Goal: Task Accomplishment & Management: Use online tool/utility

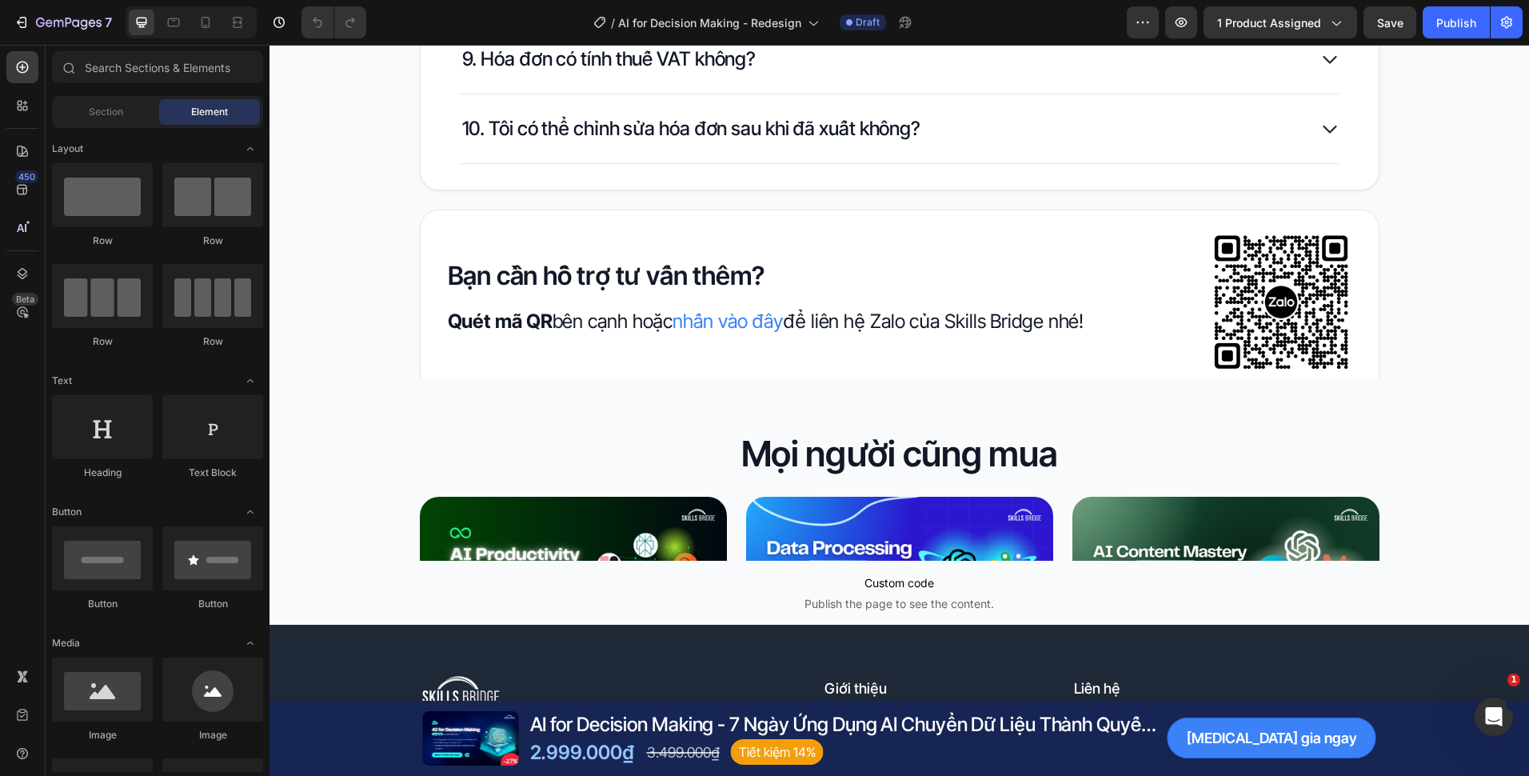
scroll to position [6181, 0]
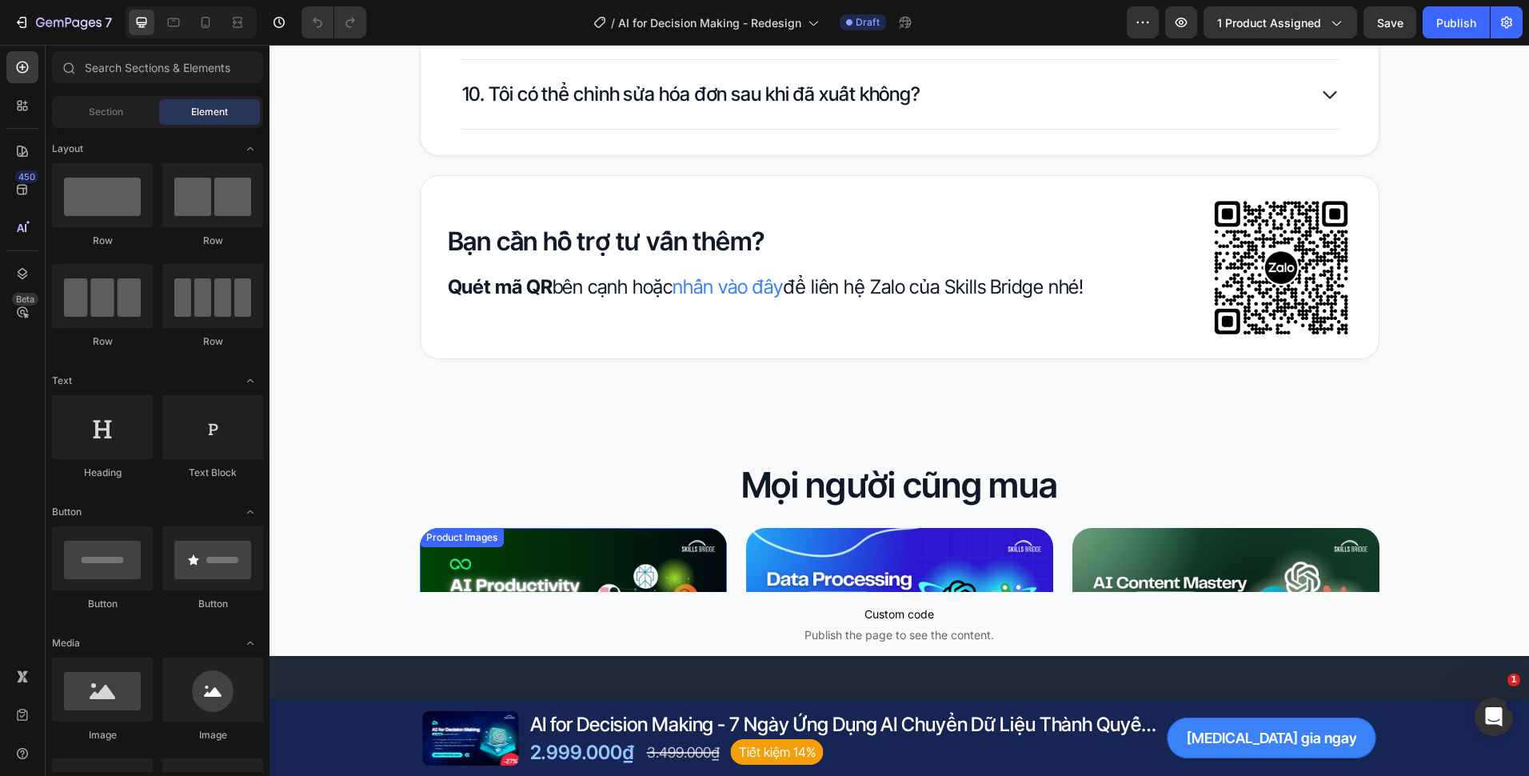
click at [717, 572] on img at bounding box center [573, 614] width 307 height 173
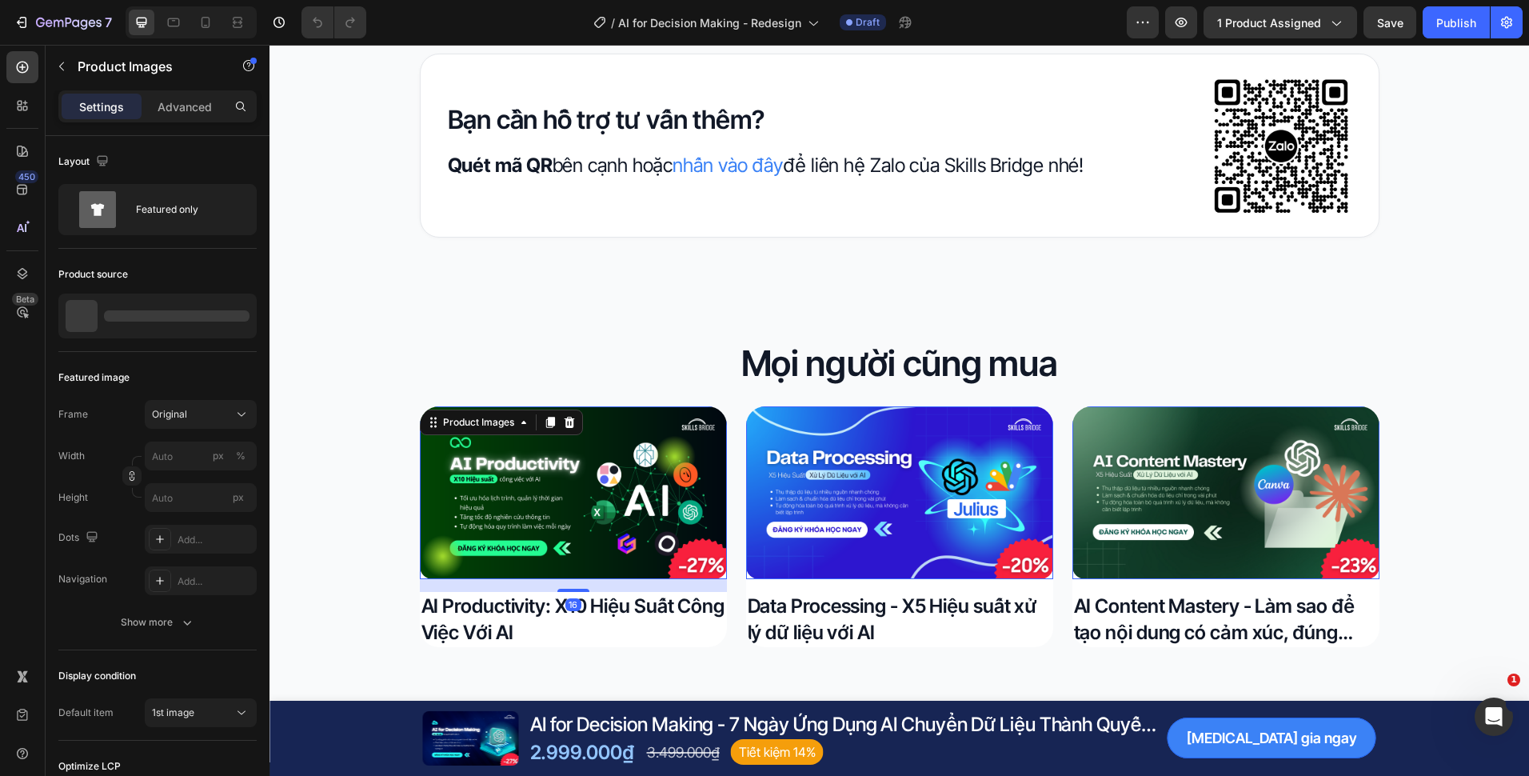
scroll to position [6341, 0]
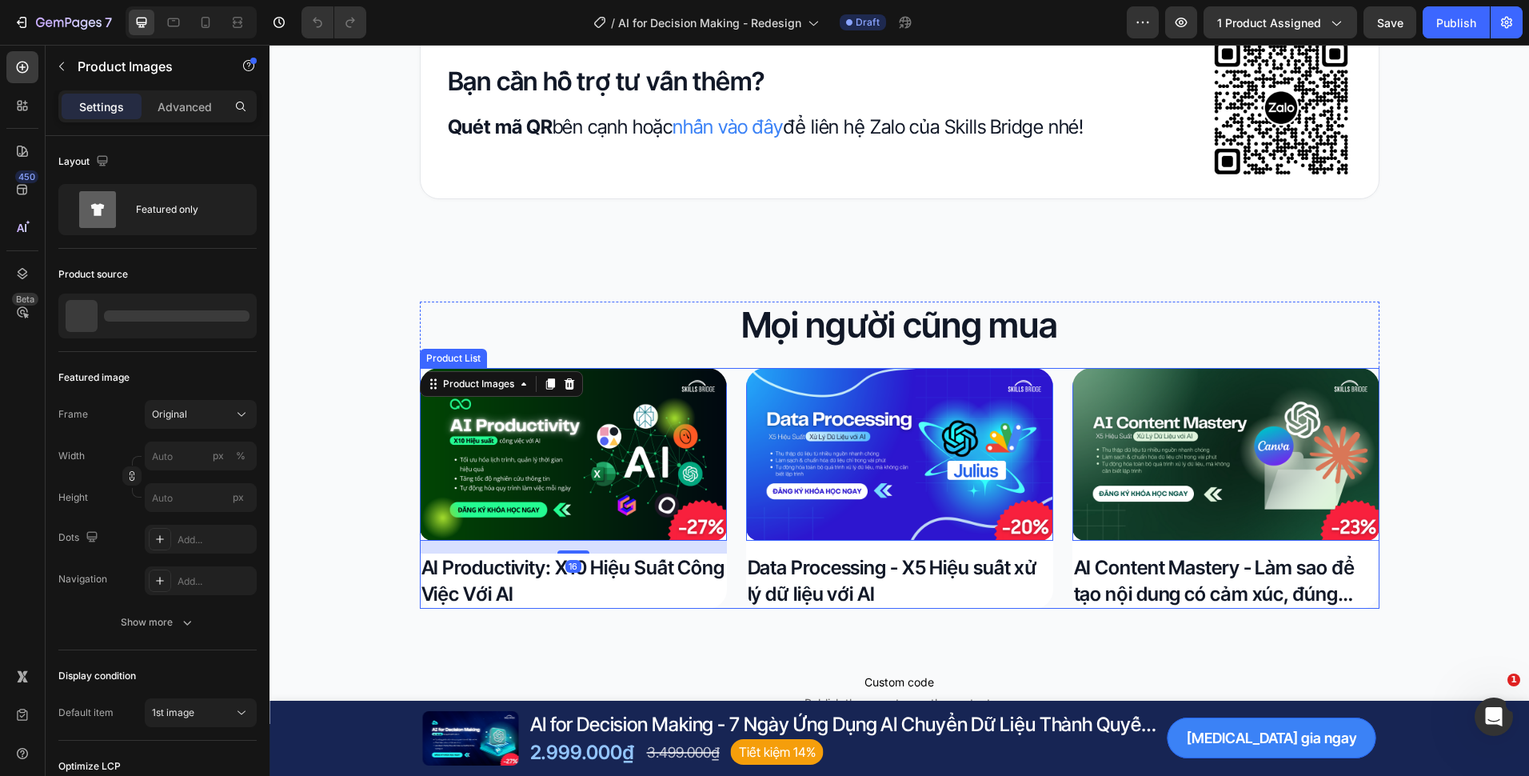
click at [724, 596] on div "Product Images 16 AI Productivity: X10 Hiệu Suất Công Việc Với AI Product Title…" at bounding box center [900, 488] width 960 height 241
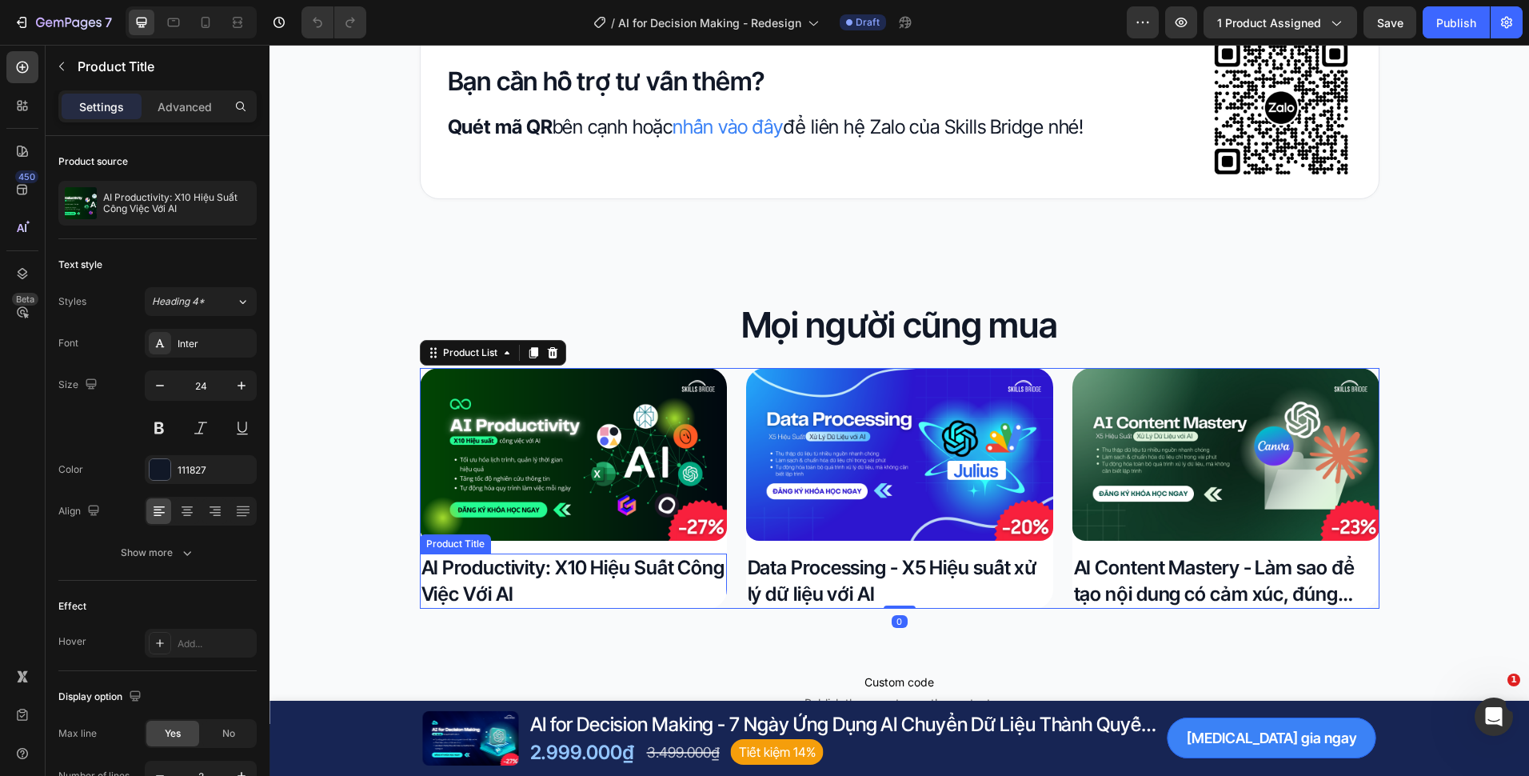
click at [713, 597] on h2 "AI Productivity: X10 Hiệu Suất Công Việc Với AI" at bounding box center [573, 581] width 307 height 55
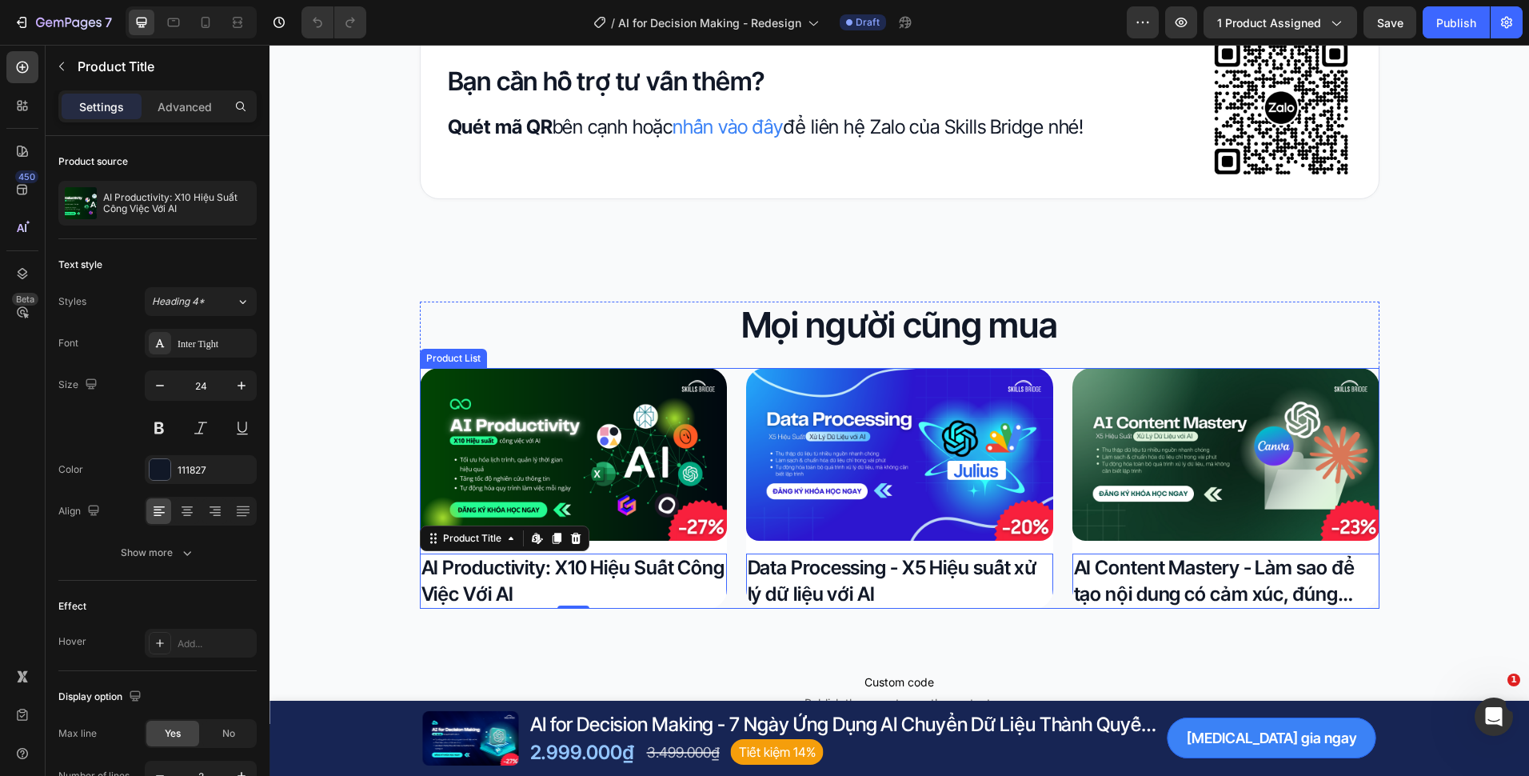
click at [733, 550] on div "Product Images AI Productivity: X10 Hiệu Suất Công Việc Với AI Product Title Ed…" at bounding box center [900, 488] width 960 height 241
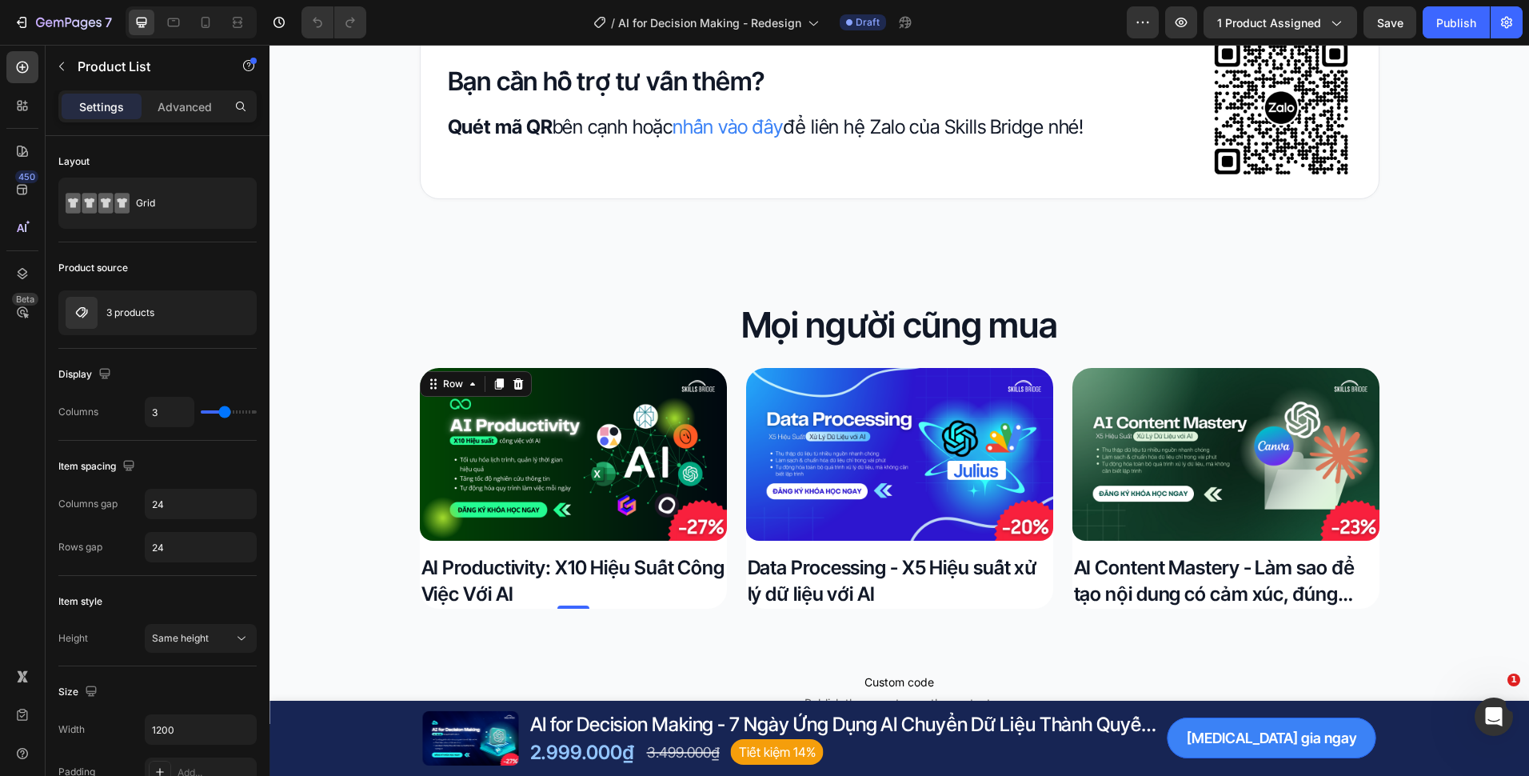
click at [705, 550] on div "Product Images AI Productivity: X10 Hiệu Suất Công Việc Với AI Product Title Ro…" at bounding box center [573, 488] width 307 height 241
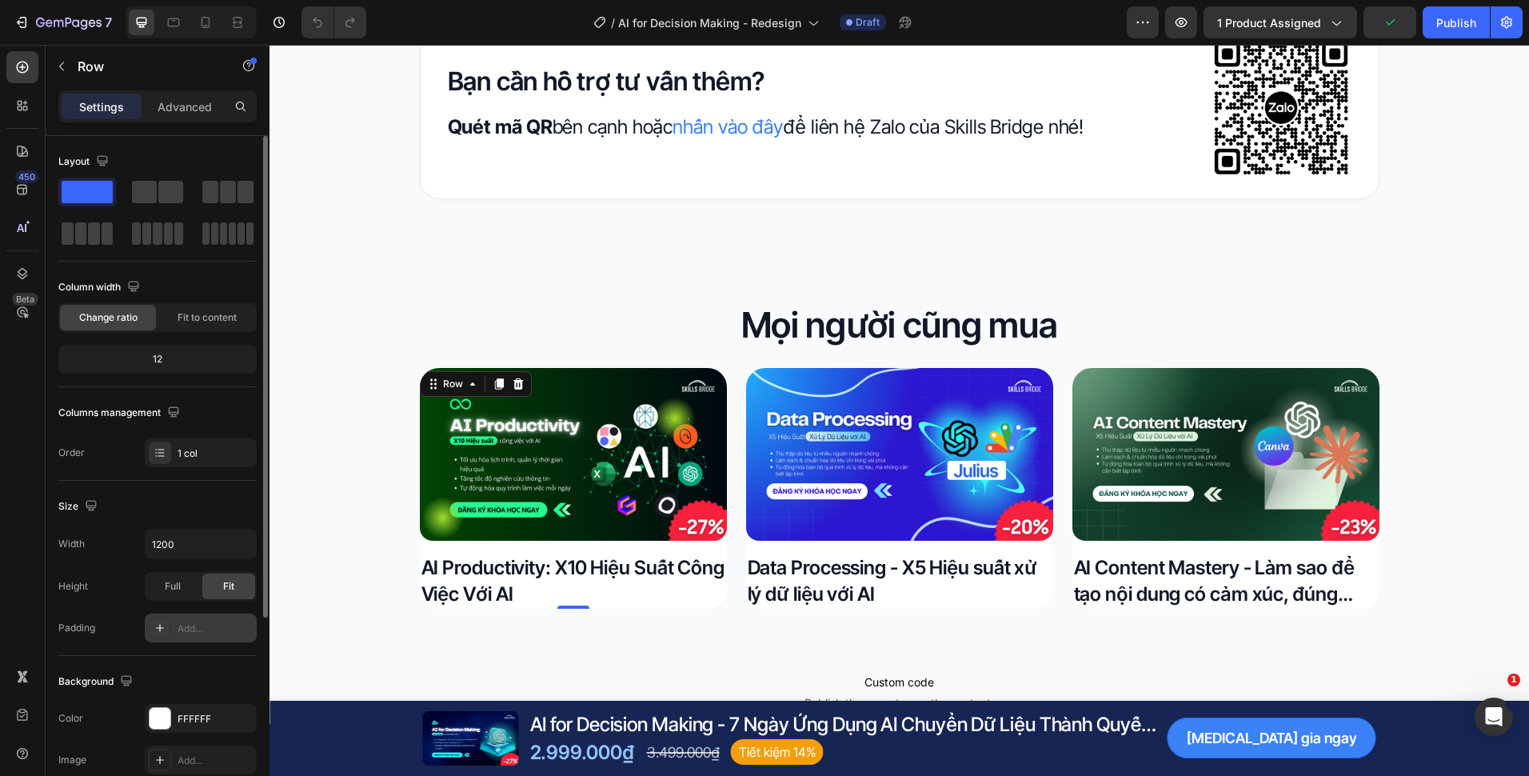
scroll to position [80, 0]
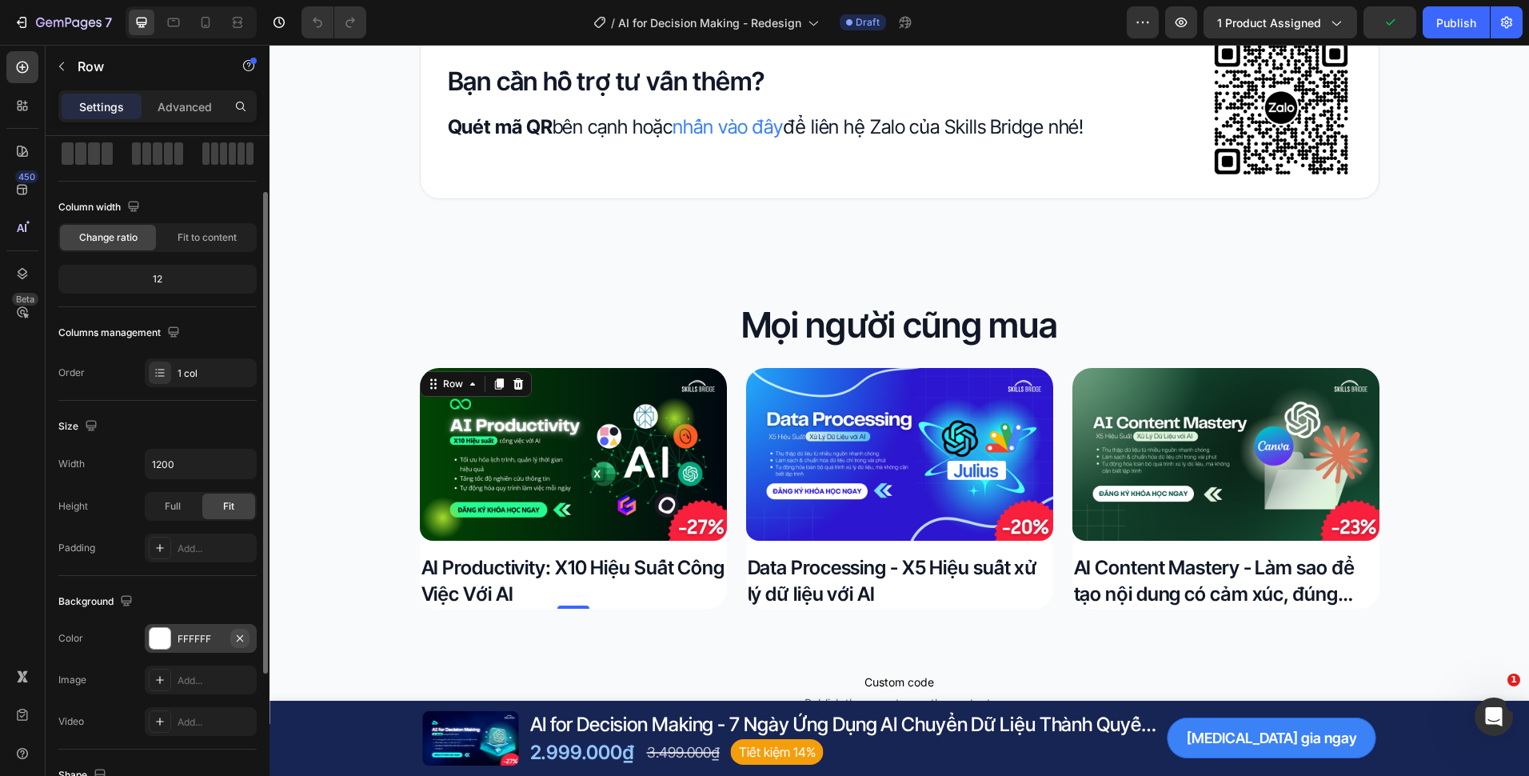
click at [237, 637] on icon "button" at bounding box center [240, 638] width 13 height 13
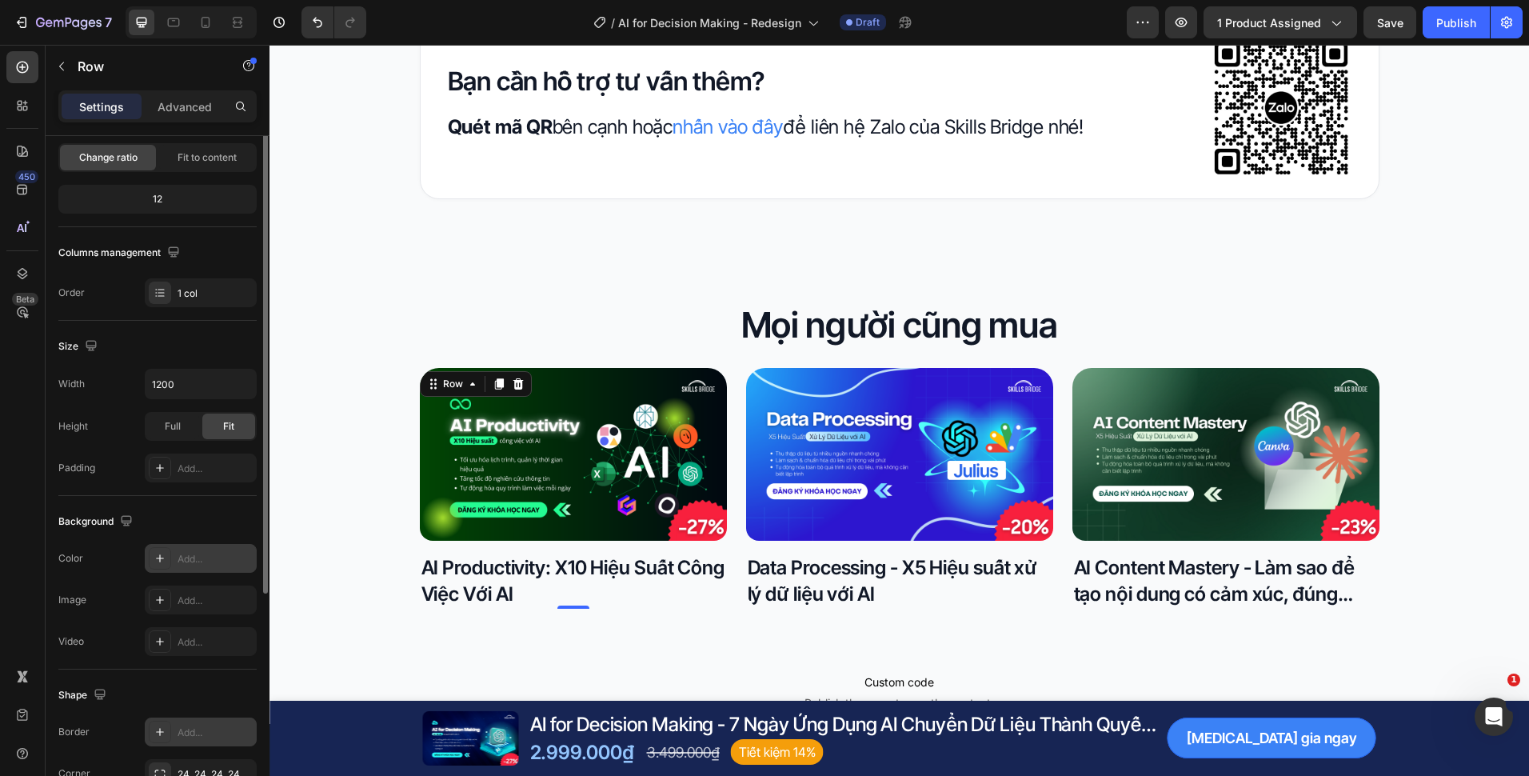
scroll to position [290, 0]
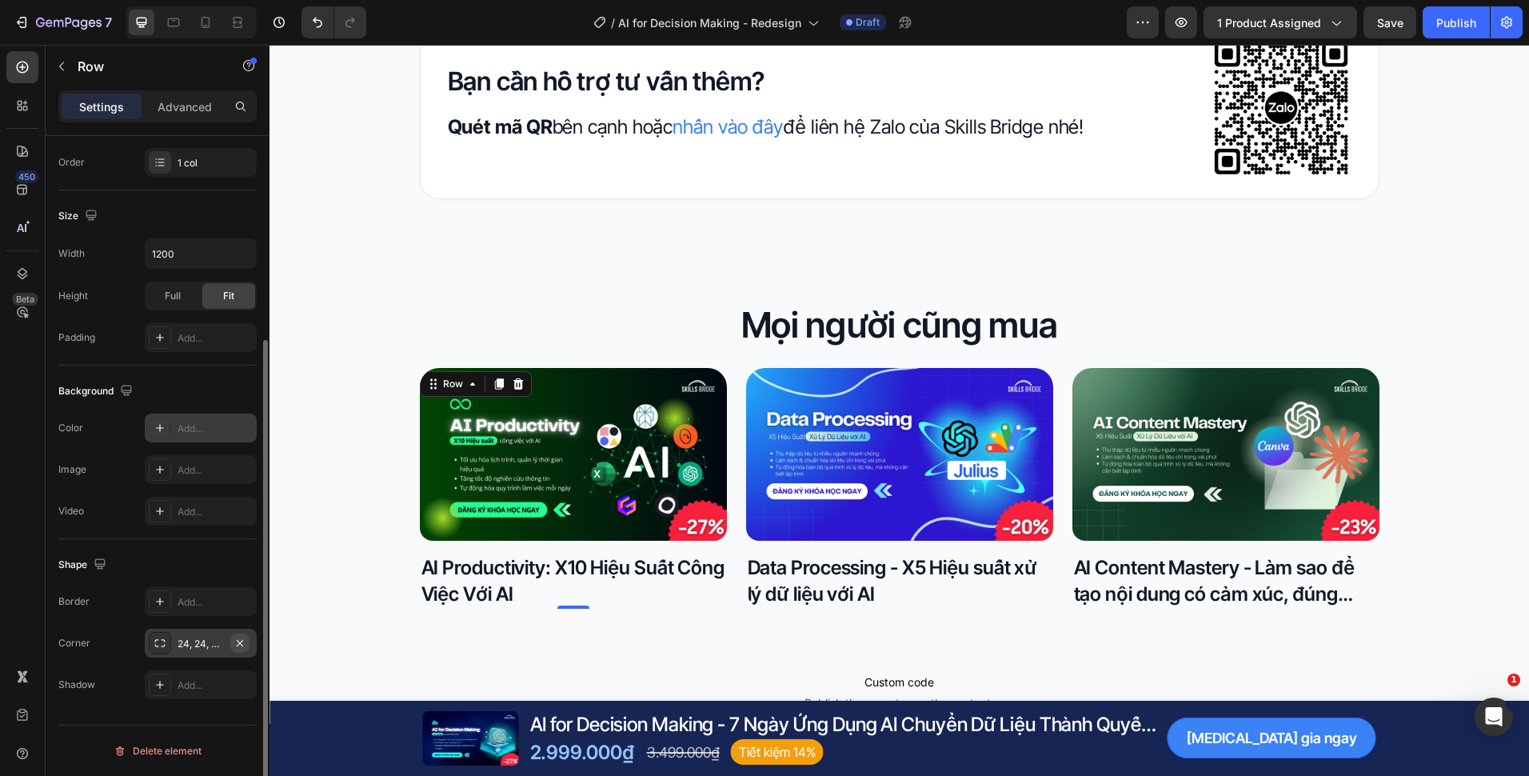
click at [242, 643] on icon "button" at bounding box center [240, 643] width 13 height 13
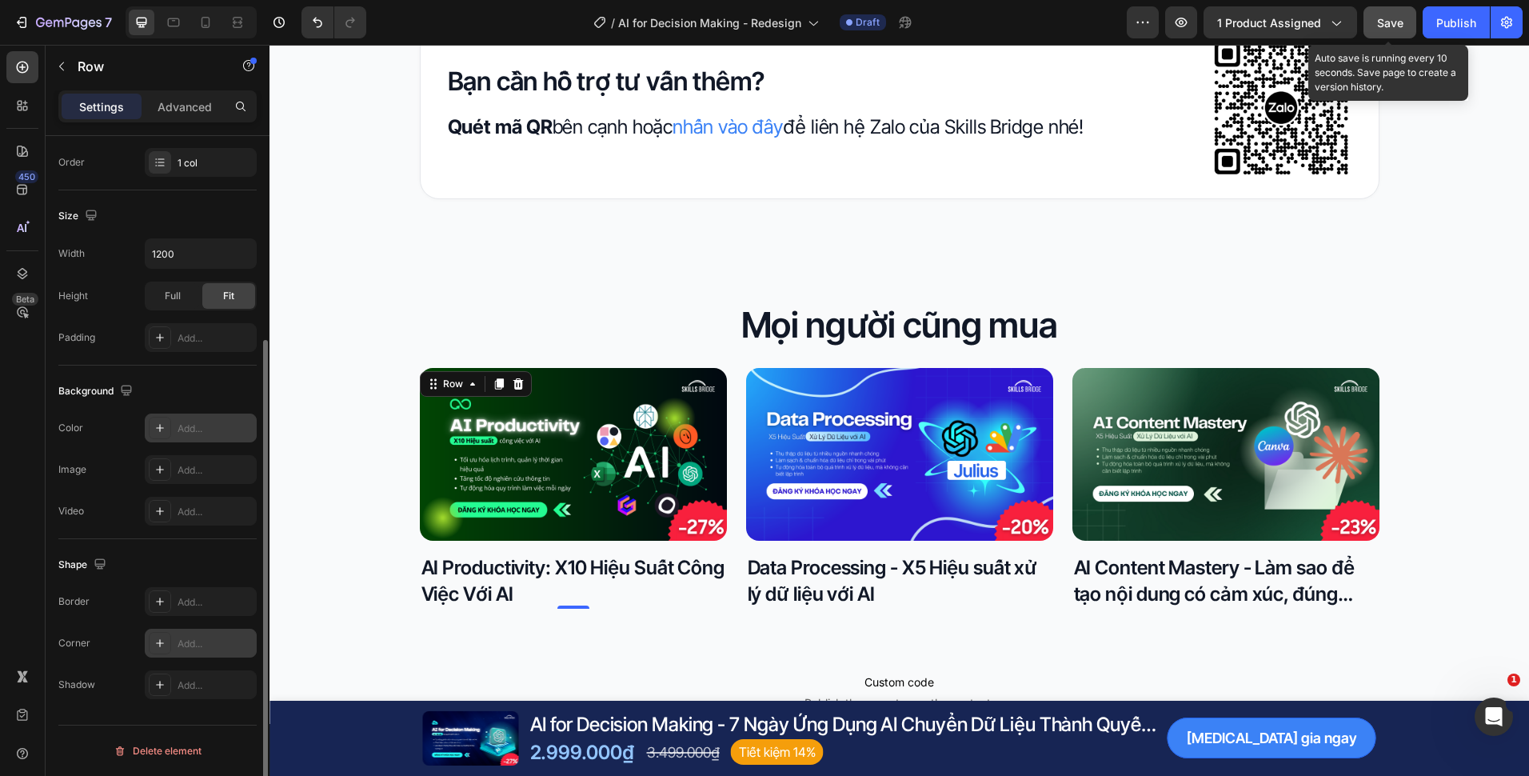
click at [1377, 22] on button "Save" at bounding box center [1390, 22] width 53 height 32
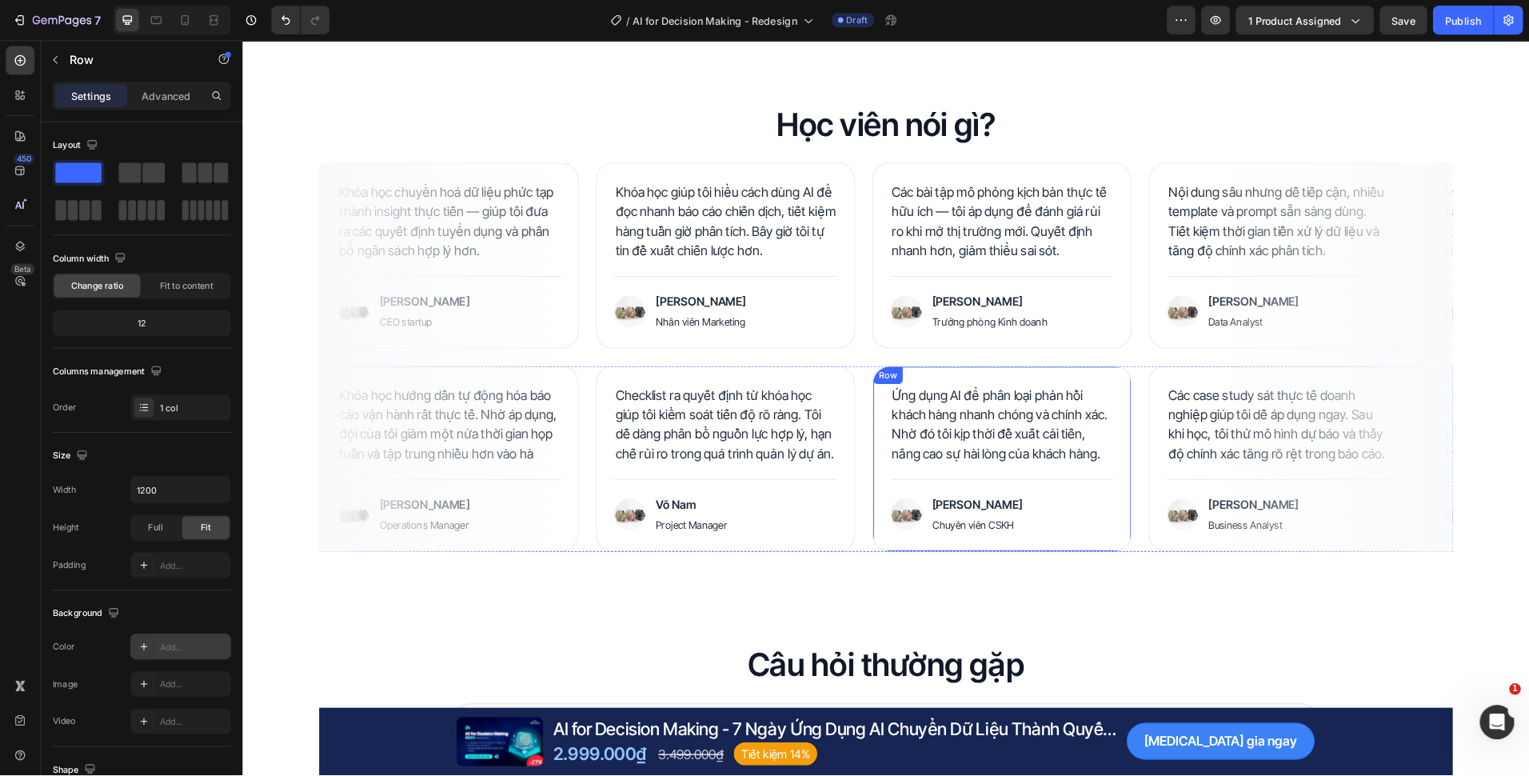
scroll to position [4745, 0]
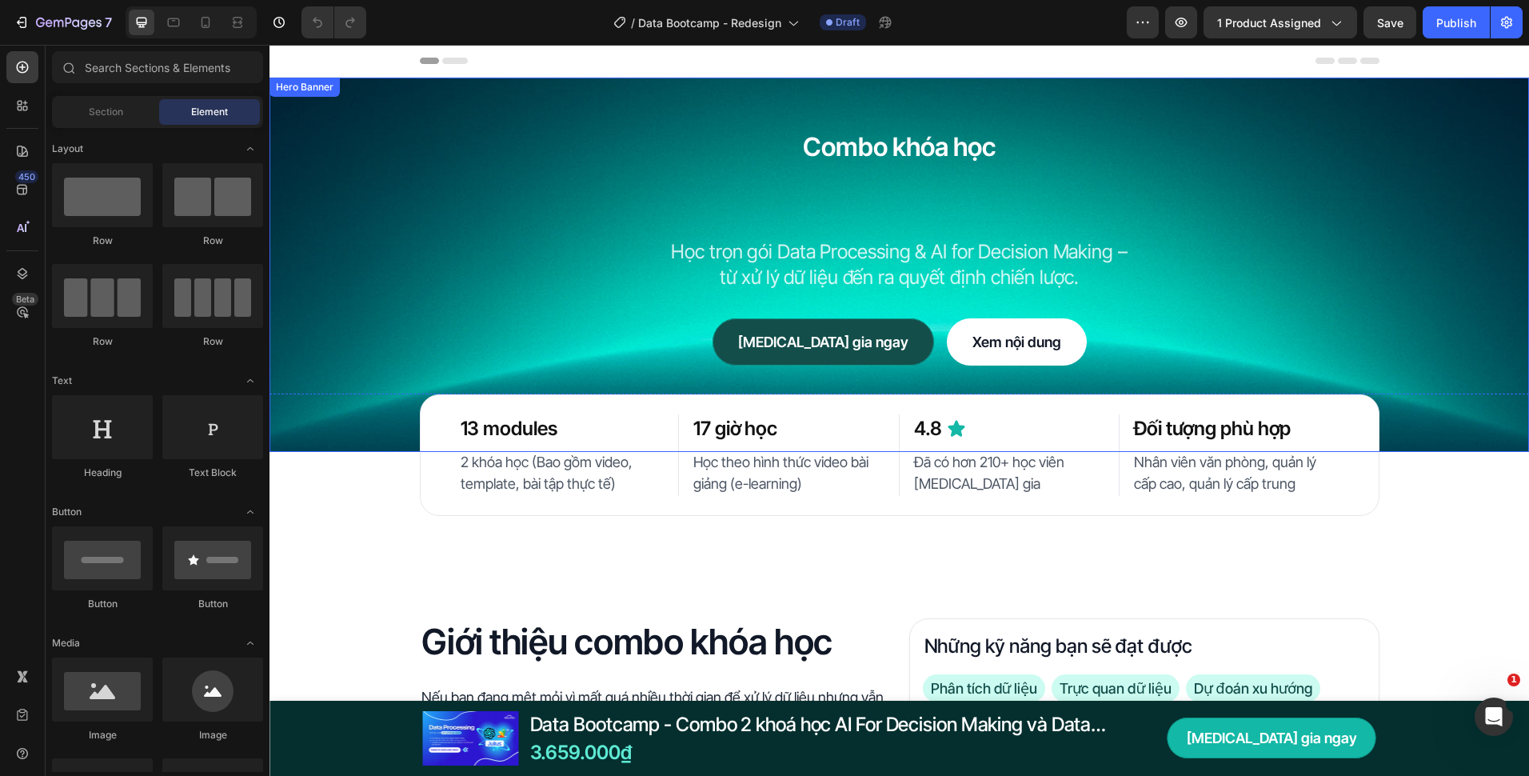
click at [361, 246] on div "Background Image" at bounding box center [900, 265] width 1260 height 374
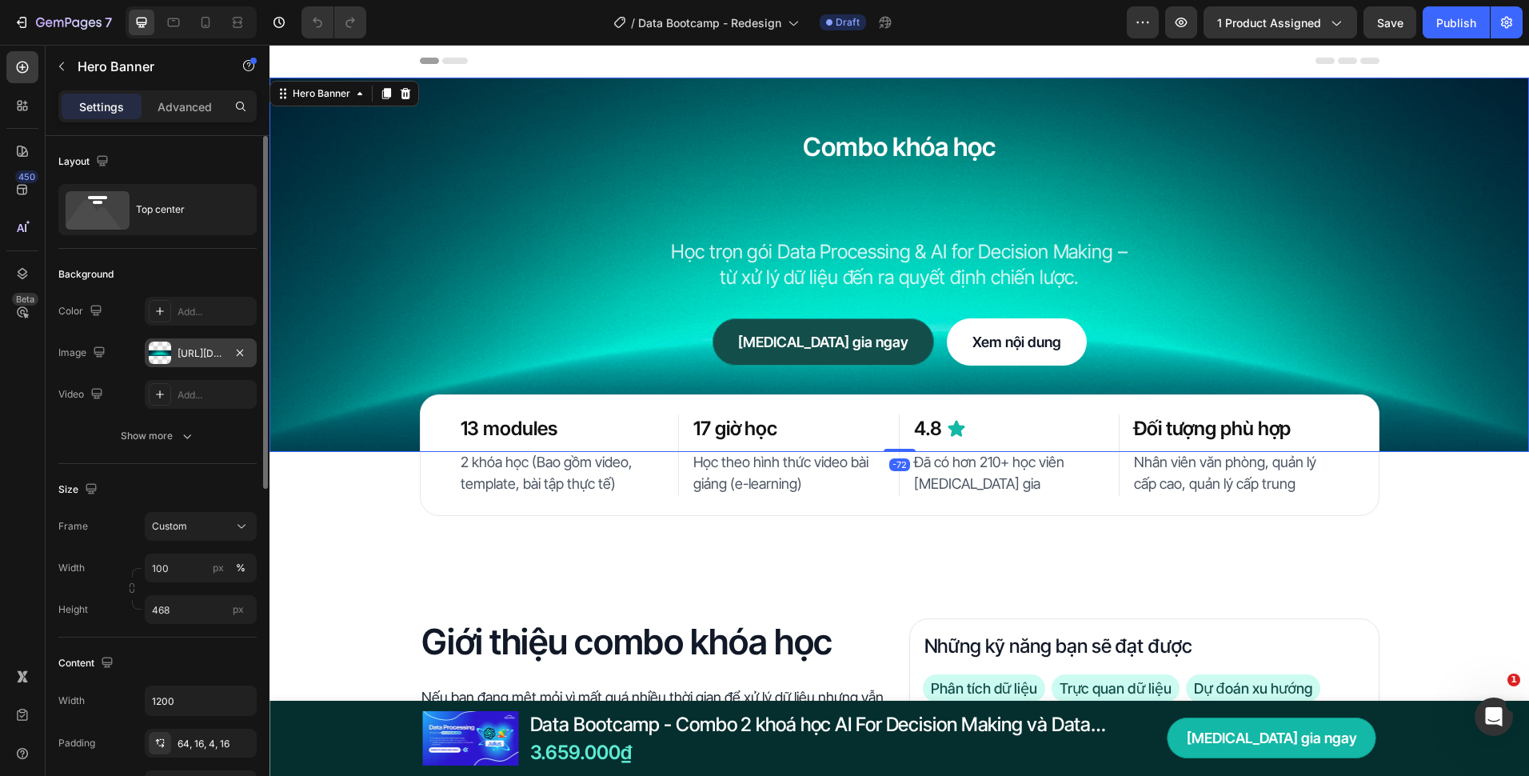
click at [197, 351] on div "[URL][DOMAIN_NAME]" at bounding box center [201, 353] width 46 height 14
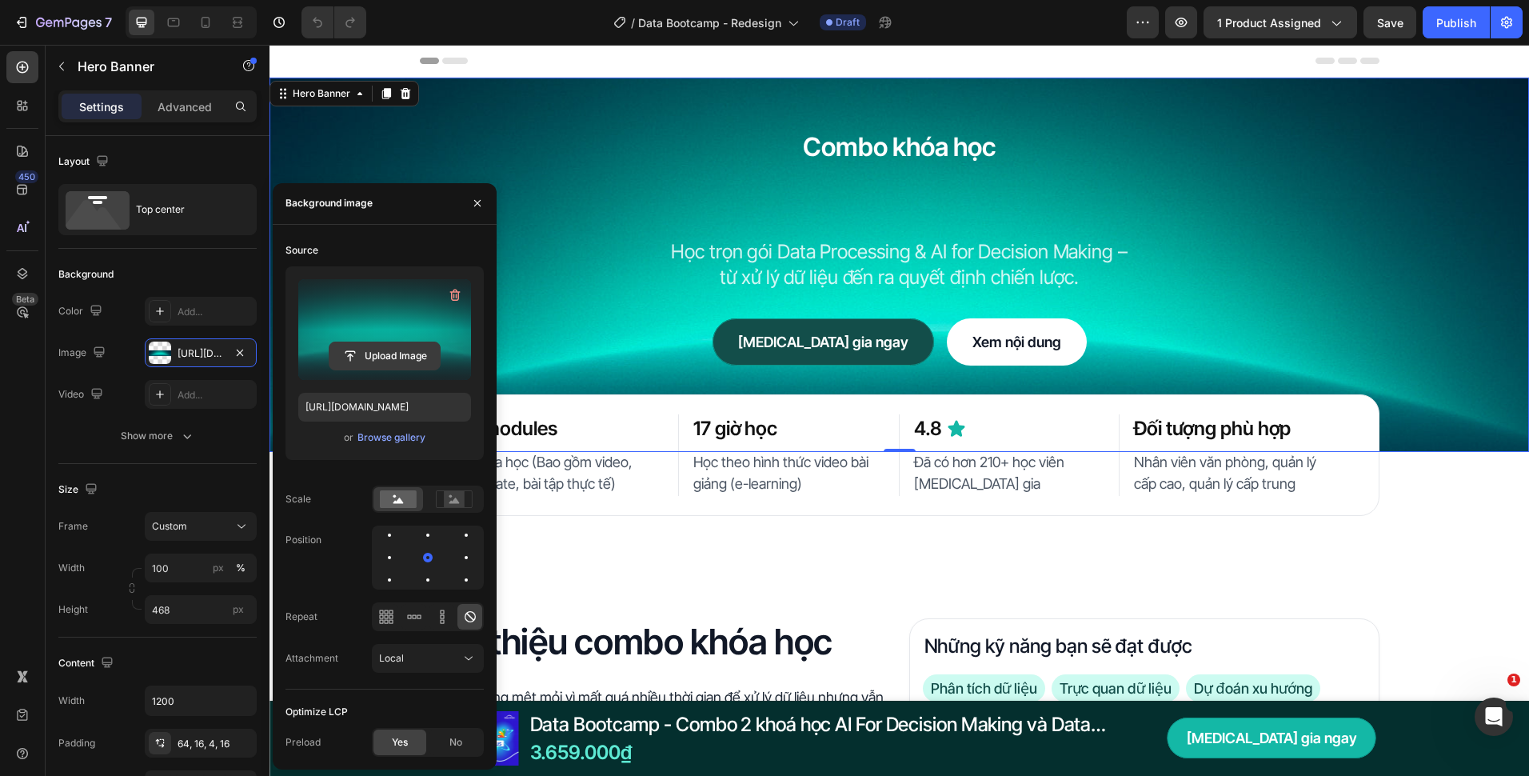
click at [389, 352] on input "file" at bounding box center [385, 355] width 110 height 27
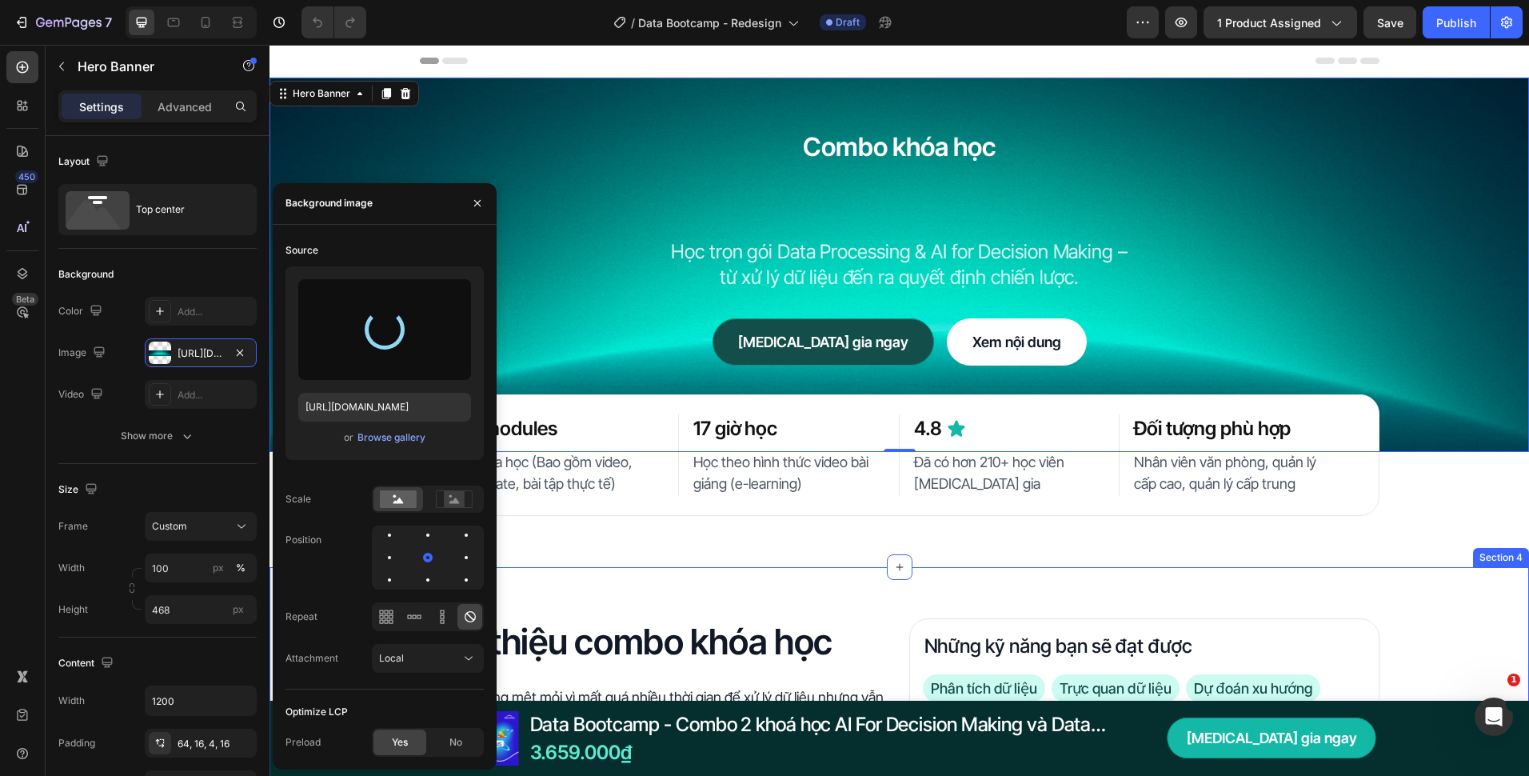
type input "[URL][DOMAIN_NAME]"
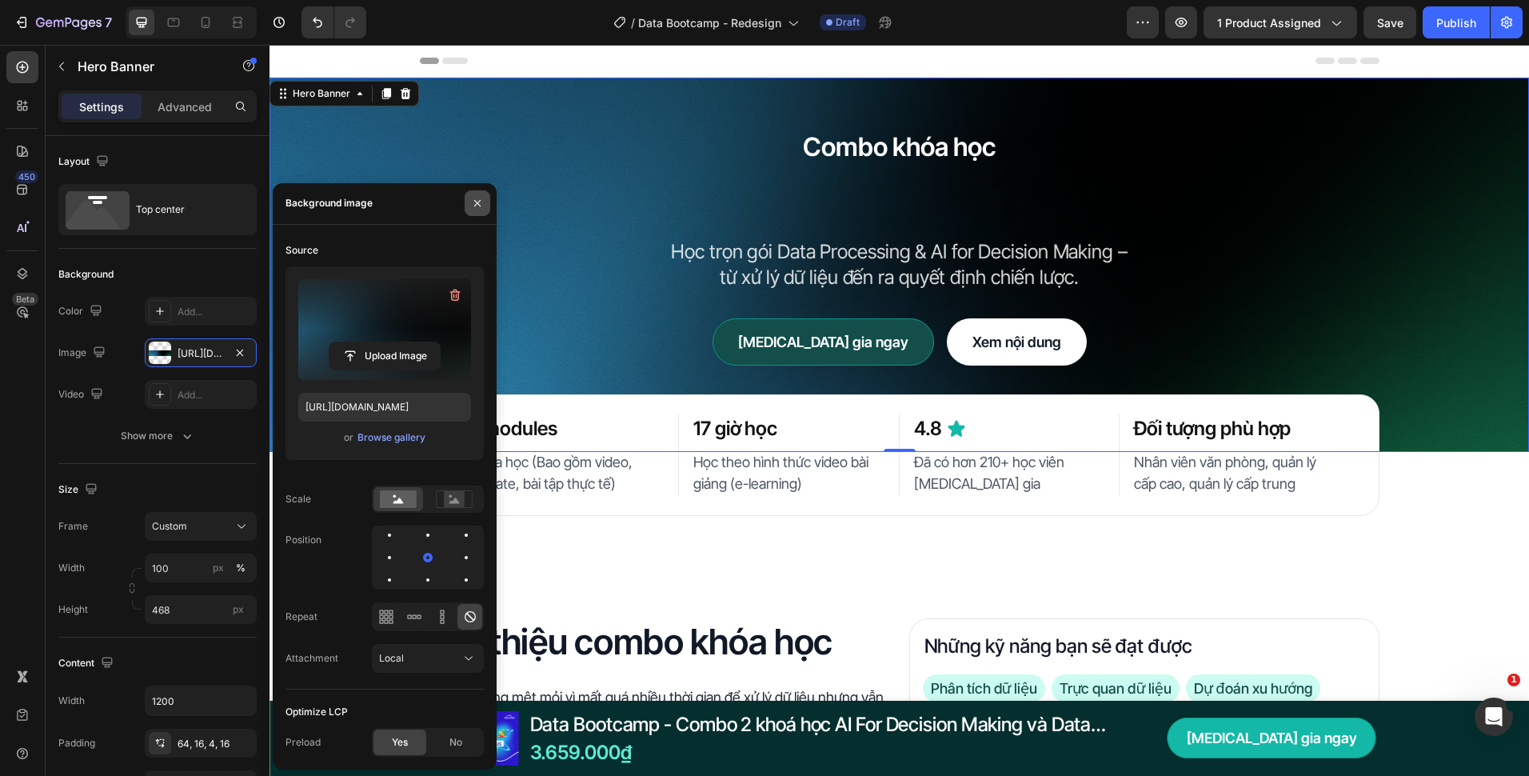
drag, startPoint x: 474, startPoint y: 198, endPoint x: 205, endPoint y: 154, distance: 273.1
click at [474, 198] on icon "button" at bounding box center [477, 203] width 13 height 13
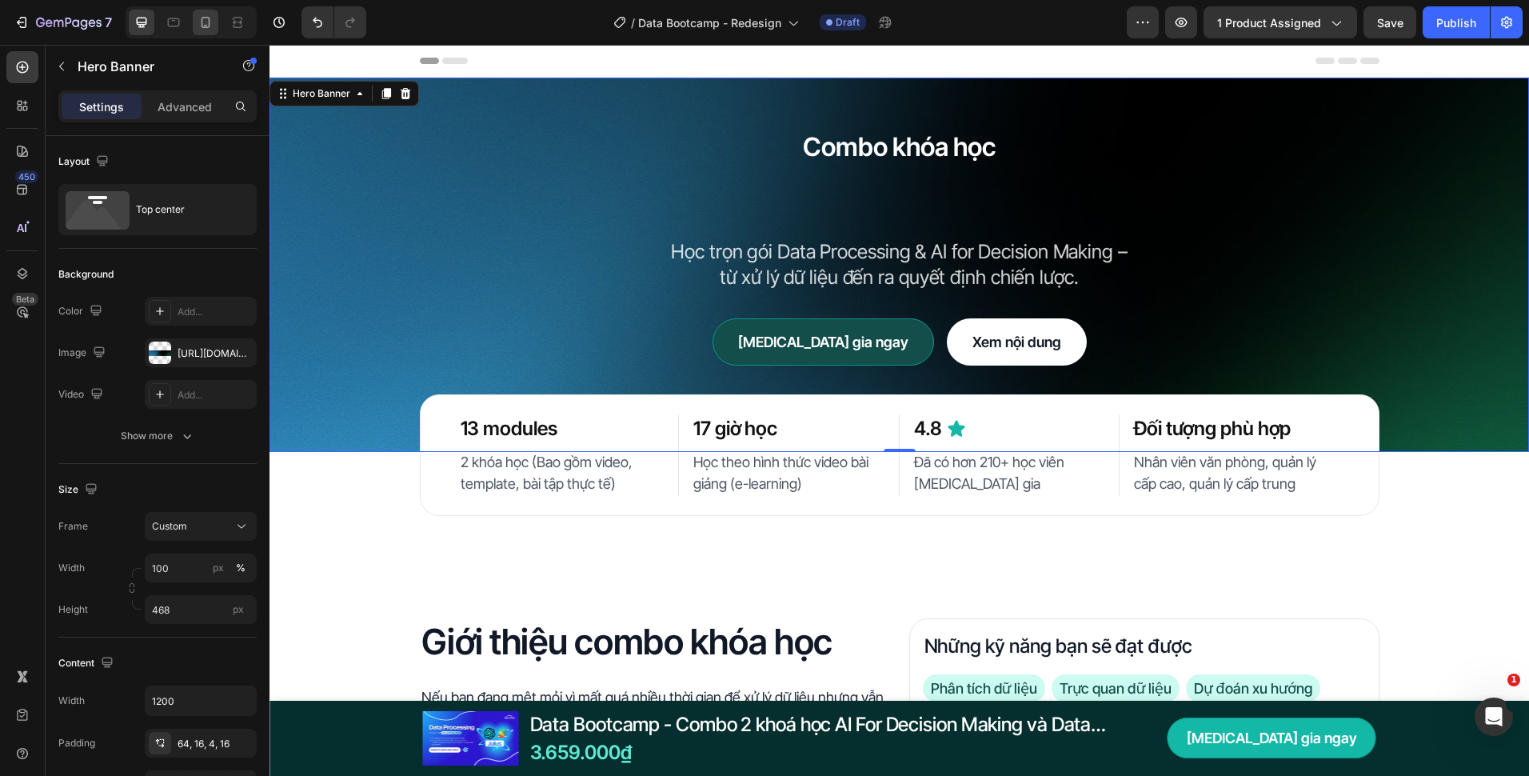
click at [206, 28] on icon at bounding box center [206, 22] width 9 height 11
type input "100%"
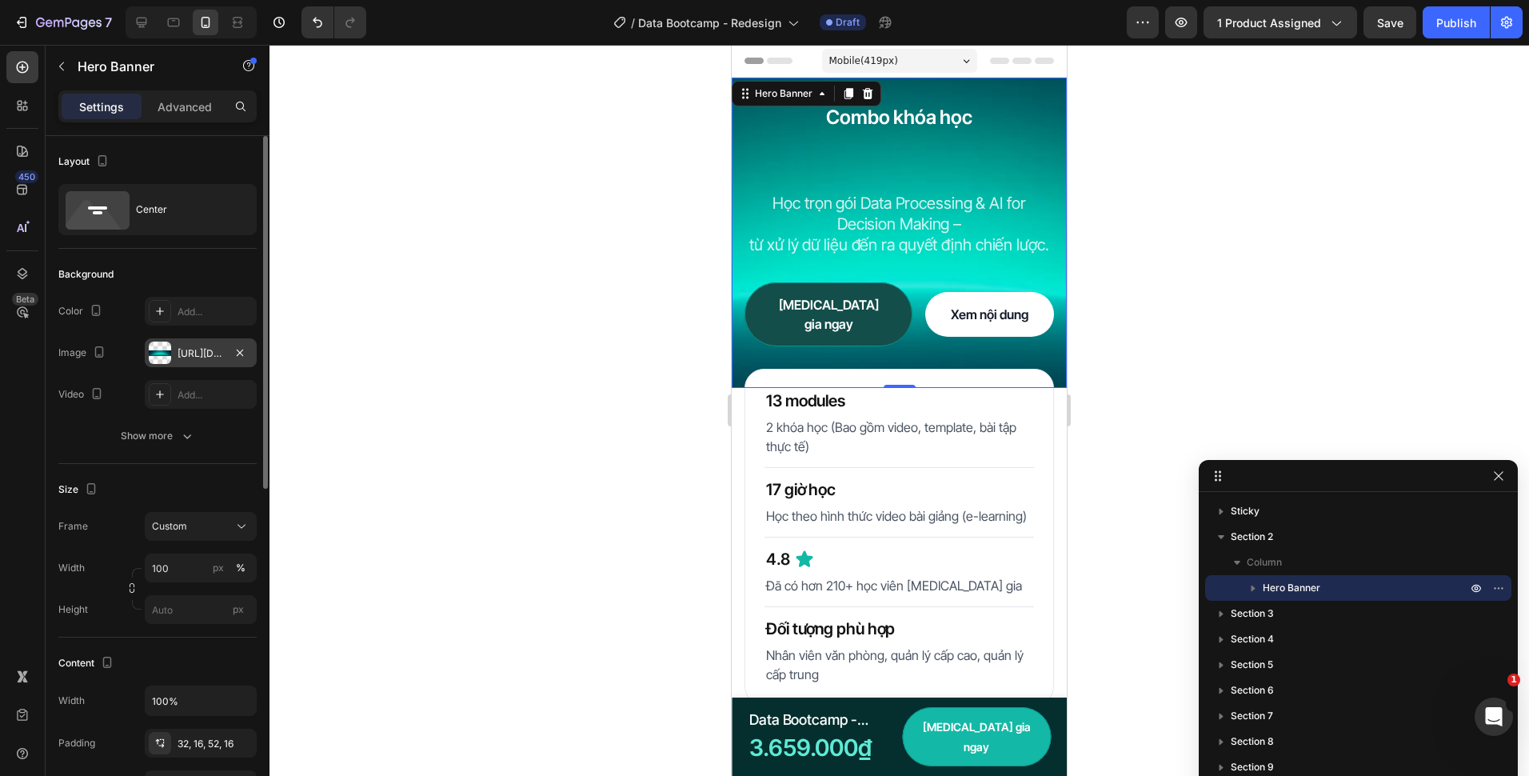
drag, startPoint x: 178, startPoint y: 350, endPoint x: 205, endPoint y: 352, distance: 27.2
click at [178, 350] on div "https://cdn.shopify.com/s/files/1/0672/5605/8167/files/gempages_490550721192657…" at bounding box center [201, 353] width 46 height 14
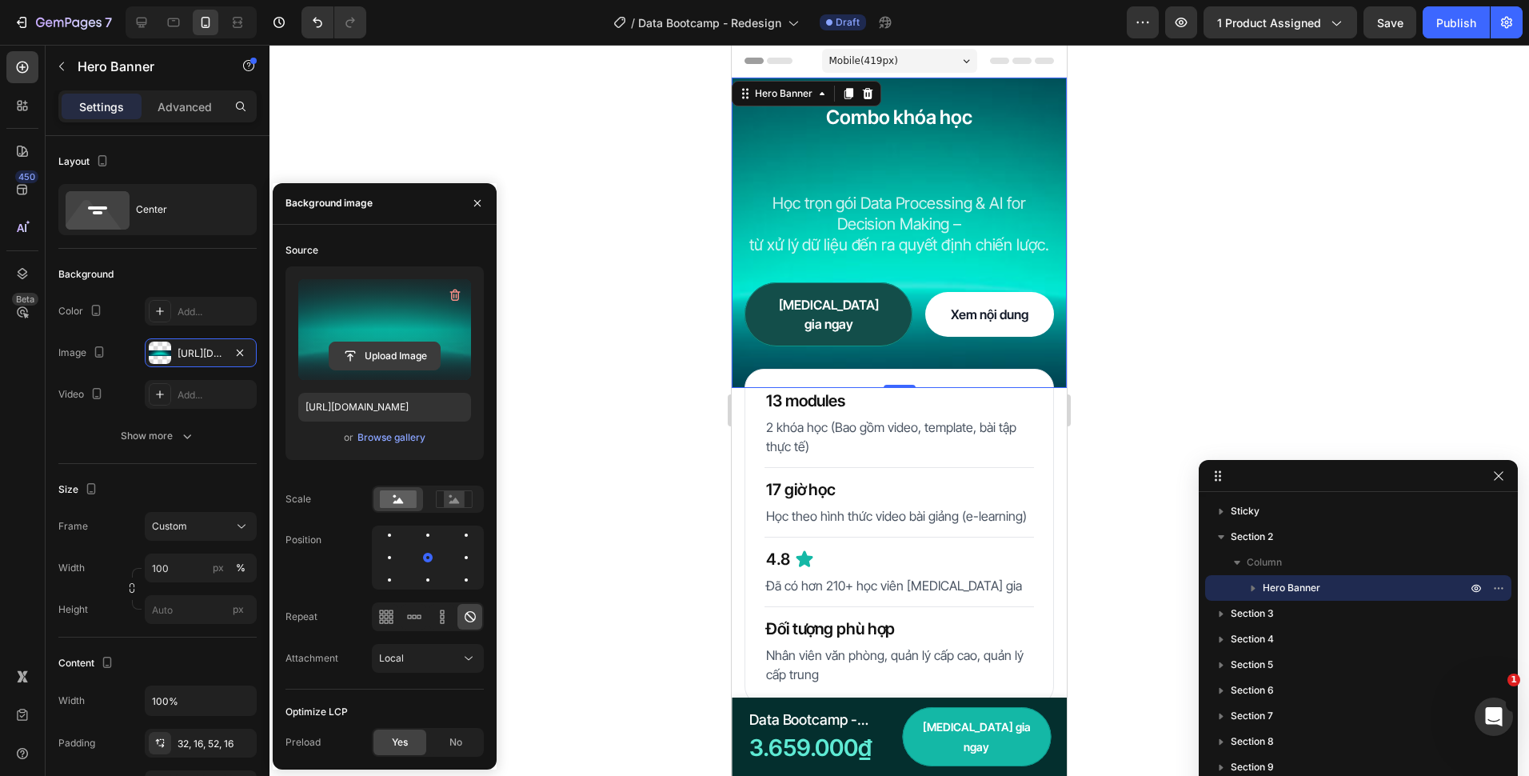
click at [357, 357] on input "file" at bounding box center [385, 355] width 110 height 27
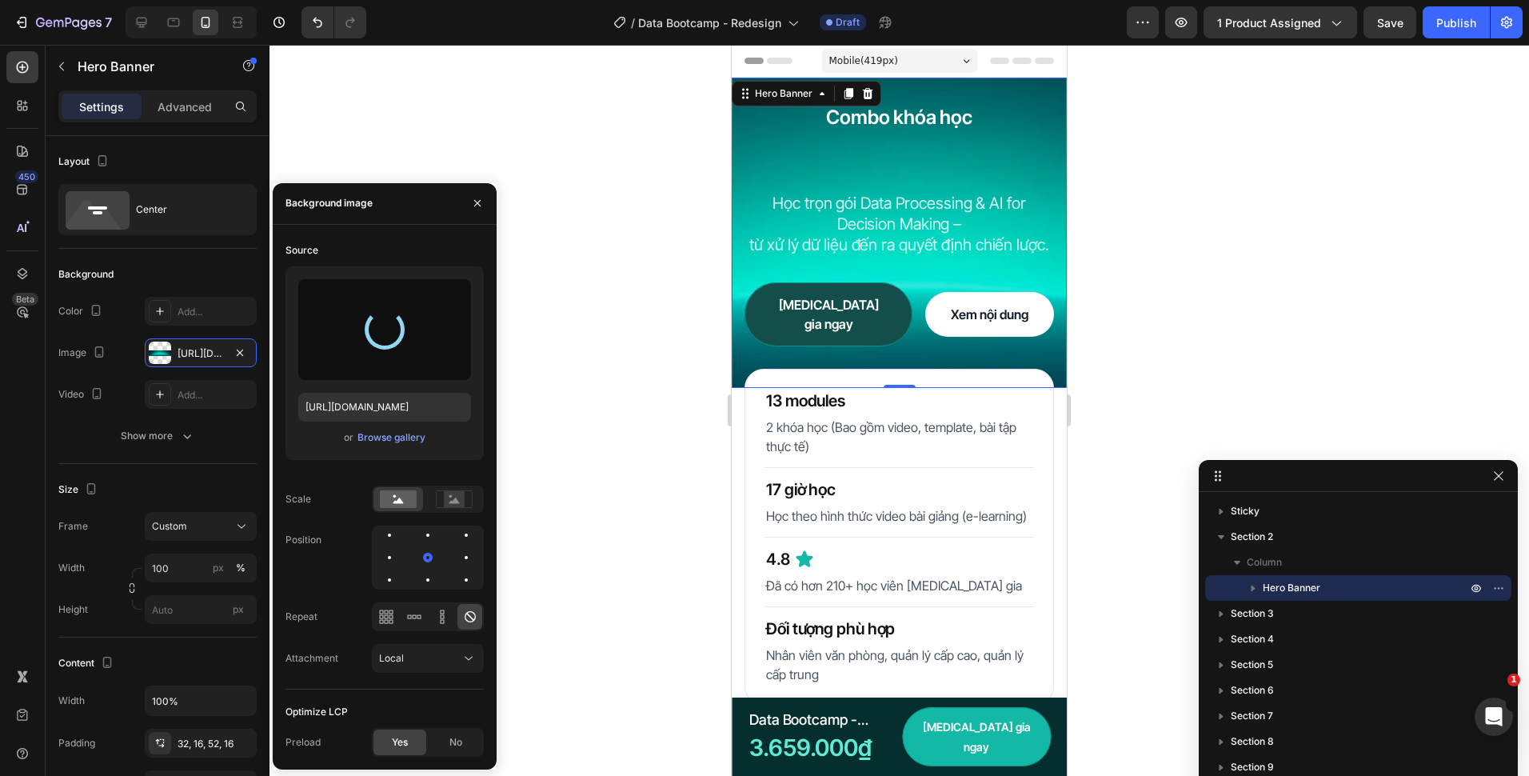
type input "https://cdn.shopify.com/s/files/1/0672/5605/8167/files/gempages_490550721192657…"
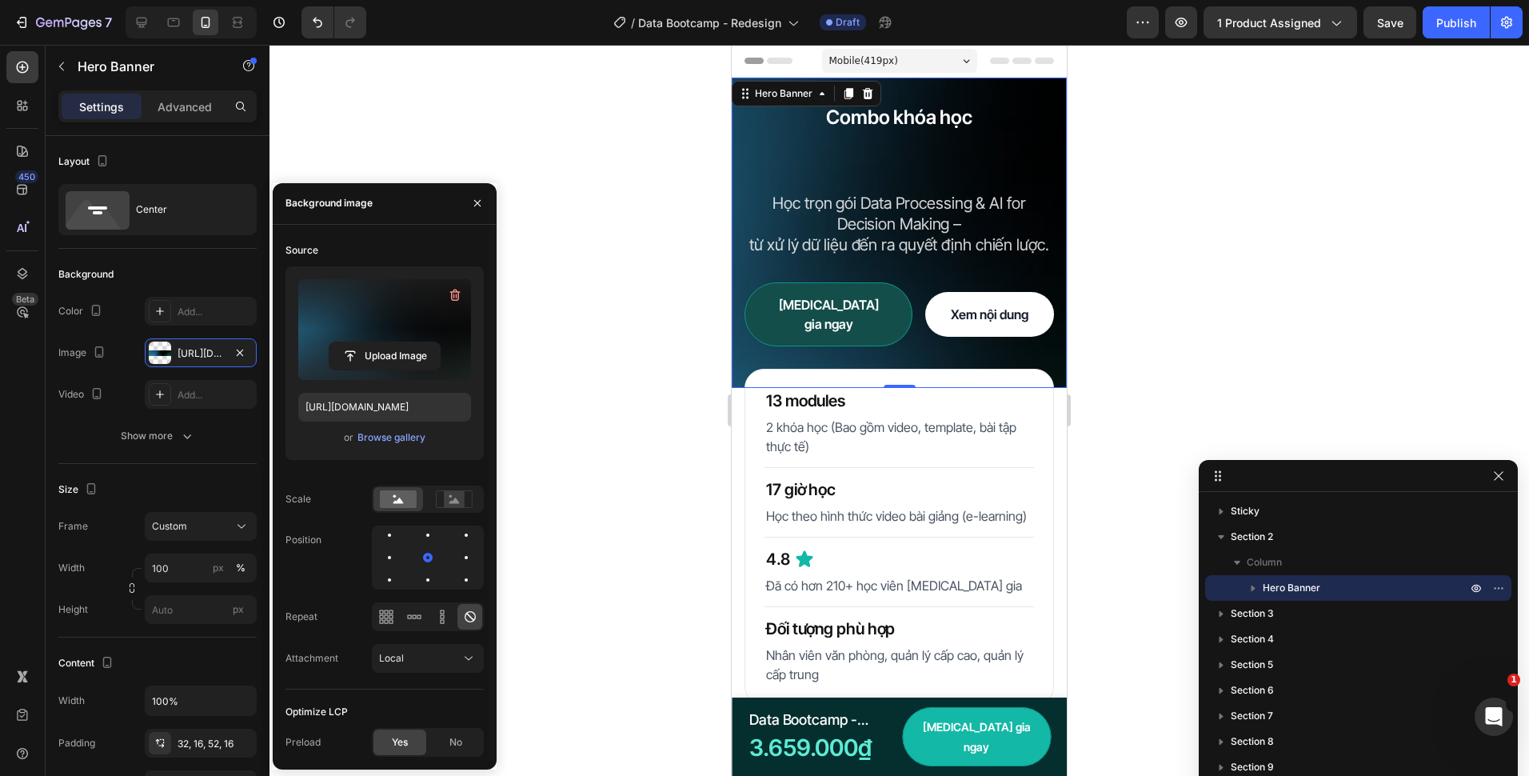
click at [614, 274] on div at bounding box center [900, 410] width 1260 height 731
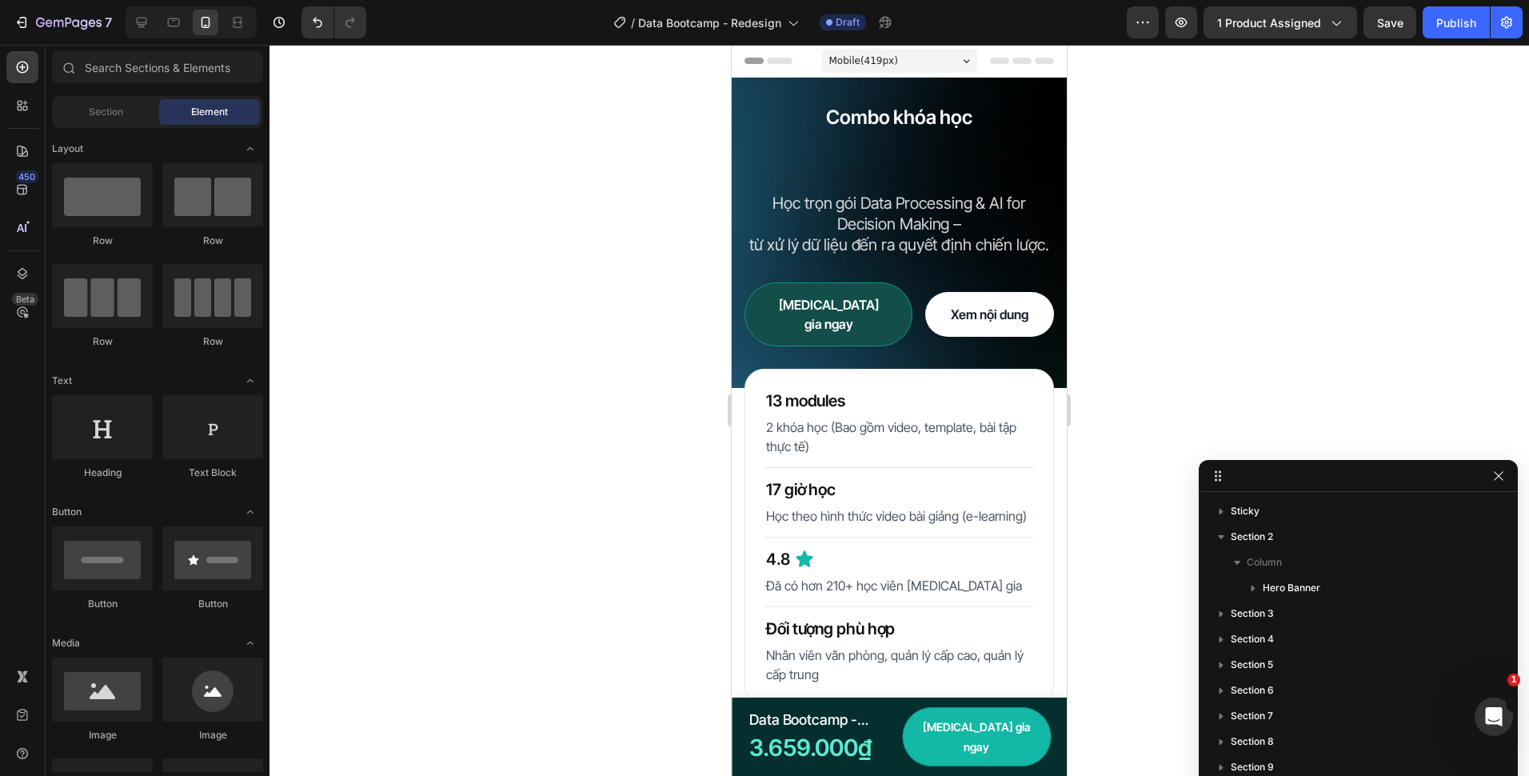
click at [642, 285] on div at bounding box center [900, 410] width 1260 height 731
click at [142, 26] on icon at bounding box center [142, 23] width 10 height 10
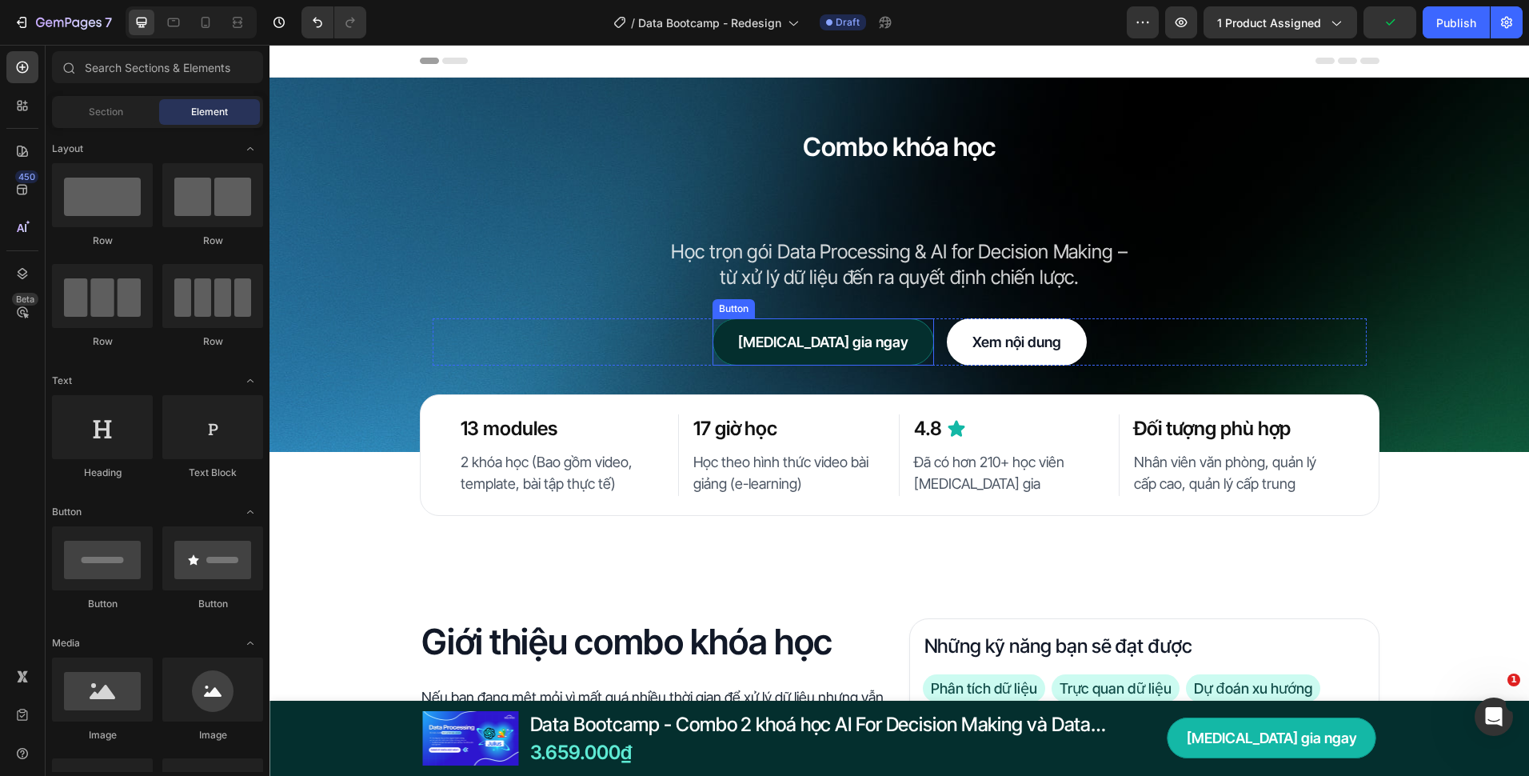
click at [861, 359] on link "[MEDICAL_DATA][PERSON_NAME] ngay" at bounding box center [824, 341] width 222 height 47
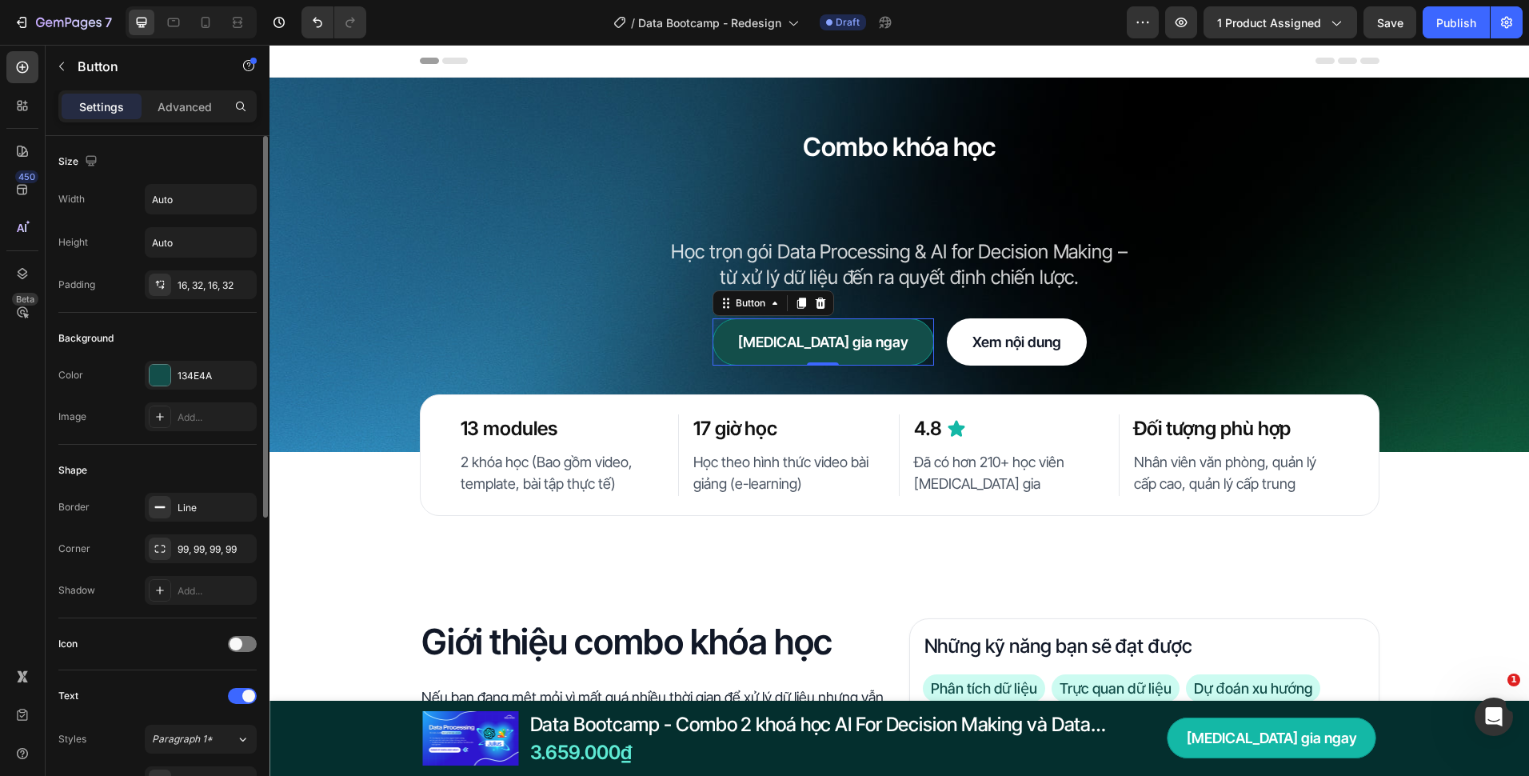
click at [184, 358] on div "Background Color 134E4A Image Add..." at bounding box center [157, 379] width 198 height 132
click at [214, 386] on div "134E4A" at bounding box center [201, 375] width 112 height 29
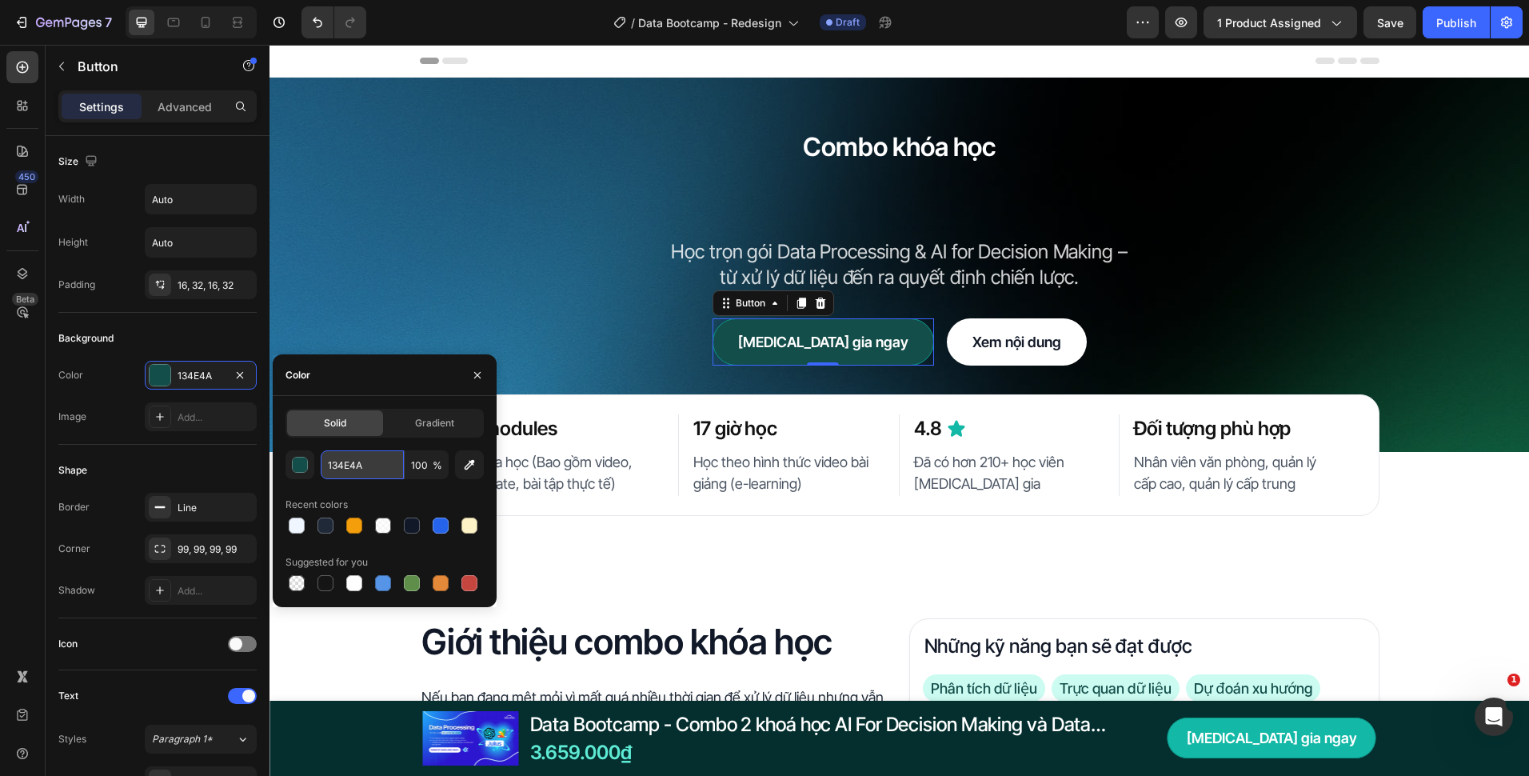
click at [382, 472] on input "134E4A" at bounding box center [362, 464] width 83 height 29
paste input "#14B8A6"
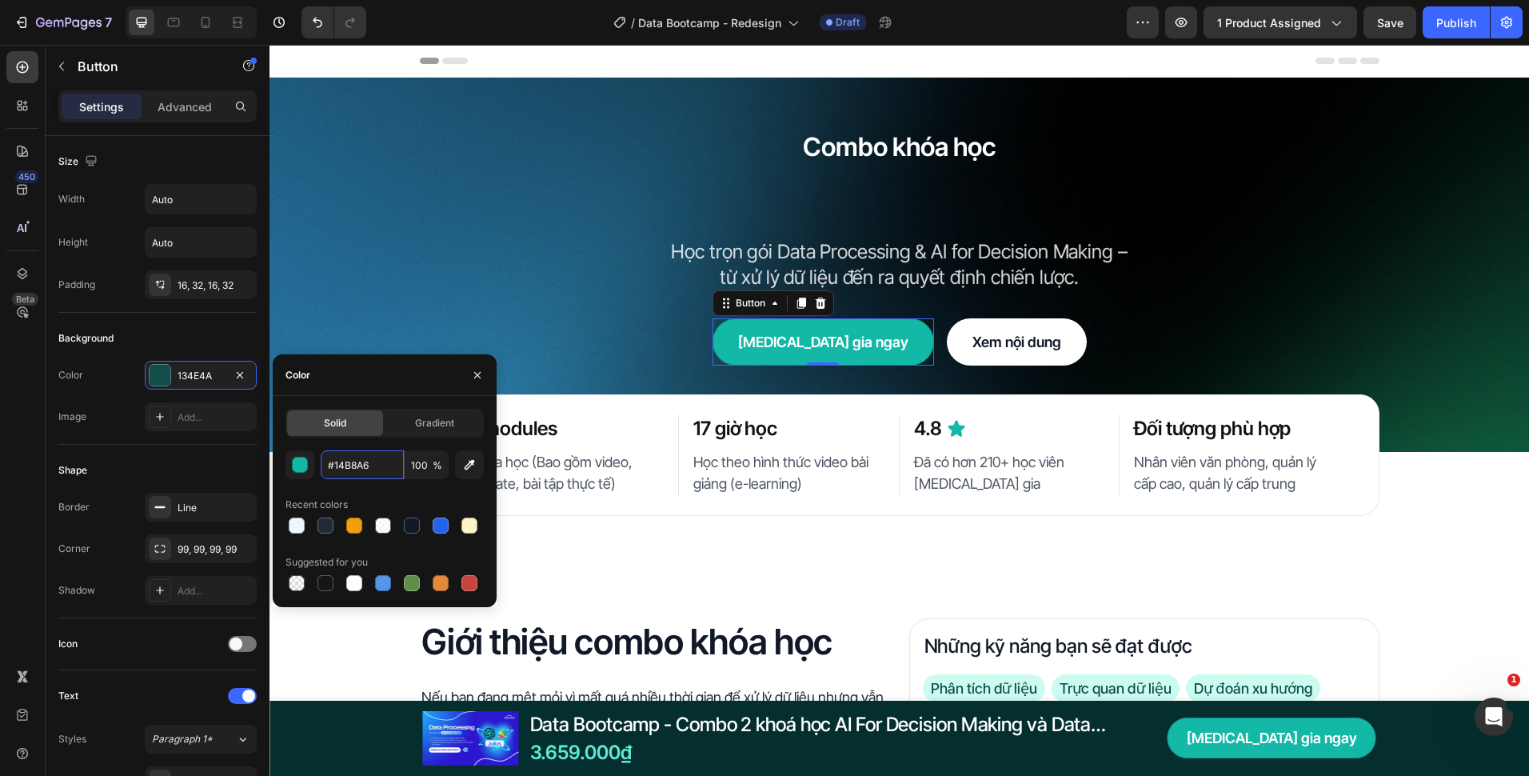
type input "14B8A6"
click at [218, 459] on div "Shape" at bounding box center [157, 471] width 198 height 26
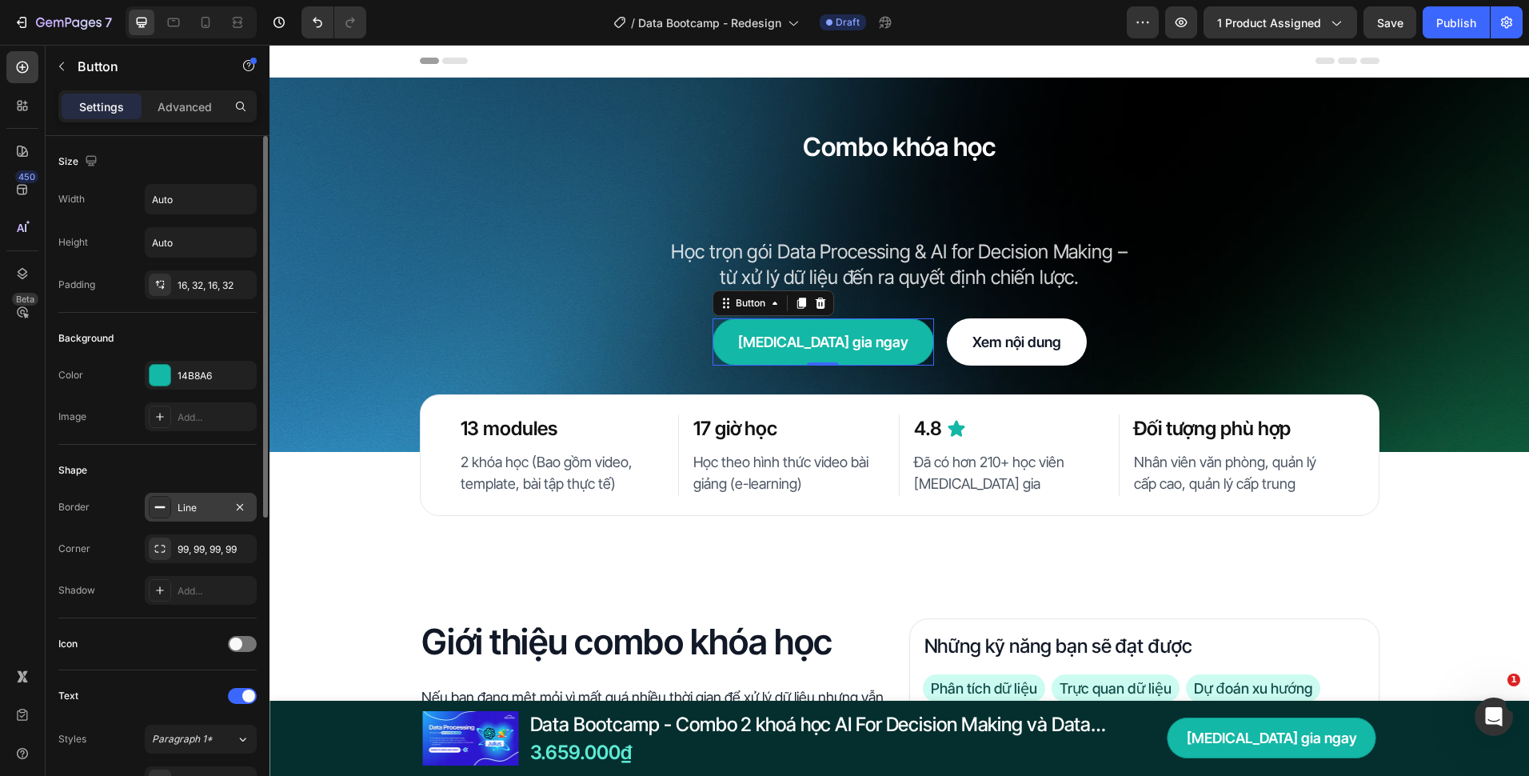
click at [198, 510] on div "Line" at bounding box center [201, 508] width 46 height 14
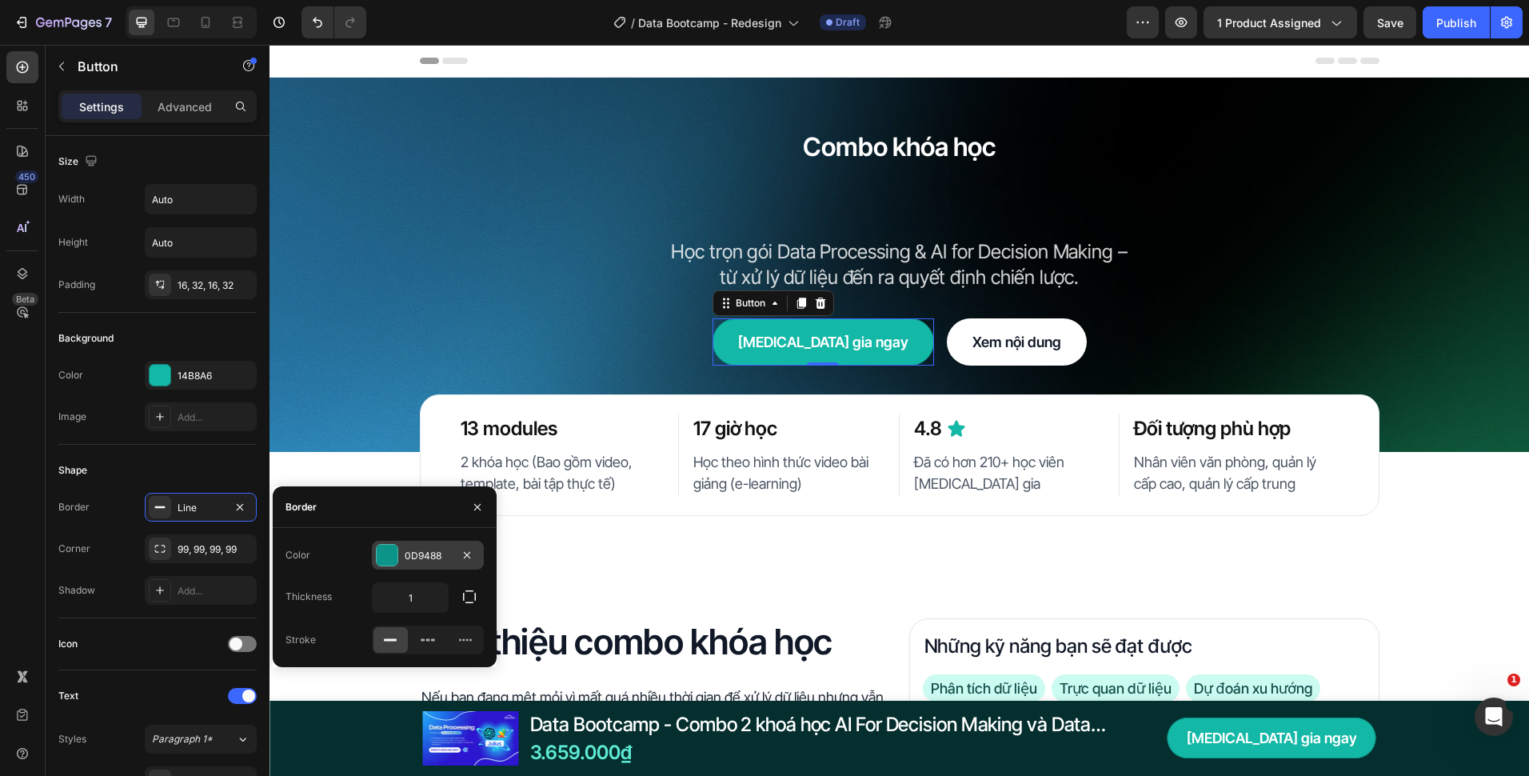
click at [375, 561] on div "0D9488" at bounding box center [428, 555] width 112 height 29
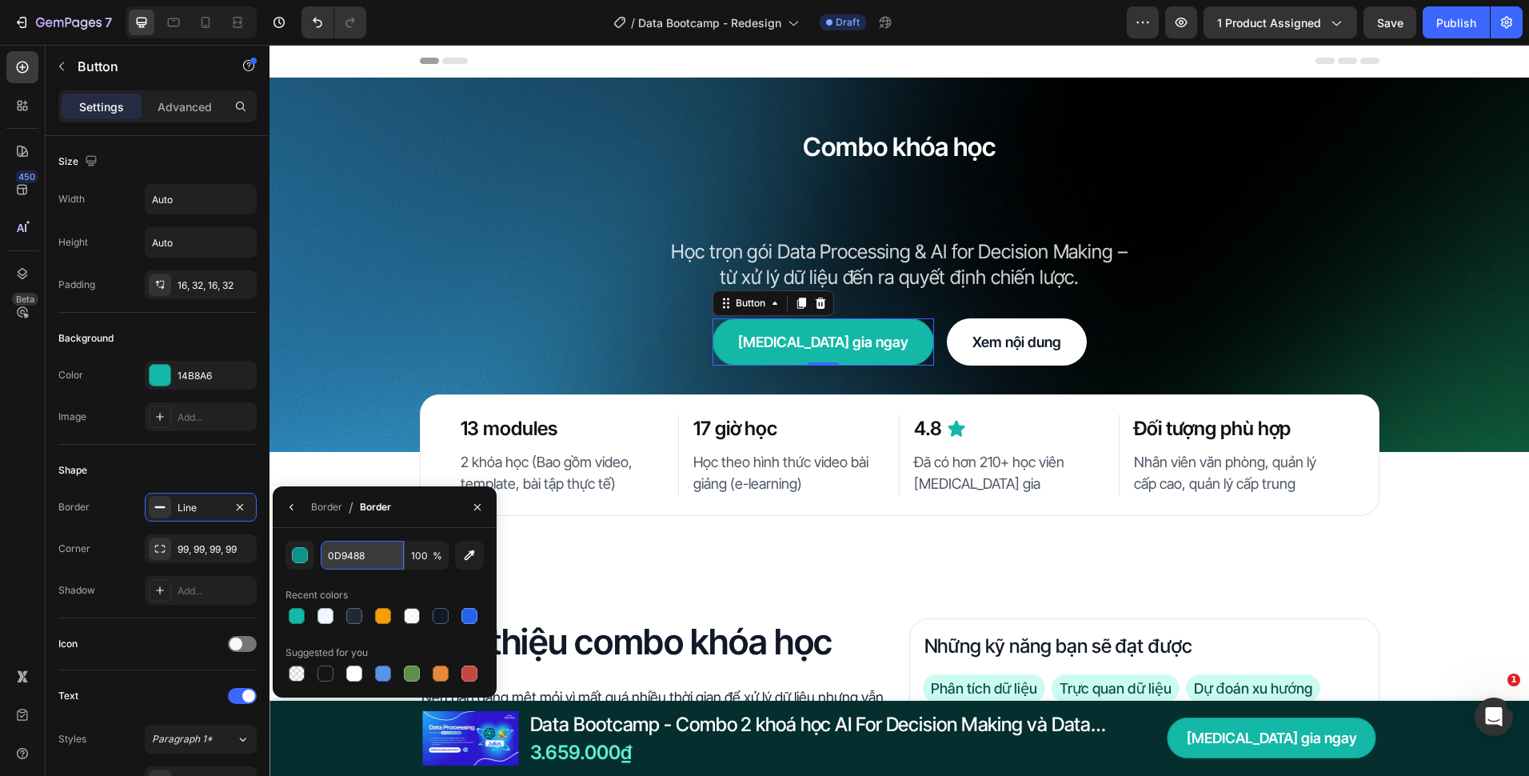
click at [386, 554] on input "0D9488" at bounding box center [362, 555] width 83 height 29
paste input "#"
type input "0D9488"
click at [213, 463] on div "Shape" at bounding box center [157, 471] width 198 height 26
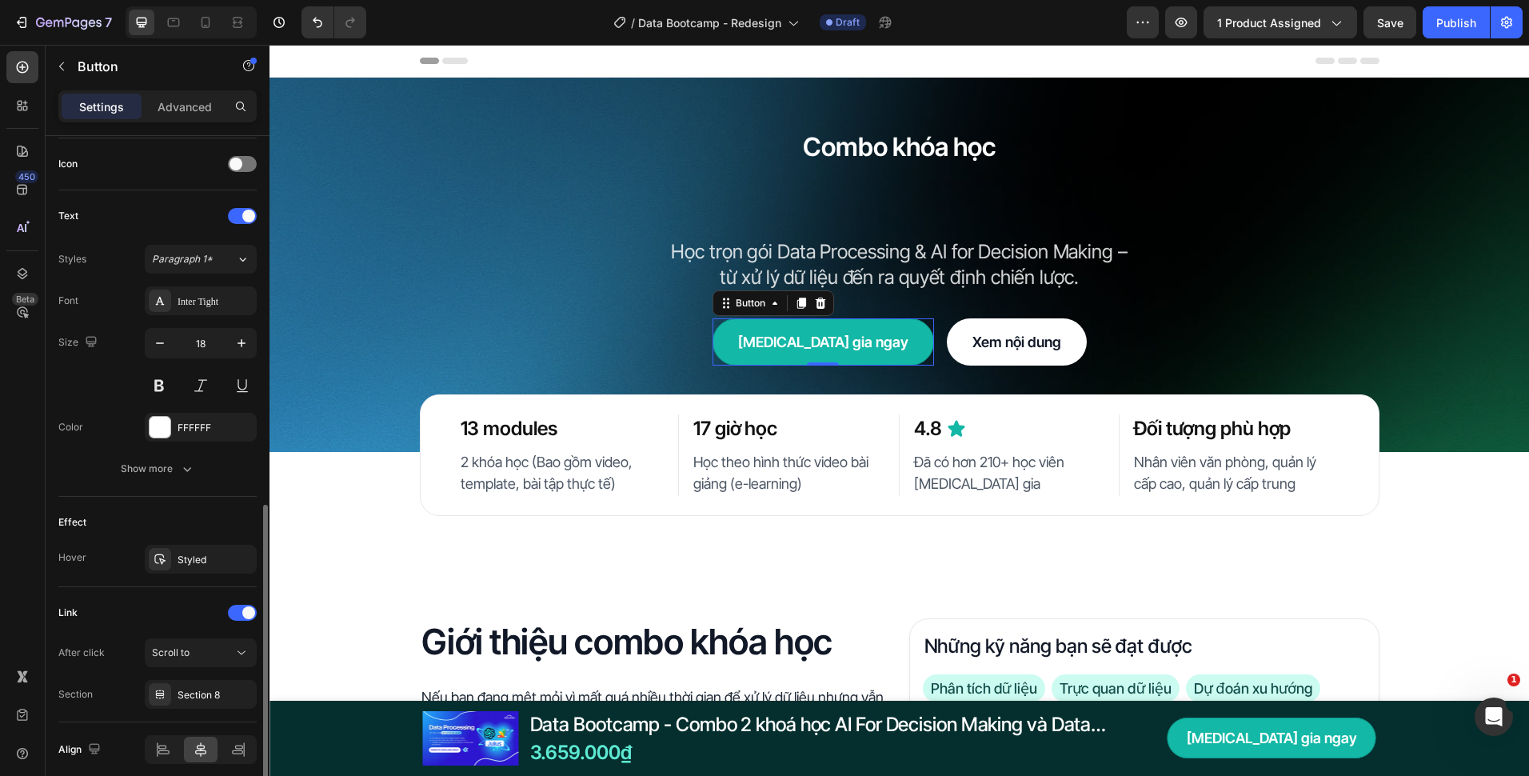
scroll to position [545, 0]
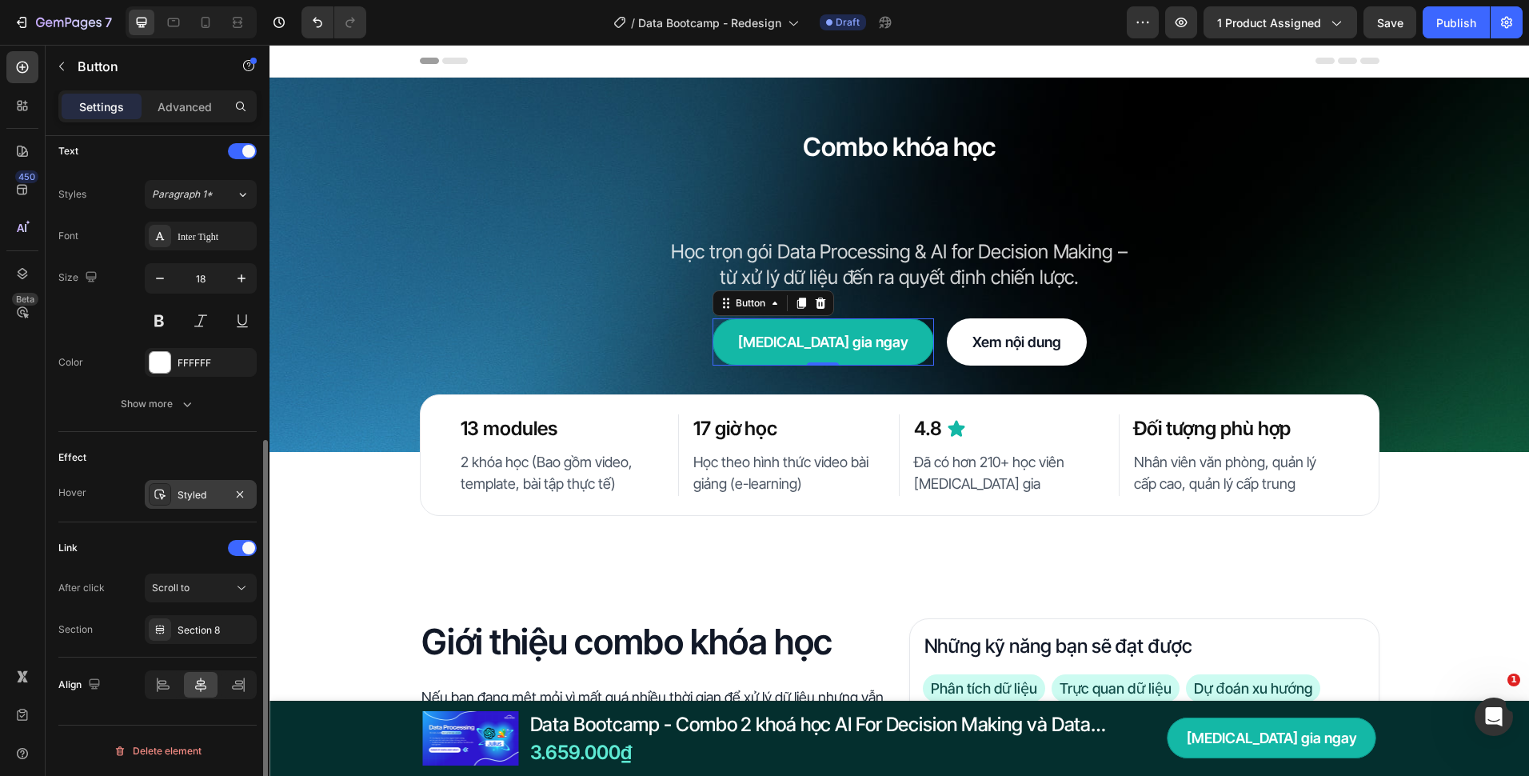
click at [190, 502] on div "Styled" at bounding box center [201, 494] width 112 height 29
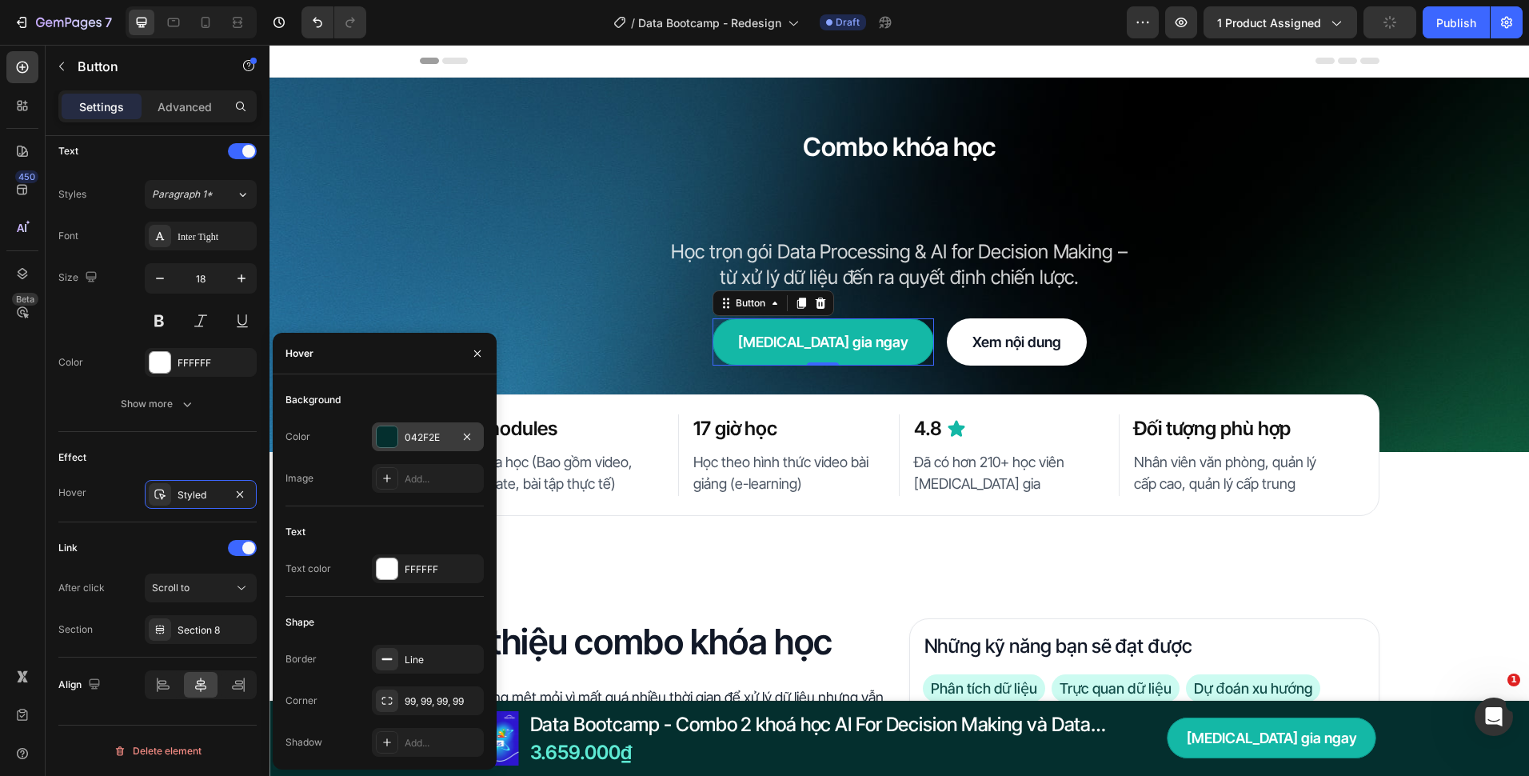
click at [419, 439] on div "042F2E" at bounding box center [428, 437] width 46 height 14
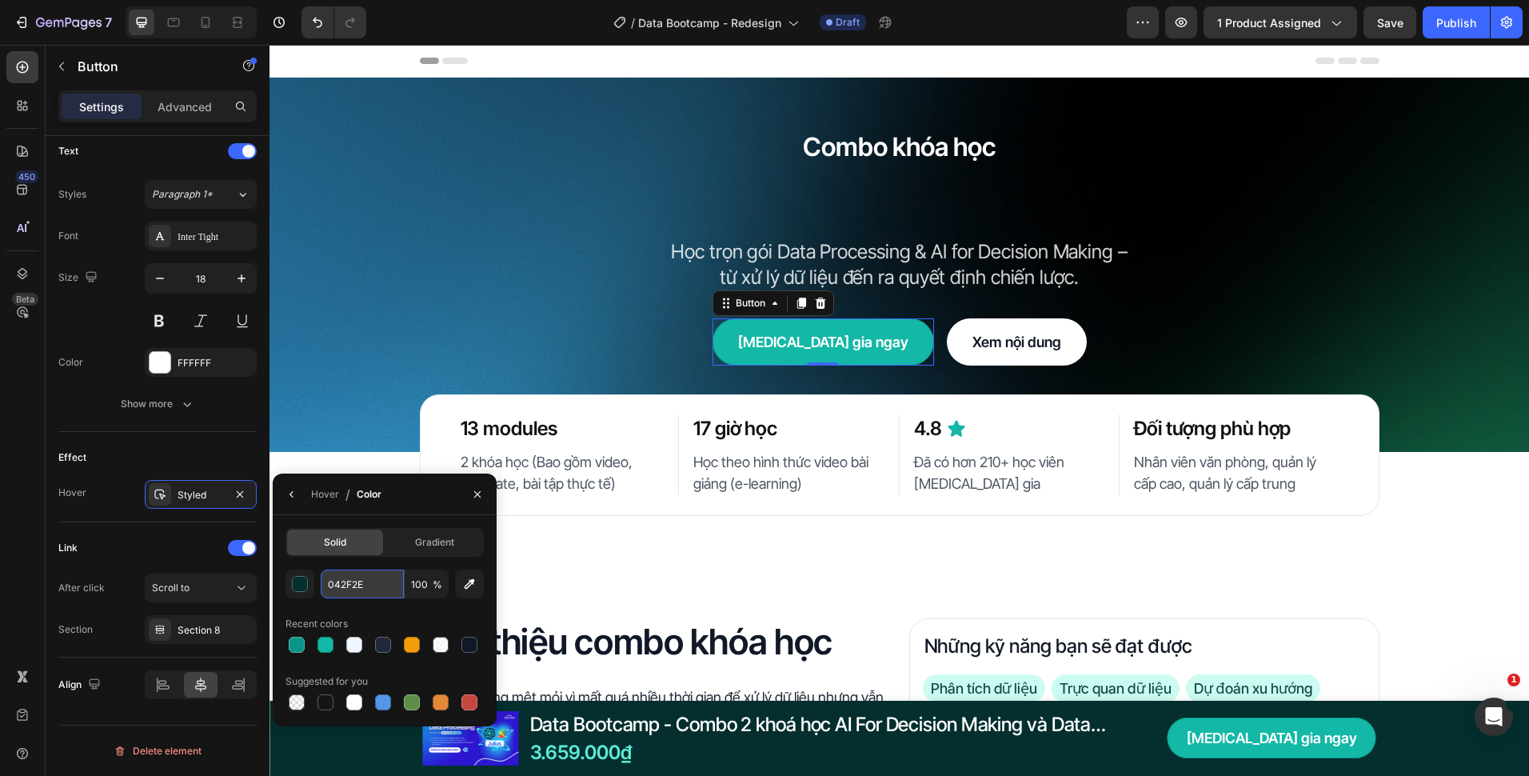
click at [363, 585] on input "042F2E" at bounding box center [362, 583] width 83 height 29
click at [300, 495] on button "button" at bounding box center [292, 495] width 26 height 26
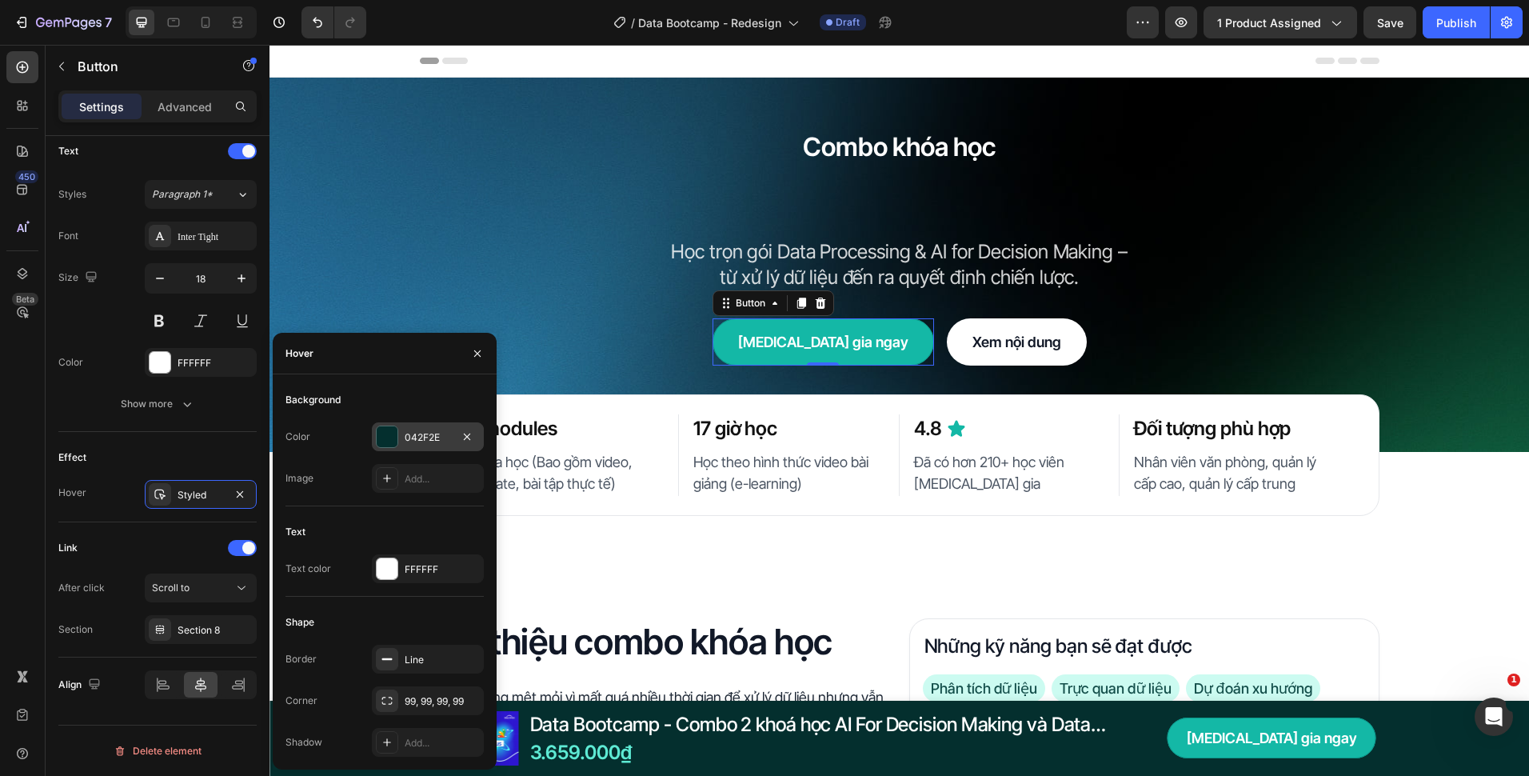
click at [415, 448] on div "042F2E" at bounding box center [428, 436] width 112 height 29
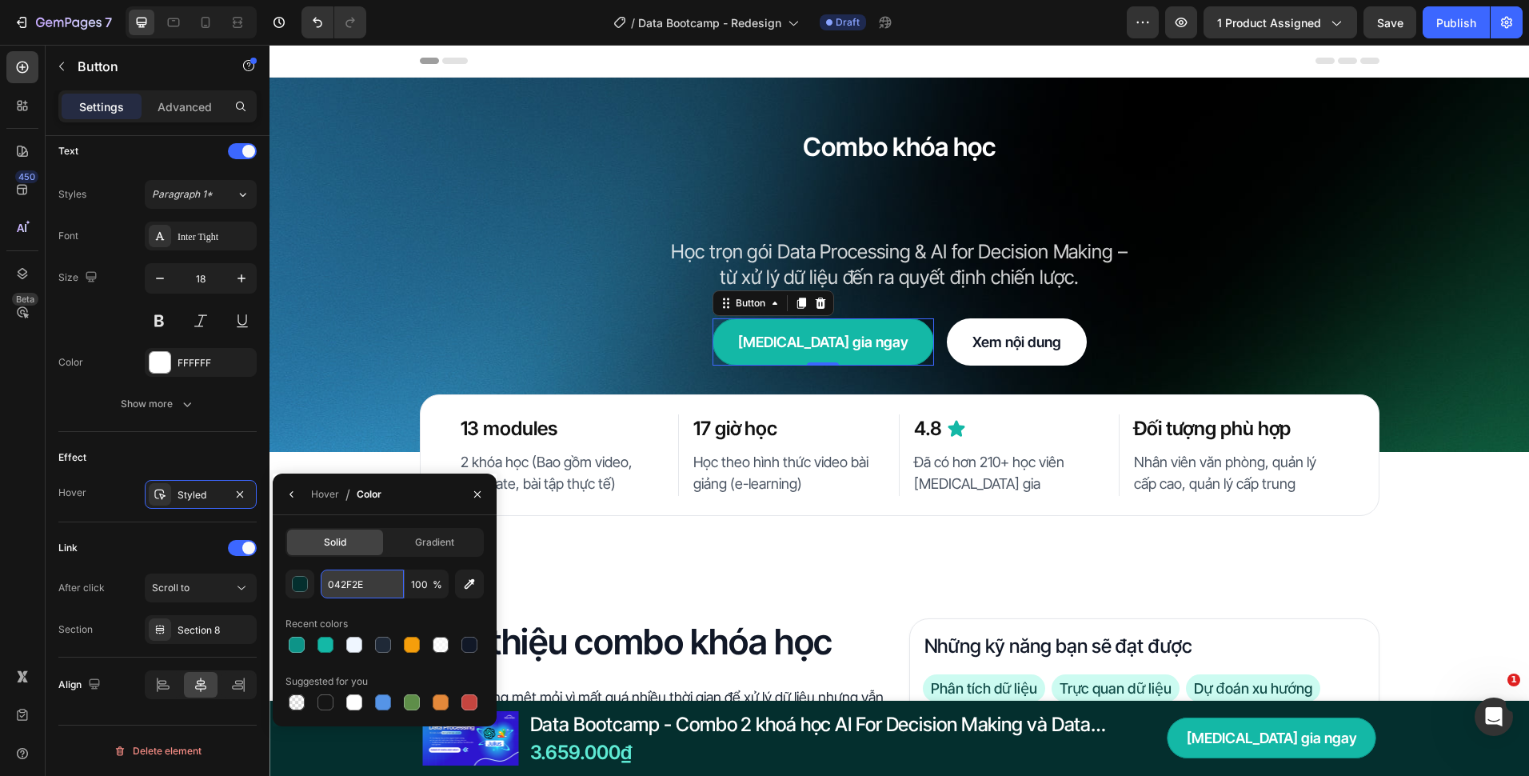
click at [370, 582] on input "042F2E" at bounding box center [362, 583] width 83 height 29
paste input "#0D9488"
type input "0D9488"
click at [302, 498] on button "button" at bounding box center [292, 495] width 26 height 26
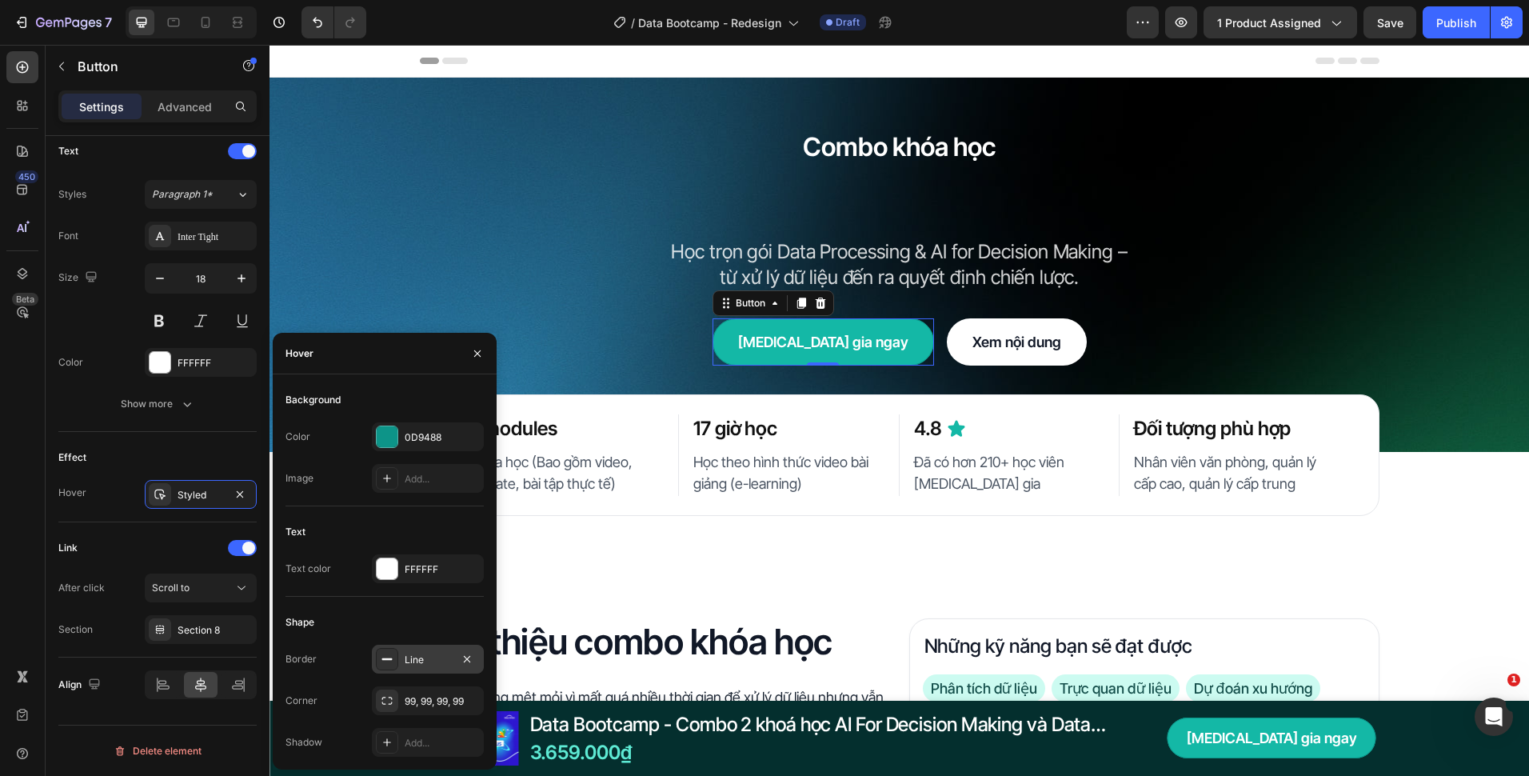
click at [404, 646] on div "Line" at bounding box center [428, 659] width 112 height 29
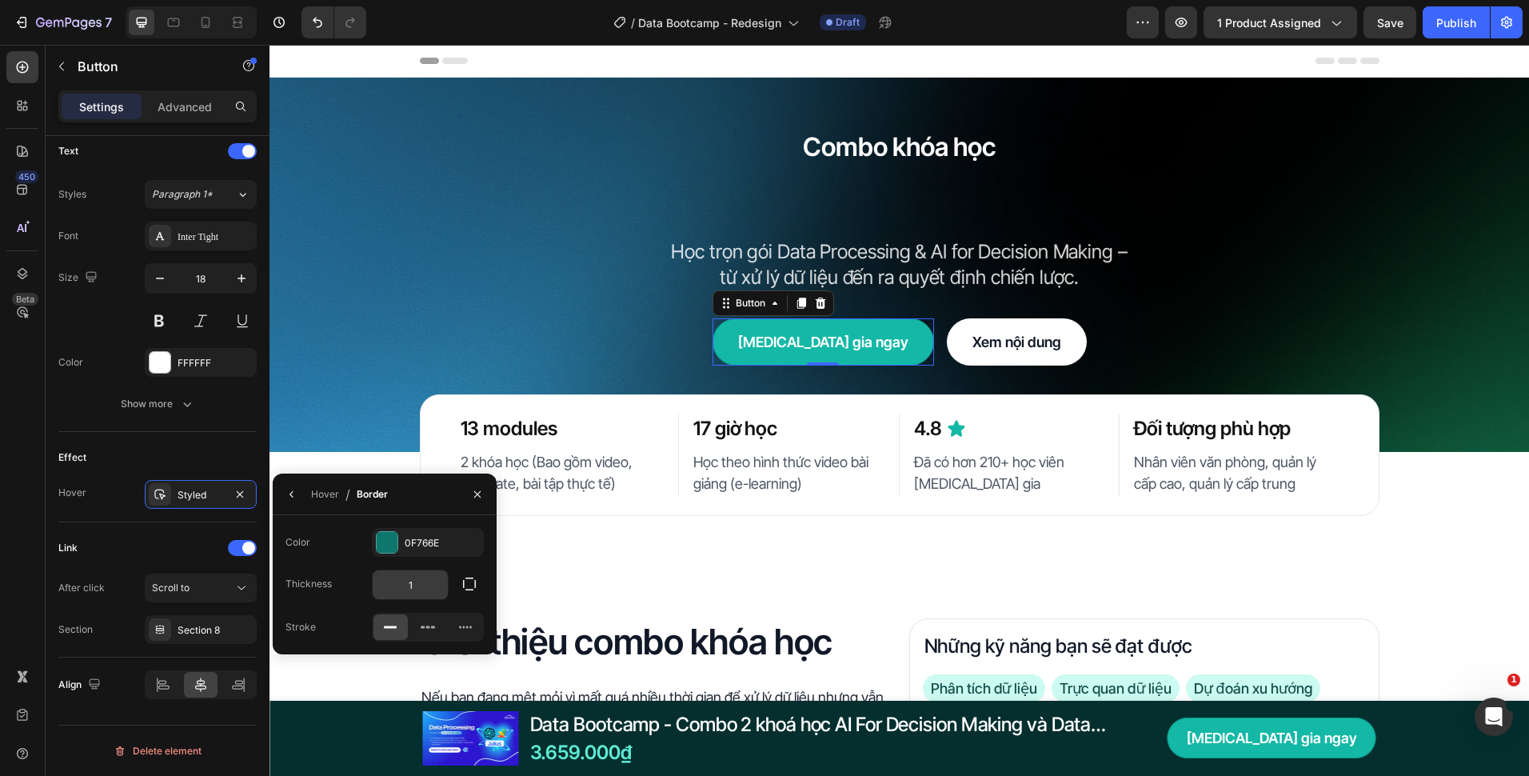
click at [416, 576] on input "1" at bounding box center [410, 584] width 75 height 29
click at [429, 545] on div "0F766E" at bounding box center [428, 543] width 46 height 14
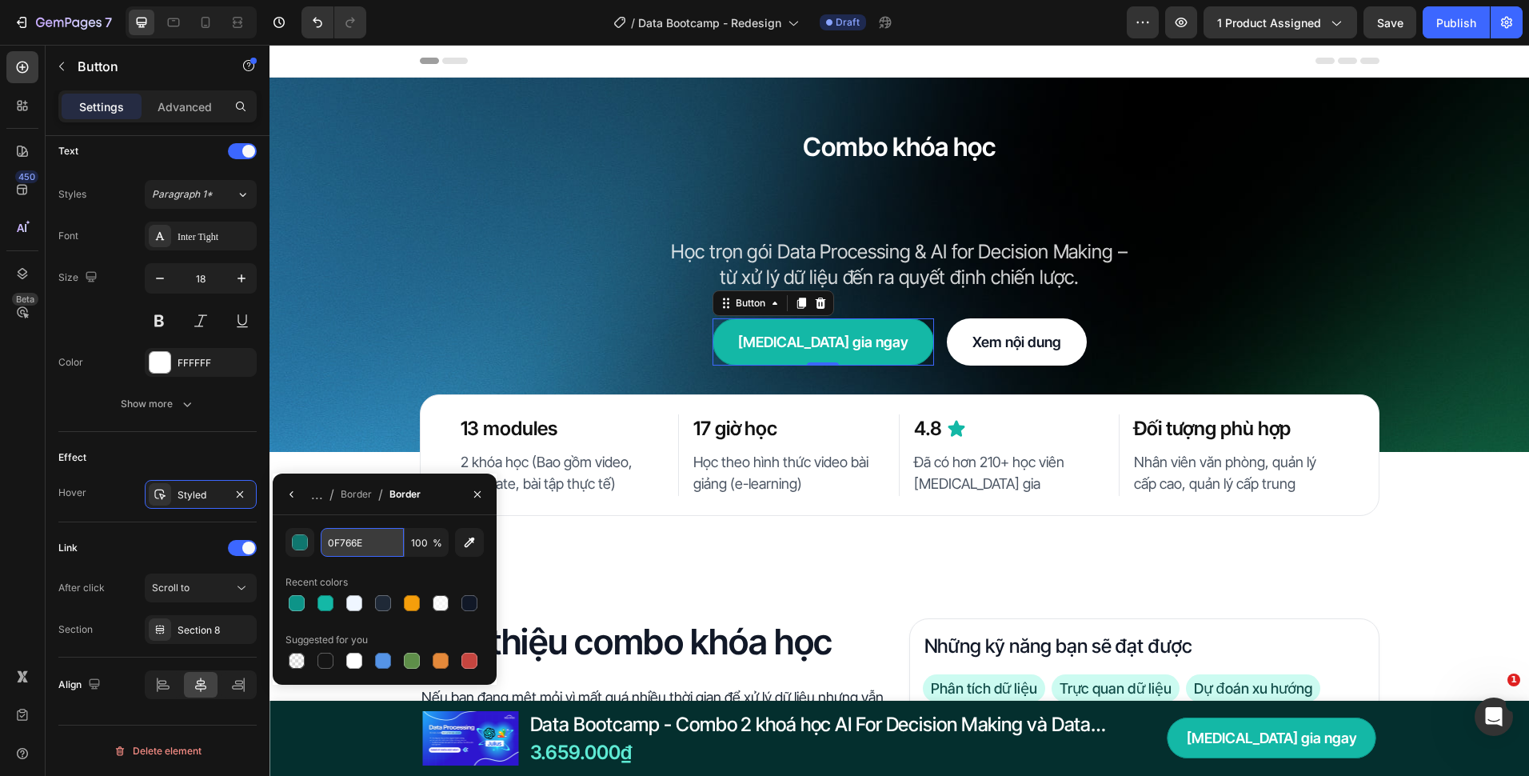
click at [367, 550] on input "0F766E" at bounding box center [362, 542] width 83 height 29
paste input "#"
type input "0F766E"
click at [482, 492] on icon "button" at bounding box center [477, 494] width 13 height 13
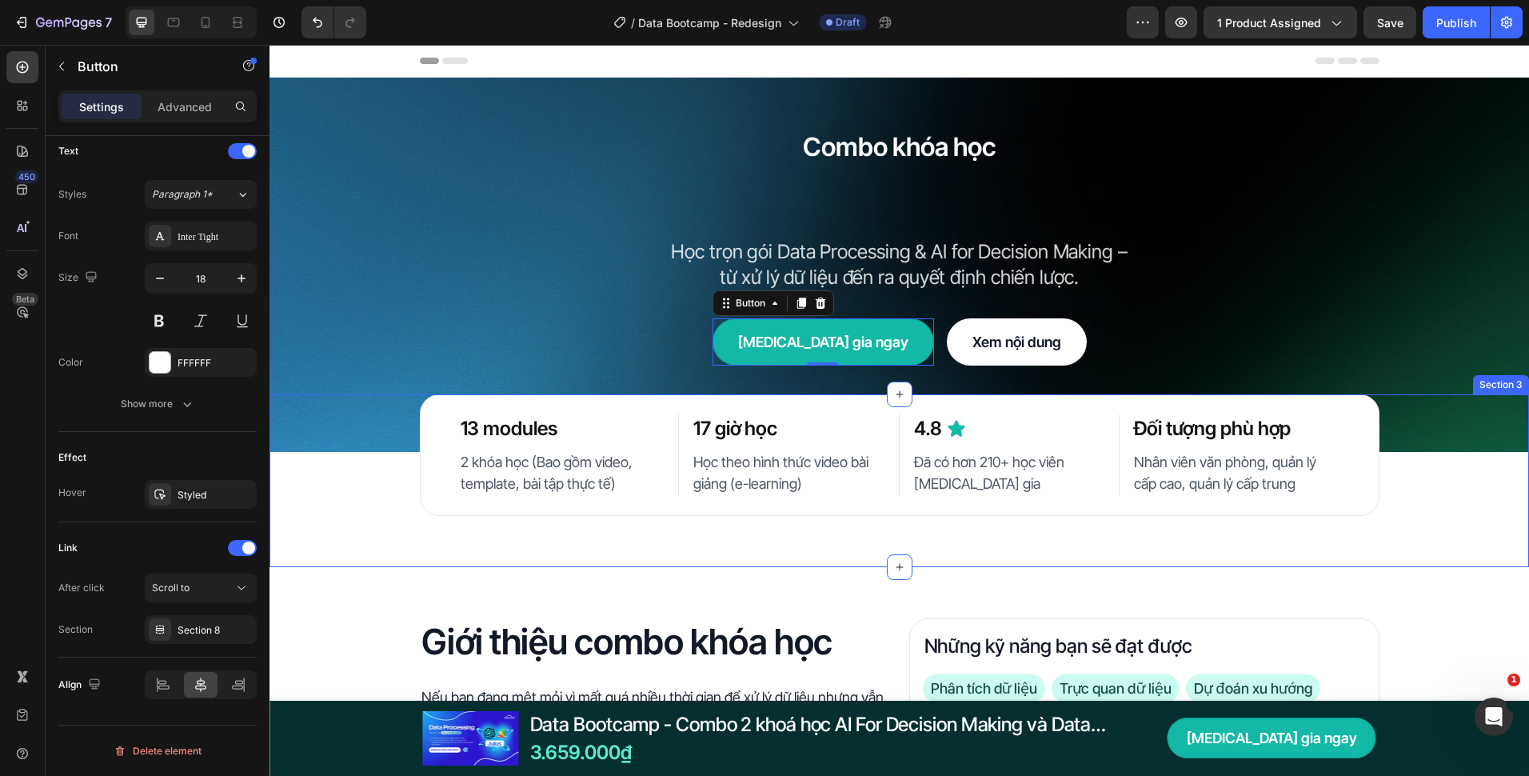
click at [363, 563] on div "13 modules Heading 2 khóa học (Bao gồm video, template, bài tập thực tế) Text B…" at bounding box center [900, 480] width 1260 height 173
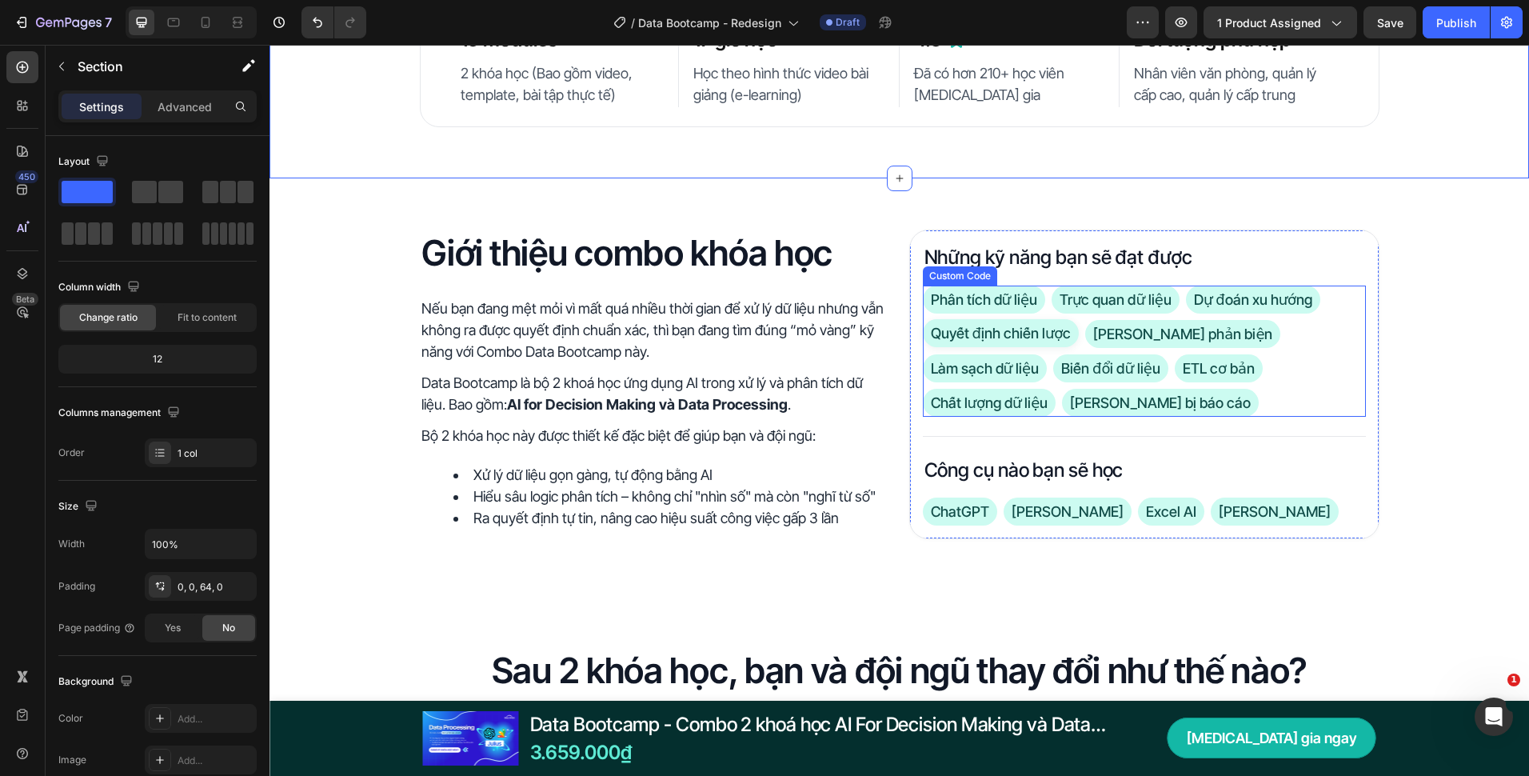
scroll to position [480, 0]
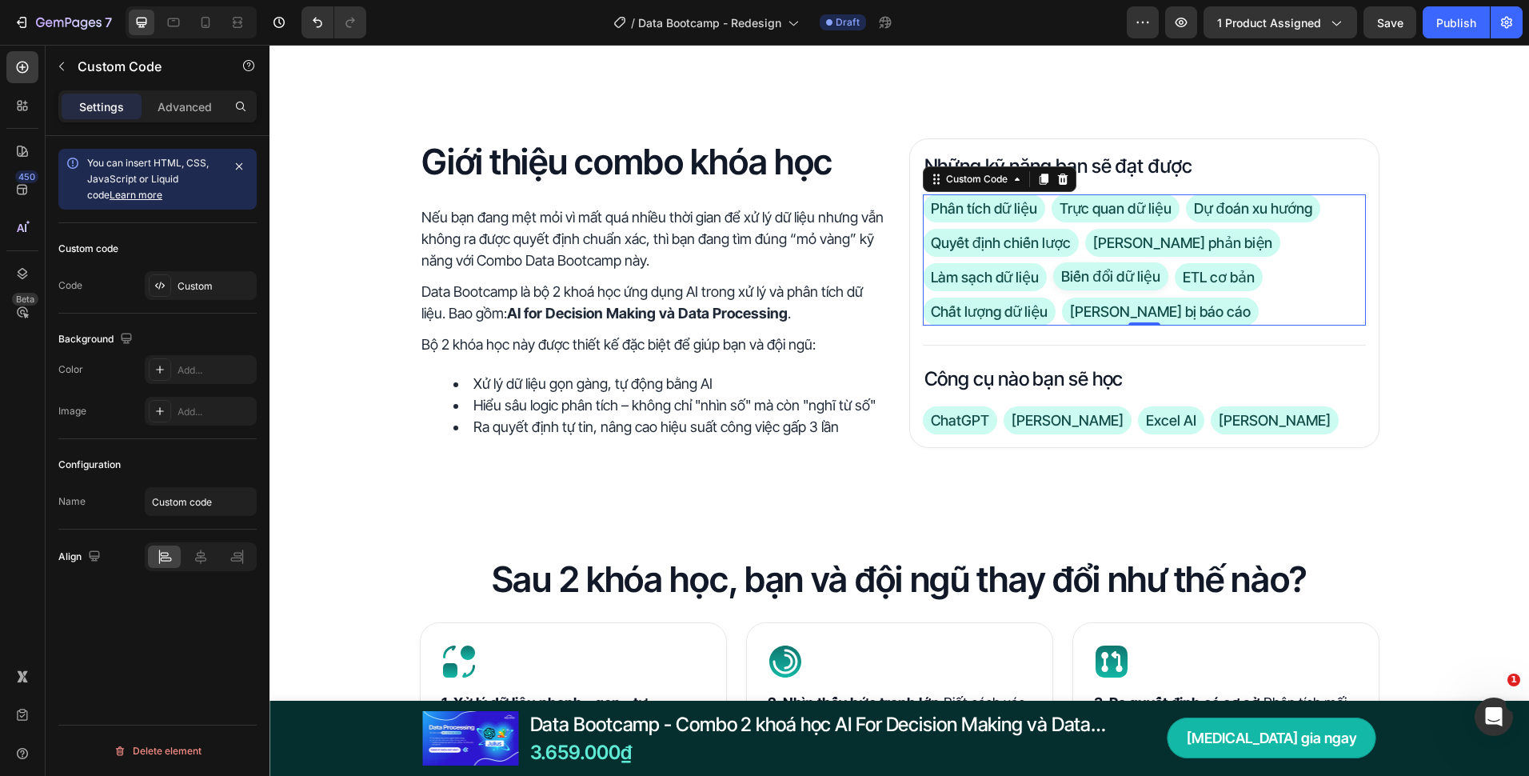
click at [1053, 284] on span "Biến đổi dữ liệu" at bounding box center [1110, 276] width 115 height 28
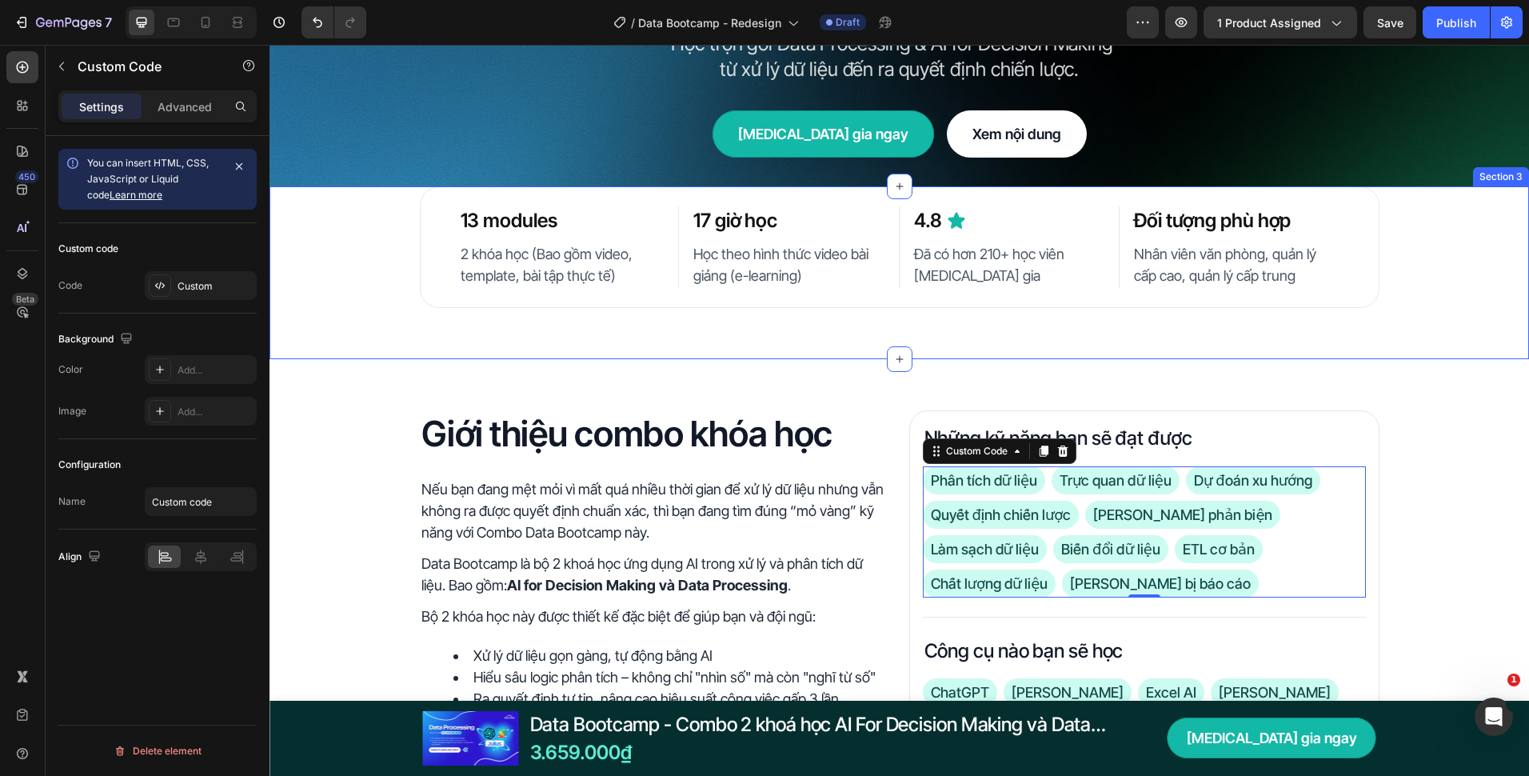
scroll to position [80, 0]
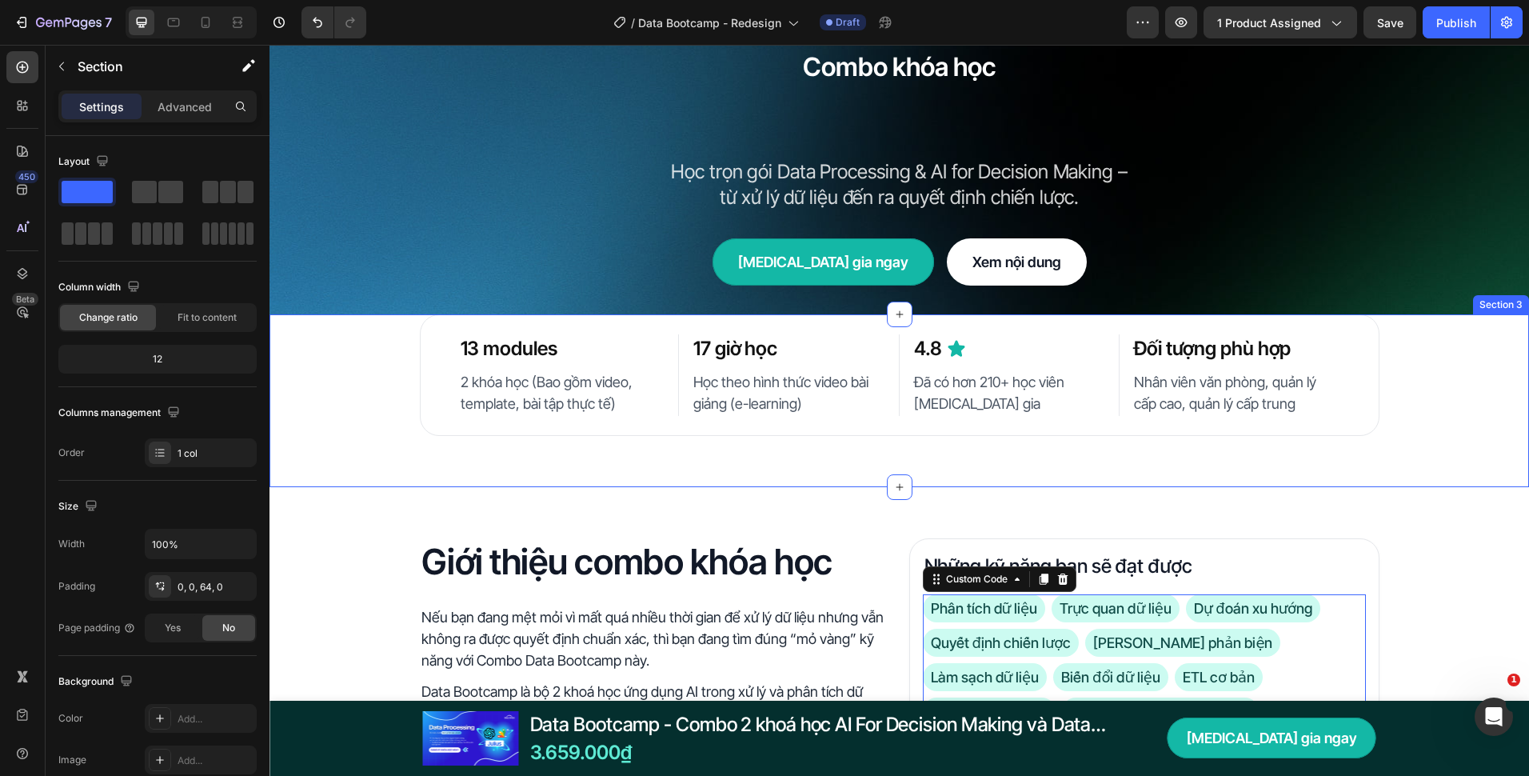
click at [1419, 422] on div "13 modules Heading 2 khóa học (Bao gồm video, template, bài tập thực tế) Text B…" at bounding box center [900, 375] width 1260 height 122
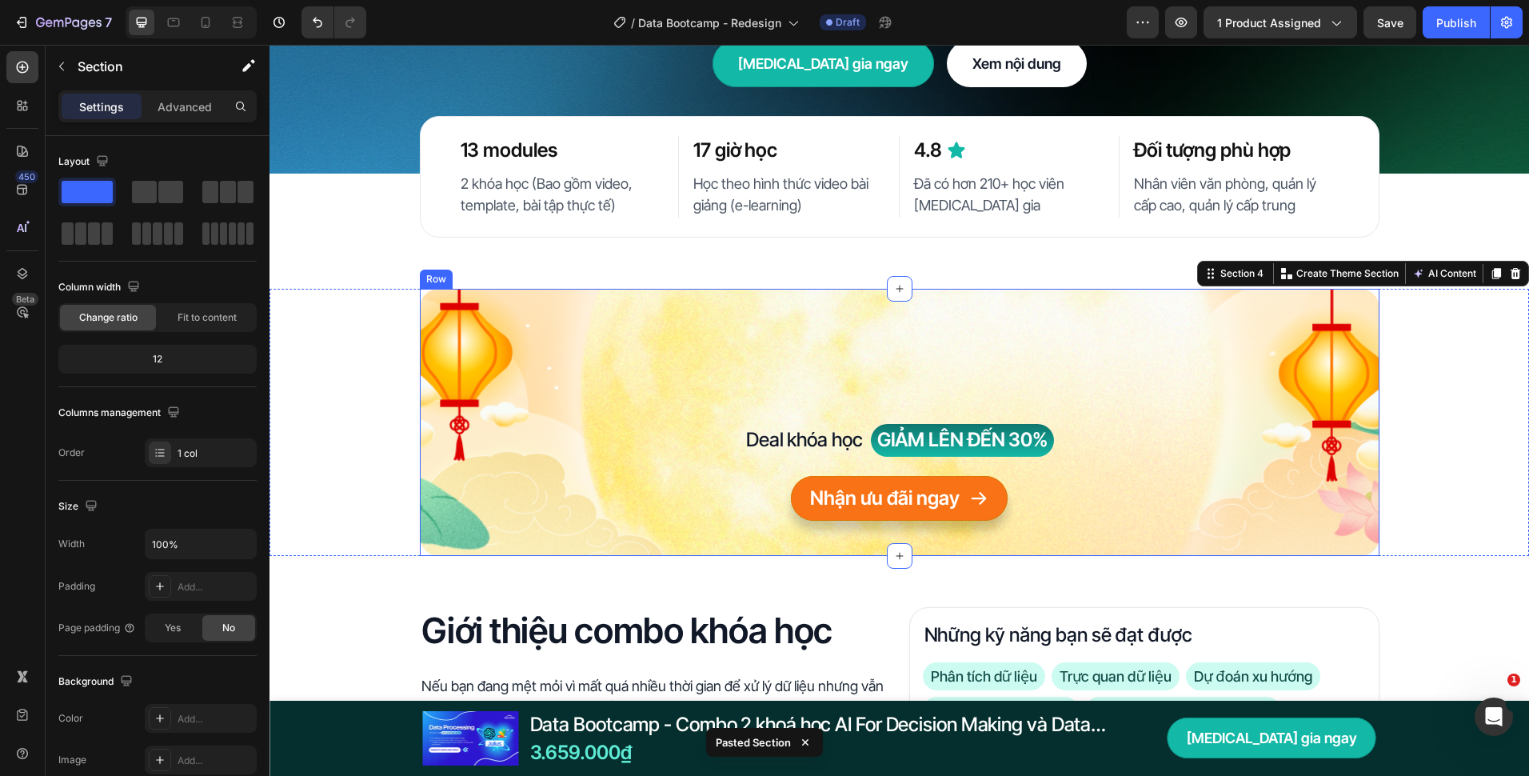
scroll to position [320, 0]
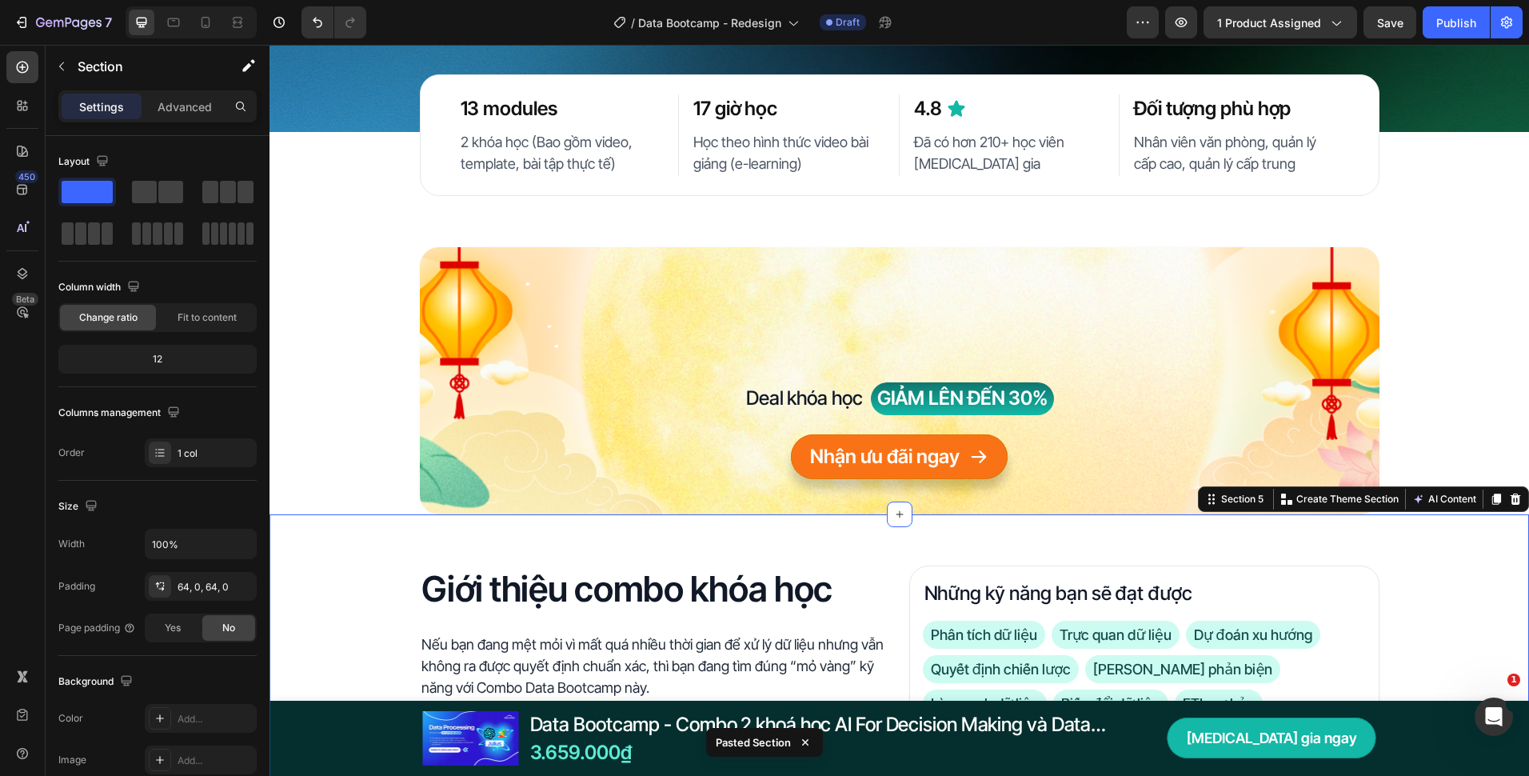
click at [354, 555] on div "Giới thiệu combo khóa học Heading Nếu bạn đang mệt mỏi vì mất quá nhiều thời gi…" at bounding box center [900, 723] width 1260 height 418
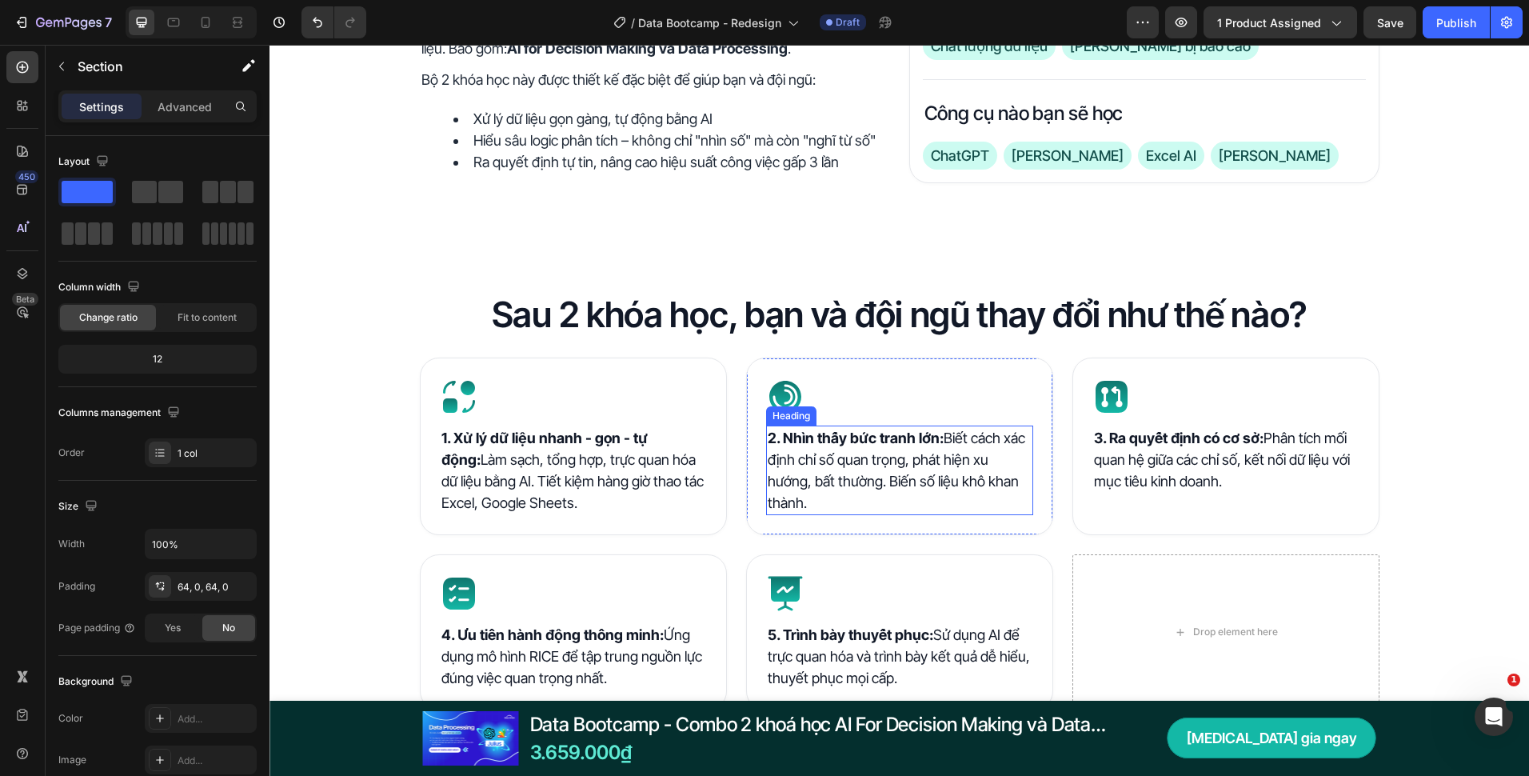
scroll to position [1120, 0]
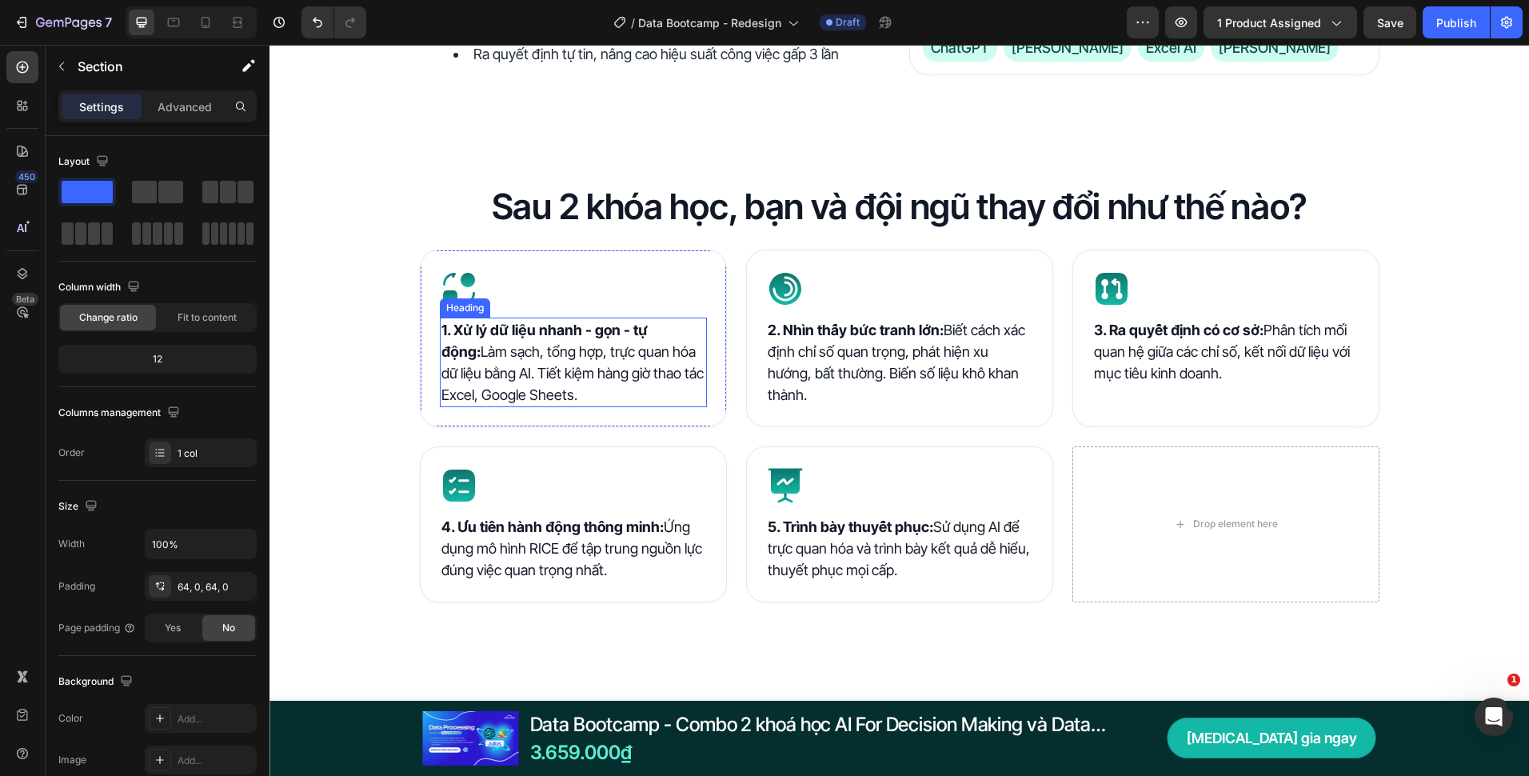
click at [601, 375] on h2 "1. Xử lý dữ liệu nhanh - gọn - tự động: Làm sạch, tổng hợp, trực quan hóa dữ li…" at bounding box center [573, 363] width 267 height 90
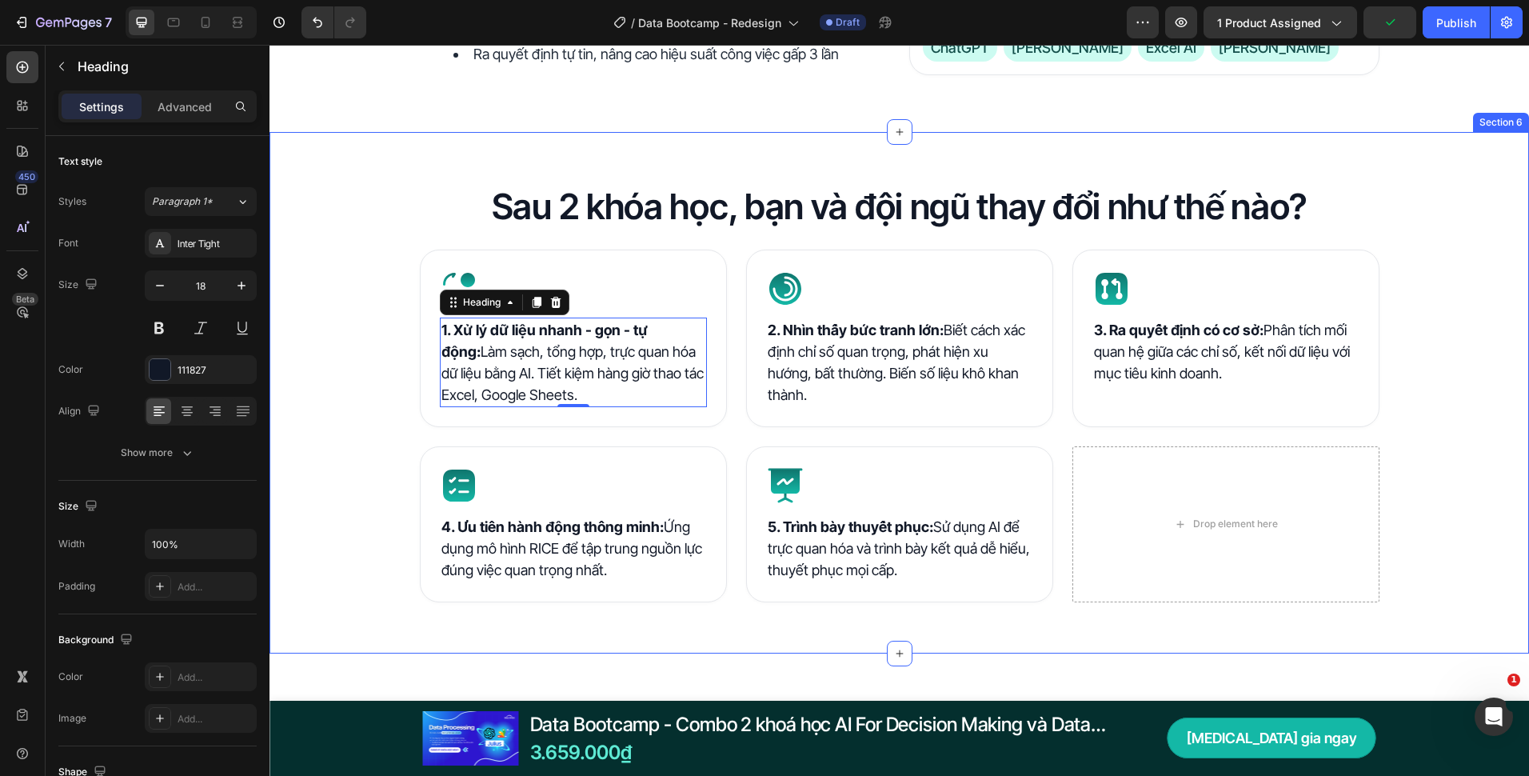
click at [794, 155] on div "Sau 2 khóa học, bạn và đội ngũ thay đổi như thế nào? Heading Icon 1. Xử lý dữ l…" at bounding box center [900, 393] width 1260 height 522
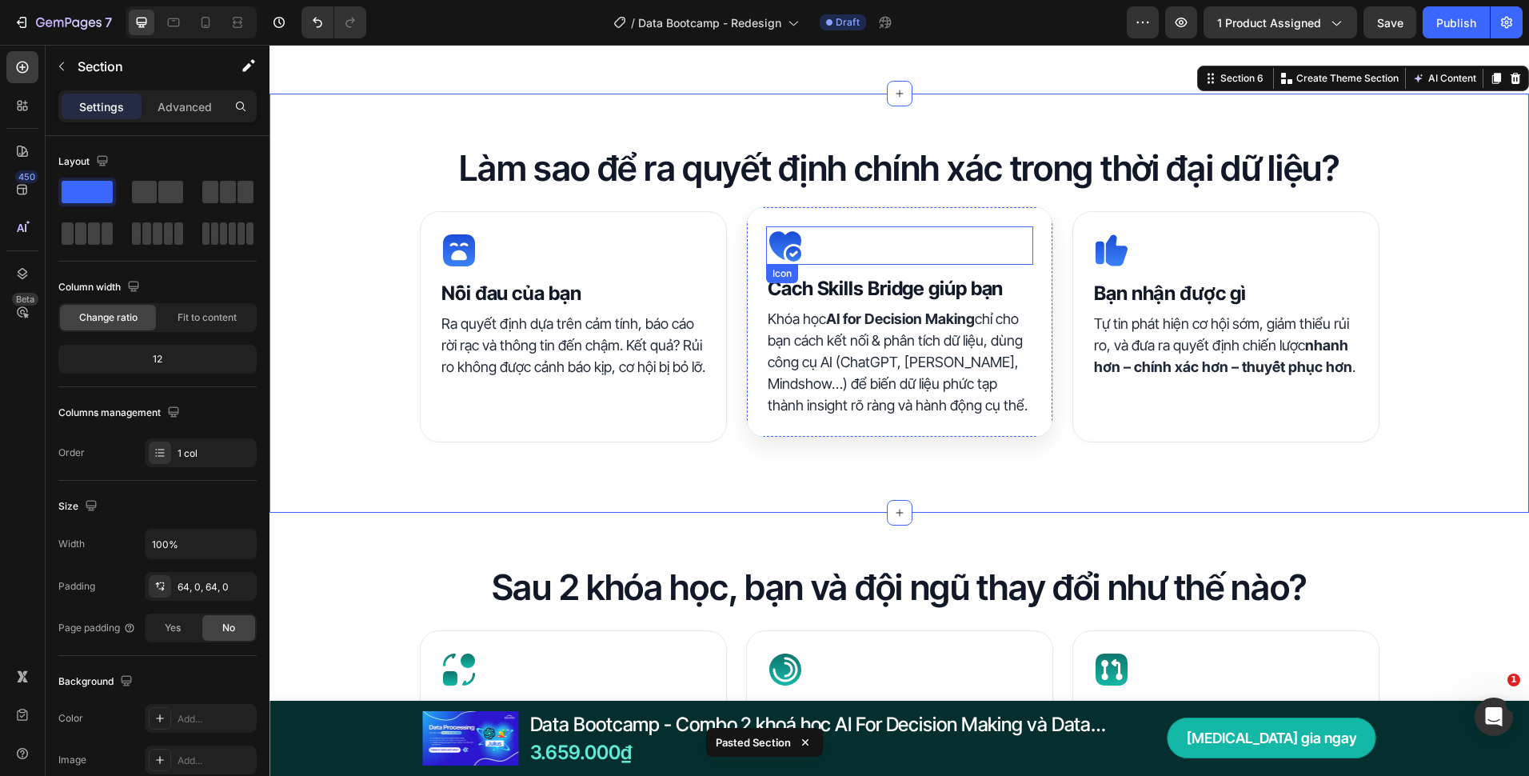
scroll to position [1200, 0]
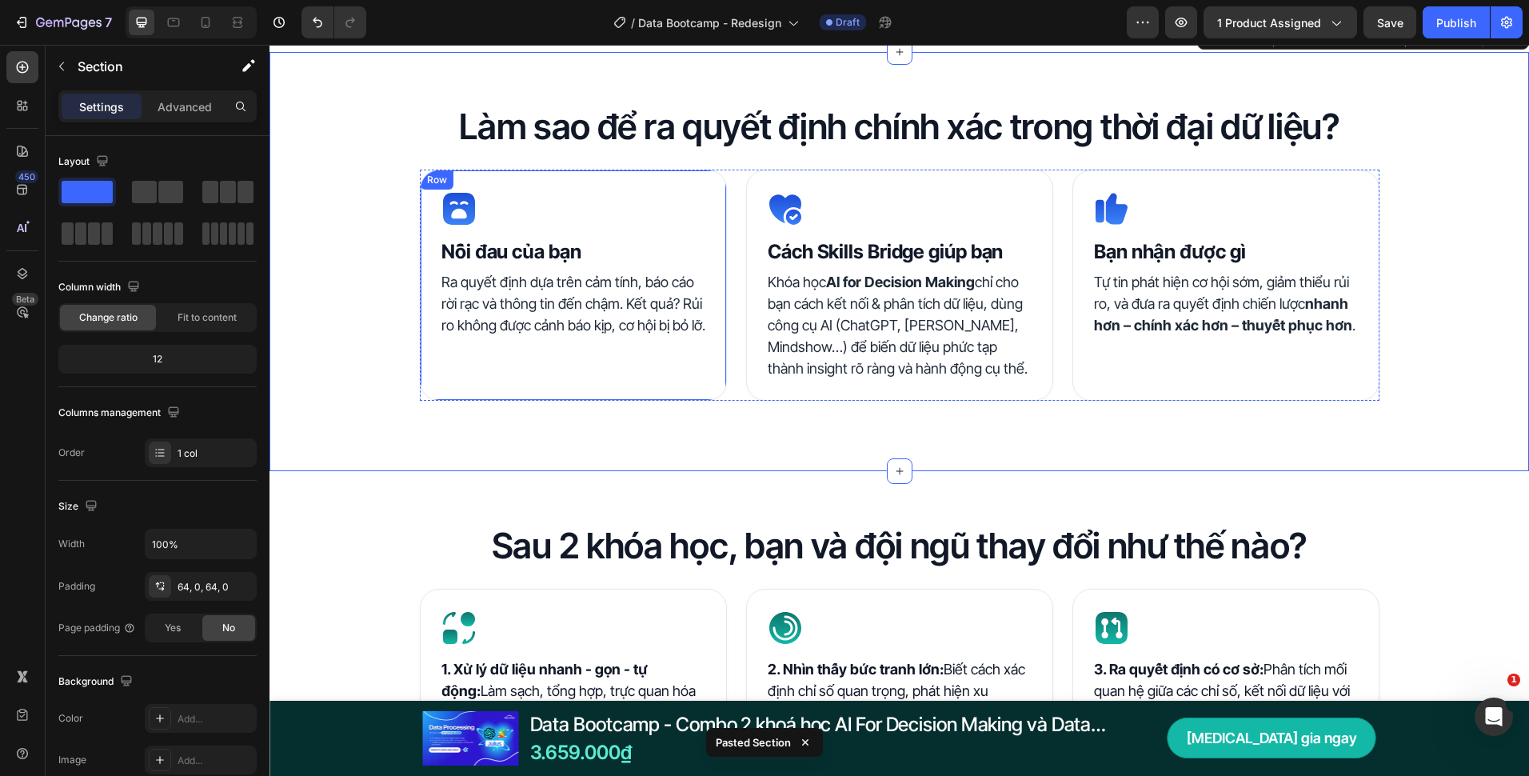
click at [650, 129] on h2 "Làm sao để ra quyết định chính xác trong thời đại dữ liệu?" at bounding box center [900, 126] width 960 height 47
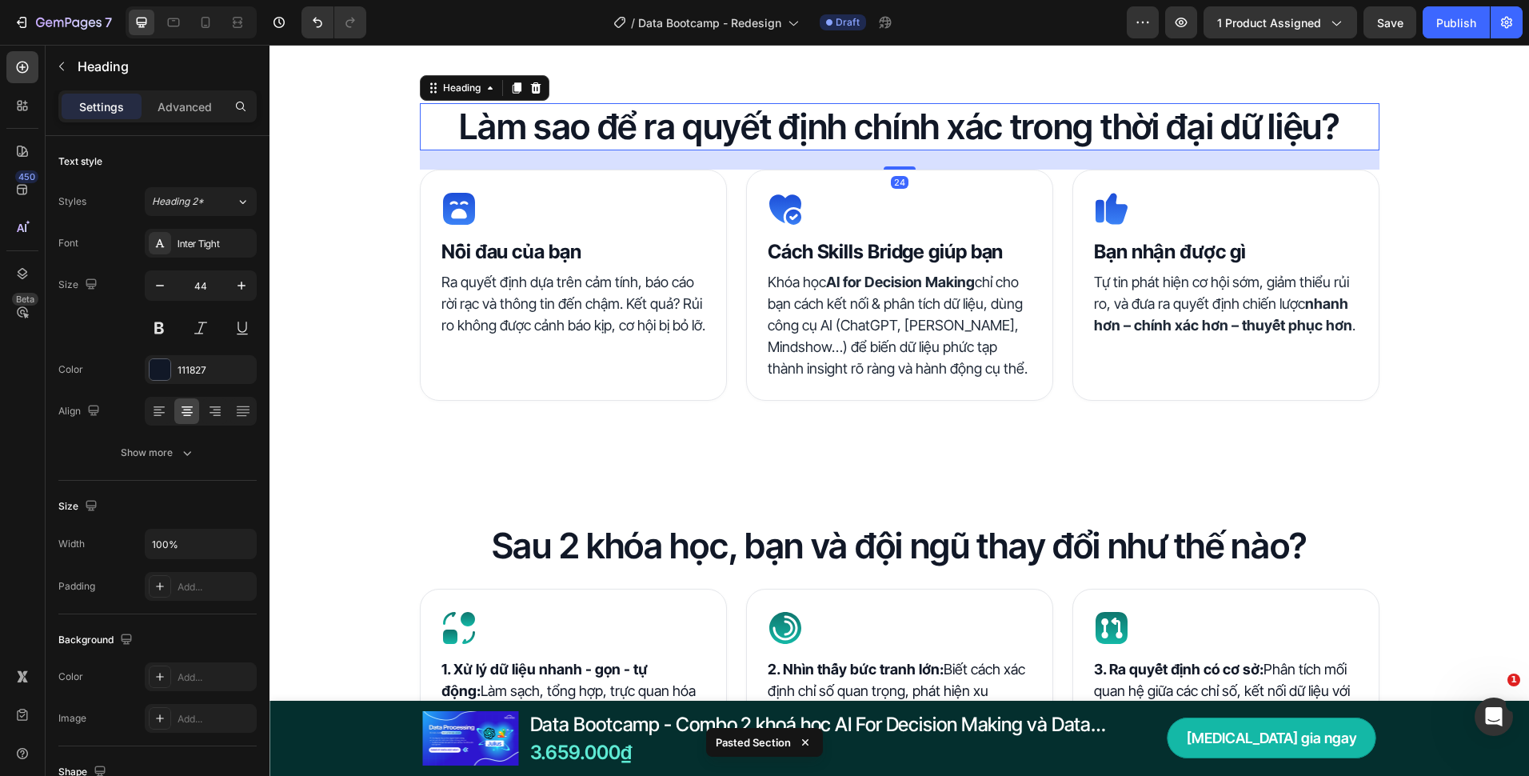
click at [650, 129] on h2 "Làm sao để ra quyết định chính xác trong thời đại dữ liệu?" at bounding box center [900, 126] width 960 height 47
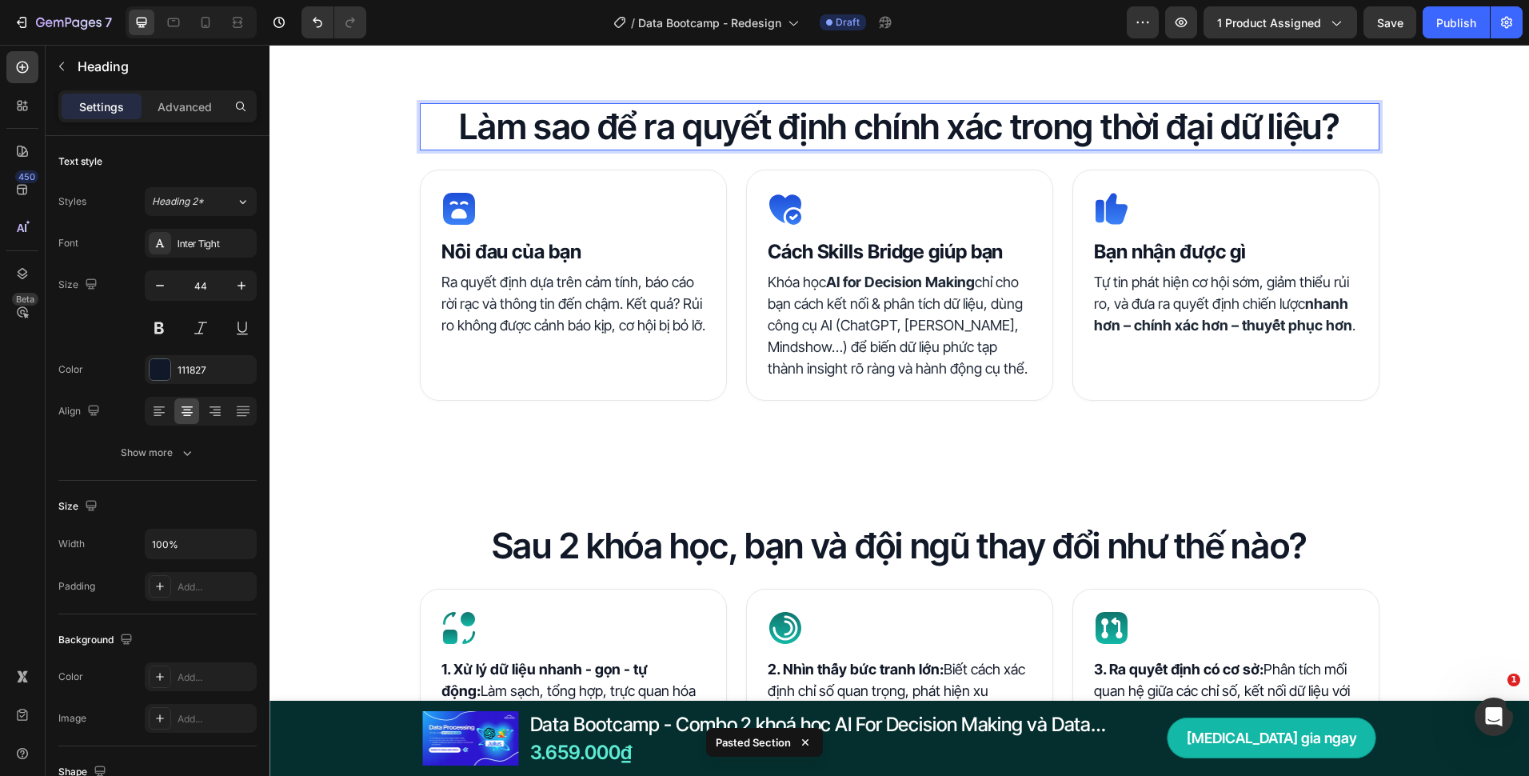
click at [650, 129] on p "Làm sao để ra quyết định chính xác trong thời đại dữ liệu?" at bounding box center [900, 127] width 957 height 44
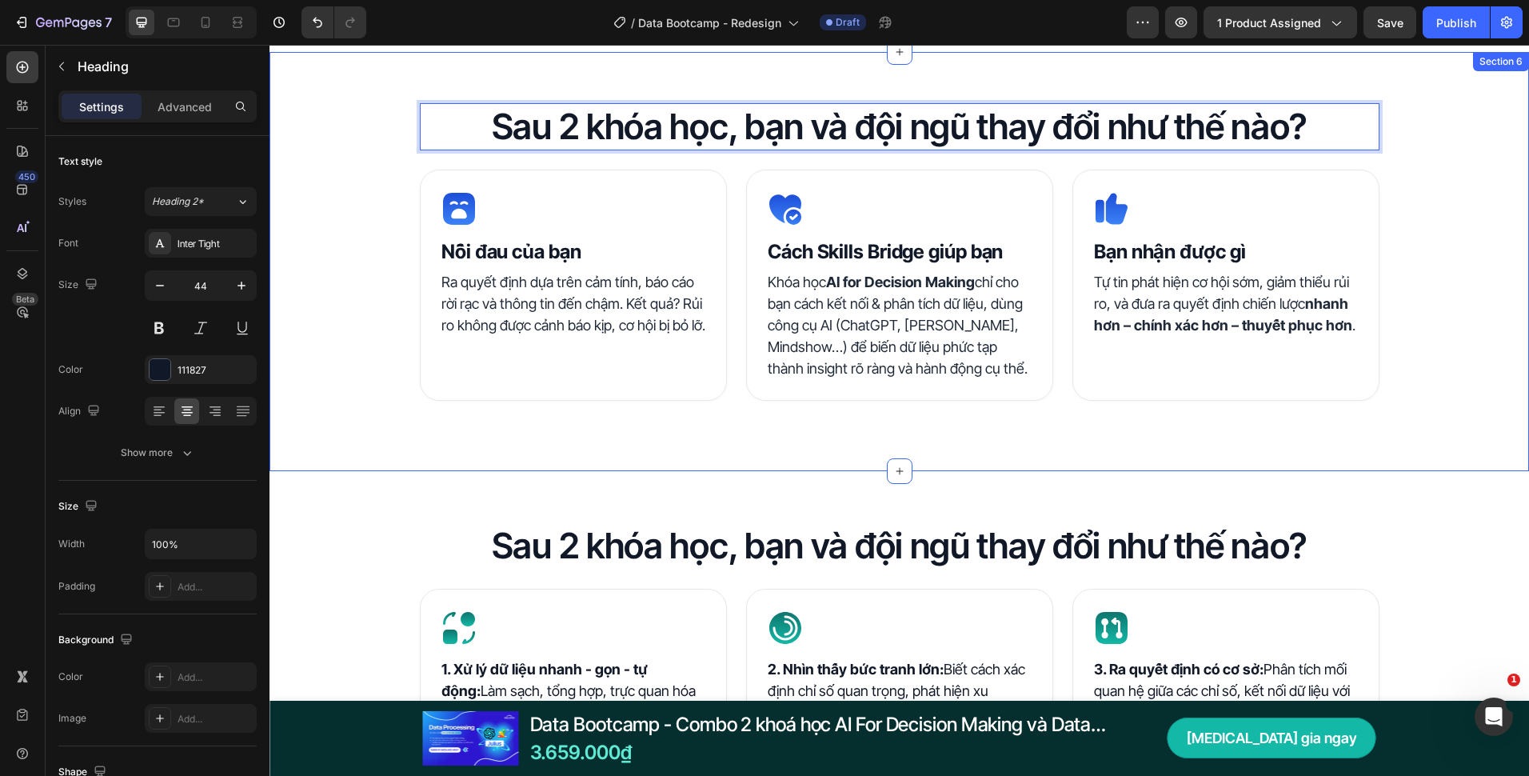
click at [404, 415] on div "Sau 2 khóa học, bạn và đội ngũ thay đổi như thế nào? Heading 24 Icon Nỗi đau củ…" at bounding box center [900, 261] width 1260 height 317
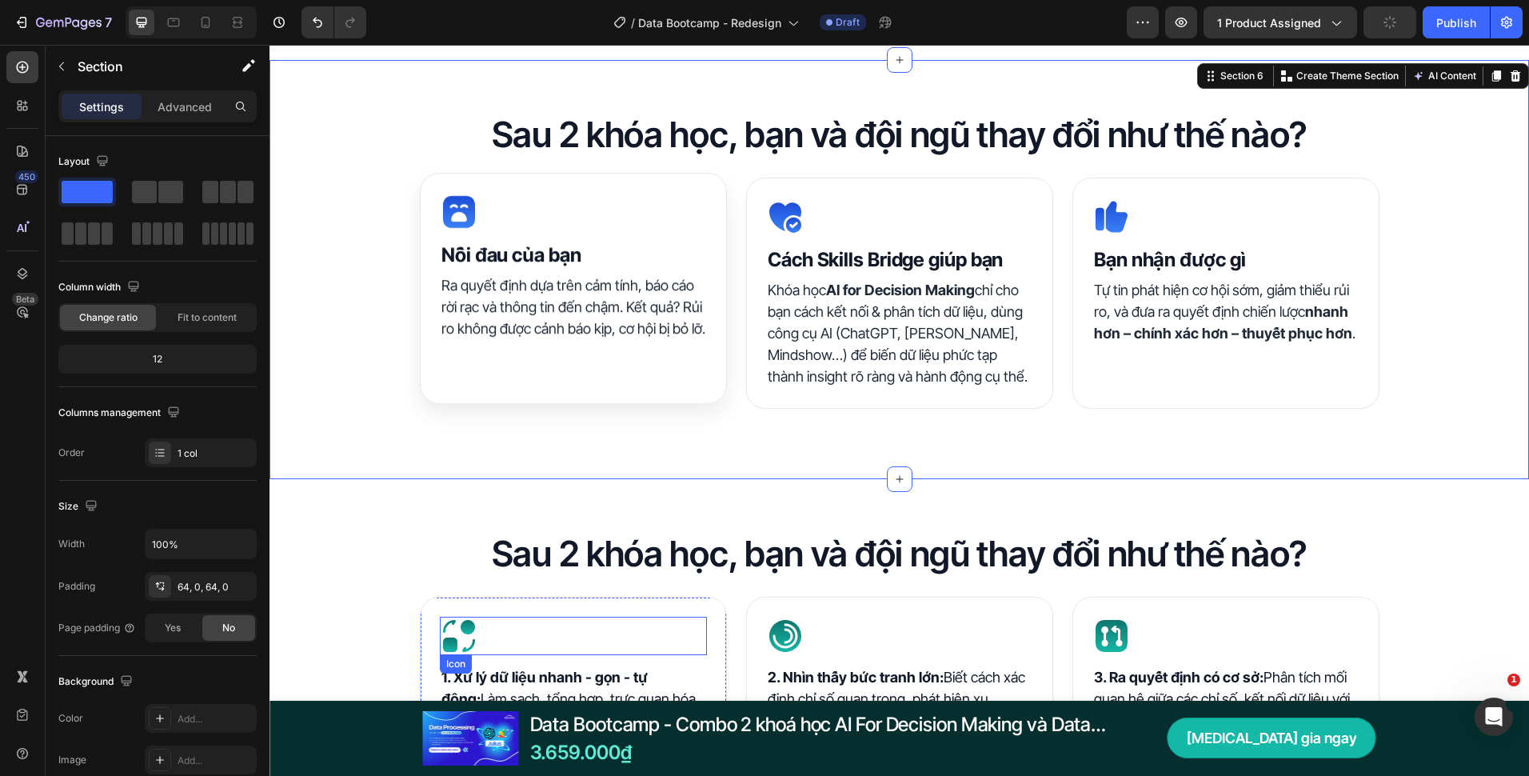
scroll to position [1120, 0]
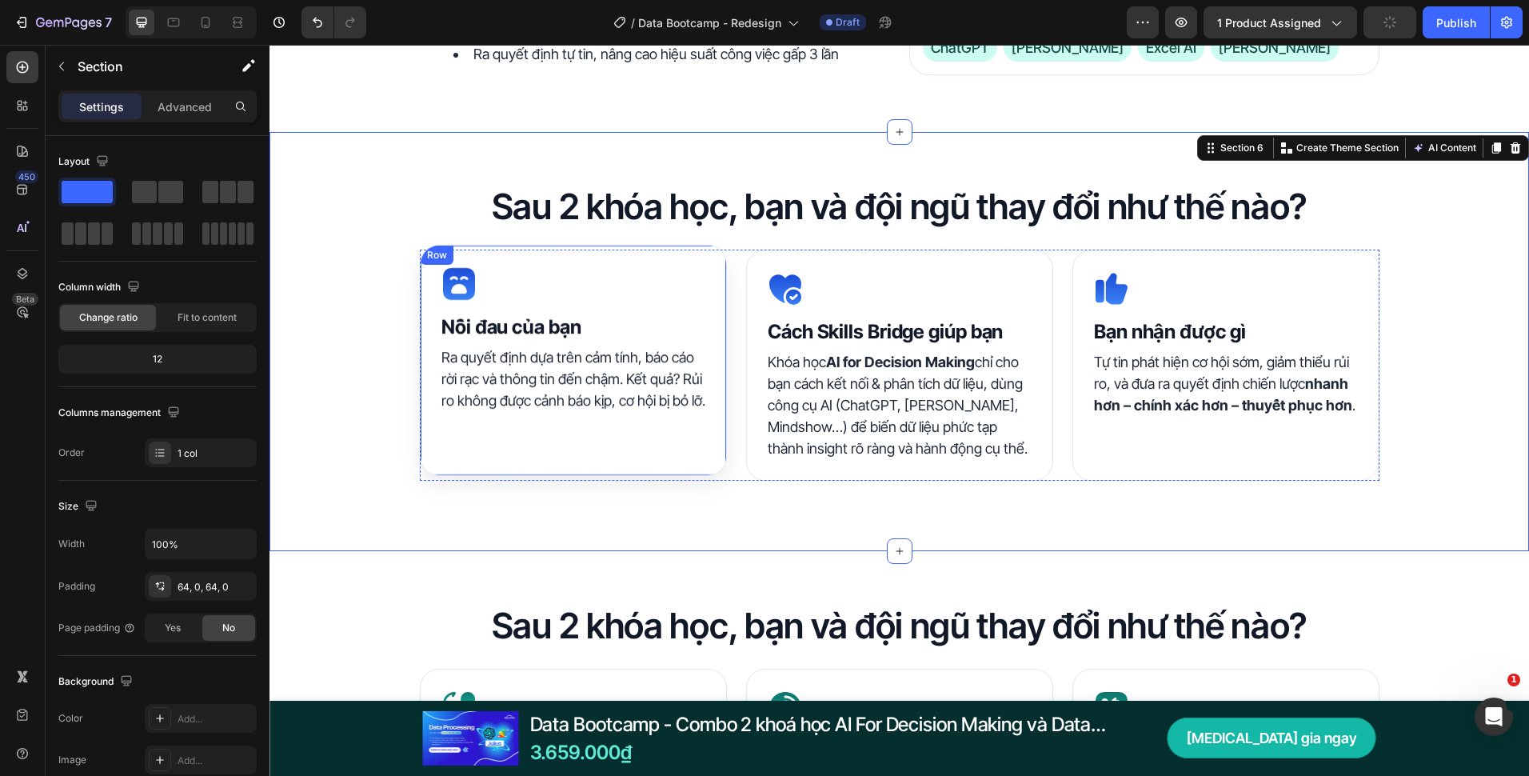
click at [713, 422] on div "Icon Nỗi đau của bạn Heading Ra quyết định dựa trên cảm tính, báo cáo rời rạc v…" at bounding box center [573, 360] width 307 height 231
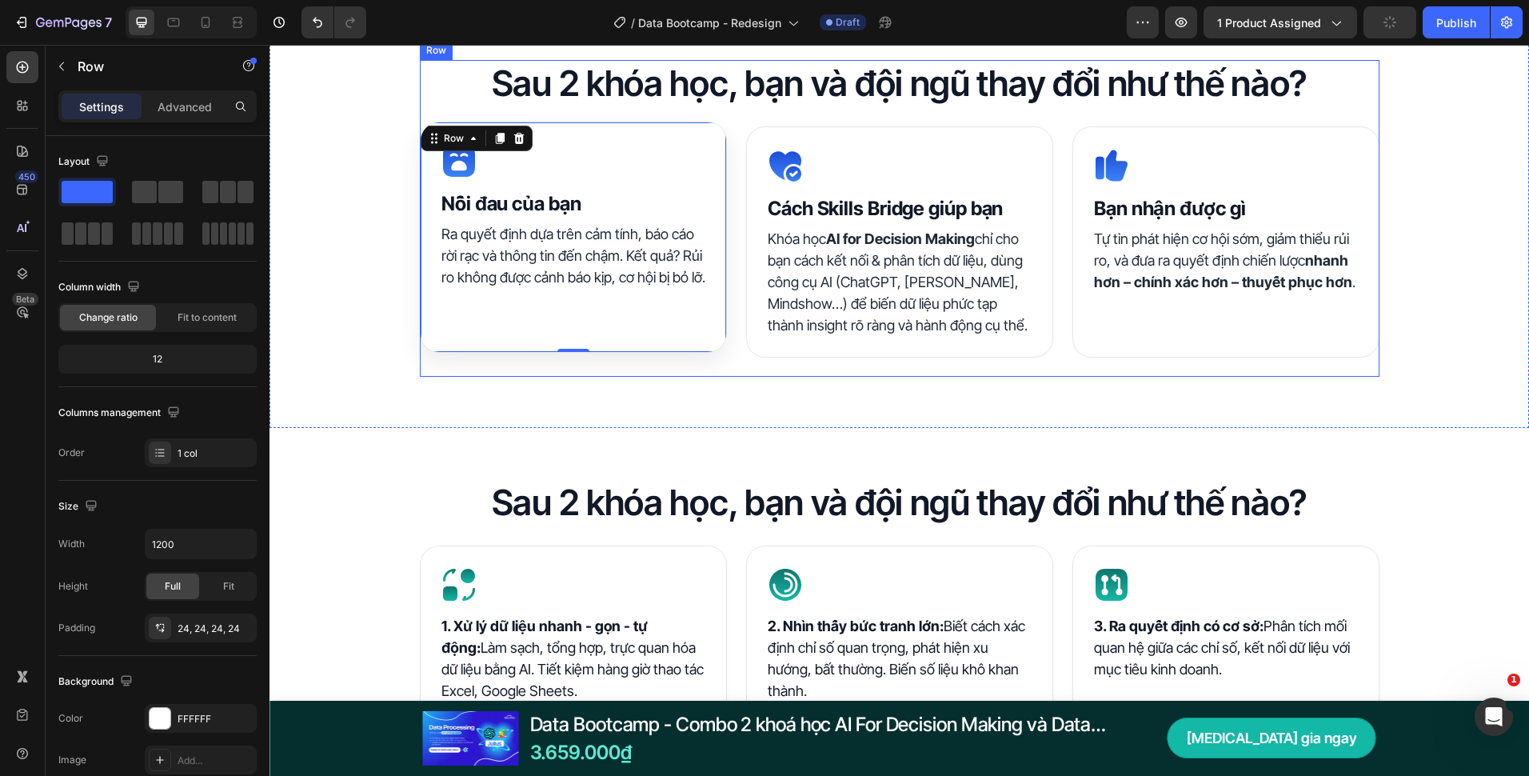
scroll to position [1200, 0]
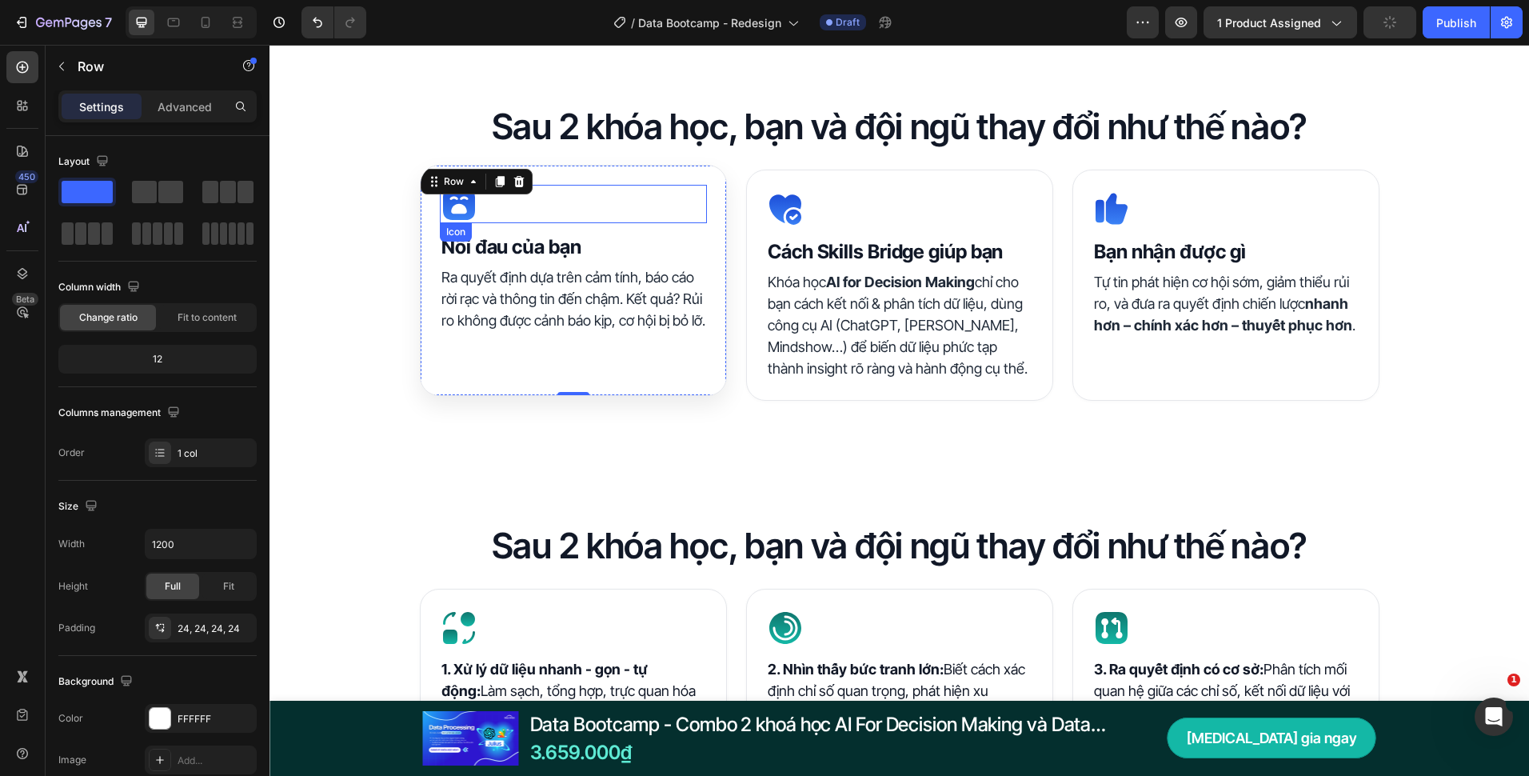
click at [463, 205] on icon at bounding box center [459, 204] width 32 height 32
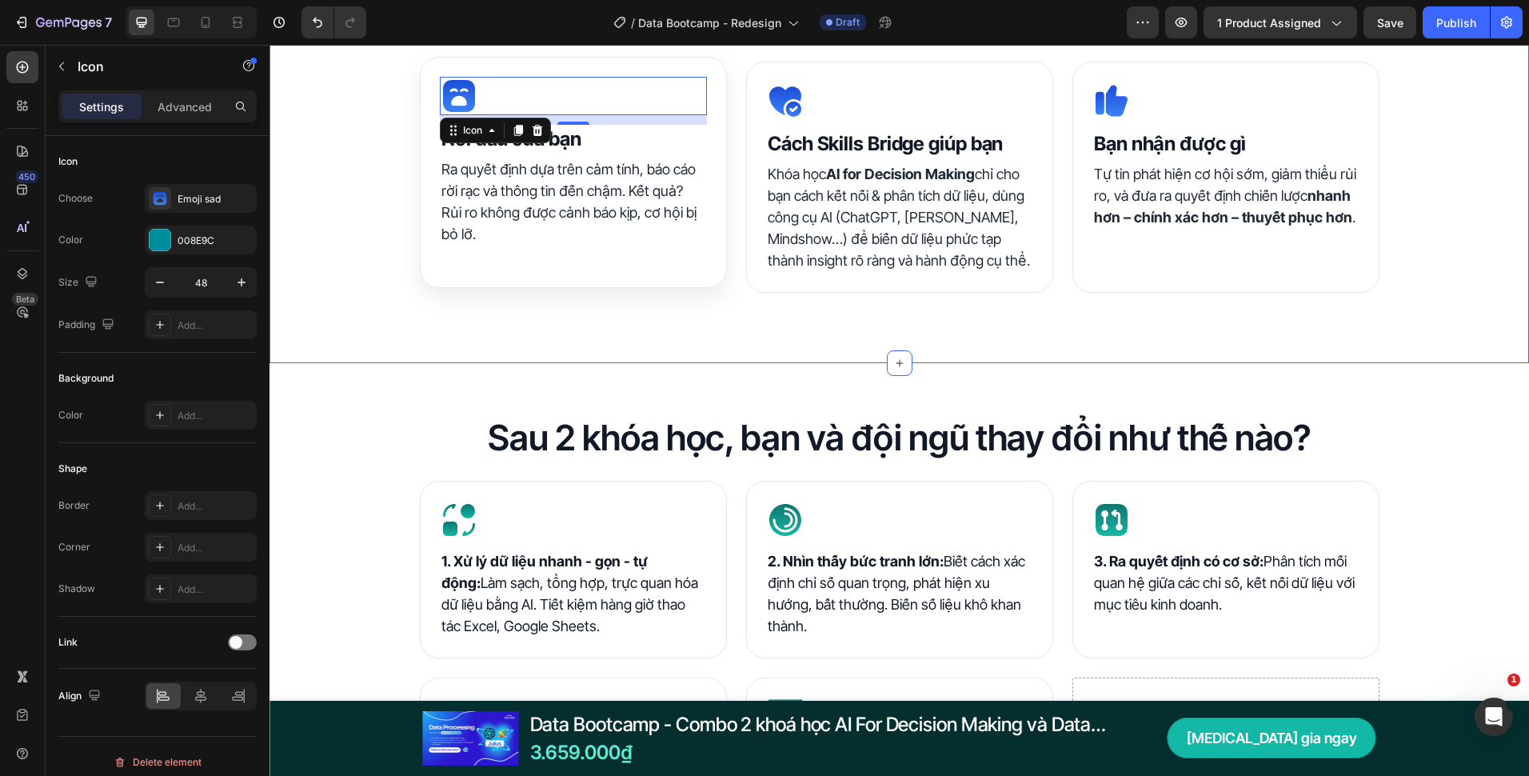
scroll to position [1280, 0]
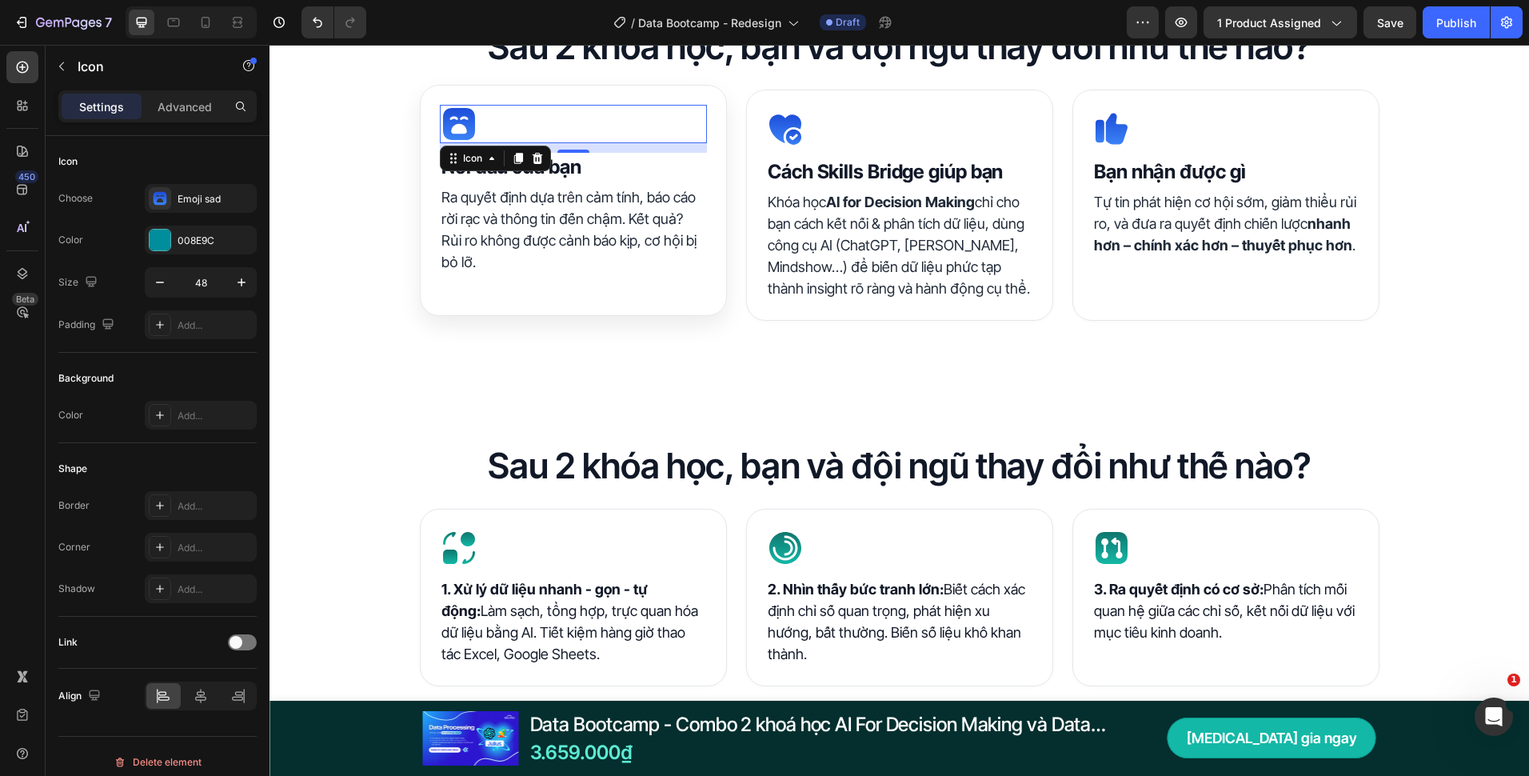
click at [573, 167] on div "12" at bounding box center [573, 165] width 16 height 13
click at [590, 174] on h2 "Nỗi đau của bạn" at bounding box center [573, 167] width 267 height 29
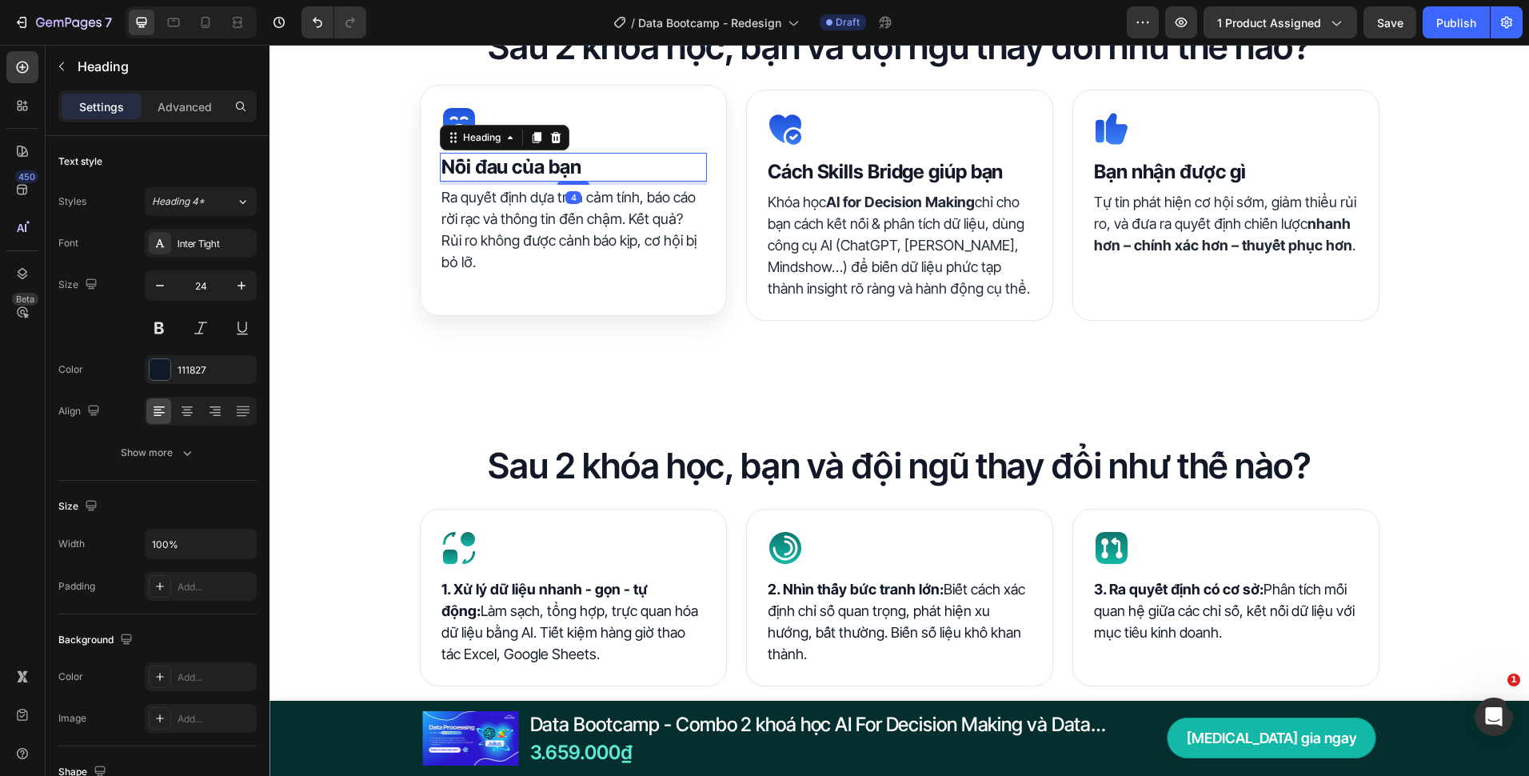
click at [590, 174] on h2 "Nỗi đau của bạn" at bounding box center [573, 167] width 267 height 29
click at [590, 174] on p "Nỗi đau của bạn" at bounding box center [574, 167] width 264 height 26
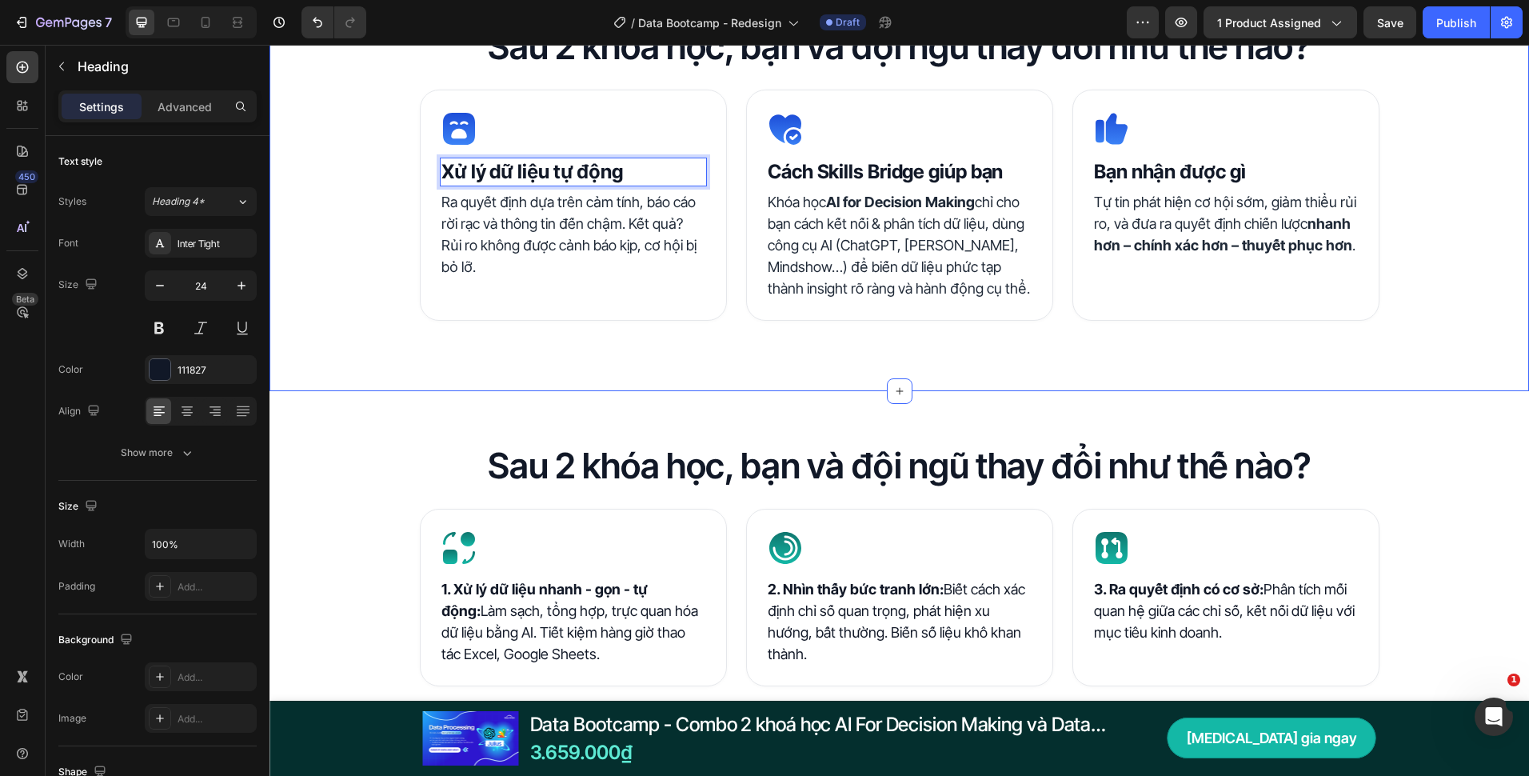
click at [756, 386] on div "Sau 2 khóa học, bạn và đội ngũ thay đổi như thế nào? Heading Icon Xử lý dữ liệu…" at bounding box center [900, 181] width 1260 height 419
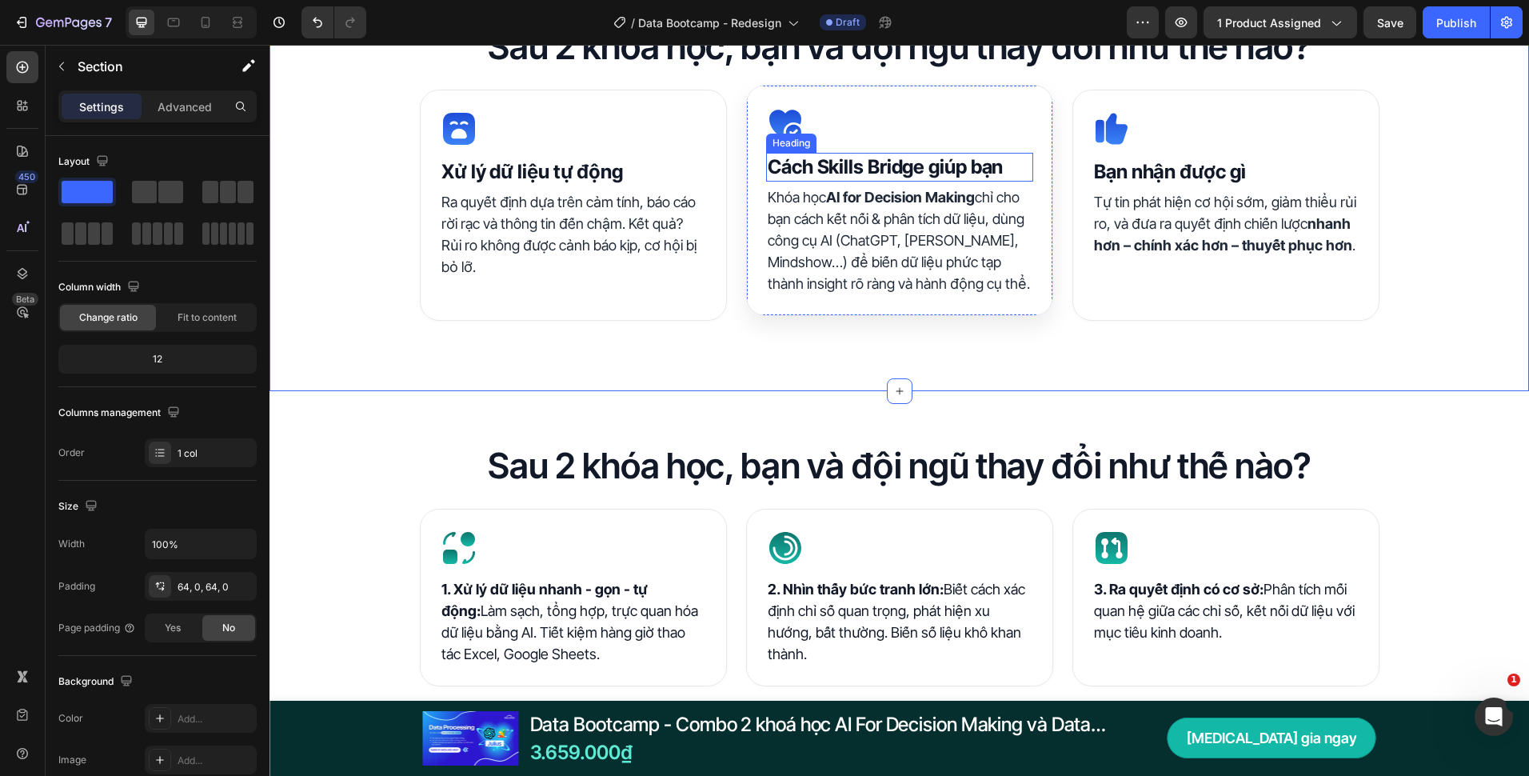
click at [907, 166] on strong "Cách Skills Bridge giúp bạn" at bounding box center [885, 166] width 235 height 23
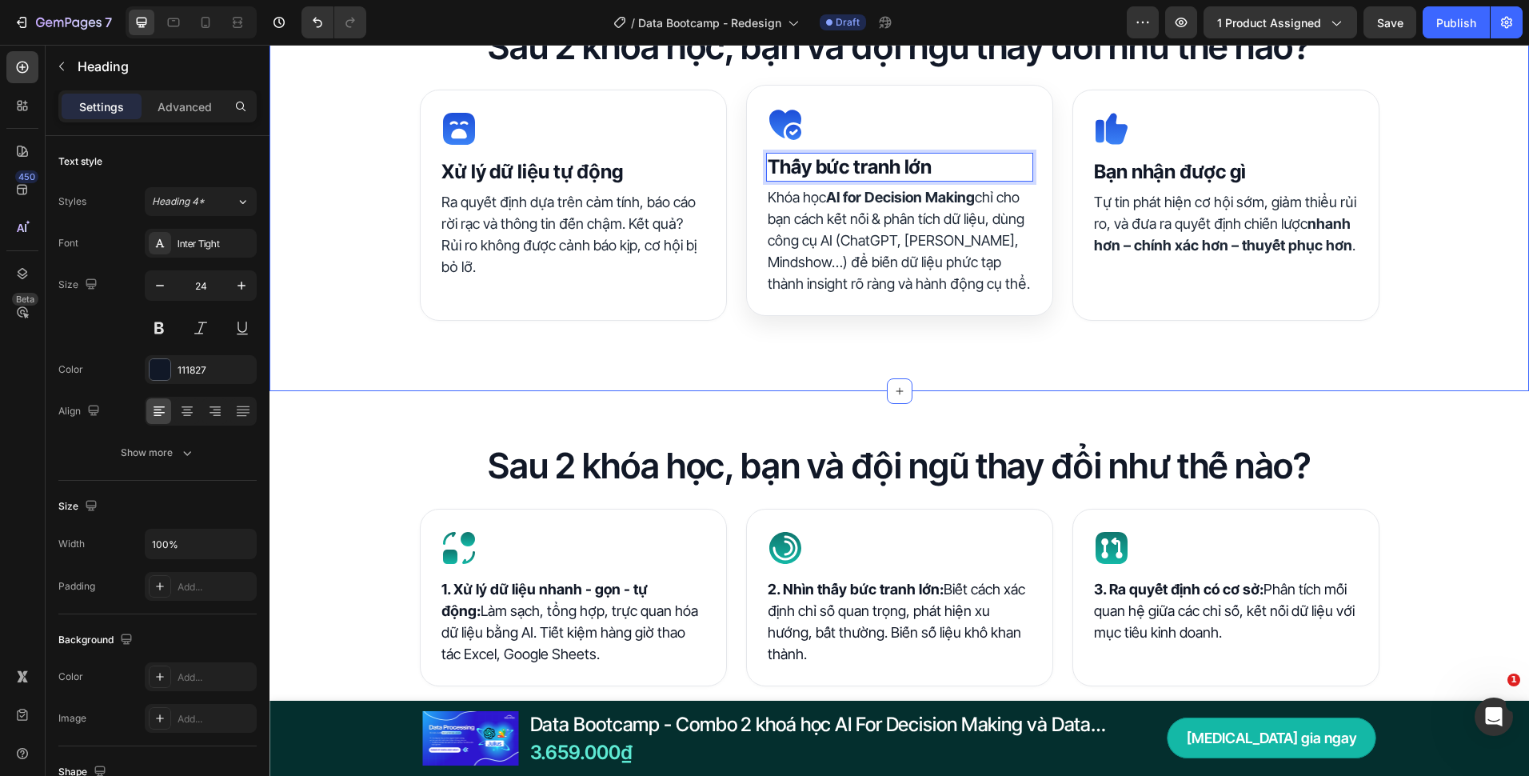
click at [1085, 390] on div "Sau 2 khóa học, bạn và đội ngũ thay đổi như thế nào? Heading Icon ⁠⁠⁠⁠⁠⁠⁠ Xử lý…" at bounding box center [900, 181] width 1260 height 419
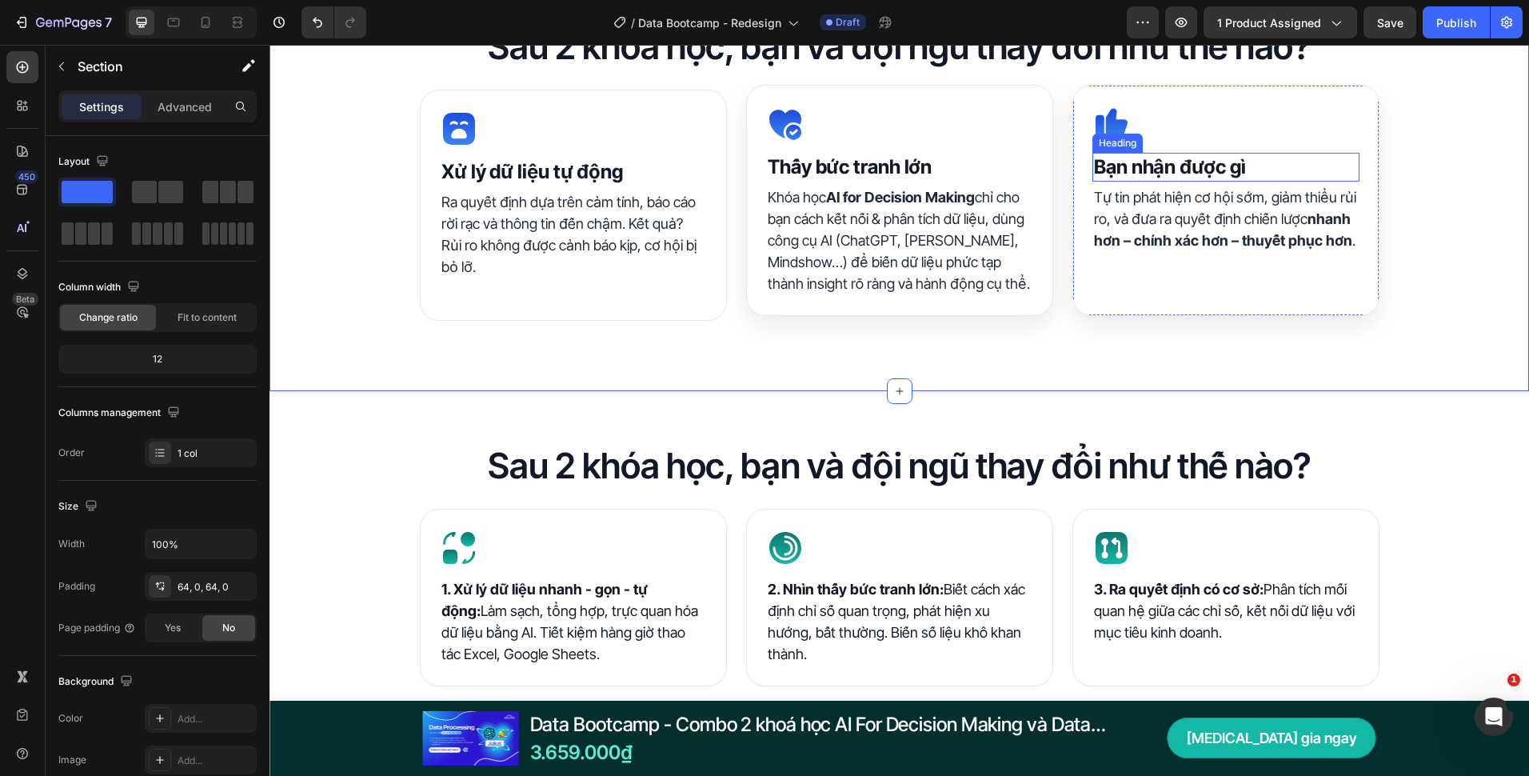
click at [1193, 152] on div "Icon Bạn nhận được gì Heading Tự tin phát hiện cơ hội sớm, giảm thiểu rủi ro, v…" at bounding box center [1226, 200] width 267 height 191
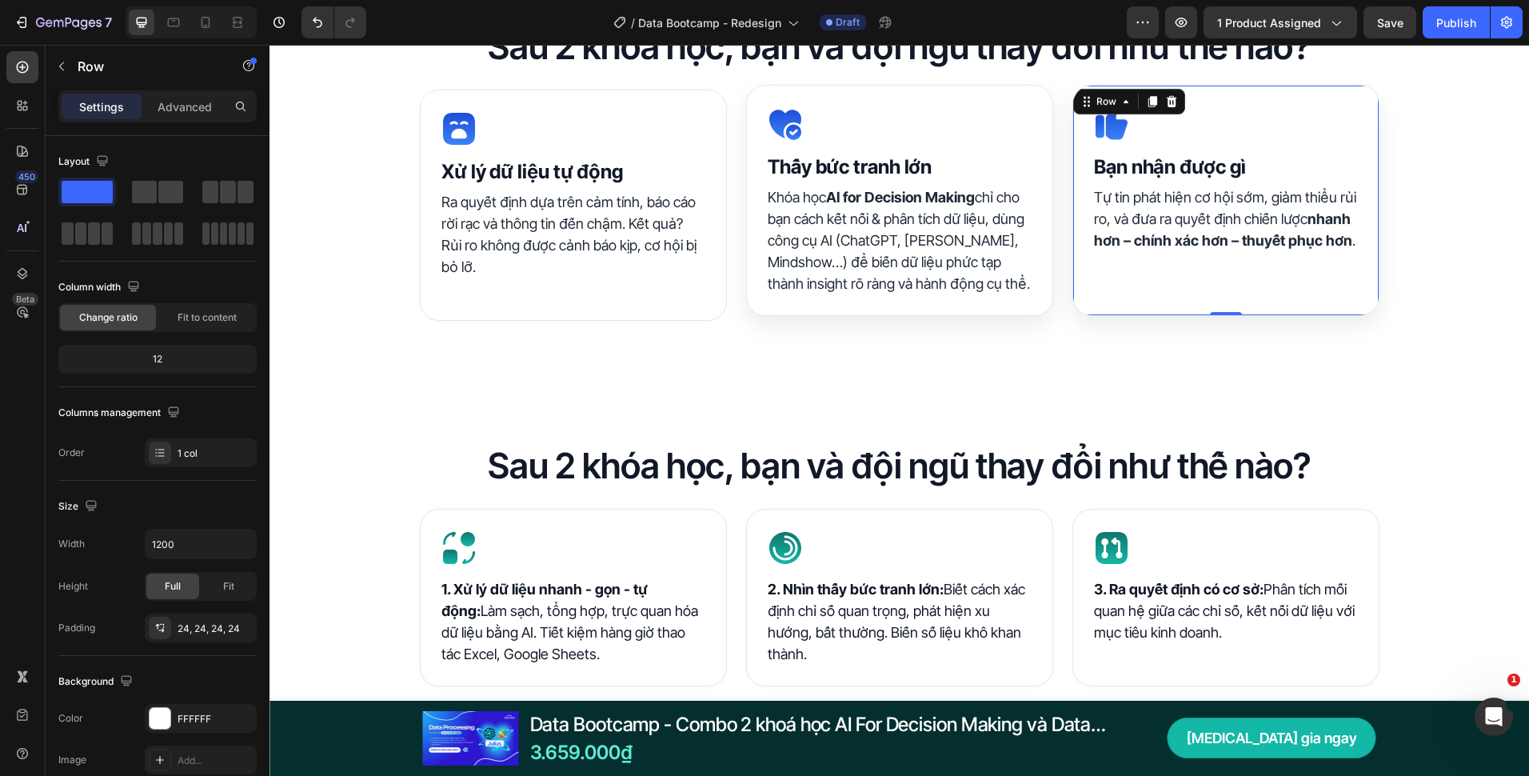
click at [1193, 164] on strong "Bạn nhận được gì" at bounding box center [1169, 166] width 151 height 23
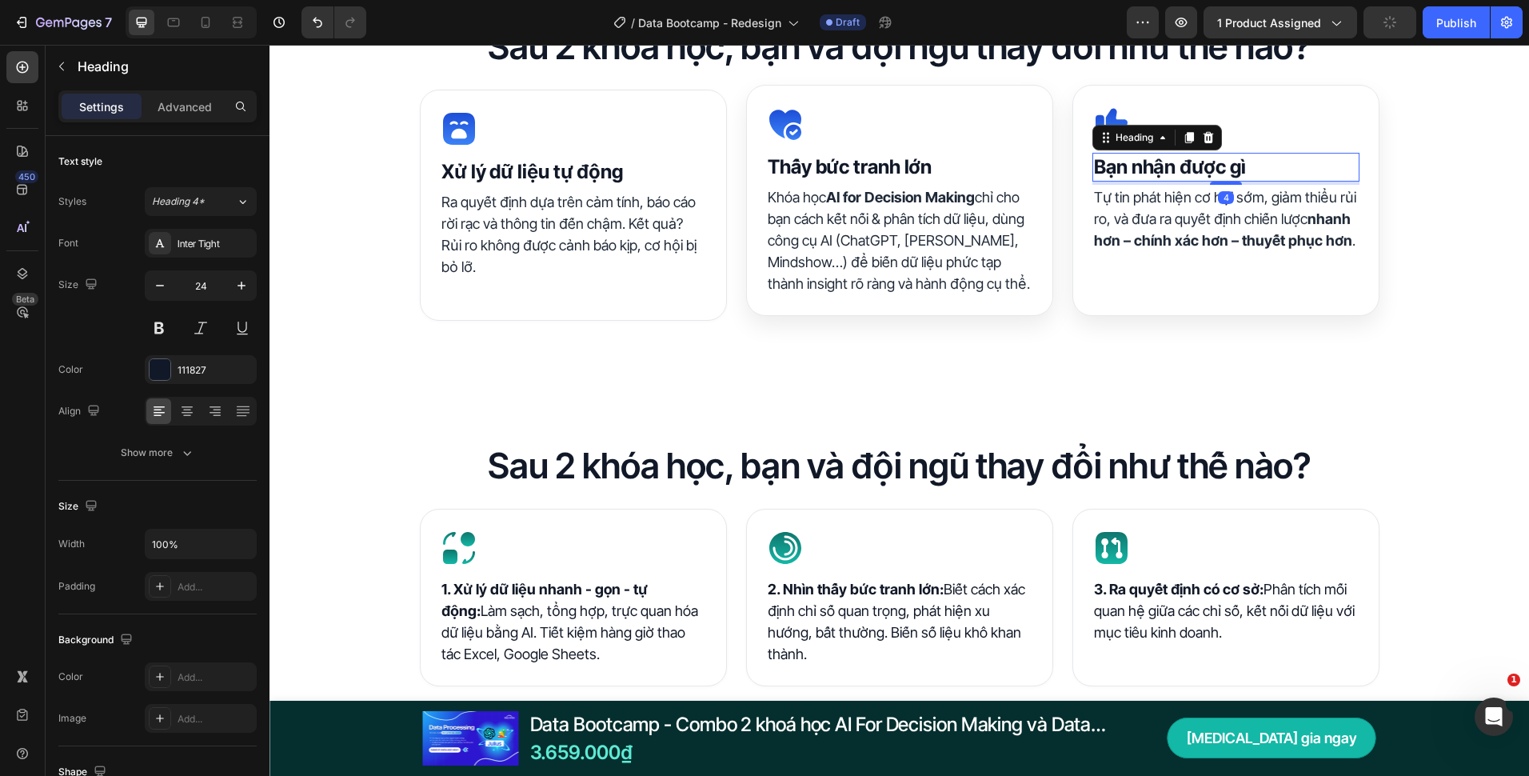
click at [1193, 165] on strong "Bạn nhận được gì" at bounding box center [1169, 166] width 151 height 23
click at [1106, 359] on div "Sau 2 khóa học, bạn và đội ngũ thay đổi như thế nào? Heading Icon ⁠⁠⁠⁠⁠⁠⁠ Xử lý…" at bounding box center [900, 181] width 1260 height 419
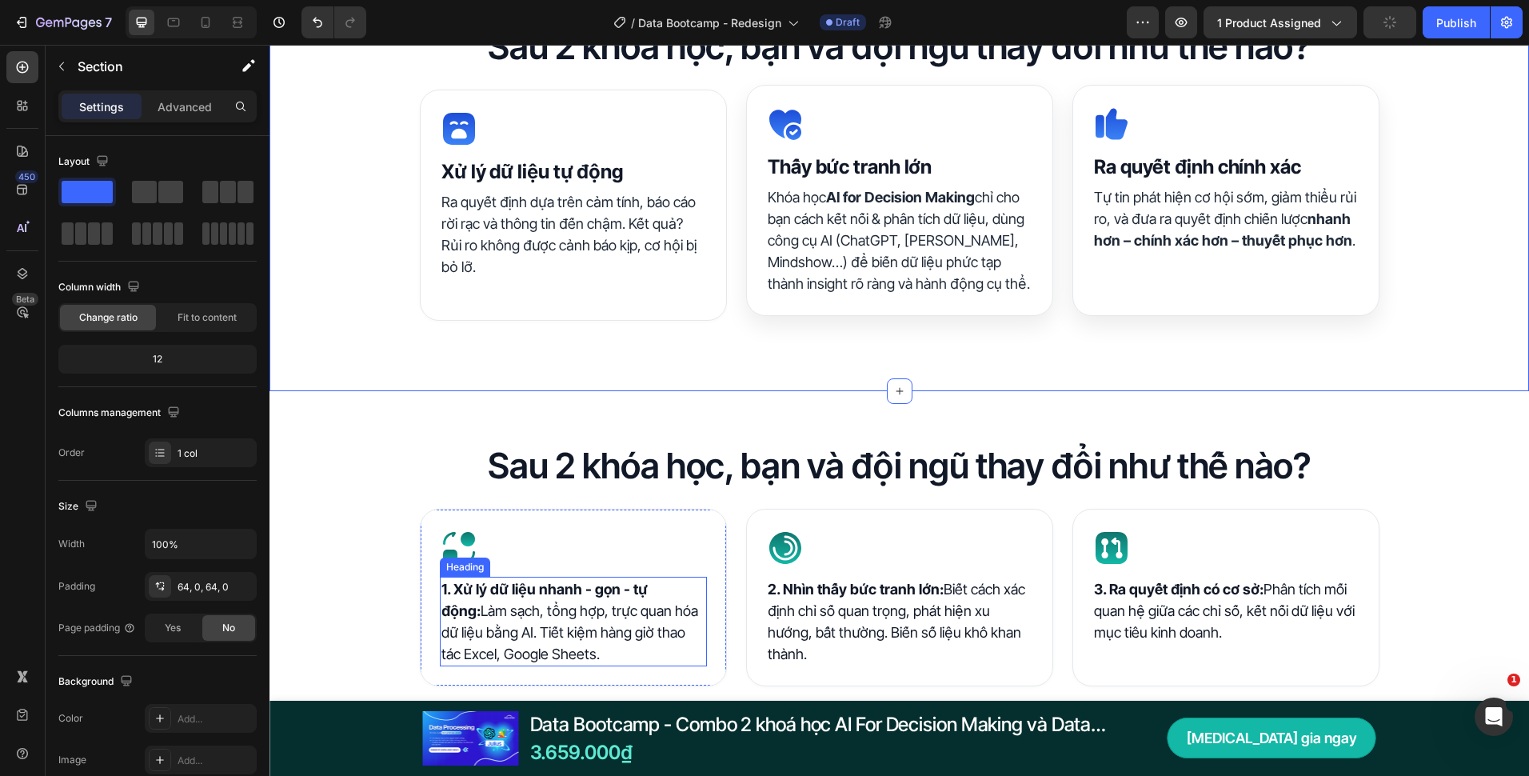
click at [604, 610] on h2 "1. Xử lý dữ liệu nhanh - gọn - tự động: Làm sạch, tổng hợp, trực quan hóa dữ li…" at bounding box center [573, 622] width 267 height 90
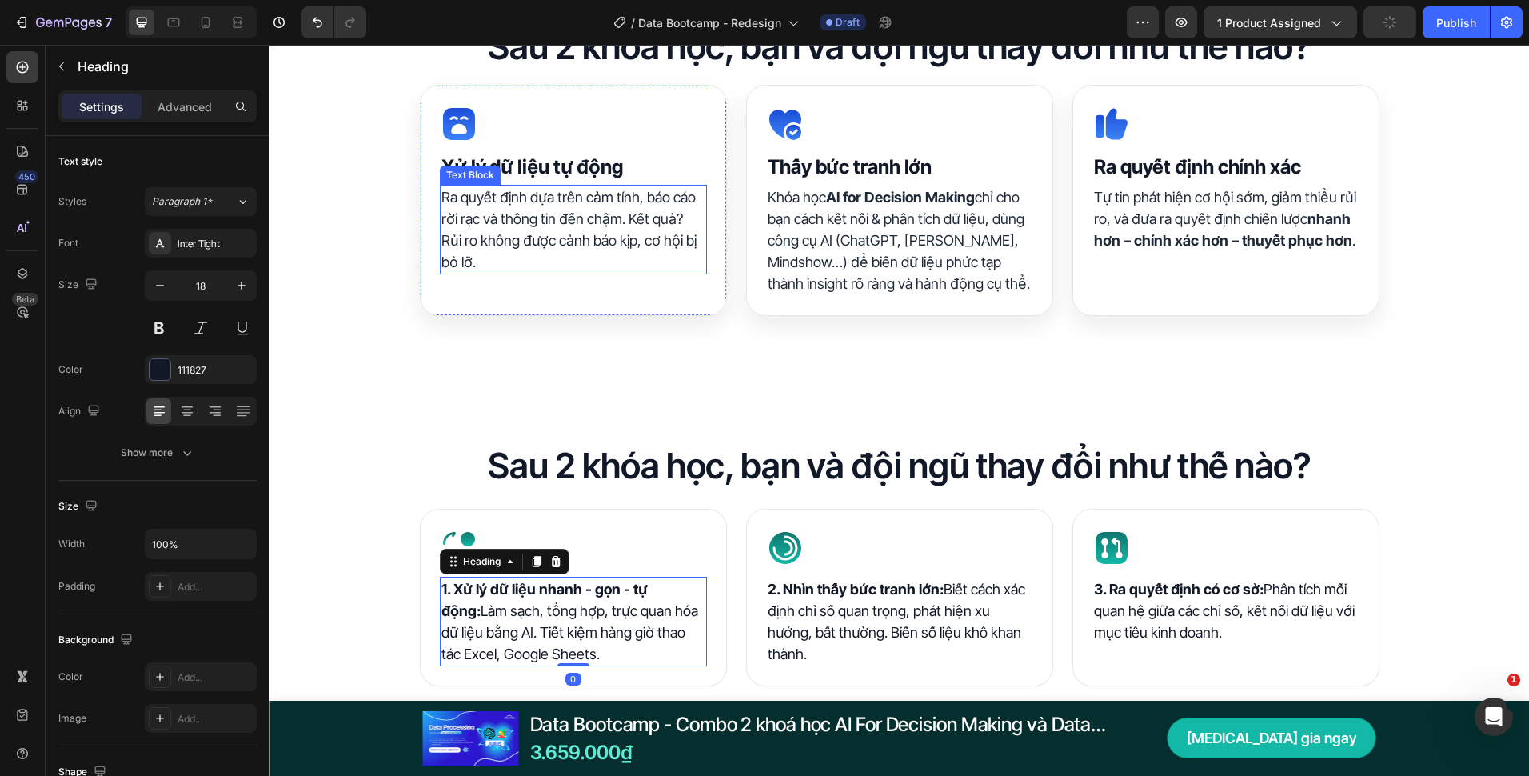
click at [494, 249] on p "Ra quyết định dựa trên cảm tính, báo cáo rời rạc và thông tin đến chậm. Kết quả…" at bounding box center [574, 229] width 264 height 86
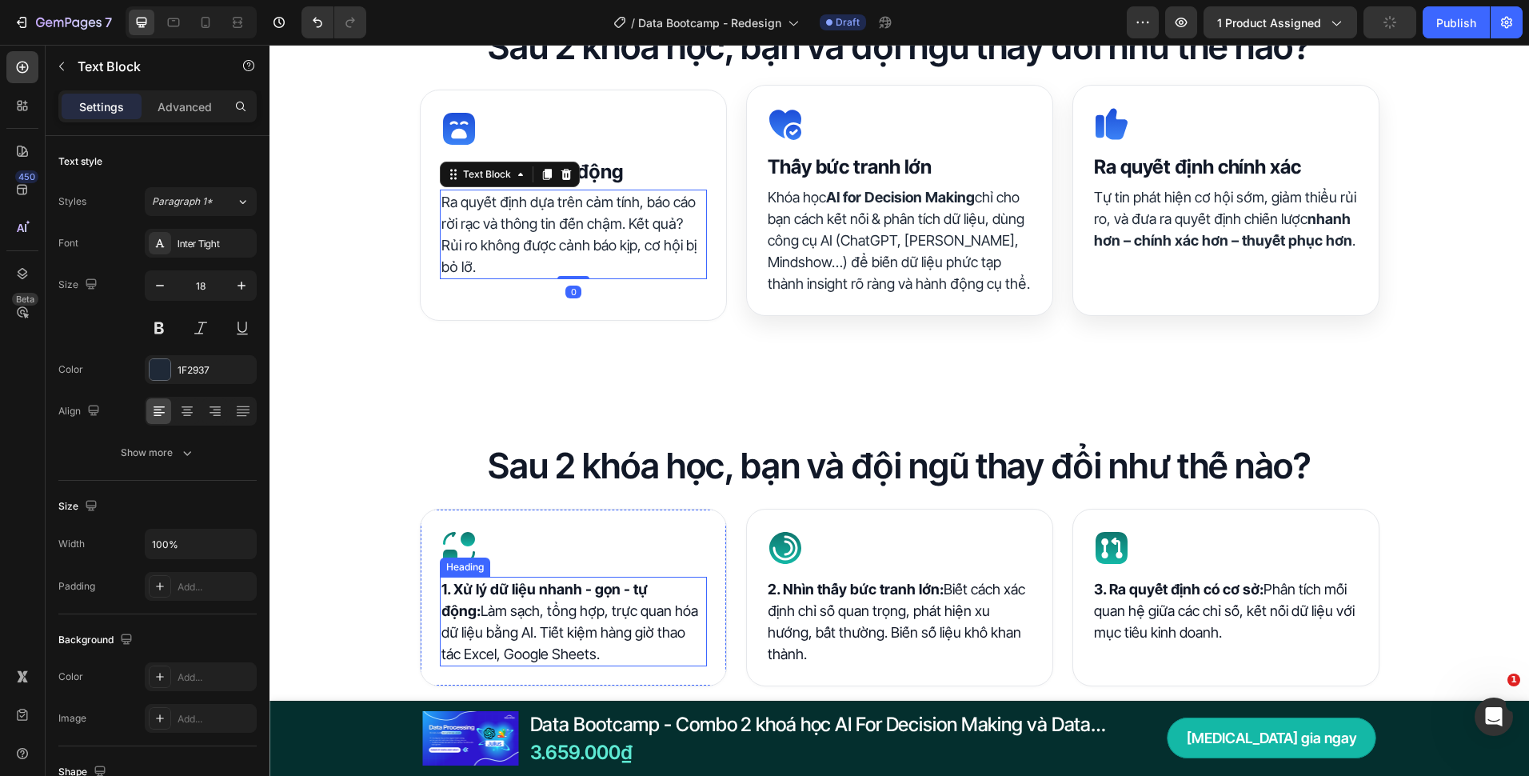
click at [524, 634] on h2 "1. Xử lý dữ liệu nhanh - gọn - tự động: Làm sạch, tổng hợp, trực quan hóa dữ li…" at bounding box center [573, 622] width 267 height 90
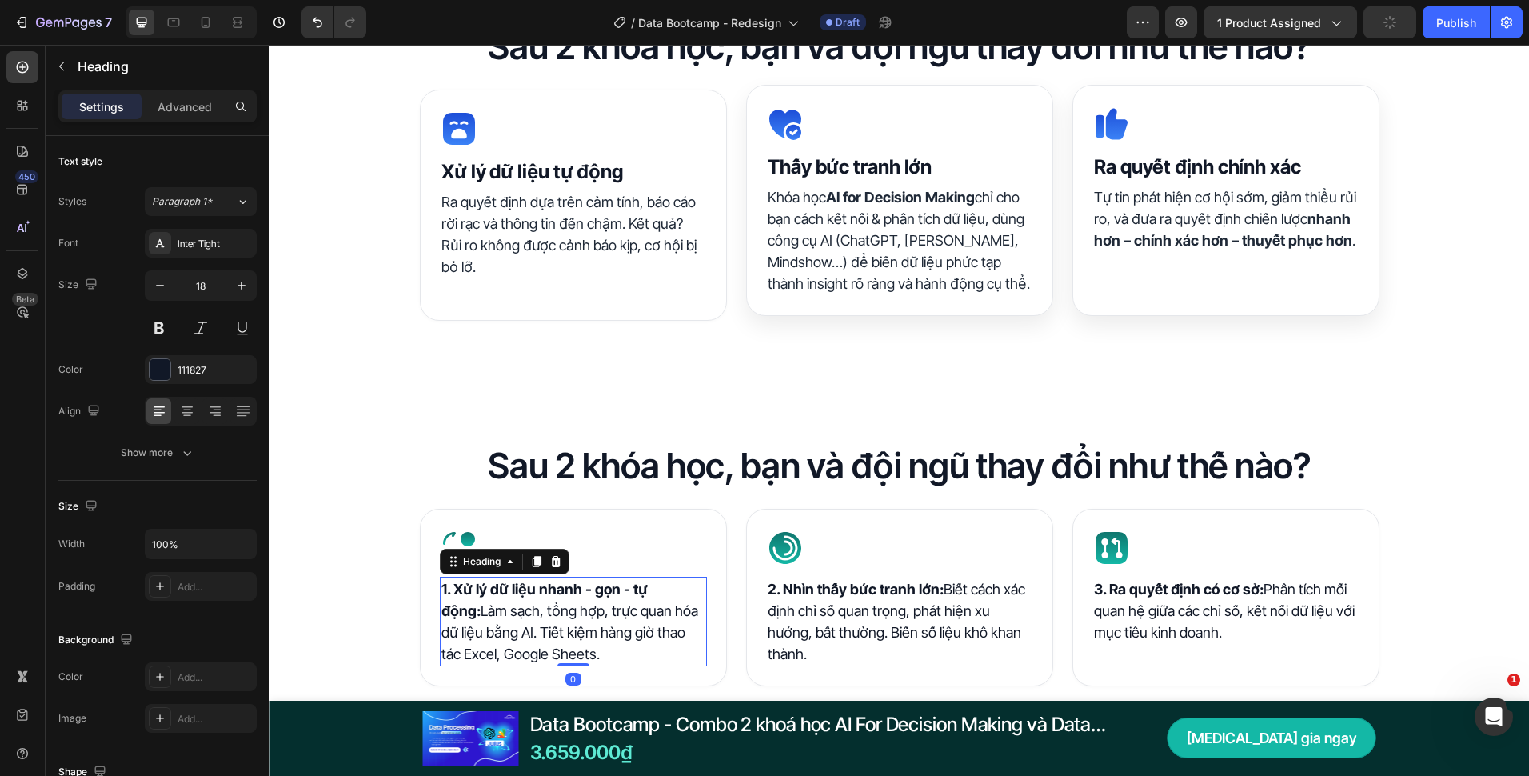
click at [524, 634] on h2 "1. Xử lý dữ liệu nhanh - gọn - tự động: Làm sạch, tổng hợp, trực quan hóa dữ li…" at bounding box center [573, 622] width 267 height 90
click at [524, 634] on p "1. Xử lý dữ liệu nhanh - gọn - tự động: Làm sạch, tổng hợp, trực quan hóa dữ li…" at bounding box center [574, 621] width 264 height 86
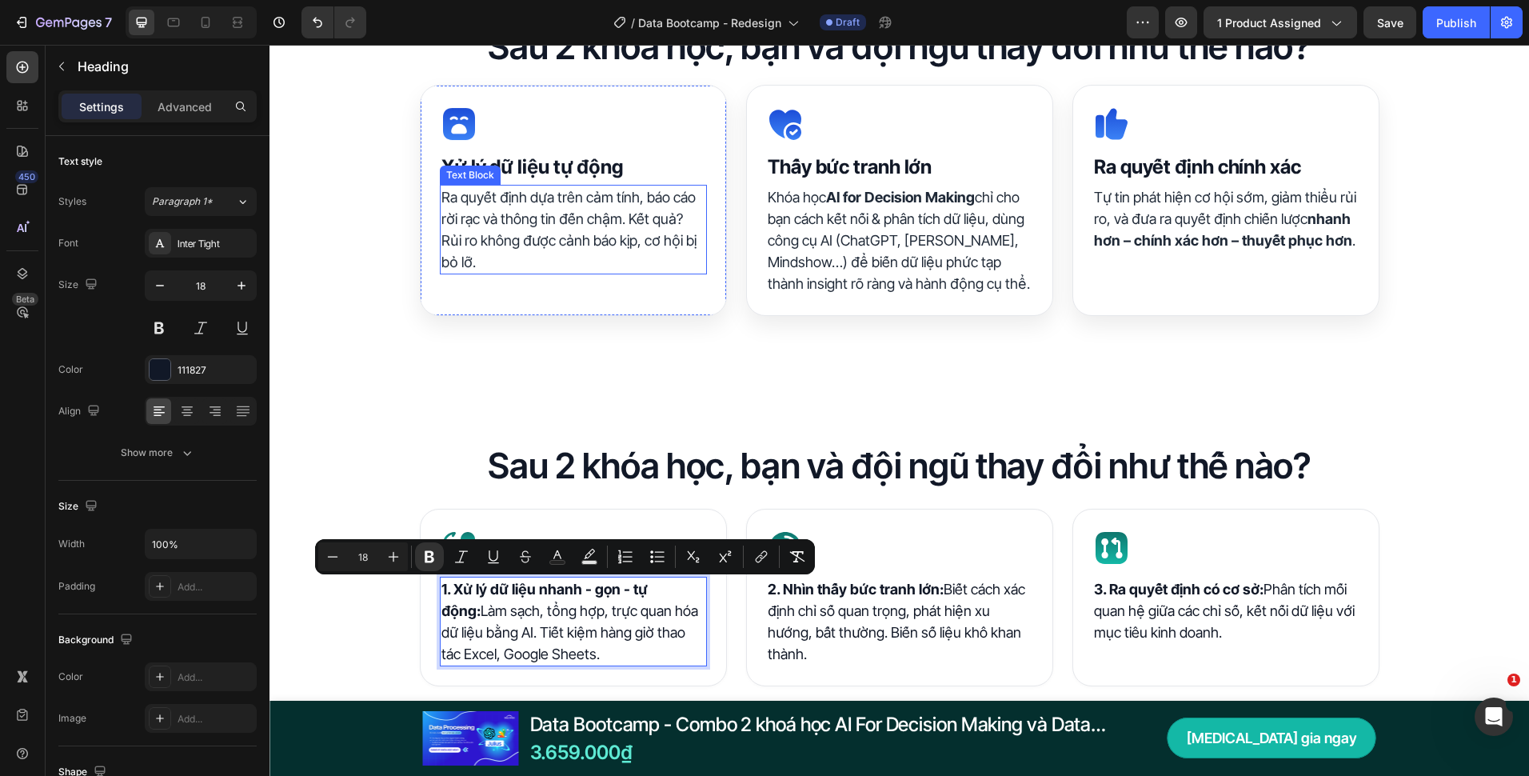
click at [504, 217] on p "Ra quyết định dựa trên cảm tính, báo cáo rời rạc và thông tin đến chậm. Kết quả…" at bounding box center [574, 229] width 264 height 86
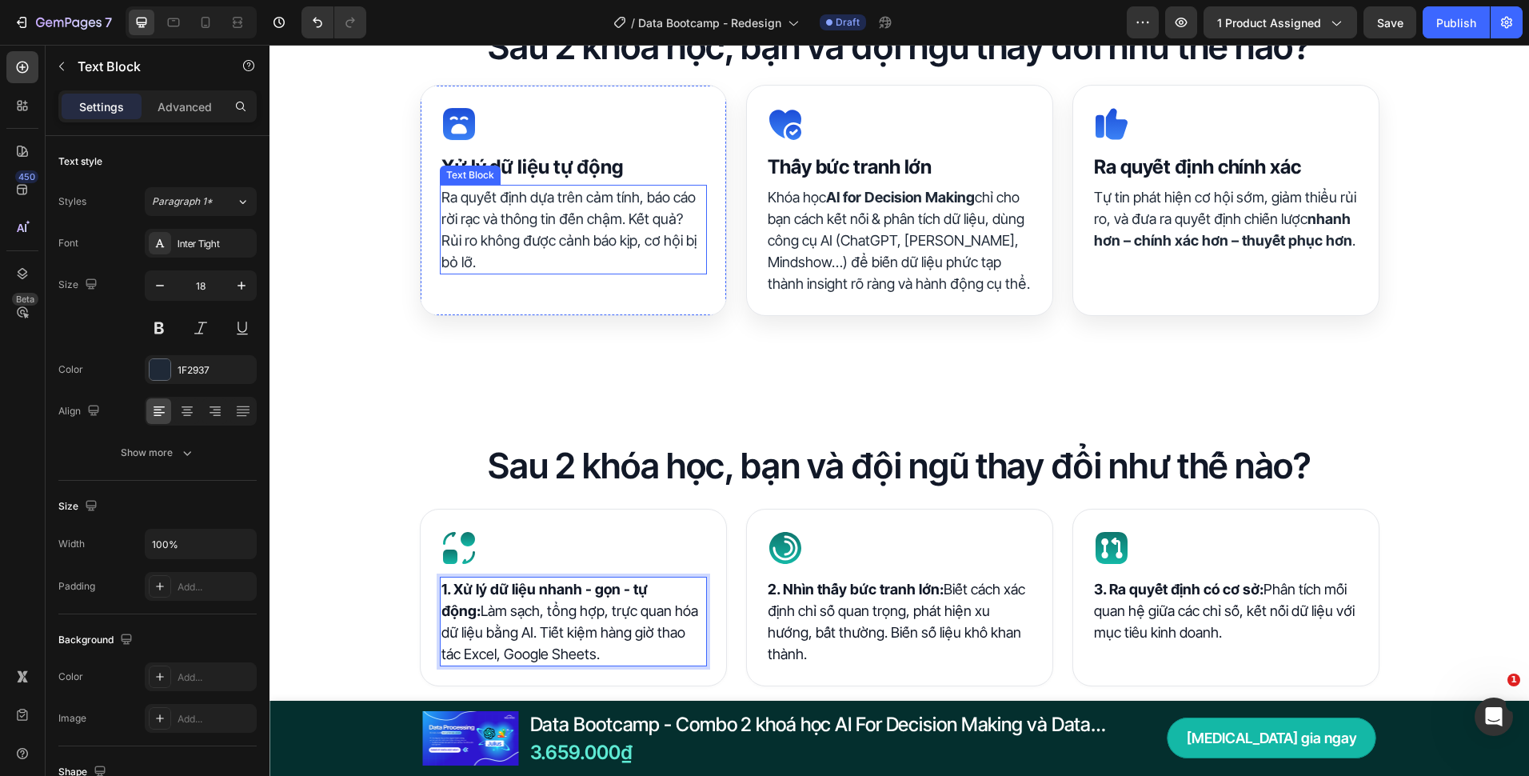
click at [504, 217] on p "Ra quyết định dựa trên cảm tính, báo cáo rời rạc và thông tin đến chậm. Kết quả…" at bounding box center [574, 229] width 264 height 86
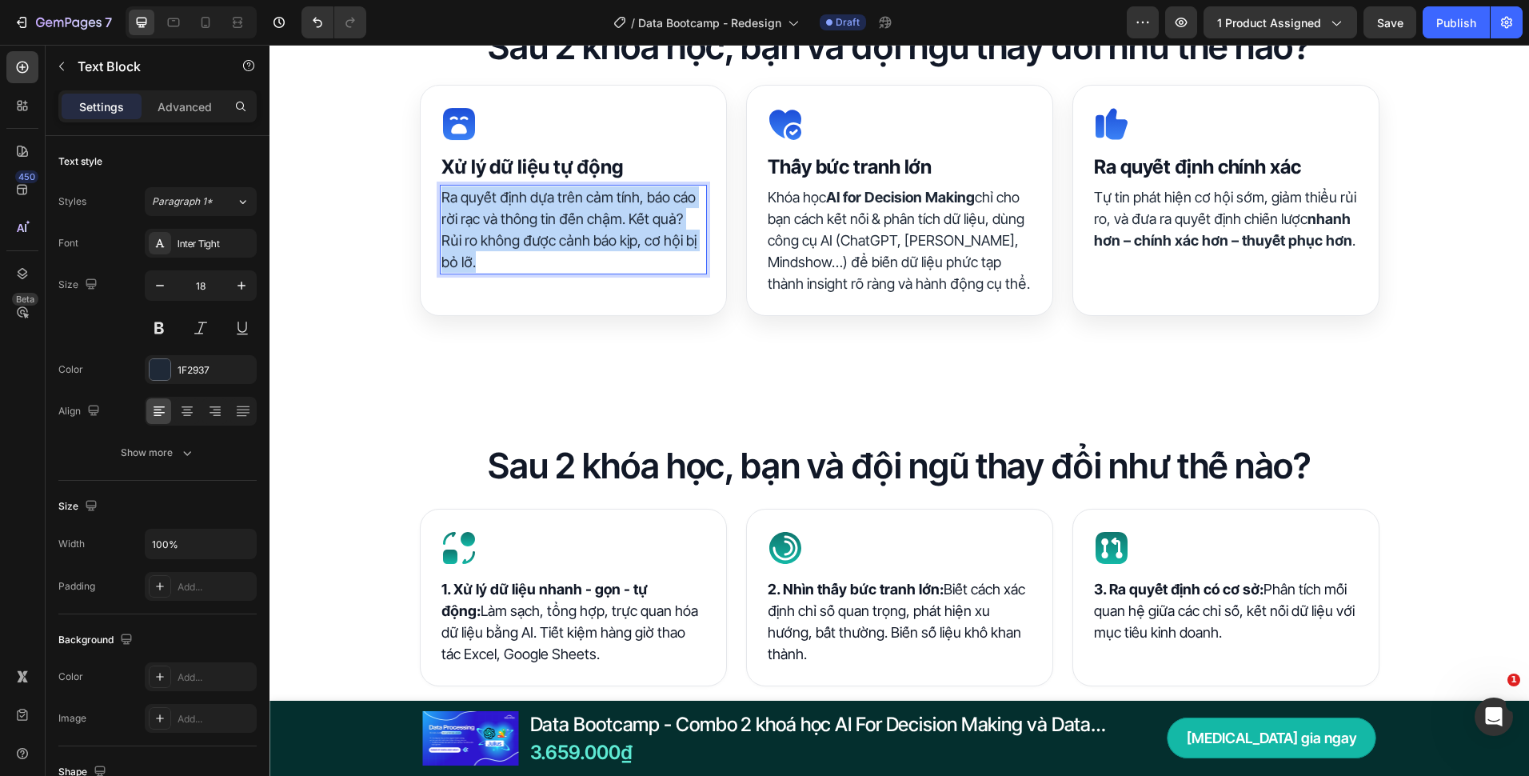
click at [504, 217] on p "Ra quyết định dựa trên cảm tính, báo cáo rời rạc và thông tin đến chậm. Kết quả…" at bounding box center [574, 229] width 264 height 86
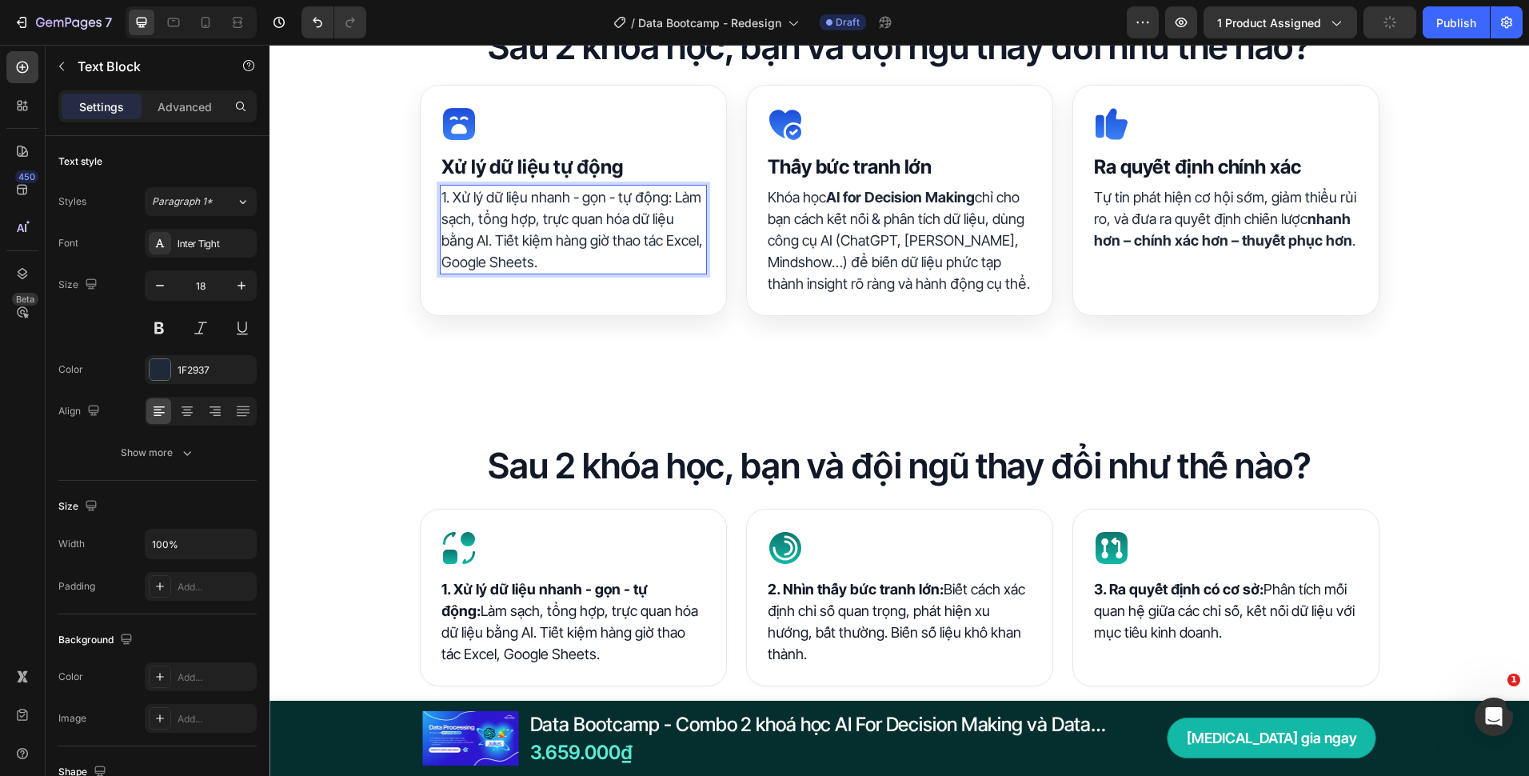
click at [472, 207] on p "1. Xử lý dữ liệu nhanh - gọn - tự động: Làm sạch, tổng hợp, trực quan hóa dữ li…" at bounding box center [574, 229] width 264 height 86
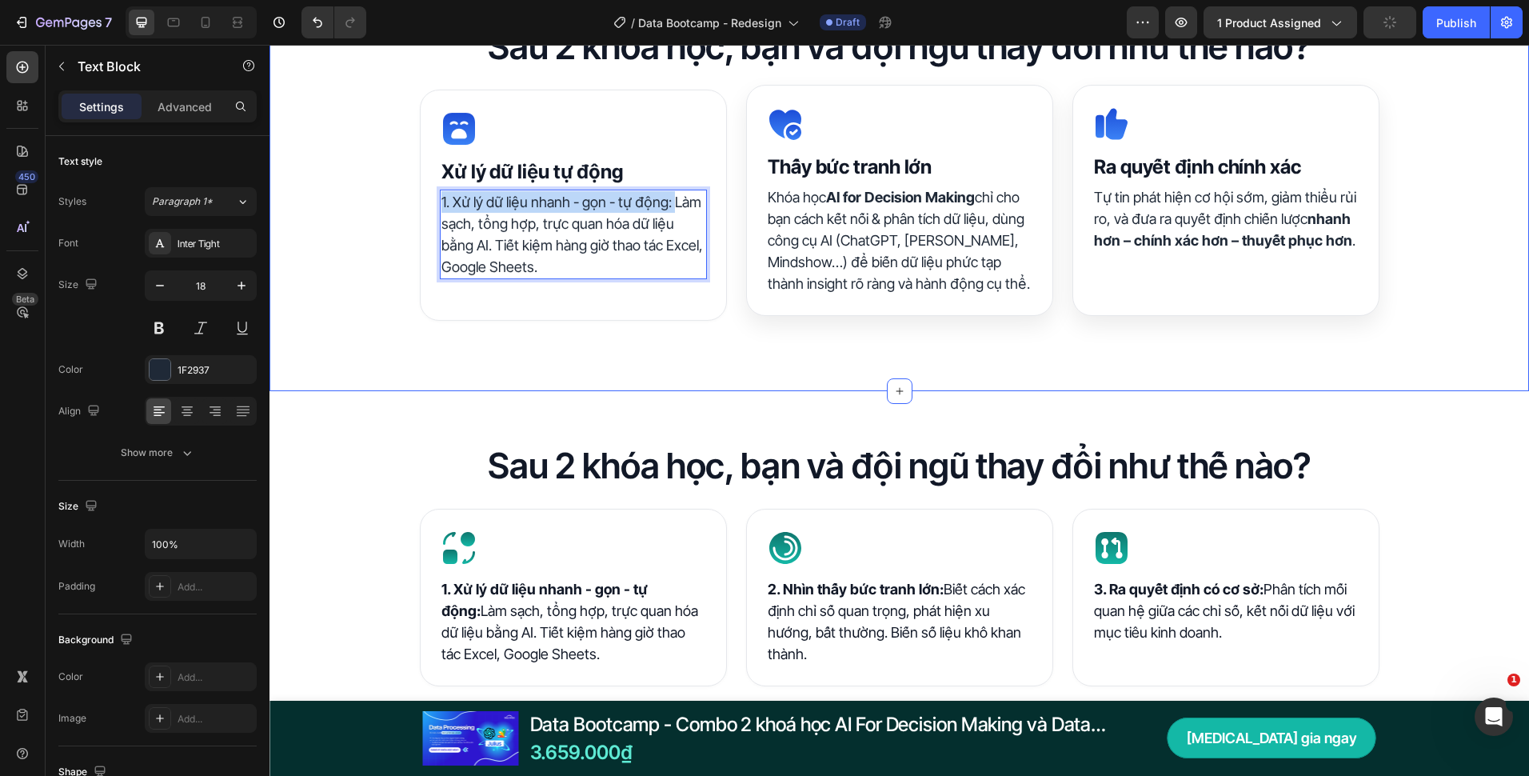
drag, startPoint x: 666, startPoint y: 200, endPoint x: 413, endPoint y: 209, distance: 253.7
click at [413, 209] on div "Sau 2 khóa học, bạn và đội ngũ thay đổi như thế nào? Heading Icon ⁠⁠⁠⁠⁠⁠⁠ Xử lý…" at bounding box center [900, 181] width 1260 height 317
click at [426, 207] on div "Icon ⁠⁠⁠⁠⁠⁠⁠ Xử lý dữ liệu tự động Heading 1. Xử lý dữ liệu nhanh - gọn - tự độ…" at bounding box center [573, 200] width 307 height 231
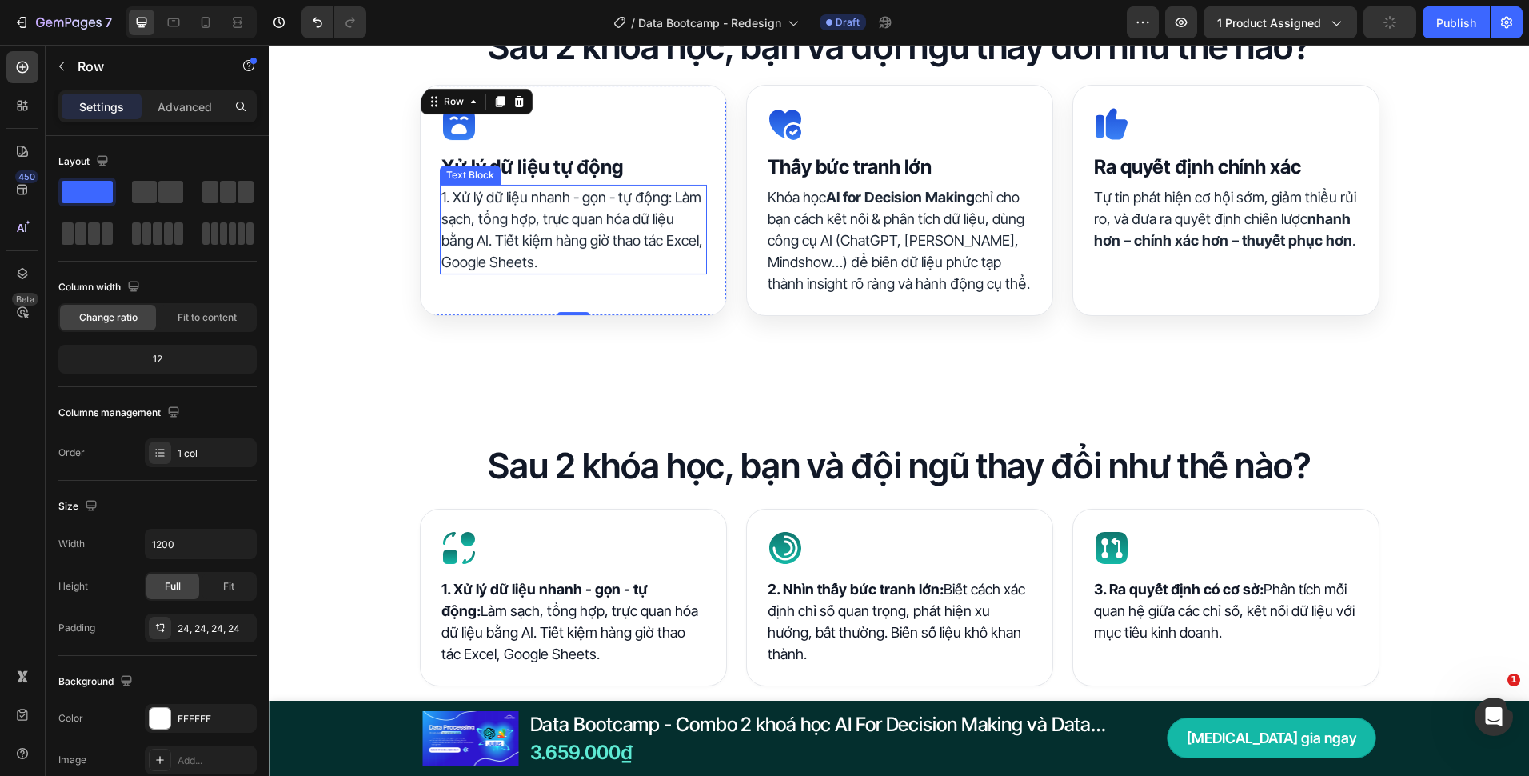
click at [665, 200] on p "1. Xử lý dữ liệu nhanh - gọn - tự động: Làm sạch, tổng hợp, trực quan hóa dữ li…" at bounding box center [574, 229] width 264 height 86
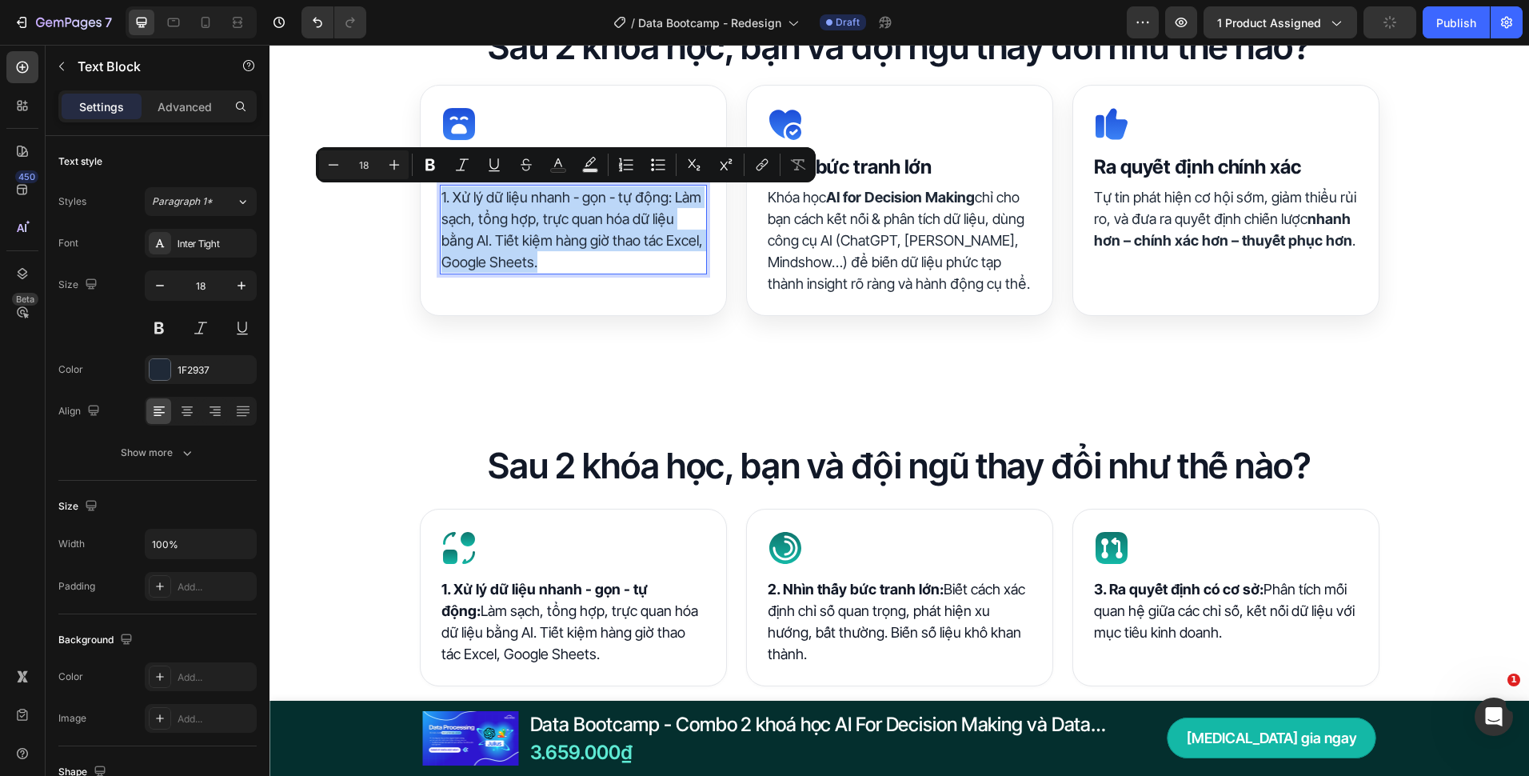
click at [667, 198] on p "1. Xử lý dữ liệu nhanh - gọn - tự động: Làm sạch, tổng hợp, trực quan hóa dữ li…" at bounding box center [574, 229] width 264 height 86
click at [658, 204] on p "1. Xử lý dữ liệu nhanh - gọn - tự động: Làm sạch, tổng hợp, trực quan hóa dữ li…" at bounding box center [574, 229] width 264 height 86
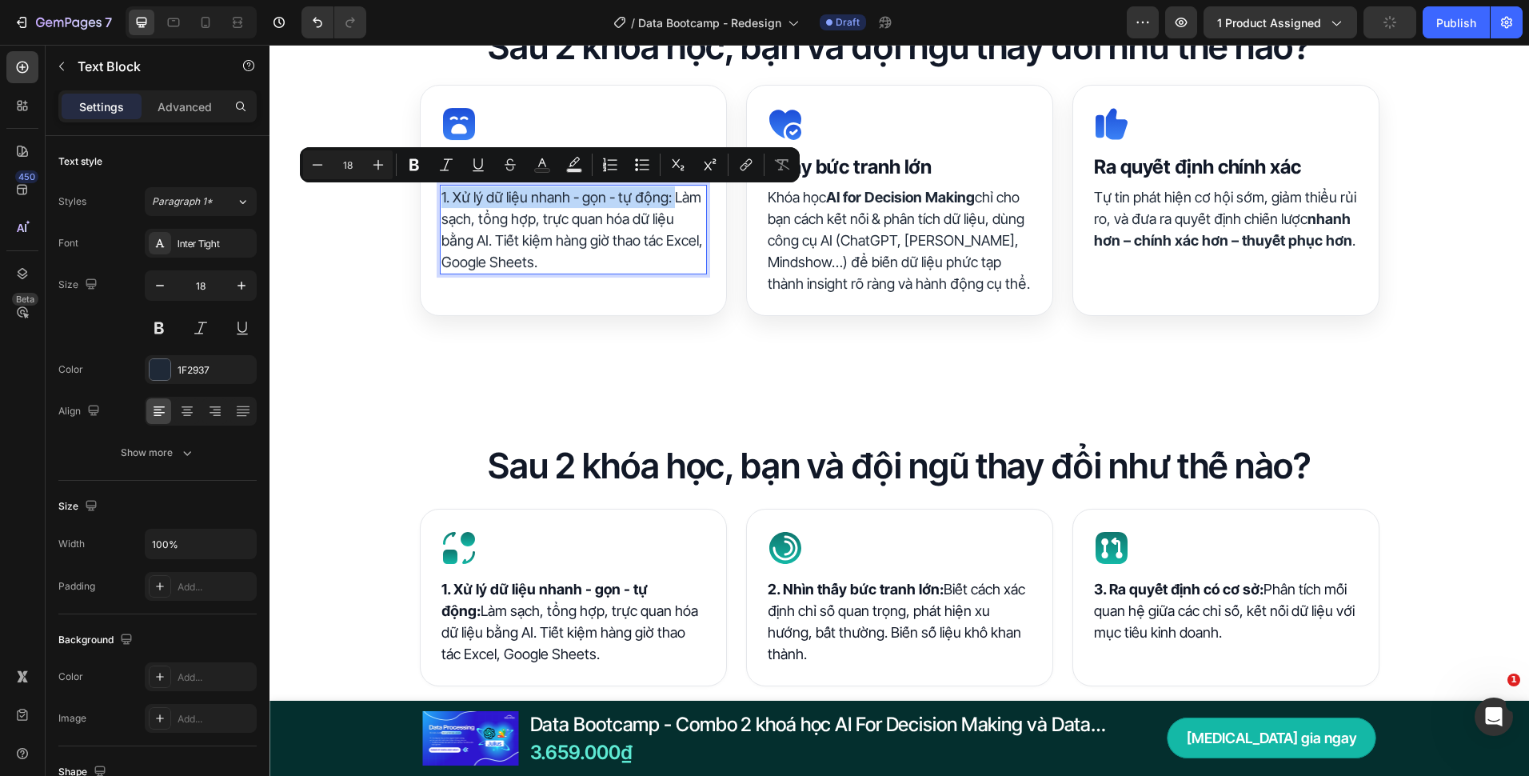
drag, startPoint x: 668, startPoint y: 202, endPoint x: 437, endPoint y: 200, distance: 231.2
click at [442, 200] on p "1. Xử lý dữ liệu nhanh - gọn - tự động: Làm sạch, tổng hợp, trực quan hóa dữ li…" at bounding box center [574, 229] width 264 height 86
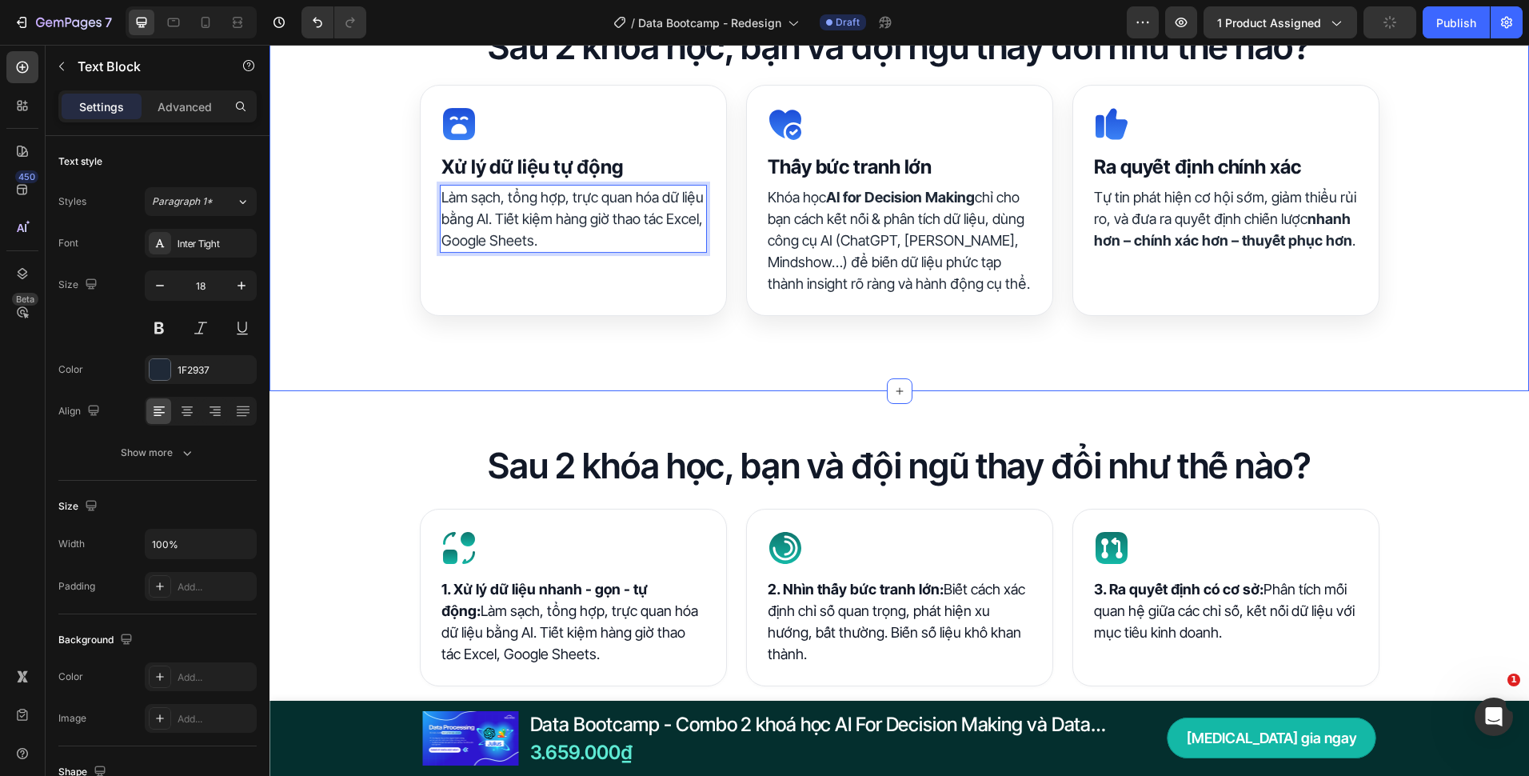
click at [331, 244] on div "Sau 2 khóa học, bạn và đội ngũ thay đổi như thế nào? Heading Icon ⁠⁠⁠⁠⁠⁠⁠ Xử lý…" at bounding box center [900, 181] width 1260 height 317
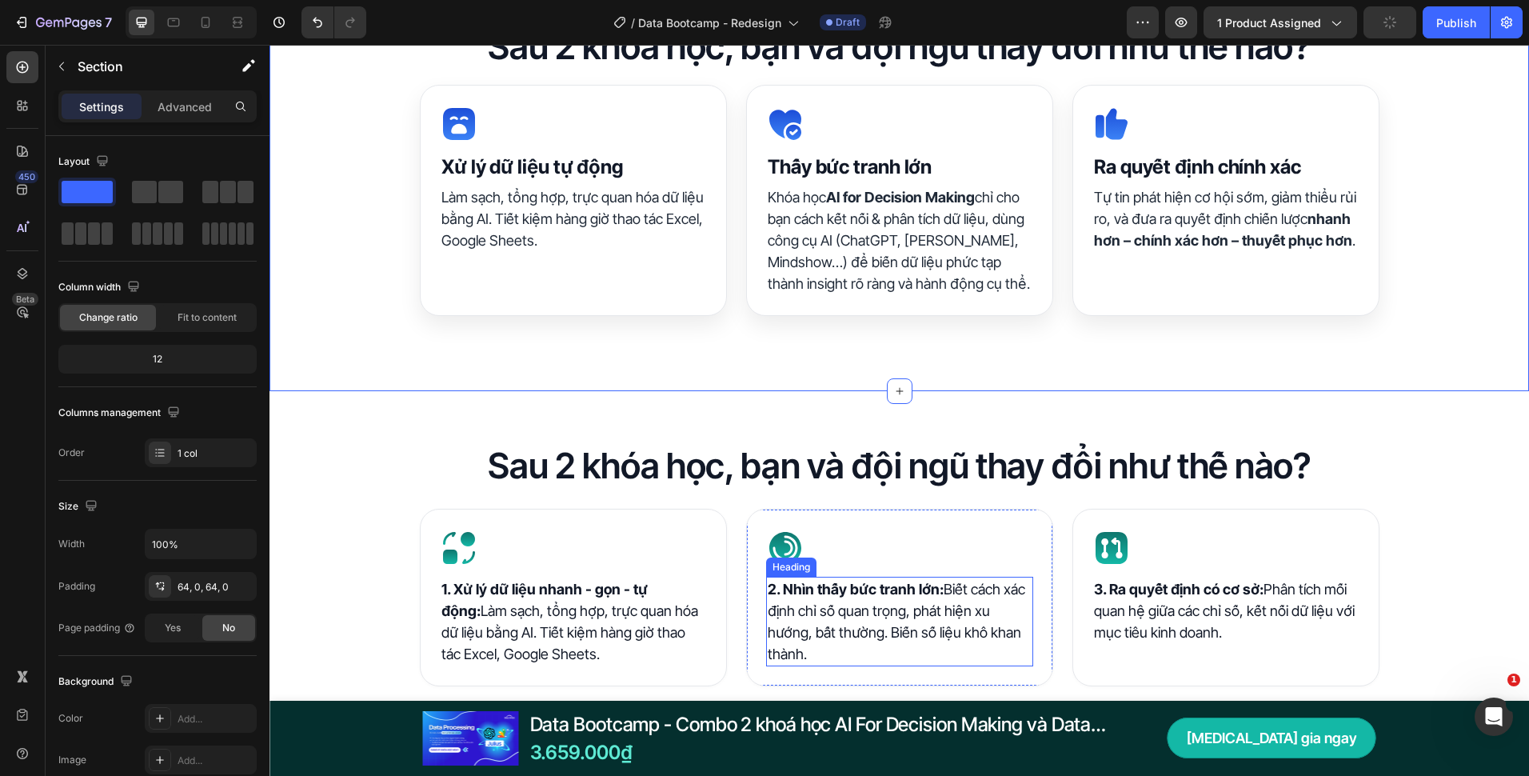
click at [813, 611] on h2 "2. Nhìn thấy bức tranh lớn: Biết cách xác định chỉ số quan trọng, phát hiện xu …" at bounding box center [899, 622] width 267 height 90
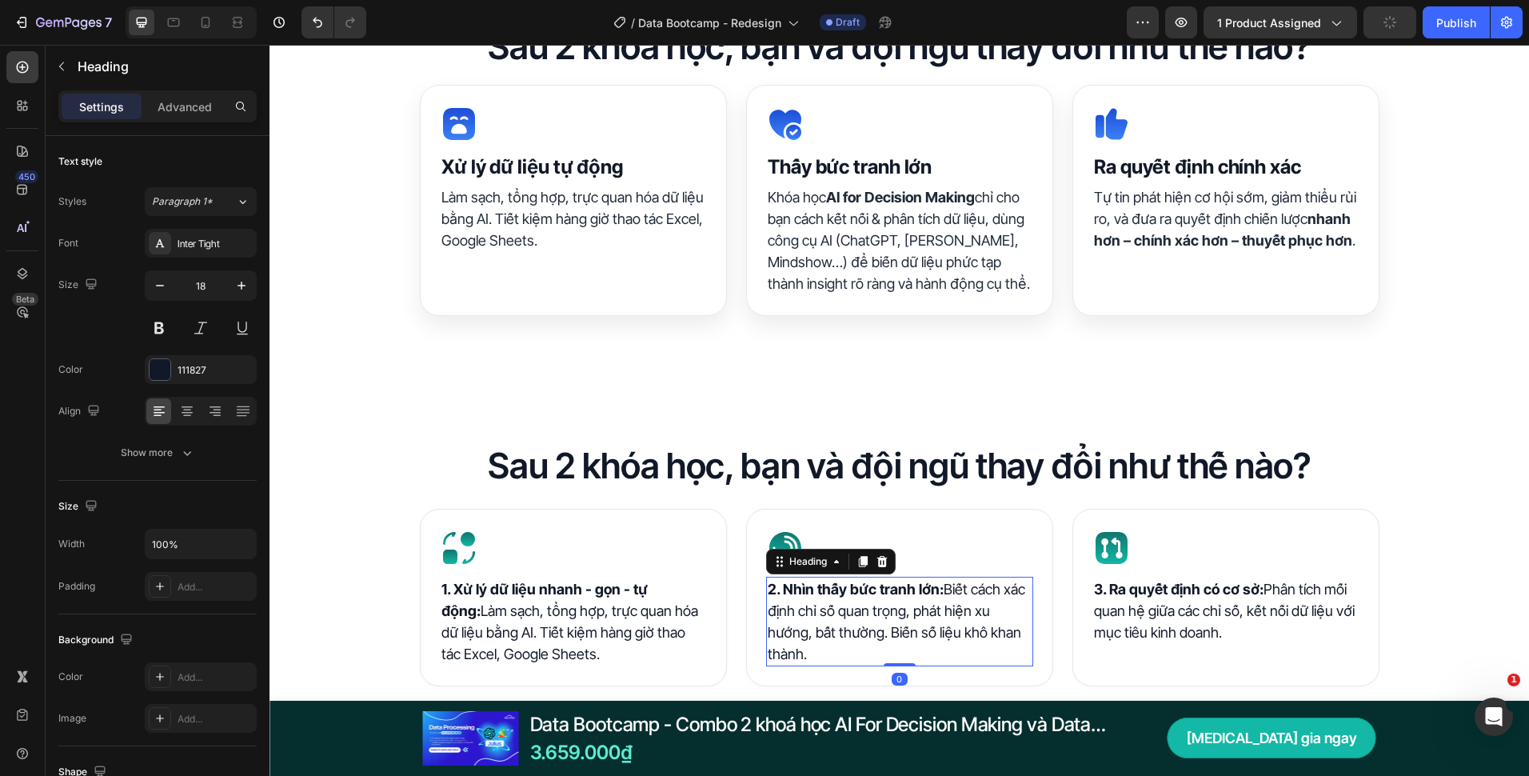
click at [813, 611] on h2 "2. Nhìn thấy bức tranh lớn: Biết cách xác định chỉ số quan trọng, phát hiện xu …" at bounding box center [899, 622] width 267 height 90
click at [813, 611] on p "2. Nhìn thấy bức tranh lớn: Biết cách xác định chỉ số quan trọng, phát hiện xu …" at bounding box center [900, 621] width 264 height 86
click at [794, 238] on p "Khóa học AI for Decision Making chỉ cho bạn cách kết nối & phân tích dữ liệu, d…" at bounding box center [900, 240] width 264 height 108
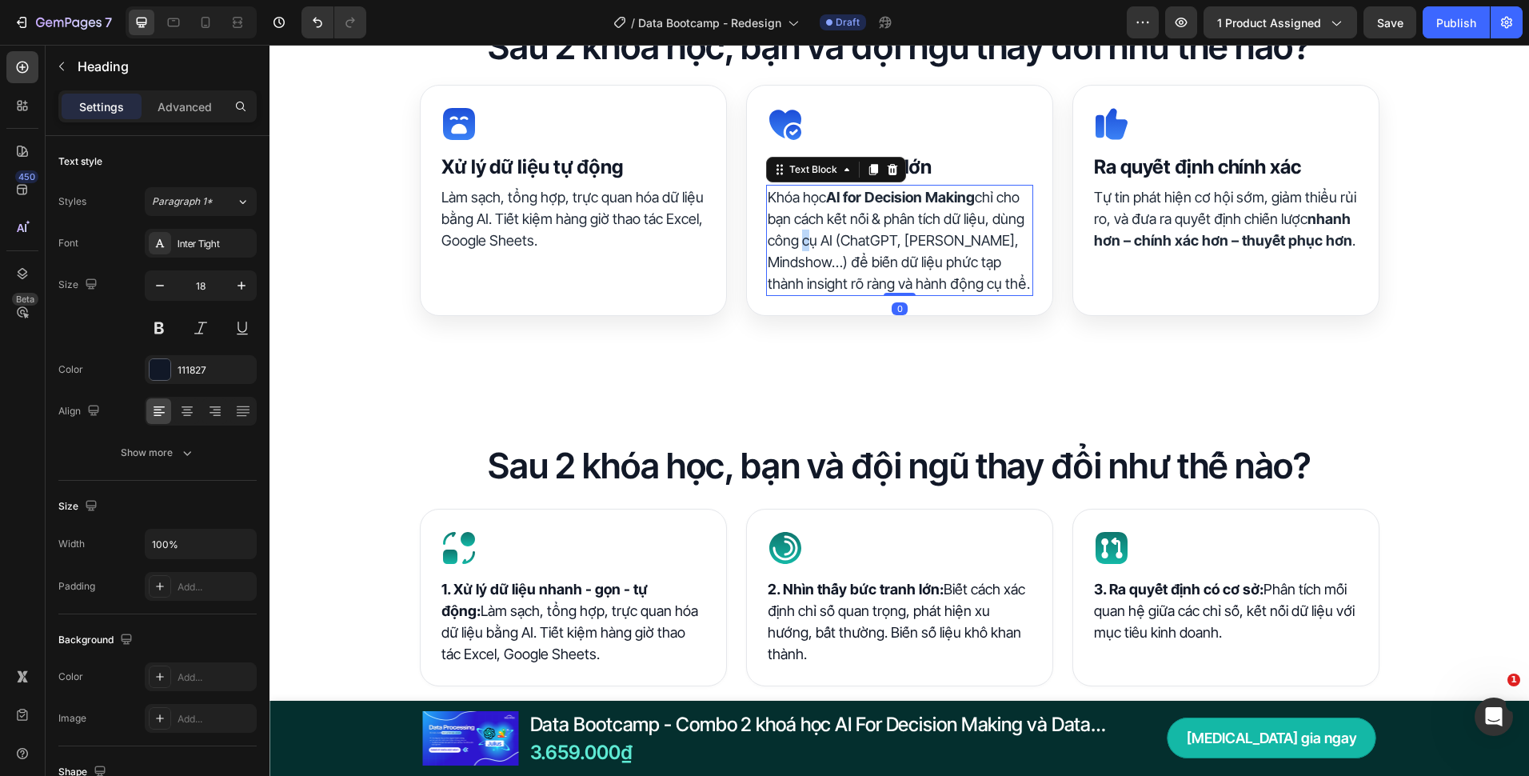
click at [794, 238] on p "Khóa học AI for Decision Making chỉ cho bạn cách kết nối & phân tích dữ liệu, d…" at bounding box center [900, 240] width 264 height 108
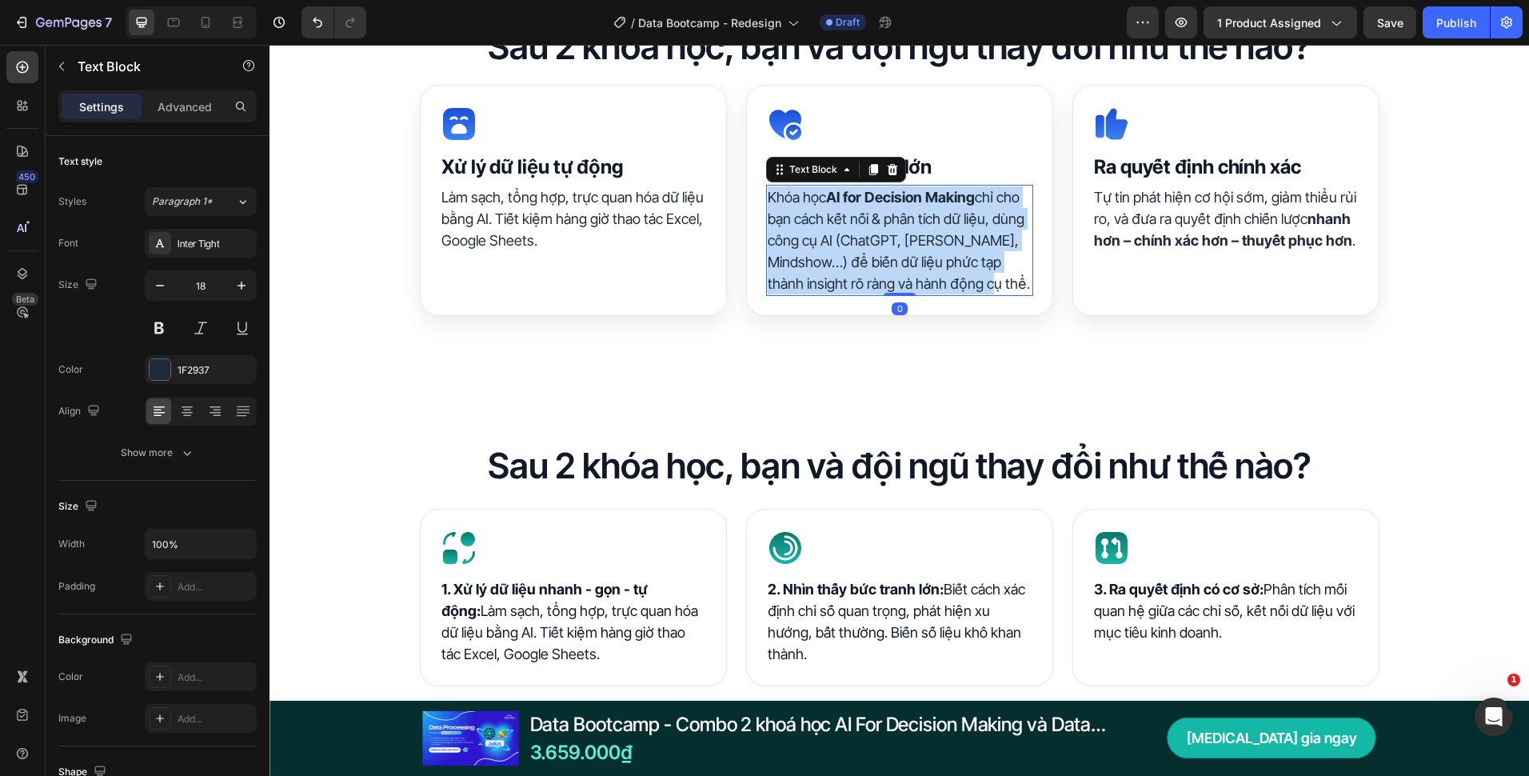
click at [794, 238] on p "Khóa học AI for Decision Making chỉ cho bạn cách kết nối & phân tích dữ liệu, d…" at bounding box center [900, 240] width 264 height 108
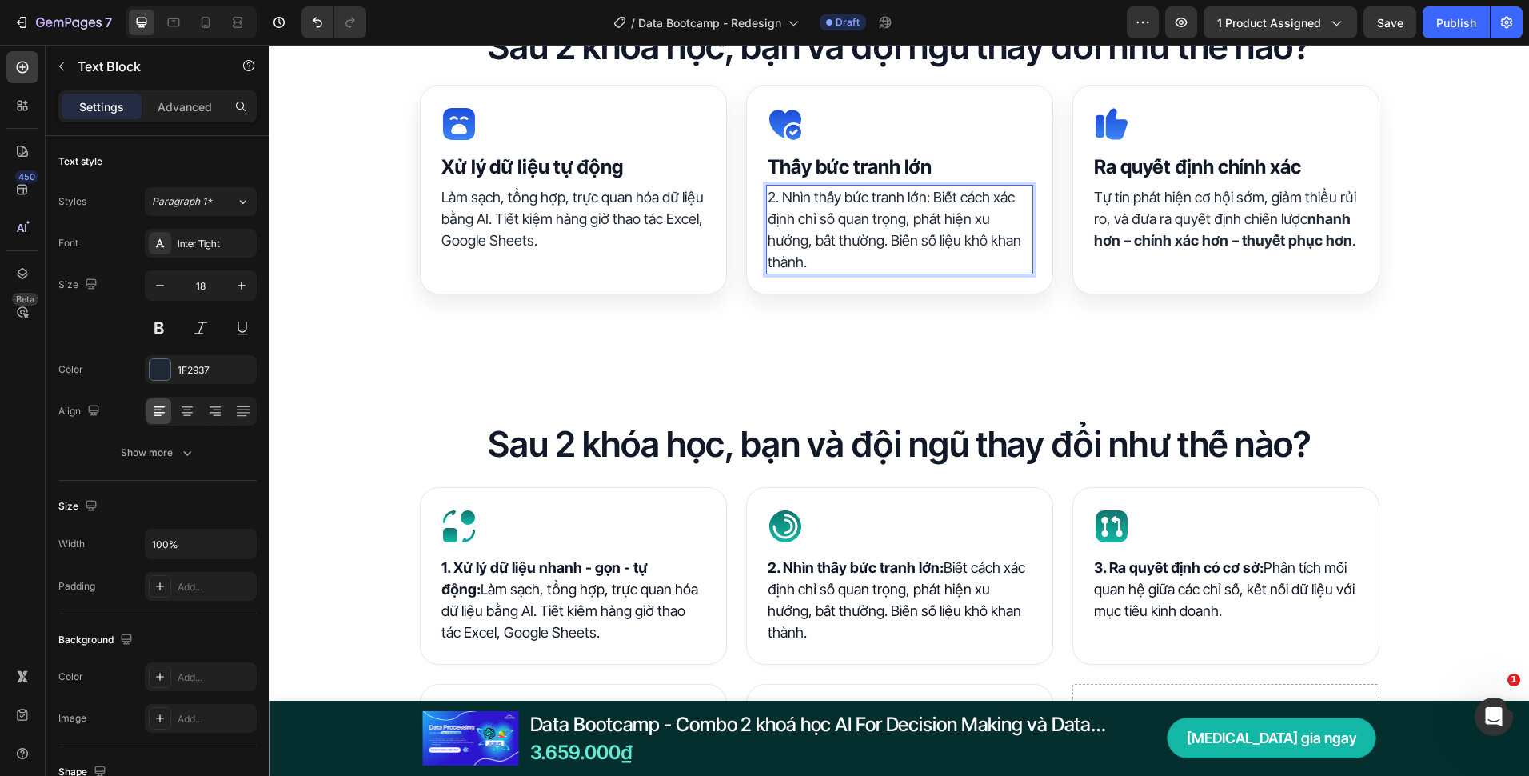
click at [932, 198] on p "2. Nhìn thấy bức tranh lớn: Biết cách xác định chỉ số quan trọng, phát hiện xu …" at bounding box center [900, 229] width 264 height 86
drag, startPoint x: 925, startPoint y: 198, endPoint x: 761, endPoint y: 201, distance: 164.8
click at [766, 201] on div "2. Nhìn thấy bức tranh lớn: Biết cách xác định chỉ số quan trọng, phát hiện xu …" at bounding box center [899, 230] width 267 height 90
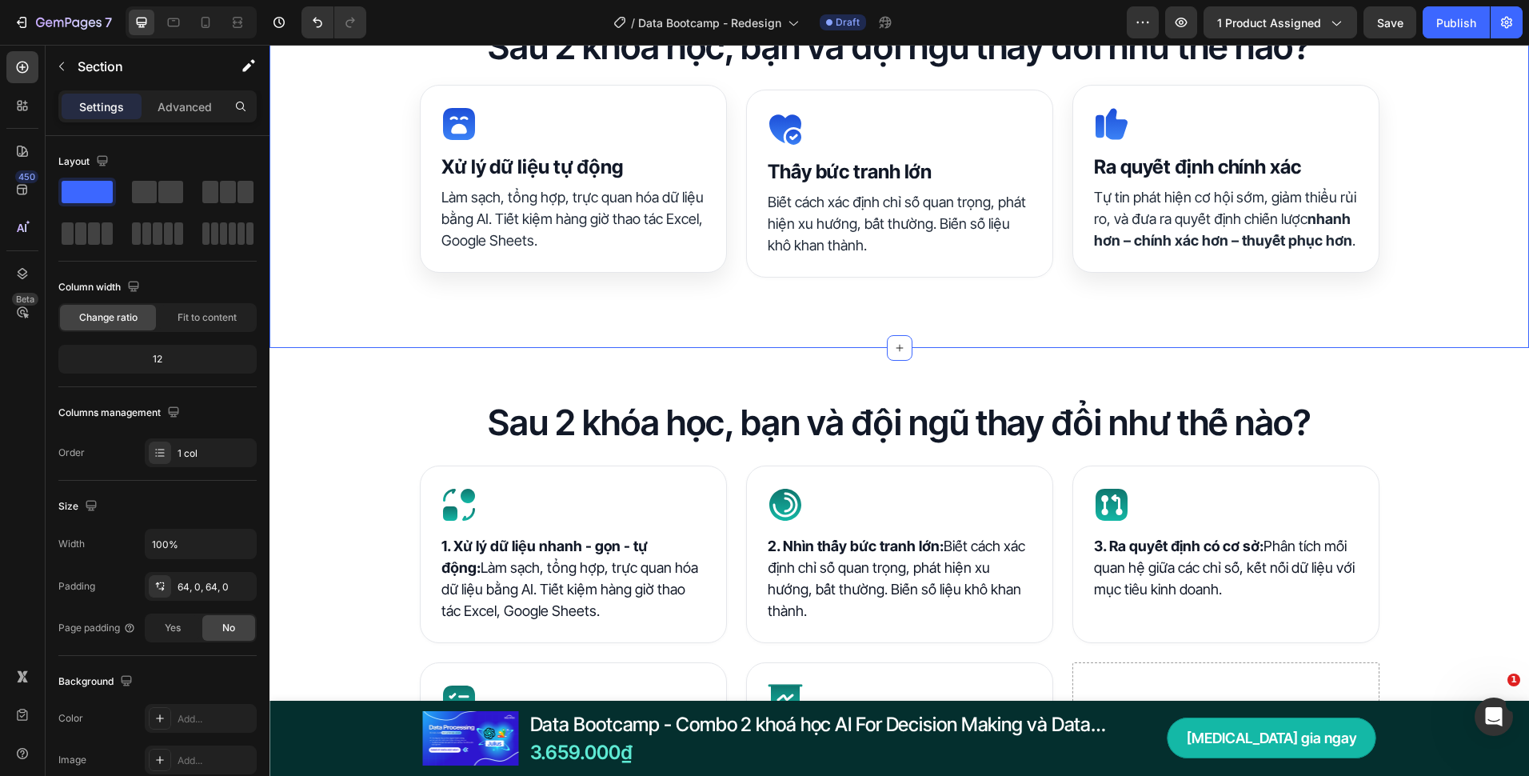
click at [923, 326] on div "Sau 2 khóa học, bạn và đội ngũ thay đổi như thế nào? Heading Icon ⁠⁠⁠⁠⁠⁠⁠ Xử lý…" at bounding box center [900, 160] width 1260 height 376
click at [1178, 555] on h2 "3. Ra quyết định có cơ sở: Phân tích mối quan hệ giữa các chỉ số, kết nối dữ li…" at bounding box center [1226, 568] width 267 height 68
click at [1177, 557] on h2 "3. Ra quyết định có cơ sở: Phân tích mối quan hệ giữa các chỉ số, kết nối dữ li…" at bounding box center [1226, 568] width 267 height 68
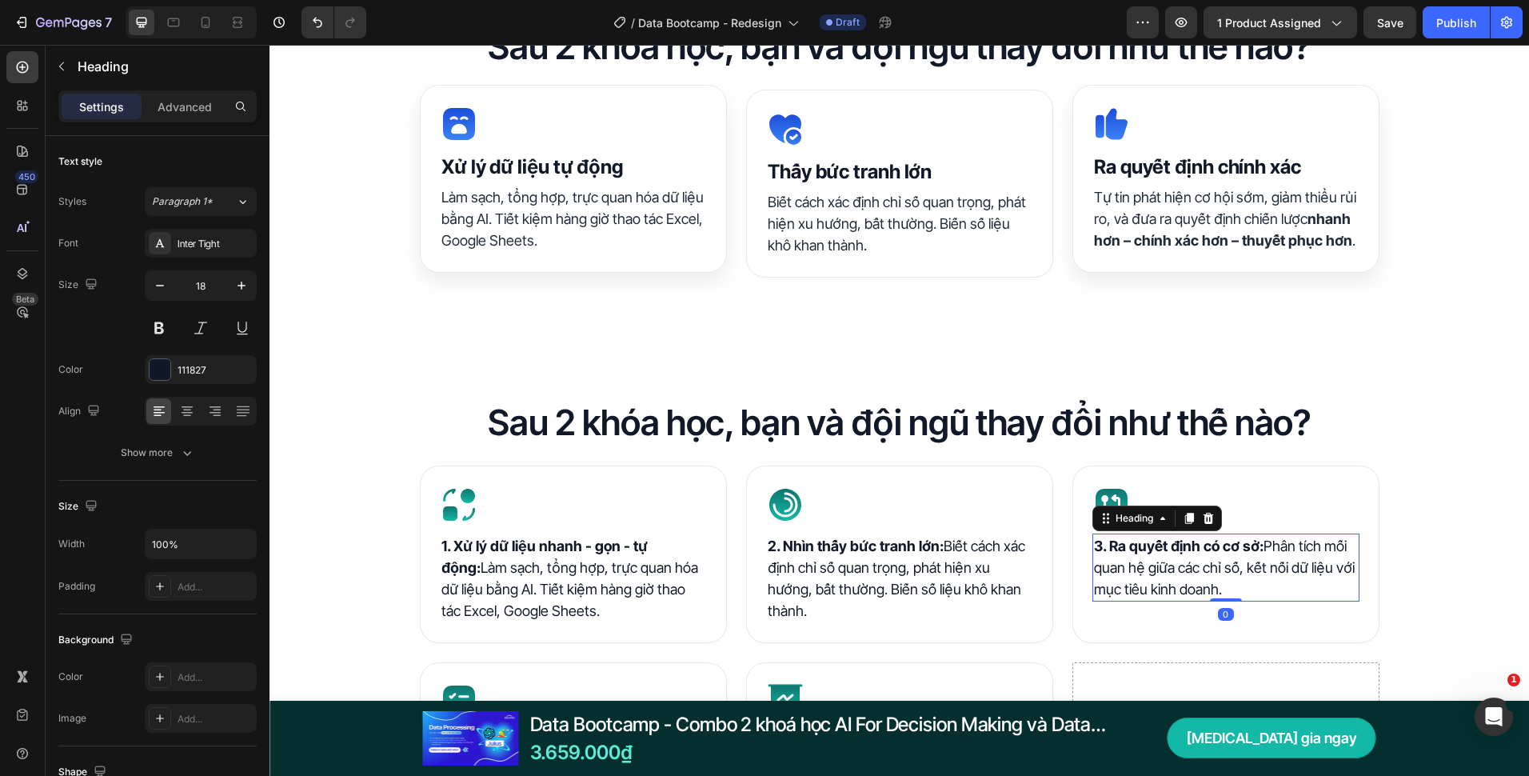
click at [1177, 557] on p "3. Ra quyết định có cơ sở: Phân tích mối quan hệ giữa các chỉ số, kết nối dữ li…" at bounding box center [1226, 567] width 264 height 65
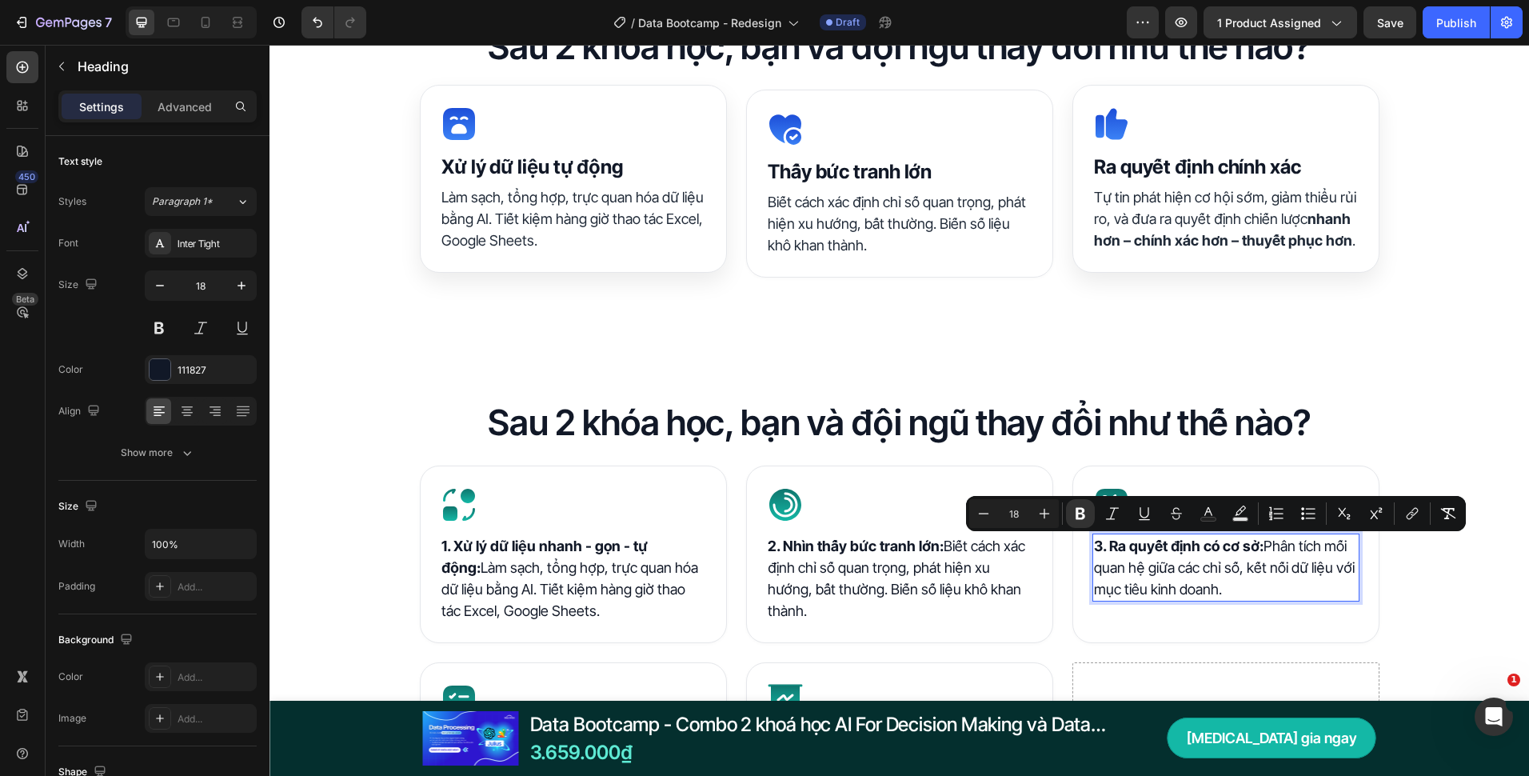
copy p "3. Ra quyết định có cơ sở: Phân tích mối quan hệ giữa các chỉ số, kết nối dữ li…"
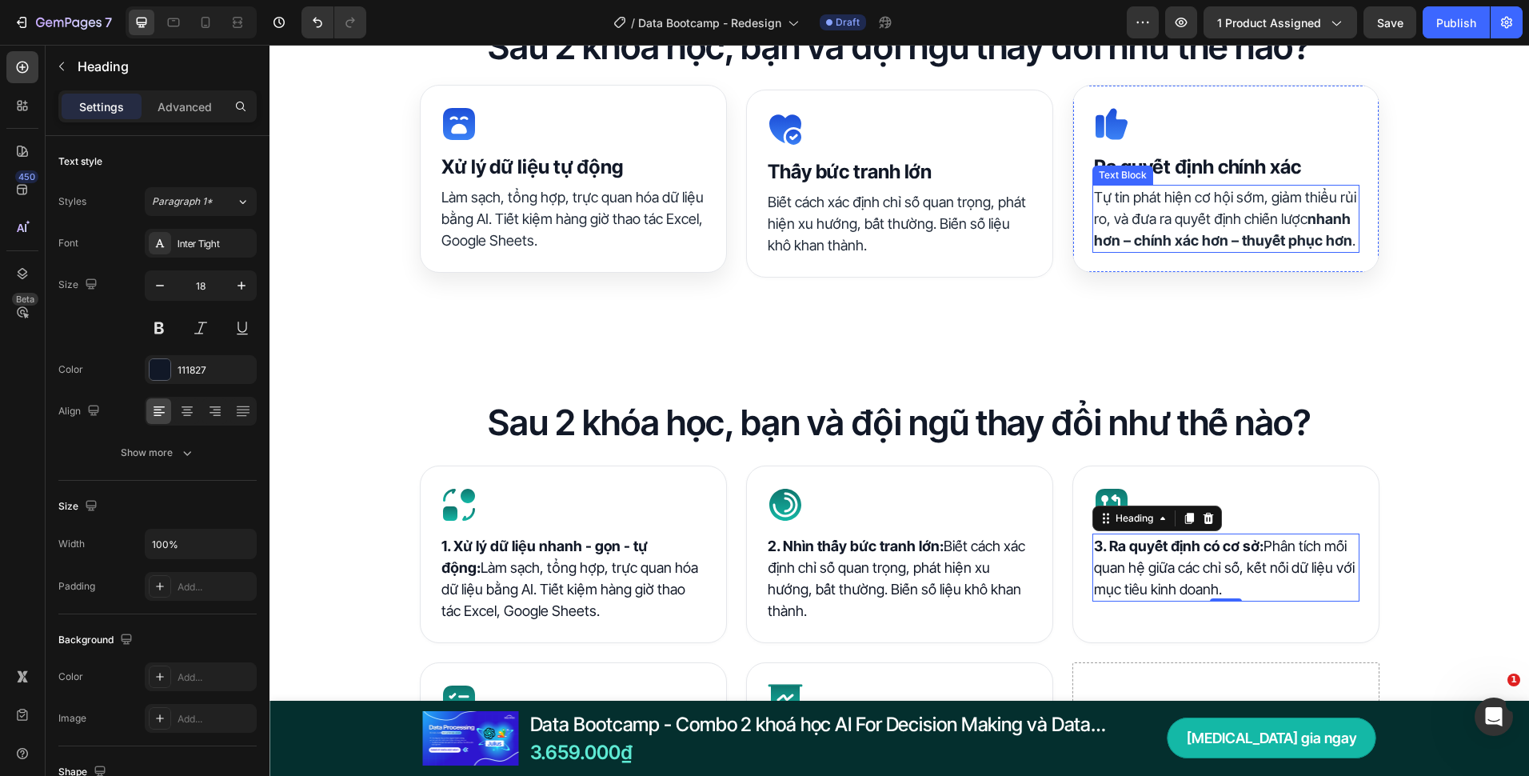
click at [1204, 219] on p "Tự tin phát hiện cơ hội sớm, giảm thiểu rủi ro, và đưa ra quyết định chiến lược…" at bounding box center [1226, 218] width 264 height 65
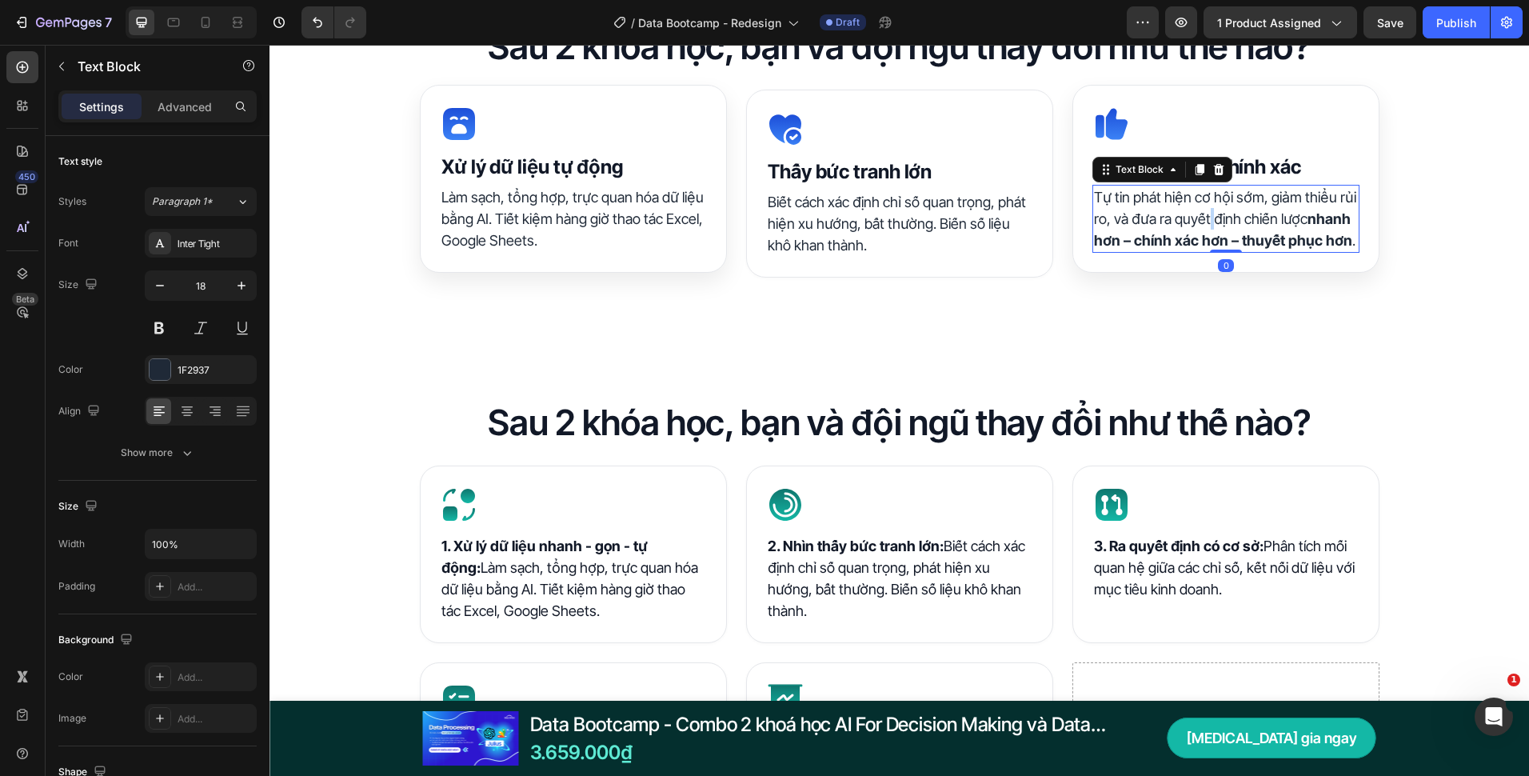
click at [1204, 219] on p "Tự tin phát hiện cơ hội sớm, giảm thiểu rủi ro, và đưa ra quyết định chiến lược…" at bounding box center [1226, 218] width 264 height 65
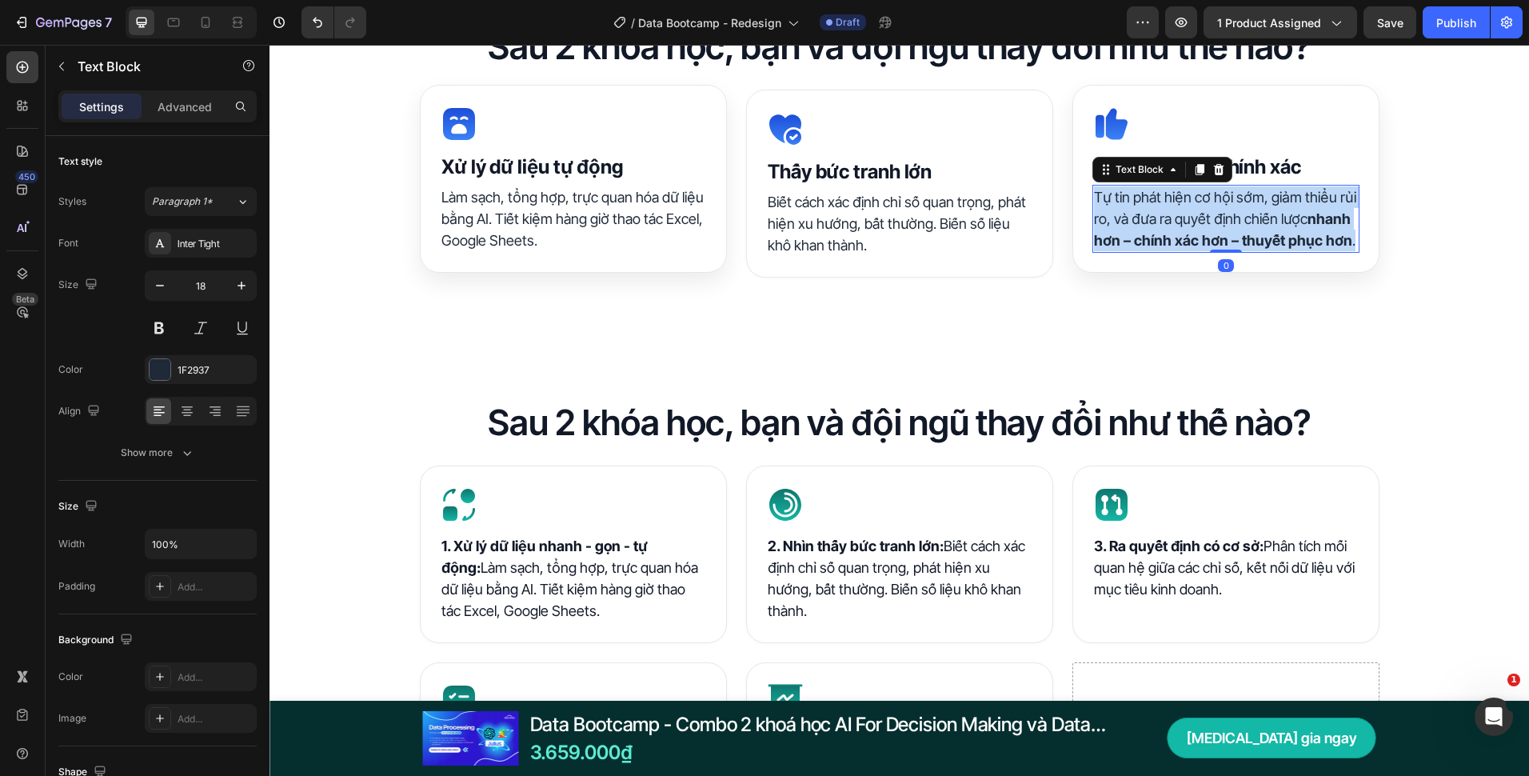
click at [1204, 219] on p "Tự tin phát hiện cơ hội sớm, giảm thiểu rủi ro, và đưa ra quyết định chiến lược…" at bounding box center [1226, 218] width 264 height 65
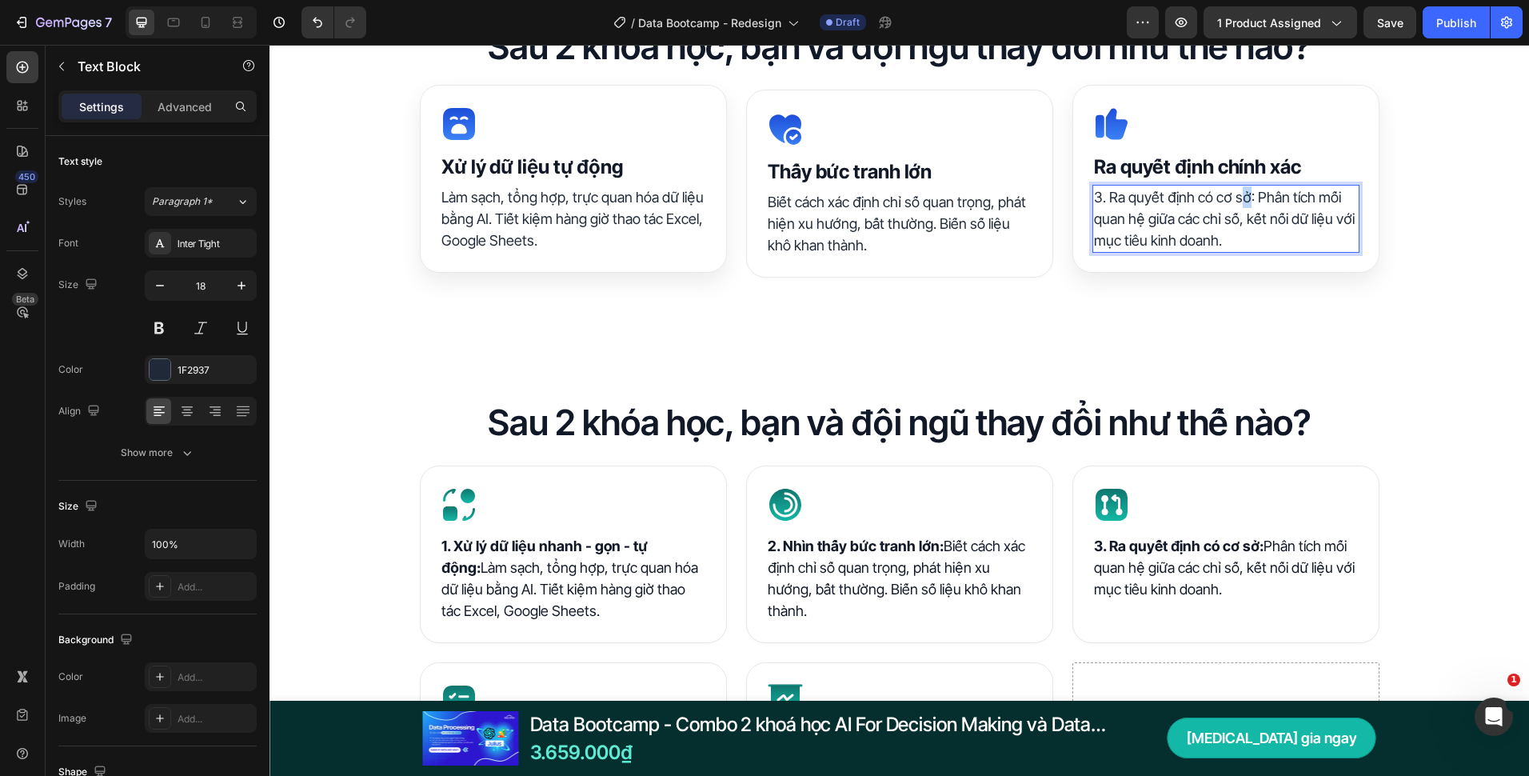
click at [1239, 207] on p "3. Ra quyết định có cơ sở: Phân tích mối quan hệ giữa các chỉ số, kết nối dữ li…" at bounding box center [1226, 218] width 264 height 65
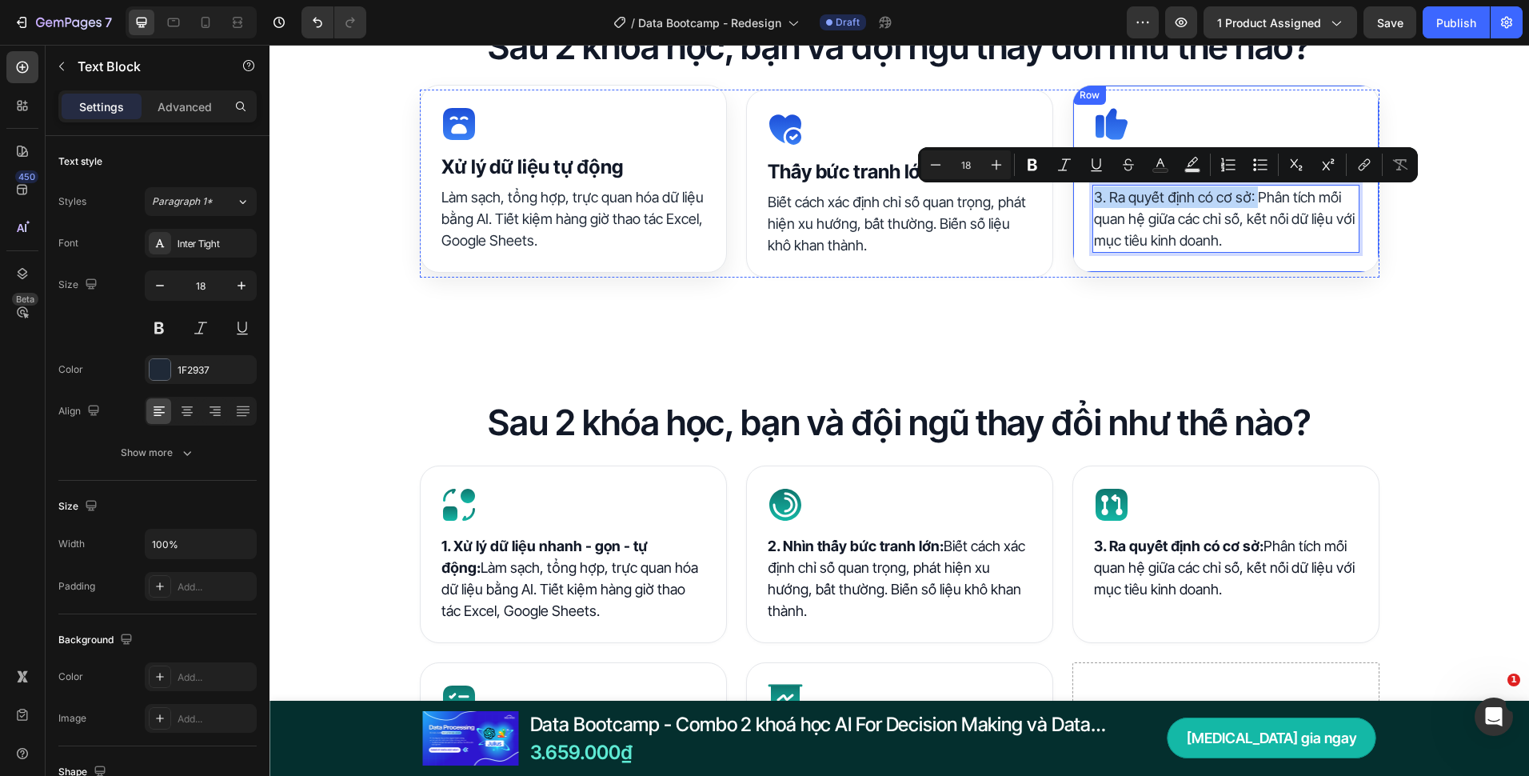
drag, startPoint x: 1250, startPoint y: 201, endPoint x: 1085, endPoint y: 203, distance: 165.6
click at [1085, 203] on div "Icon ⁠⁠⁠⁠⁠⁠⁠ Ra quyết định chính xác Heading 3. Ra quyết định có cơ sở: Phân tí…" at bounding box center [1226, 179] width 307 height 188
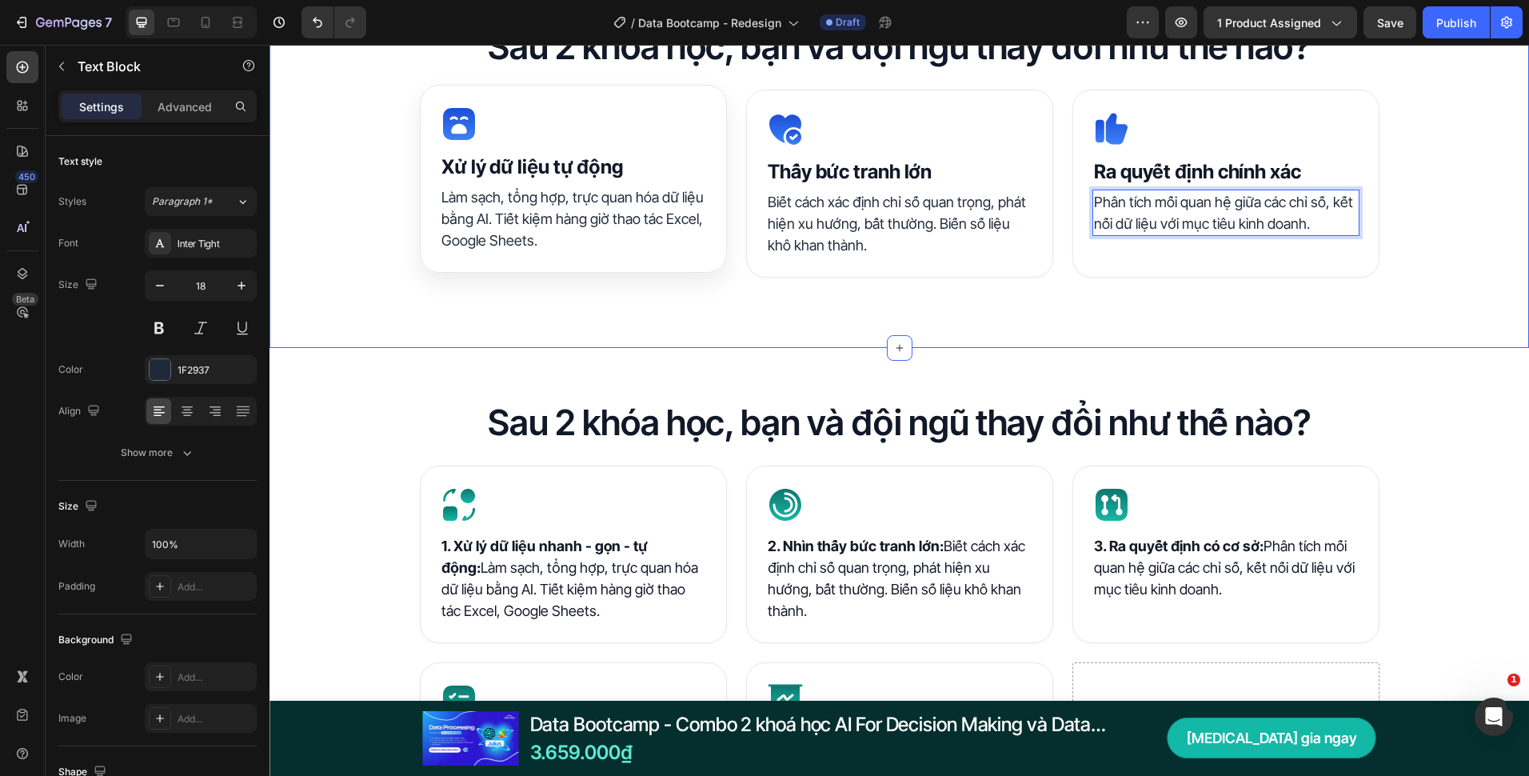
click at [1459, 297] on div "Sau 2 khóa học, bạn và đội ngũ thay đổi như thế nào? Heading Icon ⁠⁠⁠⁠⁠⁠⁠ Xử lý…" at bounding box center [900, 160] width 1260 height 376
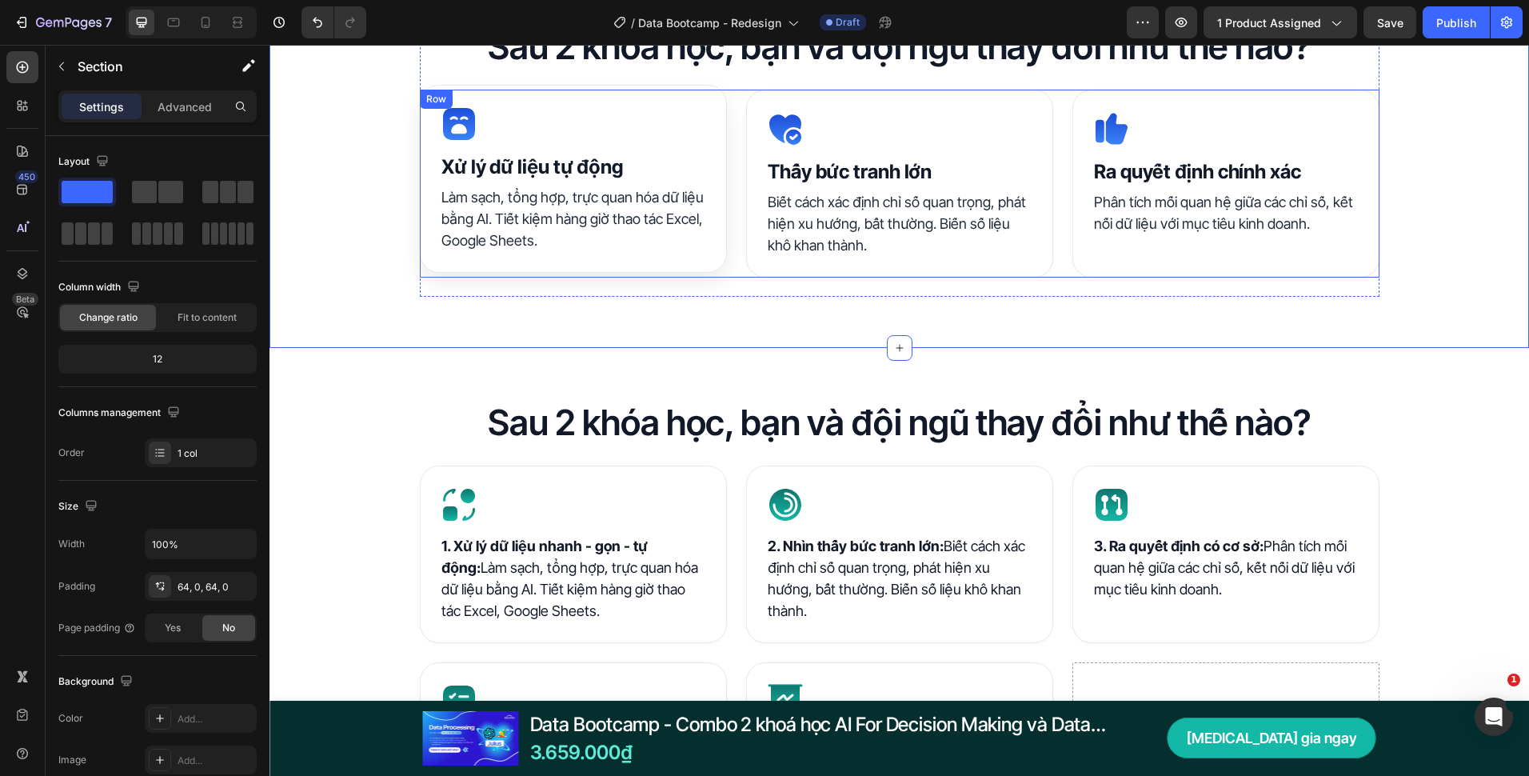
click at [737, 232] on div "Icon ⁠⁠⁠⁠⁠⁠⁠ Xử lý dữ liệu tự động Heading Làm sạch, tổng hợp, trực quan hóa dữ…" at bounding box center [900, 184] width 960 height 188
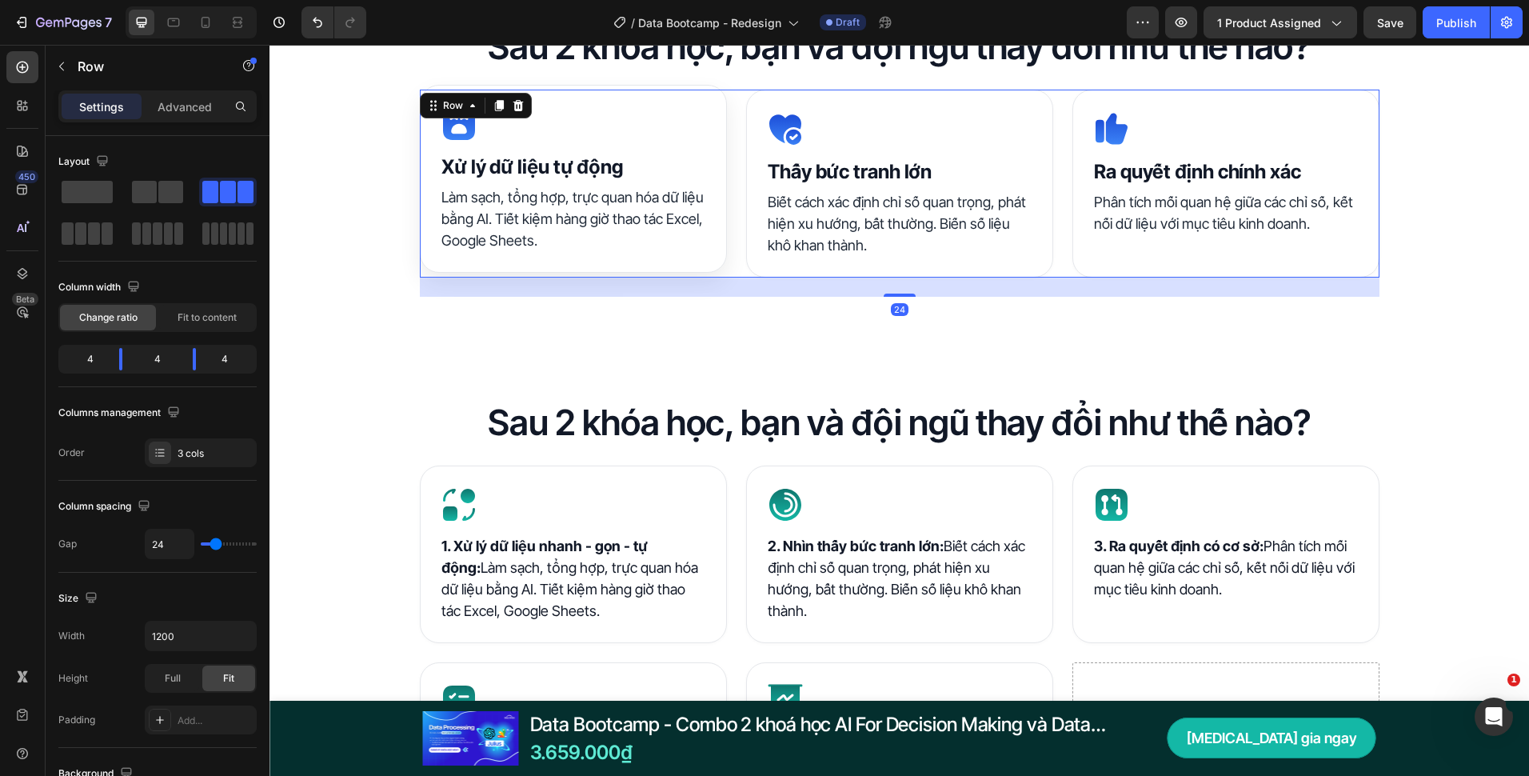
drag, startPoint x: 494, startPoint y: 102, endPoint x: 563, endPoint y: 189, distance: 110.4
click at [494, 102] on icon at bounding box center [498, 105] width 9 height 11
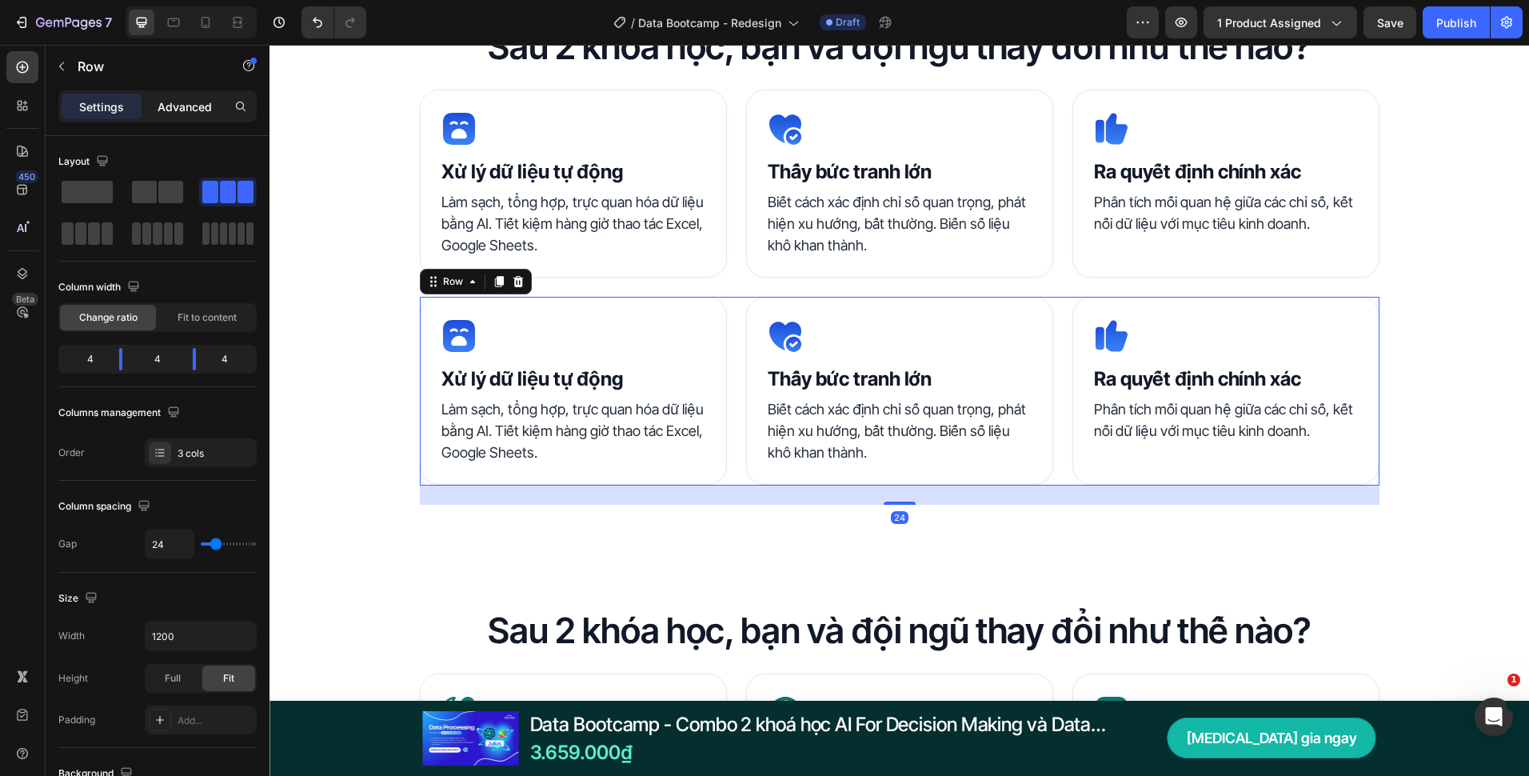
click at [198, 118] on div "Advanced" at bounding box center [185, 107] width 80 height 26
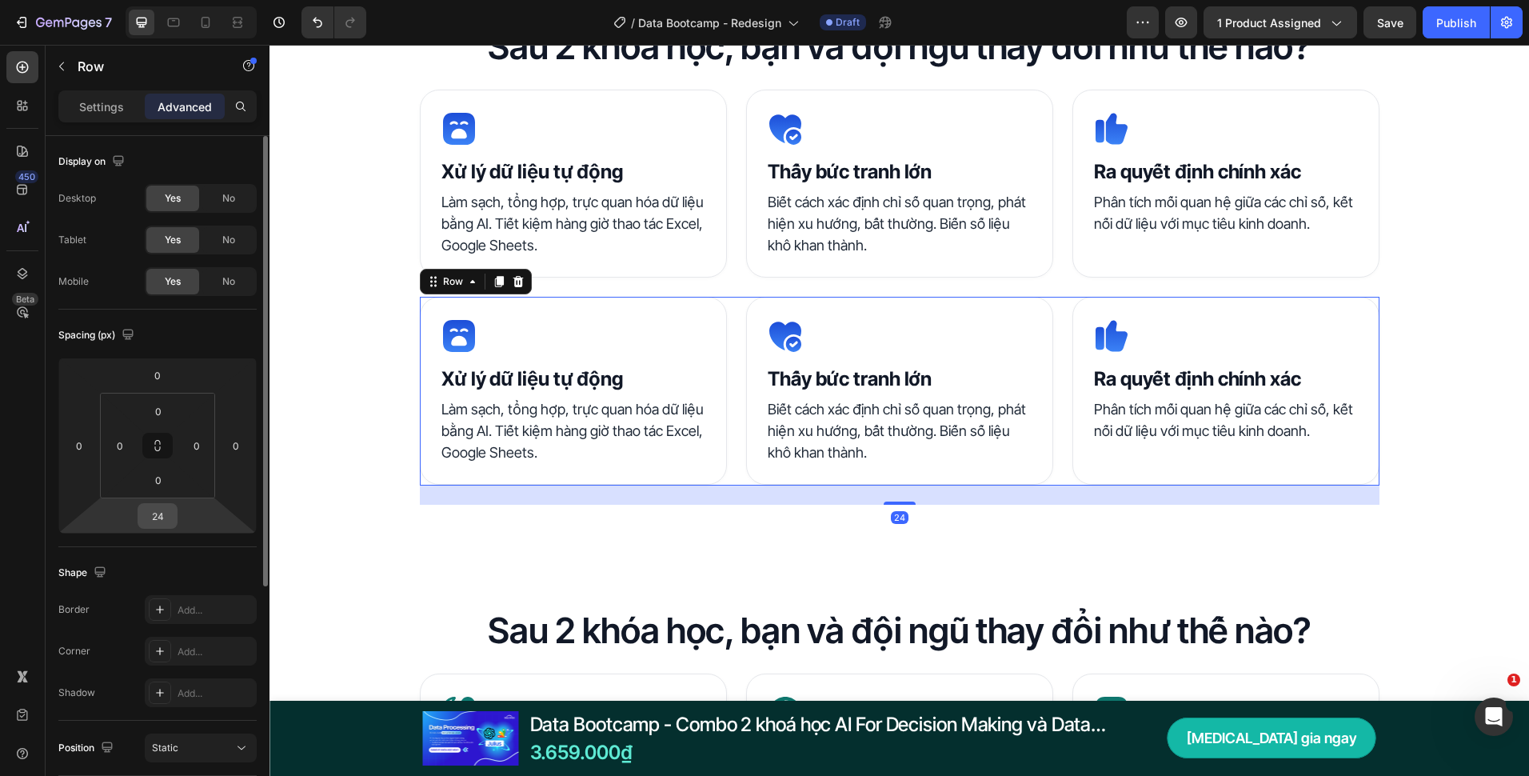
click at [157, 527] on input "24" at bounding box center [158, 516] width 32 height 24
type input "0"
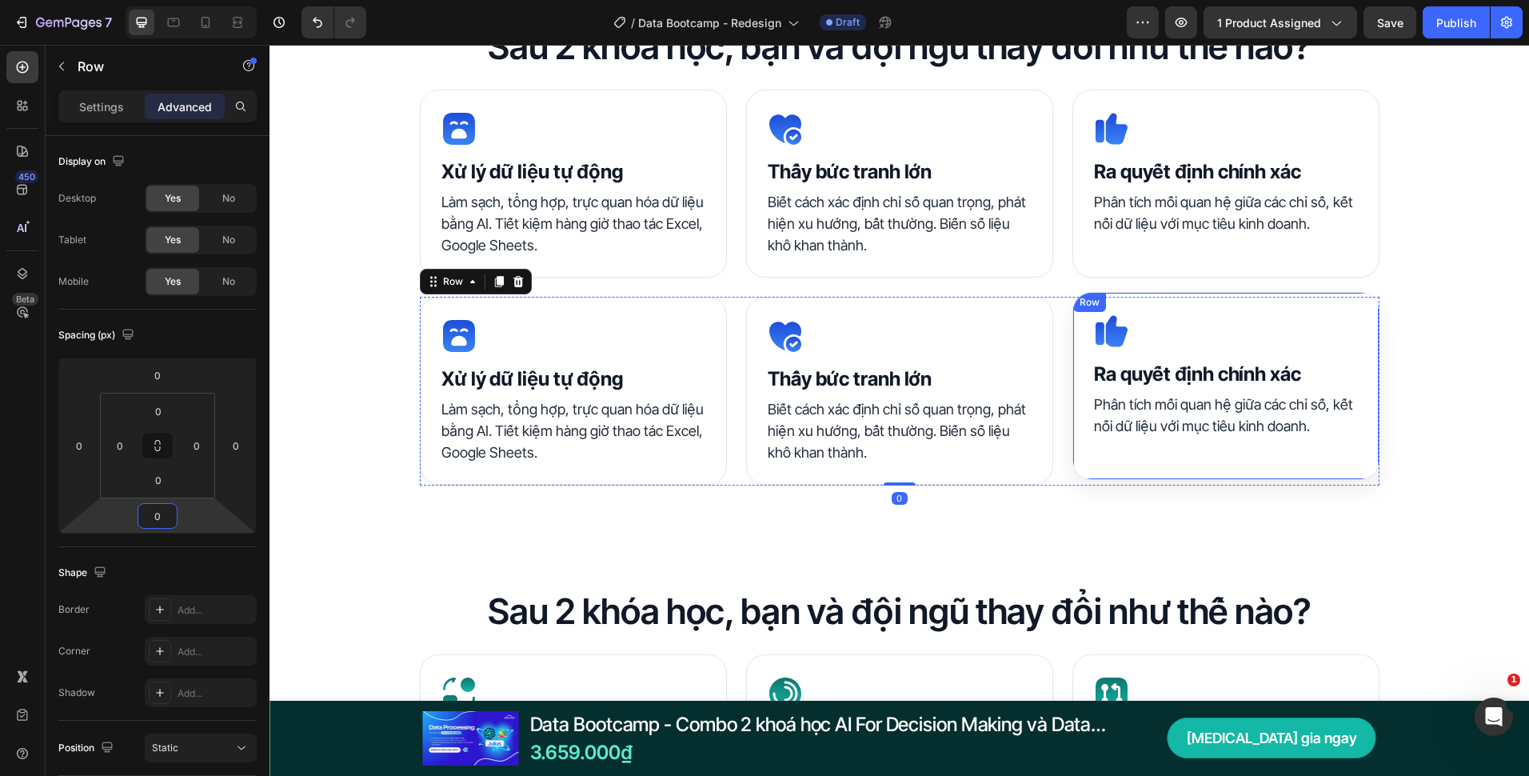
click at [1083, 450] on div "Icon Ra quyết định chính xác Heading Phân tích mối quan hệ giữa các chỉ số, kết…" at bounding box center [1226, 386] width 307 height 188
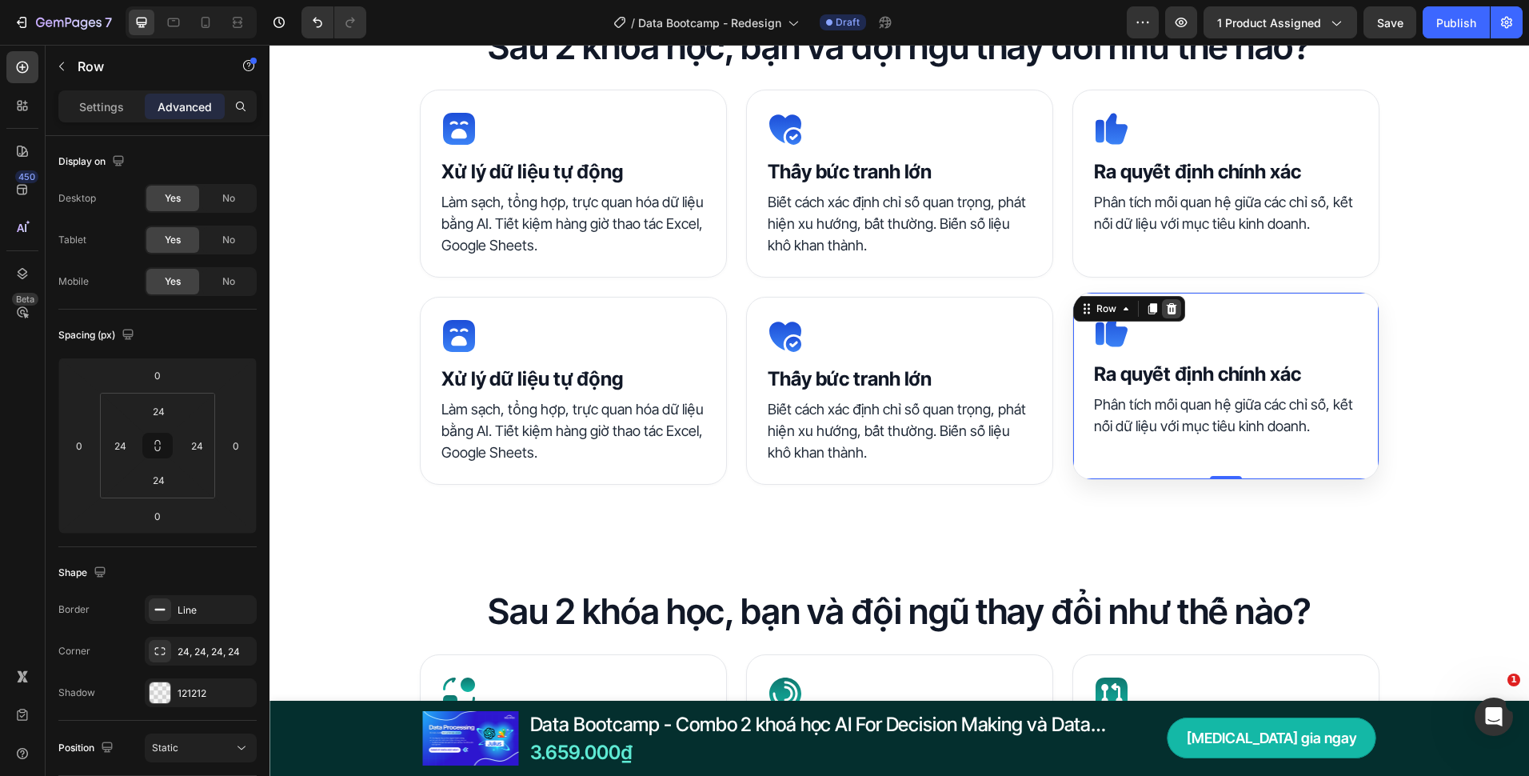
click at [1166, 313] on icon at bounding box center [1171, 308] width 10 height 11
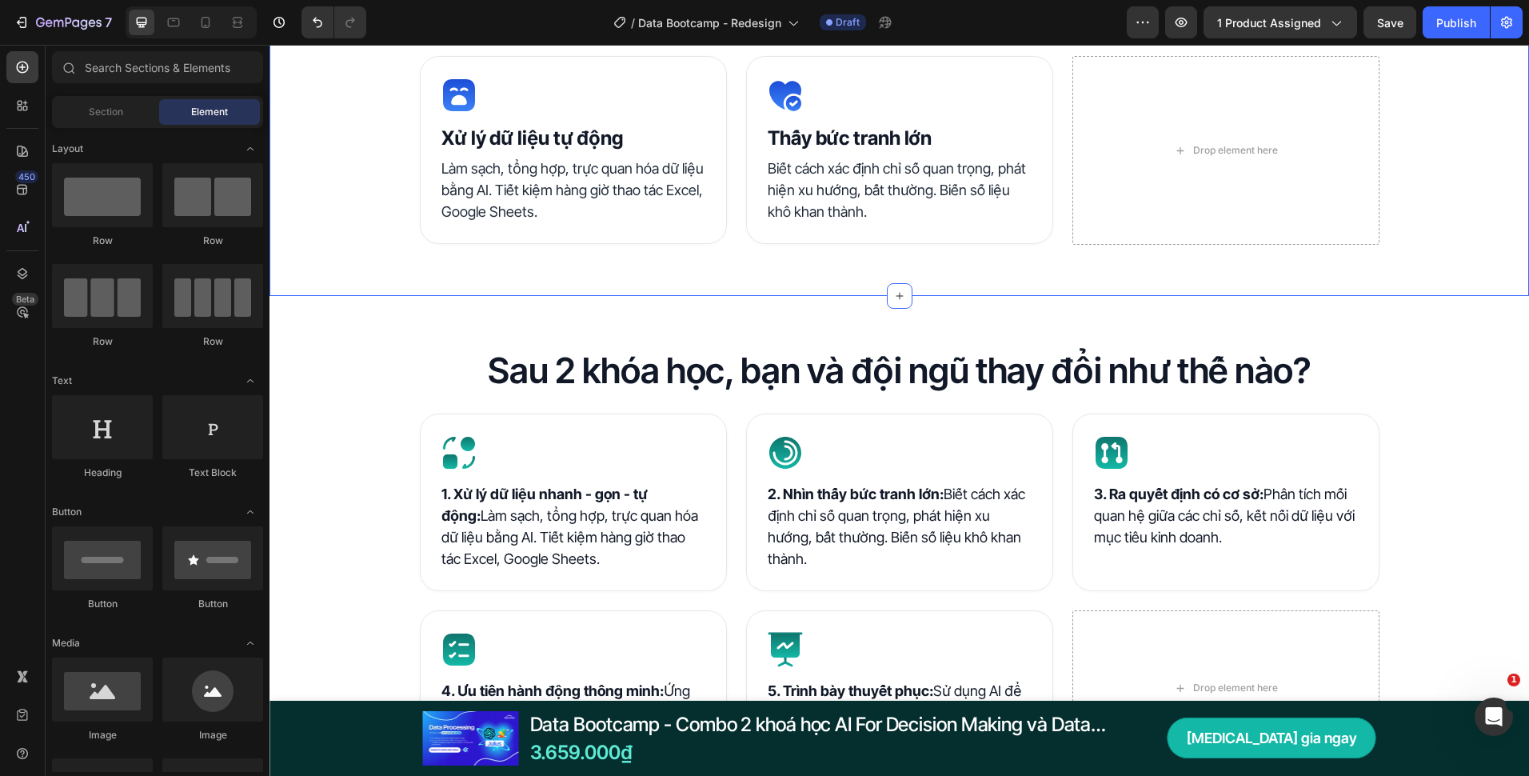
scroll to position [1520, 0]
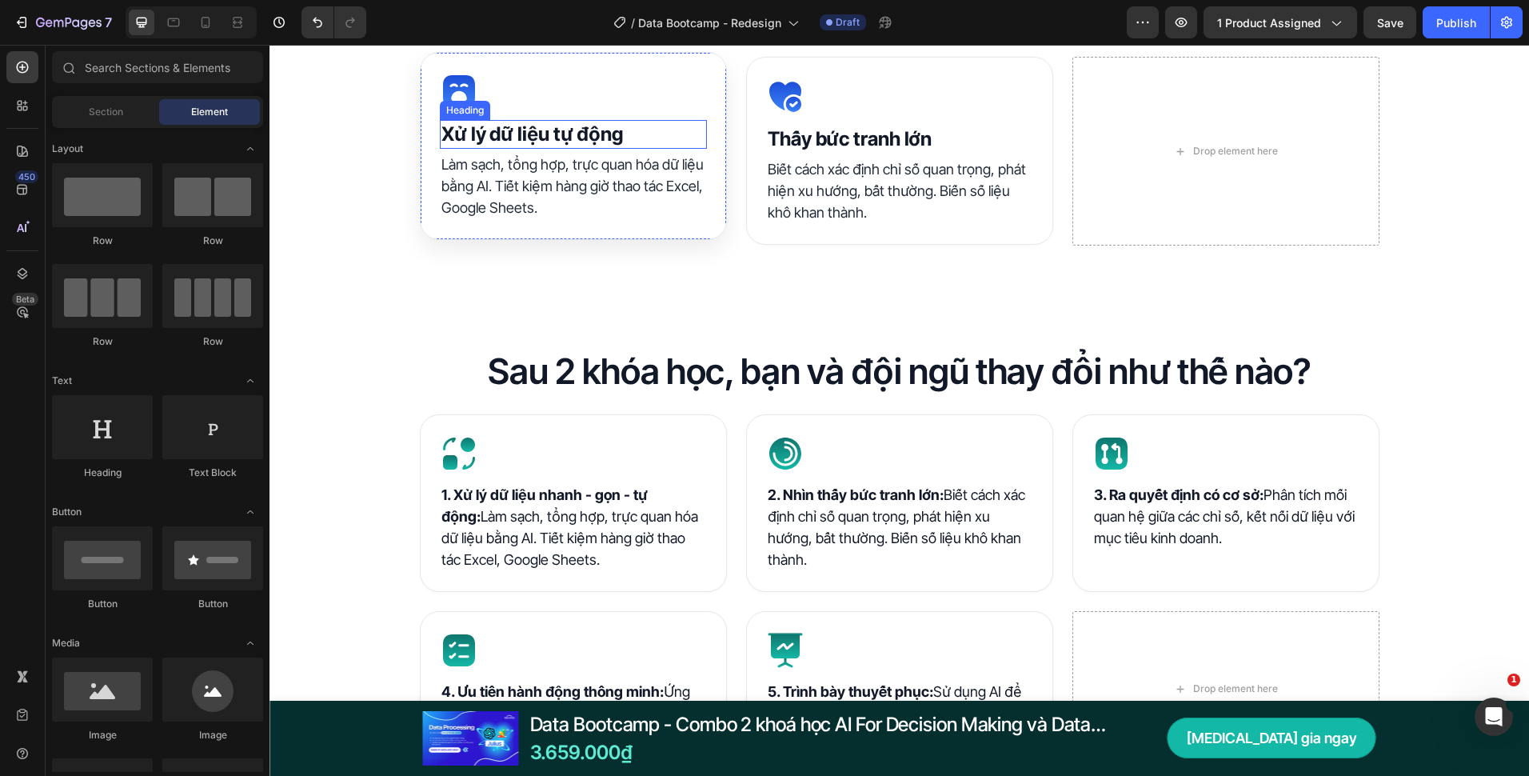
click at [538, 126] on strong "Xử lý dữ liệu tự động" at bounding box center [533, 133] width 182 height 23
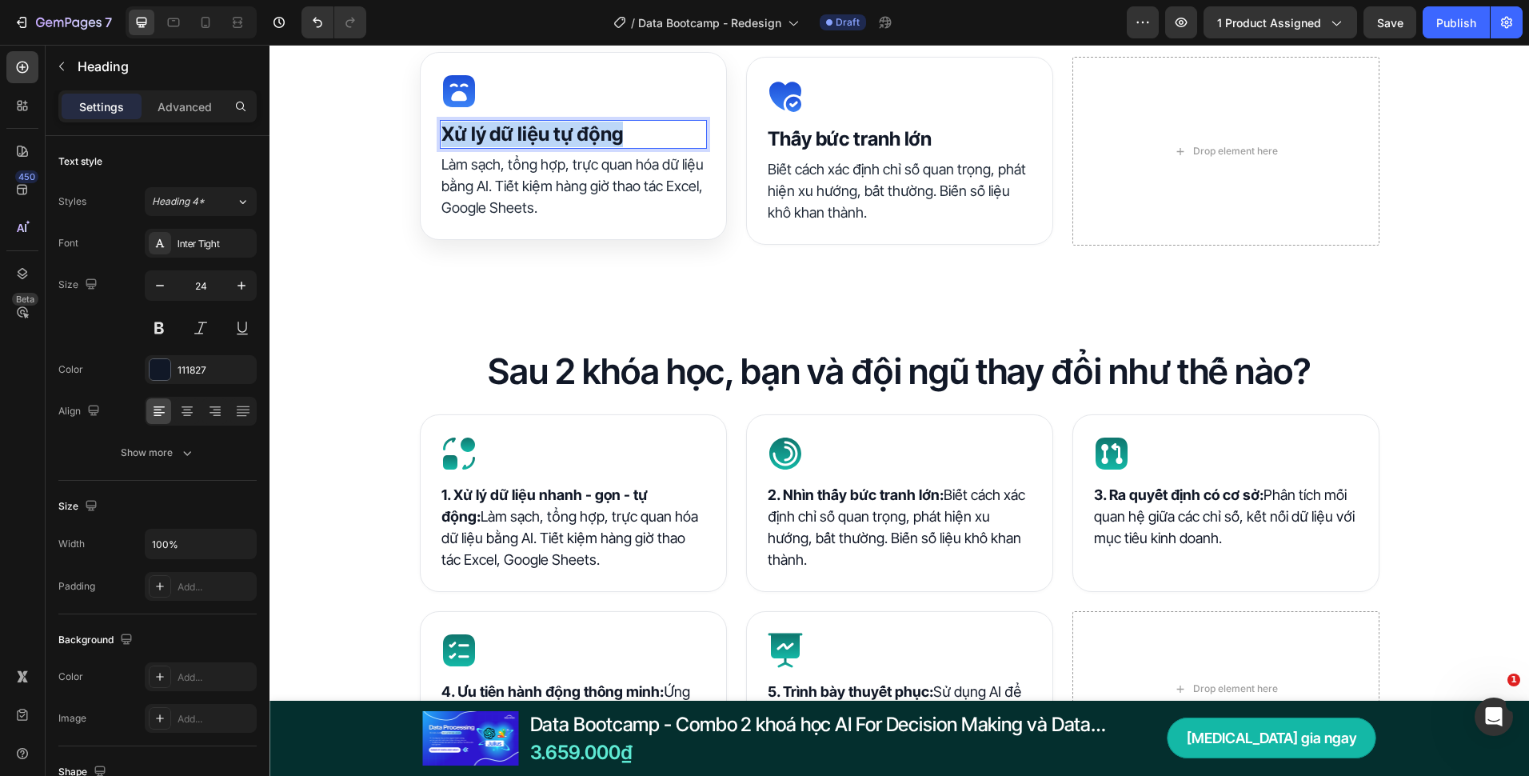
click at [538, 126] on strong "Xử lý dữ liệu tự động" at bounding box center [533, 133] width 182 height 23
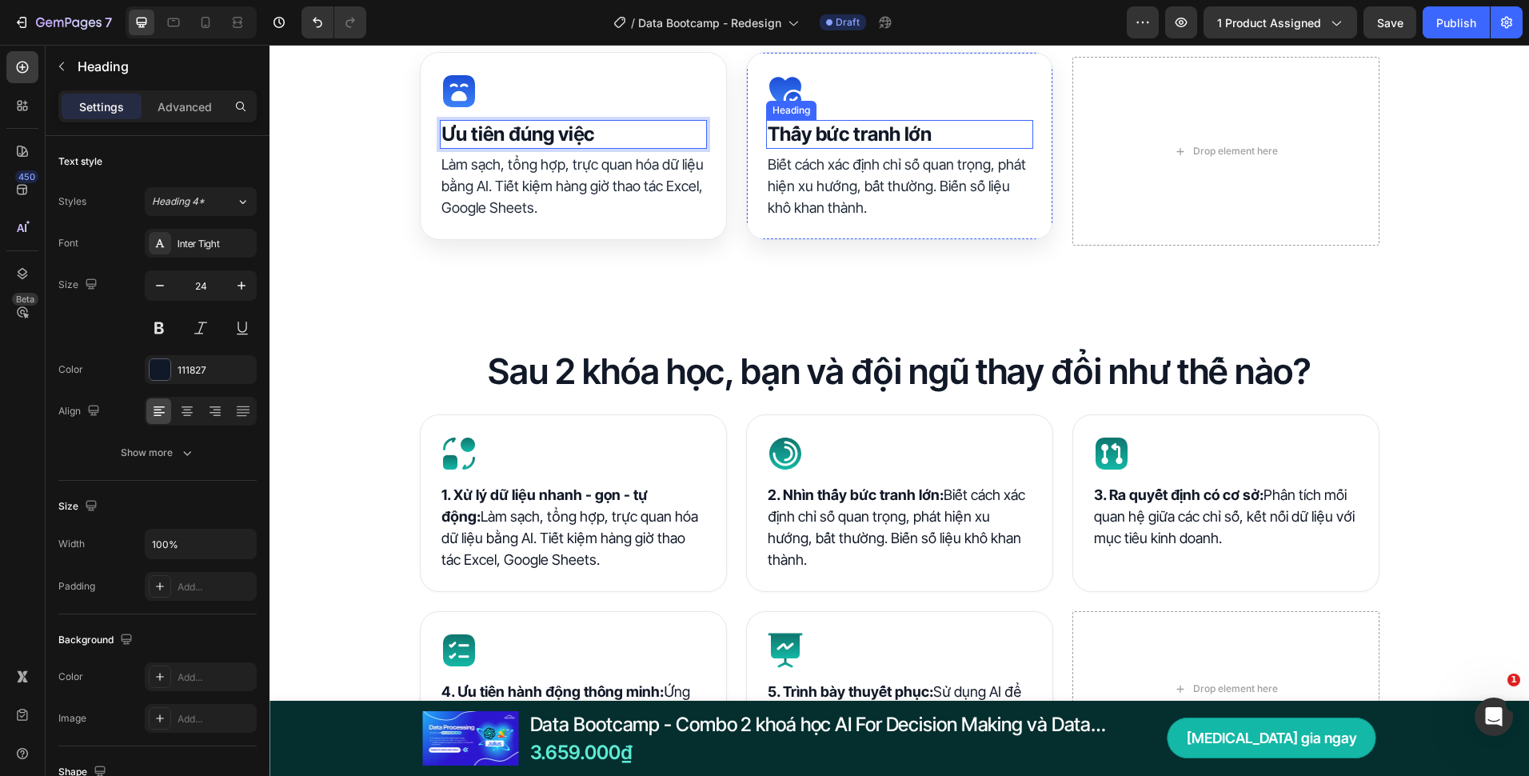
click at [872, 141] on strong "Thấy bức tranh lớn" at bounding box center [850, 133] width 164 height 23
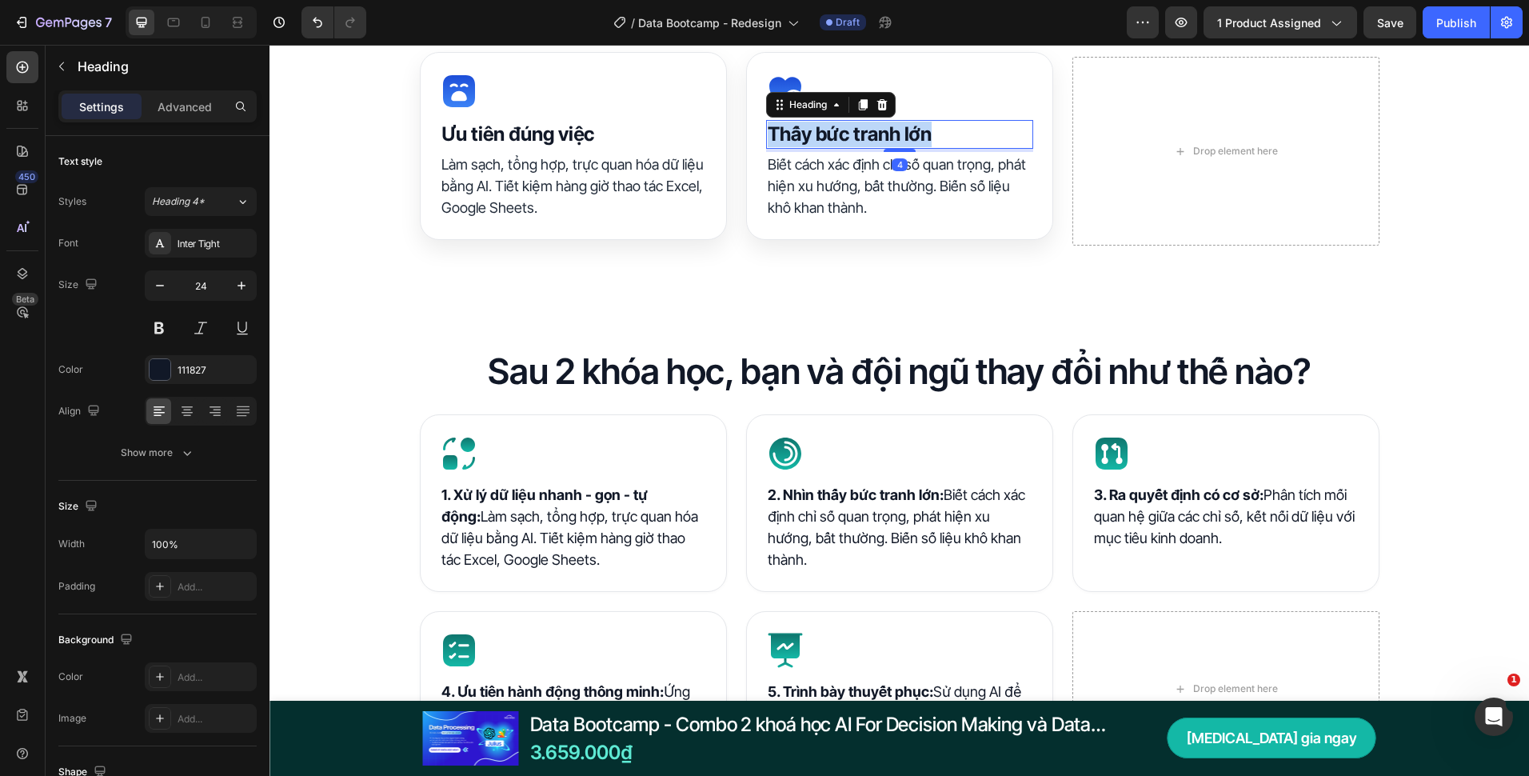
click at [871, 141] on strong "Thấy bức tranh lớn" at bounding box center [850, 133] width 164 height 23
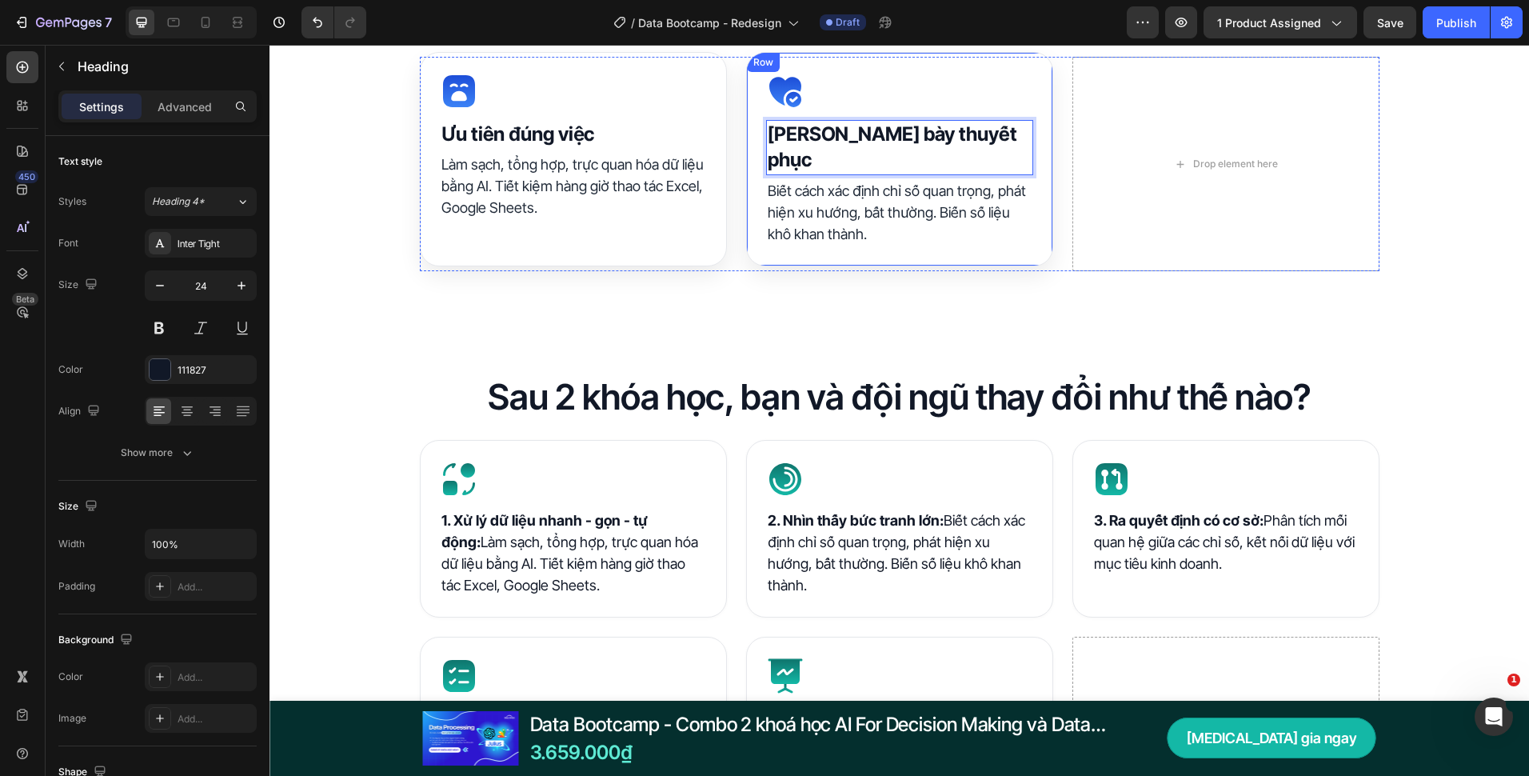
click at [904, 257] on div "Sau 2 khóa học, bạn và đội ngũ thay đổi như thế nào? Heading Icon ⁠⁠⁠⁠⁠⁠⁠ Xử lý…" at bounding box center [900, 27] width 1260 height 590
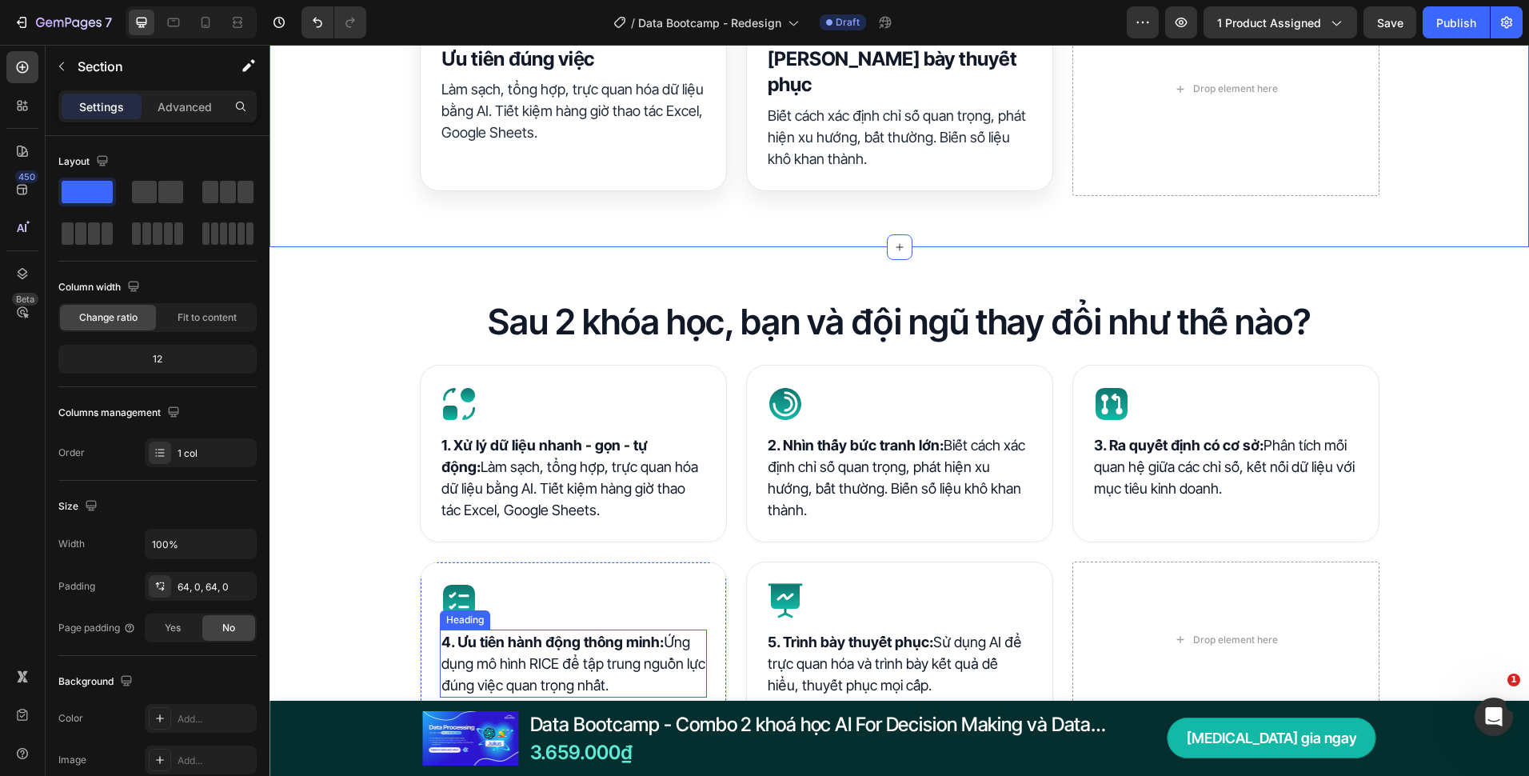
scroll to position [1600, 0]
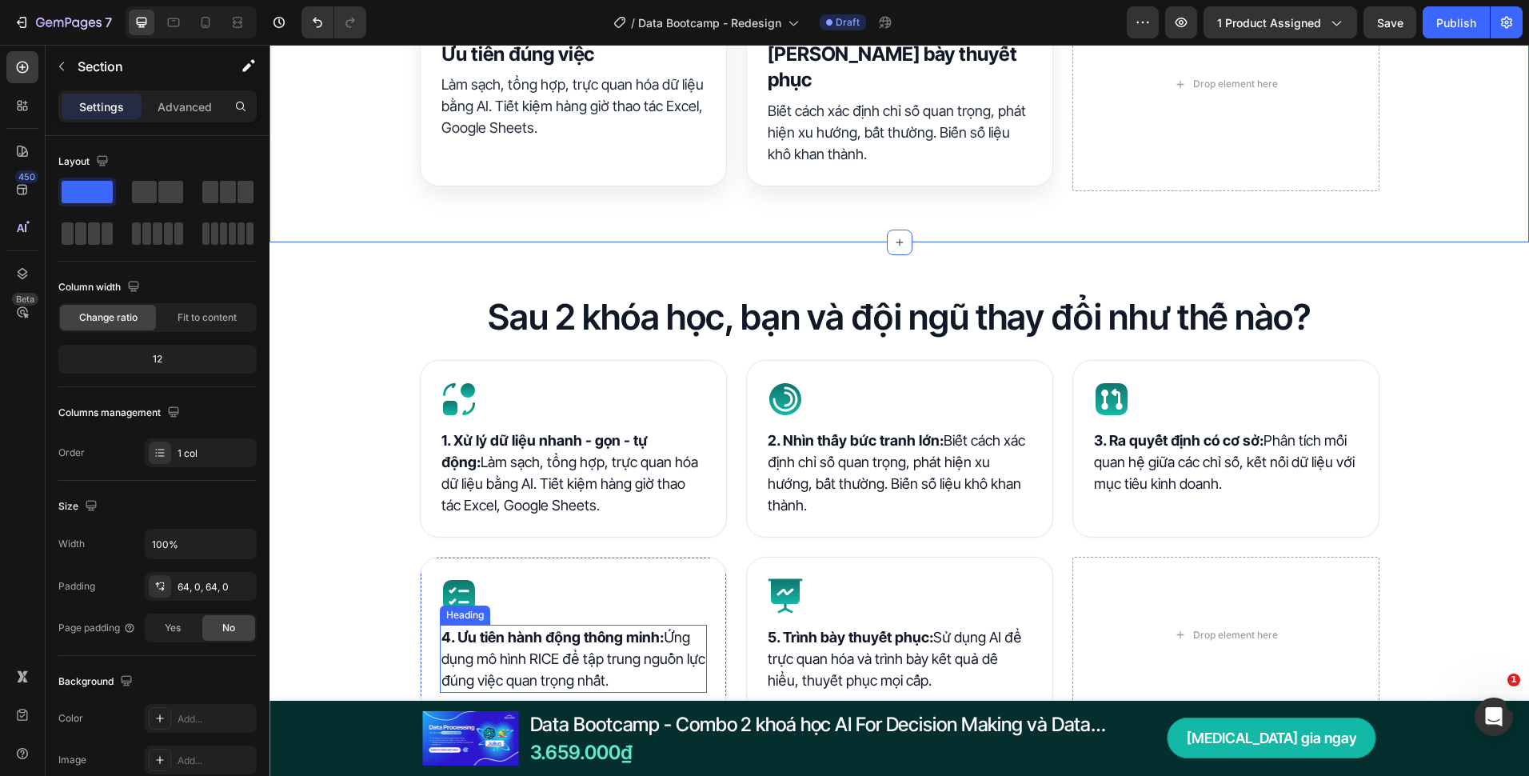
click at [556, 632] on h2 "4. Ưu tiên hành động thông minh: Ứng dụng mô hình RICE để tập trung nguồn lực đ…" at bounding box center [573, 659] width 267 height 68
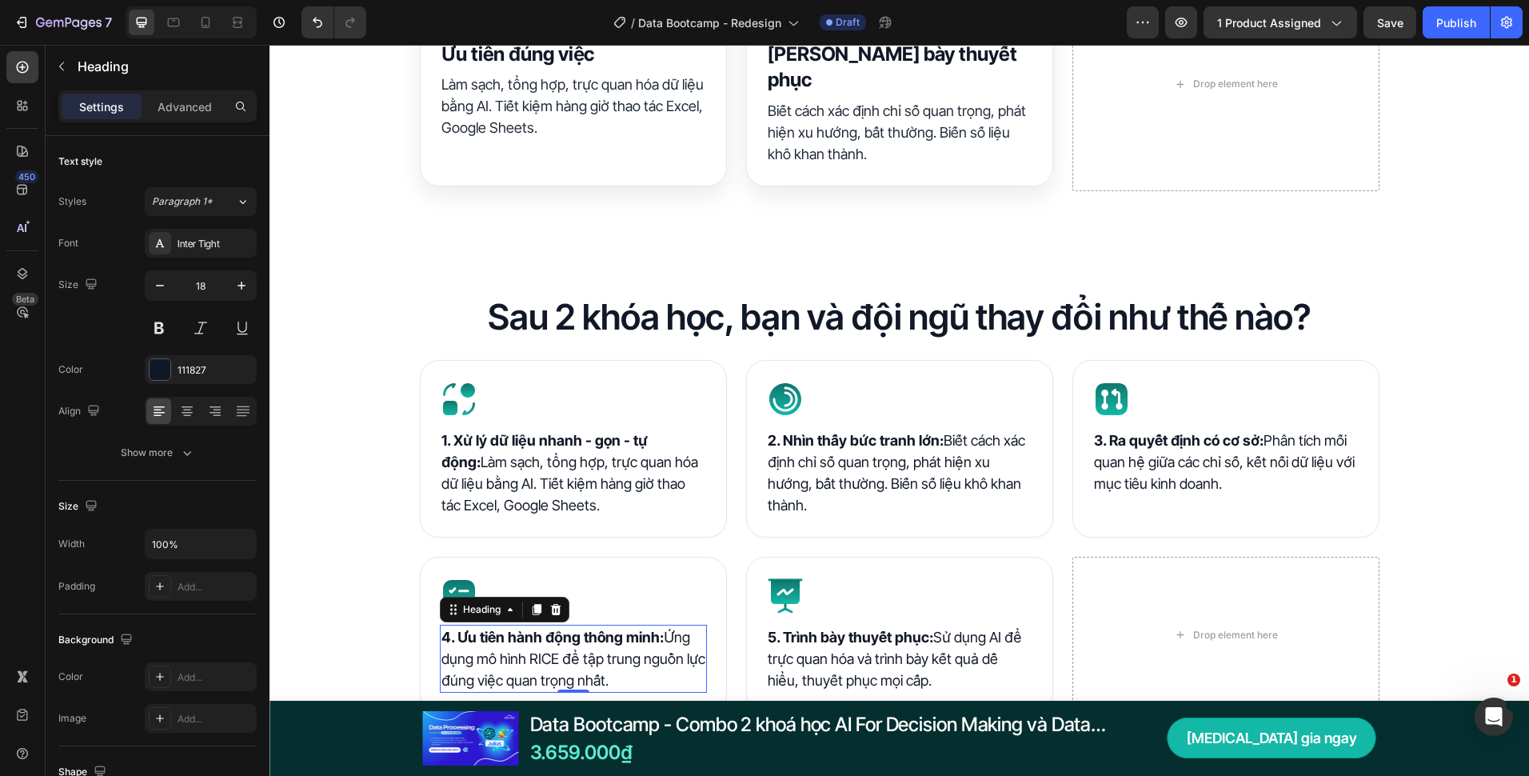
click at [556, 632] on h2 "4. Ưu tiên hành động thông minh: Ứng dụng mô hình RICE để tập trung nguồn lực đ…" at bounding box center [573, 659] width 267 height 68
click at [556, 632] on p "4. Ưu tiên hành động thông minh: Ứng dụng mô hình RICE để tập trung nguồn lực đ…" at bounding box center [574, 658] width 264 height 65
click at [521, 116] on p "Làm sạch, tổng hợp, trực quan hóa dữ liệu bằng AI. Tiết kiệm hàng giờ thao tác …" at bounding box center [574, 106] width 264 height 65
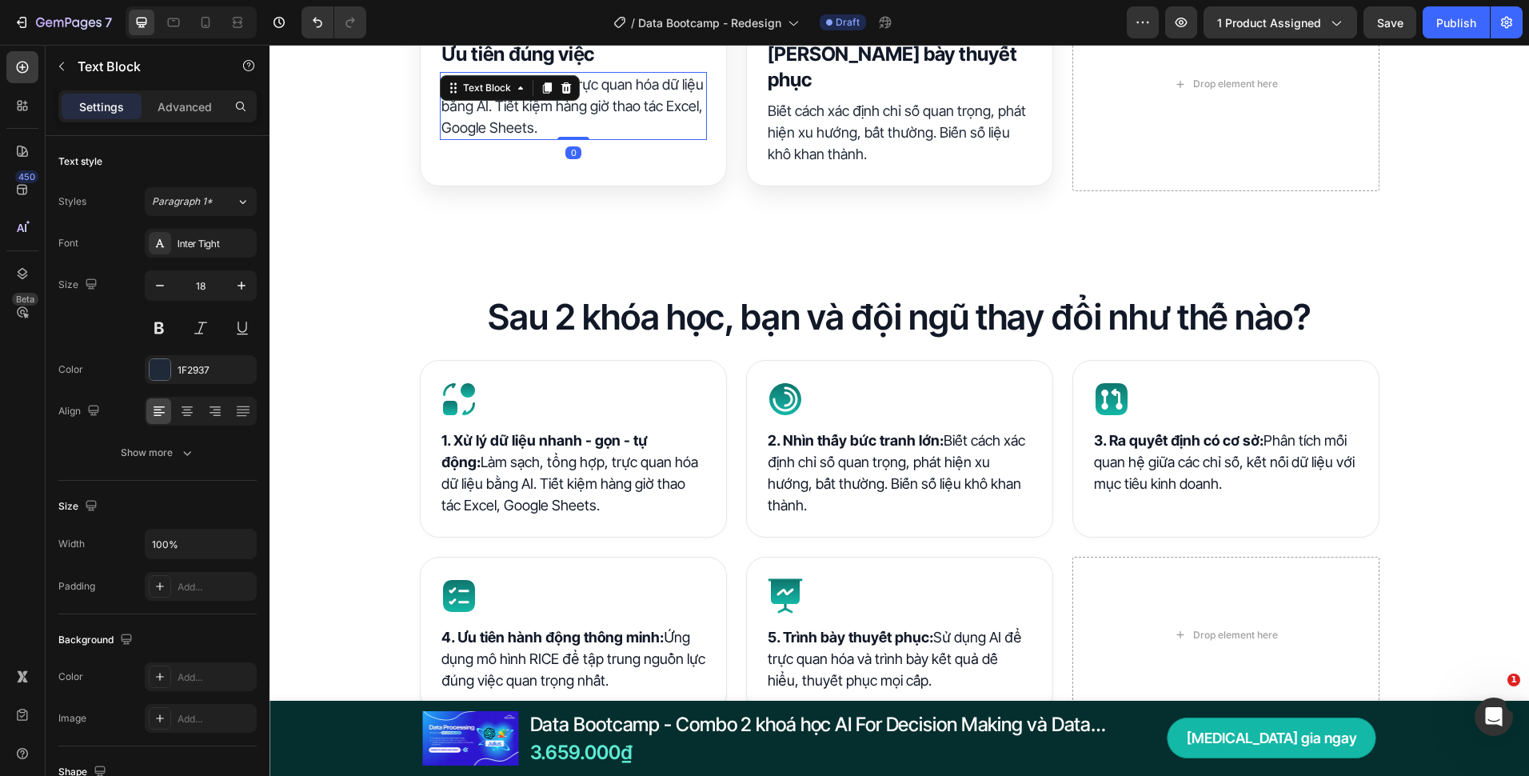
click at [521, 116] on p "Làm sạch, tổng hợp, trực quan hóa dữ liệu bằng AI. Tiết kiệm hàng giờ thao tác …" at bounding box center [574, 106] width 264 height 65
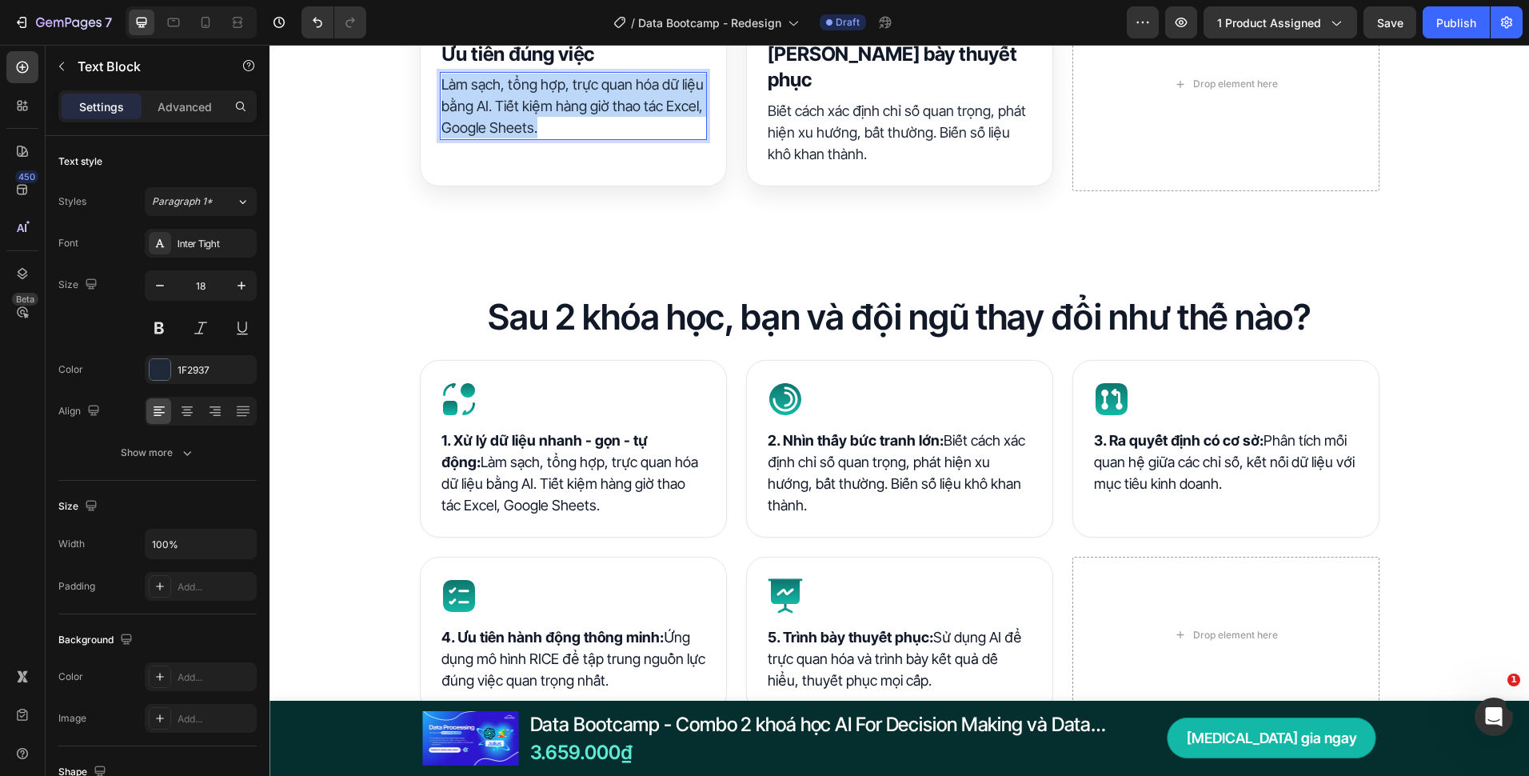
click at [521, 116] on p "Làm sạch, tổng hợp, trực quan hóa dữ liệu bằng AI. Tiết kiệm hàng giờ thao tác …" at bounding box center [574, 106] width 264 height 65
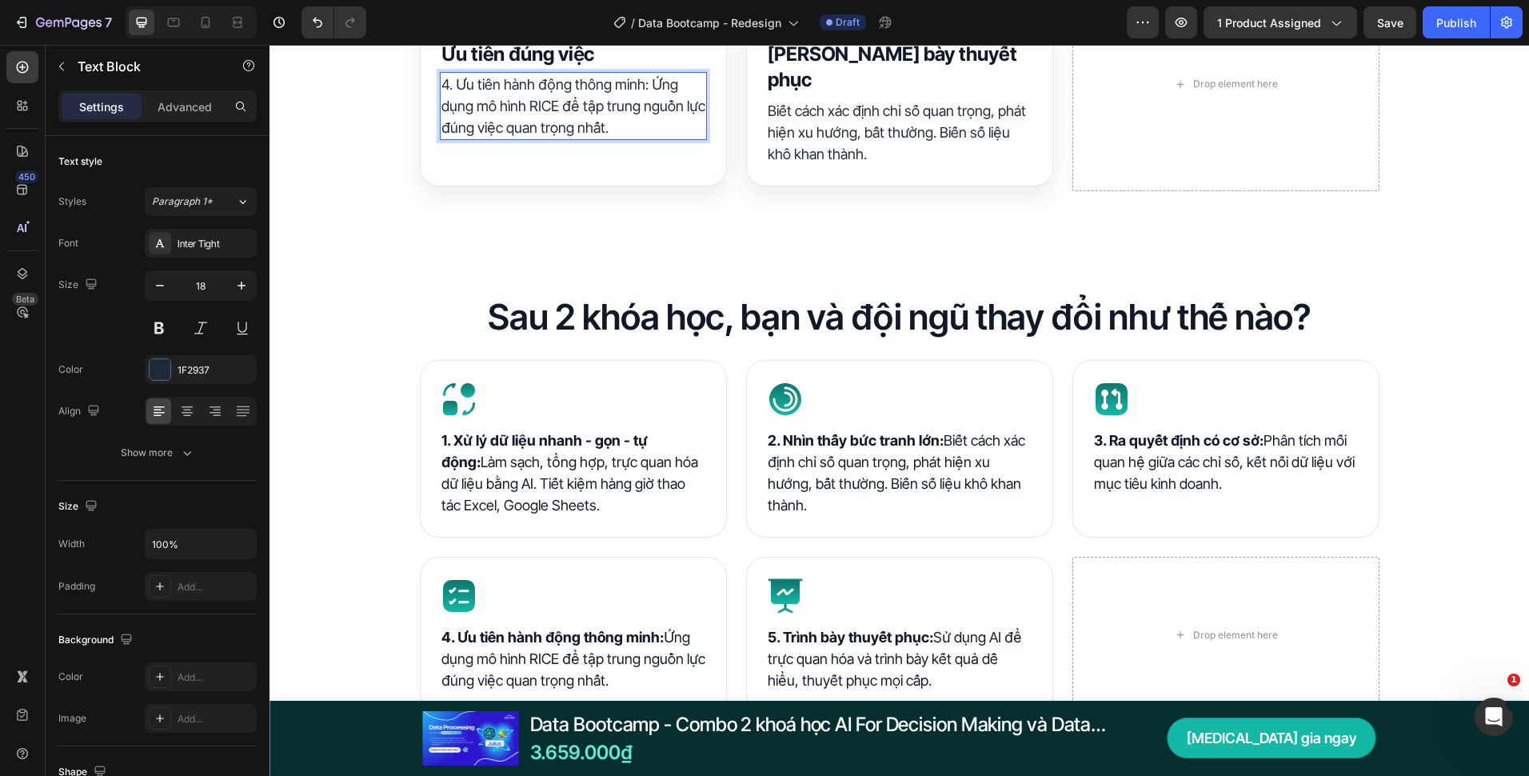
click at [614, 87] on p "4. Ưu tiên hành động thông minh: Ứng dụng mô hình RICE để tập trung nguồn lực đ…" at bounding box center [574, 106] width 264 height 65
drag, startPoint x: 644, startPoint y: 87, endPoint x: 437, endPoint y: 94, distance: 207.3
click at [442, 94] on p "4. Ưu tiên hành động thông minh: Ứng dụng mô hình RICE để tập trung nguồn lực đ…" at bounding box center [574, 106] width 264 height 65
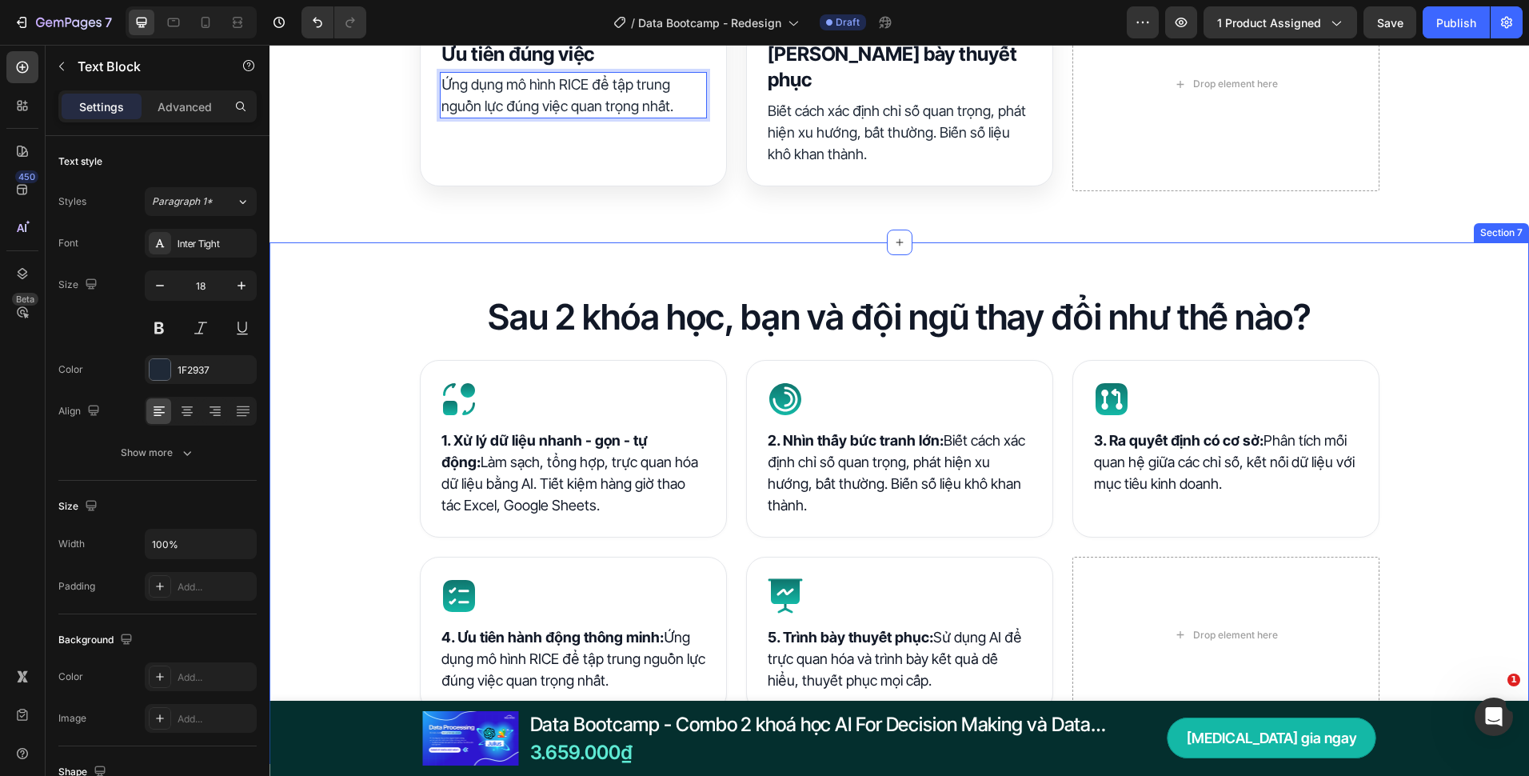
click at [406, 294] on div "Sau 2 khóa học, bạn và đội ngũ thay đổi như thế nào? Heading Icon ⁠⁠⁠⁠⁠⁠⁠ 1. Xử…" at bounding box center [900, 503] width 1260 height 419
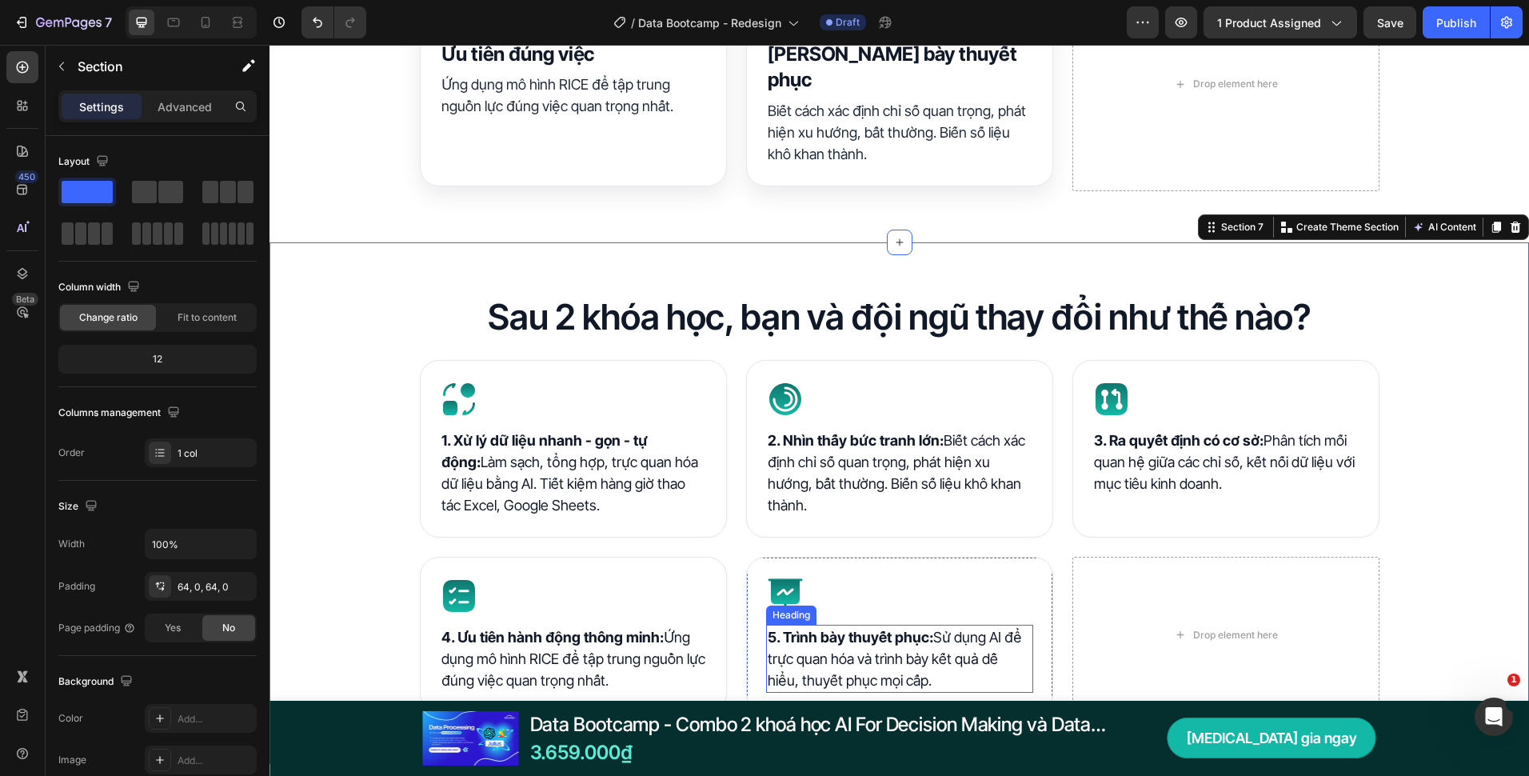
click at [865, 645] on h2 "5. Trình bày thuyết phục: Sử dụng AI để trực quan hóa và trình bày kết quả dễ h…" at bounding box center [899, 659] width 267 height 68
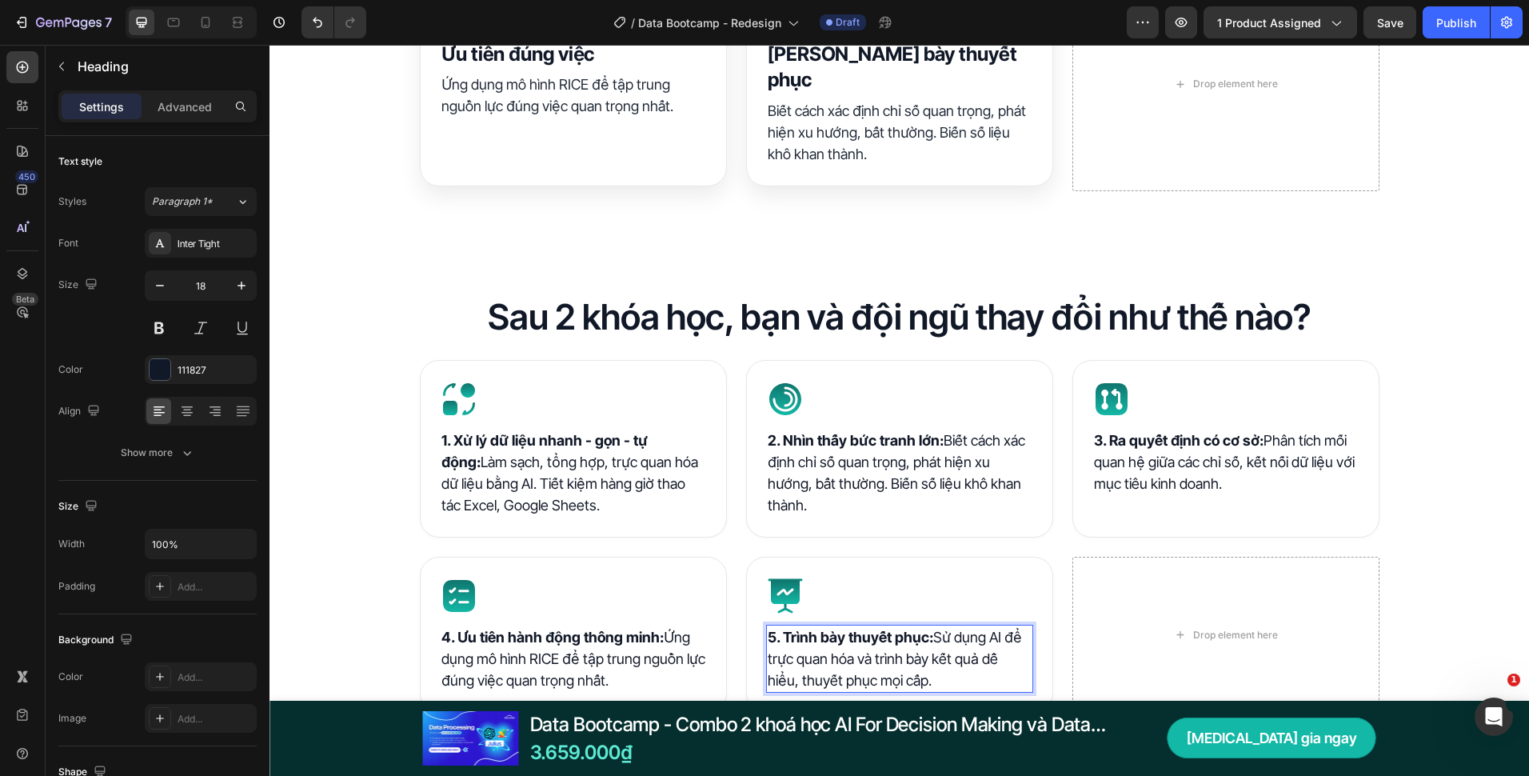
click at [864, 644] on h2 "5. Trình bày thuyết phục: Sử dụng AI để trực quan hóa và trình bày kết quả dễ h…" at bounding box center [899, 659] width 267 height 68
click at [864, 644] on p "5. Trình bày thuyết phục: Sử dụng AI để trực quan hóa và trình bày kết quả dễ h…" at bounding box center [900, 658] width 264 height 65
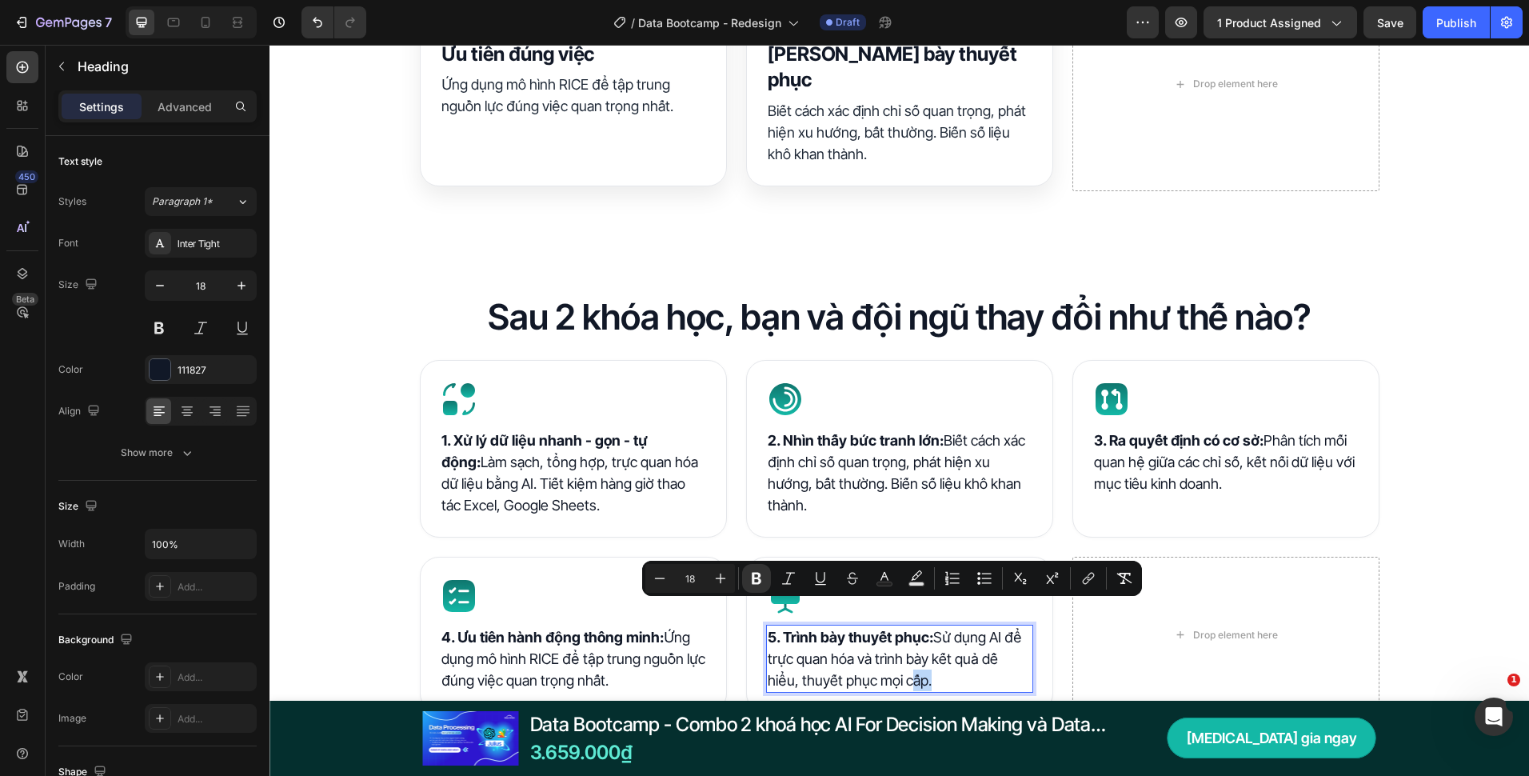
copy p "5. Trình bày thuyết phục: Sử dụng AI để trực quan hóa và trình bày kết quả dễ h…"
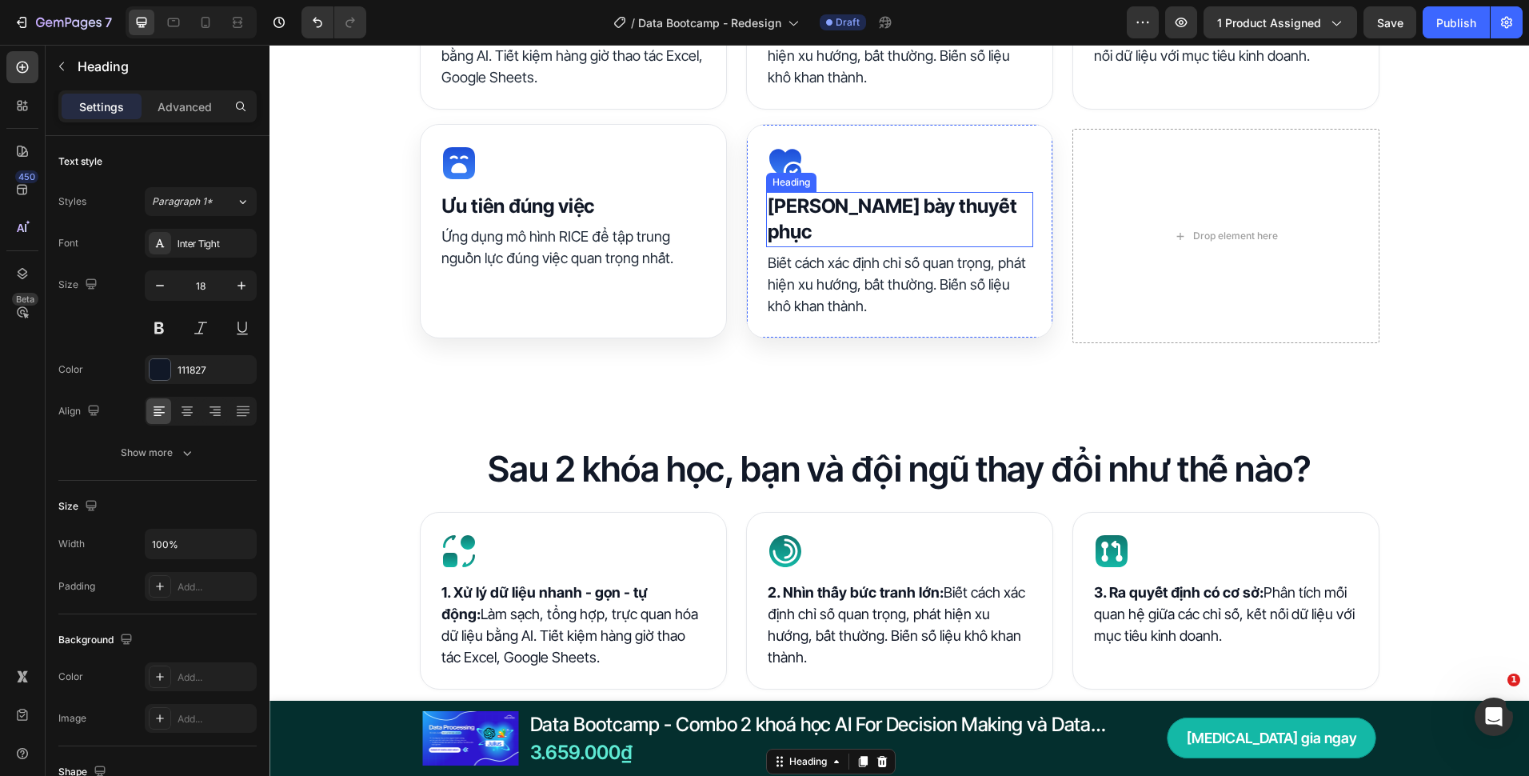
scroll to position [1360, 0]
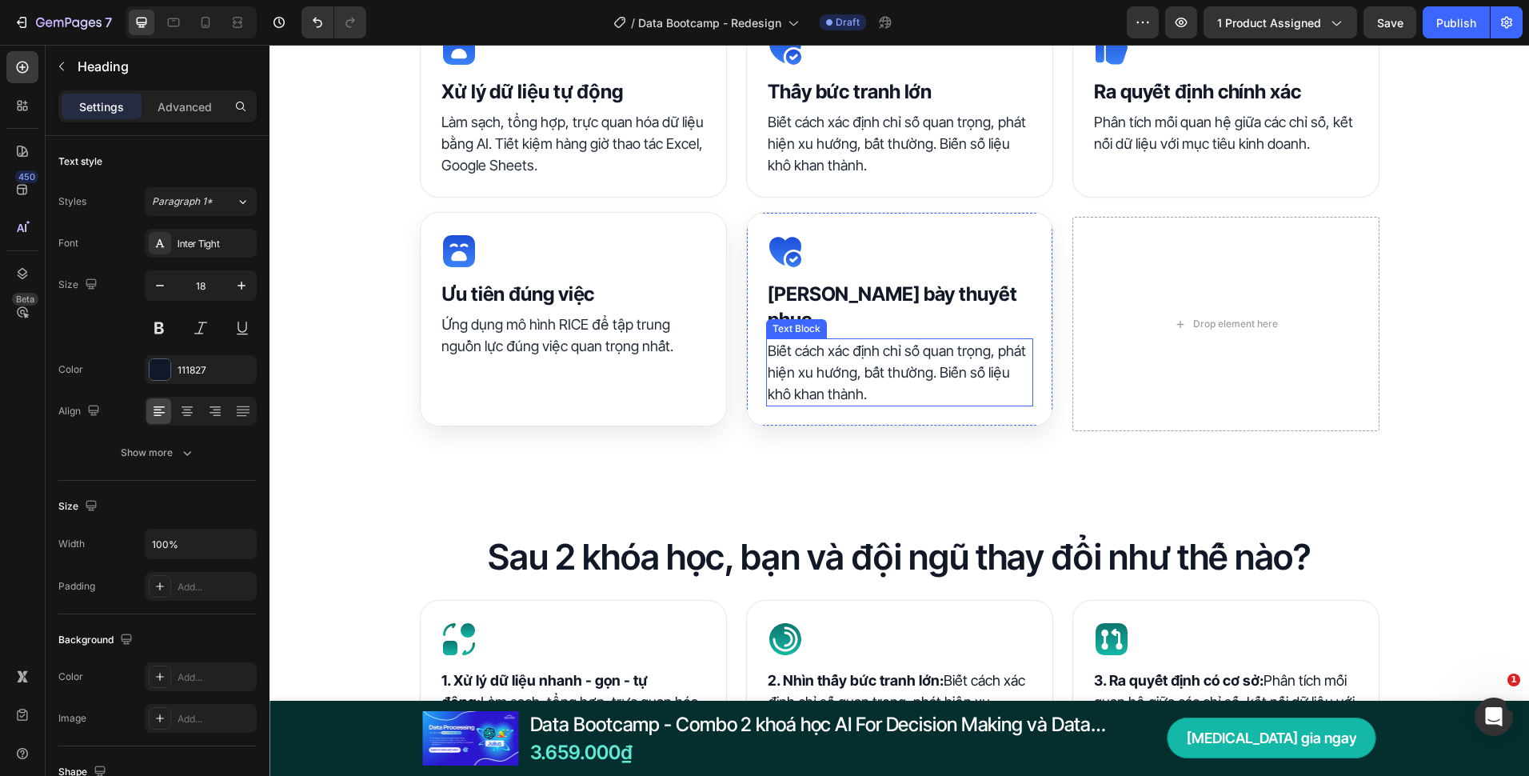
click at [825, 342] on p "Biết cách xác định chỉ số quan trọng, phát hiện xu hướng, bất thường. Biến số l…" at bounding box center [900, 372] width 264 height 65
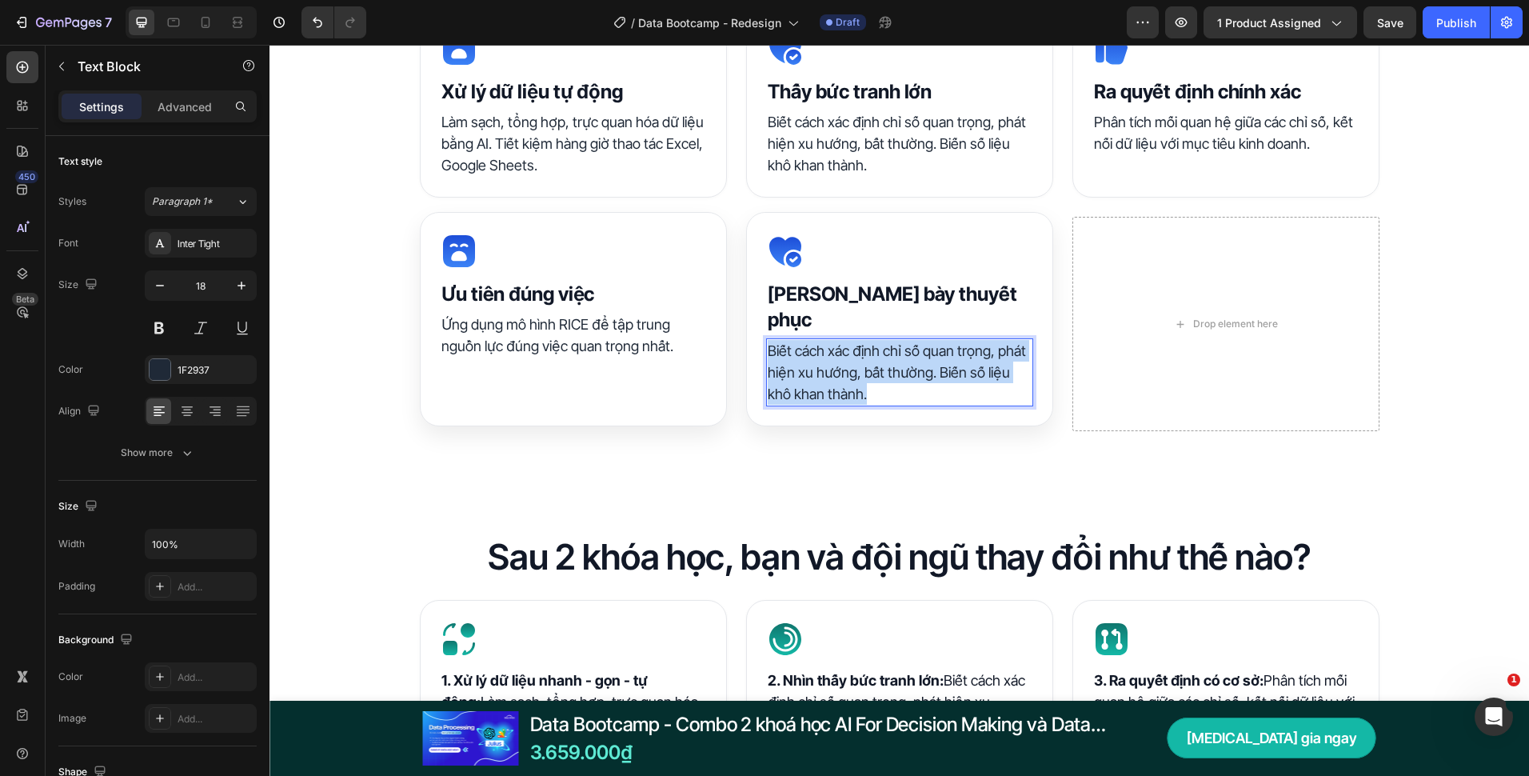
click at [825, 343] on p "Biết cách xác định chỉ số quan trọng, phát hiện xu hướng, bất thường. Biến số l…" at bounding box center [900, 372] width 264 height 65
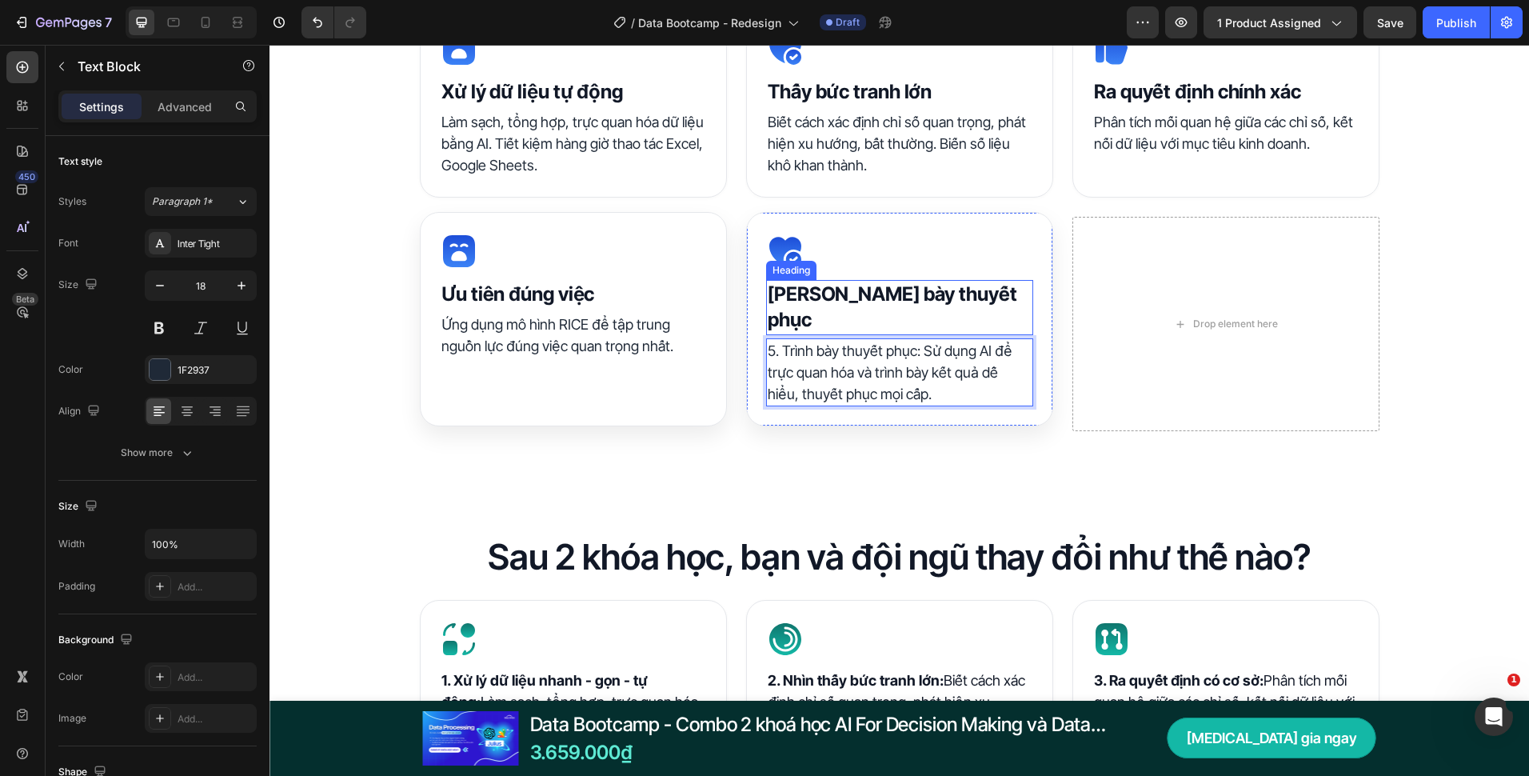
click at [906, 340] on p "5. Trình bày thuyết phục: Sử dụng AI để trực quan hóa và trình bày kết quả dễ h…" at bounding box center [900, 372] width 264 height 65
drag, startPoint x: 919, startPoint y: 328, endPoint x: 749, endPoint y: 323, distance: 169.6
click at [749, 323] on div "Icon ⁠⁠⁠⁠⁠⁠⁠ Trình bày thuyết phục Heading 5. Trình bày thuyết phục: Sử dụng AI…" at bounding box center [899, 319] width 307 height 214
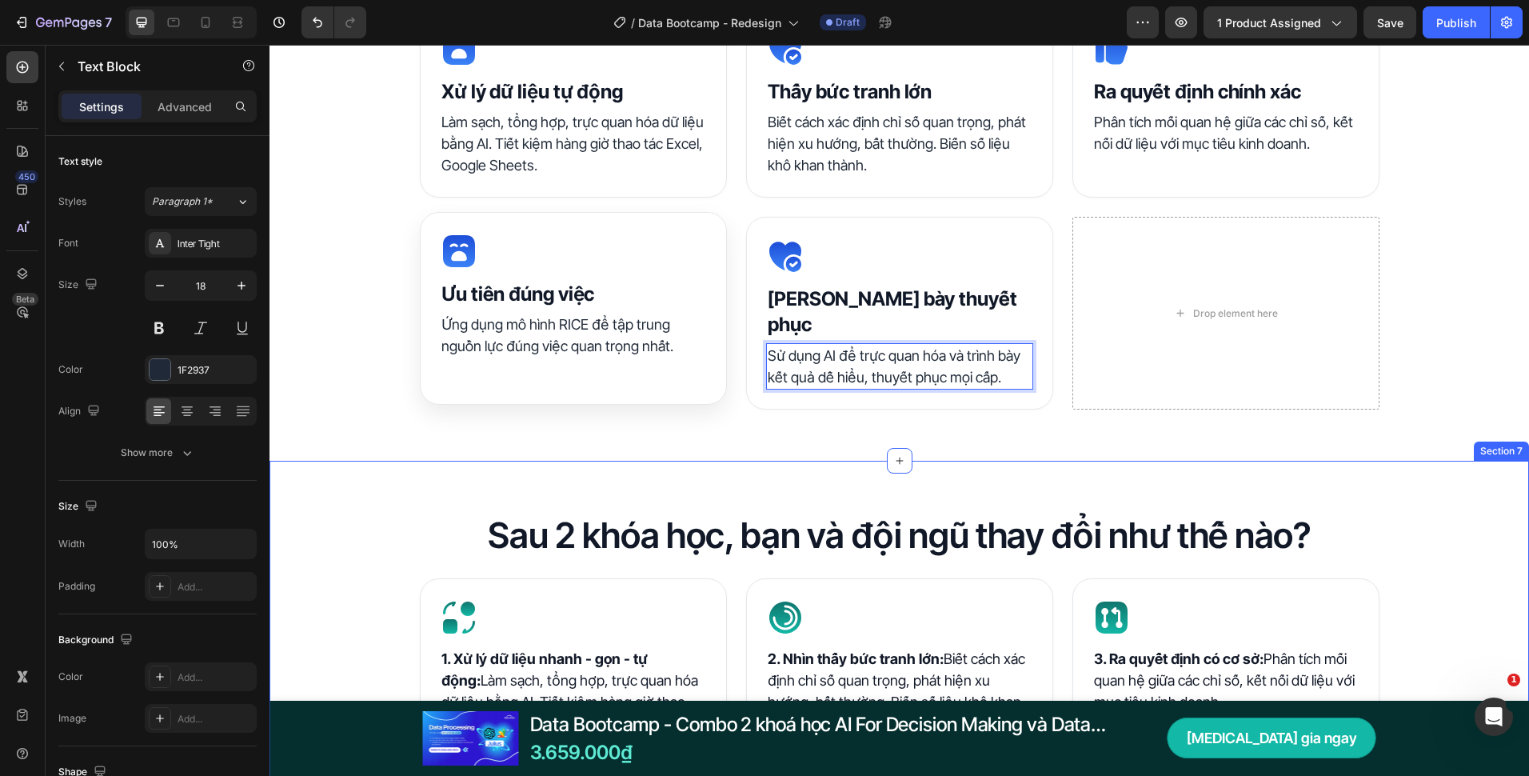
click at [835, 462] on div "Sau 2 khóa học, bạn và đội ngũ thay đổi như thế nào? Heading Icon ⁠⁠⁠⁠⁠⁠⁠ 1. Xử…" at bounding box center [900, 722] width 1260 height 522
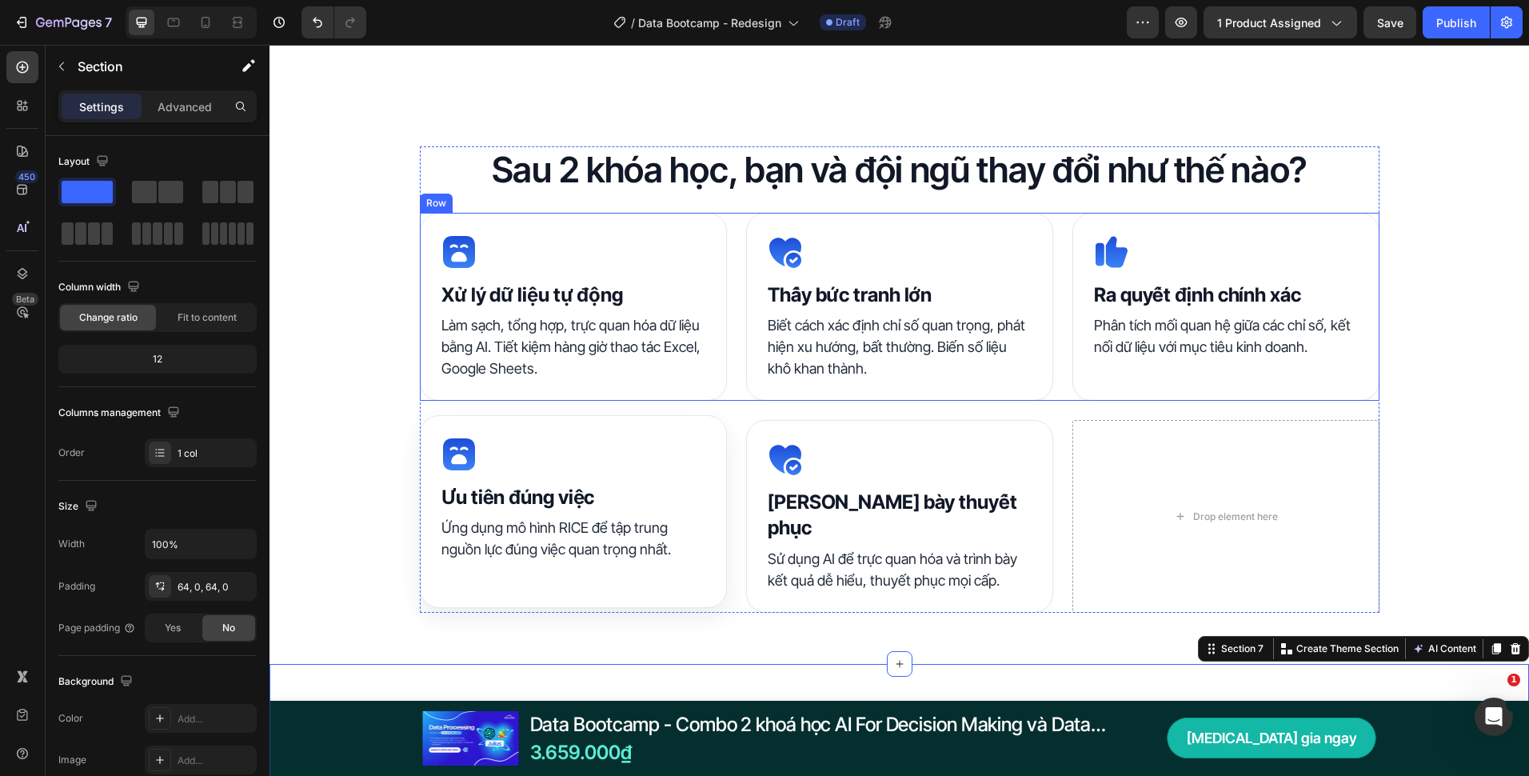
scroll to position [1120, 0]
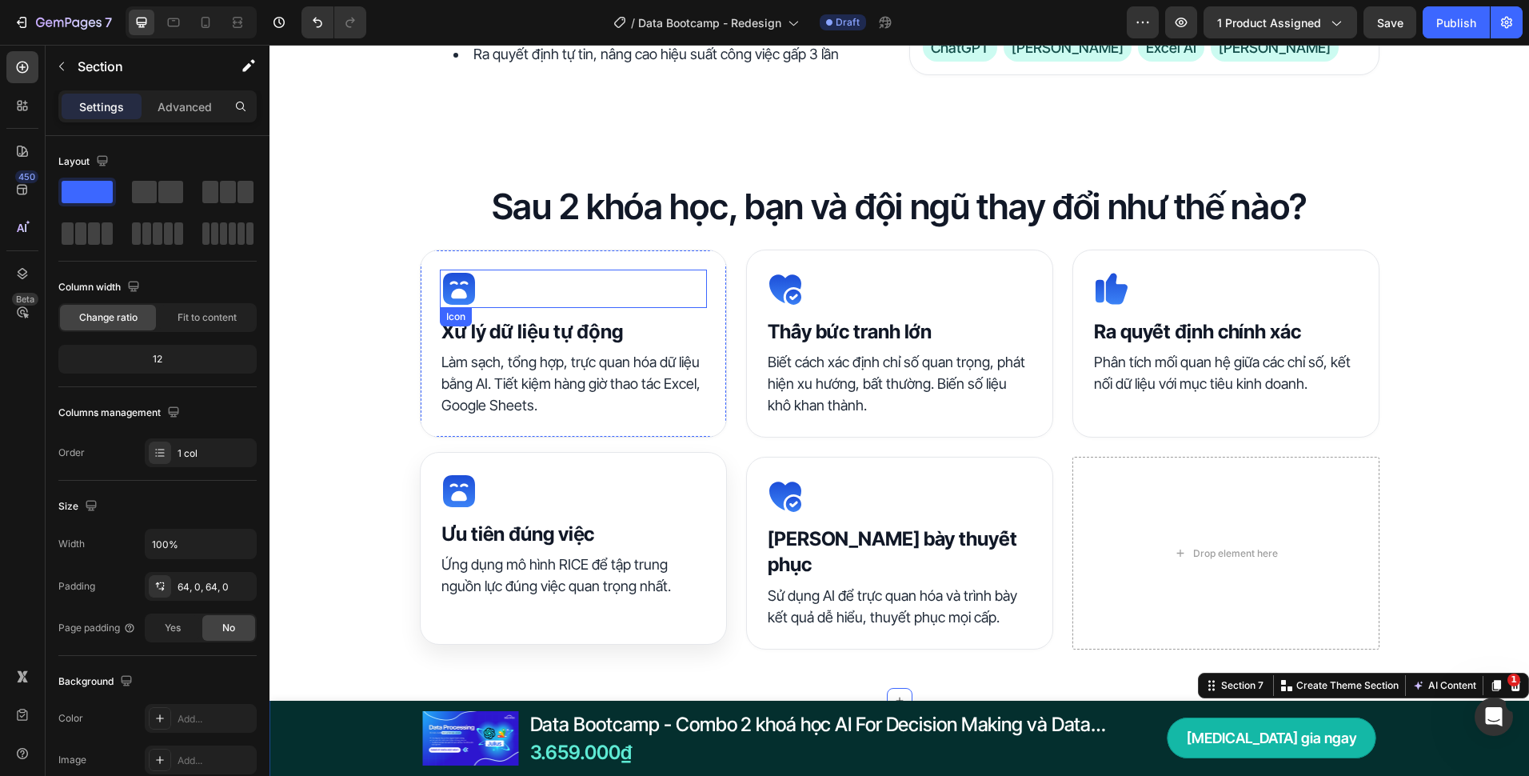
click at [463, 279] on icon at bounding box center [459, 289] width 32 height 32
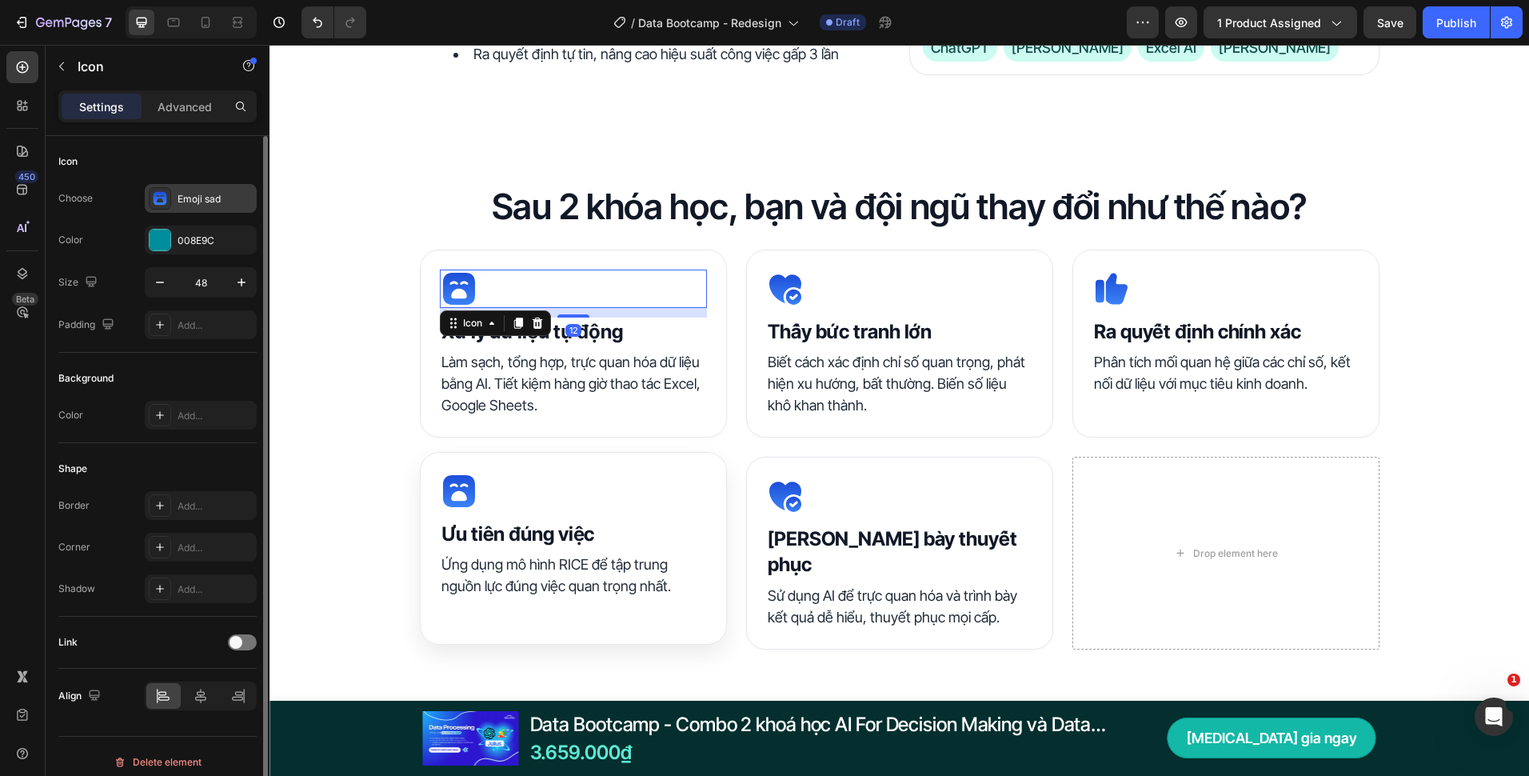
click at [188, 198] on div "Emoji sad" at bounding box center [215, 199] width 75 height 14
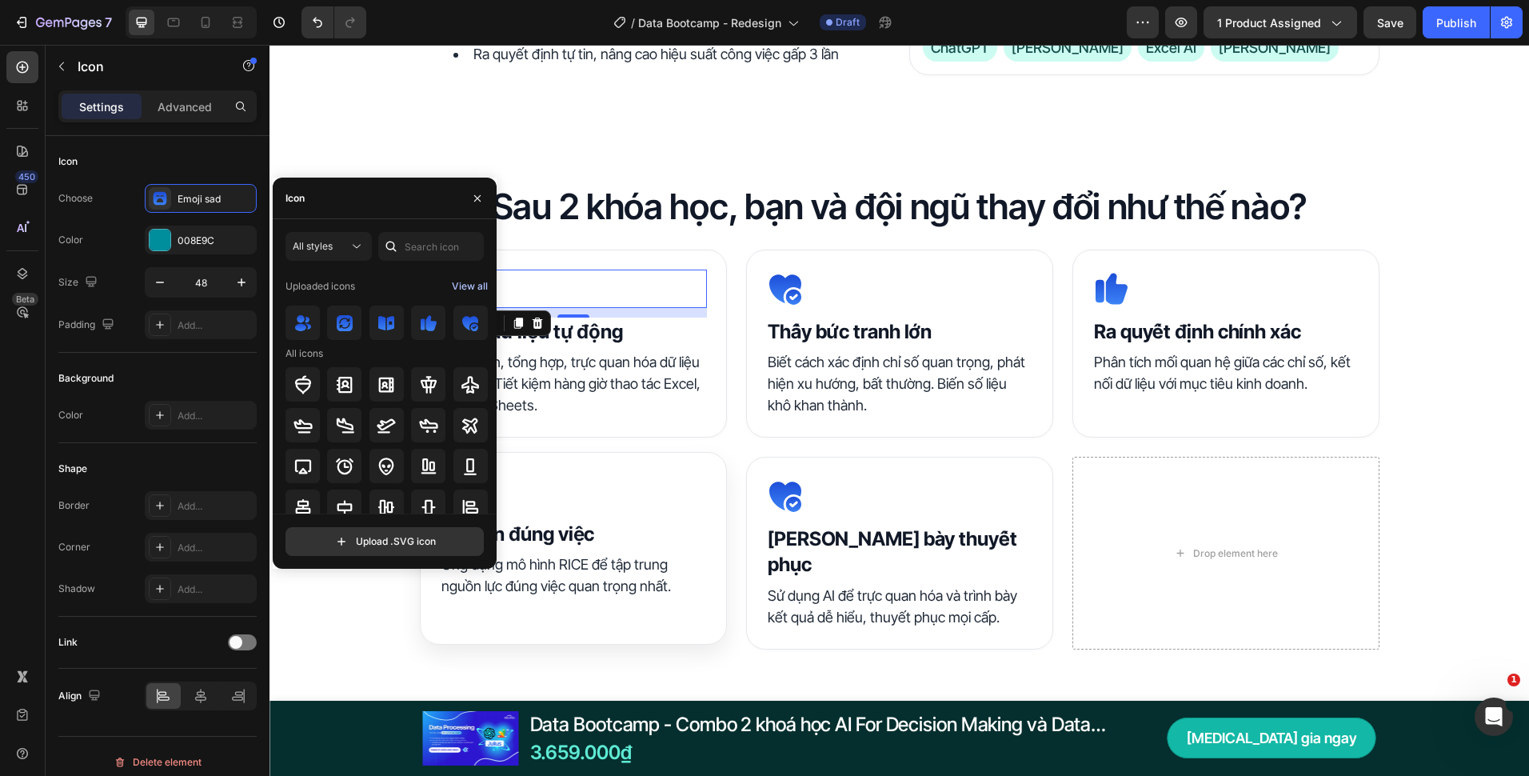
click at [466, 280] on div "View all" at bounding box center [470, 286] width 36 height 19
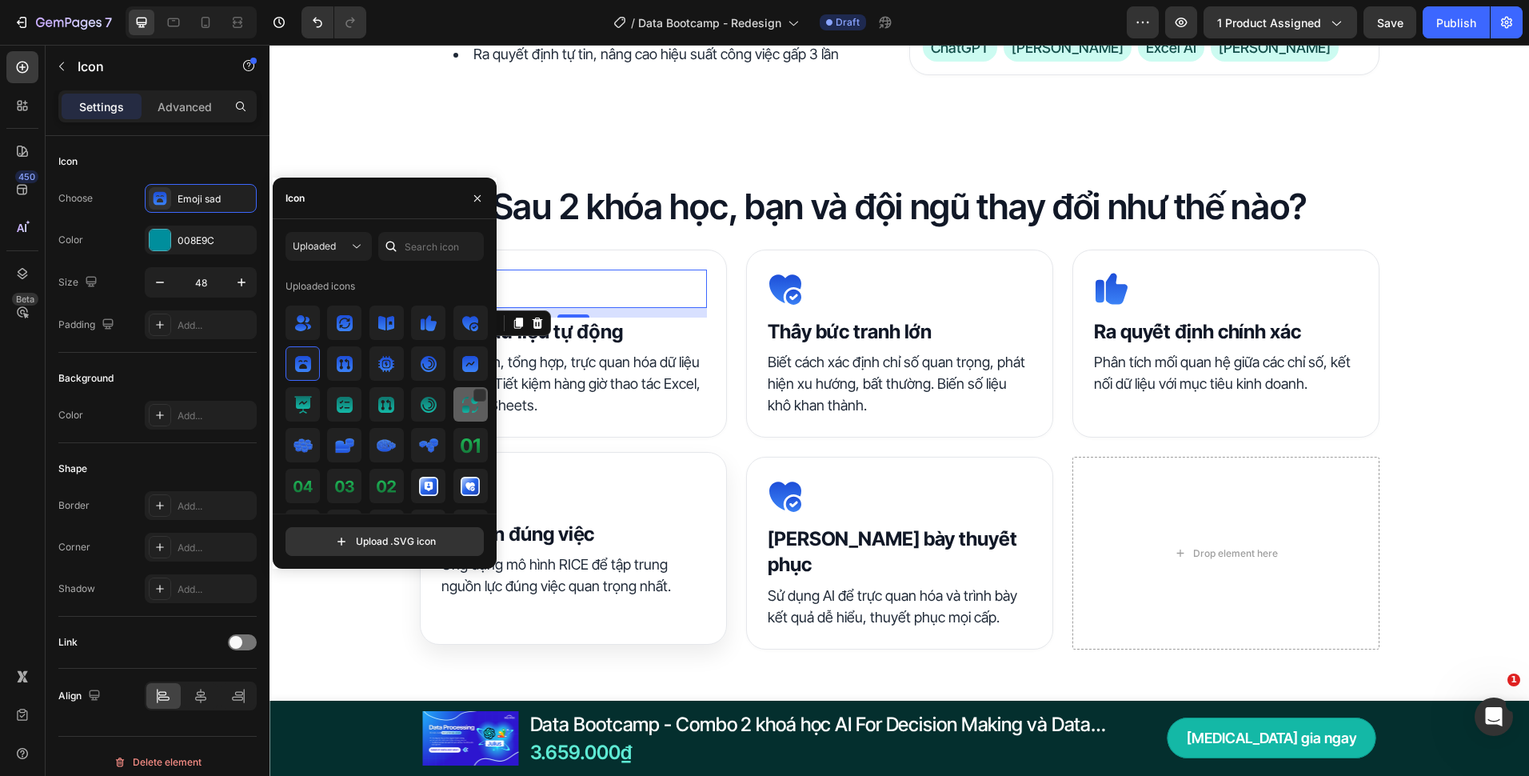
click at [468, 410] on img at bounding box center [470, 404] width 19 height 19
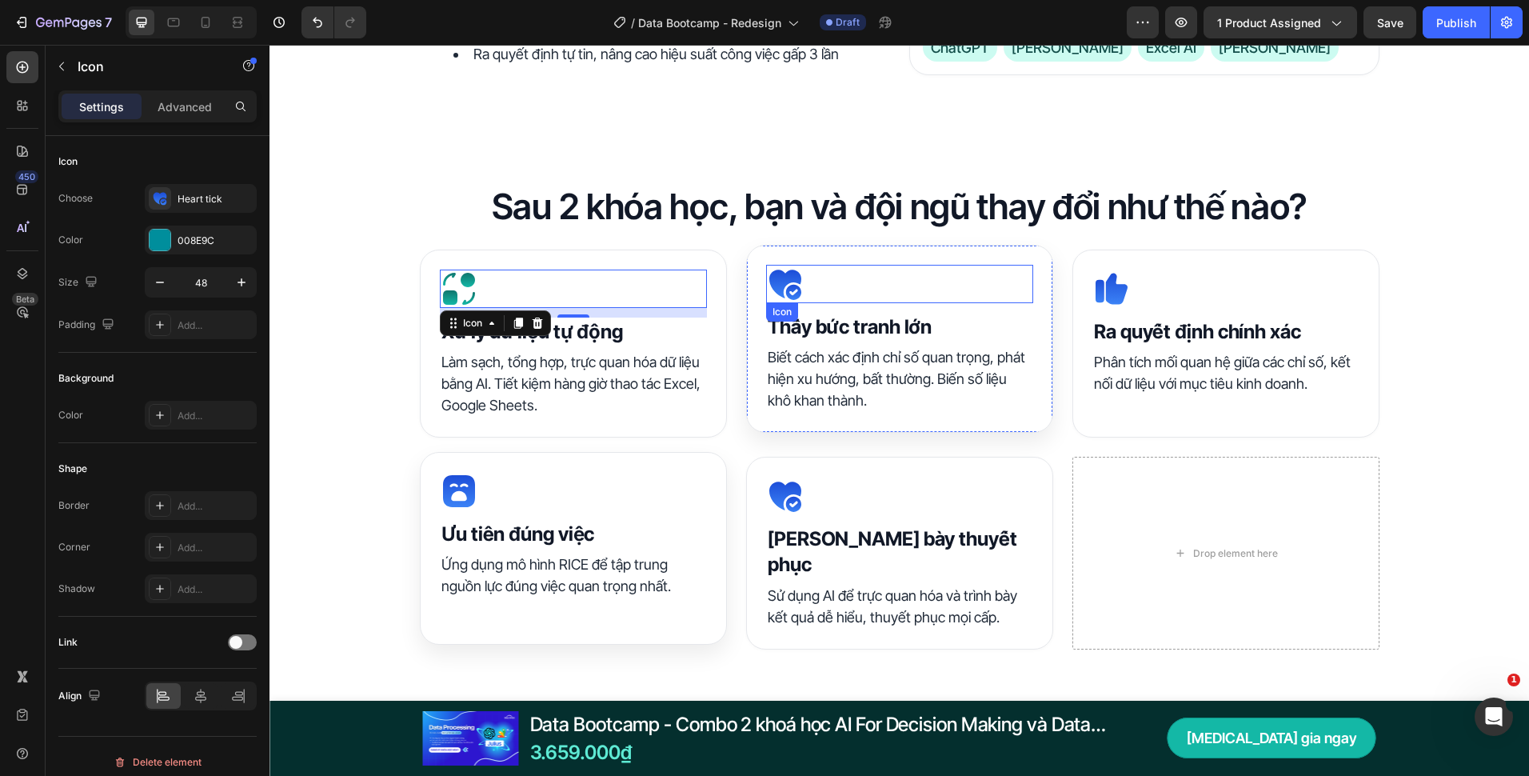
click at [794, 287] on icon at bounding box center [785, 284] width 38 height 38
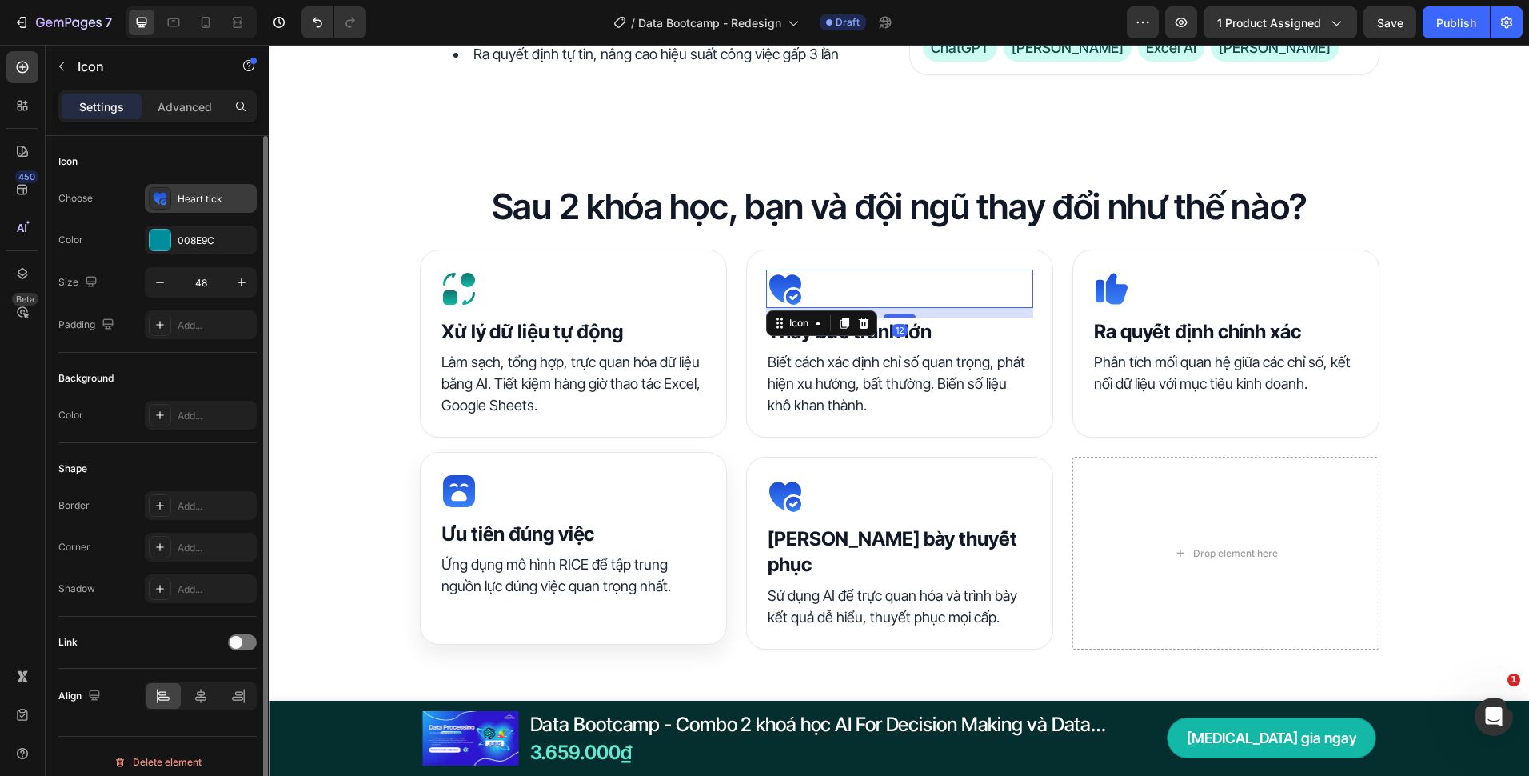
click at [201, 198] on div "Heart tick" at bounding box center [215, 199] width 75 height 14
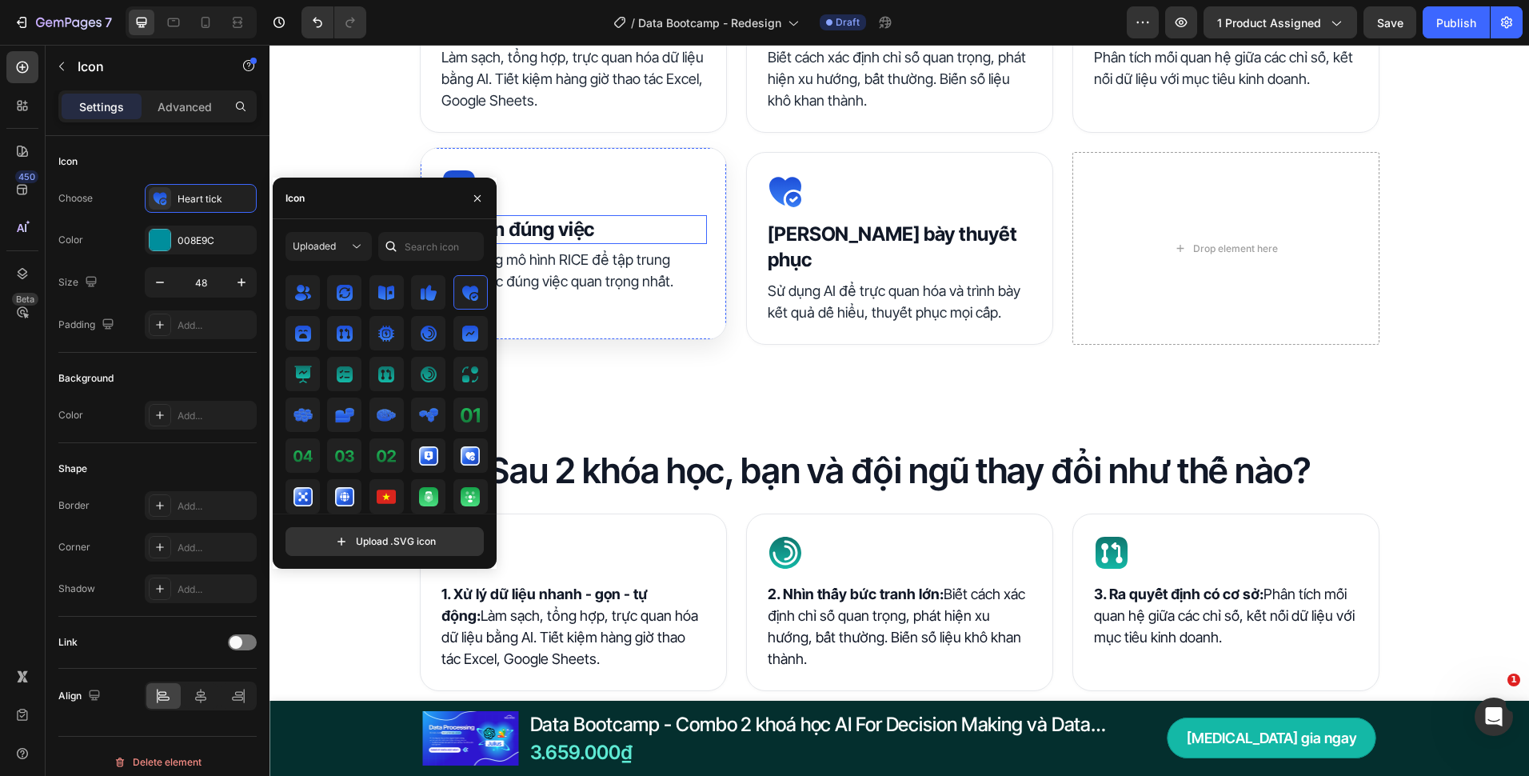
scroll to position [1440, 0]
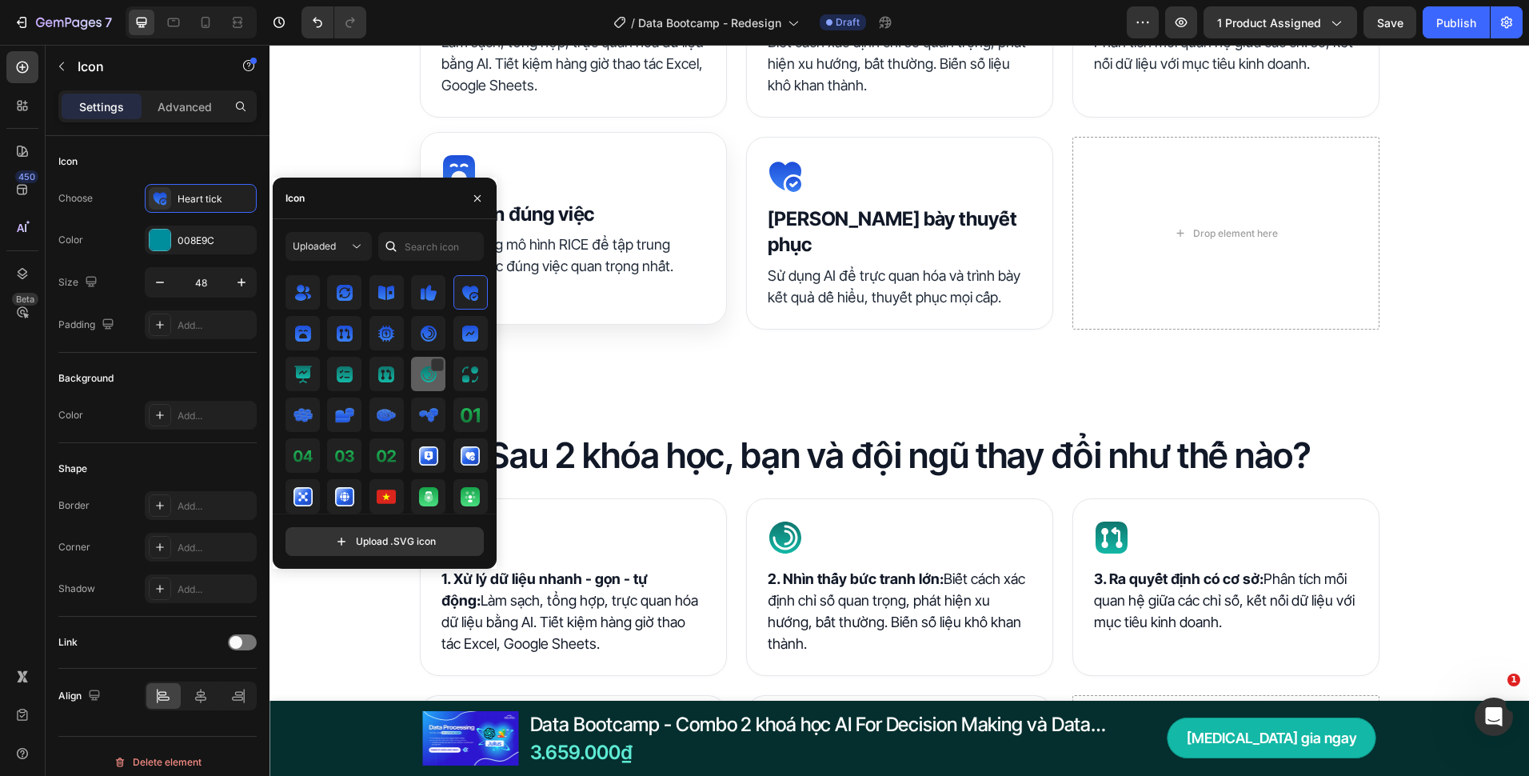
click at [423, 376] on img at bounding box center [428, 374] width 19 height 19
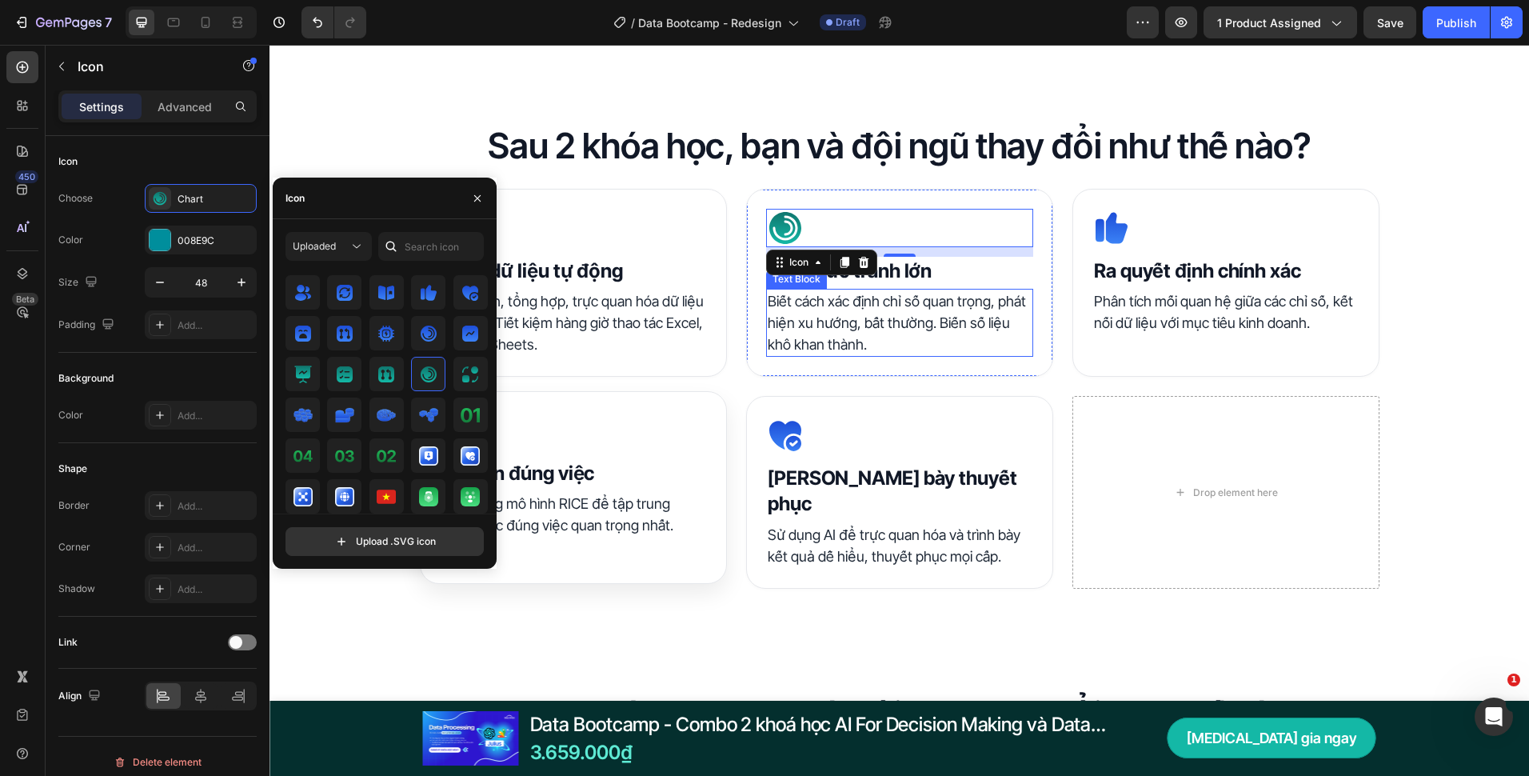
scroll to position [1120, 0]
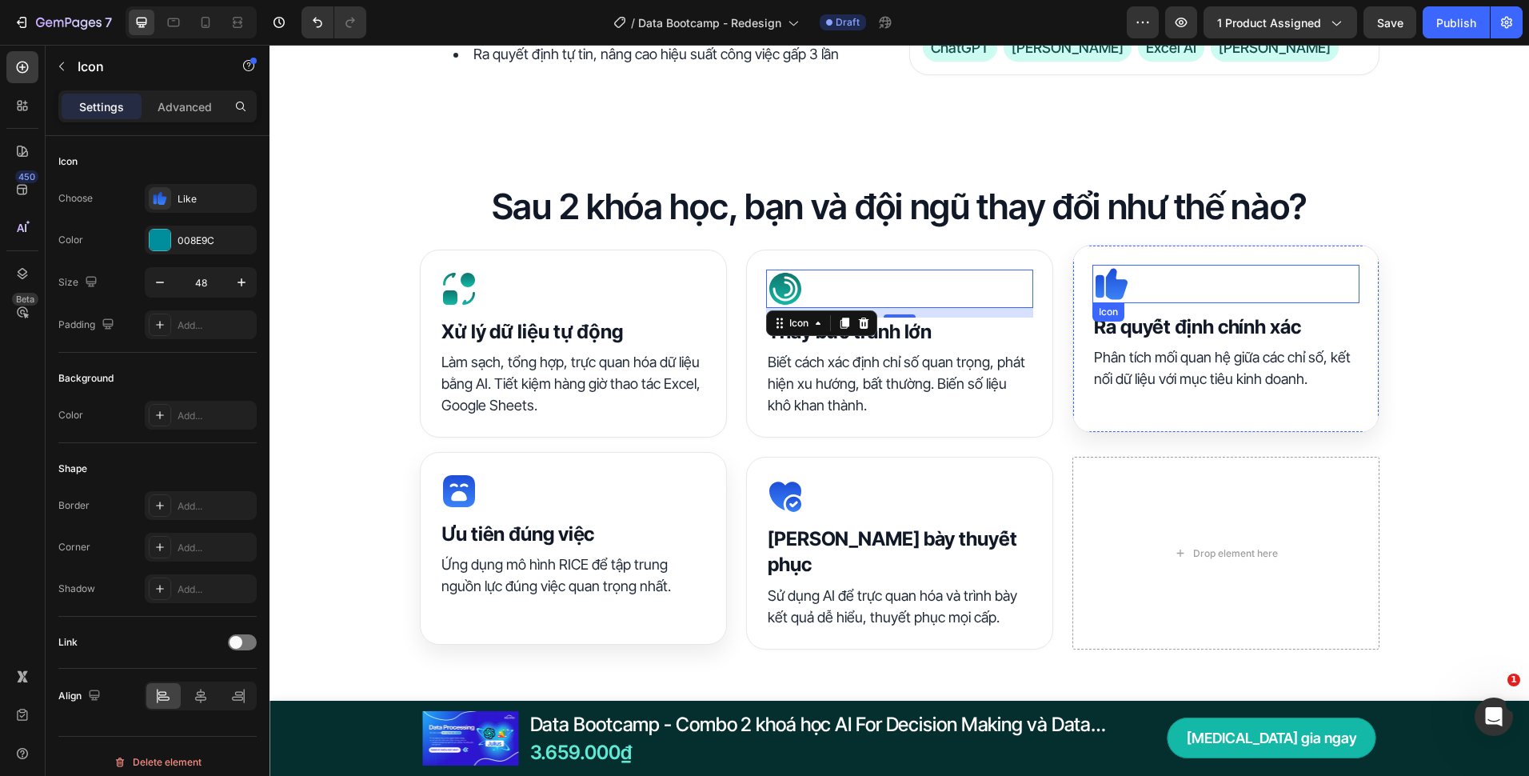
click at [1105, 284] on icon at bounding box center [1116, 284] width 22 height 31
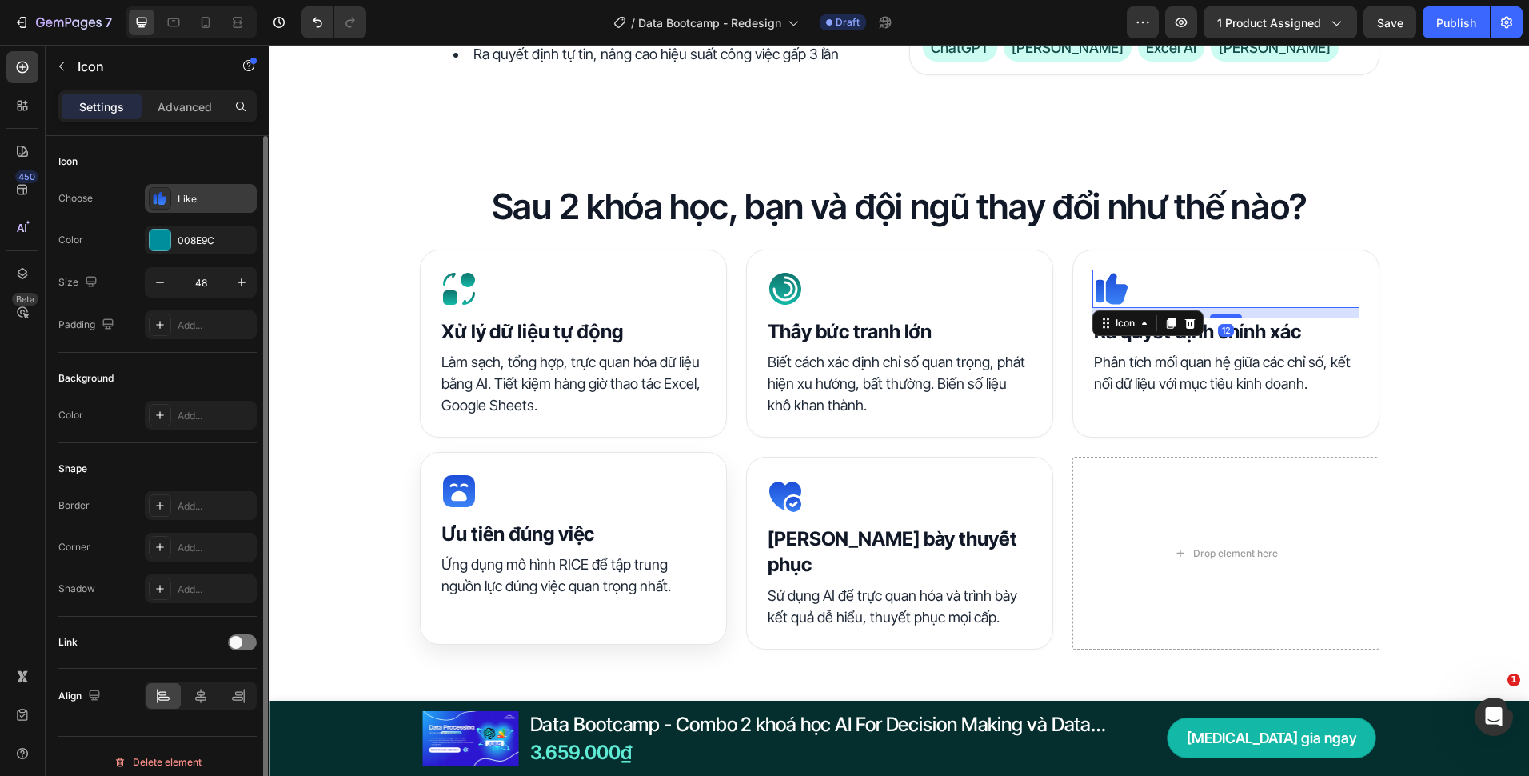
click at [189, 205] on div "Like" at bounding box center [215, 199] width 75 height 14
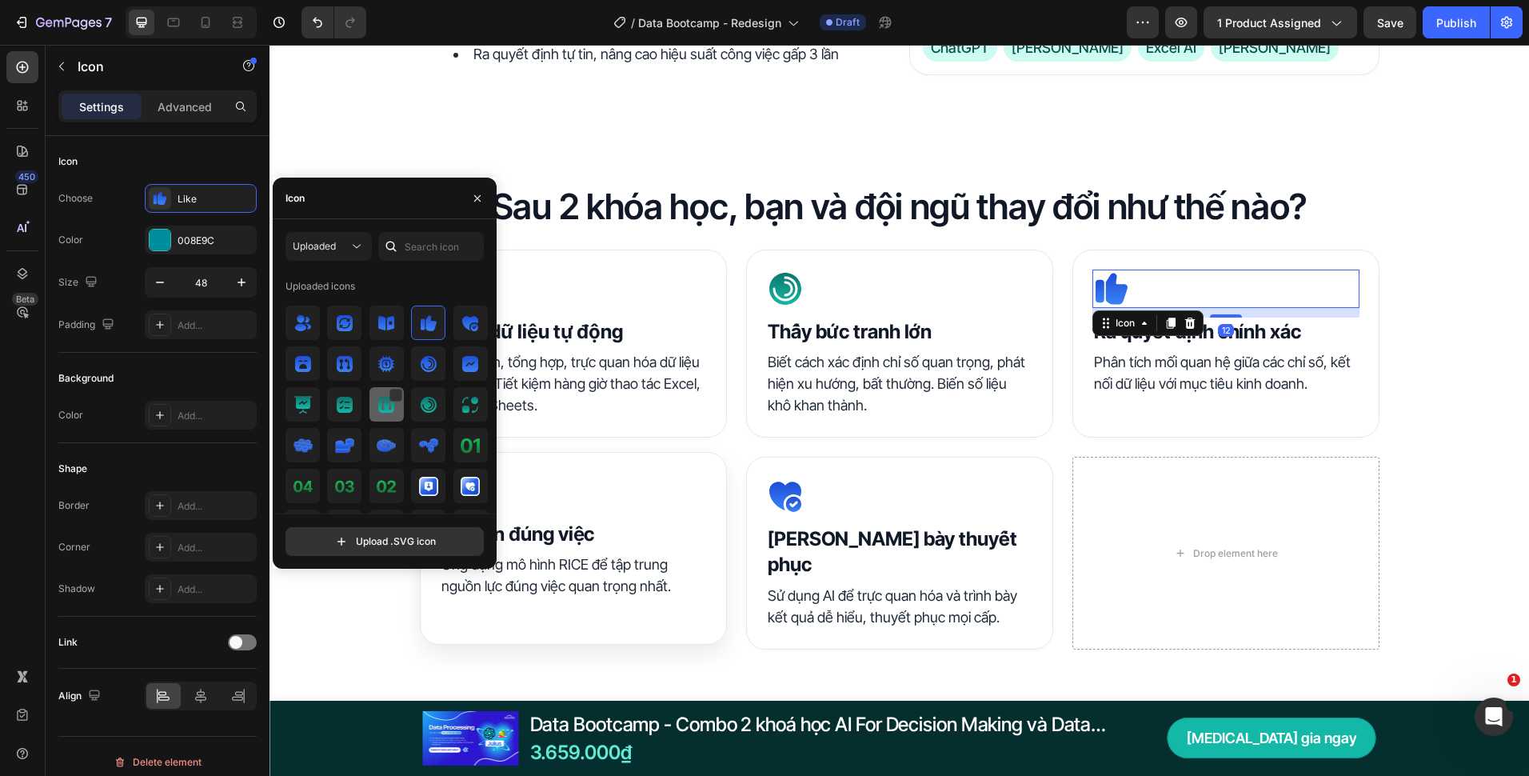
click at [380, 411] on img at bounding box center [386, 404] width 19 height 19
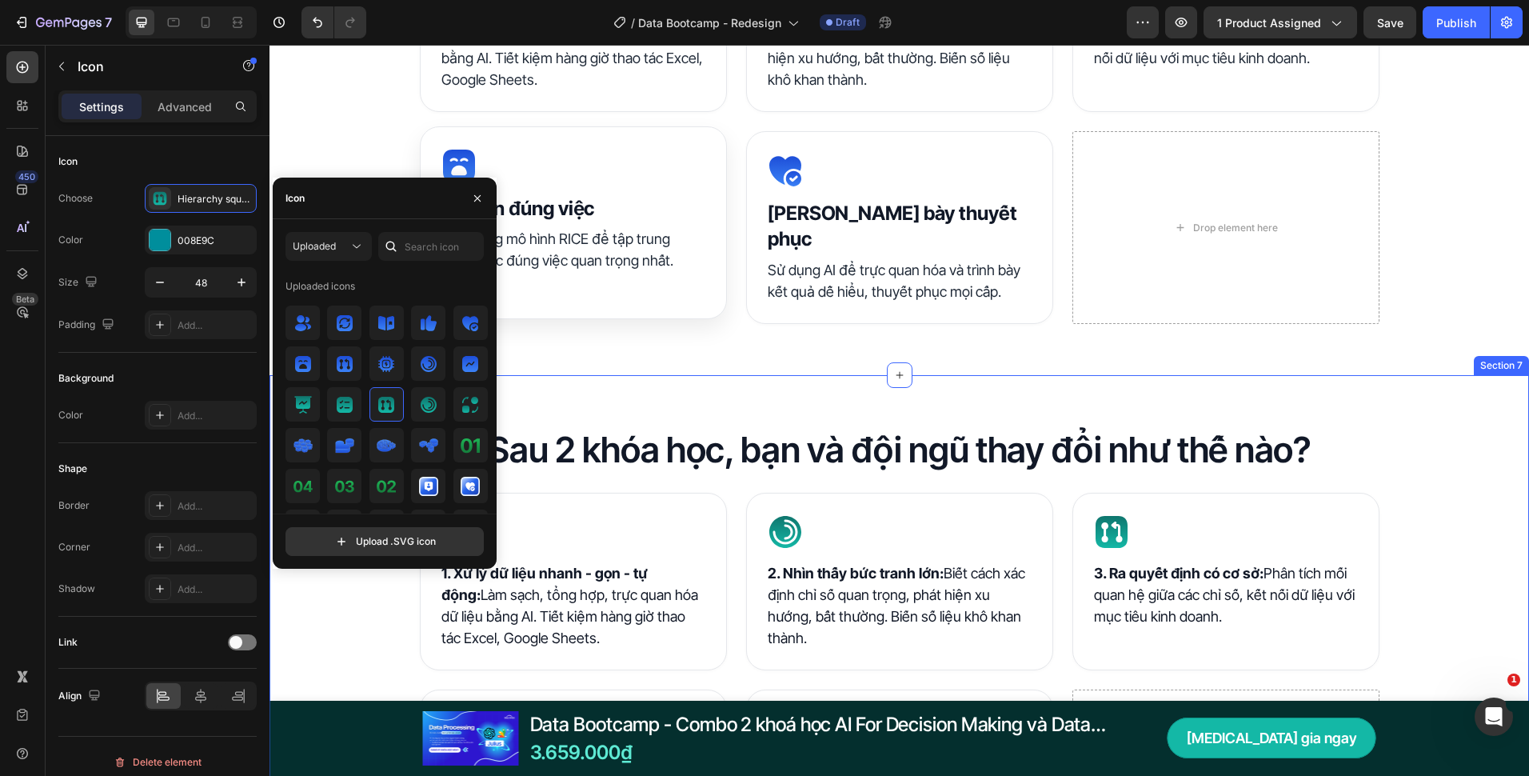
scroll to position [1440, 0]
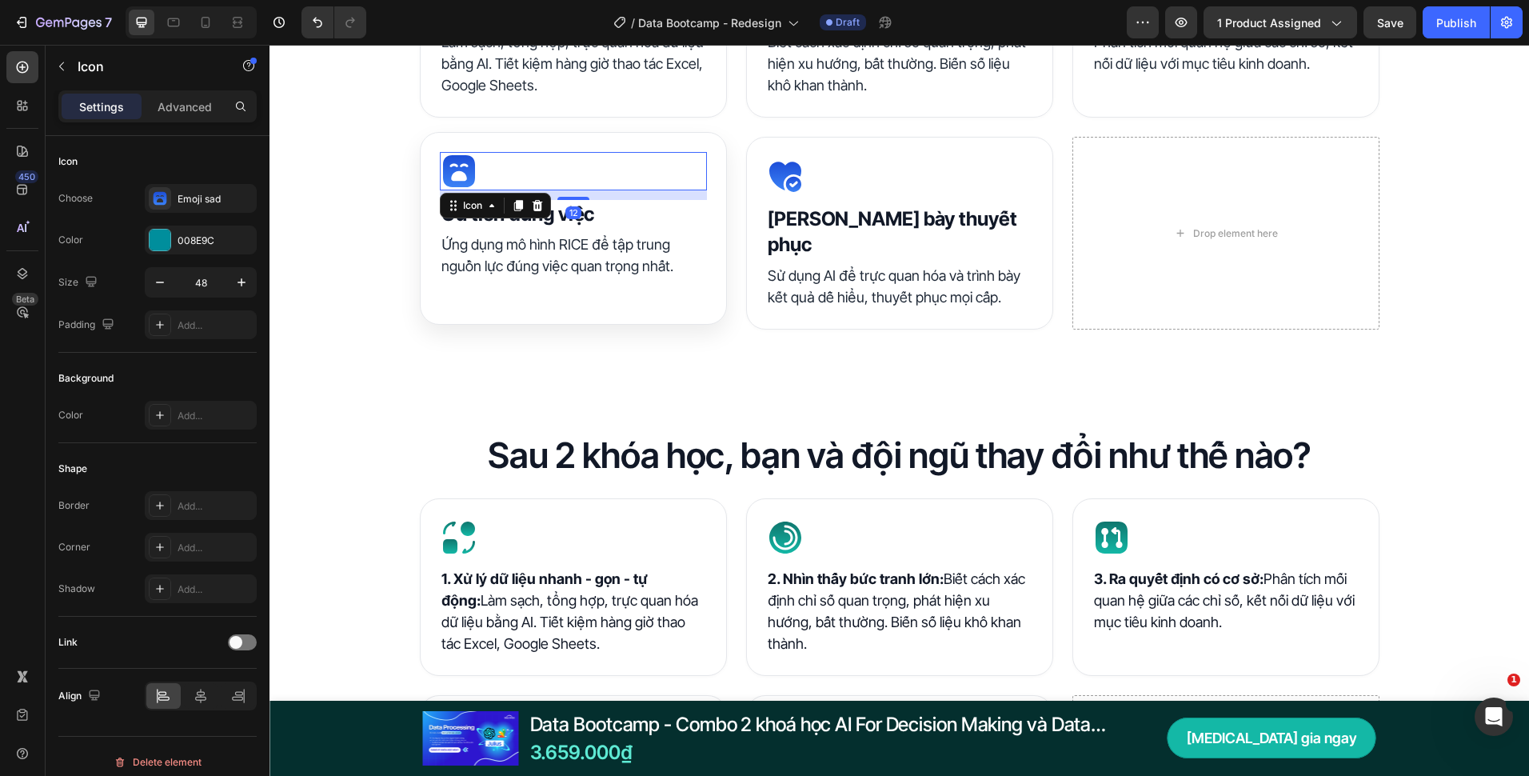
click at [553, 186] on div "Icon 12" at bounding box center [573, 171] width 267 height 38
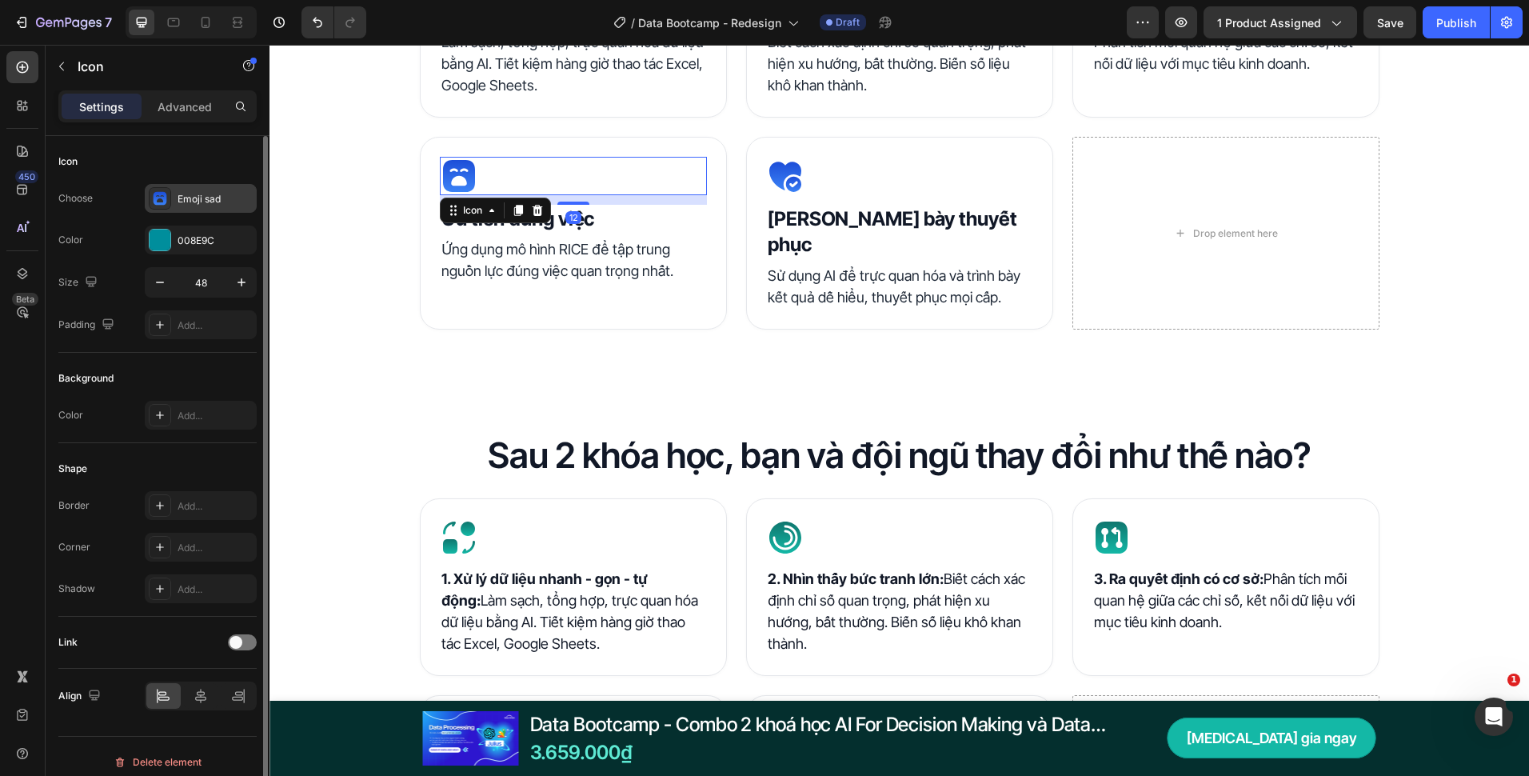
click at [182, 202] on div "Emoji sad" at bounding box center [215, 199] width 75 height 14
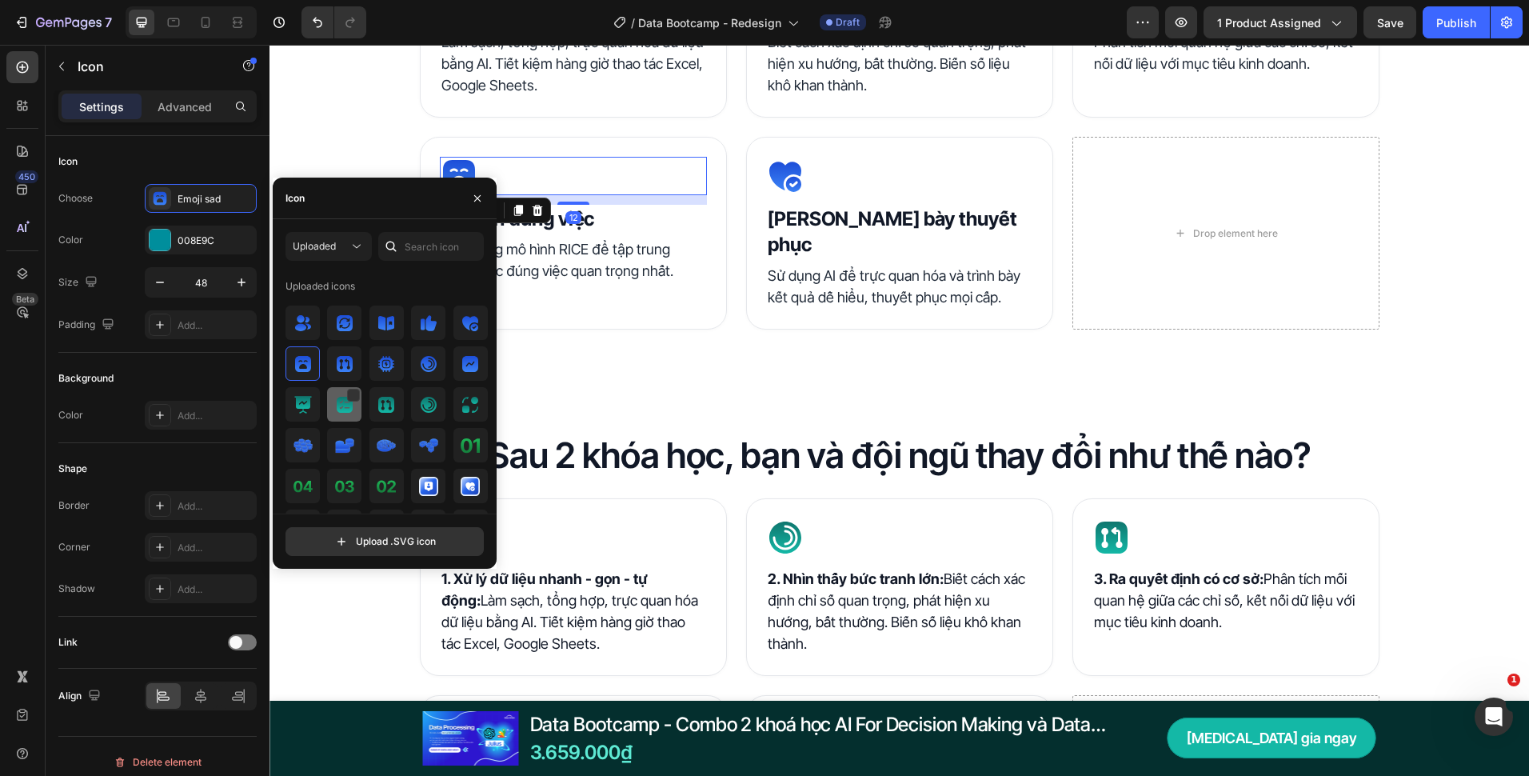
click at [335, 401] on img at bounding box center [344, 404] width 19 height 19
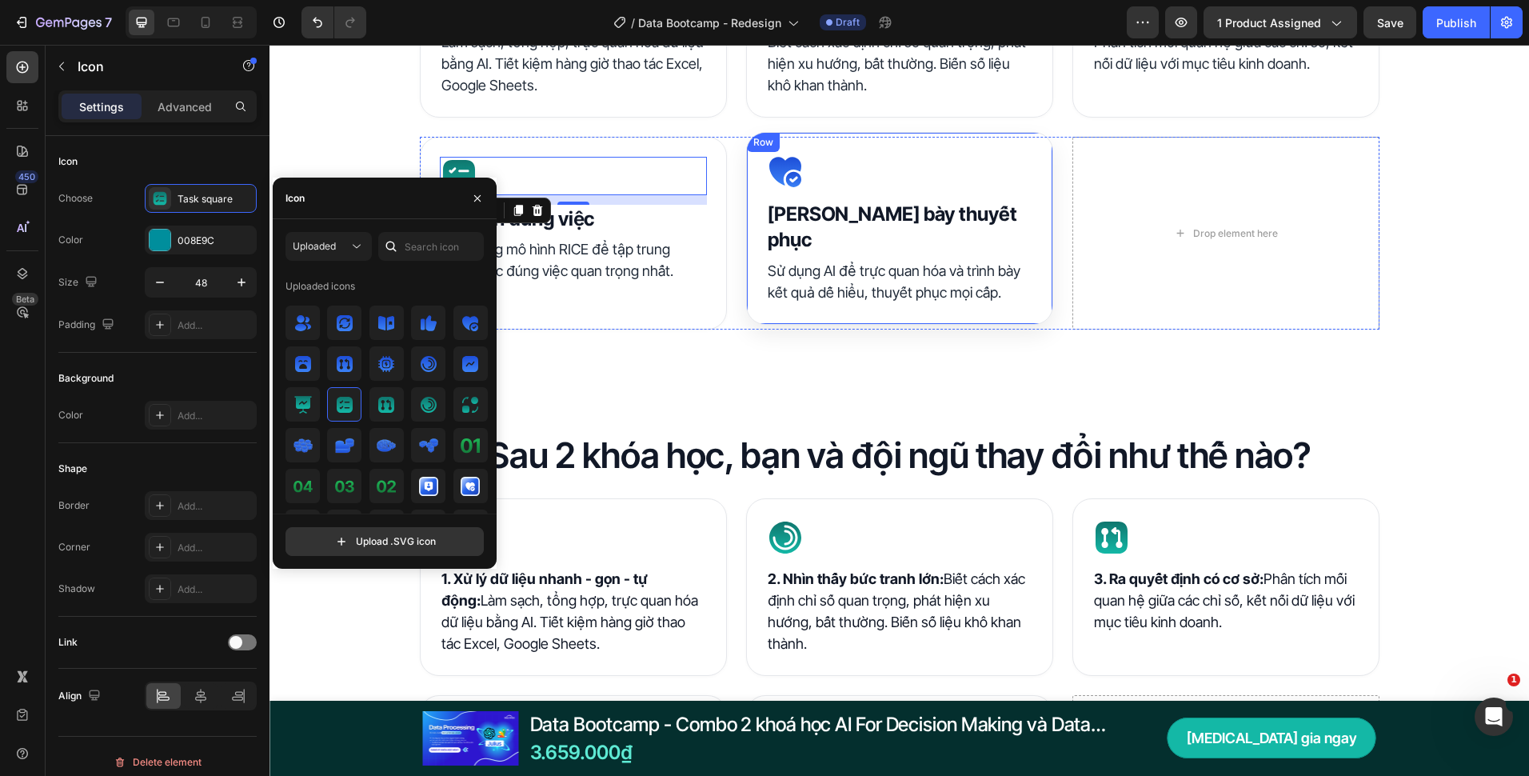
click at [820, 167] on div "Icon" at bounding box center [899, 171] width 267 height 38
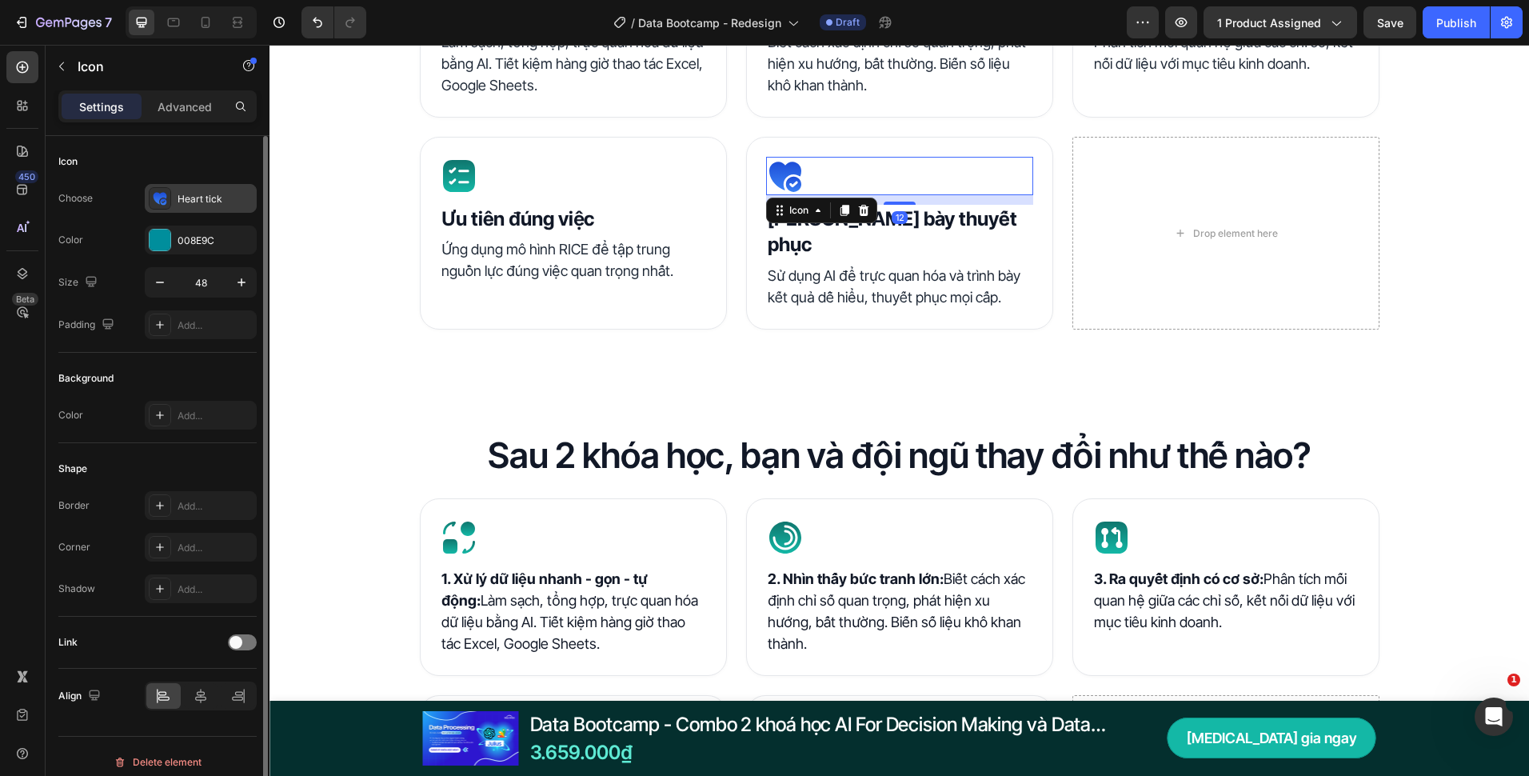
click at [181, 192] on div "Heart tick" at bounding box center [215, 199] width 75 height 14
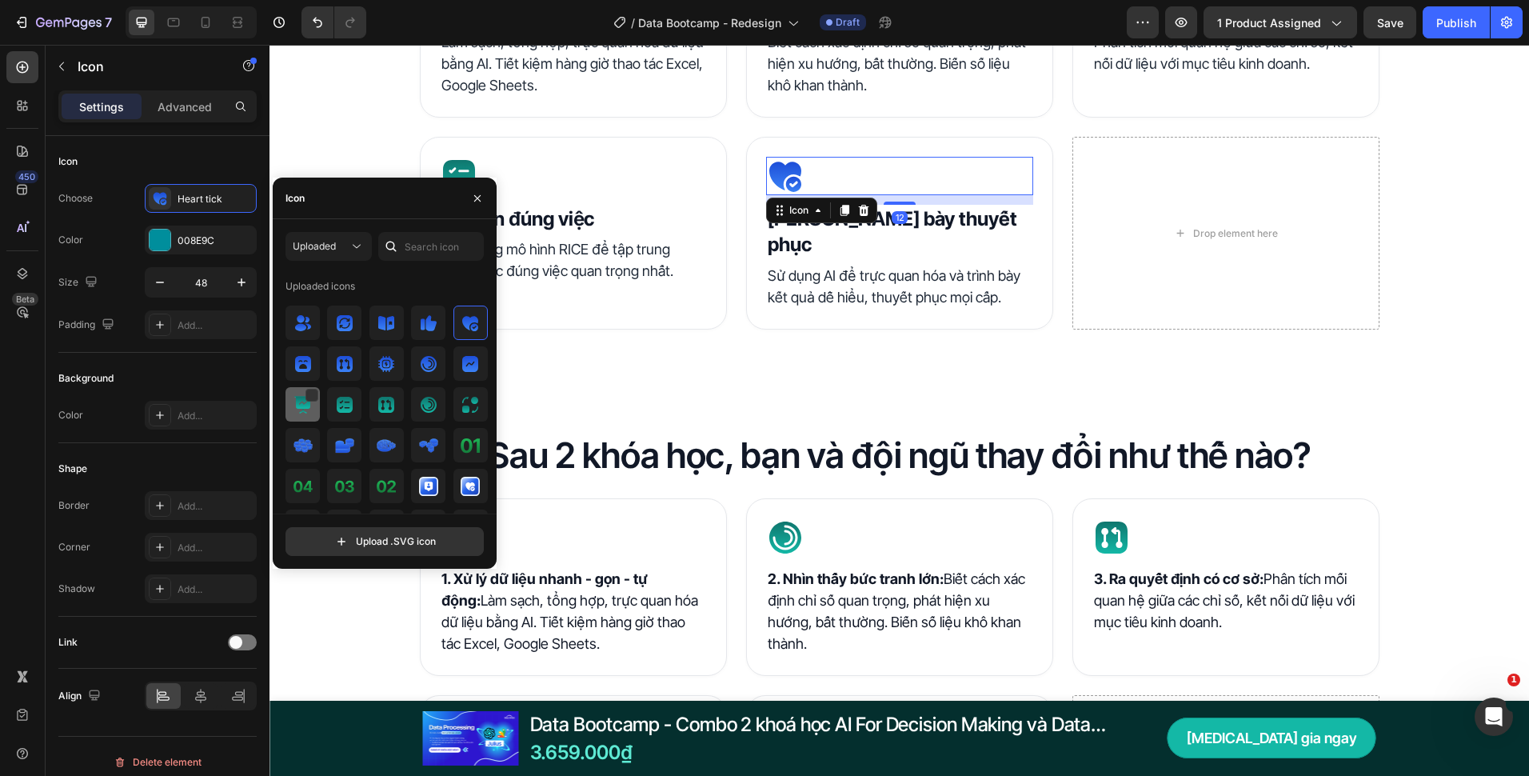
click at [295, 410] on img at bounding box center [303, 404] width 19 height 19
click at [793, 381] on div "Sau 2 khóa học, bạn và đội ngũ thay đổi như thế nào? Heading Icon ⁠⁠⁠⁠⁠⁠⁠ 1. Xử…" at bounding box center [900, 642] width 1260 height 522
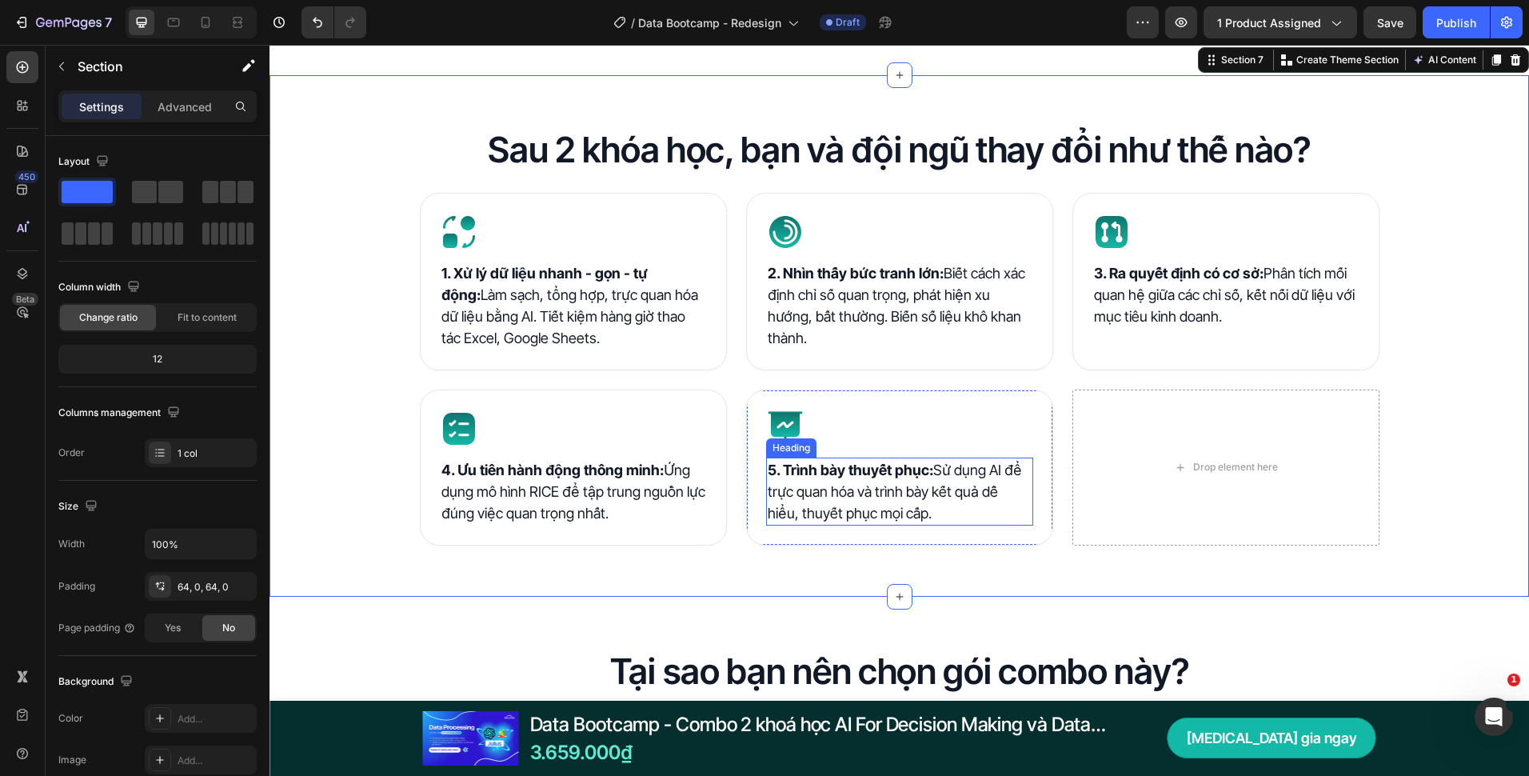
scroll to position [1600, 0]
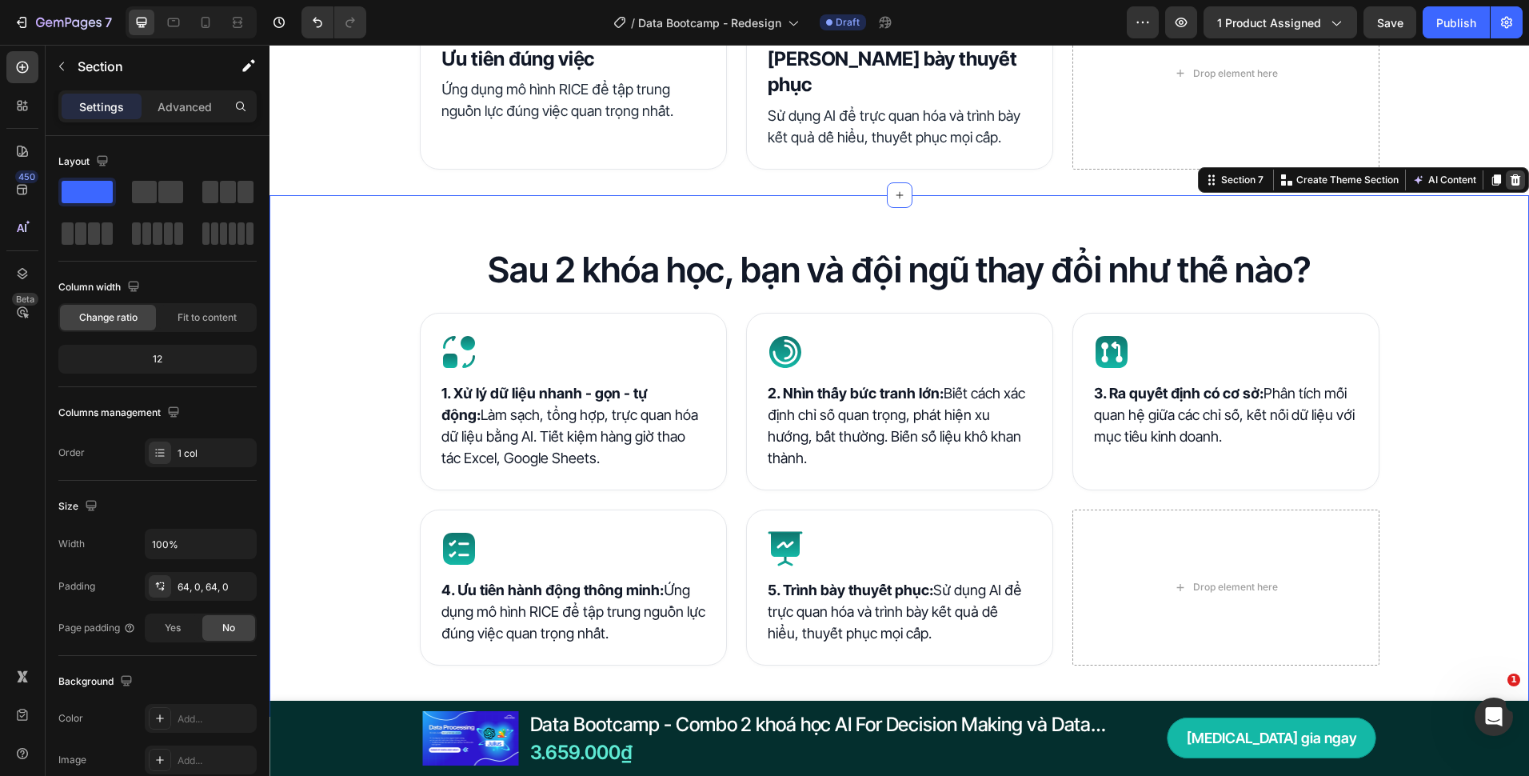
click at [1511, 182] on icon at bounding box center [1516, 179] width 10 height 11
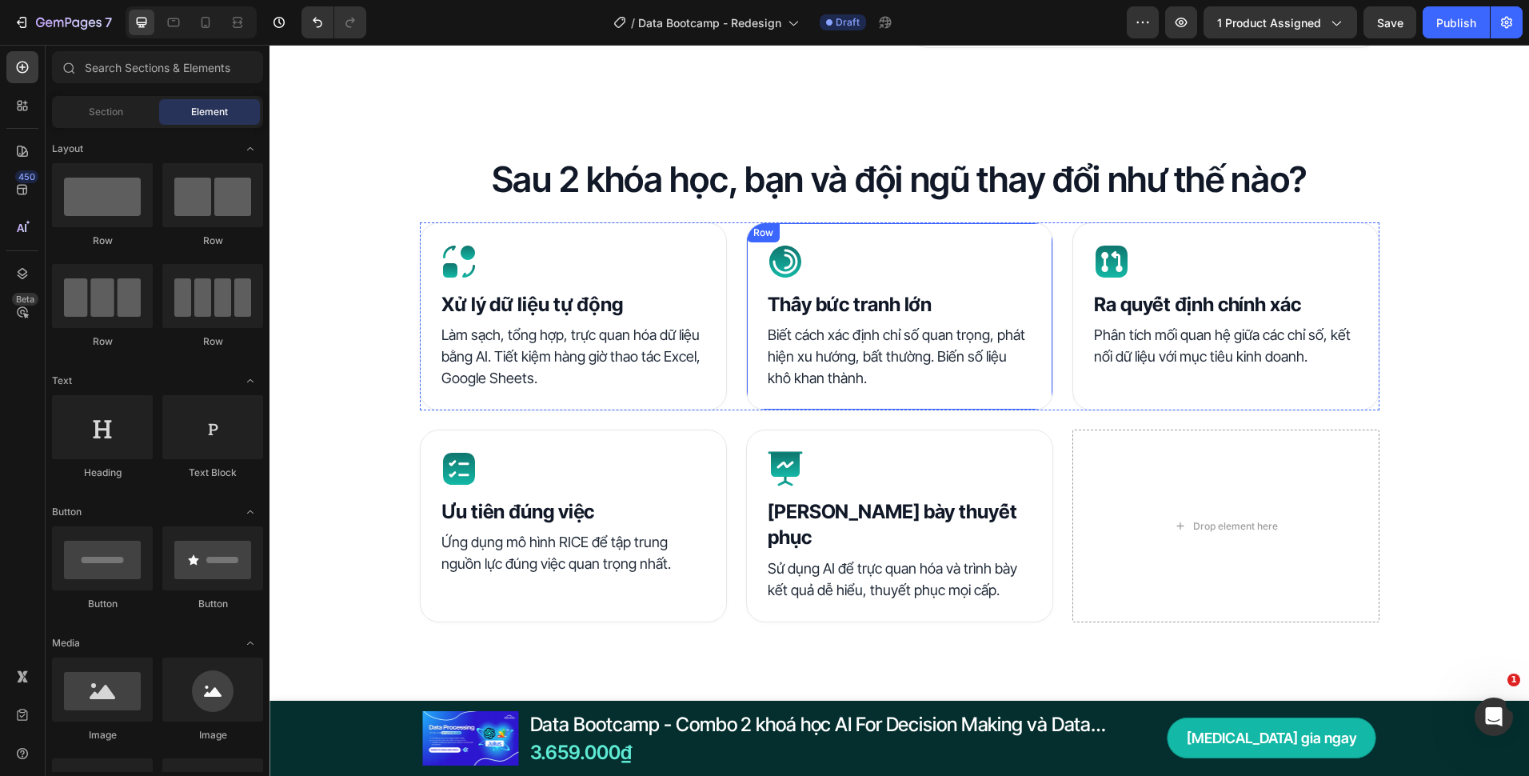
scroll to position [1120, 0]
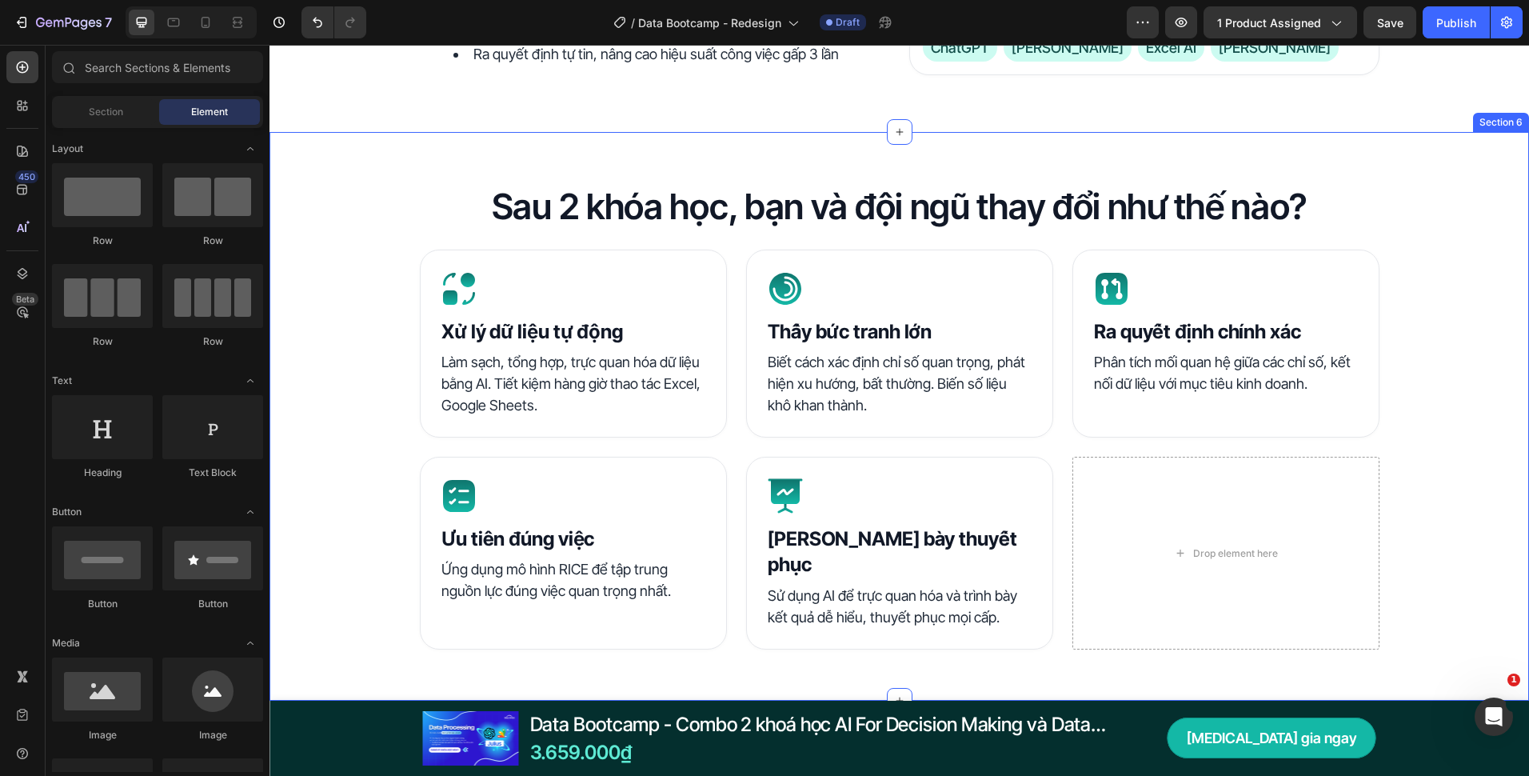
click at [694, 142] on div "Sau 2 khóa học, bạn và đội ngũ thay đổi như thế nào? Heading Icon Xử lý dữ liệu…" at bounding box center [900, 416] width 1260 height 569
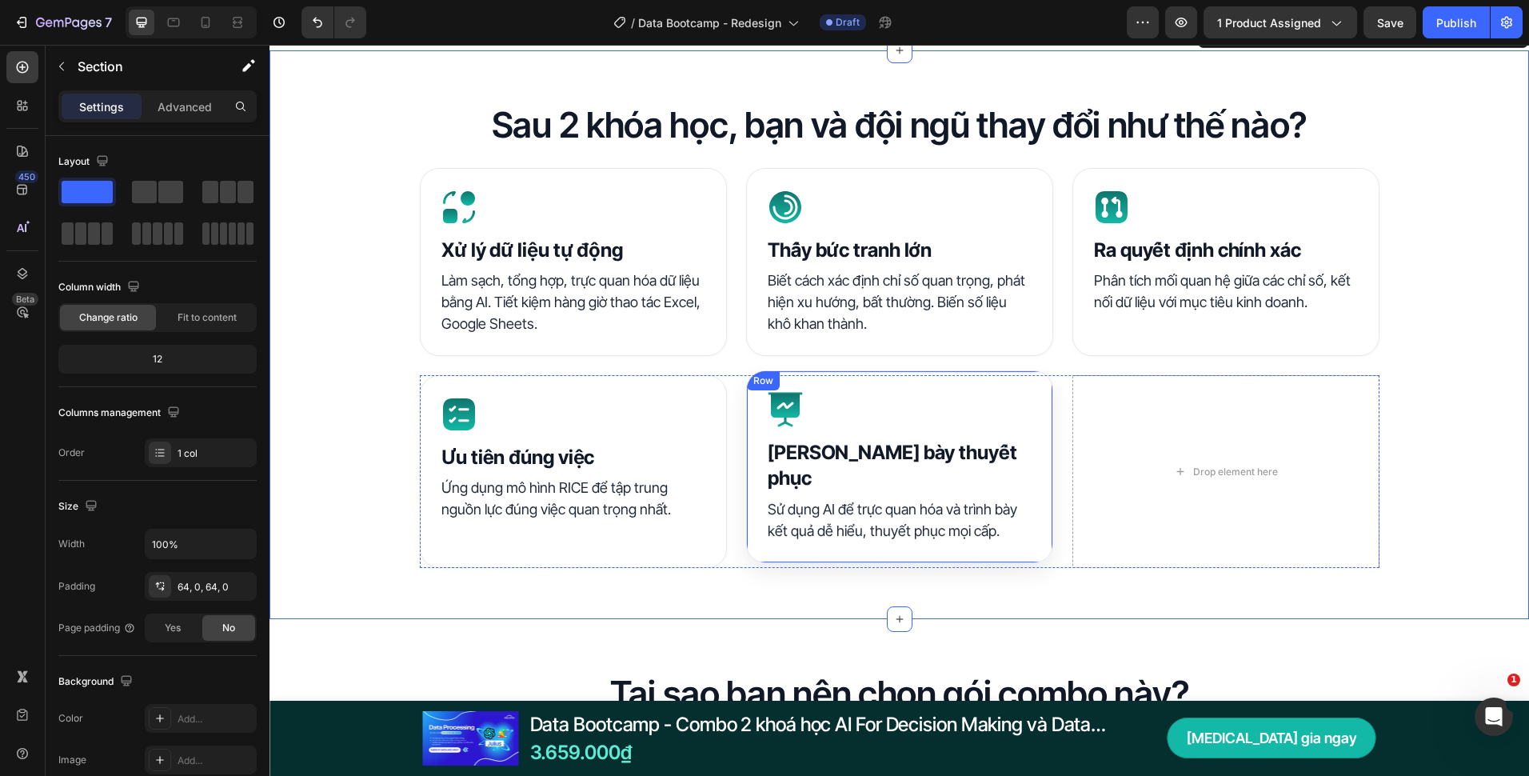
scroll to position [1200, 0]
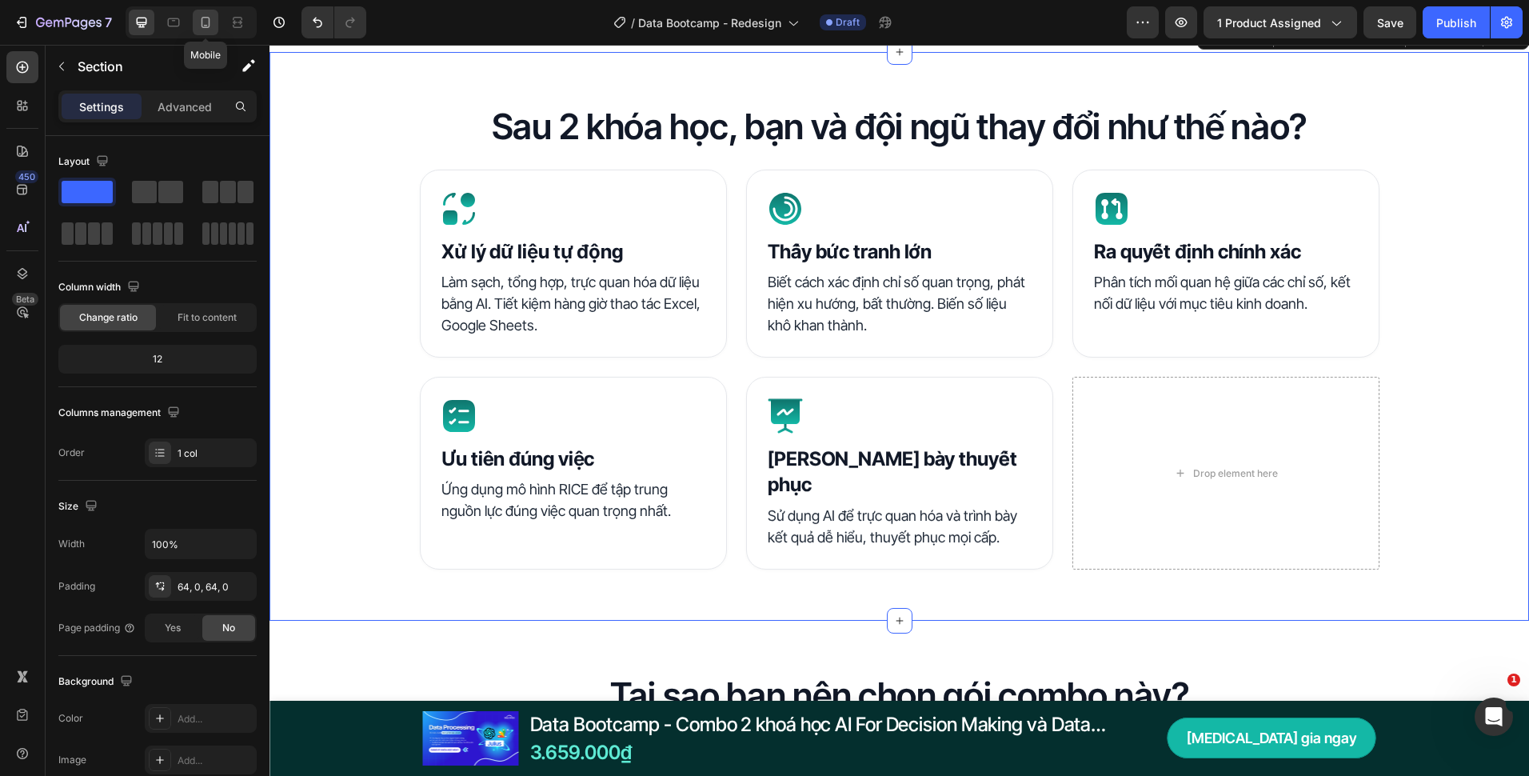
click at [203, 25] on icon at bounding box center [206, 22] width 16 height 16
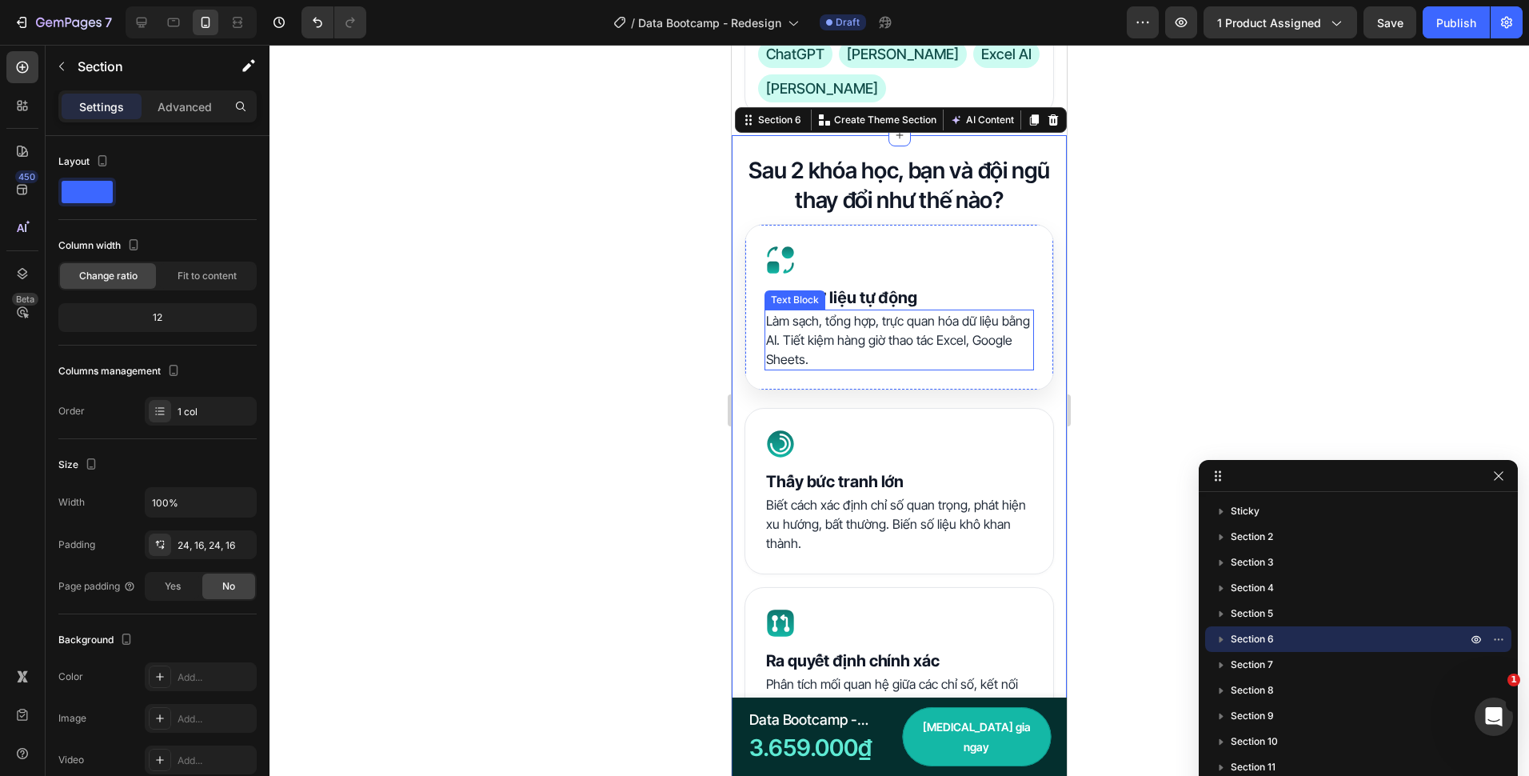
scroll to position [1459, 0]
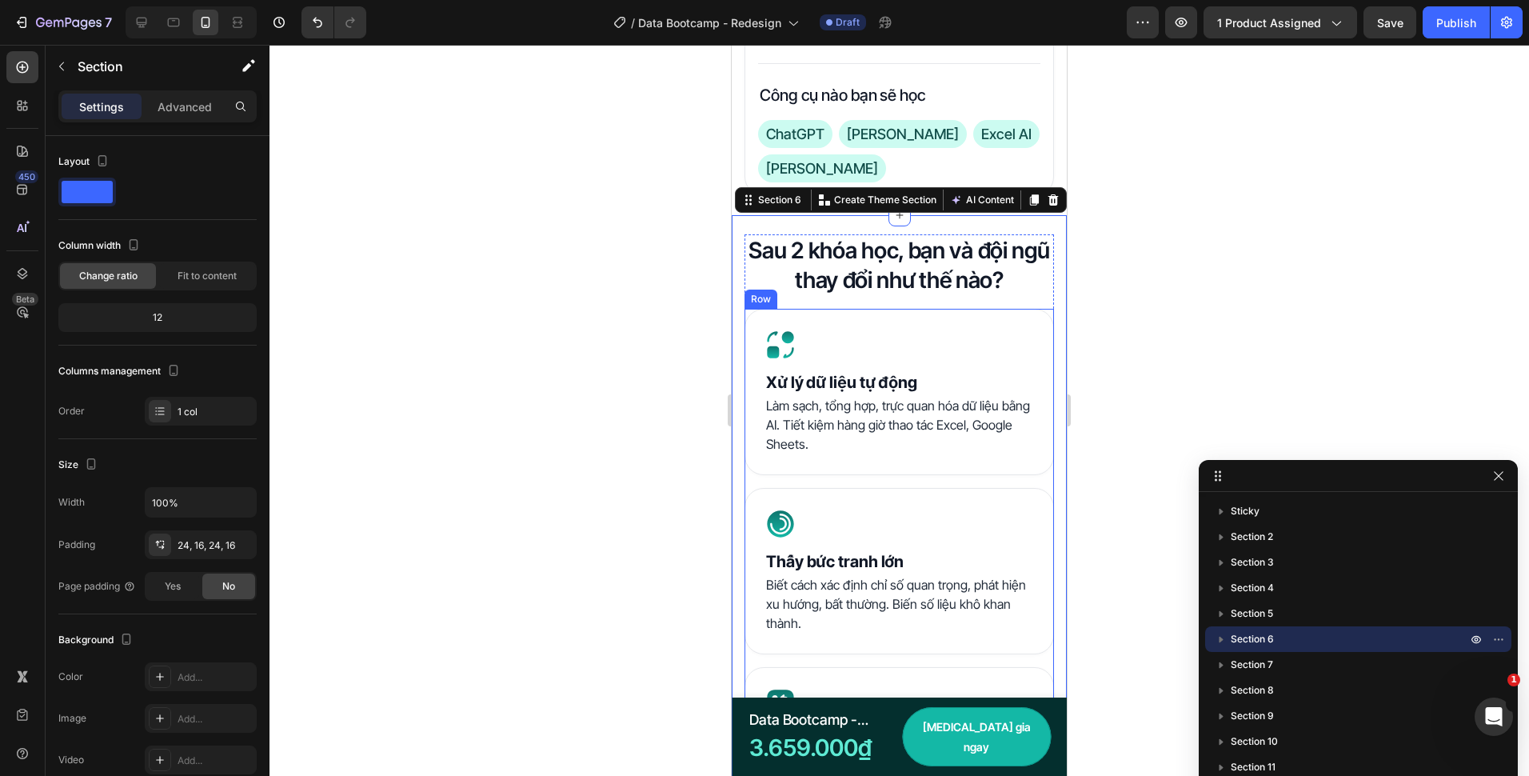
click at [898, 444] on div "Icon Xử lý dữ liệu tự động Heading Làm sạch, tổng hợp, trực quan hóa dữ liệu bằ…" at bounding box center [900, 562] width 310 height 506
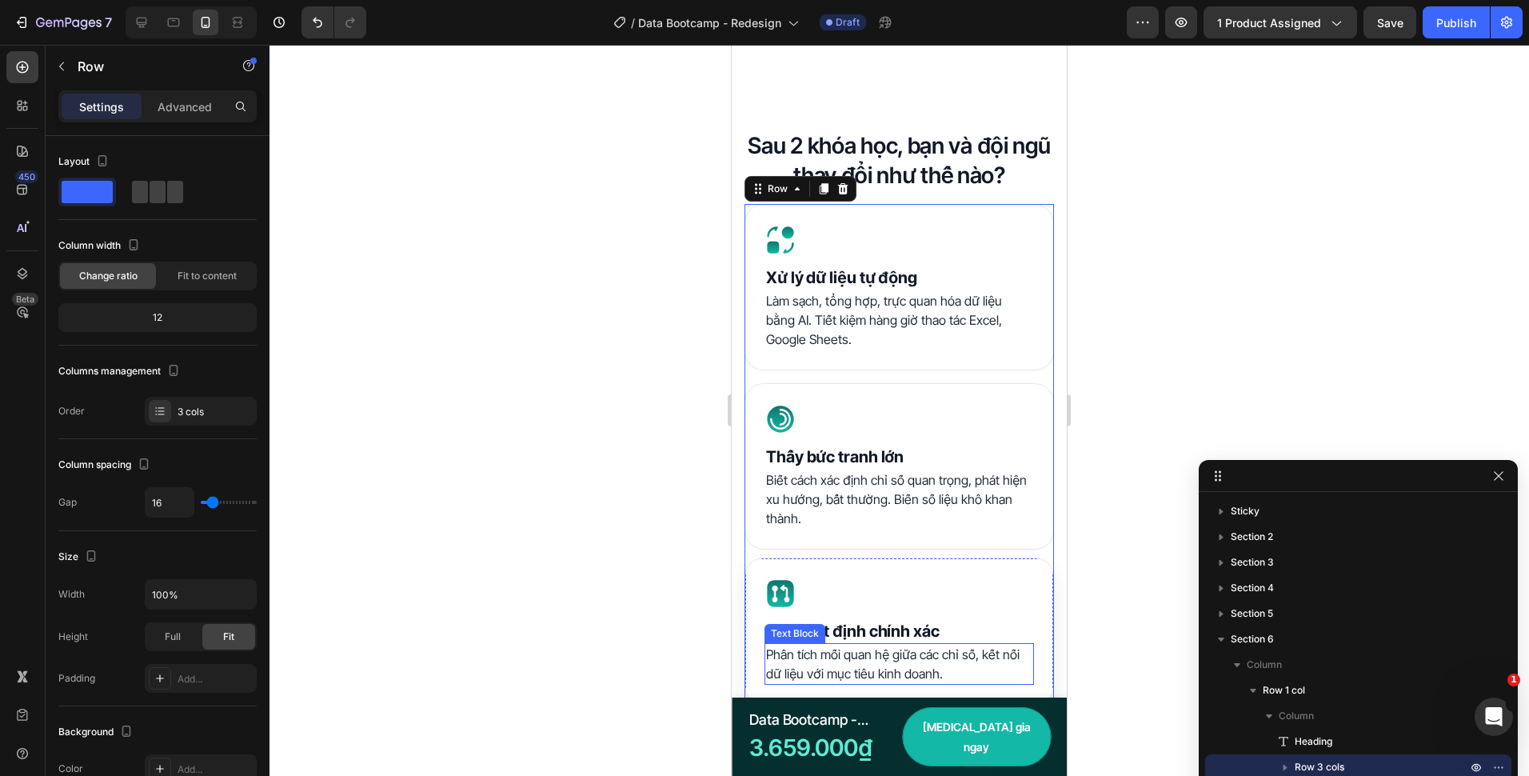
scroll to position [1859, 0]
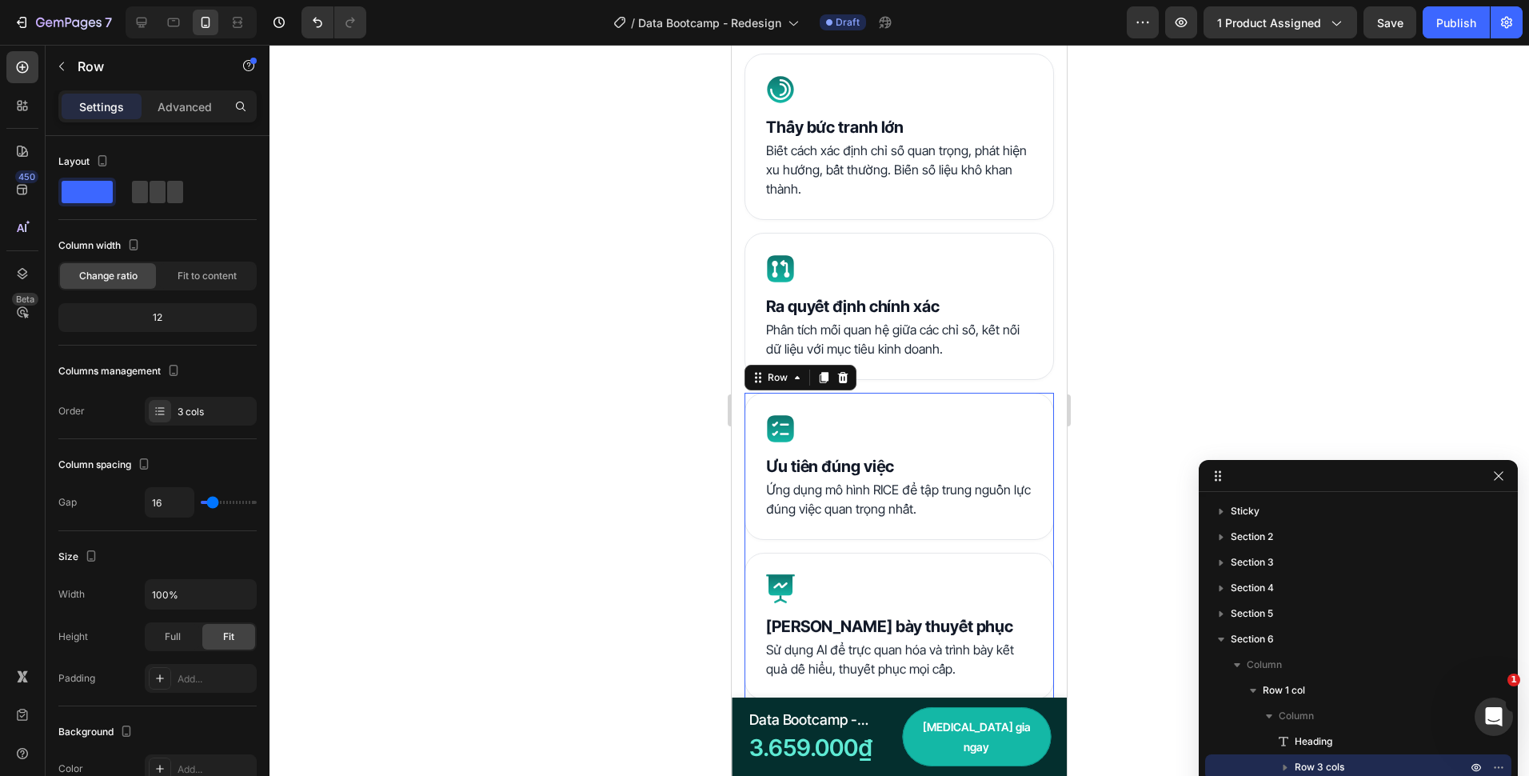
click at [847, 542] on div "Icon Ưu tiên đúng việc Heading Ứng dụng mô hình RICE để tập trung nguồn lực đún…" at bounding box center [900, 577] width 310 height 368
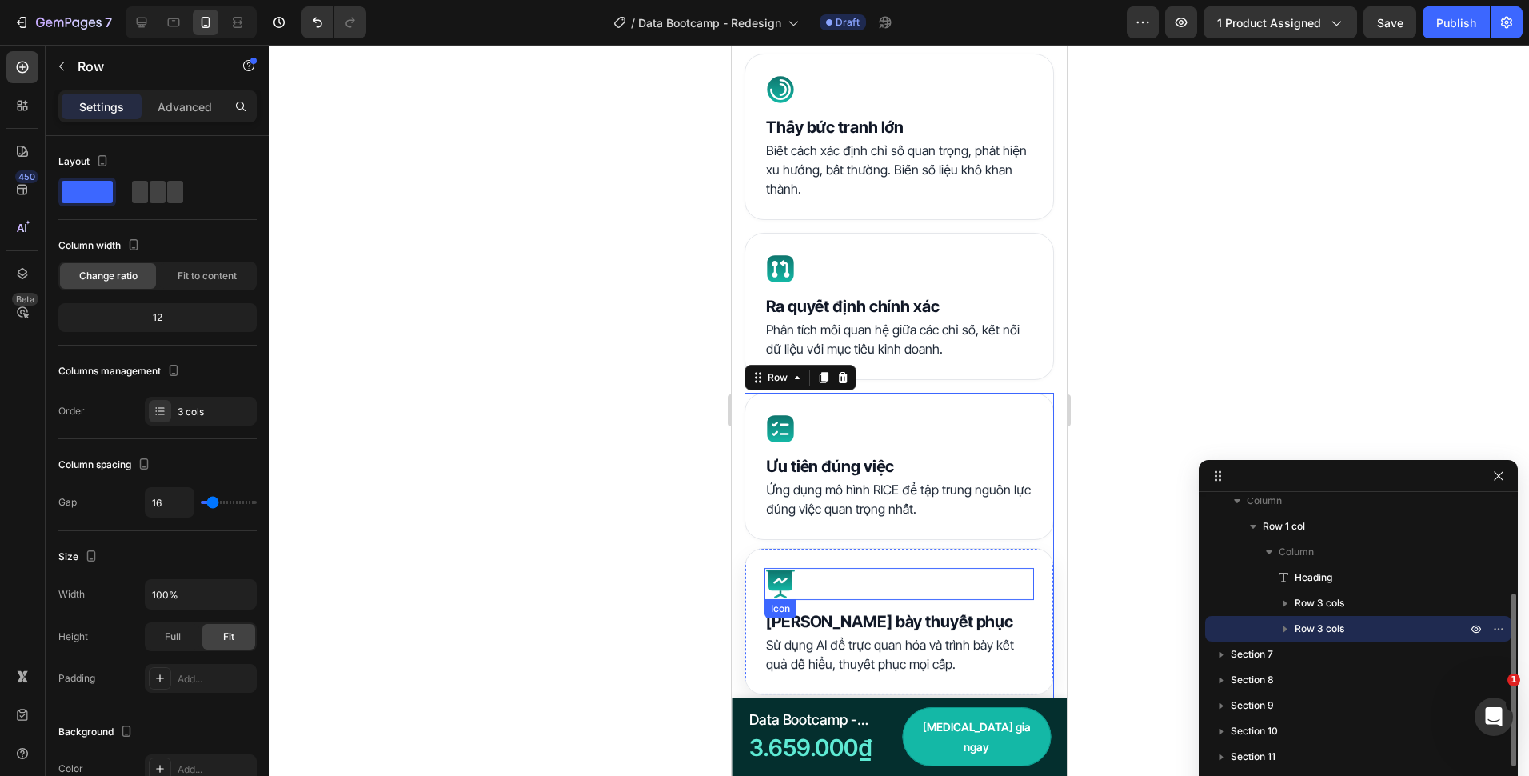
scroll to position [2019, 0]
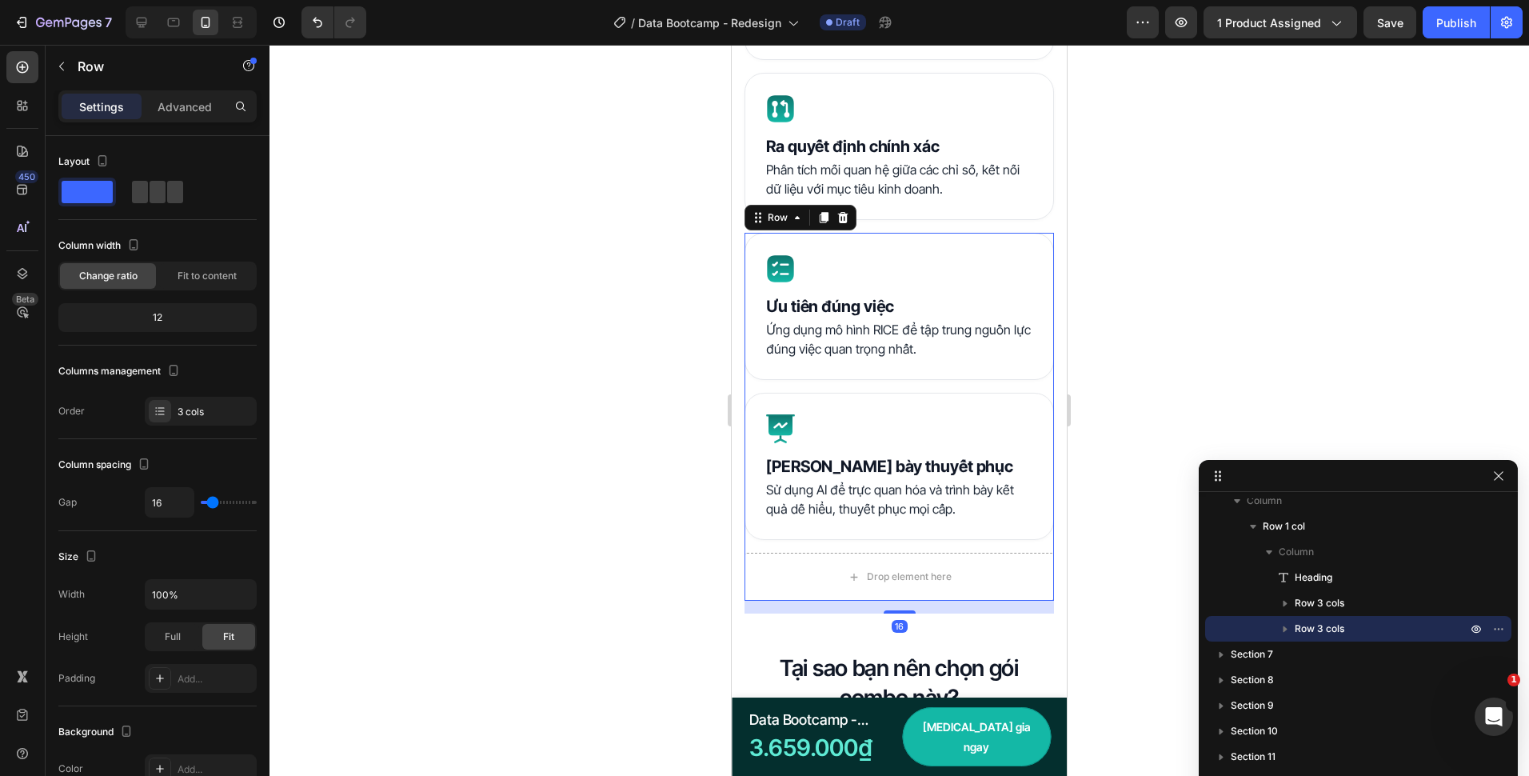
click at [173, 124] on div "Settings Advanced" at bounding box center [158, 113] width 224 height 46
click at [179, 114] on p "Advanced" at bounding box center [185, 106] width 54 height 17
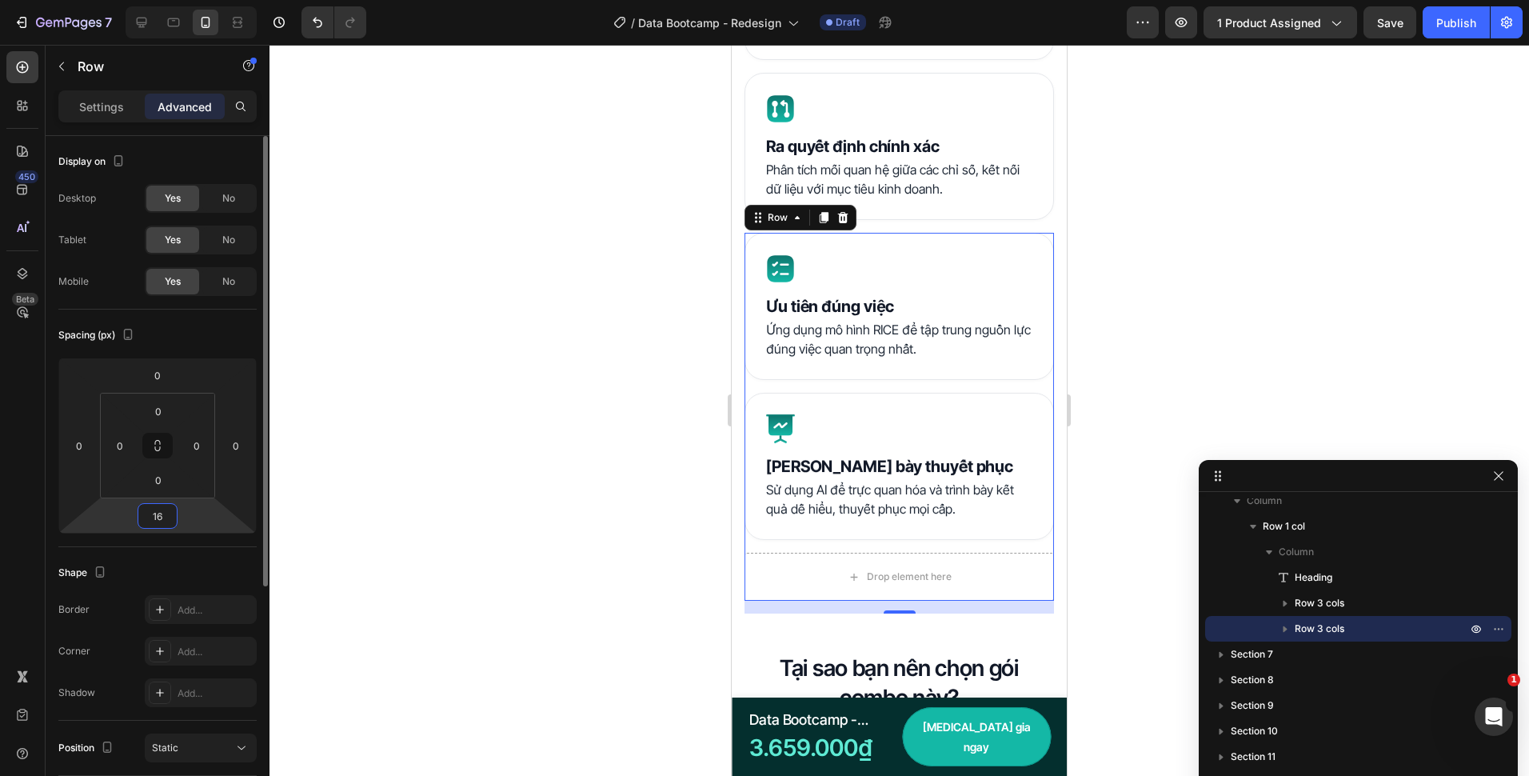
click at [157, 518] on input "16" at bounding box center [158, 516] width 32 height 24
type input "06"
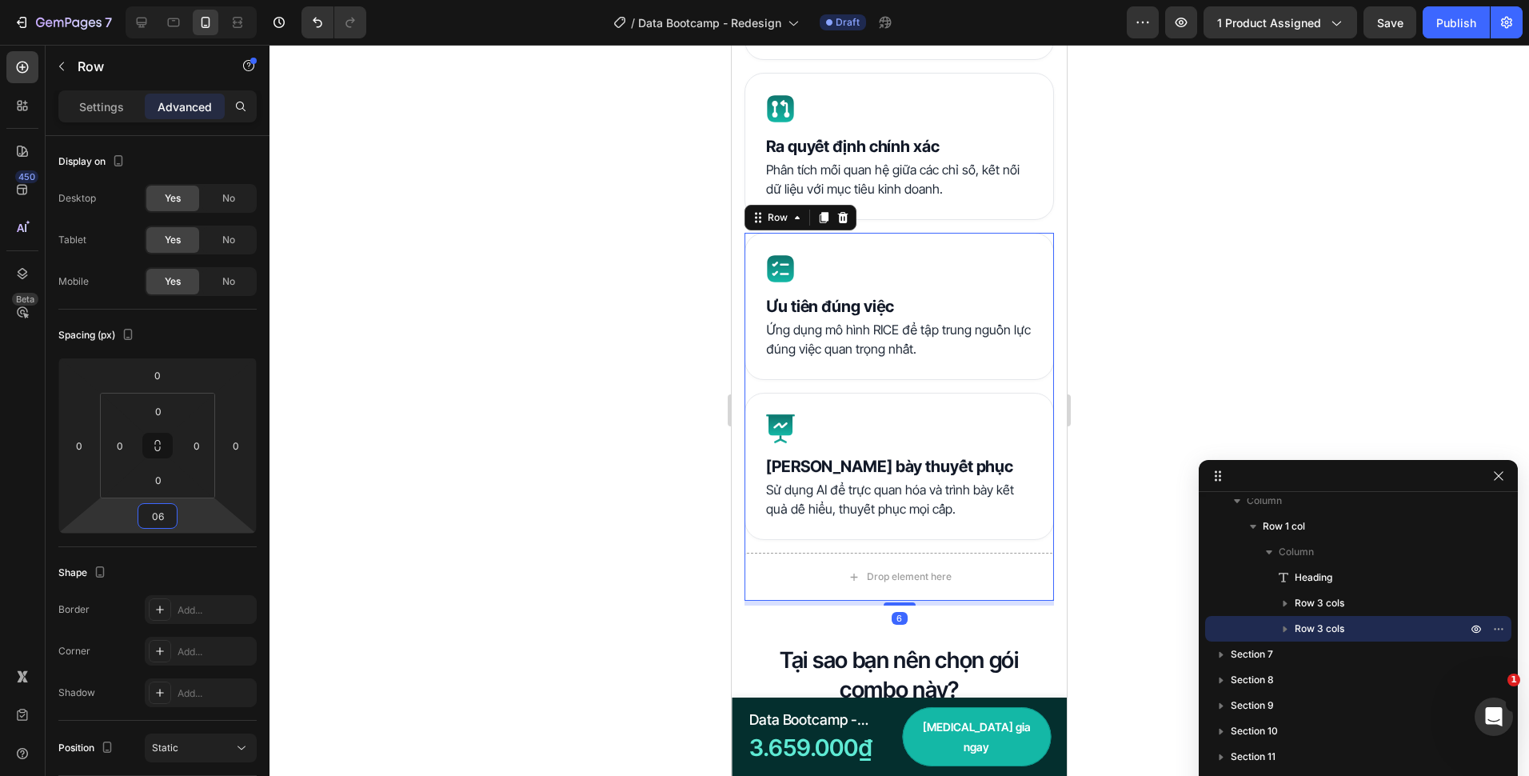
click at [613, 502] on div at bounding box center [900, 410] width 1260 height 731
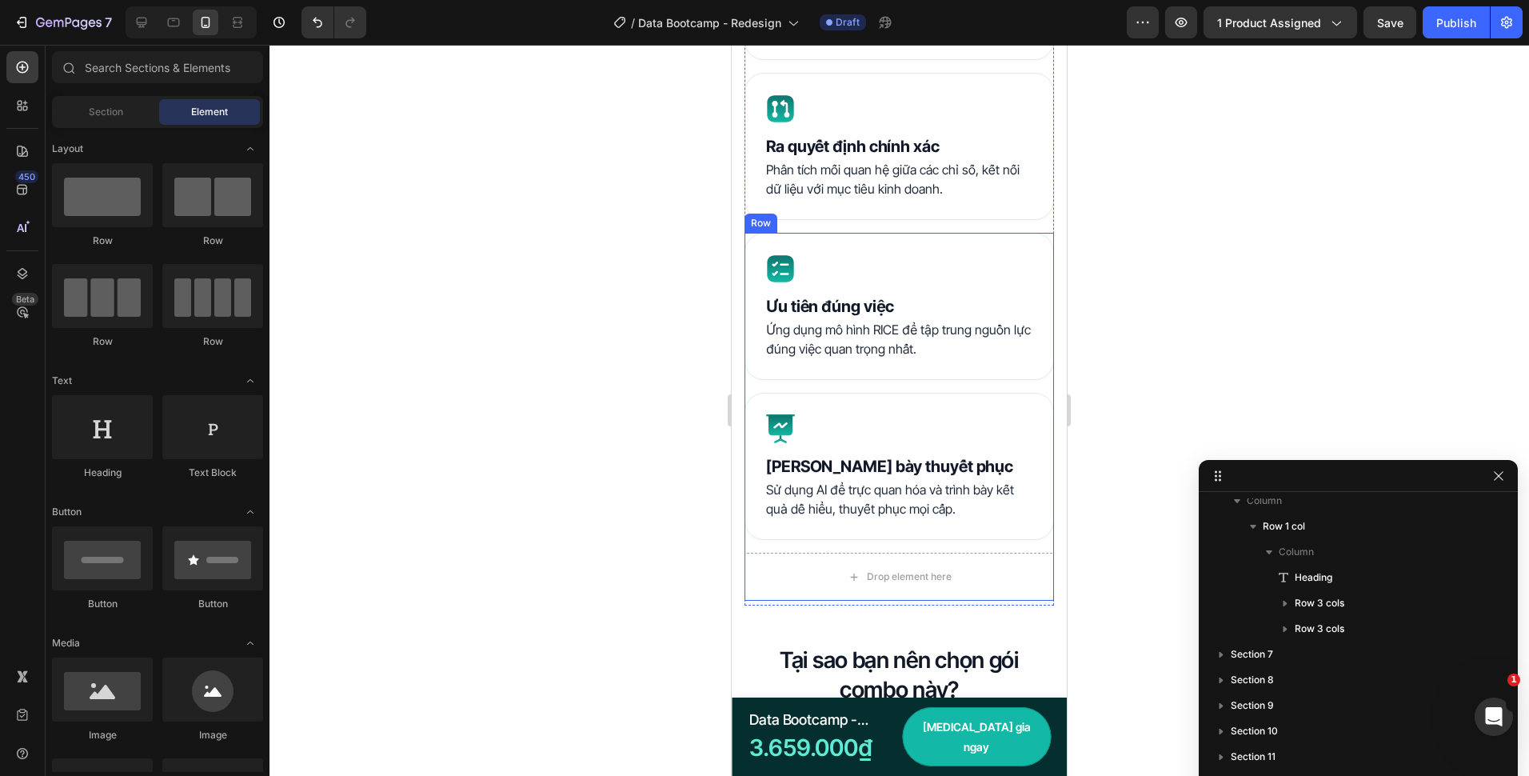
click at [918, 542] on div "Icon Ưu tiên đúng việc Heading Ứng dụng mô hình RICE để tập trung nguồn lực đún…" at bounding box center [900, 417] width 310 height 368
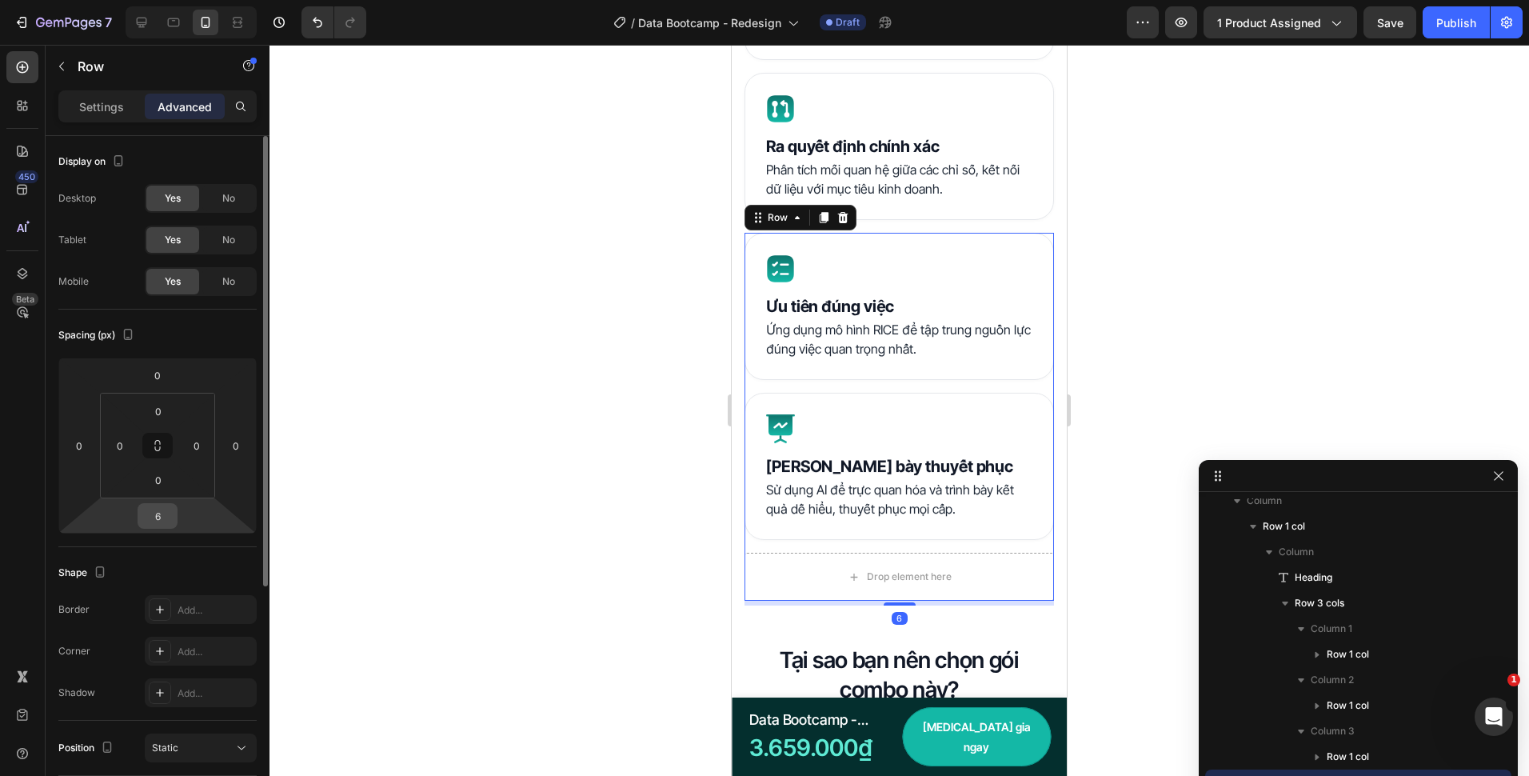
click at [158, 518] on input "6" at bounding box center [158, 516] width 32 height 24
type input "0"
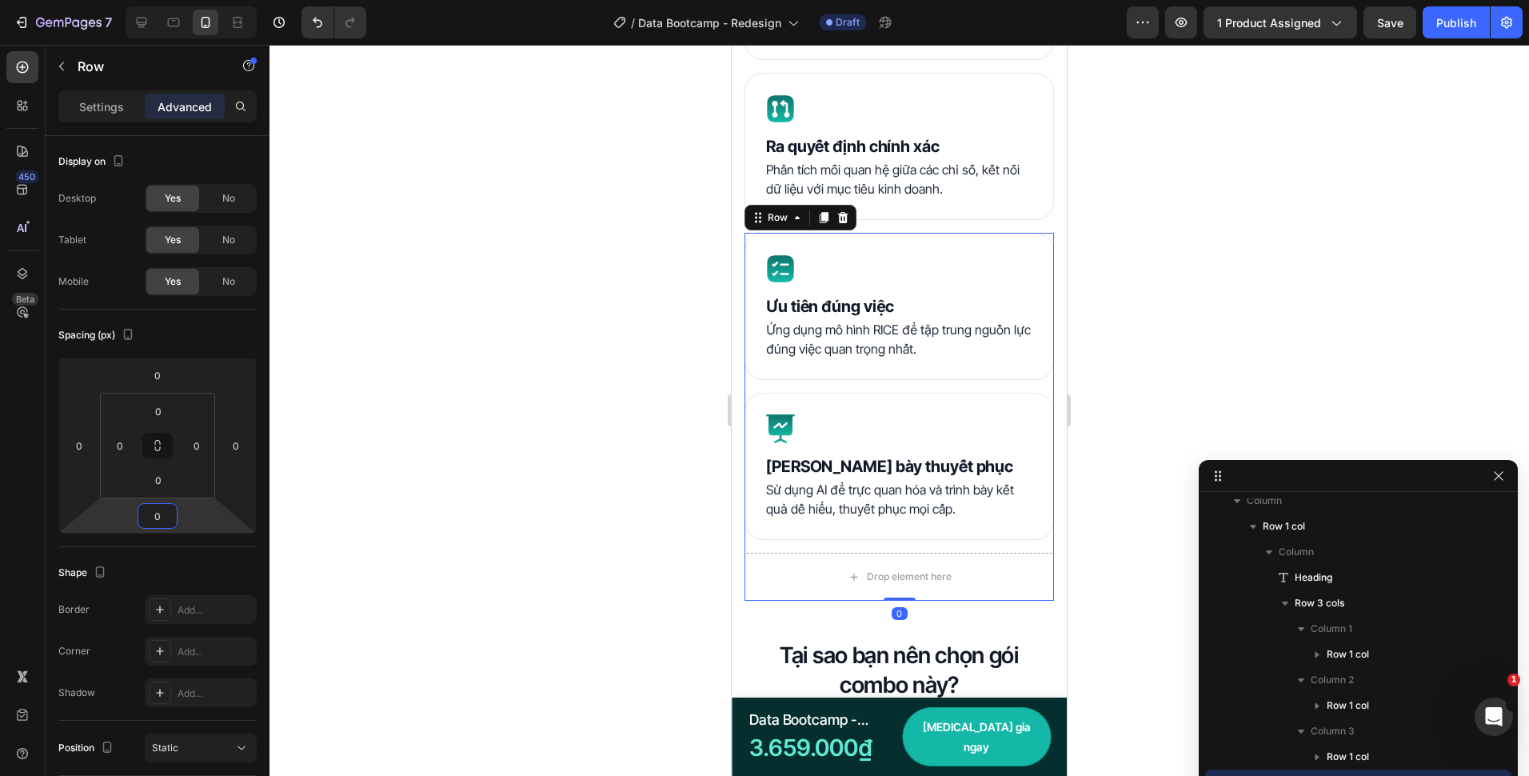
click at [631, 480] on div at bounding box center [900, 410] width 1260 height 731
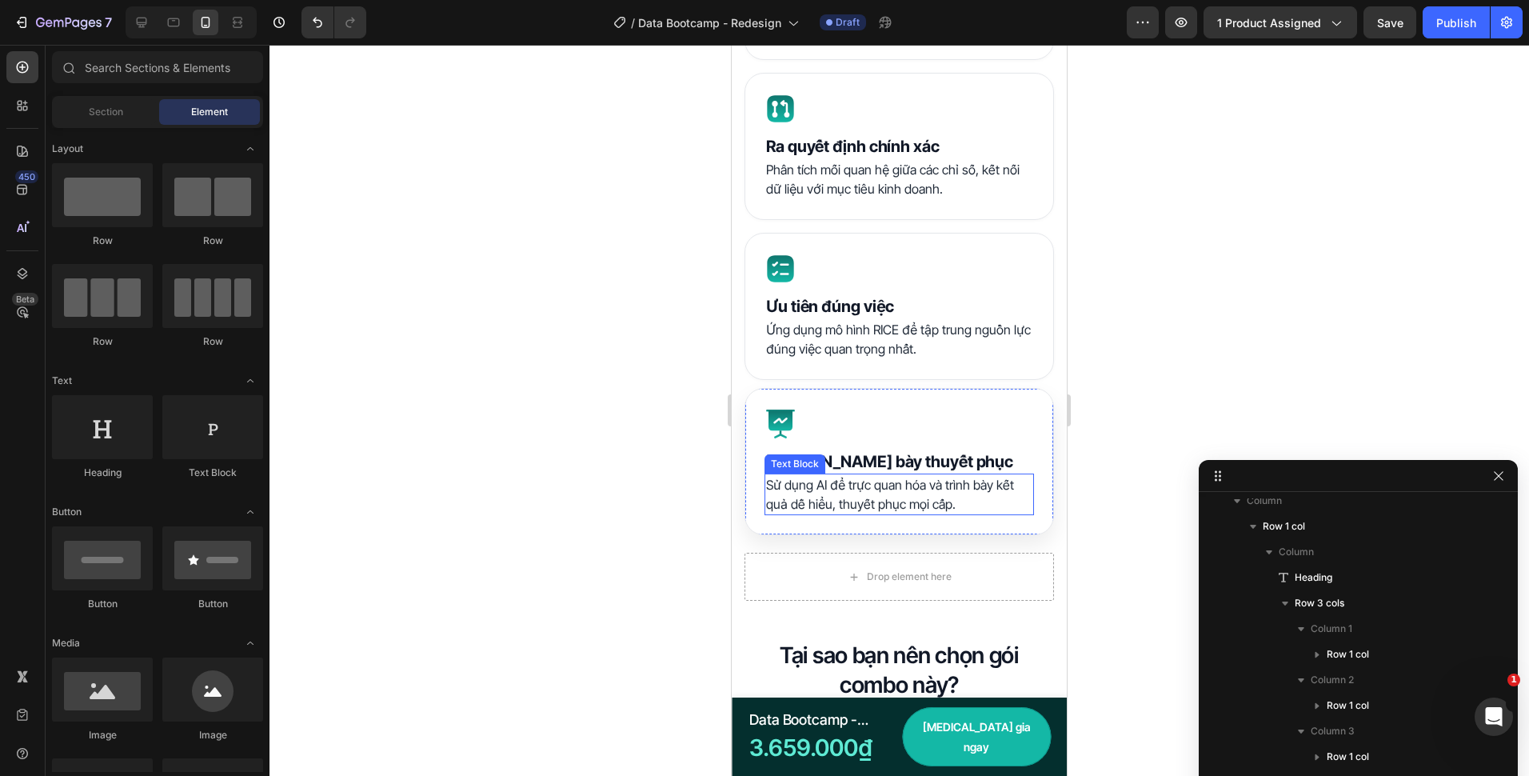
scroll to position [2099, 0]
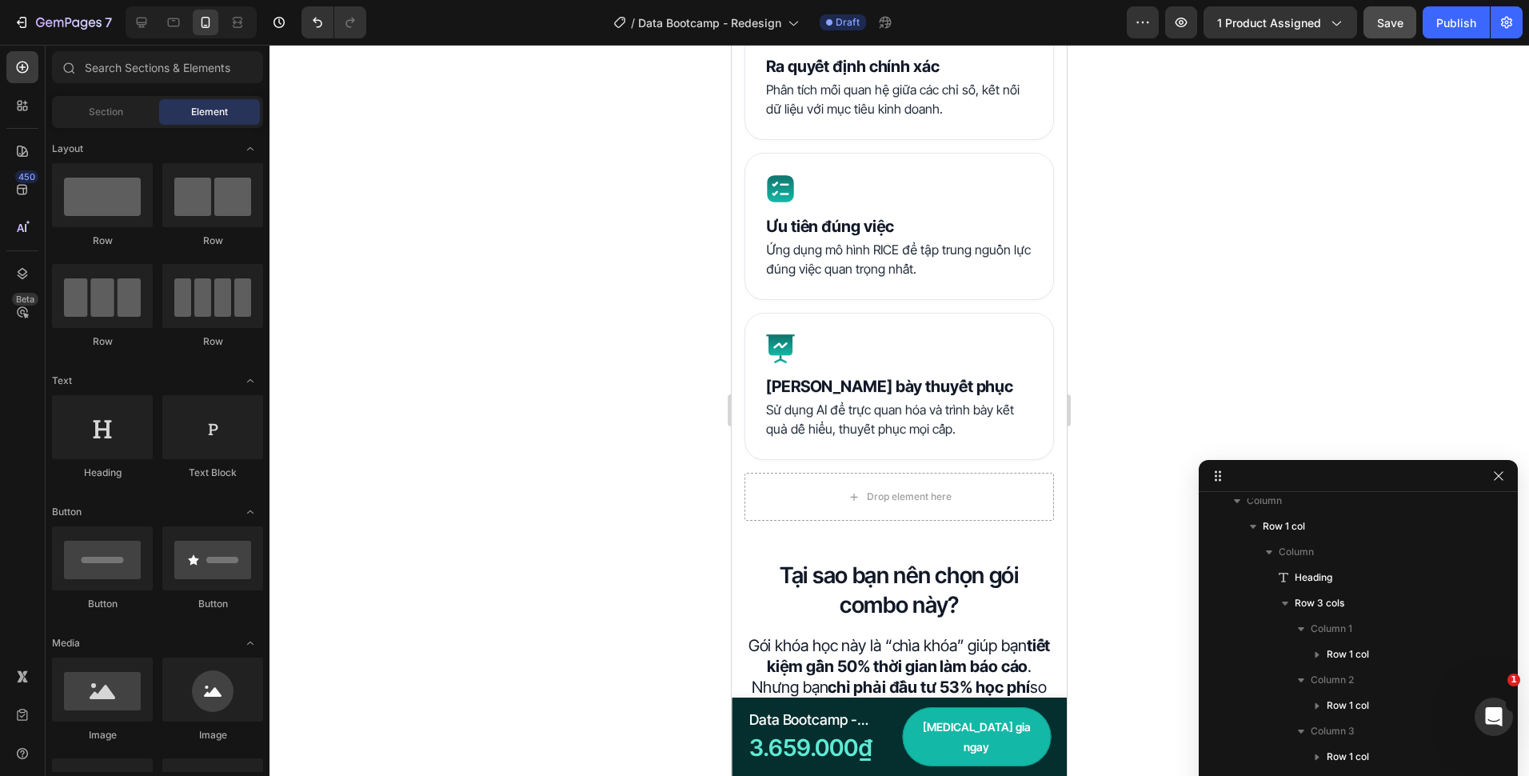
click at [1386, 32] on button "Save" at bounding box center [1390, 22] width 53 height 32
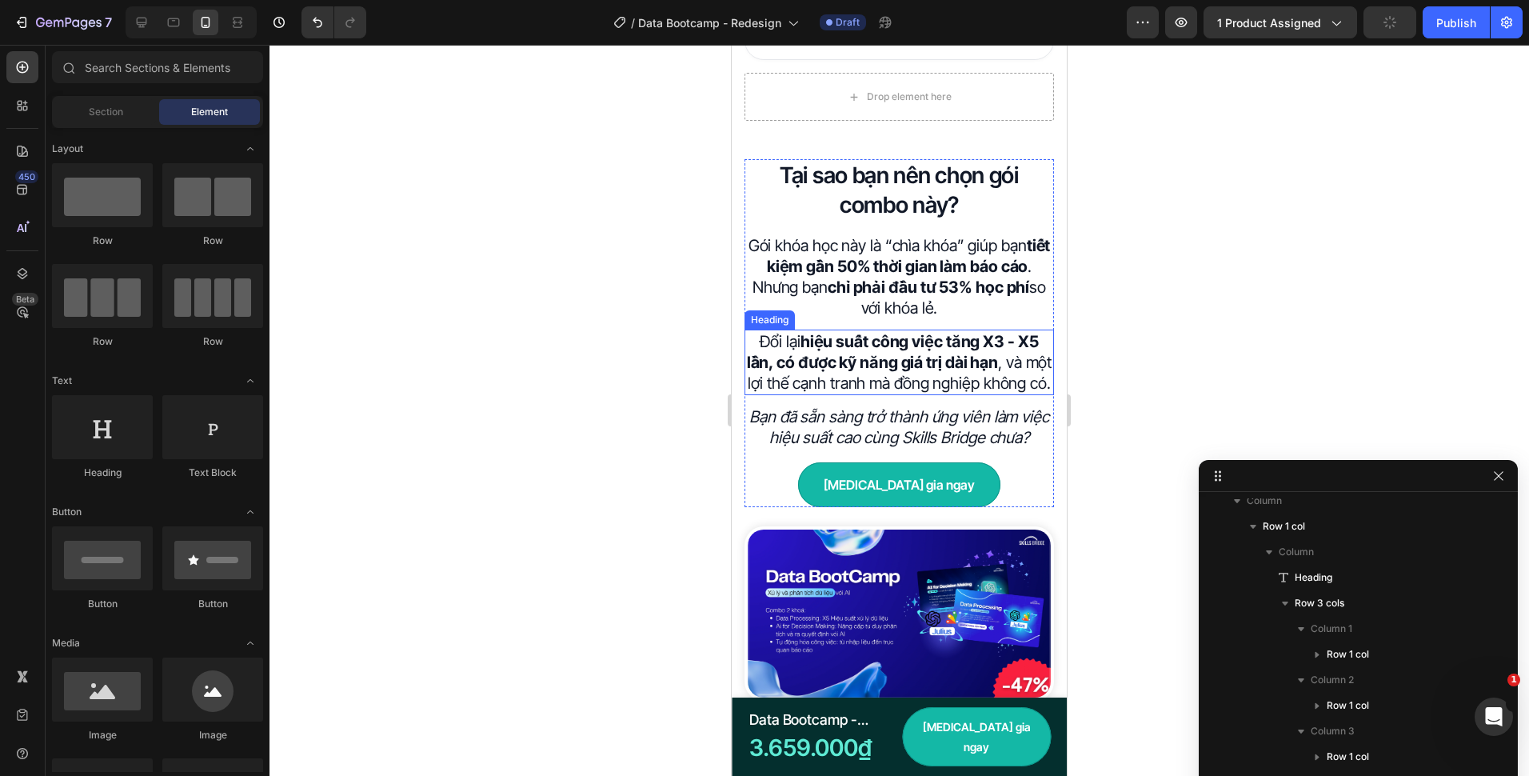
scroll to position [2579, 0]
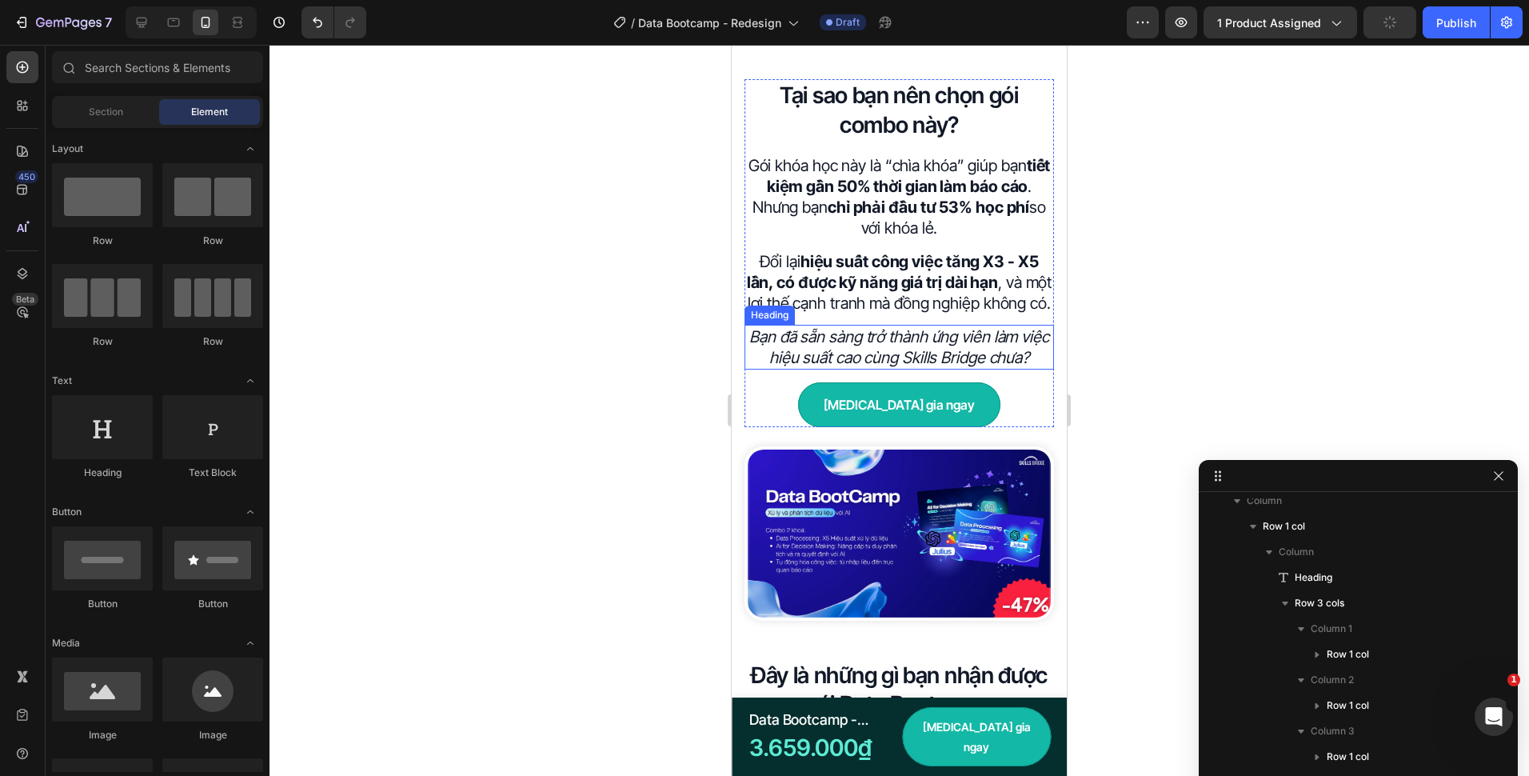
click at [972, 346] on h2 "Bạn đã sẵn sàng trở thành ứng viên làm việc hiệu suất cao cùng Skills Bridge ch…" at bounding box center [900, 347] width 310 height 45
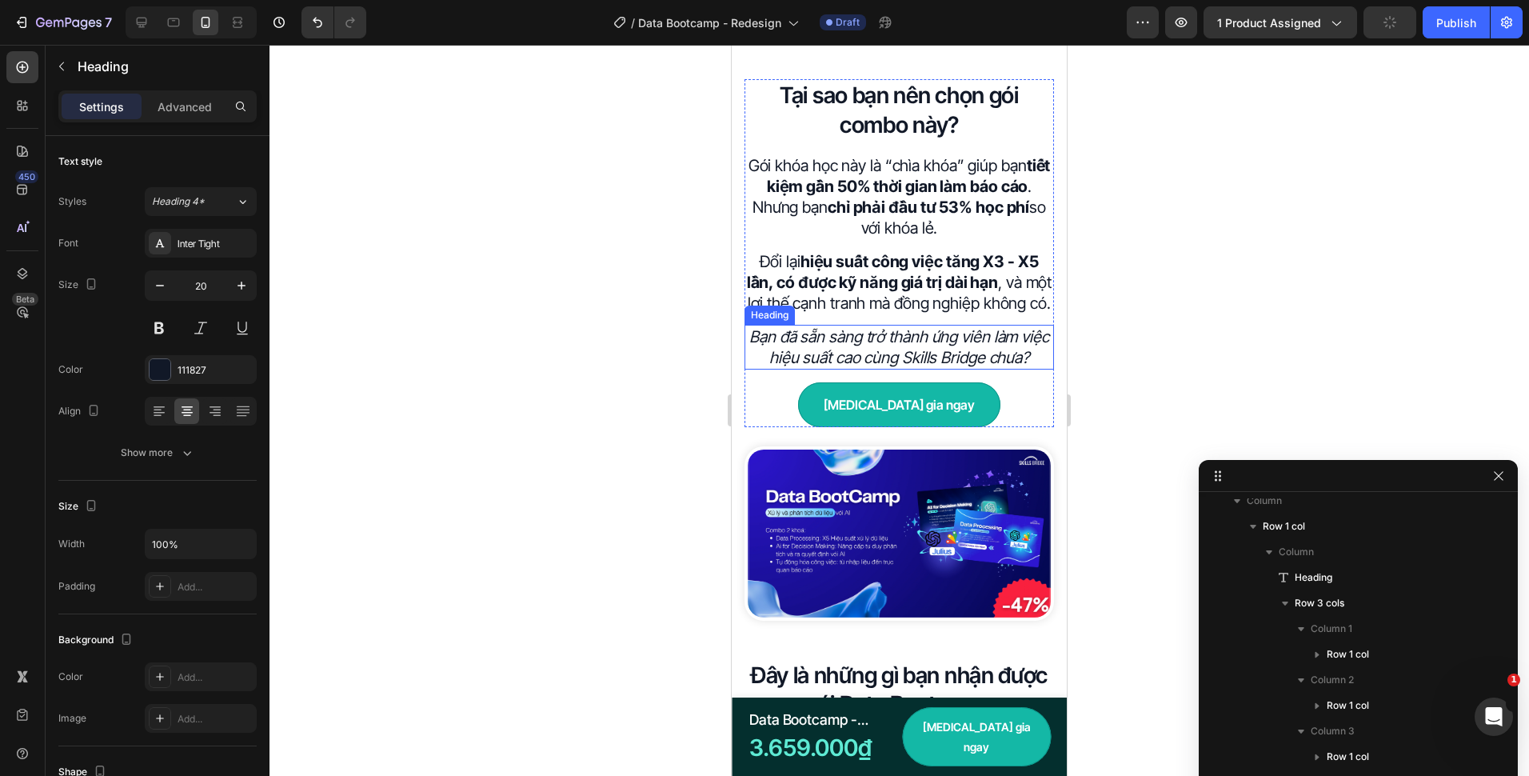
scroll to position [669, 0]
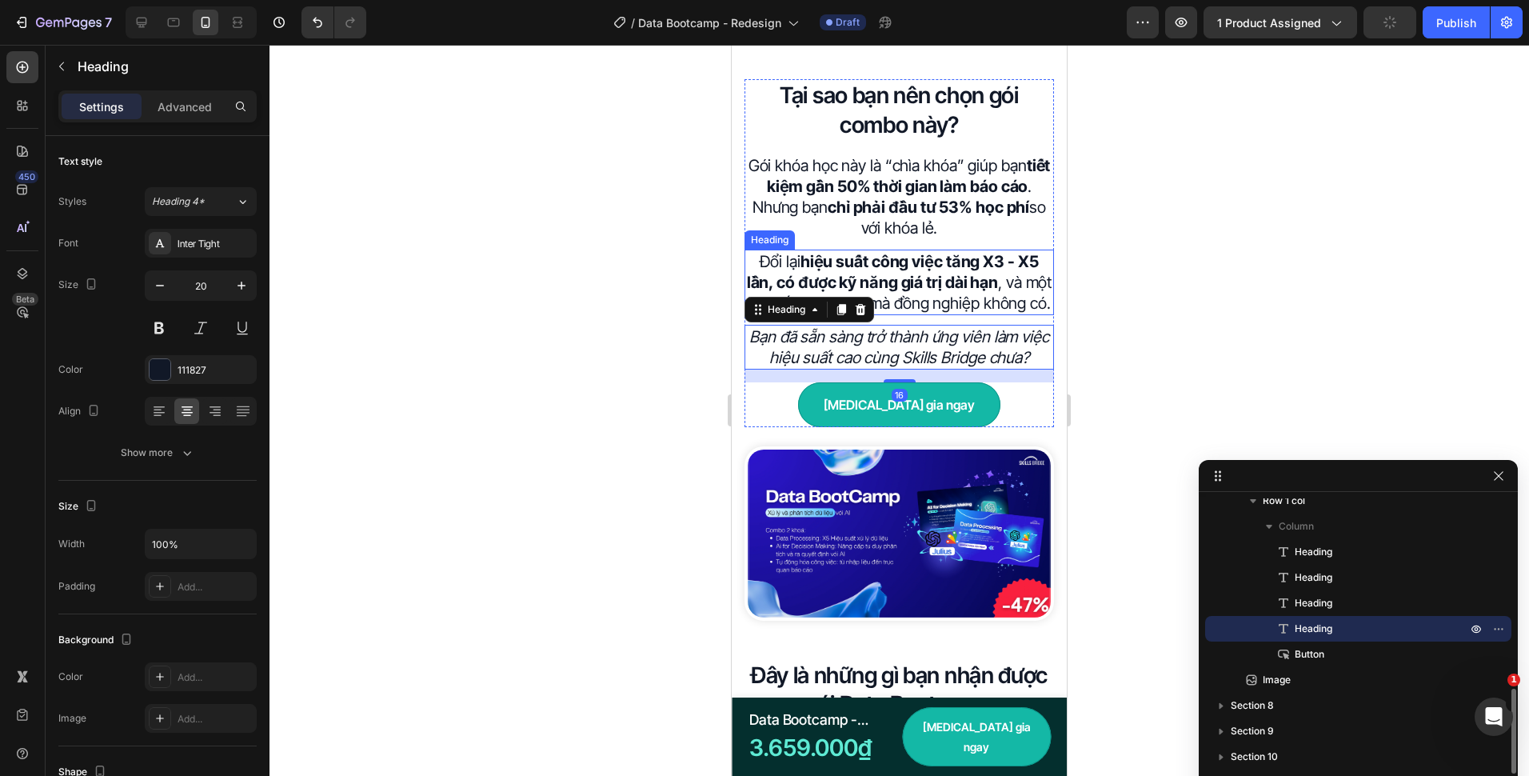
click at [969, 297] on h2 "Đổi lại hiệu suất công việc tăng X3 - X5 lần, có được kỹ năng giá trị dài hạn ,…" at bounding box center [900, 283] width 310 height 66
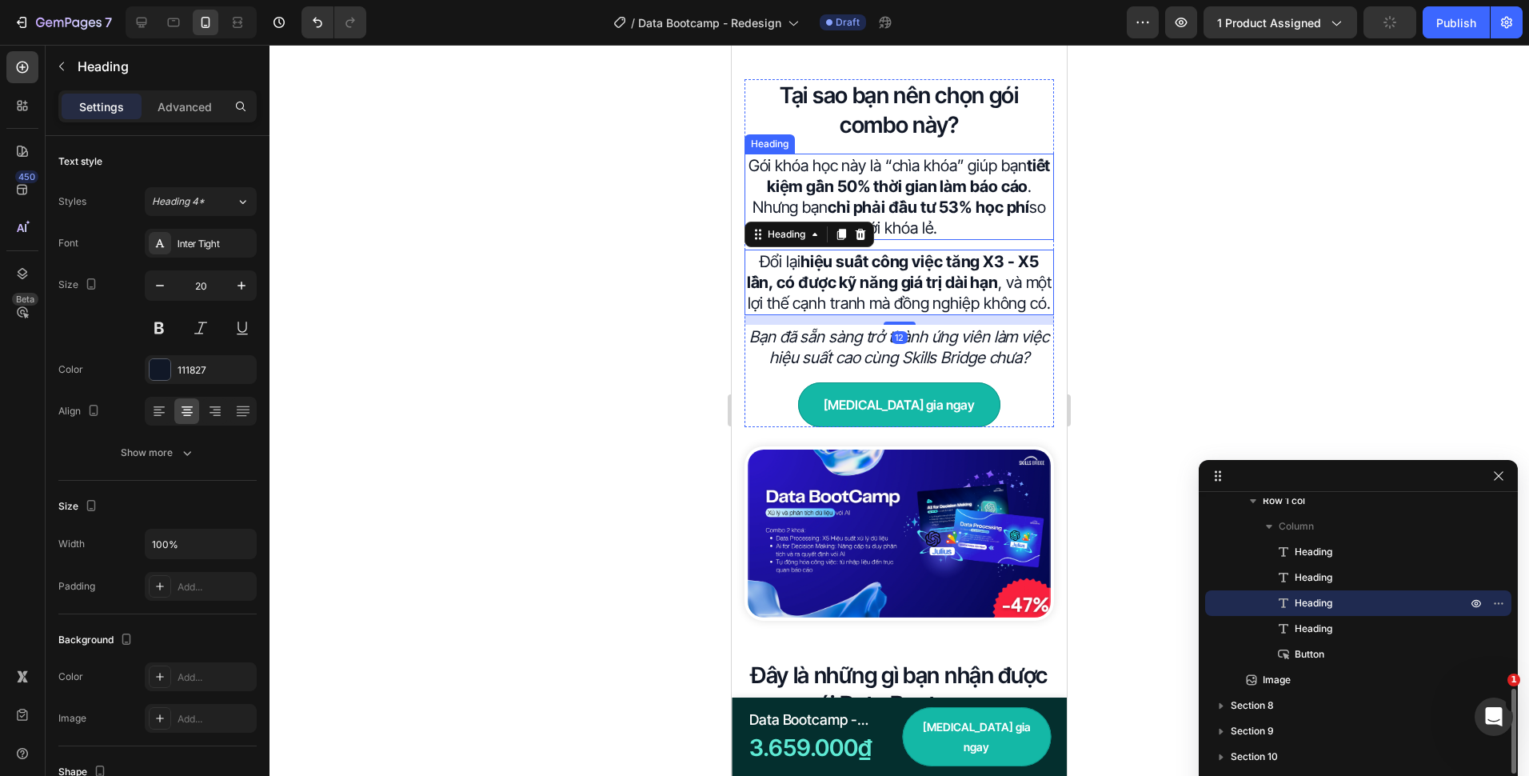
click at [957, 210] on strong "chỉ phải đầu tư 53% học phí" at bounding box center [929, 207] width 202 height 19
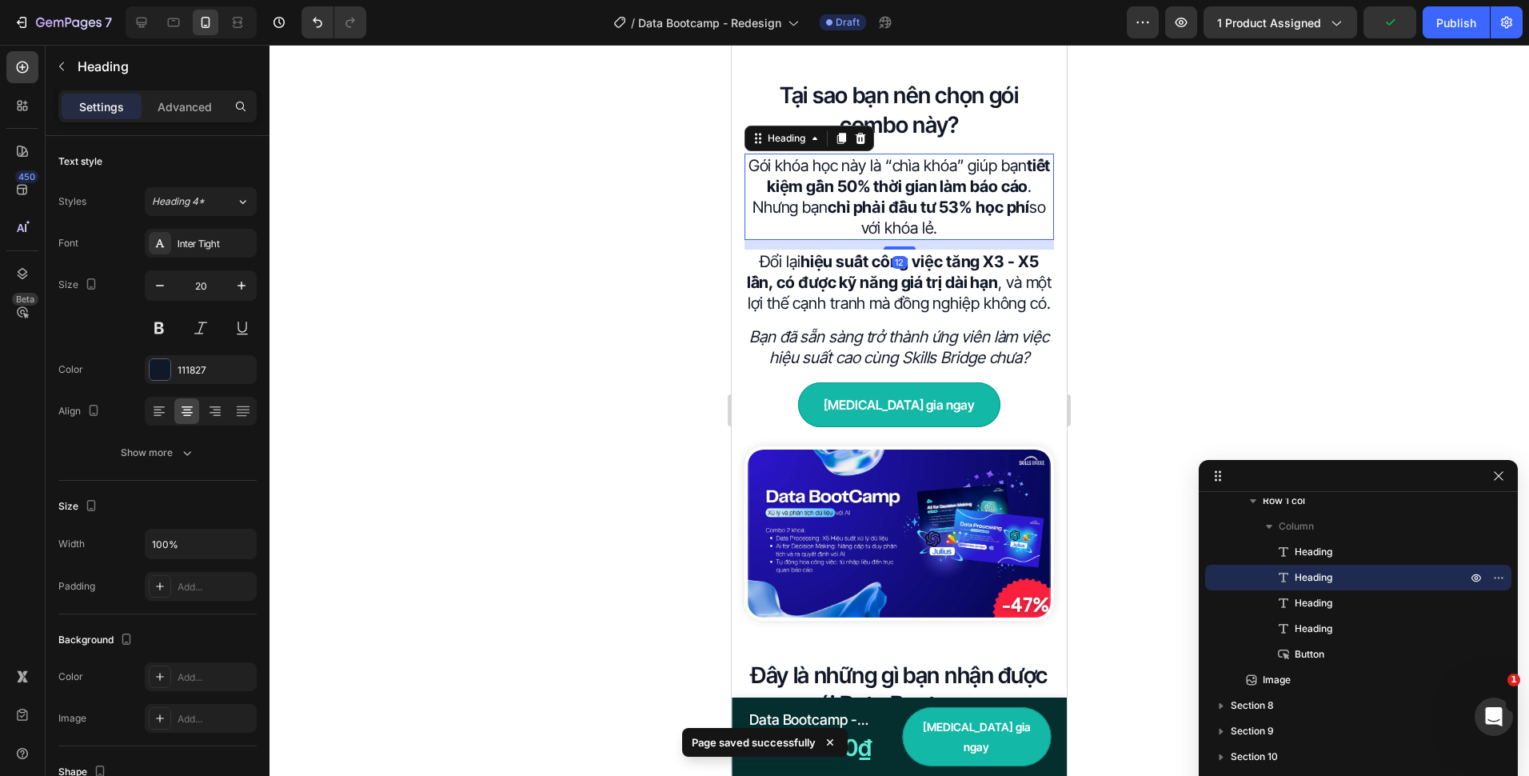
click at [940, 138] on h2 "Tại sao bạn nên chọn gói combo này?" at bounding box center [900, 110] width 310 height 62
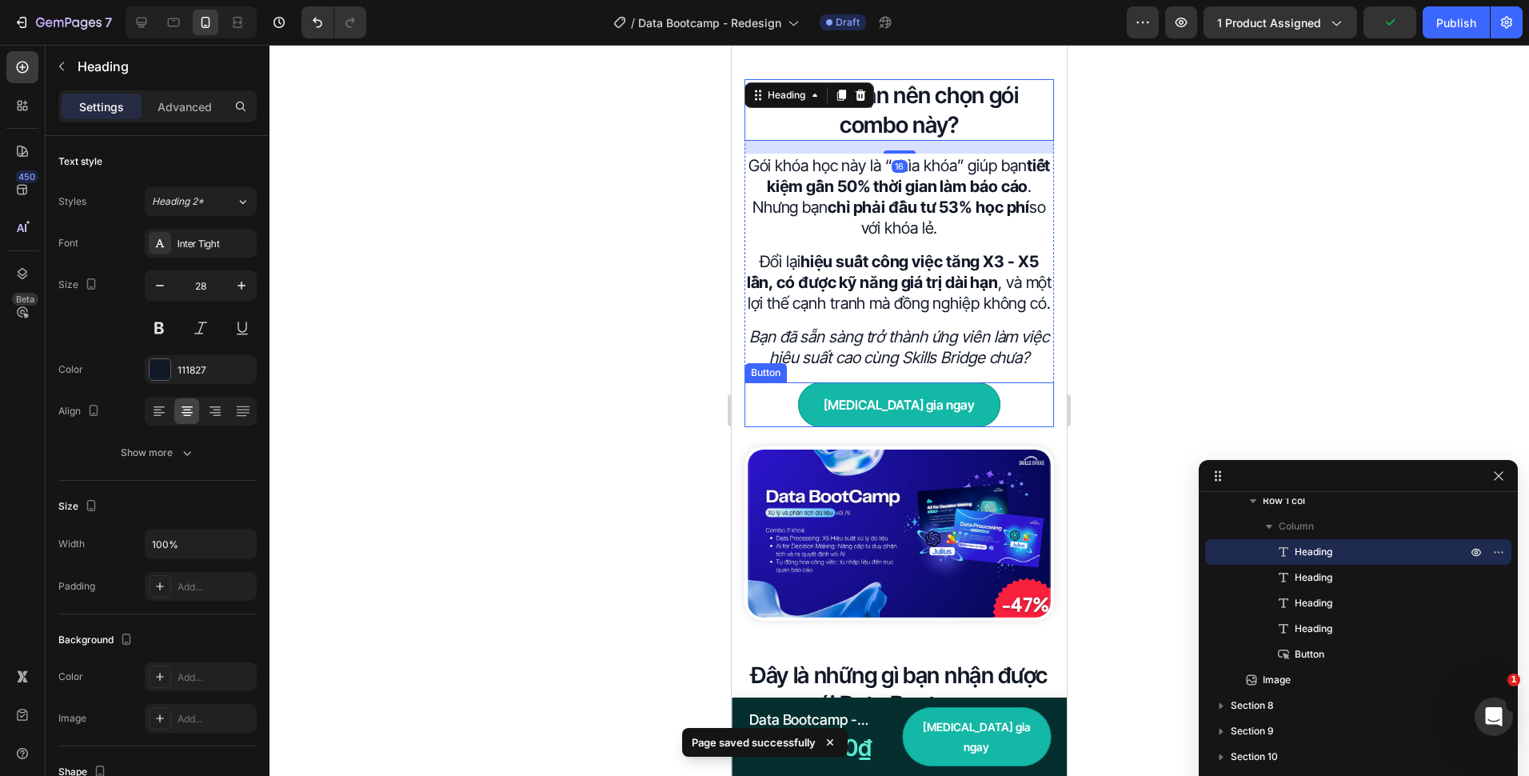
click at [969, 407] on div "Tham gia ngay Button" at bounding box center [900, 404] width 310 height 45
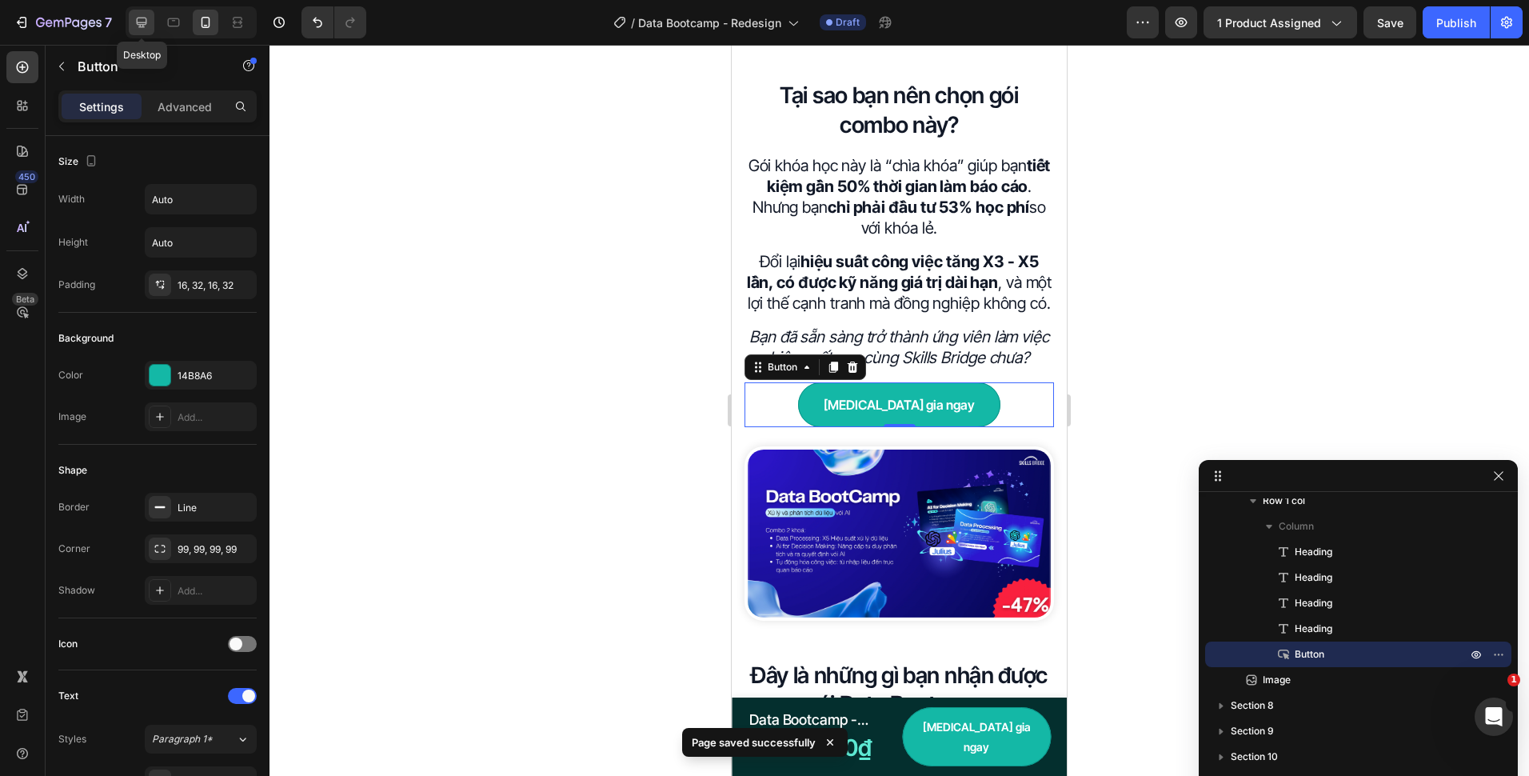
click at [150, 30] on div at bounding box center [142, 23] width 26 height 26
type input "18"
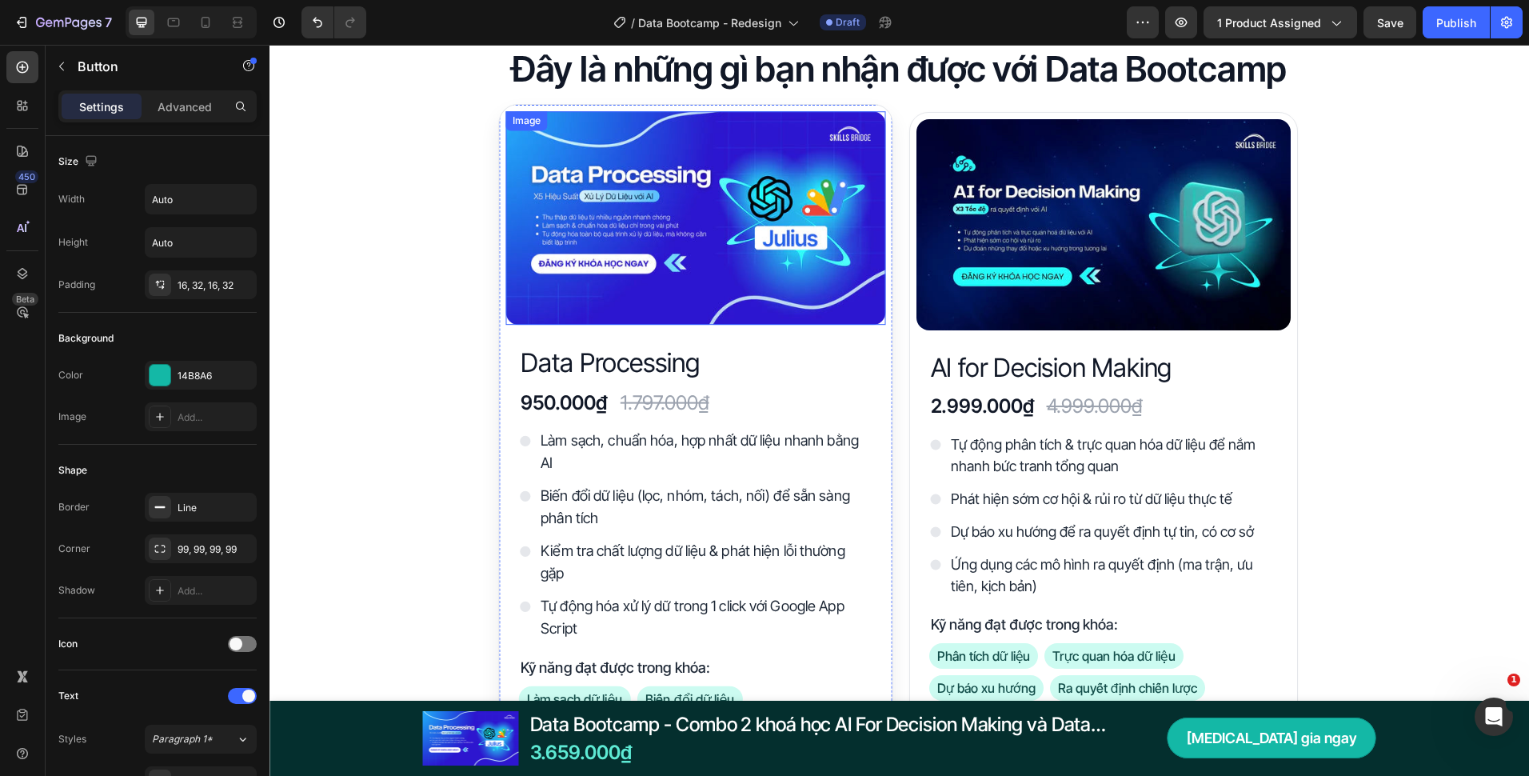
scroll to position [3668, 0]
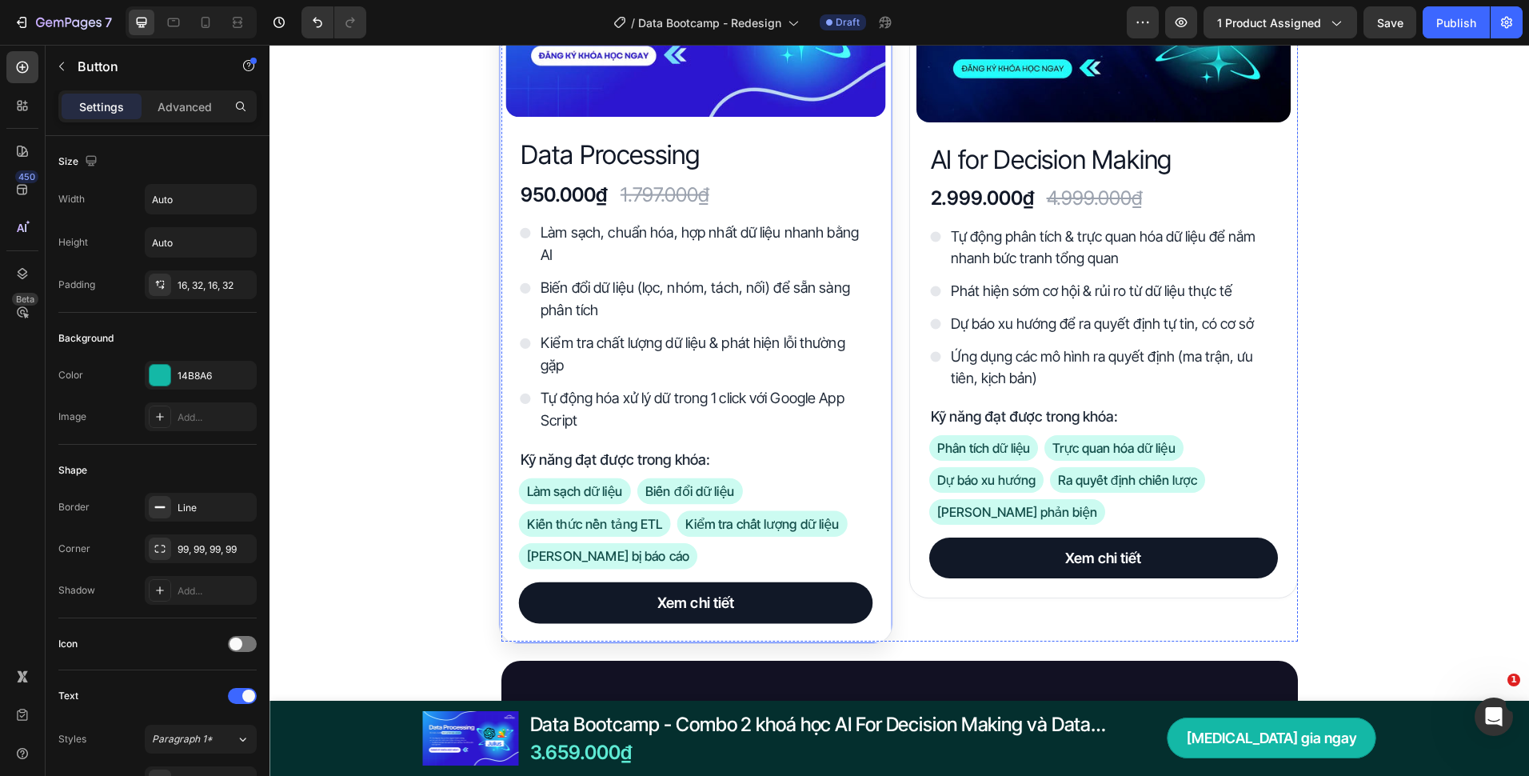
click at [881, 411] on div "Image Data Processing Heading 950.000₫ Heading 1.797.000₫ Heading Row Làm sạch,…" at bounding box center [695, 270] width 394 height 748
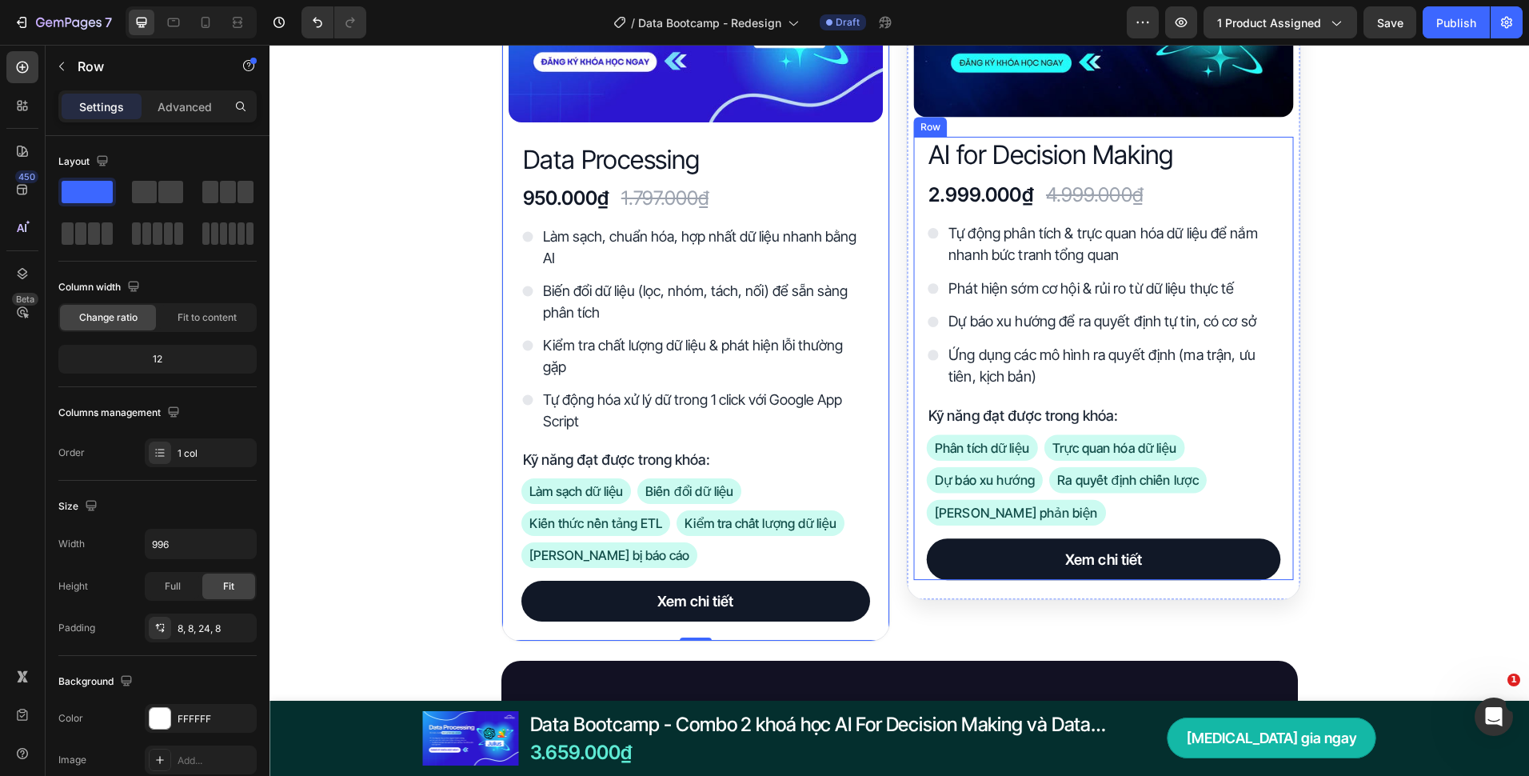
click at [913, 386] on div "AI for Decision Making Heading 2.999.000₫ Heading 4.999.000₫ Heading Row Tự độn…" at bounding box center [1103, 358] width 380 height 443
click at [906, 386] on div "Image AI for Decision Making Heading 2.999.000₫ Heading 4.999.000₫ Heading Row …" at bounding box center [1103, 249] width 394 height 704
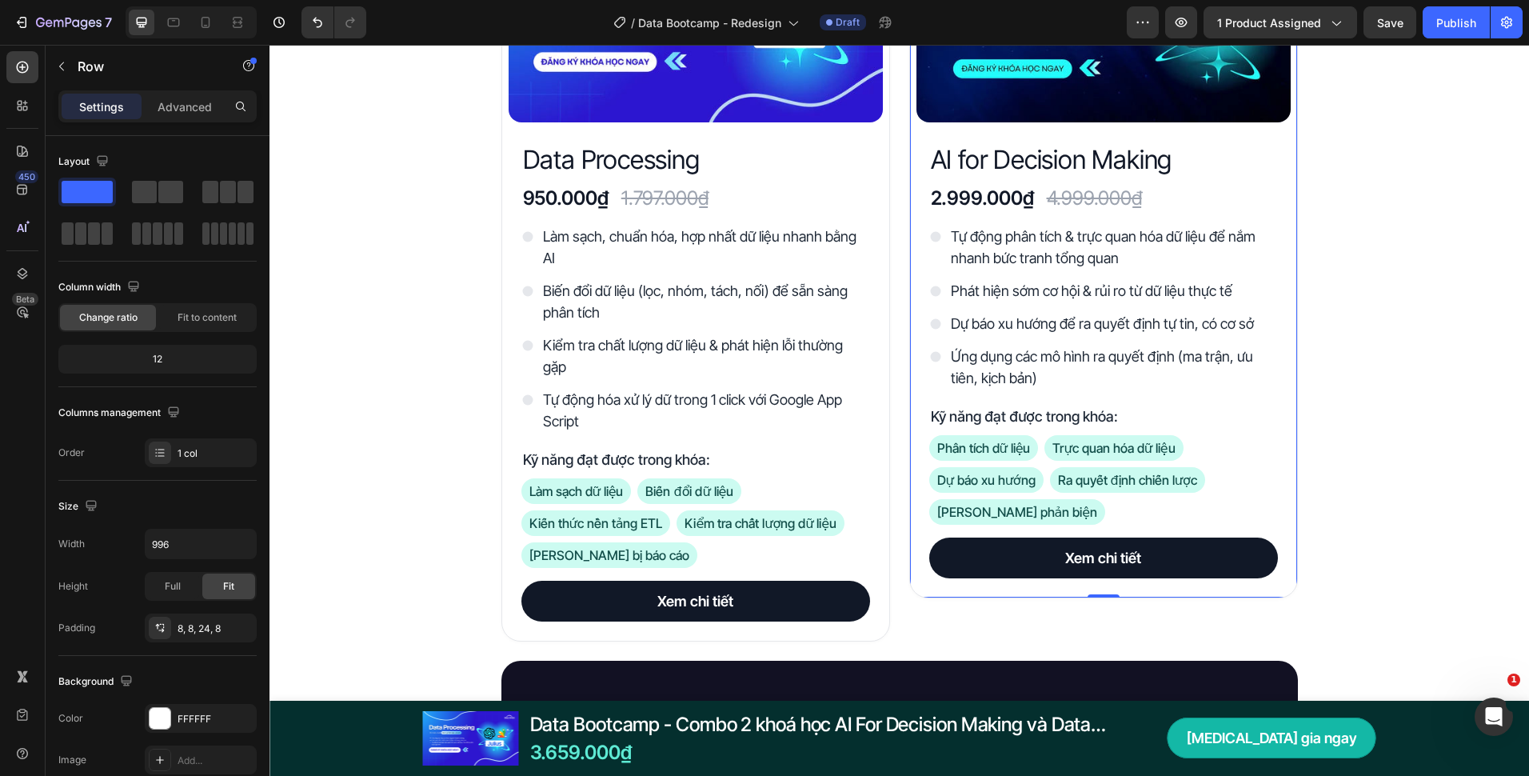
click at [888, 375] on div "Image Data Processing Heading 950.000₫ Heading 1.797.000₫ Heading Row Làm sạch,…" at bounding box center [900, 272] width 797 height 737
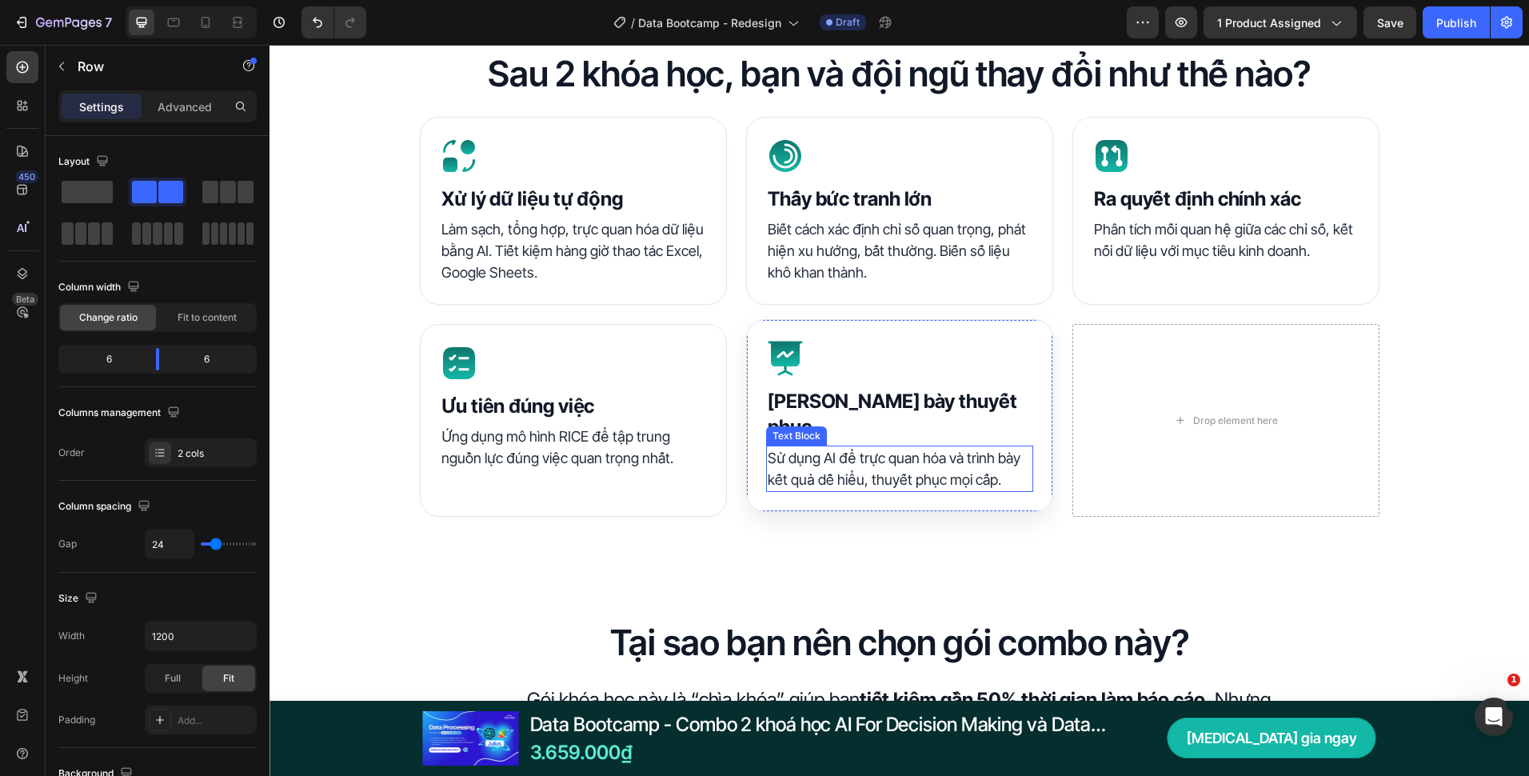
scroll to position [1280, 0]
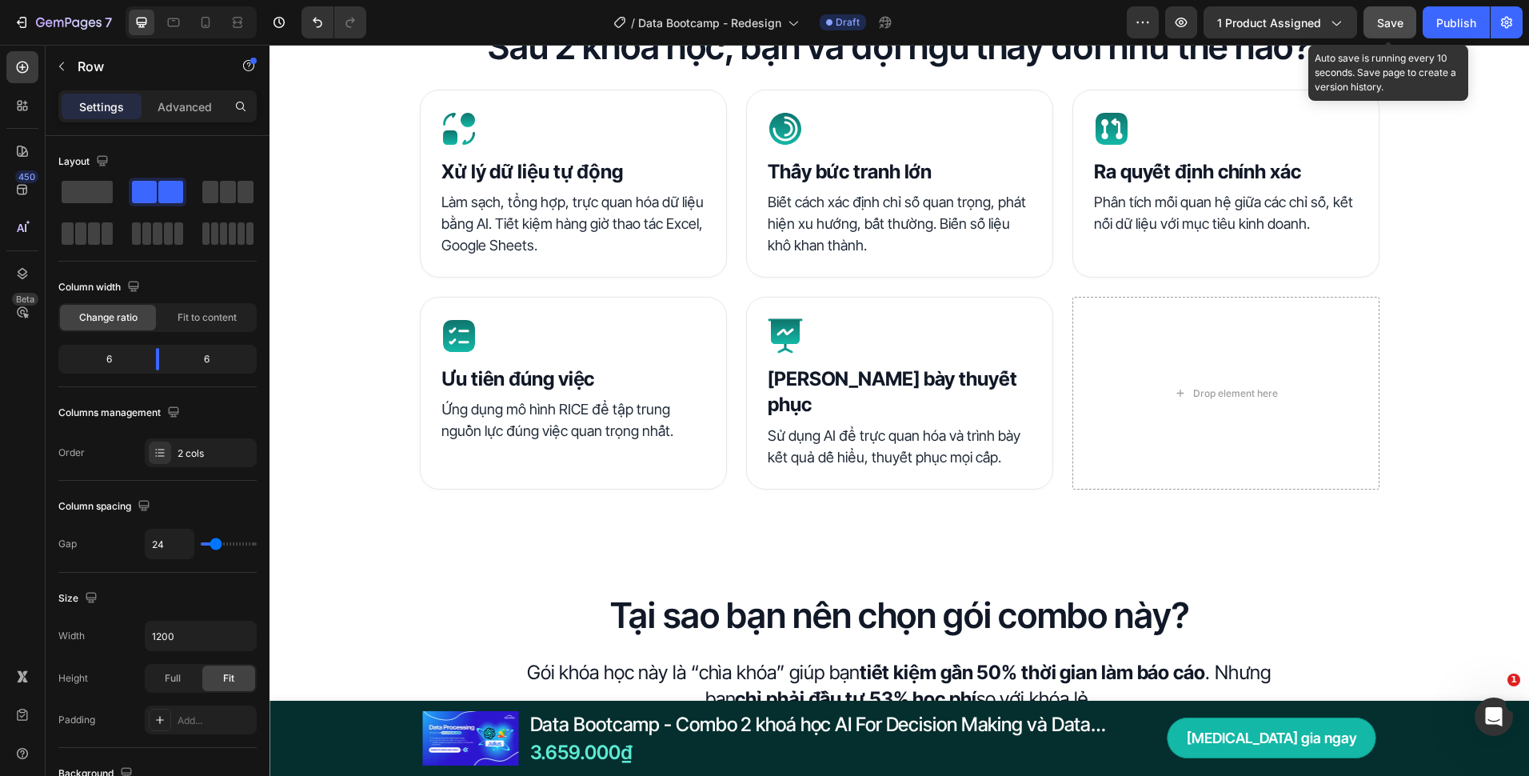
click at [1381, 27] on span "Save" at bounding box center [1390, 23] width 26 height 14
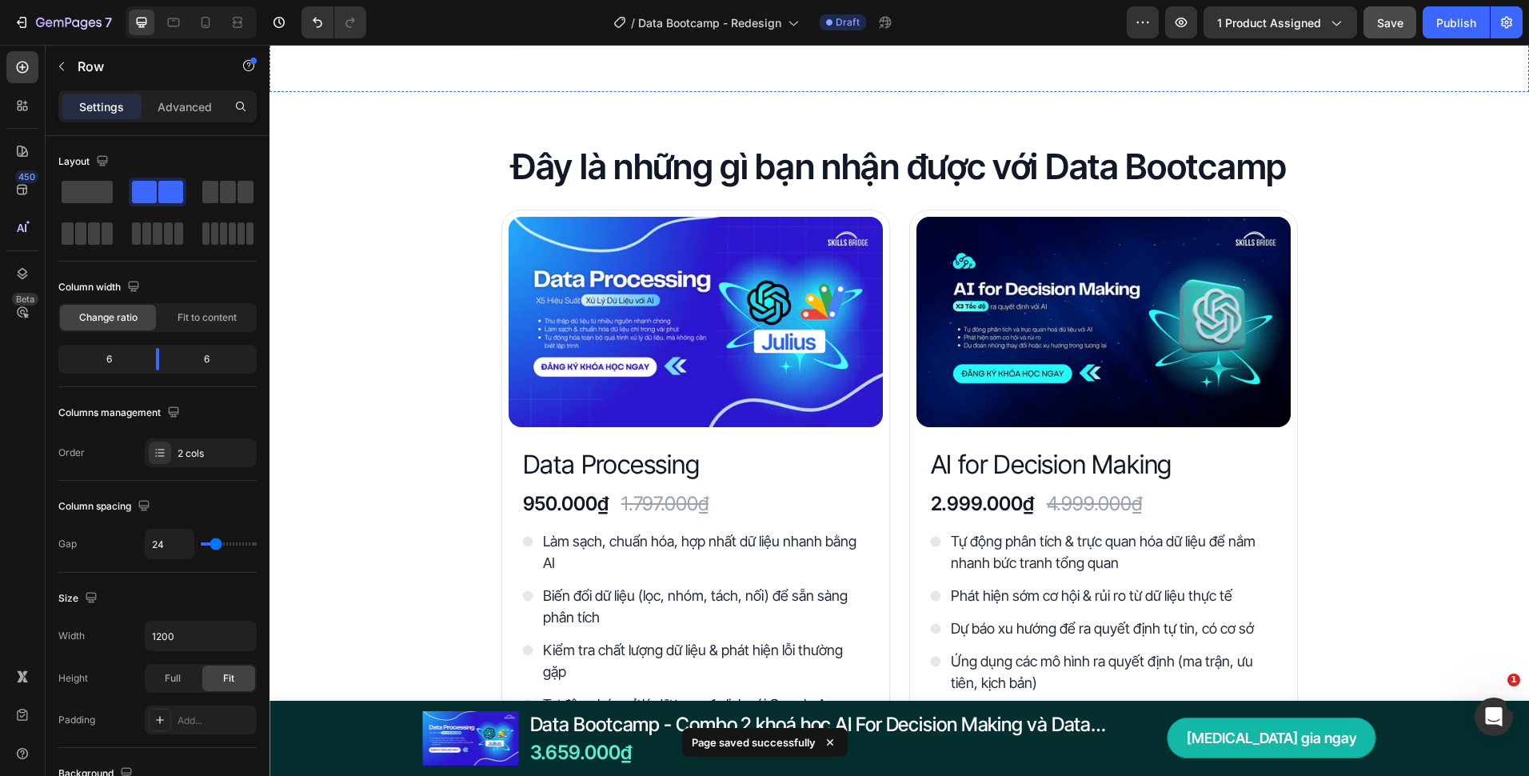
scroll to position [2640, 0]
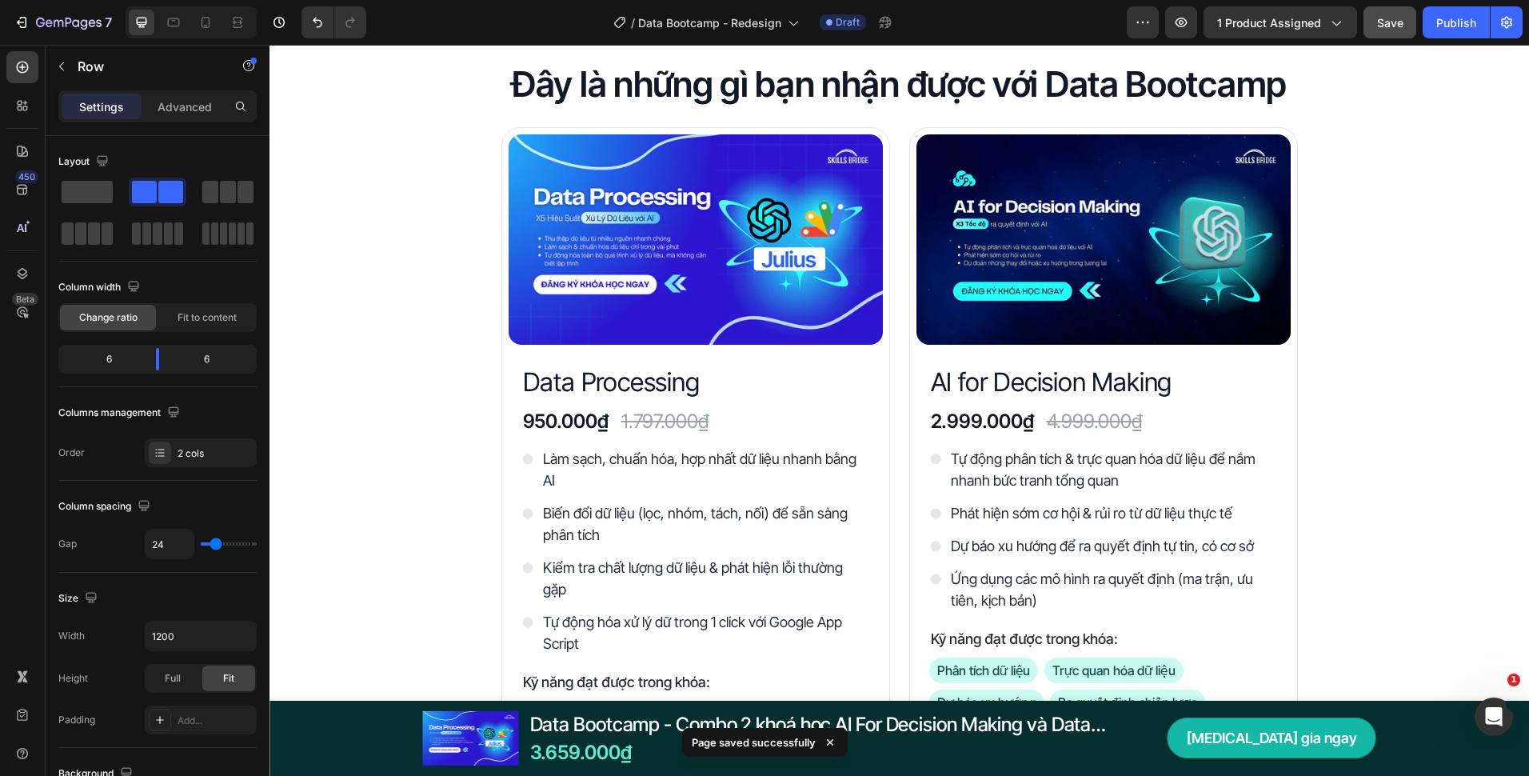
click at [894, 210] on div "Image Data Processing Heading 950.000₫ Heading 1.797.000₫ Heading Row Làm sạch,…" at bounding box center [900, 495] width 797 height 737
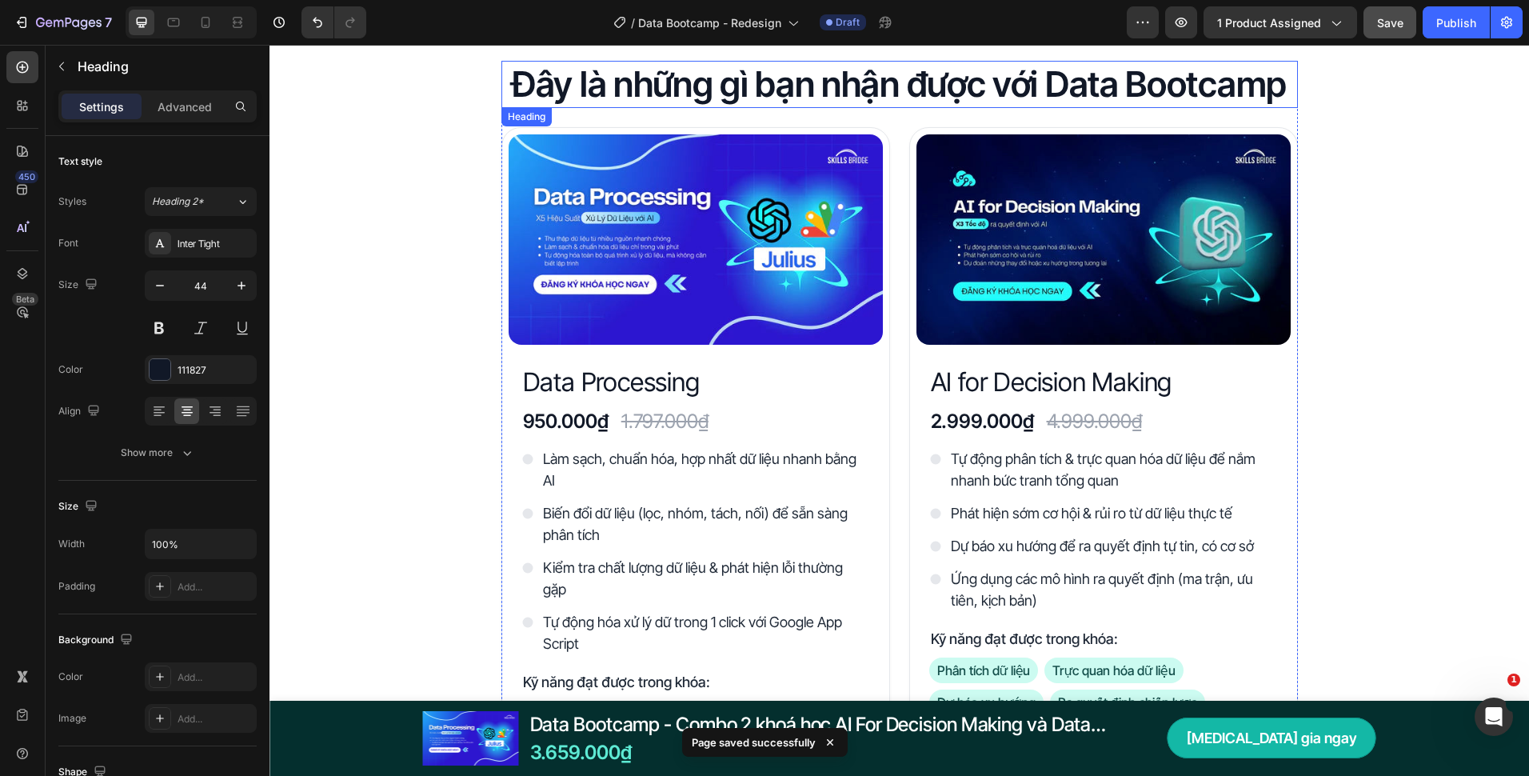
click at [929, 95] on h2 "Đây là những gì bạn nhận được với Data Bootcamp" at bounding box center [900, 84] width 797 height 47
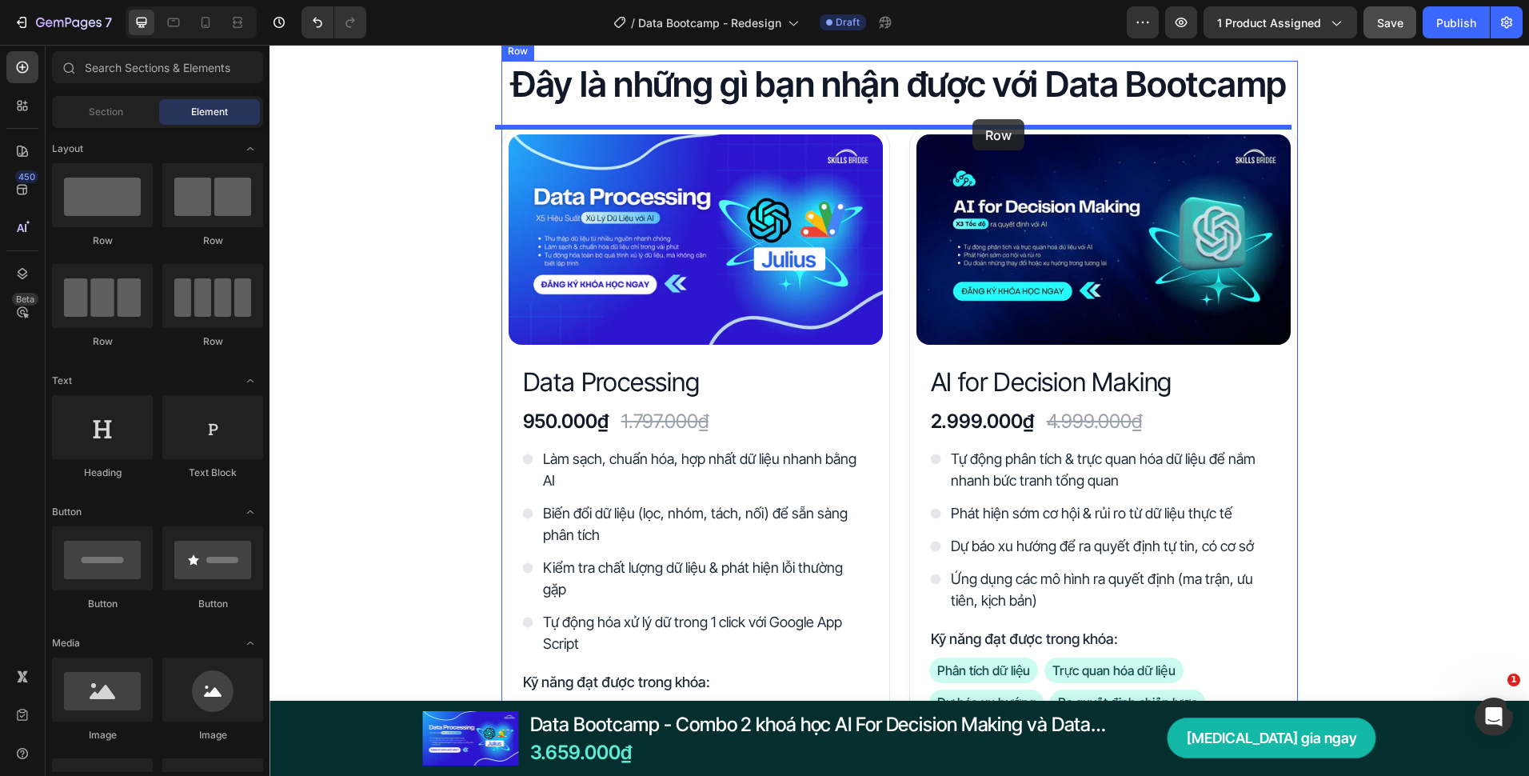
drag, startPoint x: 484, startPoint y: 263, endPoint x: 973, endPoint y: 119, distance: 509.5
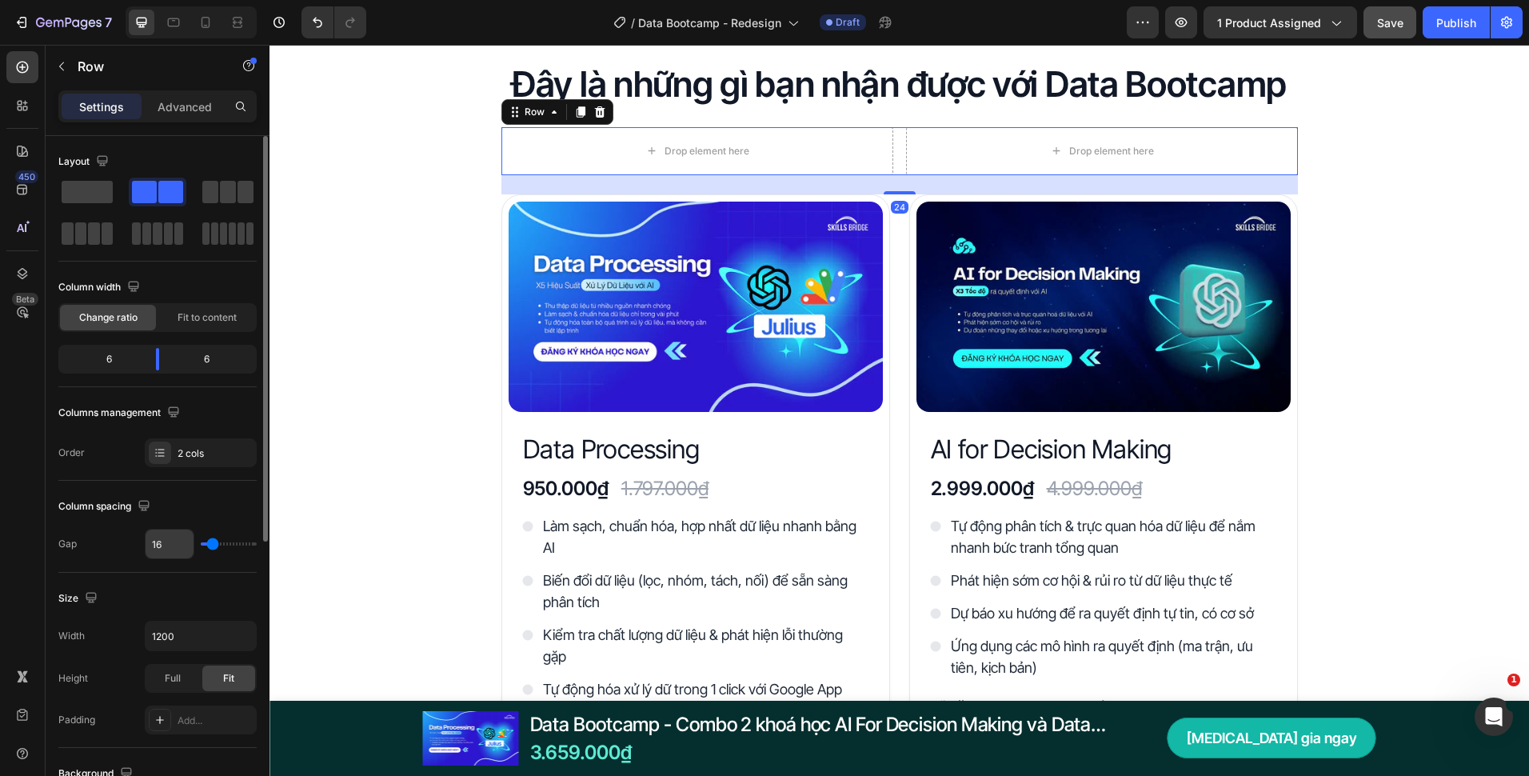
click at [166, 554] on input "16" at bounding box center [170, 544] width 48 height 29
type input "2"
type input "24"
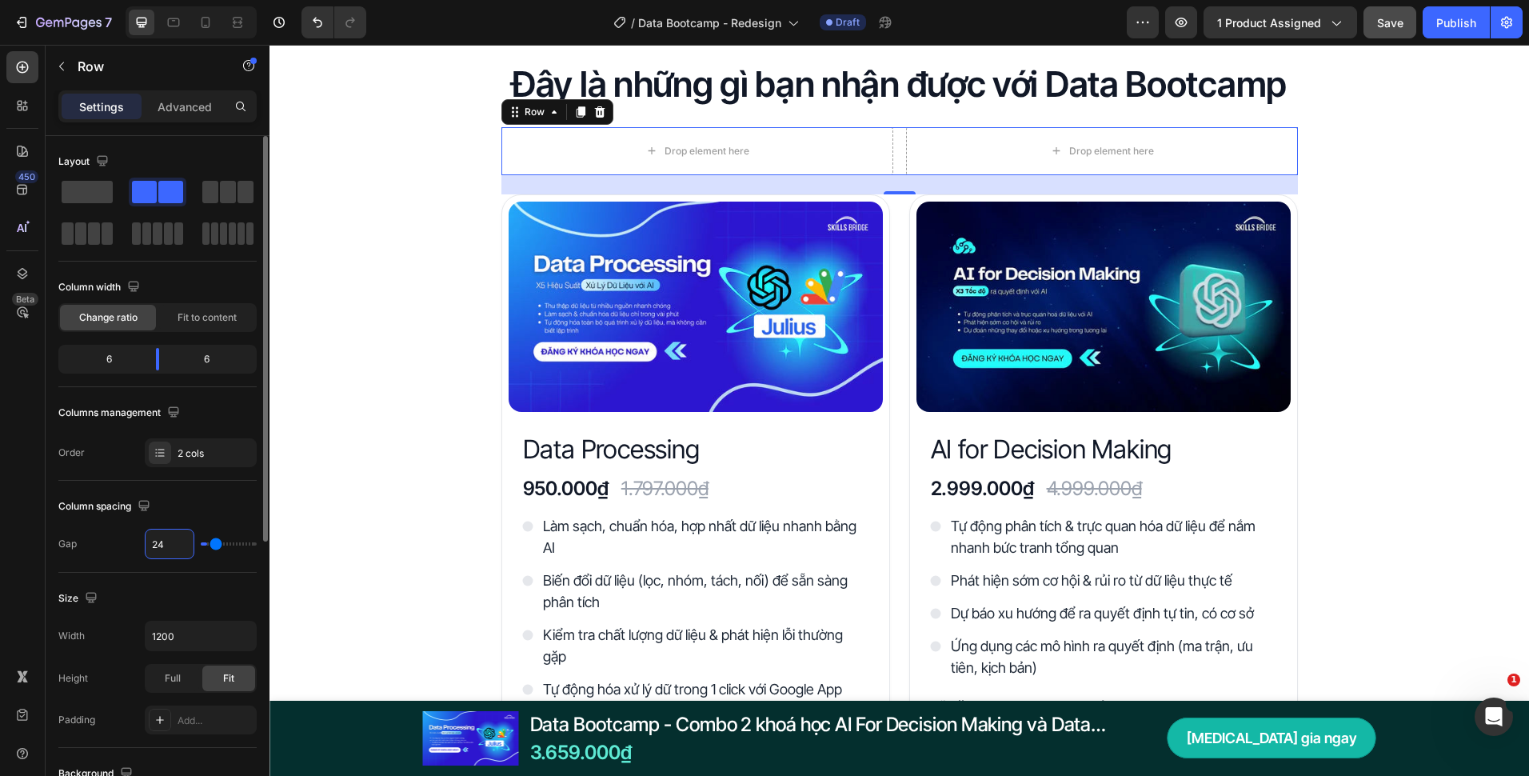
type input "24"
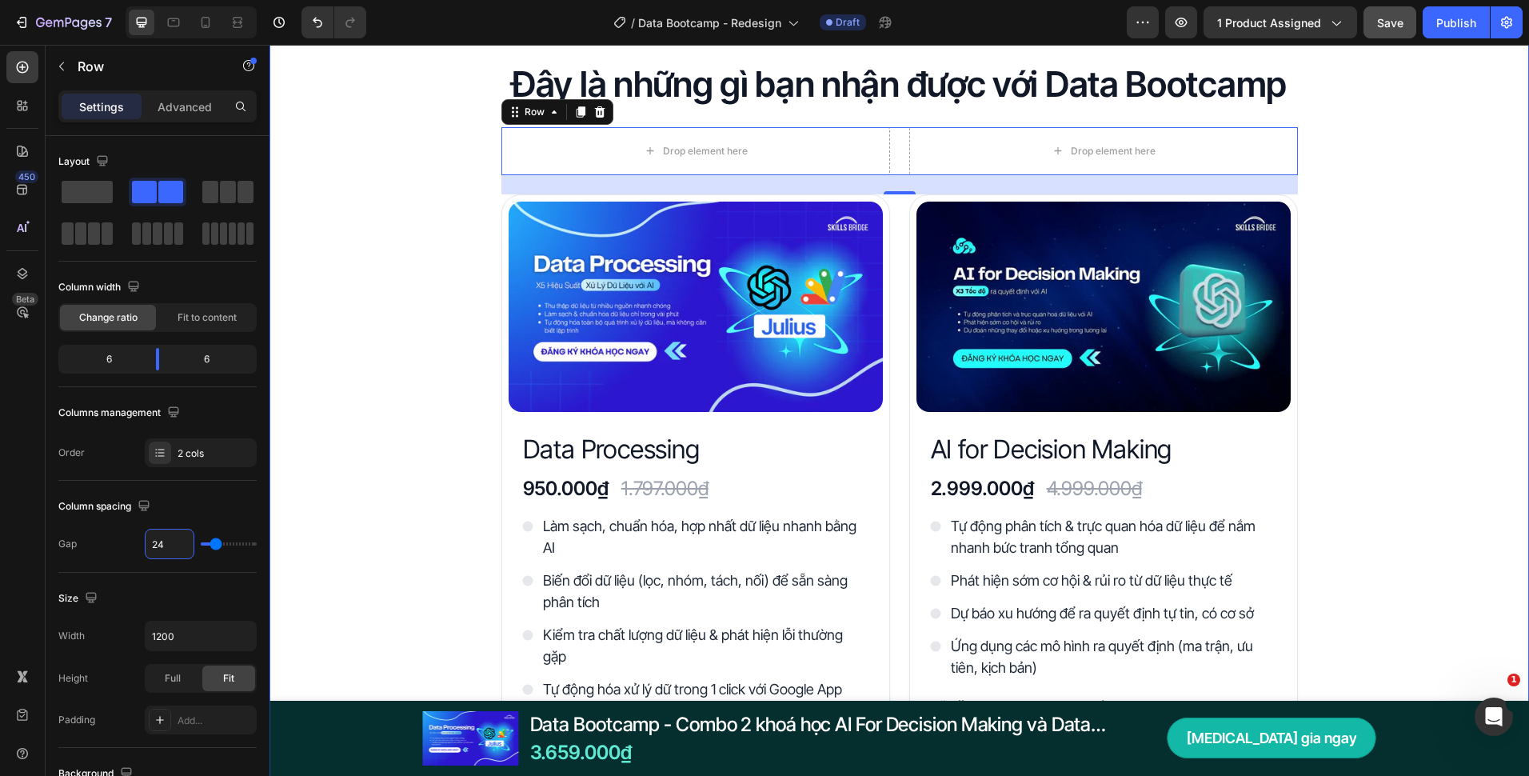
click at [363, 507] on div "Đây là những gì bạn nhận được với Data Bootcamp Heading Drop element here Drop …" at bounding box center [900, 730] width 1260 height 1338
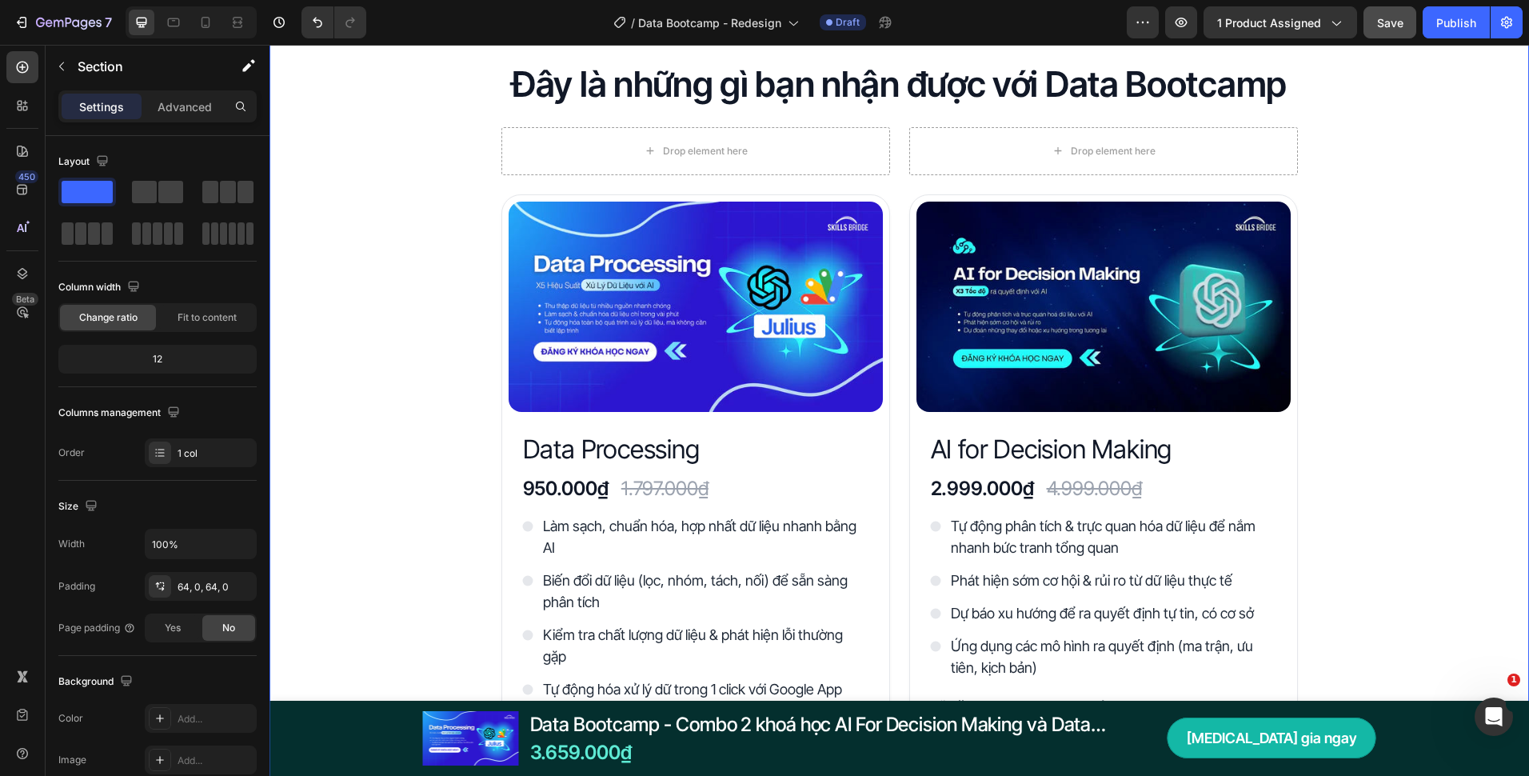
click at [436, 390] on div "Đây là những gì bạn nhận được với Data Bootcamp Heading Drop element here Drop …" at bounding box center [900, 730] width 1260 height 1338
click at [108, 73] on p "Section" at bounding box center [143, 66] width 131 height 19
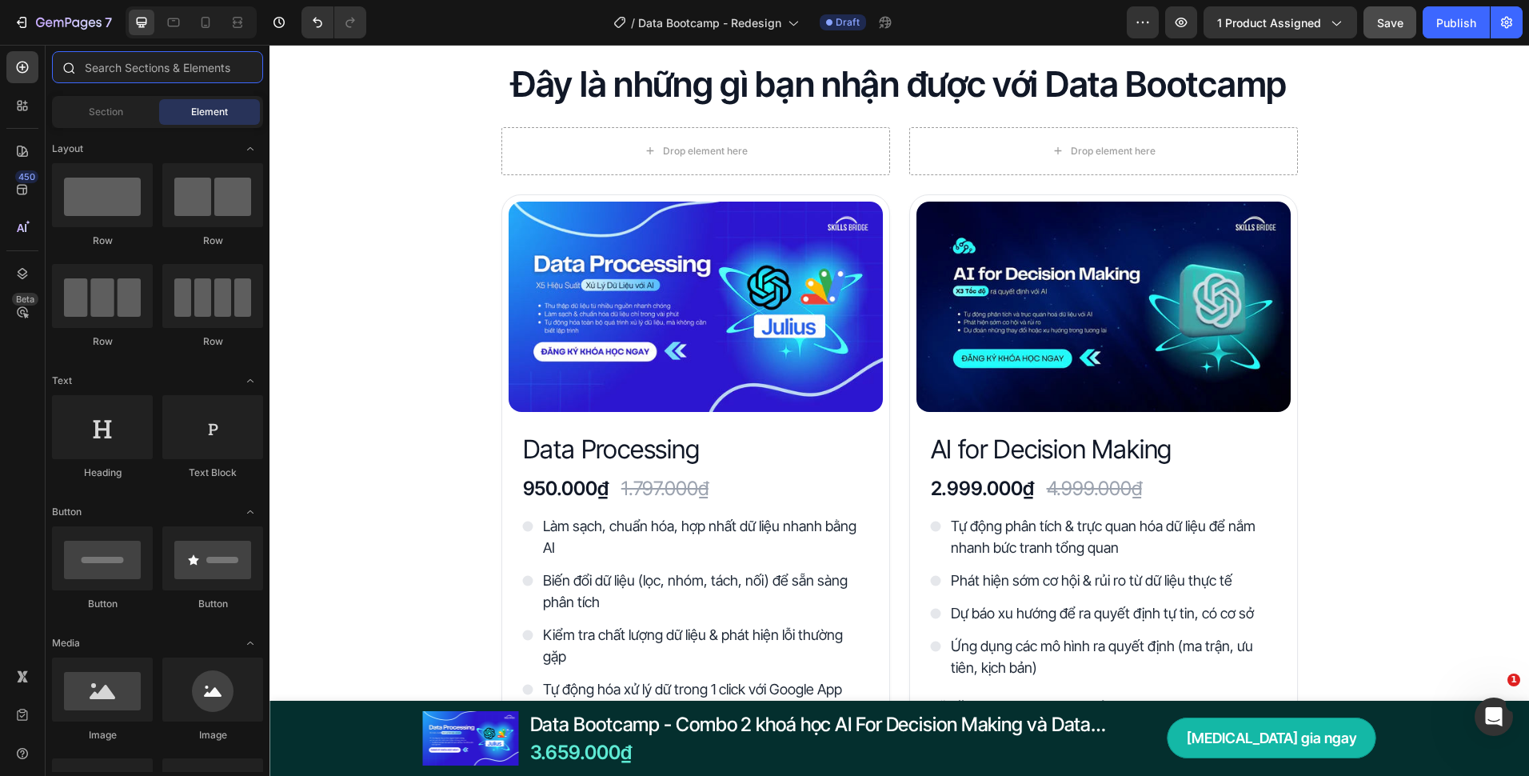
click at [162, 74] on input "text" at bounding box center [157, 67] width 211 height 32
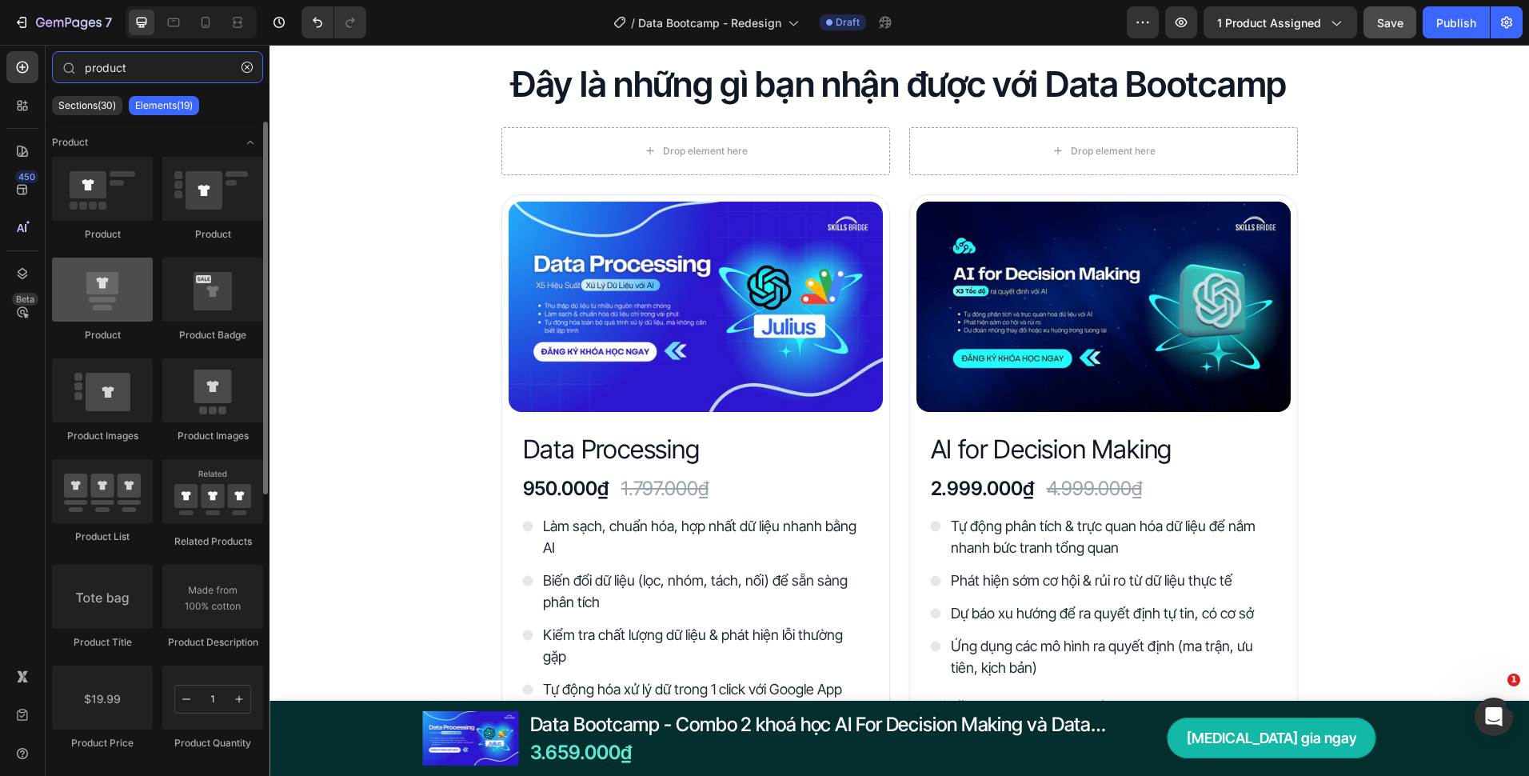
type input "product"
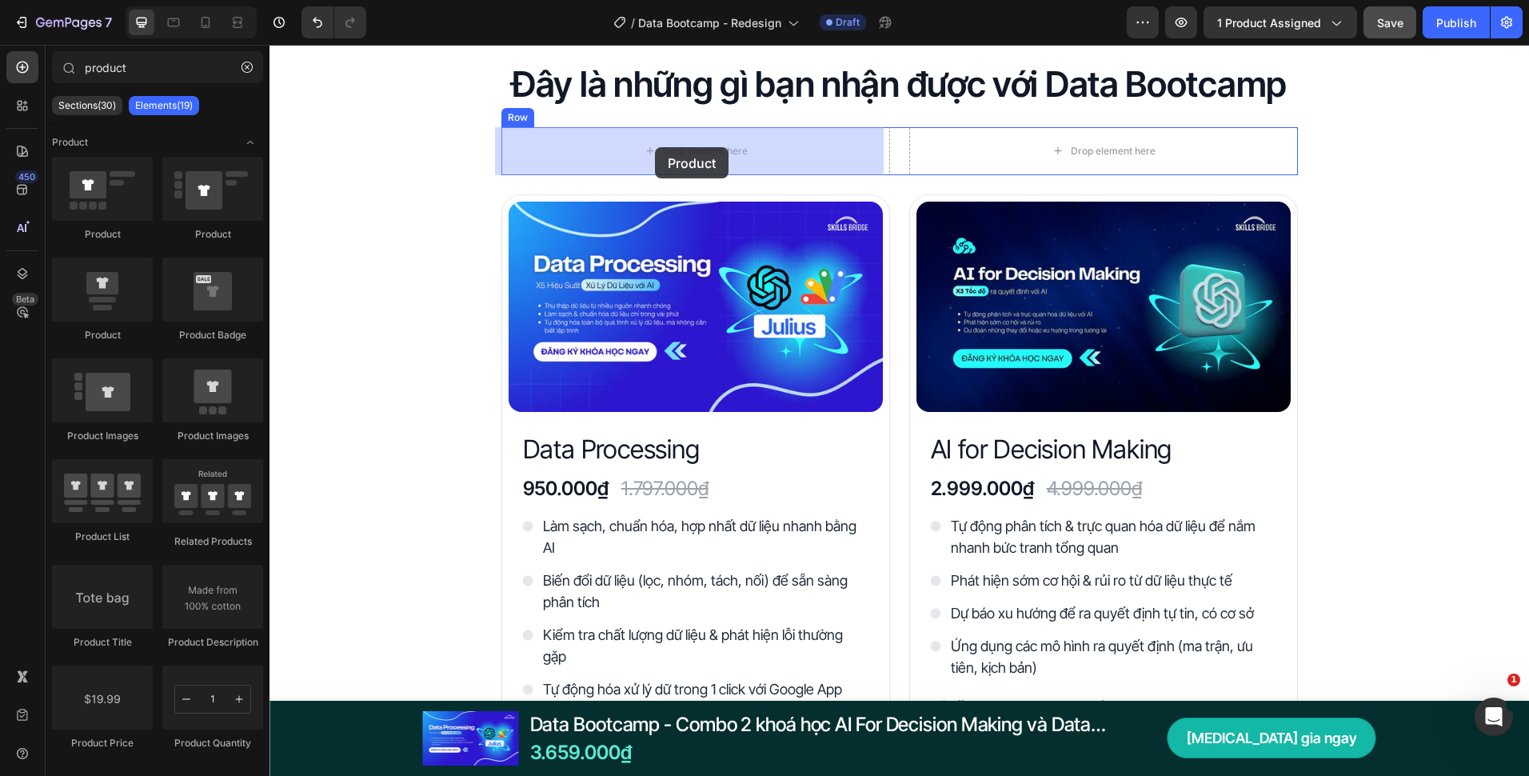
drag, startPoint x: 393, startPoint y: 342, endPoint x: 655, endPoint y: 147, distance: 327.0
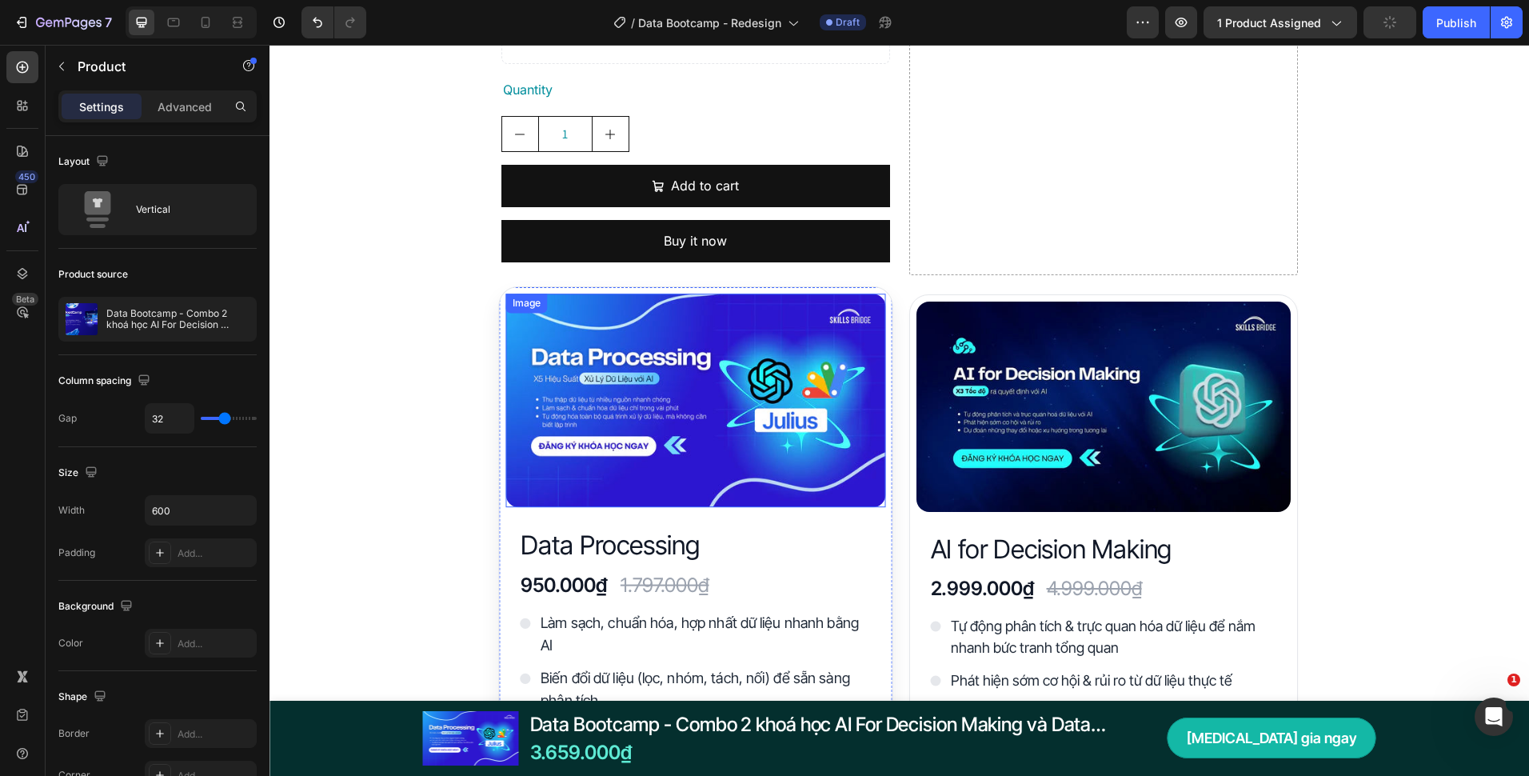
scroll to position [3679, 0]
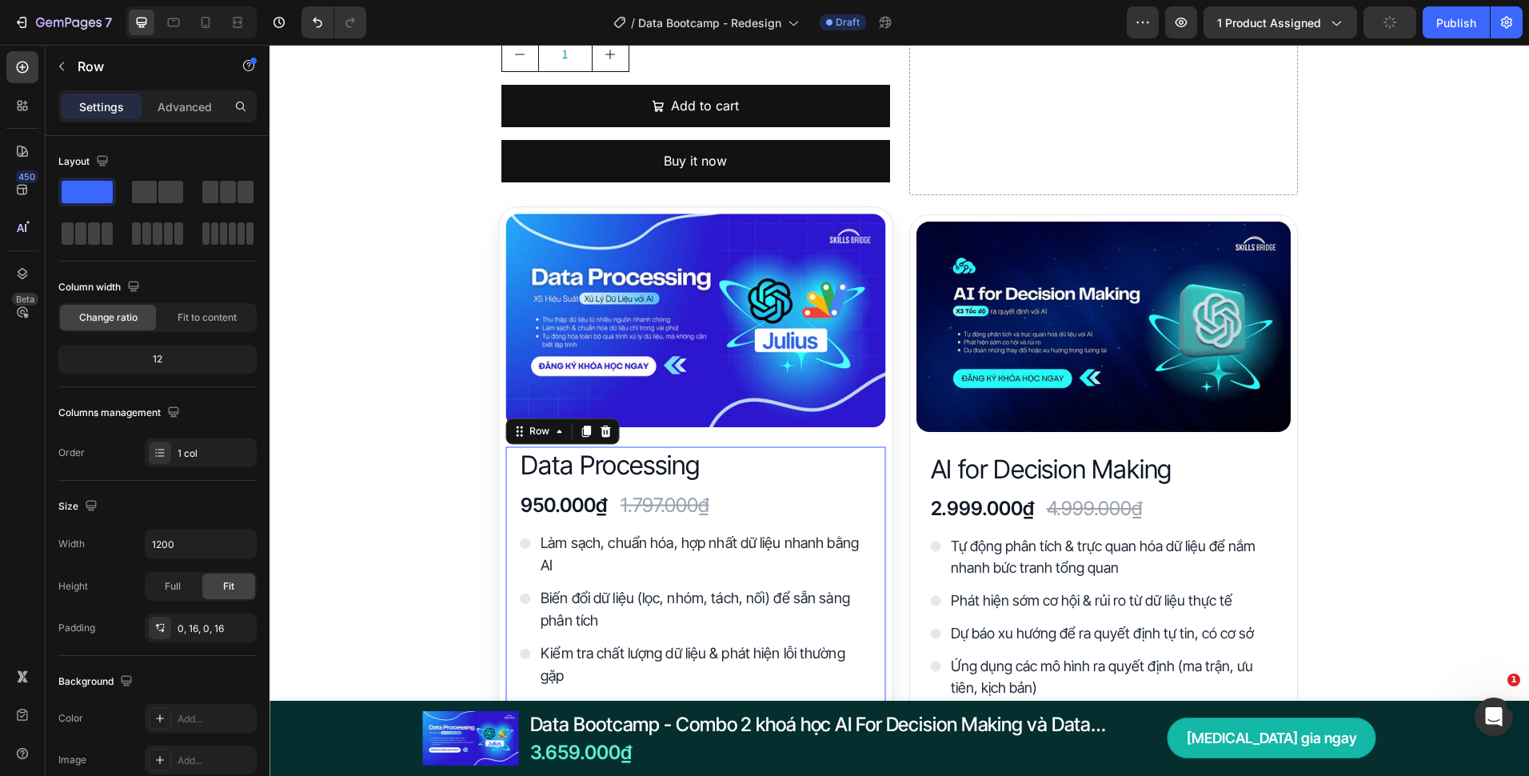
click at [879, 506] on div "Data Processing Heading 950.000₫ Heading 1.797.000₫ Heading Row Làm sạch, chuẩn…" at bounding box center [696, 690] width 380 height 487
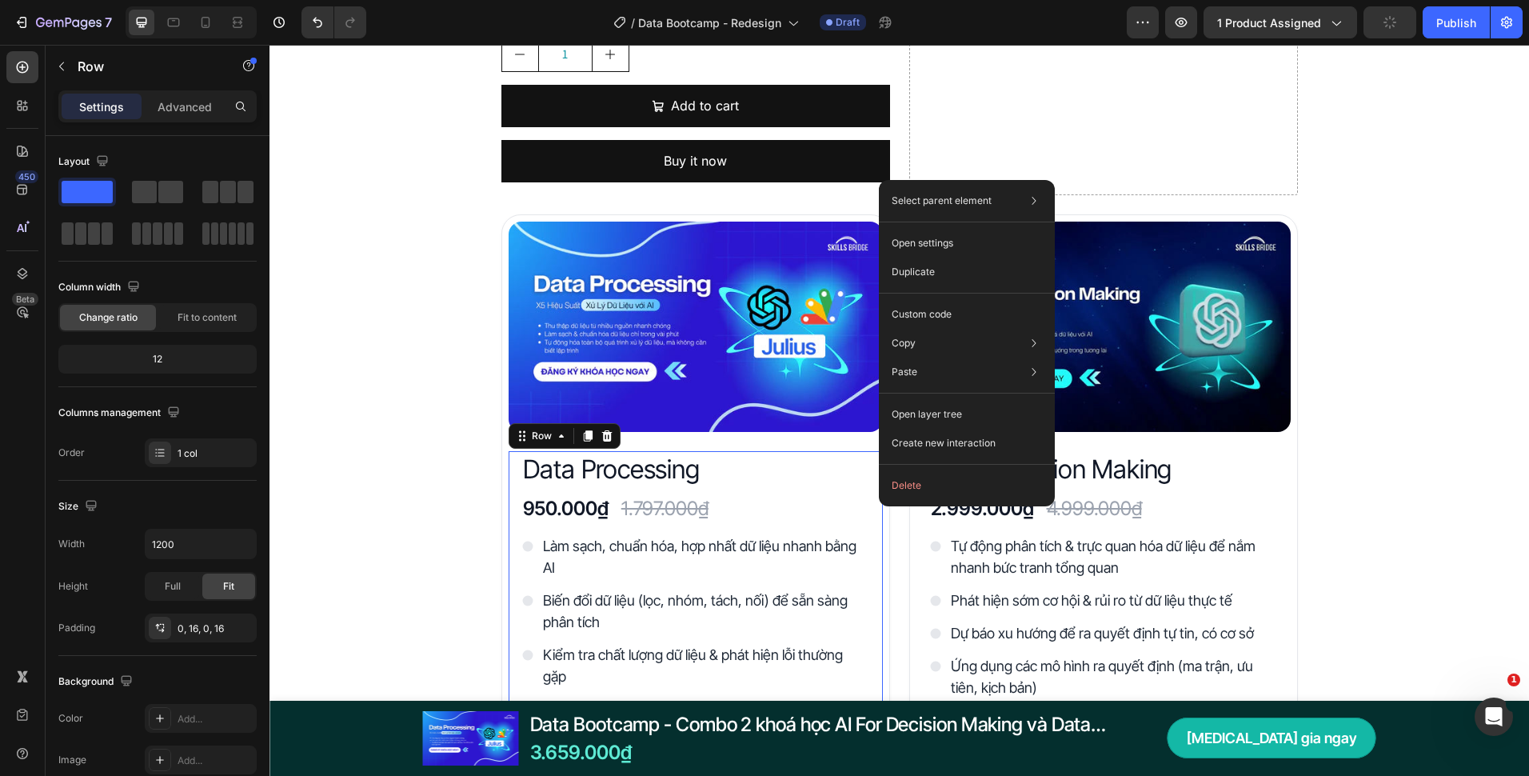
drag, startPoint x: 885, startPoint y: 505, endPoint x: 614, endPoint y: 468, distance: 272.8
click at [885, 505] on div "Select parent element Row 1 col Row 2 cols Row 1 col Row 1 col Open settings Du…" at bounding box center [967, 343] width 176 height 326
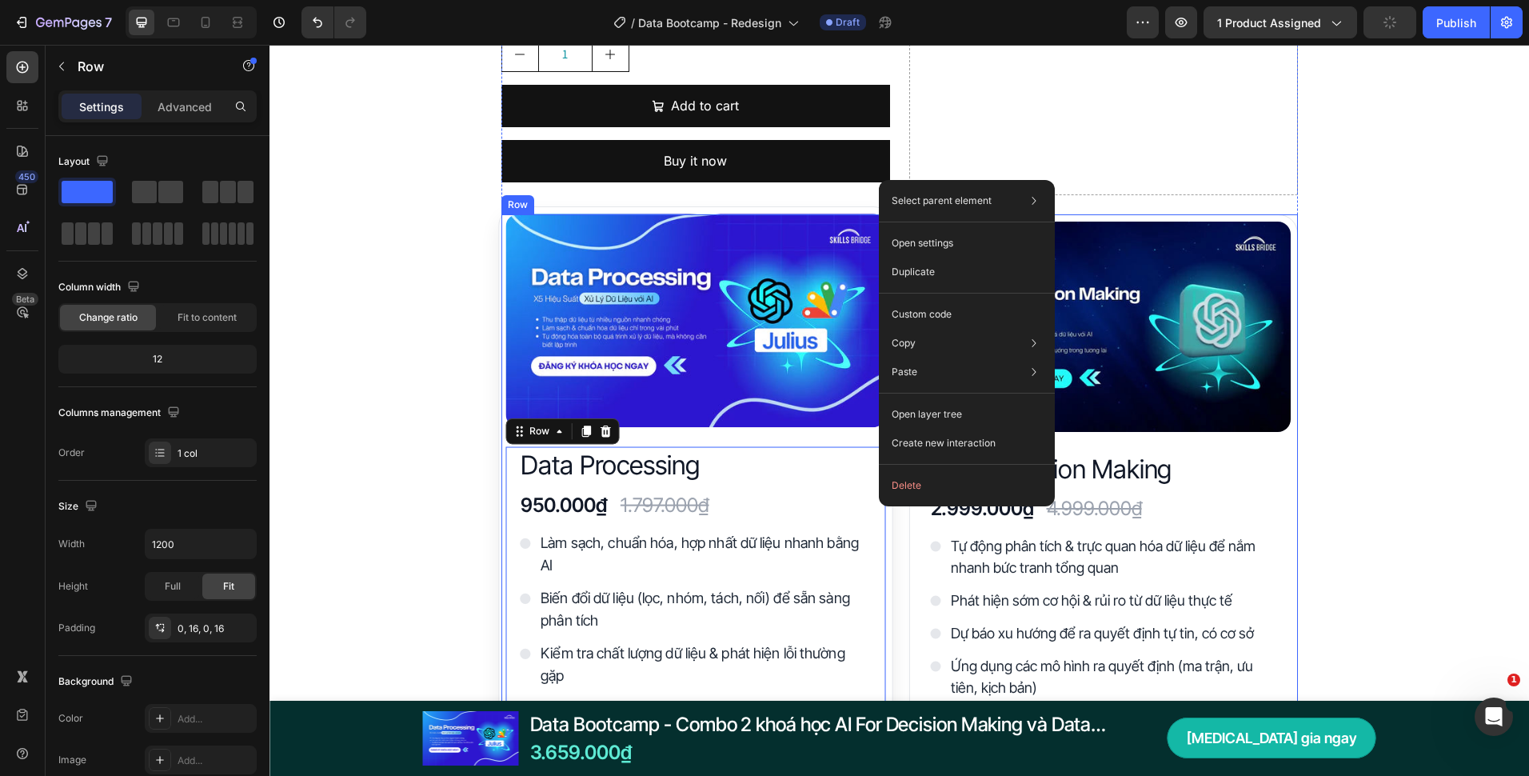
click at [883, 526] on div "Image Data Processing Heading 950.000₫ Heading 1.797.000₫ Heading Row Làm sạch,…" at bounding box center [695, 580] width 394 height 748
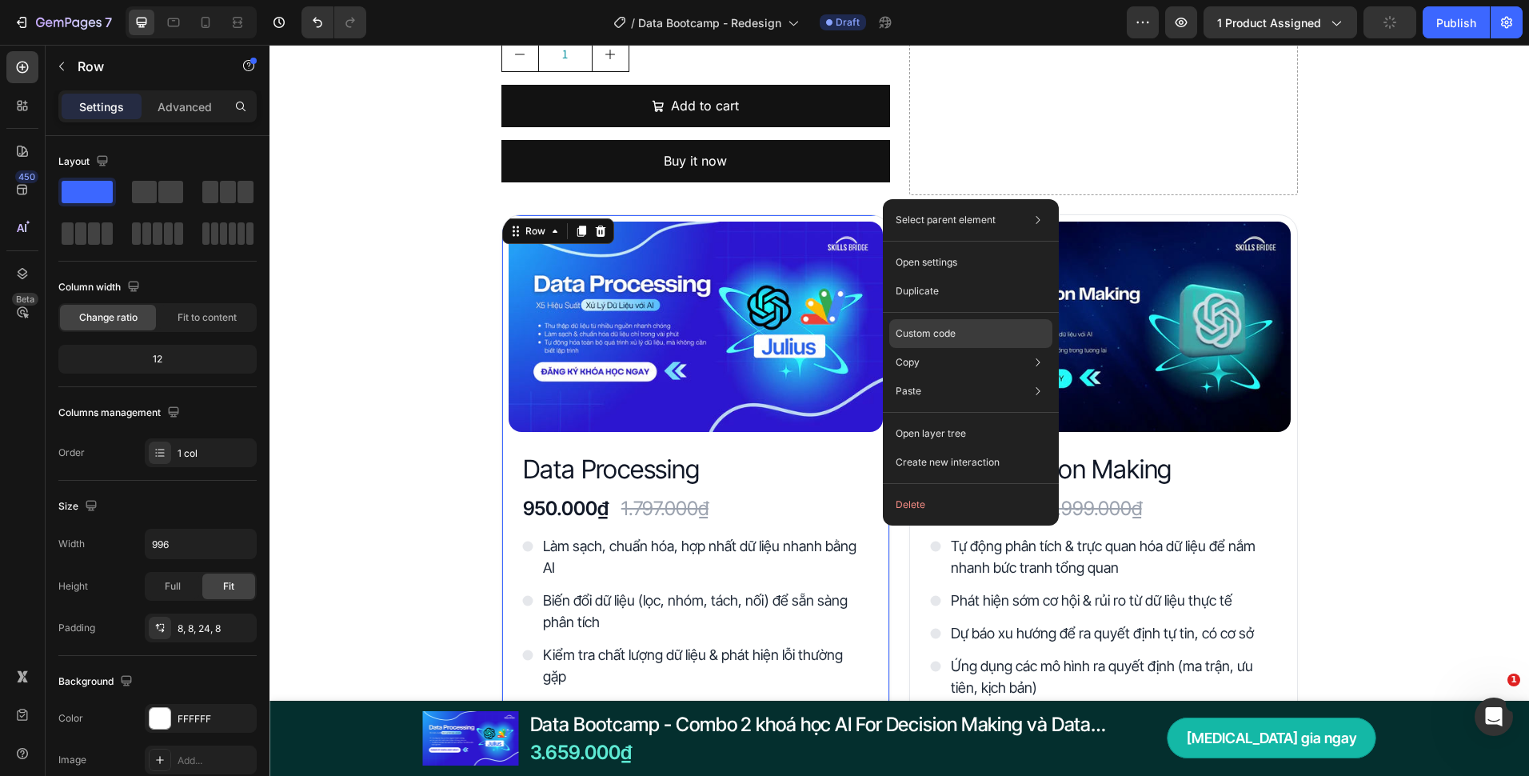
click at [967, 338] on div "Custom code" at bounding box center [970, 333] width 163 height 29
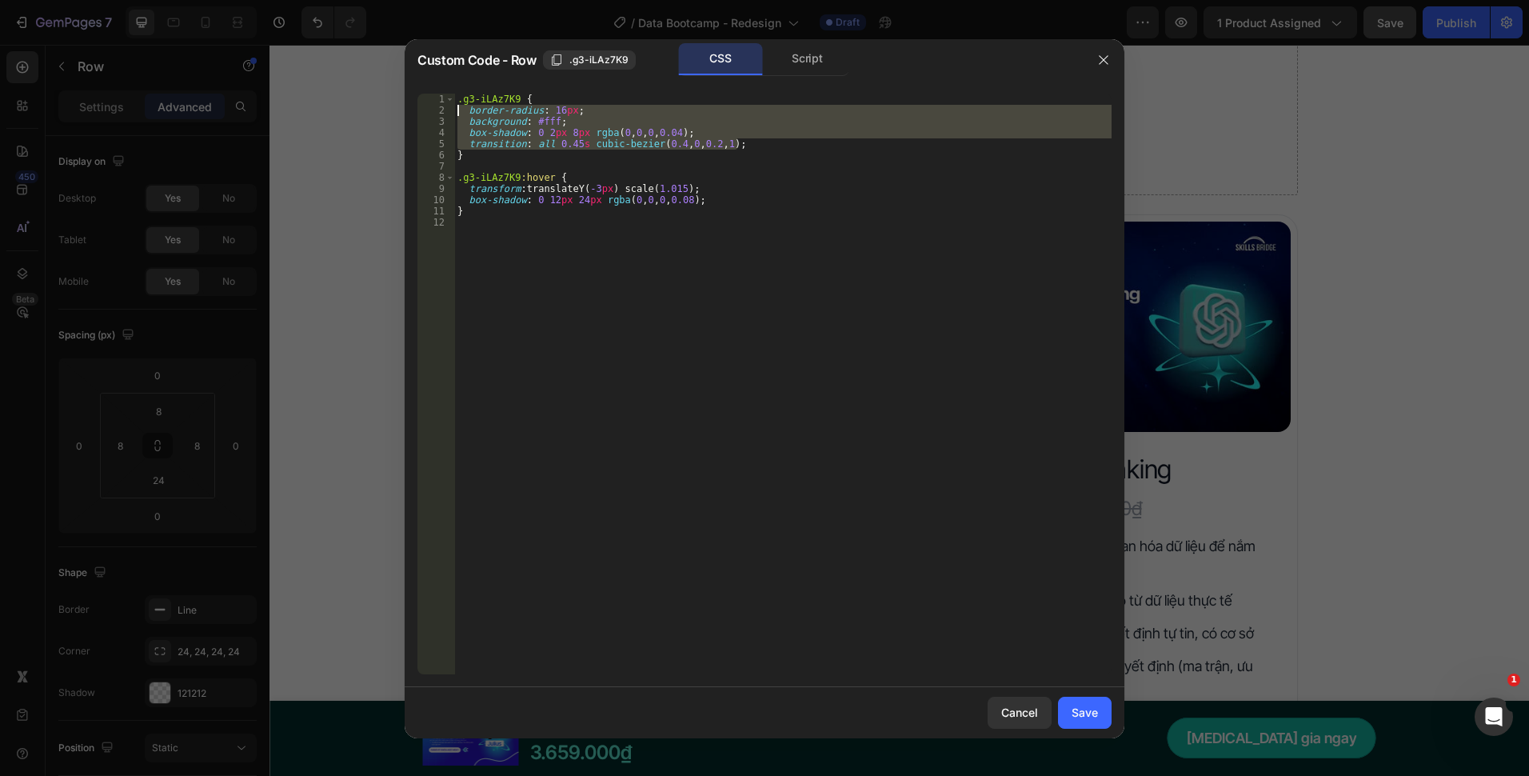
drag, startPoint x: 752, startPoint y: 143, endPoint x: 414, endPoint y: 109, distance: 340.1
click at [414, 109] on div "transition: all 0.45s cubic-bezier(0.4, 0, 0.2, 1); 1 2 3 4 5 6 7 8 9 10 11 12 …" at bounding box center [765, 384] width 720 height 606
type textarea "border-radius: 16px; background: #fff;"
drag, startPoint x: 1098, startPoint y: 56, endPoint x: 822, endPoint y: 12, distance: 279.4
click at [1098, 56] on icon "button" at bounding box center [1103, 60] width 13 height 13
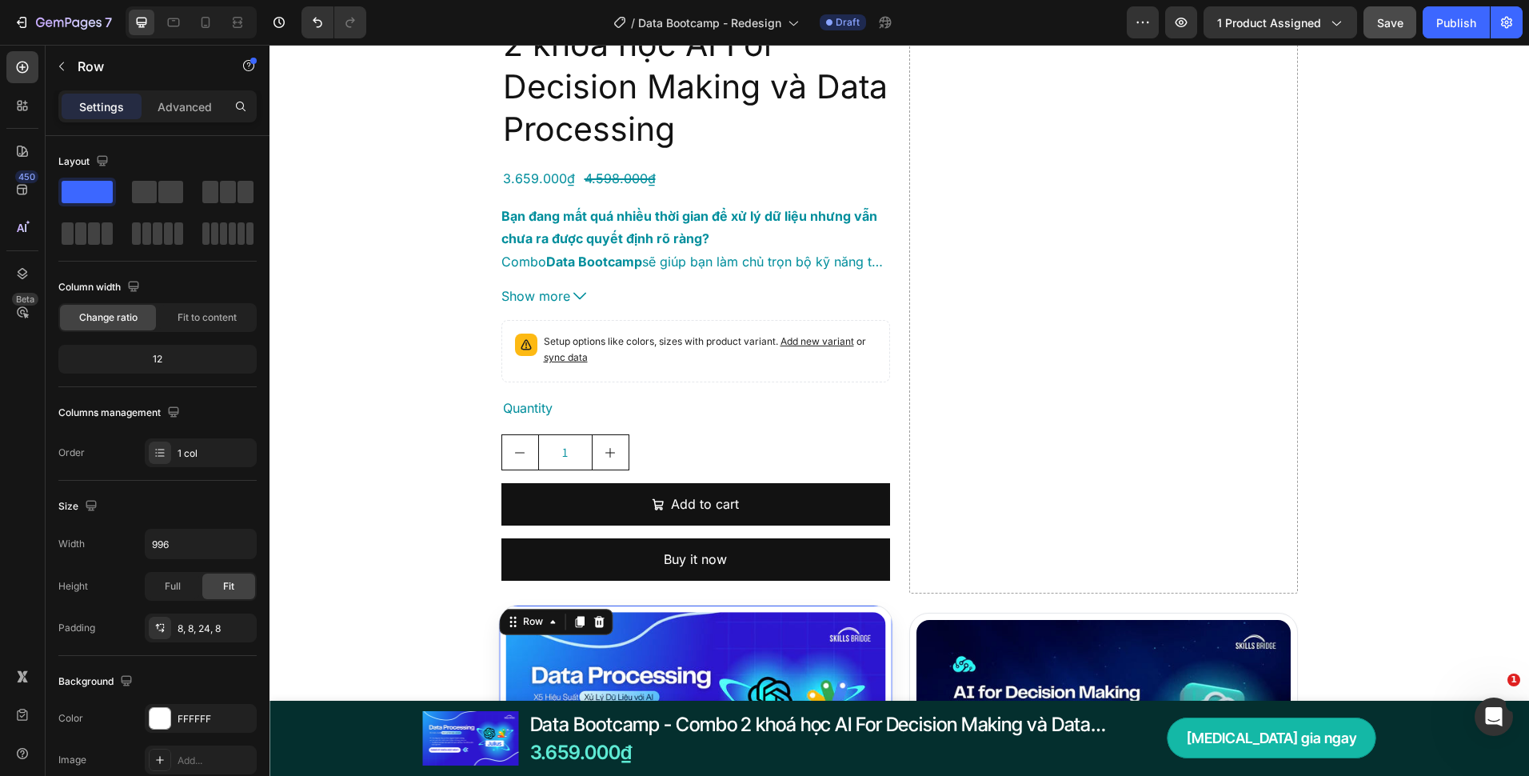
scroll to position [3279, 0]
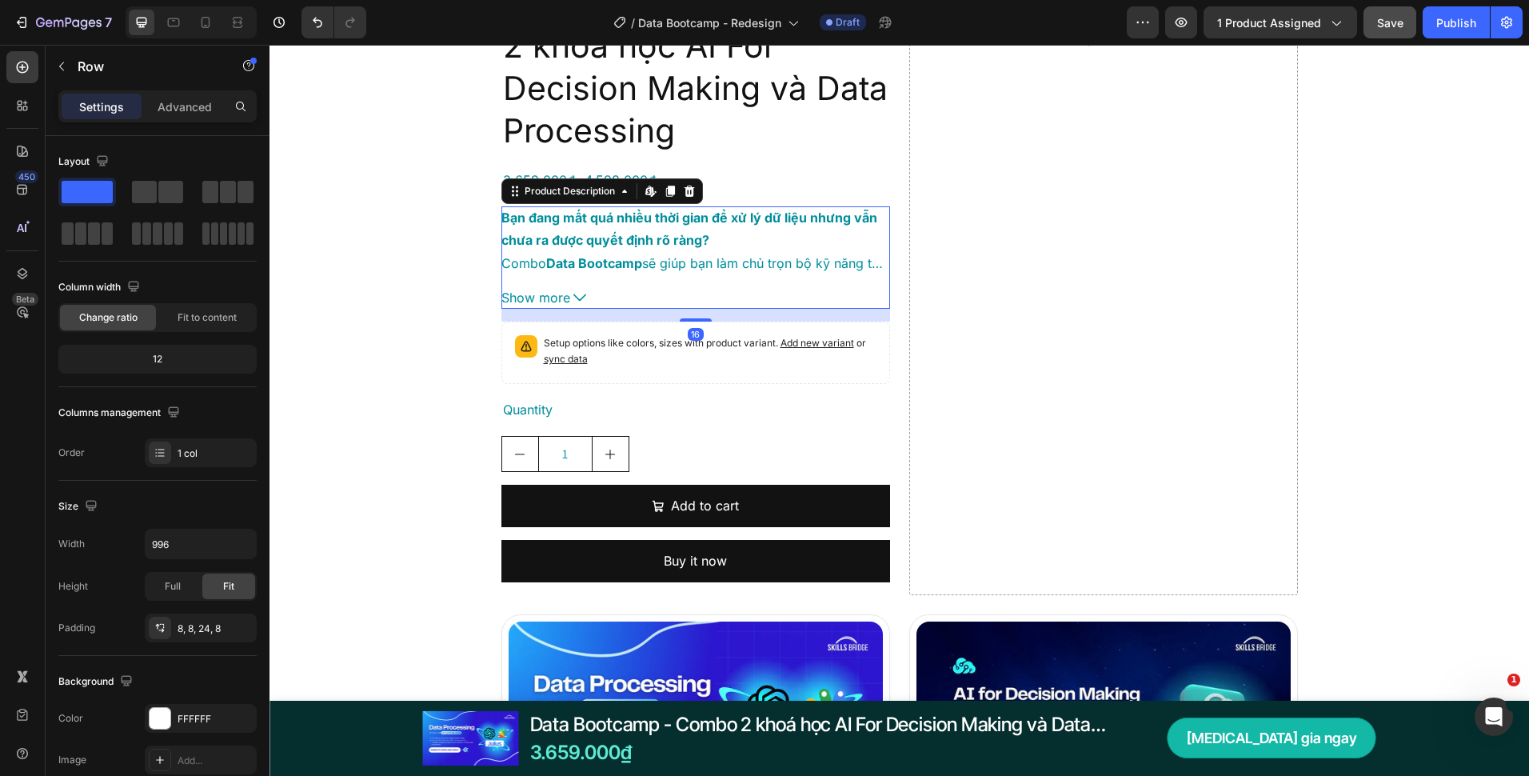
click at [555, 240] on strong "Bạn đang mất quá nhiều thời gian để xử lý dữ liệu nhưng vẫn chưa ra được quyết …" at bounding box center [690, 229] width 376 height 39
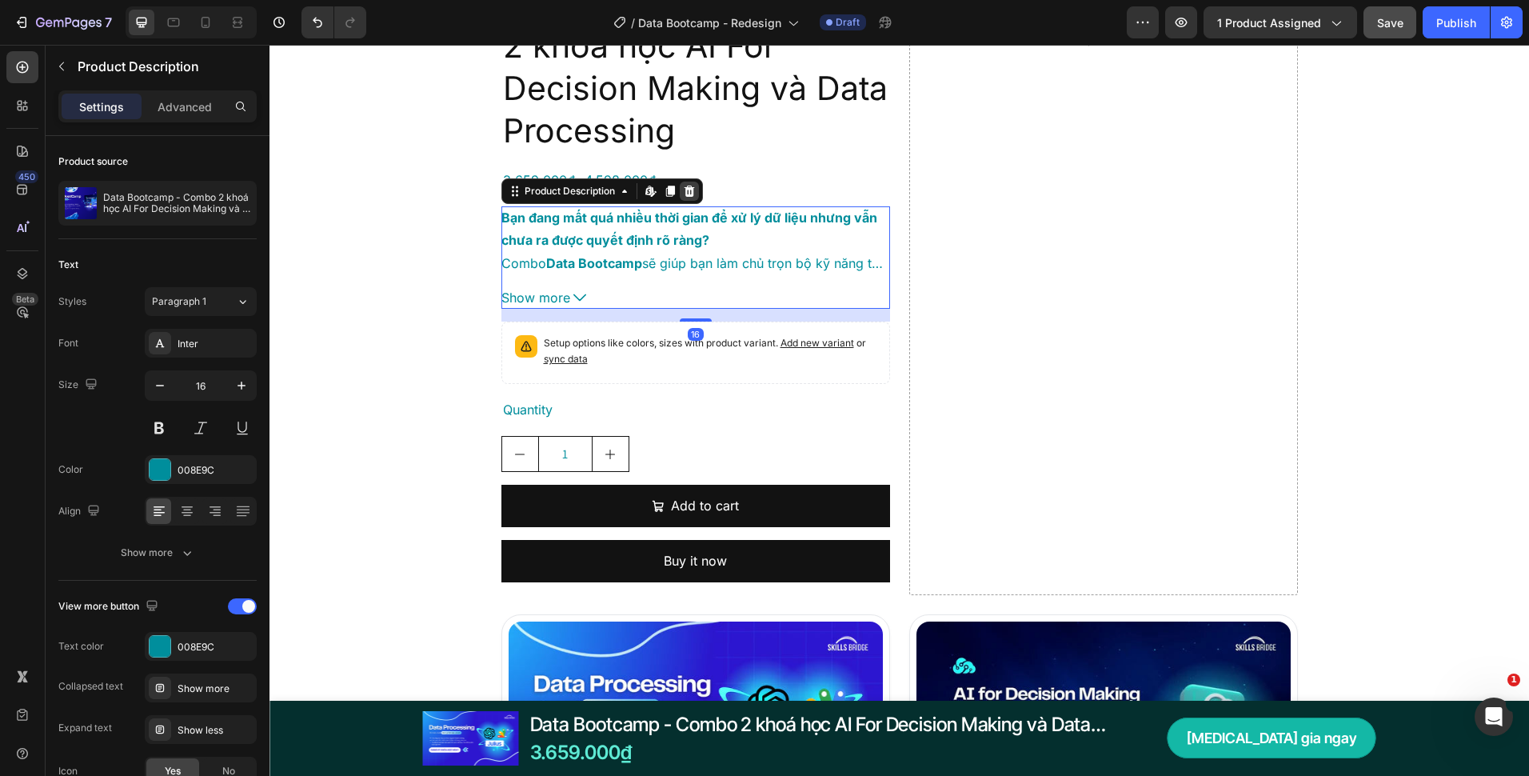
click at [686, 190] on icon at bounding box center [689, 190] width 10 height 11
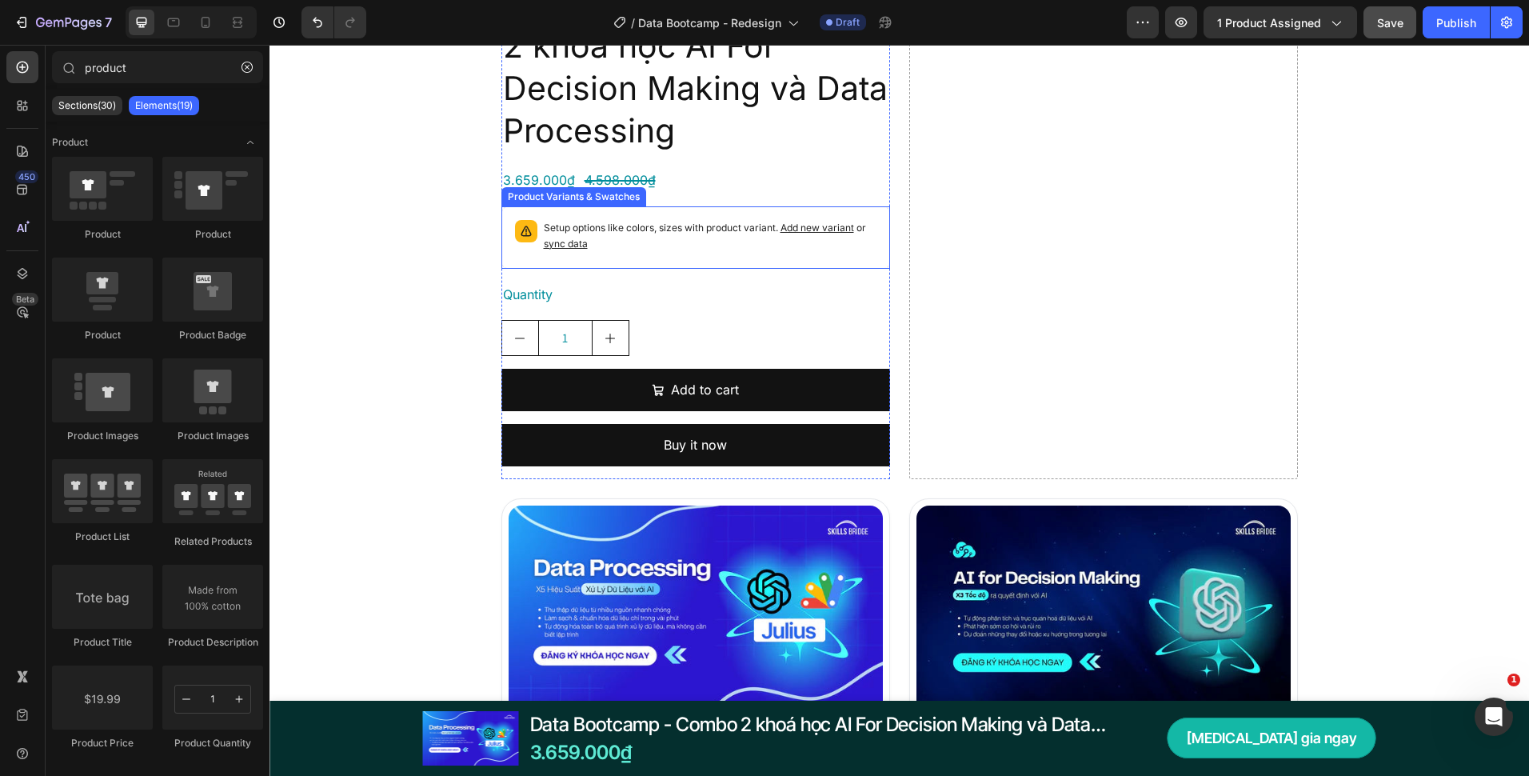
click at [706, 217] on div "Setup options like colors, sizes with product variant. Add new variant or sync …" at bounding box center [696, 238] width 374 height 48
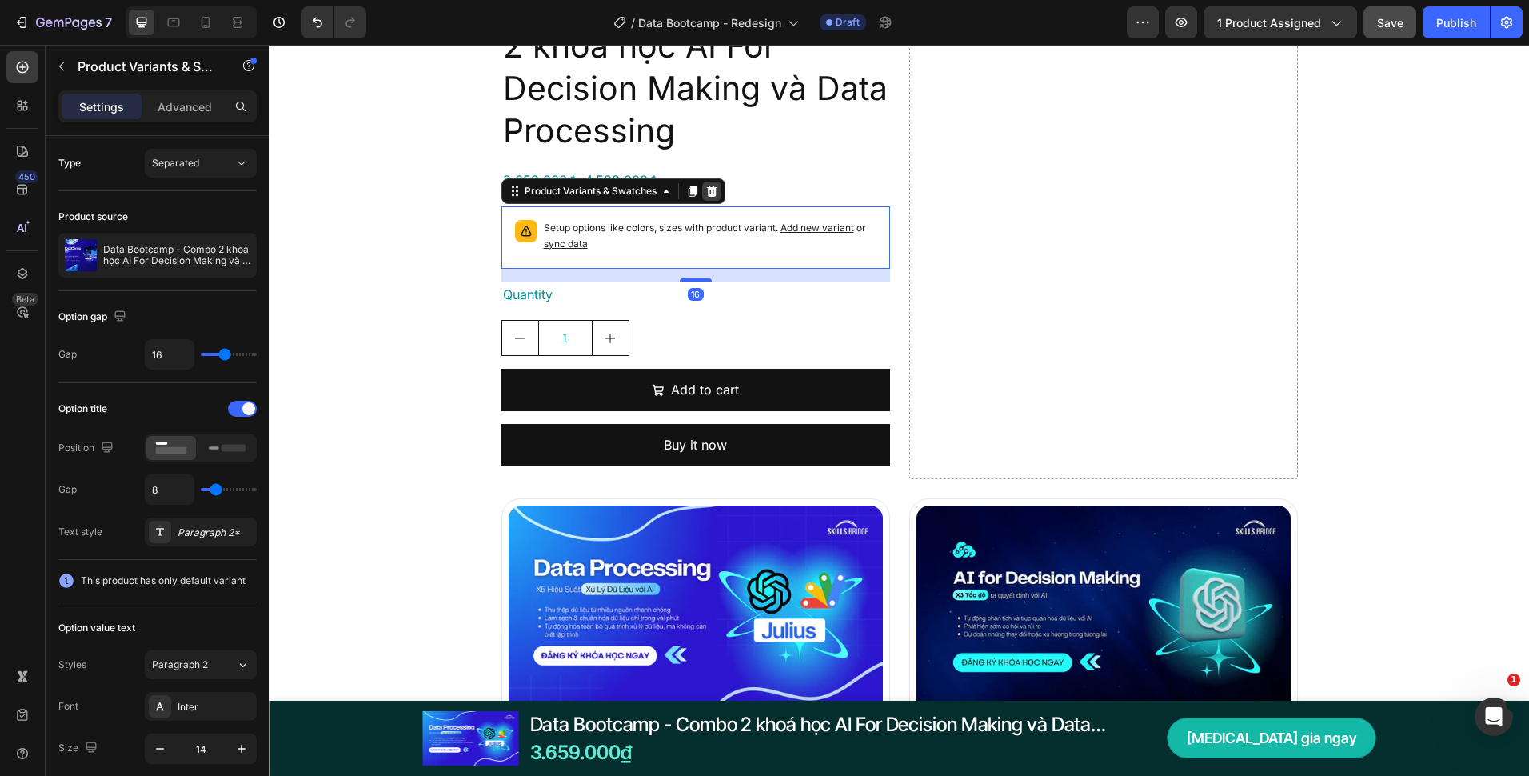
click at [706, 188] on icon at bounding box center [711, 190] width 10 height 11
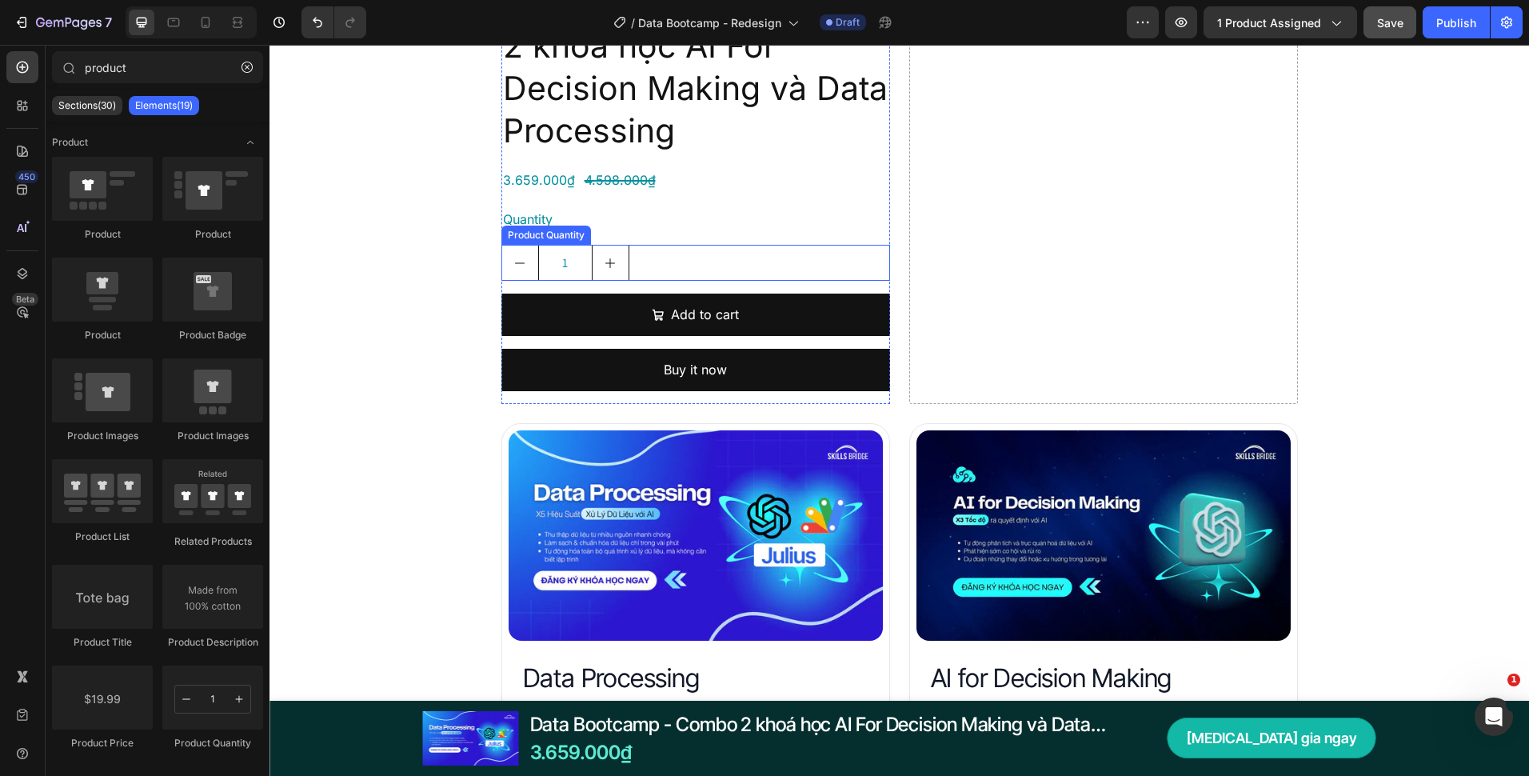
click at [701, 249] on div "1" at bounding box center [696, 263] width 389 height 36
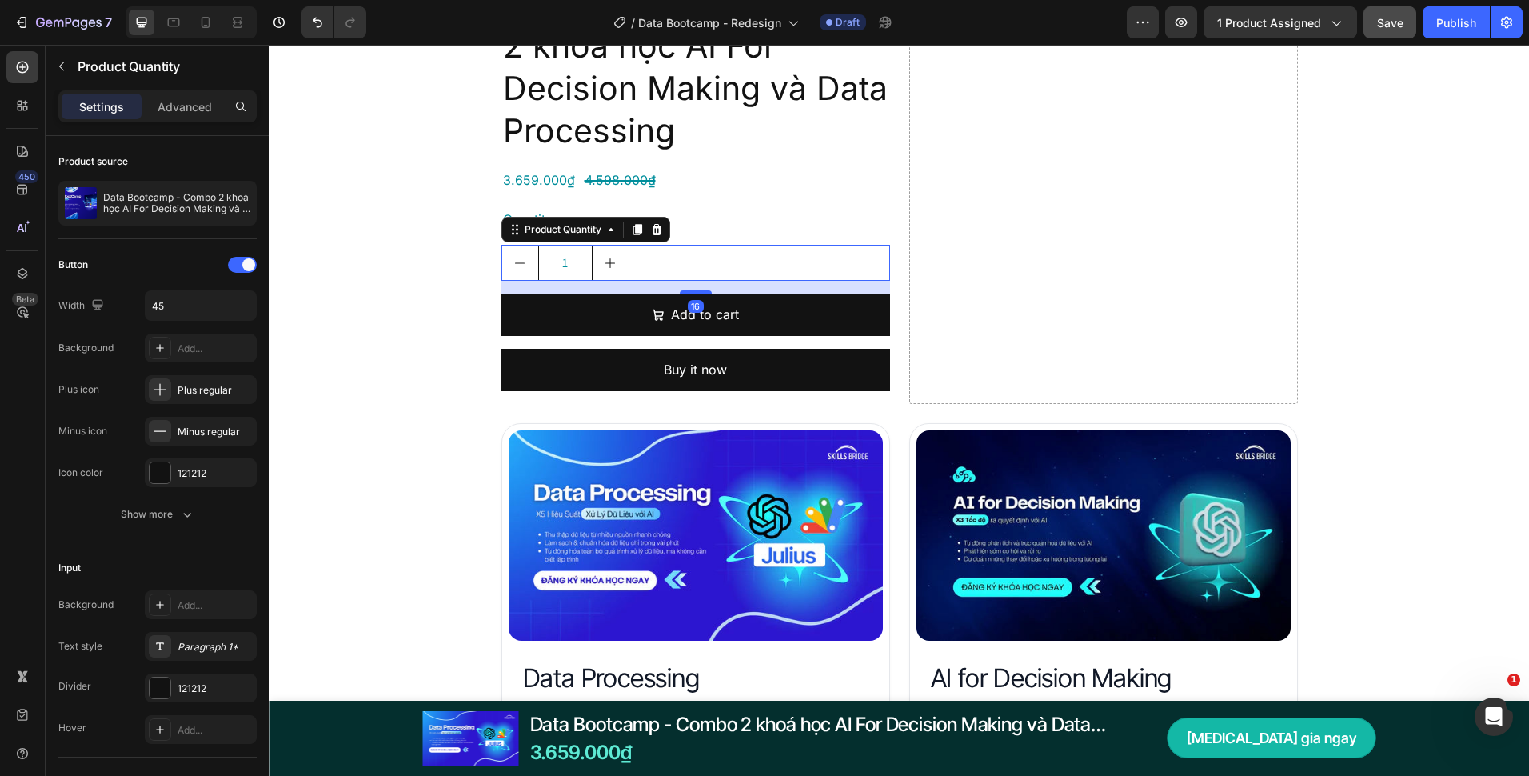
click at [653, 229] on icon at bounding box center [656, 229] width 13 height 13
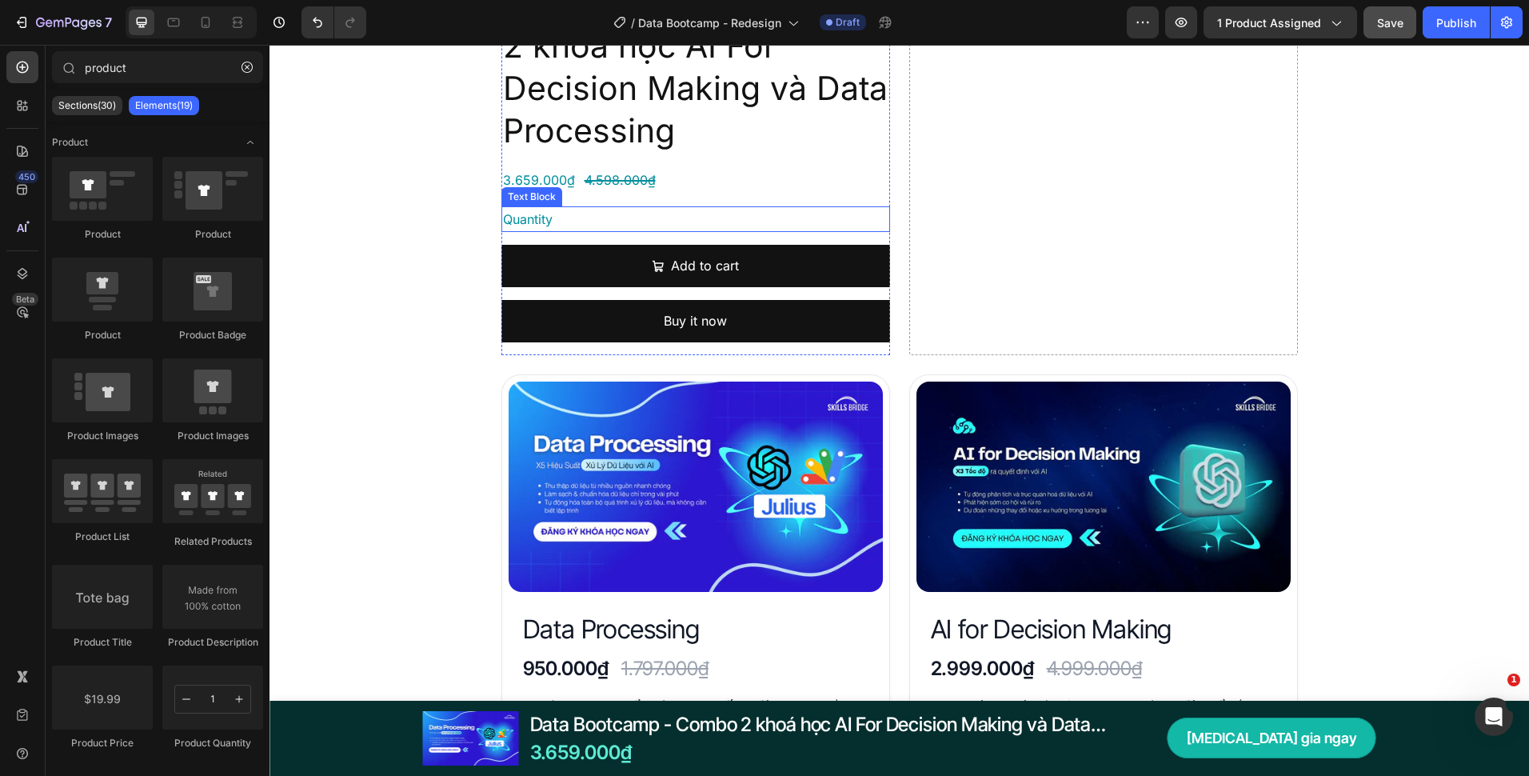
click at [656, 219] on div "Quantity" at bounding box center [696, 219] width 389 height 26
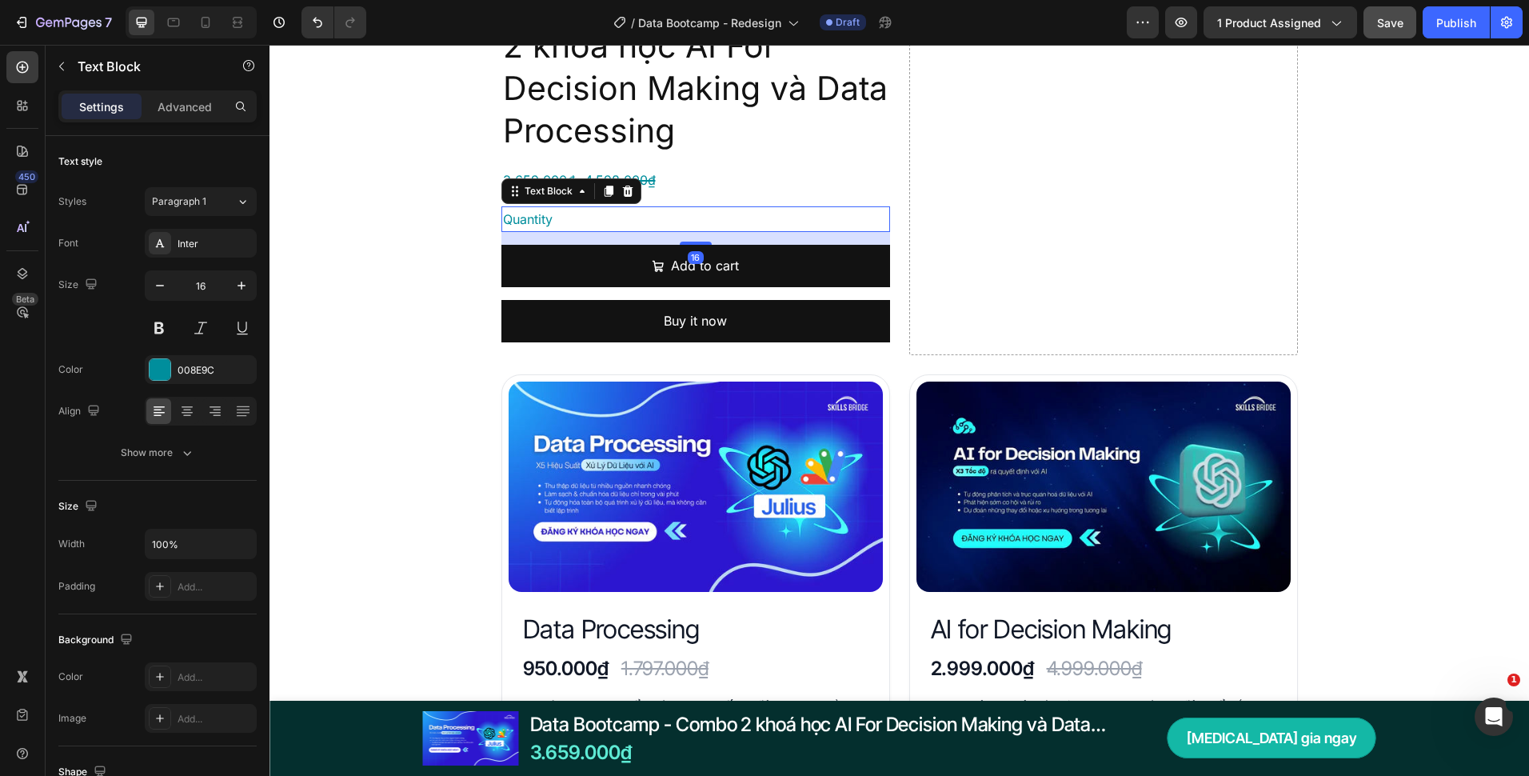
click at [626, 192] on icon at bounding box center [627, 191] width 13 height 13
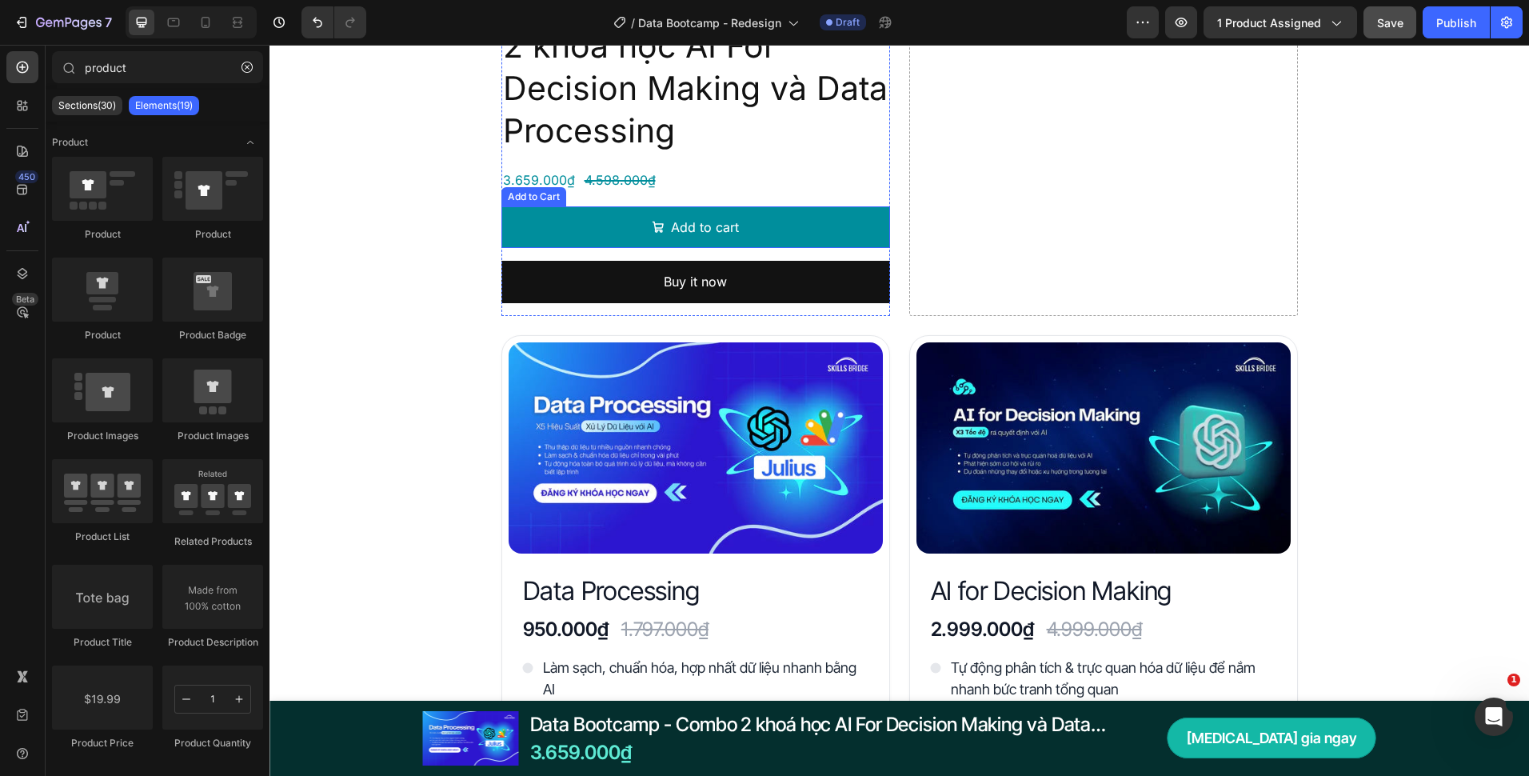
click at [761, 231] on button "Add to cart" at bounding box center [696, 227] width 389 height 42
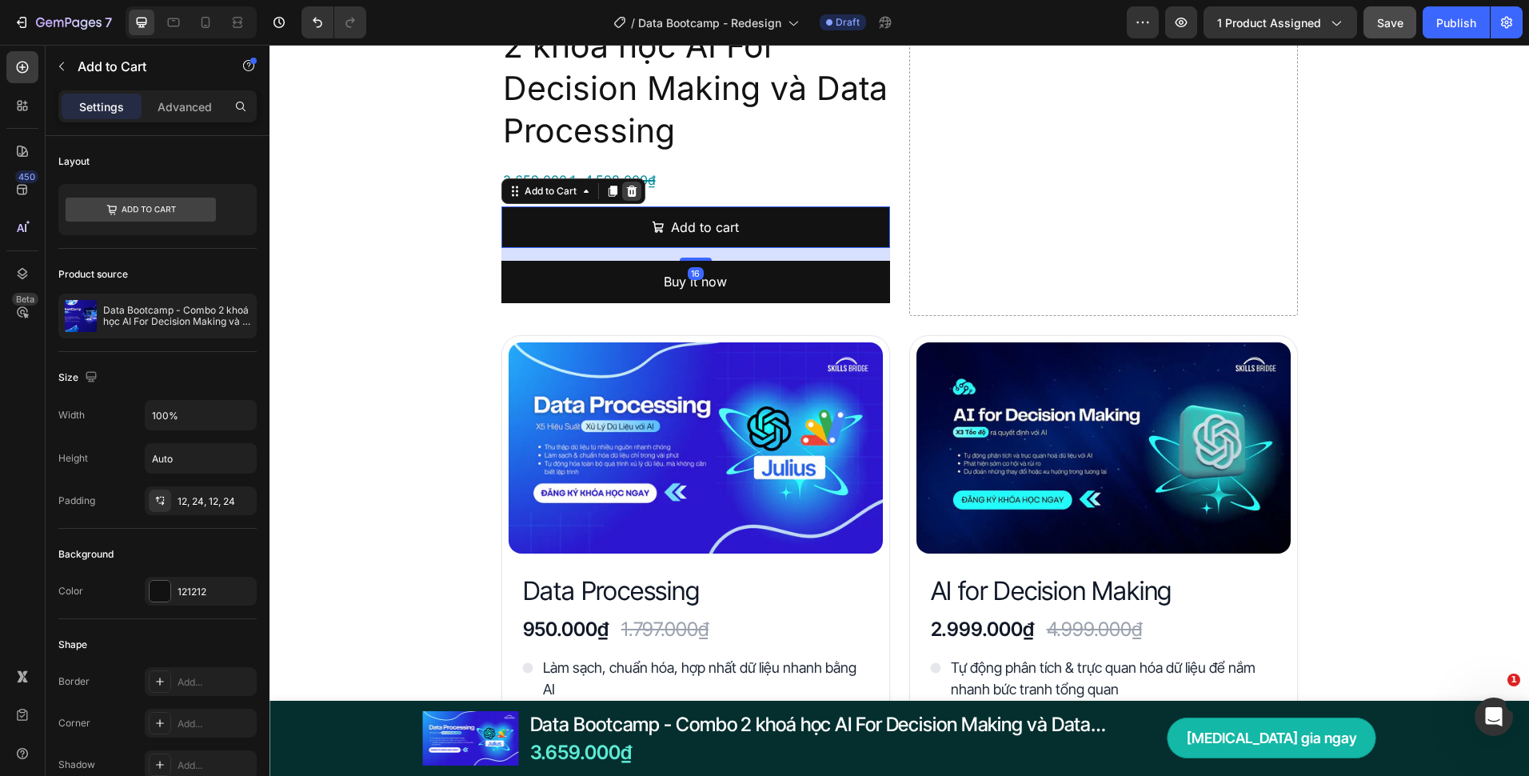
click at [633, 195] on div at bounding box center [631, 191] width 19 height 19
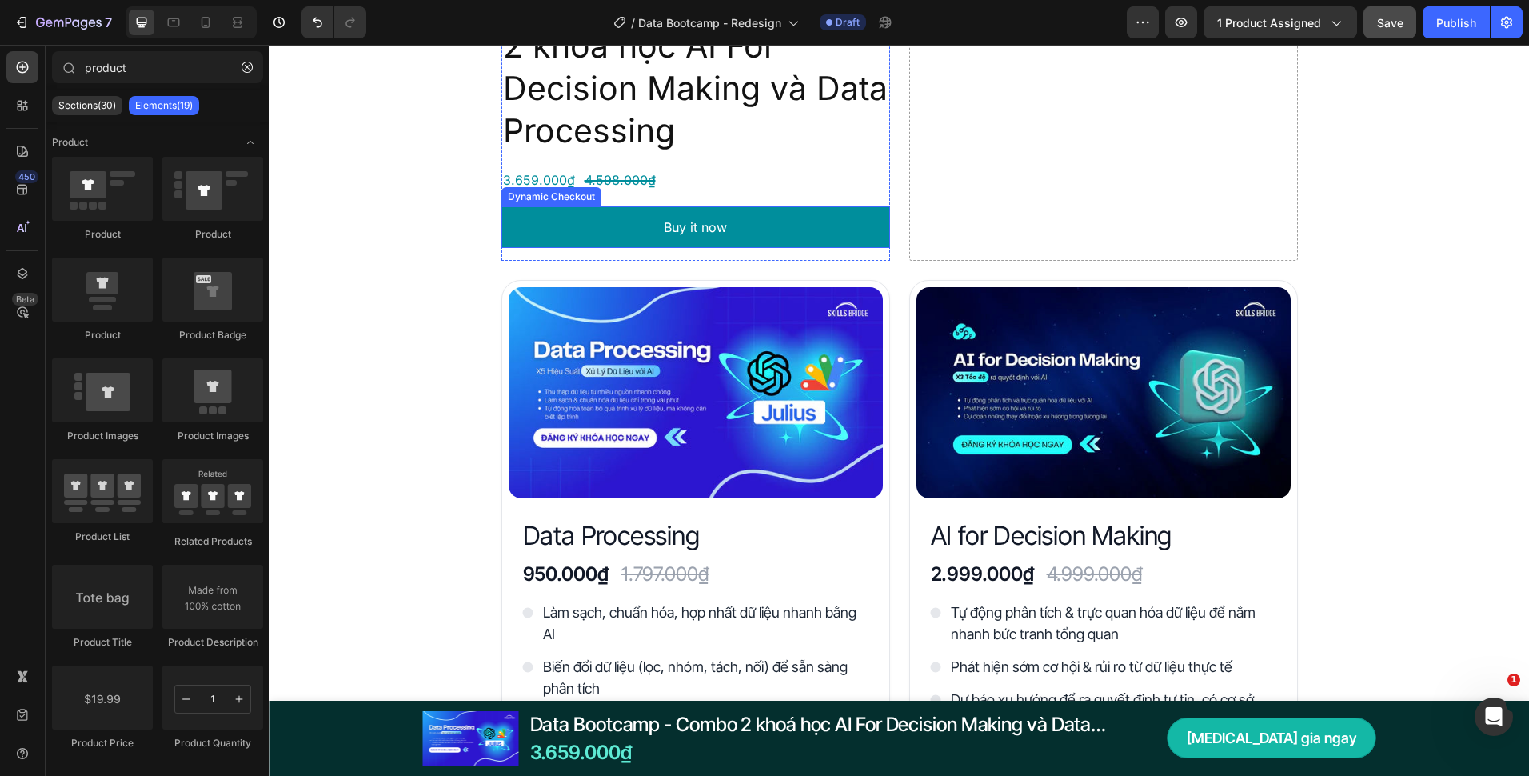
click at [731, 217] on button "Buy it now" at bounding box center [696, 227] width 389 height 42
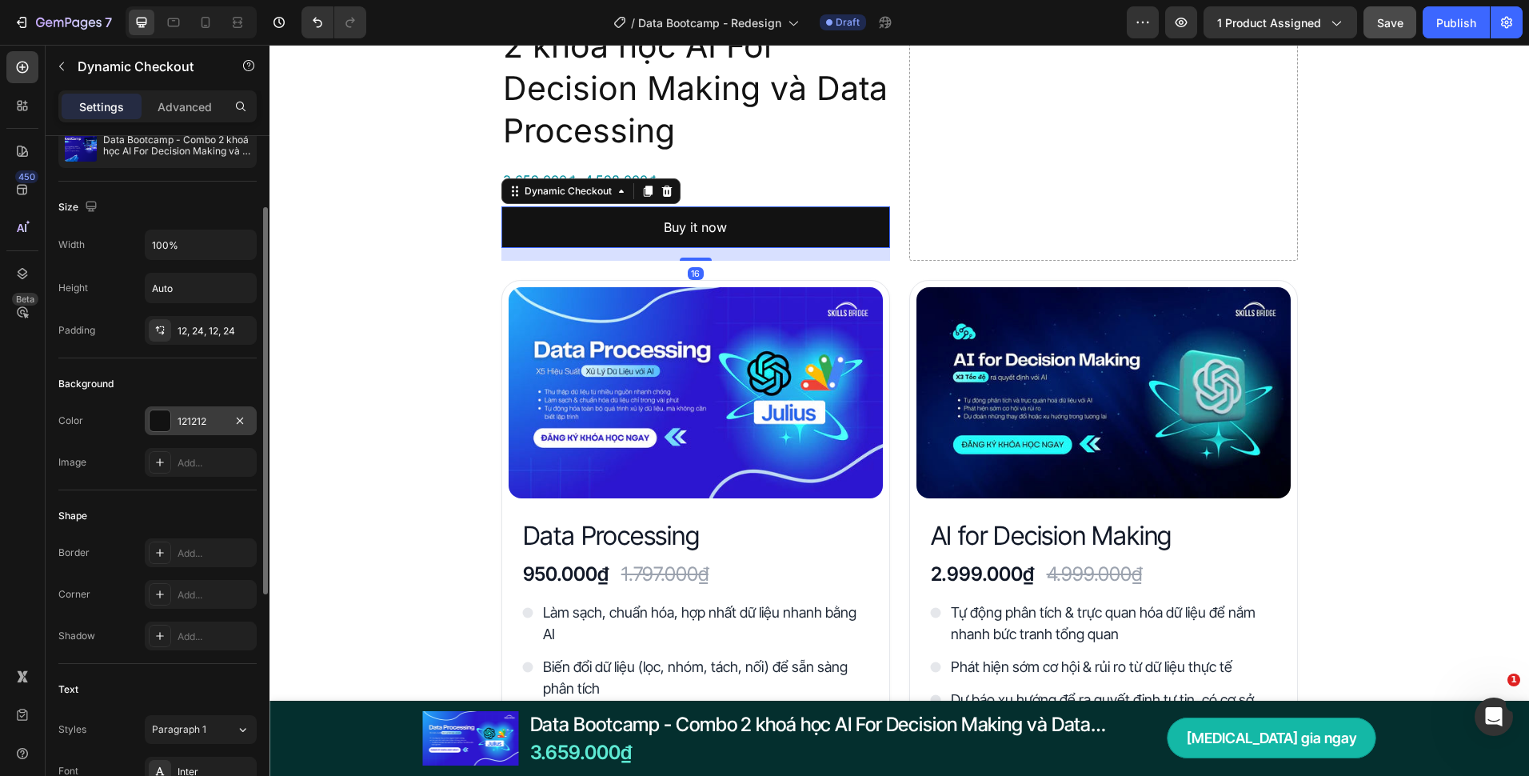
scroll to position [0, 0]
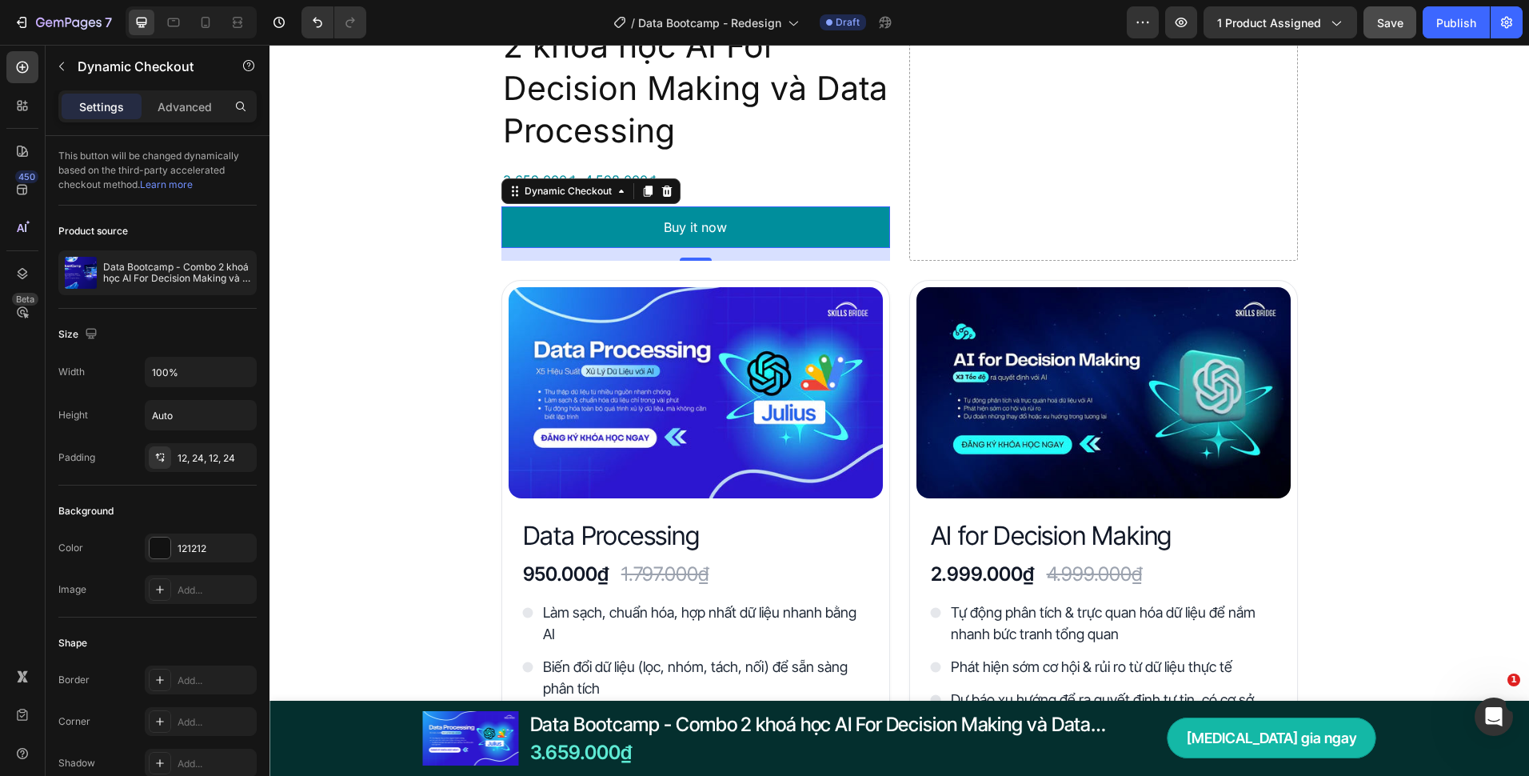
click at [559, 241] on button "Buy it now" at bounding box center [696, 227] width 389 height 42
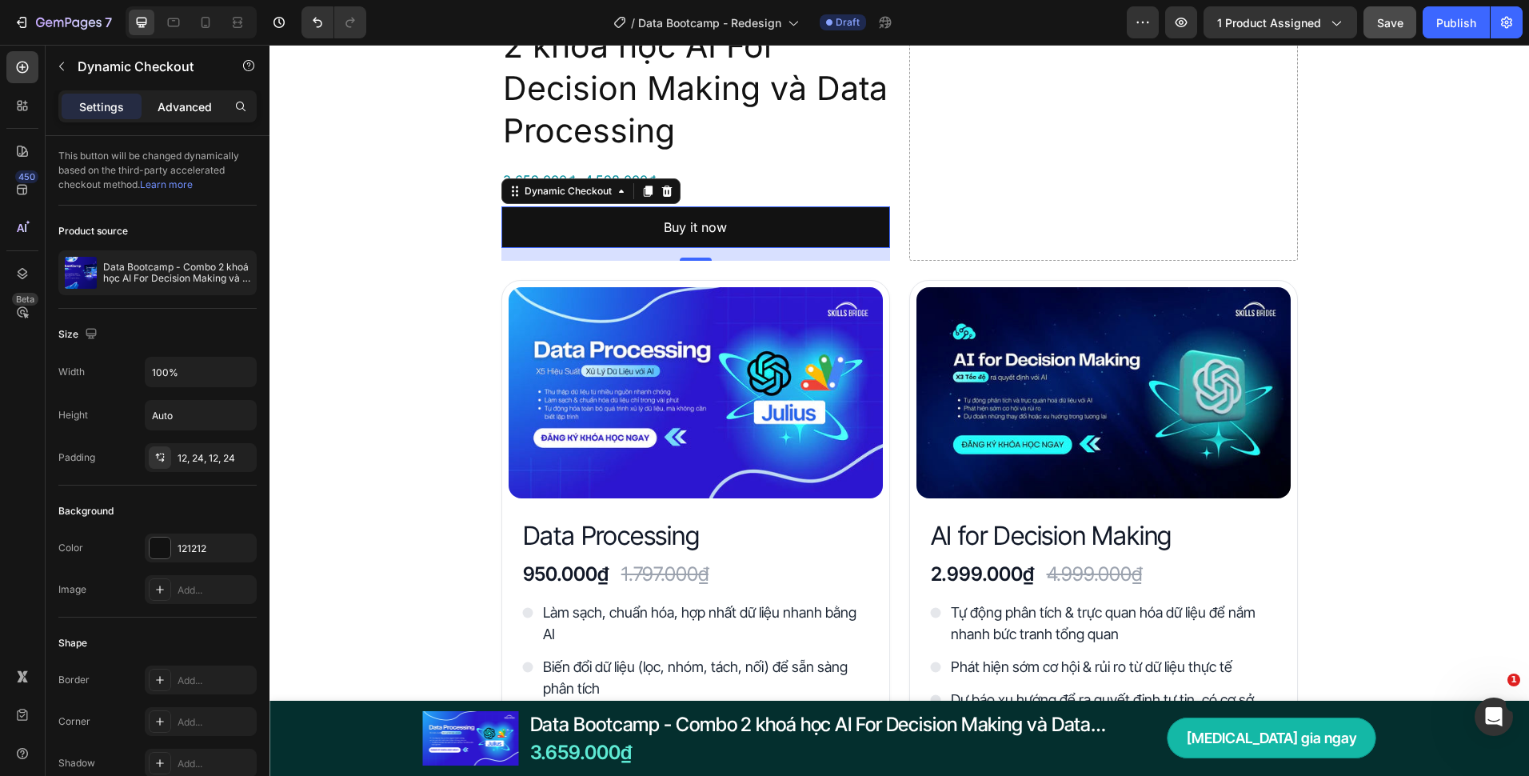
click at [183, 106] on p "Advanced" at bounding box center [185, 106] width 54 height 17
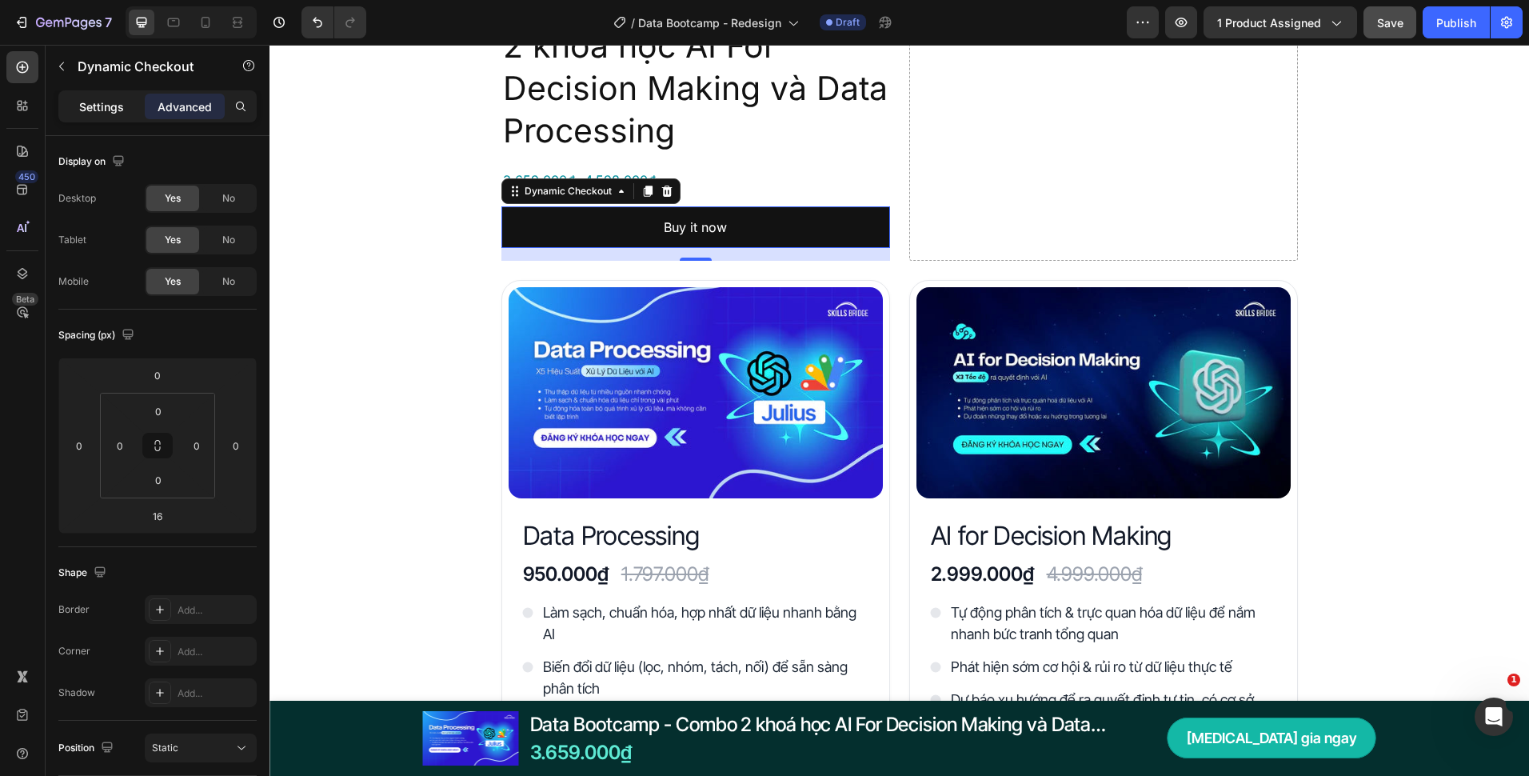
click at [108, 114] on p "Settings" at bounding box center [101, 106] width 45 height 17
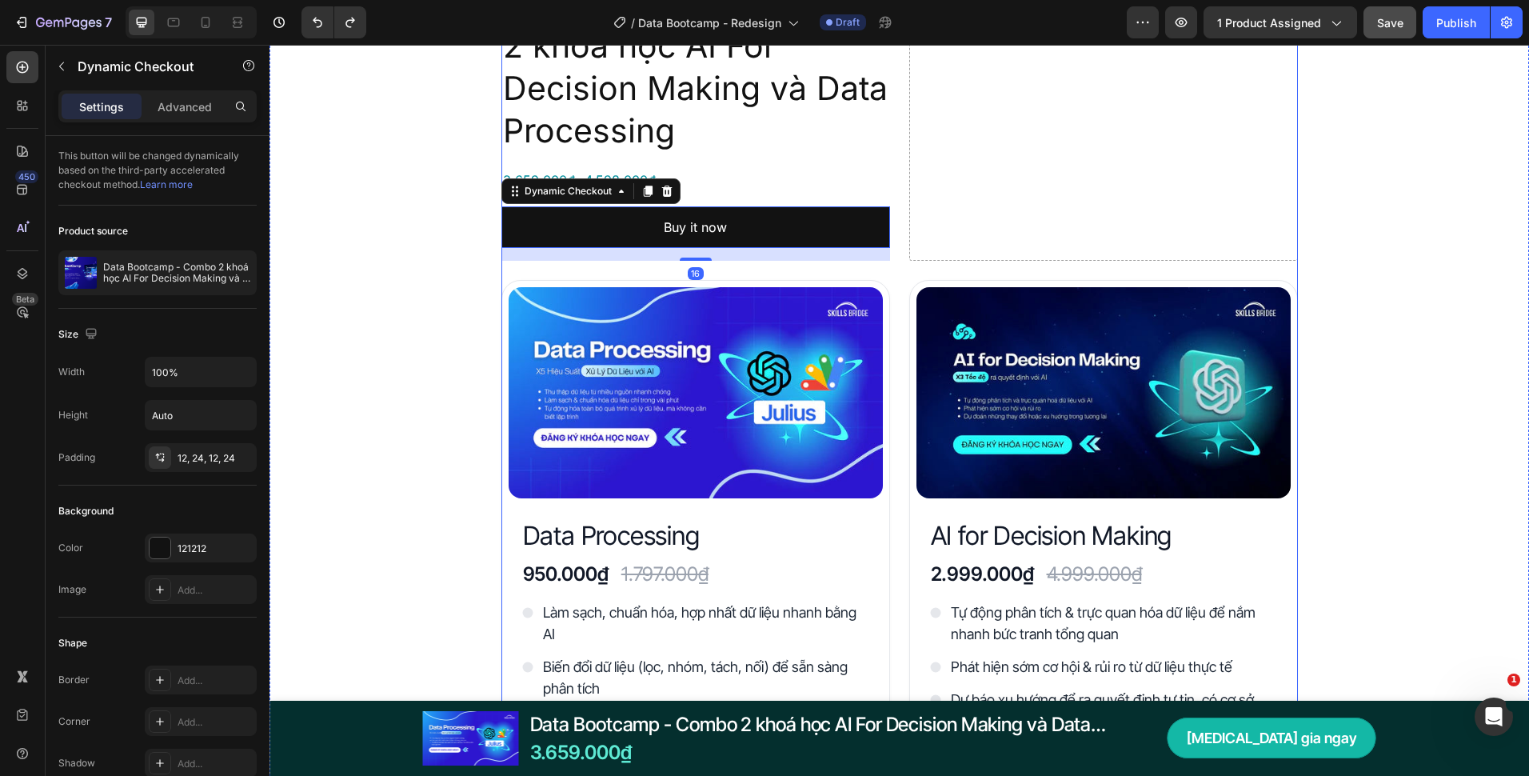
click at [433, 301] on div "Đây là những gì bạn nhận được với Data Bootcamp Heading Product Images Data Boo…" at bounding box center [900, 453] width 1260 height 2064
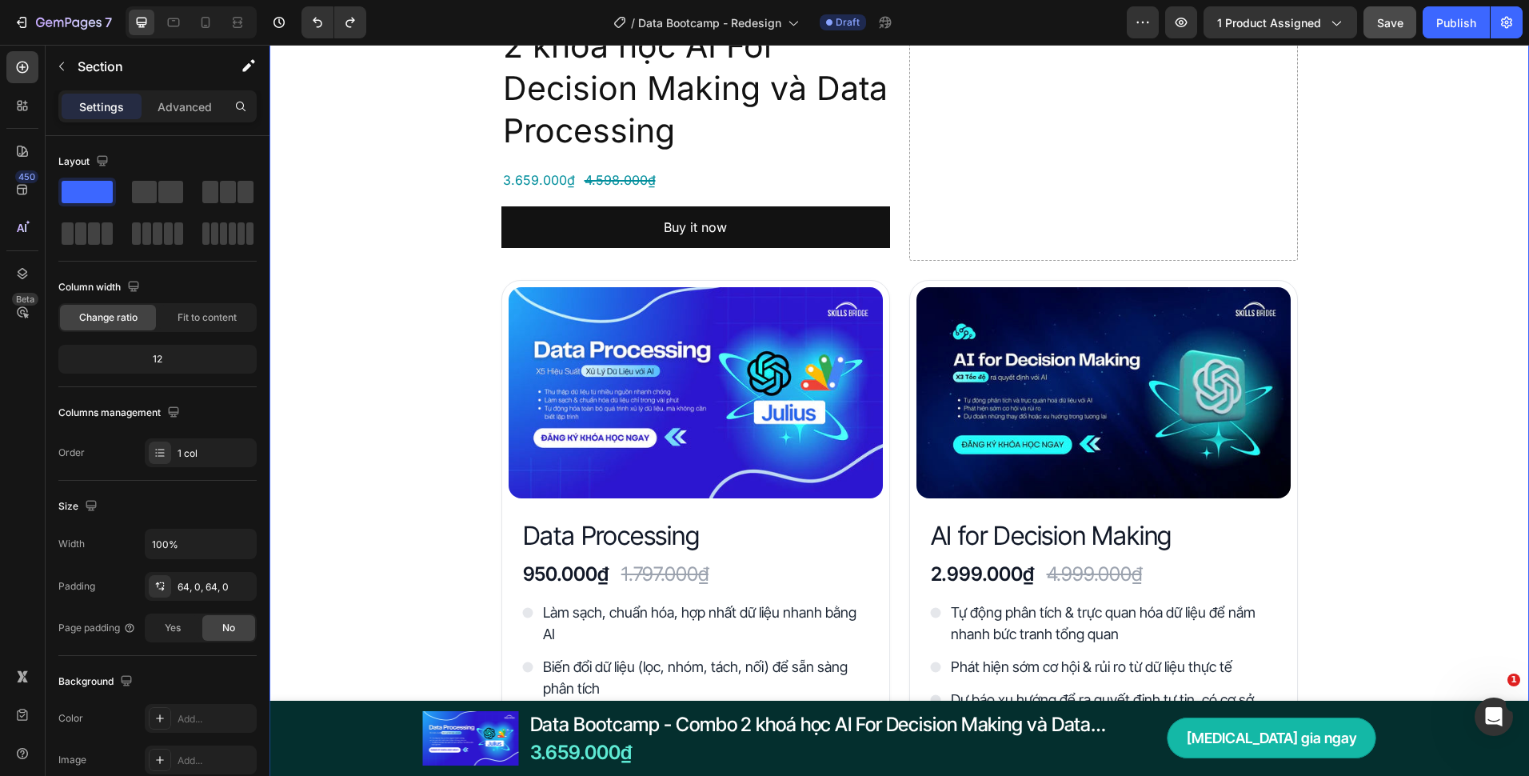
click at [455, 294] on div "Đây là những gì bạn nhận được với Data Bootcamp Heading Product Images Data Boo…" at bounding box center [900, 453] width 1260 height 2064
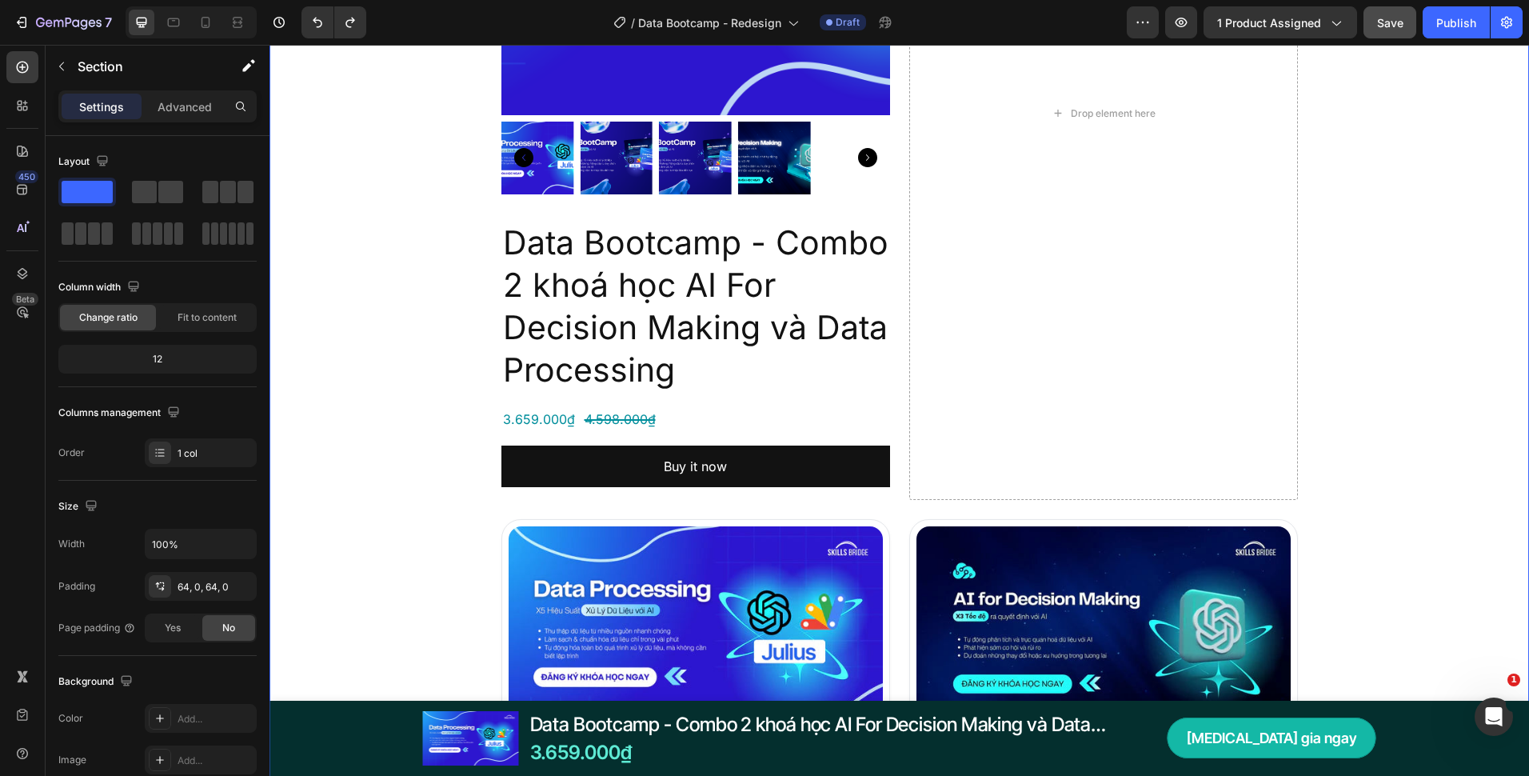
scroll to position [3039, 0]
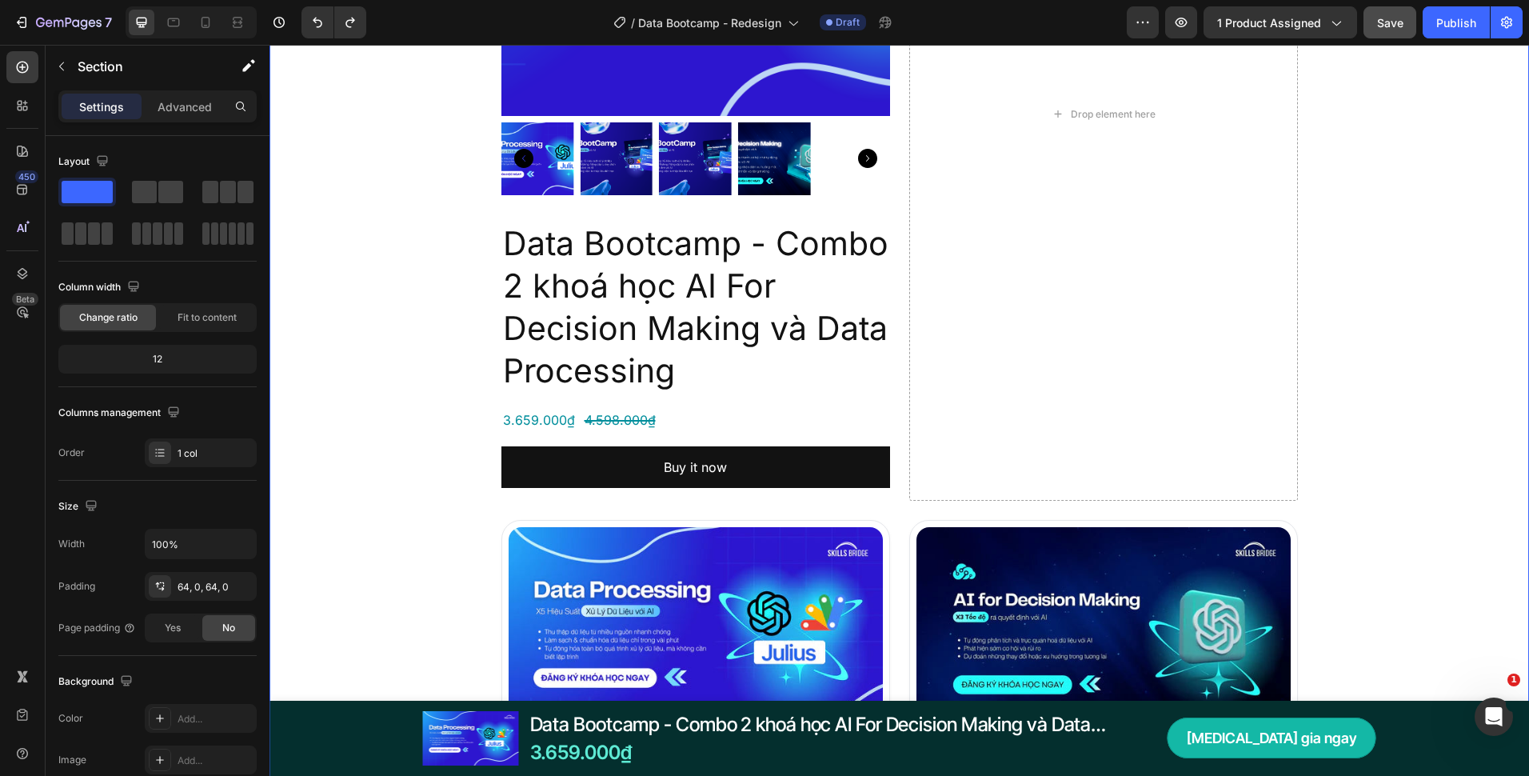
click at [462, 304] on div "Đây là những gì bạn nhận được với Data Bootcamp Heading Product Images Data Boo…" at bounding box center [900, 693] width 1260 height 2064
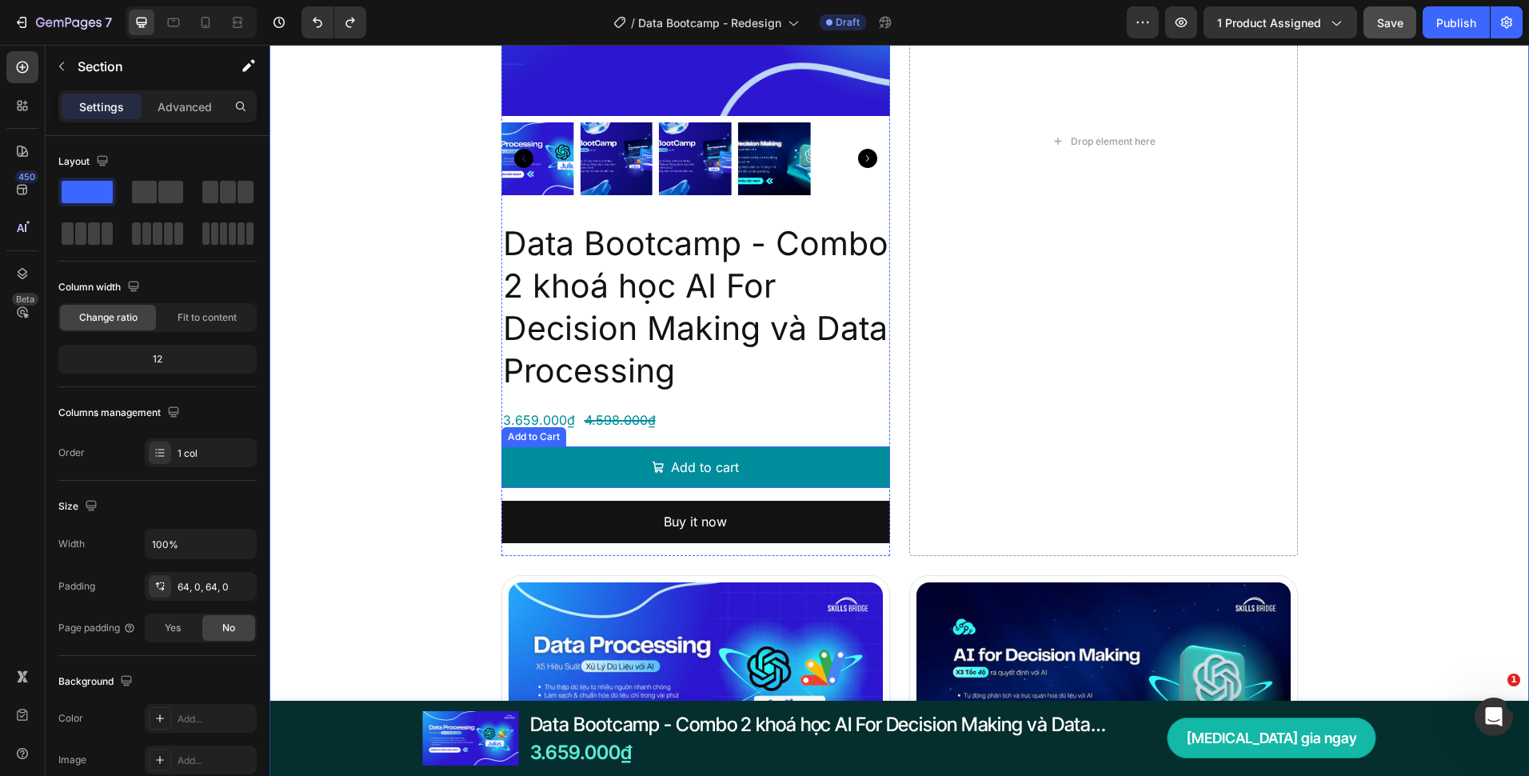
click at [797, 447] on button "Add to cart" at bounding box center [696, 467] width 389 height 42
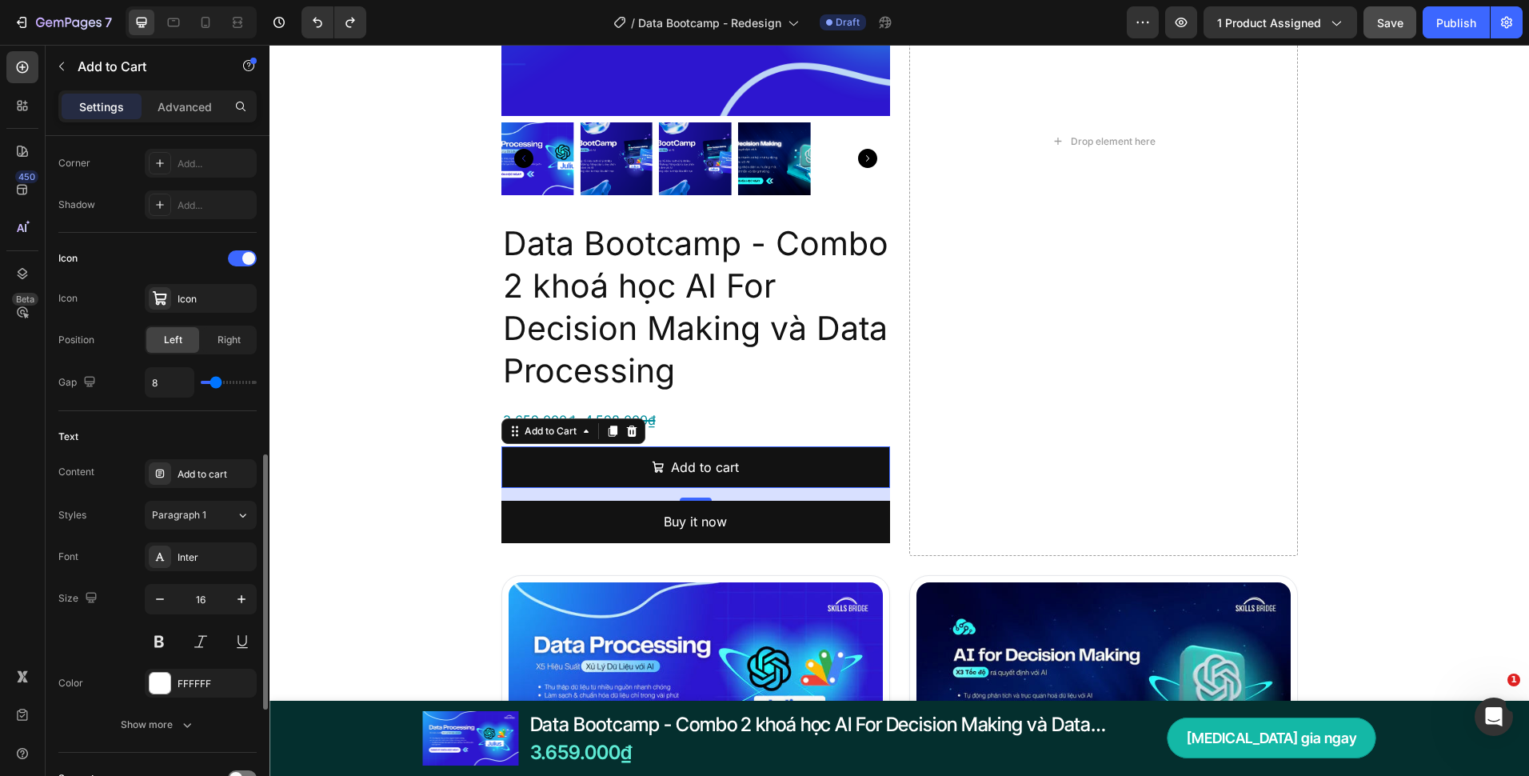
scroll to position [720, 0]
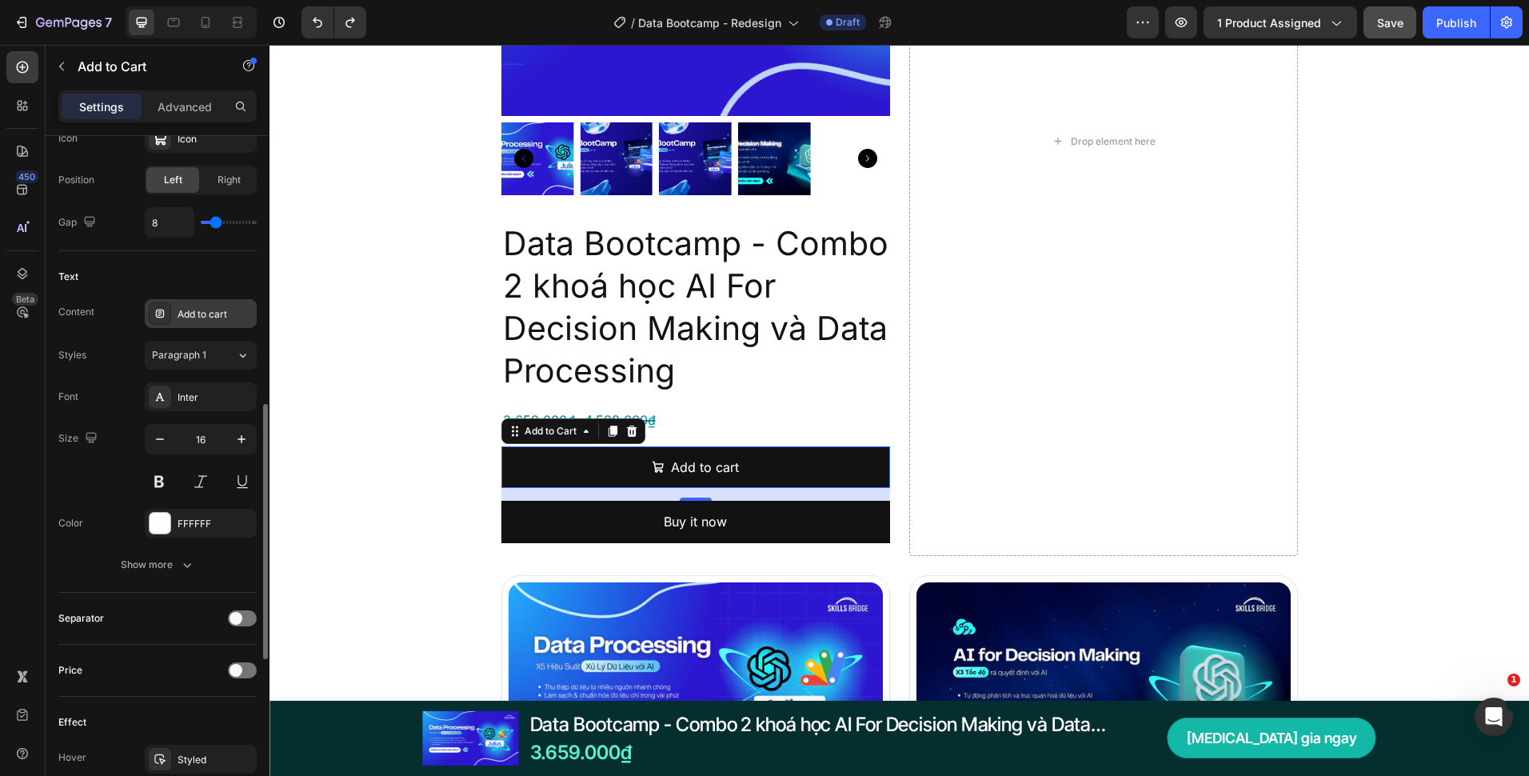
click at [194, 323] on div "Add to cart" at bounding box center [201, 313] width 112 height 29
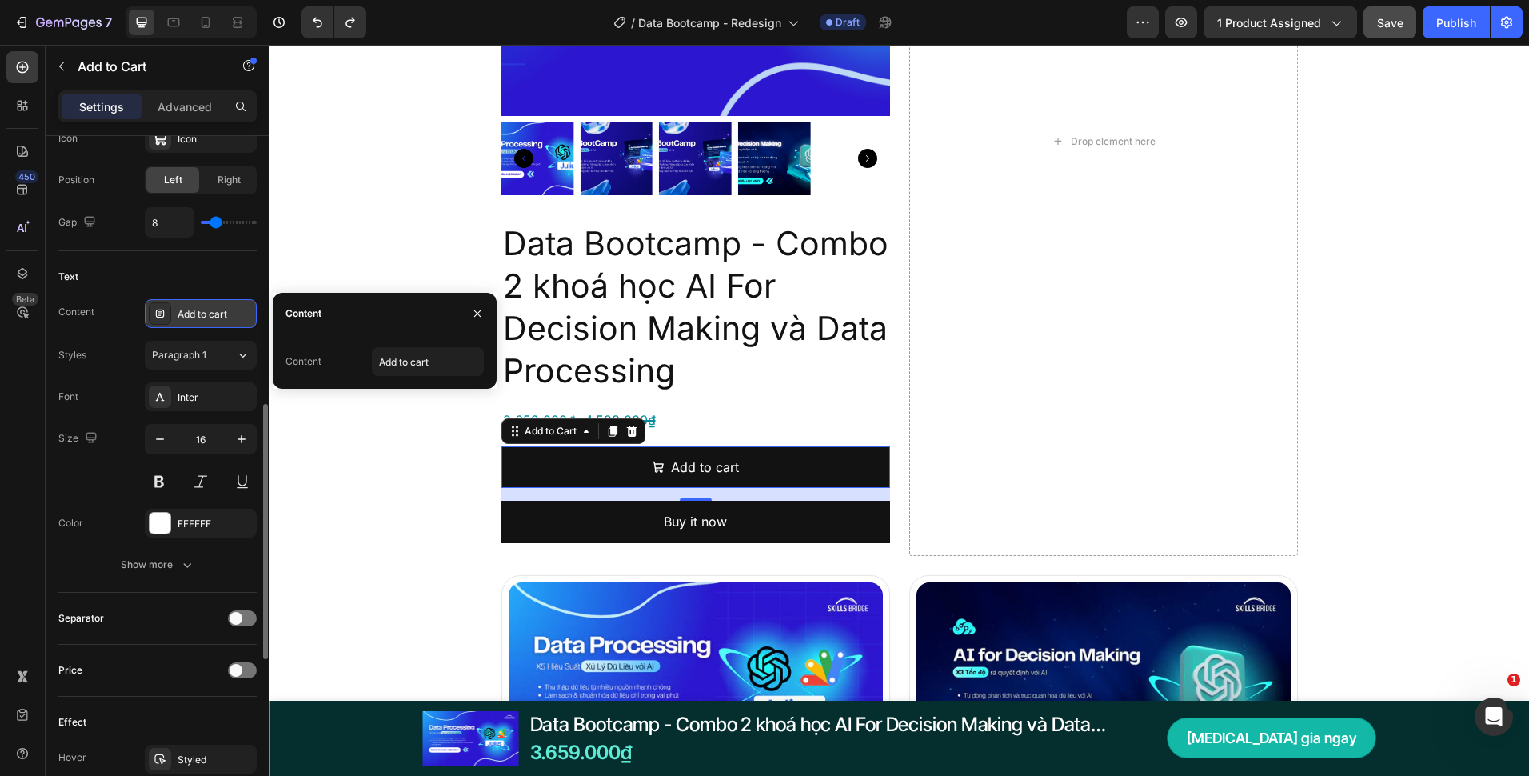
click at [194, 318] on div "Add to cart" at bounding box center [215, 314] width 75 height 14
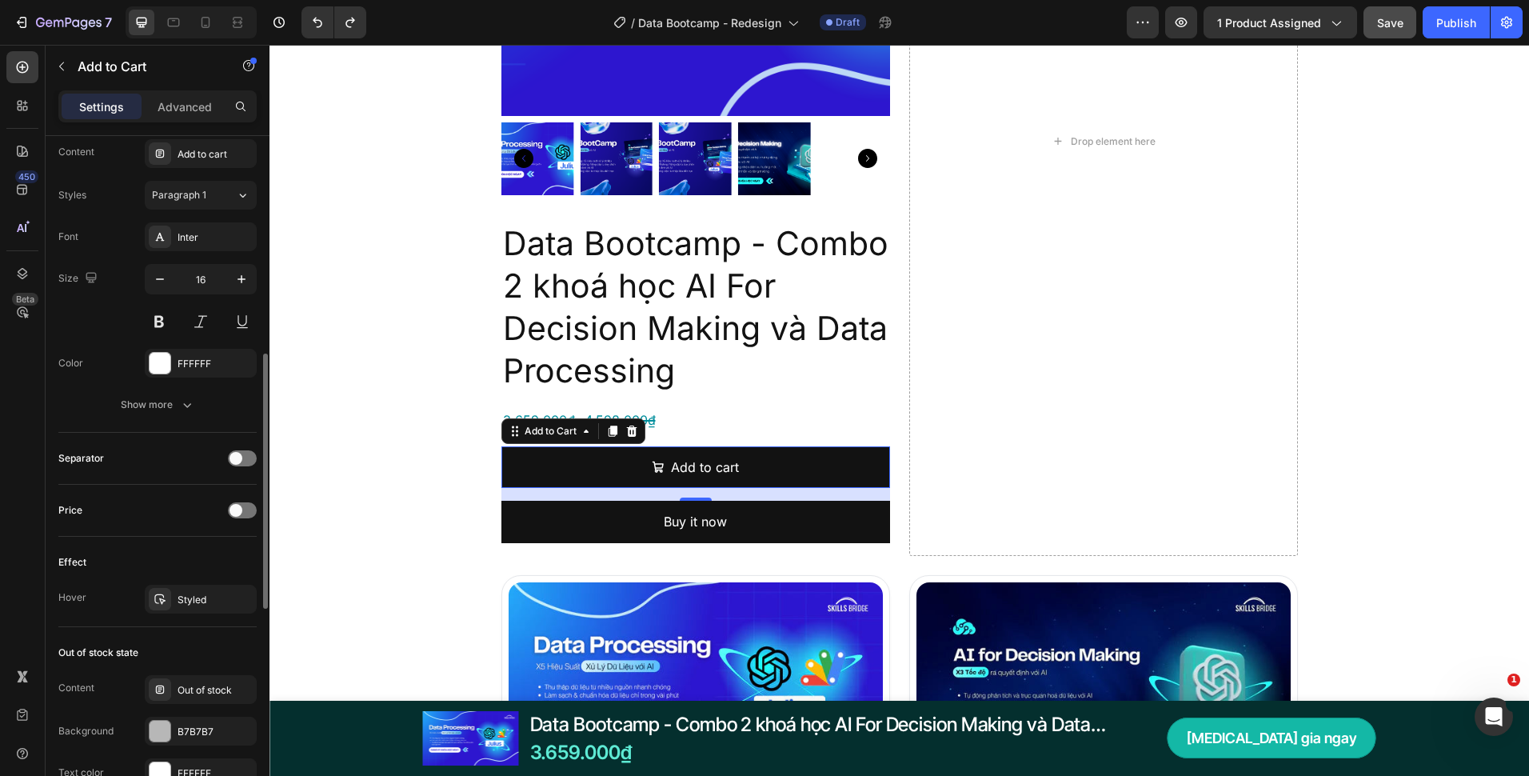
scroll to position [1040, 0]
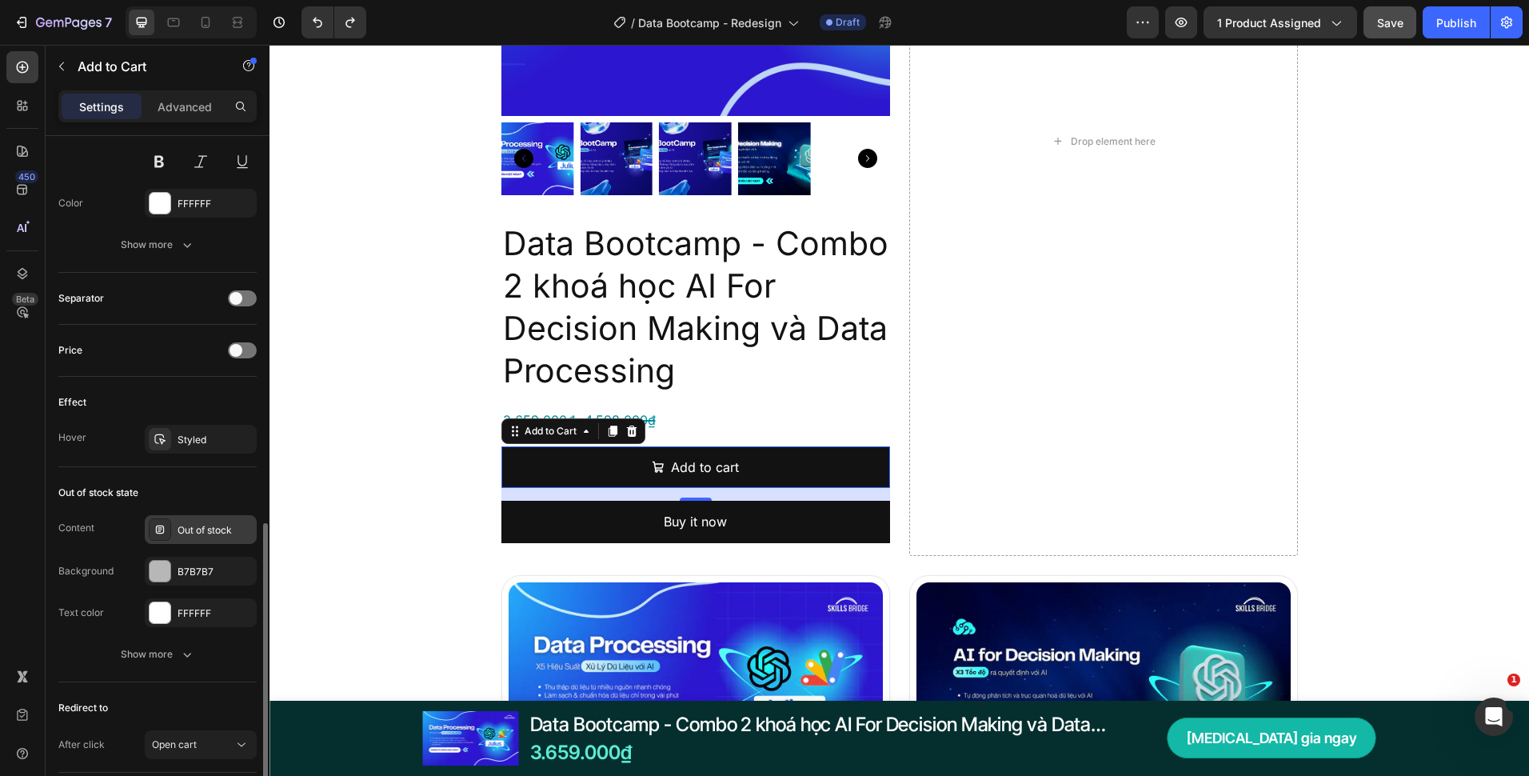
click at [202, 525] on div "Out of stock" at bounding box center [215, 530] width 75 height 14
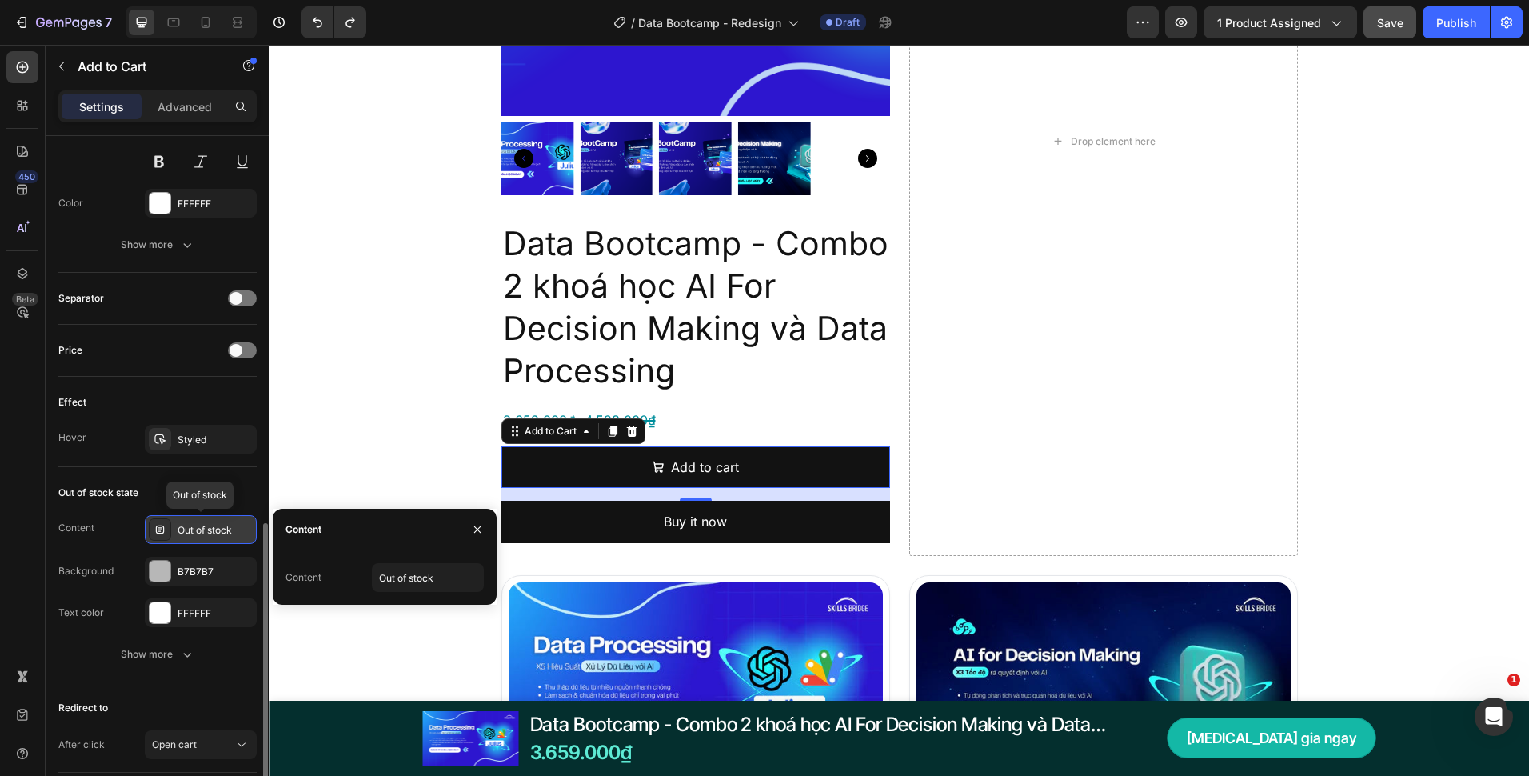
click at [202, 525] on div "Out of stock" at bounding box center [215, 530] width 75 height 14
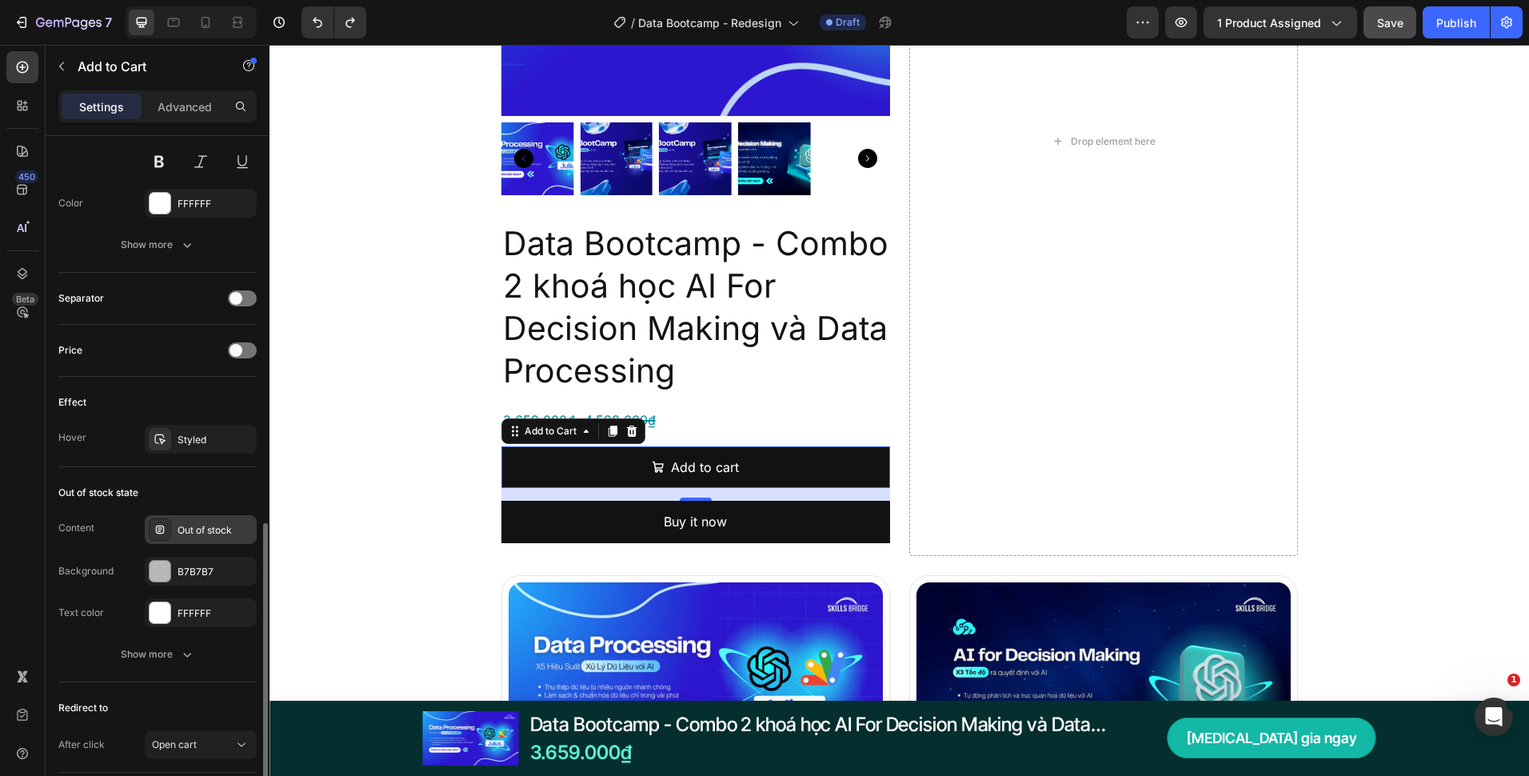
click at [185, 534] on div "Out of stock" at bounding box center [215, 530] width 75 height 14
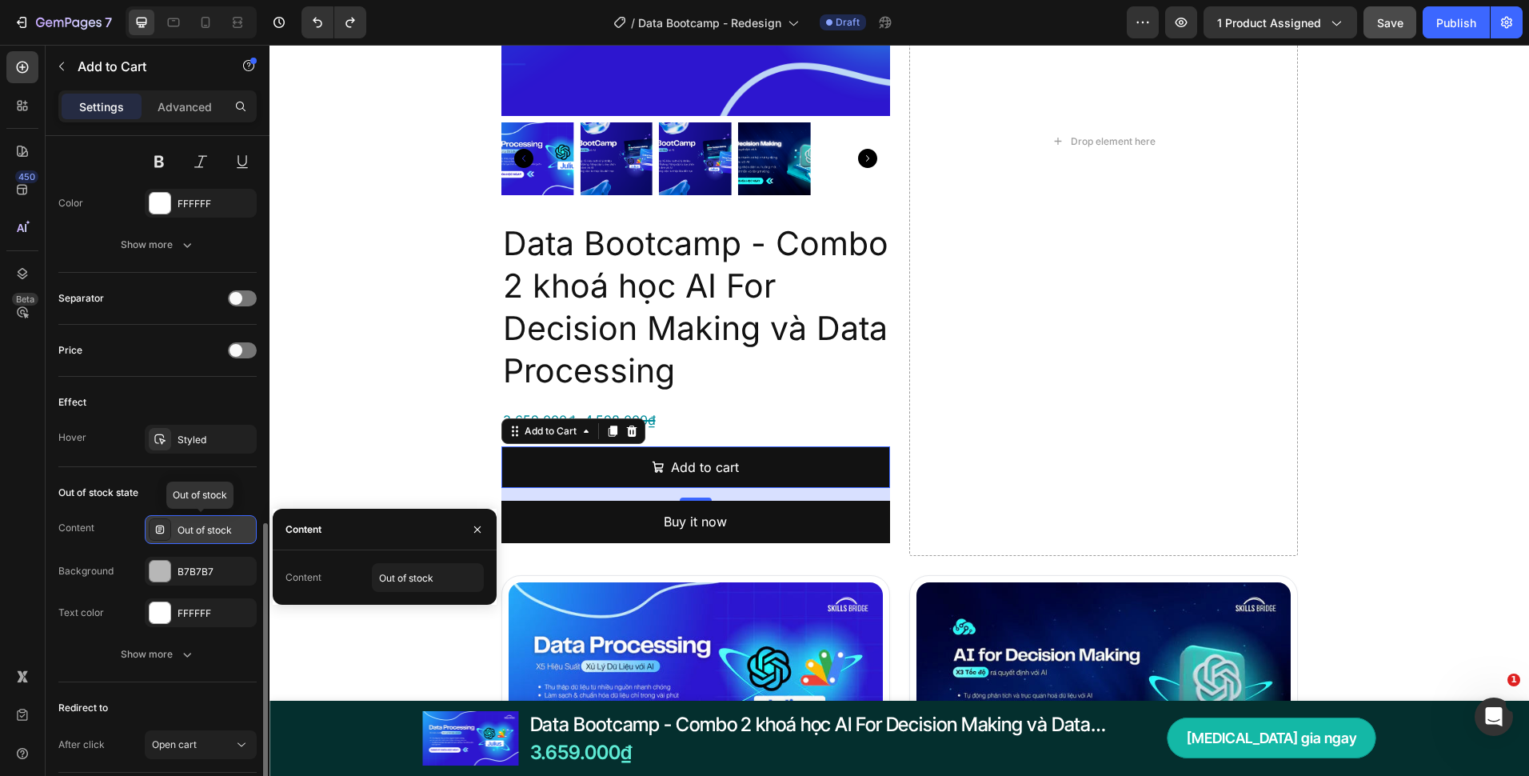
click at [185, 534] on div "Out of stock" at bounding box center [215, 530] width 75 height 14
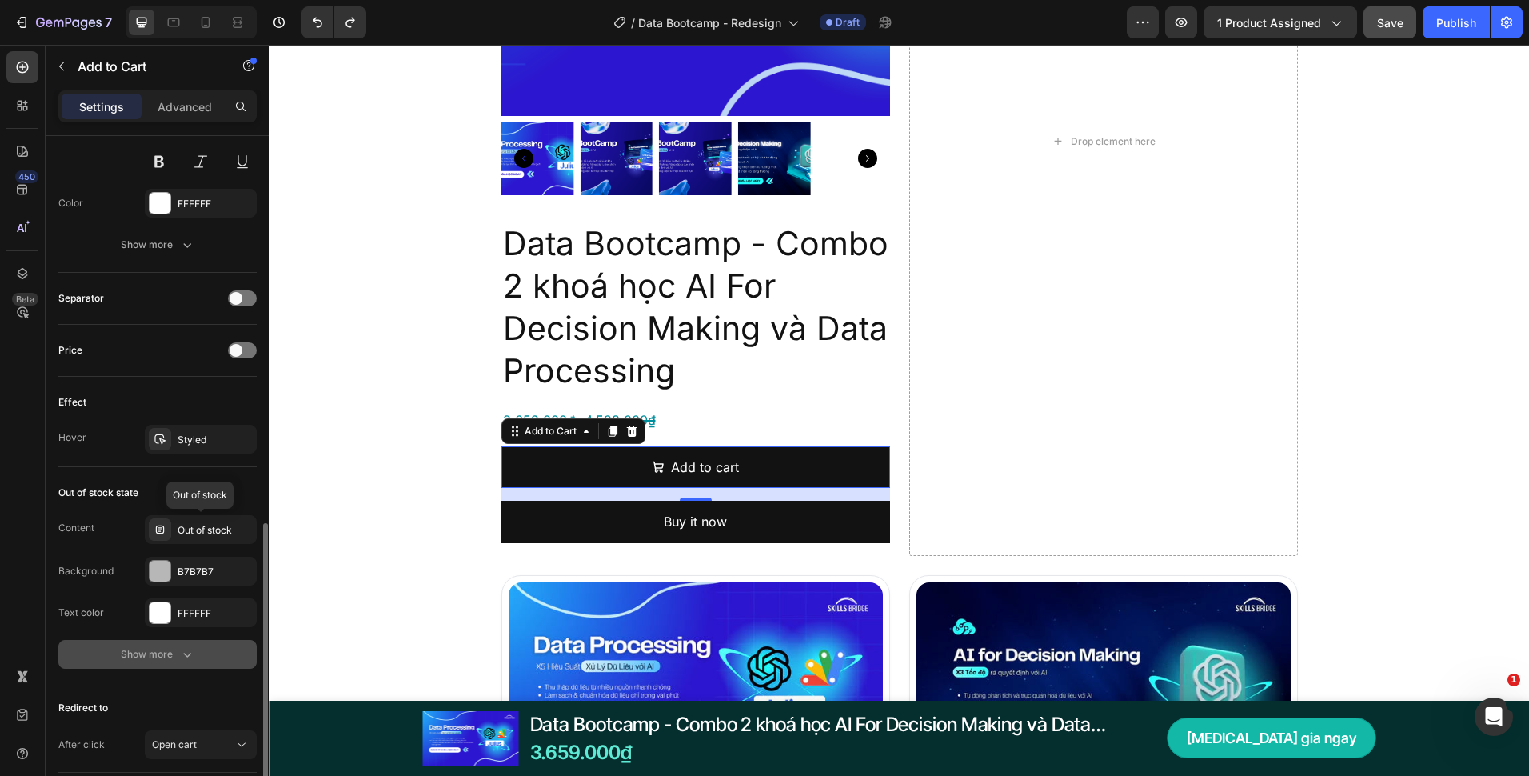
scroll to position [1155, 0]
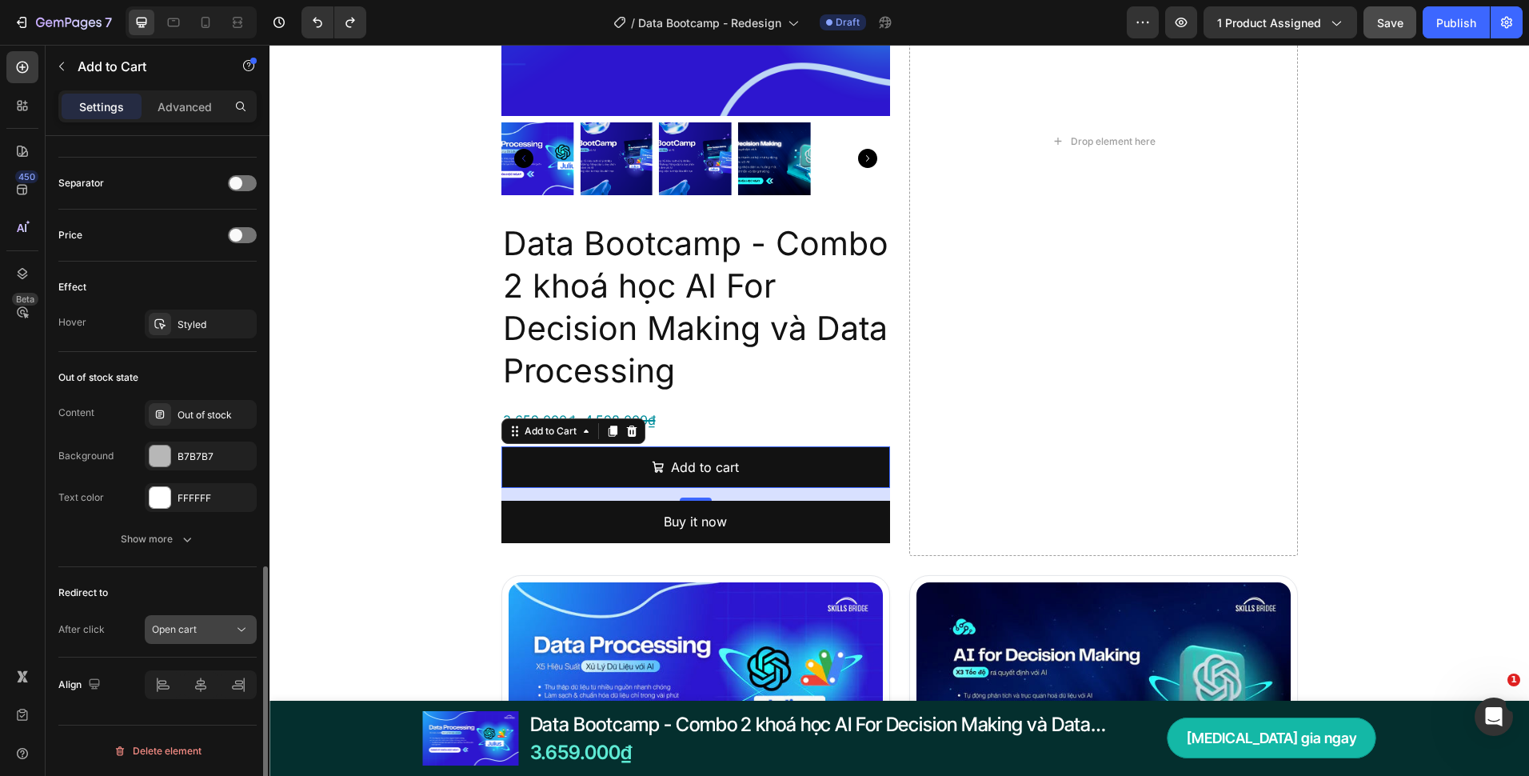
click at [193, 625] on span "Open cart" at bounding box center [174, 629] width 45 height 12
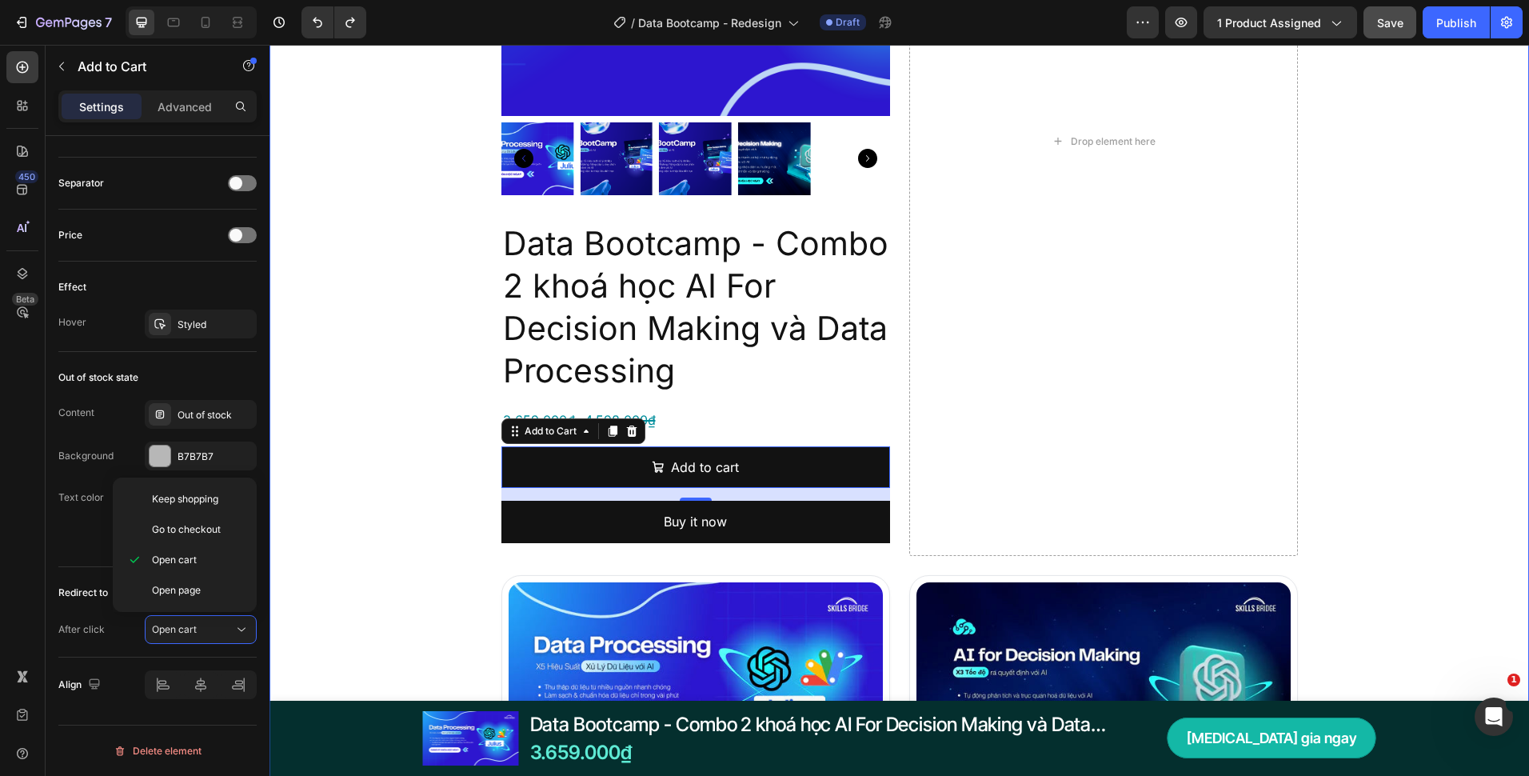
click at [413, 532] on div "Đây là những gì bạn nhận được với Data Bootcamp Heading Product Images Data Boo…" at bounding box center [900, 720] width 1260 height 2119
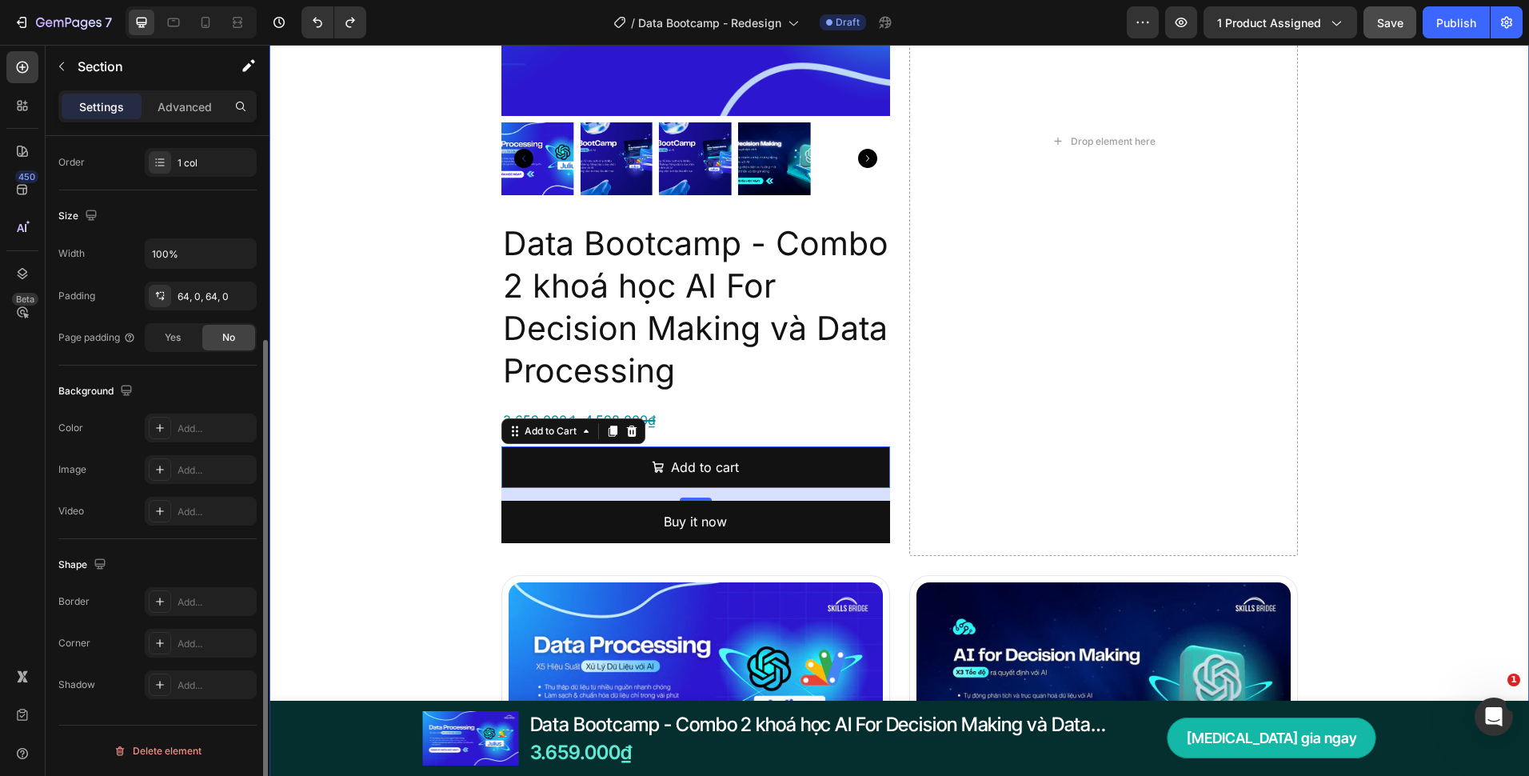
scroll to position [0, 0]
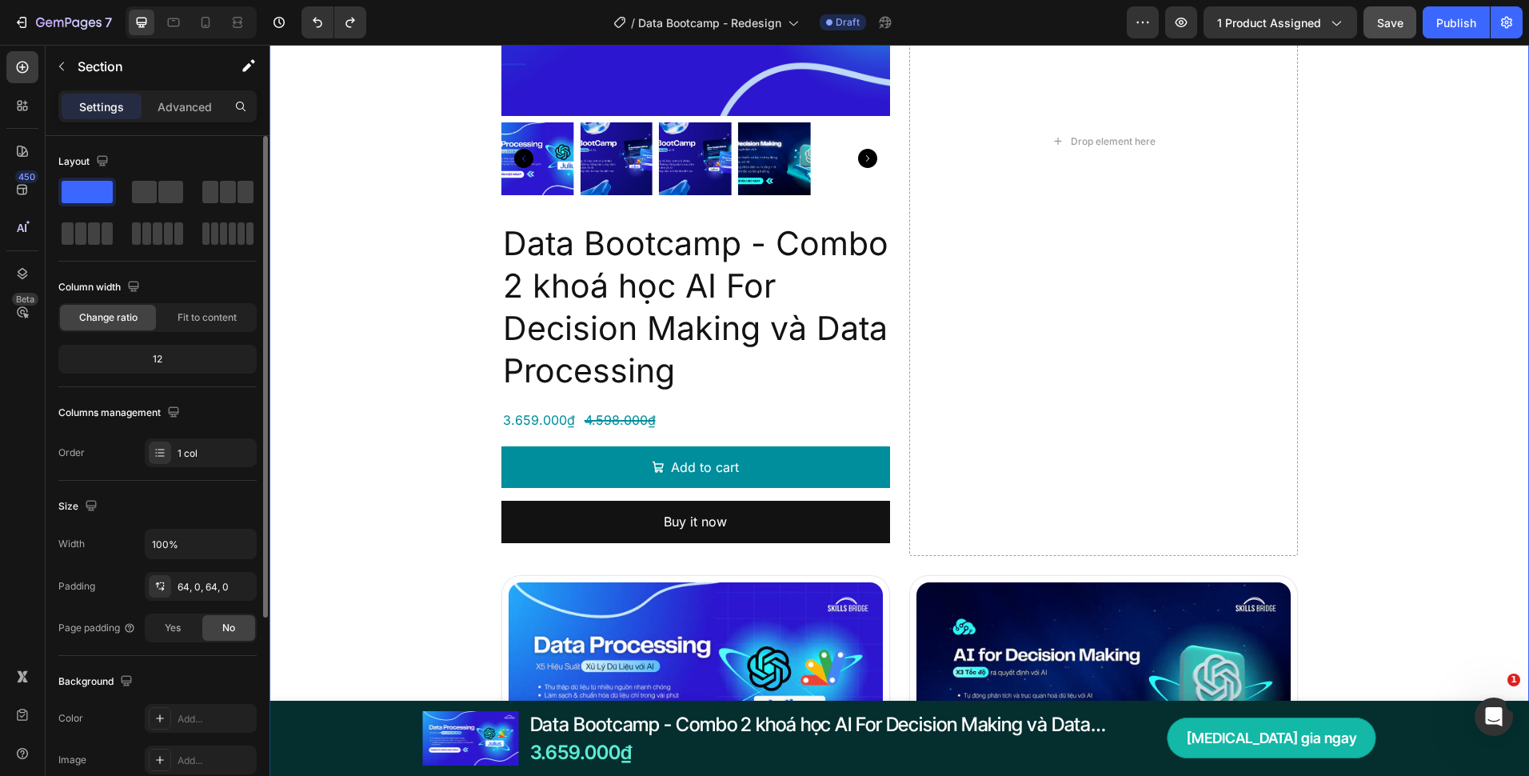
click at [502, 457] on button "Add to cart" at bounding box center [696, 467] width 389 height 42
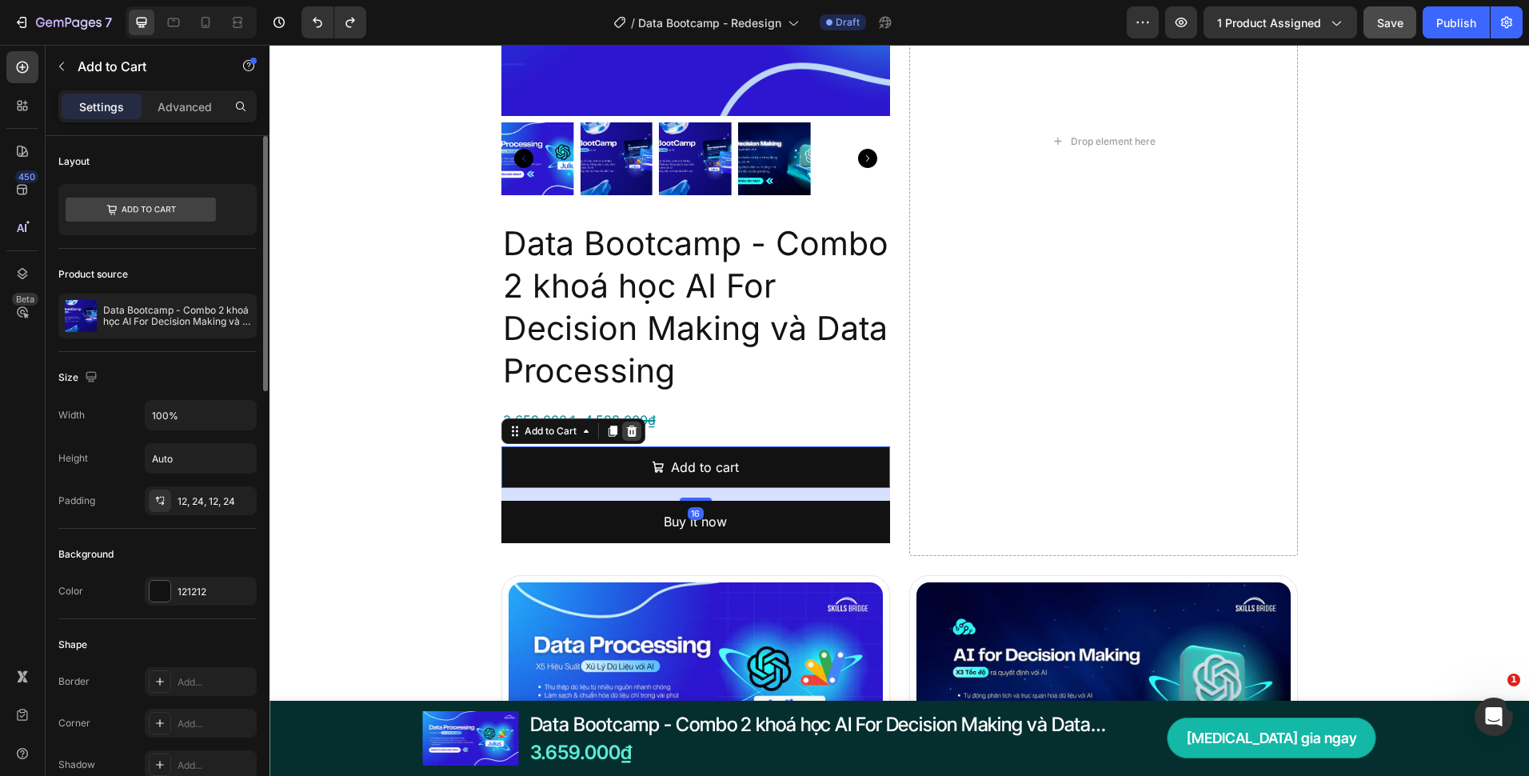
click at [631, 431] on icon at bounding box center [631, 431] width 13 height 13
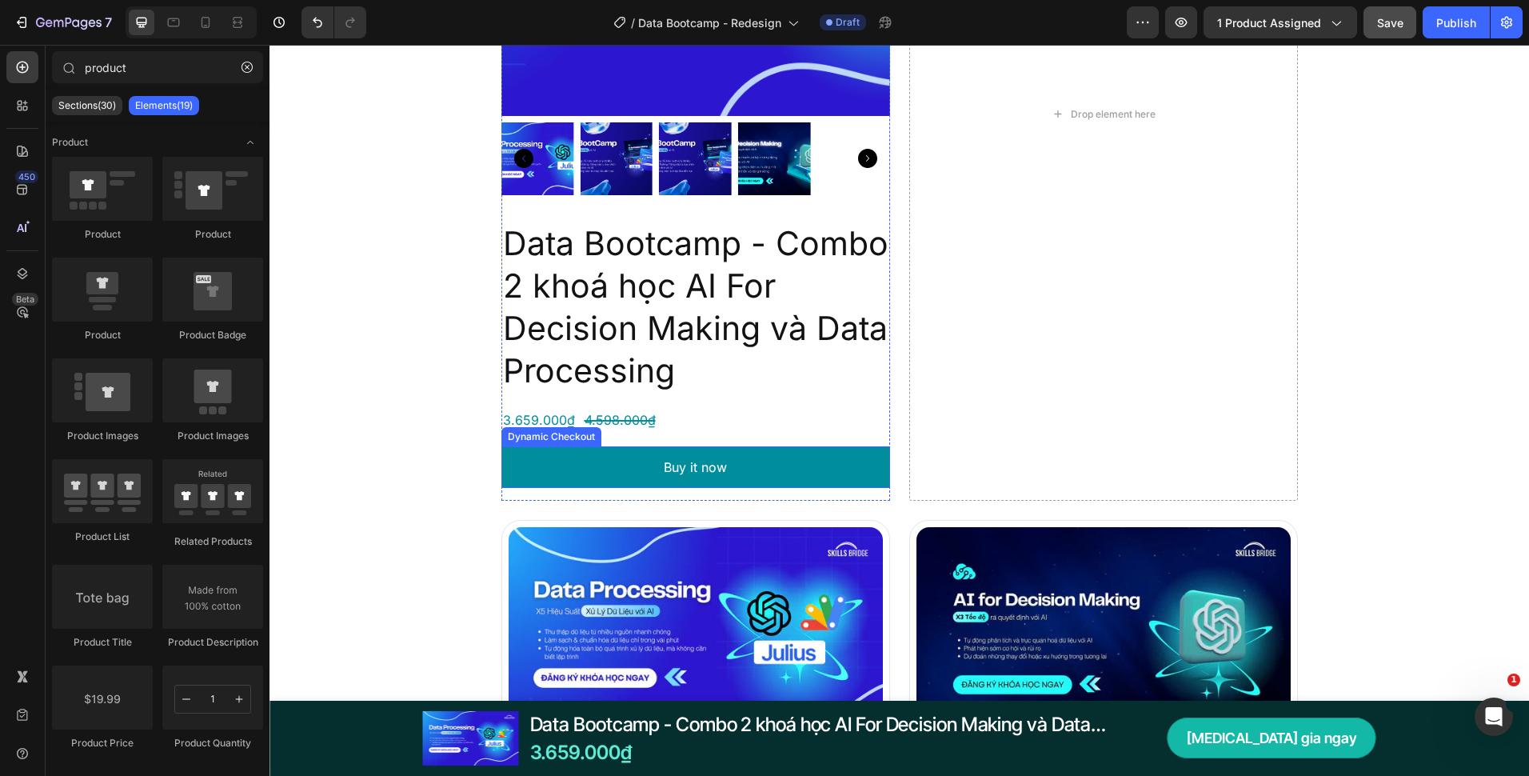
click at [613, 486] on button "Buy it now" at bounding box center [696, 467] width 389 height 42
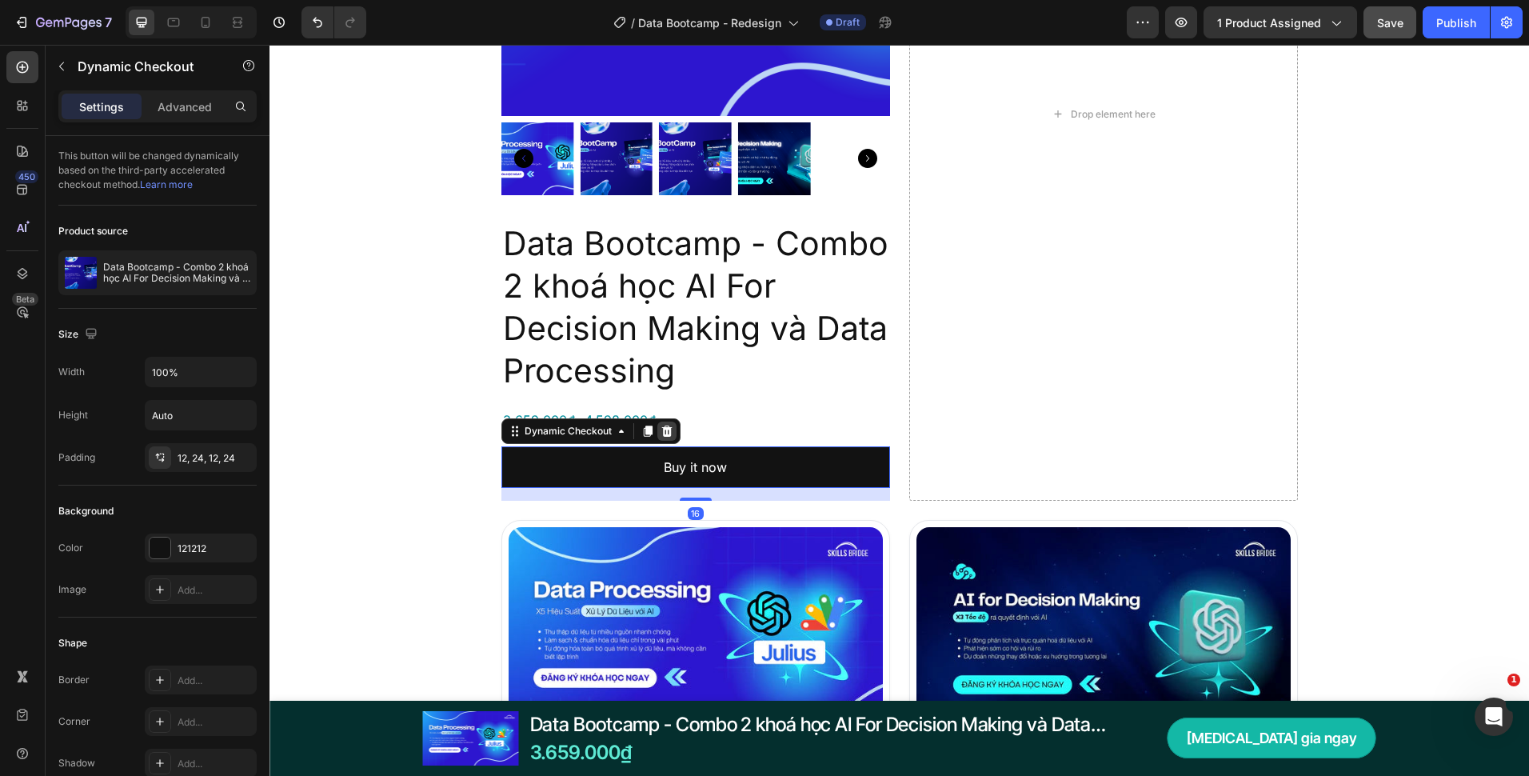
click at [661, 427] on icon at bounding box center [666, 430] width 10 height 11
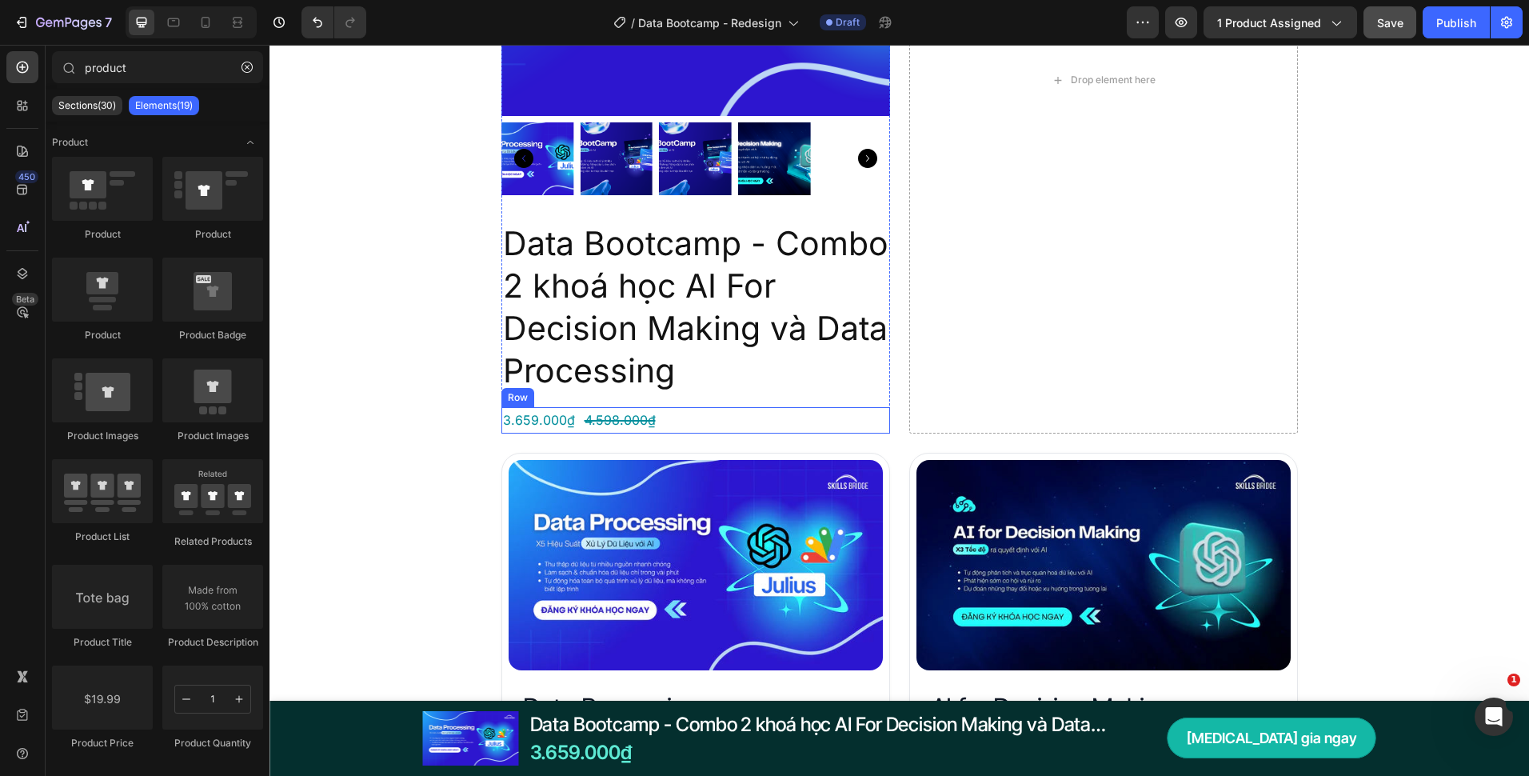
click at [679, 419] on div "3.659.000₫ Product Price Product Price 4.598.000₫ Product Price Product Price R…" at bounding box center [696, 420] width 389 height 26
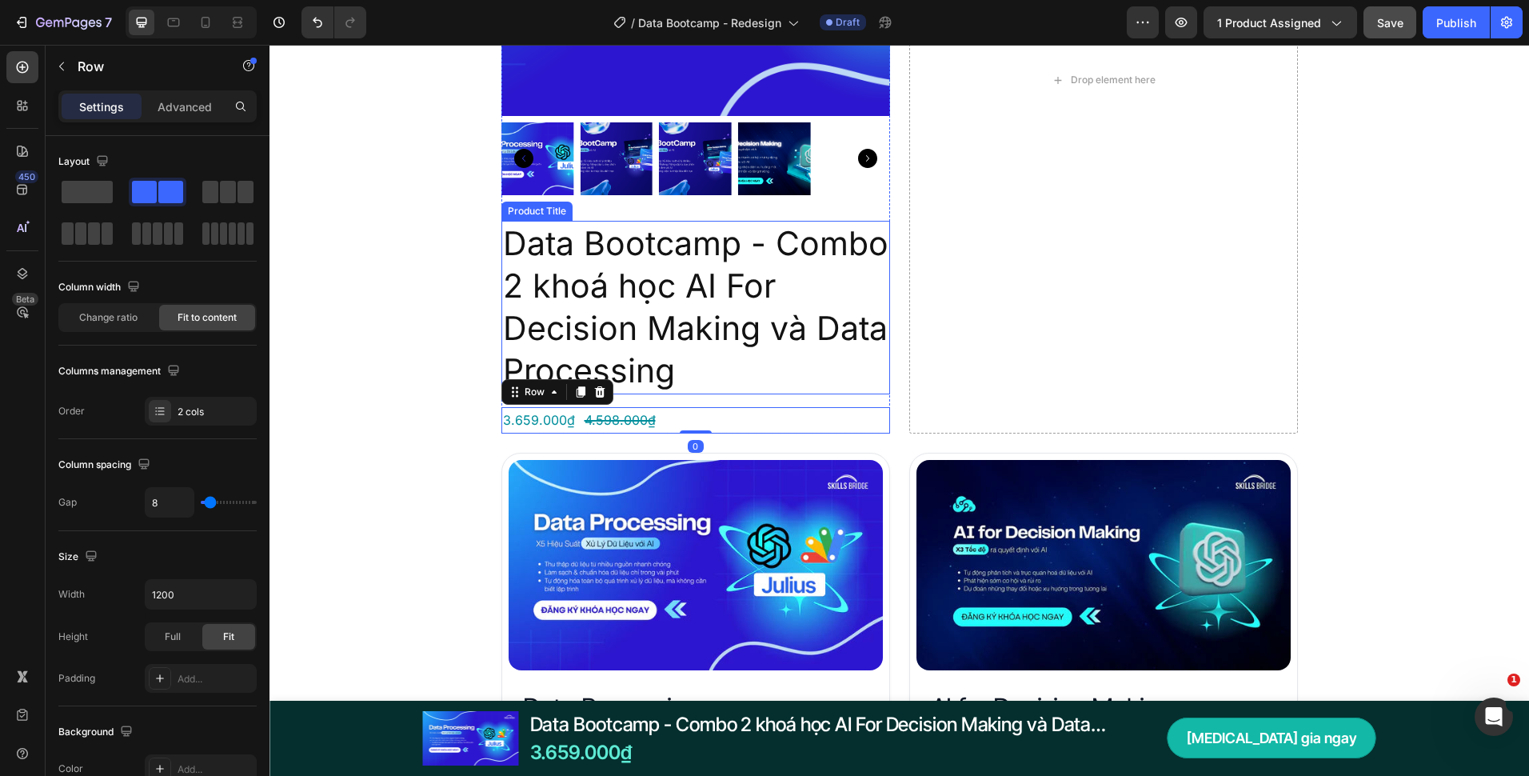
click at [669, 358] on h2 "Data Bootcamp - Combo 2 khoá học AI For Decision Making và Data Processing" at bounding box center [696, 308] width 389 height 174
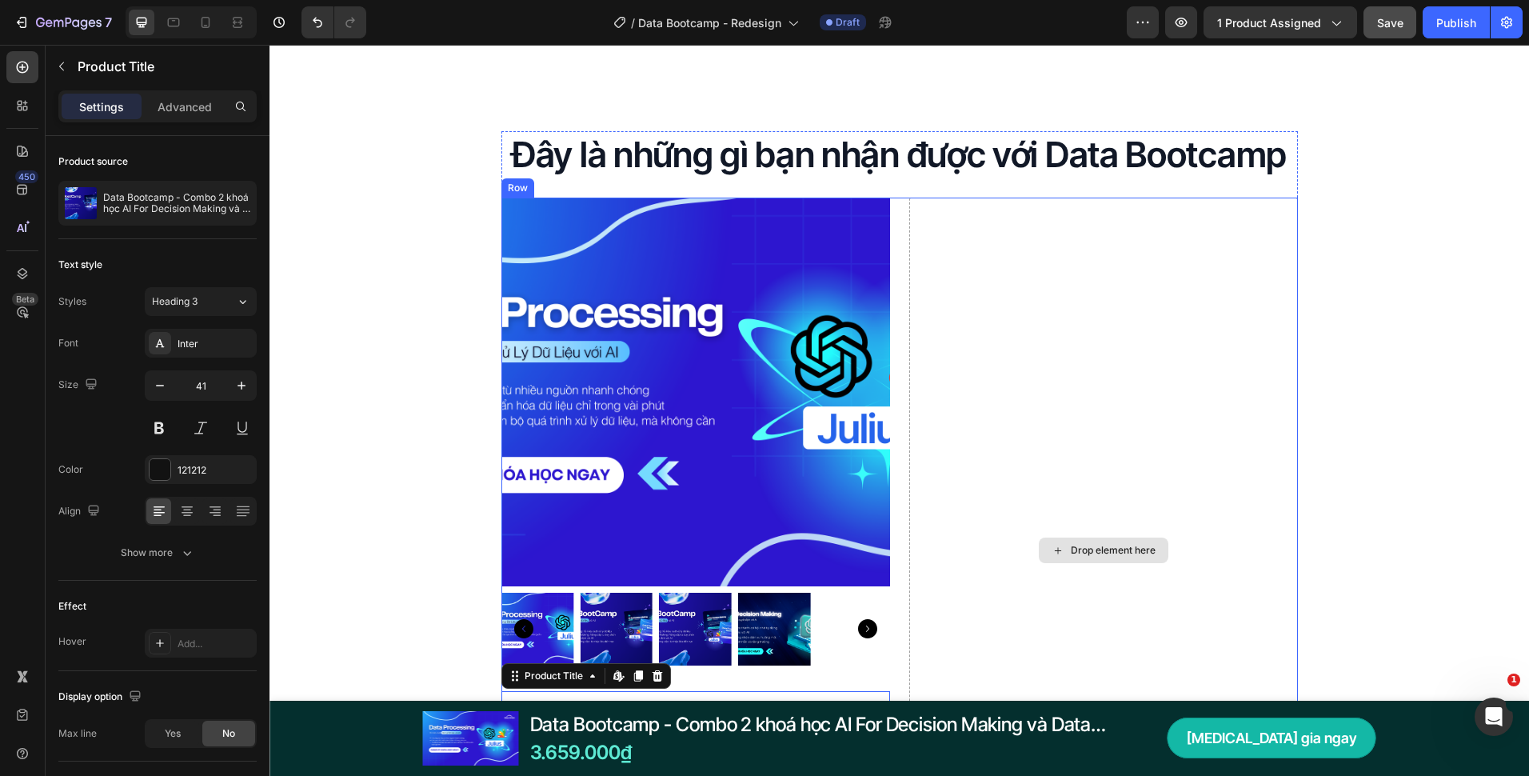
scroll to position [2640, 0]
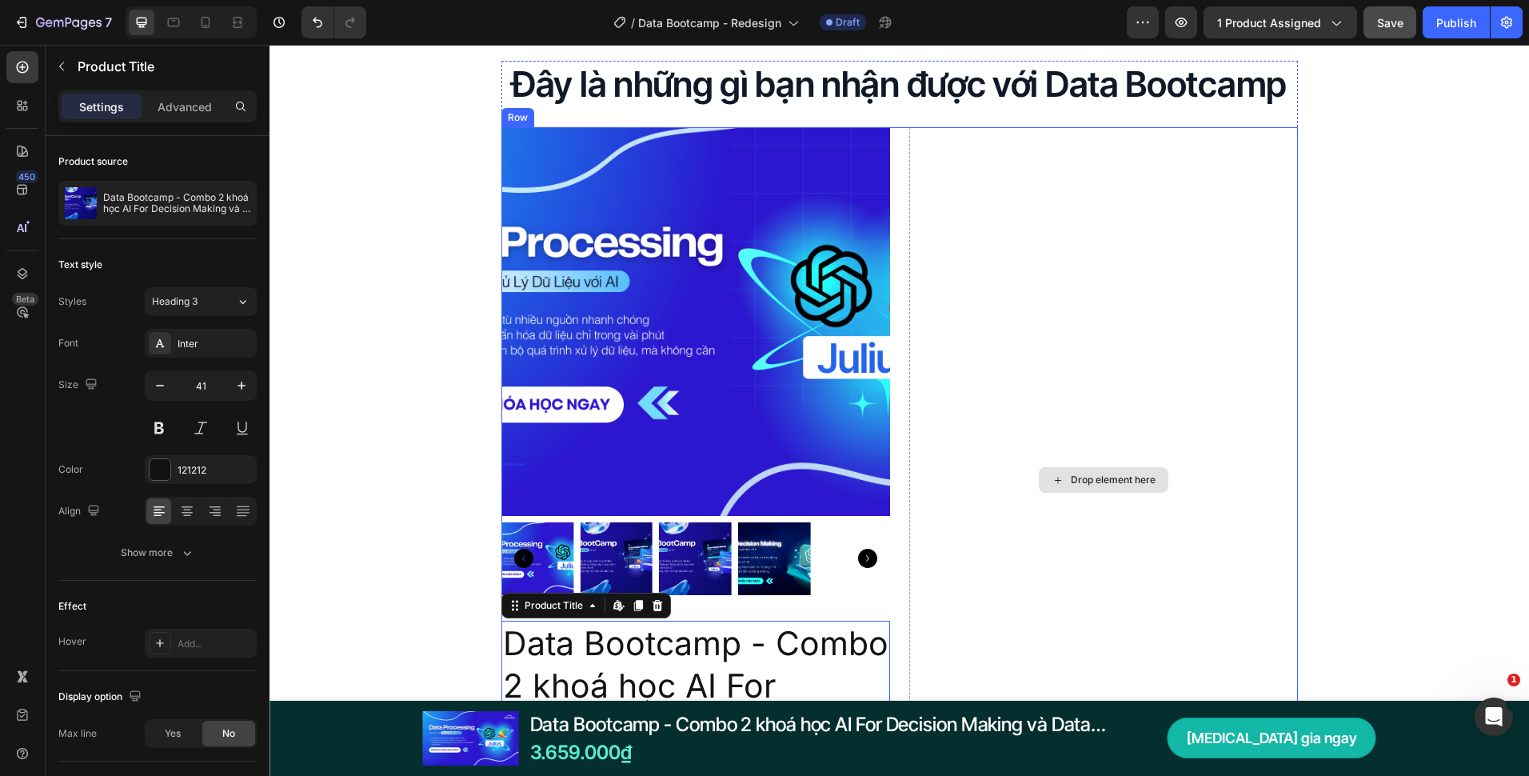
click at [913, 539] on div "Drop element here" at bounding box center [1103, 480] width 389 height 706
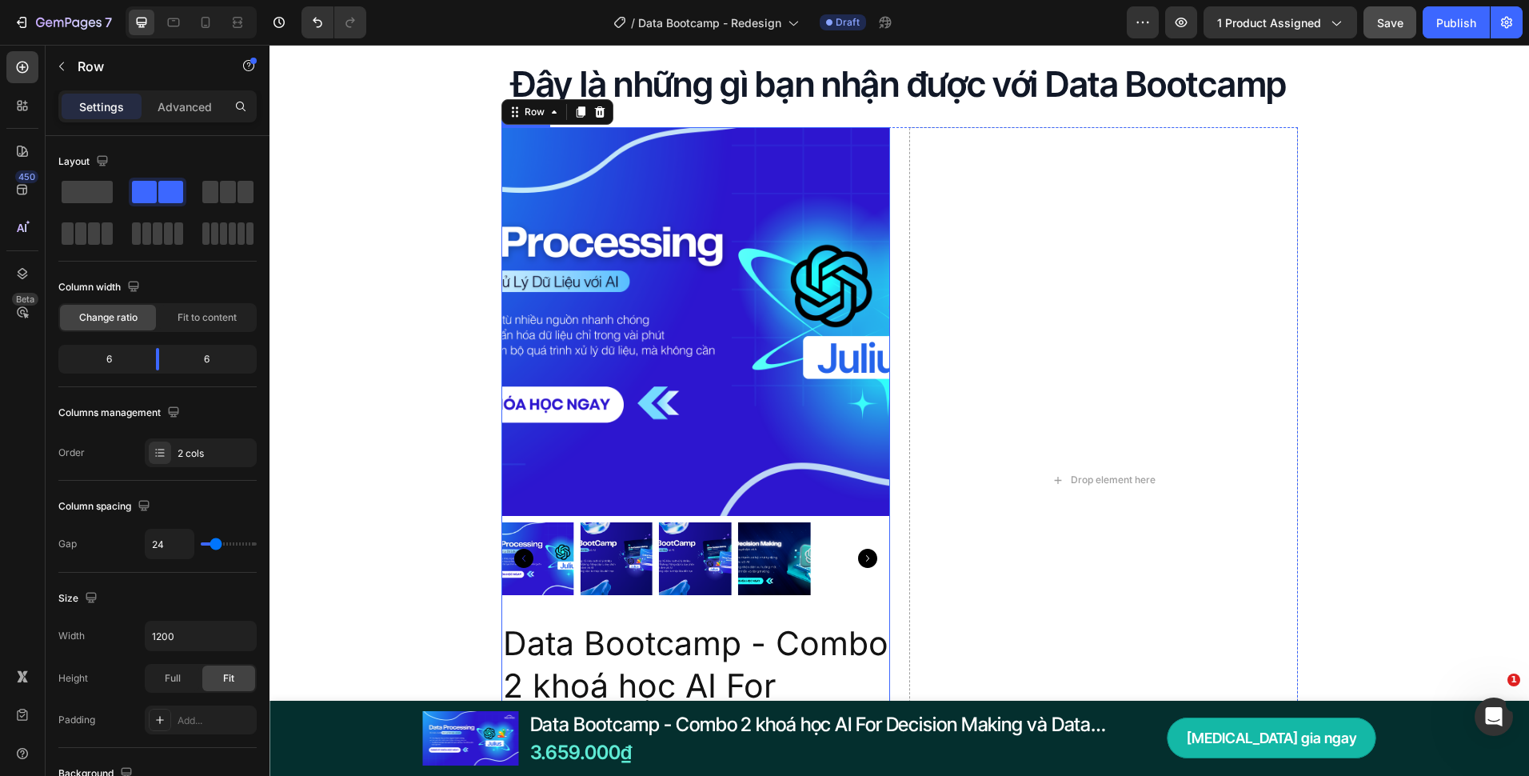
click at [862, 608] on div "Product Images Data Bootcamp - Combo 2 khoá học AI For Decision Making và Data …" at bounding box center [696, 480] width 389 height 706
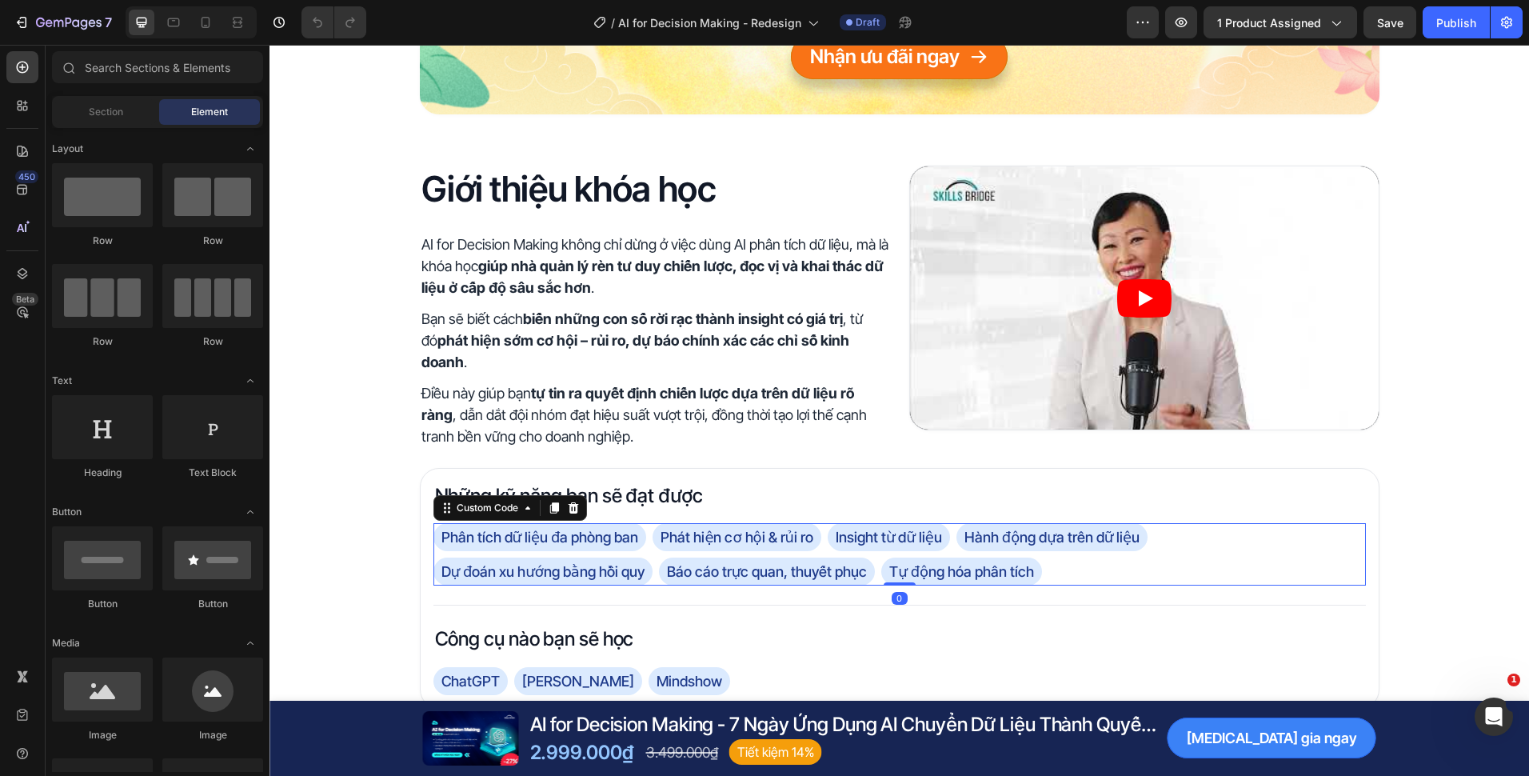
click at [713, 534] on div "Phân tích dữ liệu đa phòng ban Phát hiện cơ hội & rủi ro Insight từ dữ liệu Hàn…" at bounding box center [900, 554] width 933 height 62
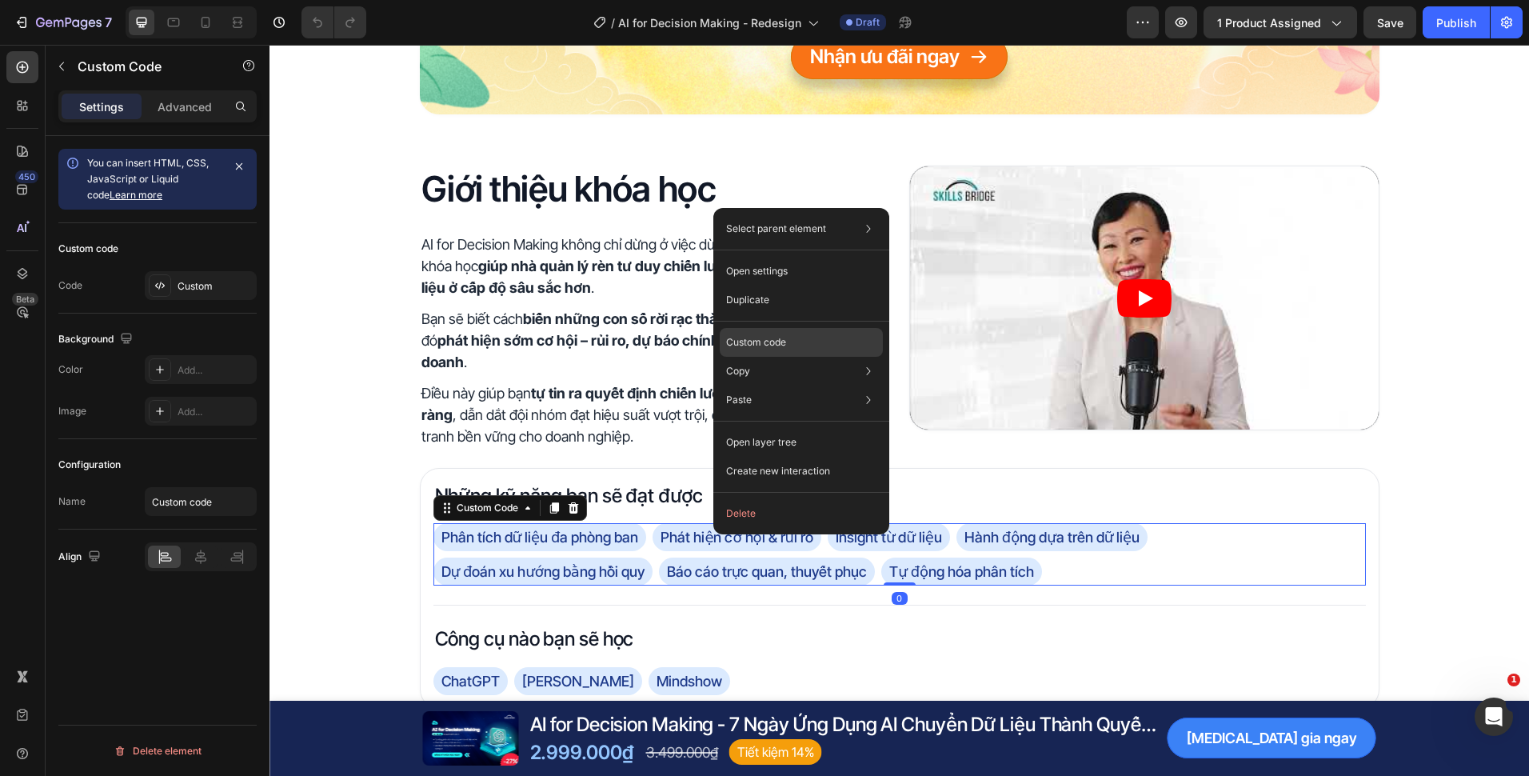
click at [781, 333] on div "Custom code" at bounding box center [801, 342] width 163 height 29
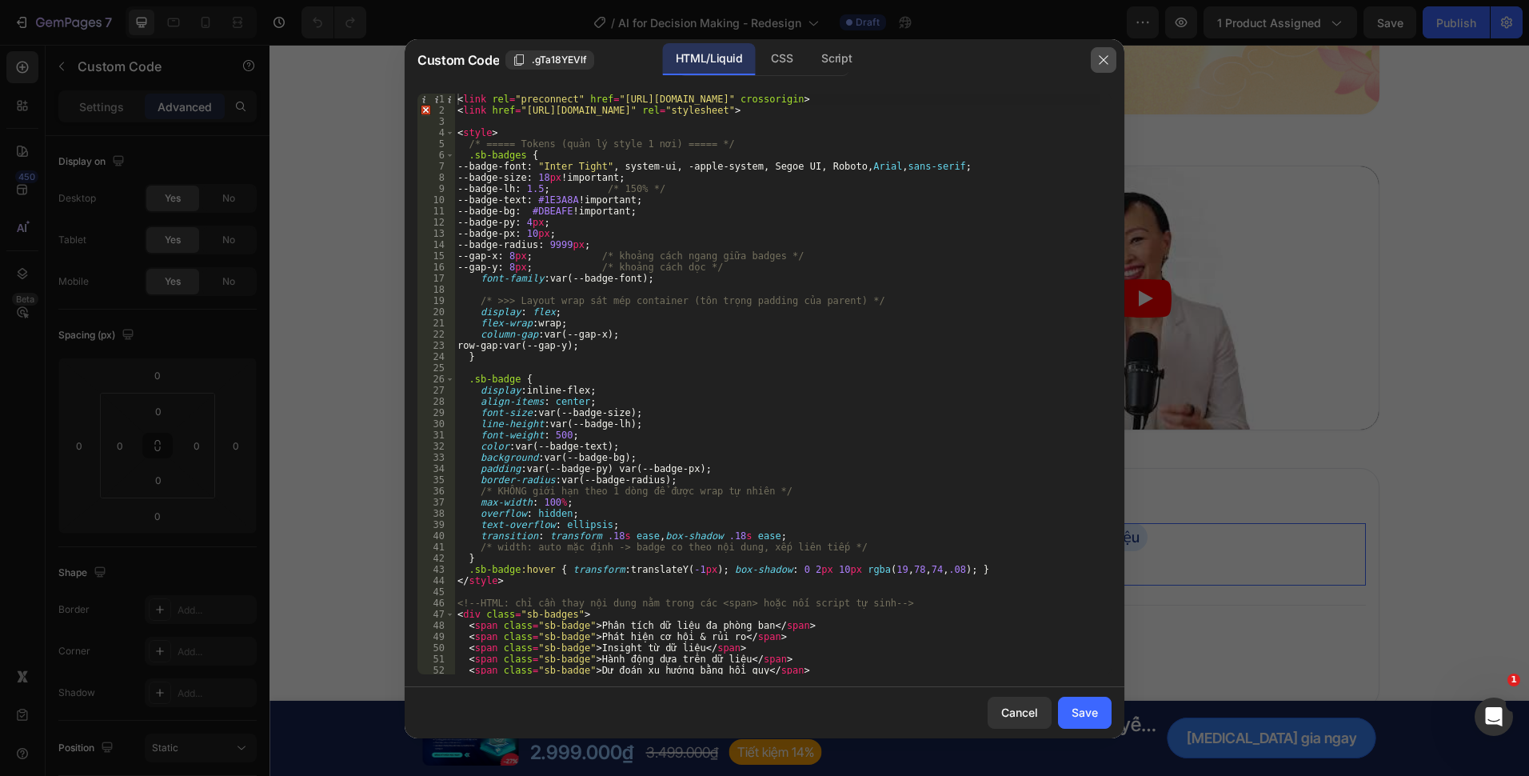
click at [1093, 62] on div at bounding box center [1104, 60] width 42 height 42
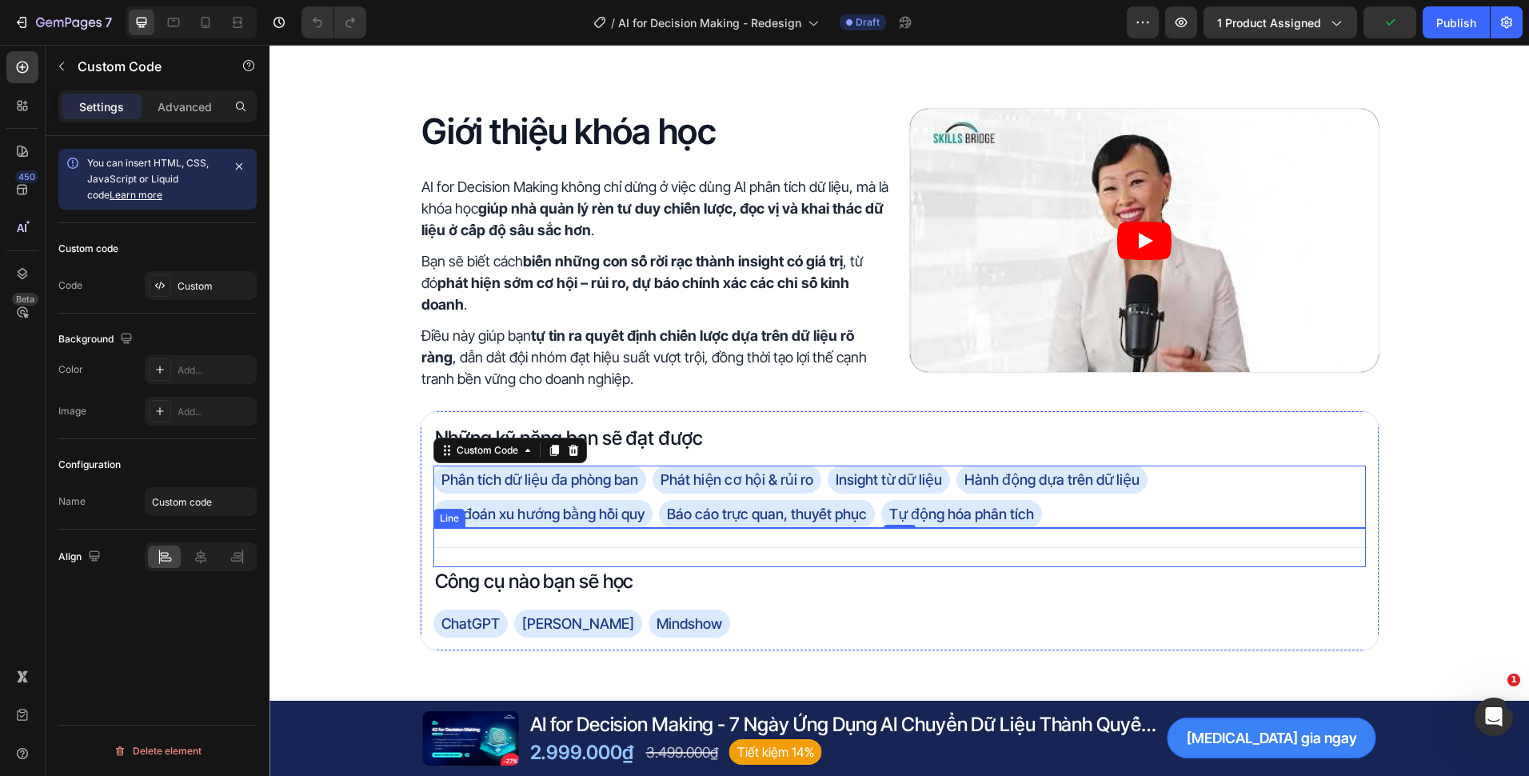
scroll to position [800, 0]
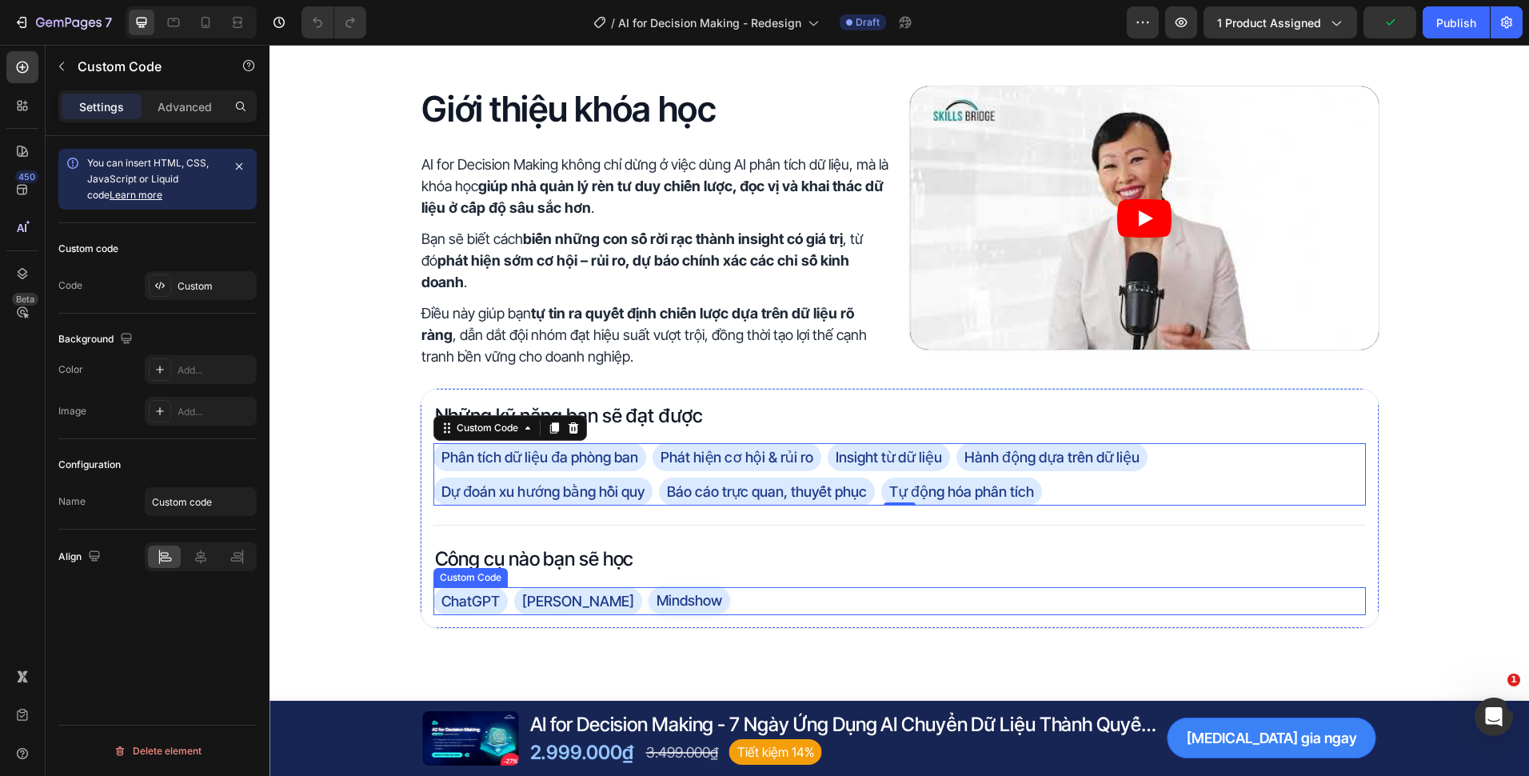
click at [649, 586] on span "Mindshow" at bounding box center [690, 600] width 82 height 28
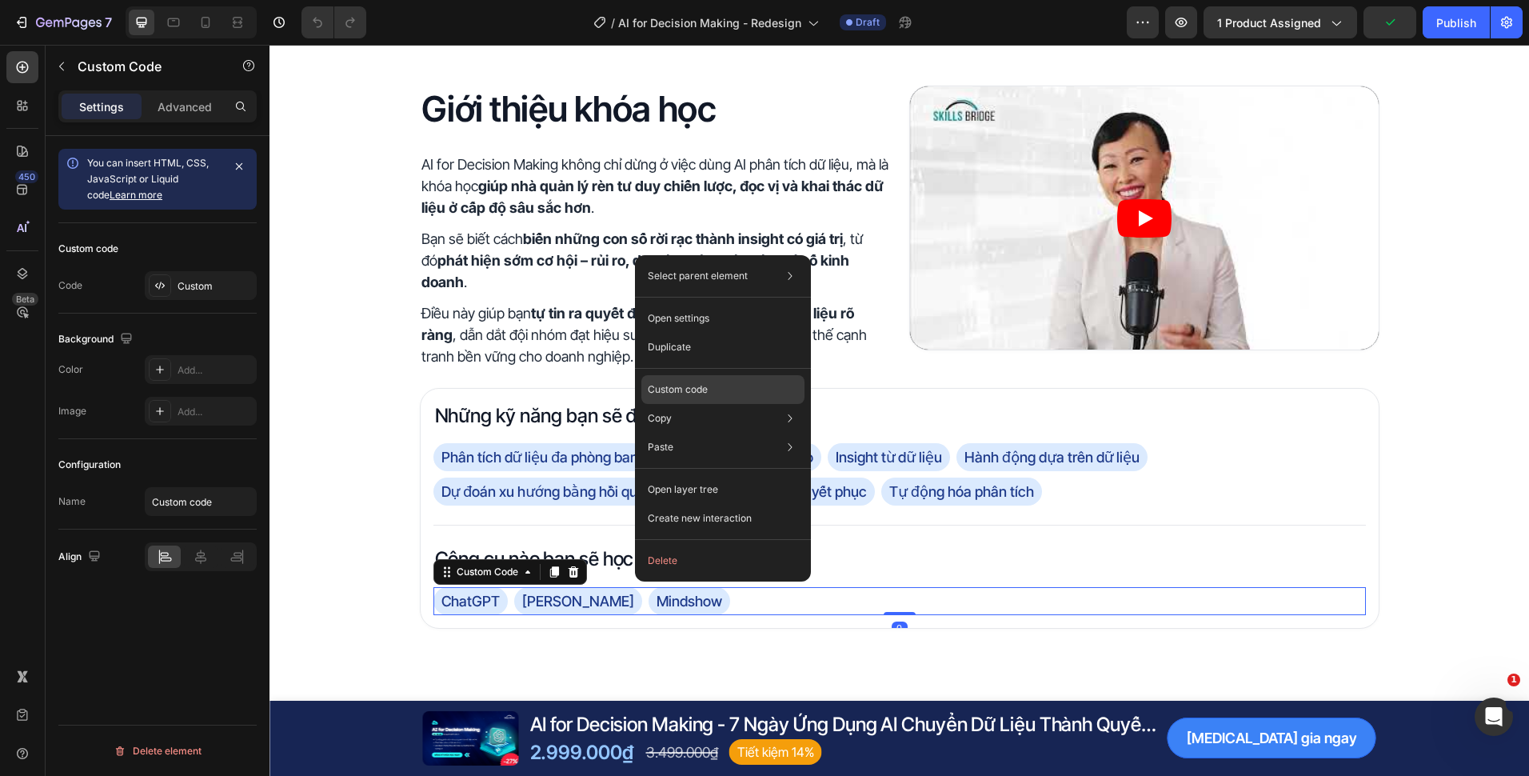
click at [727, 391] on div "Custom code" at bounding box center [722, 389] width 163 height 29
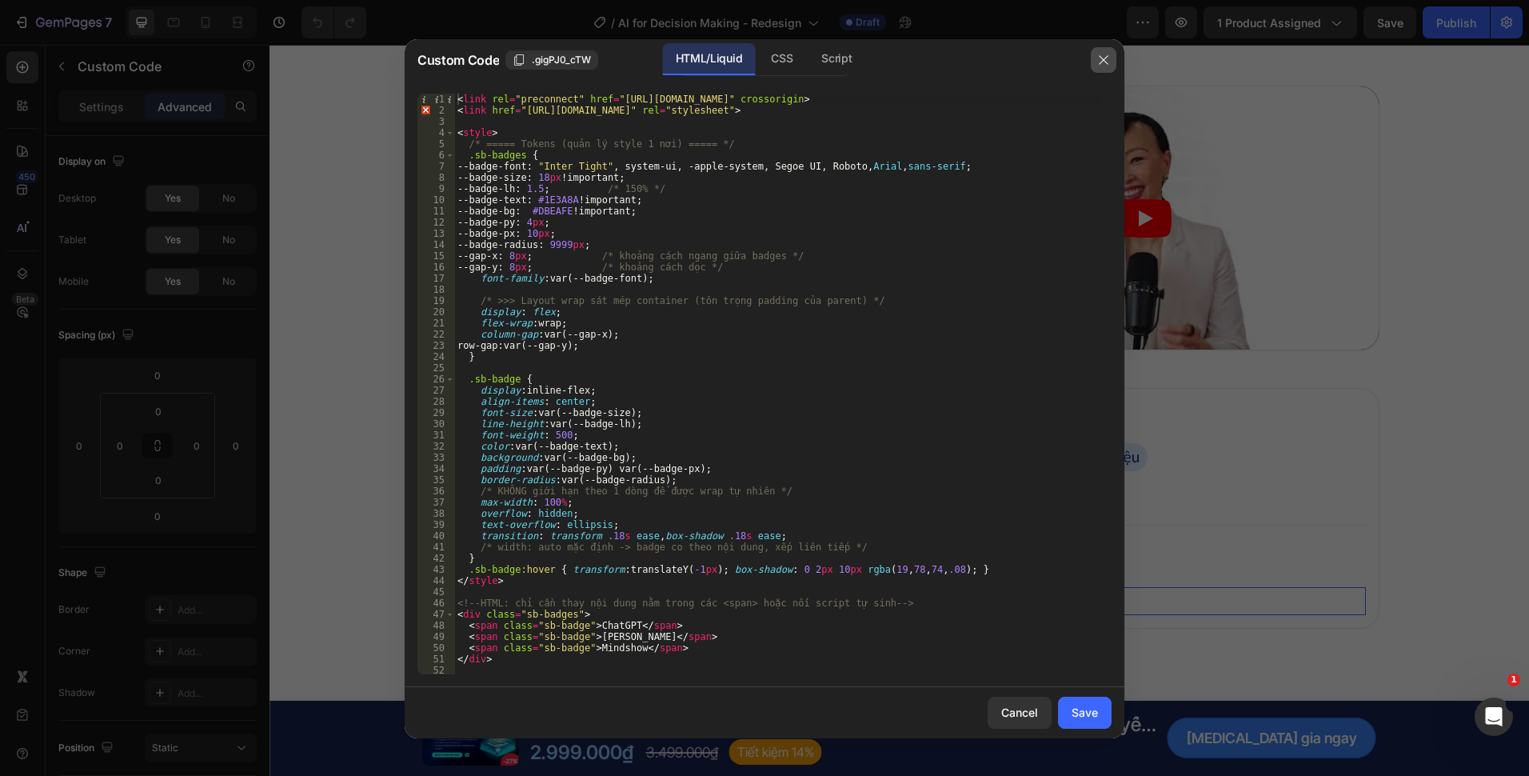
click at [1093, 57] on button "button" at bounding box center [1104, 60] width 26 height 26
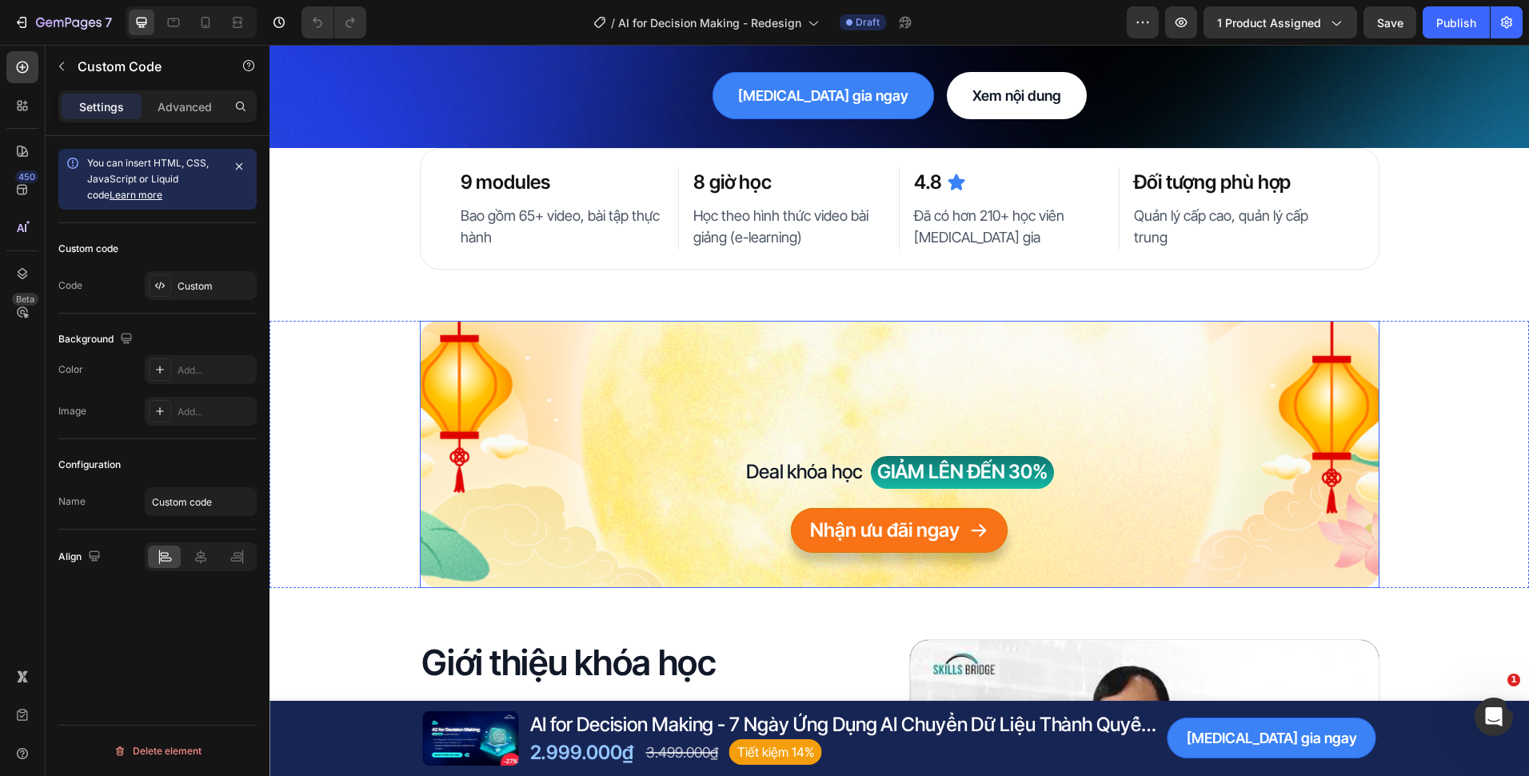
scroll to position [240, 0]
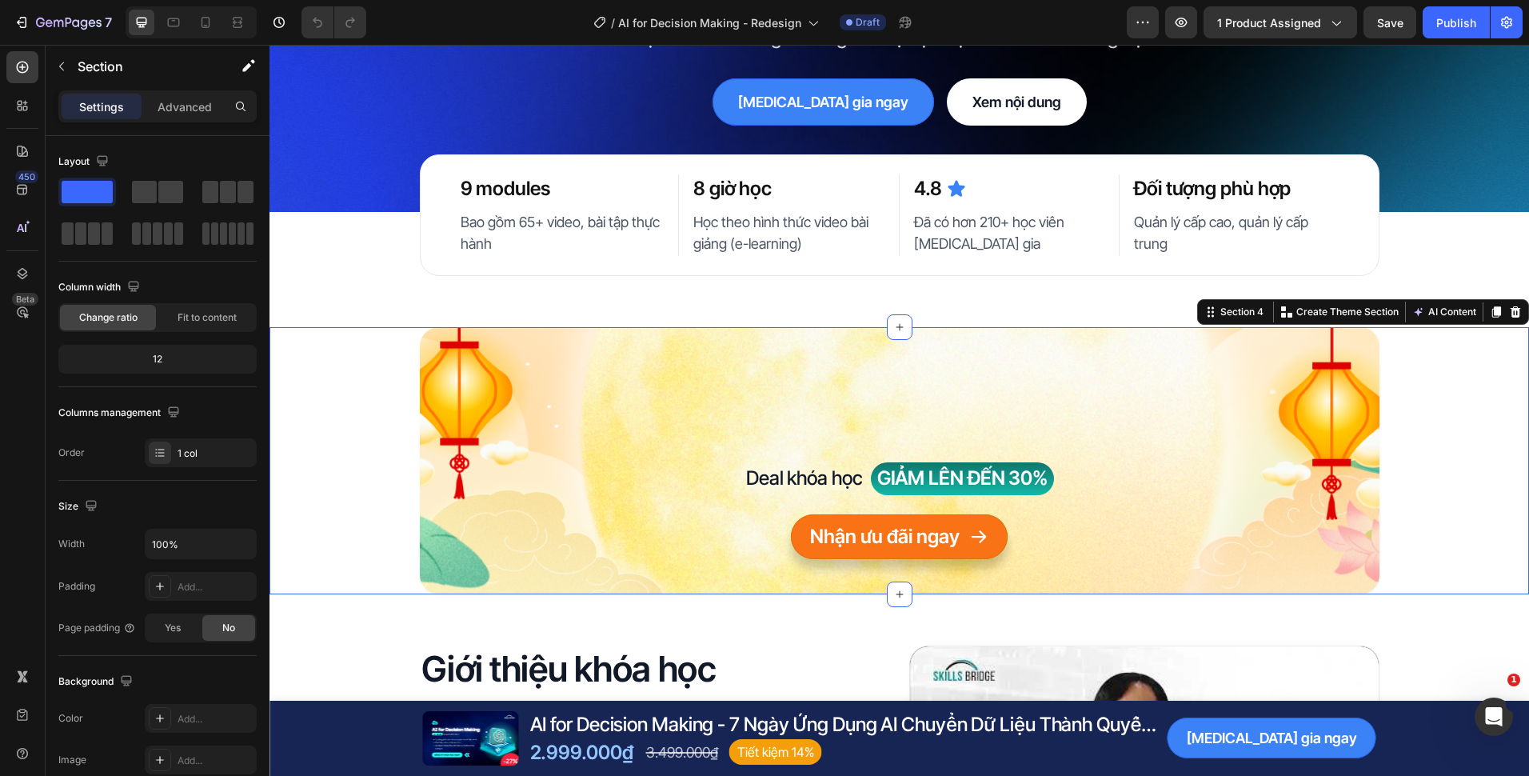
click at [380, 355] on div "TRĂNG TRÒN Heading TRỌN KỸ NĂNG Heading Deal khóa học Text Block GIẢM LÊN ĐẾN 3…" at bounding box center [900, 460] width 1260 height 267
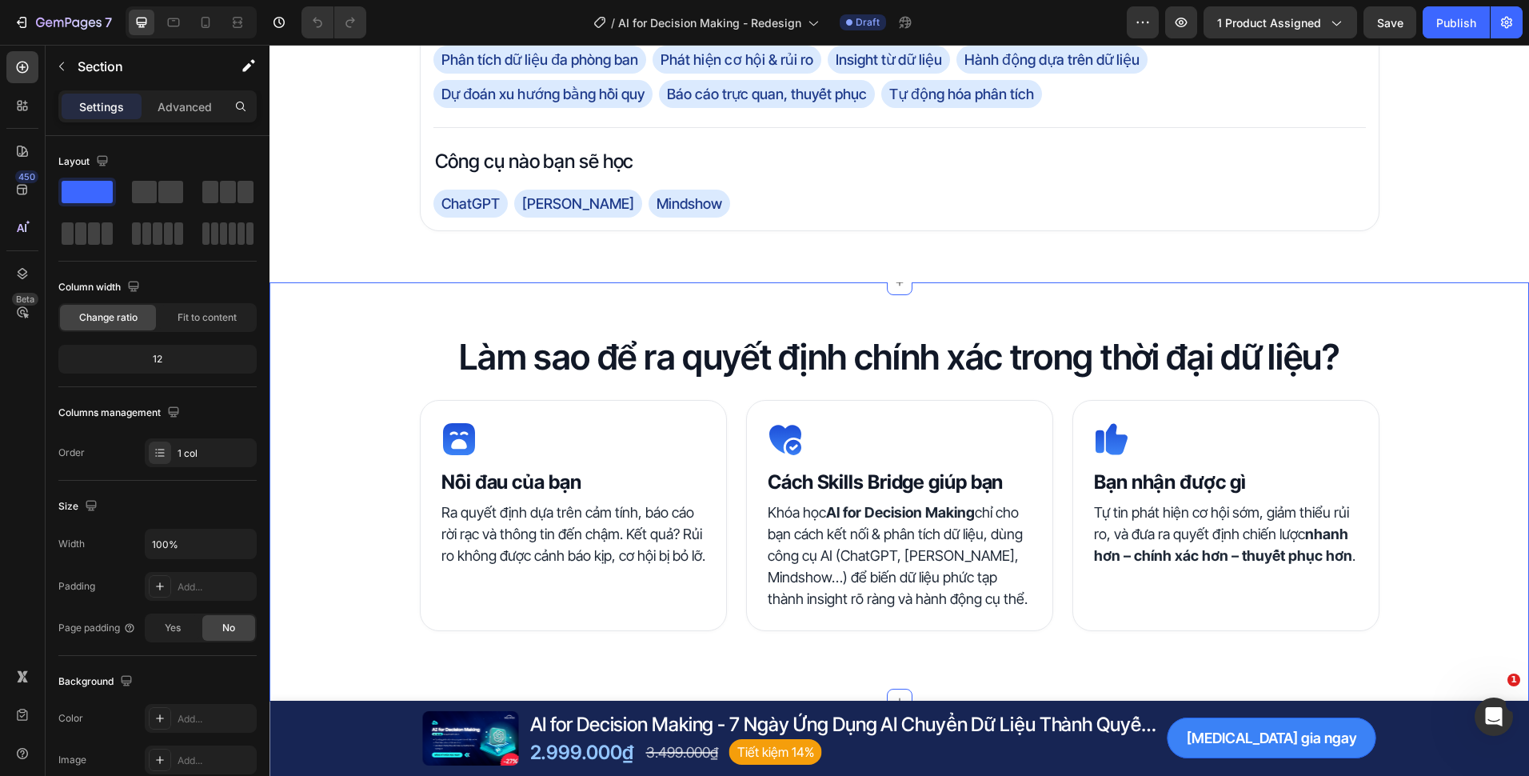
scroll to position [1200, 0]
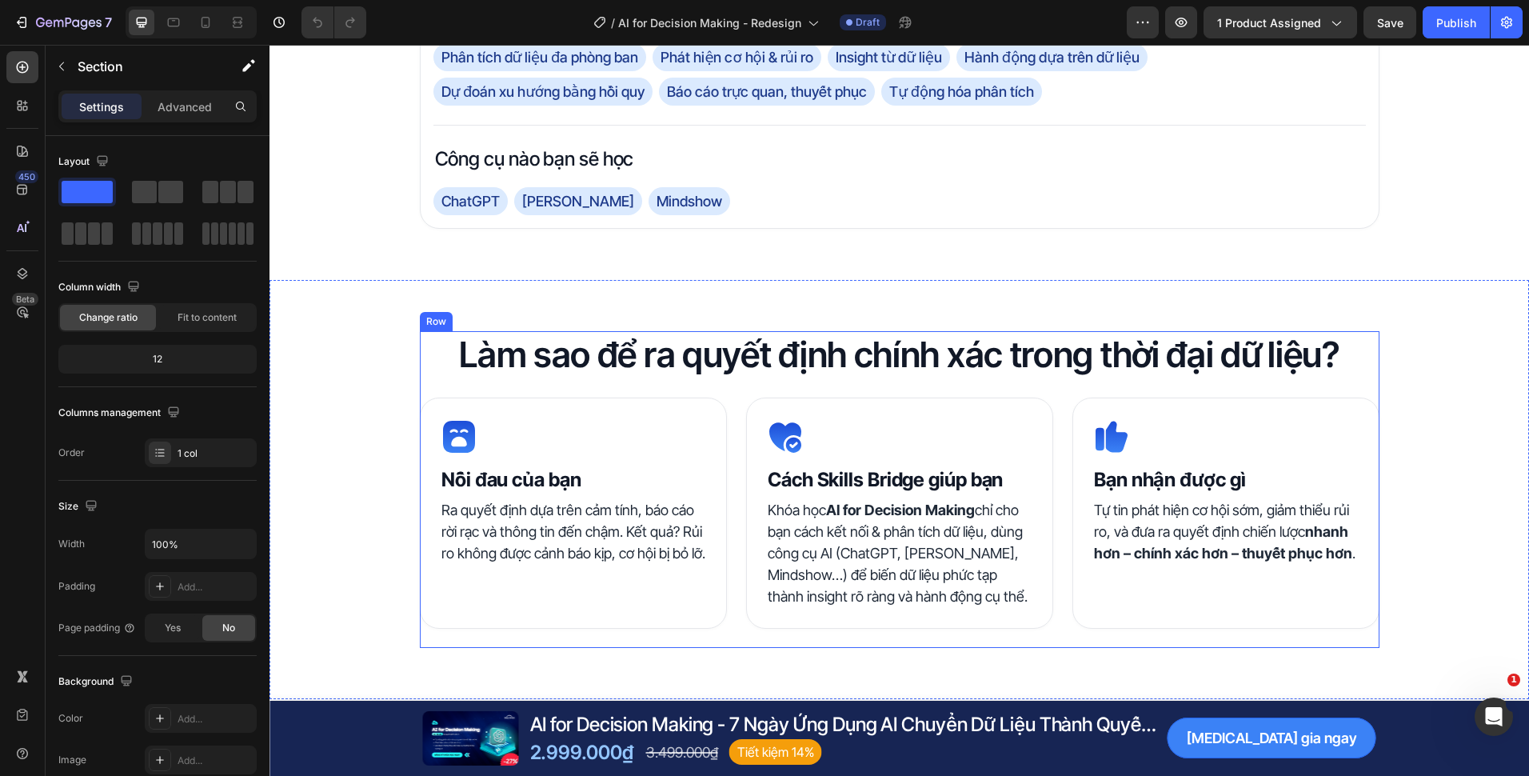
click at [722, 368] on div "Làm sao để ra quyết định chính xác trong thời đại dữ liệu? Heading Icon Nỗi đau…" at bounding box center [900, 489] width 960 height 317
click at [744, 287] on div "Làm sao để ra quyết định chính xác trong thời đại dữ liệu? Heading Icon Nỗi đau…" at bounding box center [900, 489] width 1260 height 419
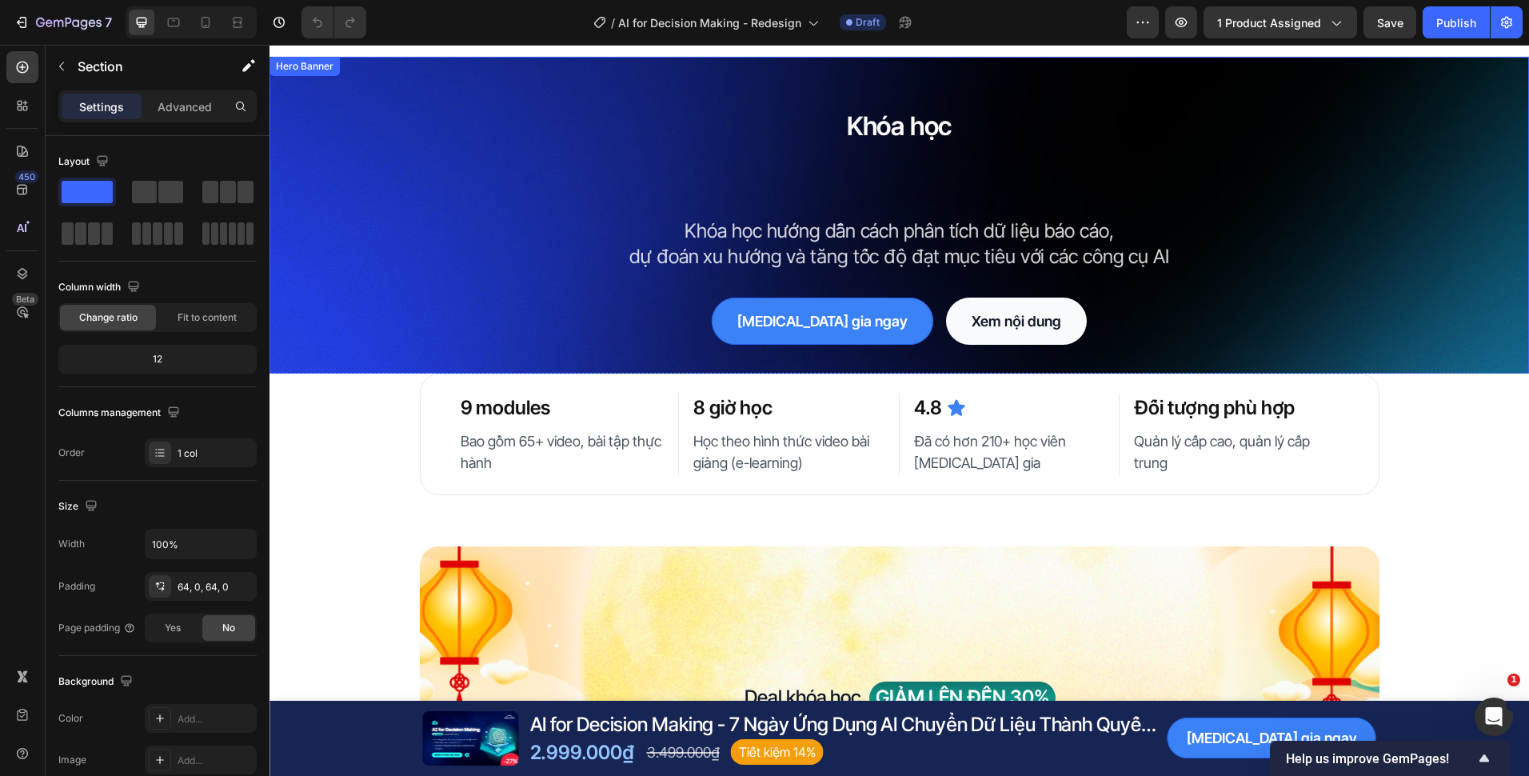
scroll to position [0, 0]
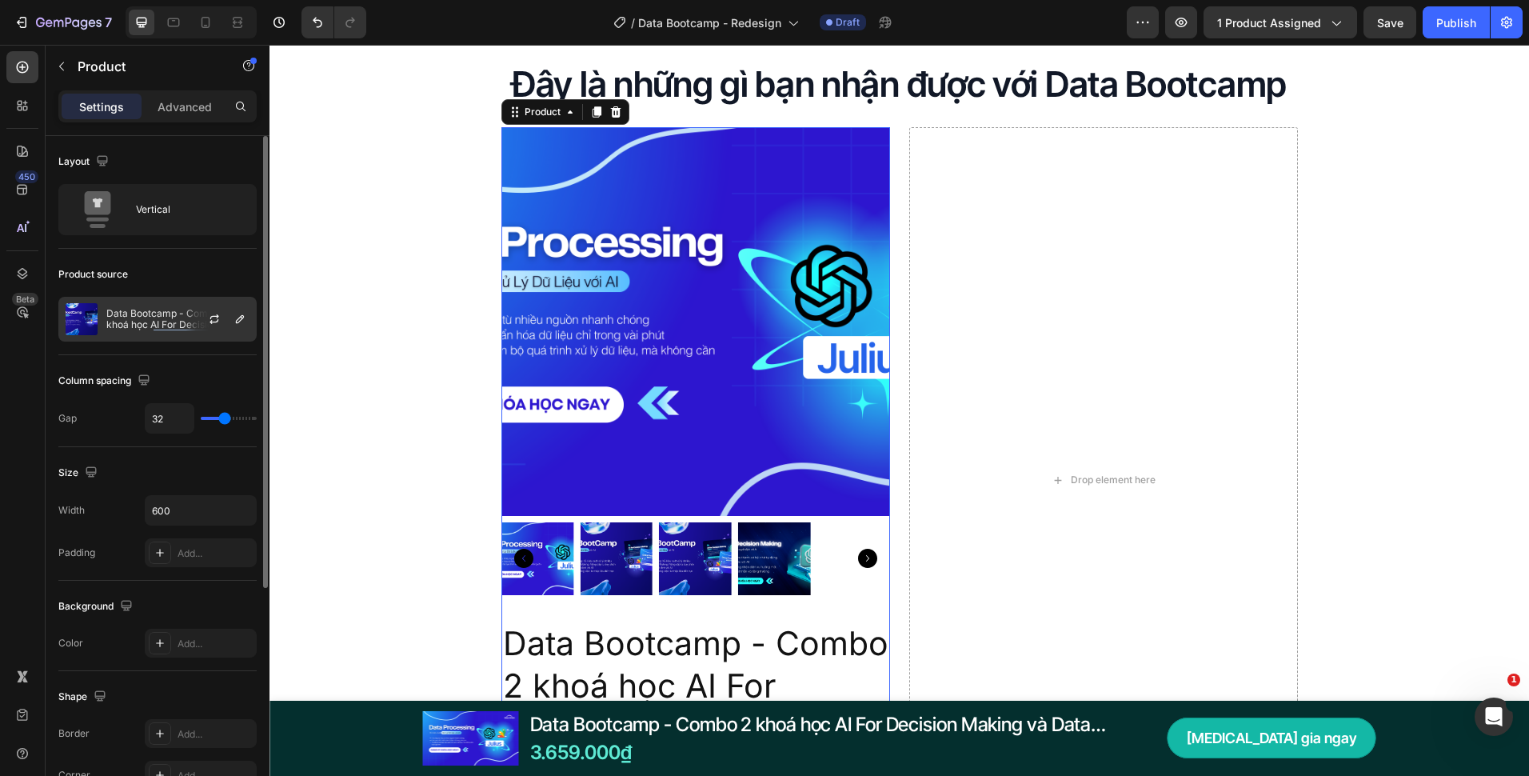
click at [154, 338] on div "Product source Data Bootcamp - Combo 2 khoá học AI For Decision Making và Data …" at bounding box center [157, 302] width 198 height 106
click at [154, 334] on div "Data Bootcamp - Combo 2 khoá học AI For Decision Making và Data Processing" at bounding box center [157, 319] width 198 height 45
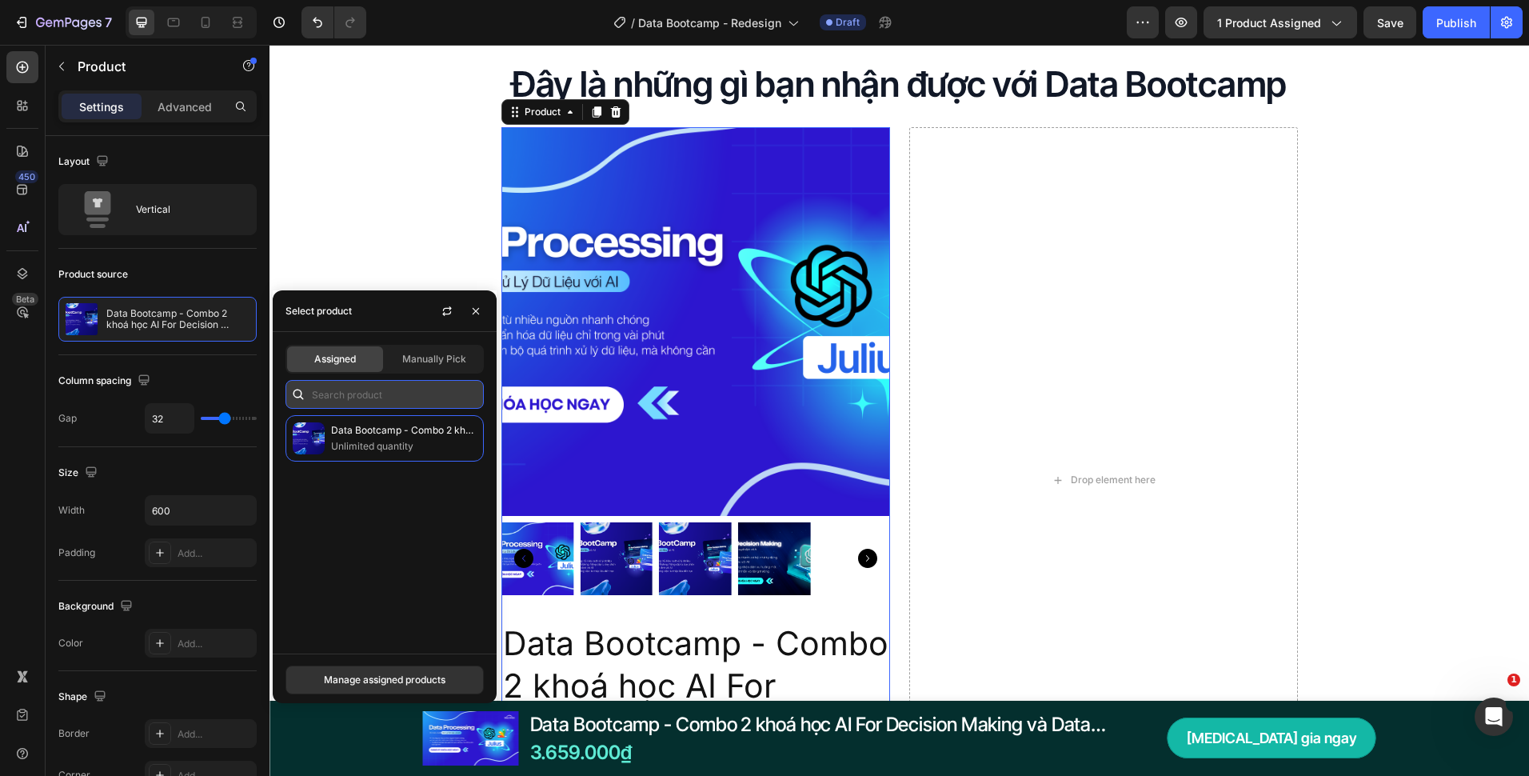
click at [377, 386] on input "text" at bounding box center [385, 394] width 198 height 29
click at [434, 380] on input "text" at bounding box center [385, 394] width 198 height 29
click at [436, 367] on div "Manually Pick" at bounding box center [434, 359] width 96 height 26
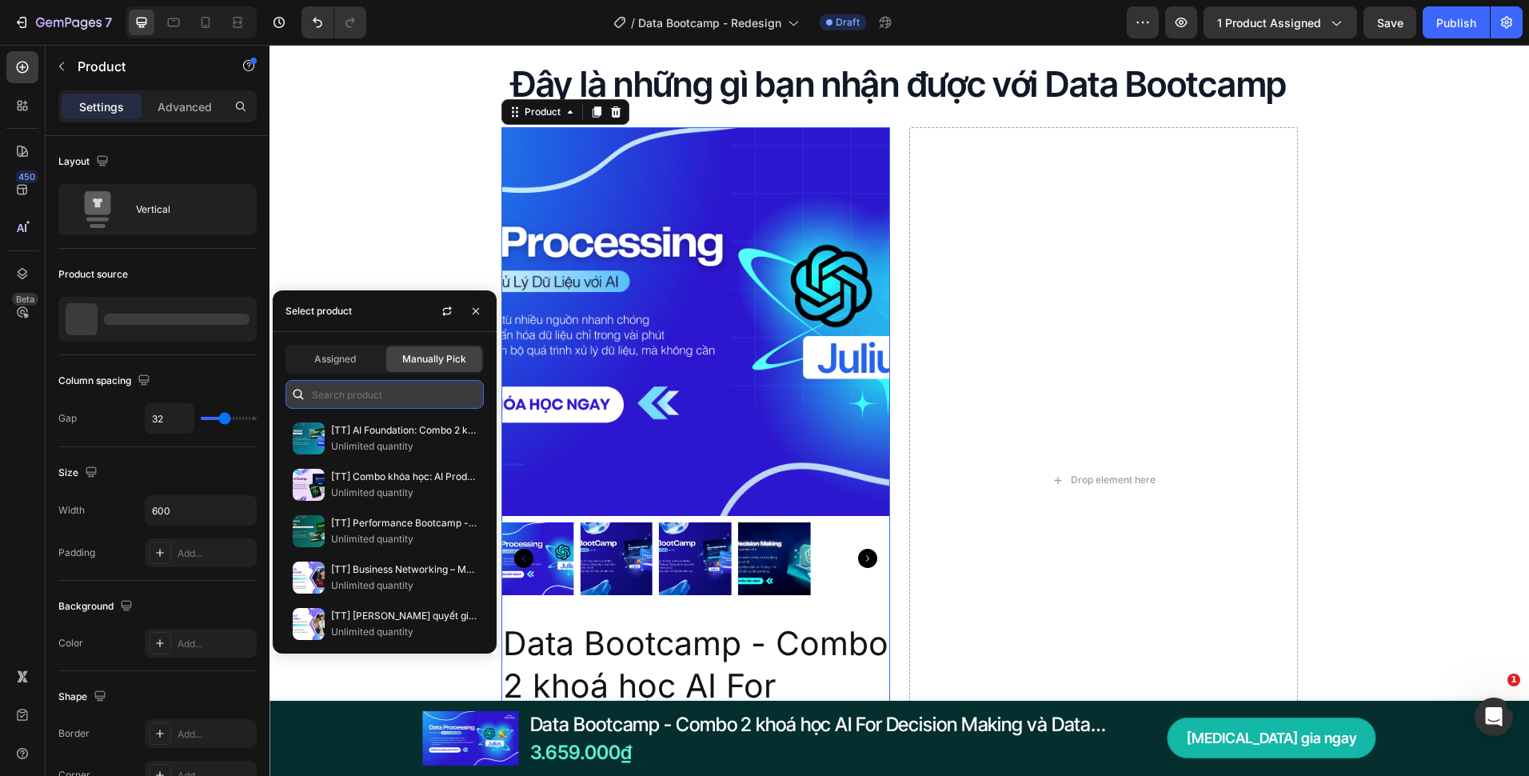
click at [421, 386] on input "text" at bounding box center [385, 394] width 198 height 29
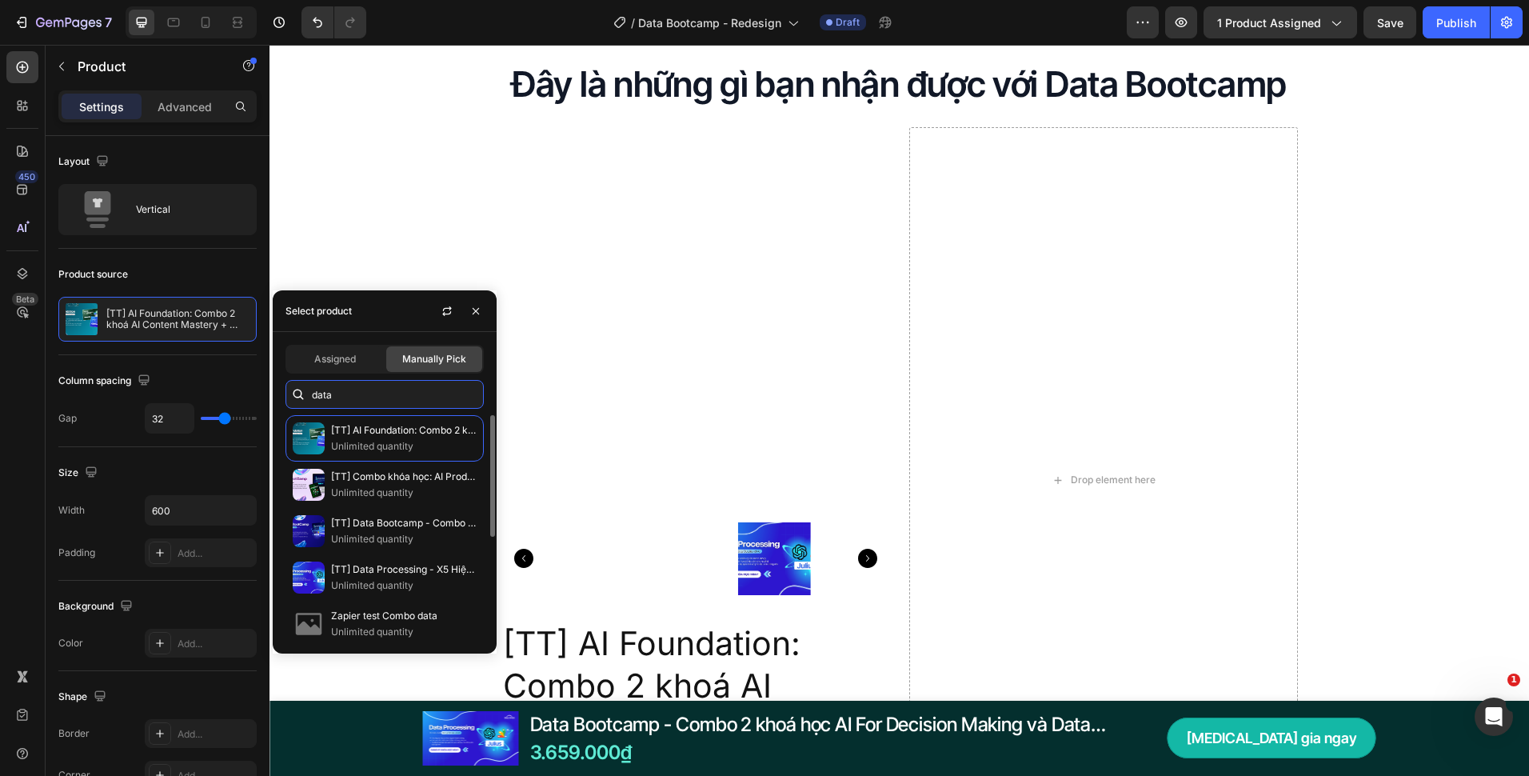
scroll to position [192, 0]
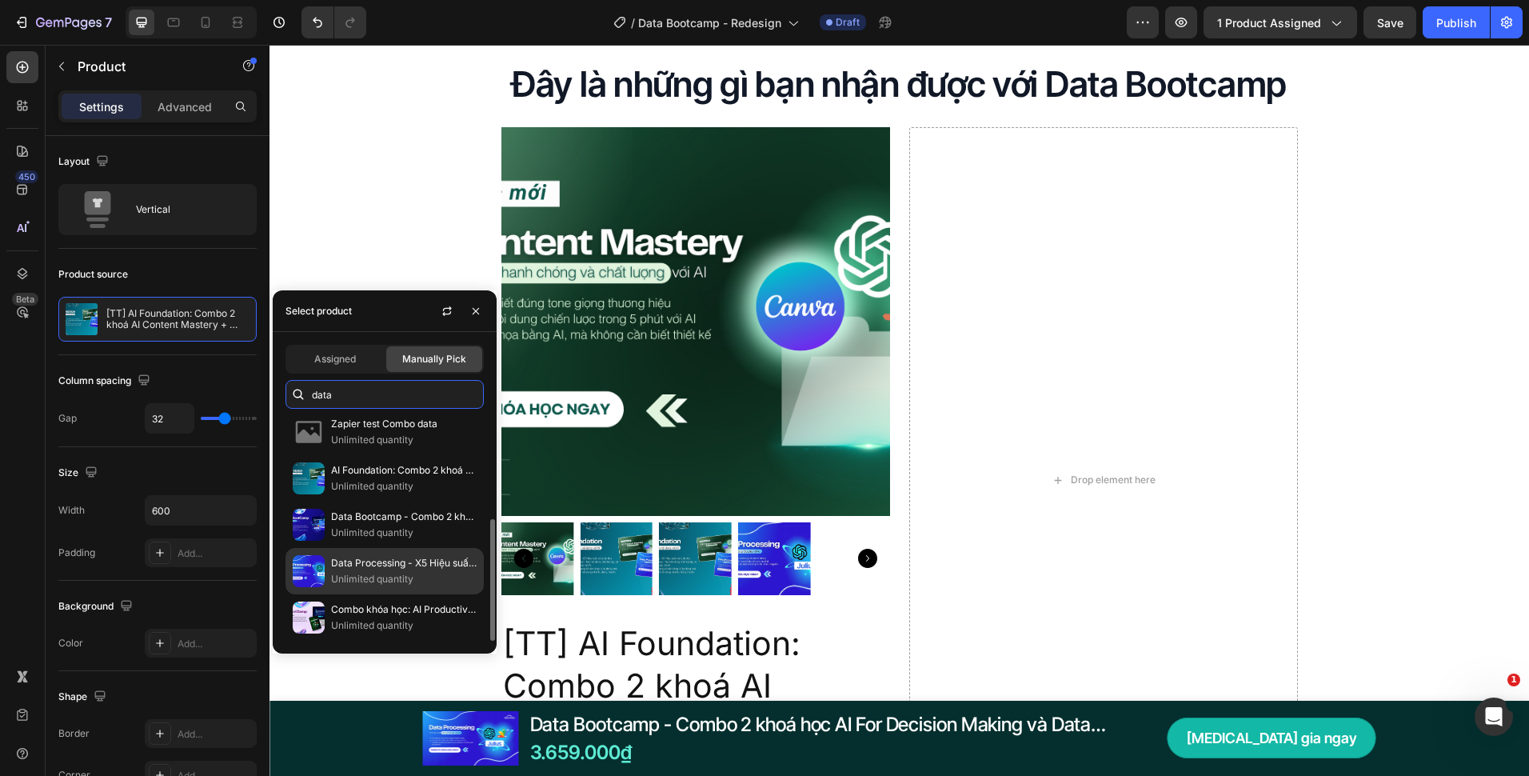
type input "data"
click at [381, 567] on p "Data Processing - X5 Hiệu suất xử lý dữ liệu với AI" at bounding box center [404, 563] width 146 height 16
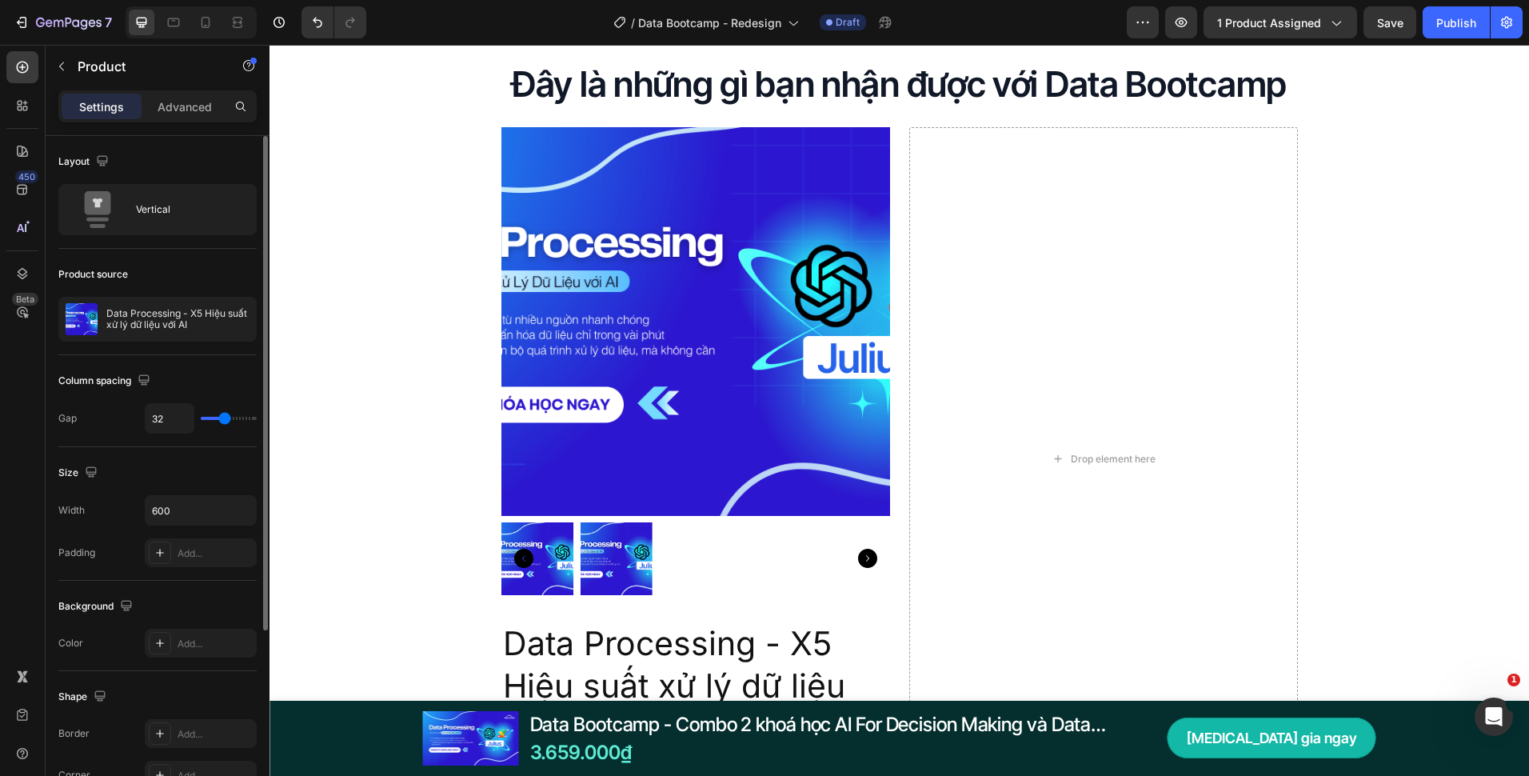
click at [198, 368] on div "Column spacing" at bounding box center [157, 381] width 198 height 26
drag, startPoint x: 666, startPoint y: 446, endPoint x: 645, endPoint y: 454, distance: 22.0
click at [666, 446] on img at bounding box center [696, 321] width 389 height 389
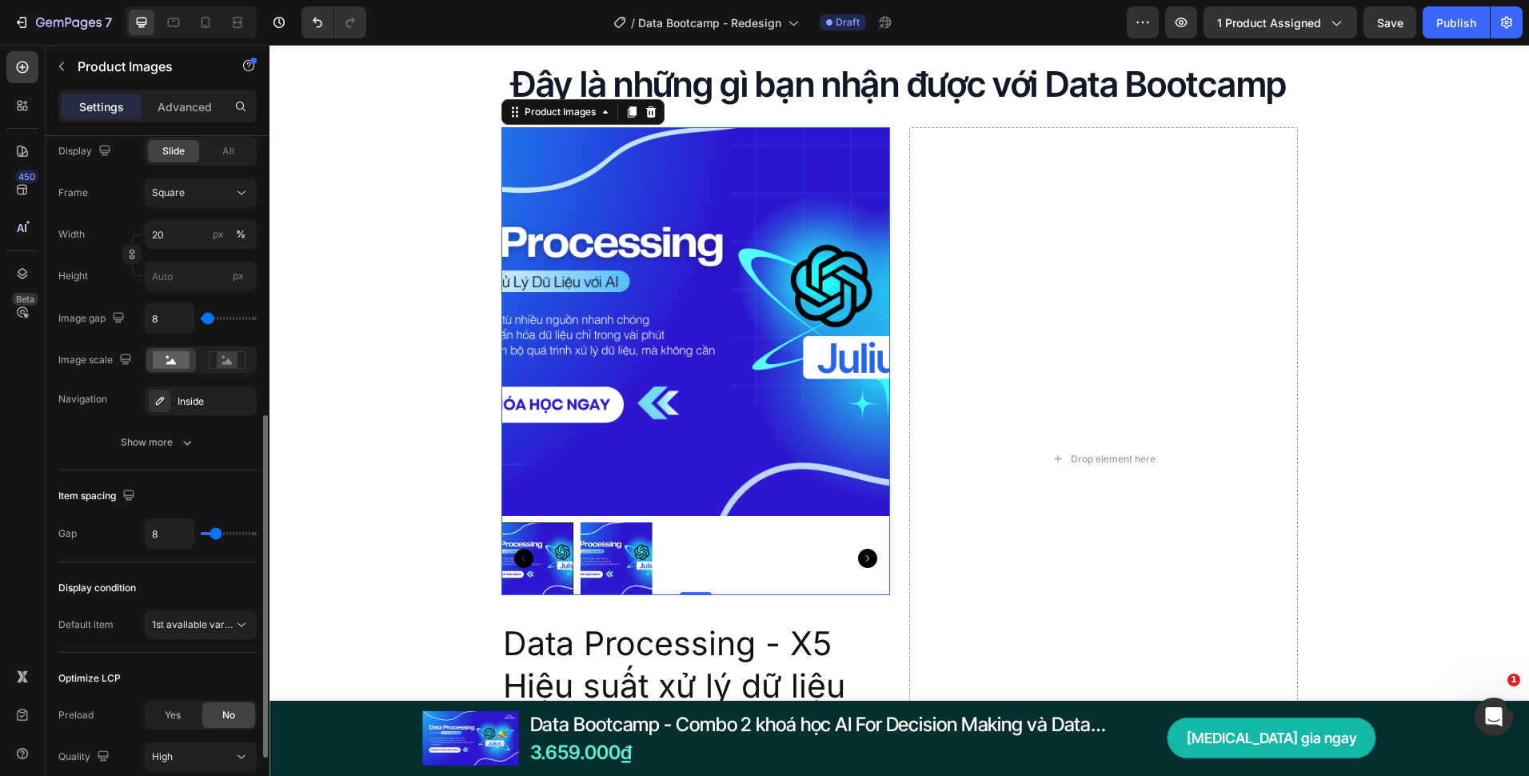
scroll to position [687, 0]
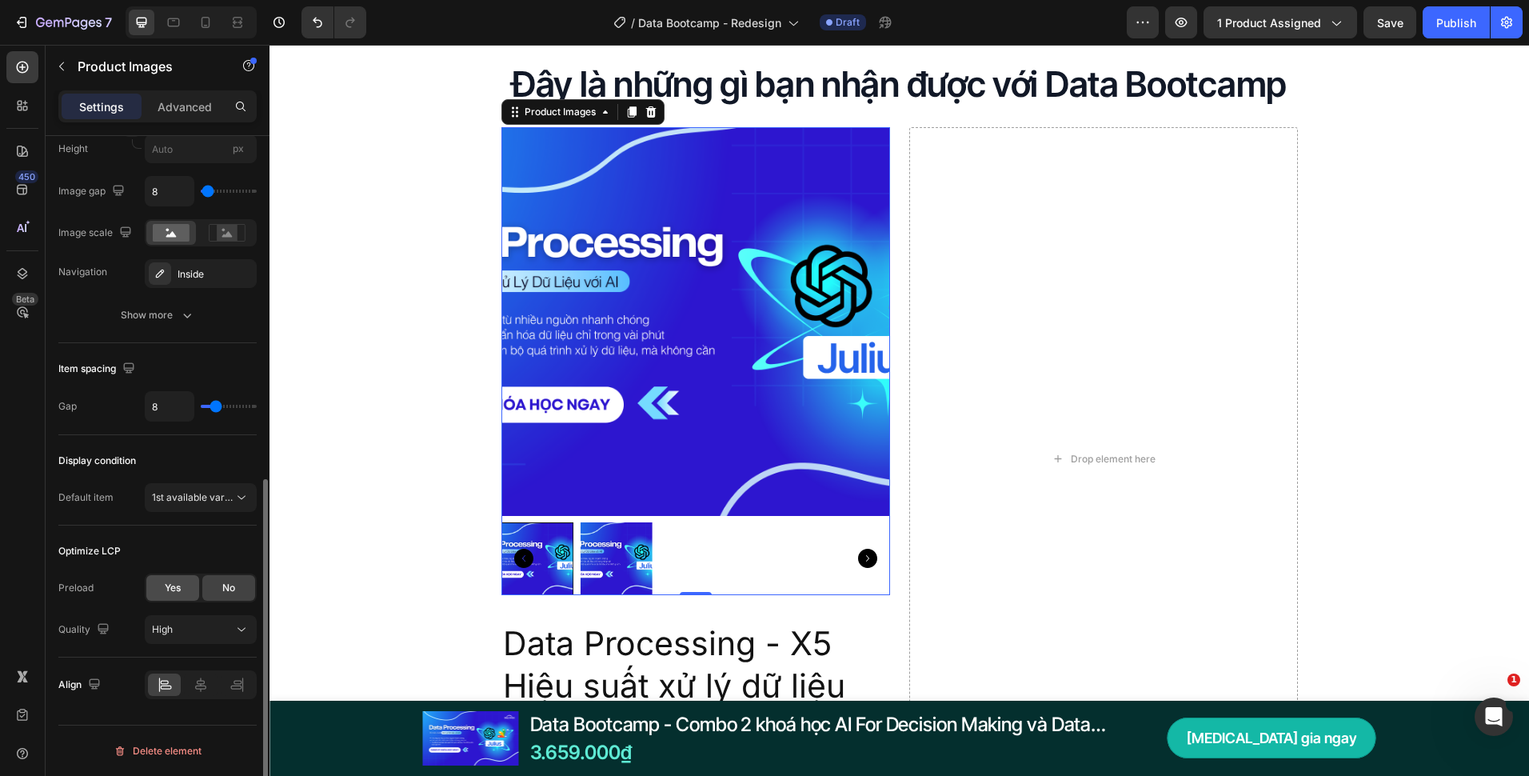
click at [175, 580] on div "Yes" at bounding box center [172, 588] width 53 height 26
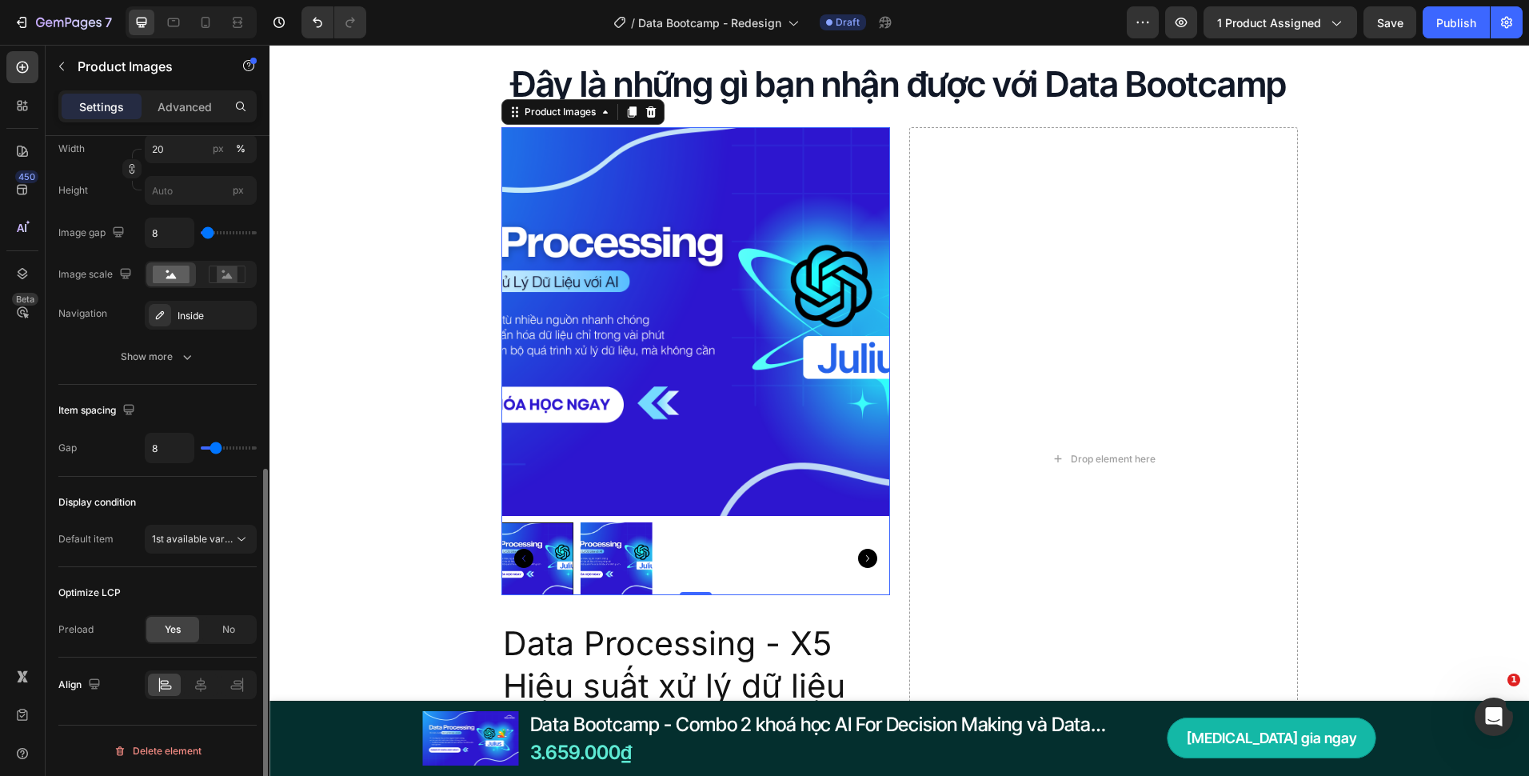
scroll to position [645, 0]
click at [212, 531] on div "1st available variant" at bounding box center [201, 539] width 98 height 16
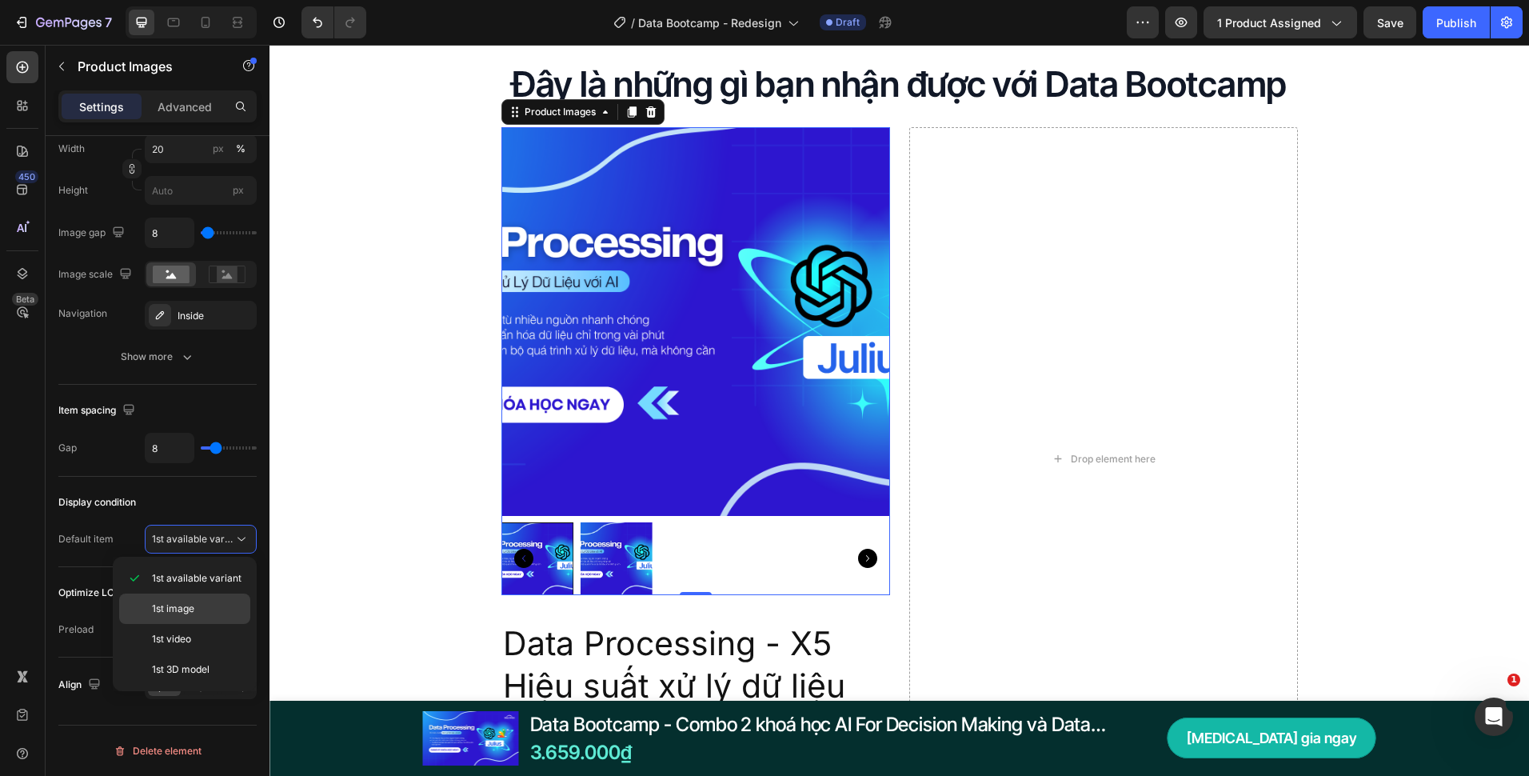
click at [198, 615] on p "1st image" at bounding box center [197, 608] width 91 height 14
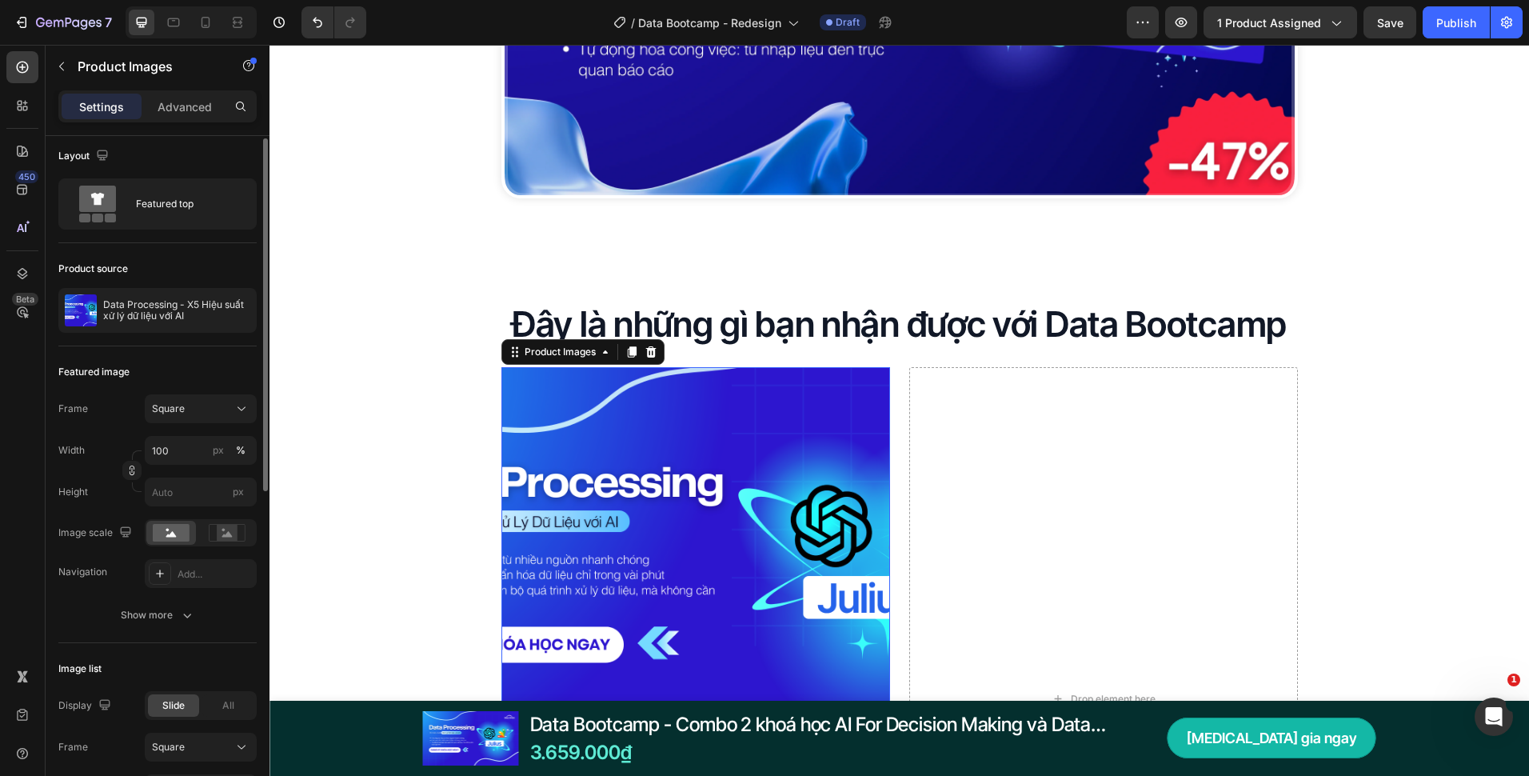
scroll to position [0, 0]
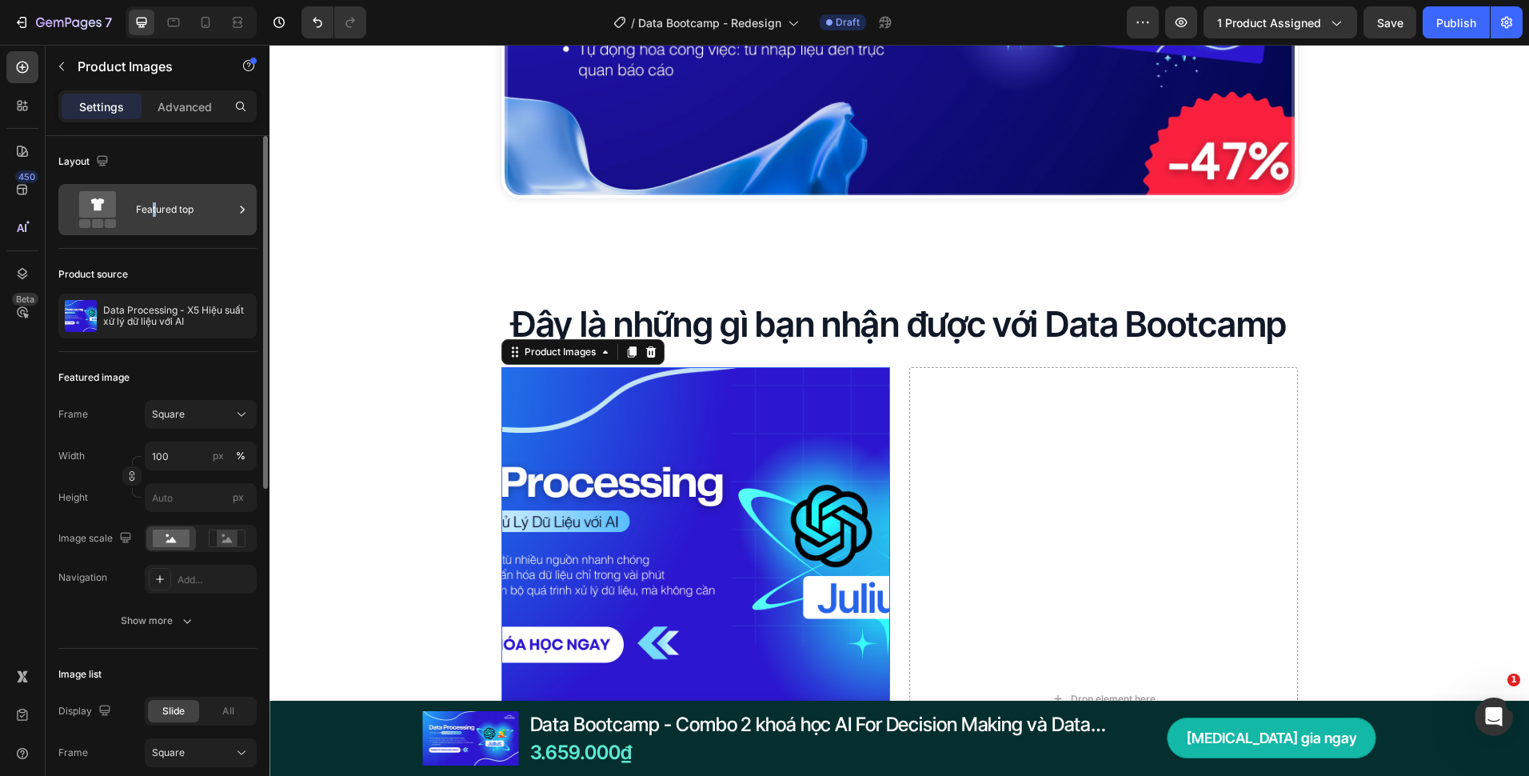
click at [154, 201] on div "Featured top" at bounding box center [185, 209] width 98 height 37
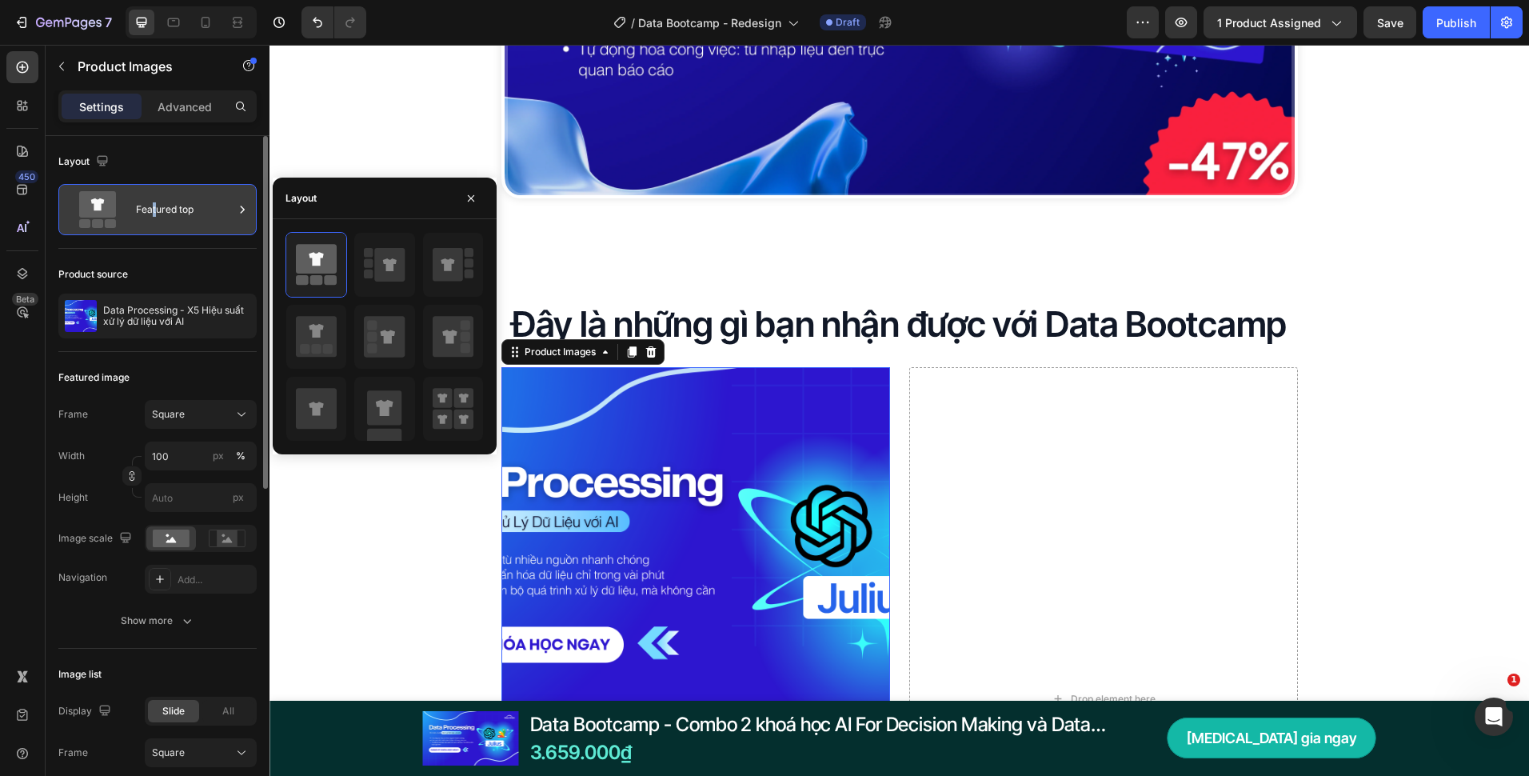
click at [154, 201] on div "Featured top" at bounding box center [185, 209] width 98 height 37
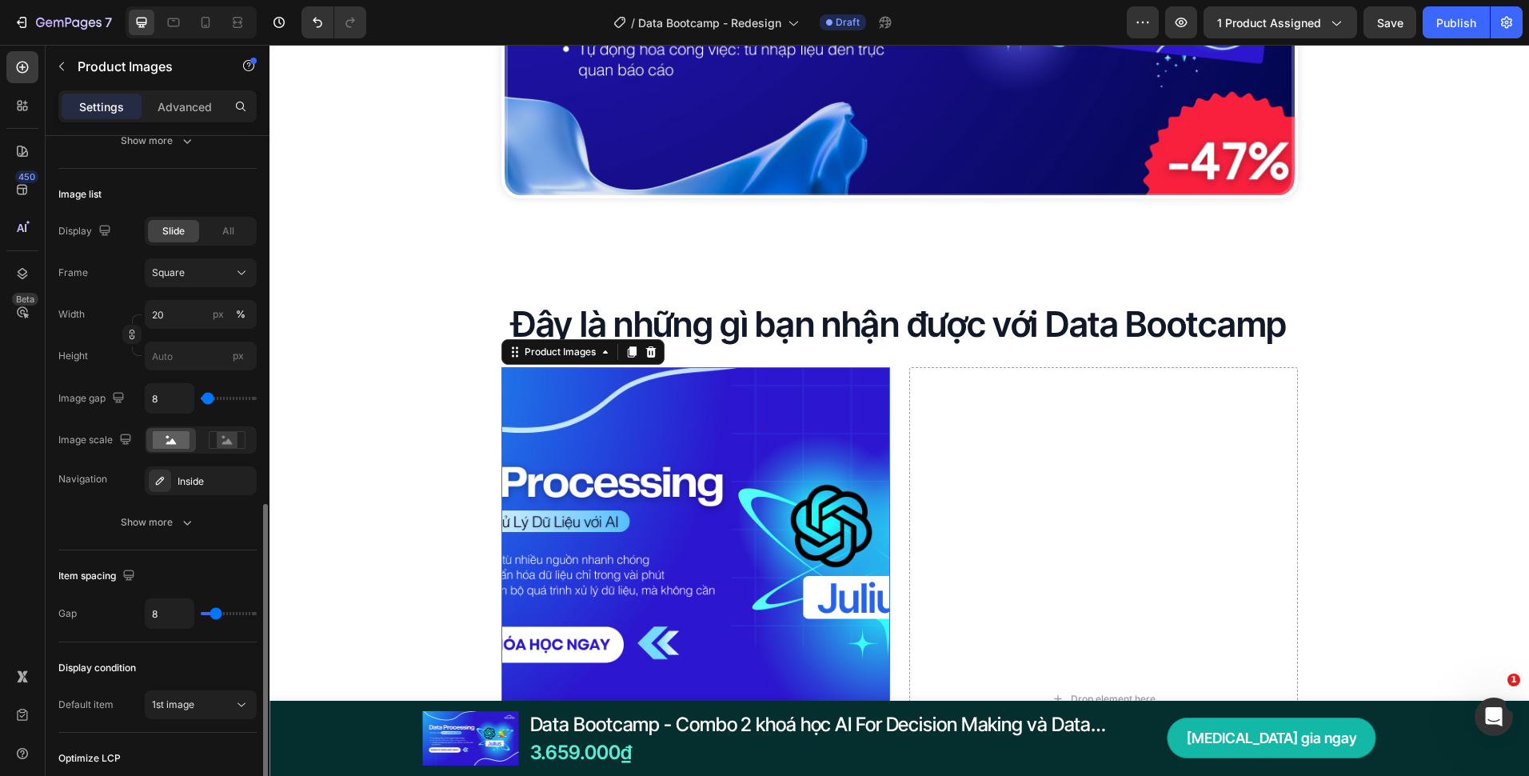
scroll to position [645, 0]
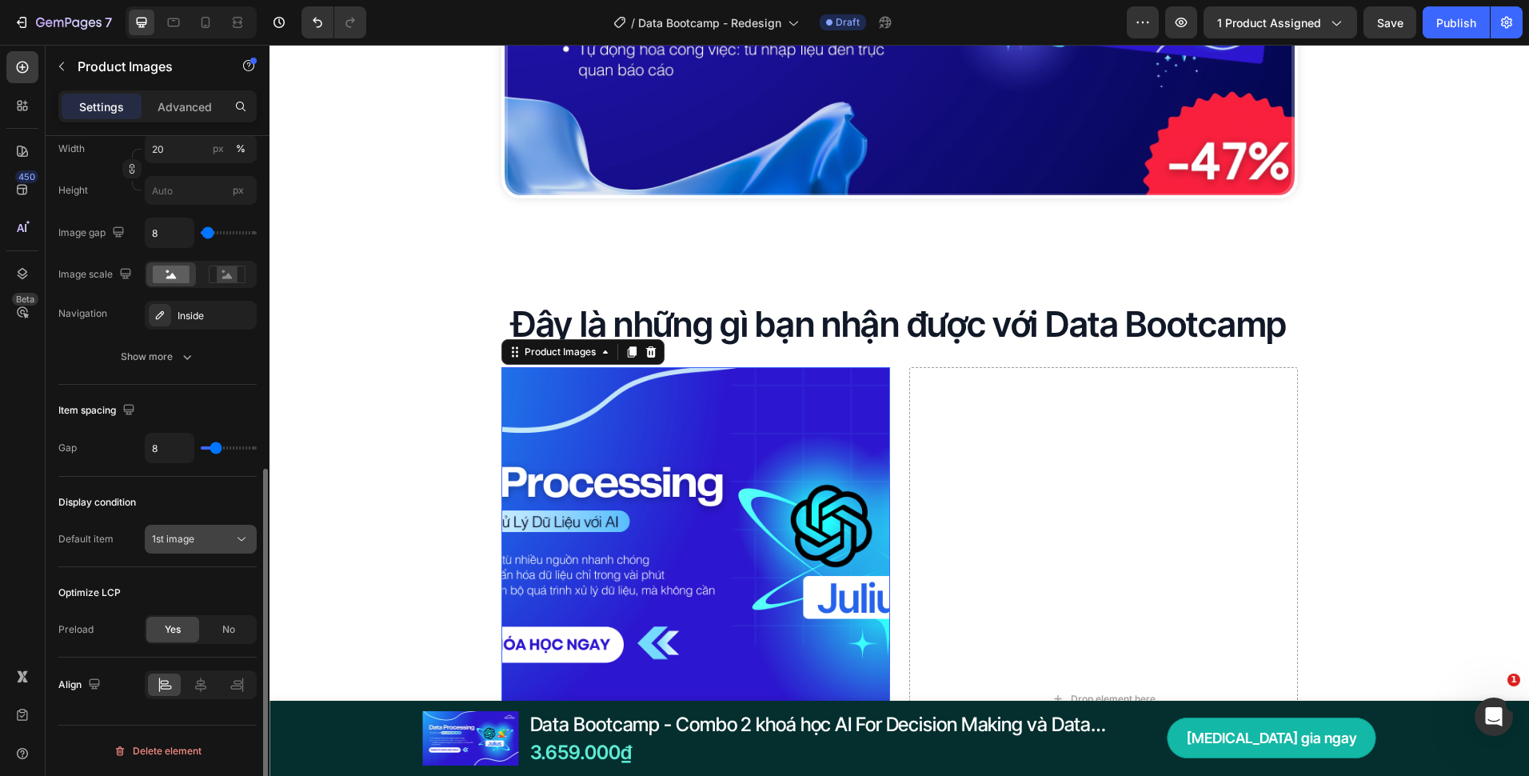
click at [215, 534] on div "1st image" at bounding box center [193, 539] width 82 height 14
click at [196, 365] on button "Show more" at bounding box center [157, 356] width 198 height 29
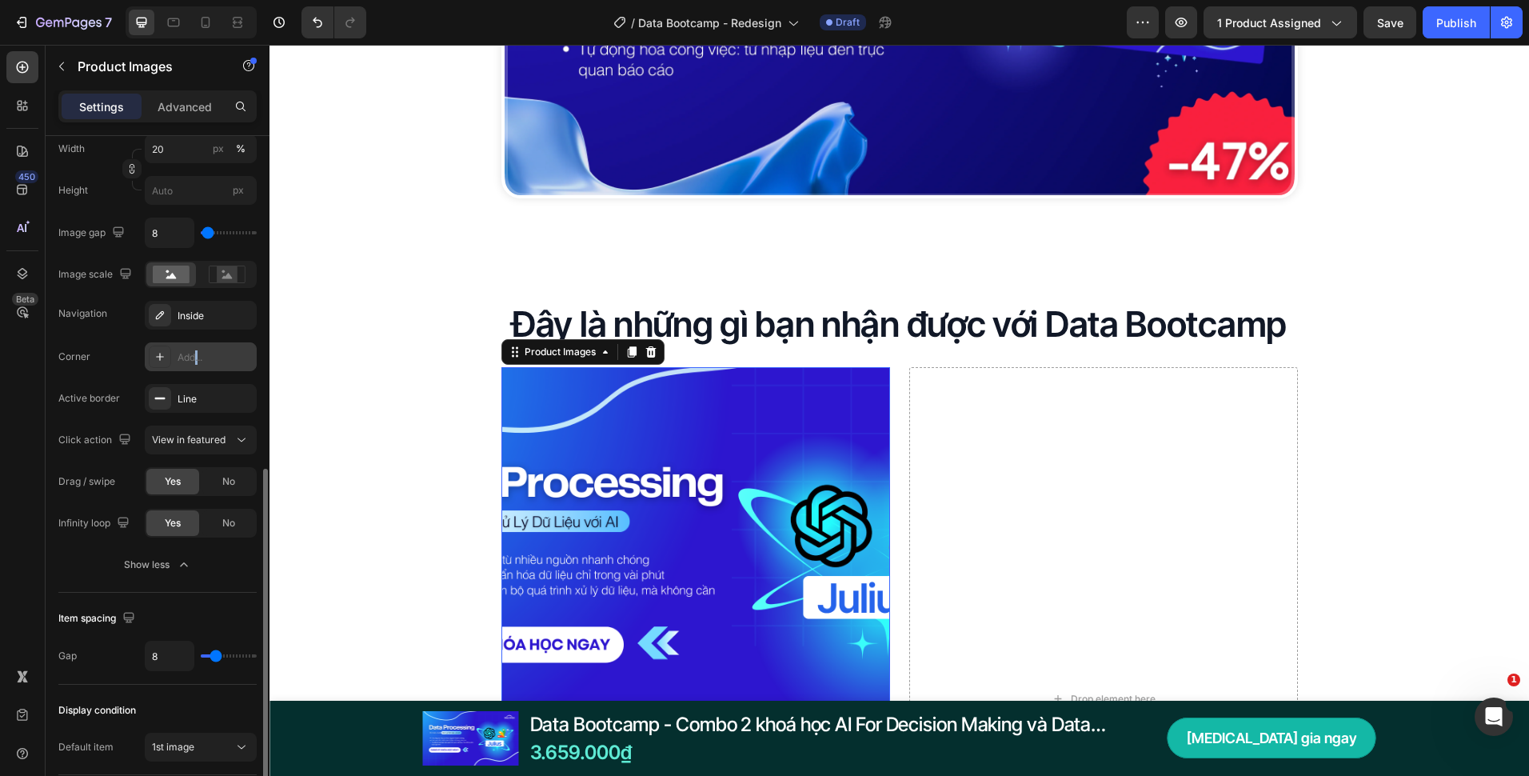
click at [195, 364] on div "Add..." at bounding box center [215, 357] width 75 height 14
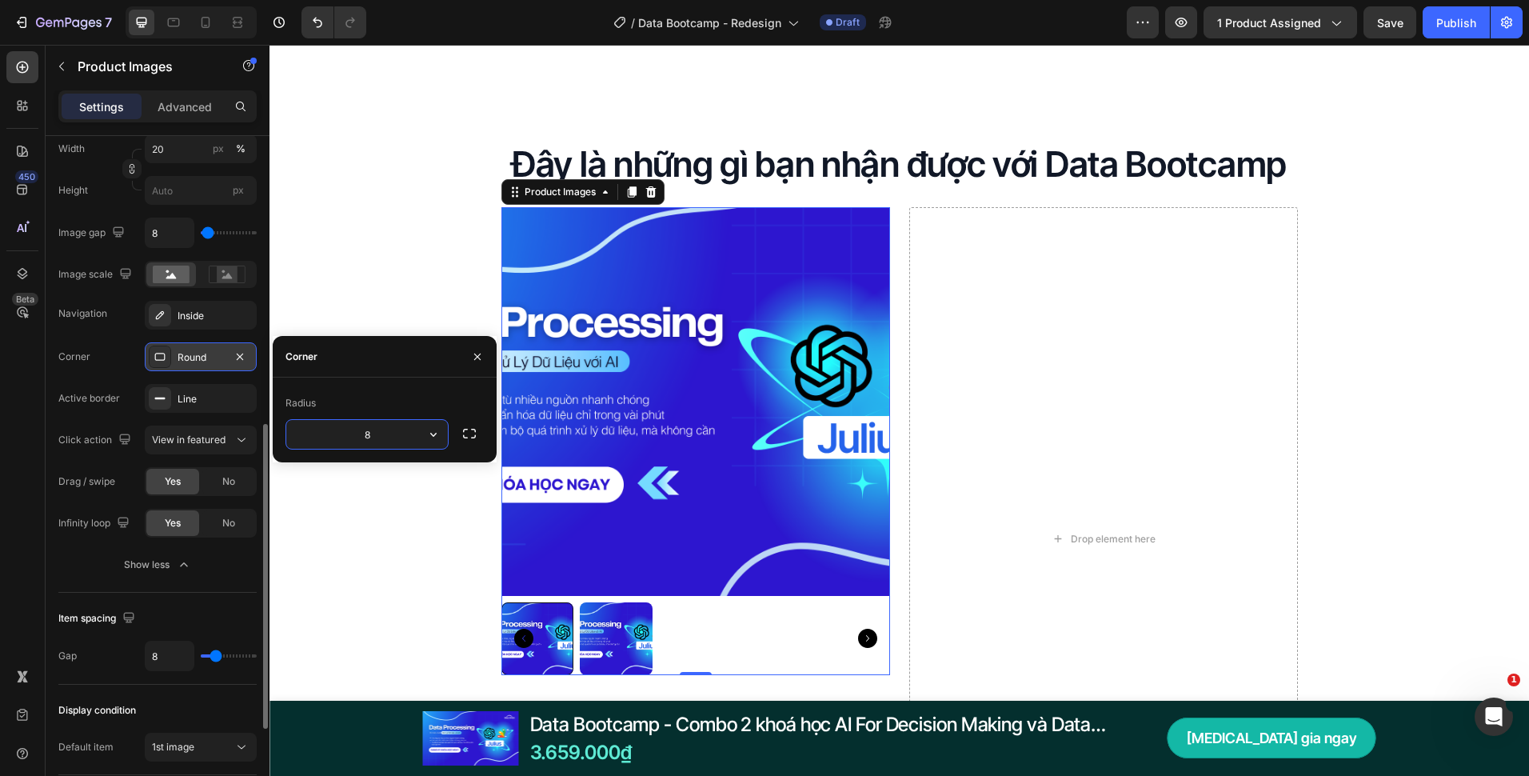
click at [645, 612] on img at bounding box center [616, 638] width 73 height 73
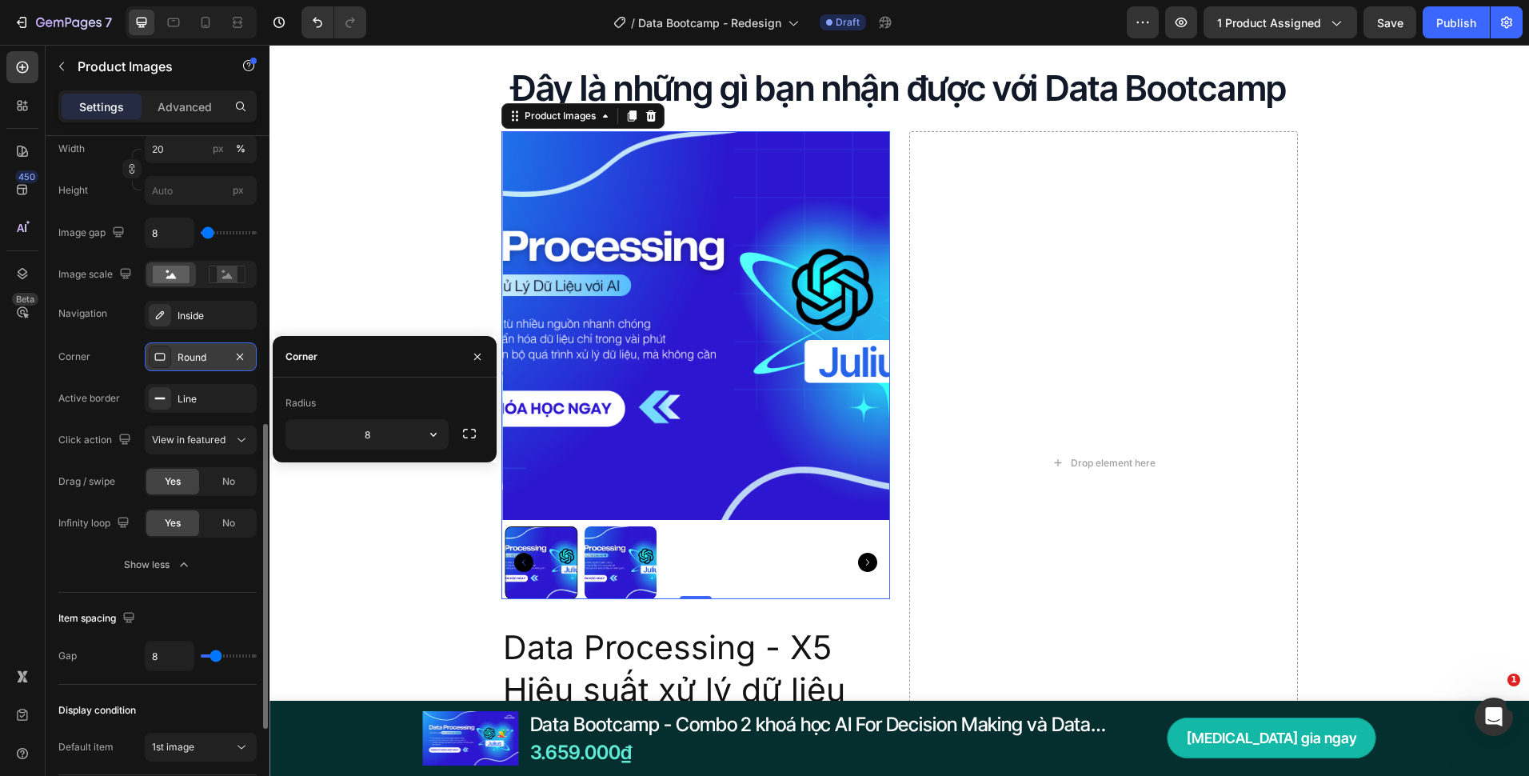
scroll to position [2720, 0]
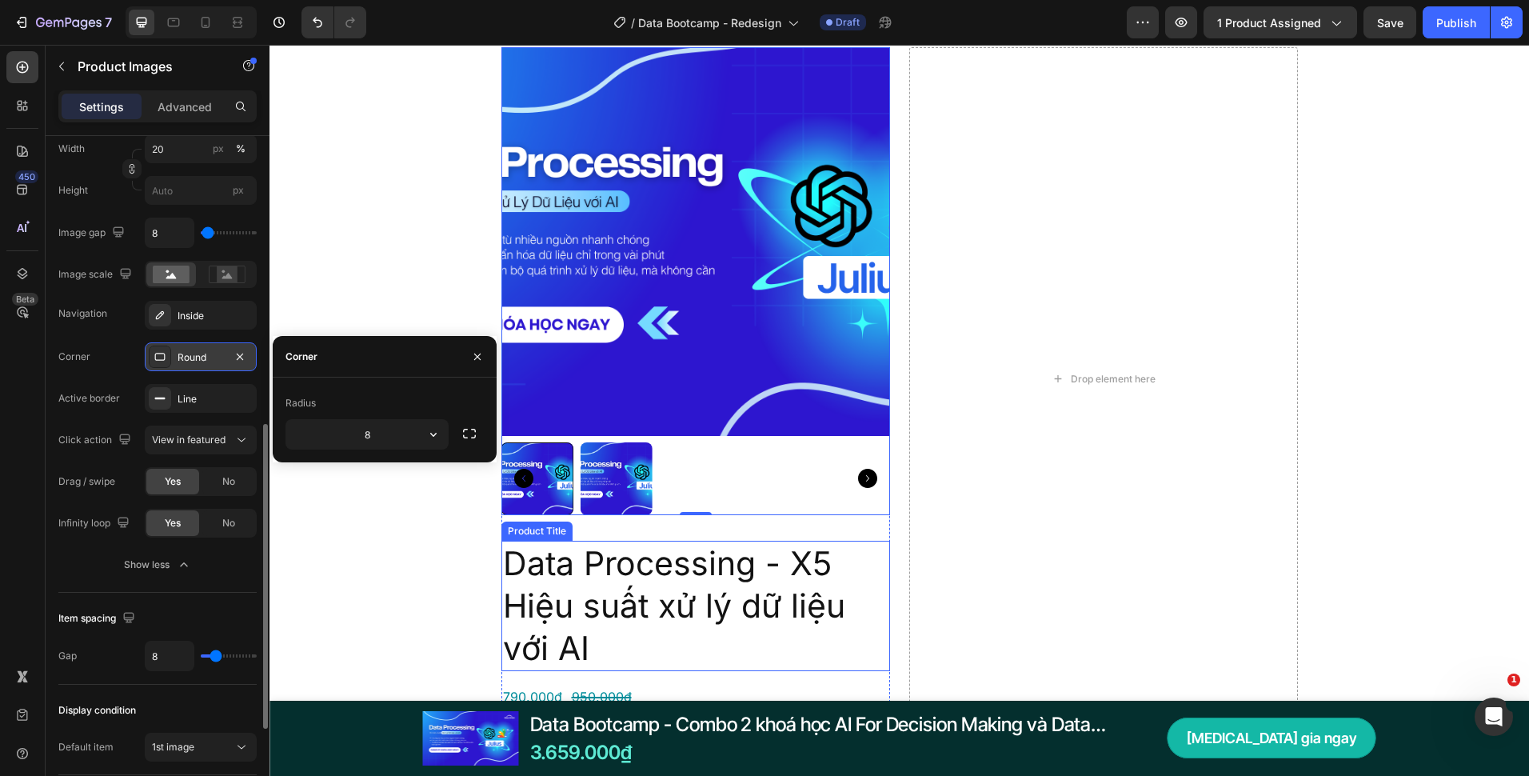
click at [418, 557] on div "Đây là những gì bạn nhận được với Data Bootcamp Heading Product Images 0 Data P…" at bounding box center [900, 733] width 1260 height 1505
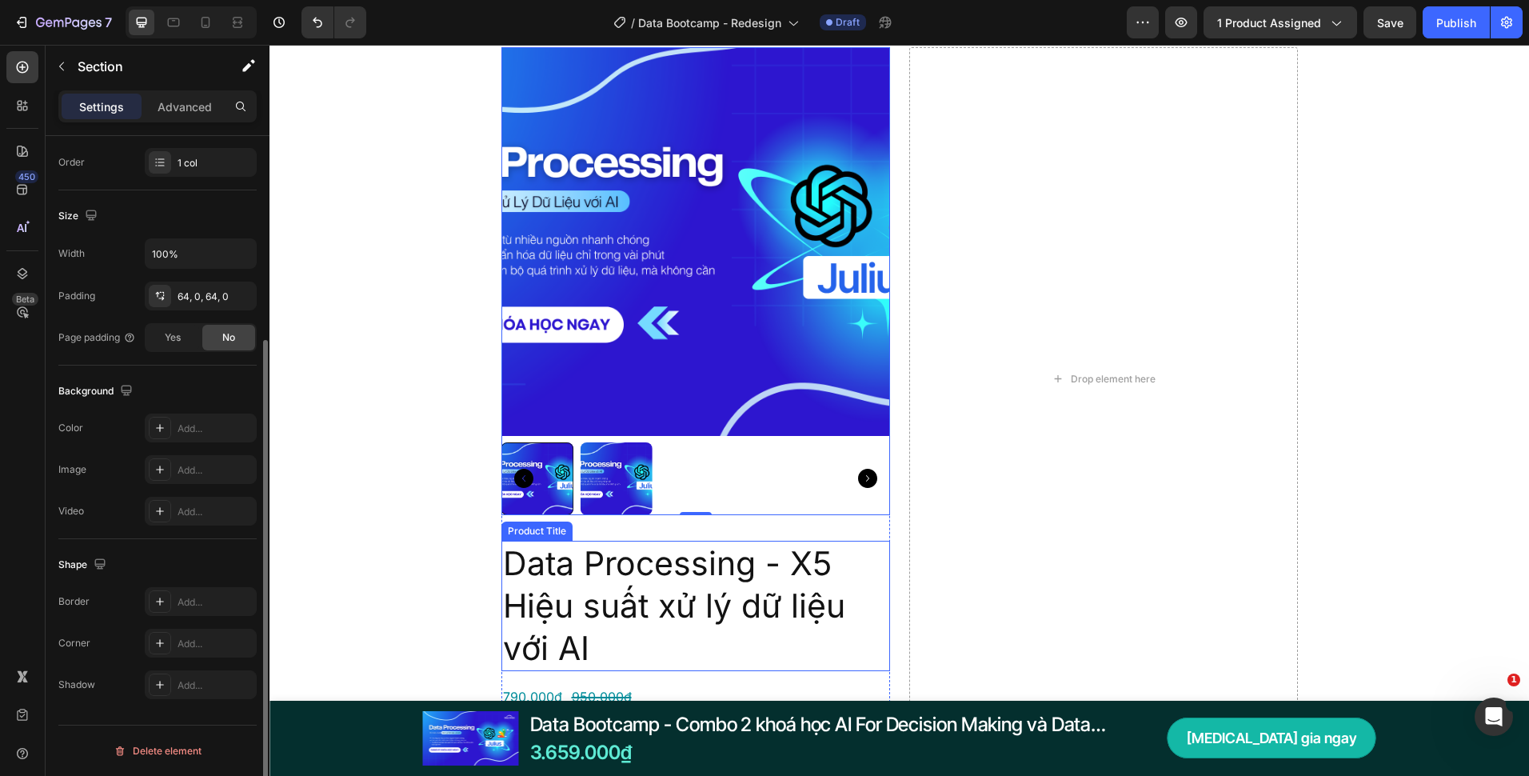
scroll to position [0, 0]
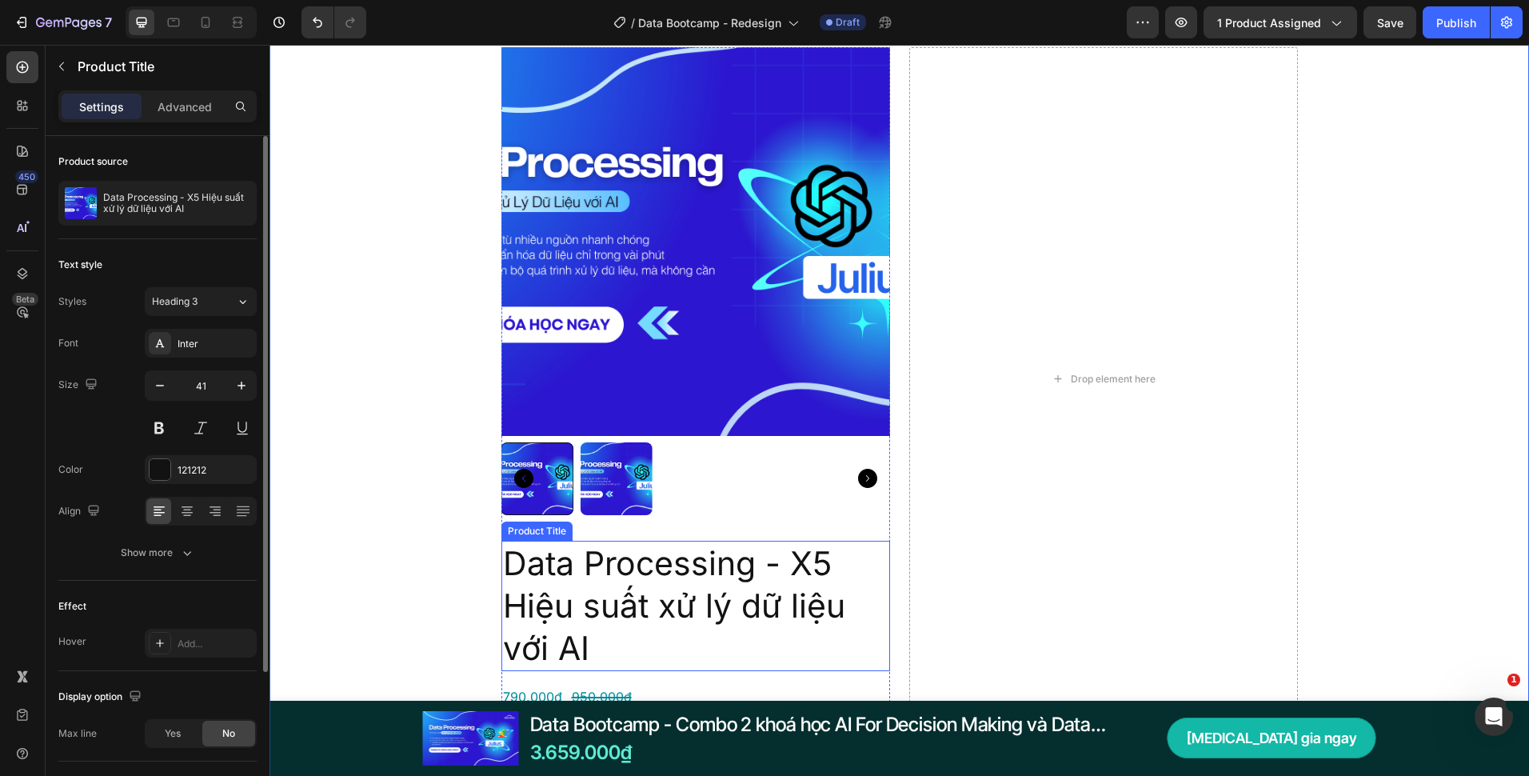
click at [529, 533] on div "Product Title" at bounding box center [537, 531] width 65 height 14
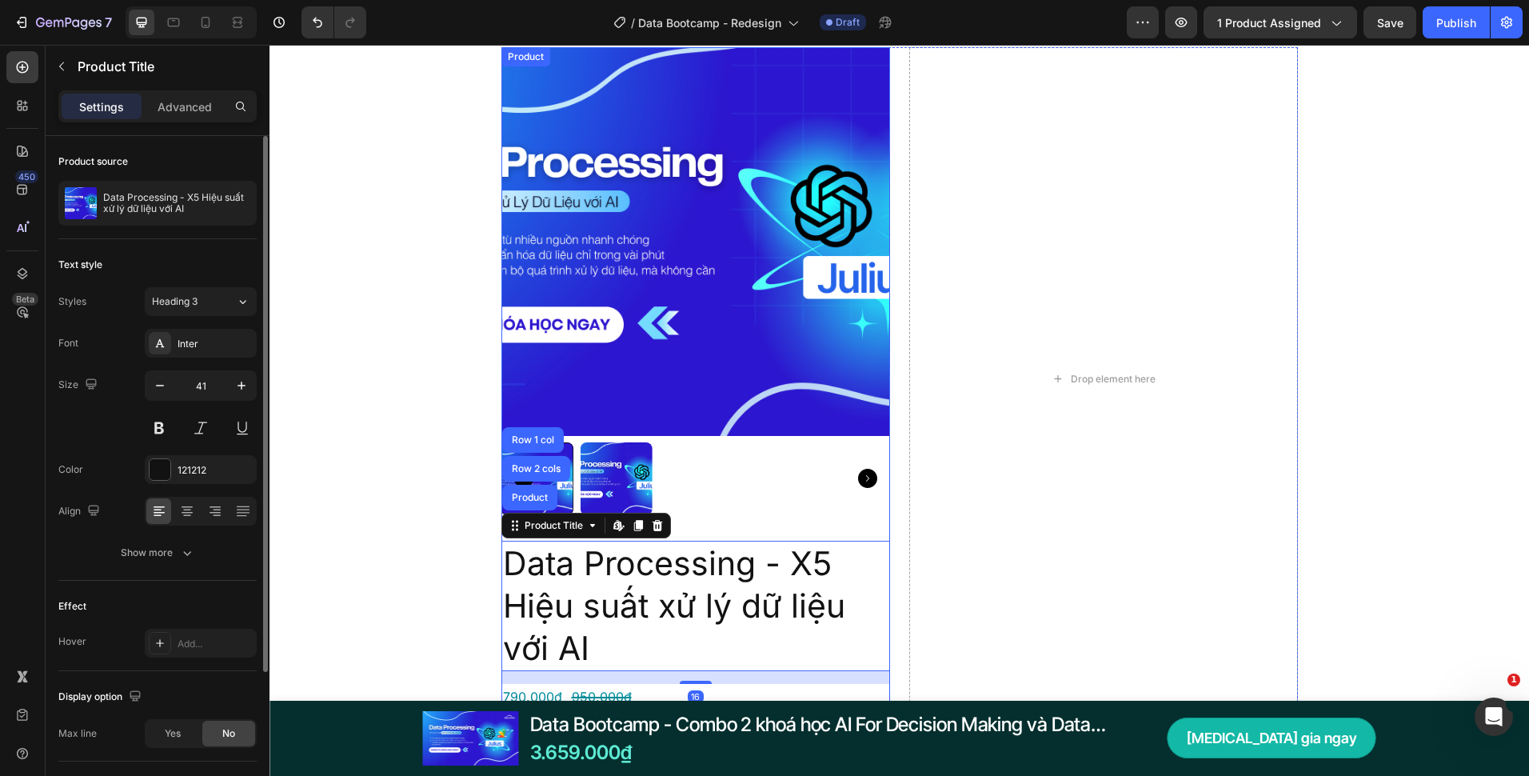
click at [793, 525] on div "Product Images Data Processing - X5 Hiệu suất xử lý dữ liệu với AI Product Titl…" at bounding box center [696, 378] width 389 height 663
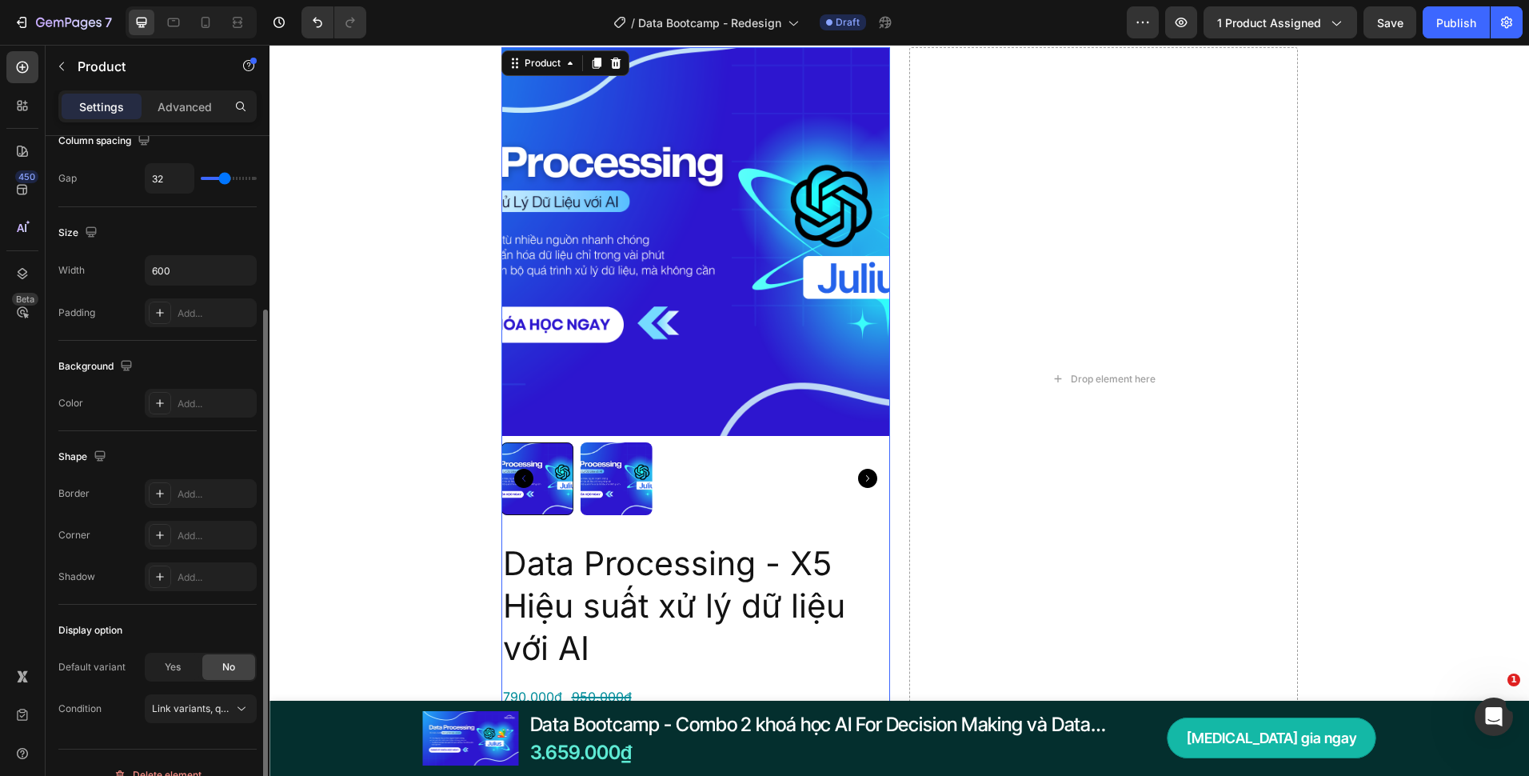
scroll to position [264, 0]
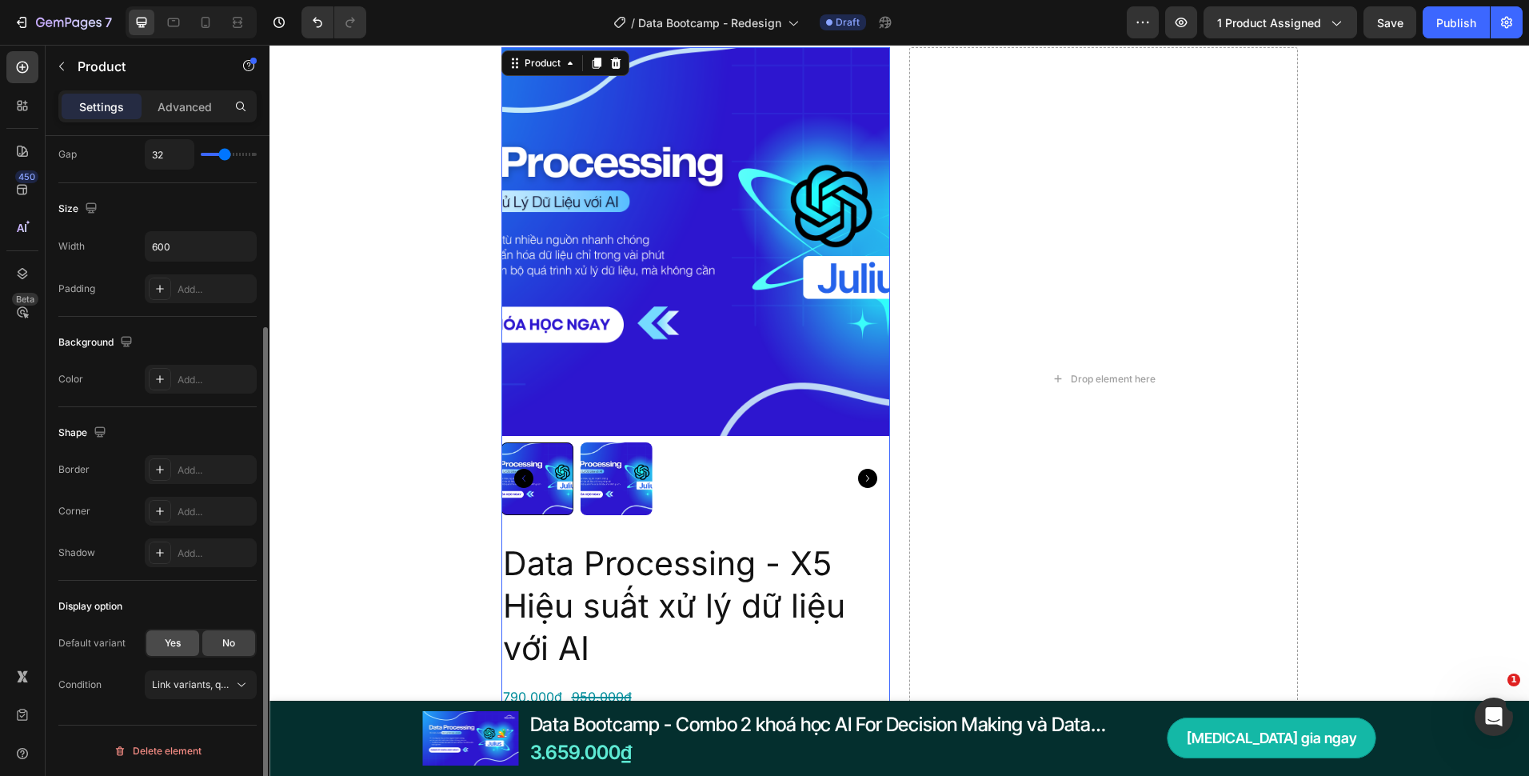
click at [171, 640] on span "Yes" at bounding box center [173, 643] width 16 height 14
click at [194, 680] on span "Default Title" at bounding box center [179, 684] width 55 height 14
click at [194, 679] on span "Default Title" at bounding box center [179, 684] width 55 height 14
click at [198, 718] on div "Link variants, quantity <br> between same products" at bounding box center [201, 726] width 98 height 16
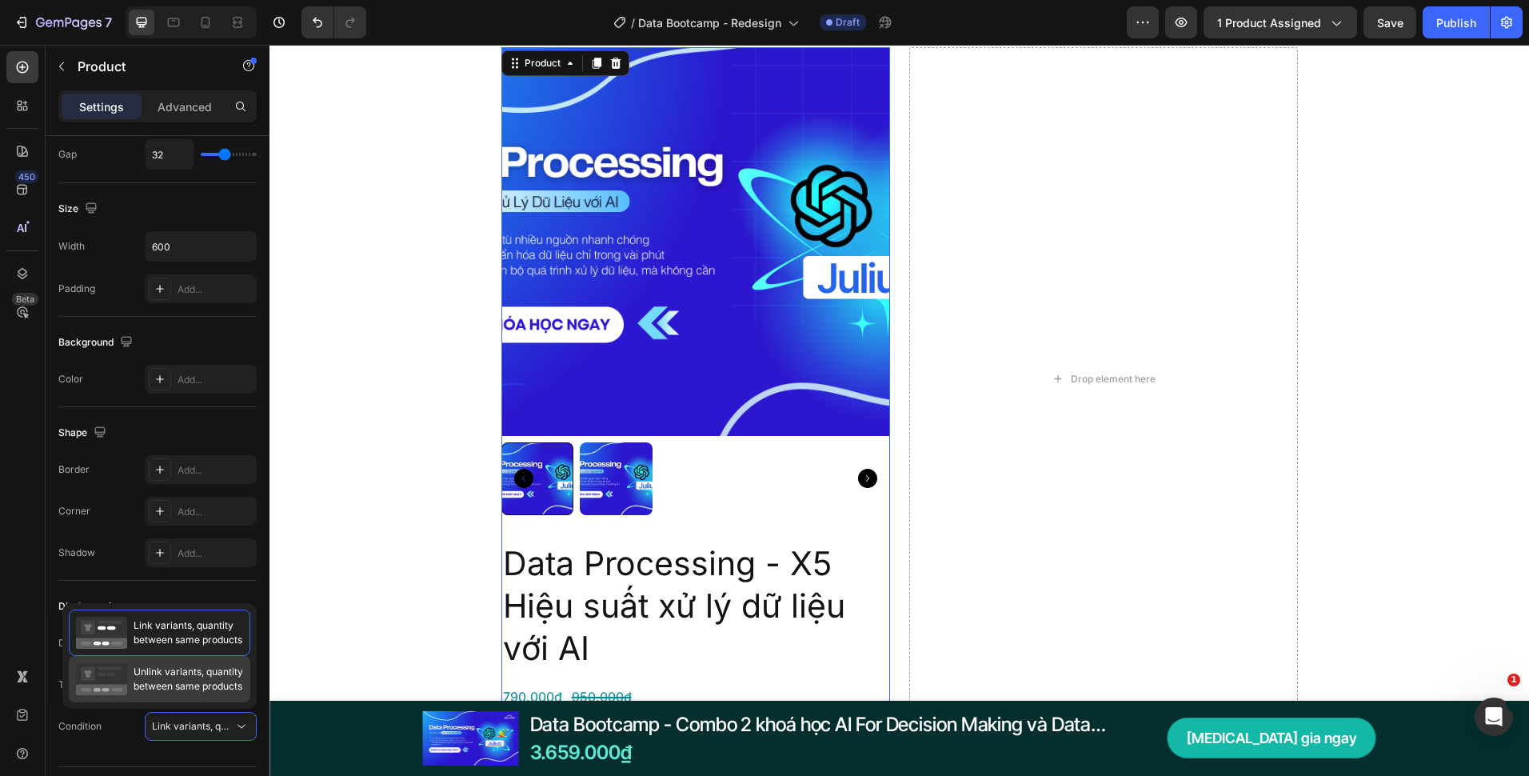
click at [202, 679] on span "Unlink variants, quantity between same products" at bounding box center [189, 679] width 110 height 29
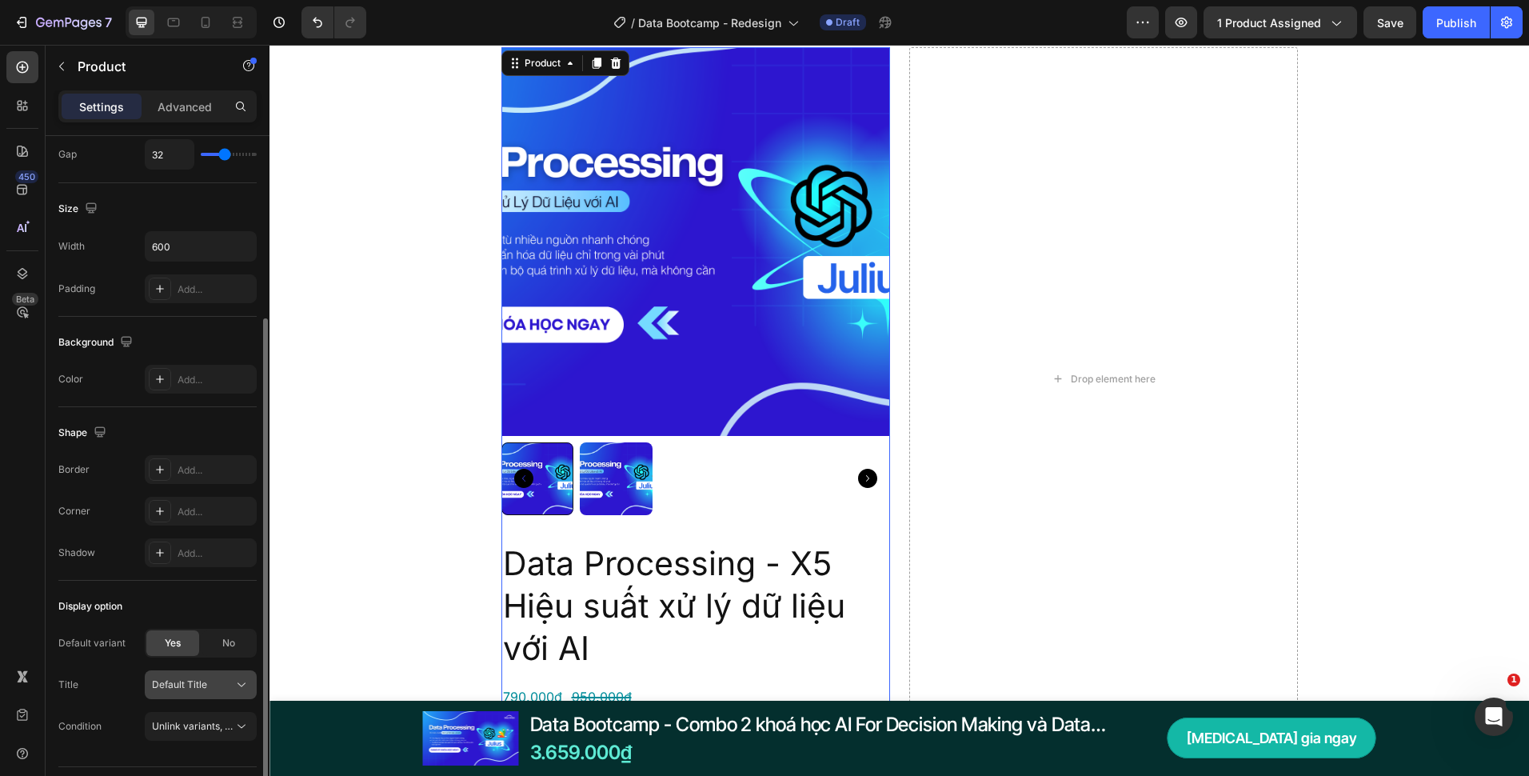
click at [218, 671] on button "Default Title" at bounding box center [201, 684] width 112 height 29
click at [214, 674] on button "Default Title" at bounding box center [201, 684] width 112 height 29
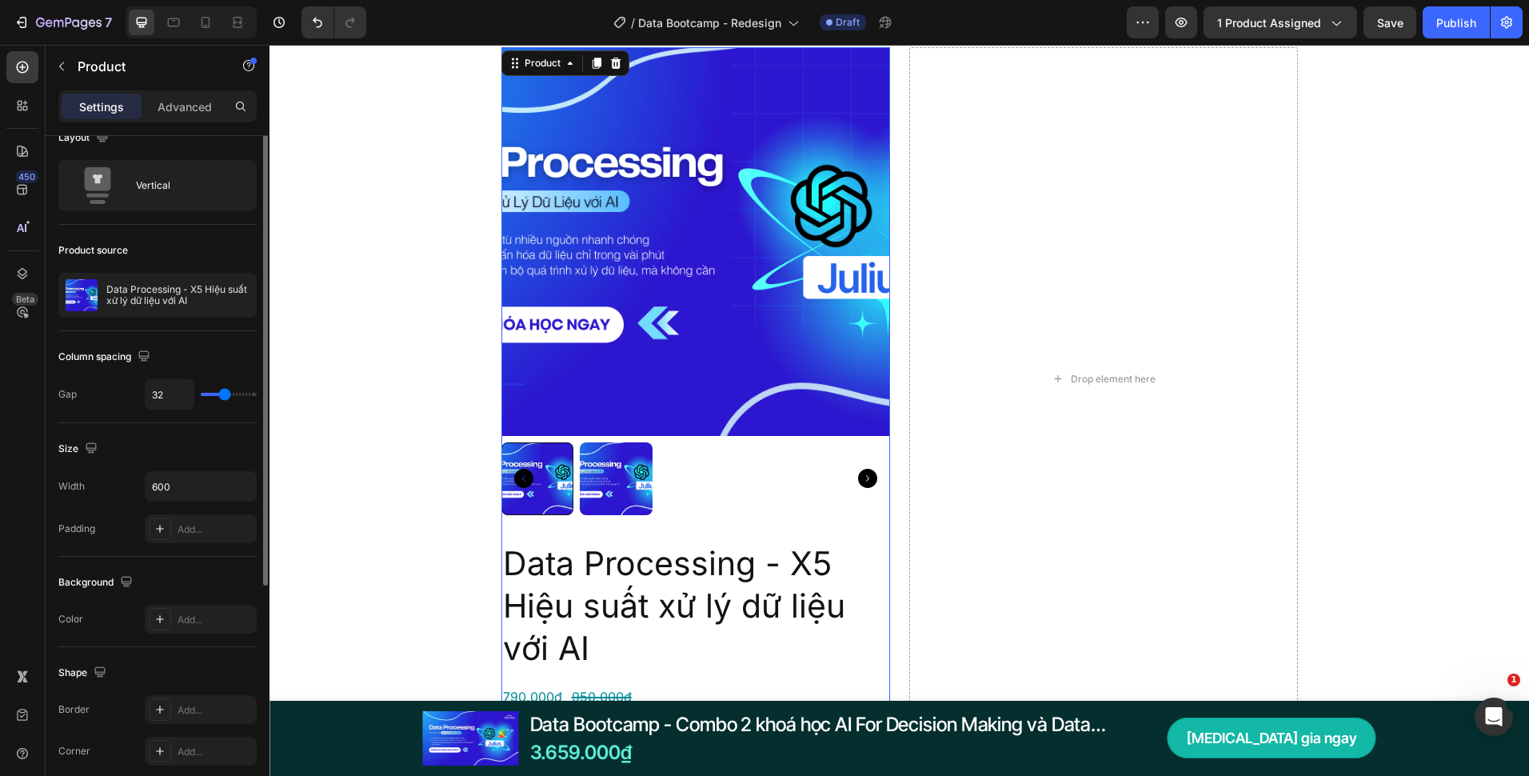
scroll to position [0, 0]
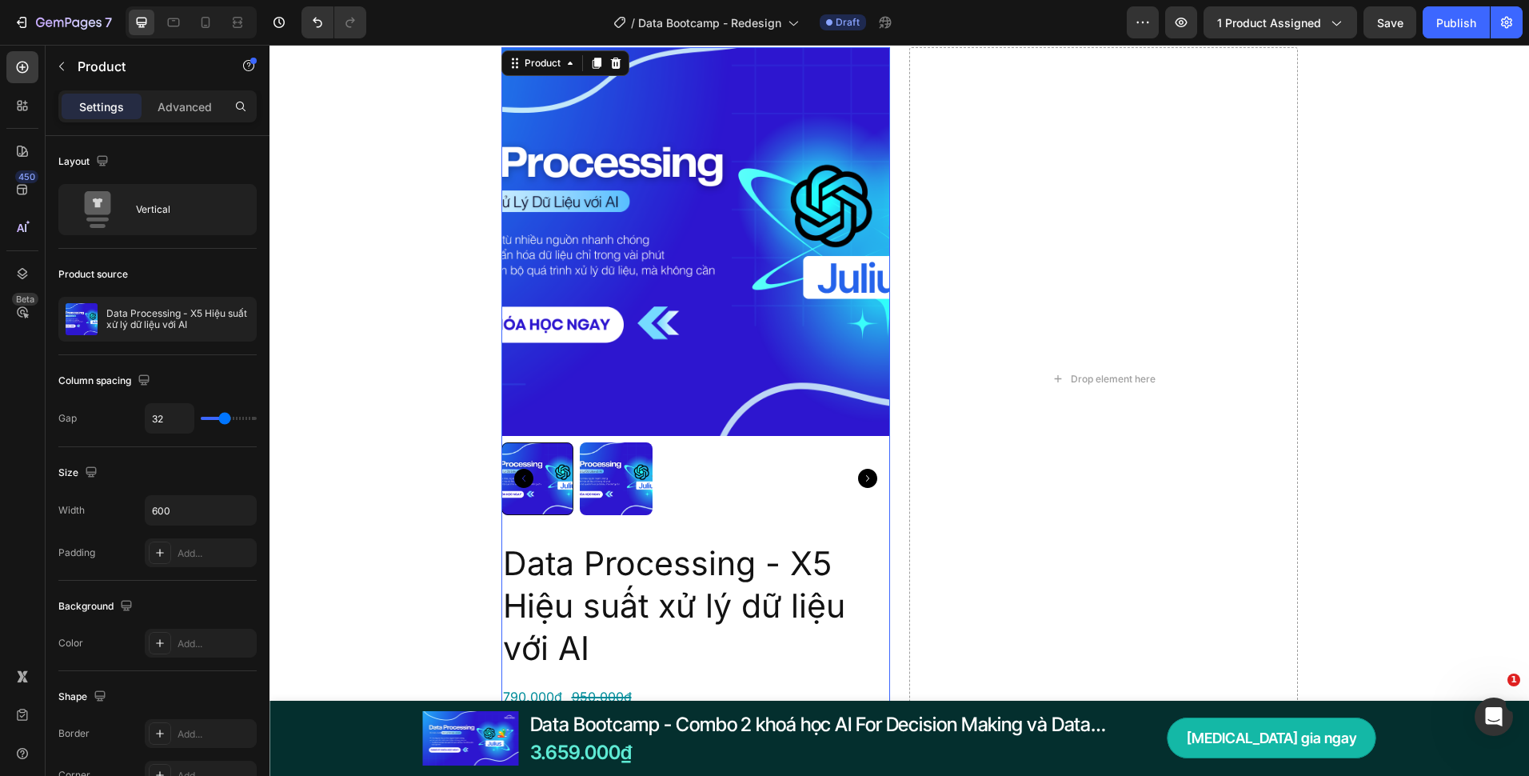
click at [590, 523] on div "Product Images Data Processing - X5 Hiệu suất xử lý dữ liệu với AI Product Titl…" at bounding box center [696, 378] width 389 height 663
click at [640, 455] on img at bounding box center [616, 478] width 73 height 73
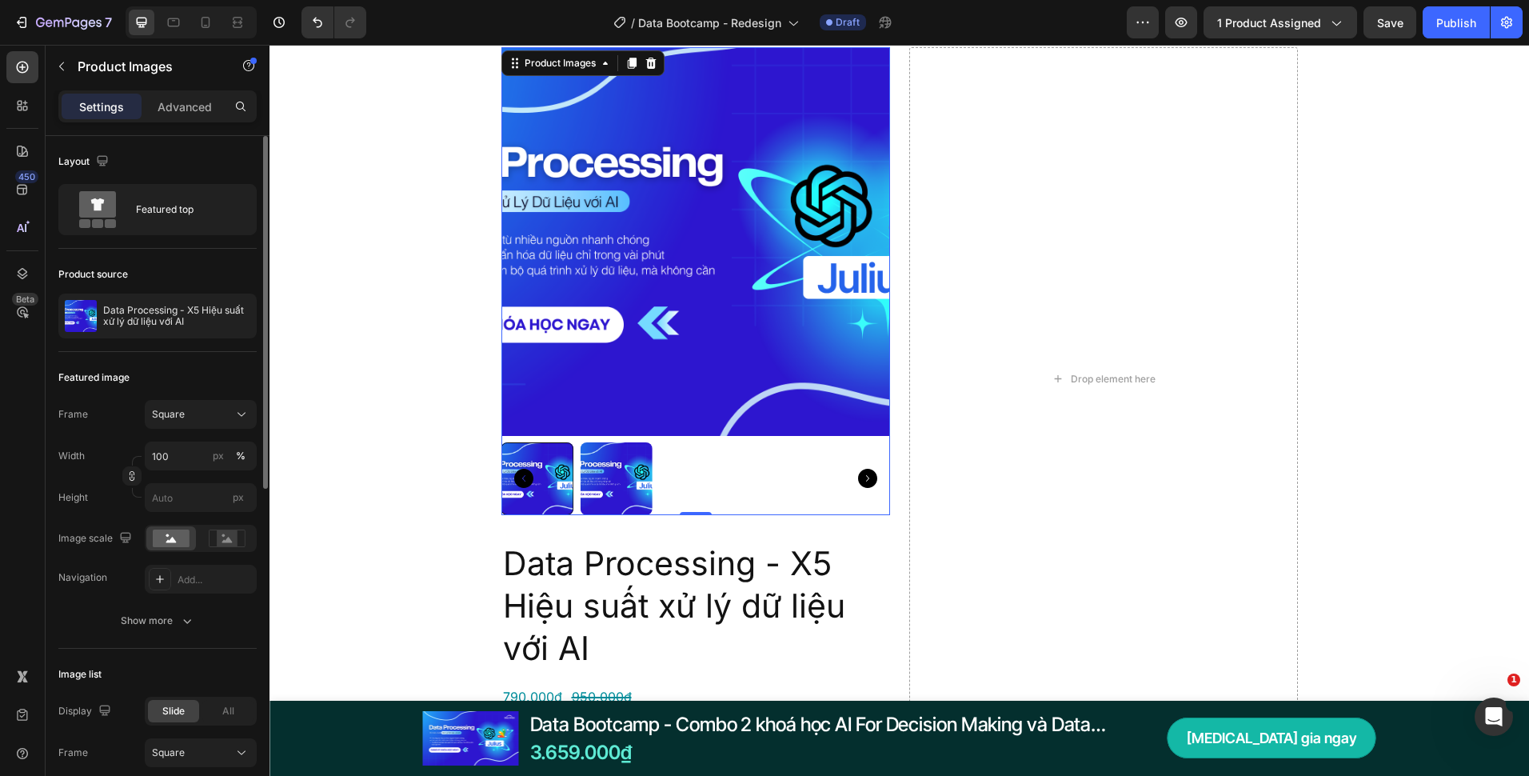
click at [161, 343] on div "Product source Data Processing - X5 Hiệu suất xử lý dữ liệu với AI" at bounding box center [157, 300] width 198 height 103
click at [162, 333] on div "Data Processing - X5 Hiệu suất xử lý dữ liệu với AI" at bounding box center [157, 316] width 198 height 45
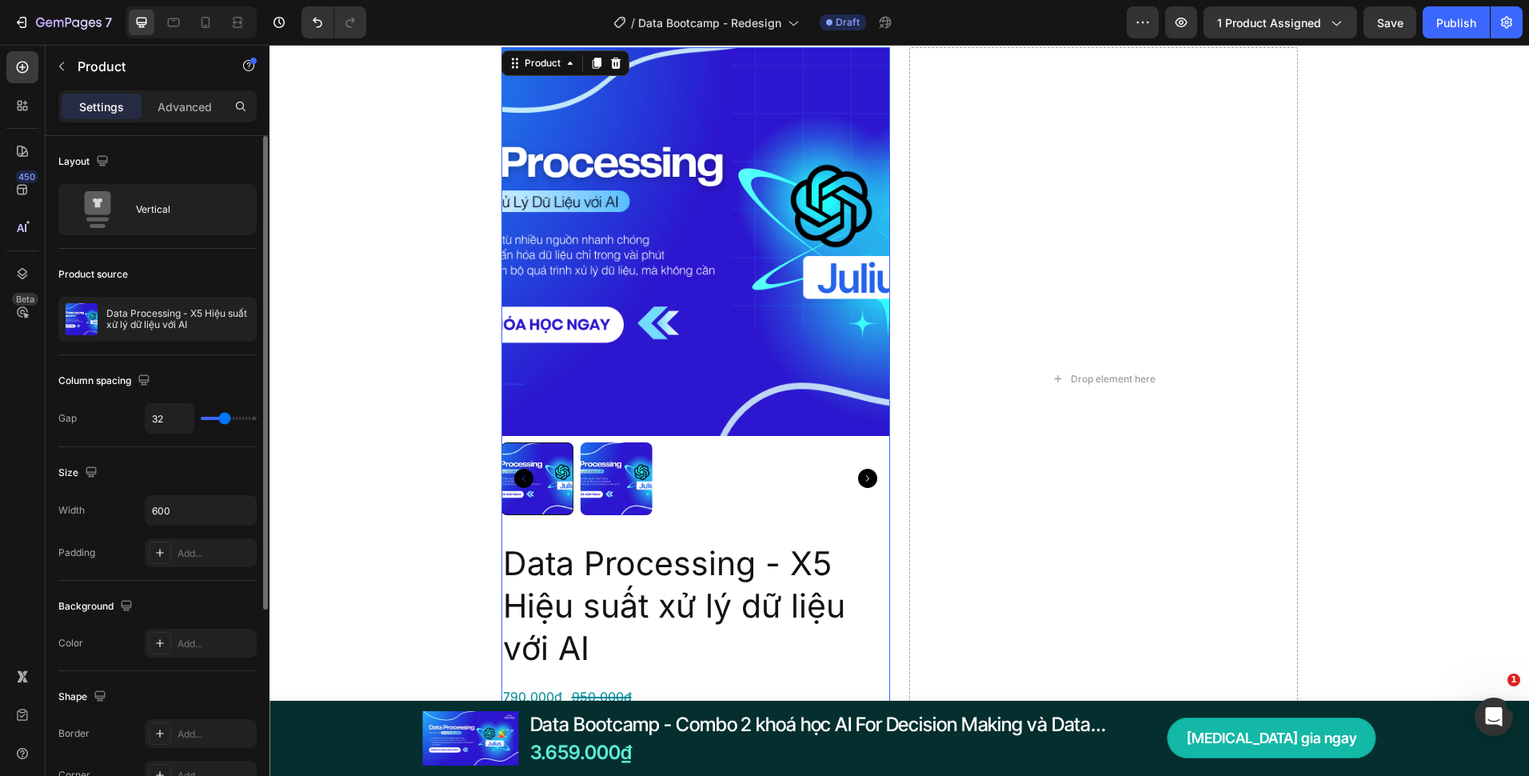
click at [729, 509] on div at bounding box center [696, 478] width 389 height 73
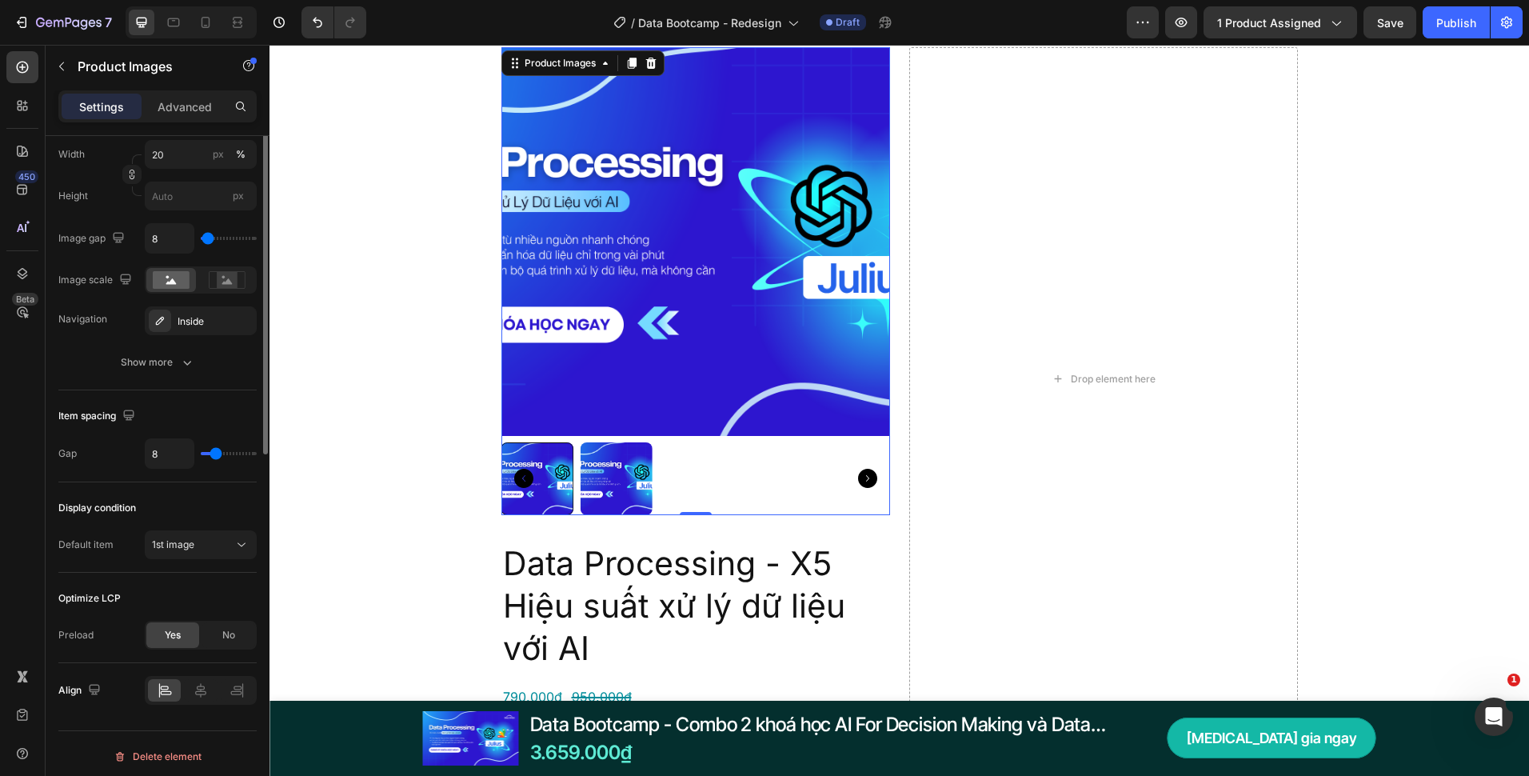
scroll to position [645, 0]
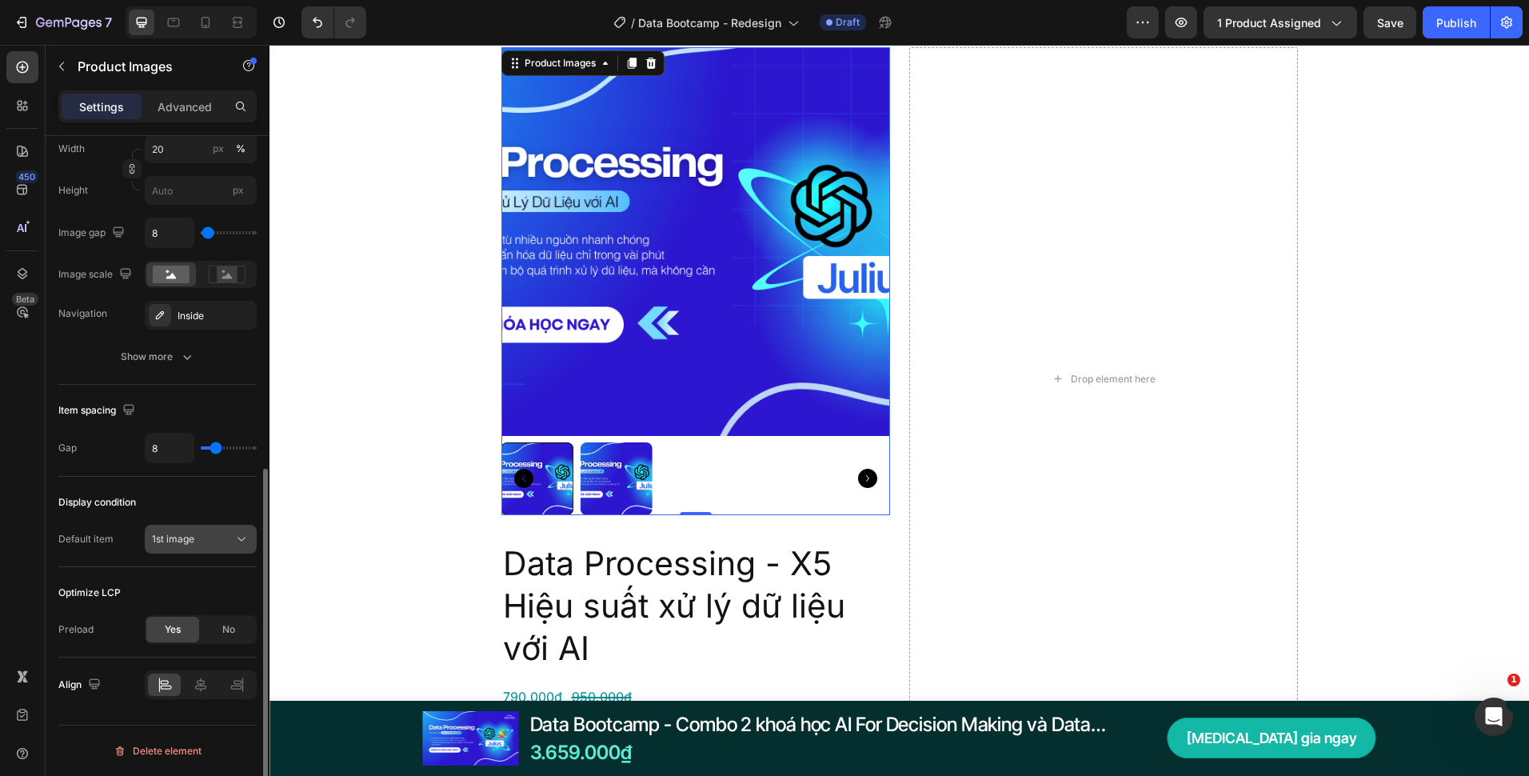
click at [210, 551] on button "1st image" at bounding box center [201, 539] width 112 height 29
click at [211, 531] on div "1st image" at bounding box center [201, 539] width 98 height 16
click at [212, 531] on div "1st image" at bounding box center [201, 539] width 98 height 16
click at [213, 534] on div "1st image" at bounding box center [193, 539] width 82 height 14
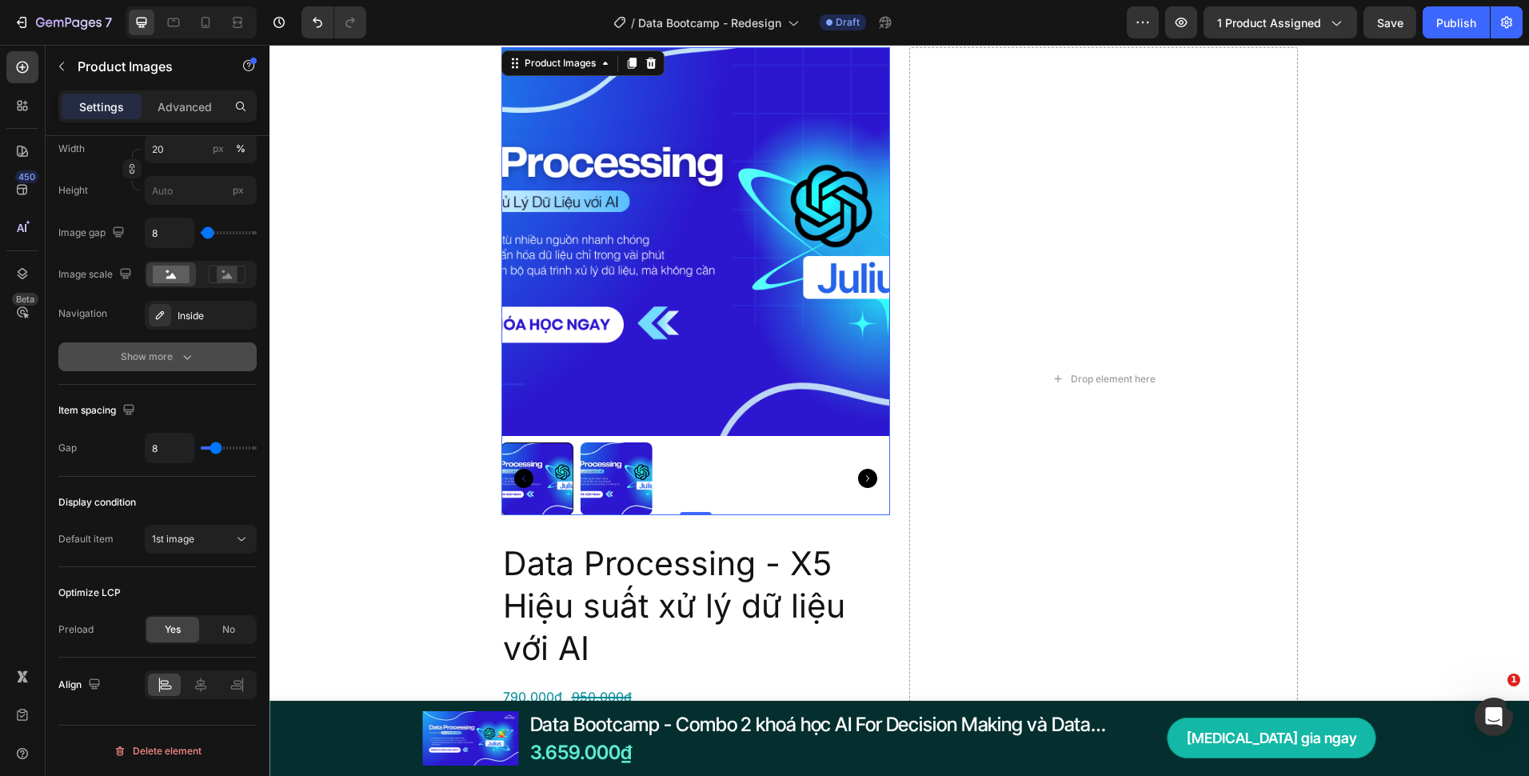
click at [174, 366] on button "Show more" at bounding box center [157, 356] width 198 height 29
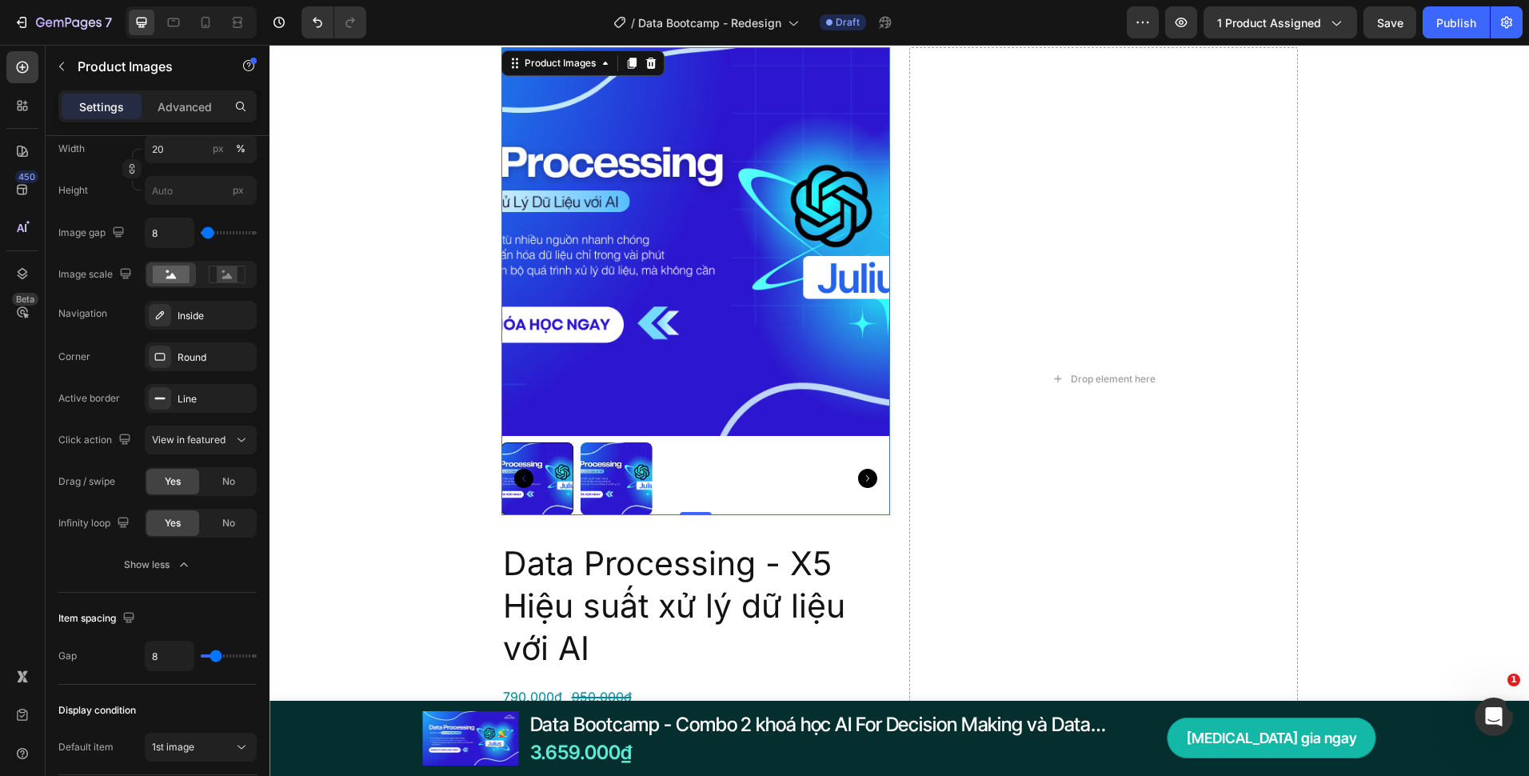
click at [202, 583] on div "Image list Display Slide All Frame Square Width 20 px % Height px Image gap 8 I…" at bounding box center [157, 297] width 198 height 589
click at [198, 569] on button "Show less" at bounding box center [157, 564] width 198 height 29
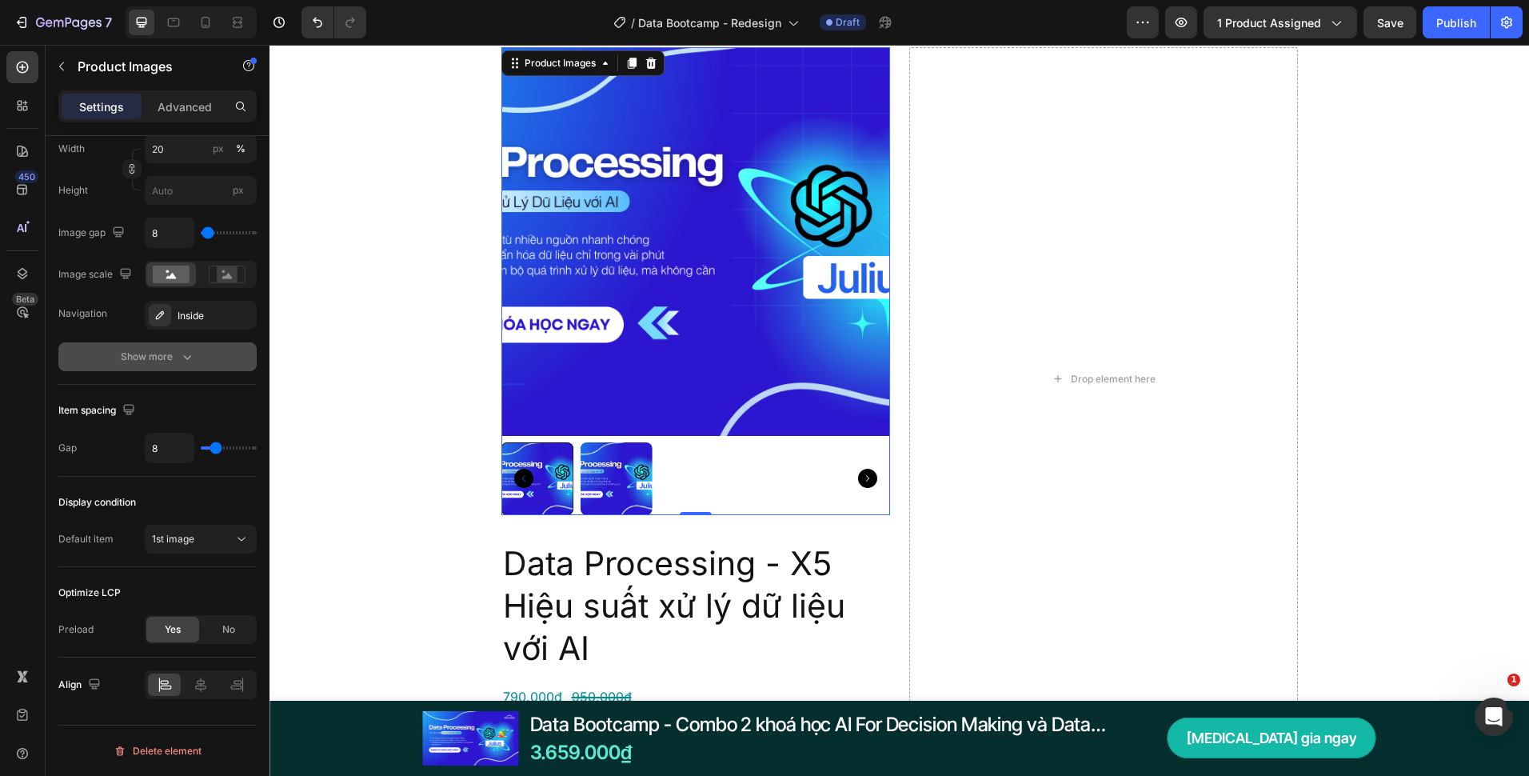
click at [207, 368] on button "Show more" at bounding box center [157, 356] width 198 height 29
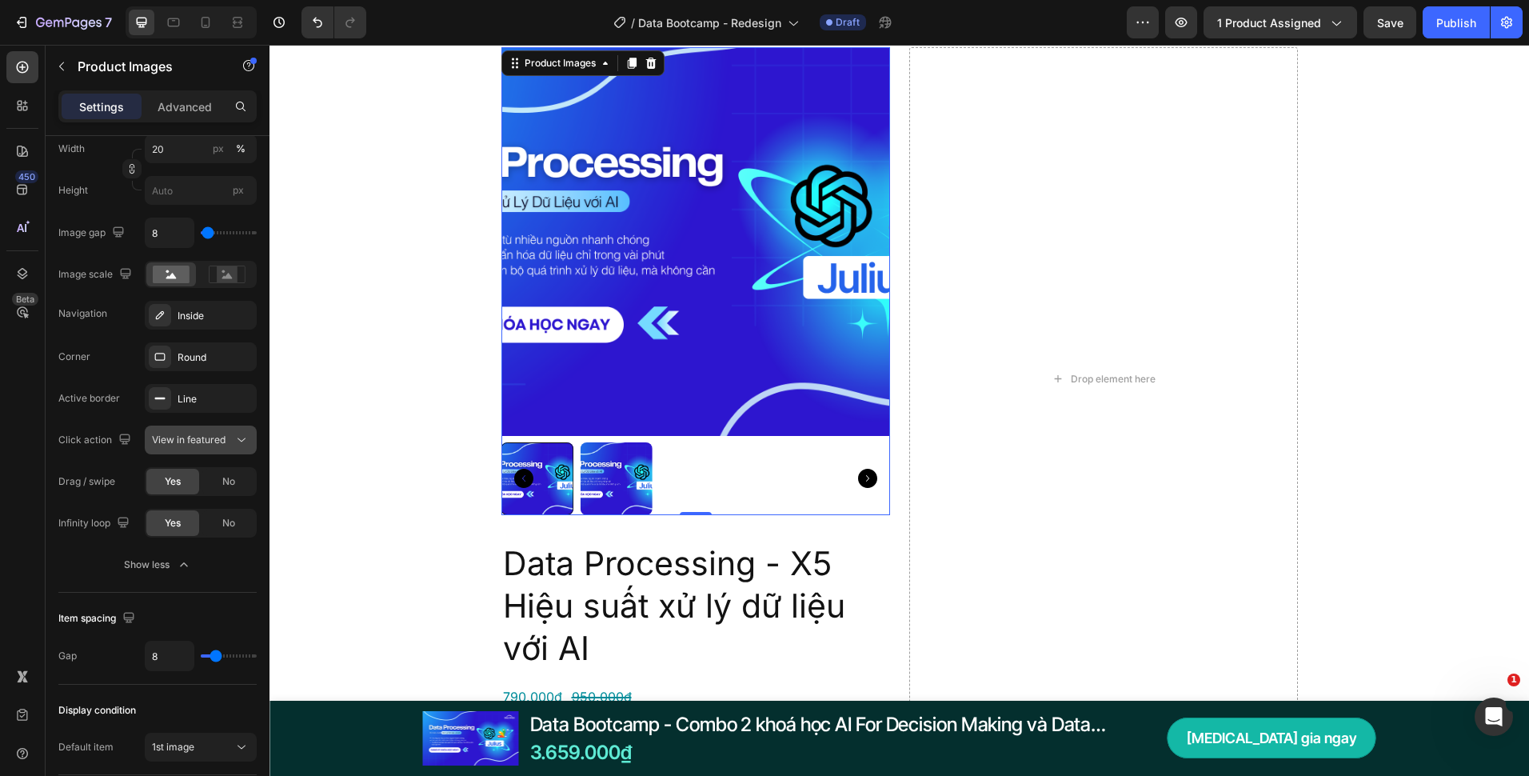
click at [206, 426] on button "View in featured" at bounding box center [201, 440] width 112 height 29
click at [208, 432] on div "View in featured" at bounding box center [201, 440] width 98 height 16
click at [209, 433] on span "View in featured" at bounding box center [189, 440] width 74 height 14
click at [202, 573] on button "Show less" at bounding box center [157, 564] width 198 height 29
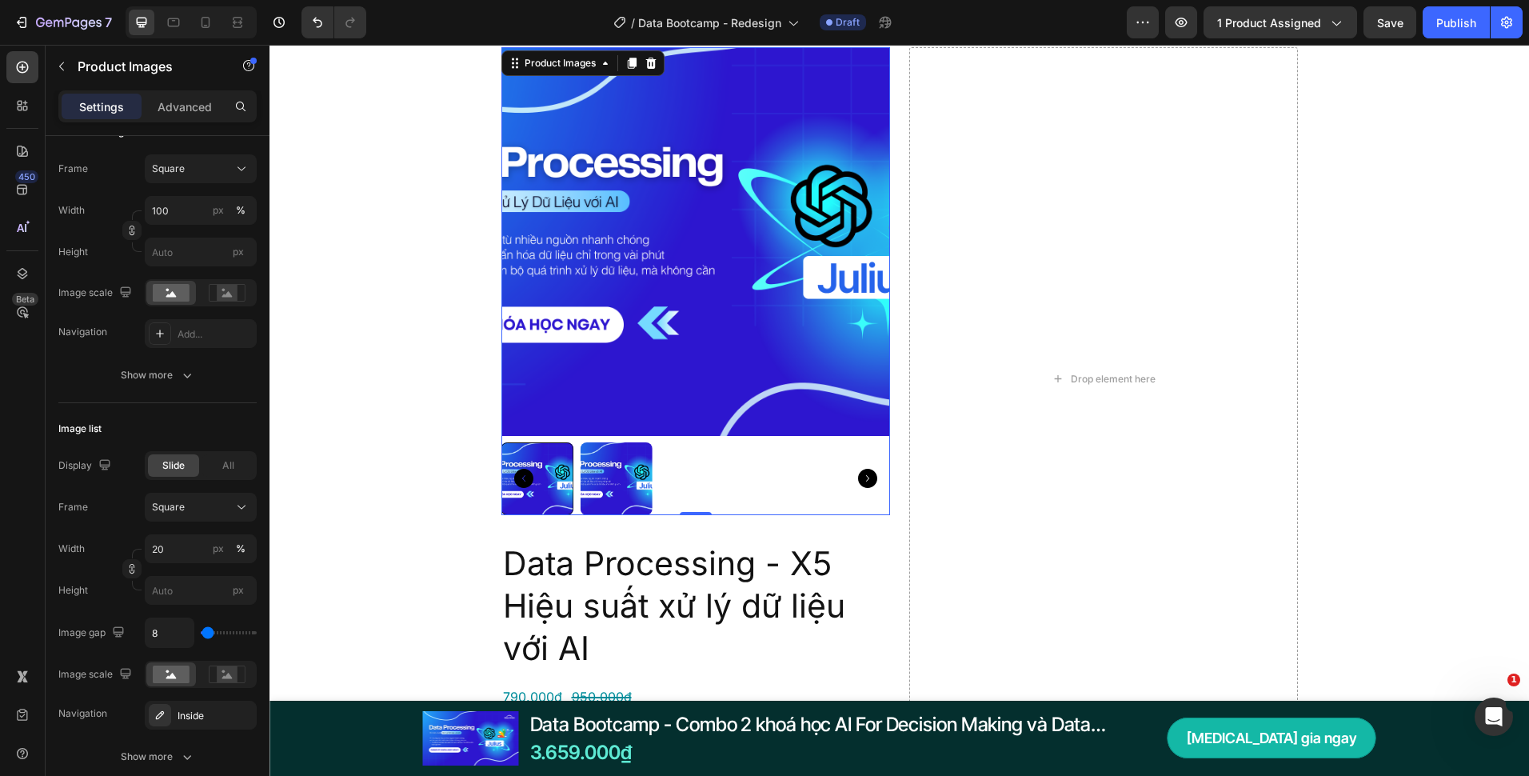
scroll to position [406, 0]
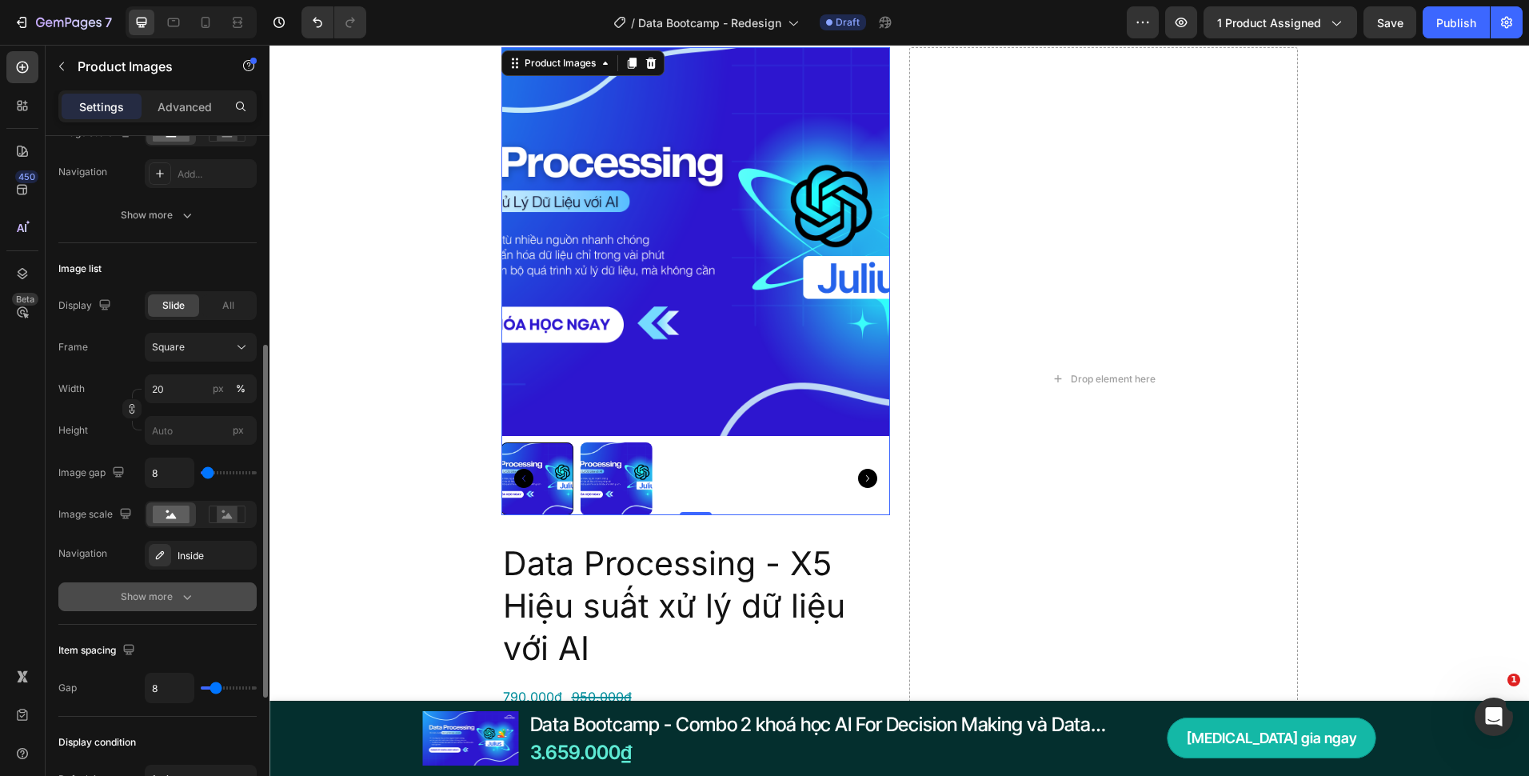
click at [201, 590] on button "Show more" at bounding box center [157, 596] width 198 height 29
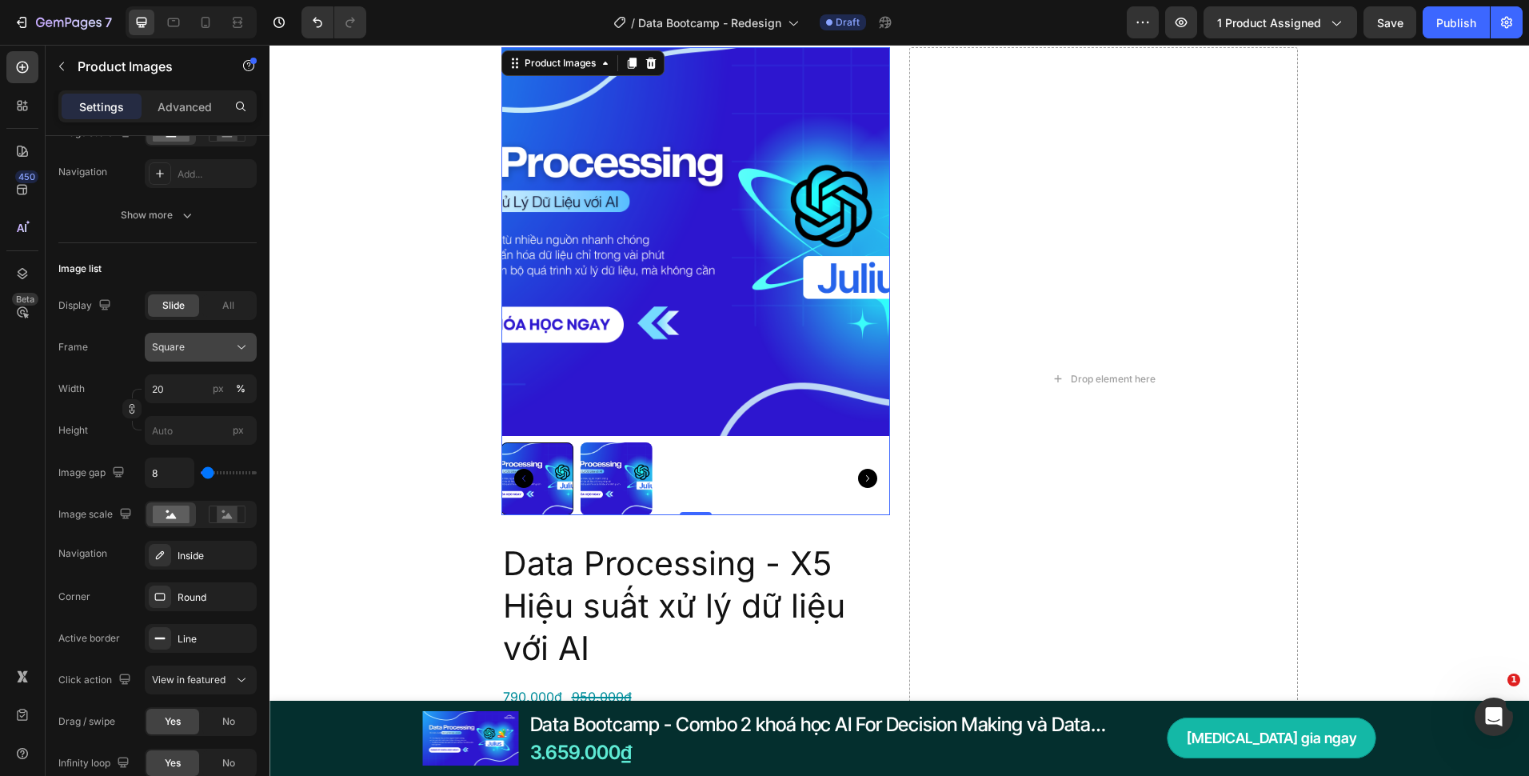
scroll to position [246, 0]
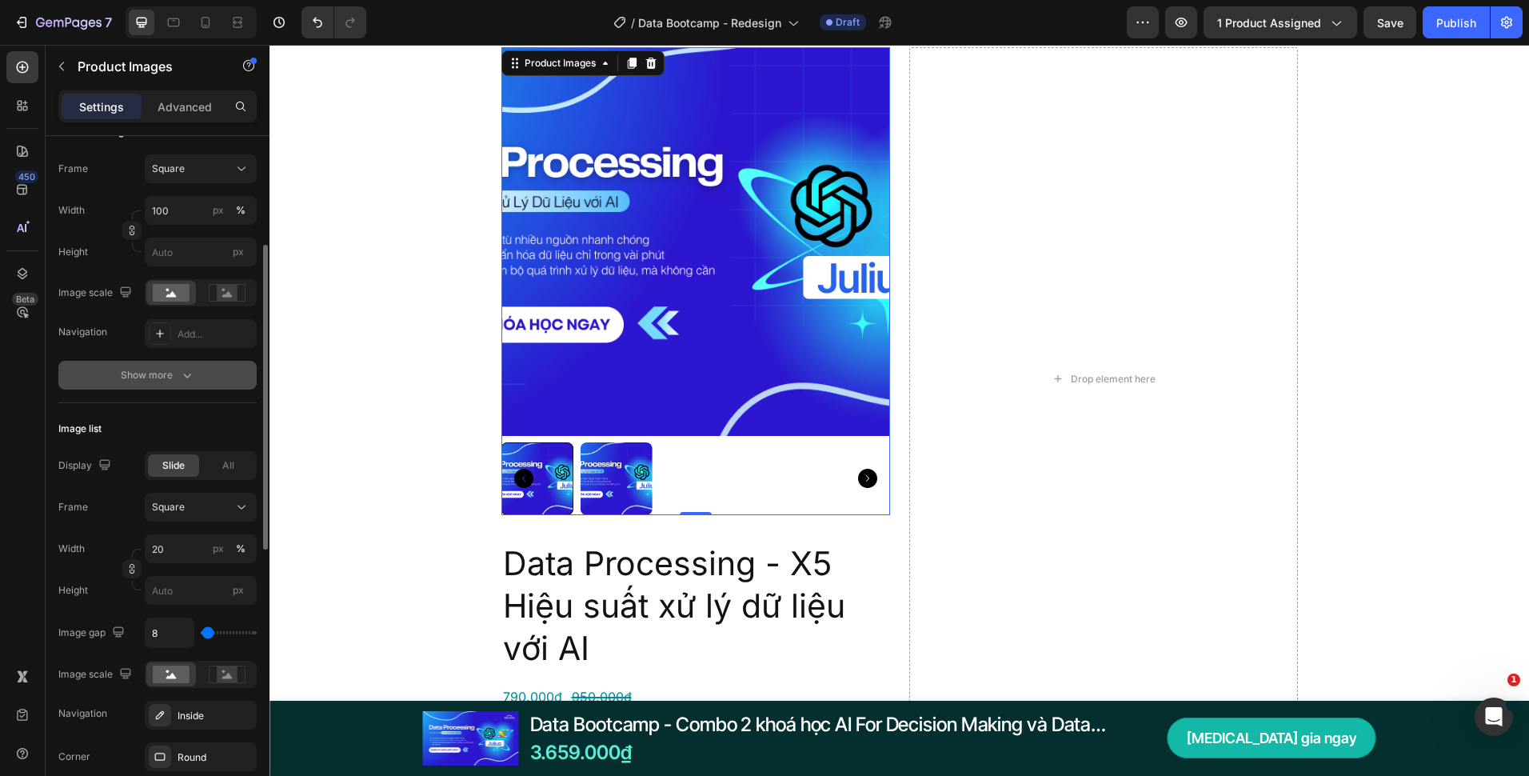
click at [211, 371] on button "Show more" at bounding box center [157, 375] width 198 height 29
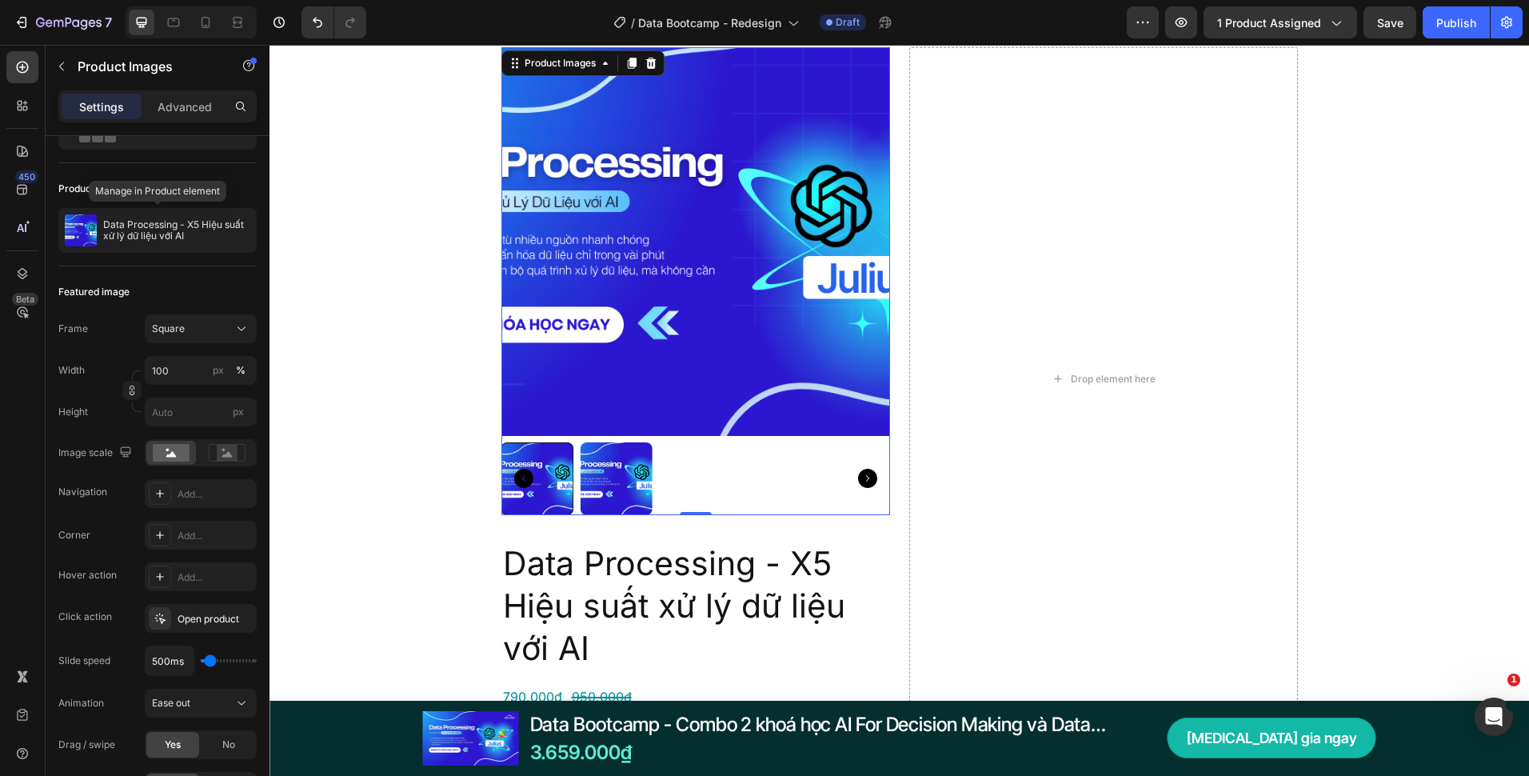
scroll to position [0, 0]
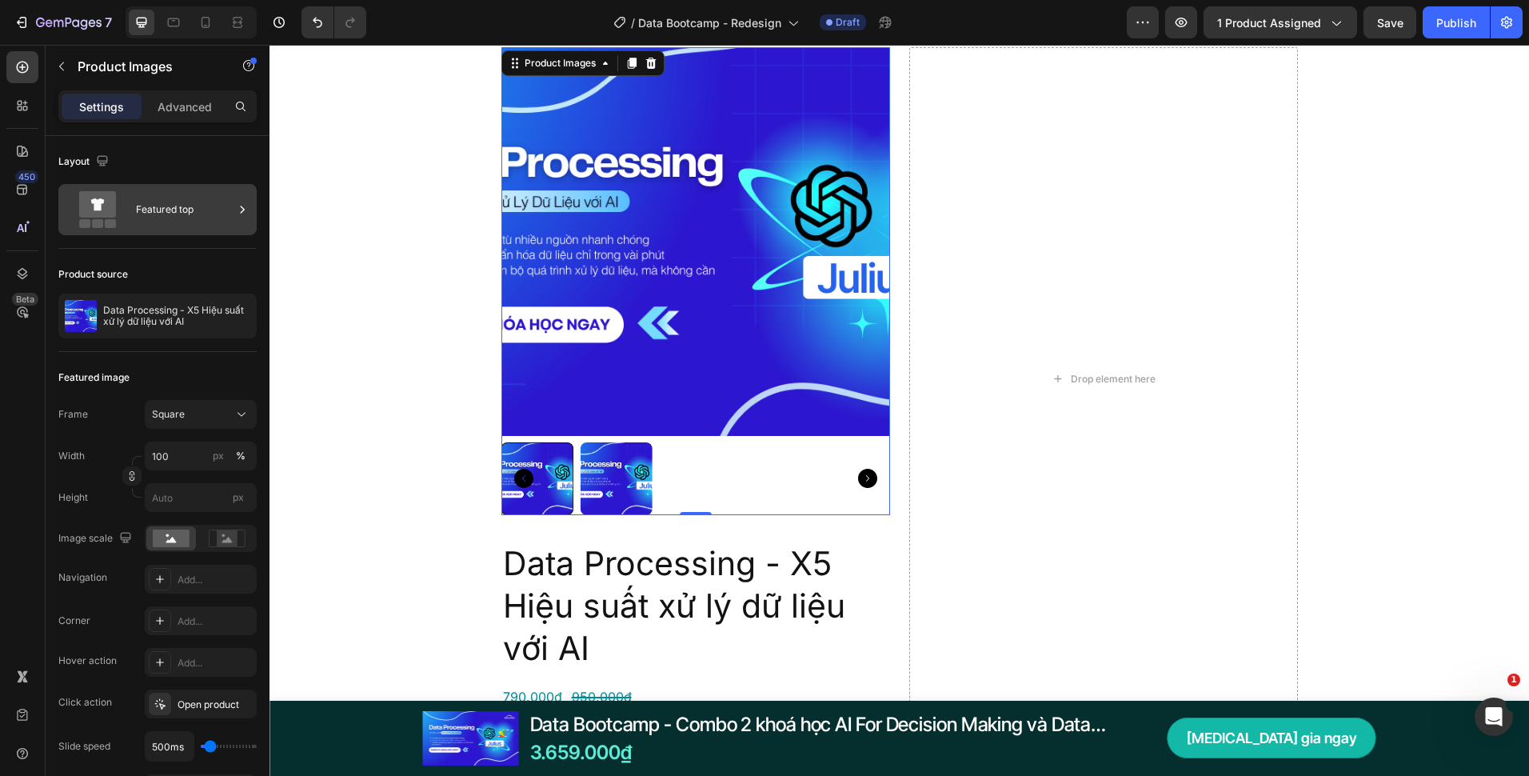
click at [174, 222] on div "Featured top" at bounding box center [185, 209] width 98 height 37
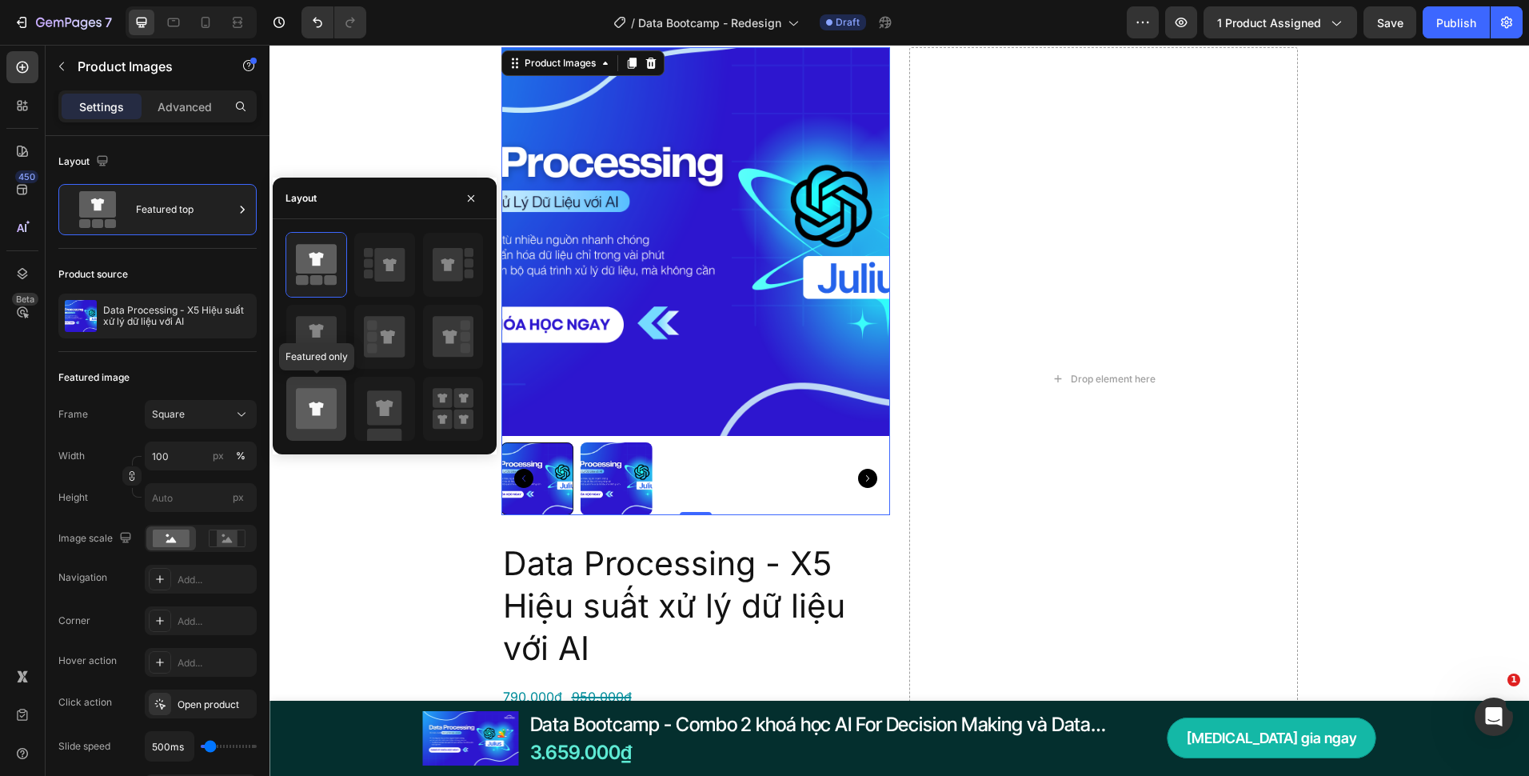
click at [318, 428] on icon at bounding box center [316, 408] width 41 height 41
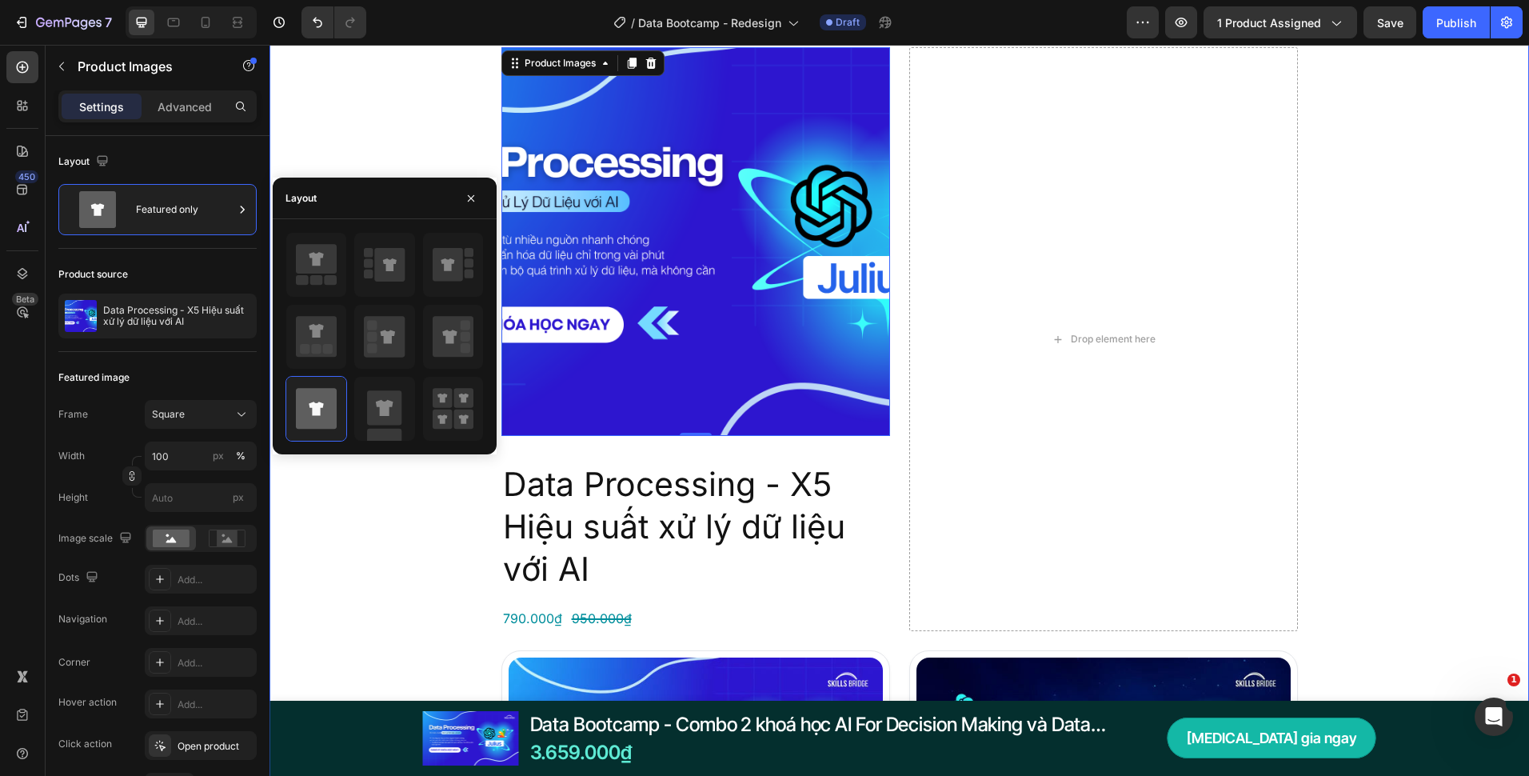
click at [410, 564] on div "Đây là những gì bạn nhận được với Data Bootcamp Heading Product Images 0 Data P…" at bounding box center [900, 694] width 1260 height 1426
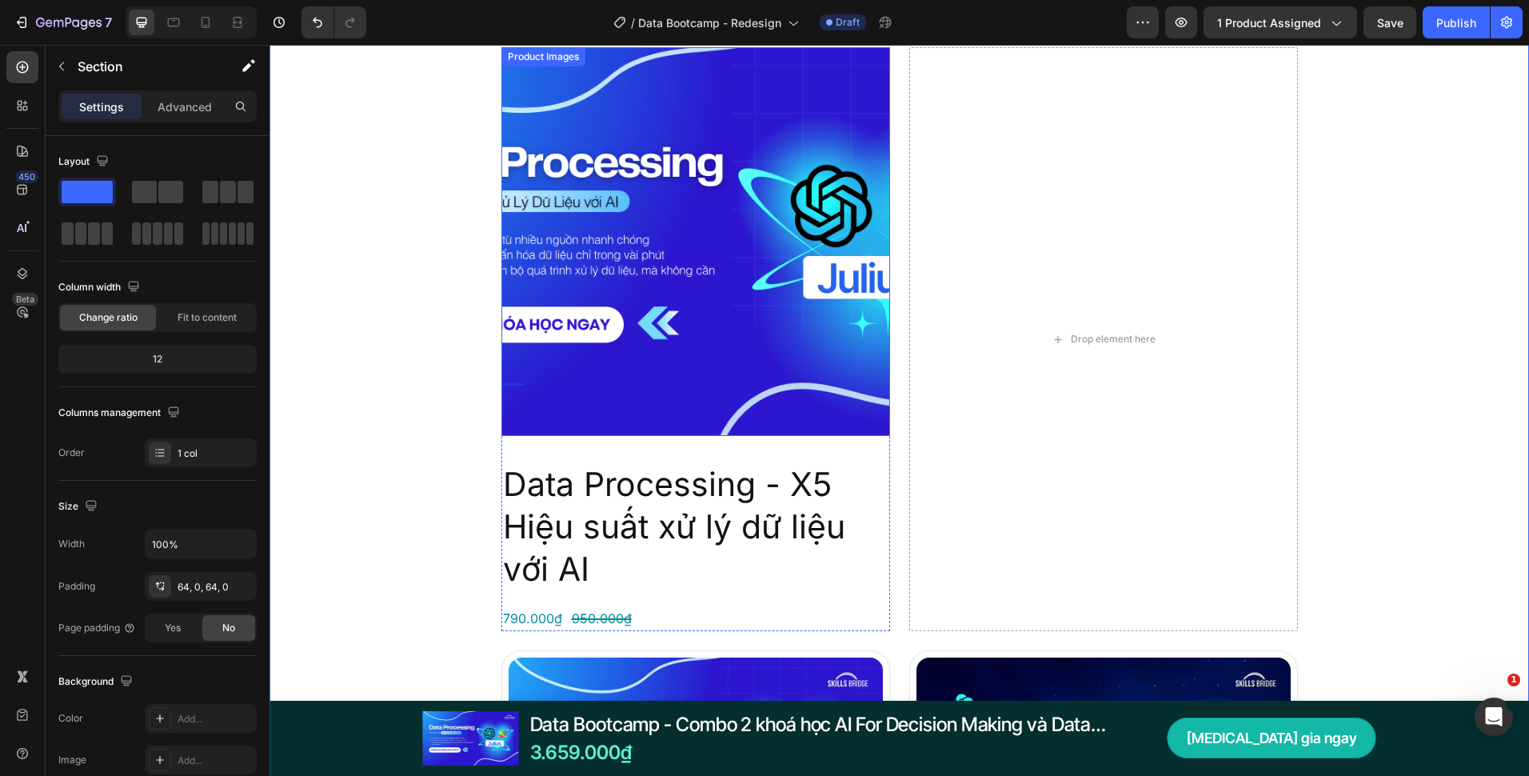
click at [623, 395] on img at bounding box center [696, 241] width 389 height 389
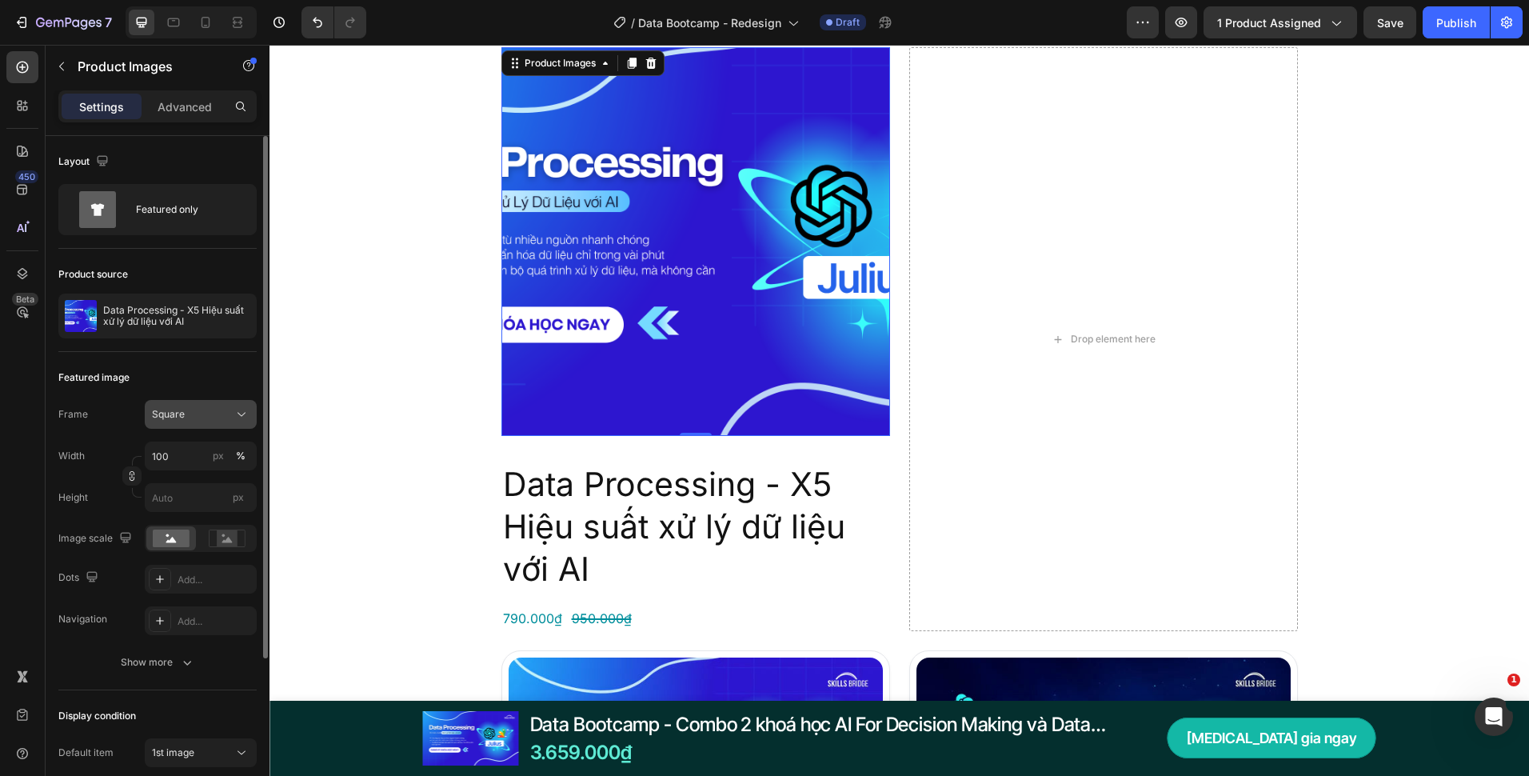
click at [216, 410] on div "Square" at bounding box center [191, 414] width 78 height 14
click at [203, 545] on div "Original" at bounding box center [197, 544] width 93 height 14
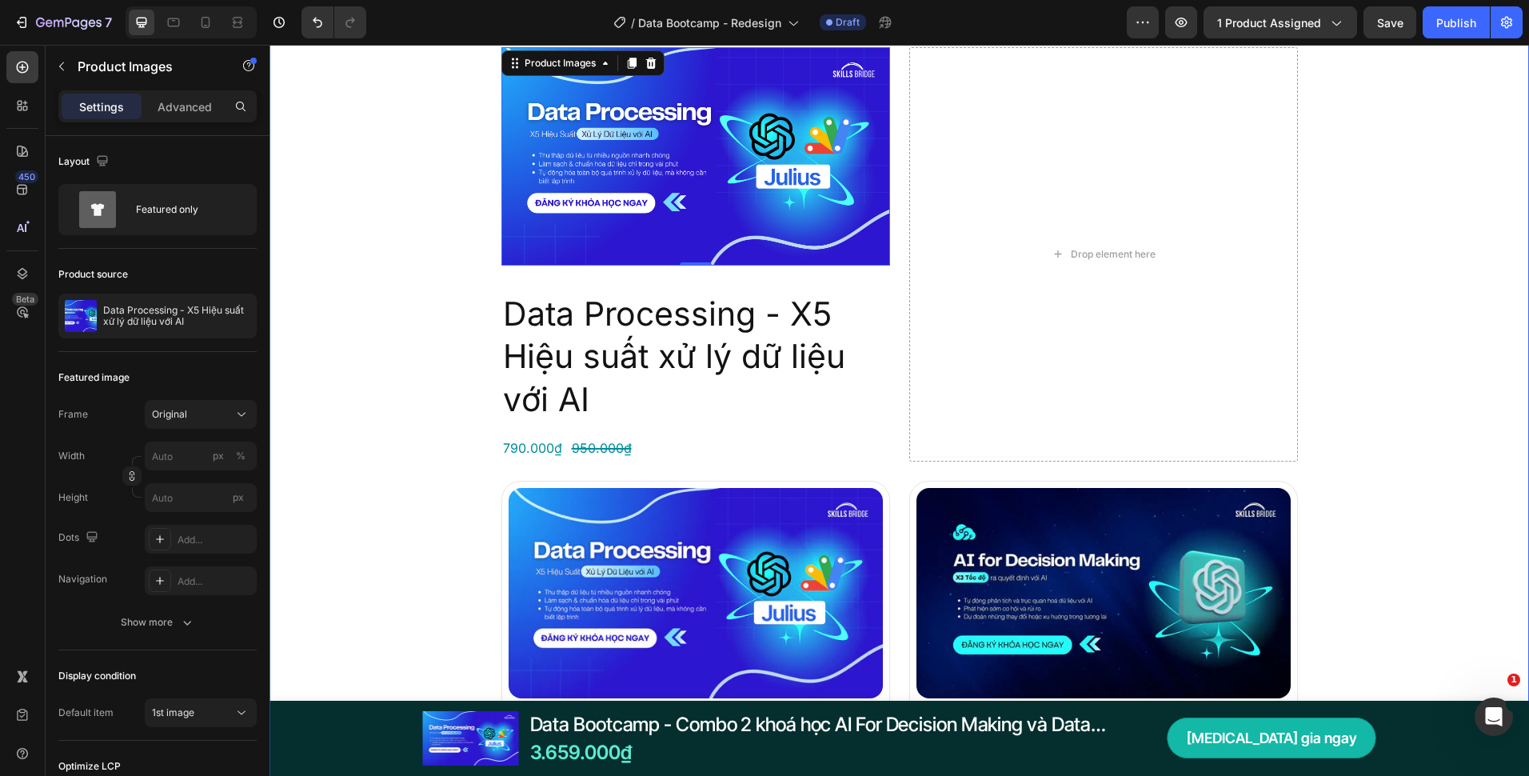
click at [426, 354] on div "Đây là những gì bạn nhận được với Data Bootcamp Heading Product Images 0 Data P…" at bounding box center [900, 609] width 1260 height 1256
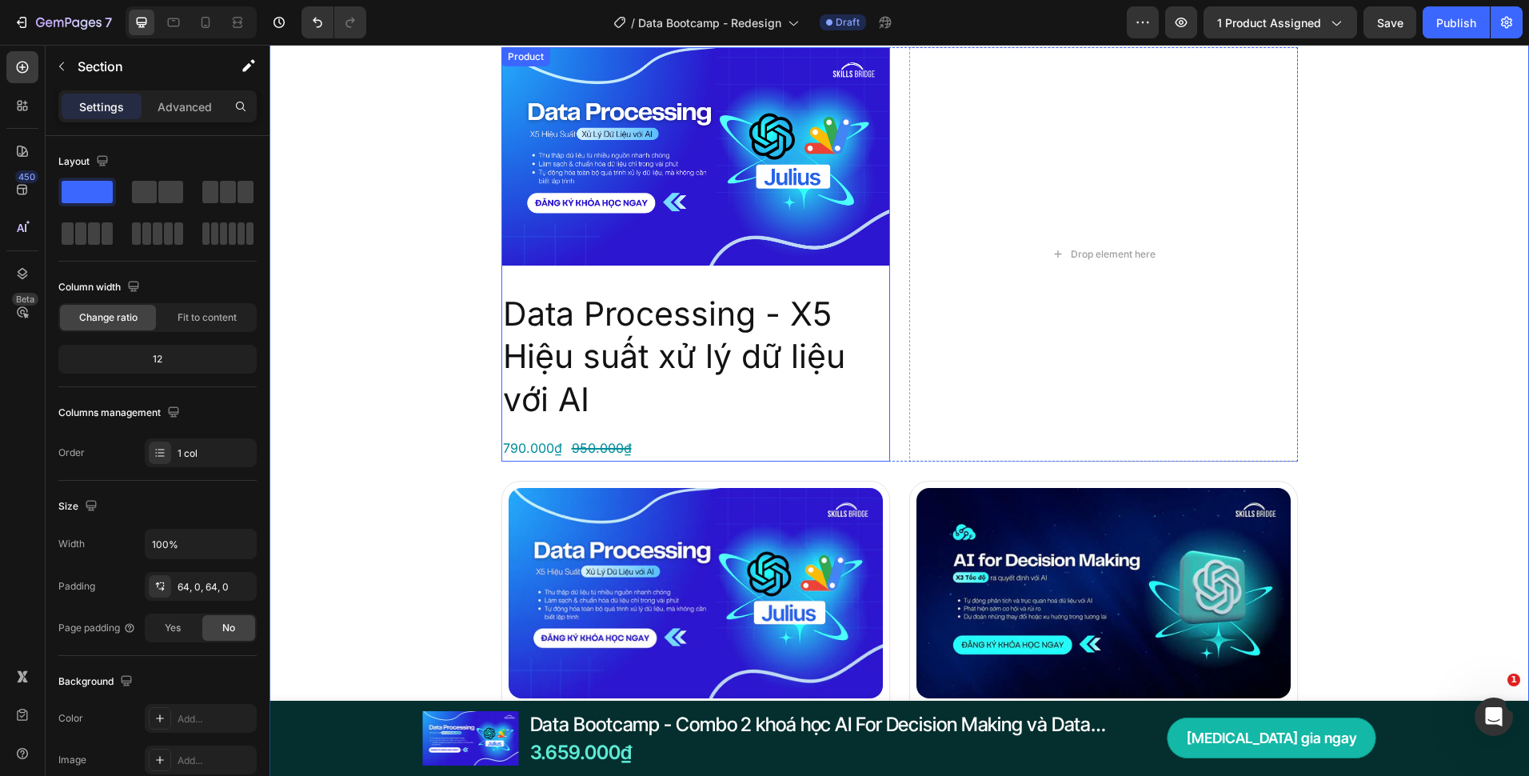
click at [877, 284] on div "Product Images Data Processing - X5 Hiệu suất xử lý dữ liệu với AI Product Titl…" at bounding box center [696, 254] width 389 height 414
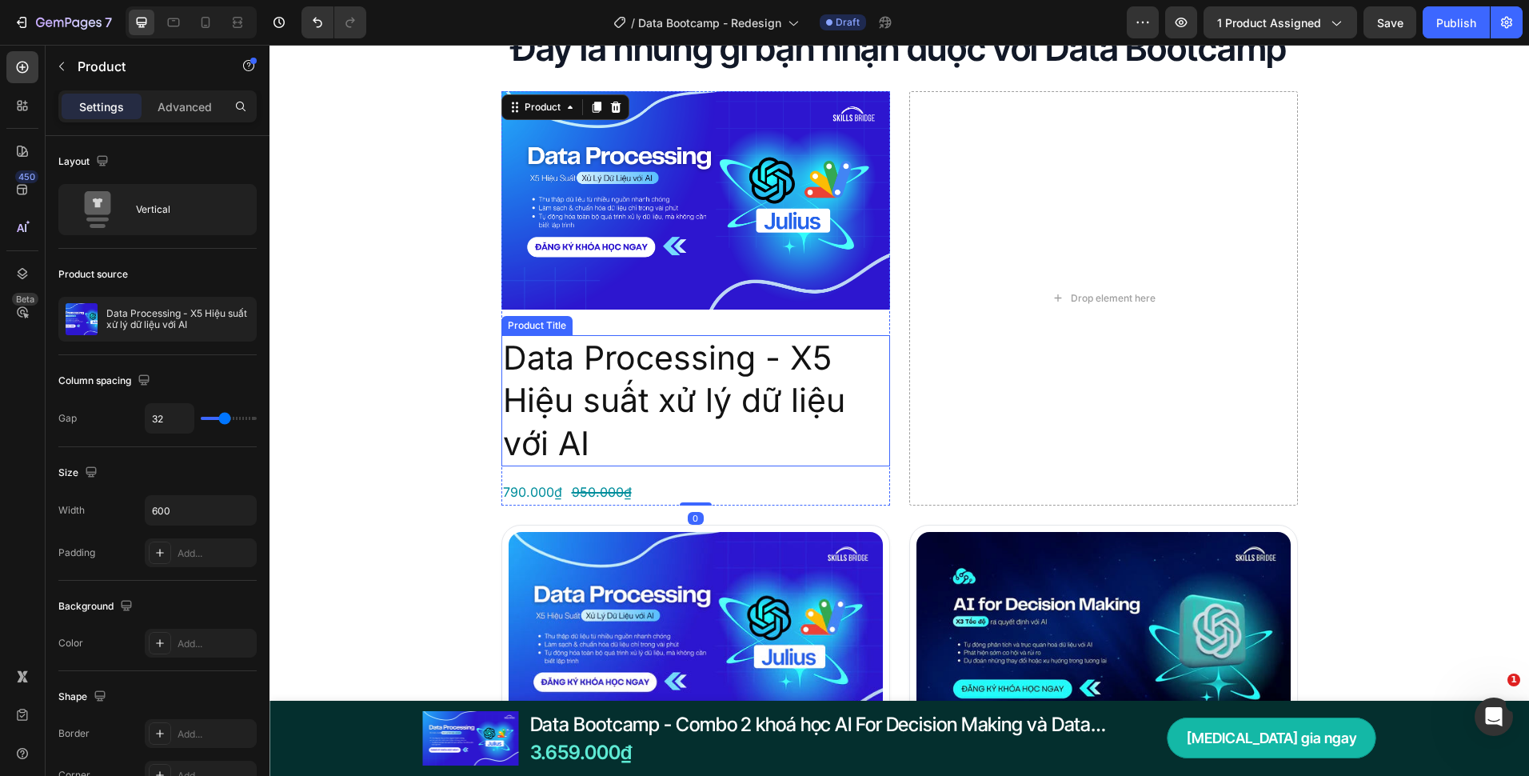
scroll to position [2640, 0]
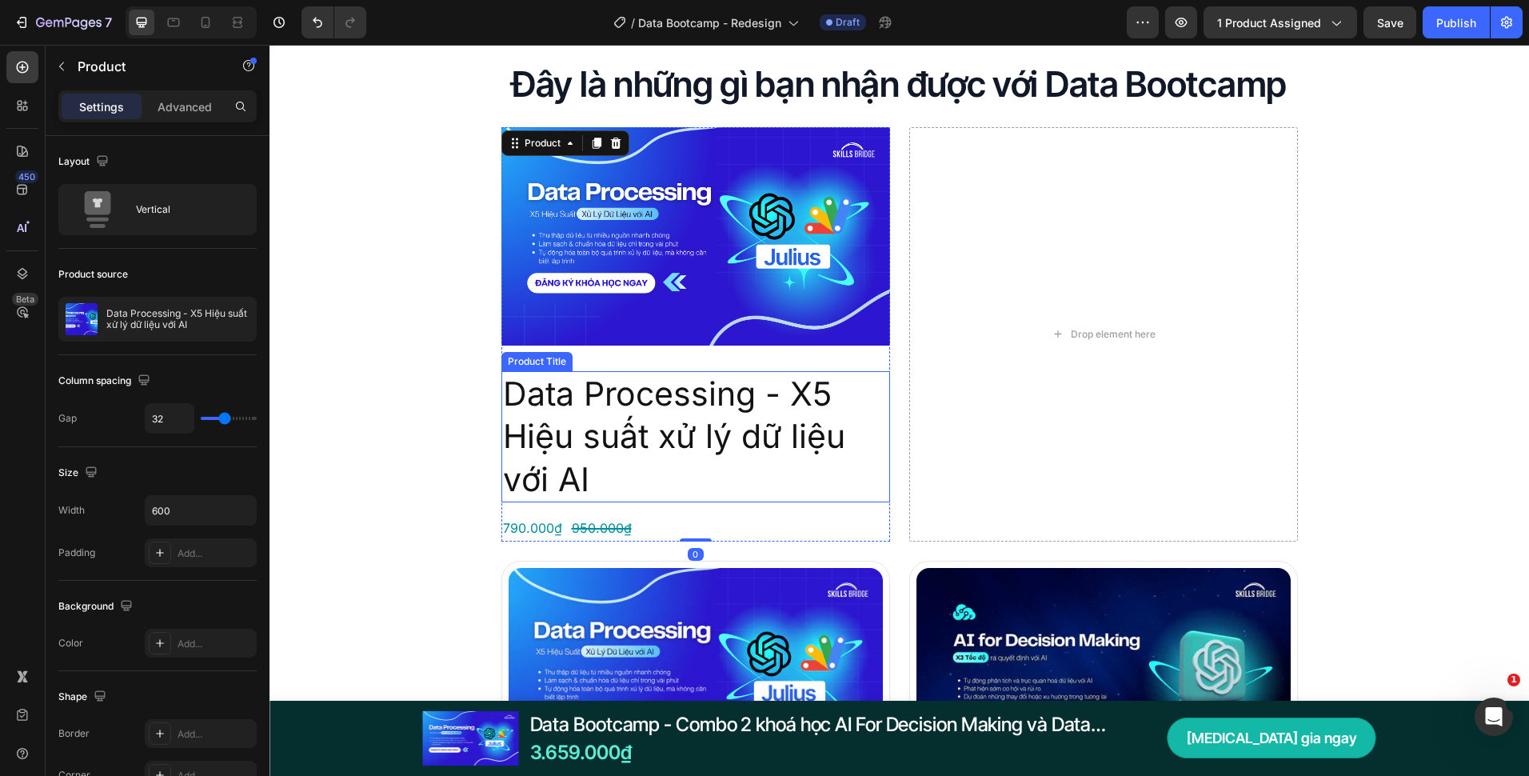
click at [410, 389] on div "Đây là những gì bạn nhận được với Data Bootcamp Heading Product Images Data Pro…" at bounding box center [900, 689] width 1260 height 1256
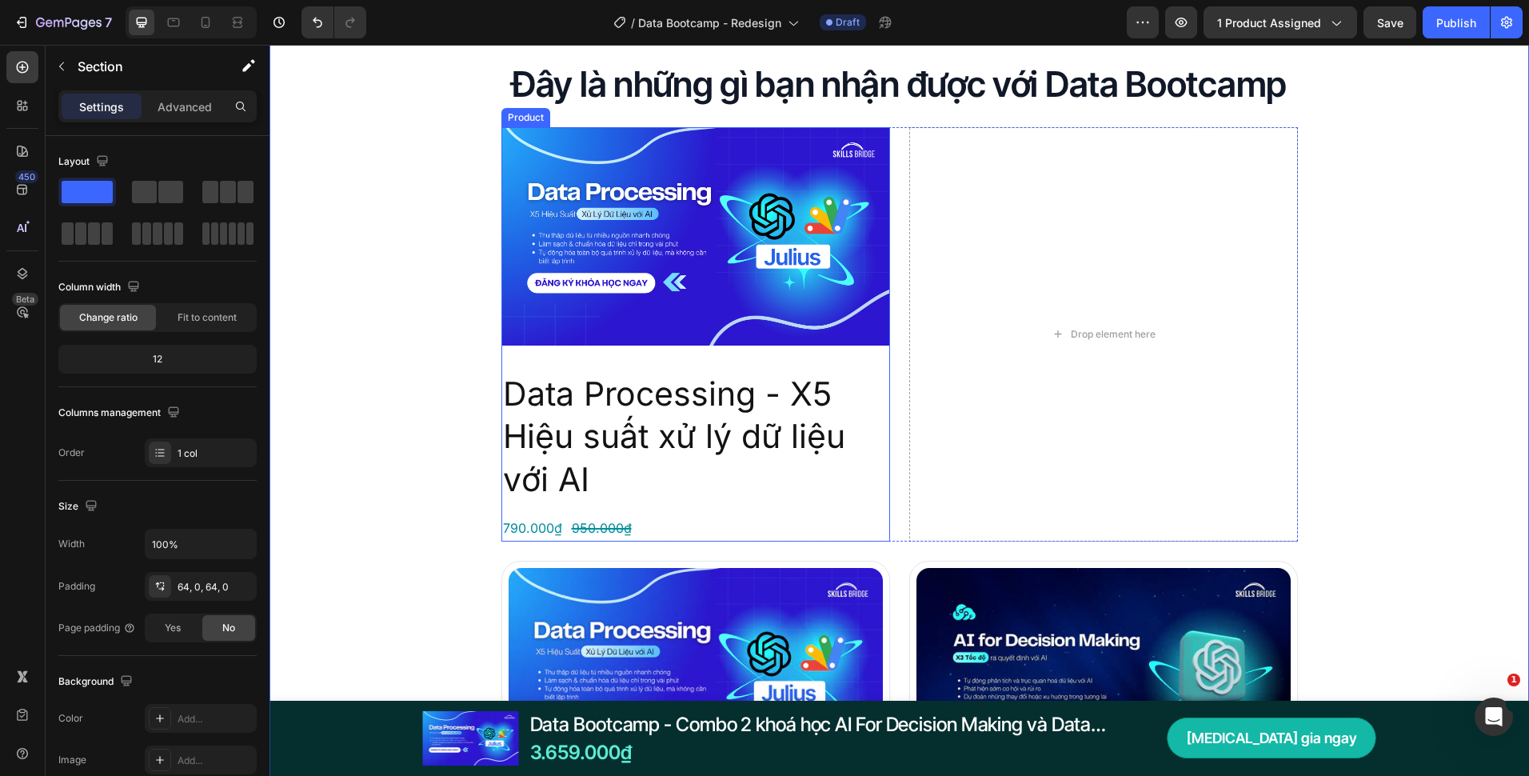
click at [513, 350] on div "Product Images Data Processing - X5 Hiệu suất xử lý dữ liệu với AI Product Titl…" at bounding box center [696, 334] width 389 height 414
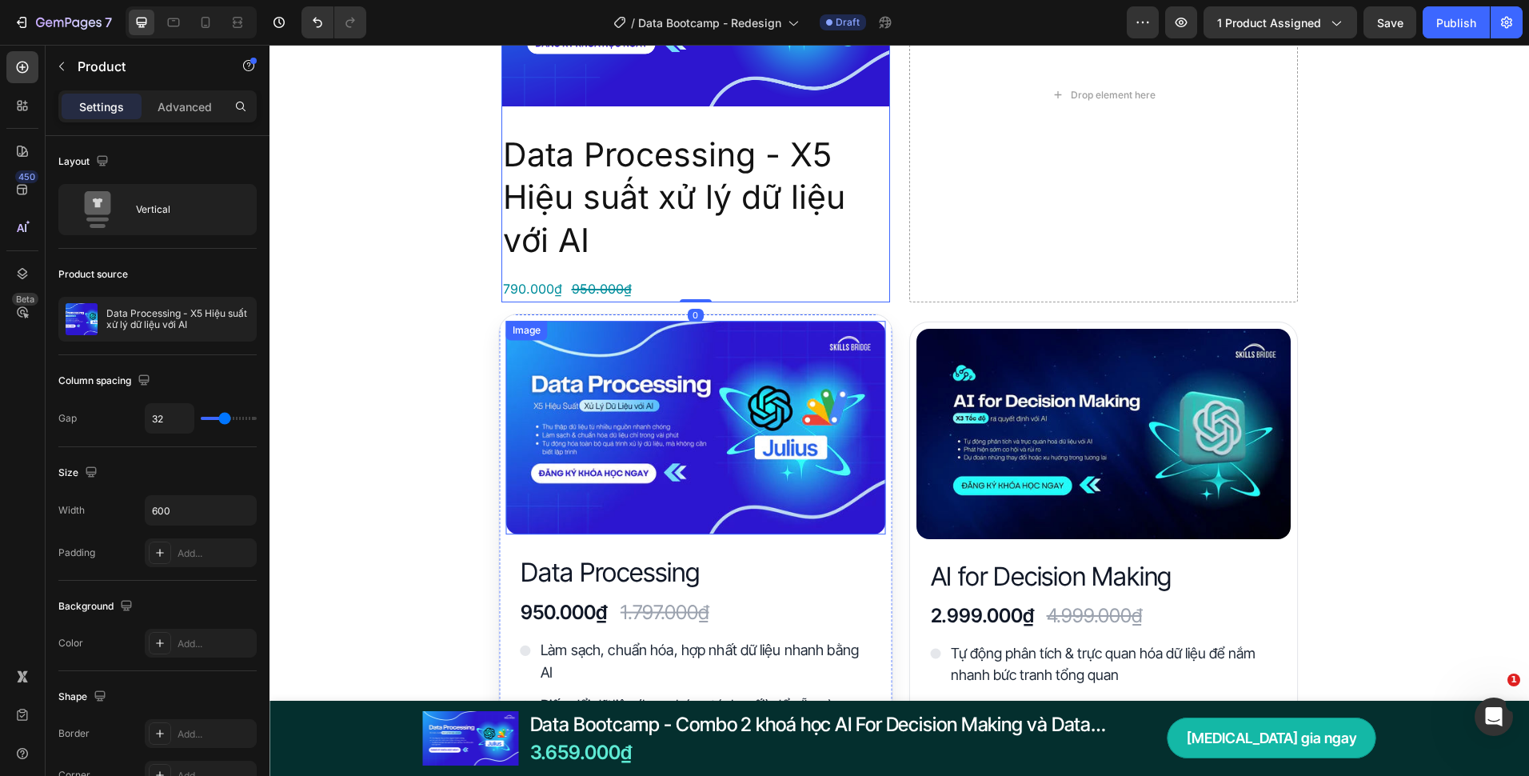
scroll to position [2879, 0]
click at [876, 547] on div "Image Data Processing Heading 950.000₫ Heading 1.797.000₫ Heading Row Làm sạch,…" at bounding box center [696, 680] width 380 height 721
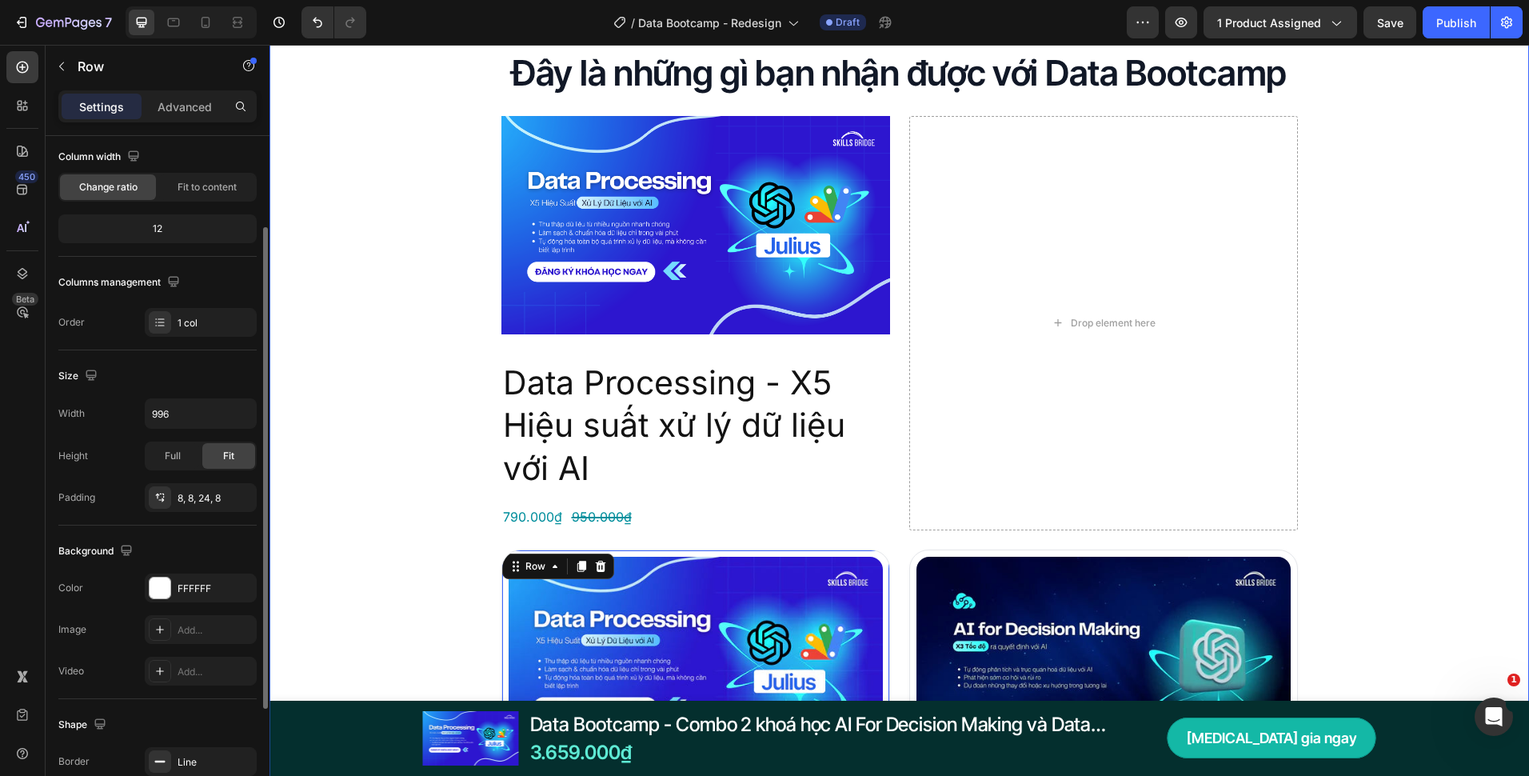
scroll to position [2640, 0]
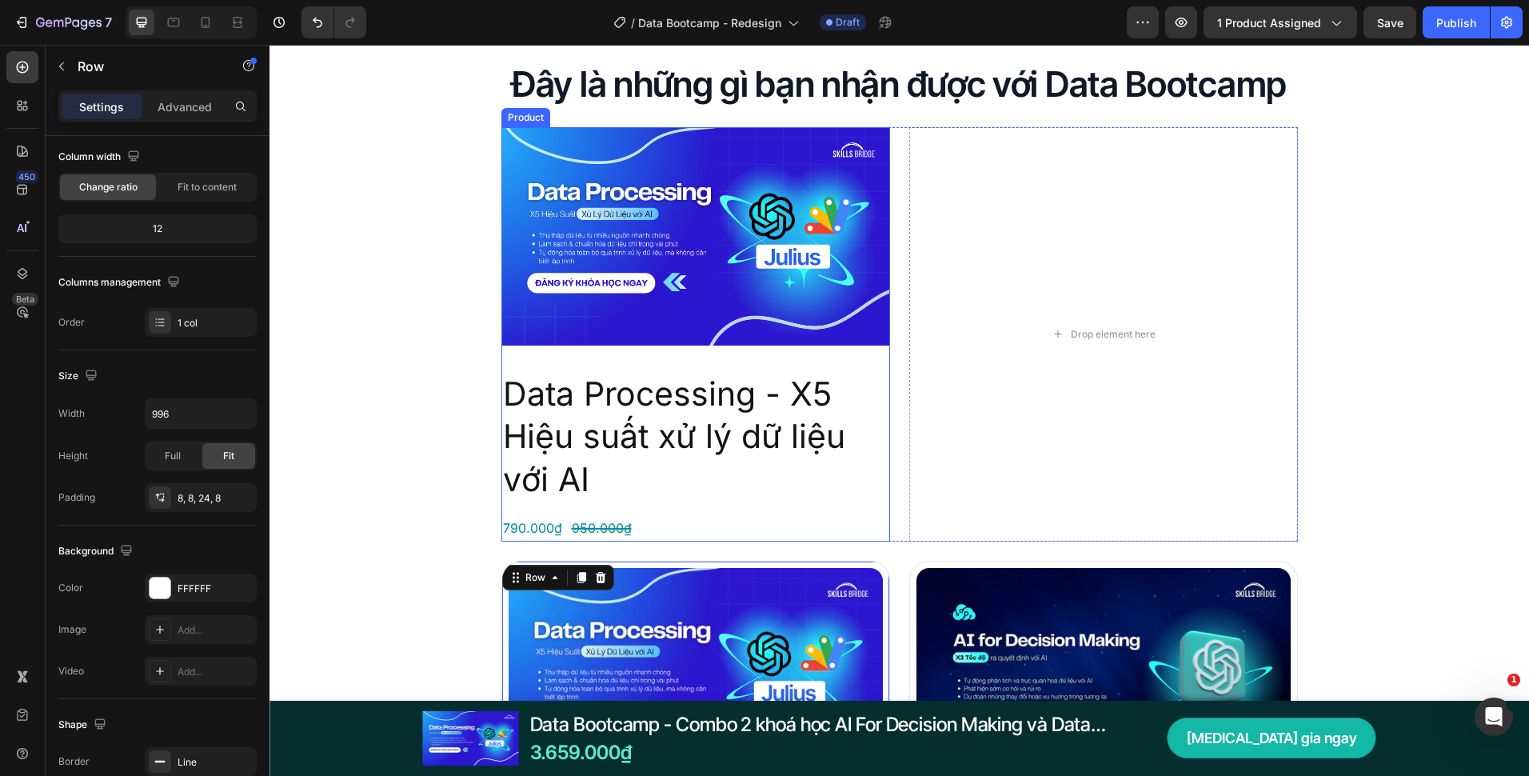
click at [502, 353] on div "Product Images Data Processing - X5 Hiệu suất xử lý dữ liệu với AI Product Titl…" at bounding box center [696, 334] width 389 height 414
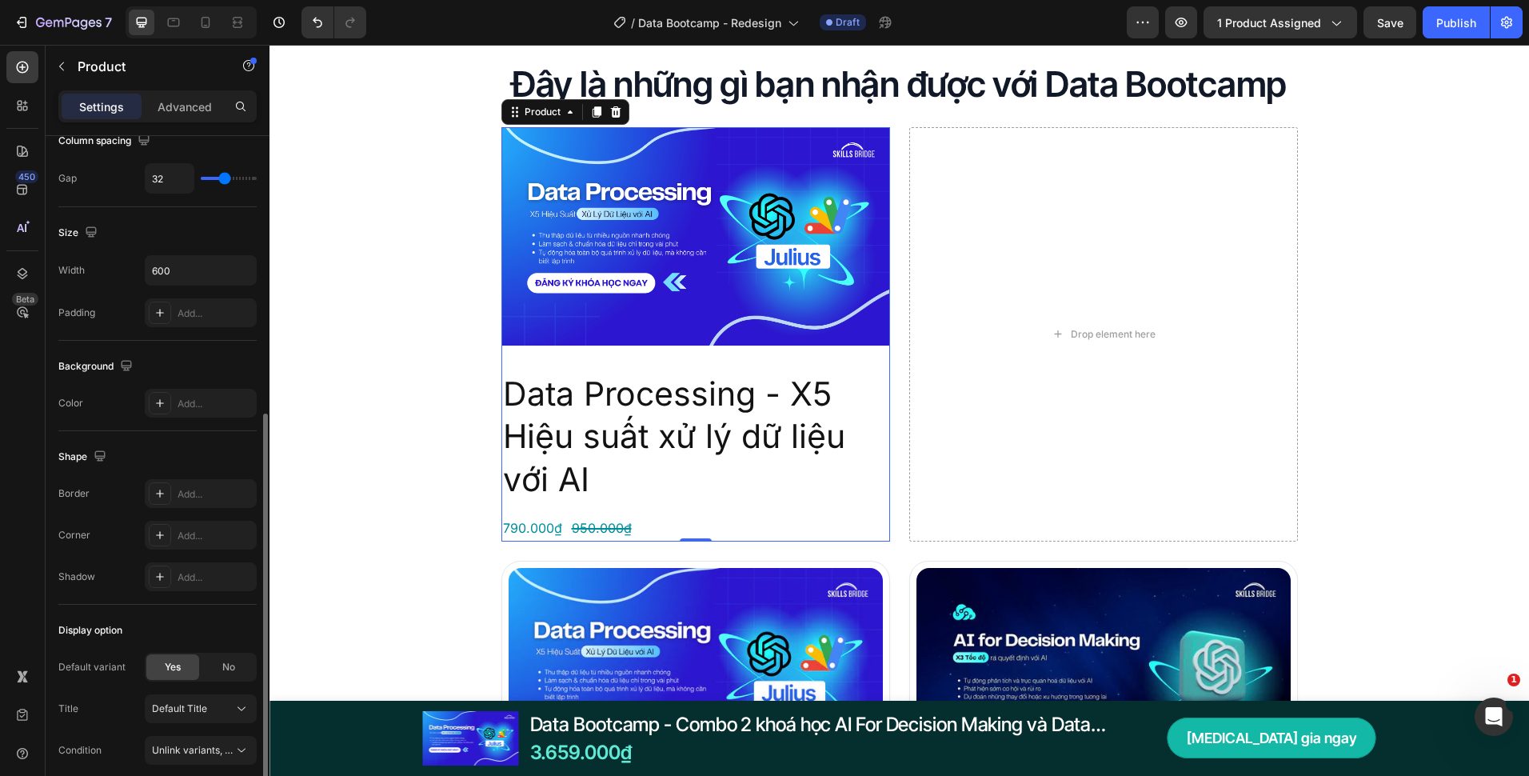
scroll to position [306, 0]
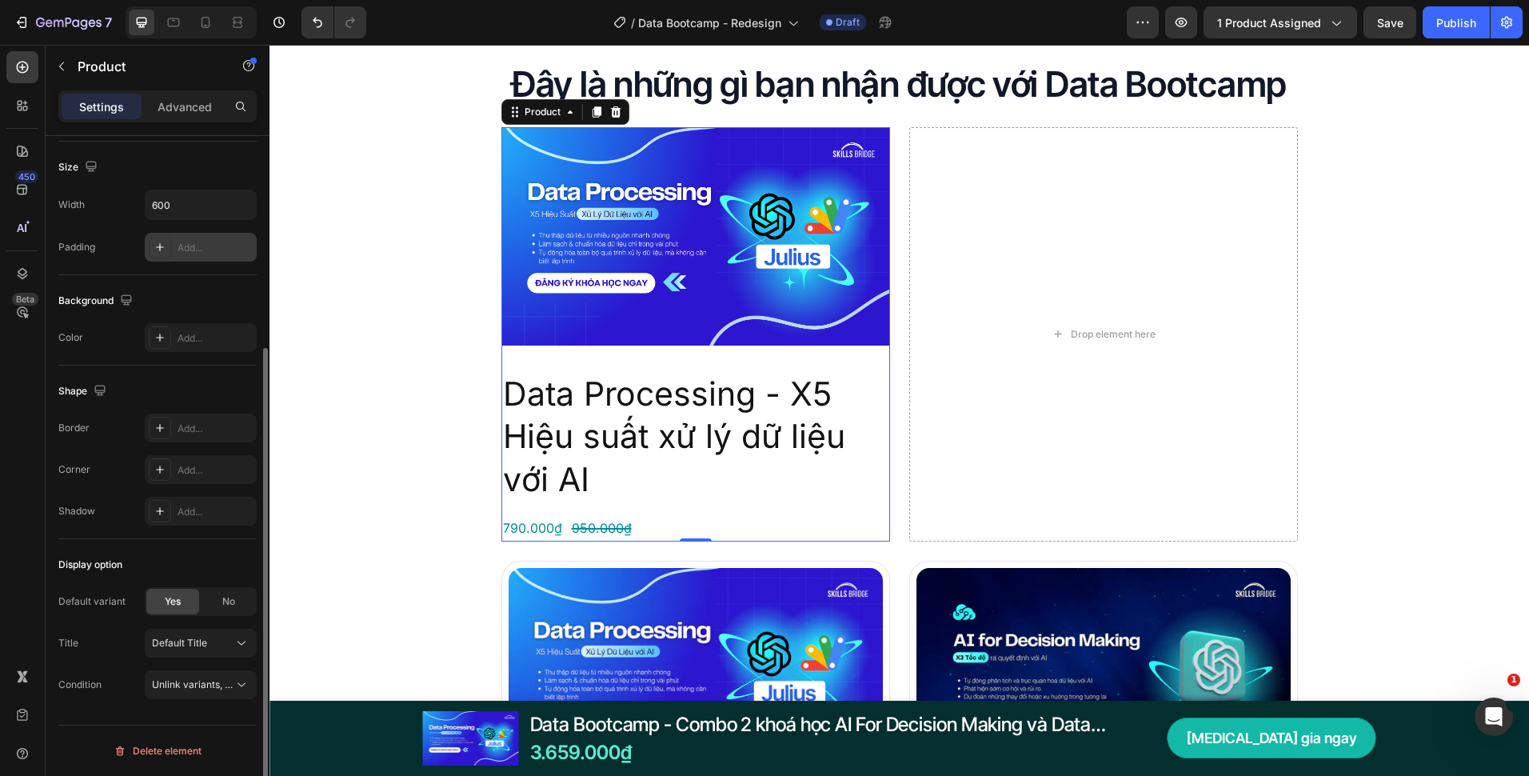
click at [182, 249] on div "Add..." at bounding box center [215, 248] width 75 height 14
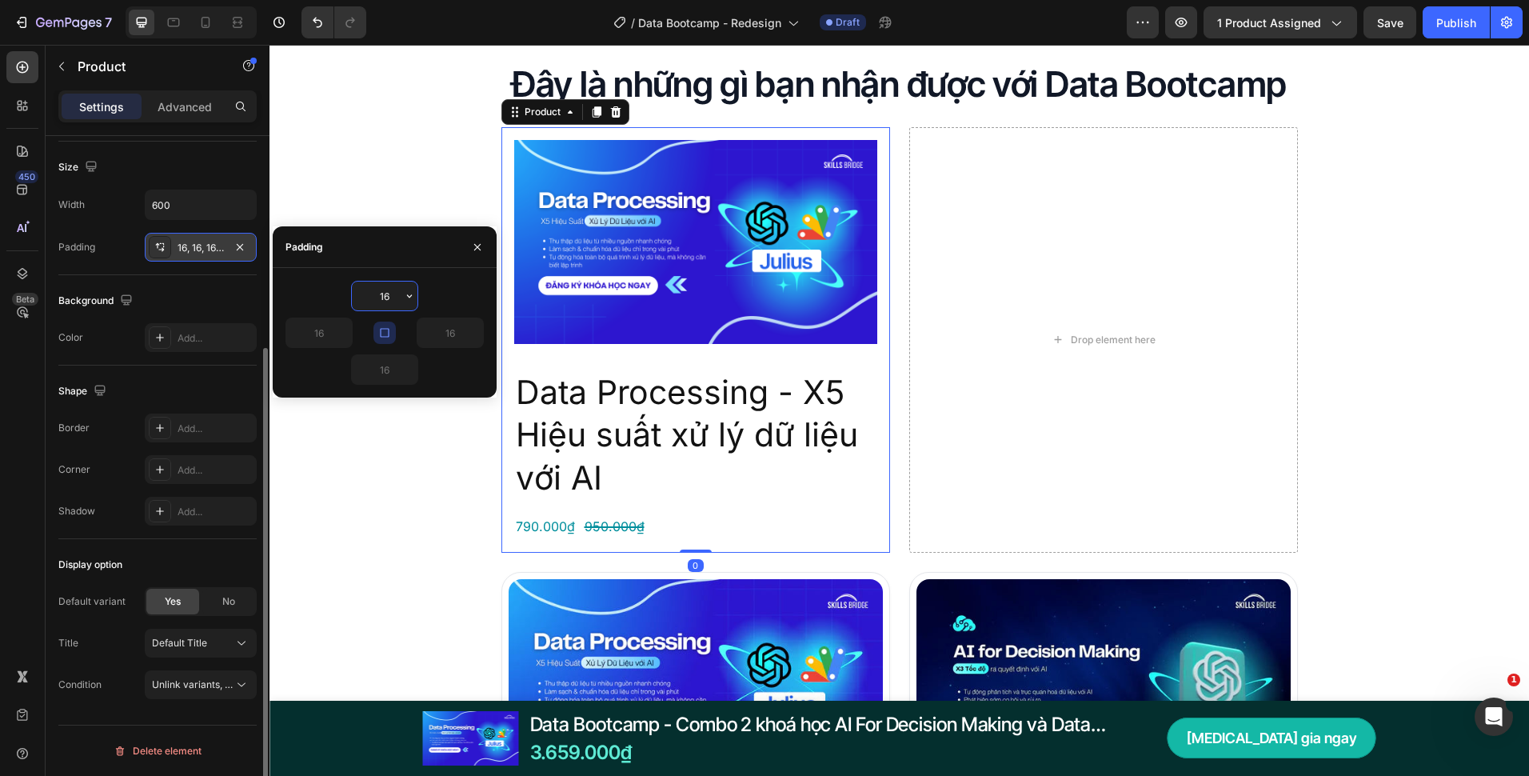
click at [390, 332] on icon "button" at bounding box center [384, 332] width 13 height 13
click at [338, 331] on icon "button" at bounding box center [344, 332] width 13 height 13
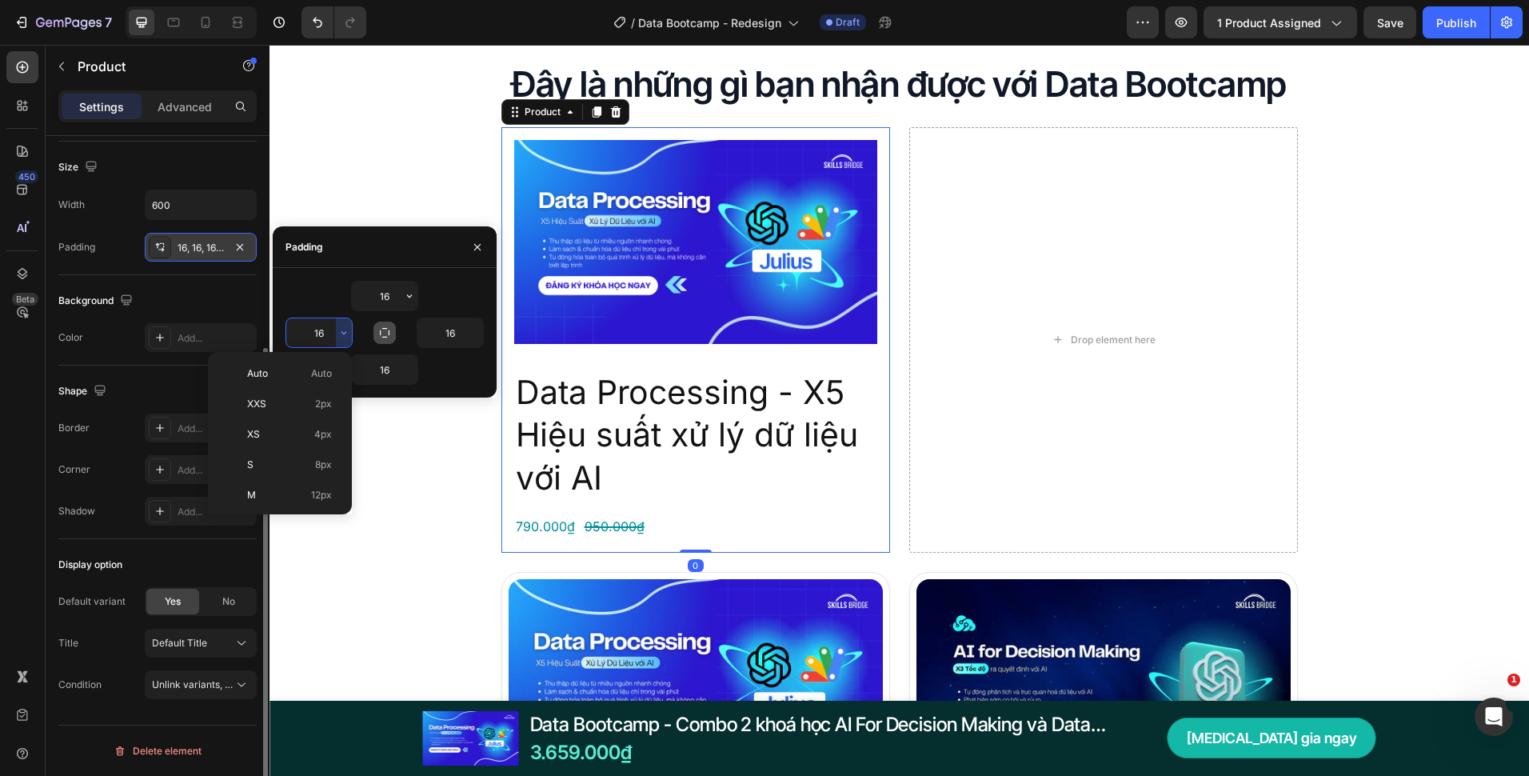
click at [331, 332] on input "16" at bounding box center [319, 332] width 66 height 29
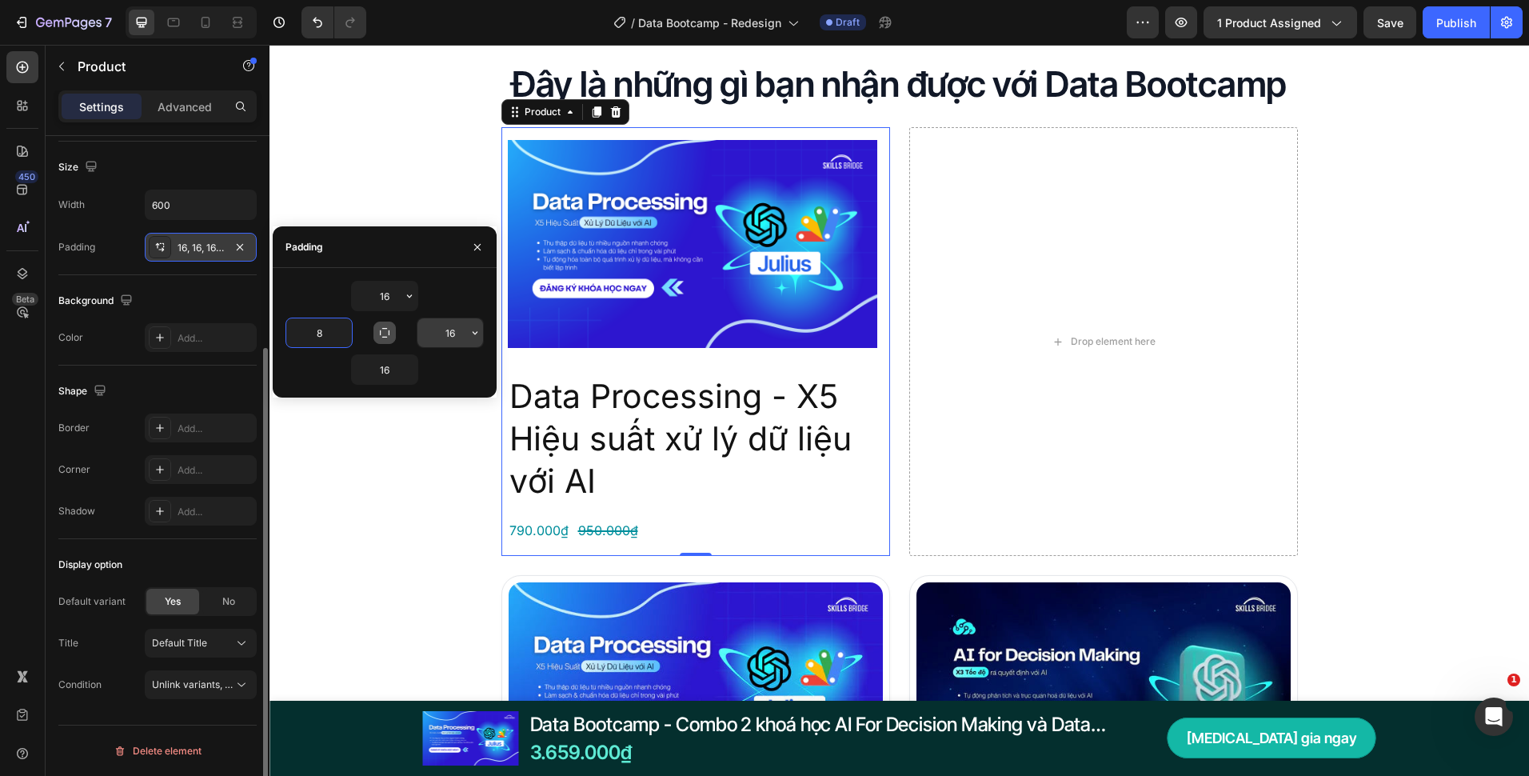
type input "8"
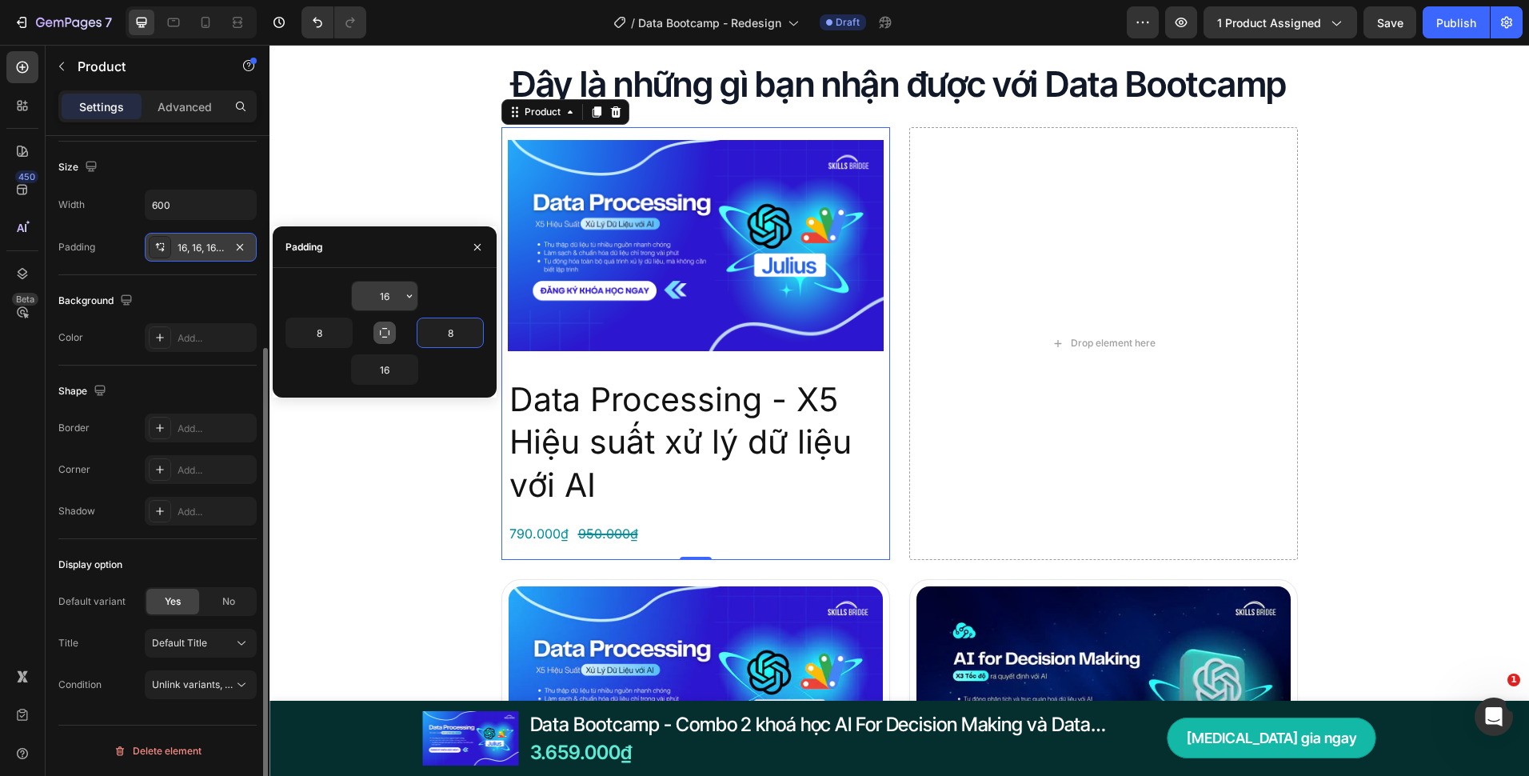
type input "8"
click at [386, 302] on input "16" at bounding box center [385, 296] width 66 height 29
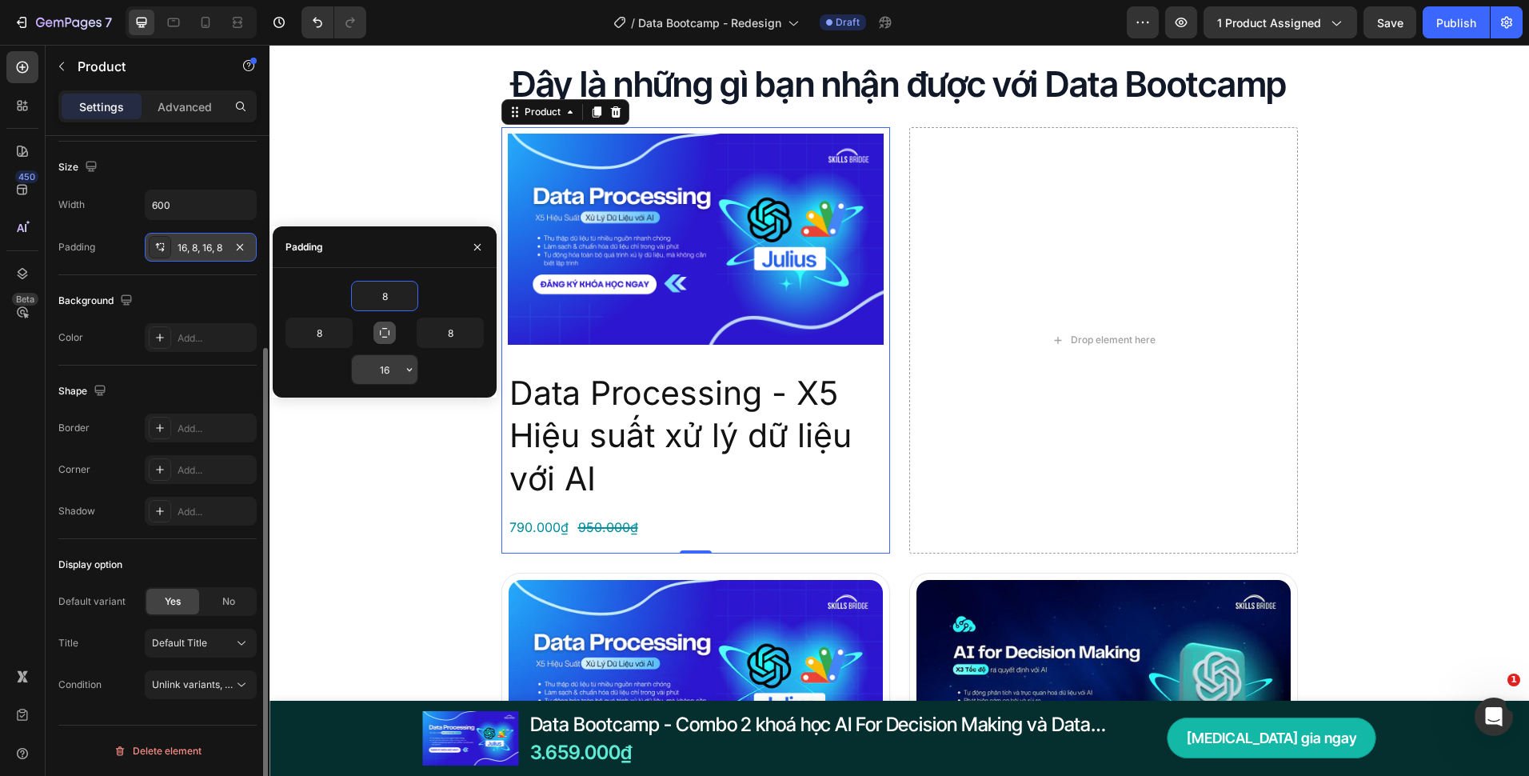
type input "8"
click at [394, 365] on input "16" at bounding box center [385, 369] width 66 height 29
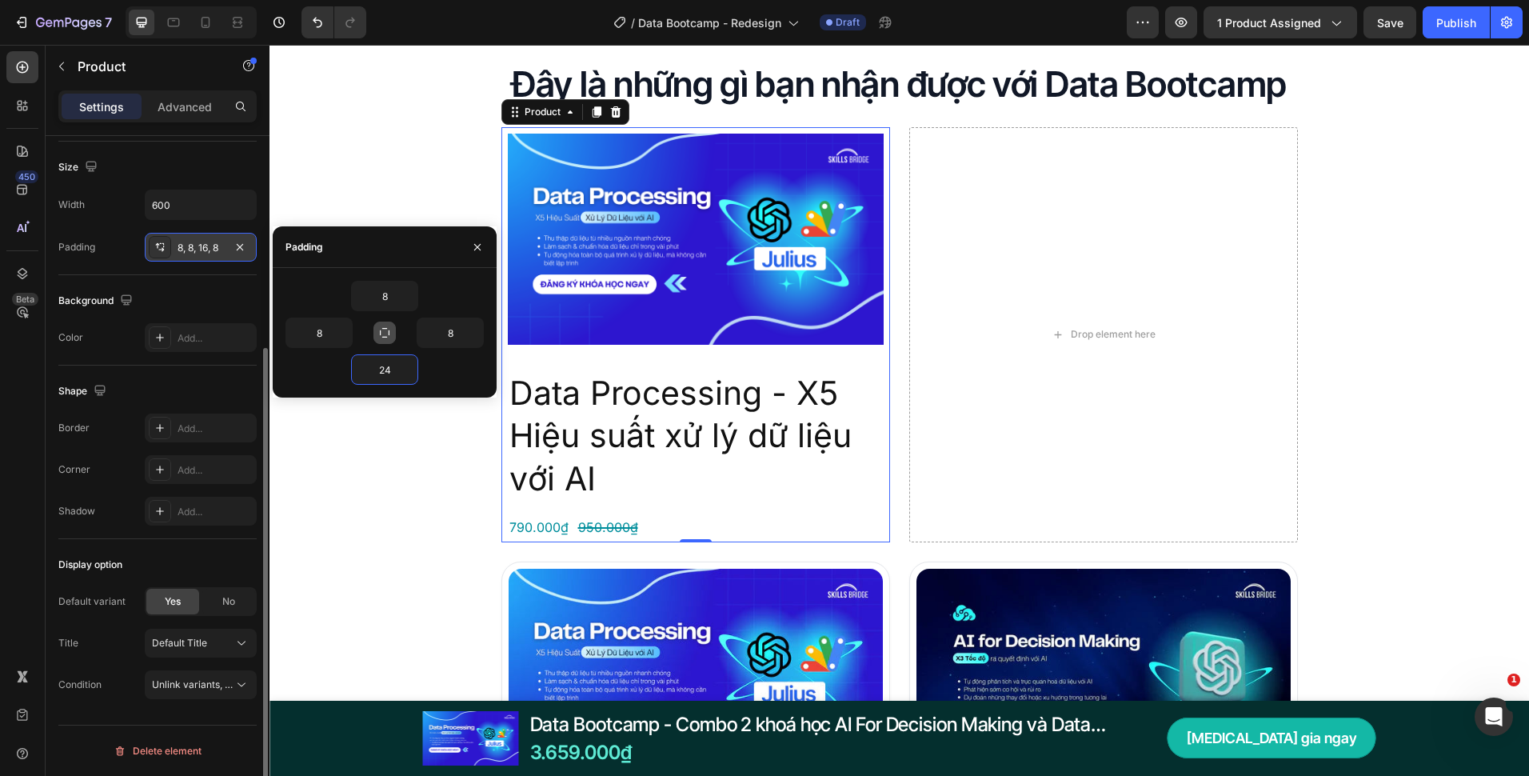
type input "24"
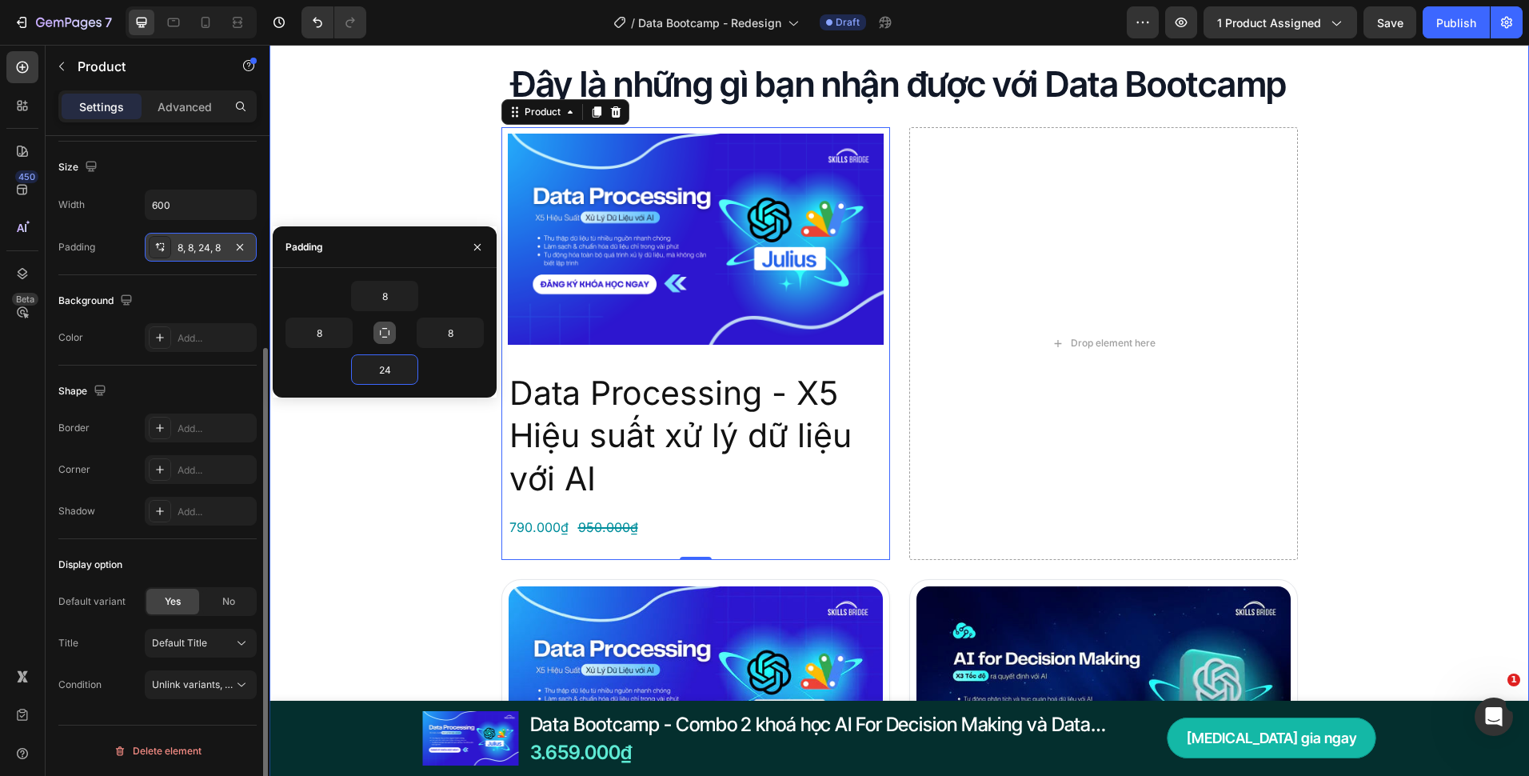
click at [453, 483] on div "Đây là những gì bạn nhận được với Data Bootcamp Heading Product Images Data Pro…" at bounding box center [900, 698] width 1260 height 1274
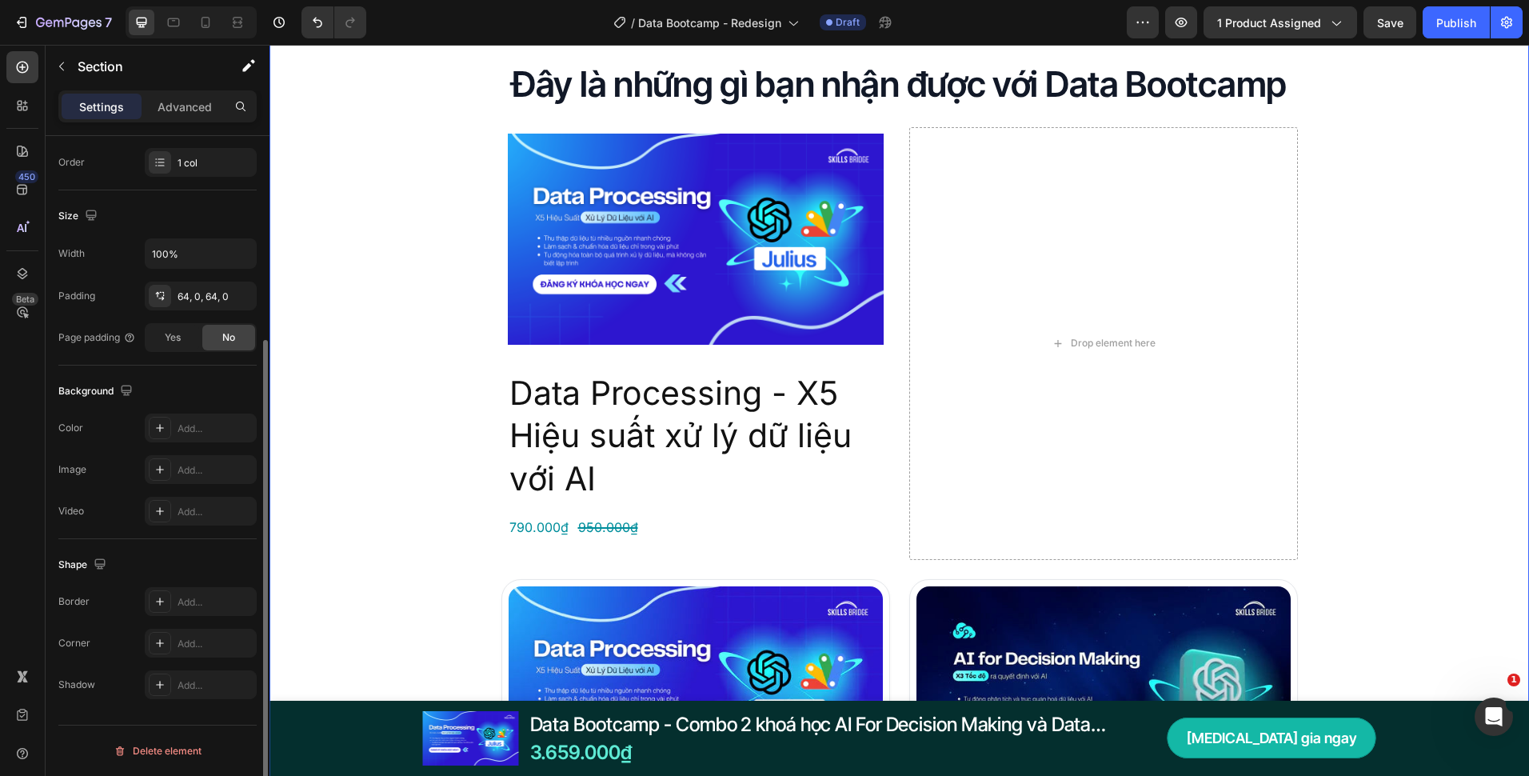
scroll to position [0, 0]
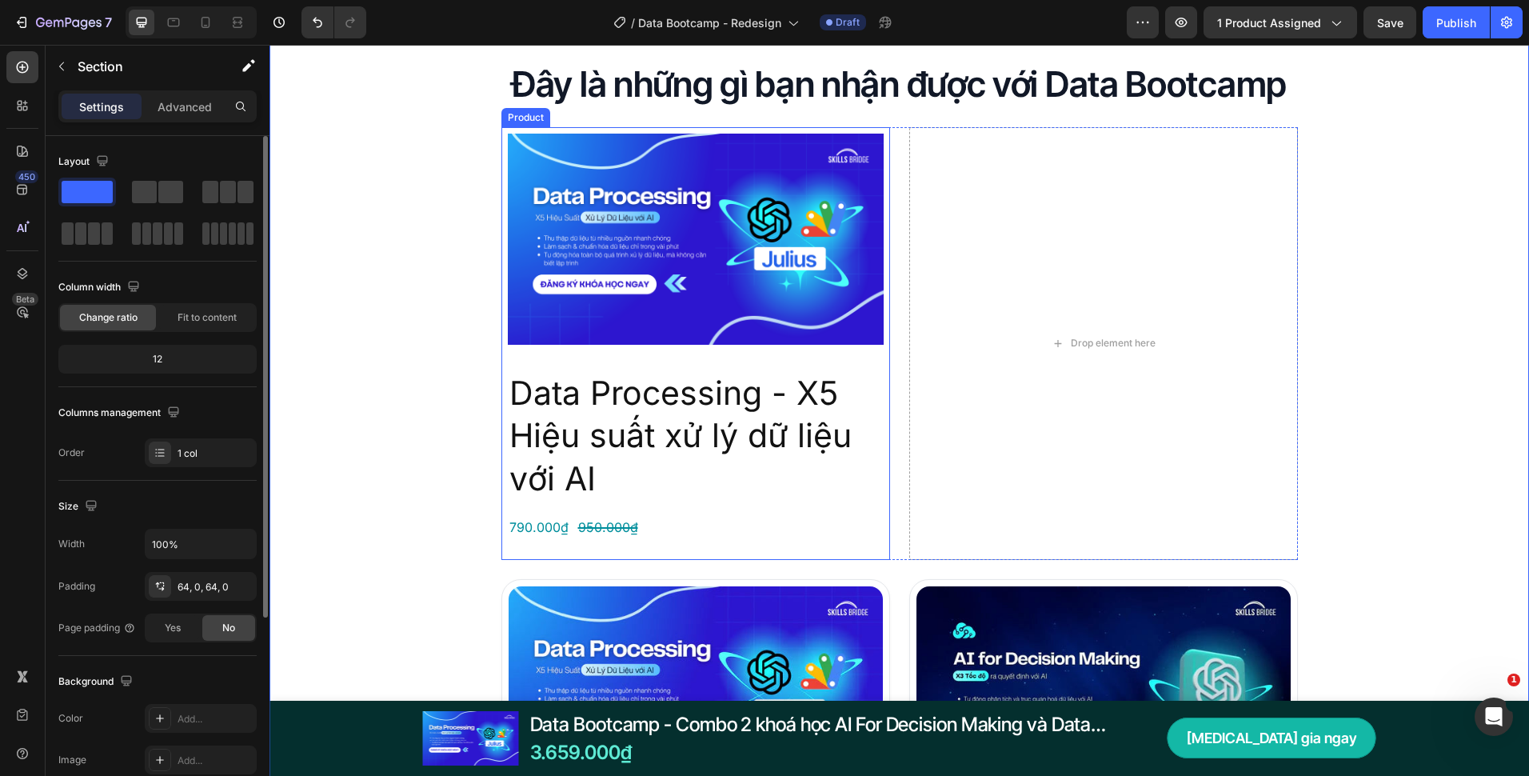
click at [502, 362] on div "Product Images Data Processing - X5 Hiệu suất xử lý dữ liệu với AI Product Titl…" at bounding box center [696, 343] width 389 height 433
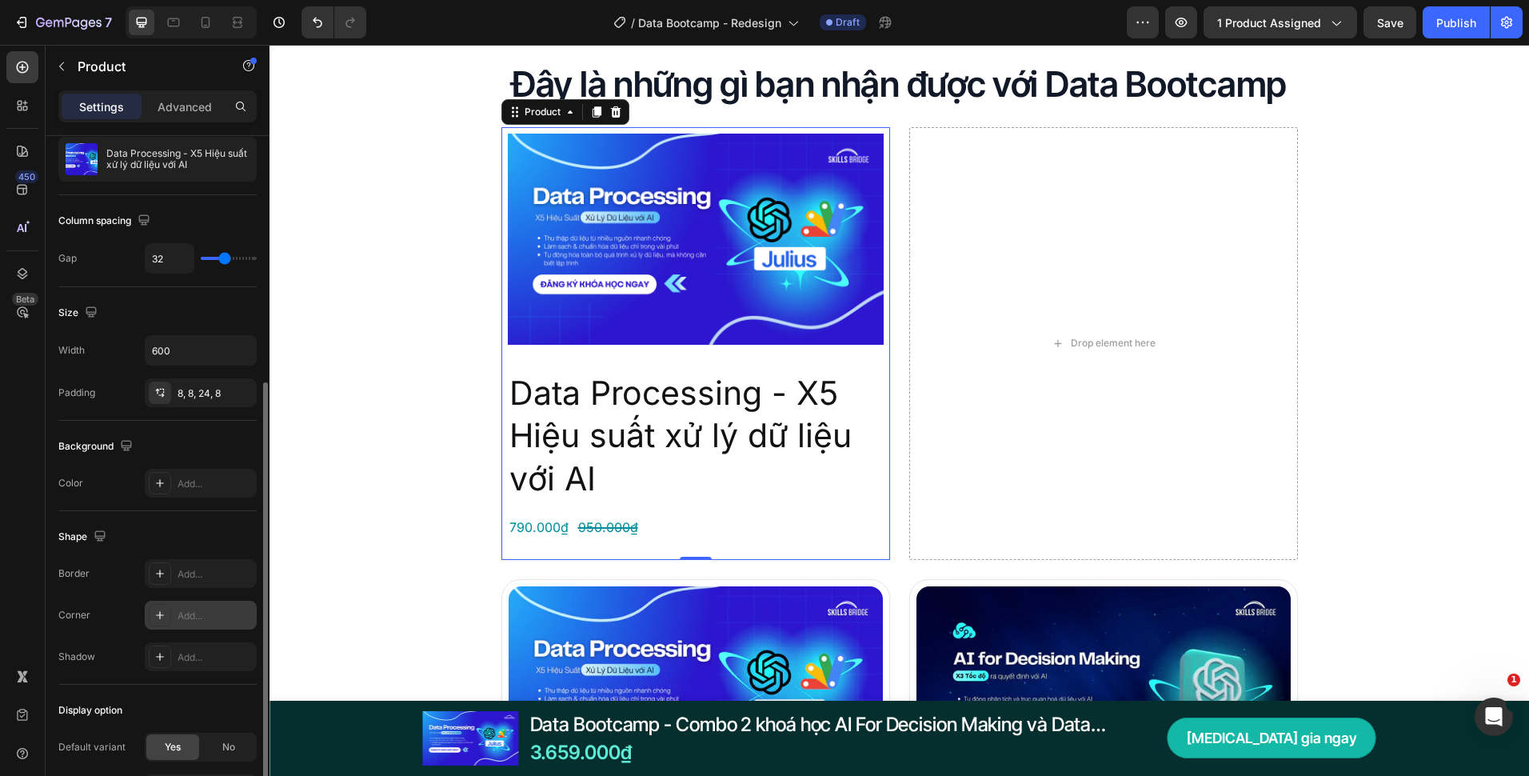
scroll to position [306, 0]
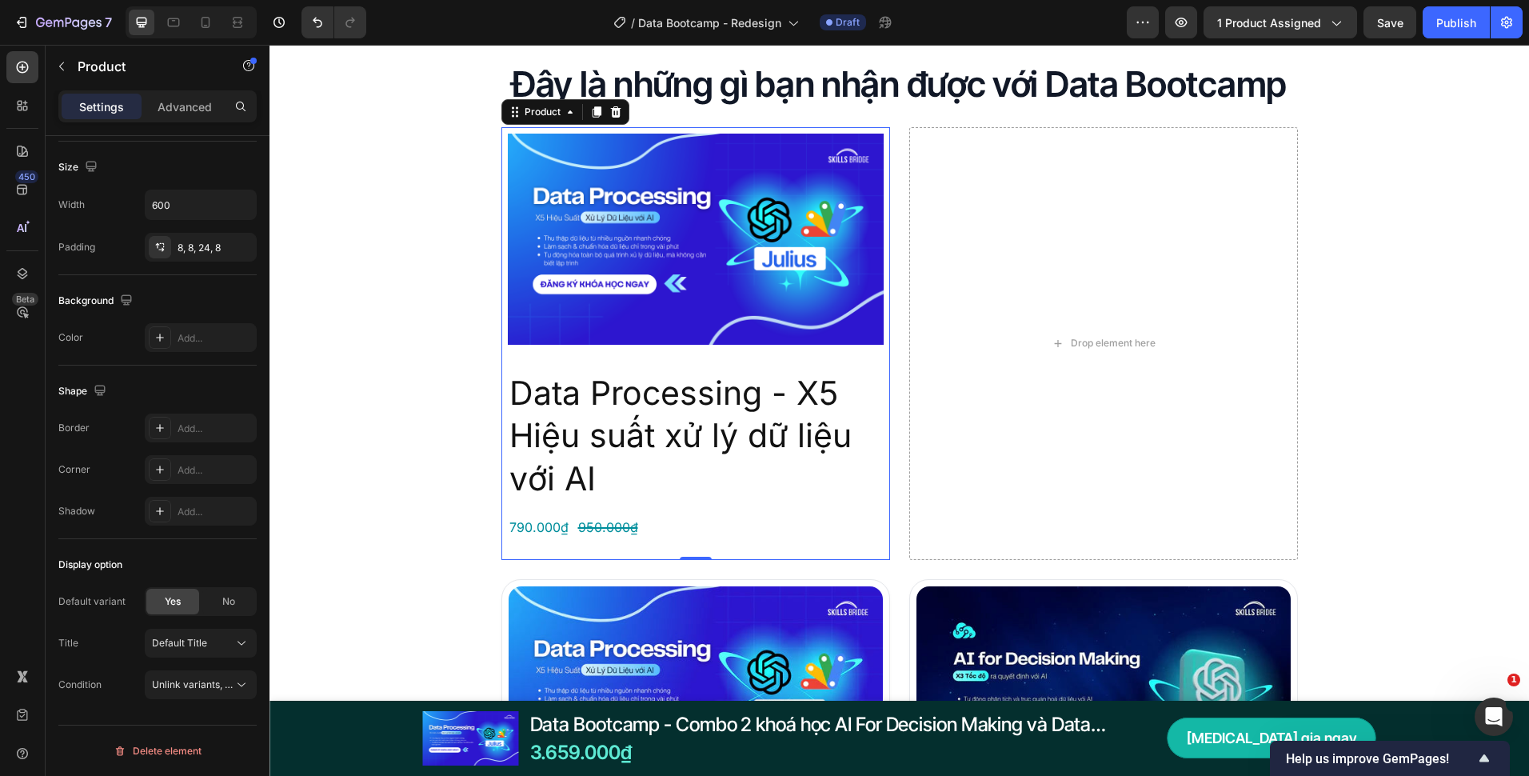
click at [880, 423] on div "Product Images Data Processing - X5 Hiệu suất xử lý dữ liệu với AI Product Titl…" at bounding box center [696, 343] width 389 height 433
click at [176, 346] on div "Add..." at bounding box center [201, 337] width 112 height 29
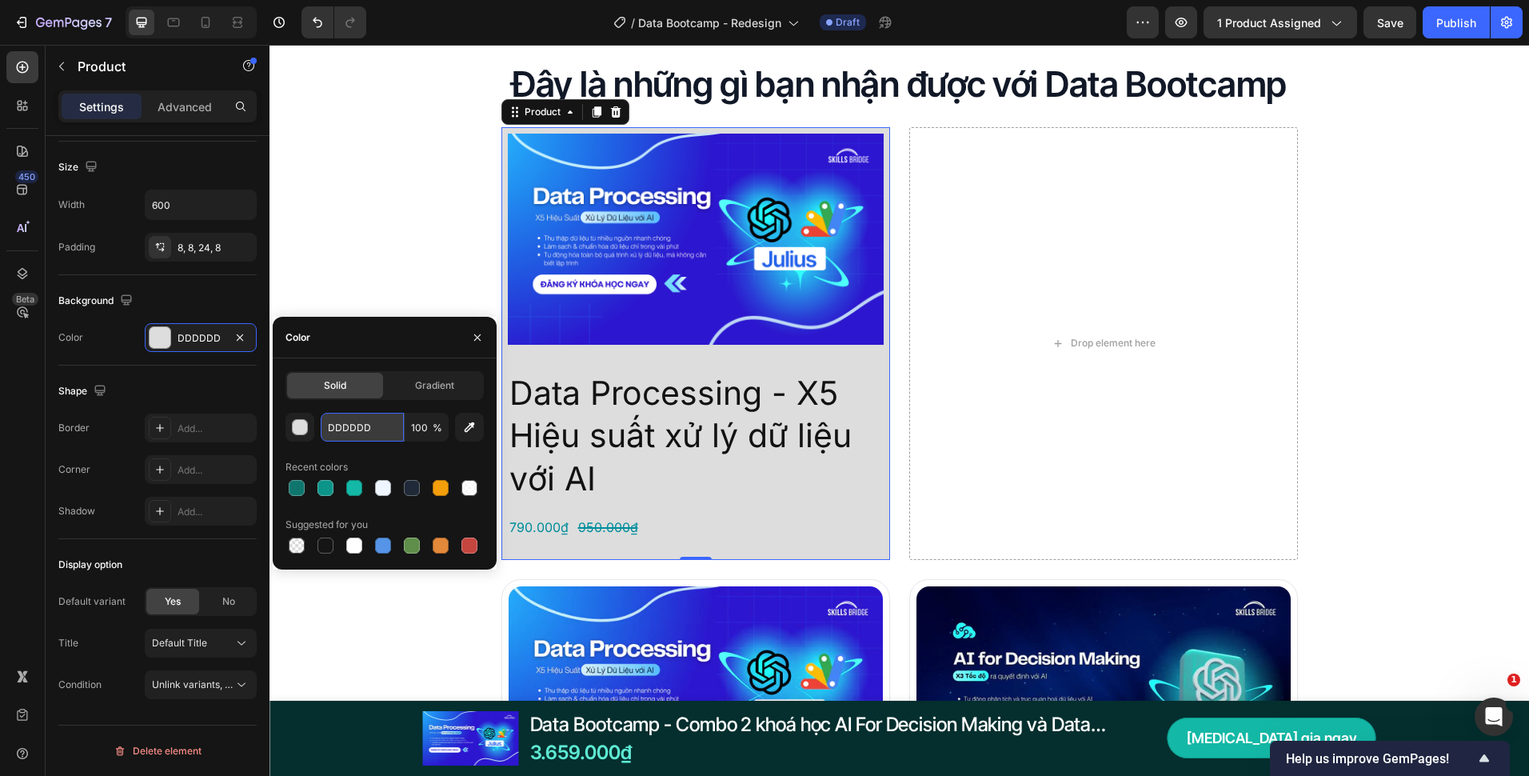
click at [369, 426] on input "DDDDDD" at bounding box center [362, 427] width 83 height 29
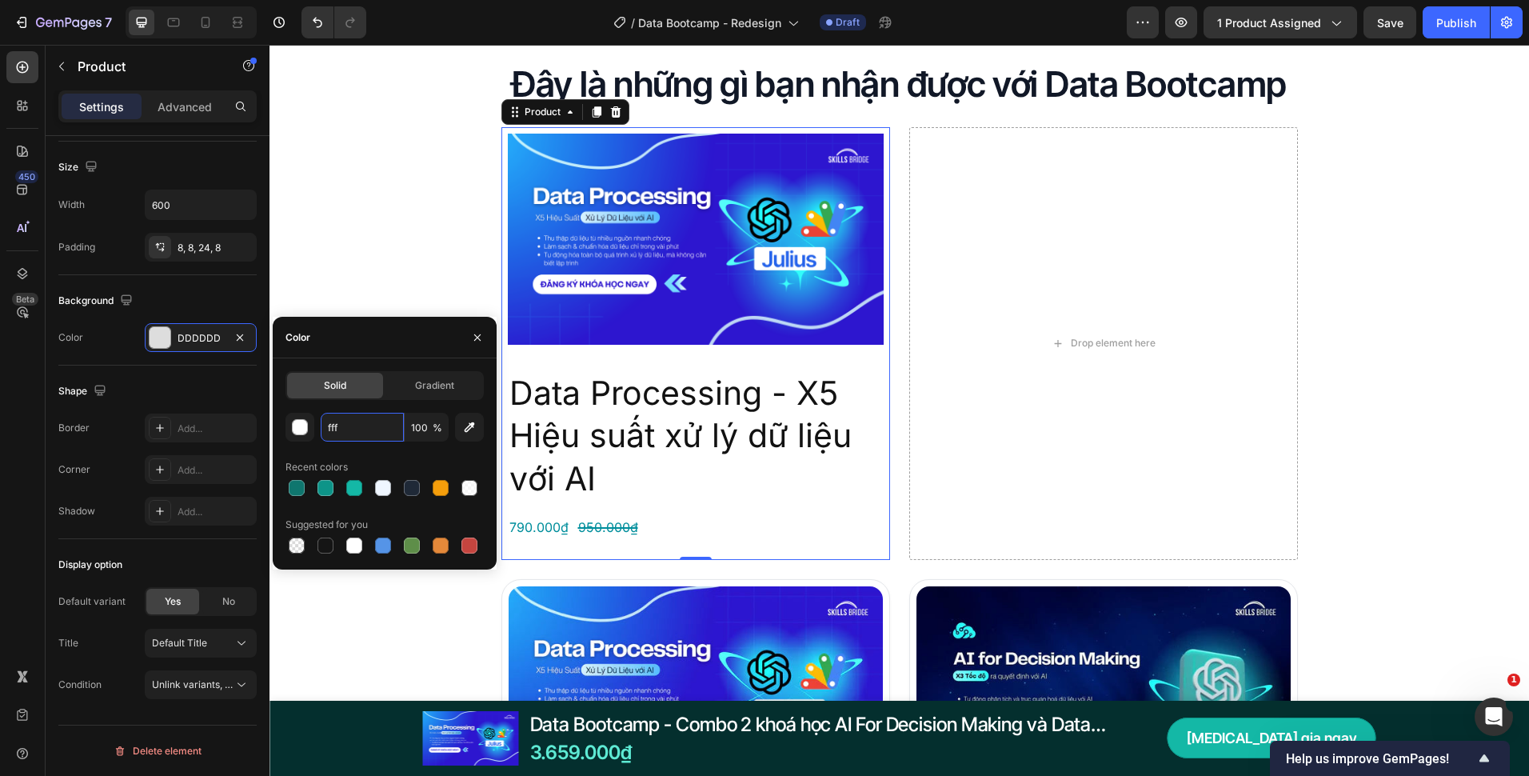
type input "FFFFFF"
click at [878, 377] on div "Product Images Data Processing - X5 Hiệu suất xử lý dữ liệu với AI Product Titl…" at bounding box center [696, 343] width 389 height 433
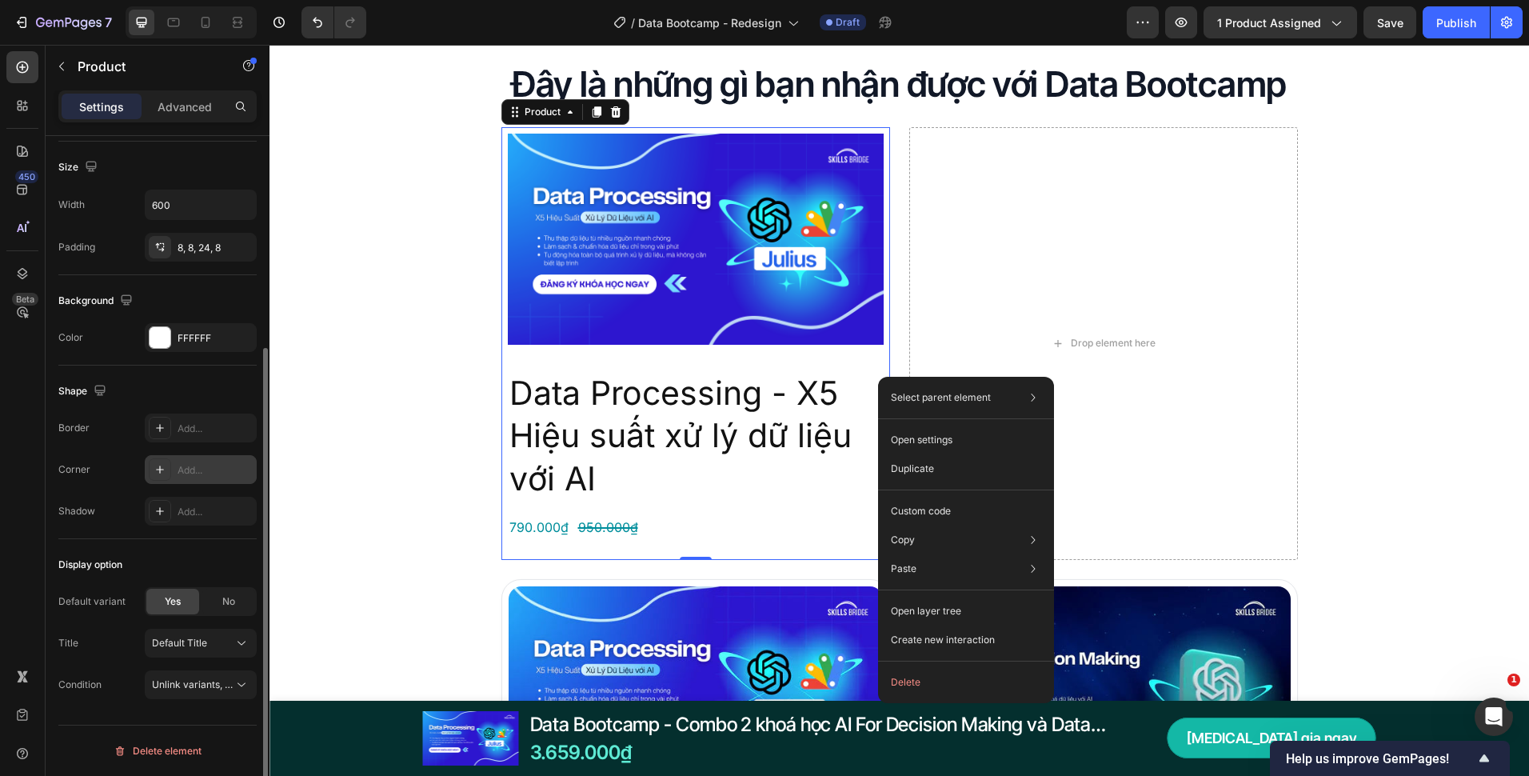
click at [165, 470] on icon at bounding box center [160, 469] width 13 height 13
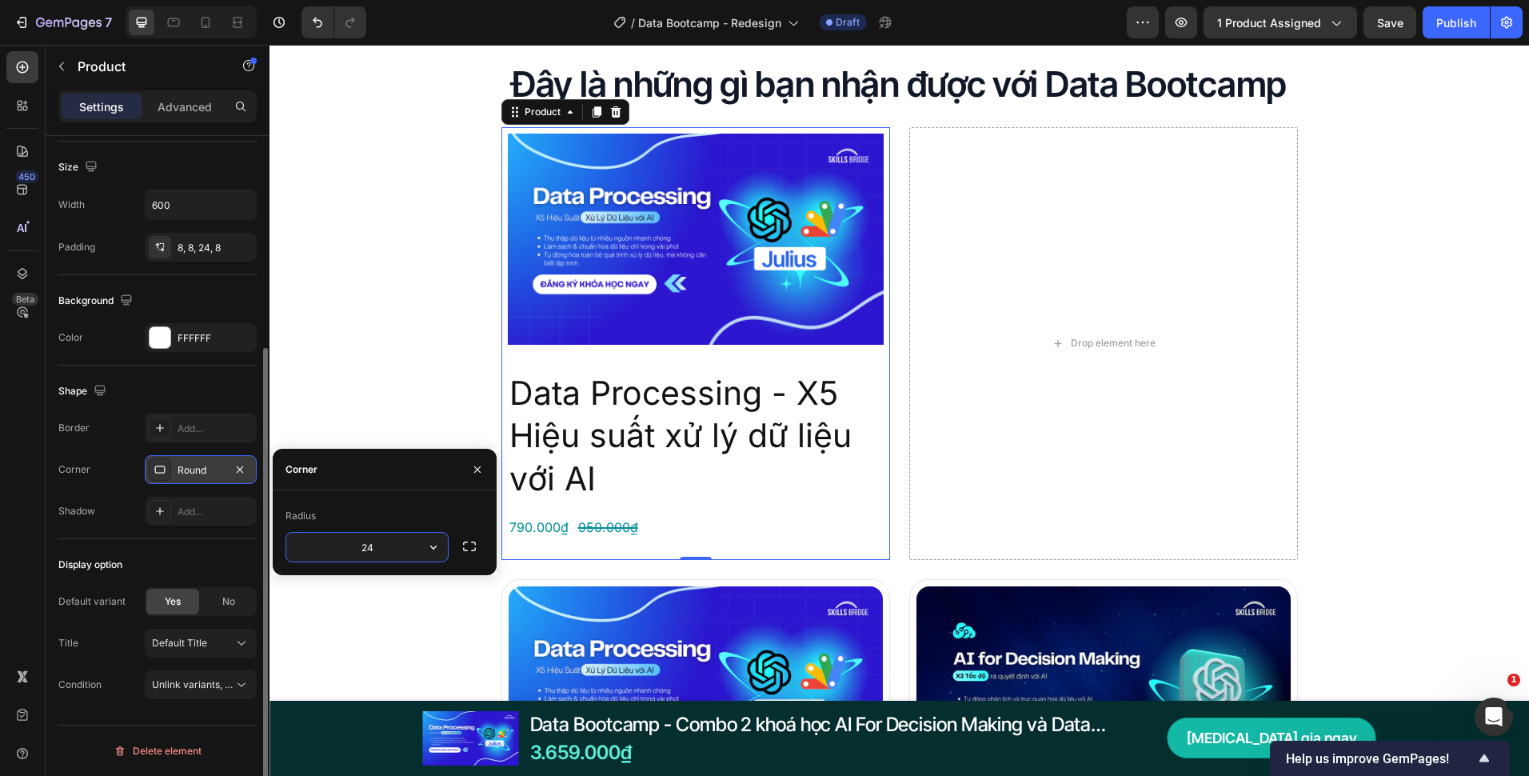
type input "24"
click at [438, 383] on div "Đây là những gì bạn nhận được với Data Bootcamp Heading Product Images Data Pro…" at bounding box center [900, 698] width 1260 height 1274
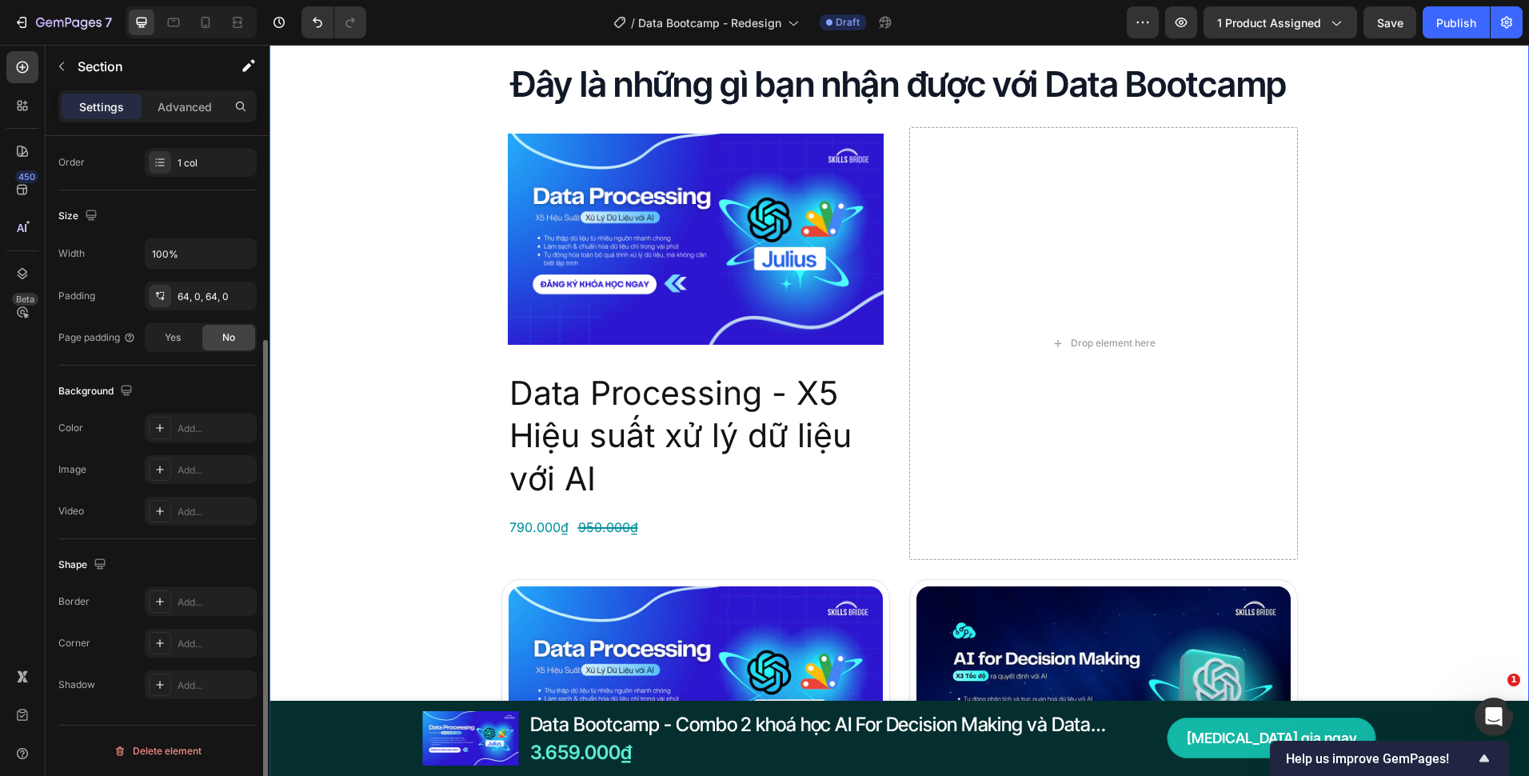
scroll to position [0, 0]
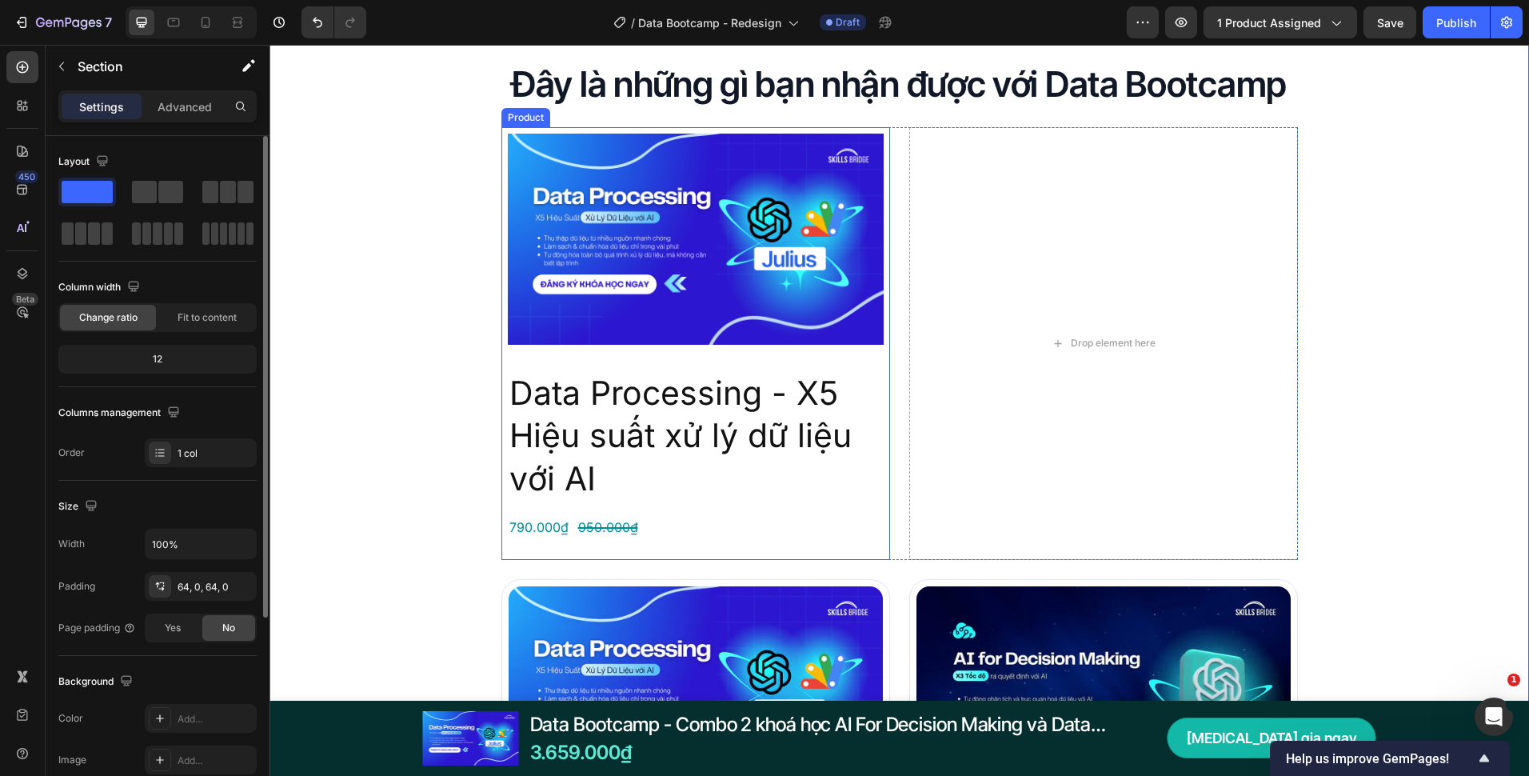
click at [502, 360] on div "Product Images Data Processing - X5 Hiệu suất xử lý dữ liệu với AI Product Titl…" at bounding box center [696, 343] width 389 height 433
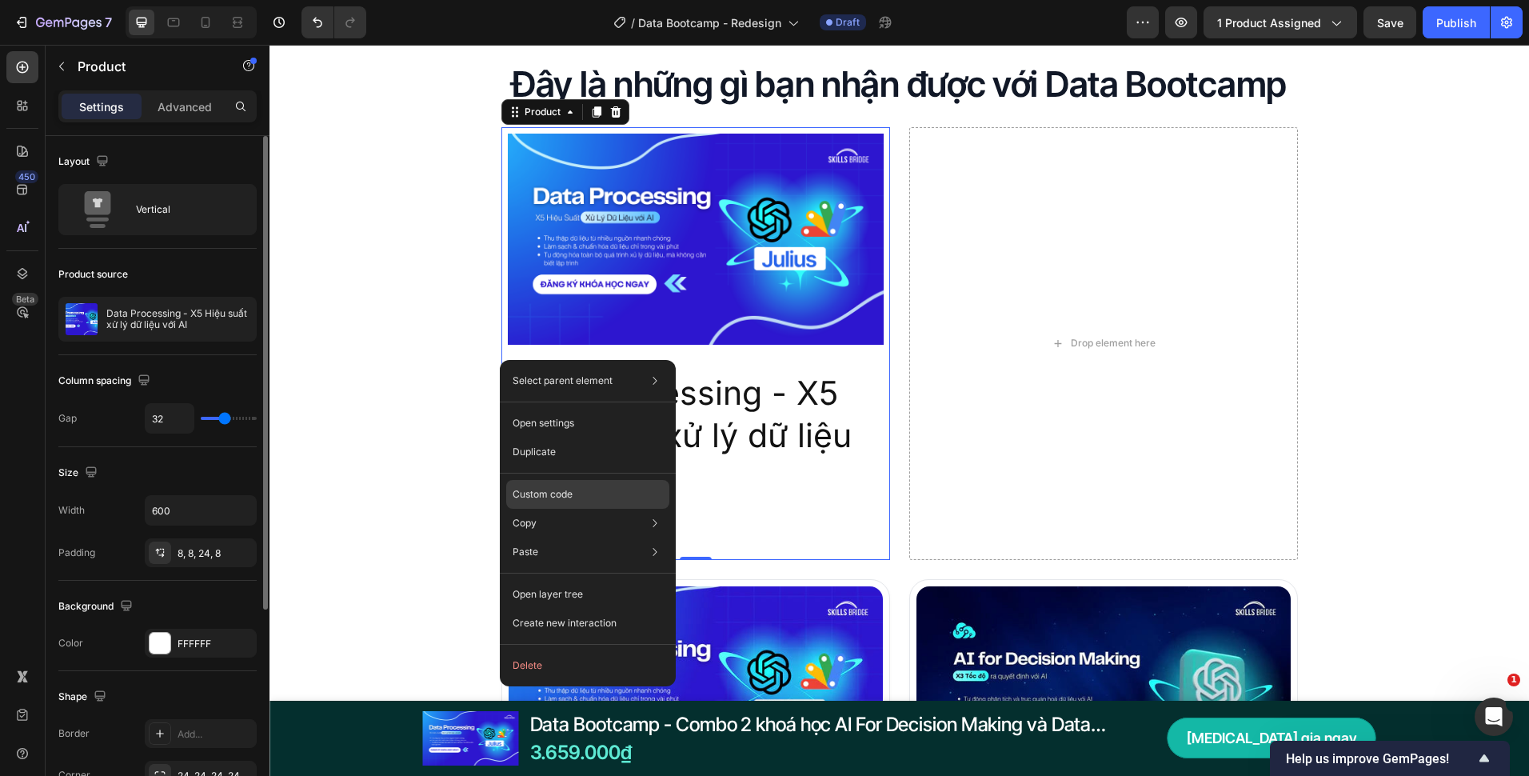
click at [554, 486] on div "Custom code" at bounding box center [587, 494] width 163 height 29
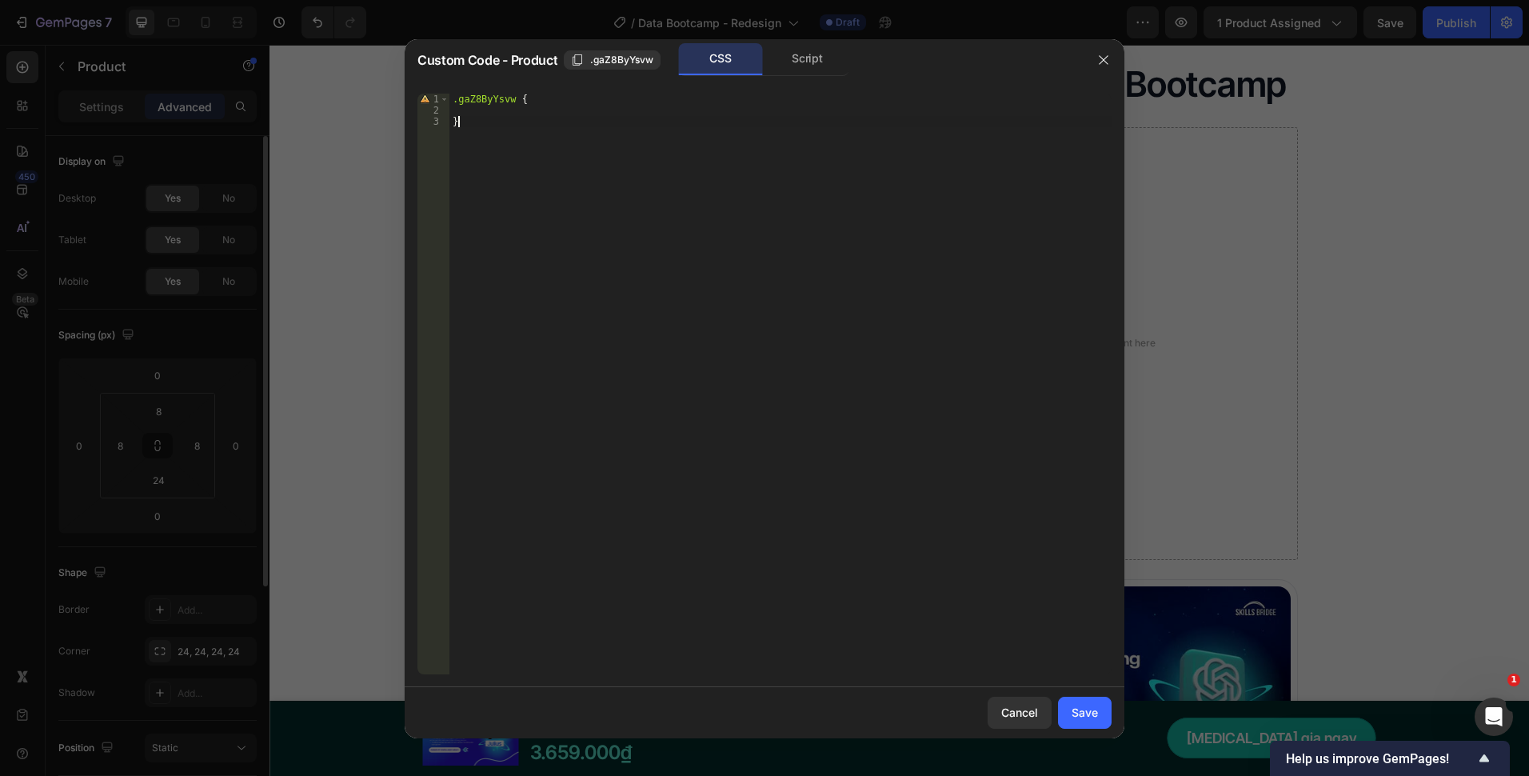
drag, startPoint x: 581, startPoint y: 170, endPoint x: 581, endPoint y: 139, distance: 30.4
click at [581, 166] on div ".gaZ8ByYsvw { }" at bounding box center [781, 395] width 662 height 603
click at [584, 122] on div ".gaZ8ByYsvw { }" at bounding box center [781, 395] width 662 height 603
click at [585, 101] on div ".gaZ8ByYsvw { }" at bounding box center [781, 395] width 662 height 603
type textarea ".gaZ8ByYsvw {"
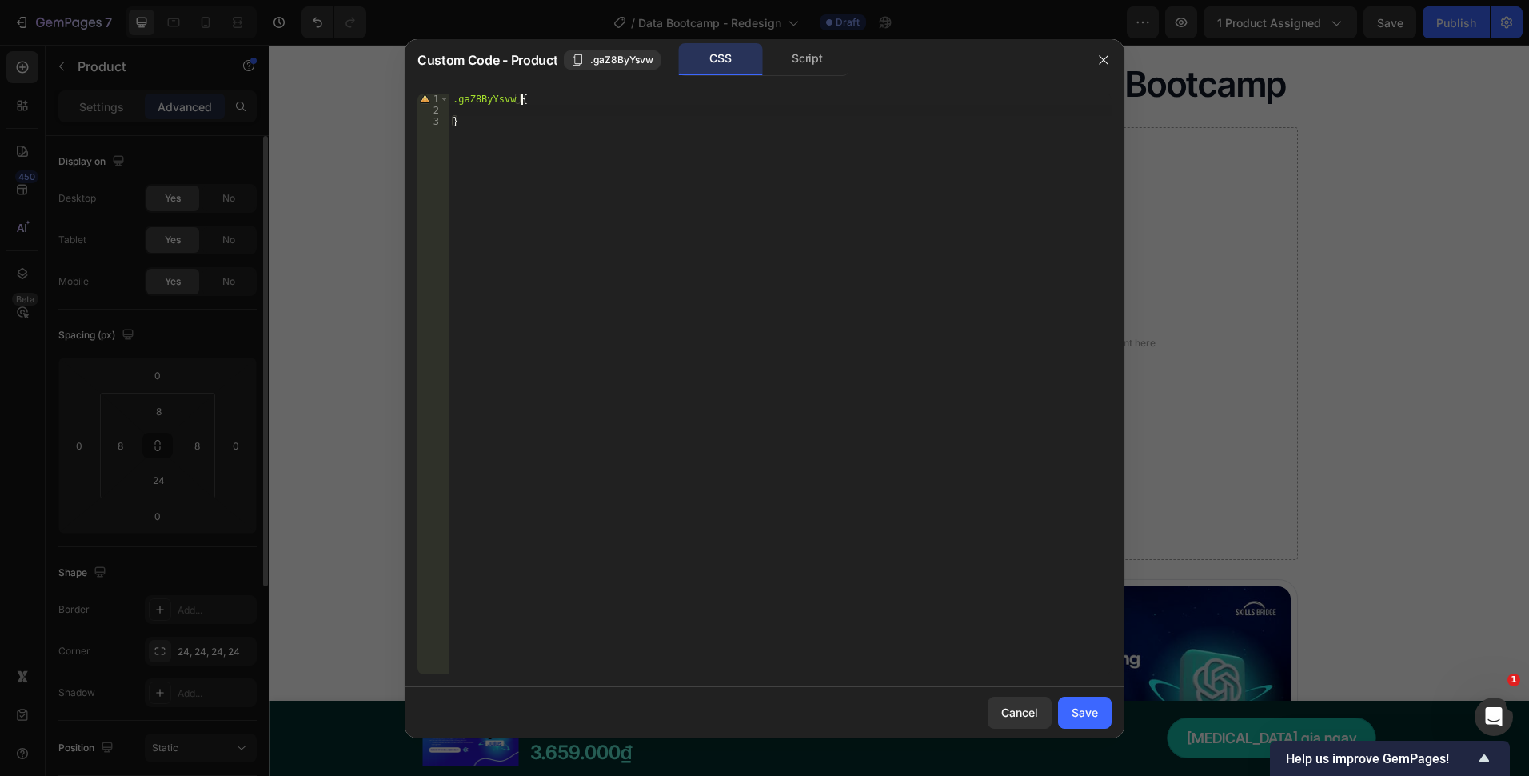
click at [581, 113] on div ".gaZ8ByYsvw { }" at bounding box center [781, 395] width 662 height 603
paste textarea "box-shadow: 0 1px 4px 0 rgba(18, 18, 18, 0.03);"
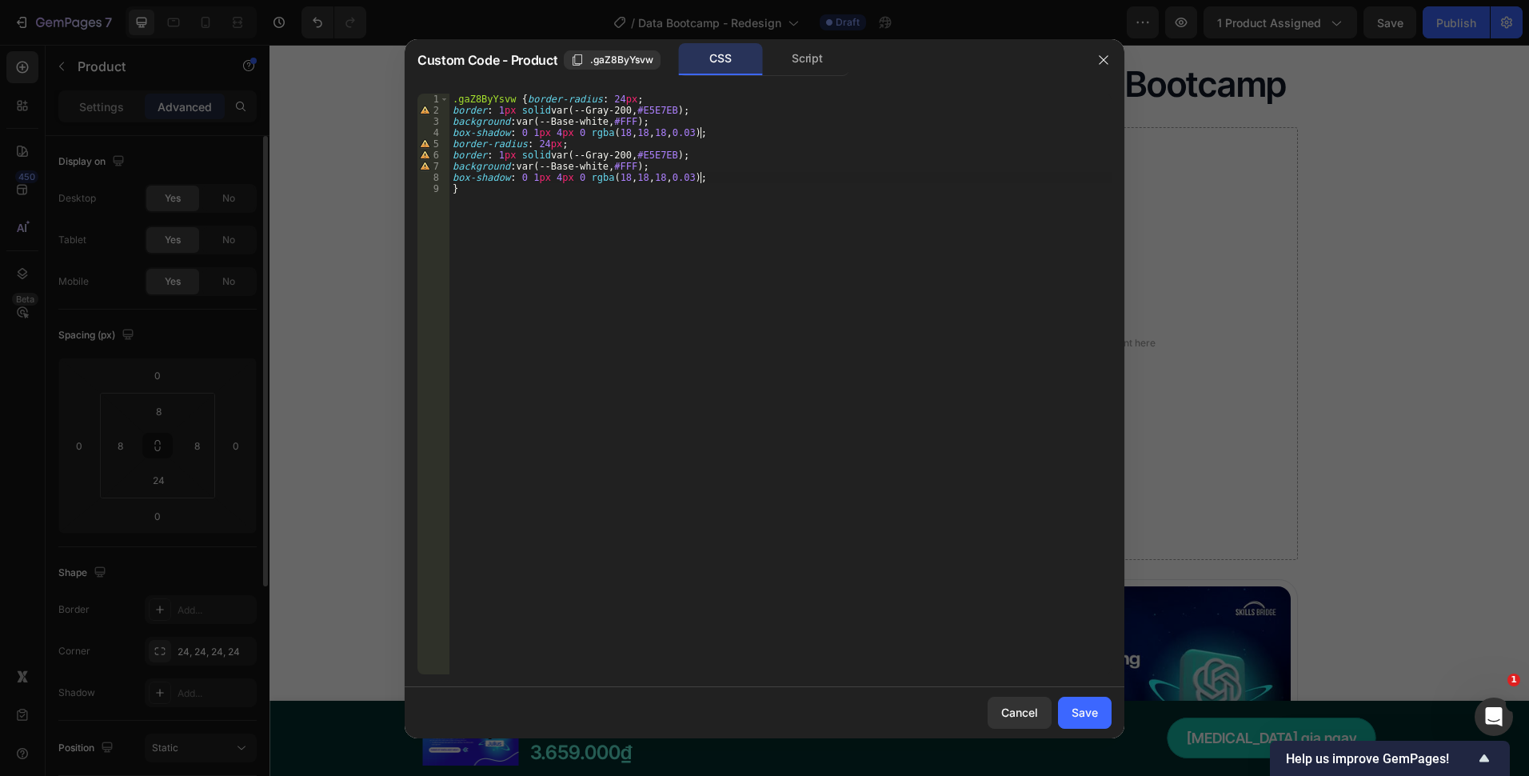
click at [693, 100] on div ".gaZ8ByYsvw { border-radius : 24 px ; border : 1 px solid var(--Gray-200, #E5E7…" at bounding box center [781, 395] width 662 height 603
type textarea ".gaZ8ByYsvw {"
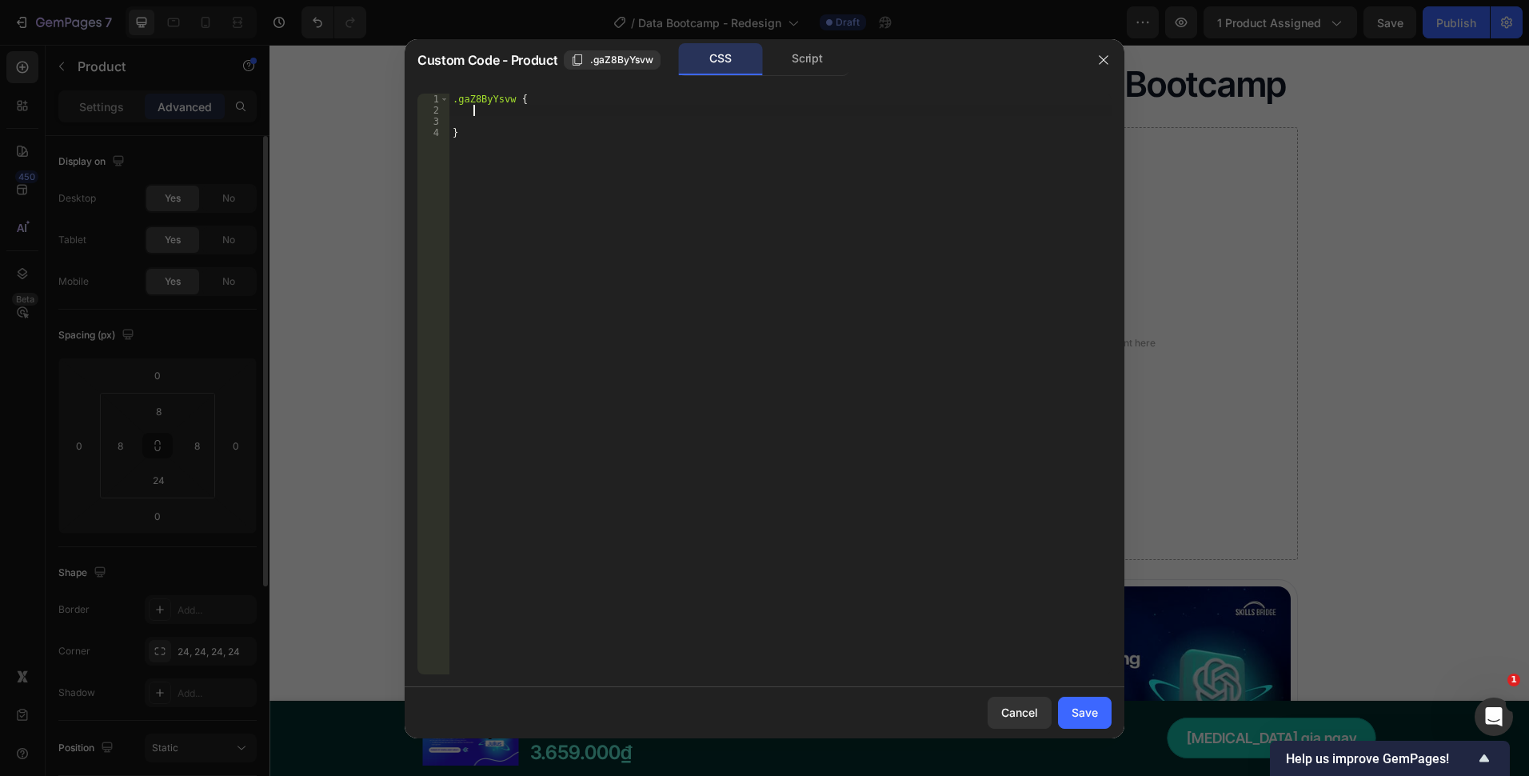
scroll to position [0, 1]
paste textarea "box-shadow: 0 1px 4px 0 rgba(18, 18, 18, 0.03);"
drag, startPoint x: 587, startPoint y: 108, endPoint x: 446, endPoint y: 106, distance: 140.8
click at [446, 106] on div "box-shadow: 0 1px 4px 0 rgba(18, 18, 18, 0.03); 1 2 3 4 5 6 7 .gaZ8ByYsvw { bor…" at bounding box center [765, 384] width 694 height 581
type textarea "border-radius: 24px;"
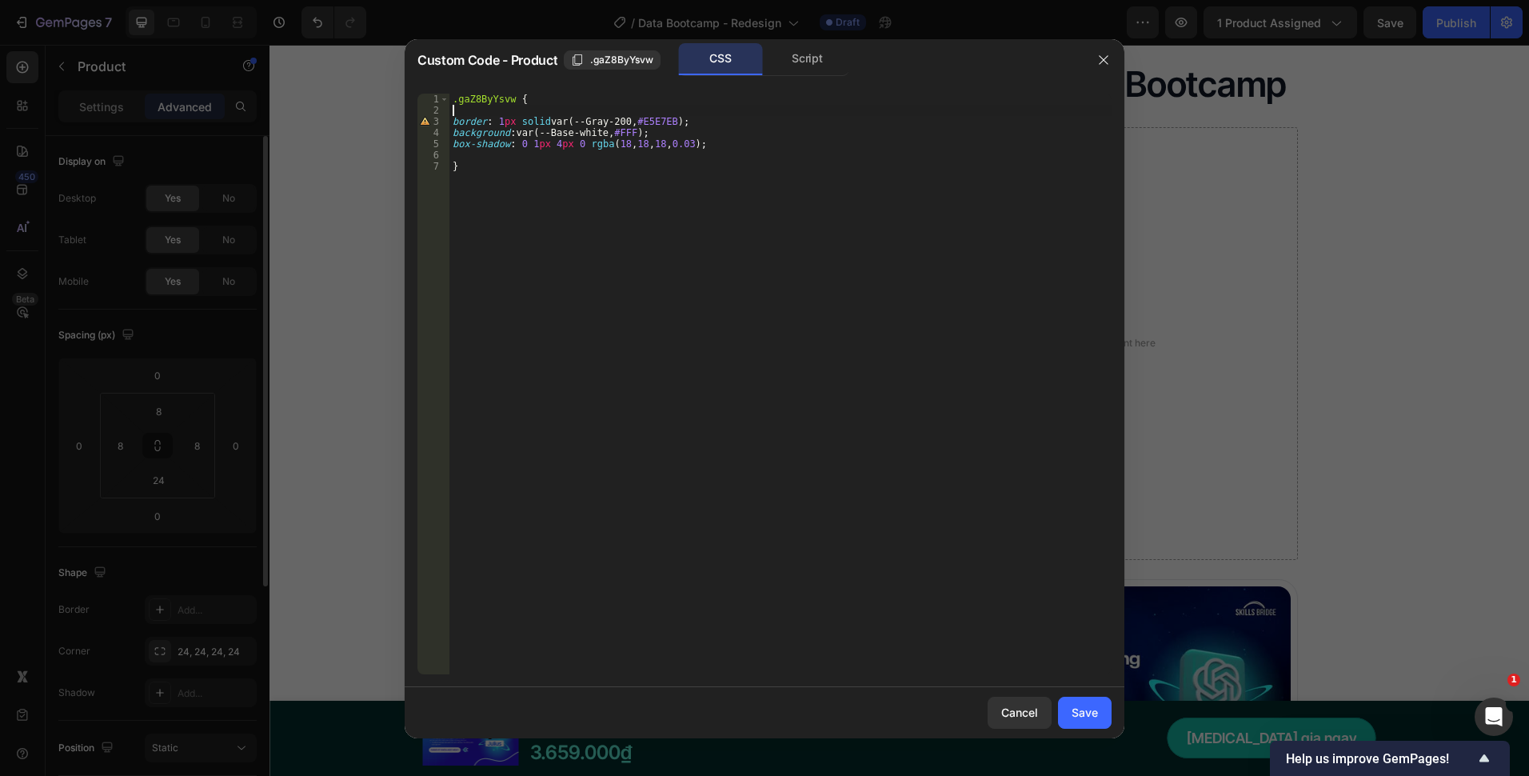
scroll to position [0, 0]
drag, startPoint x: 699, startPoint y: 112, endPoint x: 435, endPoint y: 112, distance: 264.0
click at [435, 112] on div ".gaZ8ByYsvw { 1 2 3 4 5 6 .gaZ8ByYsvw { border : 1 px solid var(--Gray-200, #E5…" at bounding box center [765, 384] width 694 height 581
type textarea "border: 1px solid var(--Gray-200, #E5E7EB);"
type textarea ".gaZ8ByYsvw {"
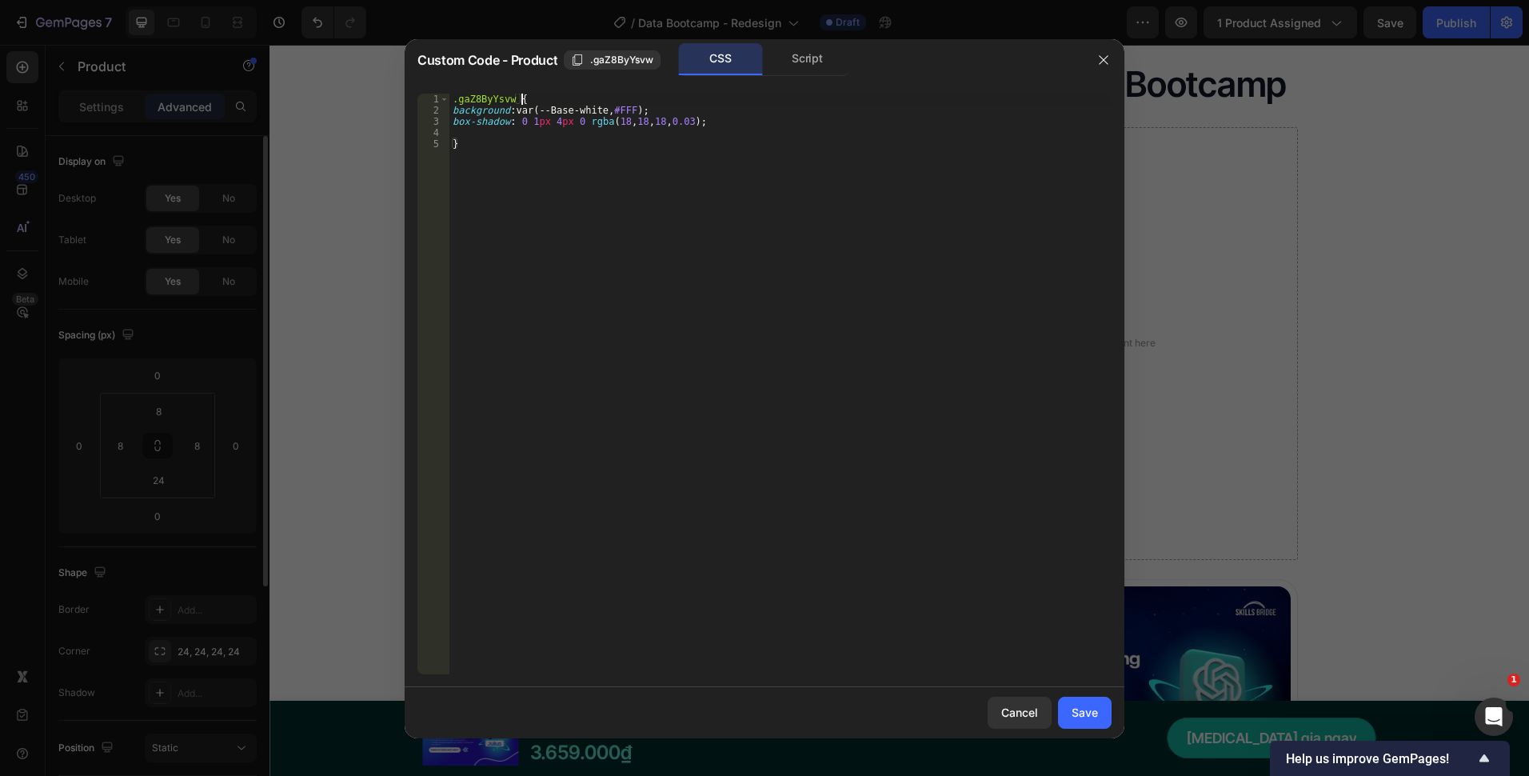
click at [495, 131] on div ".gaZ8ByYsvw { background : var(--Base-white, #FFF ) ; box-shadow : 0 1 px 4 px …" at bounding box center [781, 395] width 662 height 603
drag, startPoint x: 652, startPoint y: 109, endPoint x: 423, endPoint y: 104, distance: 228.8
click at [424, 104] on div "box-shadow: 0 1px 4px 0 rgba(18, 18, 18, 0.03); 1 2 3 4 .gaZ8ByYsvw { backgroun…" at bounding box center [765, 384] width 694 height 581
type textarea ".gaZ8ByYsvw { background: var(--Base-white, #FFF);"
click at [621, 106] on div ".gaZ8ByYsvw { background : var(--Base-white, #FFF ) ; box-shadow : 0 1 px 4 px …" at bounding box center [781, 384] width 662 height 581
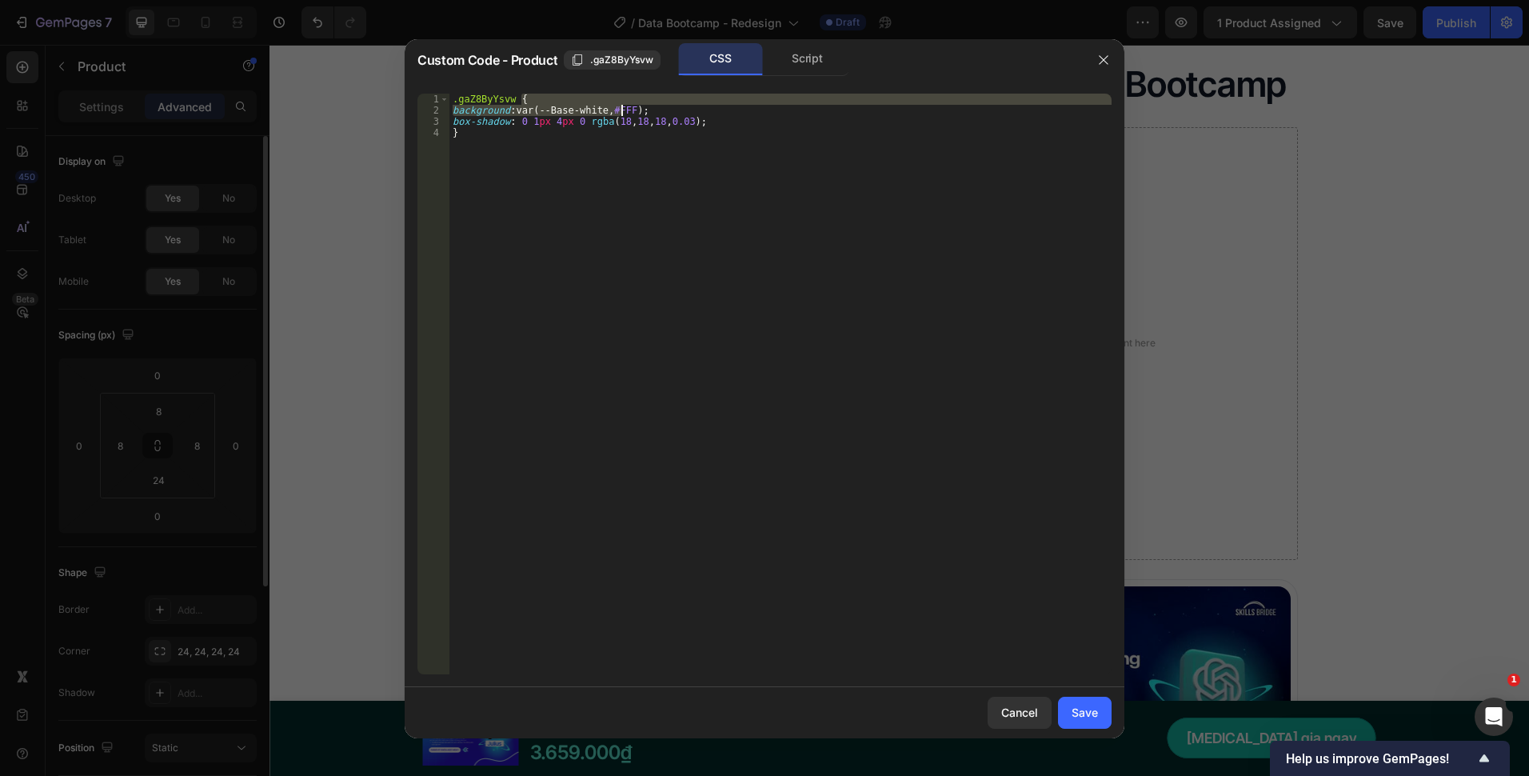
drag, startPoint x: 657, startPoint y: 104, endPoint x: 540, endPoint y: 113, distance: 117.1
click at [540, 113] on div ".gaZ8ByYsvw { background : var(--Base-white, #FFF ) ; box-shadow : 0 1 px 4 px …" at bounding box center [781, 395] width 662 height 603
click at [631, 105] on div ".gaZ8ByYsvw { background : var(--Base-white, #FFF ) ; box-shadow : 0 1 px 4 px …" at bounding box center [781, 384] width 662 height 581
click at [645, 106] on div ".gaZ8ByYsvw { background : var(--Base-white, #FFF ) ; box-shadow : 0 1 px 4 px …" at bounding box center [781, 395] width 662 height 603
click at [671, 113] on div ".gaZ8ByYsvw { border : 1 px solid var(--Gray-200, #E5E7EB ) ; background : var(…" at bounding box center [781, 384] width 662 height 581
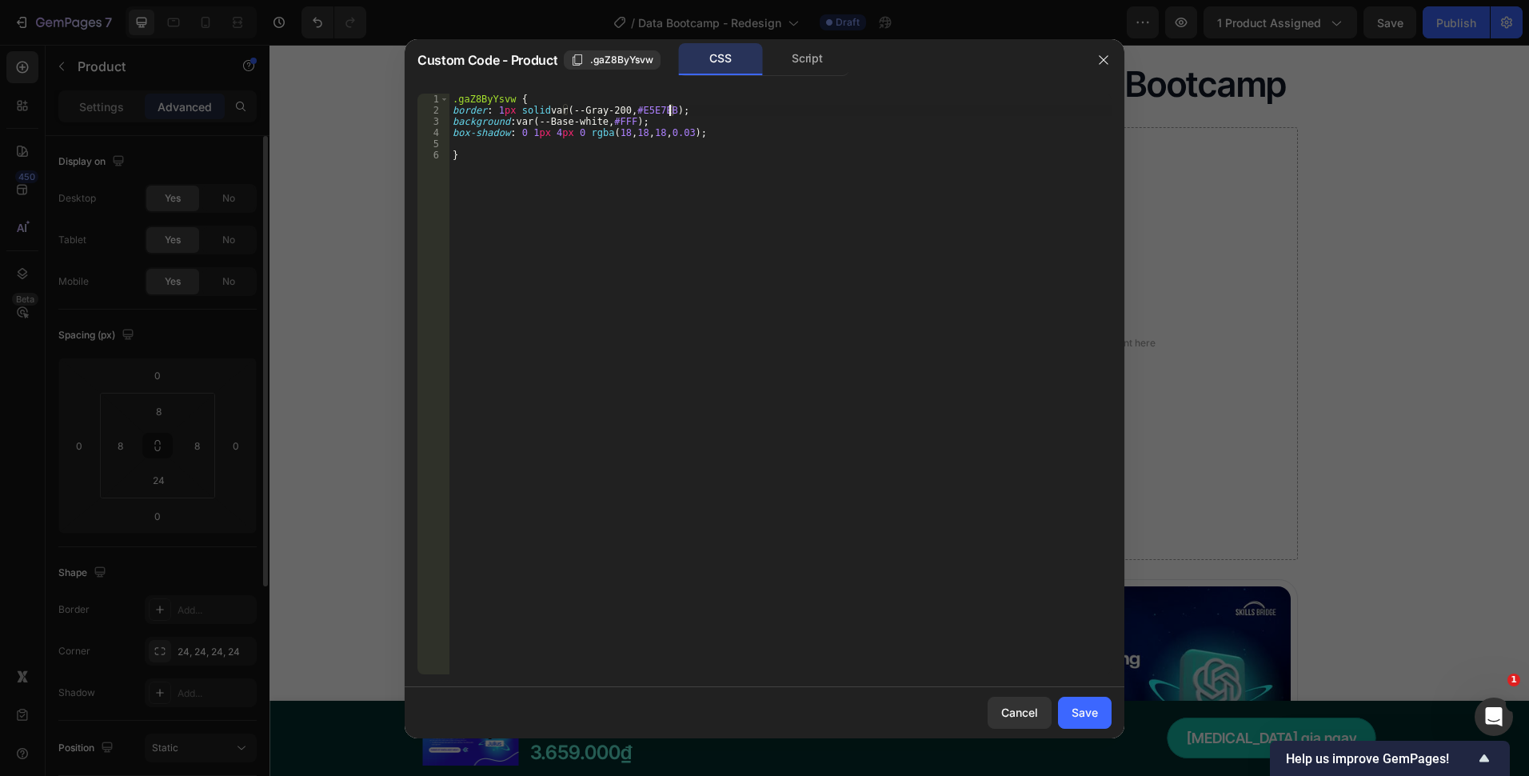
click at [662, 119] on div ".gaZ8ByYsvw { border : 1 px solid var(--Gray-200, #E5E7EB ) ; background : var(…" at bounding box center [781, 395] width 662 height 603
type textarea "background: var(--Base-white, #FFF);"
drag, startPoint x: 641, startPoint y: 125, endPoint x: 449, endPoint y: 120, distance: 192.0
click at [449, 120] on div "background: var(--Base-white, #FFF); 1 2 3 4 5 6 .gaZ8ByYsvw { border : 1 px so…" at bounding box center [765, 384] width 694 height 581
click at [676, 113] on div ".gaZ8ByYsvw { border : 1 px solid var(--Gray-200, #E5E7EB ) ; box-shadow : 0 1 …" at bounding box center [781, 395] width 662 height 603
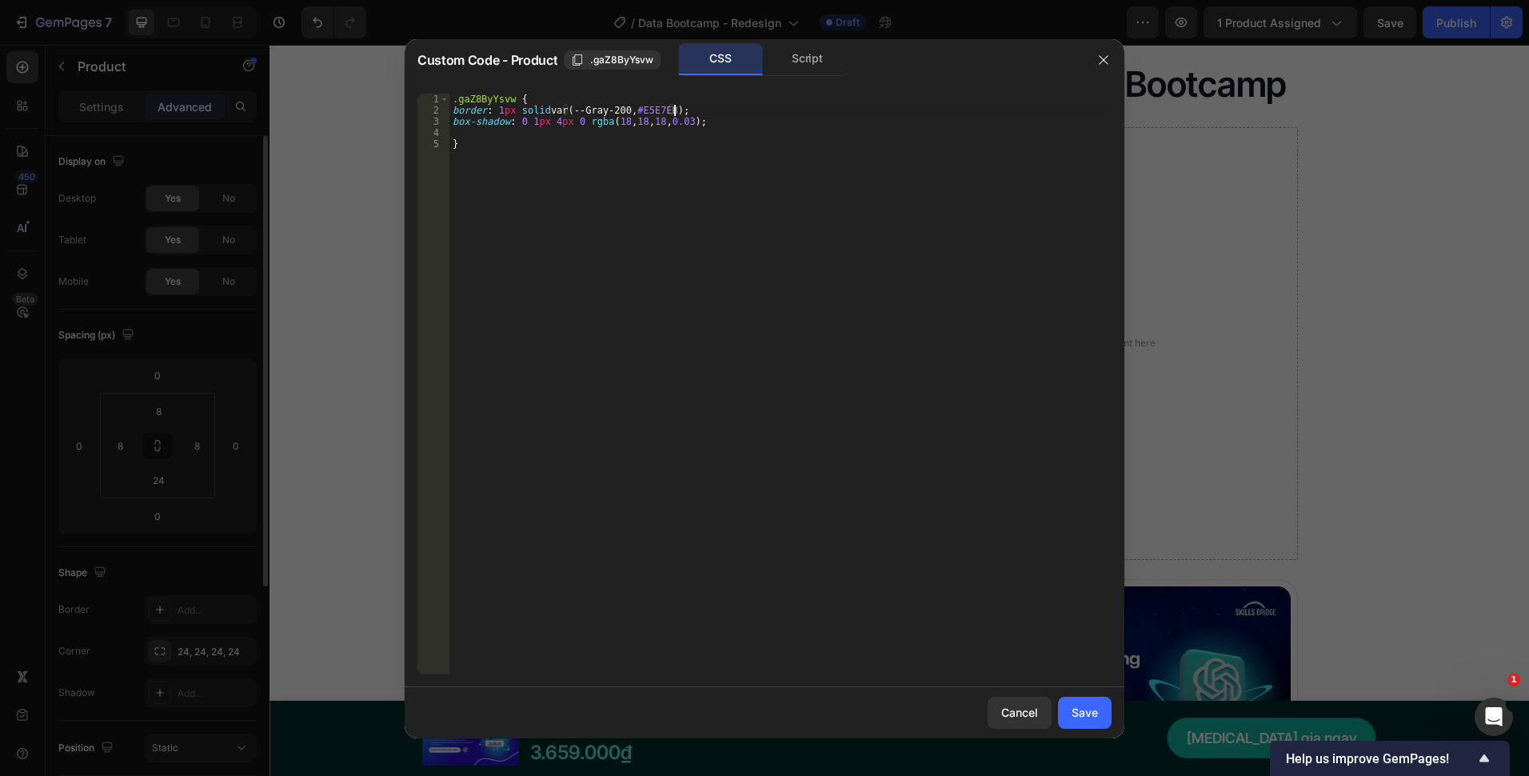
scroll to position [0, 18]
click at [694, 122] on div ".gaZ8ByYsvw { border : 1 px solid var(--Gray-200, #E5E7EB ) !important ; box-sh…" at bounding box center [781, 395] width 662 height 603
click at [643, 123] on div ".gaZ8ByYsvw { border : 1 px solid var(--Gray-200, #E5E7EB ) !important ; box-sh…" at bounding box center [781, 395] width 662 height 603
type textarea "box-shadow: 0 1px 4px 0 rgba(18, 18, 18, 0.03) !important;"
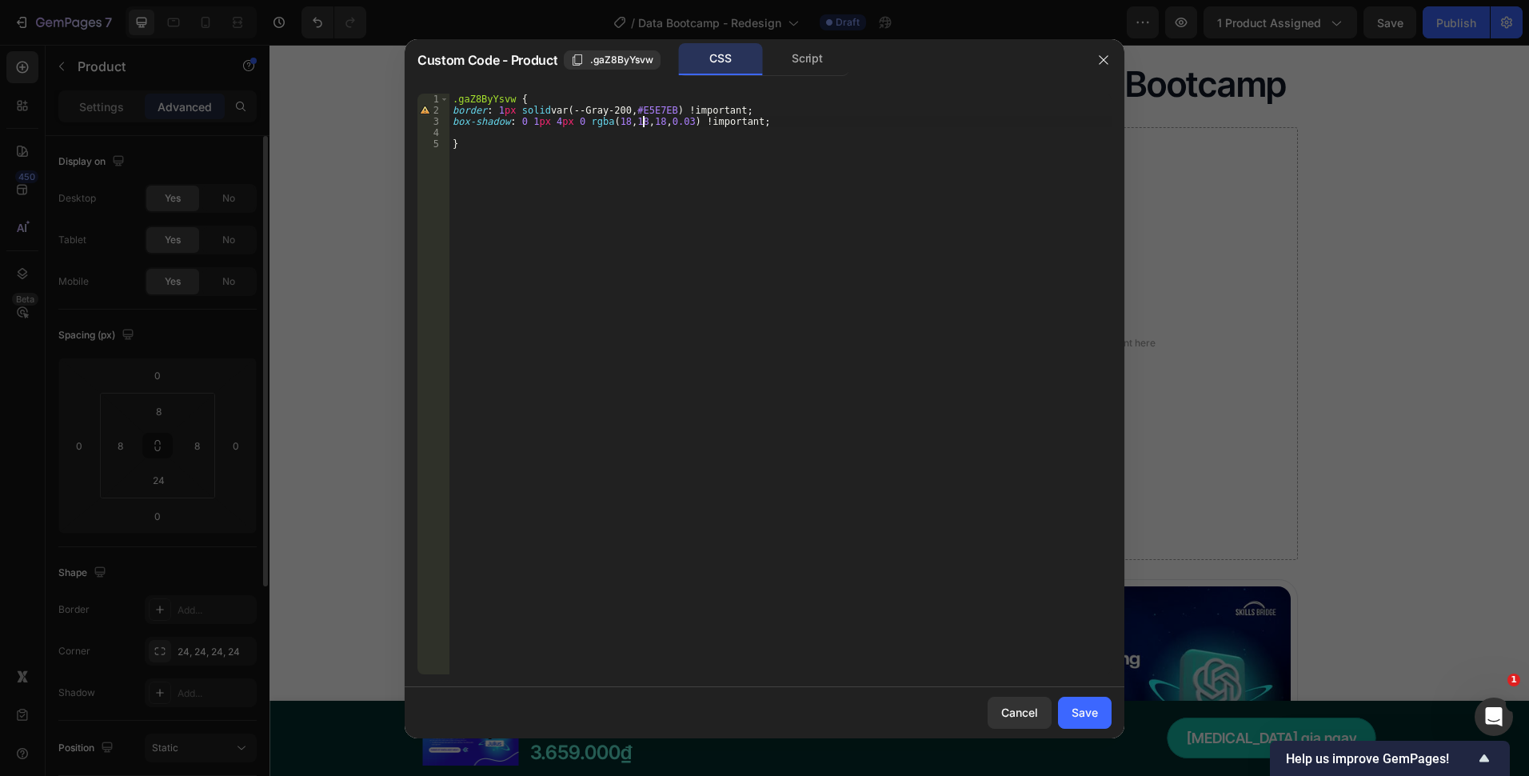
click at [637, 138] on div ".gaZ8ByYsvw { border : 1 px solid var(--Gray-200, #E5E7EB ) !important ; box-sh…" at bounding box center [781, 395] width 662 height 603
type textarea "box-shadow: 0 1px 4px 0 rgba(18, 18, 18, 0.03) !important;"
drag, startPoint x: 1084, startPoint y: 702, endPoint x: 746, endPoint y: 629, distance: 345.5
click at [1084, 702] on button "Save" at bounding box center [1085, 713] width 54 height 32
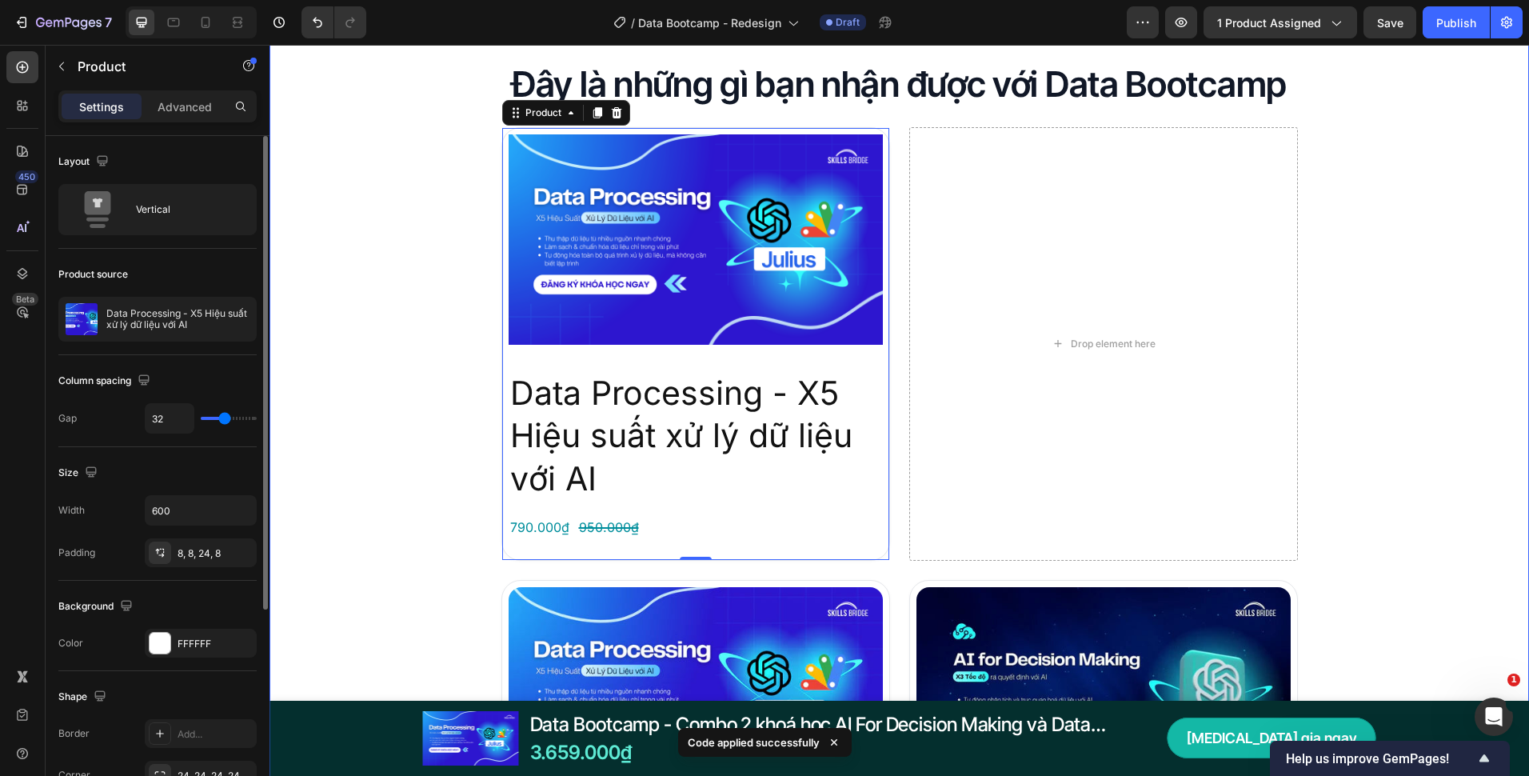
click at [389, 395] on div "Đây là những gì bạn nhận được với Data Bootcamp Heading Product Images Data Pro…" at bounding box center [900, 698] width 1260 height 1275
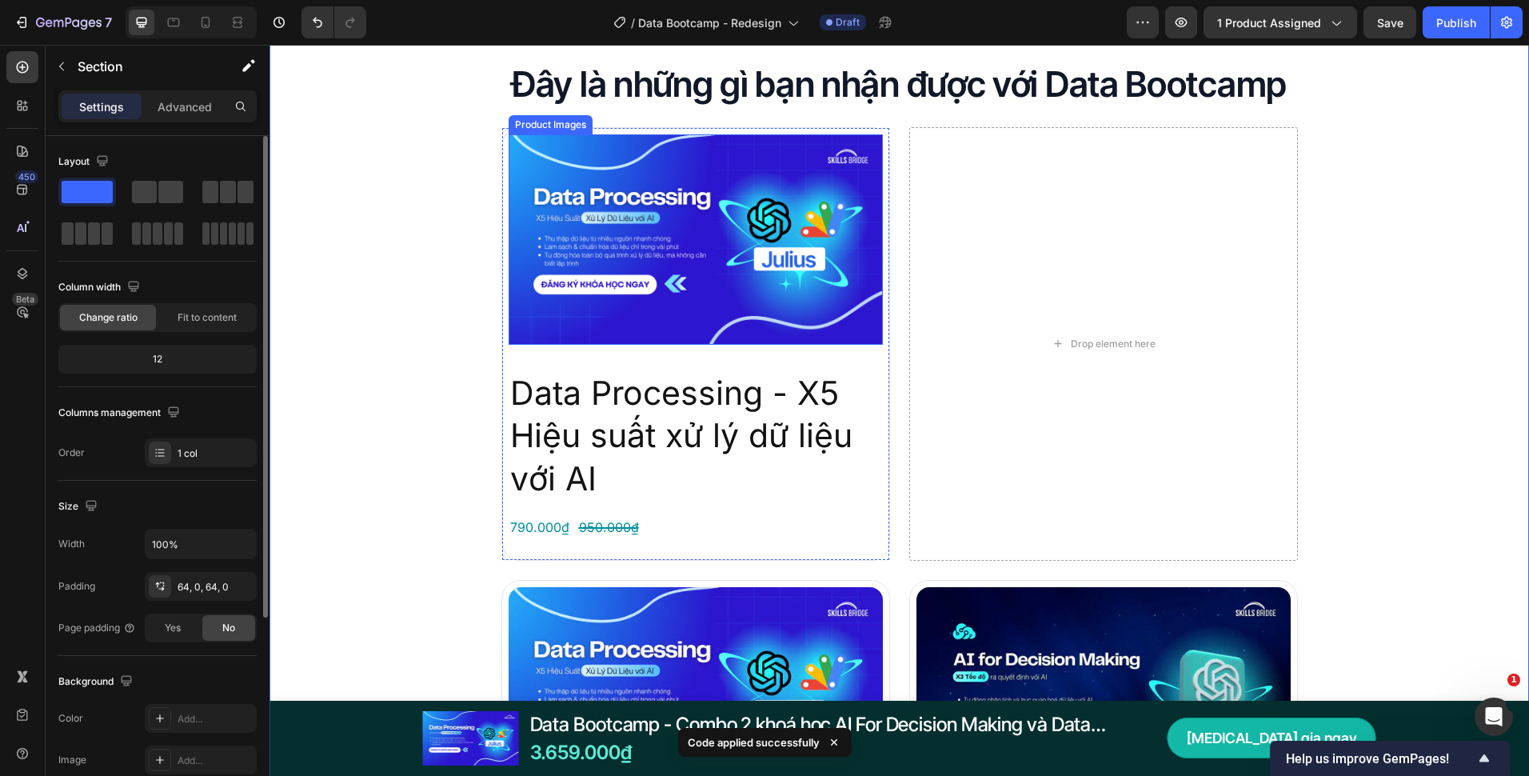
click at [515, 306] on img at bounding box center [696, 239] width 374 height 210
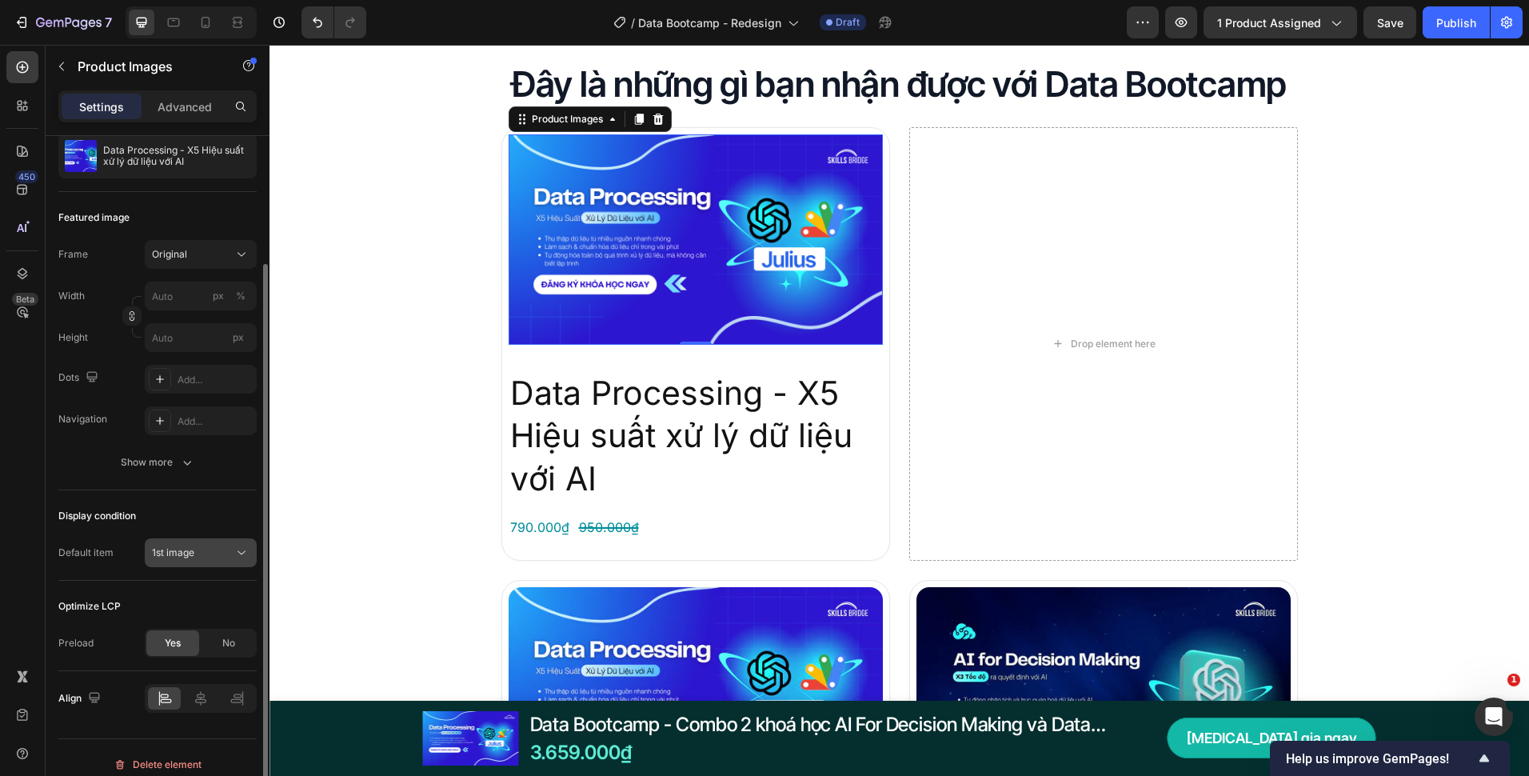
scroll to position [174, 0]
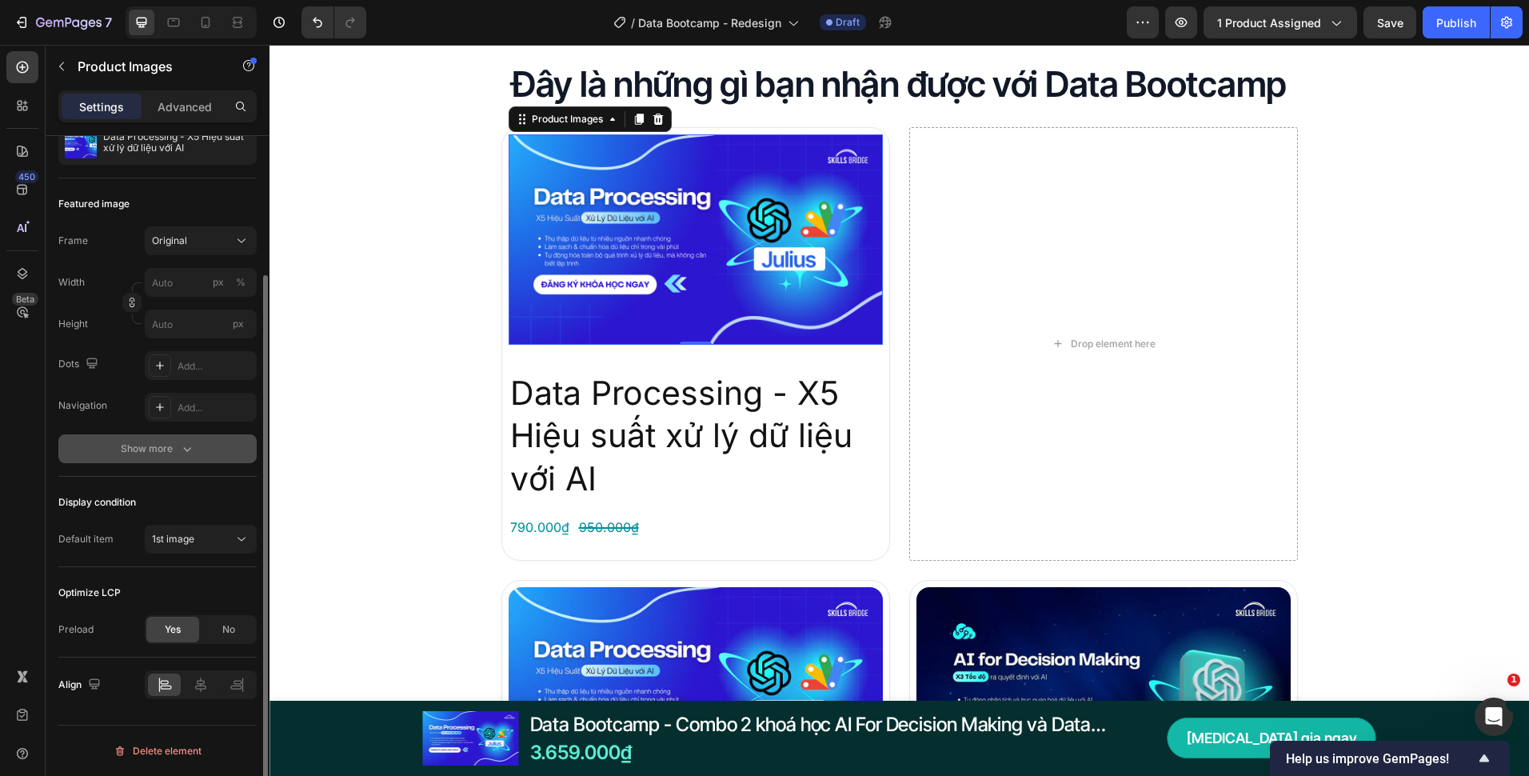
click at [172, 454] on div "Show more" at bounding box center [158, 449] width 74 height 16
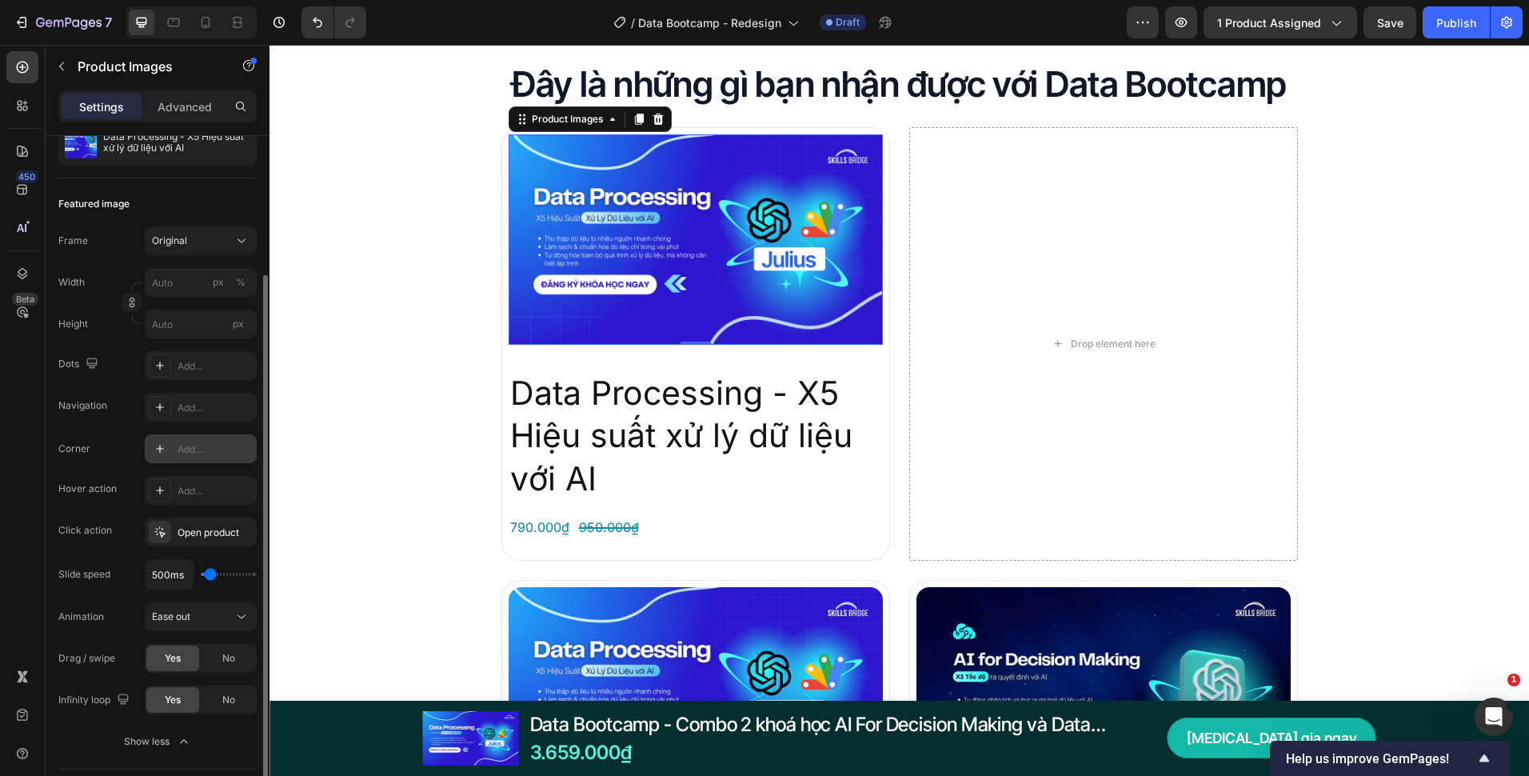
click at [198, 450] on div "Add..." at bounding box center [215, 449] width 75 height 14
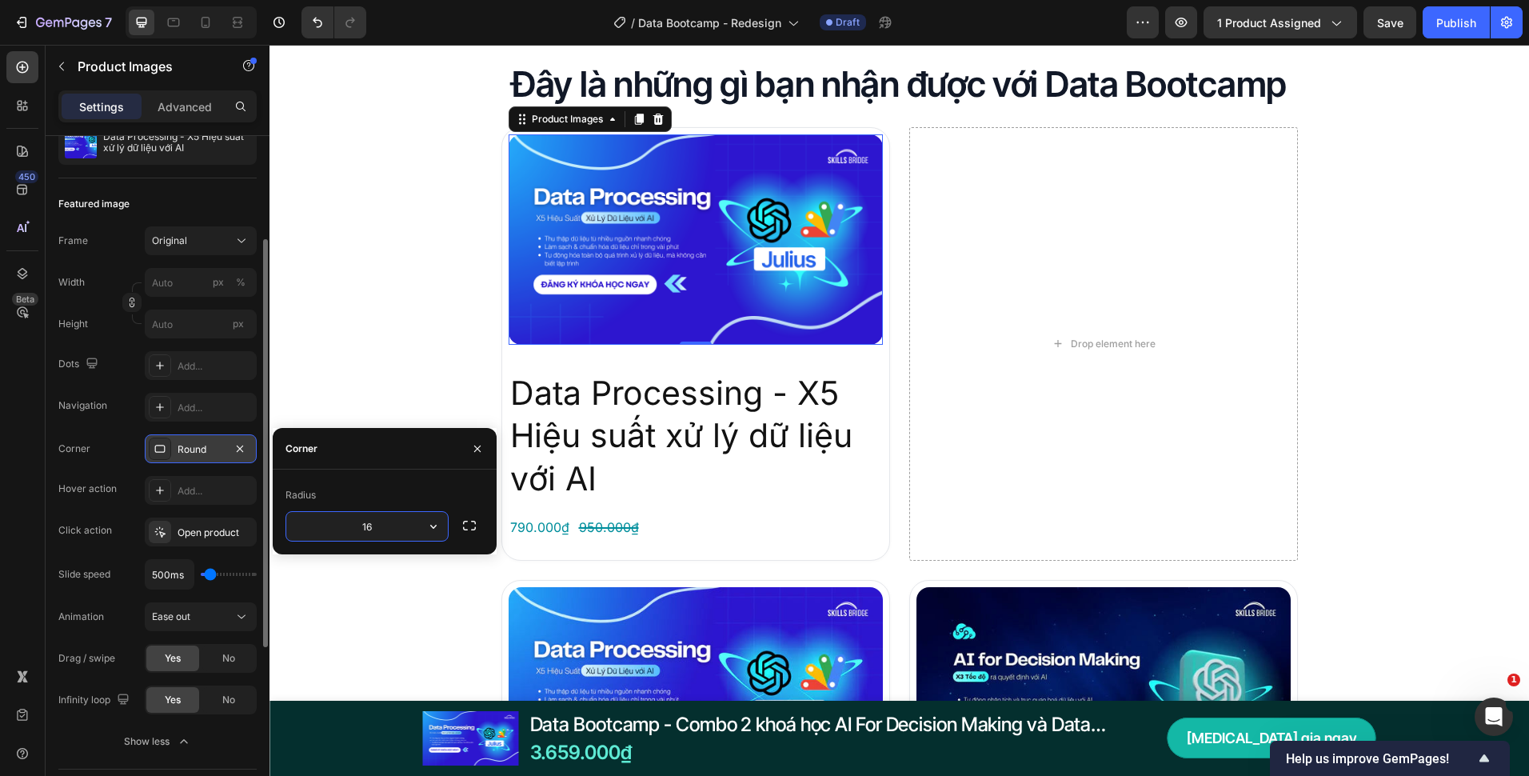
type input "16"
click at [446, 345] on div "Đây là những gì bạn nhận được với Data Bootcamp Heading Product Images 0 Data P…" at bounding box center [900, 698] width 1260 height 1275
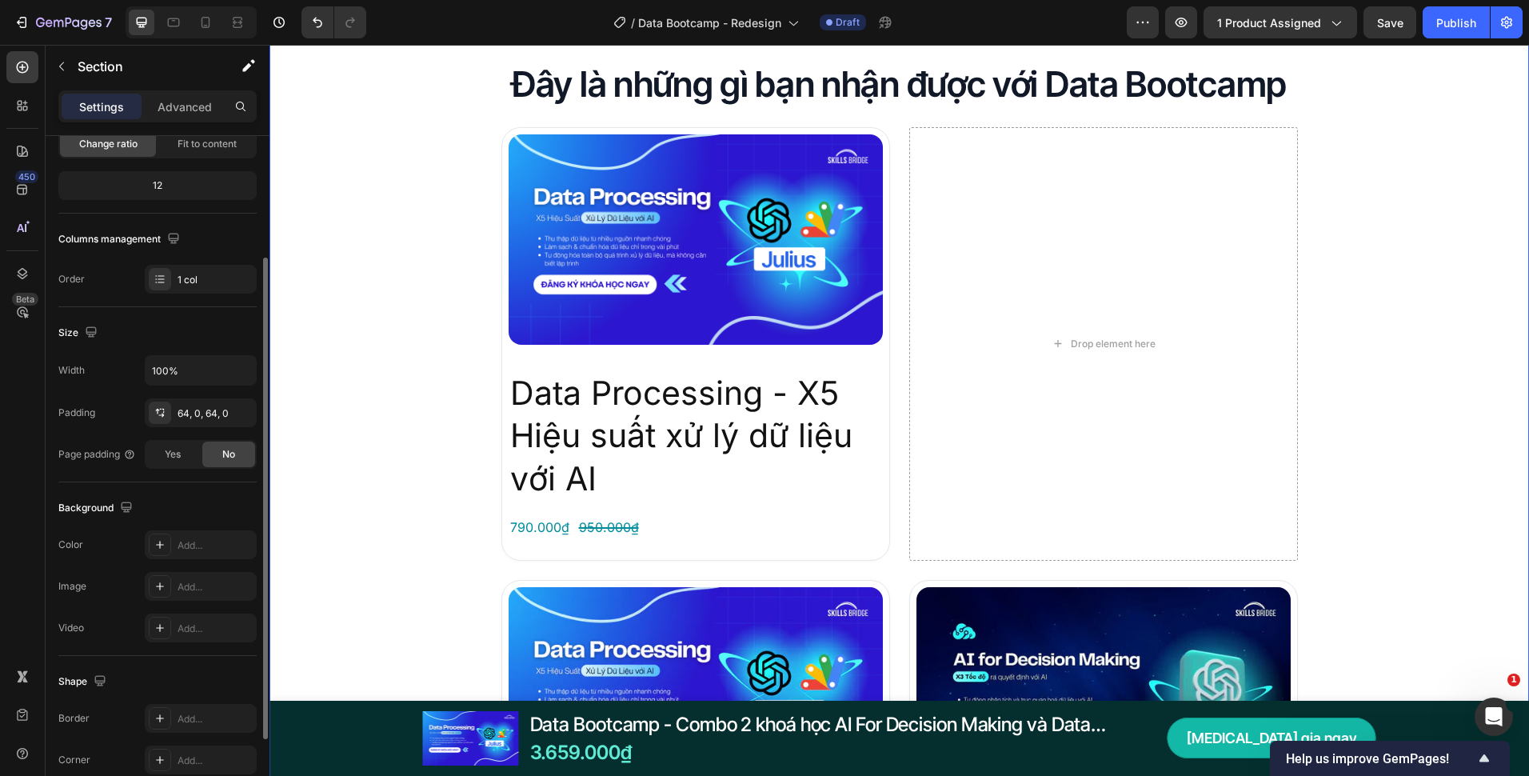
scroll to position [0, 0]
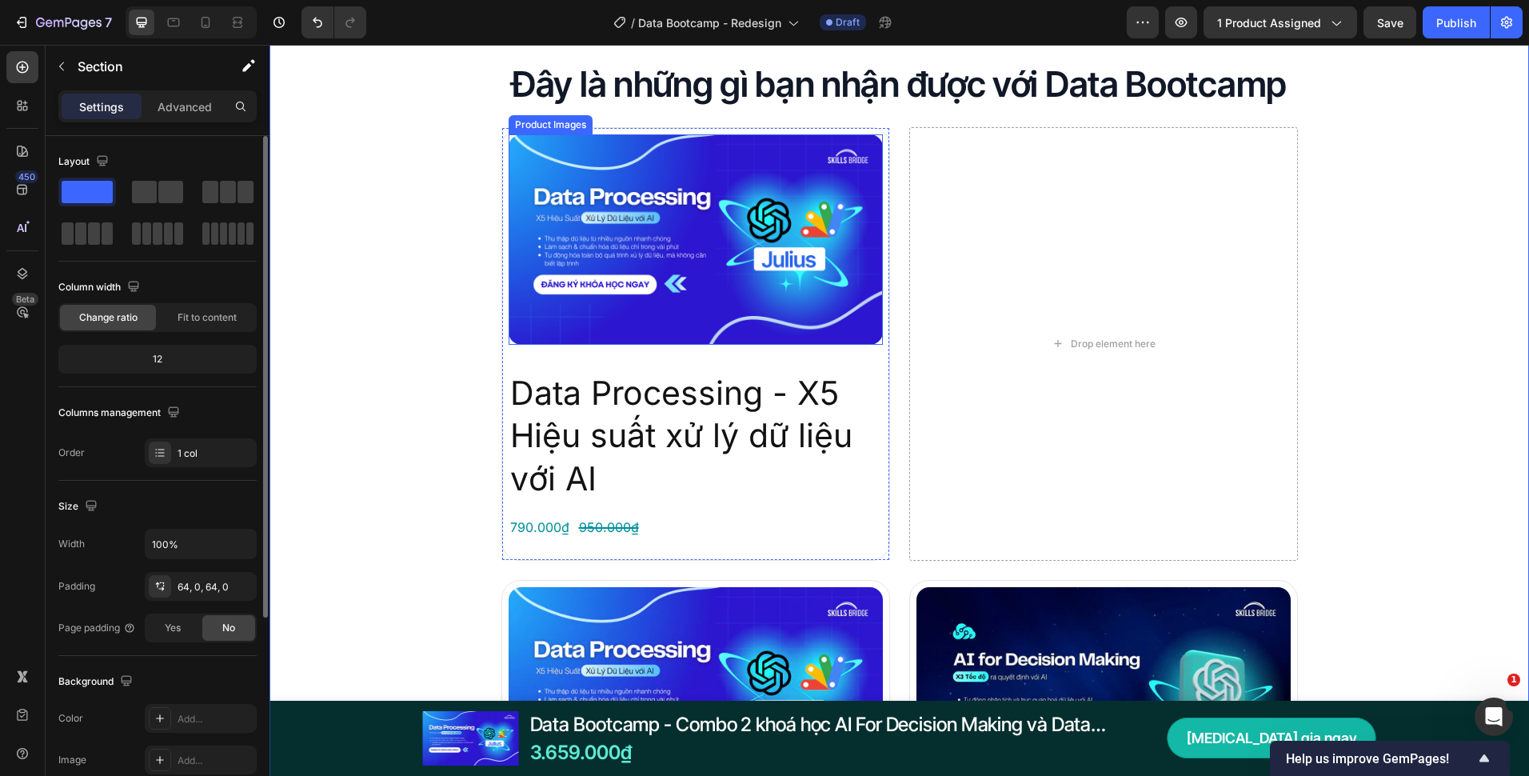
click at [629, 338] on img at bounding box center [696, 239] width 374 height 210
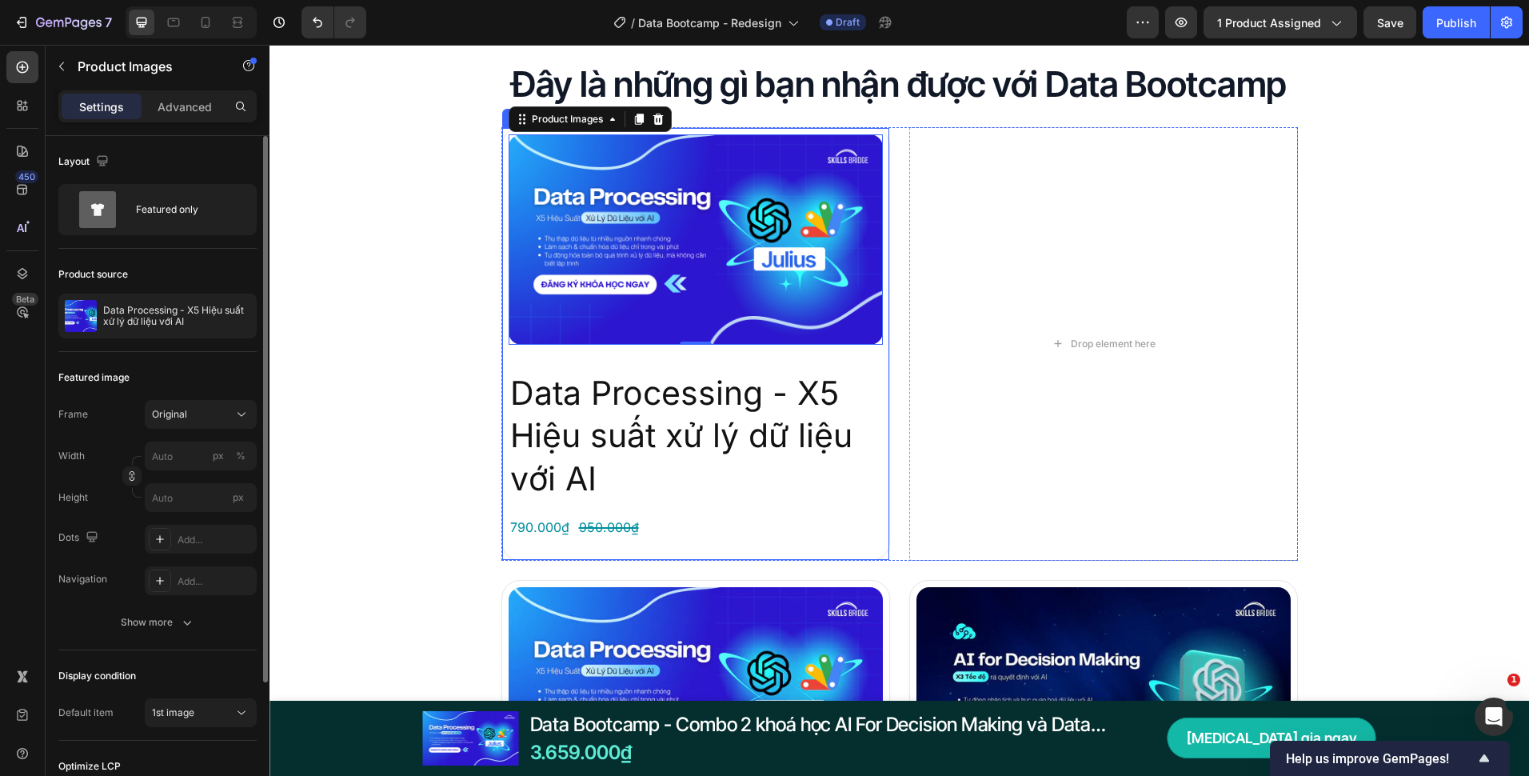
click at [581, 366] on div "Product Images 0 Data Processing - X5 Hiệu suất xử lý dữ liệu với AI Product Ti…" at bounding box center [696, 344] width 389 height 434
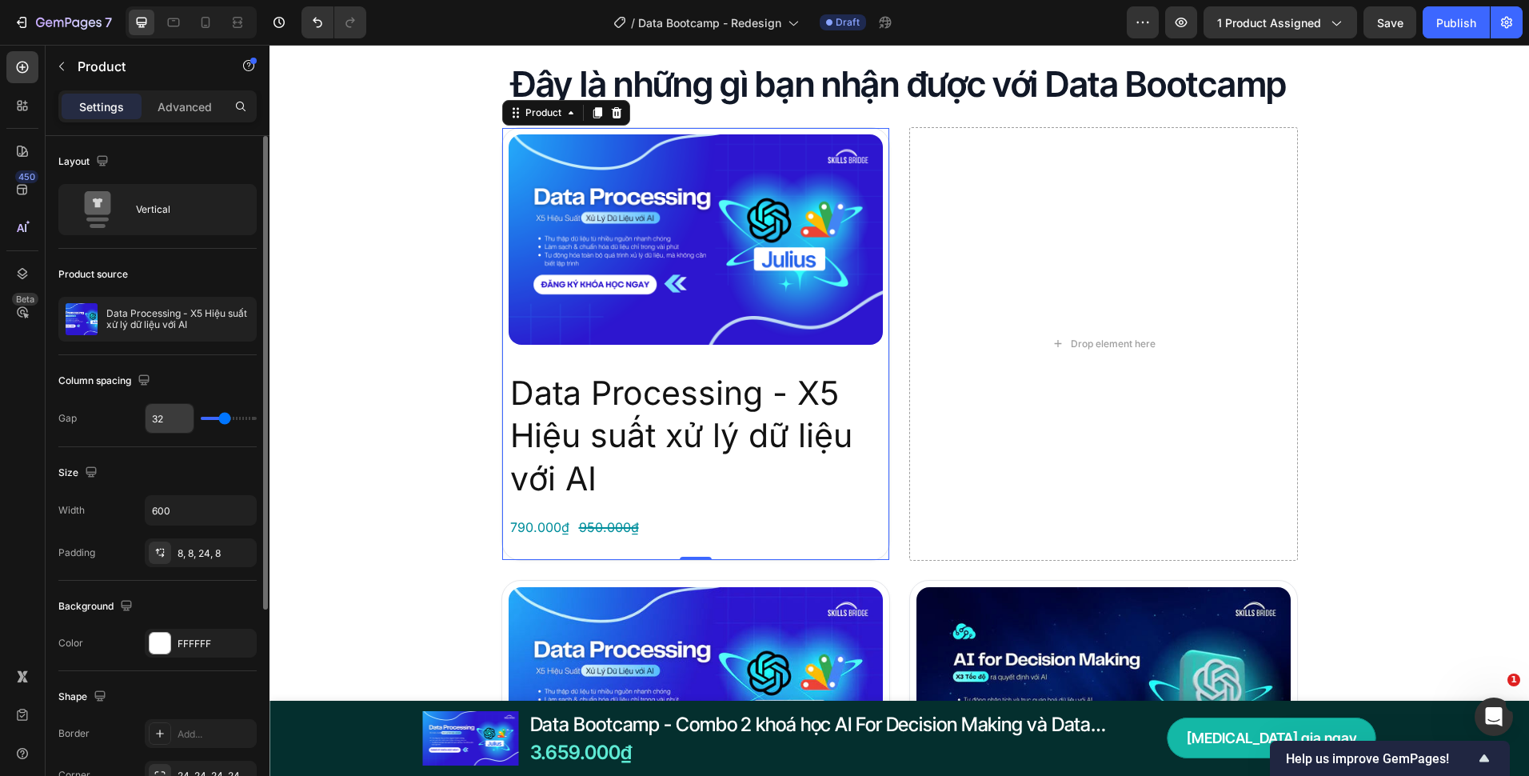
click at [166, 414] on input "32" at bounding box center [170, 418] width 48 height 29
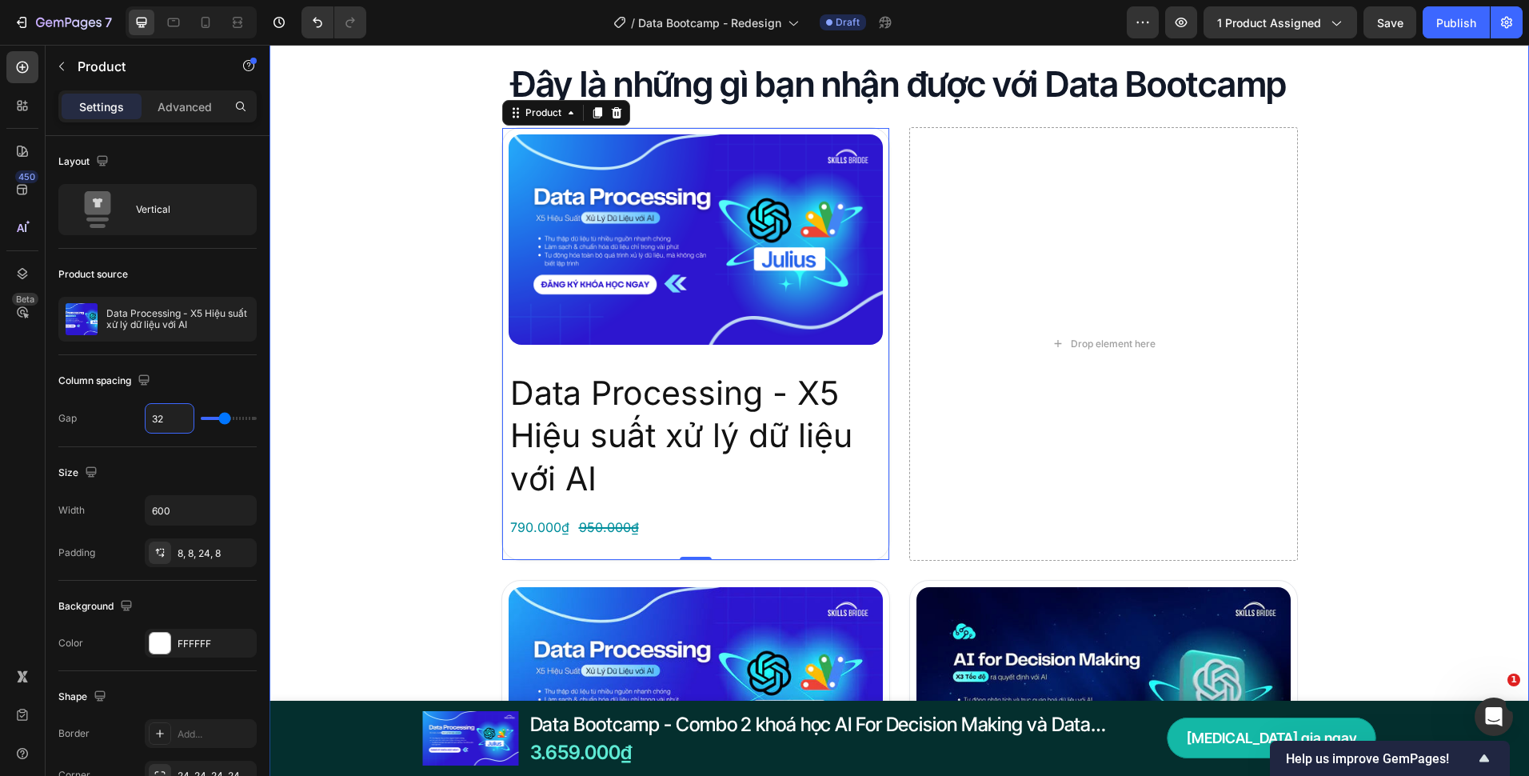
type input "0"
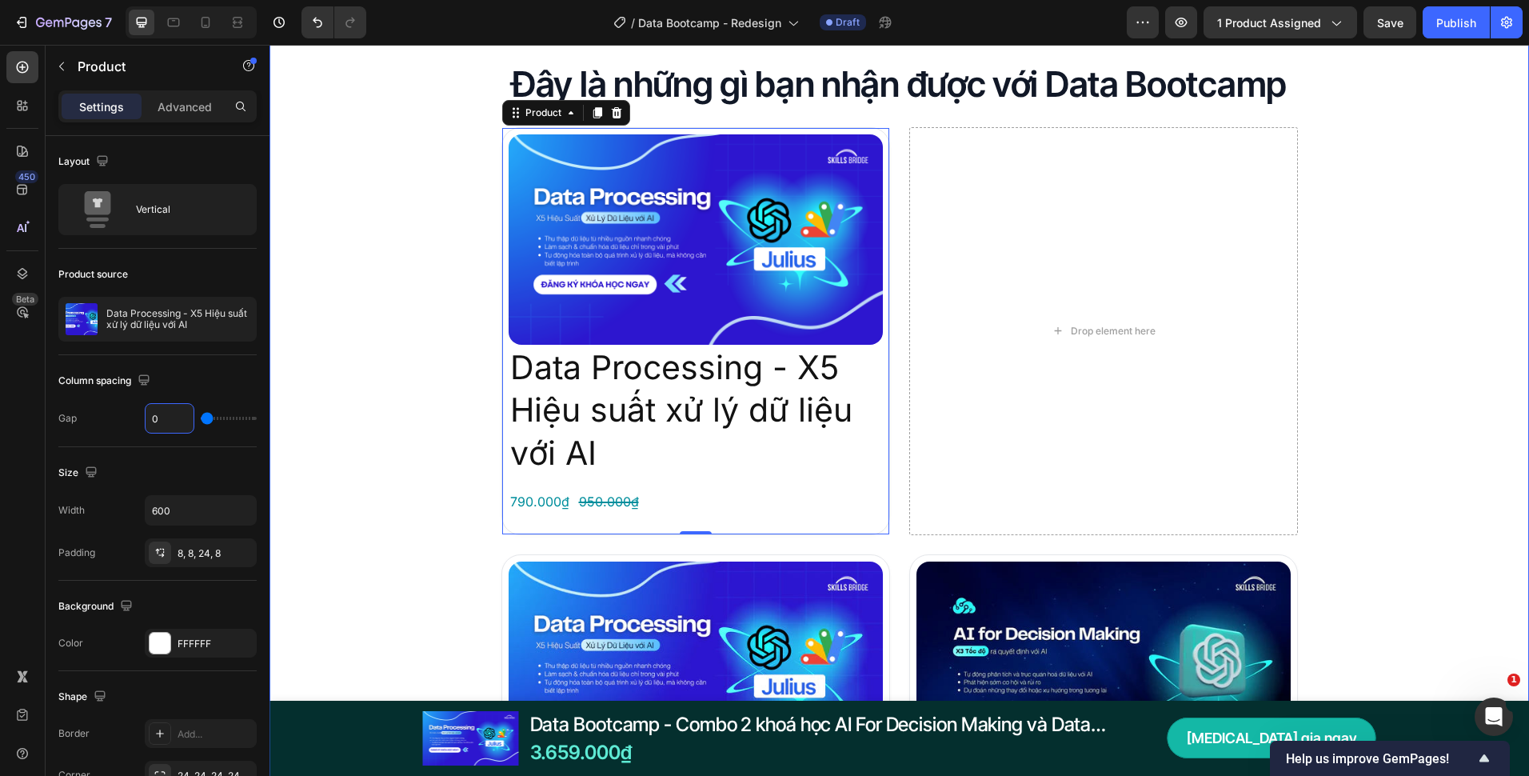
type input "0"
click at [463, 386] on div "Đây là những gì bạn nhận được với Data Bootcamp Heading Product Images Data Pro…" at bounding box center [900, 685] width 1260 height 1249
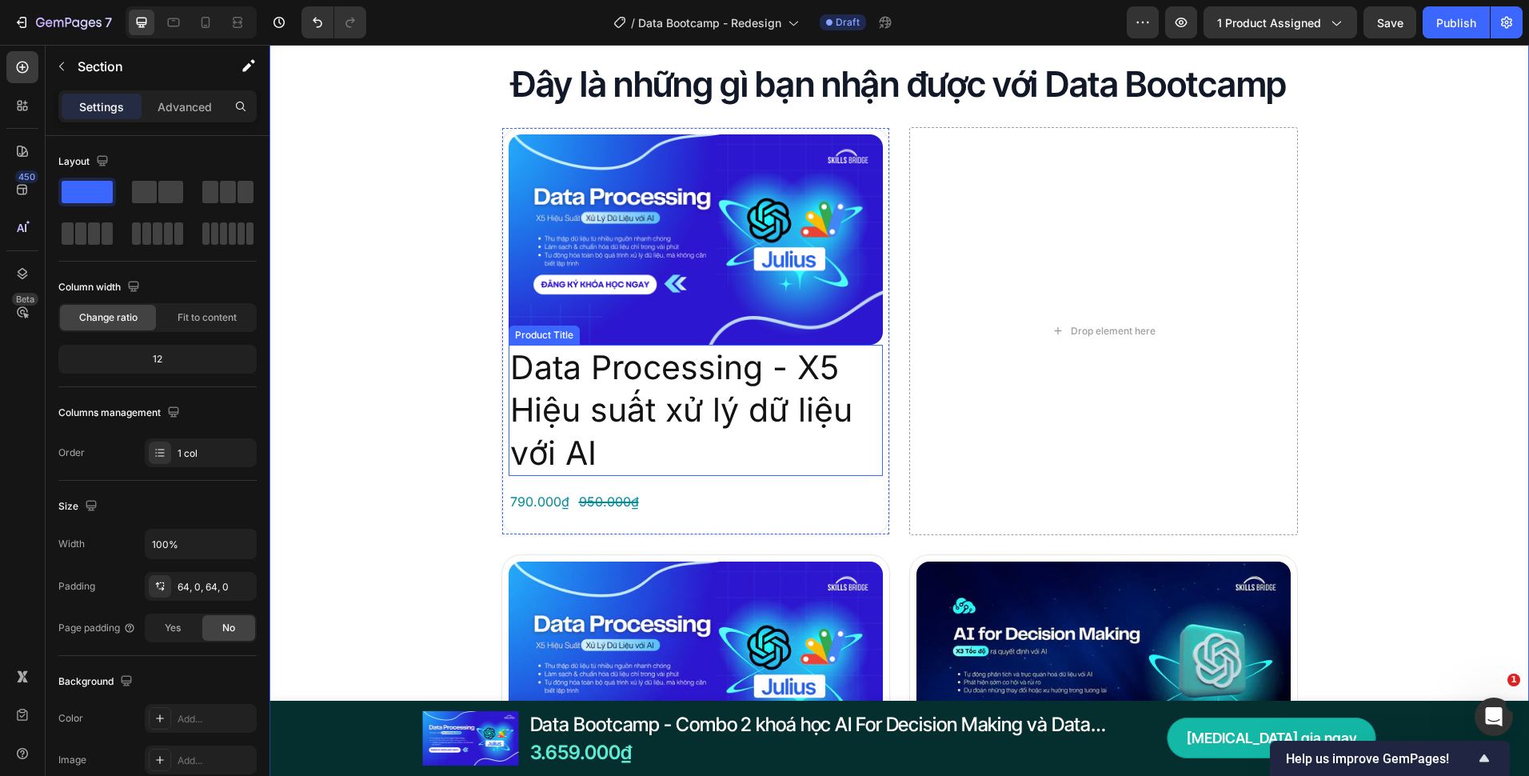
click at [543, 326] on div "Product Title" at bounding box center [544, 335] width 71 height 19
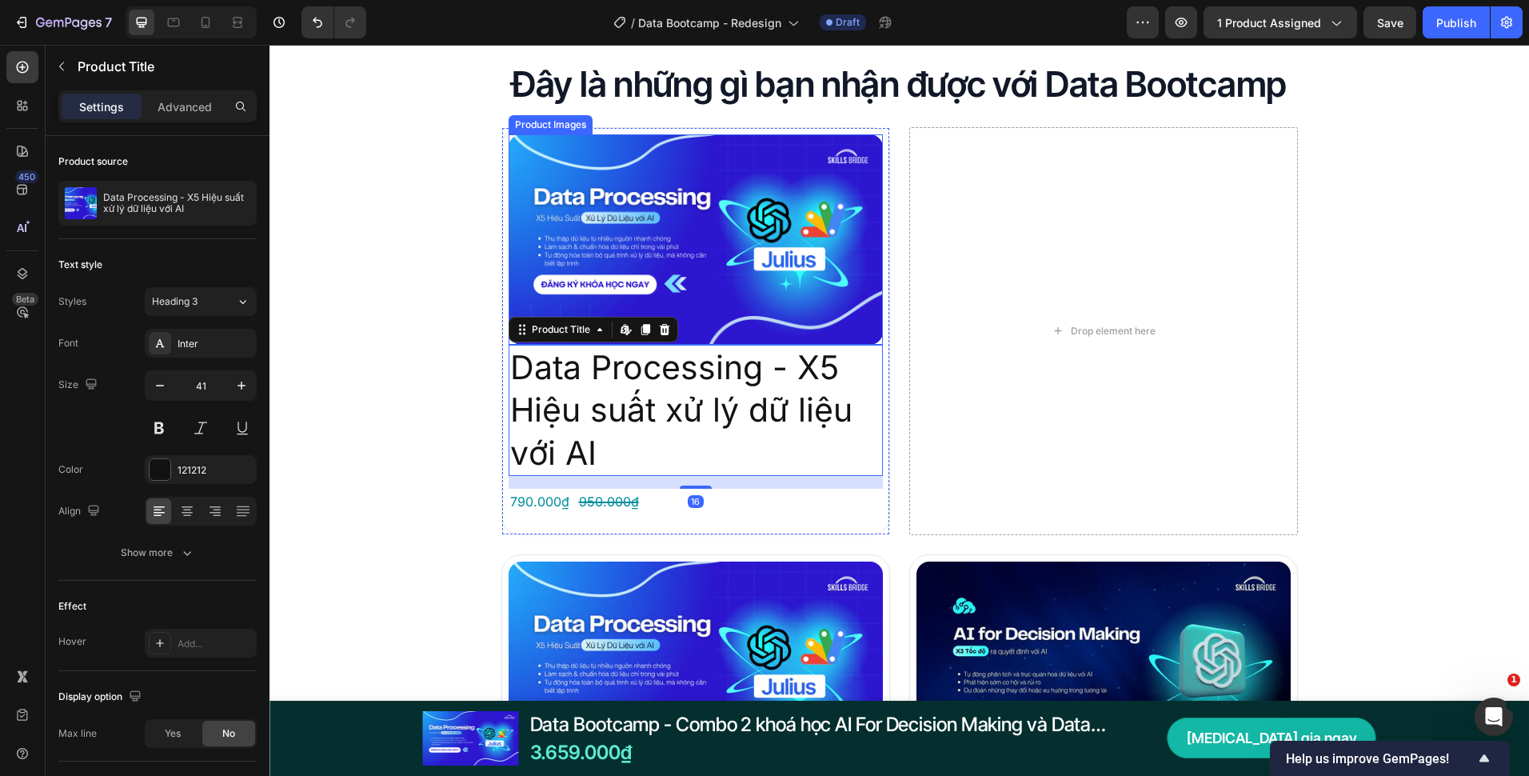
click at [704, 305] on img at bounding box center [696, 239] width 374 height 210
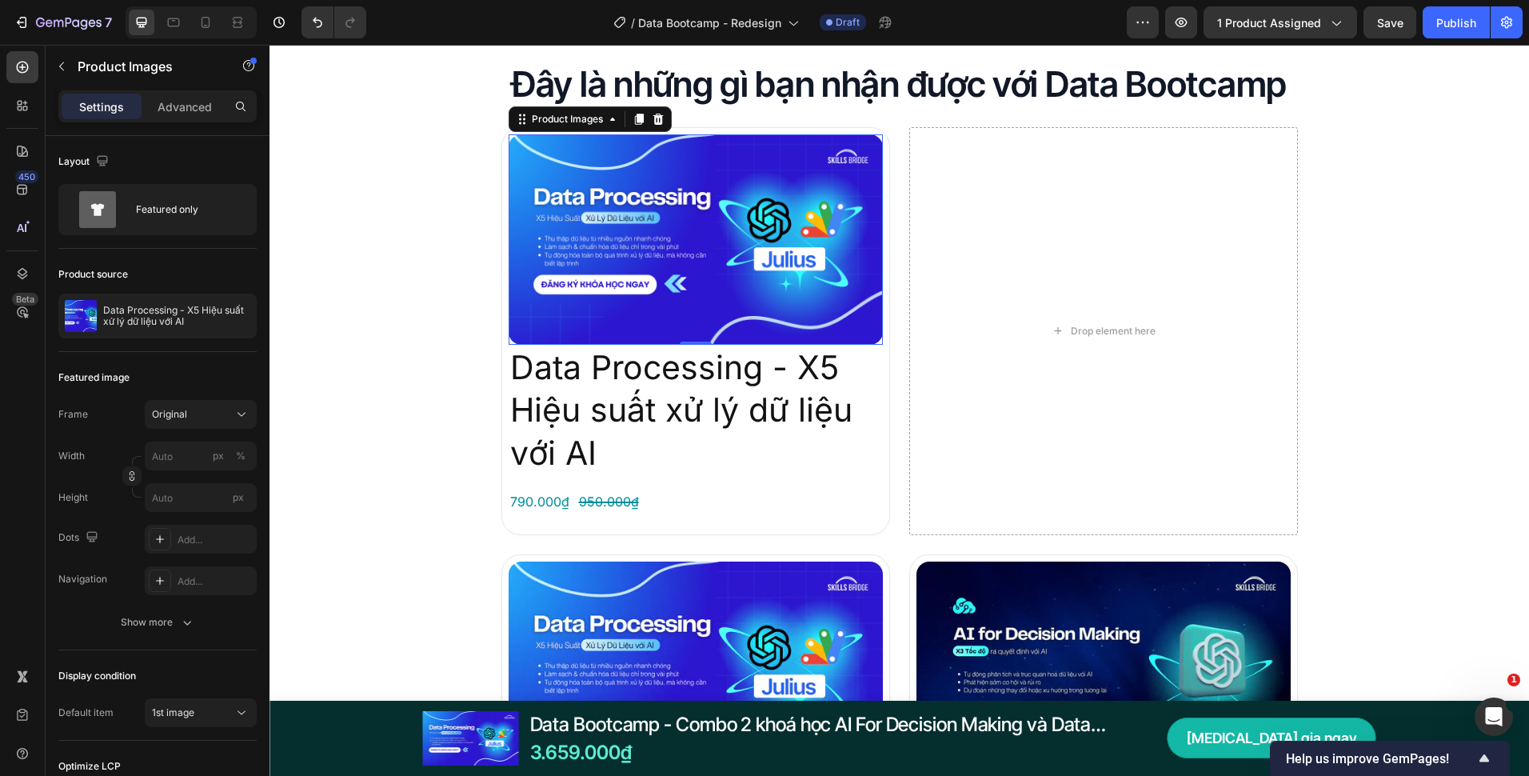
click at [673, 278] on img at bounding box center [696, 239] width 374 height 210
click at [502, 435] on div "Product Images 0 Data Processing - X5 Hiệu suất xử lý dữ liệu với AI Product Ti…" at bounding box center [696, 331] width 389 height 408
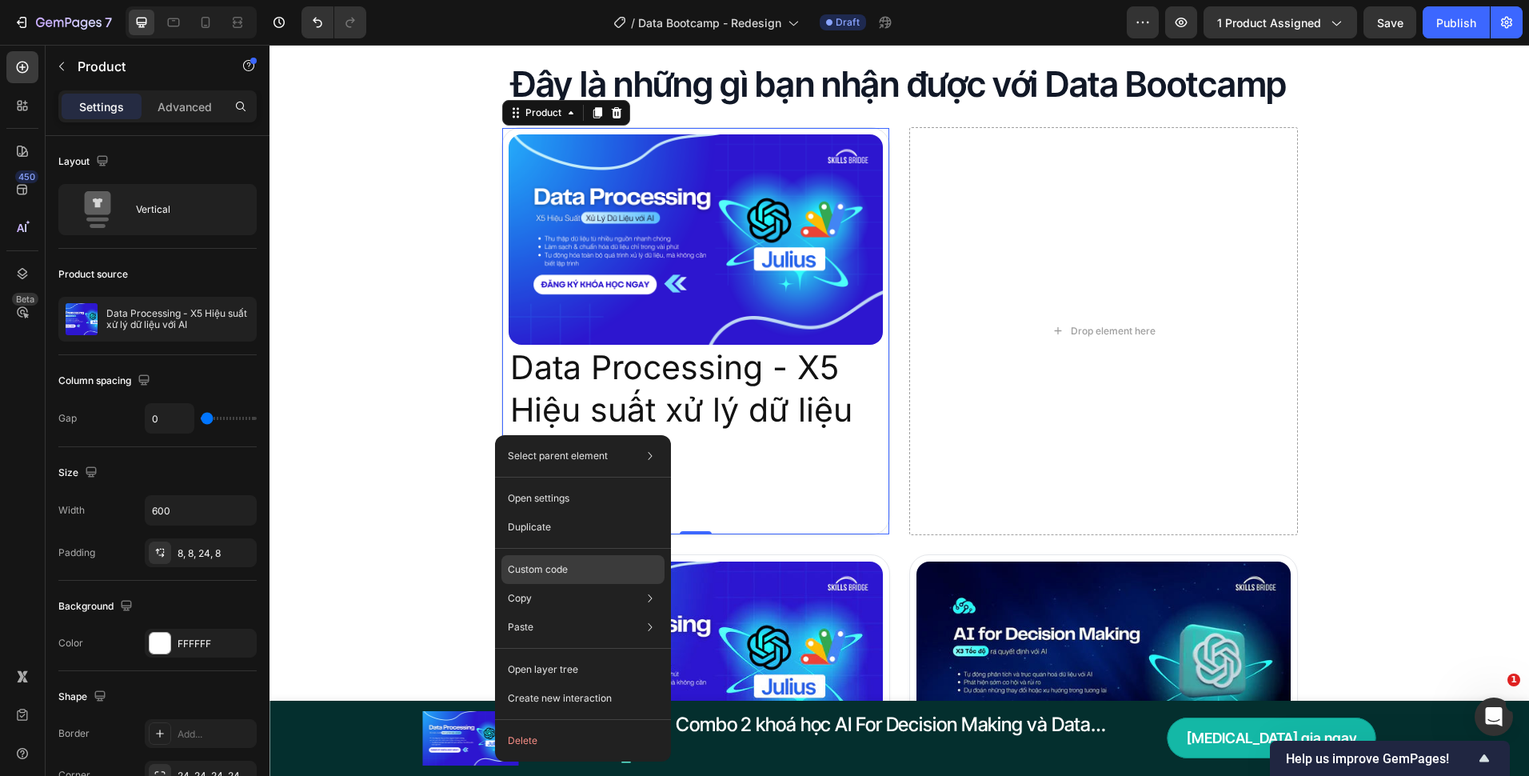
click at [538, 561] on div "Custom code" at bounding box center [583, 569] width 163 height 29
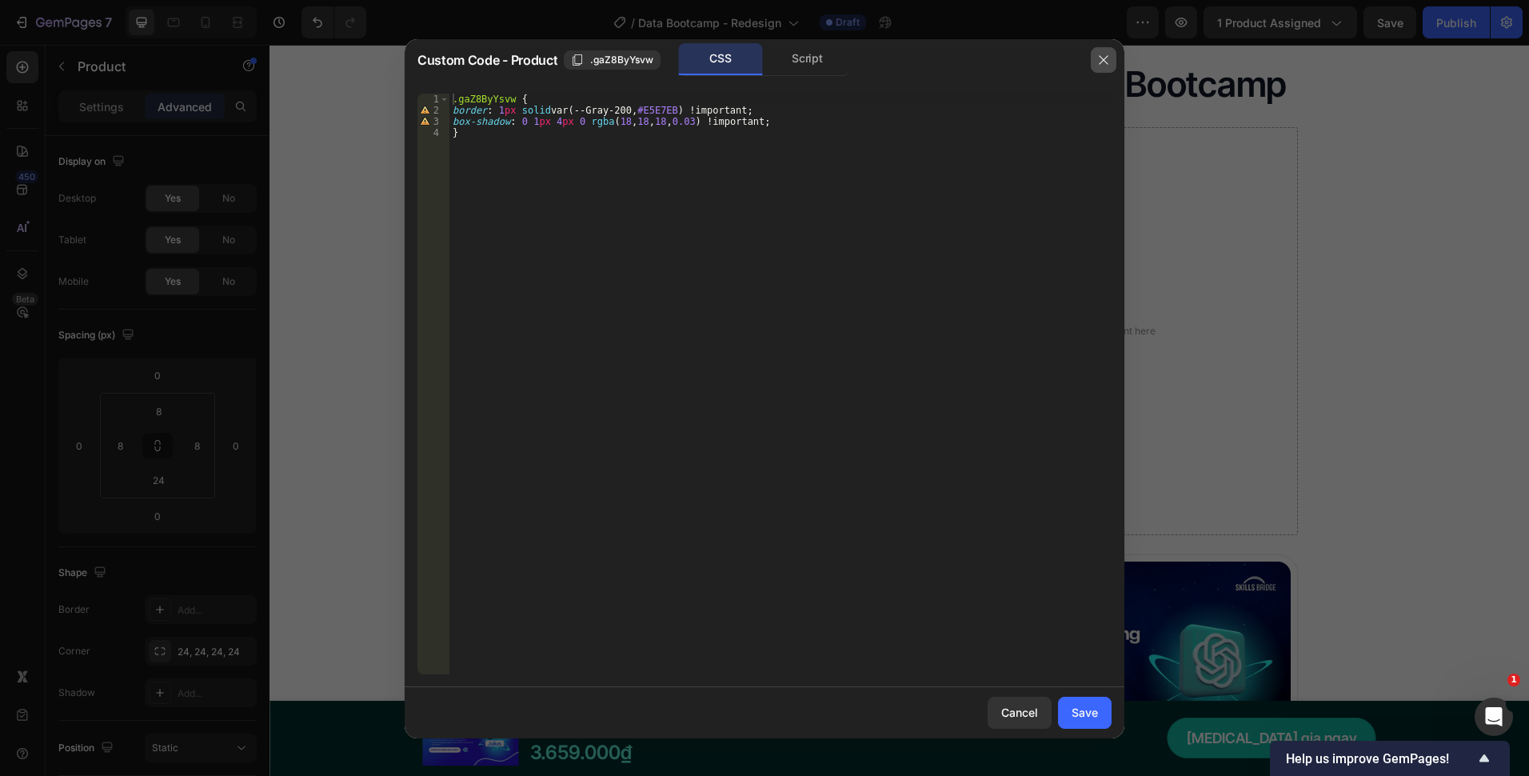
click at [1096, 58] on button "button" at bounding box center [1104, 60] width 26 height 26
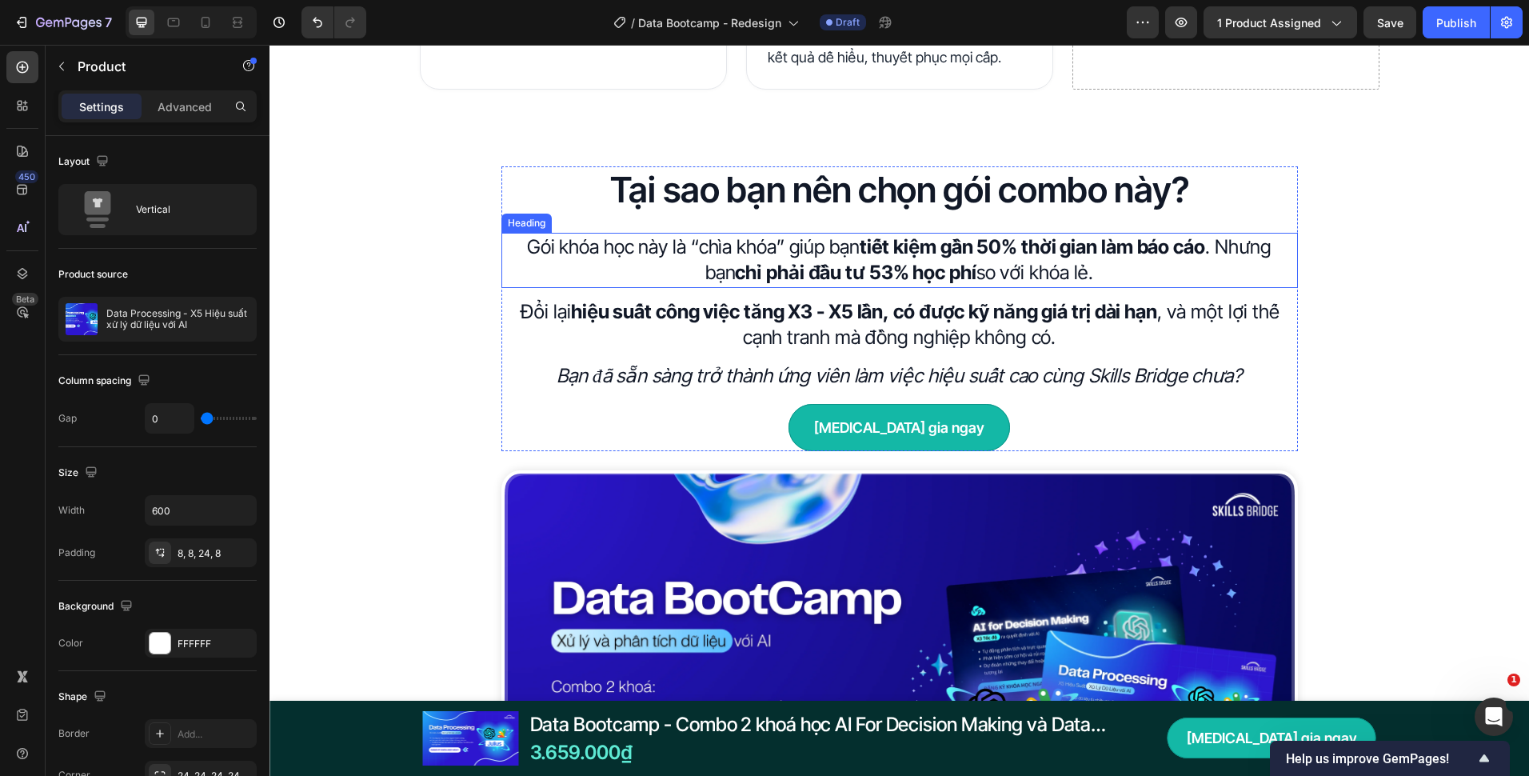
scroll to position [1360, 0]
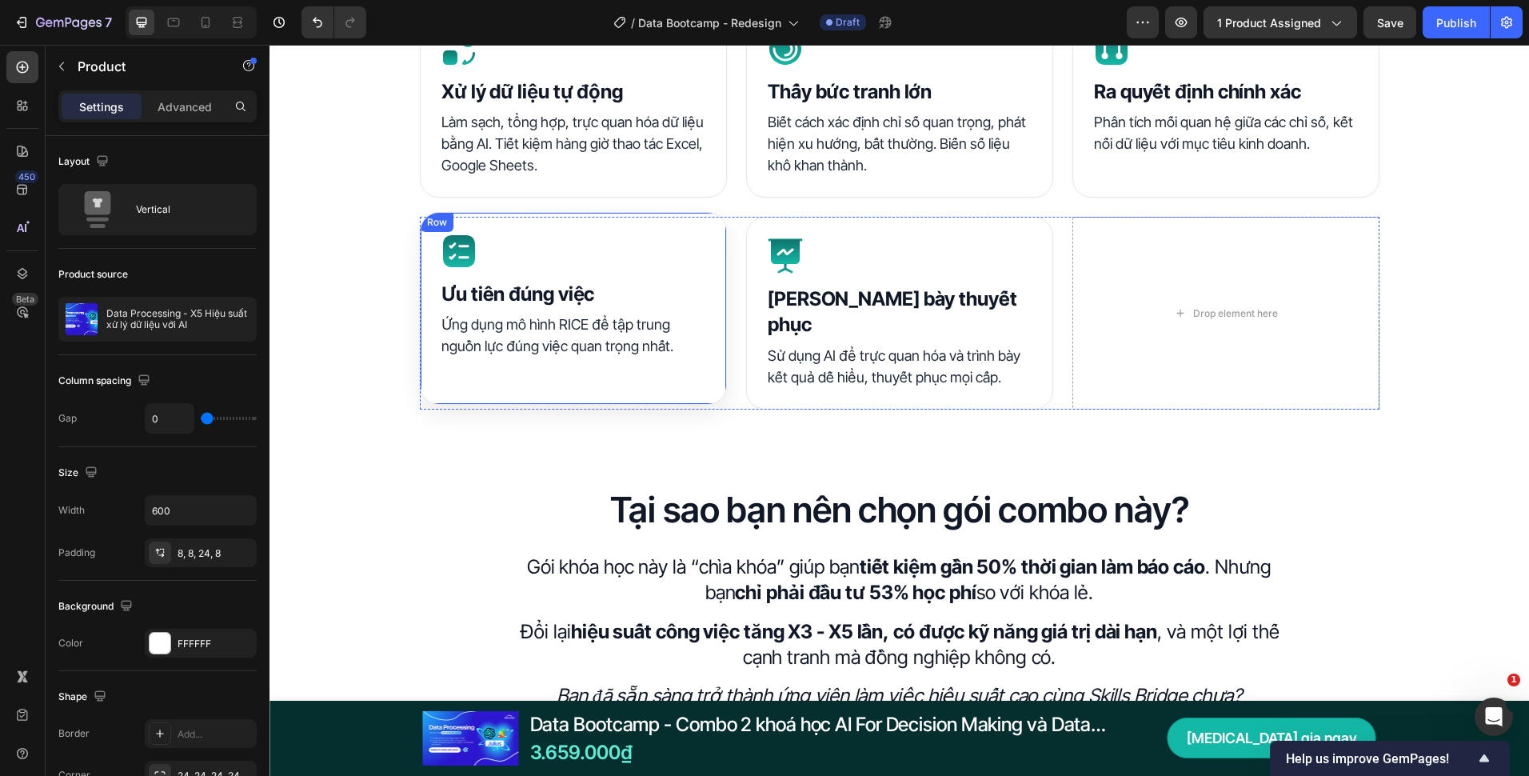
click at [426, 303] on div "Icon Ưu tiên đúng việc Heading Ứng dụng mô hình RICE để tập trung nguồn lực đún…" at bounding box center [573, 308] width 307 height 193
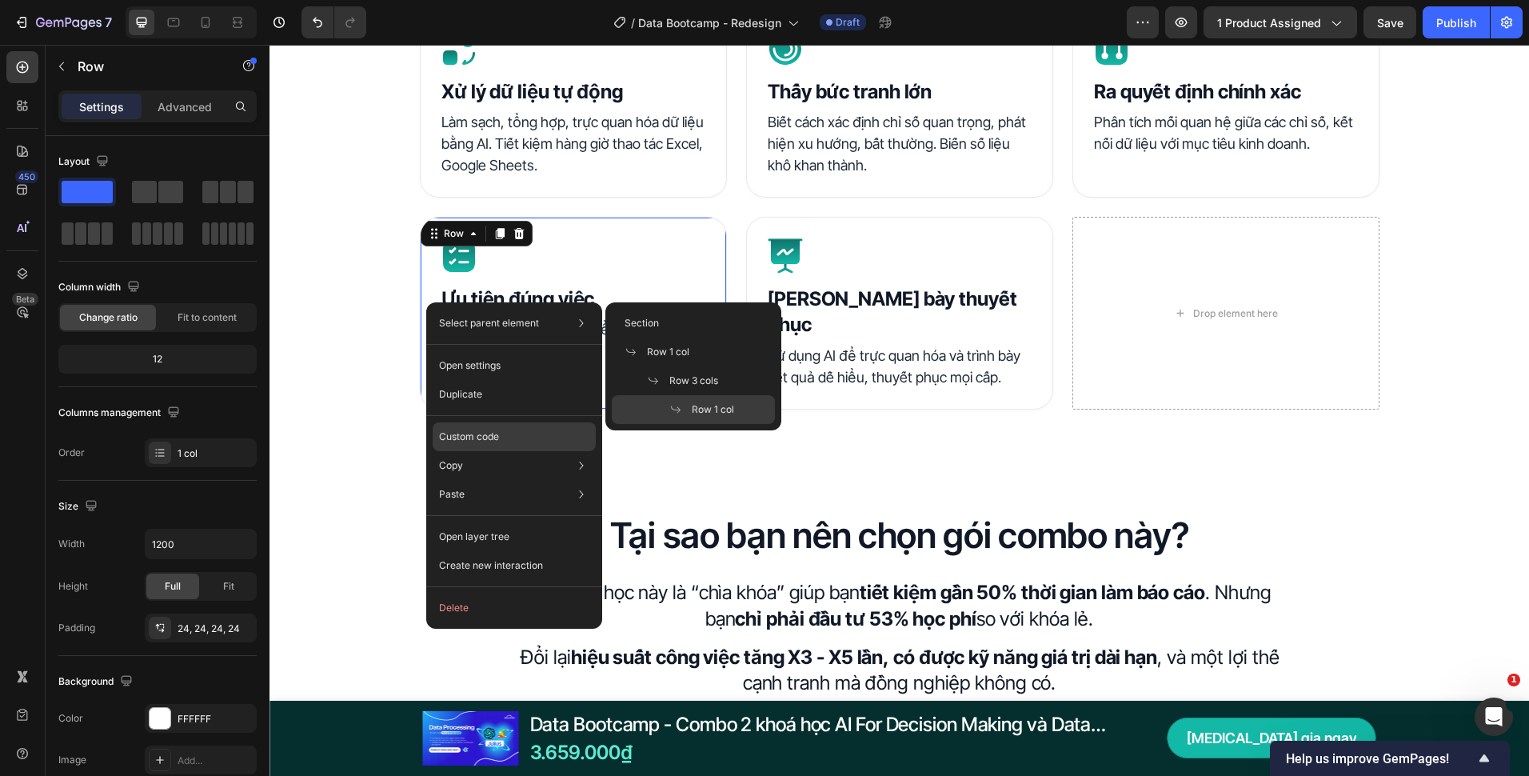
click at [513, 440] on div "Custom code" at bounding box center [514, 436] width 163 height 29
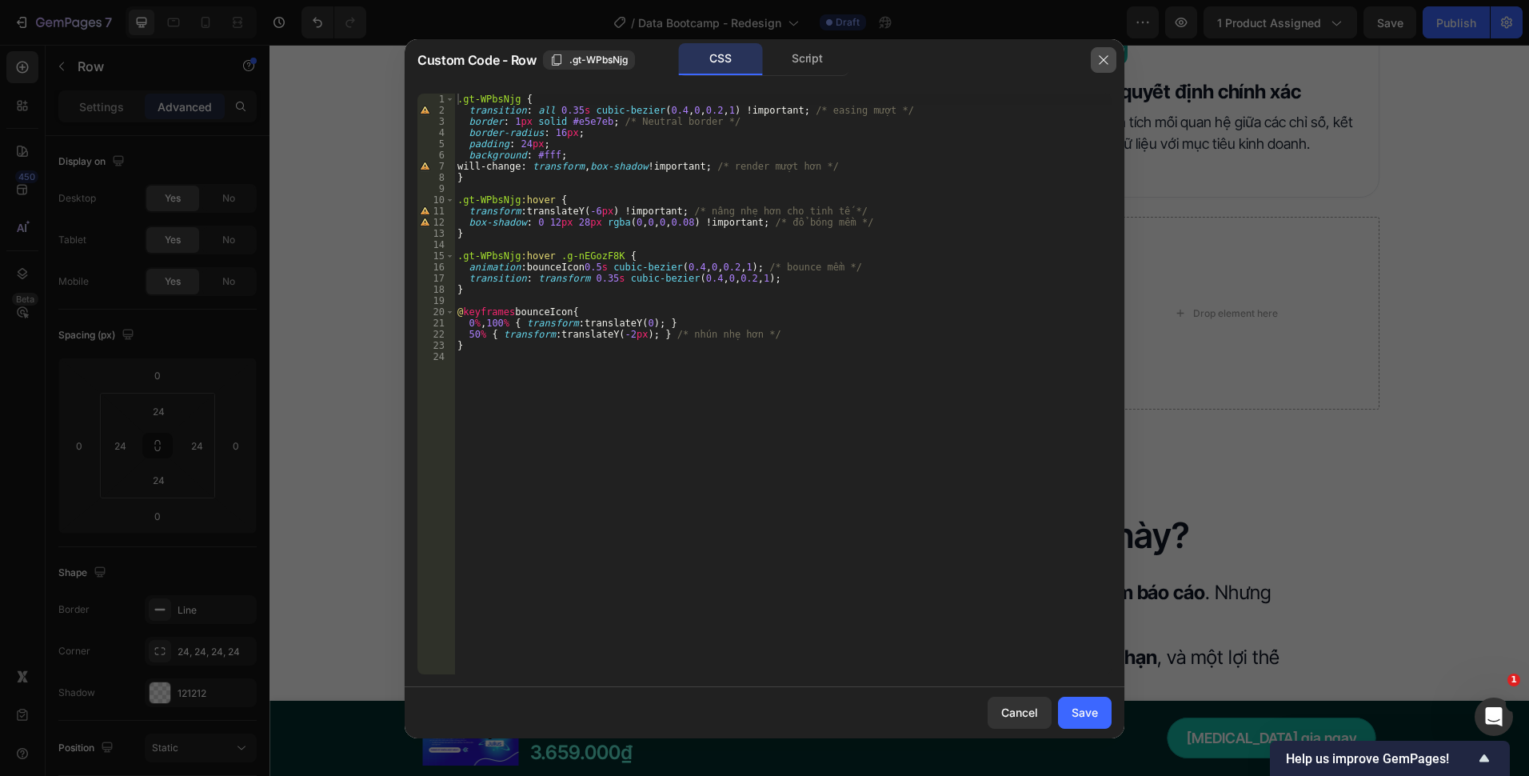
click at [1098, 56] on icon "button" at bounding box center [1103, 60] width 13 height 13
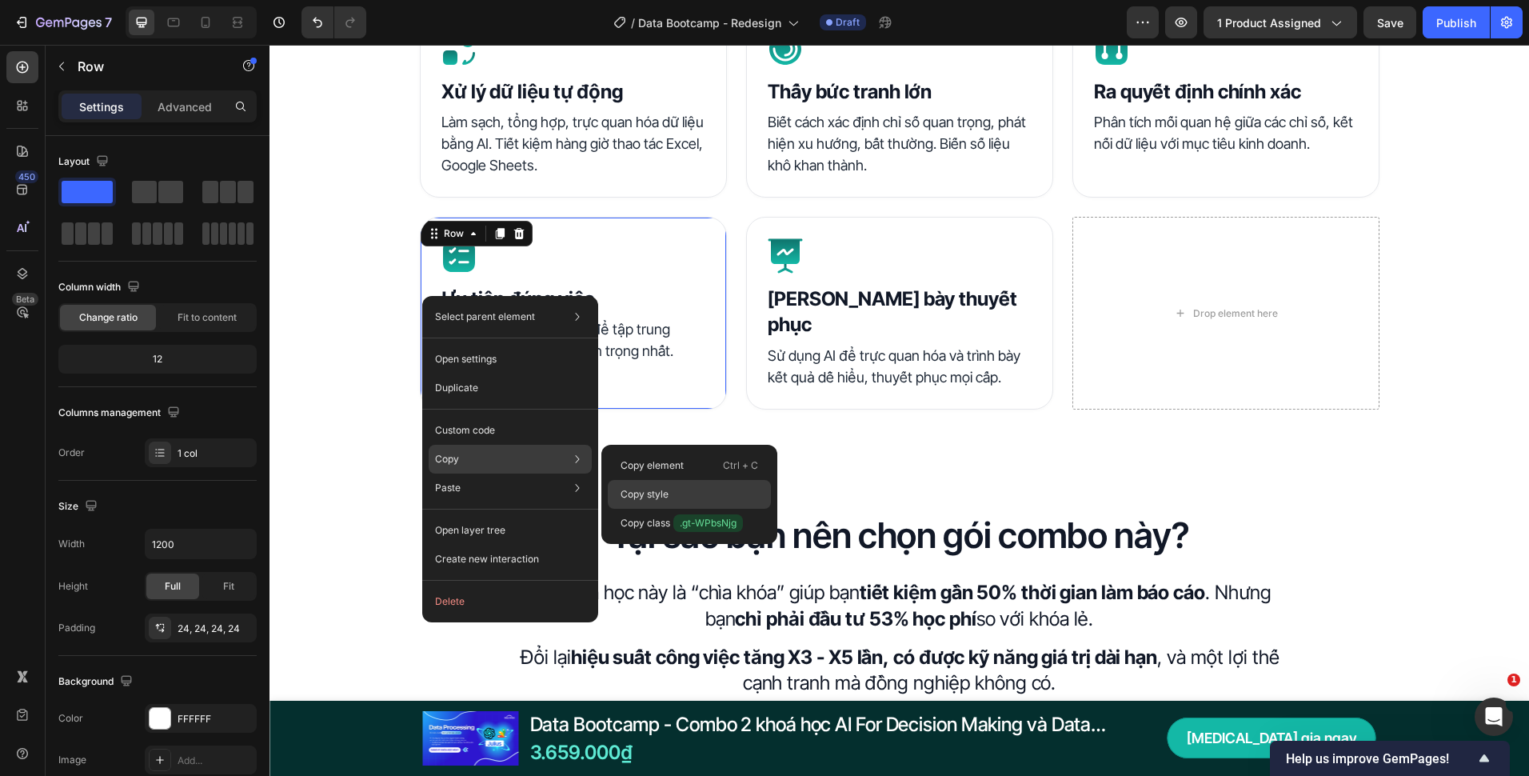
click at [643, 490] on p "Copy style" at bounding box center [645, 494] width 48 height 14
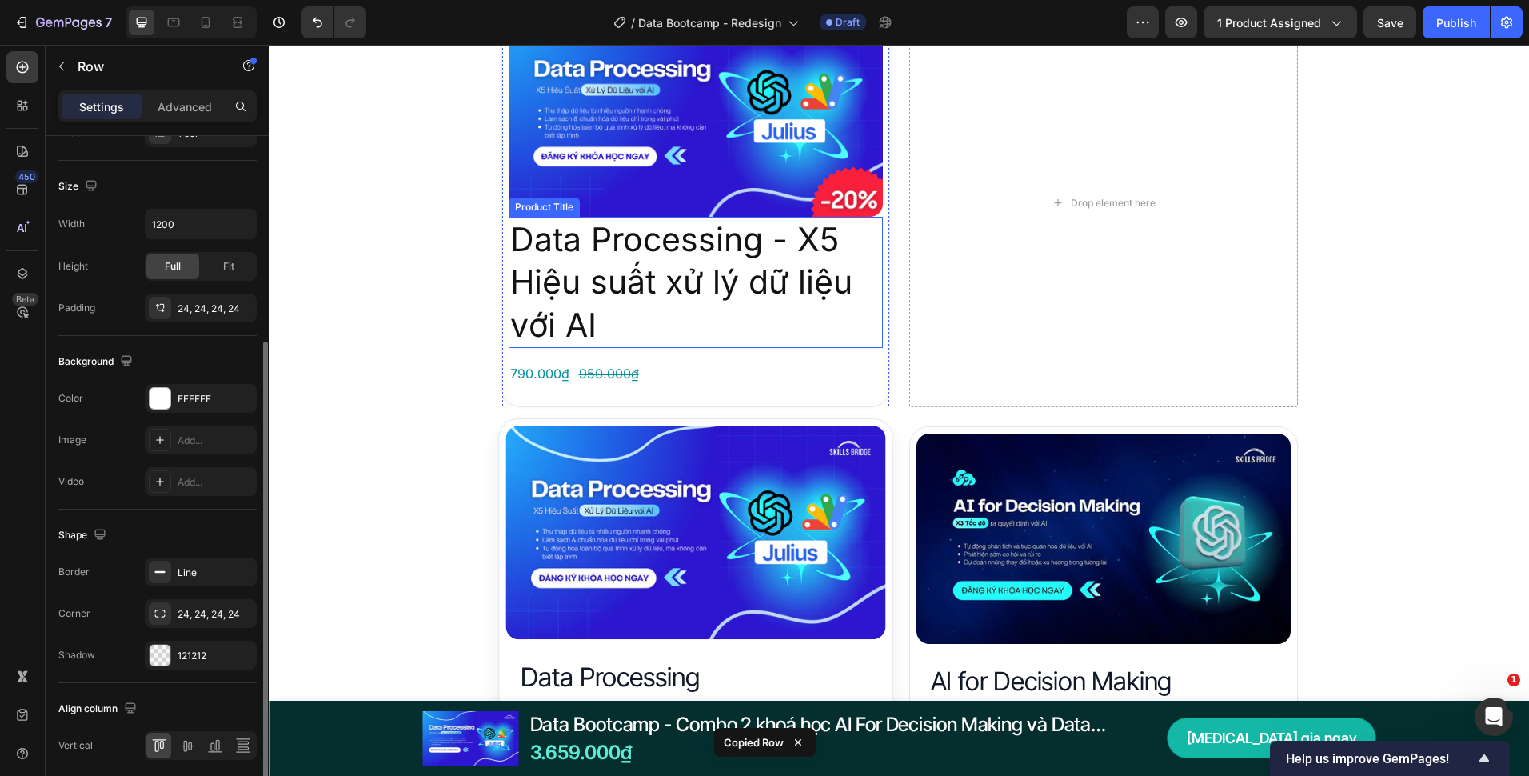
scroll to position [2799, 0]
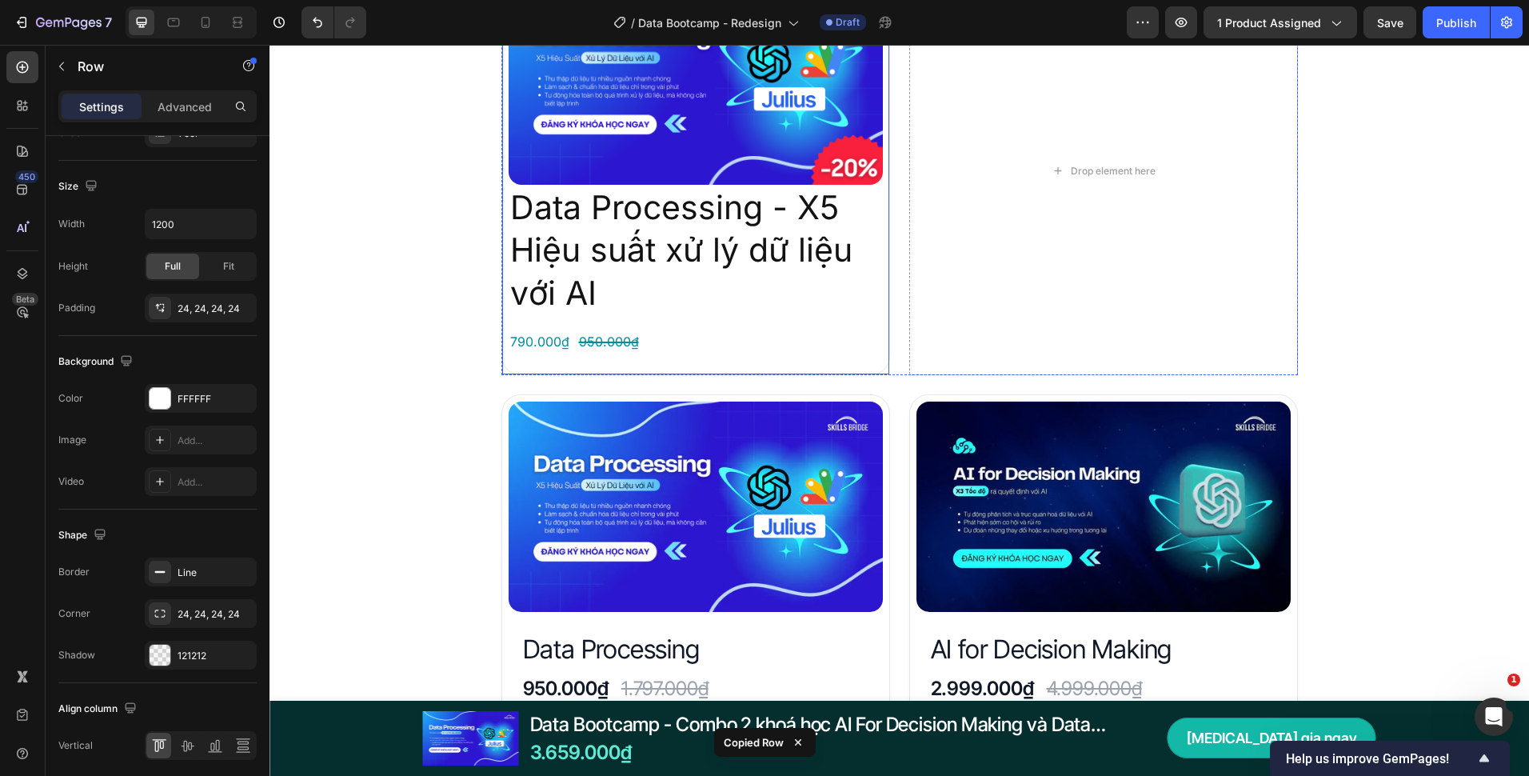
click at [502, 304] on div "Product Images Data Processing - X5 Hiệu suất xử lý dữ liệu với AI Product Titl…" at bounding box center [696, 171] width 389 height 408
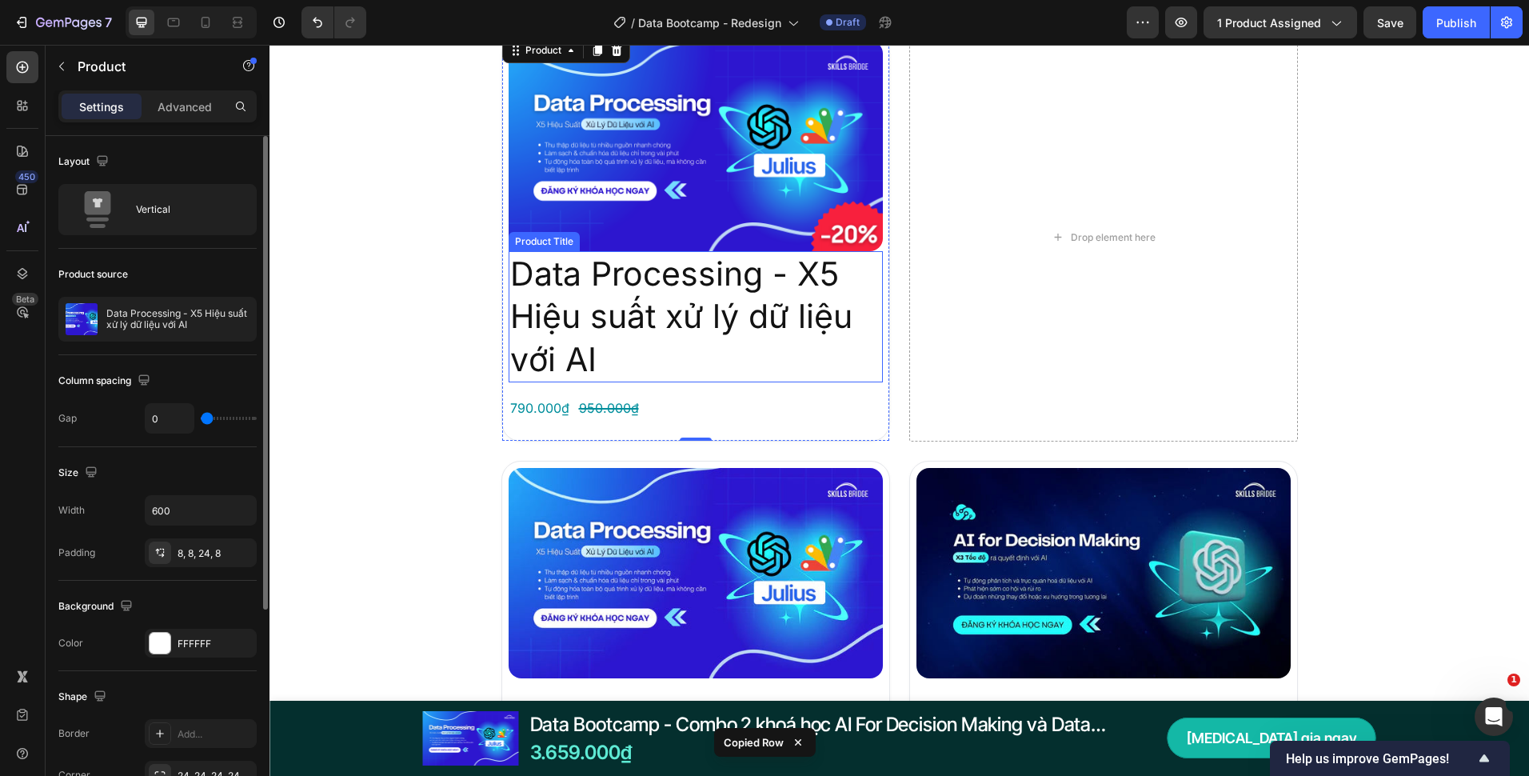
scroll to position [2640, 0]
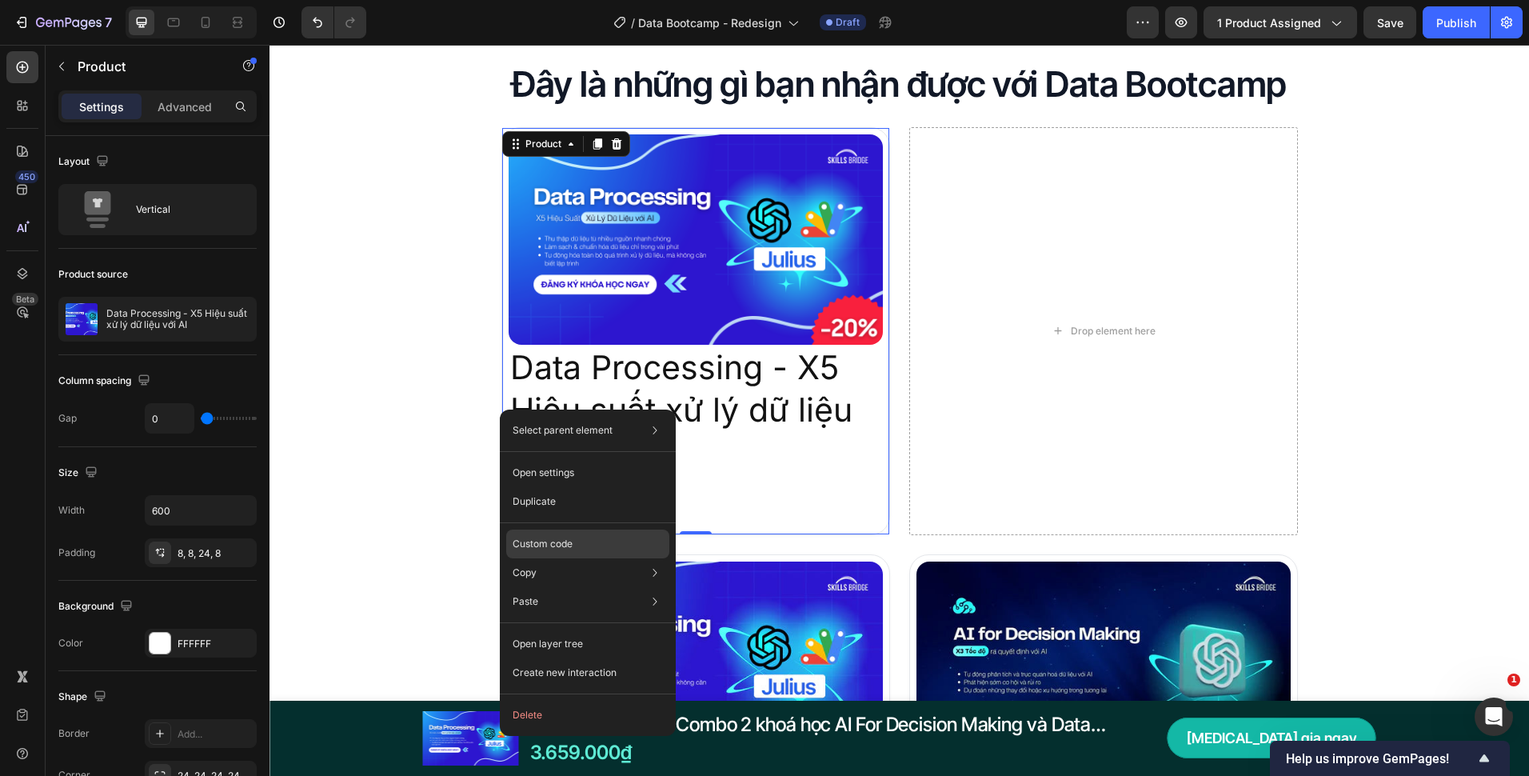
click at [551, 546] on p "Custom code" at bounding box center [543, 544] width 60 height 14
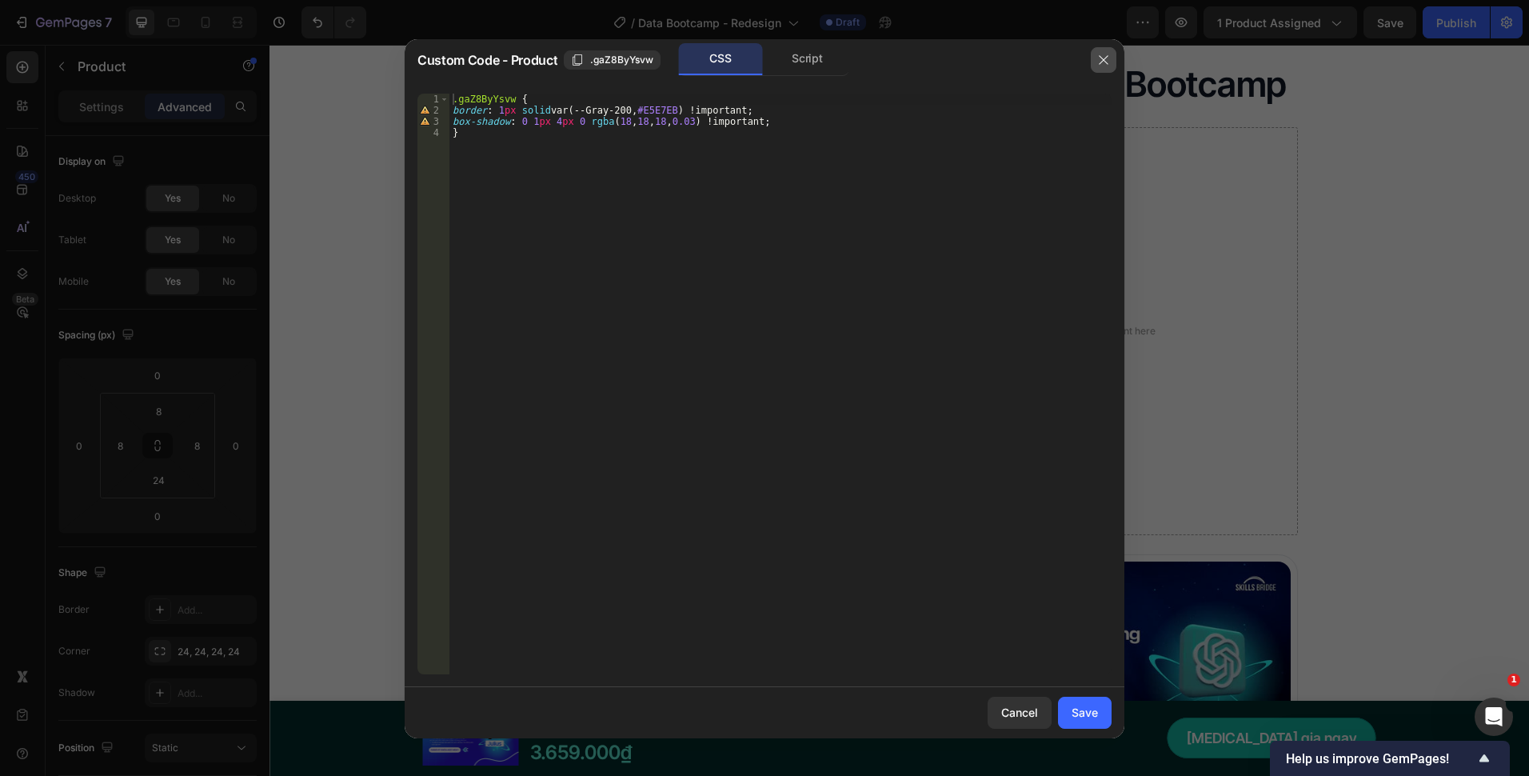
click at [1113, 59] on button "button" at bounding box center [1104, 60] width 26 height 26
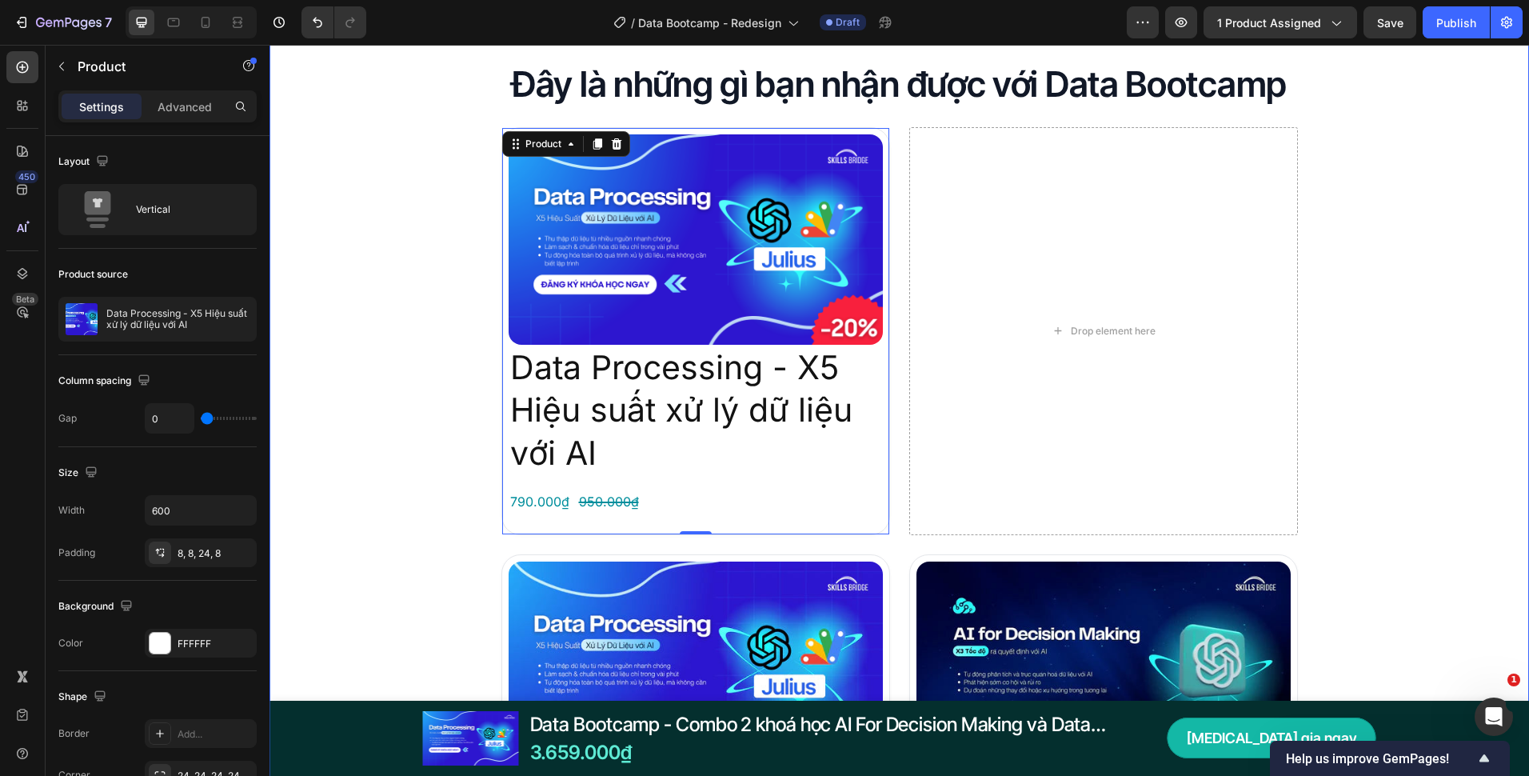
click at [445, 463] on div "Đây là những gì bạn nhận được với Data Bootcamp Heading Product Images Data Pro…" at bounding box center [900, 685] width 1260 height 1249
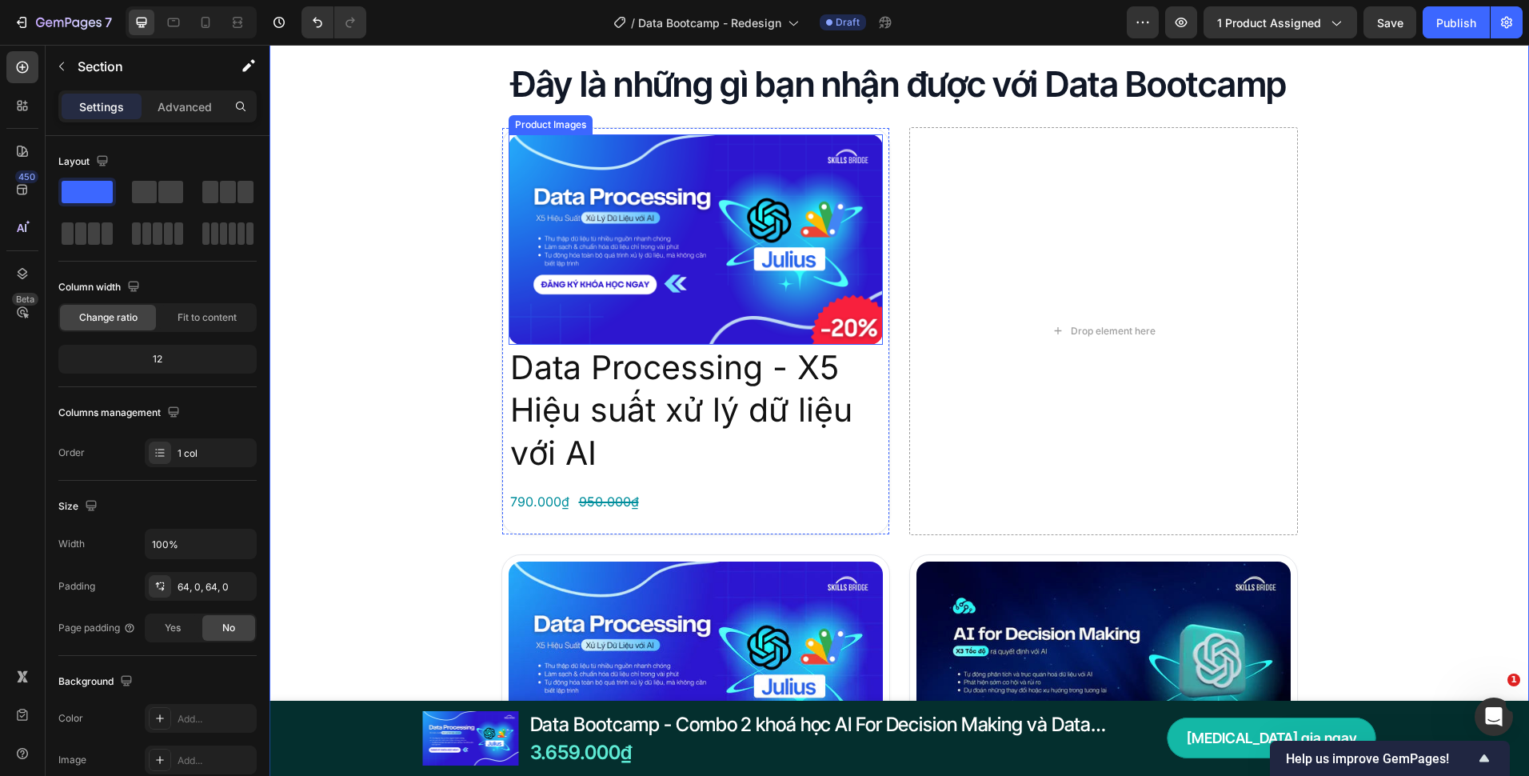
click at [653, 314] on img at bounding box center [696, 239] width 374 height 210
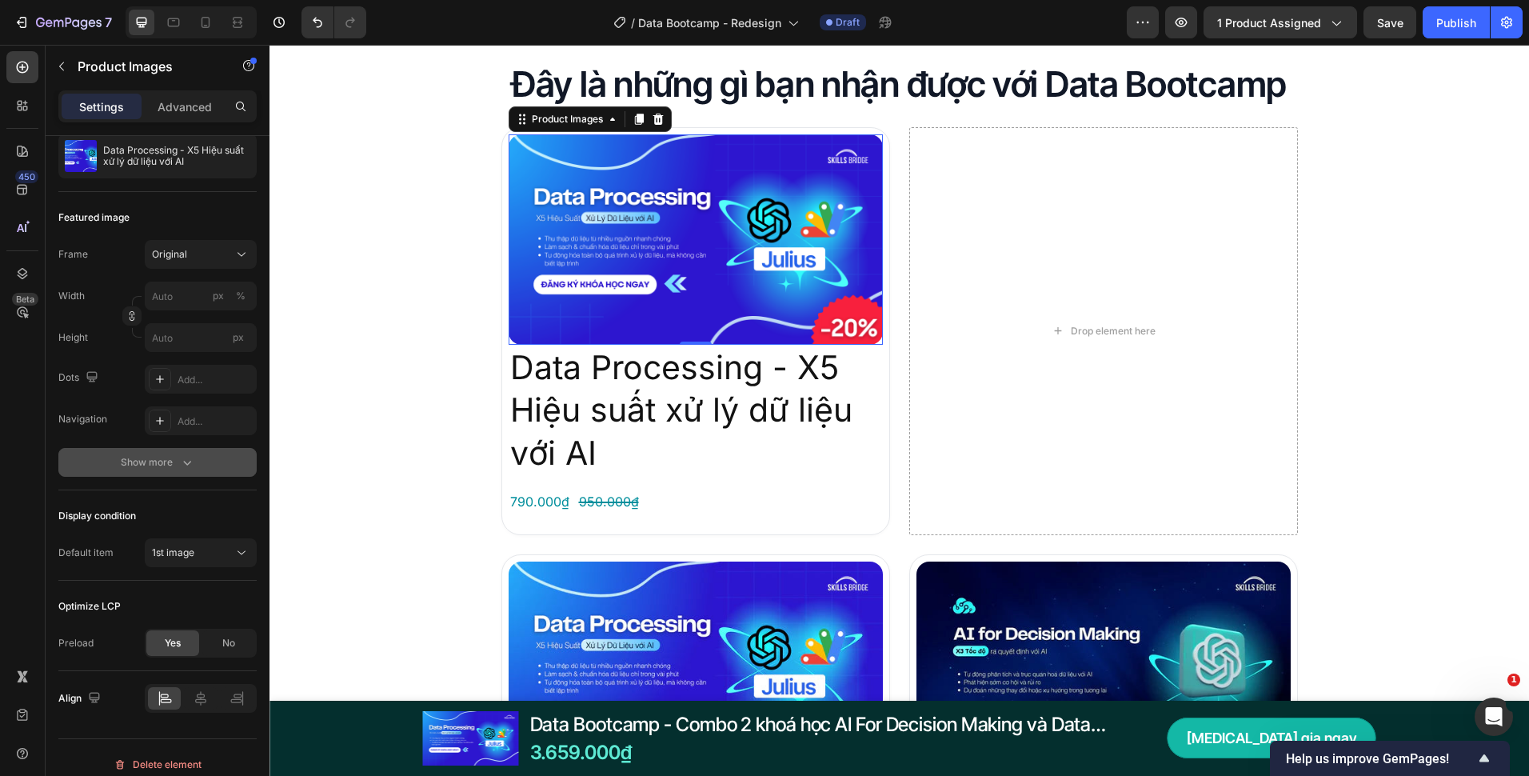
scroll to position [174, 0]
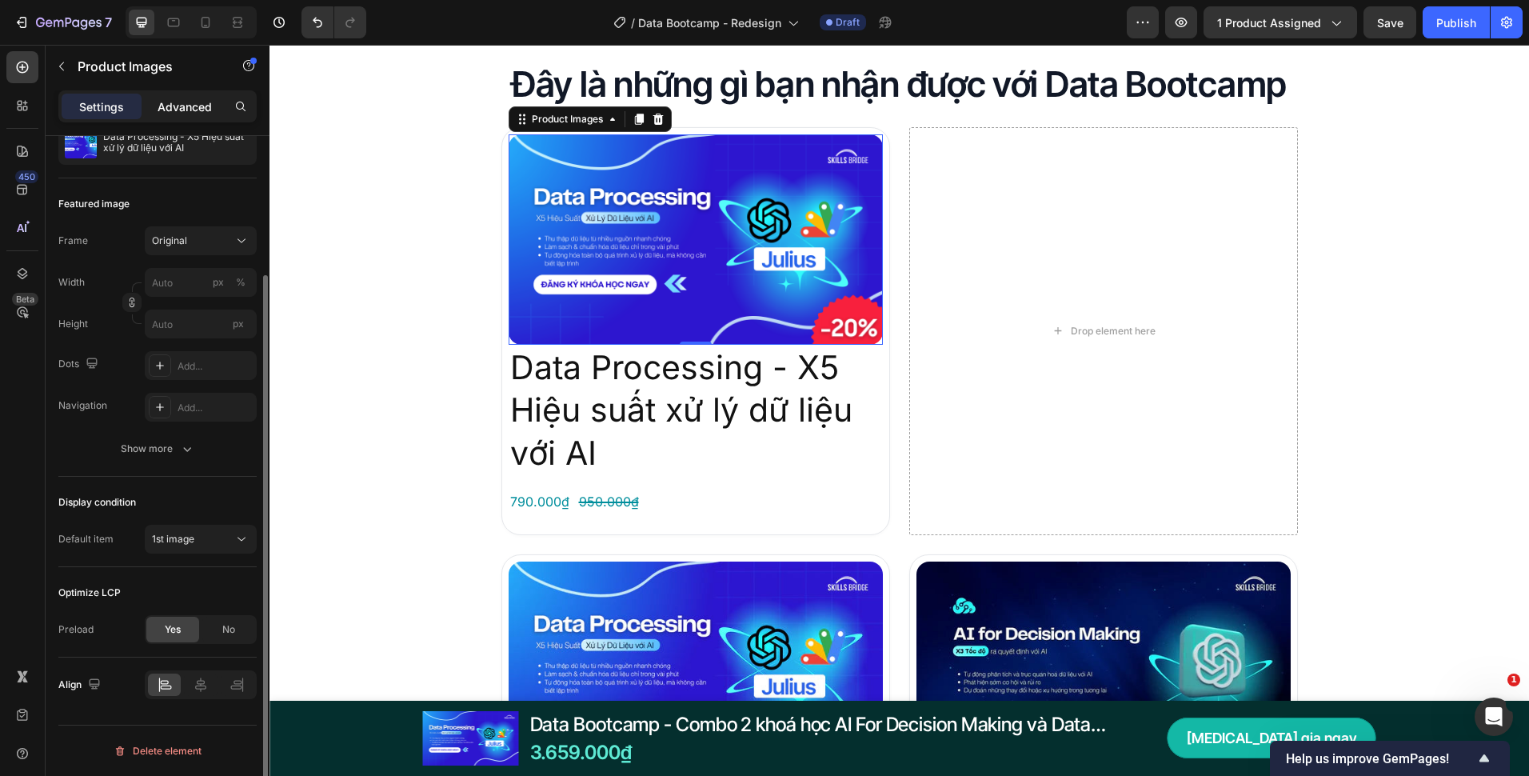
click at [193, 106] on p "Advanced" at bounding box center [185, 106] width 54 height 17
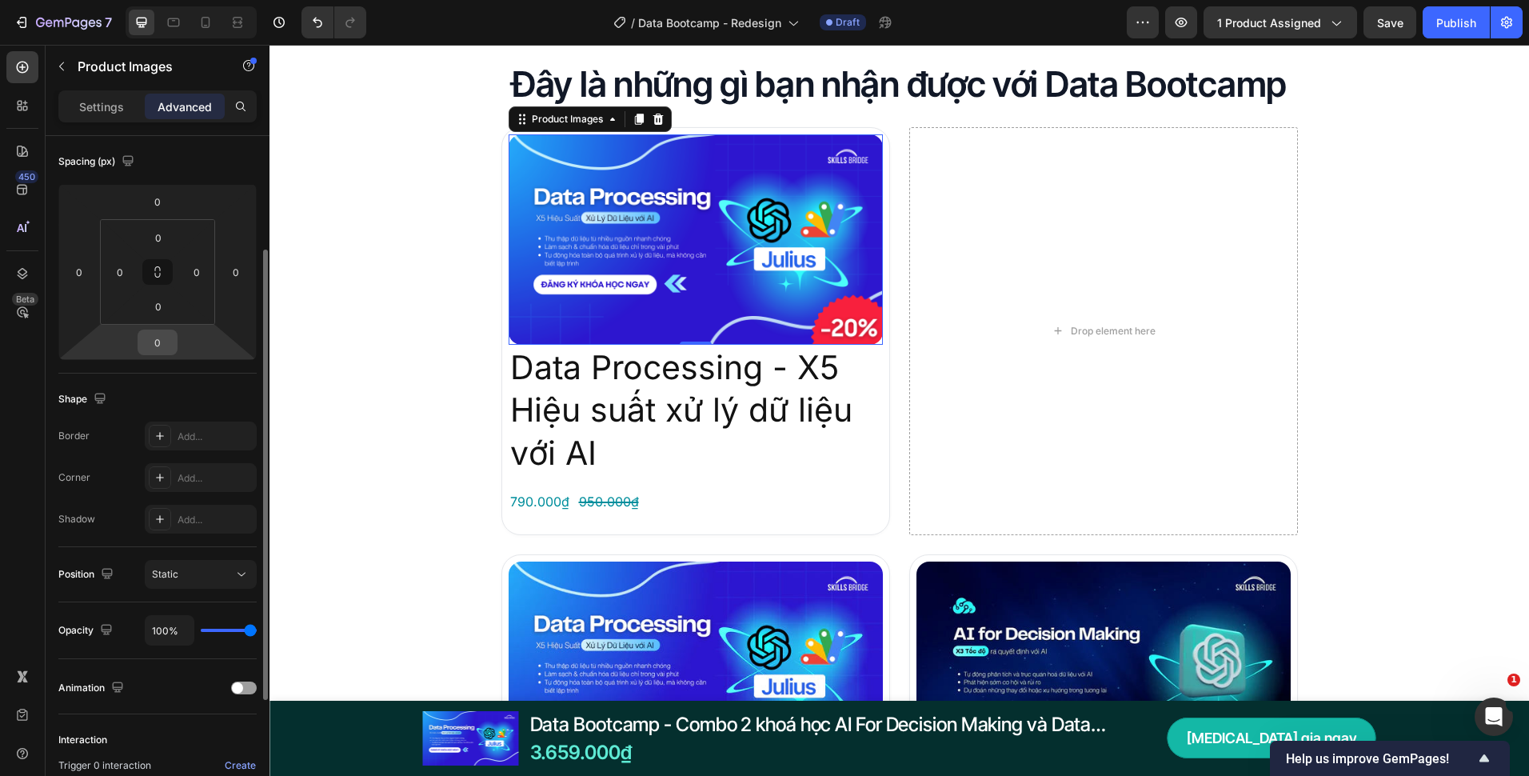
click at [158, 334] on input "0" at bounding box center [158, 342] width 32 height 24
type input "24"
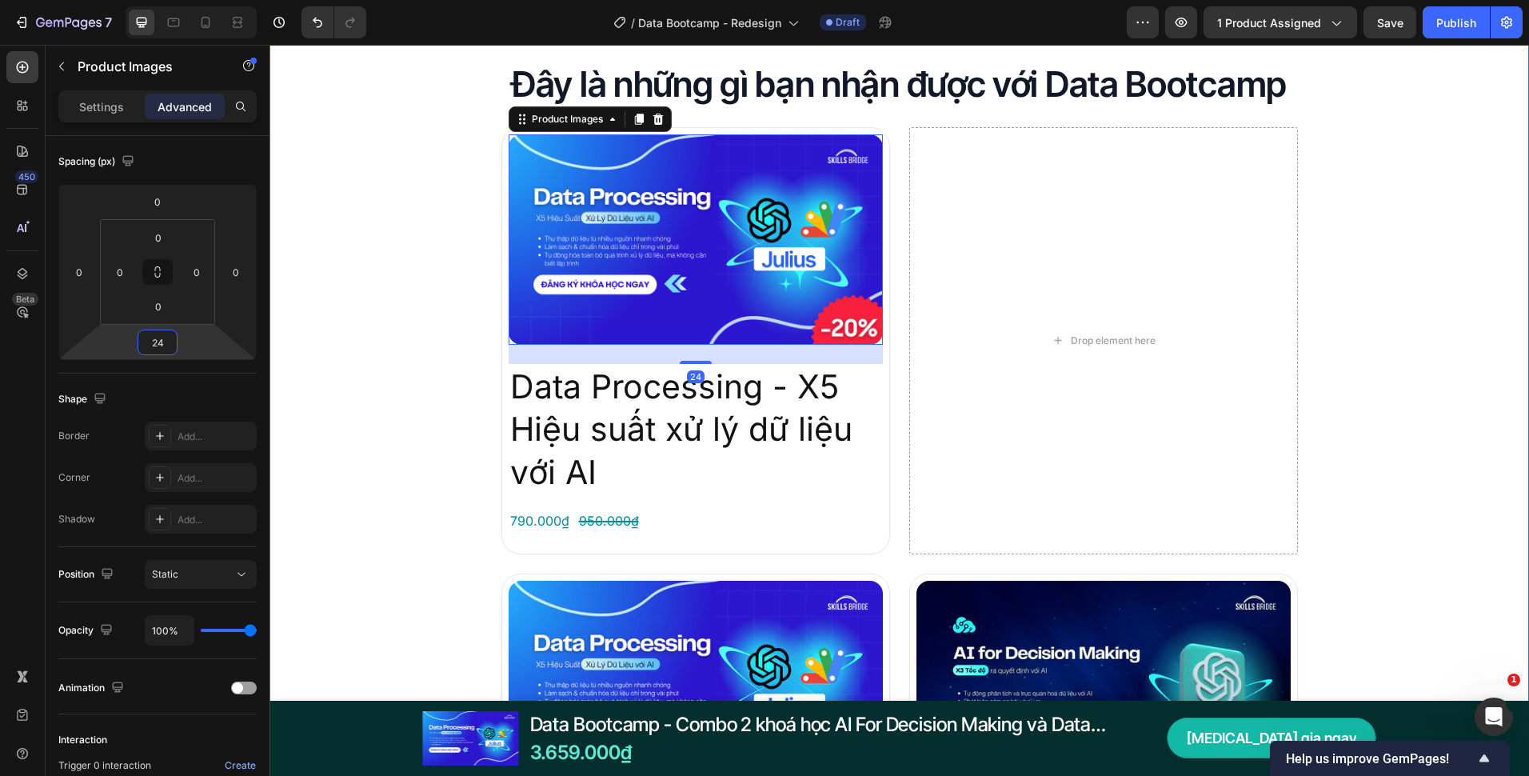
click at [448, 367] on div "Đây là những gì bạn nhận được với Data Bootcamp Heading Product Images 24 Data …" at bounding box center [900, 695] width 1260 height 1269
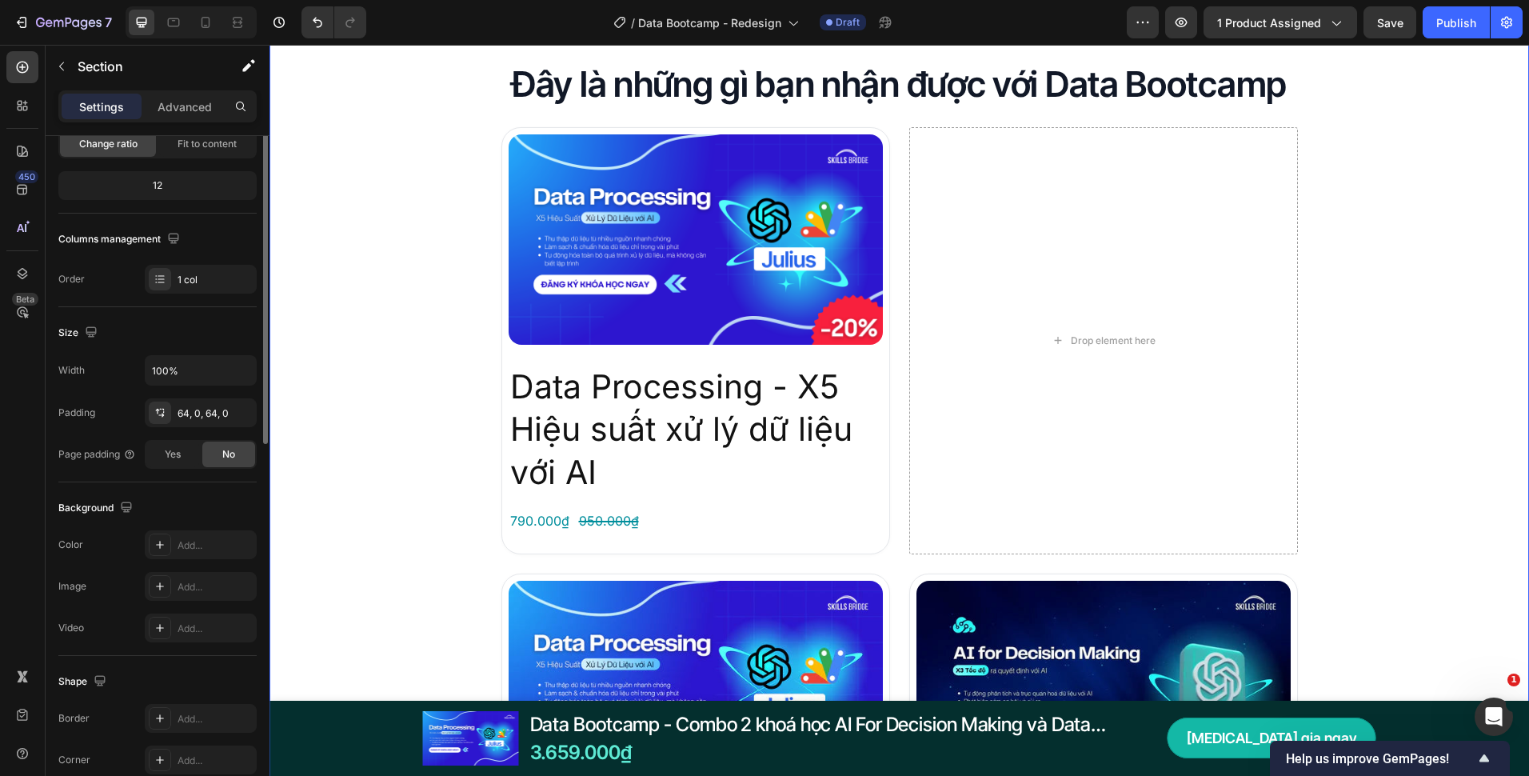
scroll to position [0, 0]
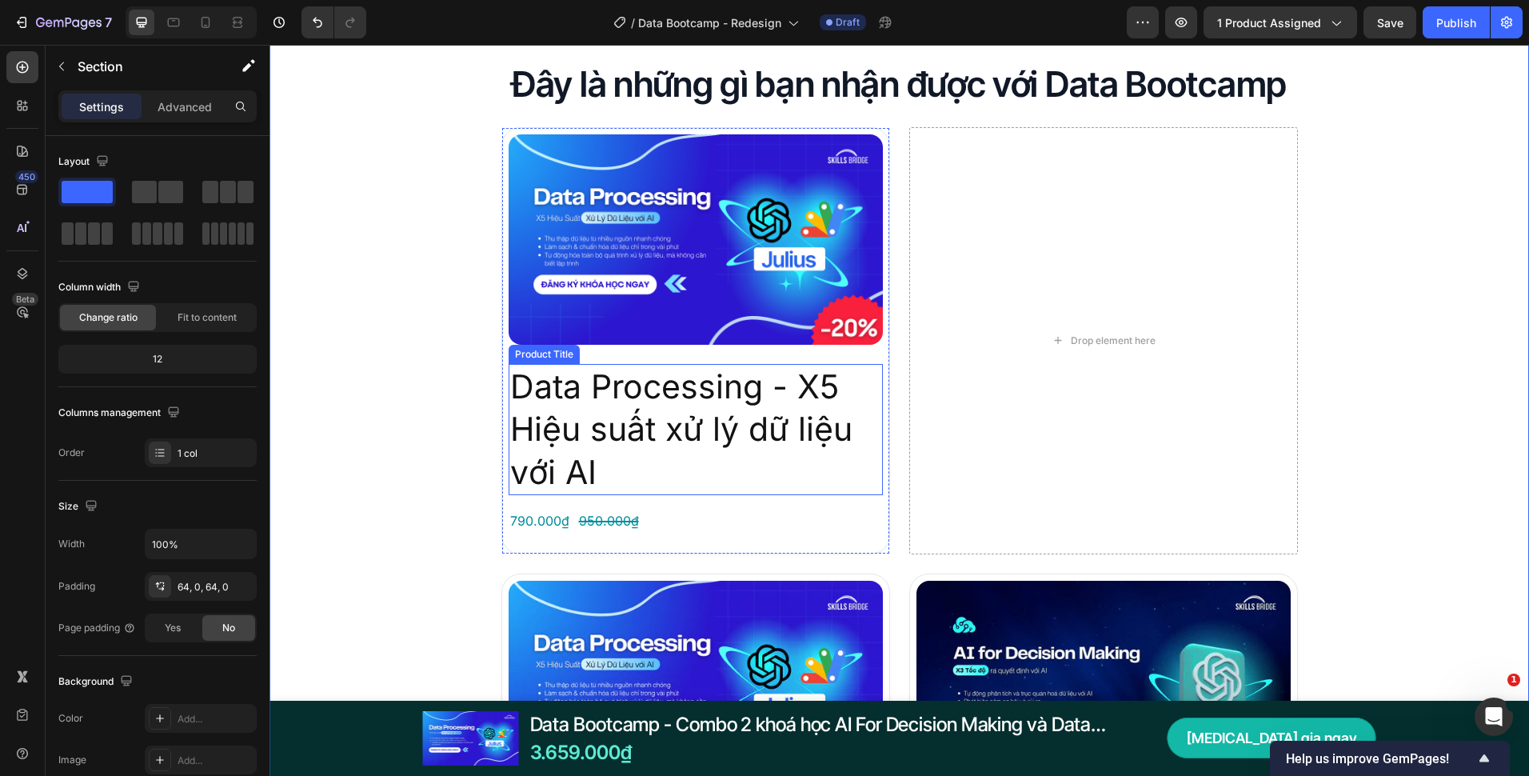
click at [648, 393] on h2 "Data Processing - X5 Hiệu suất xử lý dữ liệu với AI" at bounding box center [696, 429] width 374 height 131
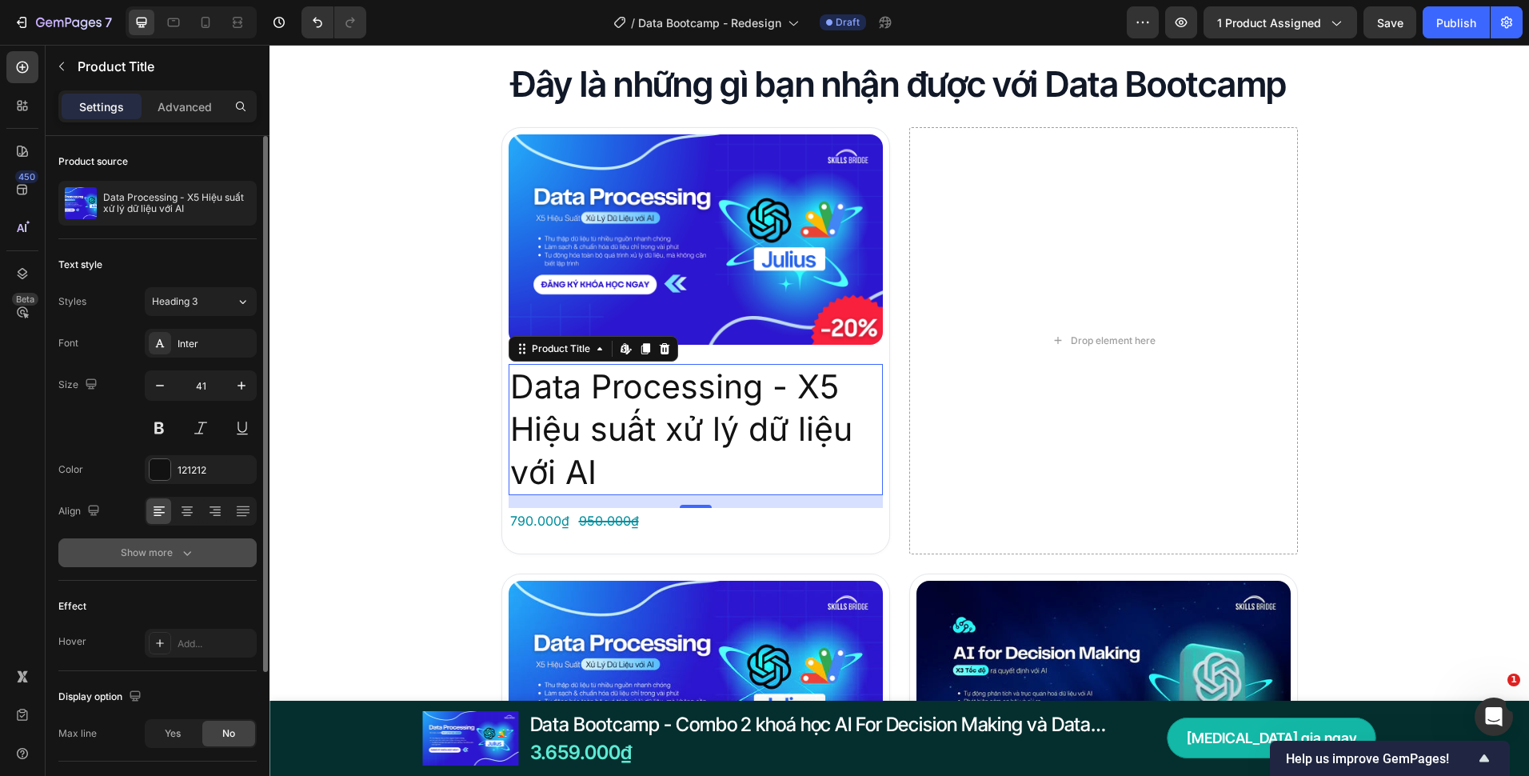
click at [162, 555] on div "Show more" at bounding box center [158, 553] width 74 height 16
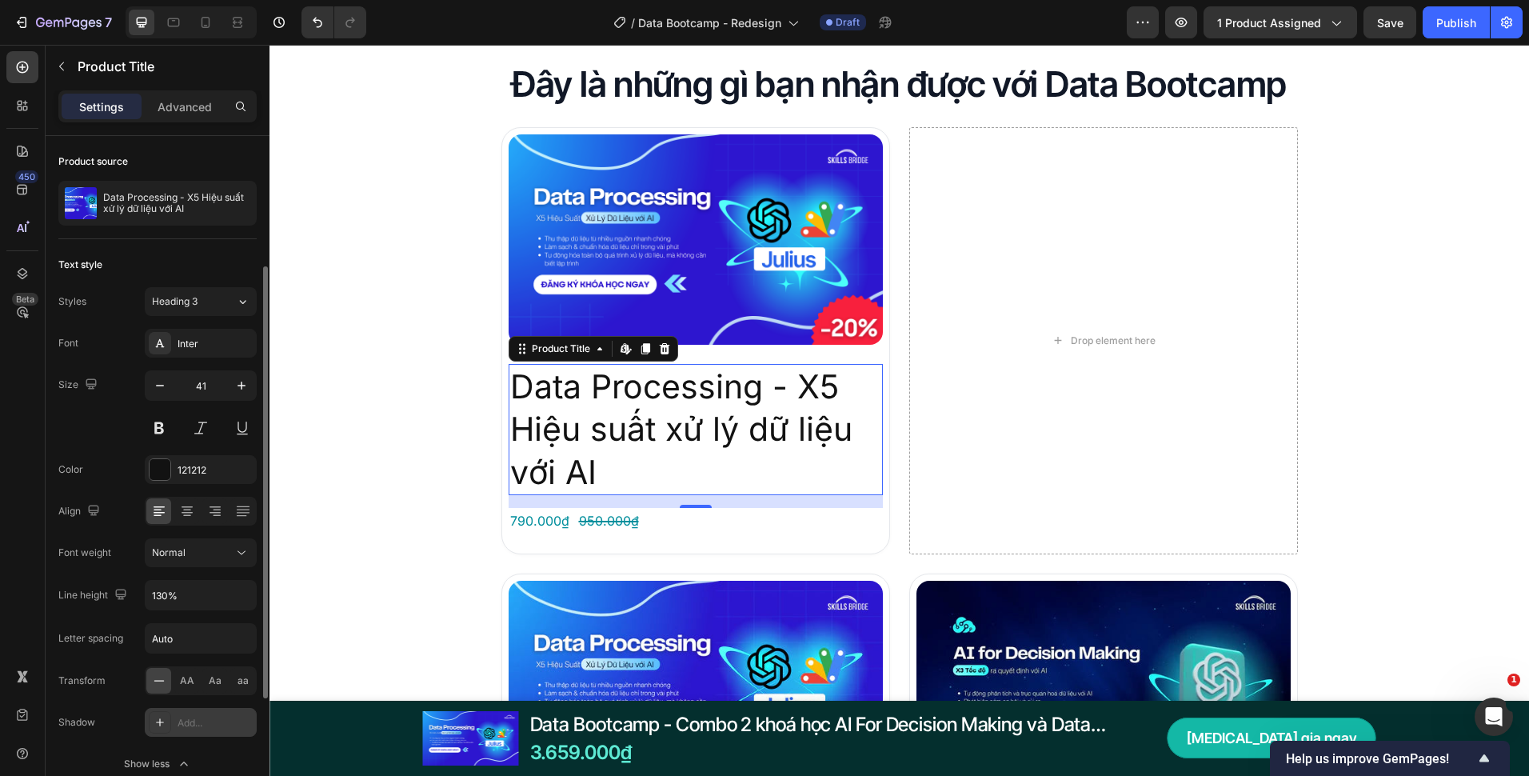
scroll to position [160, 0]
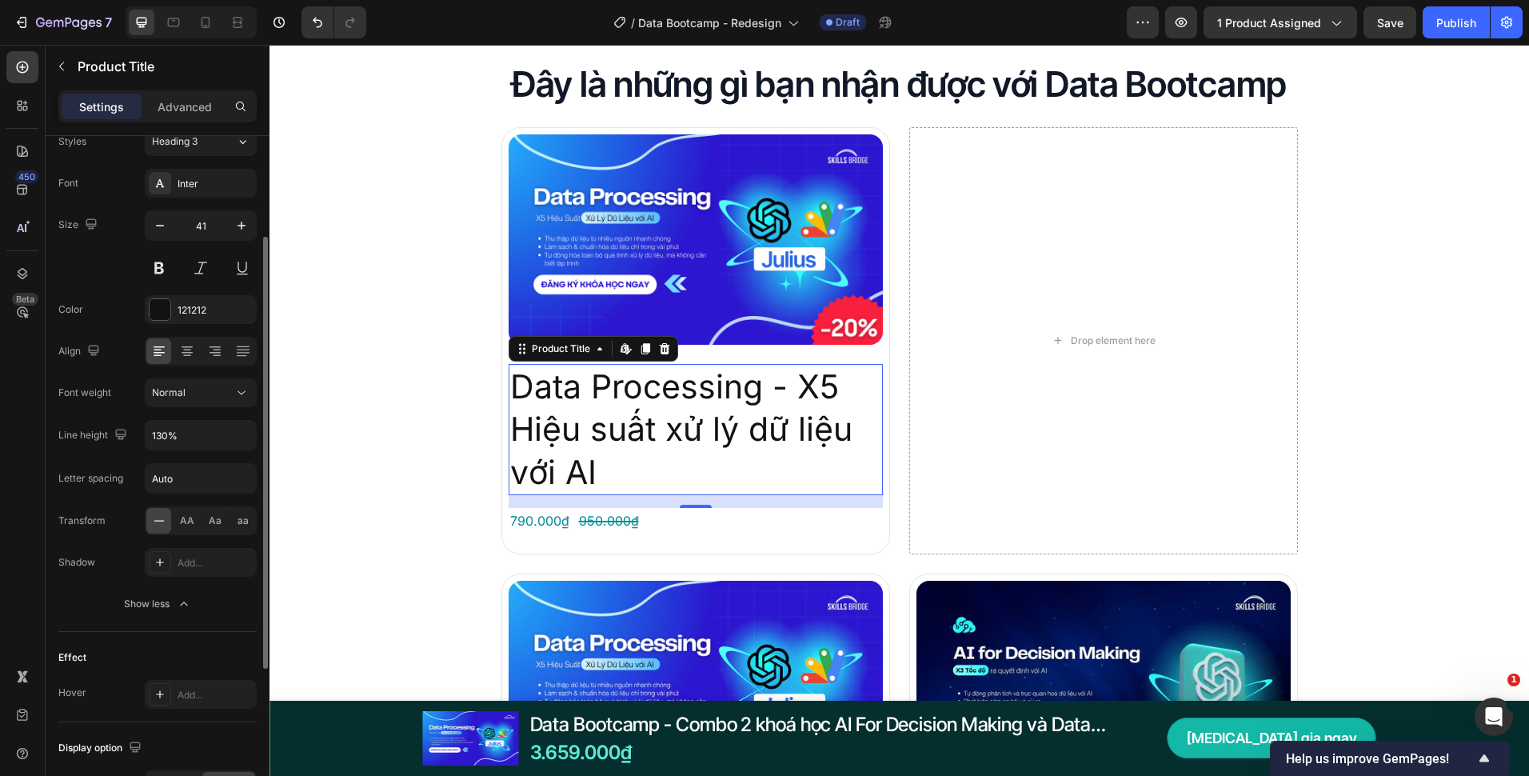
click at [216, 601] on button "Show less" at bounding box center [157, 603] width 198 height 29
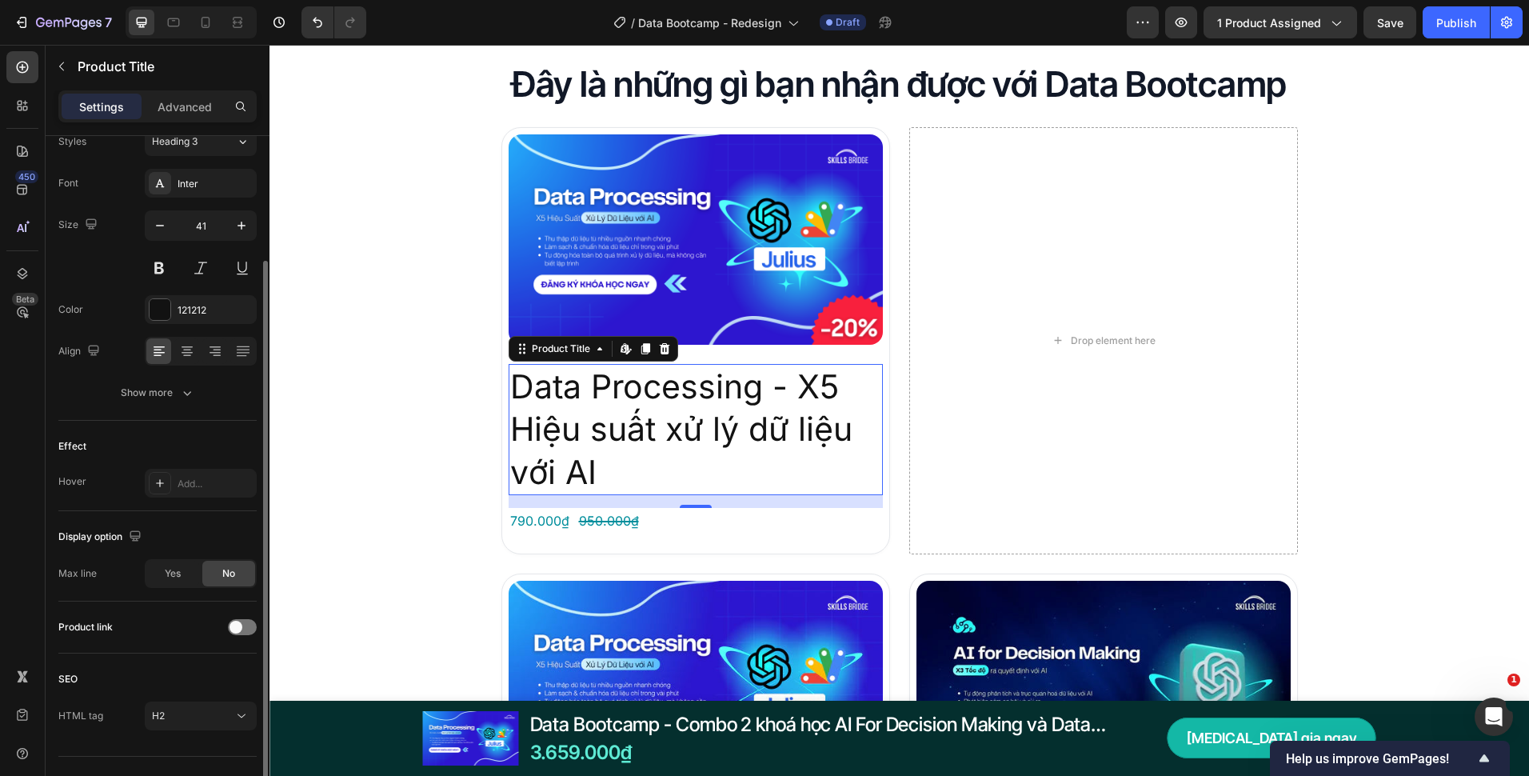
scroll to position [191, 0]
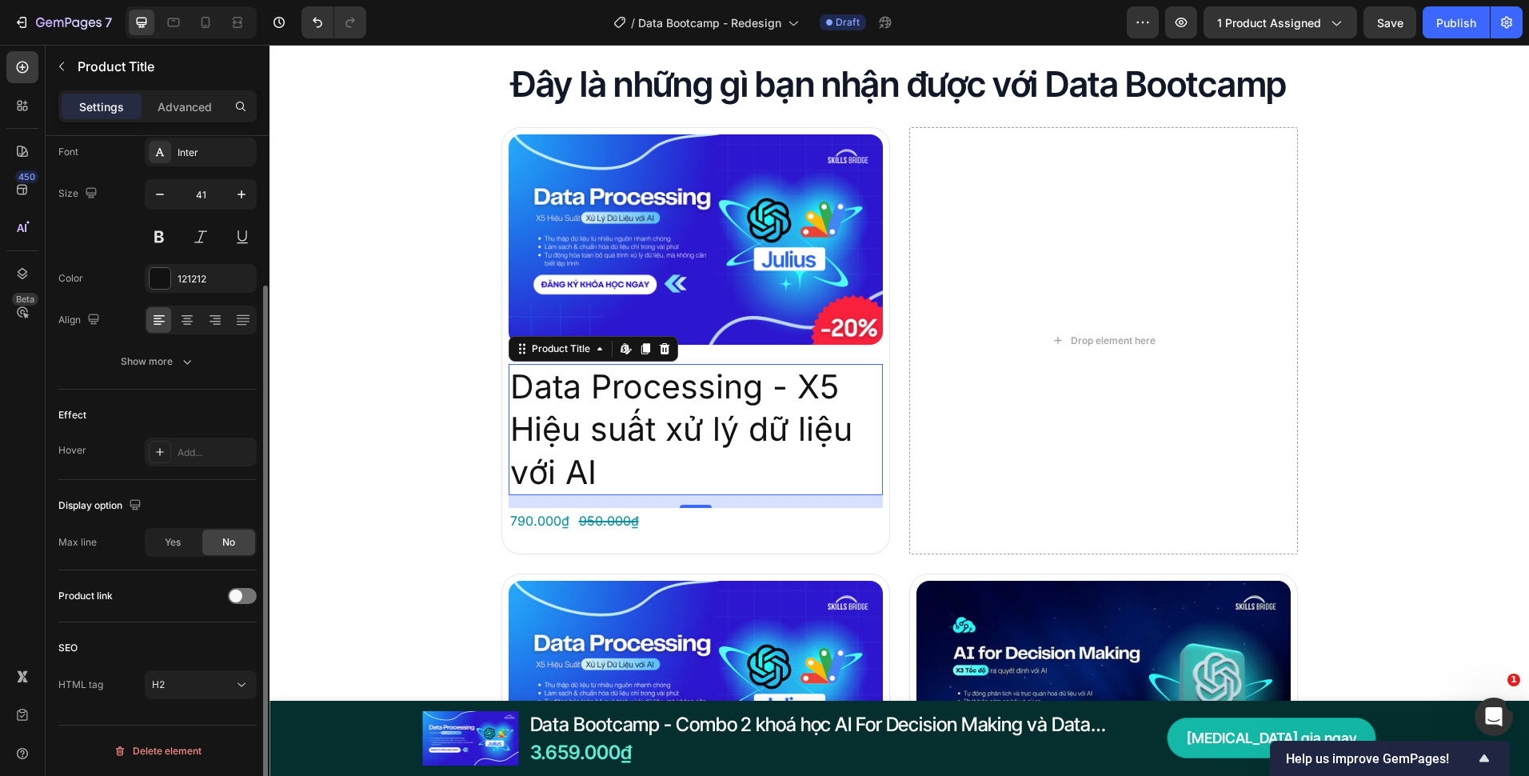
click at [144, 538] on div "Max line Yes No" at bounding box center [157, 542] width 198 height 29
click at [163, 544] on div "Yes" at bounding box center [172, 543] width 53 height 26
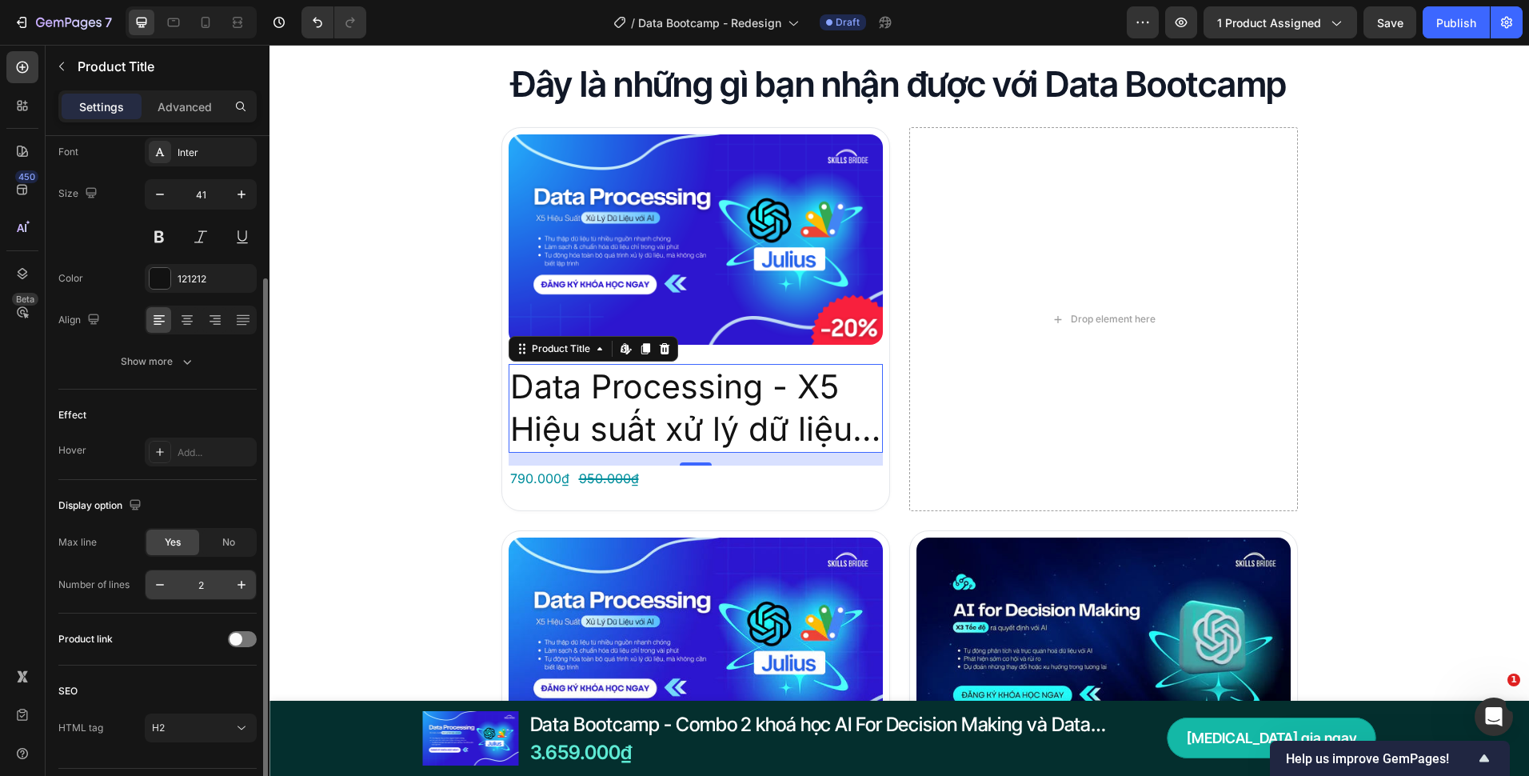
click at [210, 586] on input "2" at bounding box center [200, 584] width 53 height 29
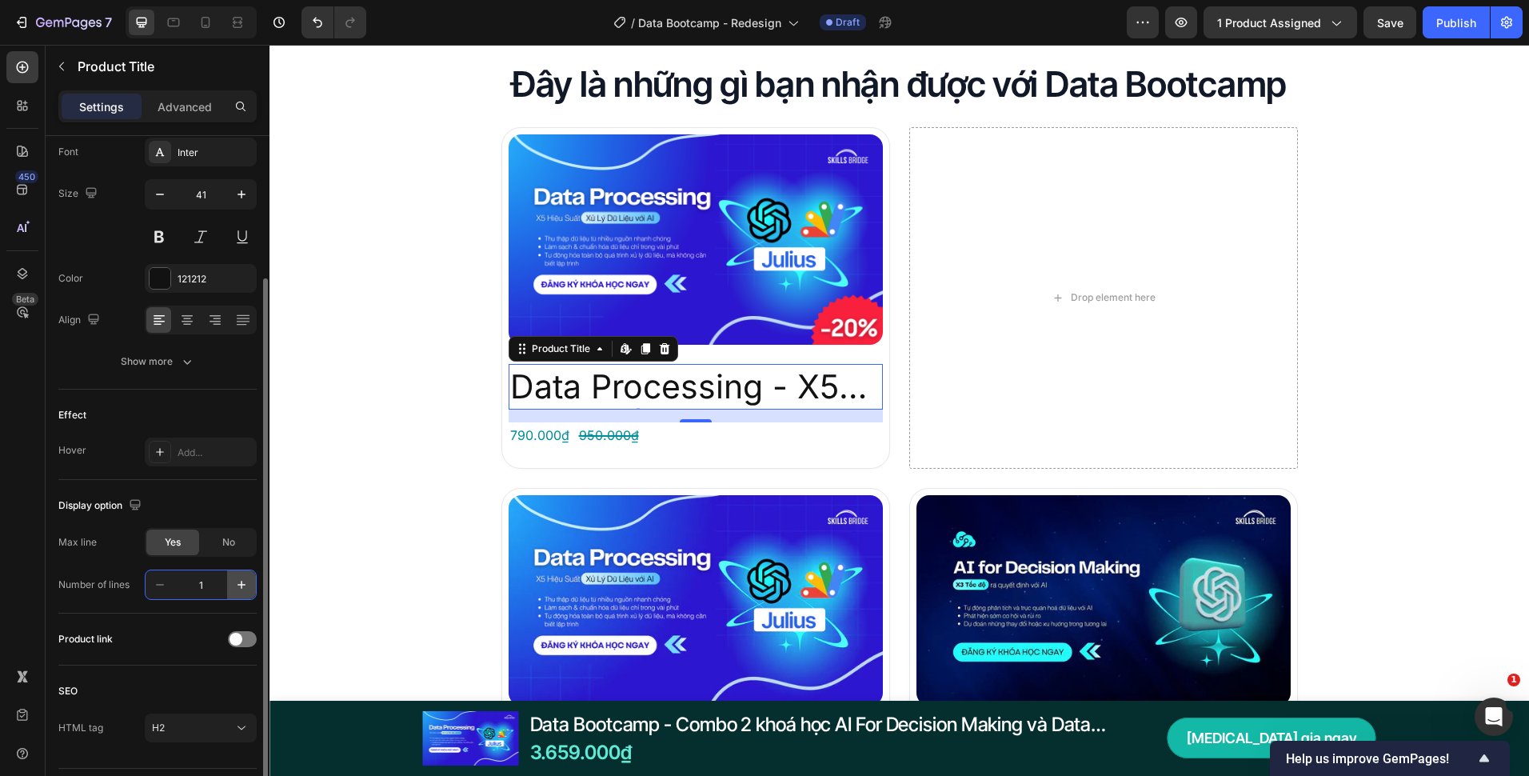
type input "1"
click at [241, 499] on div "Display option" at bounding box center [157, 506] width 198 height 26
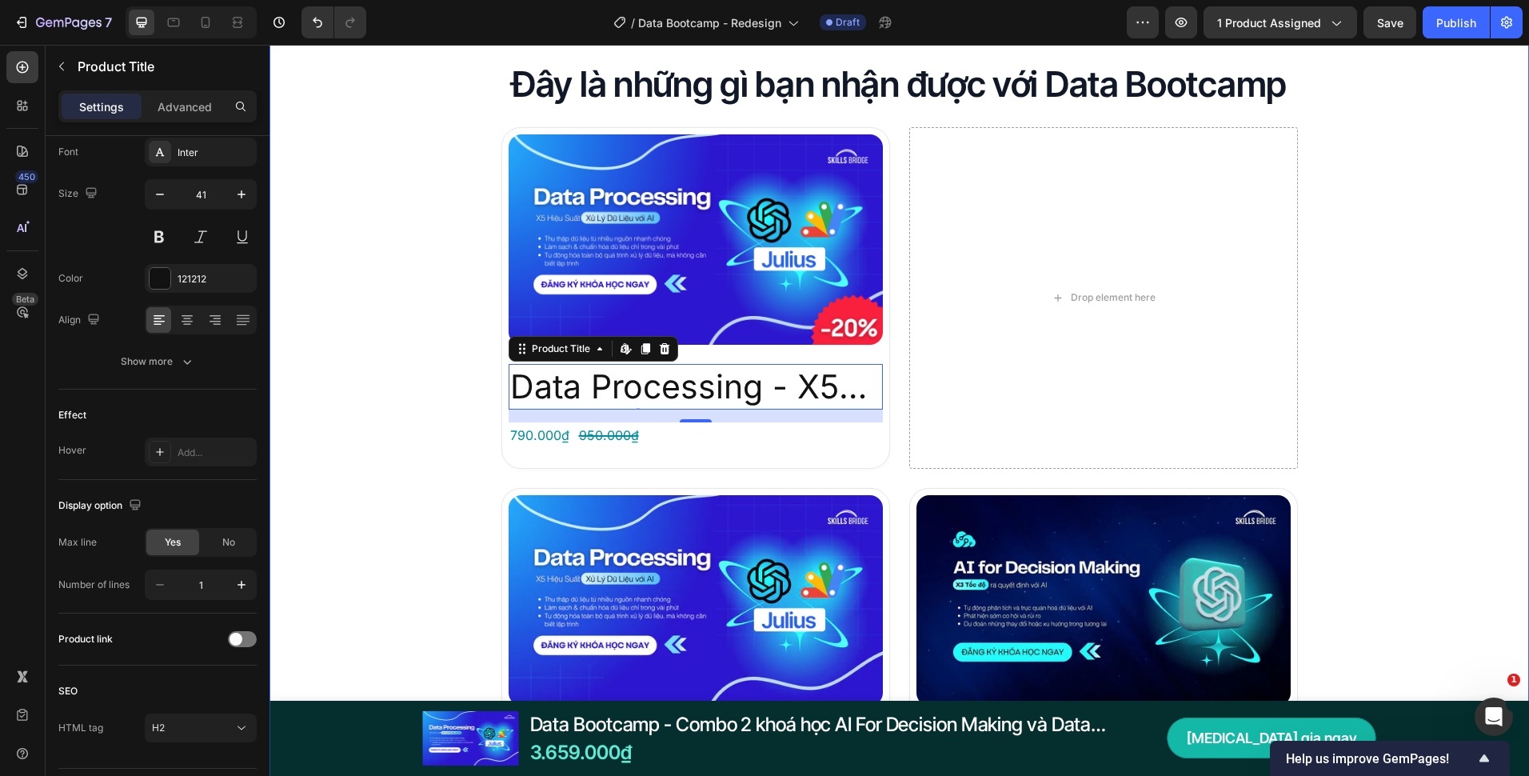
click at [417, 454] on div "Đây là những gì bạn nhận được với Data Bootcamp Heading Product Images Data Pro…" at bounding box center [900, 653] width 1260 height 1184
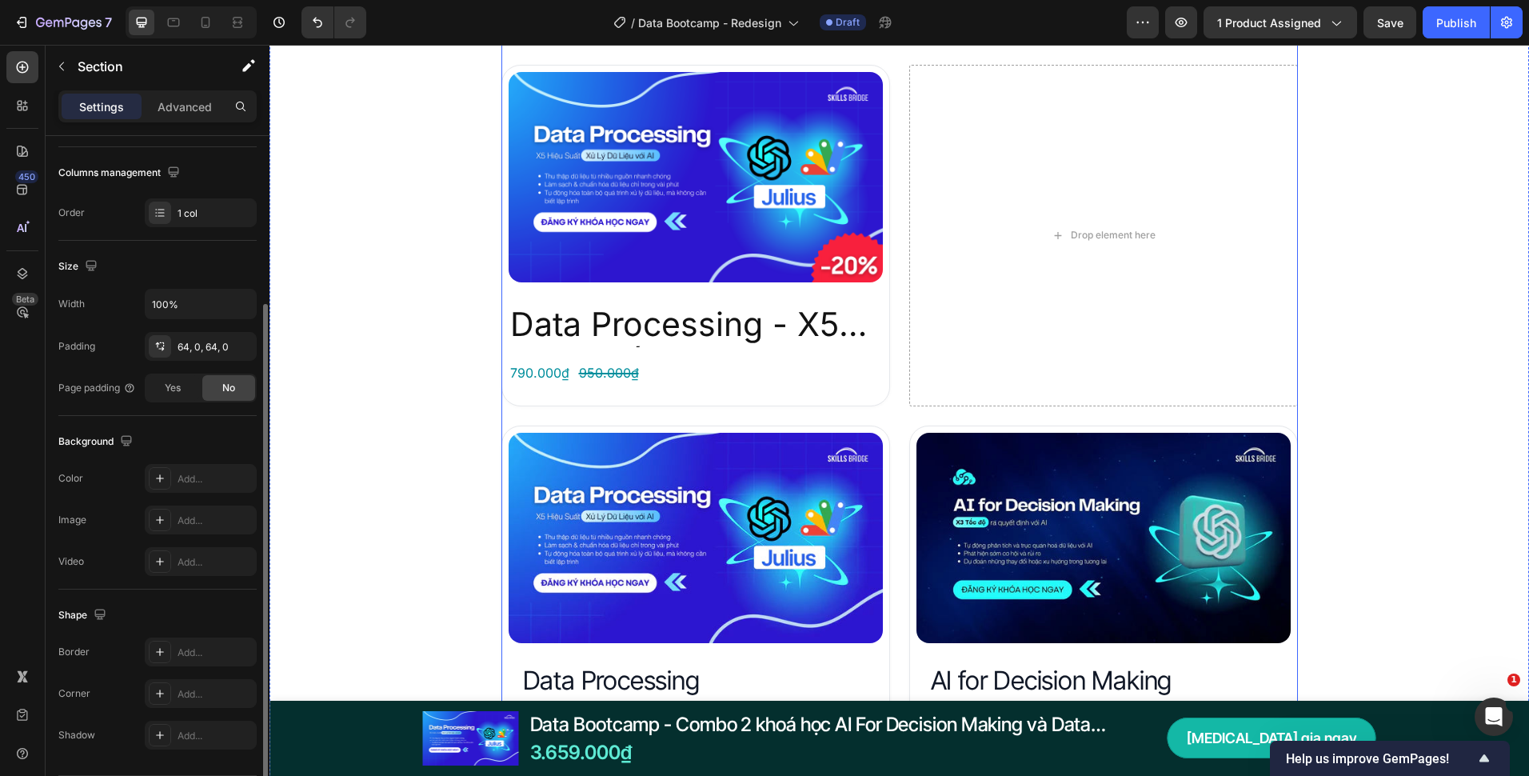
scroll to position [2720, 0]
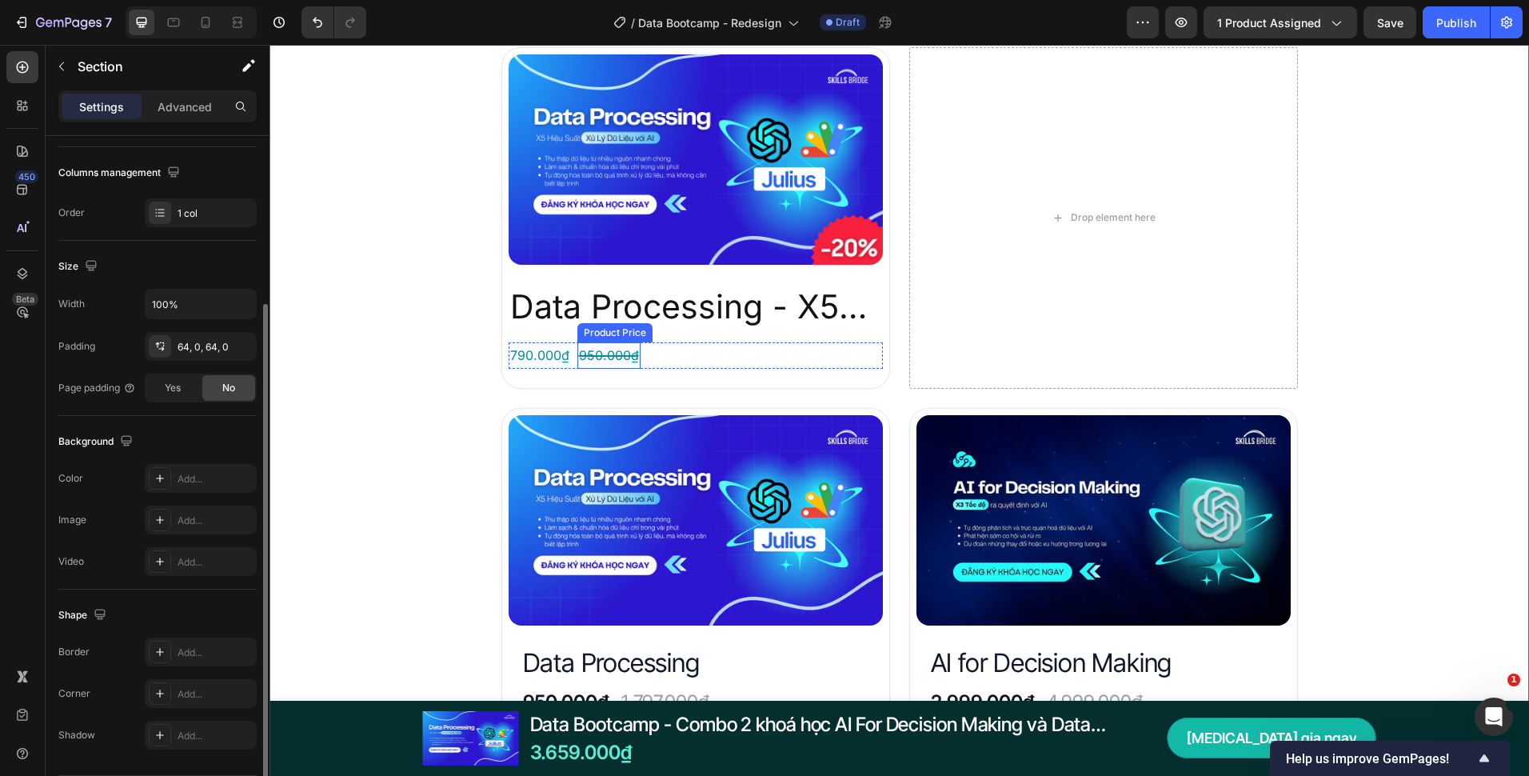
click at [645, 306] on h2 "Data Processing - X5 Hiệu suất xử lý dữ liệu với AI" at bounding box center [696, 307] width 374 height 46
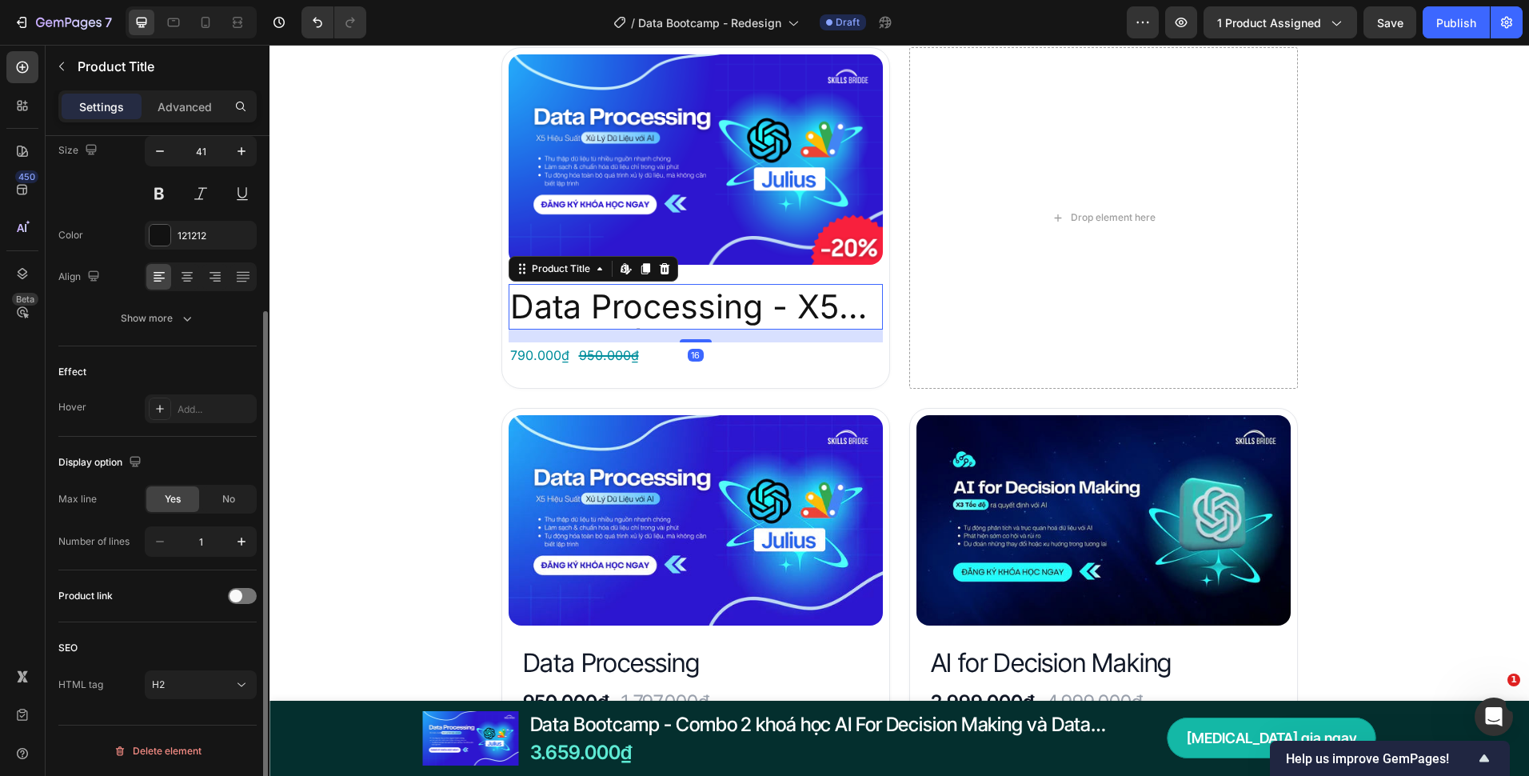
scroll to position [0, 0]
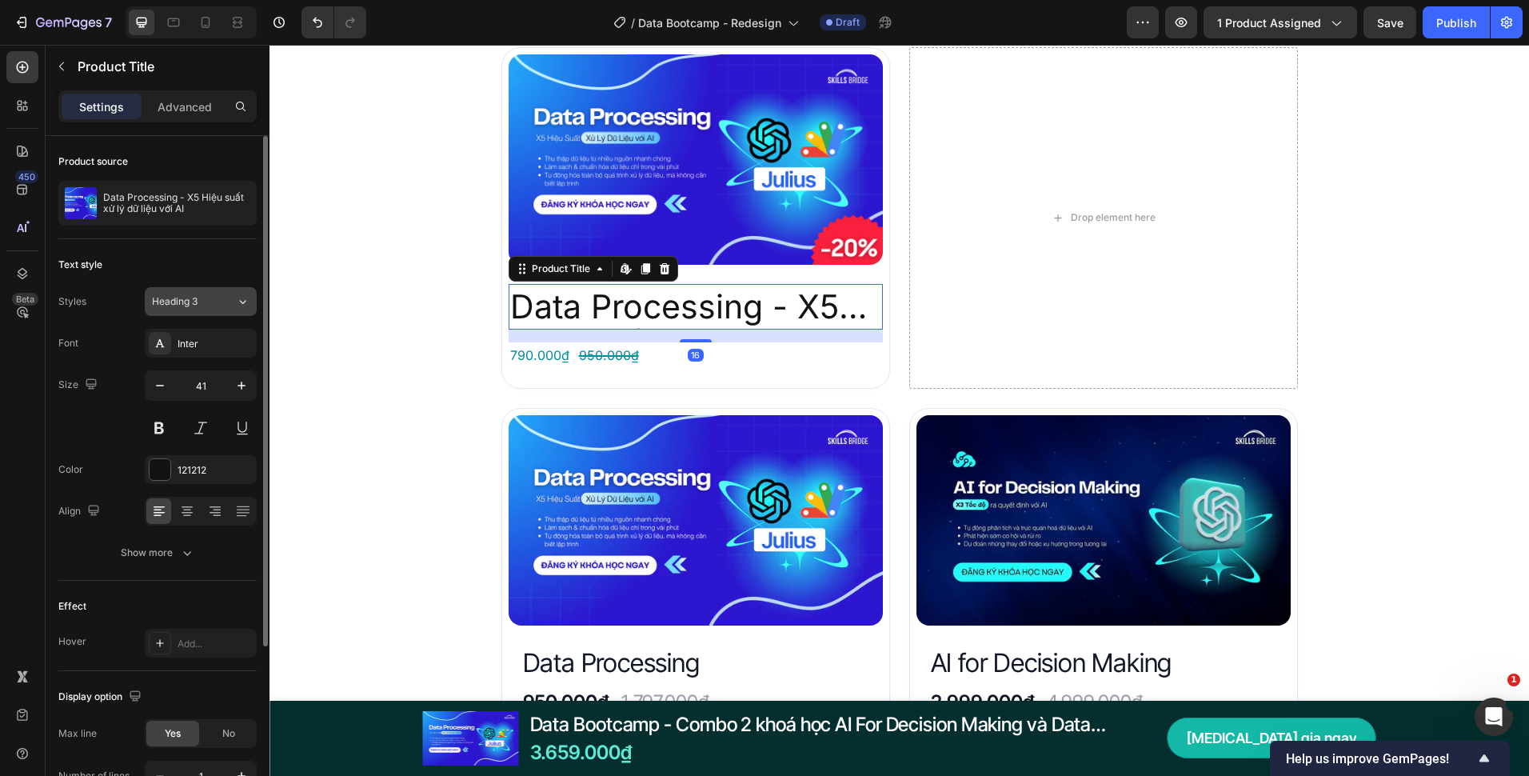
click at [191, 297] on span "Heading 3" at bounding box center [175, 301] width 46 height 14
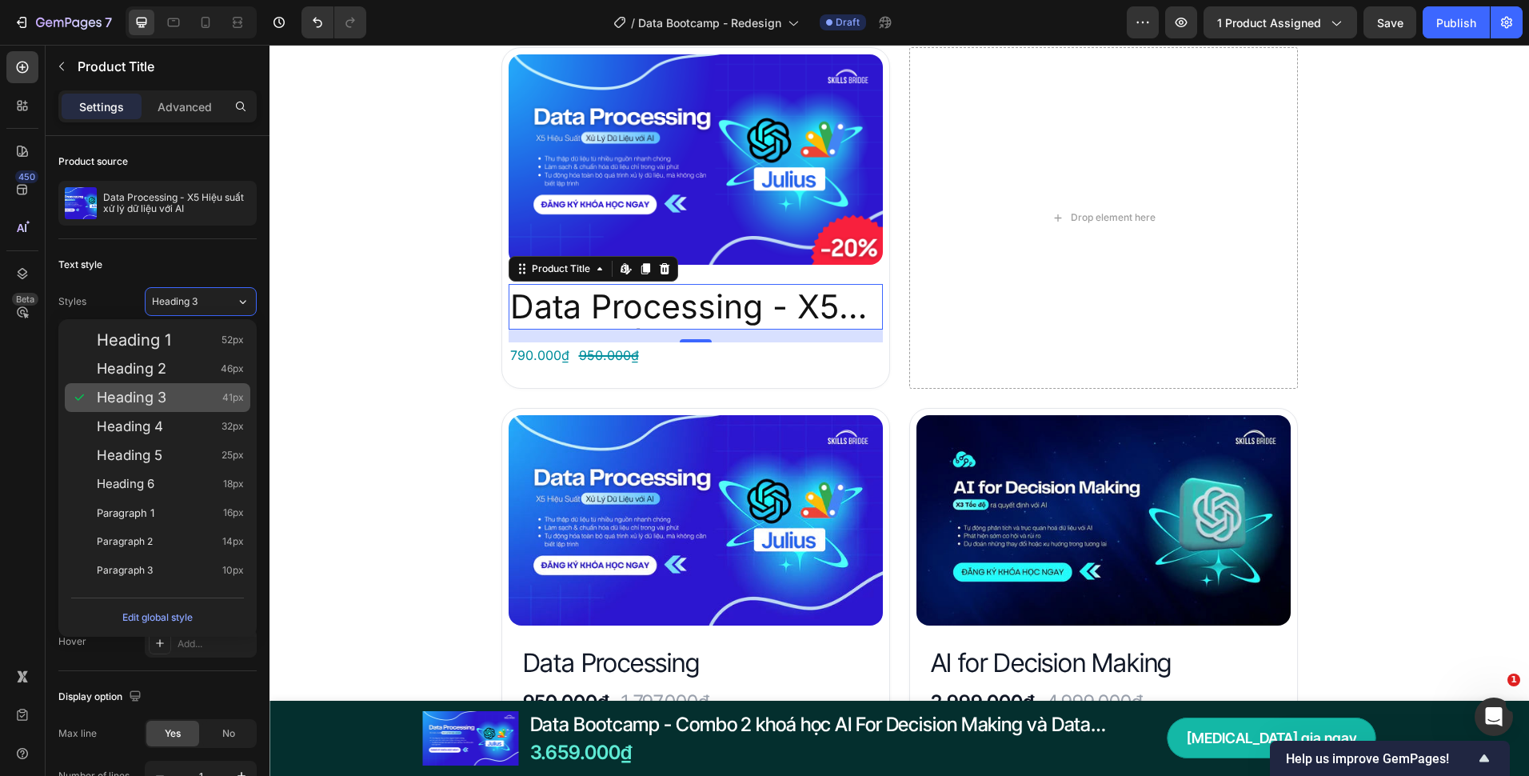
click at [192, 398] on div "Heading 3 41px" at bounding box center [170, 398] width 147 height 16
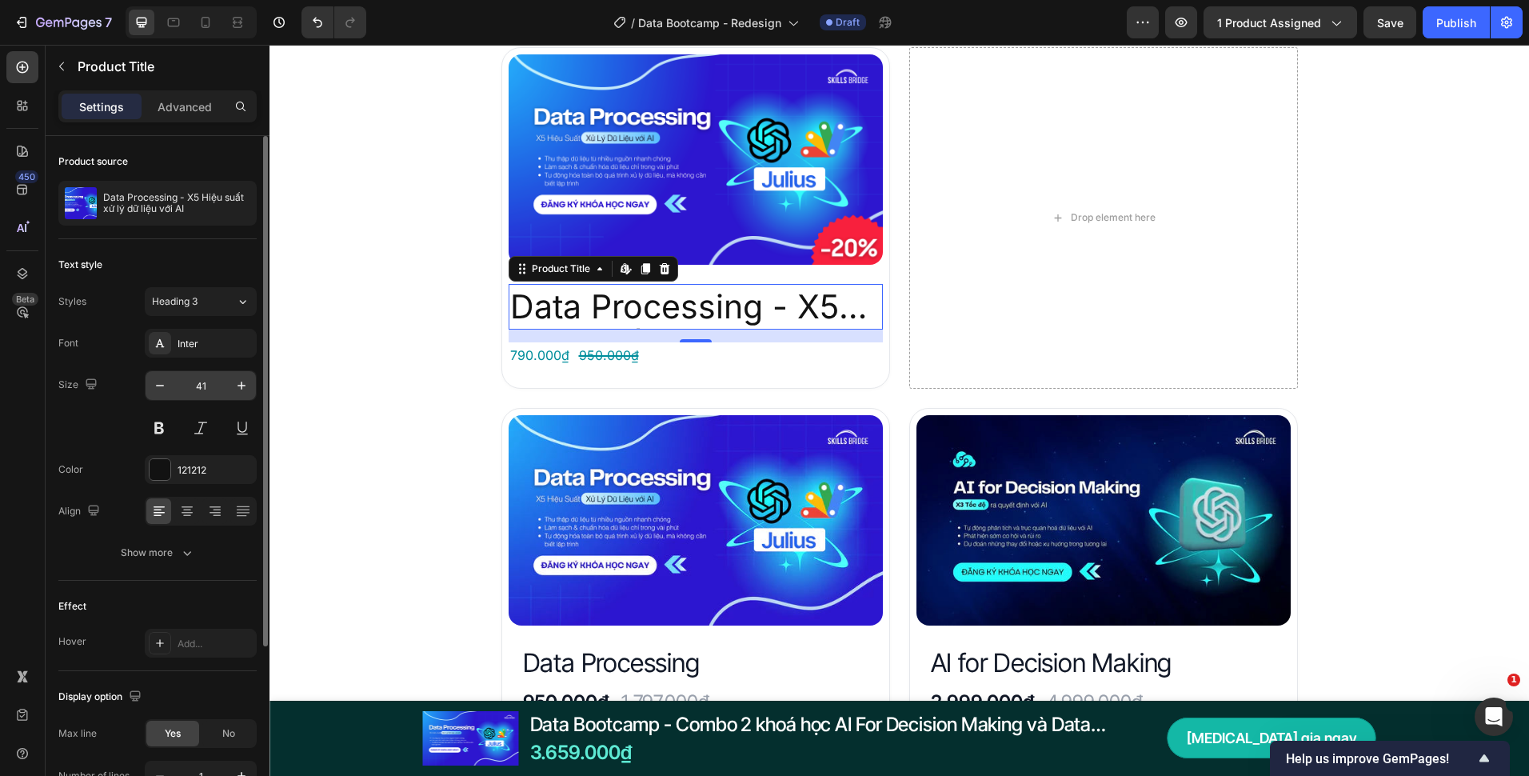
click at [215, 386] on input "41" at bounding box center [200, 385] width 53 height 29
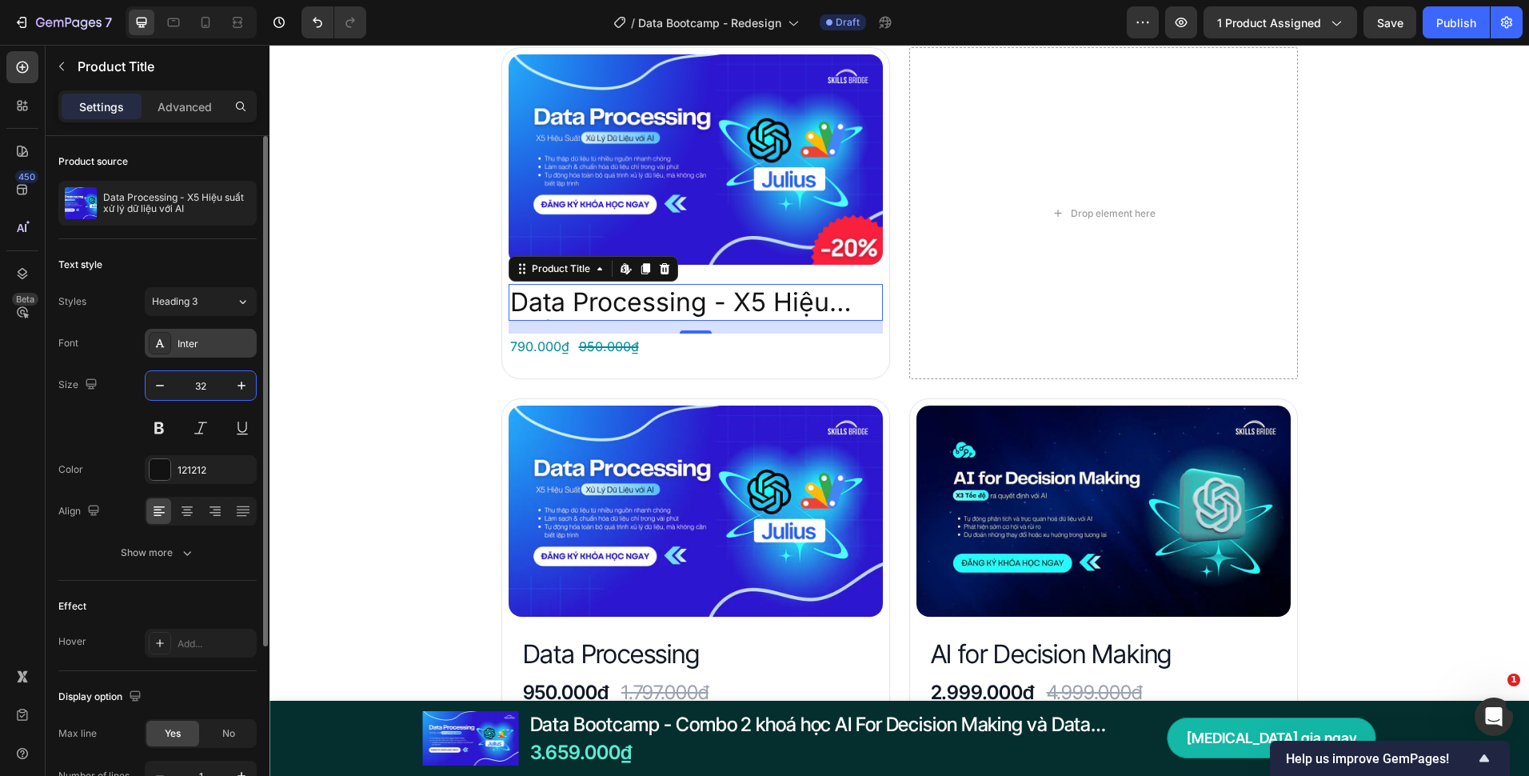
type input "32"
click at [216, 349] on div "Inter" at bounding box center [215, 344] width 75 height 14
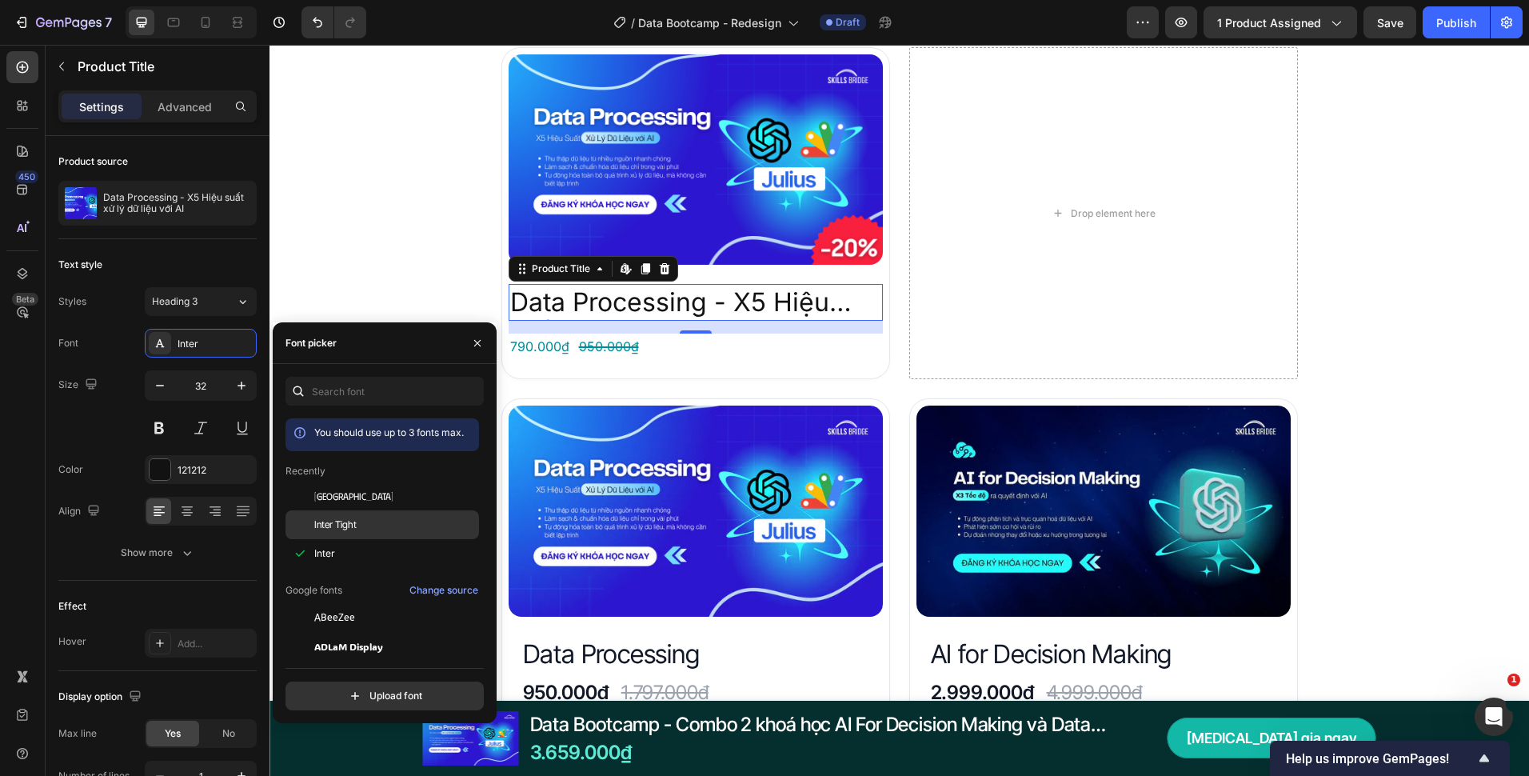
click at [375, 526] on div "Inter Tight" at bounding box center [395, 525] width 162 height 14
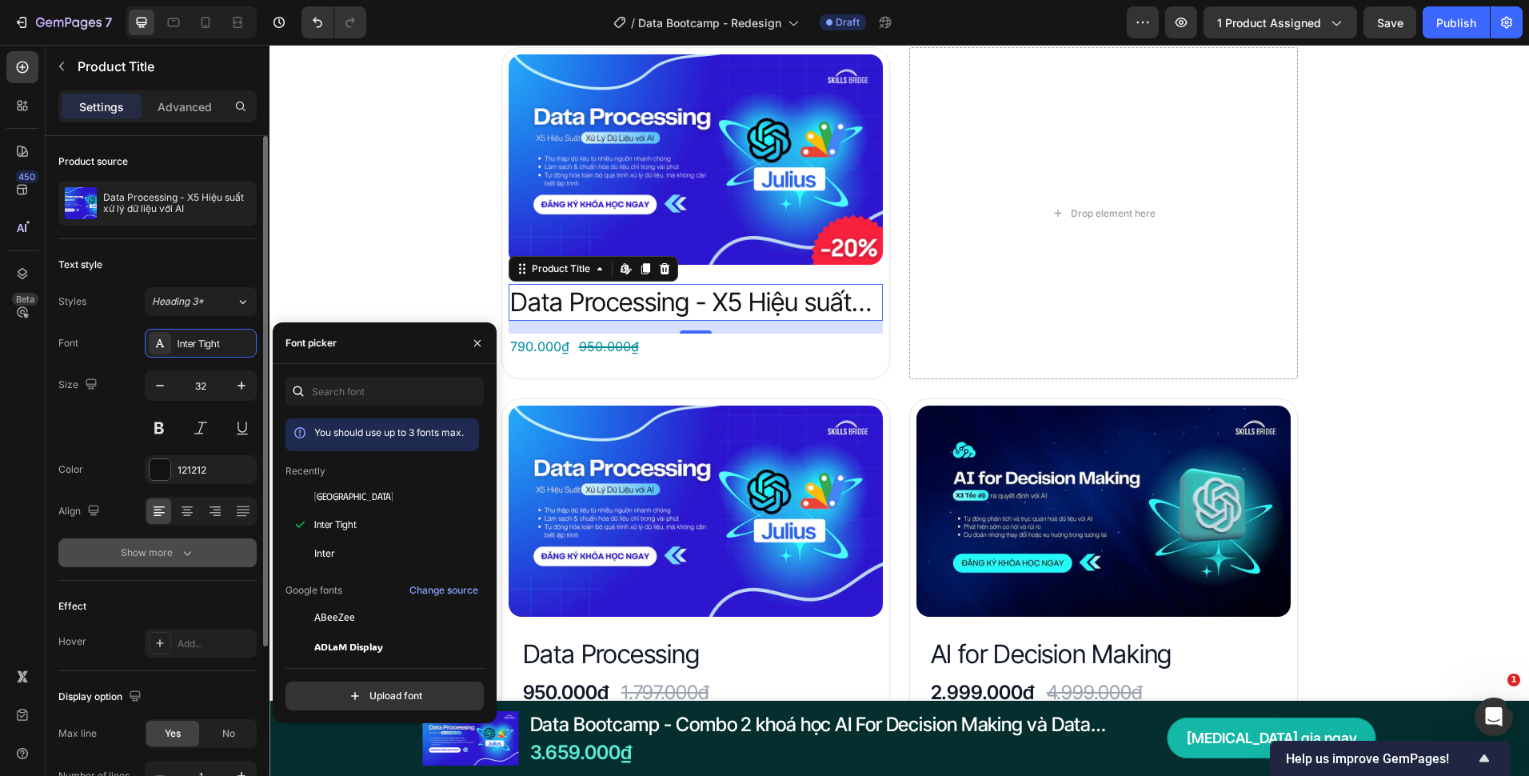
click at [195, 548] on button "Show more" at bounding box center [157, 552] width 198 height 29
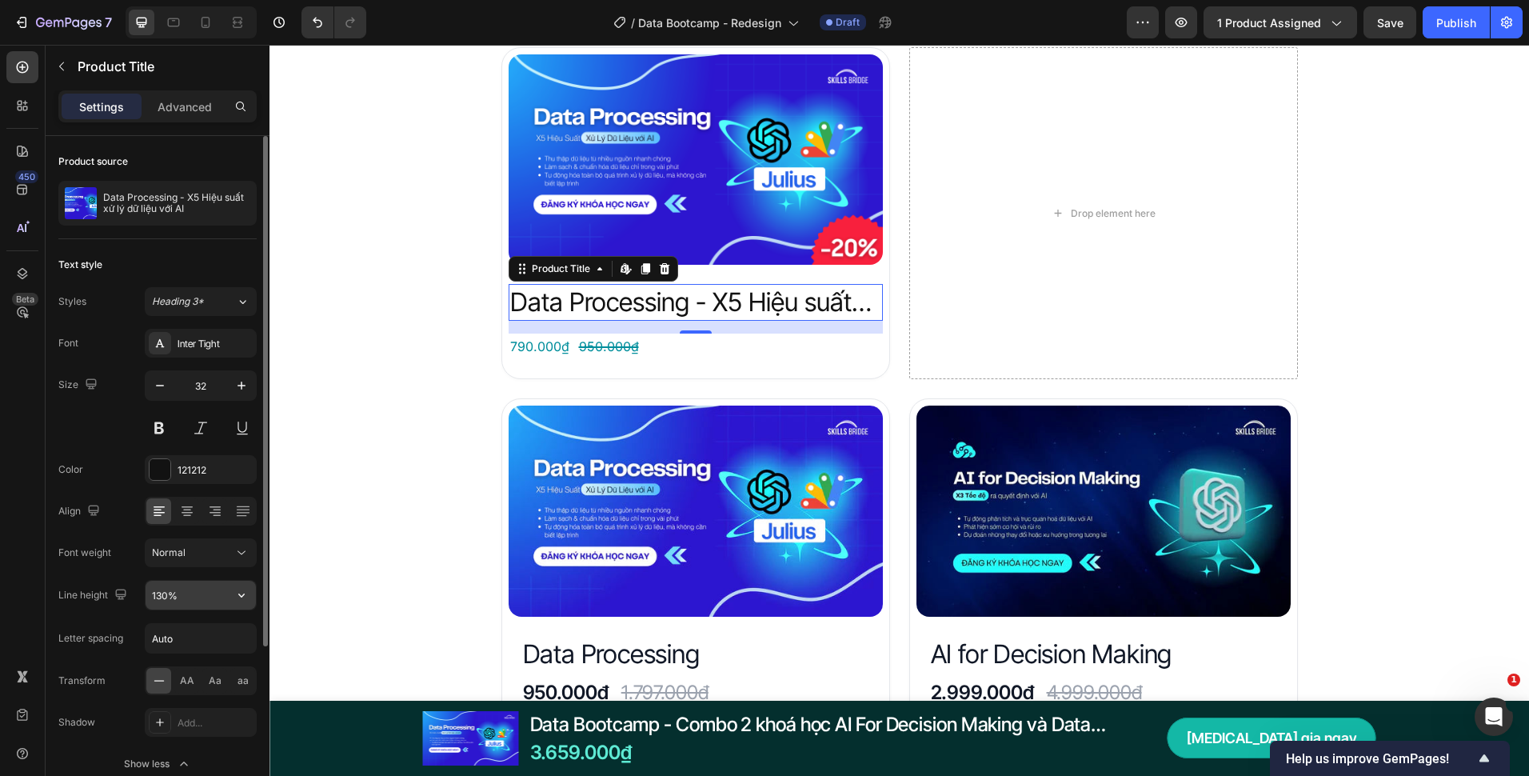
click at [167, 597] on input "130%" at bounding box center [201, 595] width 110 height 29
click at [352, 521] on div "Đây là những gì bạn nhận được với Data Bootcamp Heading Product Images Data Pro…" at bounding box center [900, 568] width 1260 height 1174
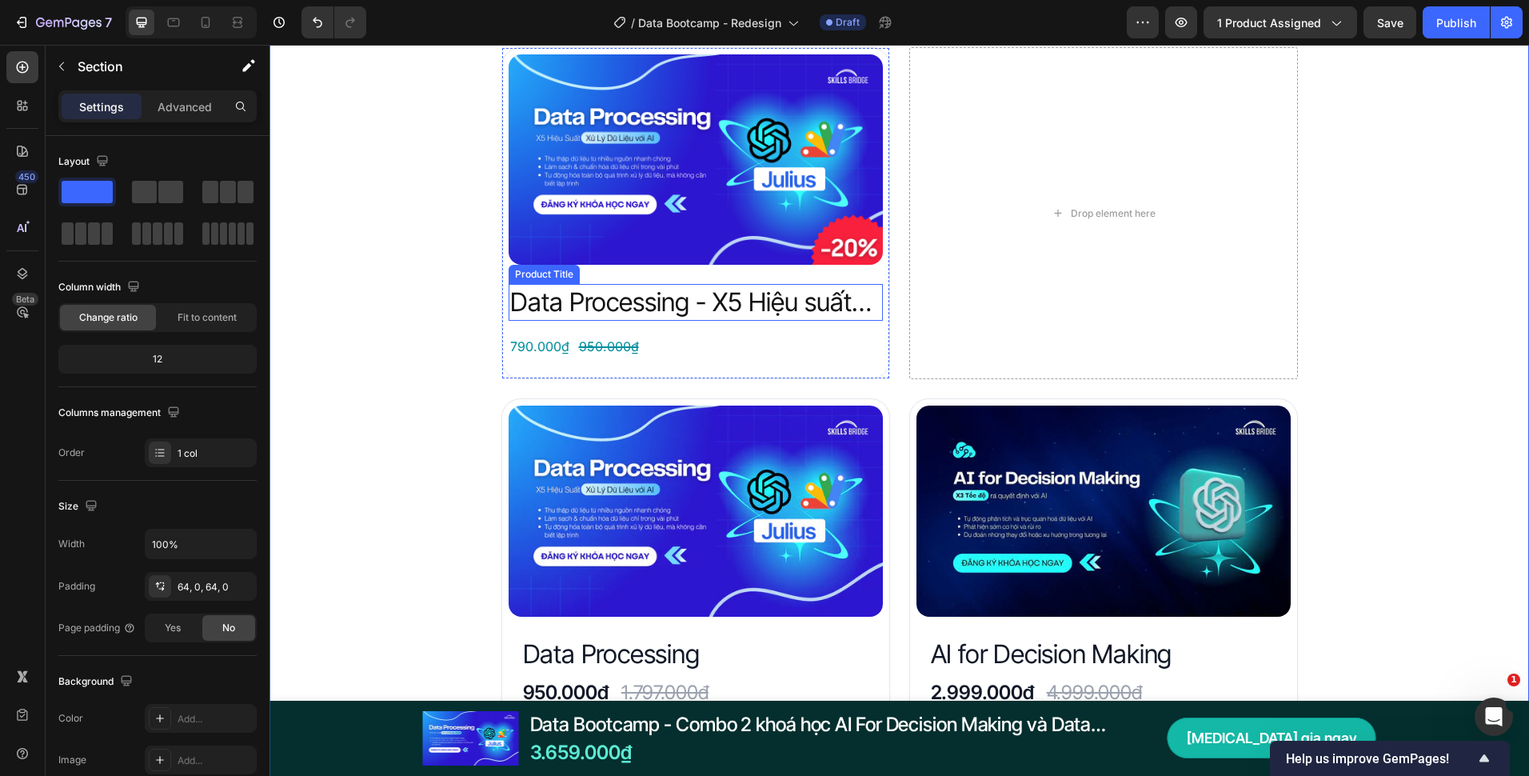
click at [609, 302] on h2 "Data Processing - X5 Hiệu suất xử lý dữ liệu với AI" at bounding box center [696, 302] width 374 height 37
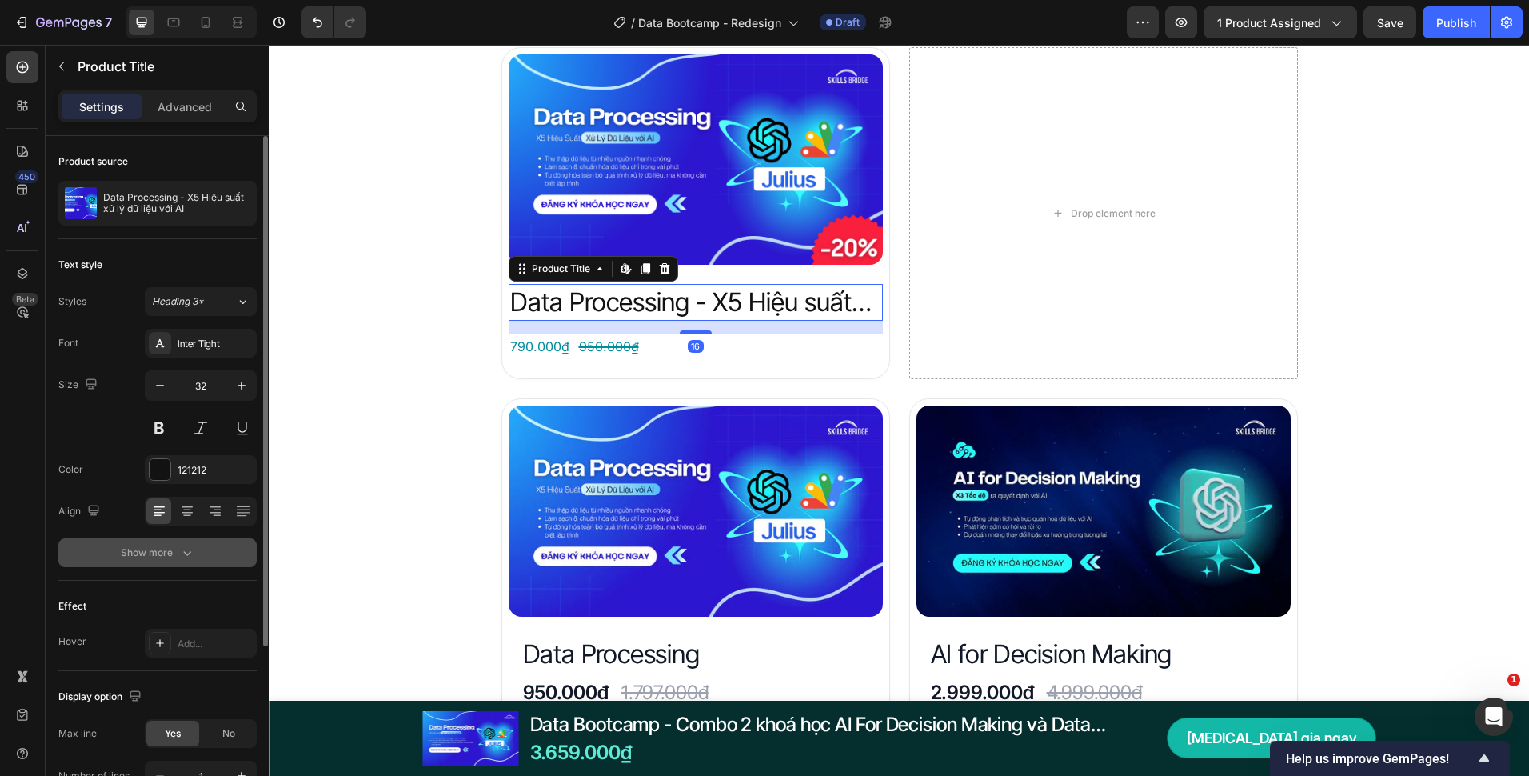
click at [184, 539] on button "Show more" at bounding box center [157, 552] width 198 height 29
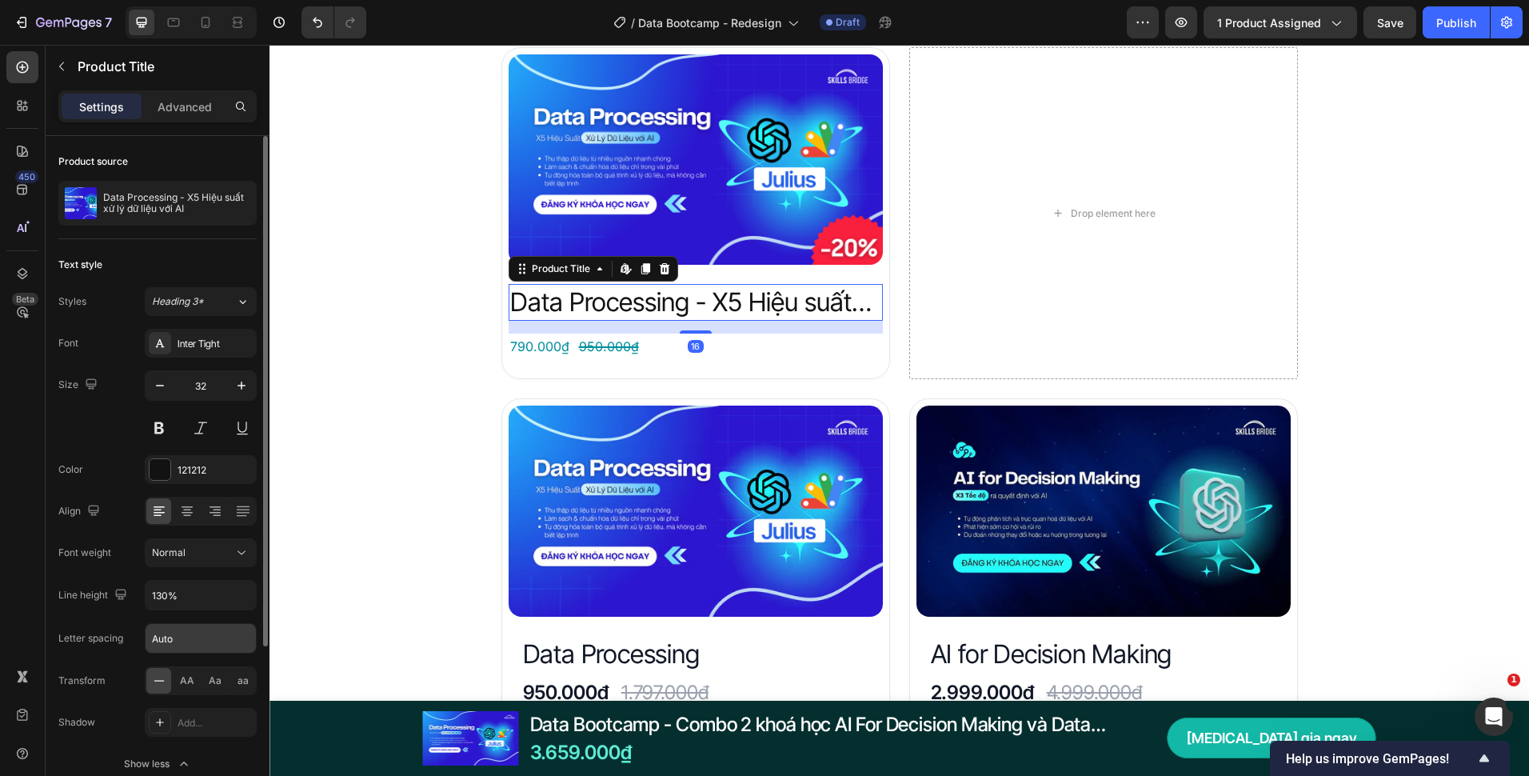
click at [160, 645] on input "Auto" at bounding box center [201, 638] width 110 height 29
type input "-0.2"
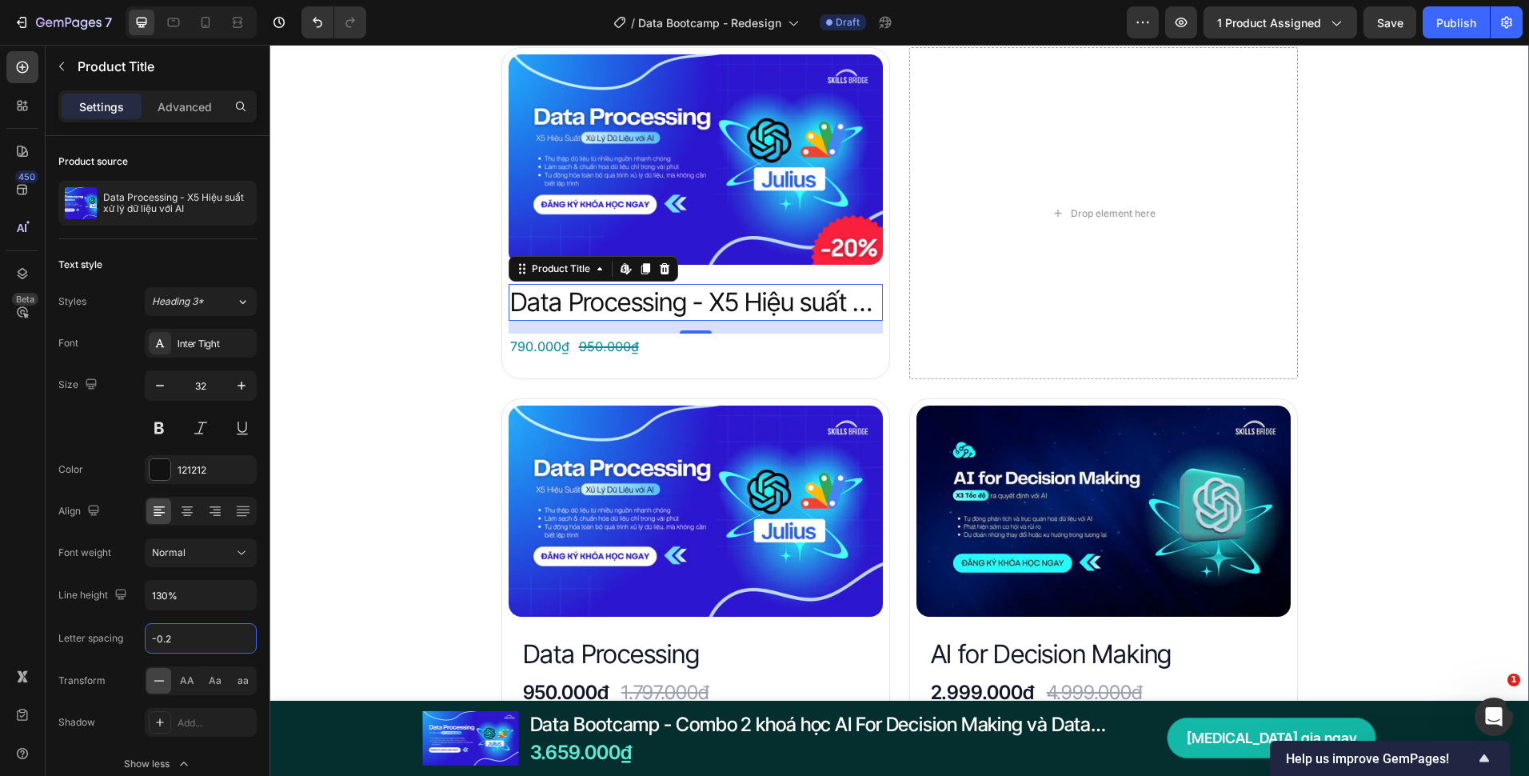
click at [306, 591] on div "Đây là những gì bạn nhận được với Data Bootcamp Heading Product Images Data Pro…" at bounding box center [900, 568] width 1260 height 1174
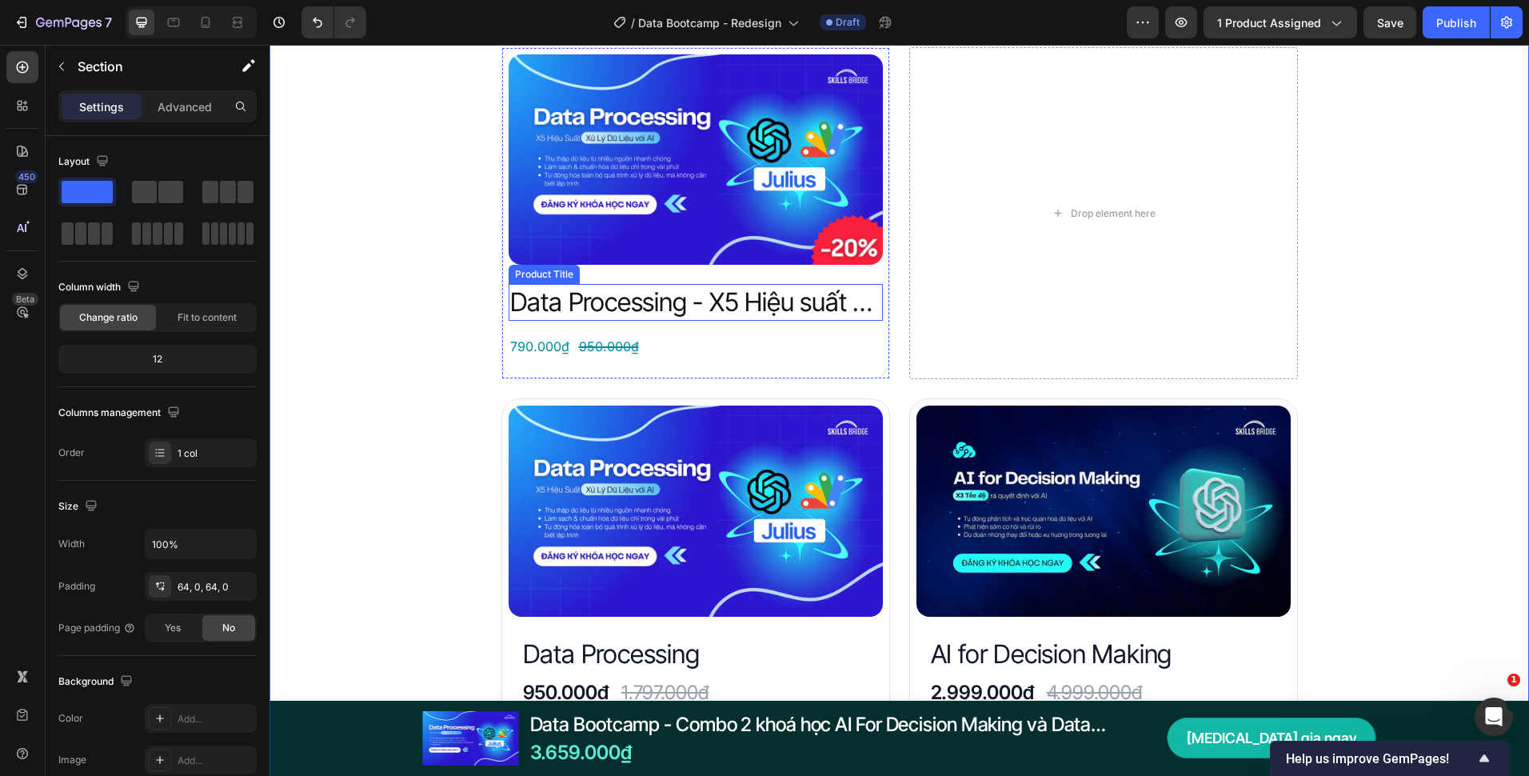
click at [759, 302] on h2 "Data Processing - X5 Hiệu suất xử lý dữ liệu với AI" at bounding box center [696, 302] width 374 height 37
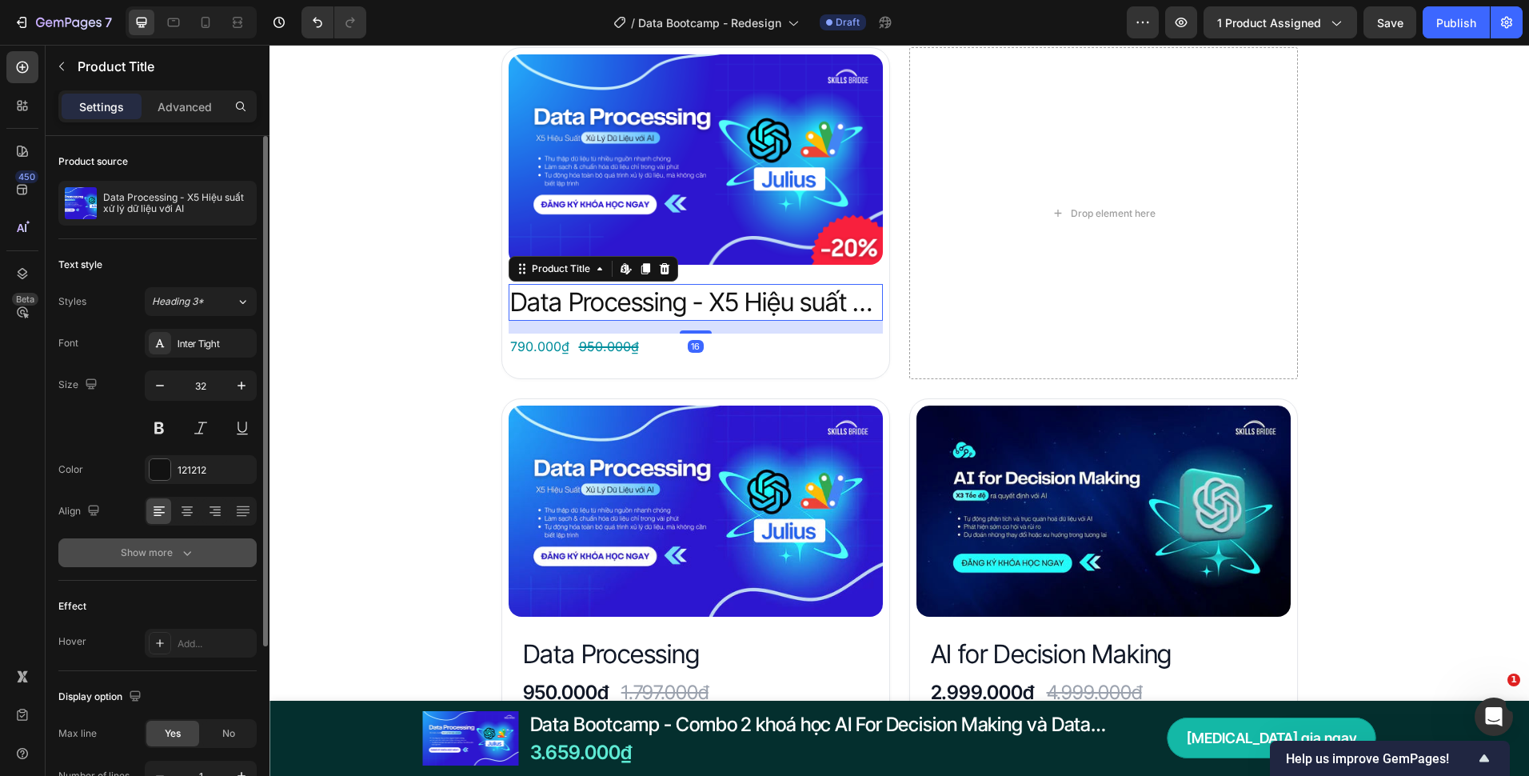
click at [160, 548] on div "Show more" at bounding box center [158, 553] width 74 height 16
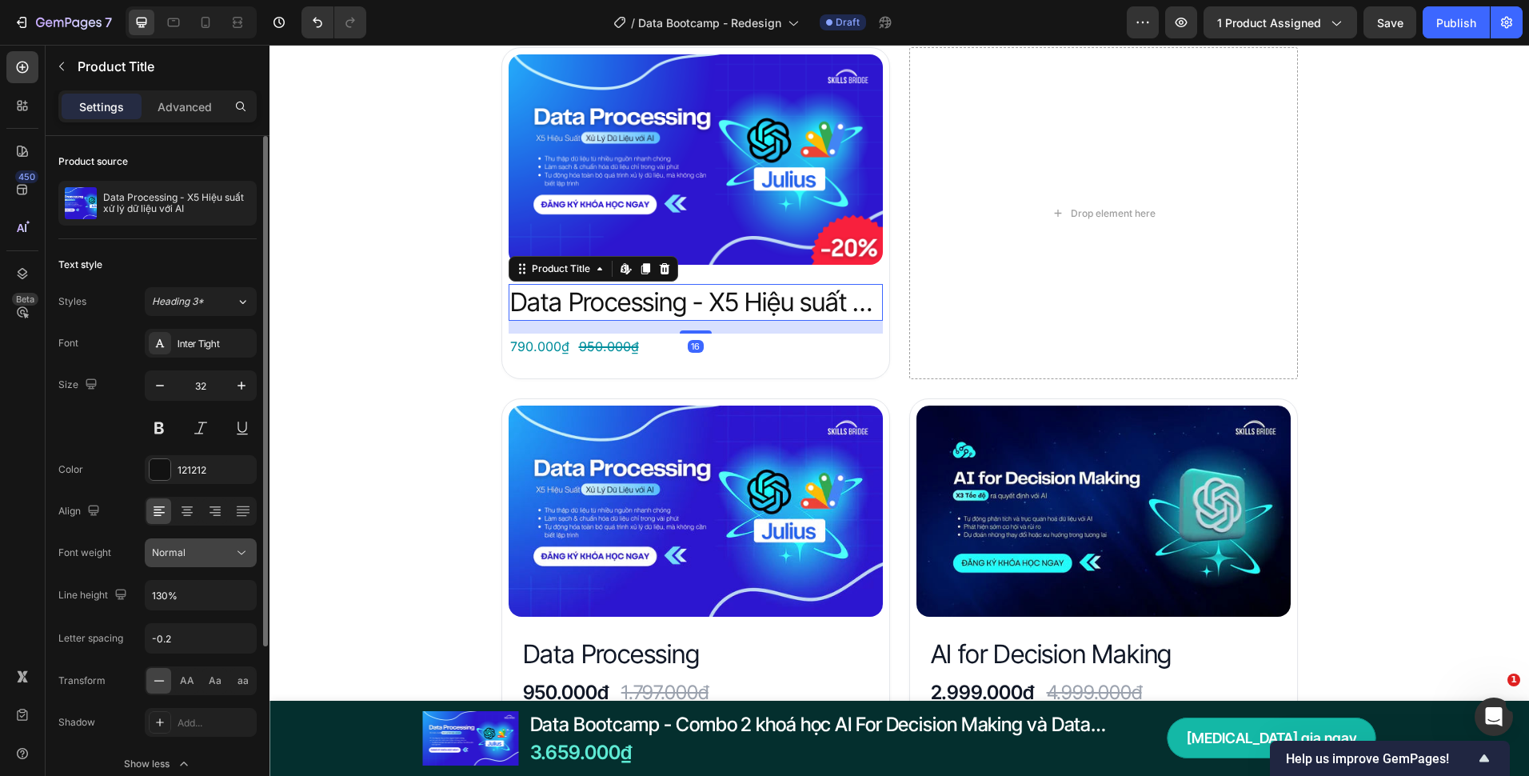
click at [190, 546] on div "Normal" at bounding box center [201, 553] width 98 height 16
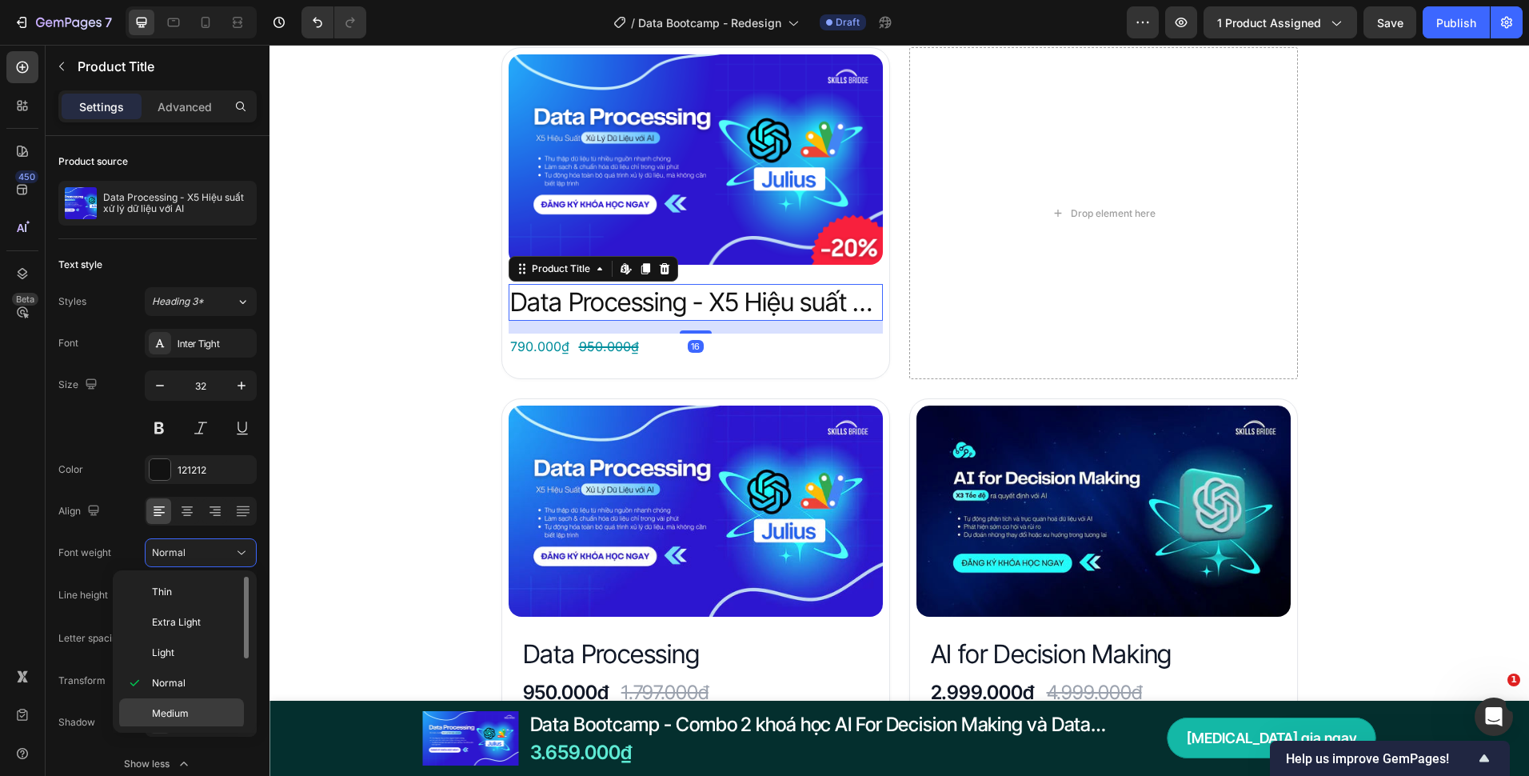
scroll to position [80, 0]
click at [193, 657] on span "Semi Bold" at bounding box center [175, 664] width 46 height 14
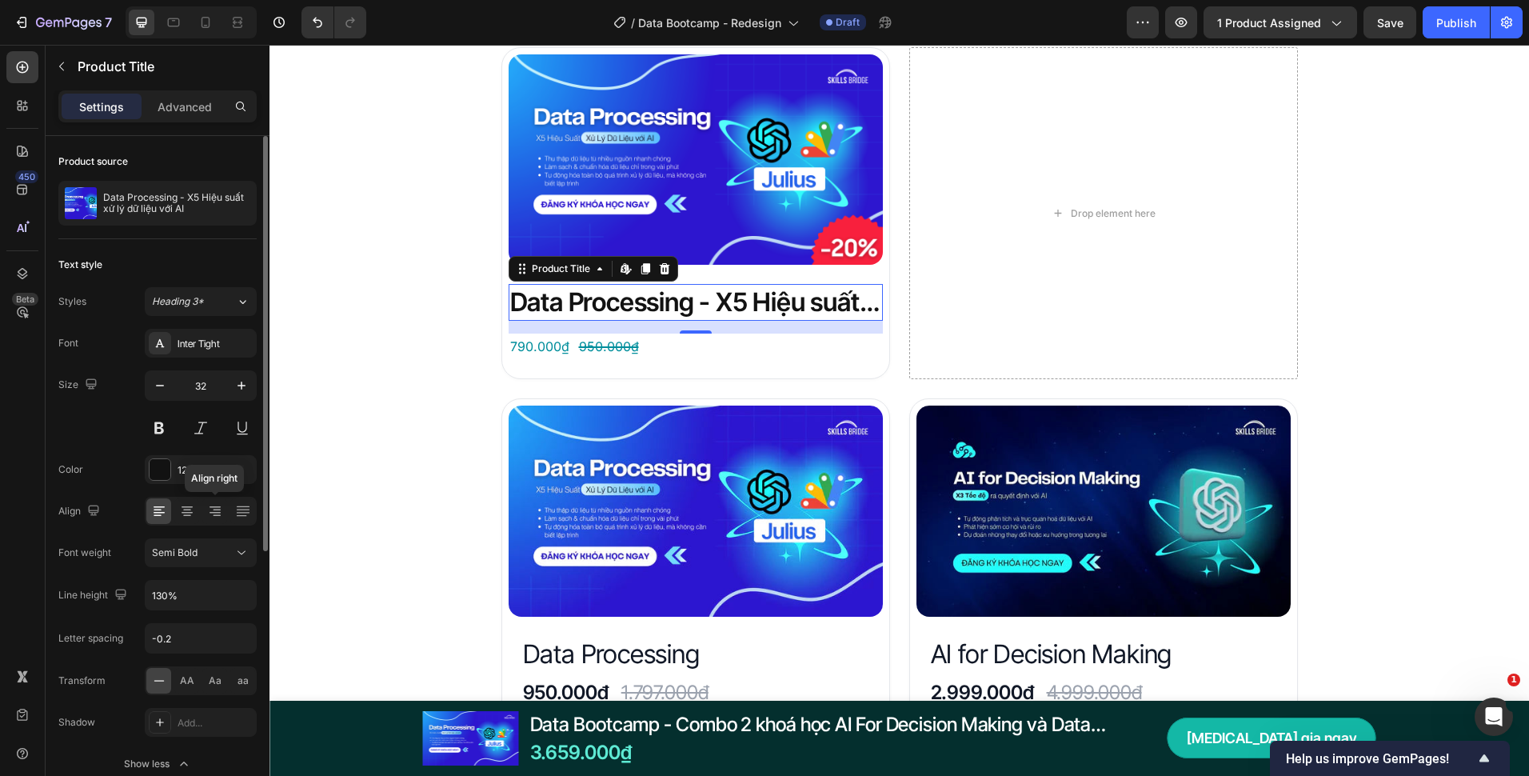
click at [201, 538] on div "Font Inter Tight Size 32 Color 121212 Align Align right Font weight Semi Bold L…" at bounding box center [157, 554] width 198 height 450
click at [199, 546] on div "Semi Bold" at bounding box center [201, 553] width 98 height 16
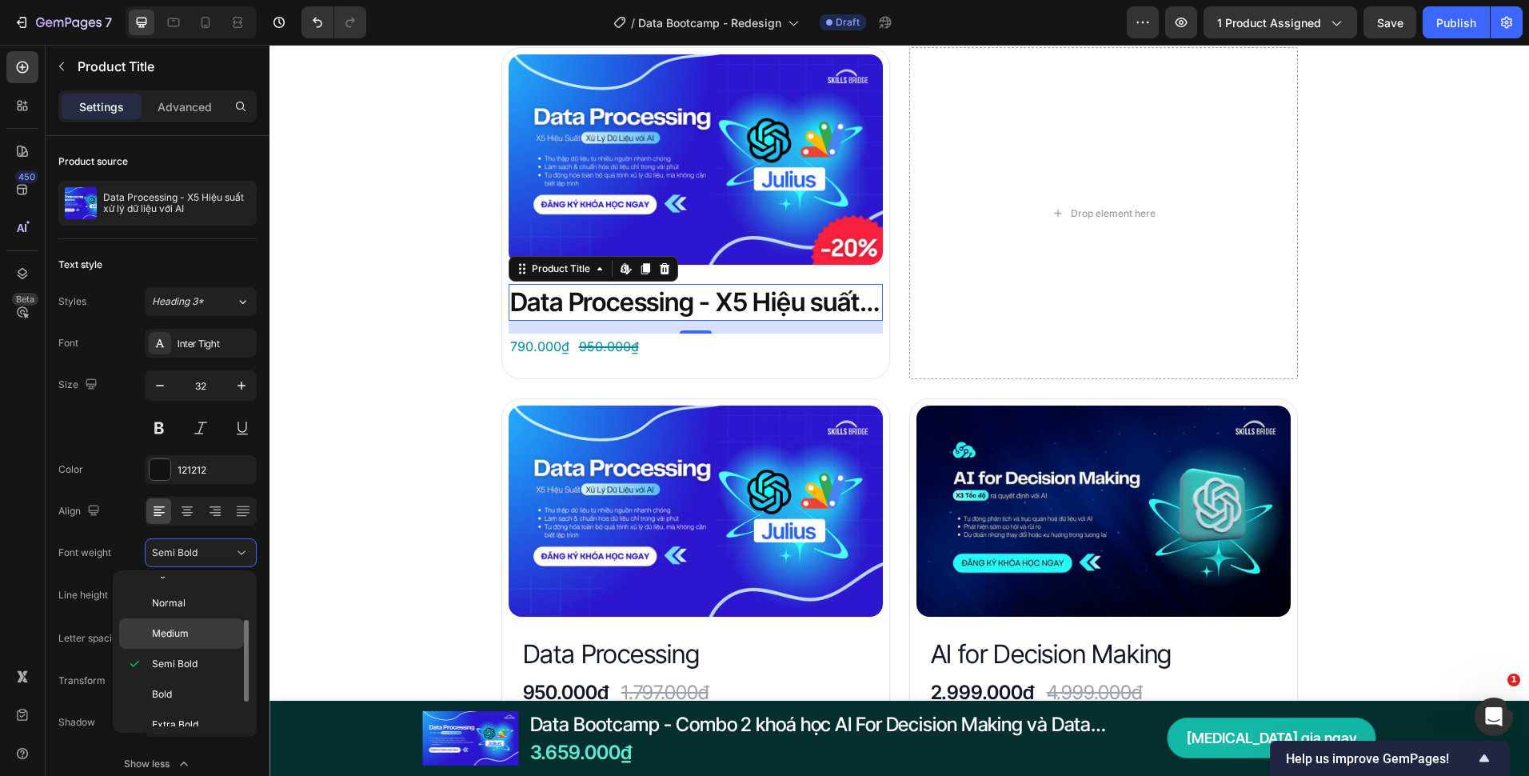
click at [183, 626] on span "Medium" at bounding box center [170, 633] width 37 height 14
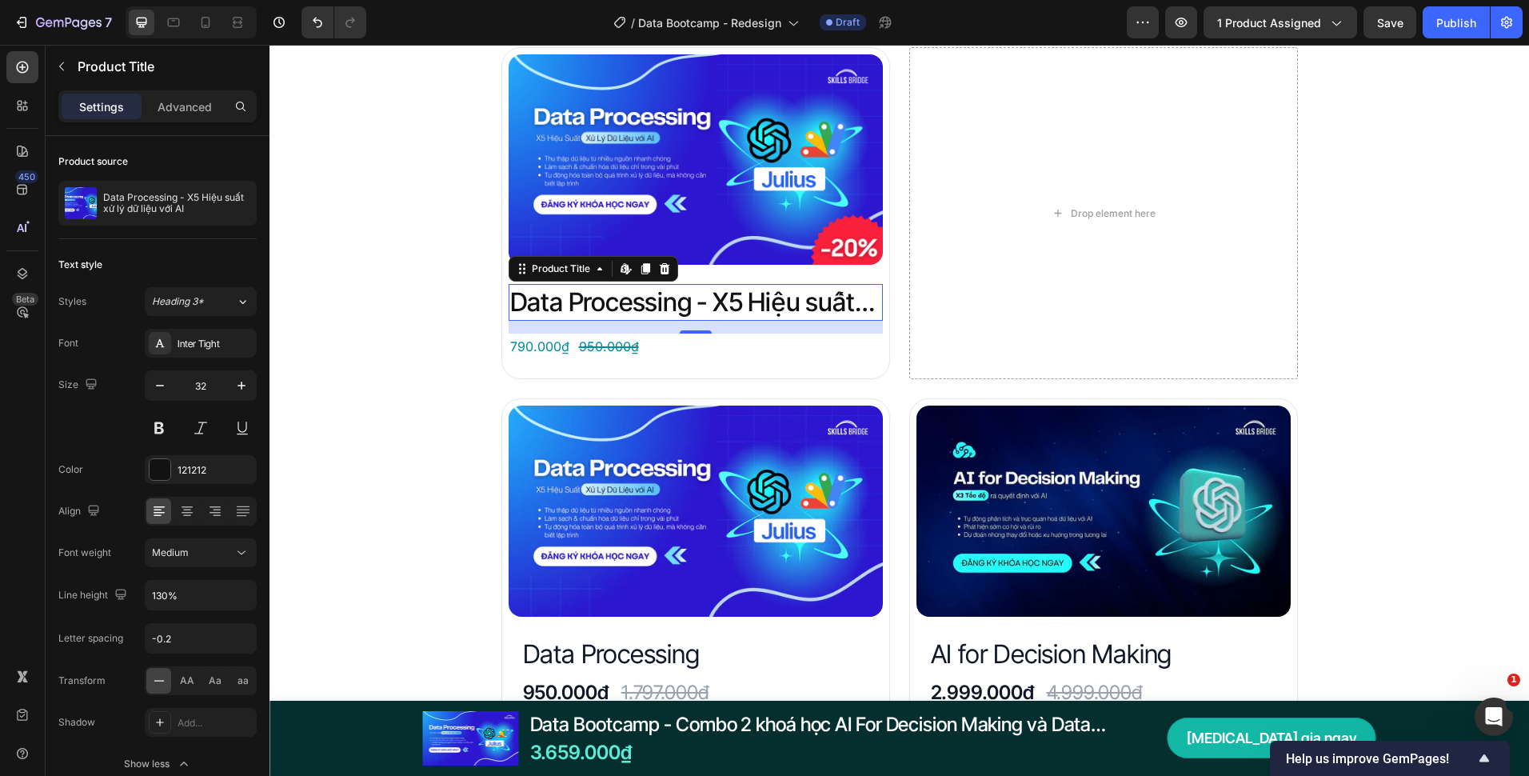
click at [319, 455] on div "Đây là những gì bạn nhận được với Data Bootcamp Heading Product Images Data Pro…" at bounding box center [900, 568] width 1260 height 1174
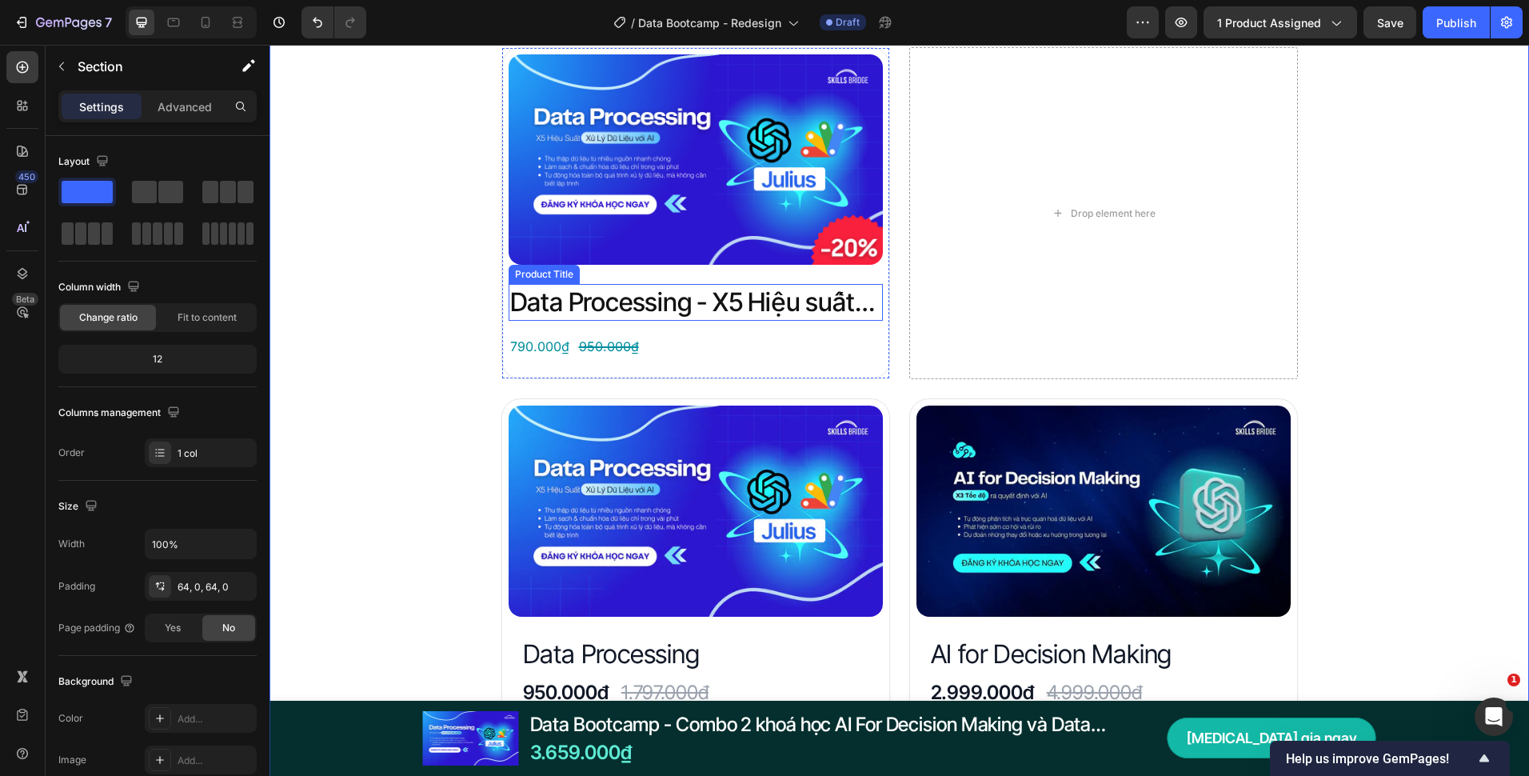
click at [649, 292] on h2 "Data Processing - X5 Hiệu suất xử lý dữ liệu với AI" at bounding box center [696, 302] width 374 height 37
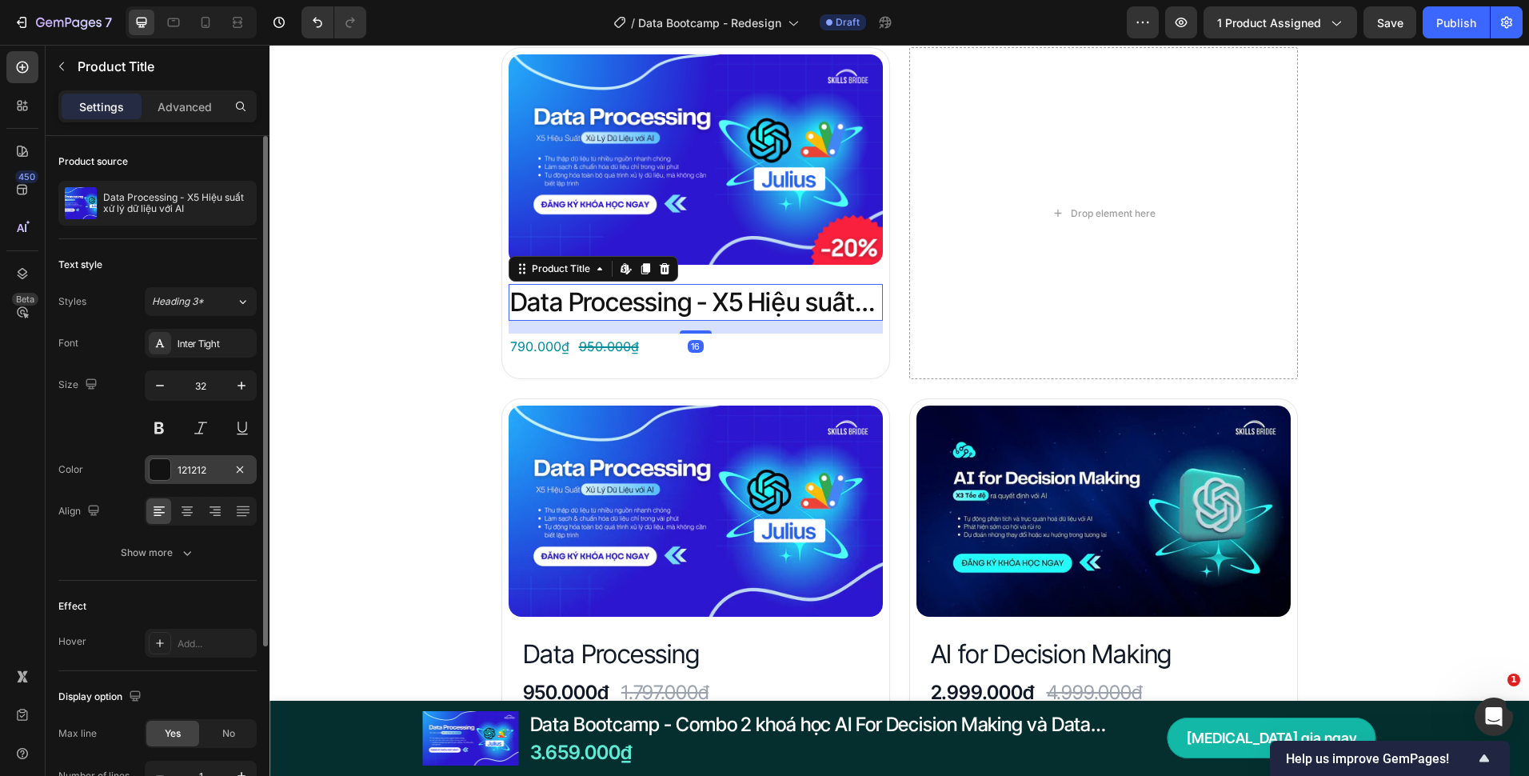
click at [179, 470] on div "121212" at bounding box center [201, 470] width 46 height 14
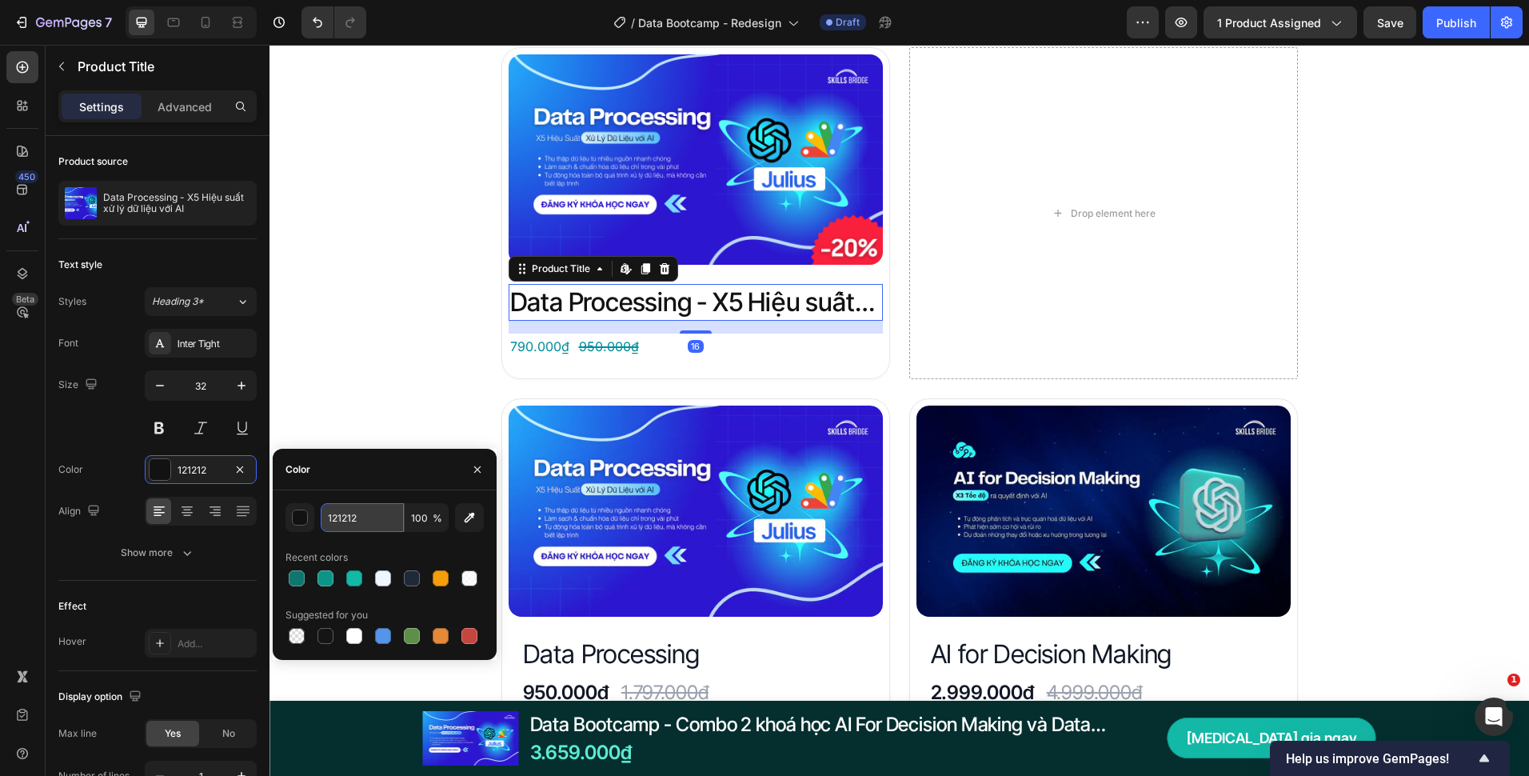
click at [350, 509] on input "121212" at bounding box center [362, 517] width 83 height 29
paste input "#111827"
type input "111827"
click at [482, 471] on icon "button" at bounding box center [477, 469] width 13 height 13
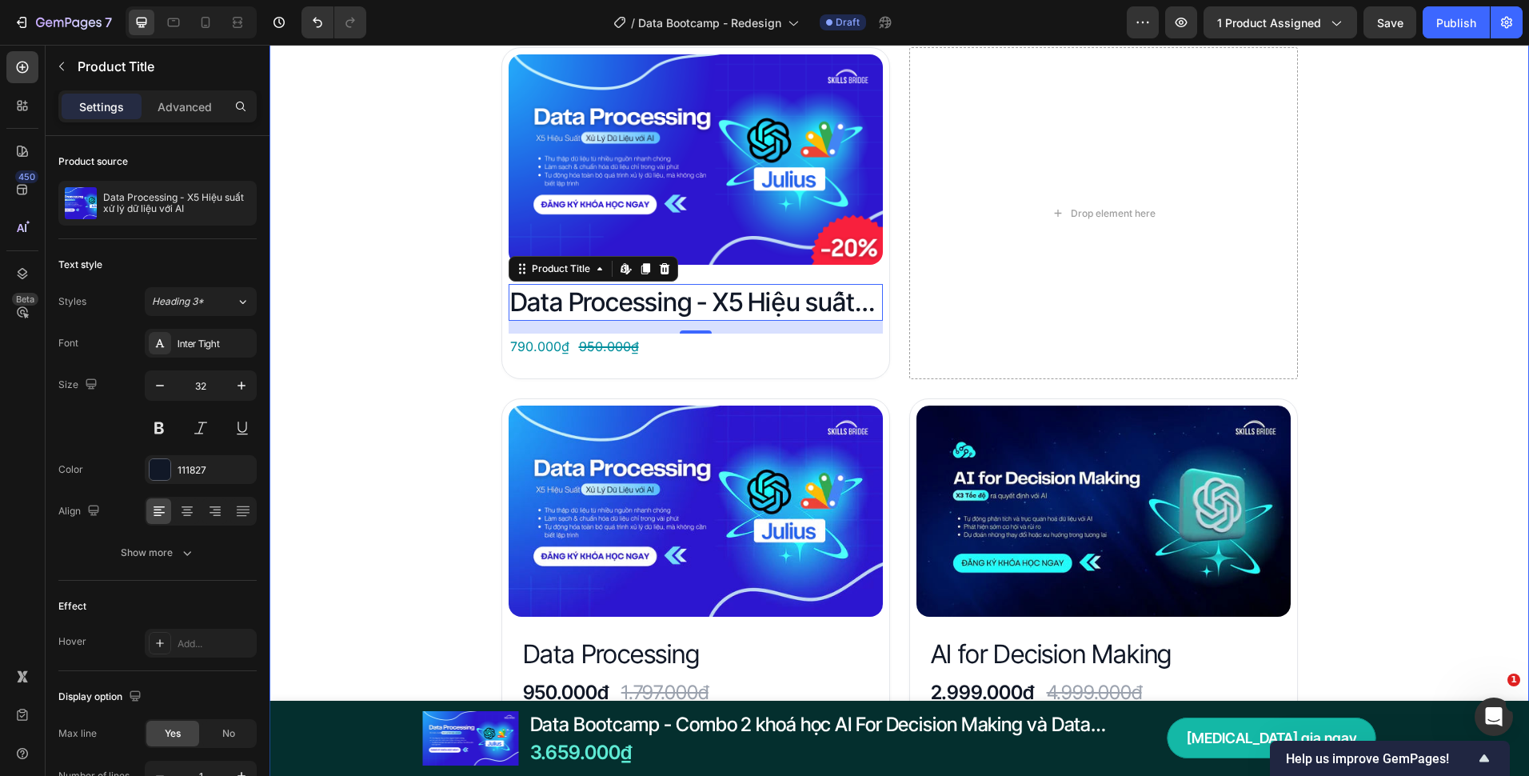
click at [421, 393] on div "Đây là những gì bạn nhận được với Data Bootcamp Heading Product Images Data Pro…" at bounding box center [900, 568] width 1260 height 1174
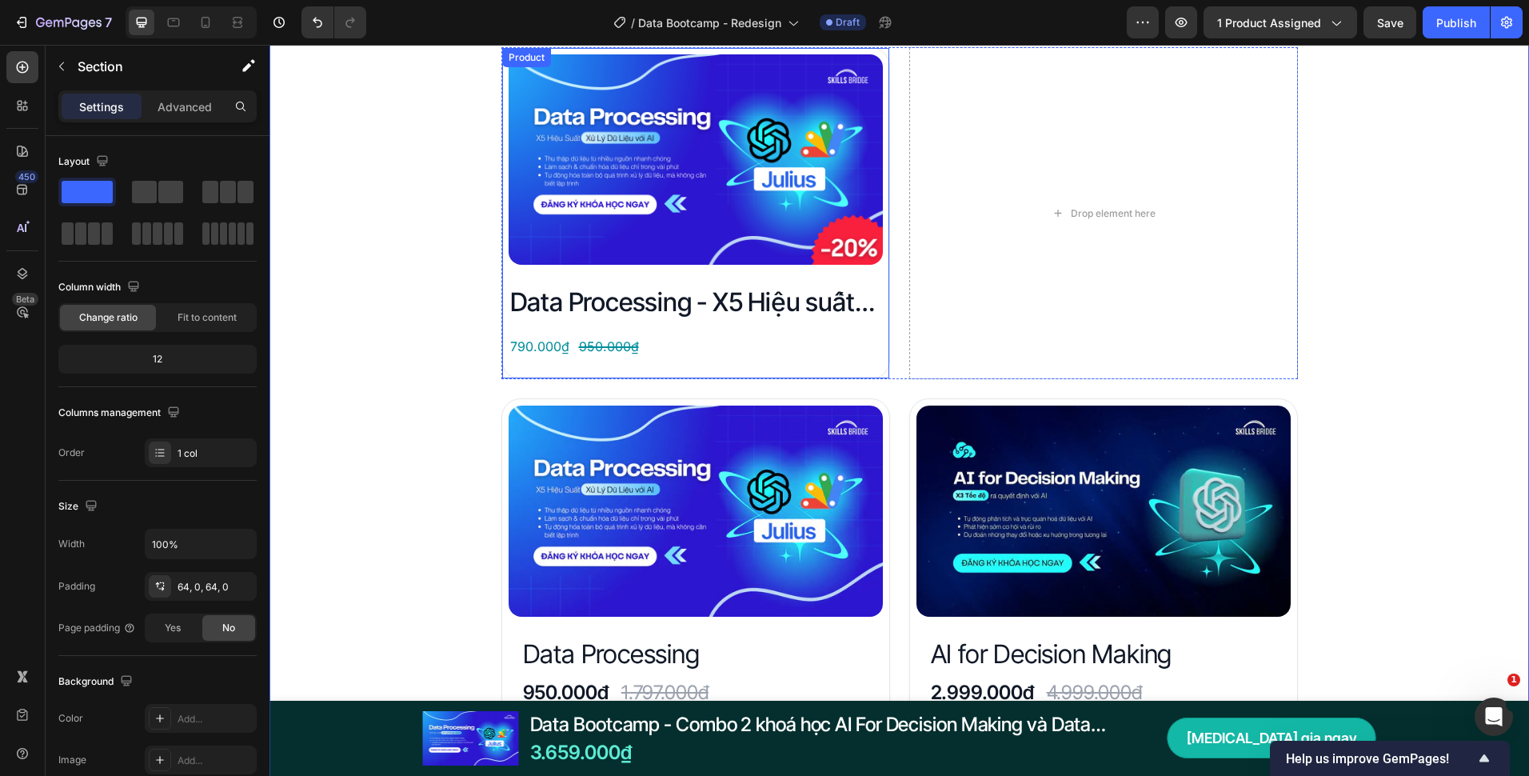
click at [689, 259] on img at bounding box center [696, 159] width 374 height 210
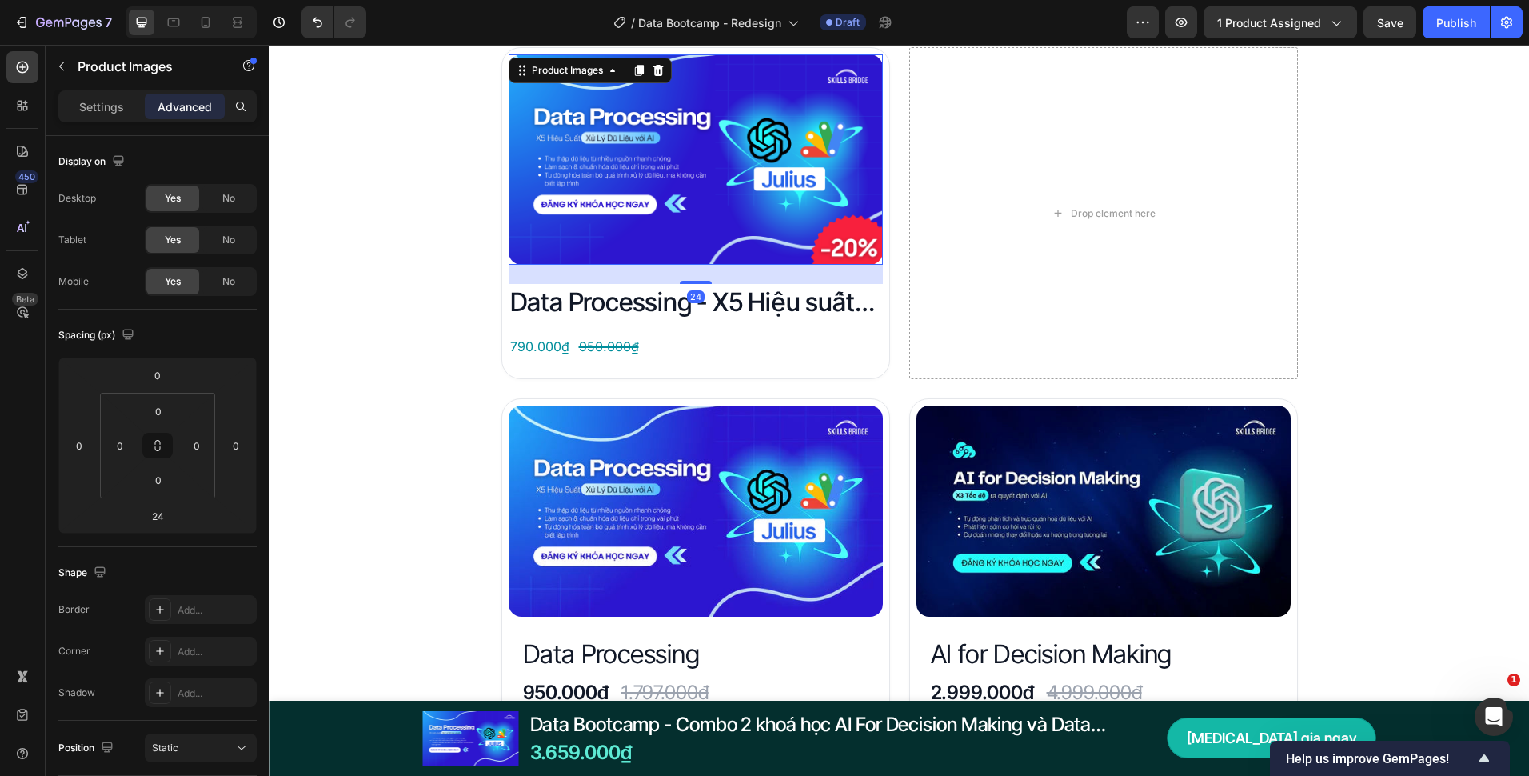
click at [455, 337] on div "Đây là những gì bạn nhận được với Data Bootcamp Heading Product Images 24 Data …" at bounding box center [900, 568] width 1260 height 1174
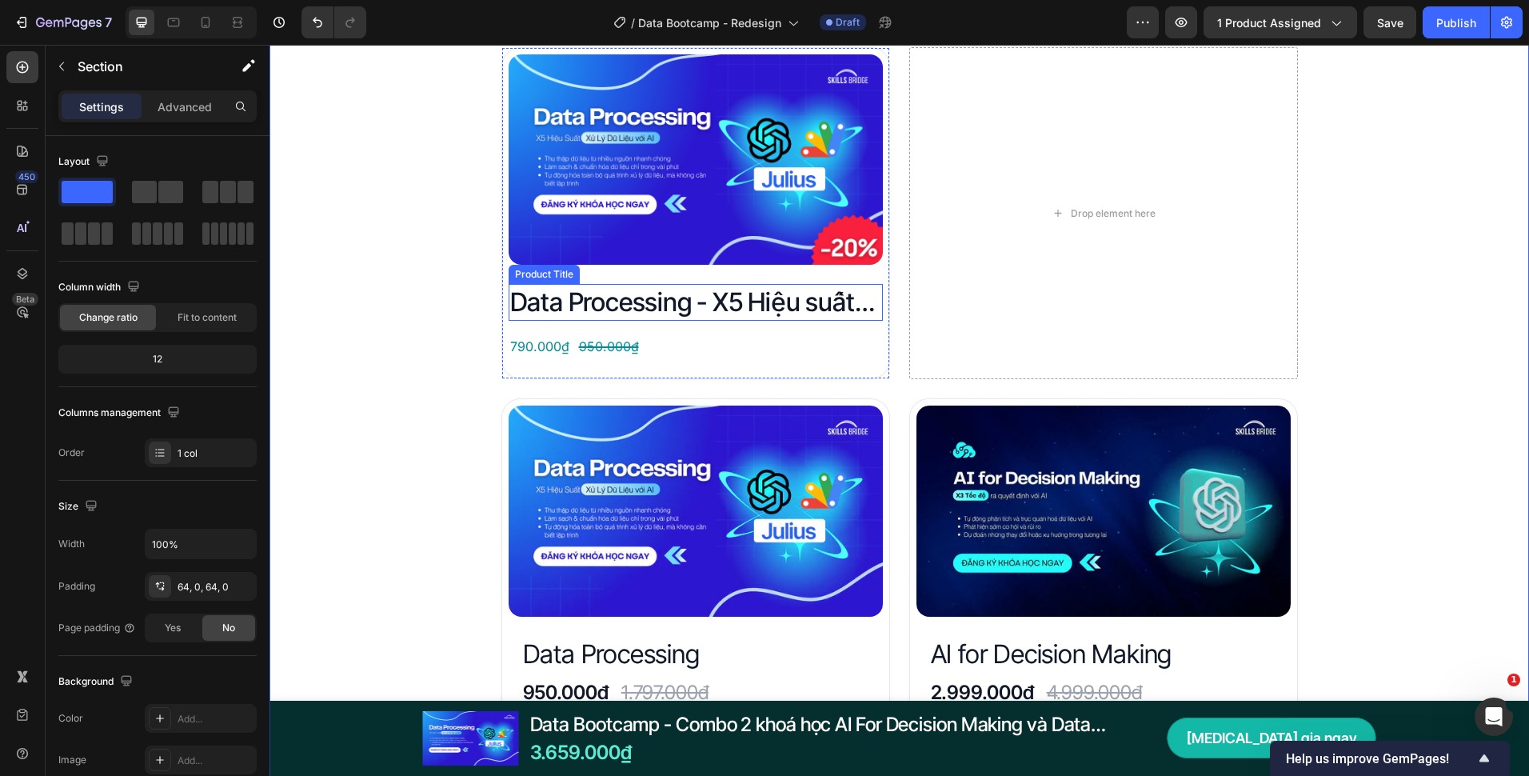
click at [568, 305] on h2 "Data Processing - X5 Hiệu suất xử lý dữ liệu với AI" at bounding box center [696, 302] width 374 height 37
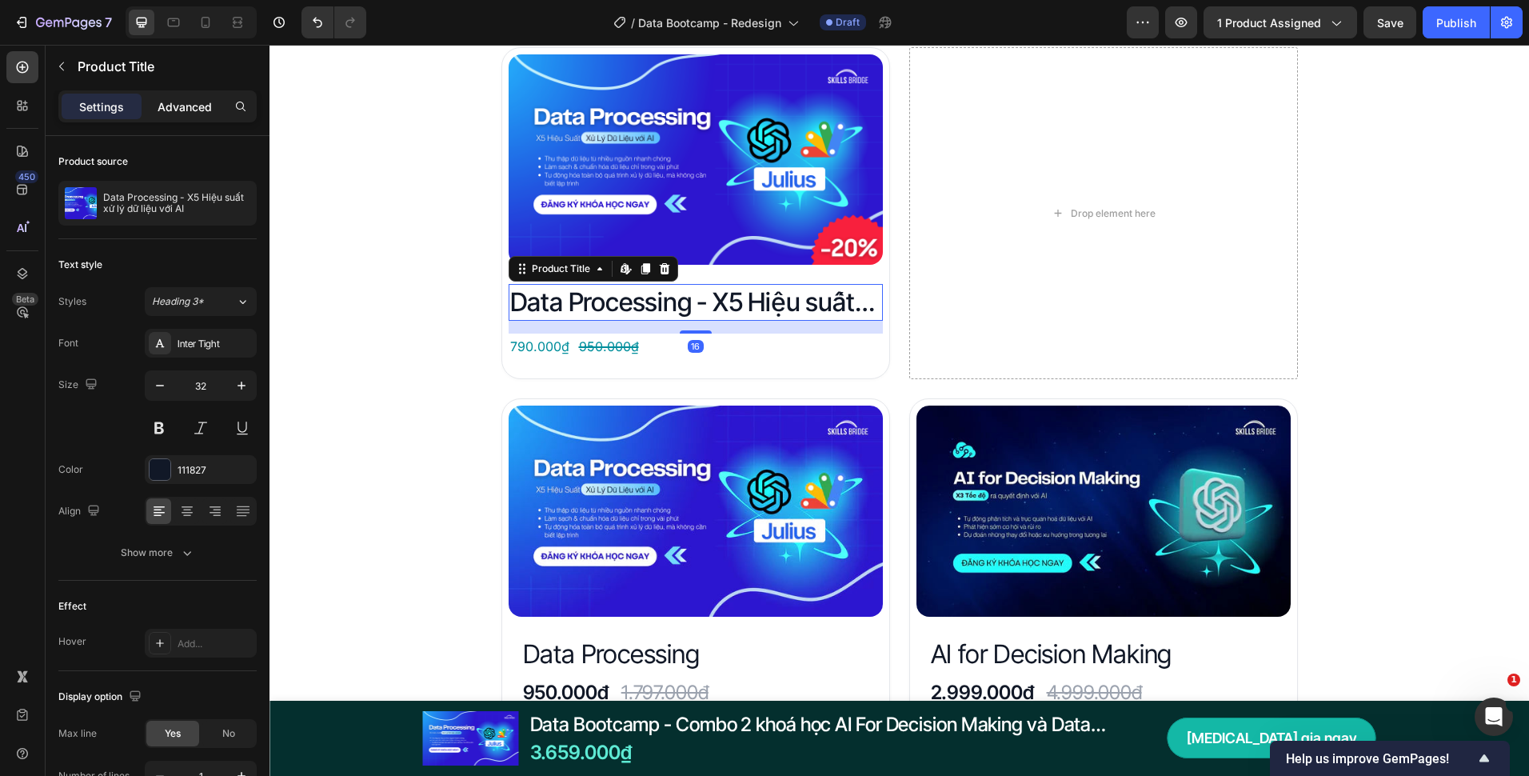
click at [199, 110] on p "Advanced" at bounding box center [185, 106] width 54 height 17
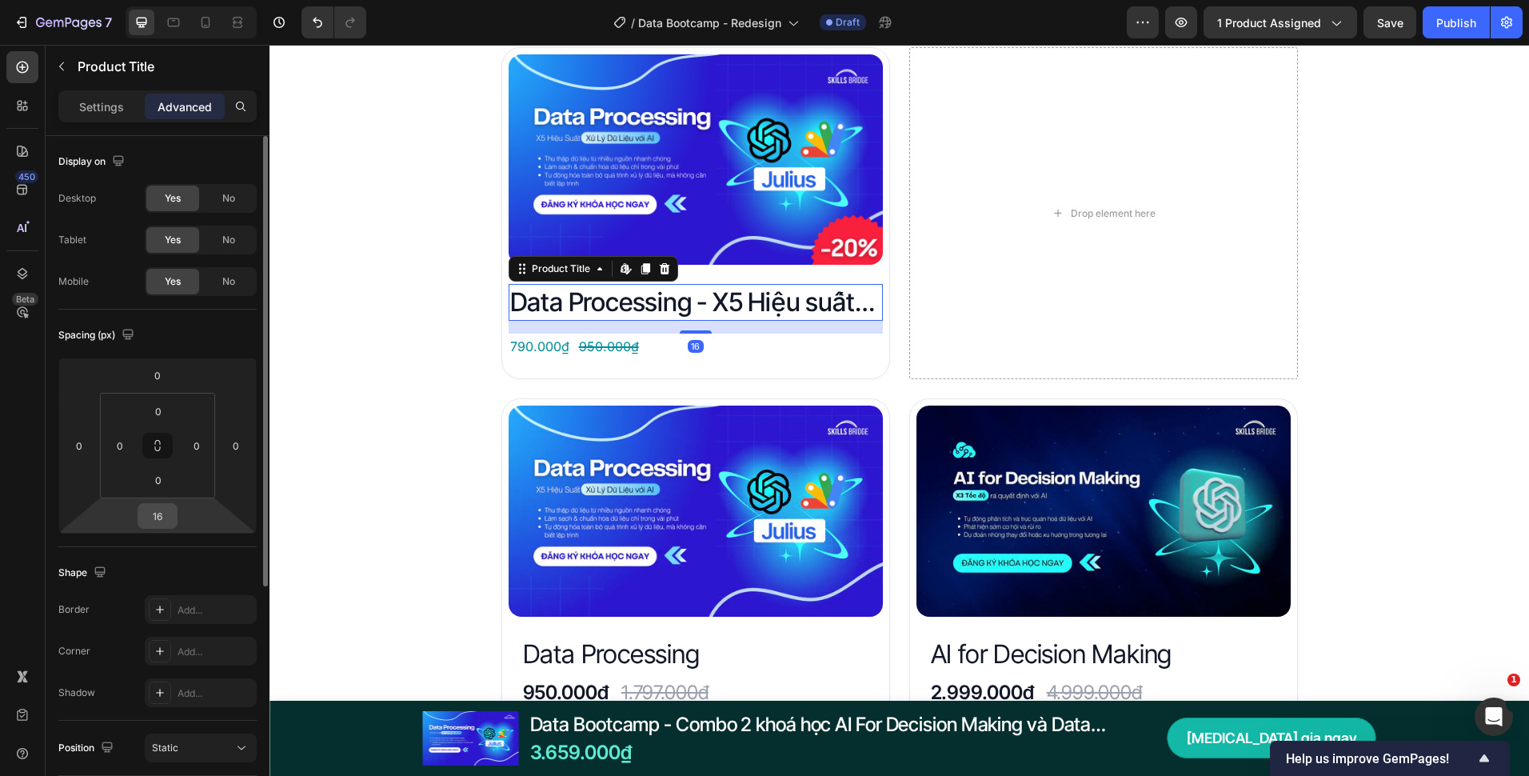
click at [170, 515] on input "16" at bounding box center [158, 516] width 32 height 24
click at [86, 451] on input "0" at bounding box center [79, 446] width 24 height 24
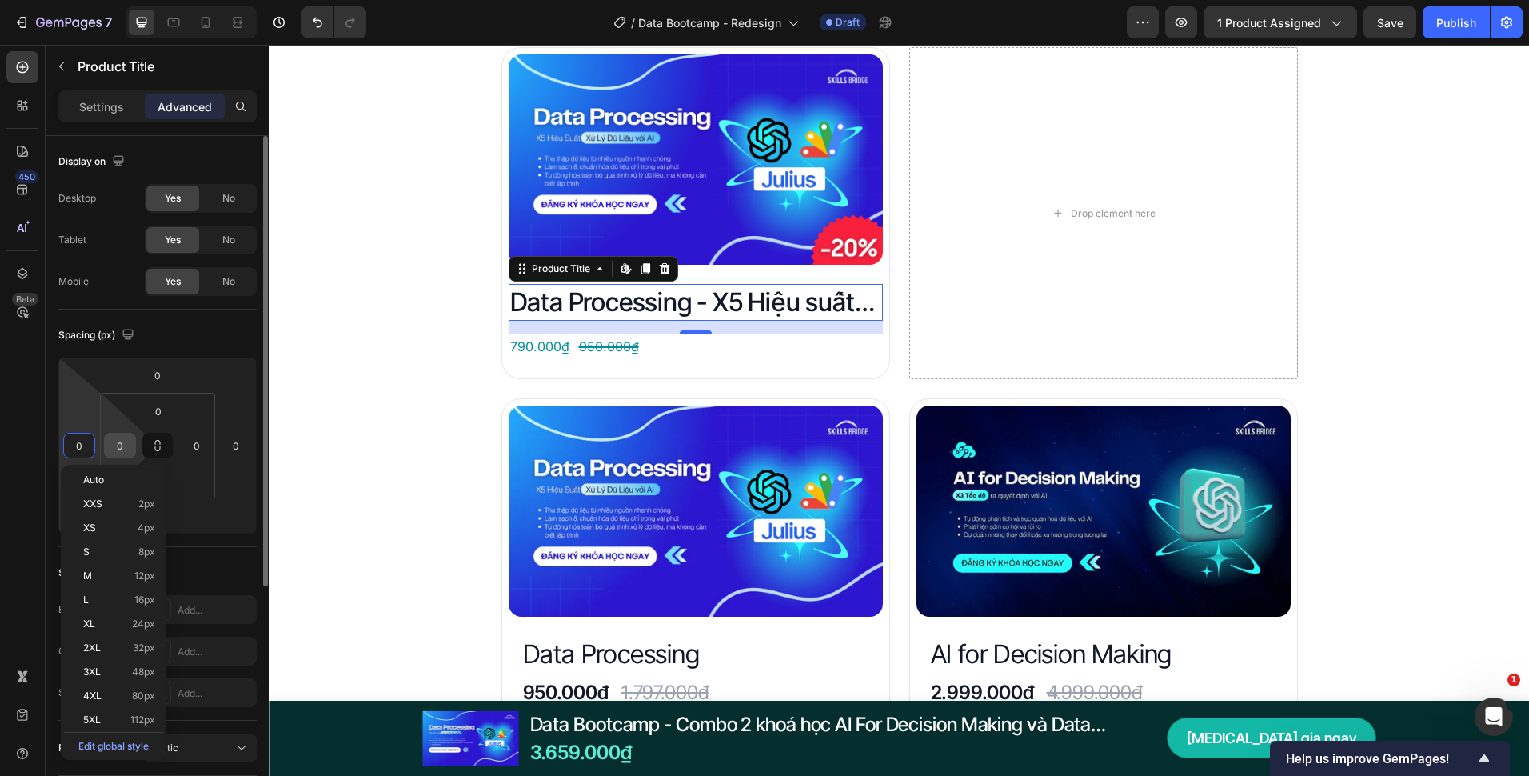
click at [134, 452] on div "0" at bounding box center [120, 446] width 32 height 26
click at [131, 446] on input "0" at bounding box center [120, 446] width 24 height 24
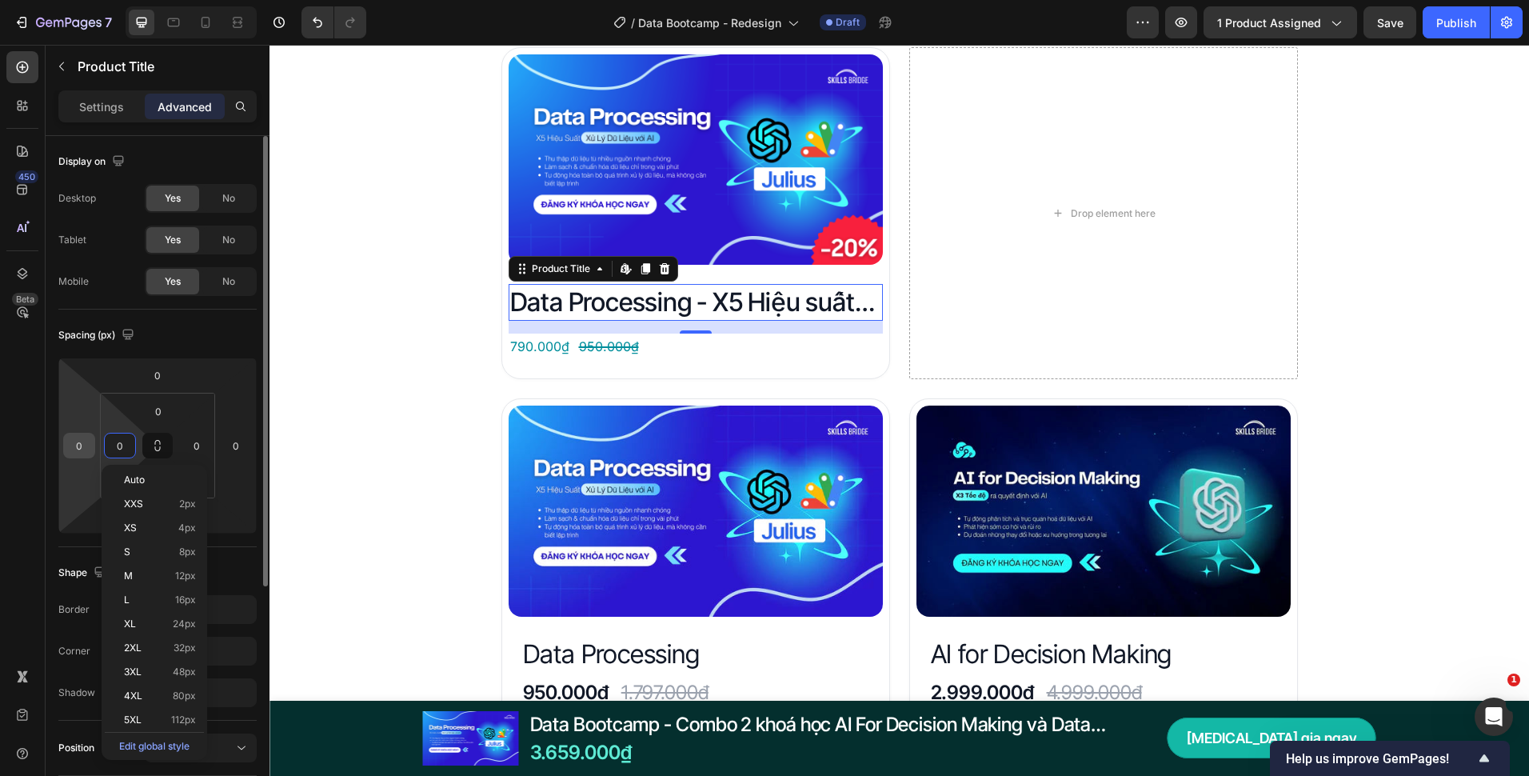
click at [86, 441] on input "0" at bounding box center [79, 446] width 24 height 24
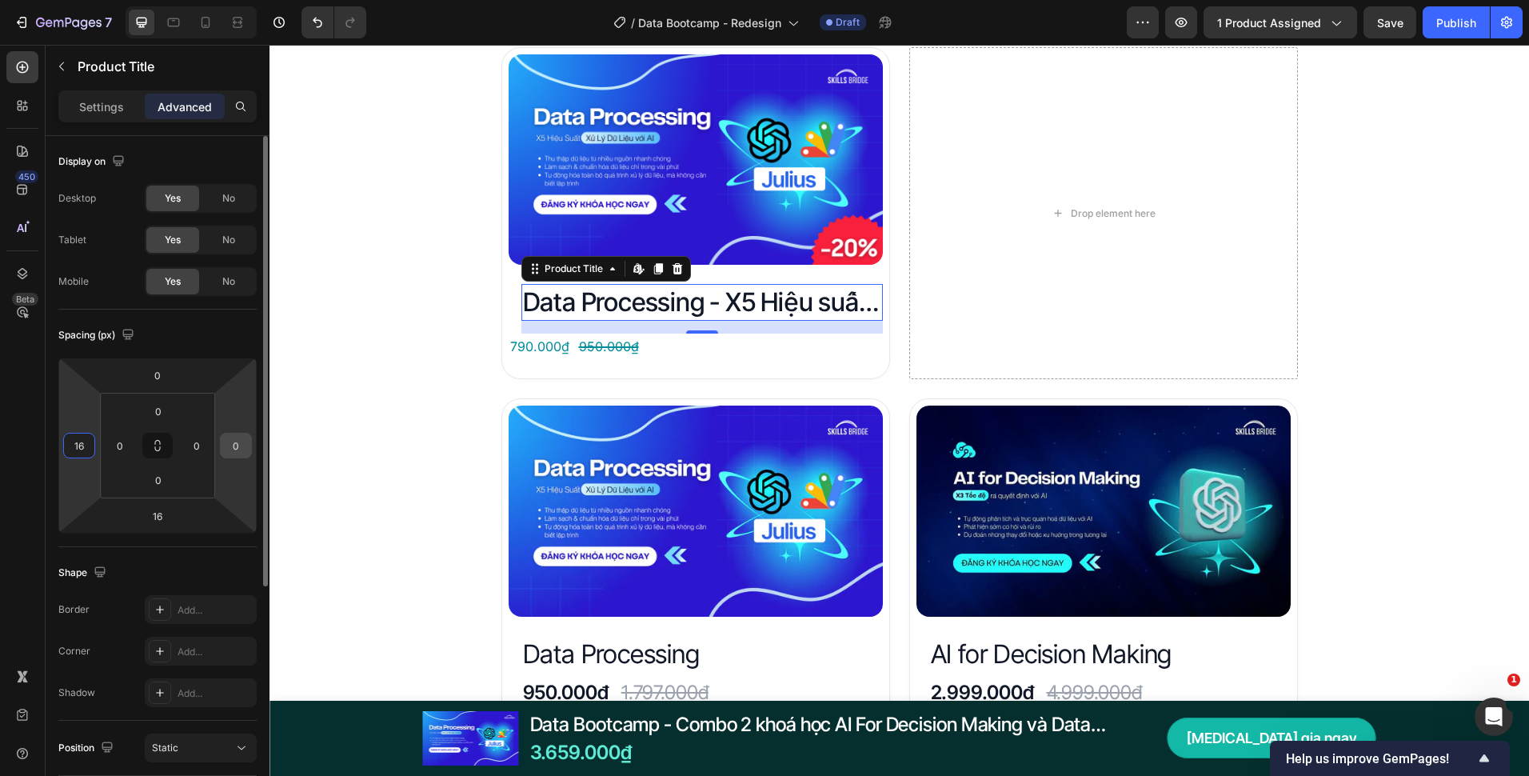
type input "16"
click at [241, 450] on input "0" at bounding box center [236, 446] width 24 height 24
type input "16"
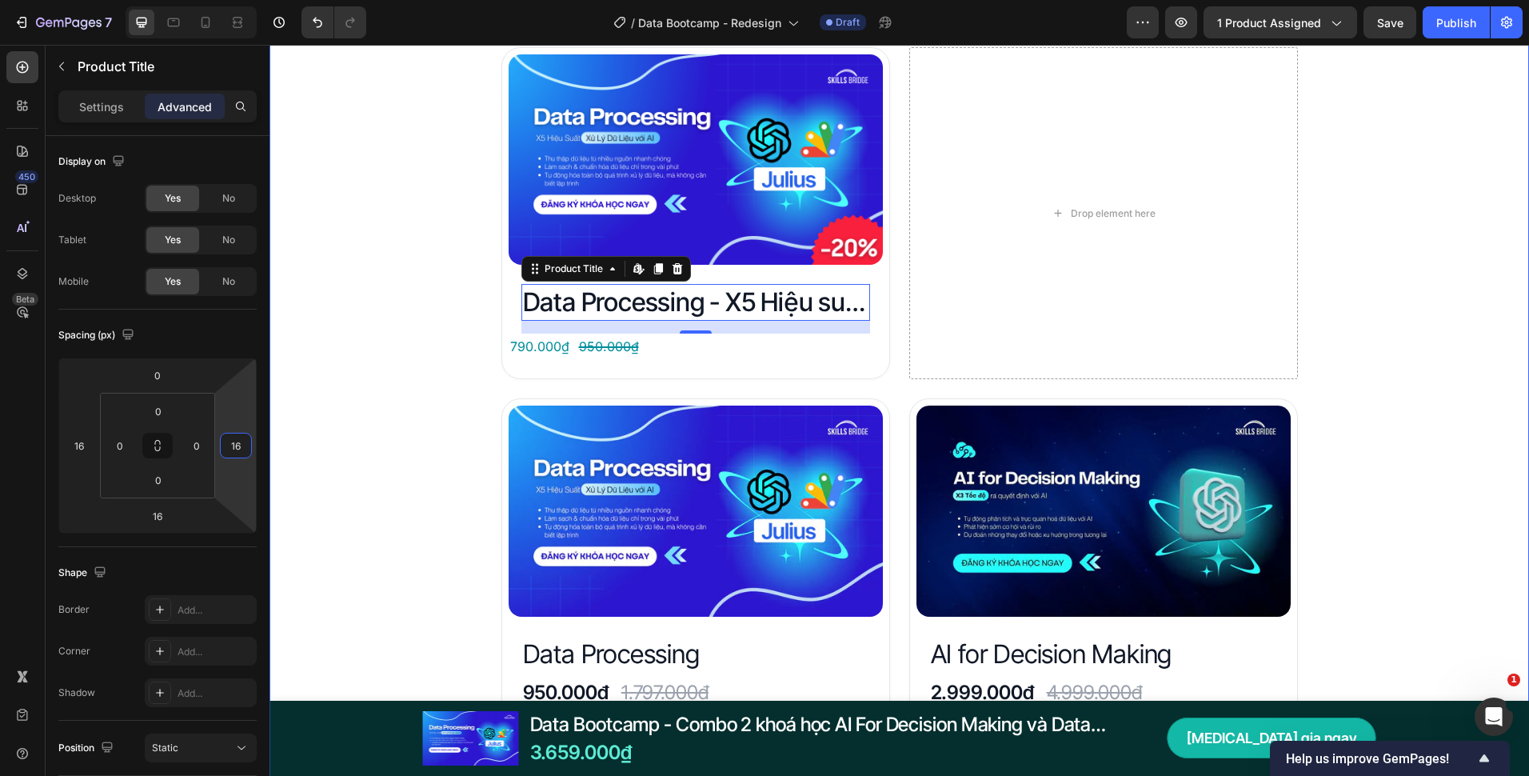
click at [409, 304] on div "Đây là những gì bạn nhận được với Data Bootcamp Heading Product Images Data Pro…" at bounding box center [900, 568] width 1260 height 1174
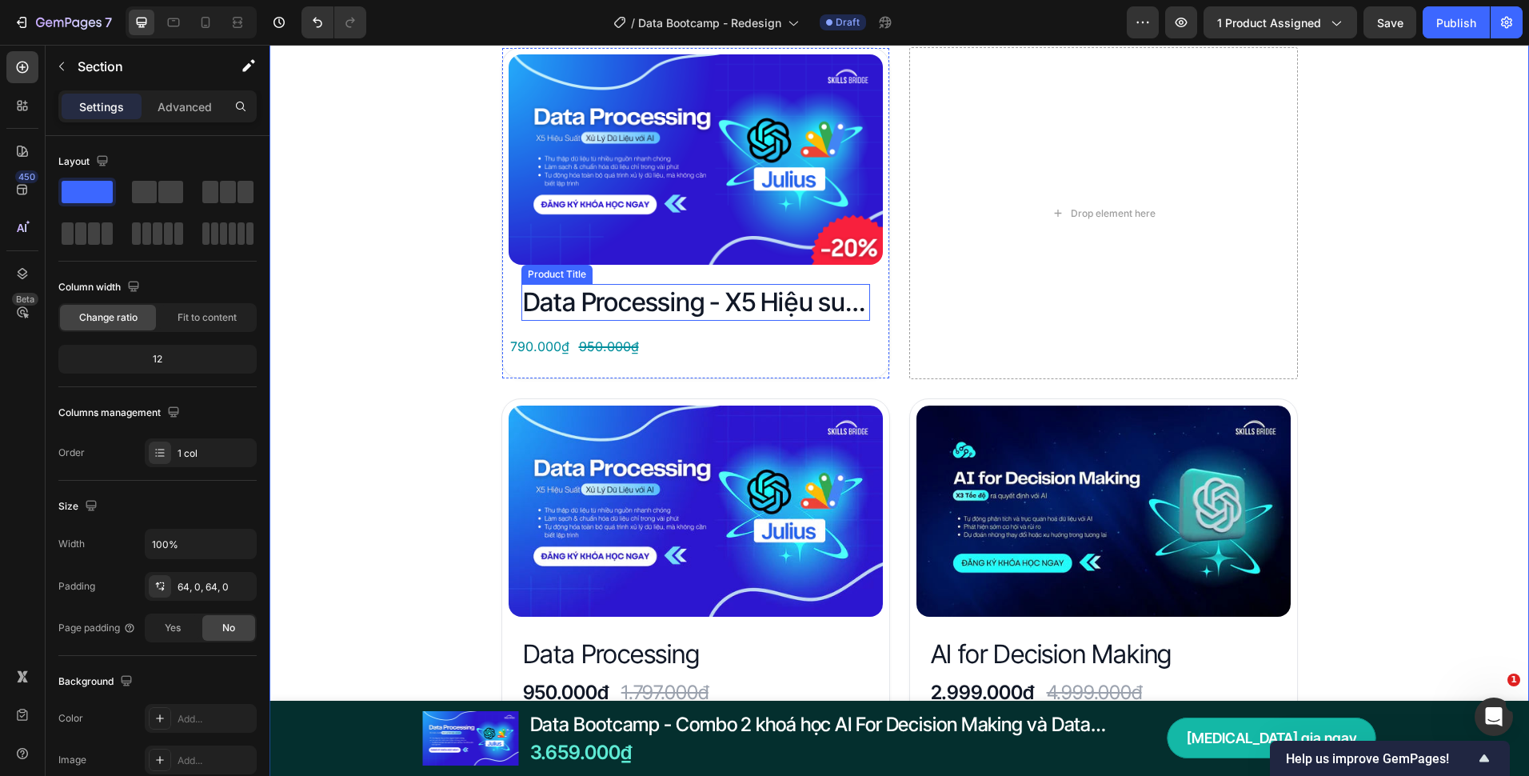
click at [522, 302] on h2 "Data Processing - X5 Hiệu suất xử lý dữ liệu với AI" at bounding box center [696, 302] width 349 height 37
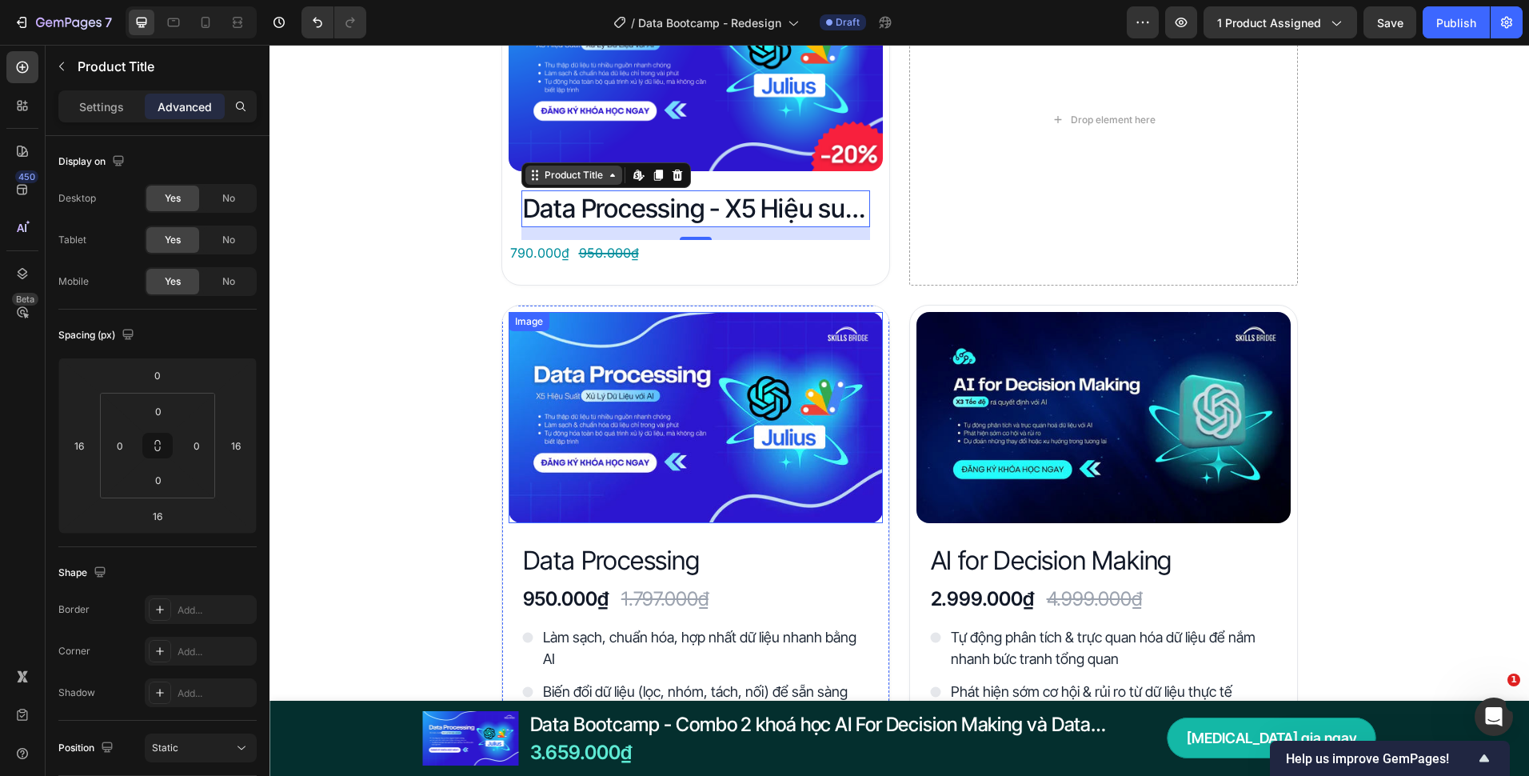
scroll to position [2720, 0]
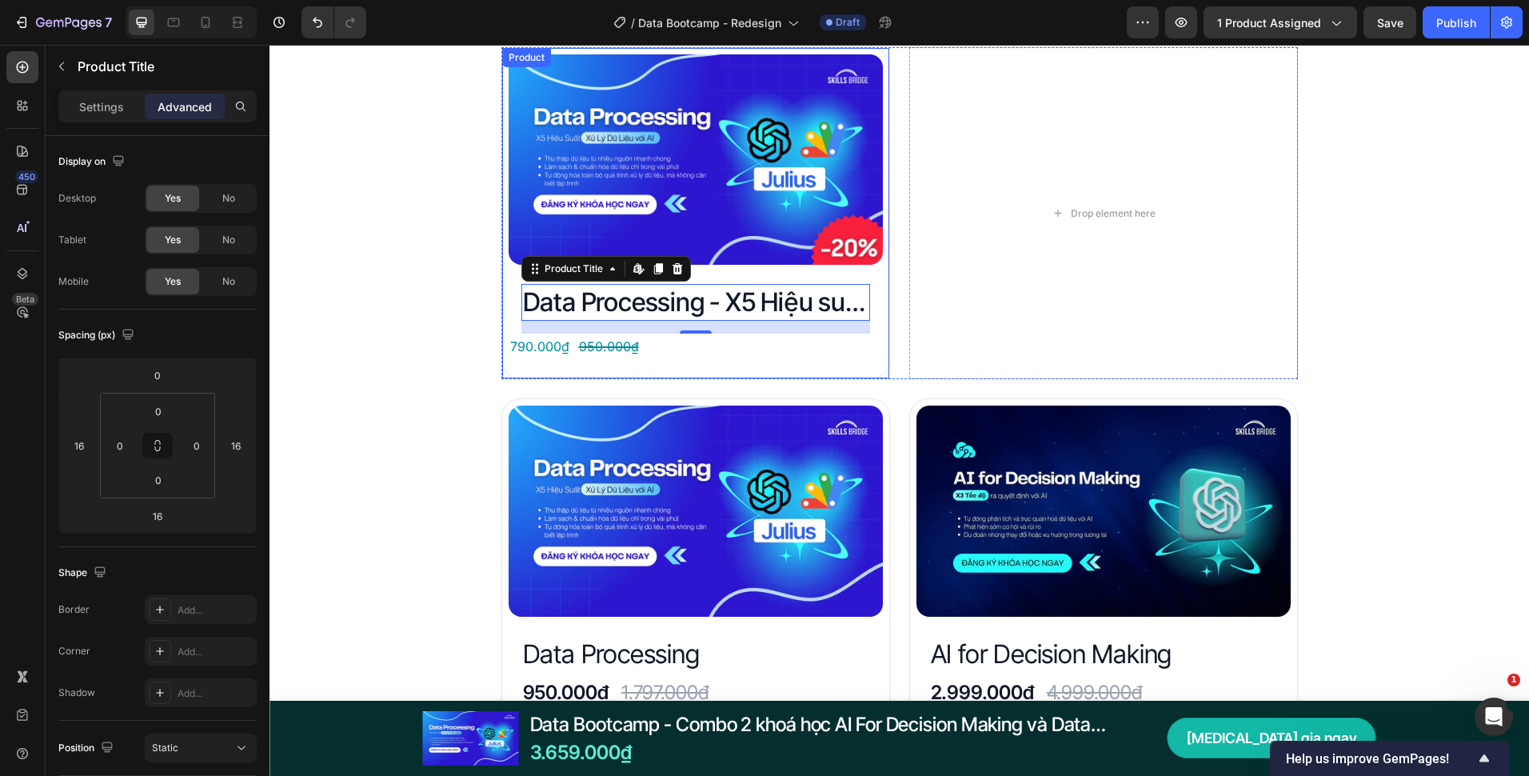
click at [509, 312] on div "Data Processing - X5 Hiệu suất xử lý dữ liệu với AI Product Title Edit content …" at bounding box center [696, 321] width 374 height 75
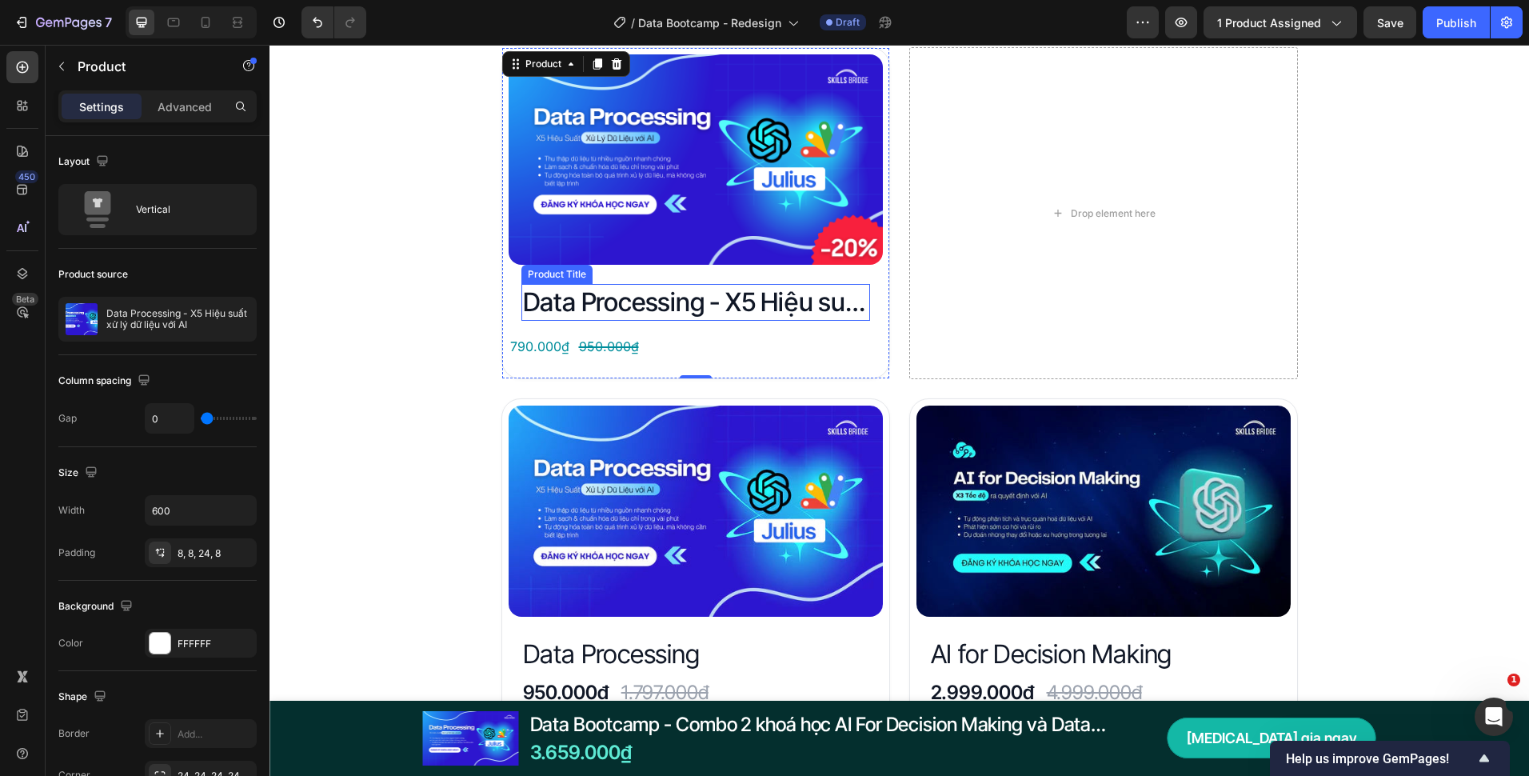
click at [527, 304] on h2 "Data Processing - X5 Hiệu suất xử lý dữ liệu với AI" at bounding box center [696, 302] width 349 height 37
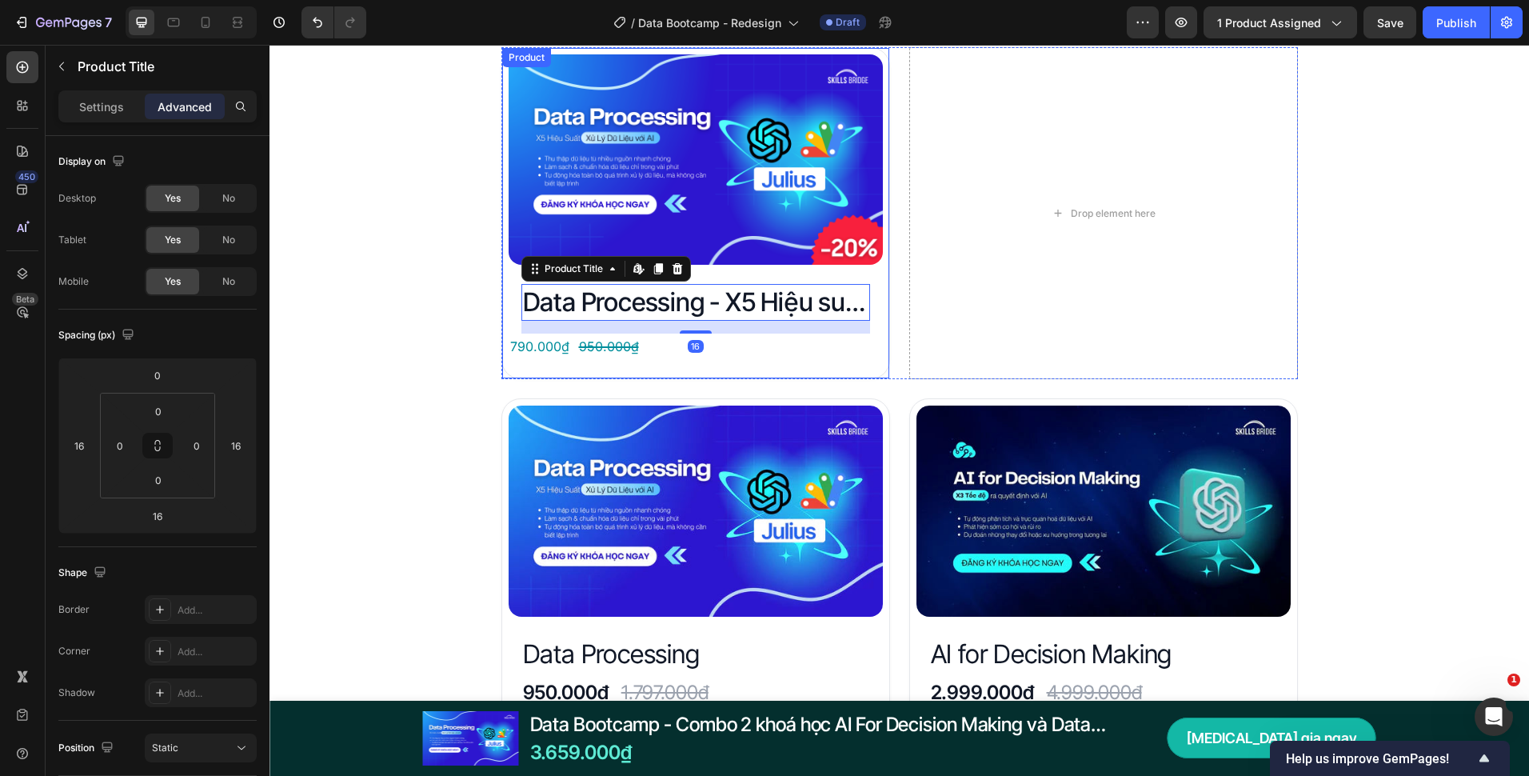
click at [475, 314] on div "Đây là những gì bạn nhận được với Data Bootcamp Heading Product Images Data Pro…" at bounding box center [900, 568] width 1260 height 1174
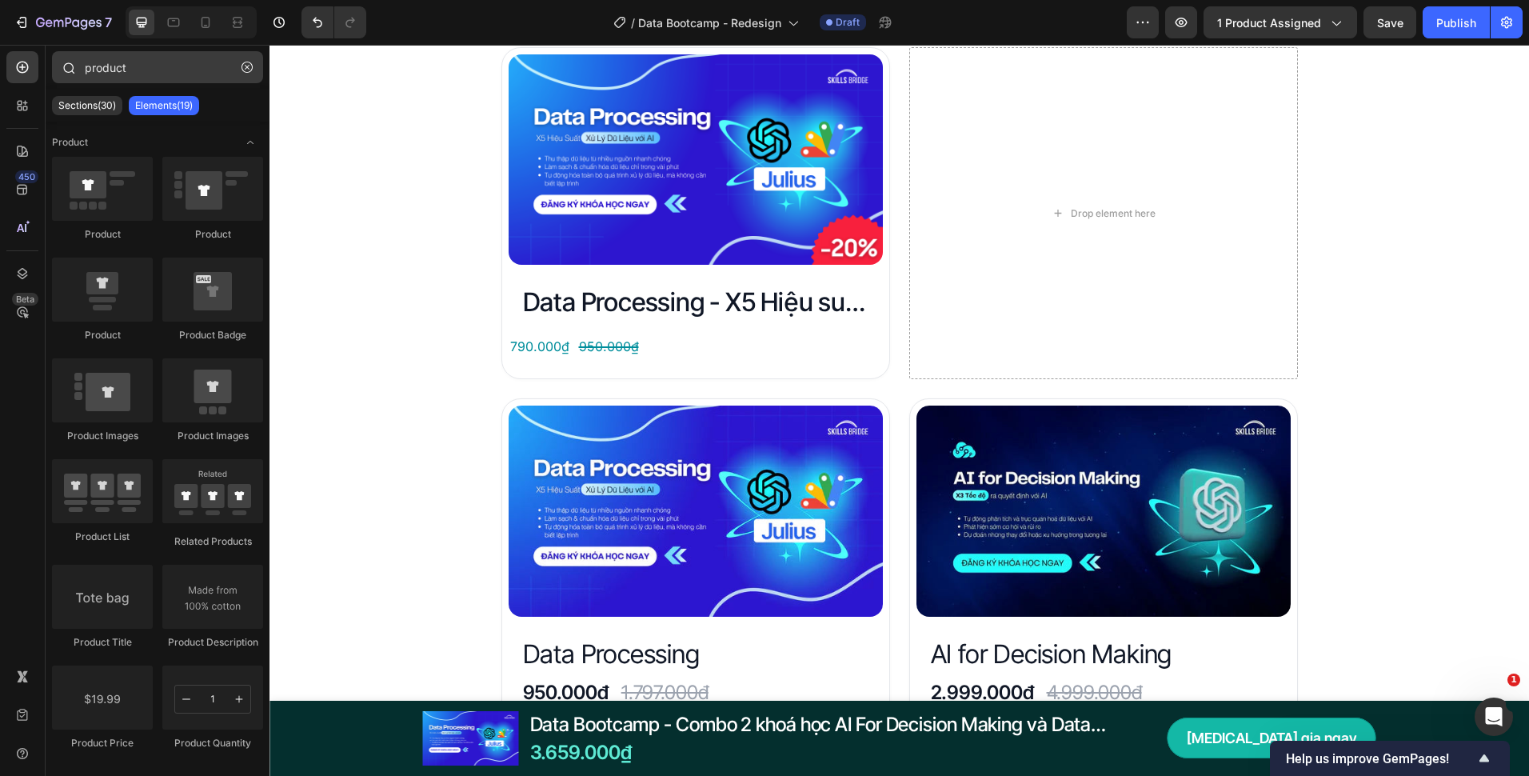
click at [250, 57] on button "button" at bounding box center [247, 67] width 26 height 26
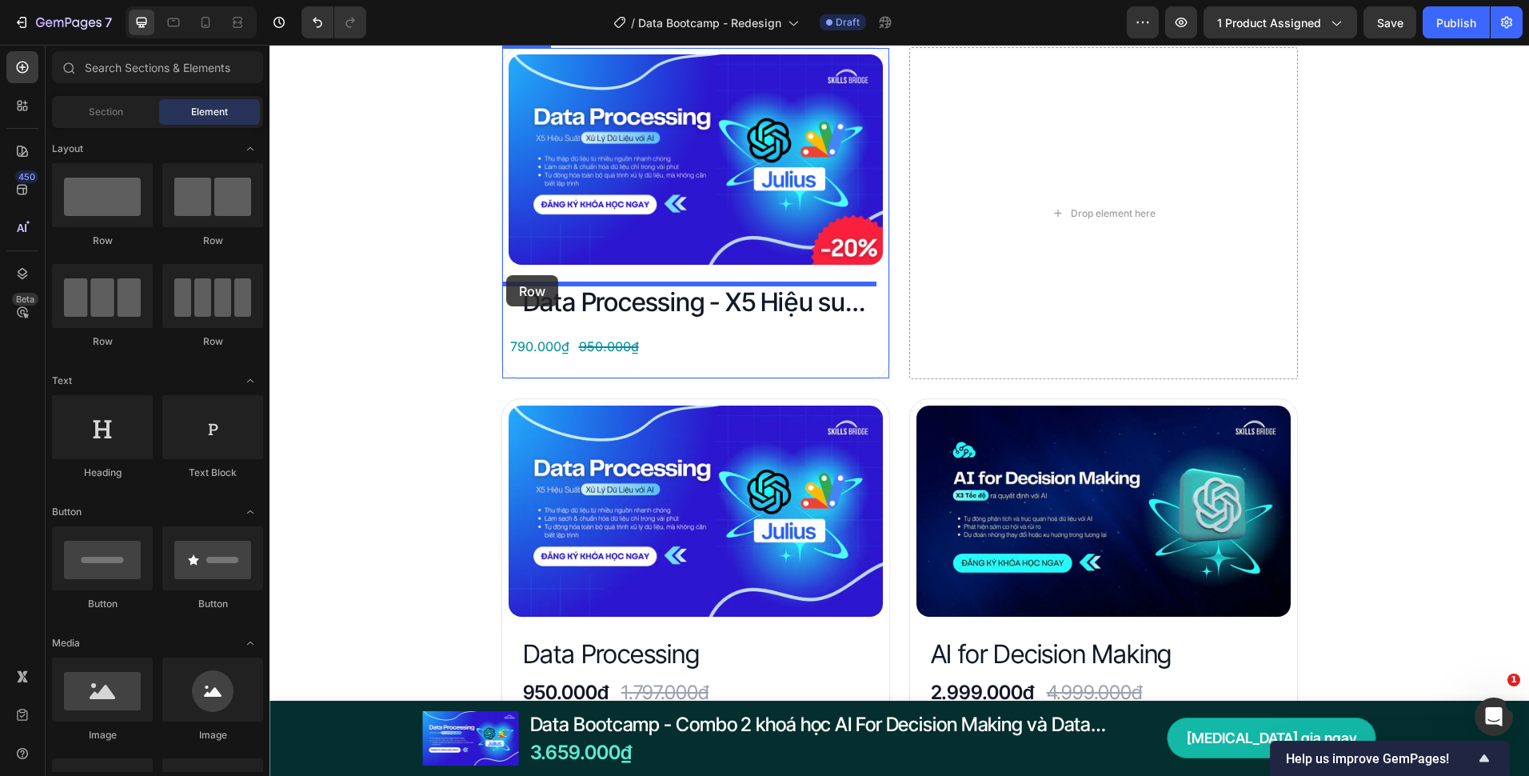
drag, startPoint x: 368, startPoint y: 259, endPoint x: 506, endPoint y: 275, distance: 139.3
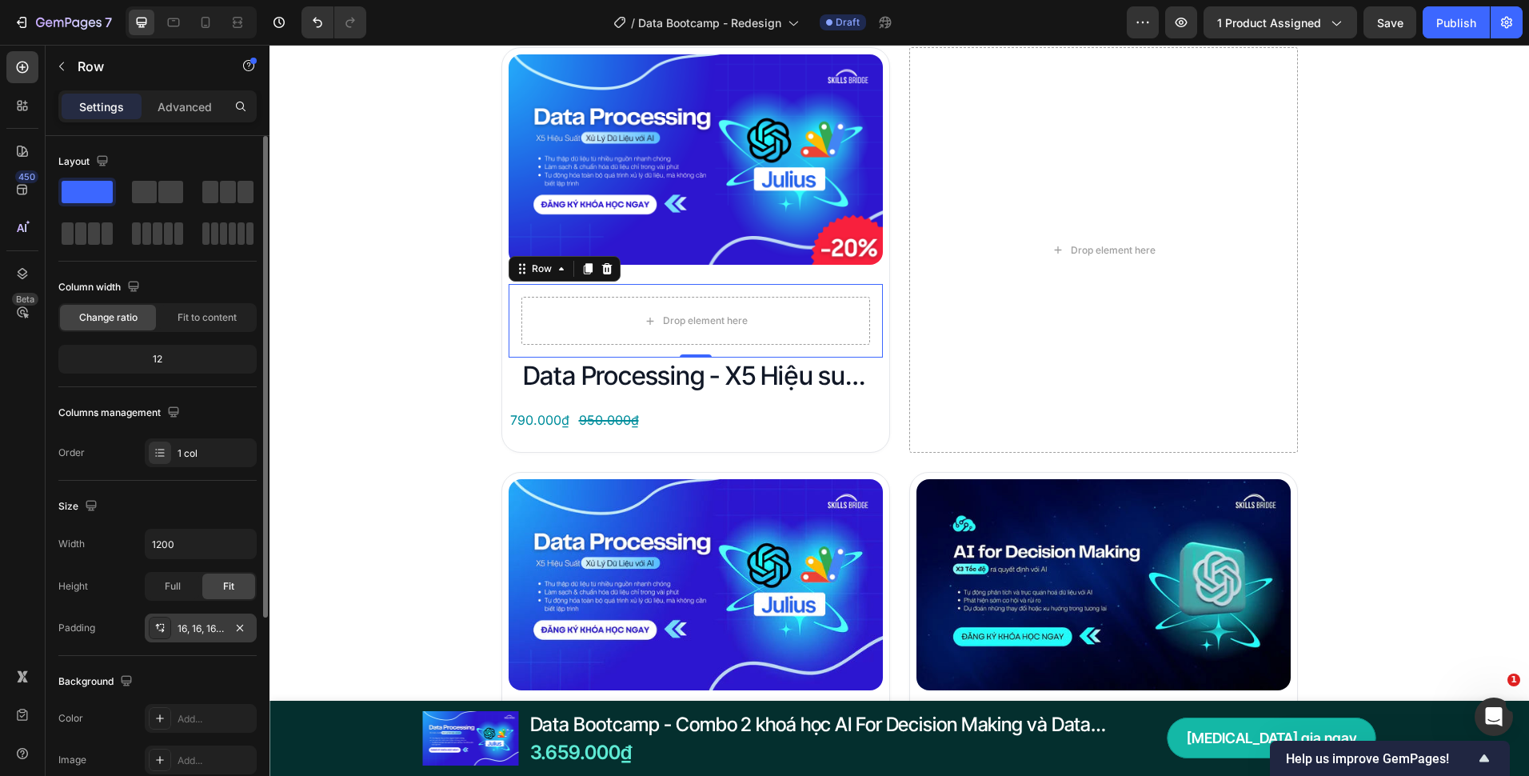
click at [206, 625] on div "16, 16, 16, 16" at bounding box center [201, 628] width 46 height 14
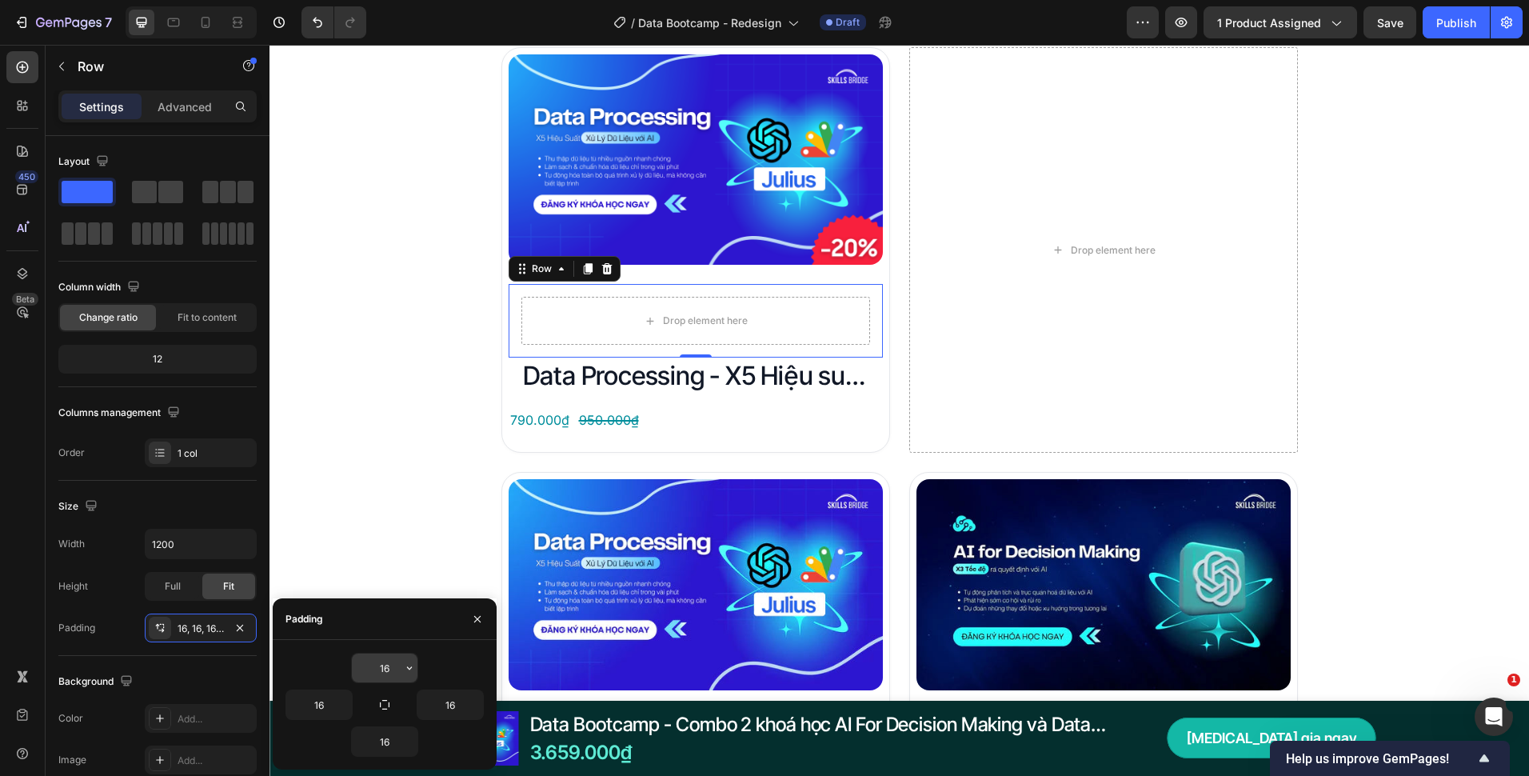
click at [382, 675] on input "16" at bounding box center [385, 667] width 66 height 29
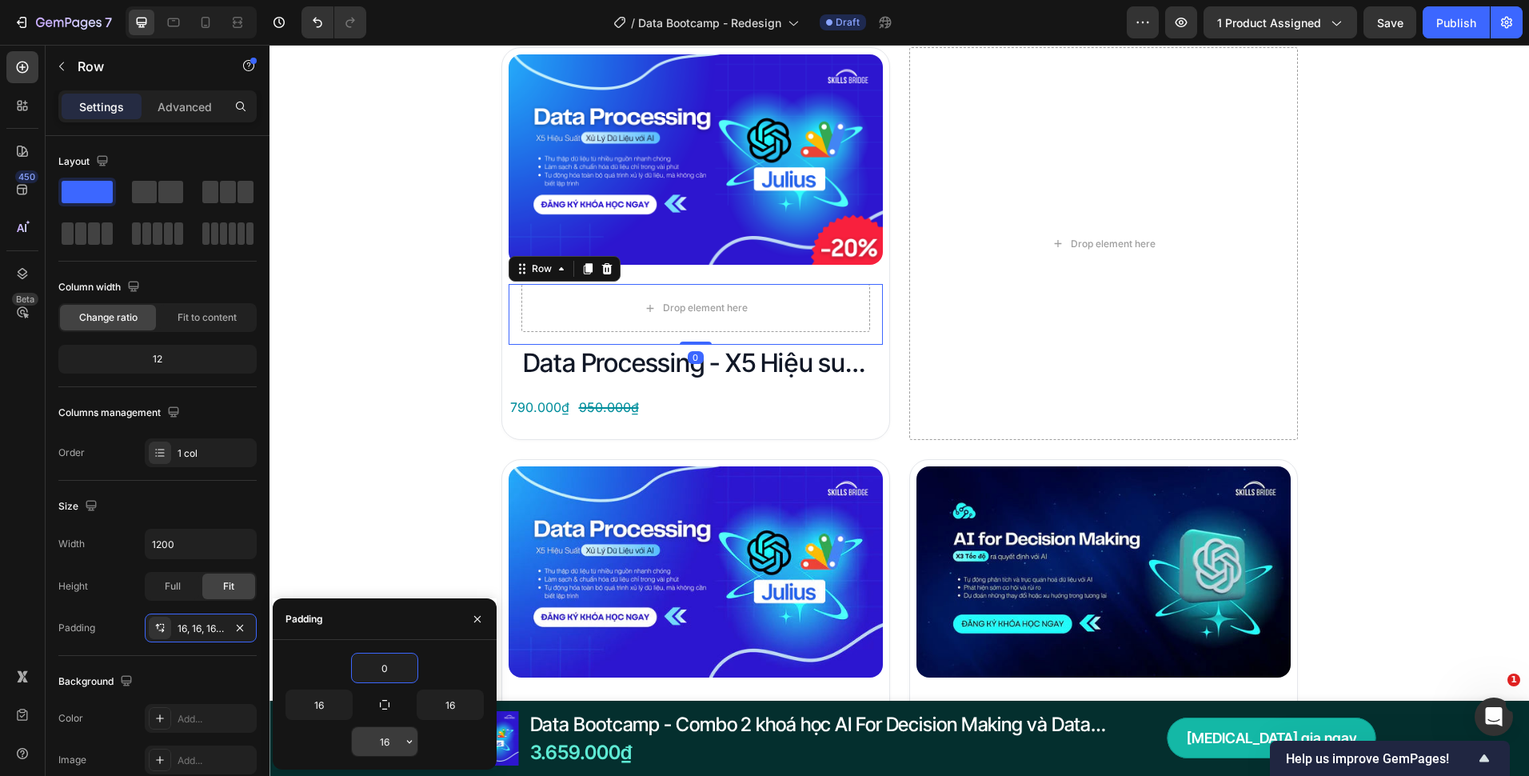
type input "0"
click at [389, 741] on input "16" at bounding box center [385, 741] width 66 height 29
type input "0"
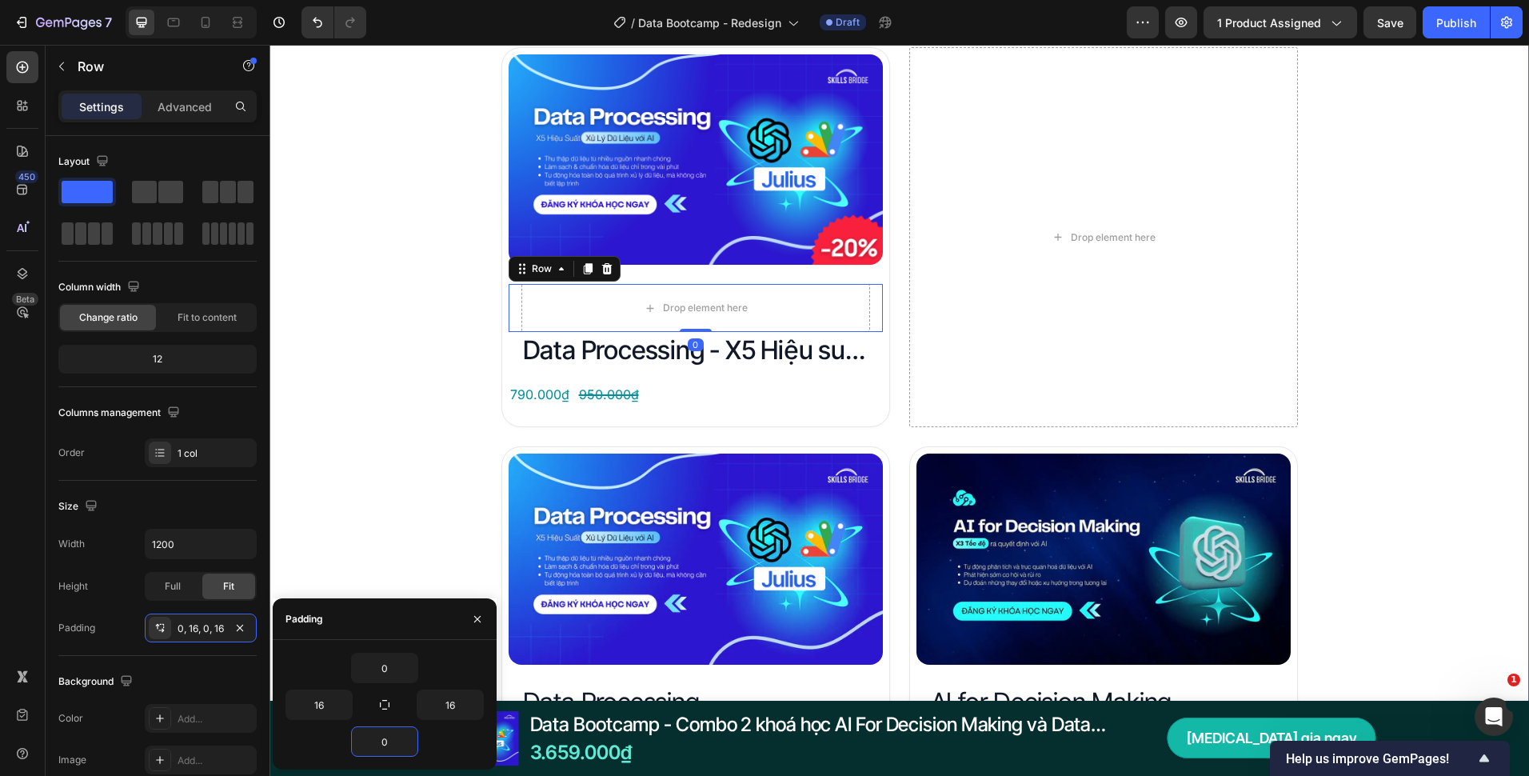
click at [379, 408] on div "Đây là những gì bạn nhận được với Data Bootcamp Heading Product Images Drop ele…" at bounding box center [900, 592] width 1260 height 1222
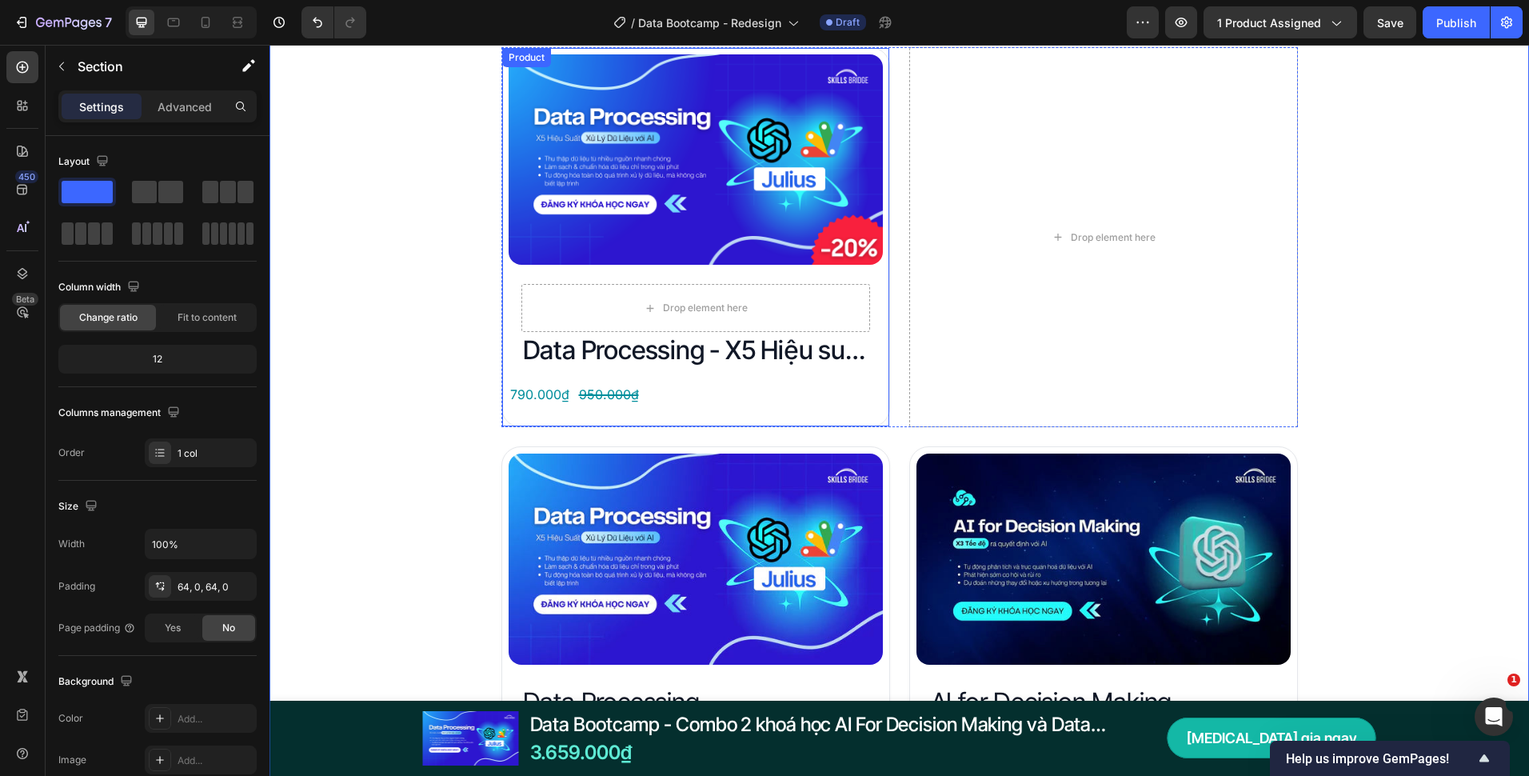
click at [557, 350] on h2 "Data Processing - X5 Hiệu suất xử lý dữ liệu với AI" at bounding box center [696, 350] width 349 height 37
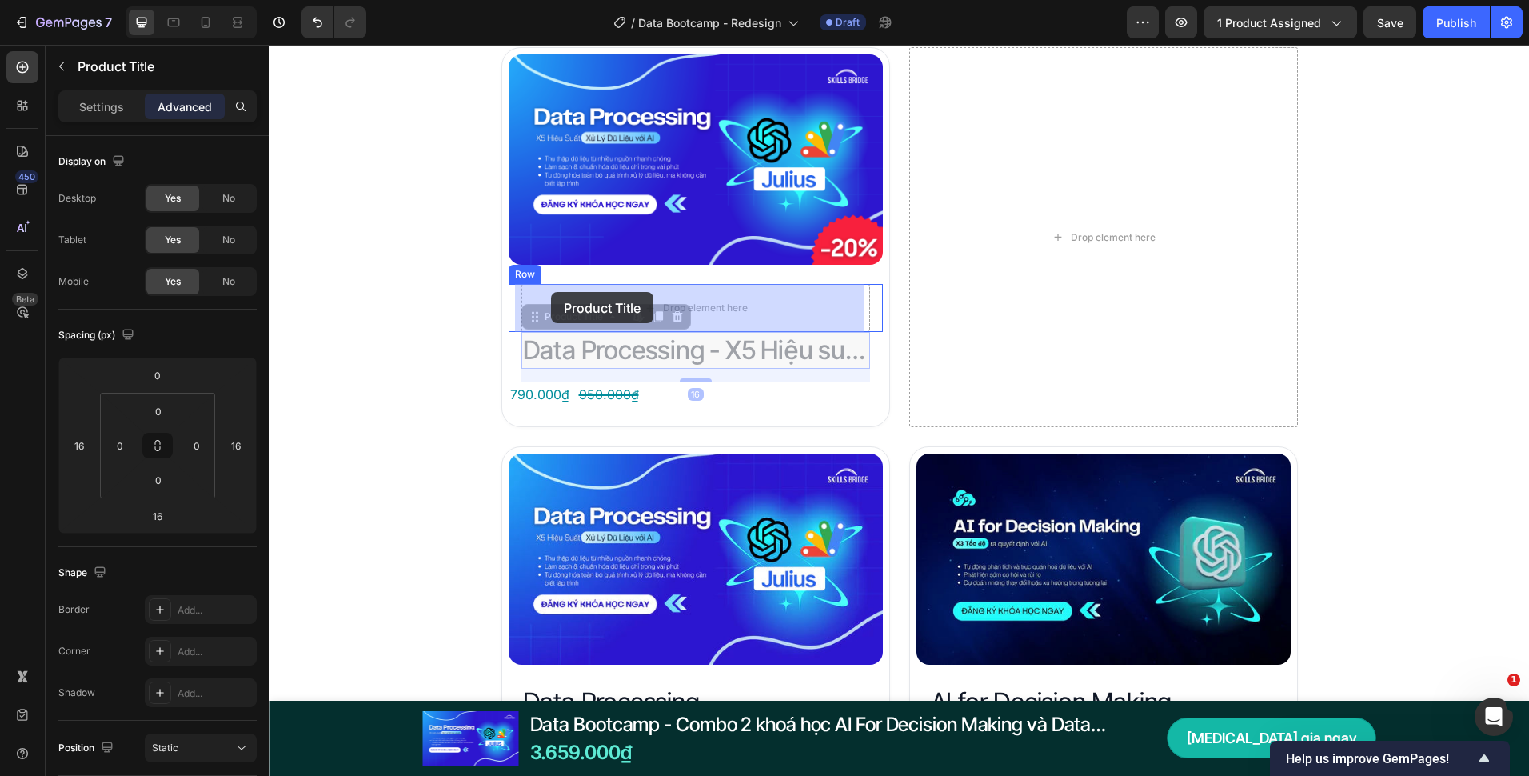
drag, startPoint x: 528, startPoint y: 318, endPoint x: 551, endPoint y: 292, distance: 34.5
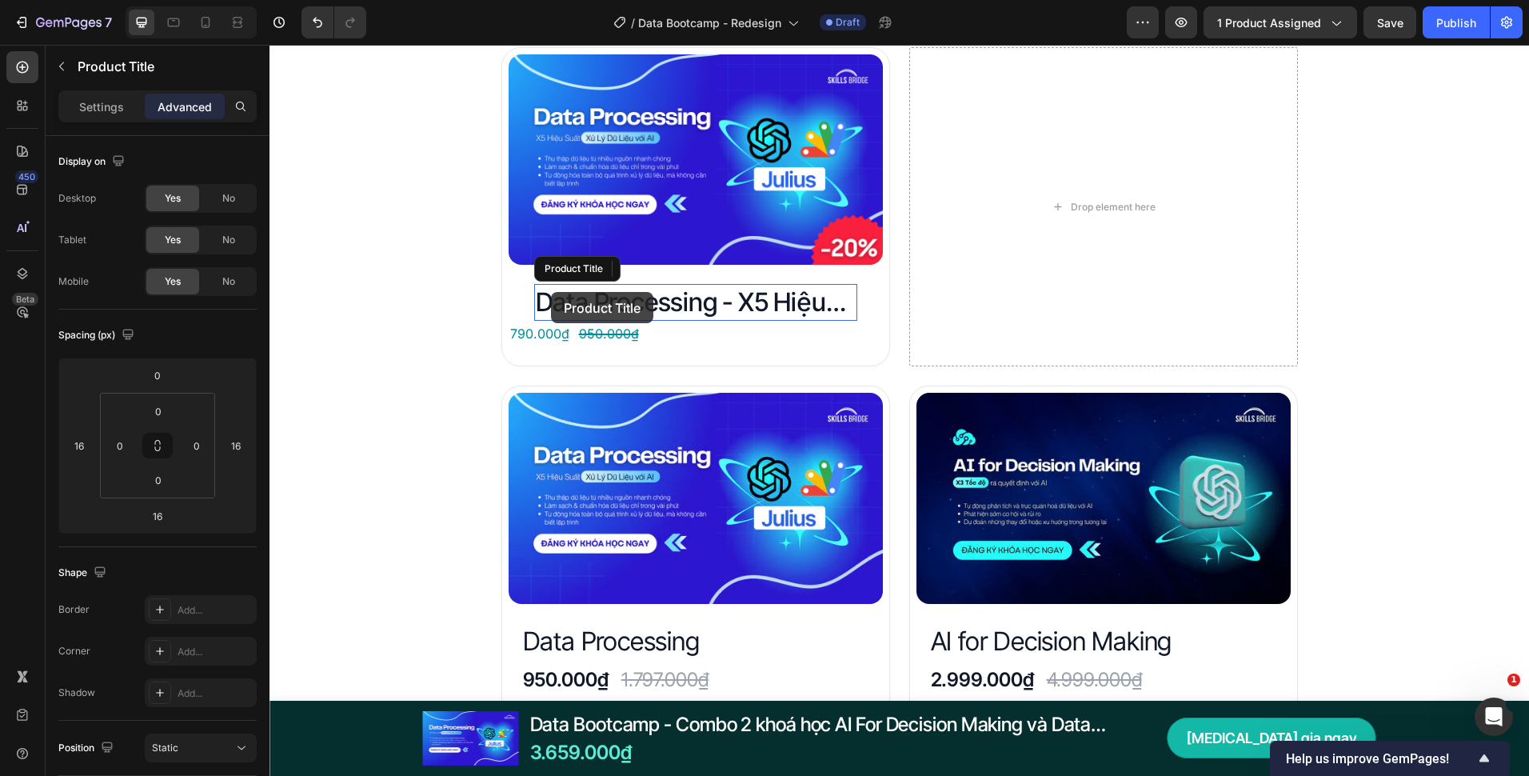
type input "0"
click at [489, 331] on div "Đây là những gì bạn nhận được với Data Bootcamp Heading Product Images Data Pro…" at bounding box center [900, 561] width 1260 height 1161
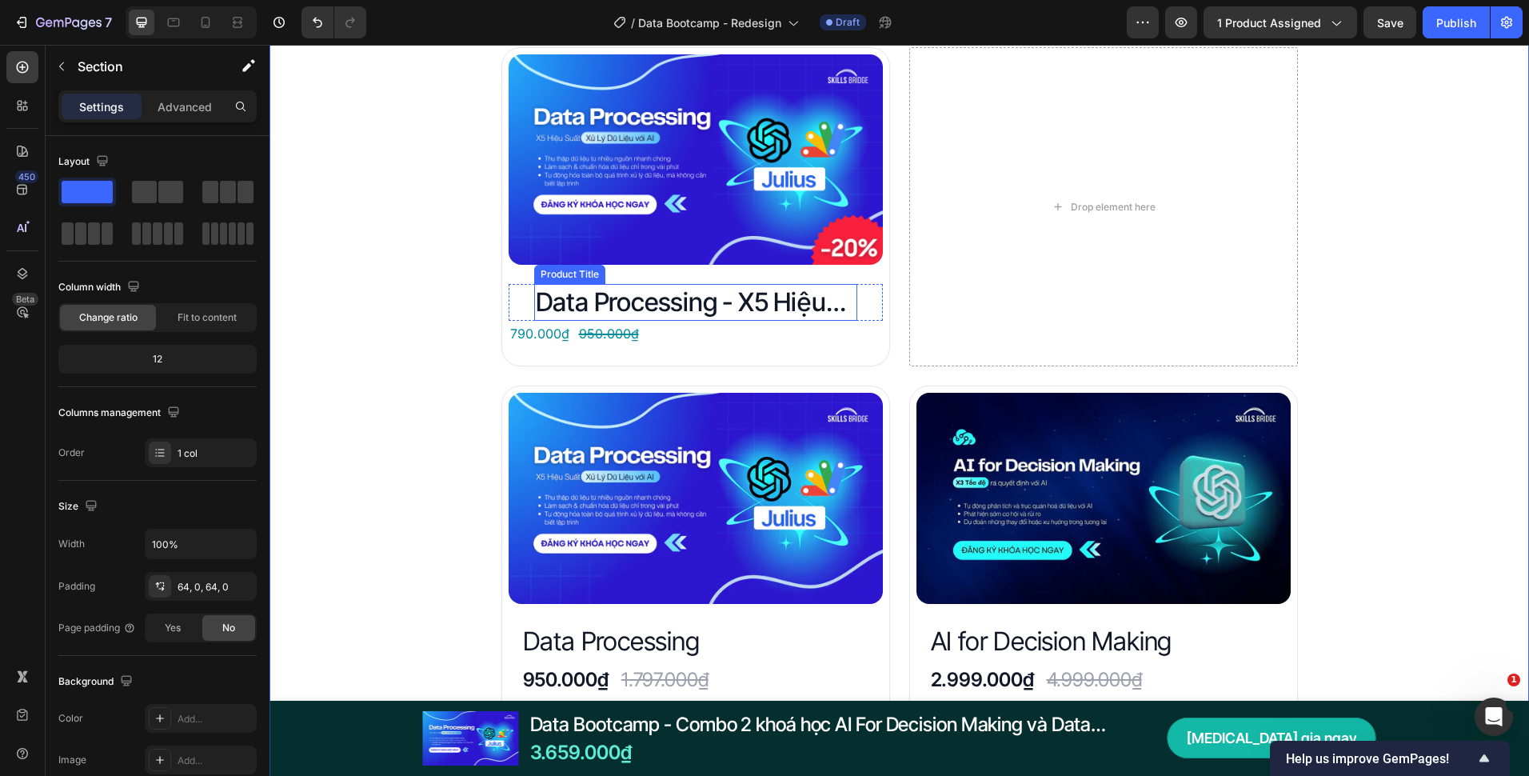
click at [544, 300] on h2 "Data Processing - X5 Hiệu suất xử lý dữ liệu với AI" at bounding box center [695, 302] width 323 height 37
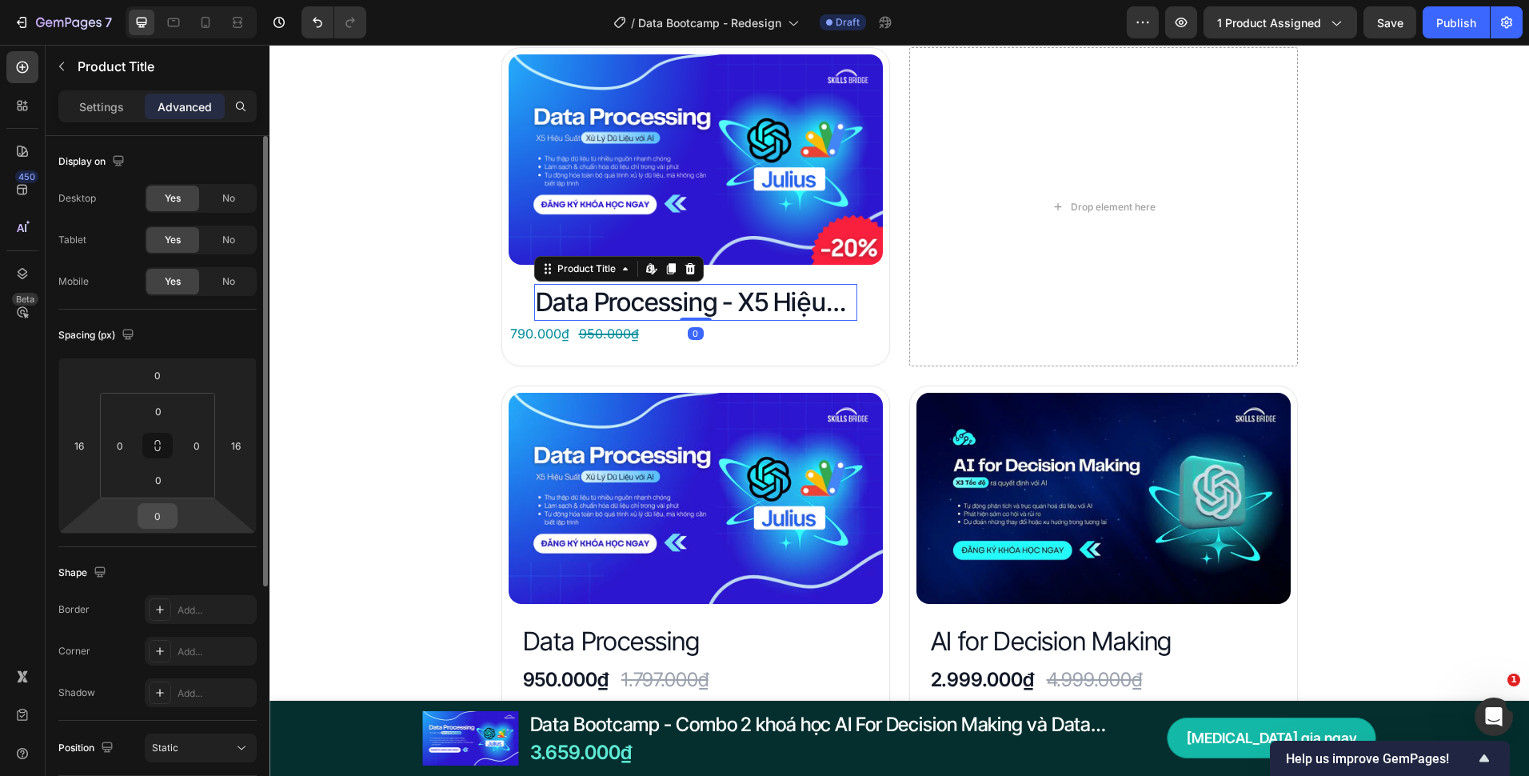
click at [163, 510] on input "0" at bounding box center [158, 516] width 32 height 24
type input "24"
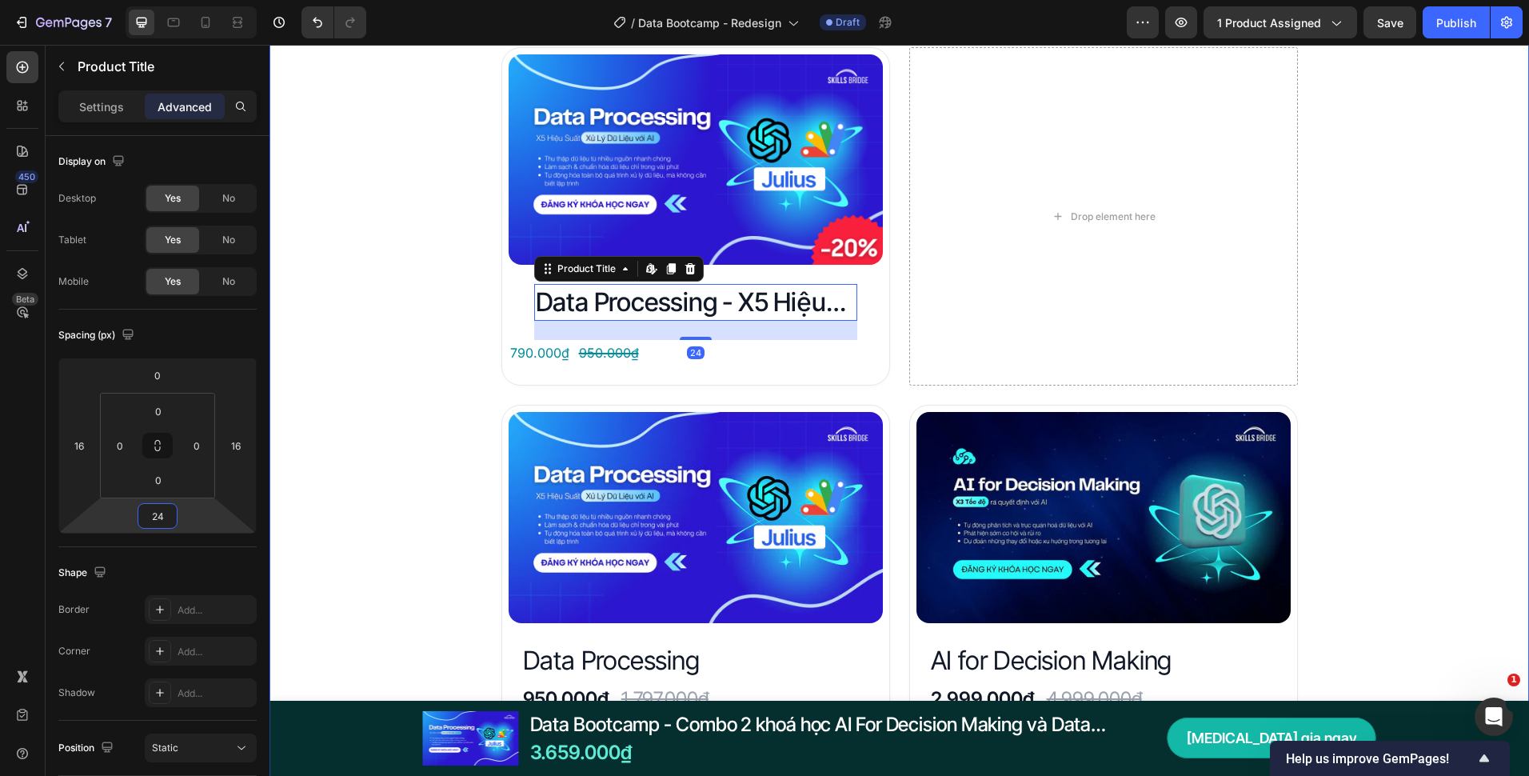
click at [352, 436] on div "Đây là những gì bạn nhận được với Data Bootcamp Heading Product Images Data Pro…" at bounding box center [900, 571] width 1260 height 1181
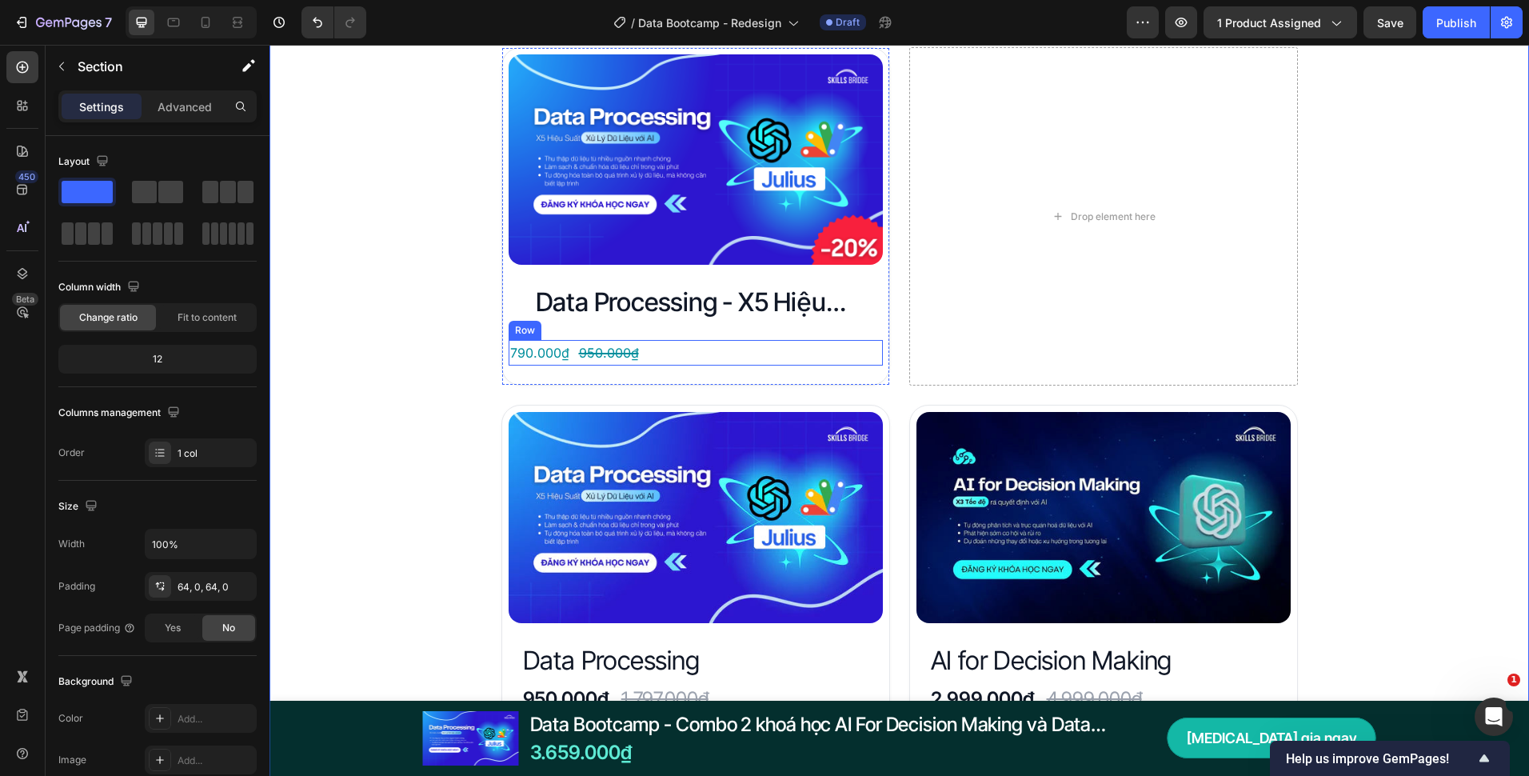
click at [564, 357] on div "790.000₫ Product Price Product Price 950.000₫ Product Price Product Price Row" at bounding box center [696, 353] width 374 height 26
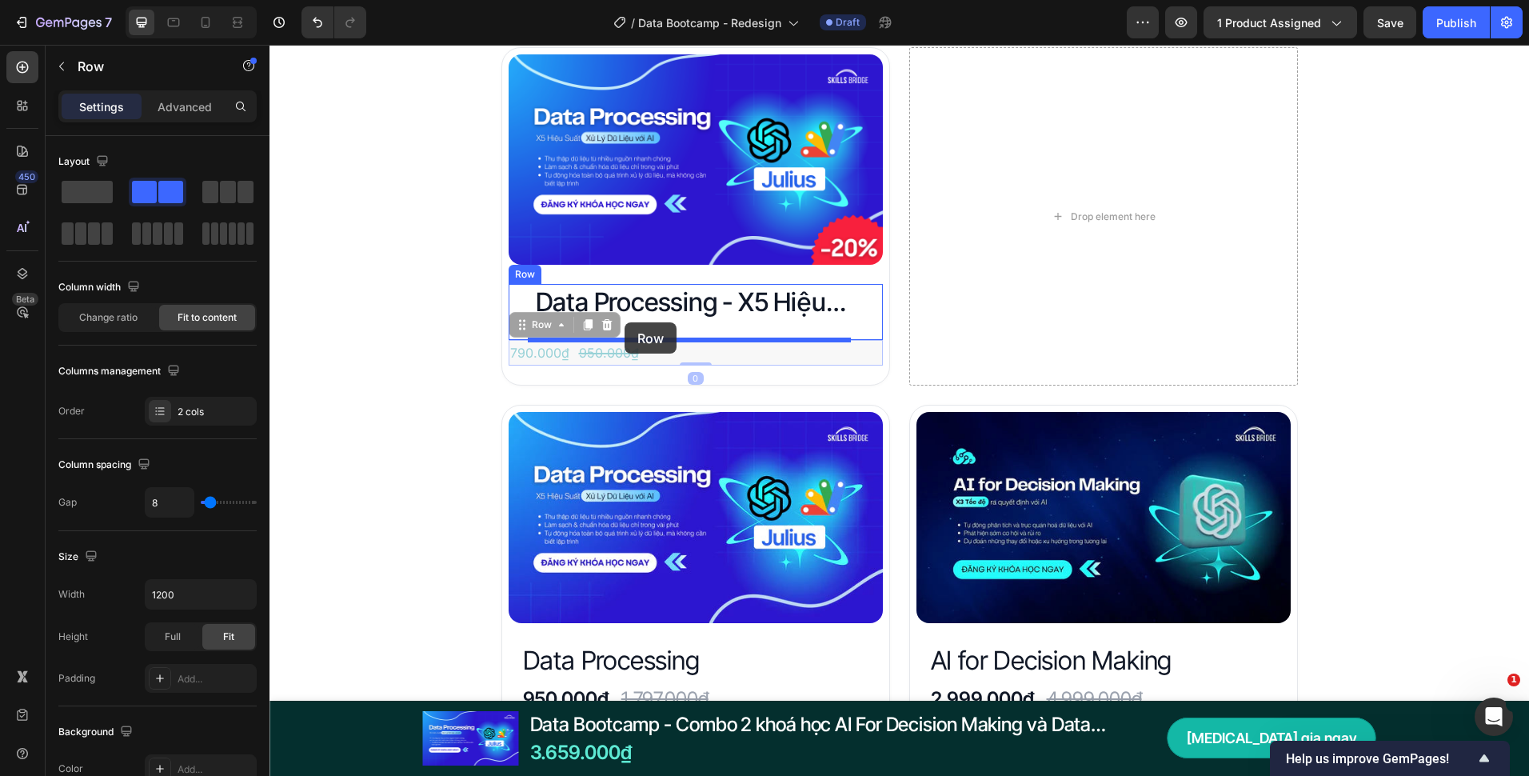
drag, startPoint x: 515, startPoint y: 326, endPoint x: 625, endPoint y: 322, distance: 109.6
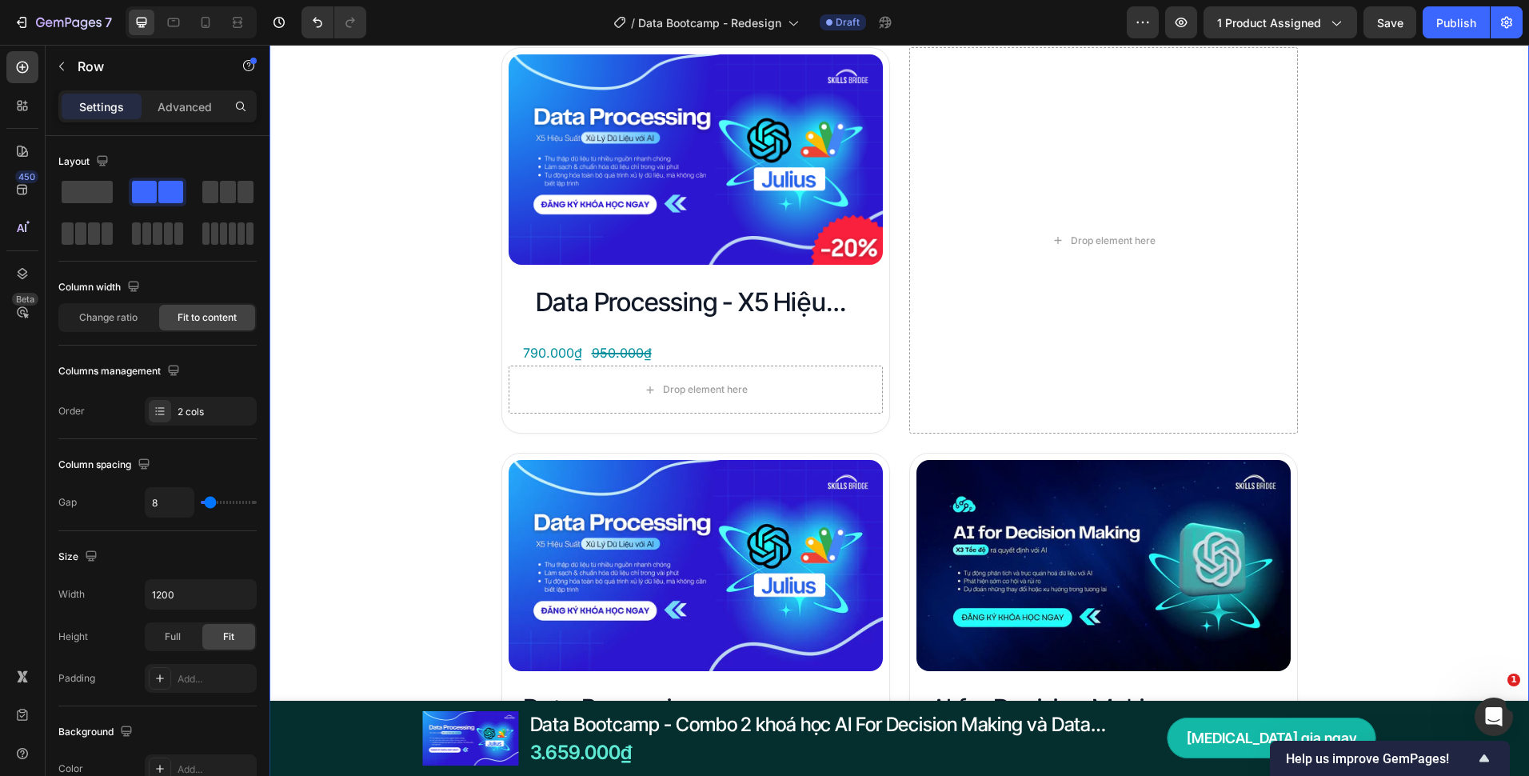
click at [450, 355] on div "Đây là những gì bạn nhận được với Data Bootcamp Heading Product Images Data Pro…" at bounding box center [900, 595] width 1260 height 1229
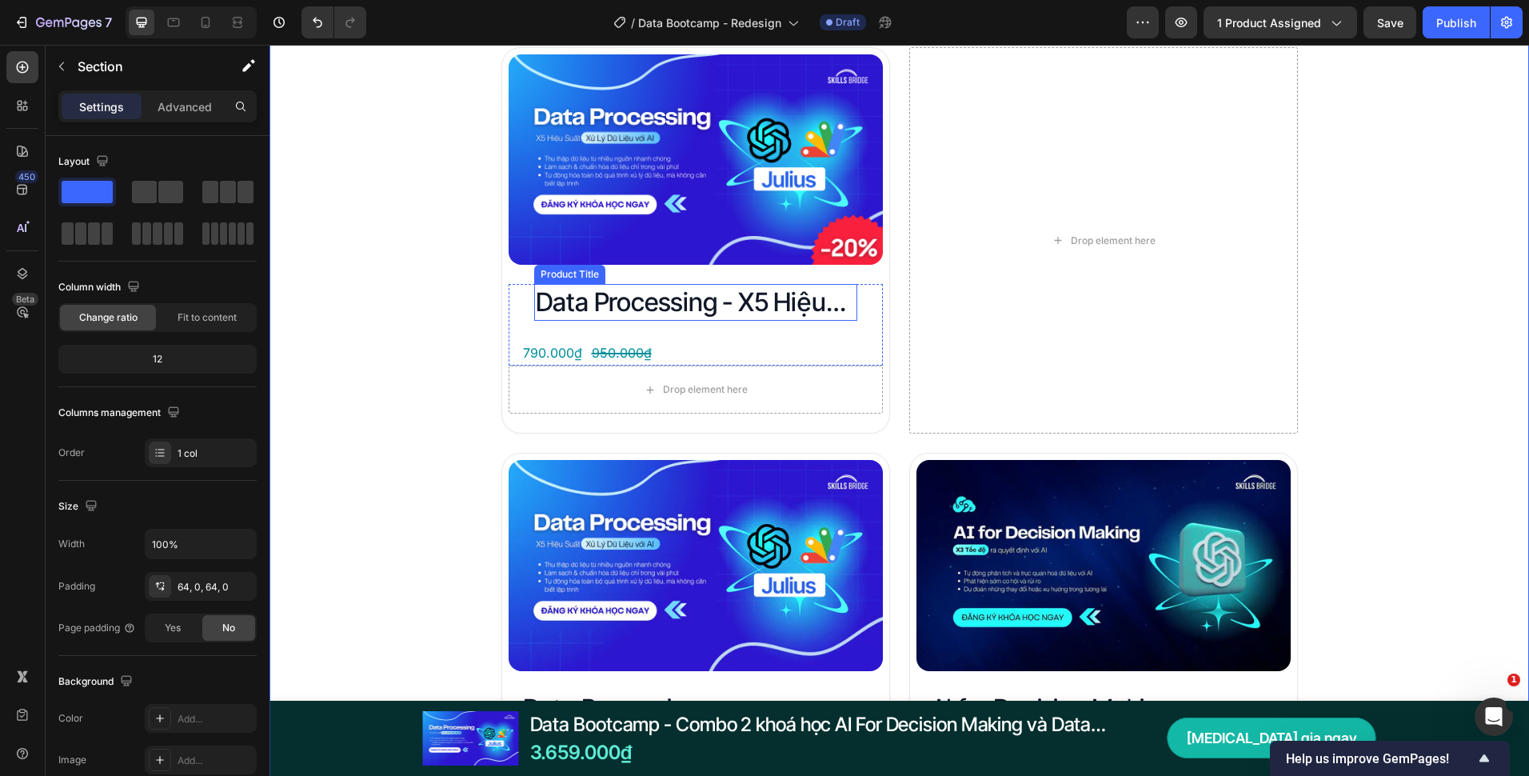
click at [559, 306] on h2 "Data Processing - X5 Hiệu suất xử lý dữ liệu với AI" at bounding box center [695, 302] width 323 height 37
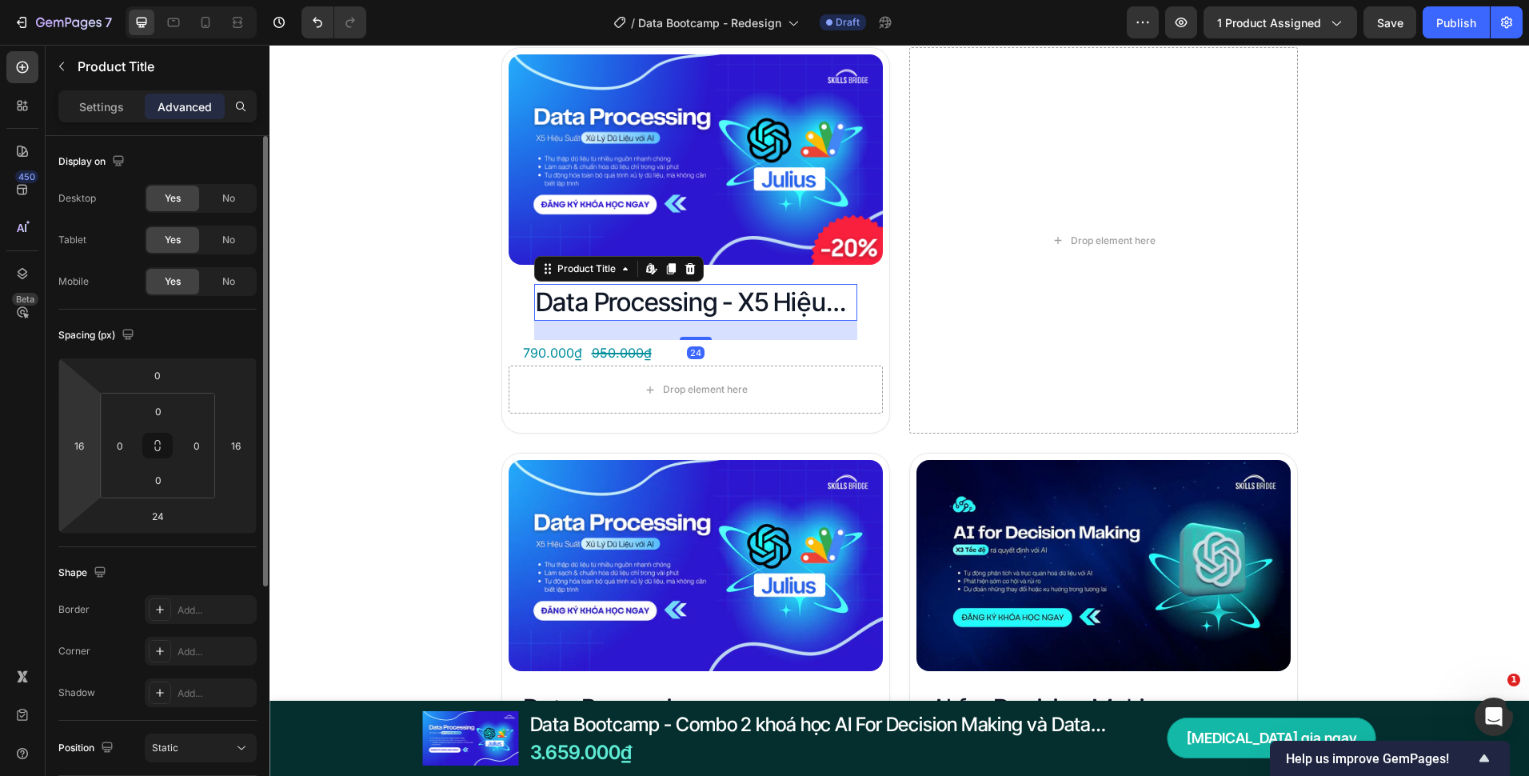
click at [59, 443] on icon at bounding box center [157, 446] width 198 height 176
click at [84, 443] on input "16" at bounding box center [79, 446] width 24 height 24
type input "0"
click at [239, 449] on input "16" at bounding box center [236, 446] width 24 height 24
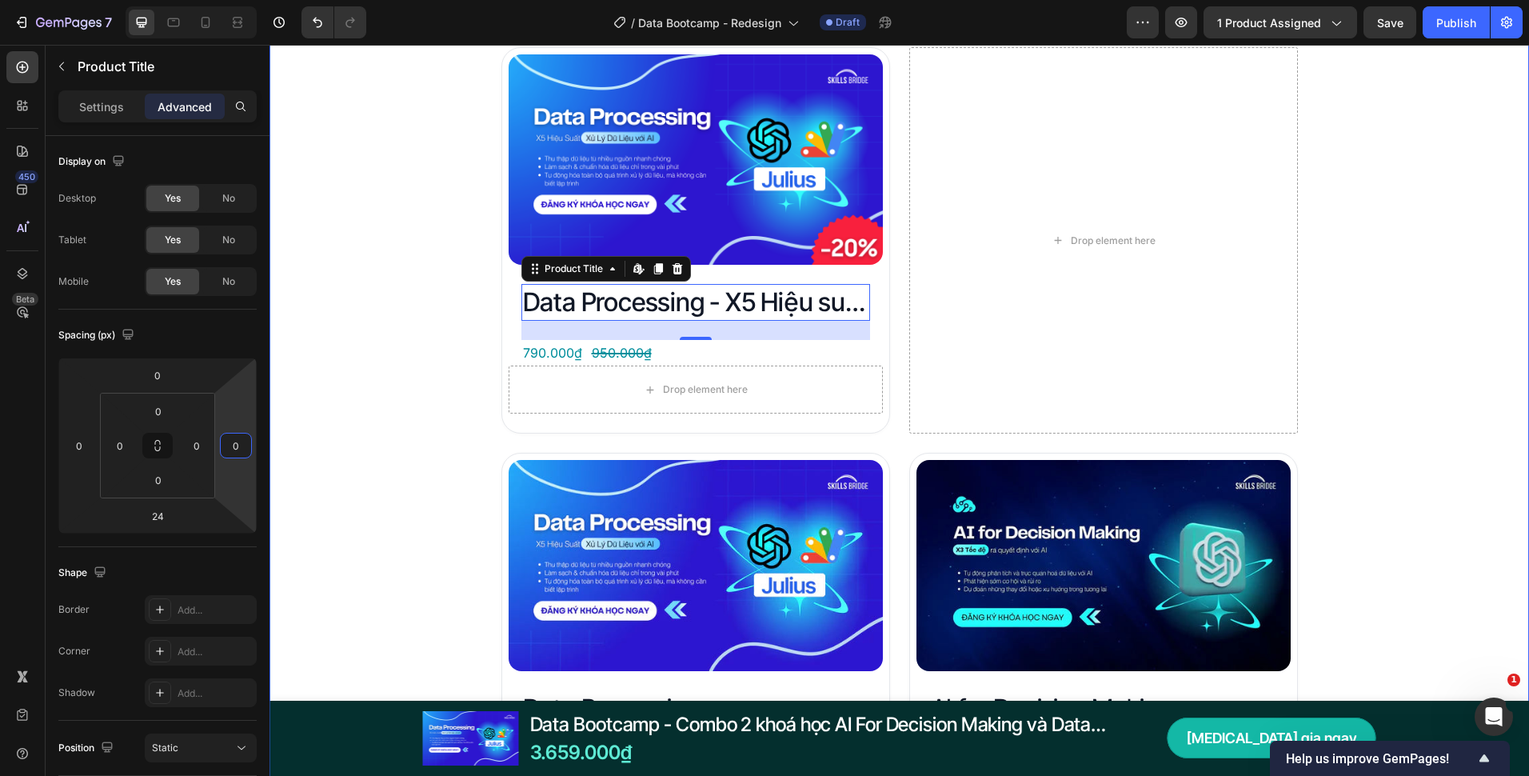
type input "0"
click at [372, 371] on div "Đây là những gì bạn nhận được với Data Bootcamp Heading Product Images Data Pro…" at bounding box center [900, 595] width 1260 height 1229
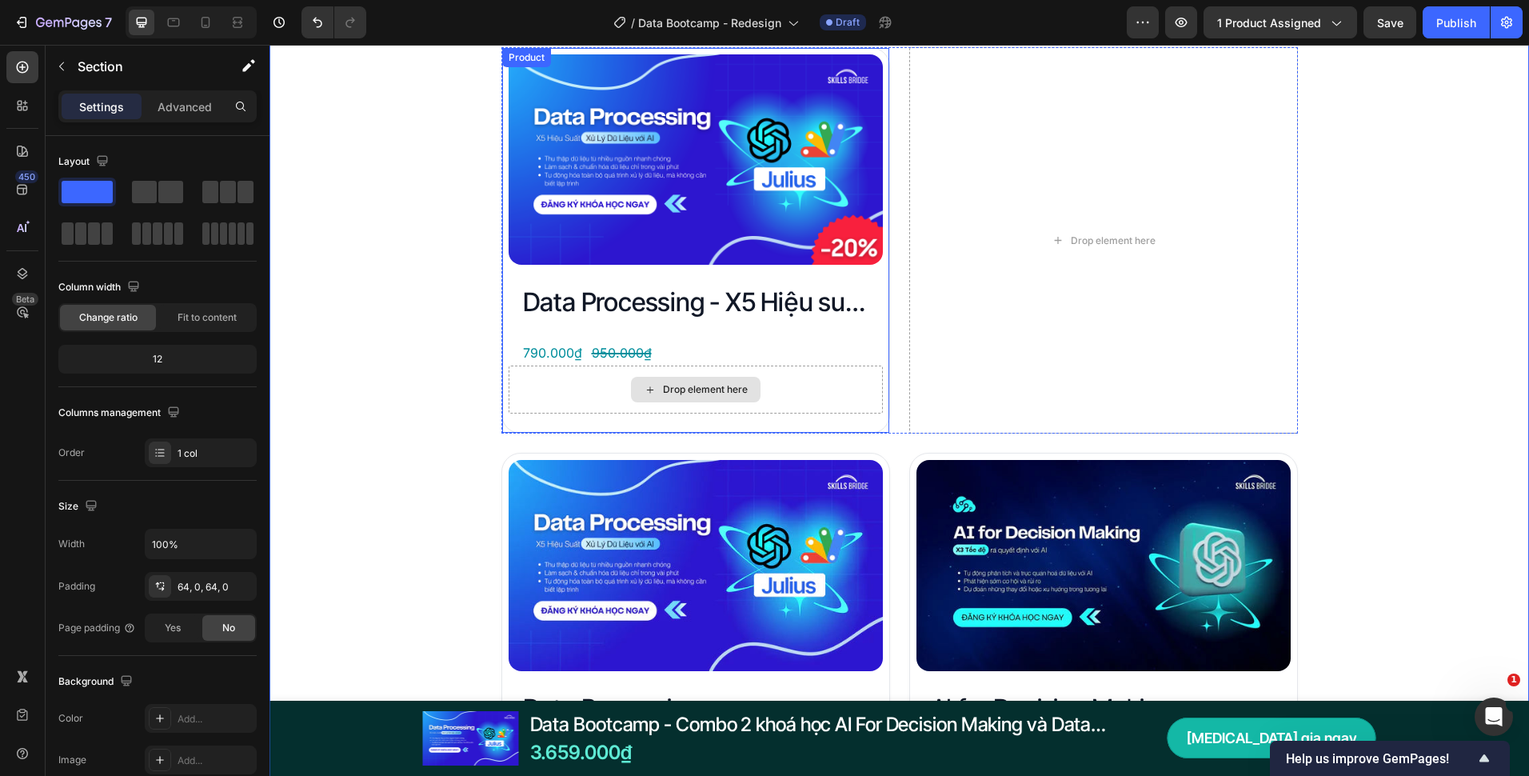
click at [580, 382] on div "Drop element here" at bounding box center [696, 390] width 374 height 48
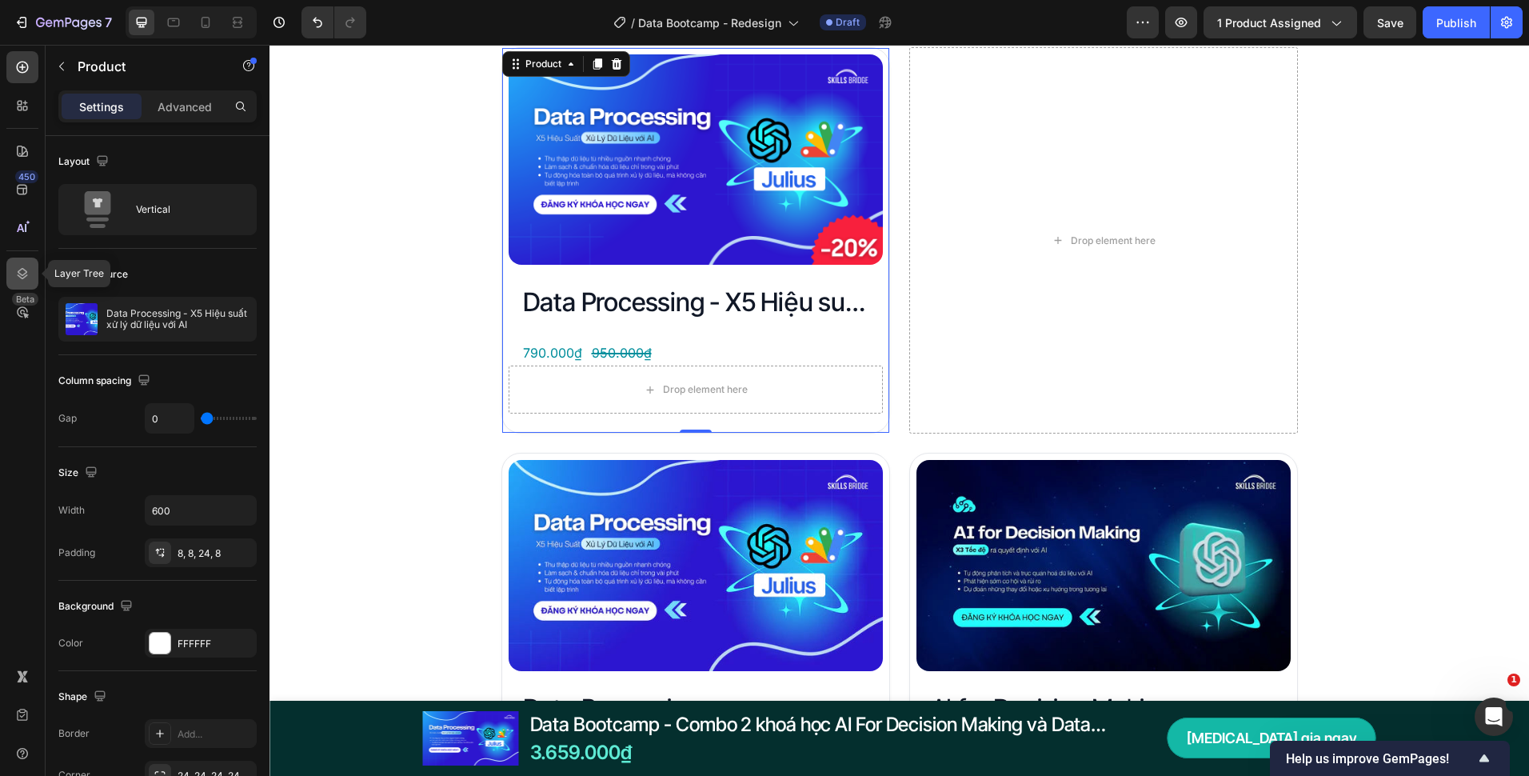
click at [22, 273] on icon at bounding box center [22, 274] width 16 height 16
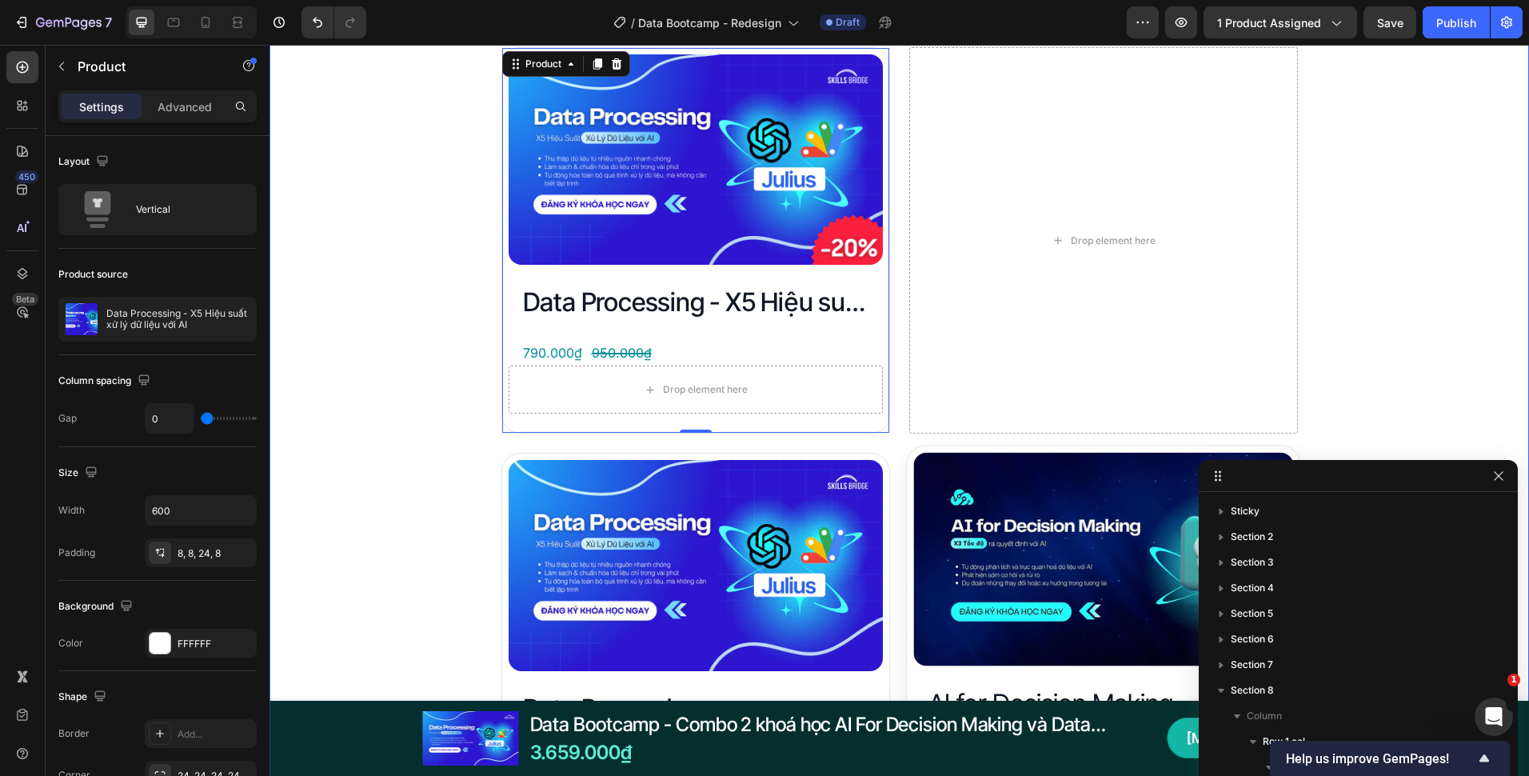
scroll to position [241, 0]
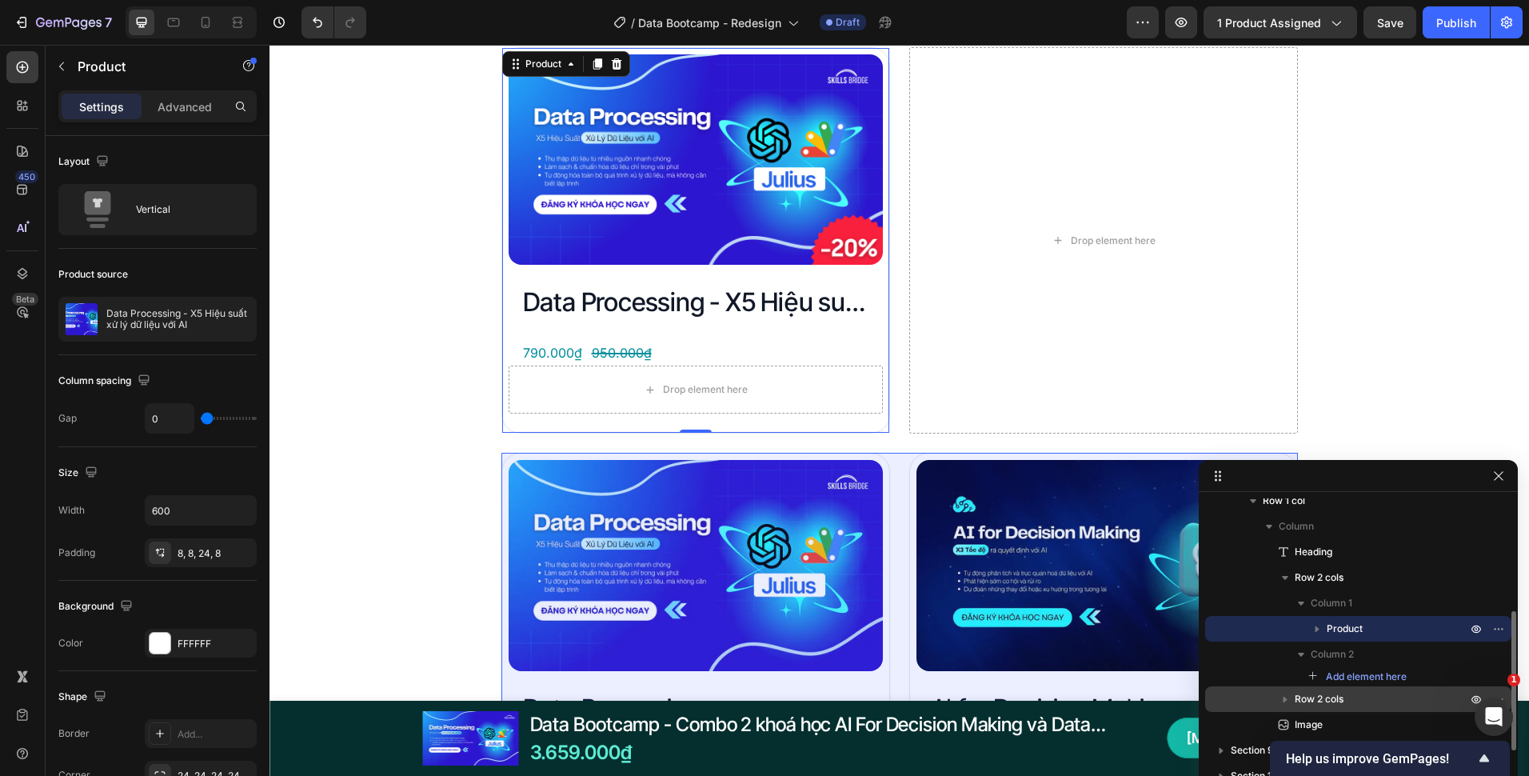
click at [1325, 694] on span "Row 2 cols" at bounding box center [1319, 699] width 49 height 16
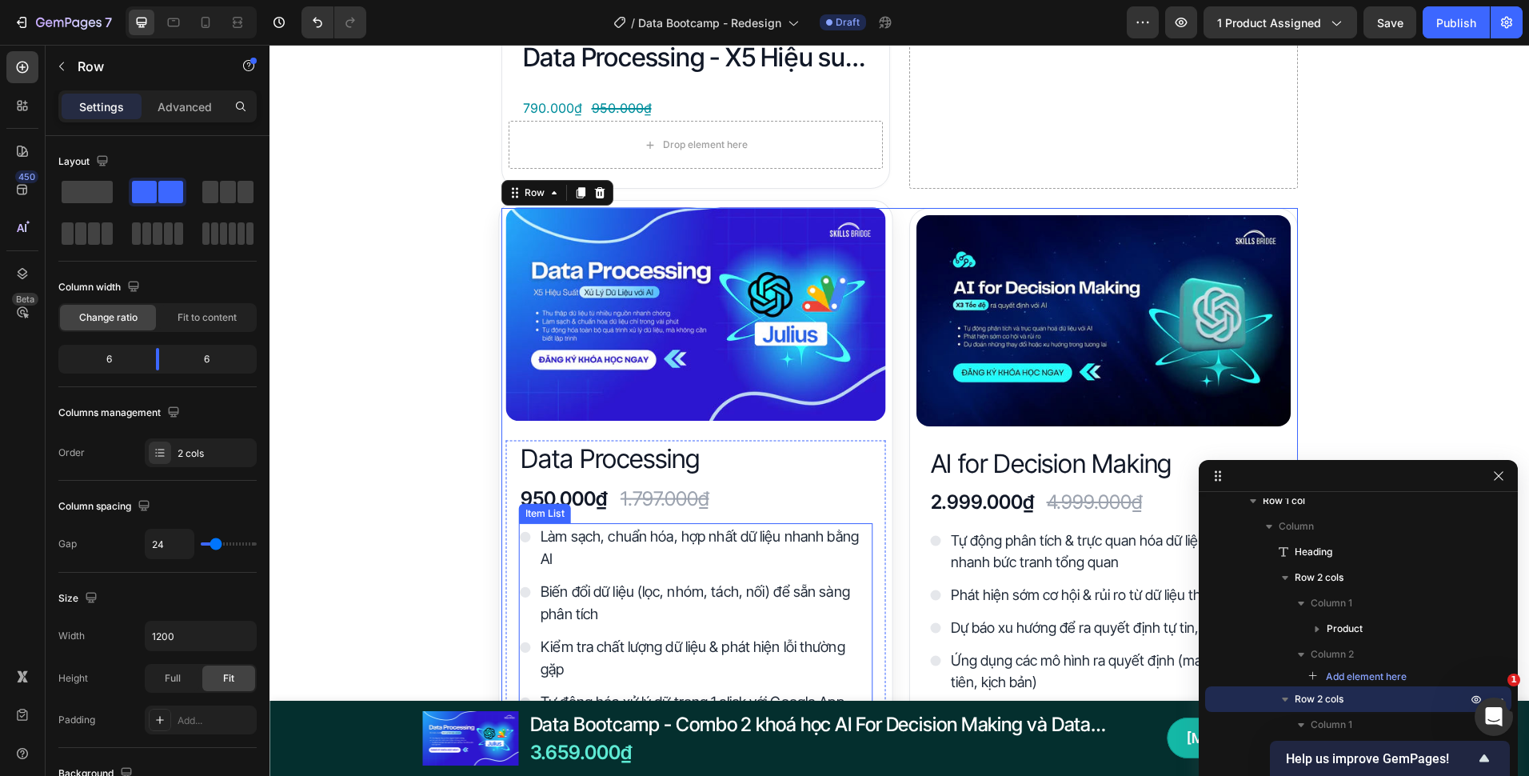
scroll to position [2832, 0]
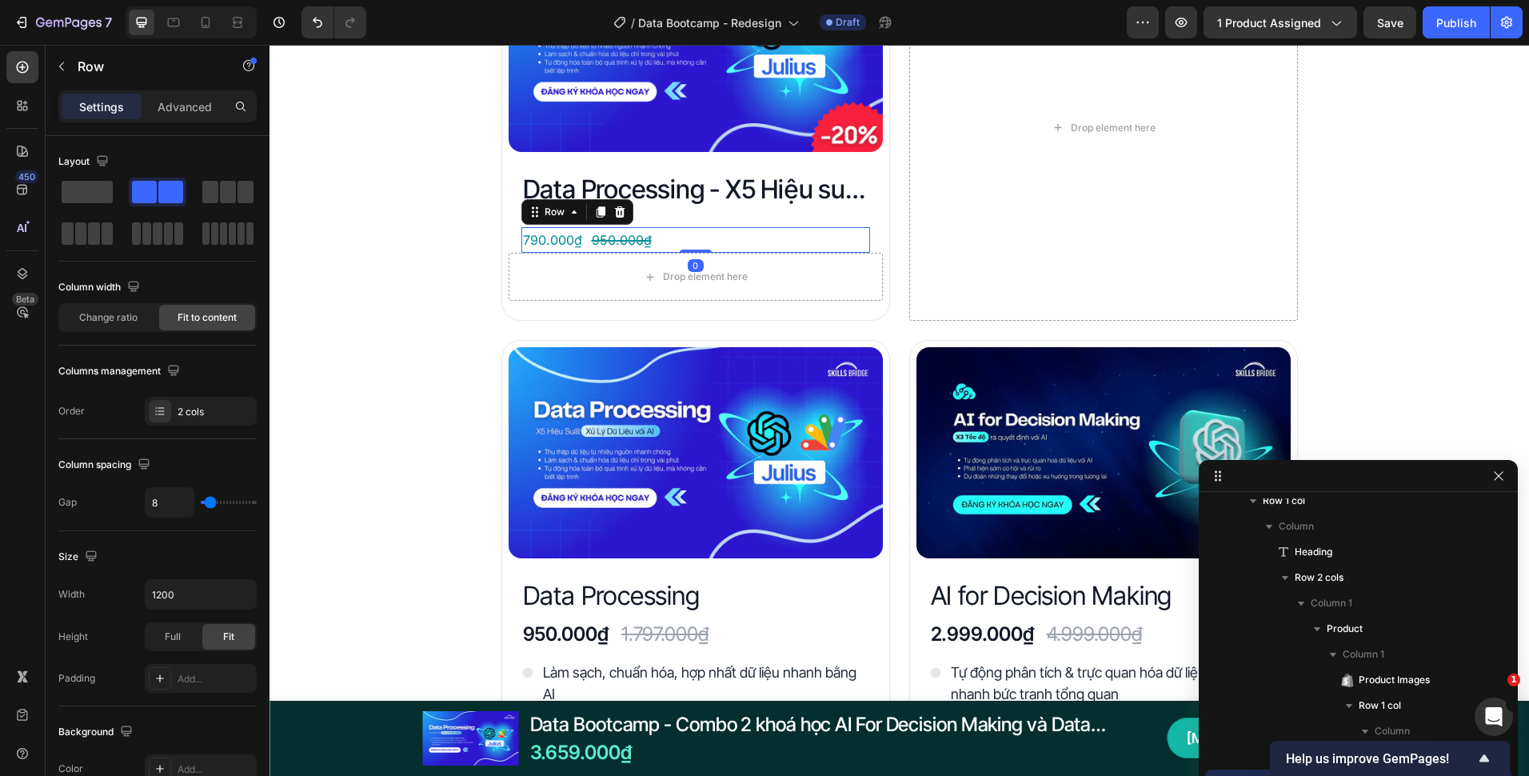
click at [733, 241] on div "790.000₫ Product Price Product Price 950.000₫ Product Price Product Price Row 0" at bounding box center [696, 240] width 349 height 26
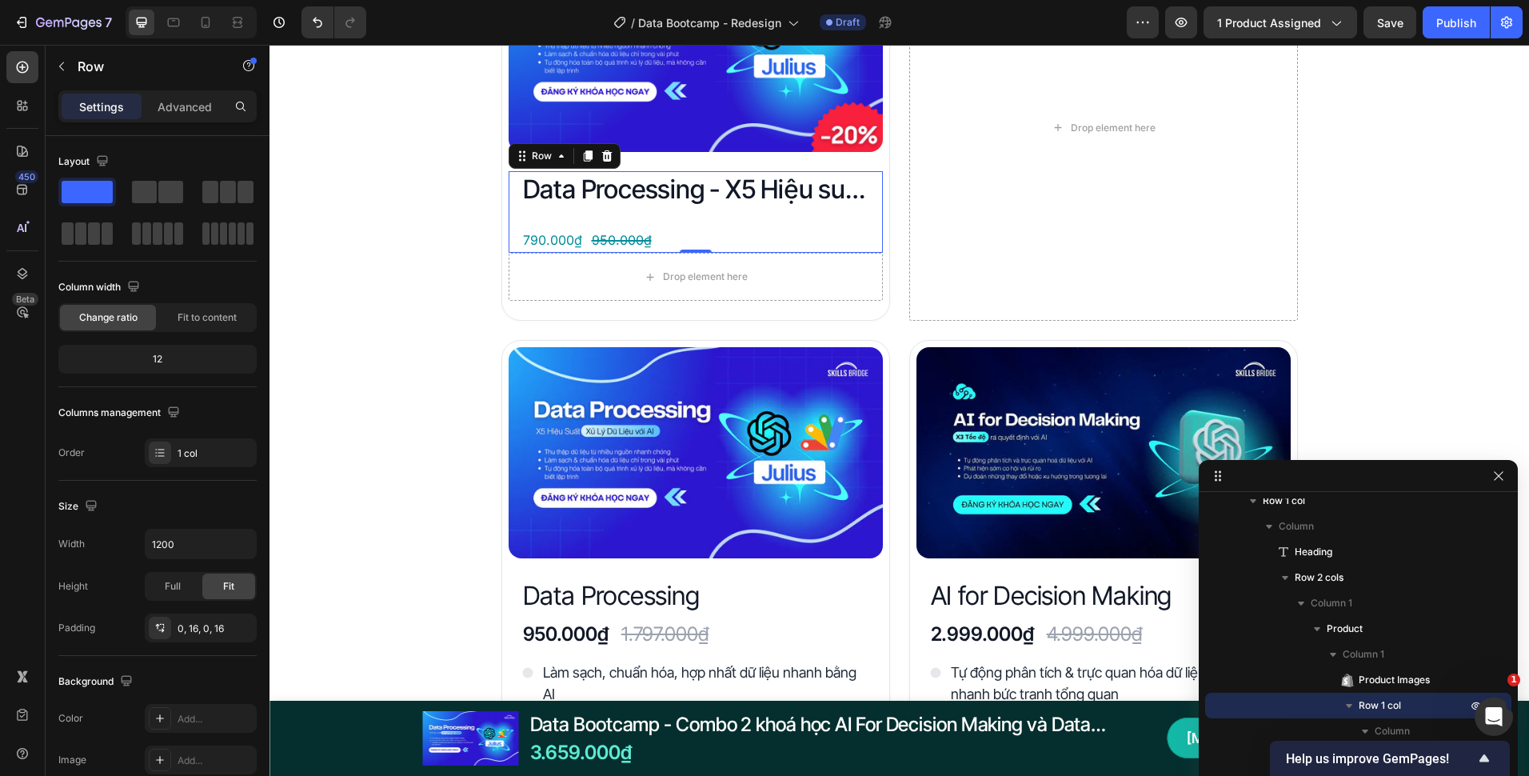
click at [789, 211] on div "Data Processing - X5 Hiệu suất xử lý dữ liệu với AI Product Title 790.000₫ Prod…" at bounding box center [696, 212] width 349 height 82
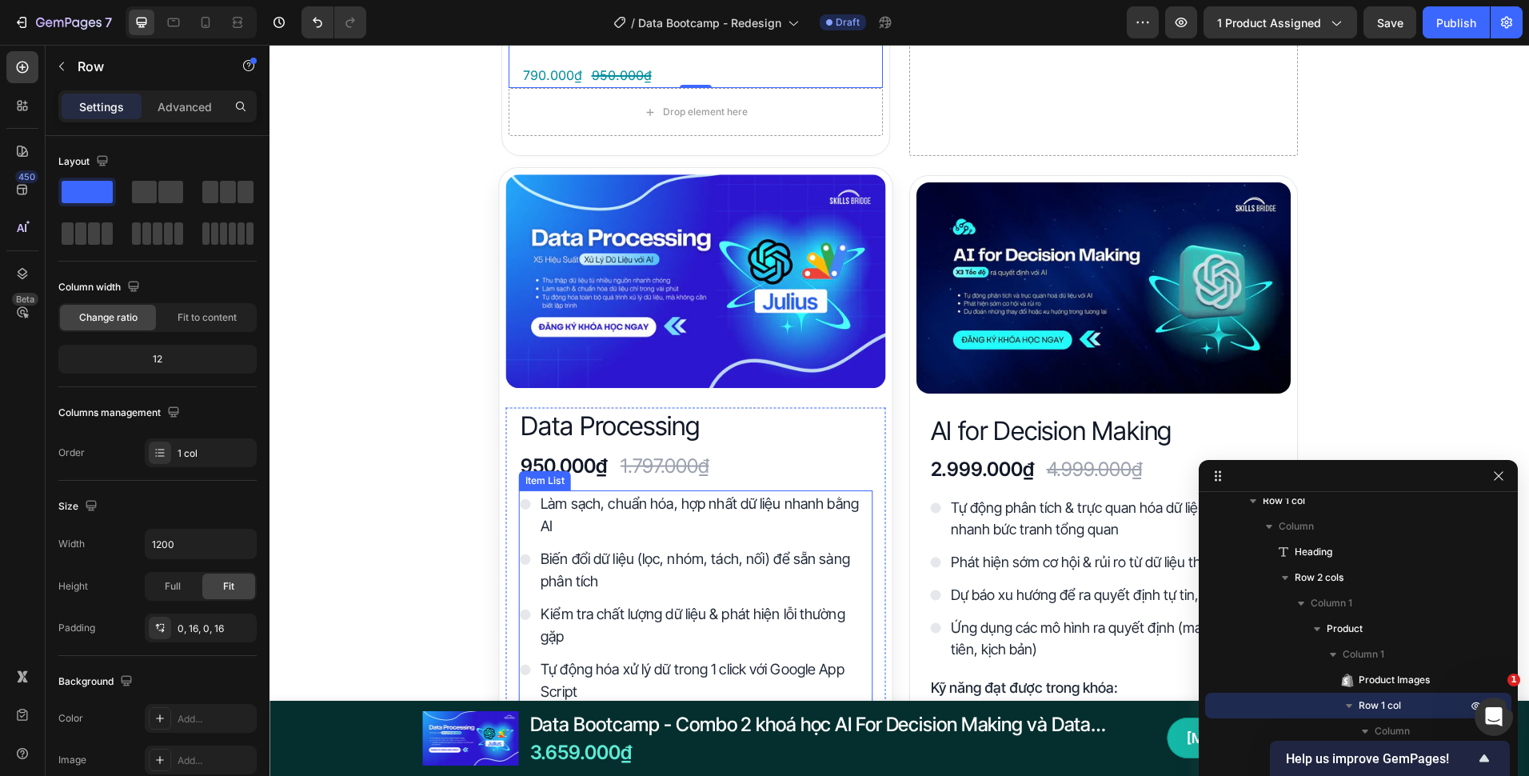
scroll to position [3312, 0]
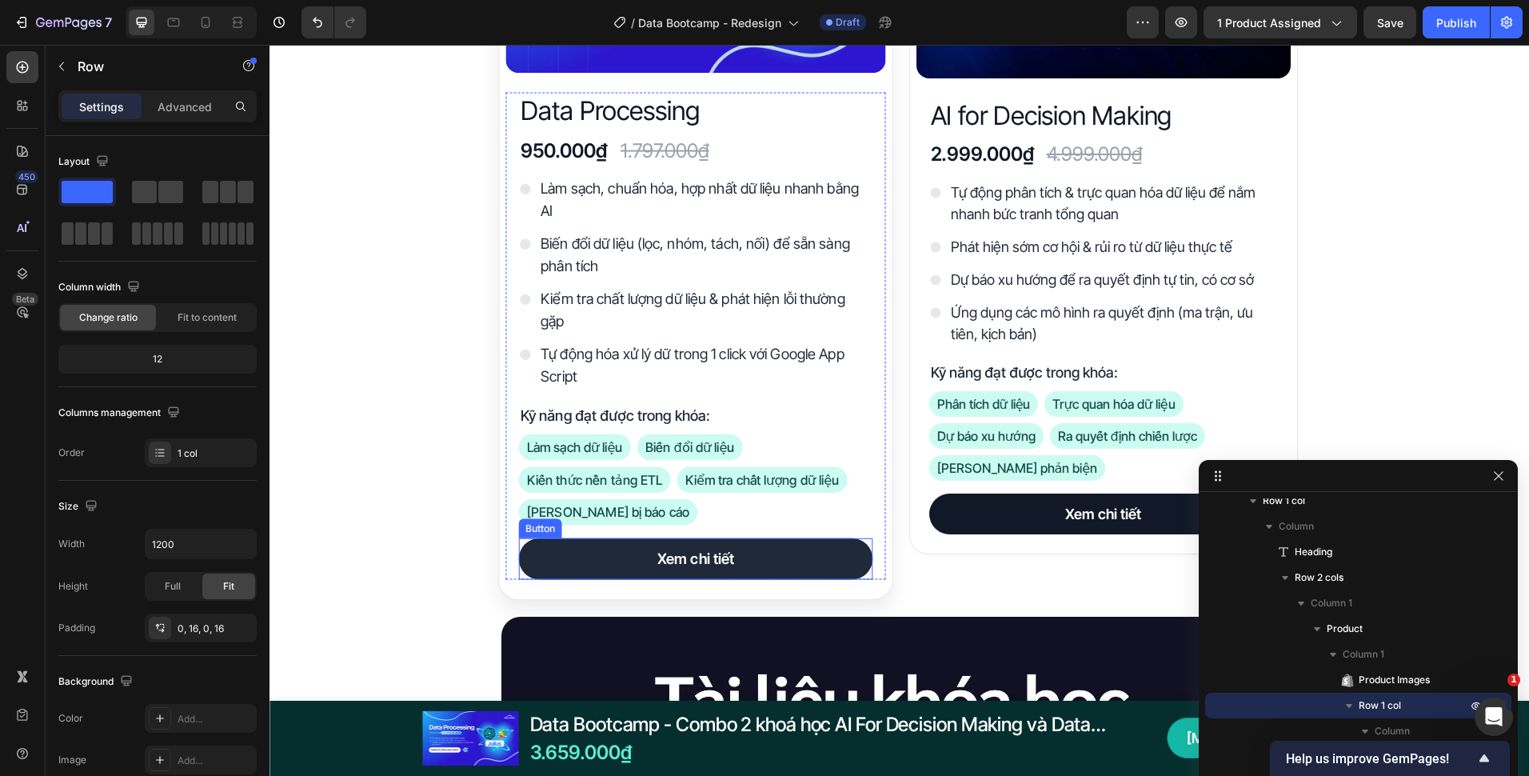
click at [817, 543] on link "Xem chi tiết" at bounding box center [695, 560] width 354 height 42
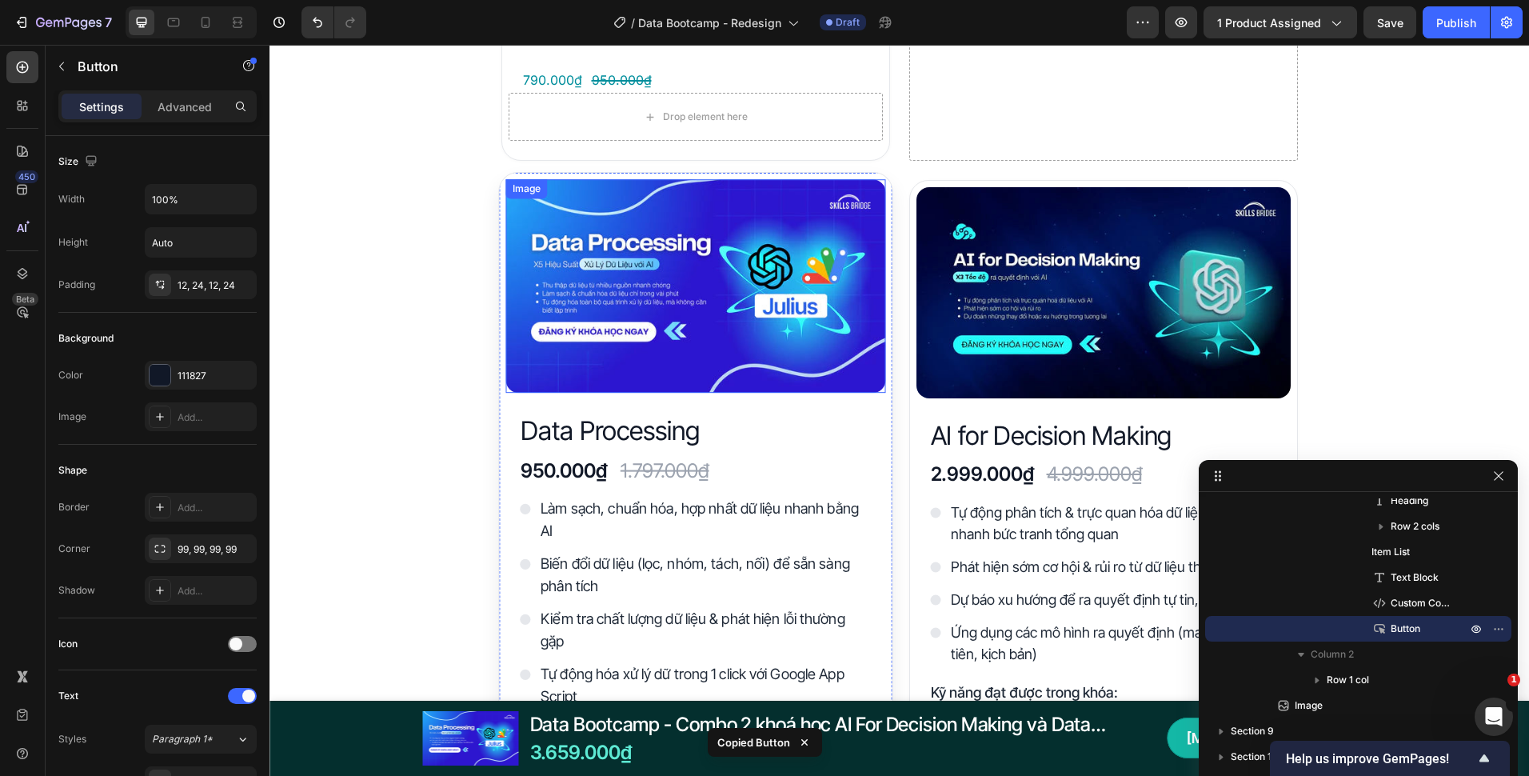
scroll to position [2912, 0]
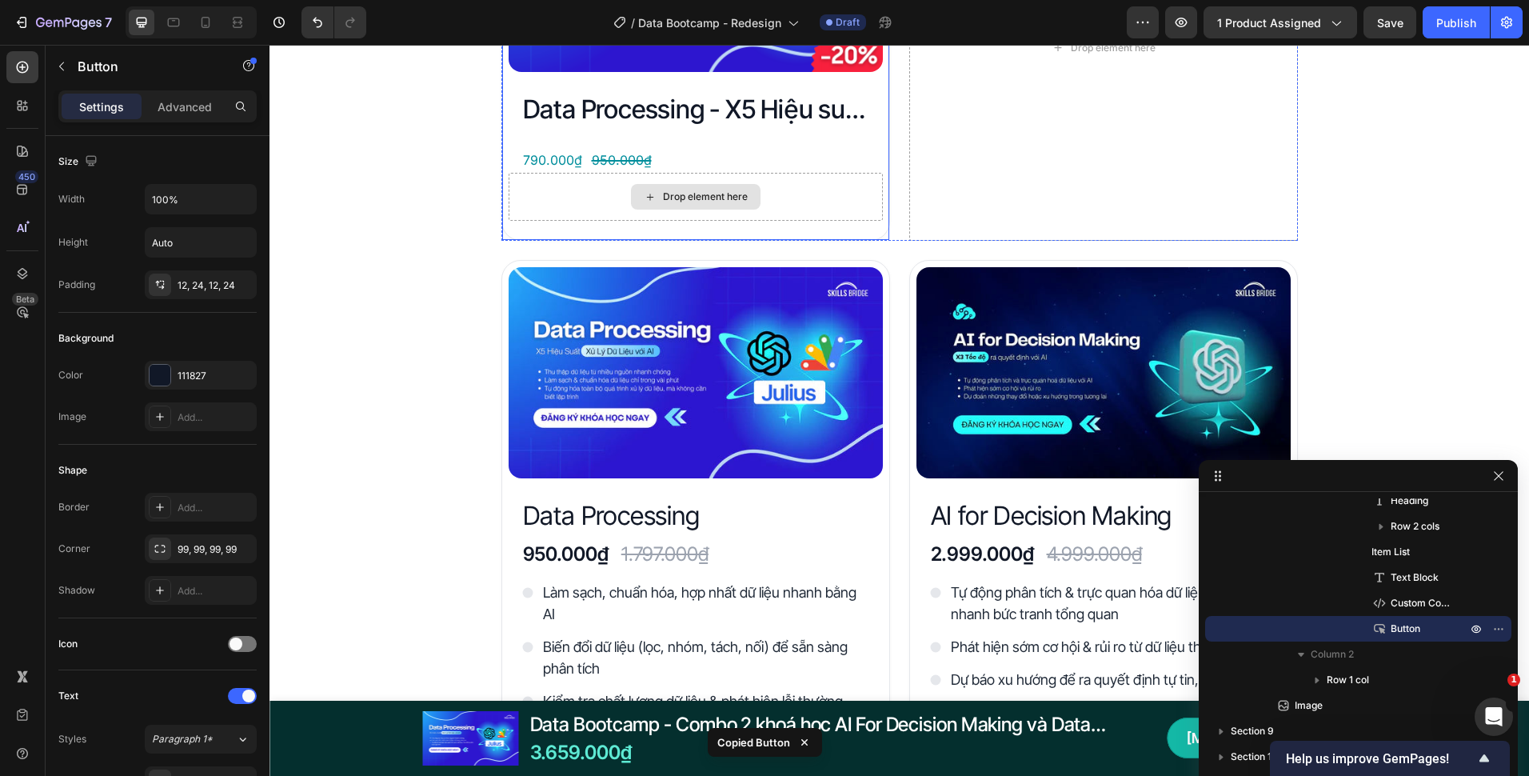
click at [785, 203] on div "Drop element here" at bounding box center [696, 197] width 374 height 48
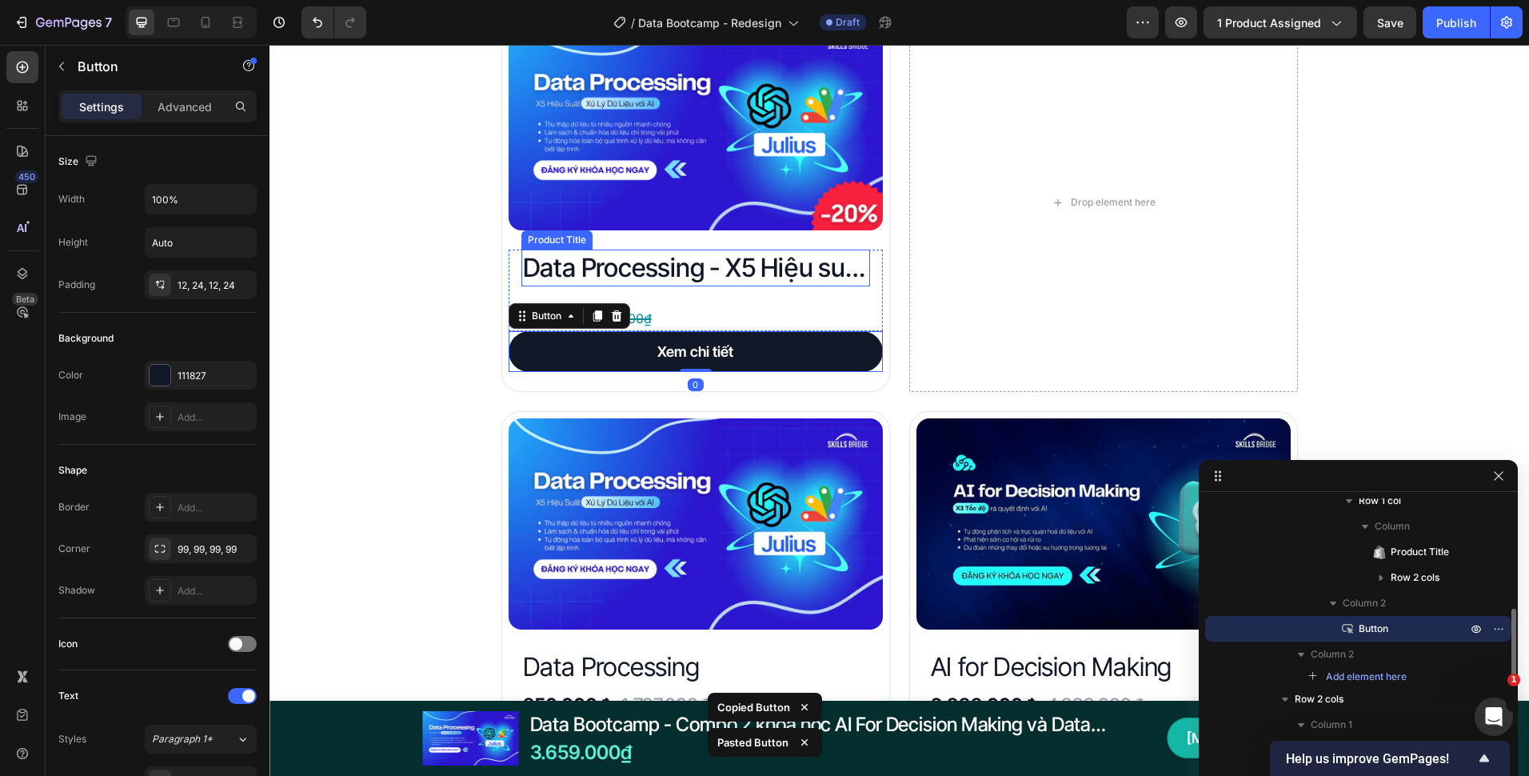
scroll to position [2752, 0]
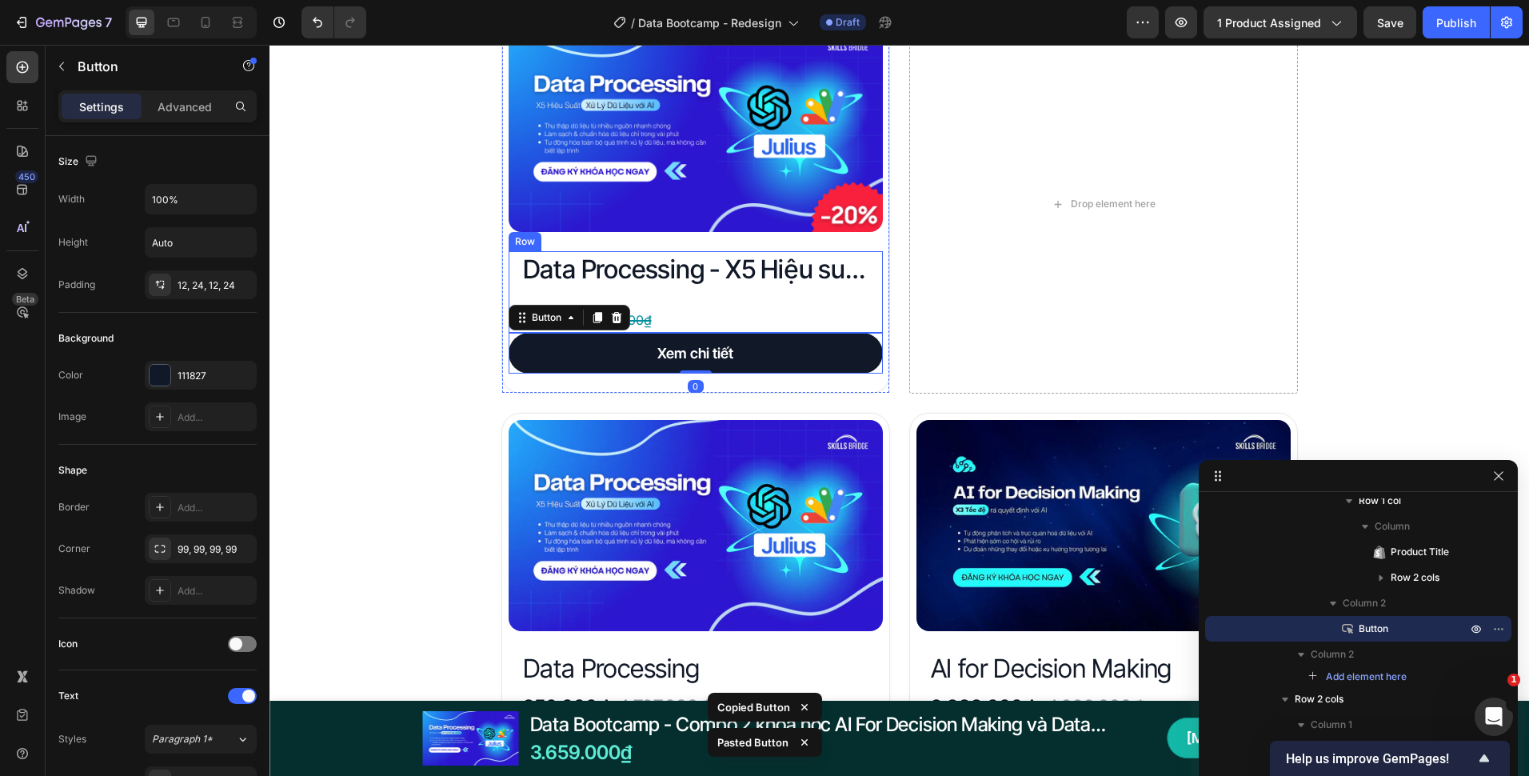
click at [758, 297] on div "Data Processing - X5 Hiệu suất xử lý dữ liệu với AI Product Title 790.000₫ Prod…" at bounding box center [696, 292] width 349 height 82
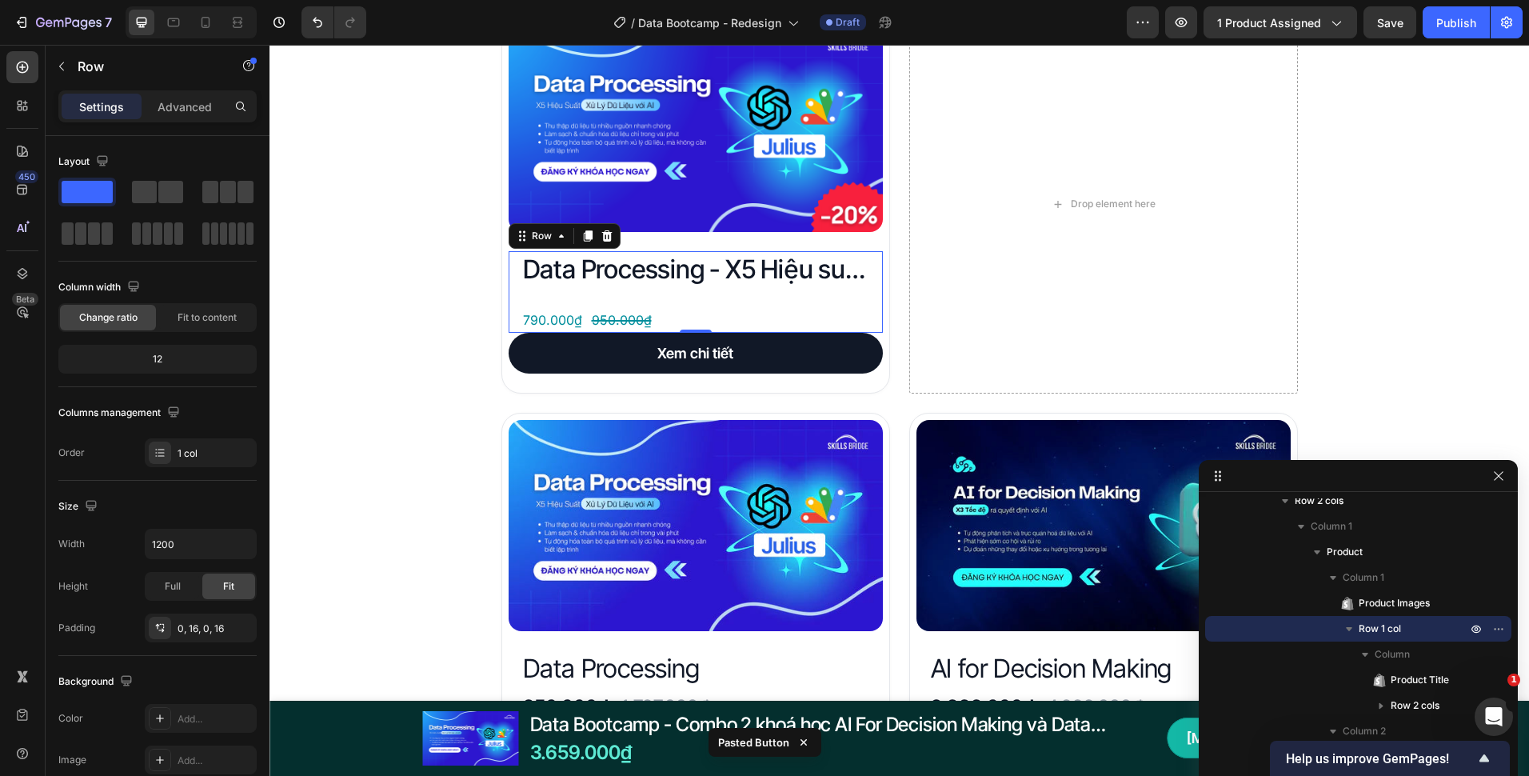
click at [175, 106] on p "Advanced" at bounding box center [185, 106] width 54 height 17
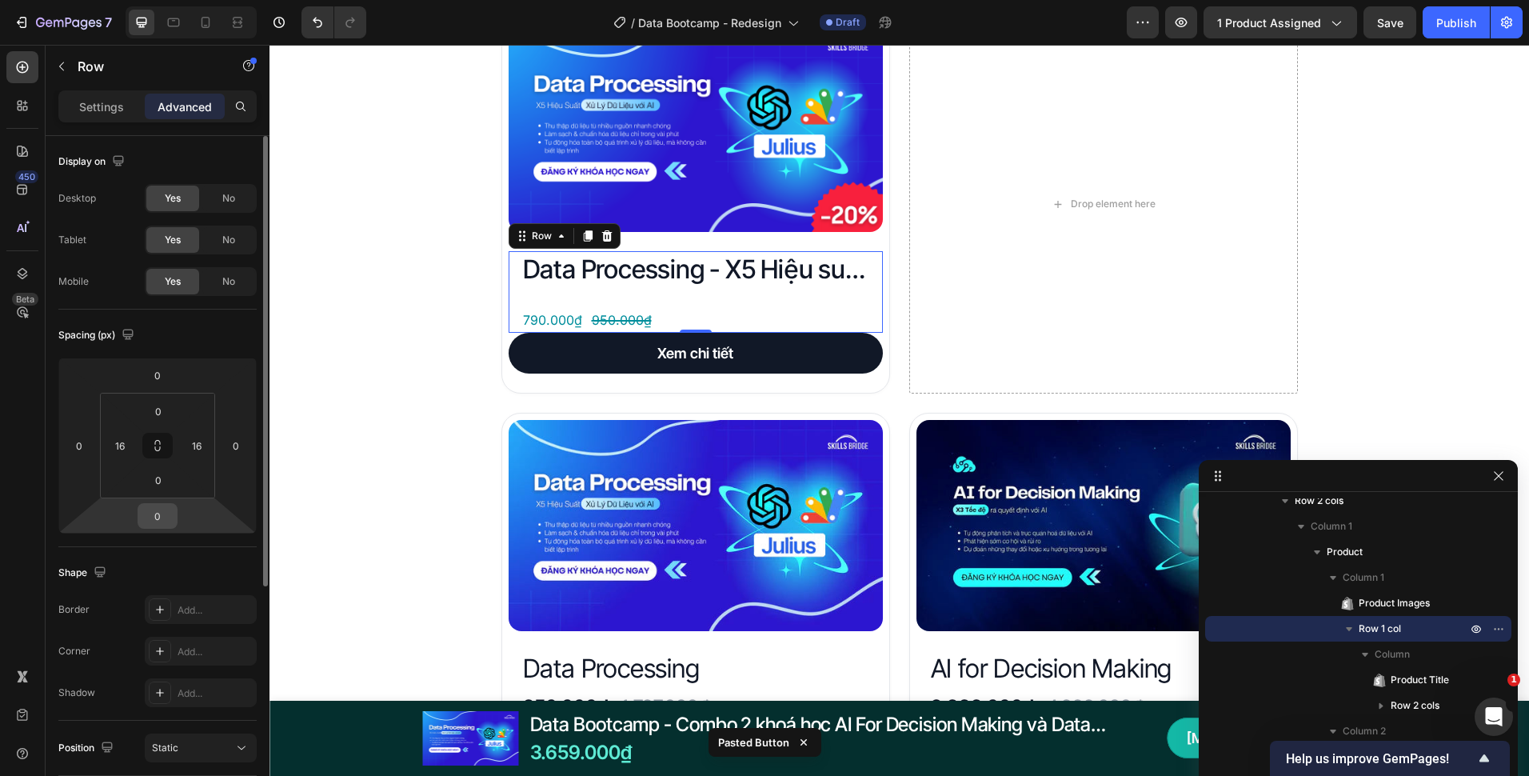
click at [178, 0] on html "7 Version history / Data Bootcamp - Redesign Draft Preview 1 product assigned S…" at bounding box center [764, 0] width 1529 height 0
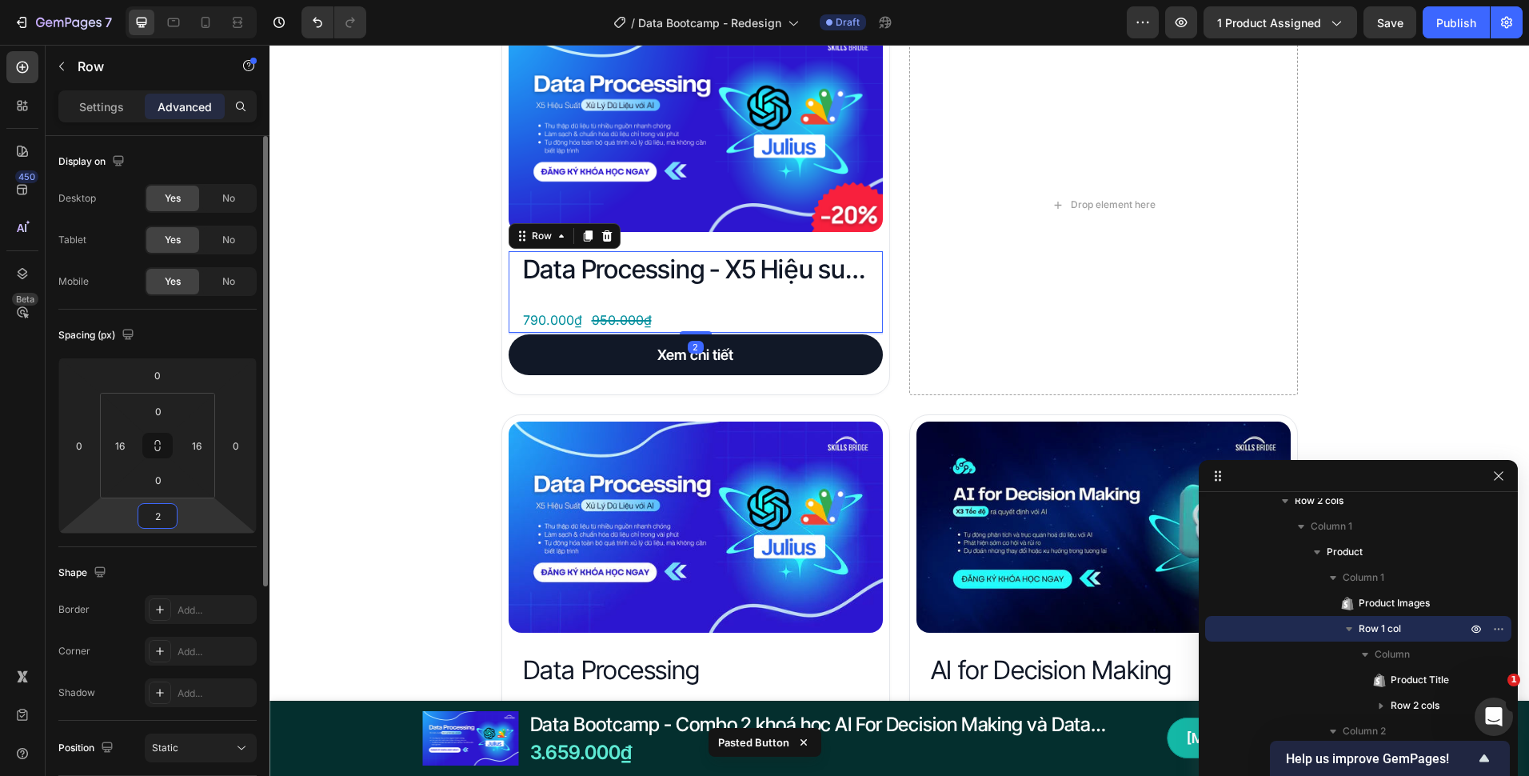
click at [163, 510] on input "2" at bounding box center [158, 516] width 32 height 24
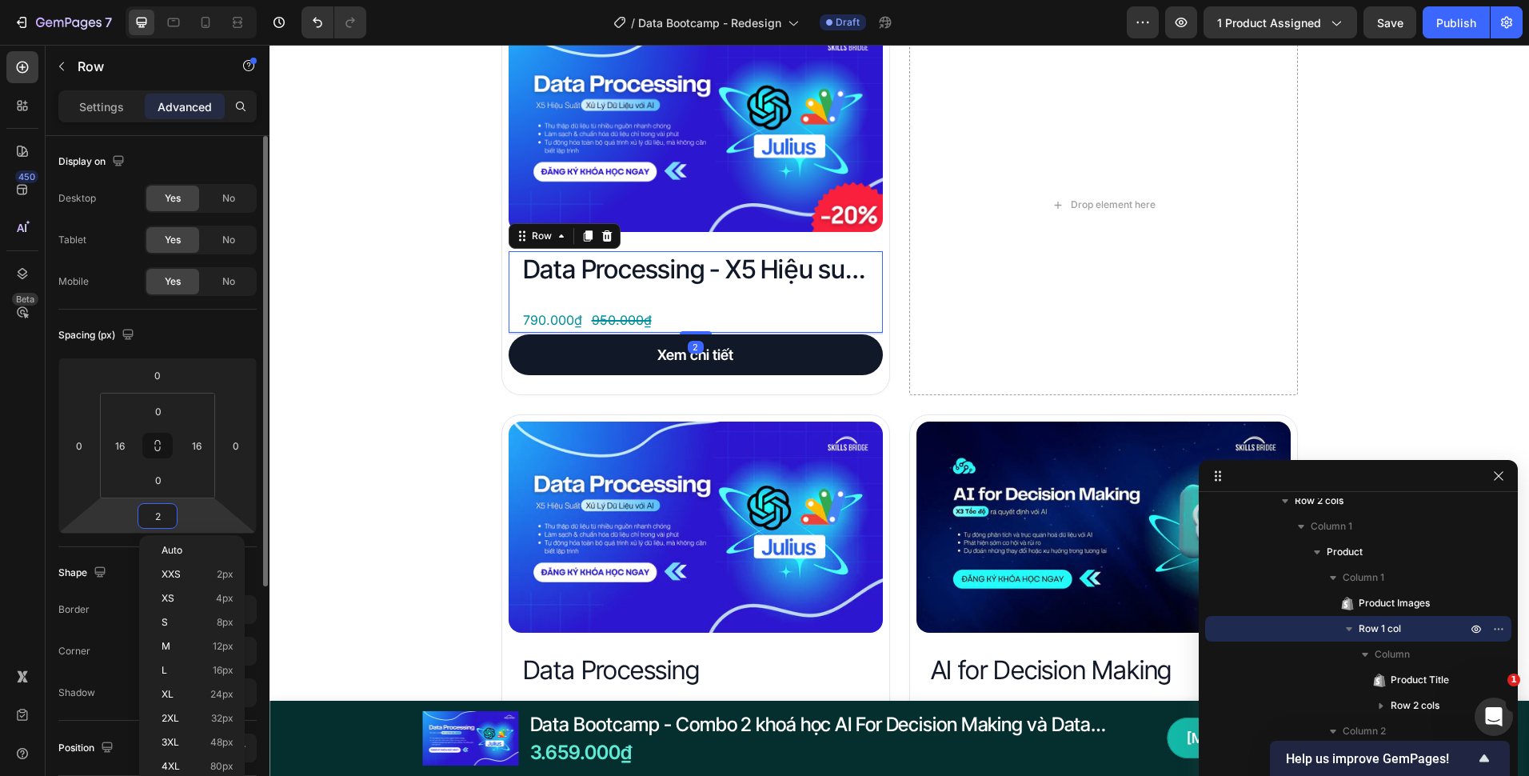
click at [163, 510] on input "2" at bounding box center [158, 516] width 32 height 24
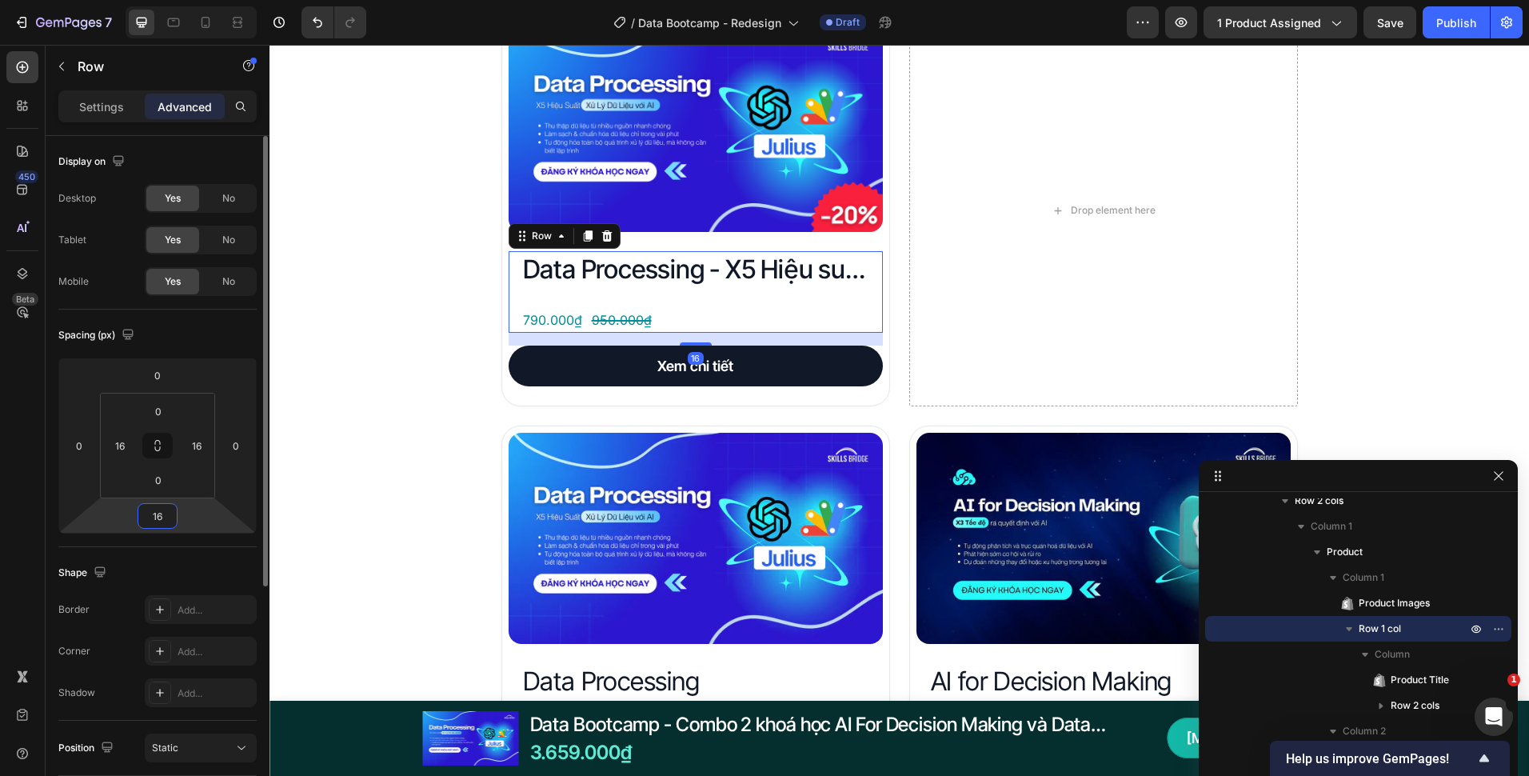
type input "16"
click at [159, 486] on input "0" at bounding box center [158, 480] width 32 height 24
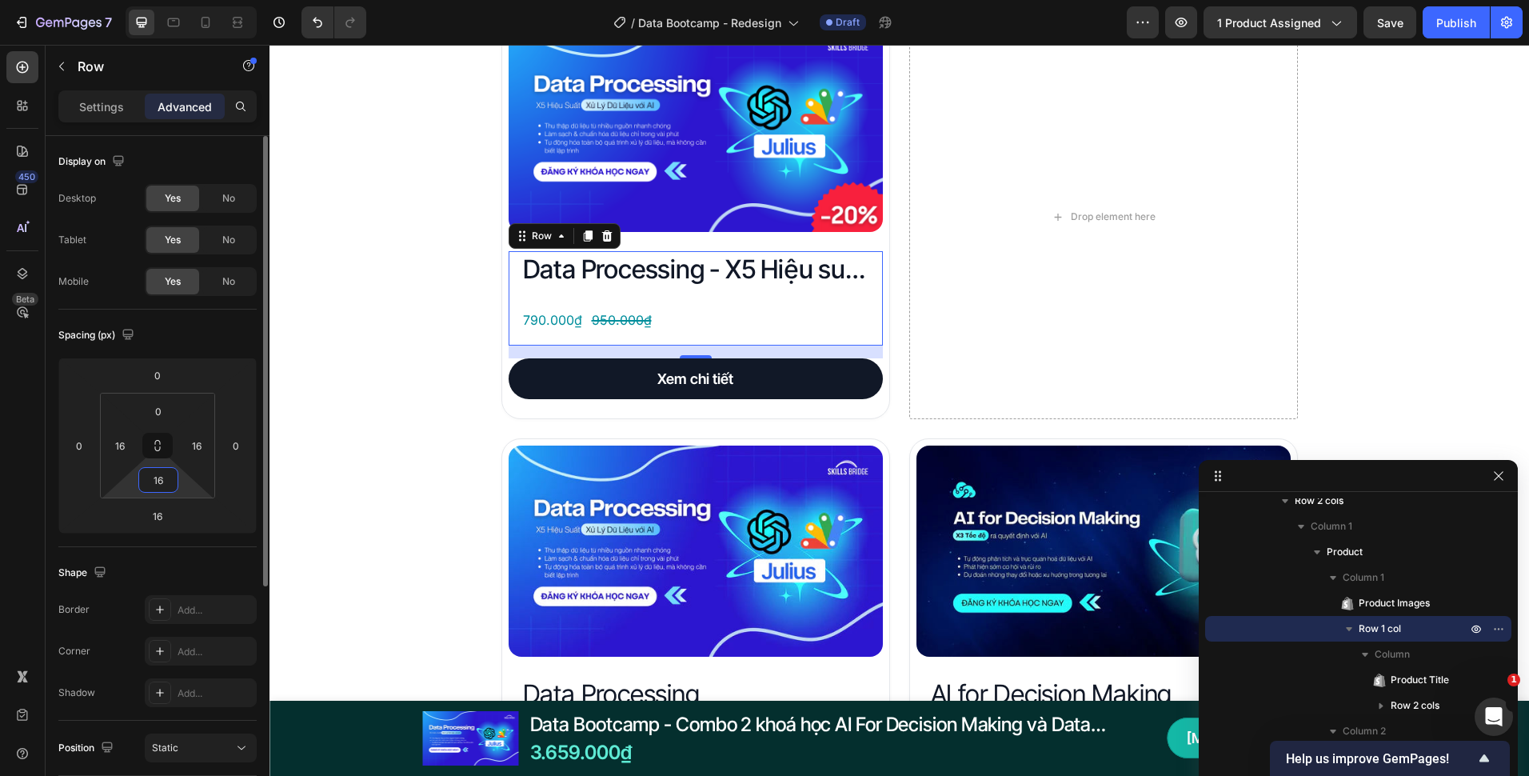
type input "16"
click at [163, 517] on input "16" at bounding box center [158, 516] width 32 height 24
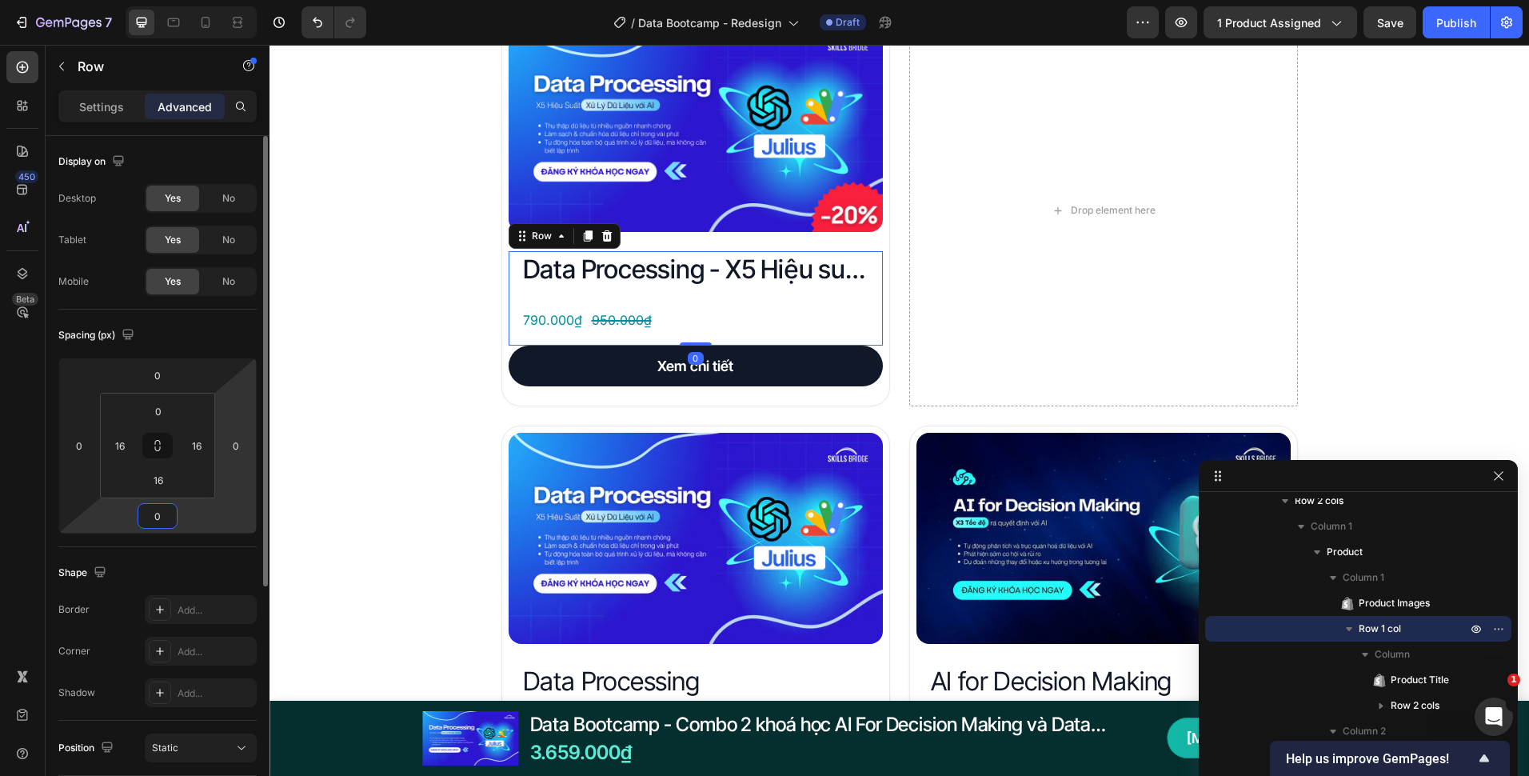
type input "0"
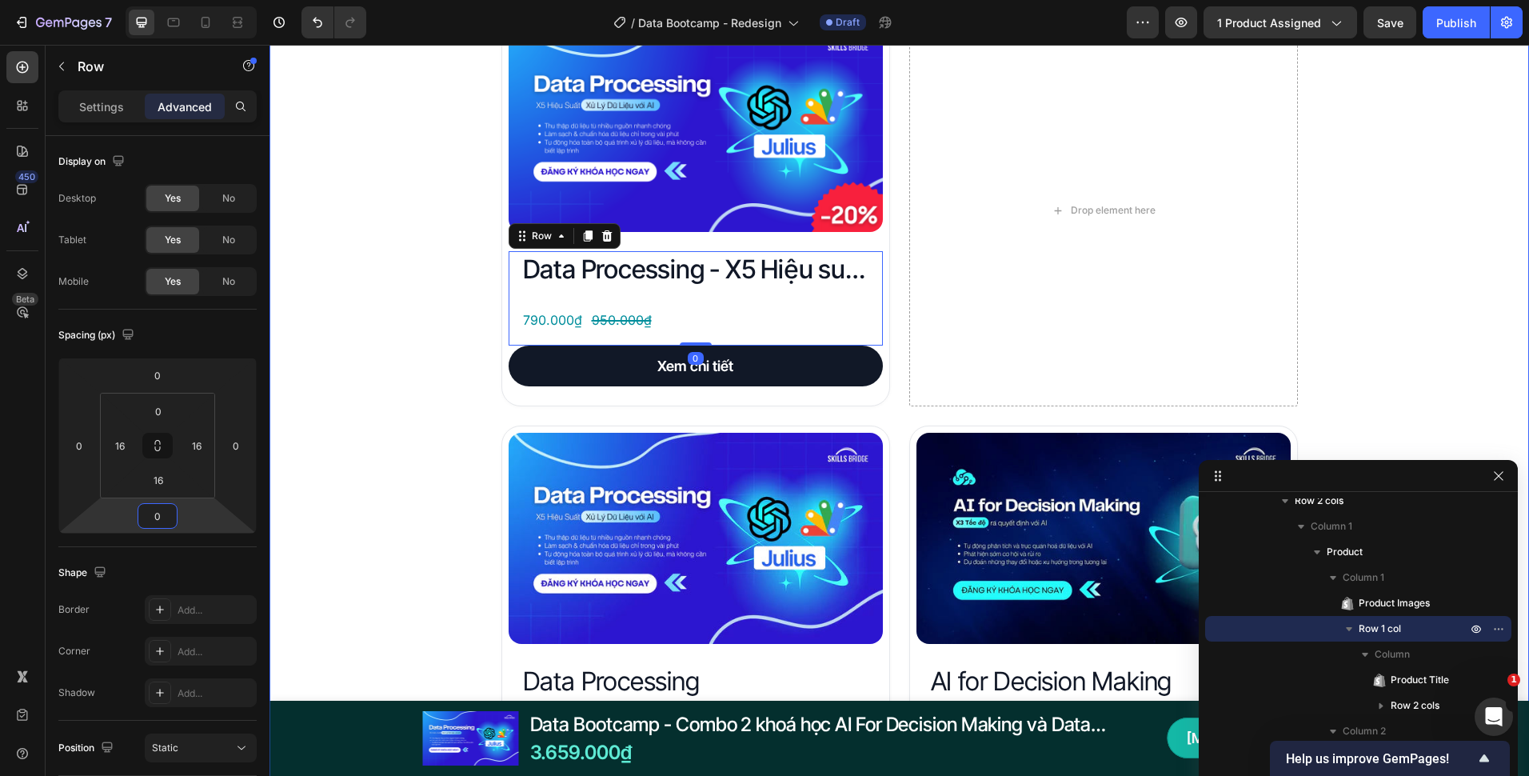
click at [410, 395] on div "Đây là những gì bạn nhận được với Data Bootcamp Heading Product Images Data Pro…" at bounding box center [900, 789] width 1260 height 1682
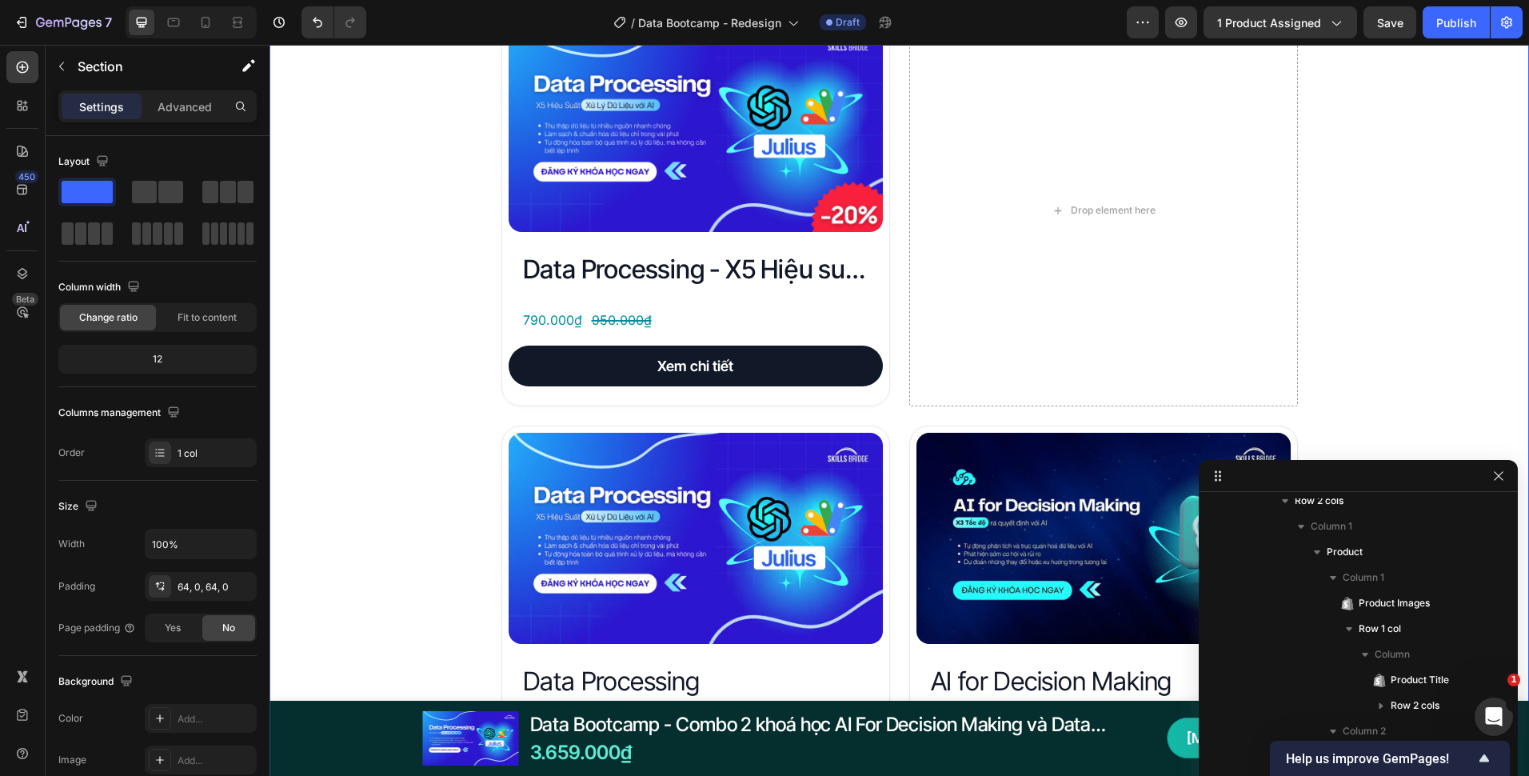
scroll to position [62, 0]
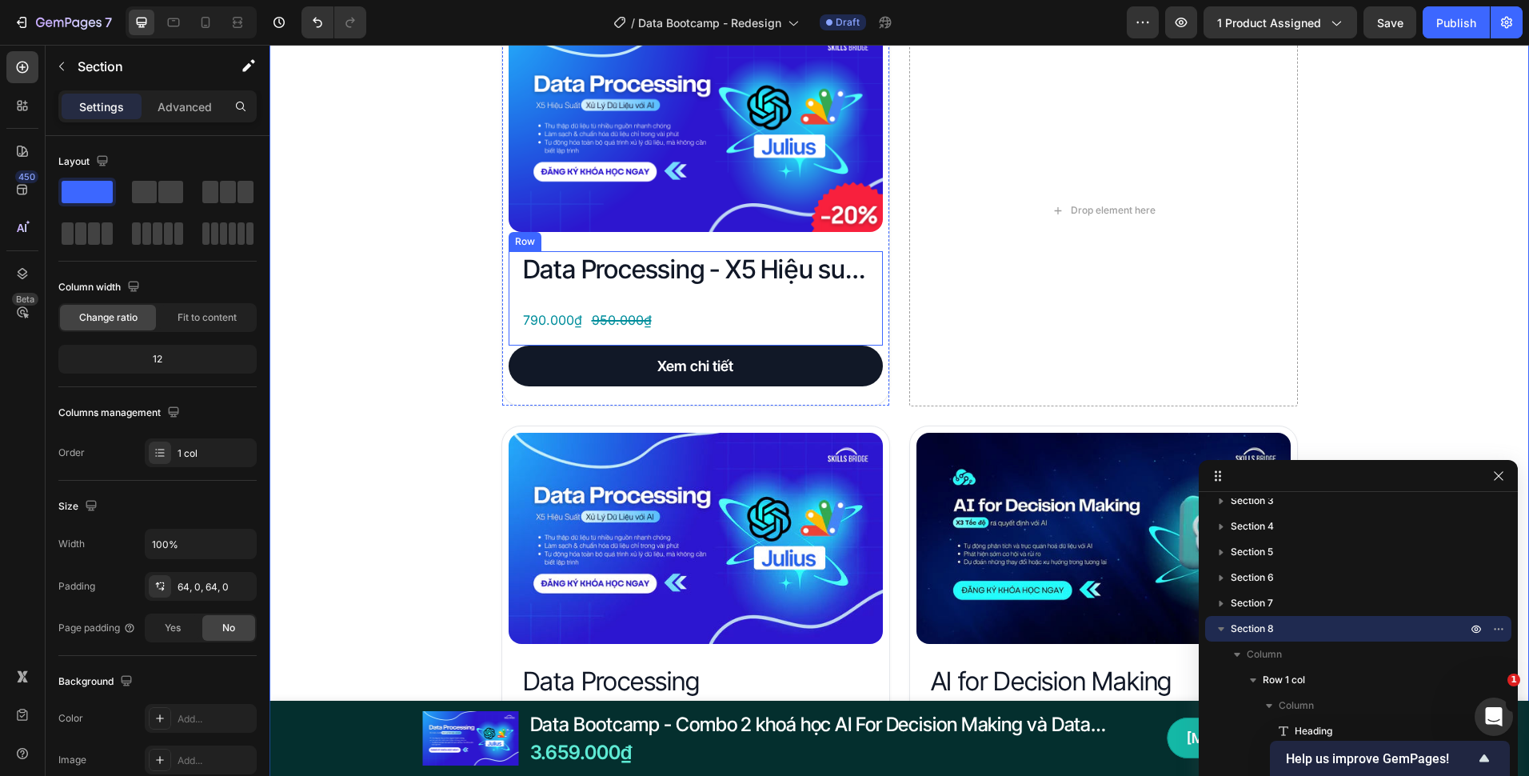
click at [712, 301] on div "Data Processing - X5 Hiệu suất xử lý dữ liệu với AI Product Title 790.000₫ Prod…" at bounding box center [696, 292] width 349 height 82
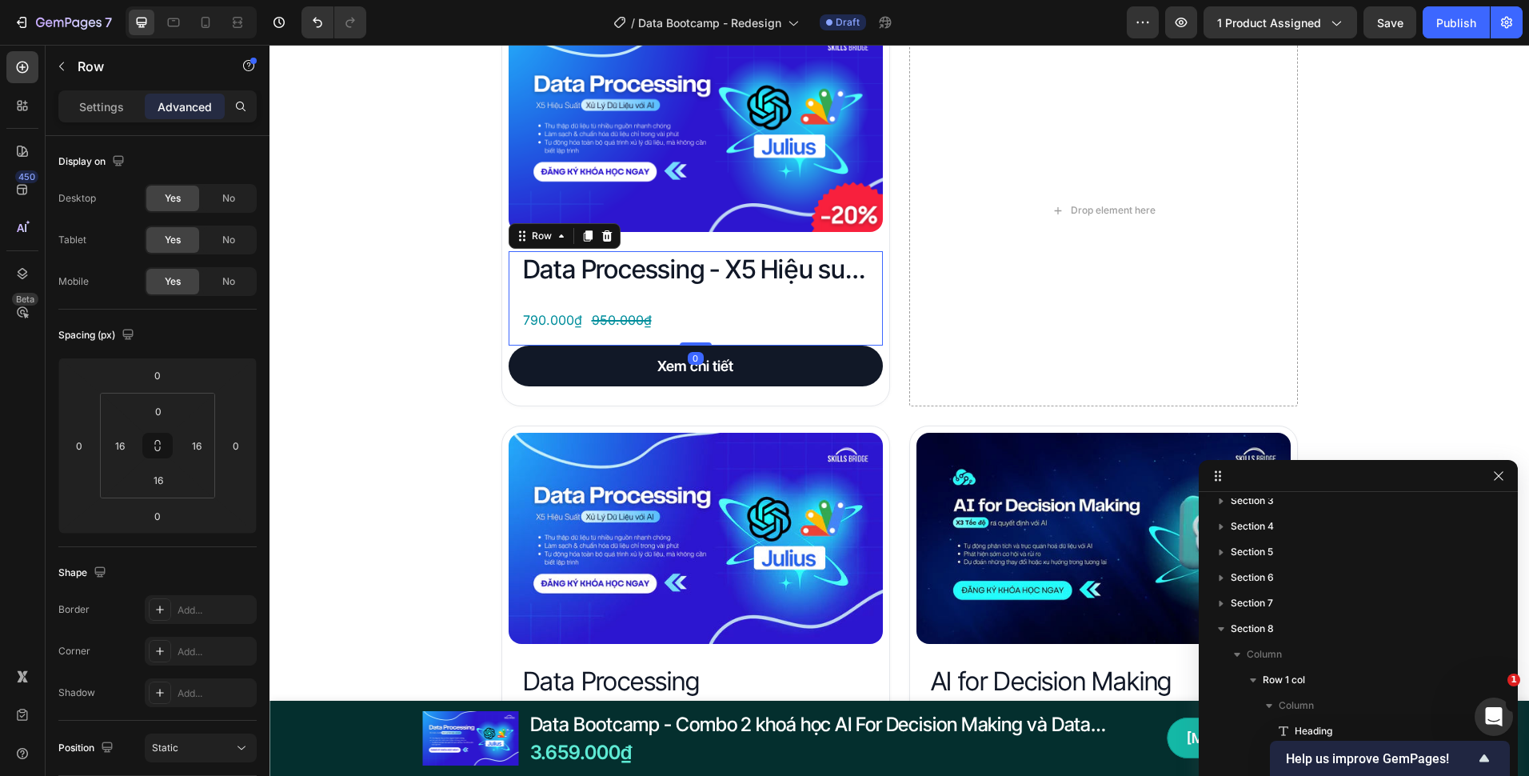
scroll to position [318, 0]
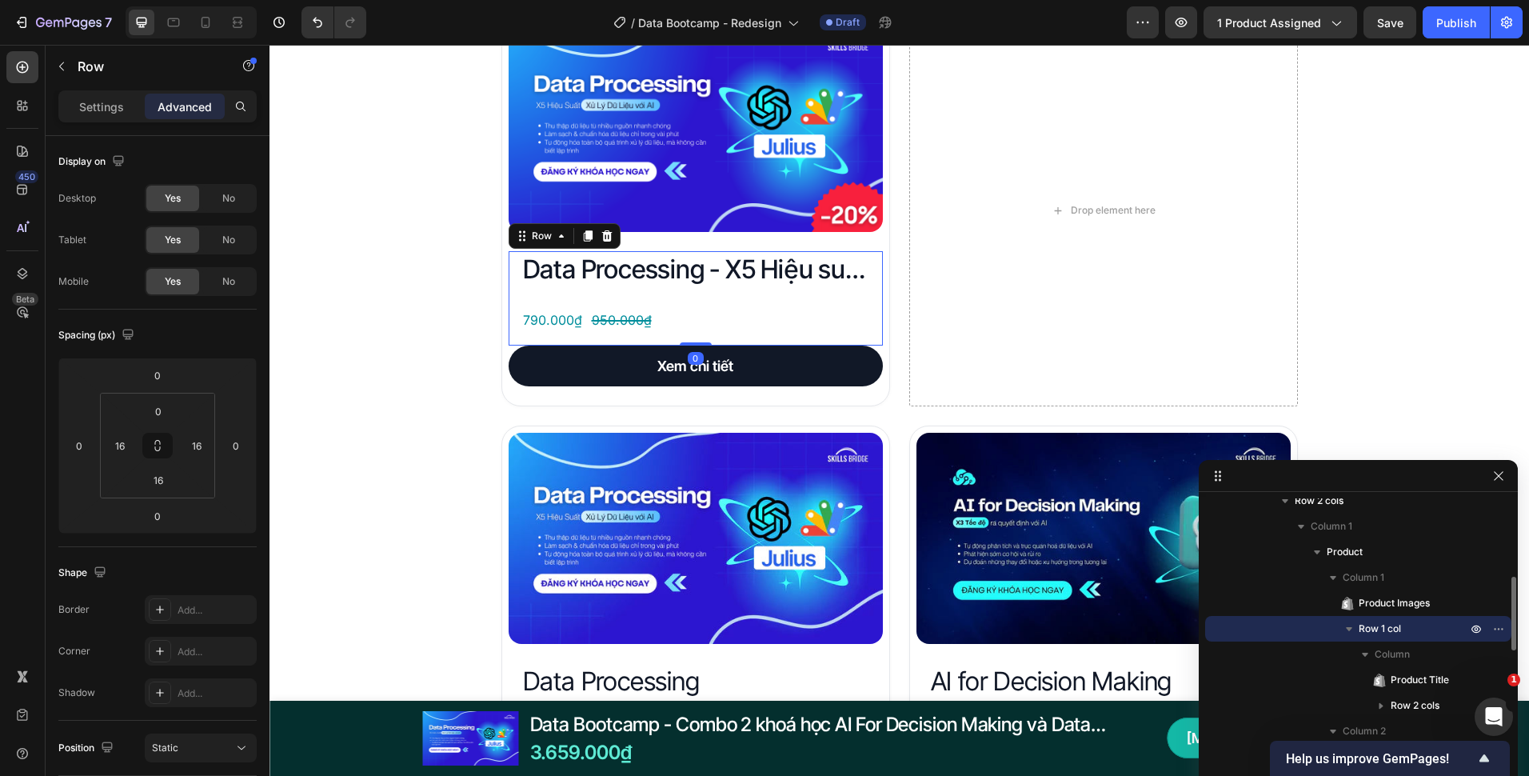
click at [663, 322] on div "790.000₫ Product Price Product Price 950.000₫ Product Price Product Price Row" at bounding box center [696, 320] width 349 height 26
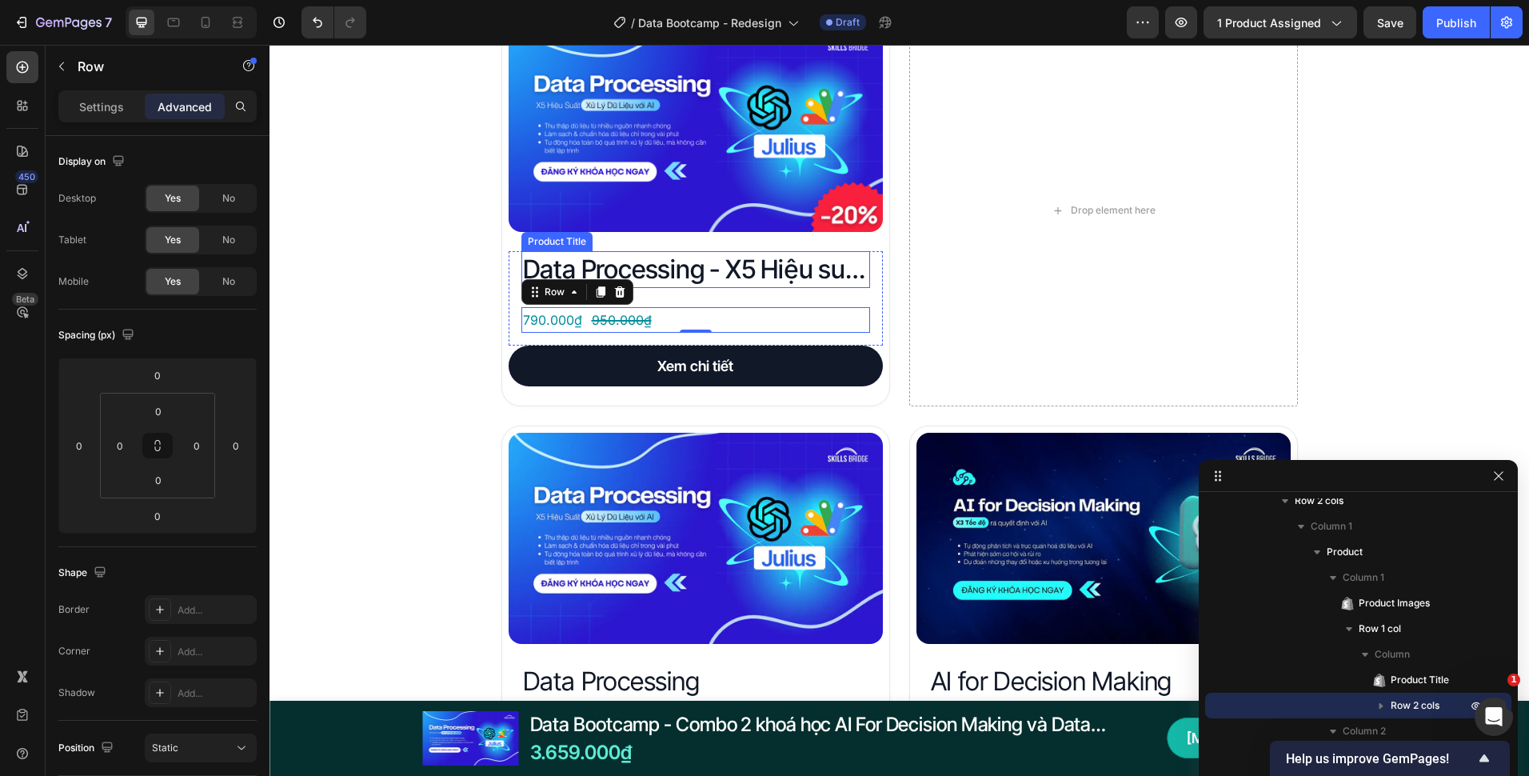
click at [691, 262] on h2 "Data Processing - X5 Hiệu suất xử lý dữ liệu với AI" at bounding box center [696, 269] width 349 height 37
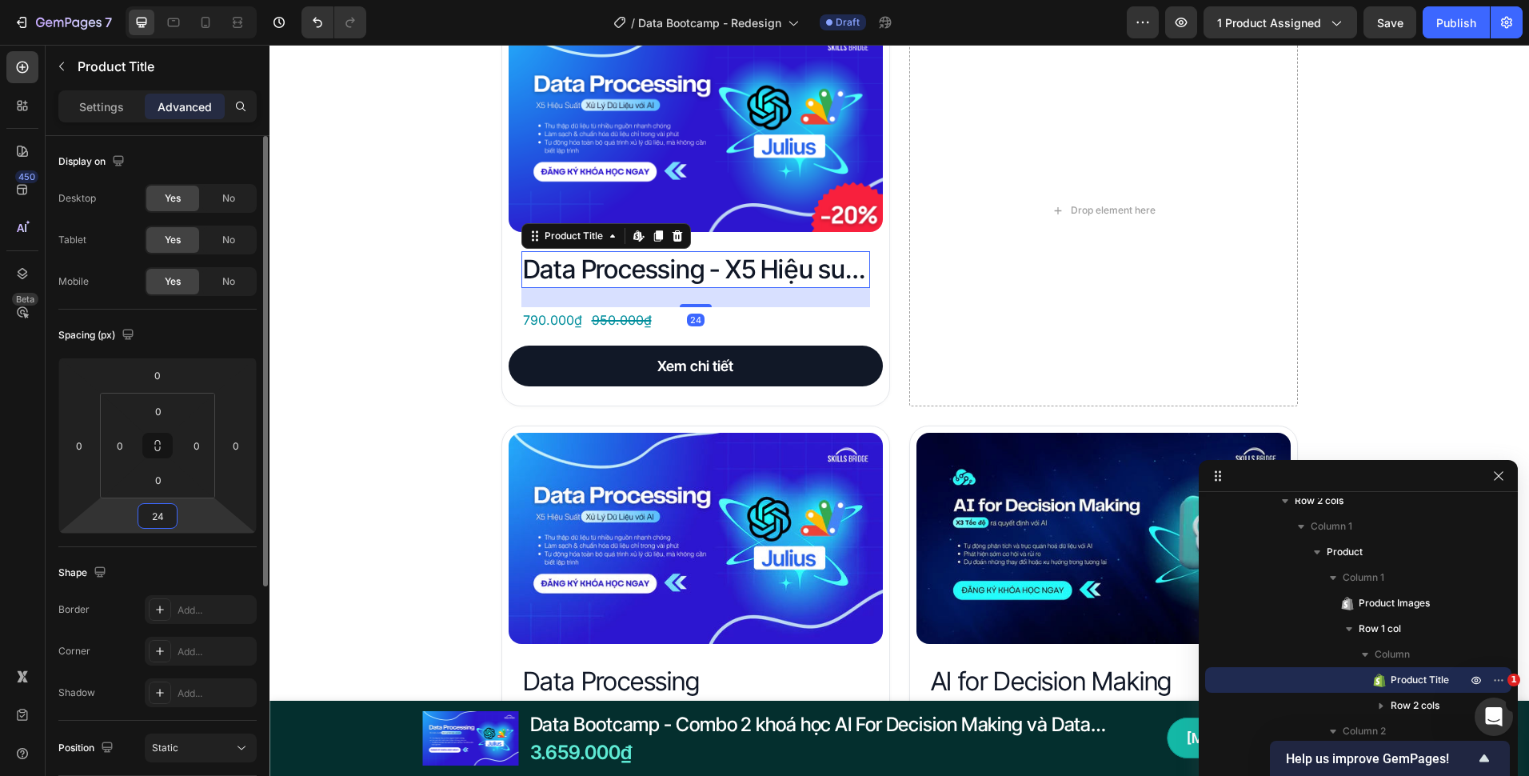
click at [170, 520] on input "24" at bounding box center [158, 516] width 32 height 24
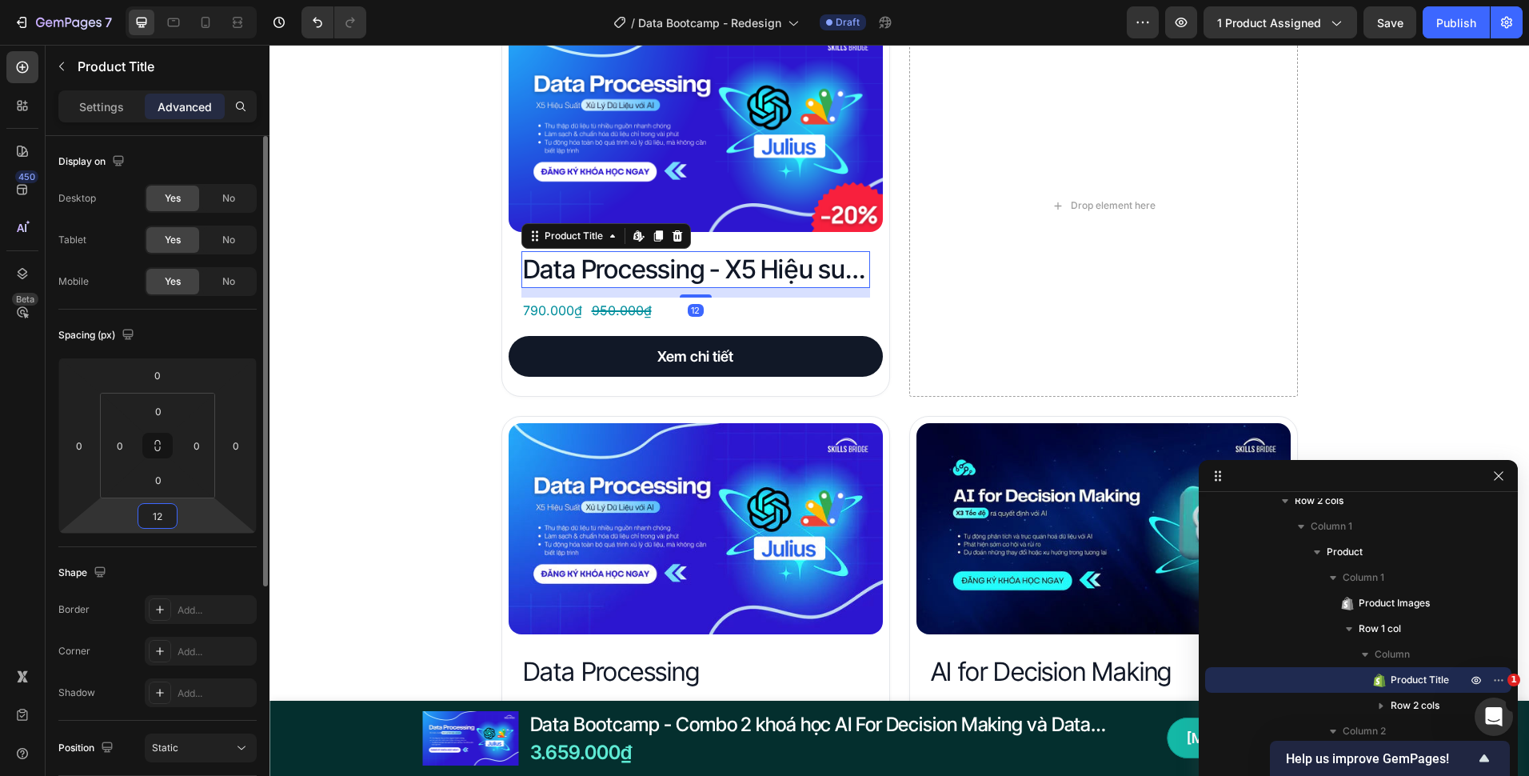
type input "12"
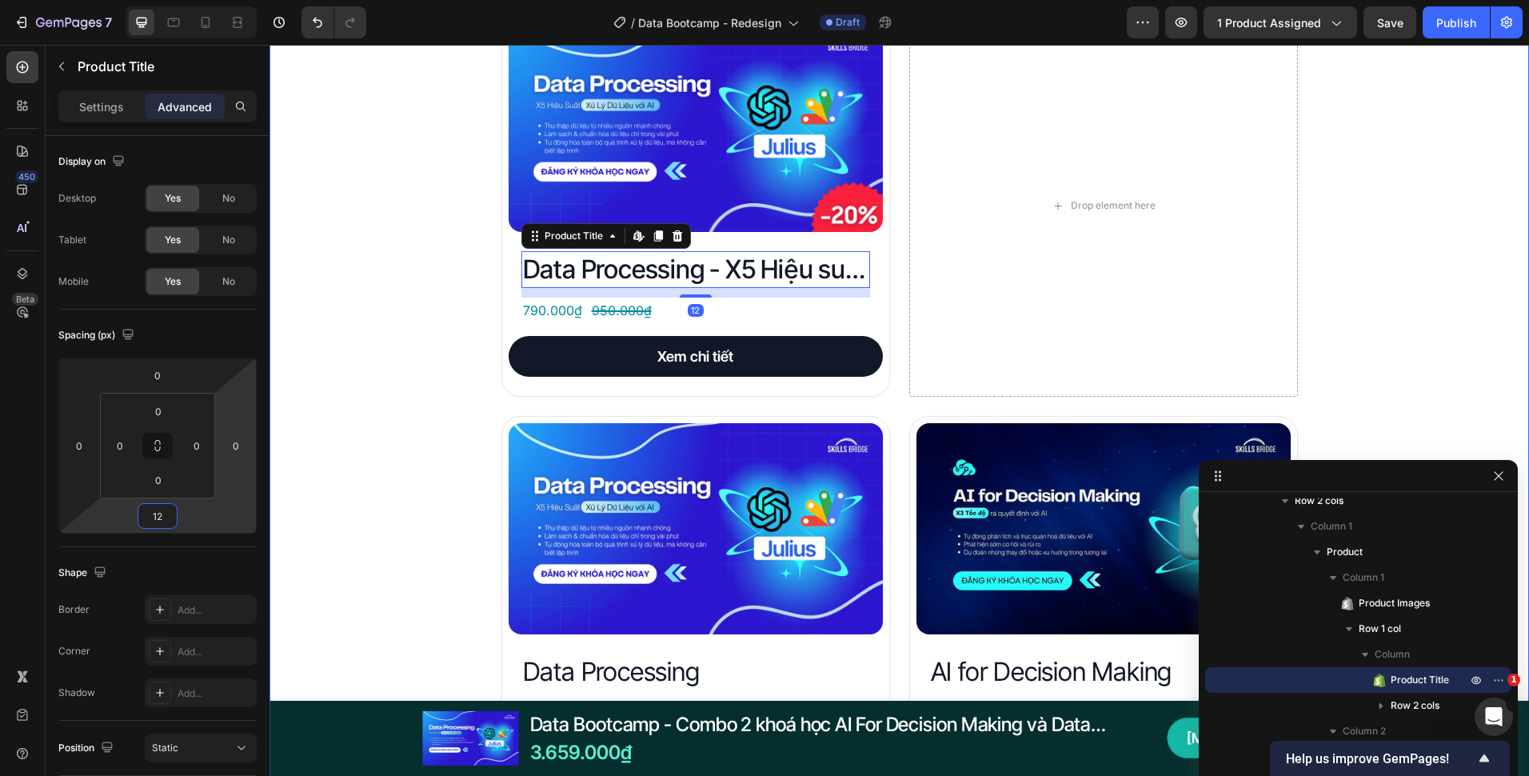
click at [360, 399] on div "Đây là những gì bạn nhận được với Data Bootcamp Heading Product Images Data Pro…" at bounding box center [900, 784] width 1260 height 1672
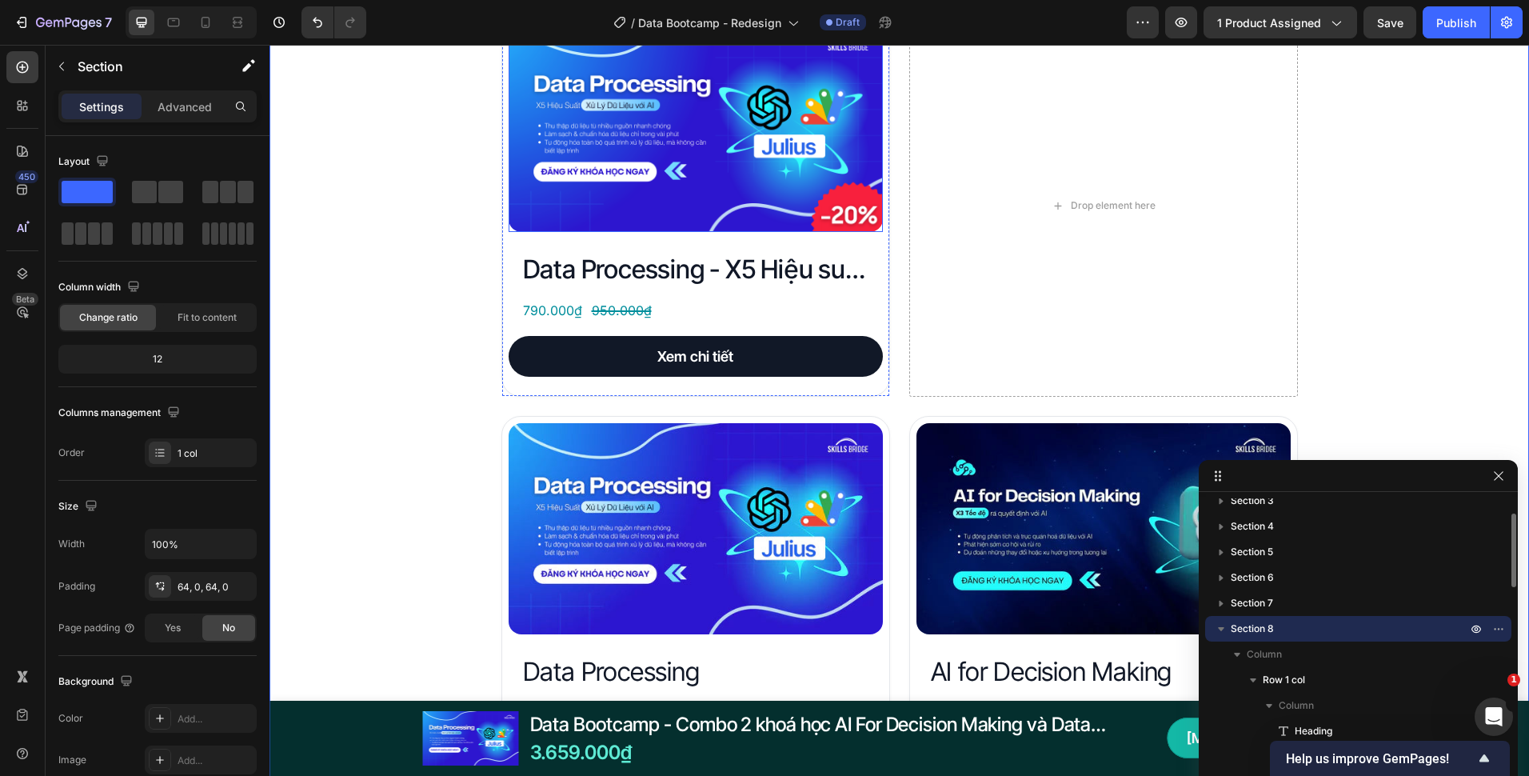
click at [679, 220] on img at bounding box center [696, 127] width 374 height 210
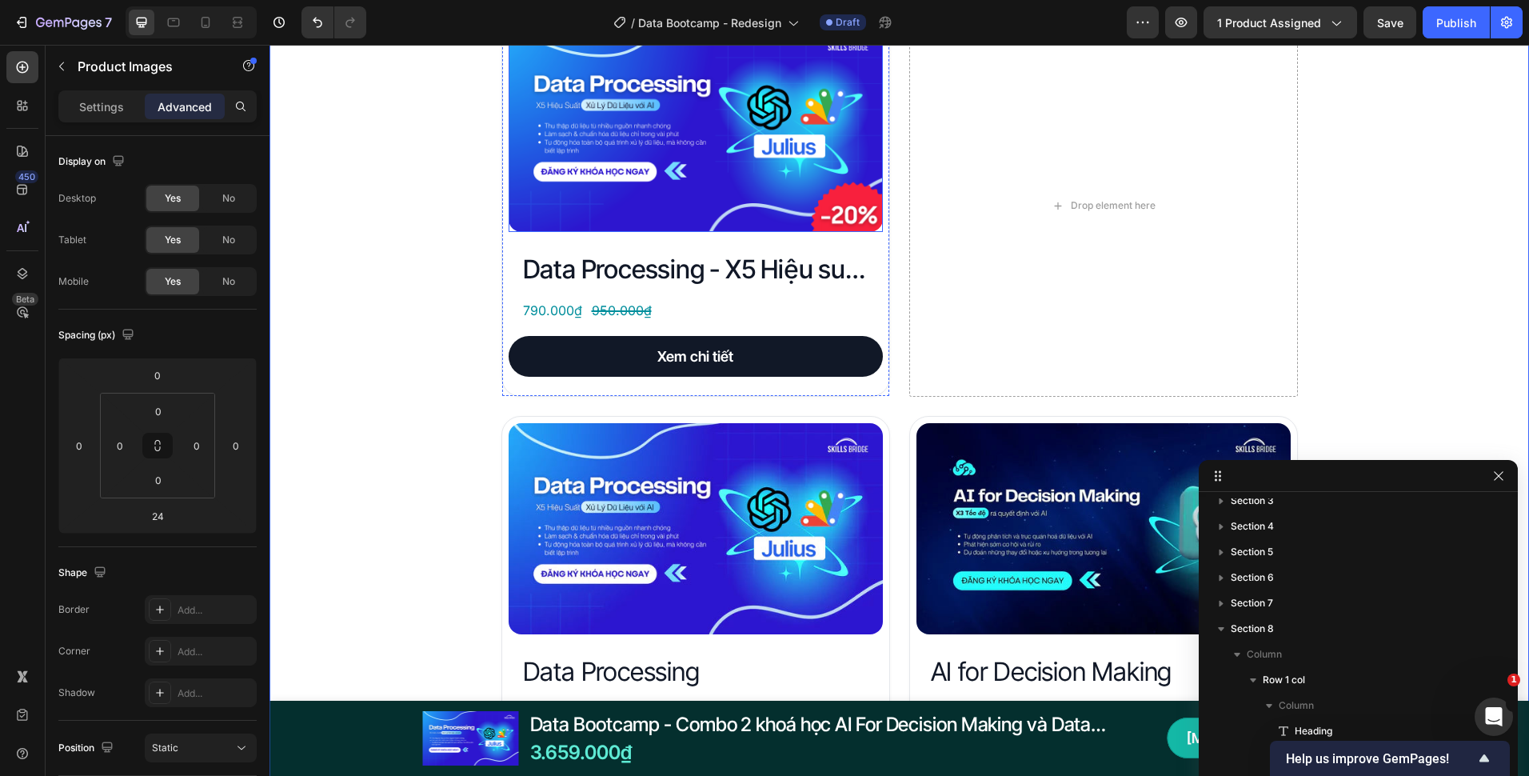
scroll to position [292, 0]
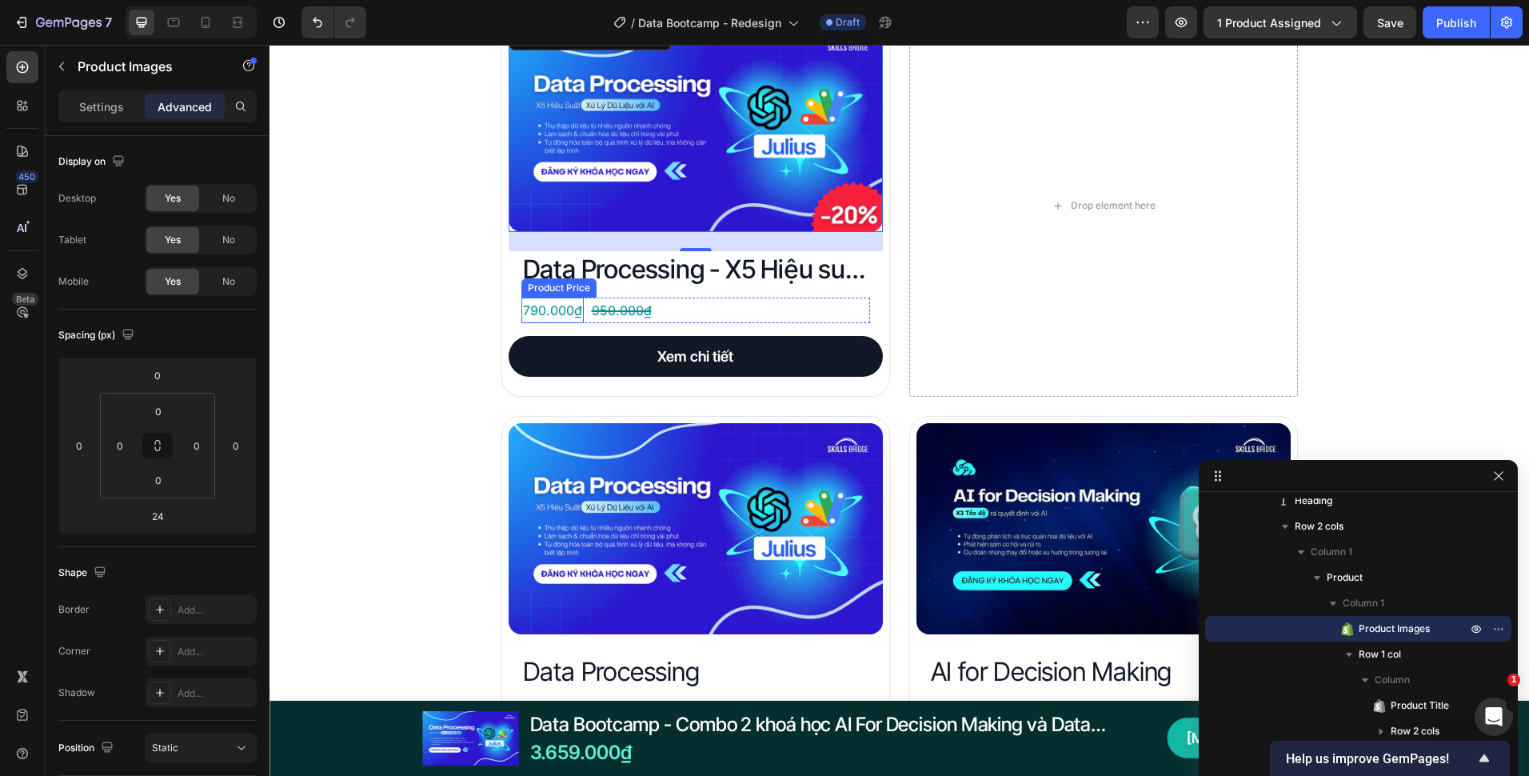
click at [569, 319] on div "790.000₫" at bounding box center [553, 311] width 62 height 26
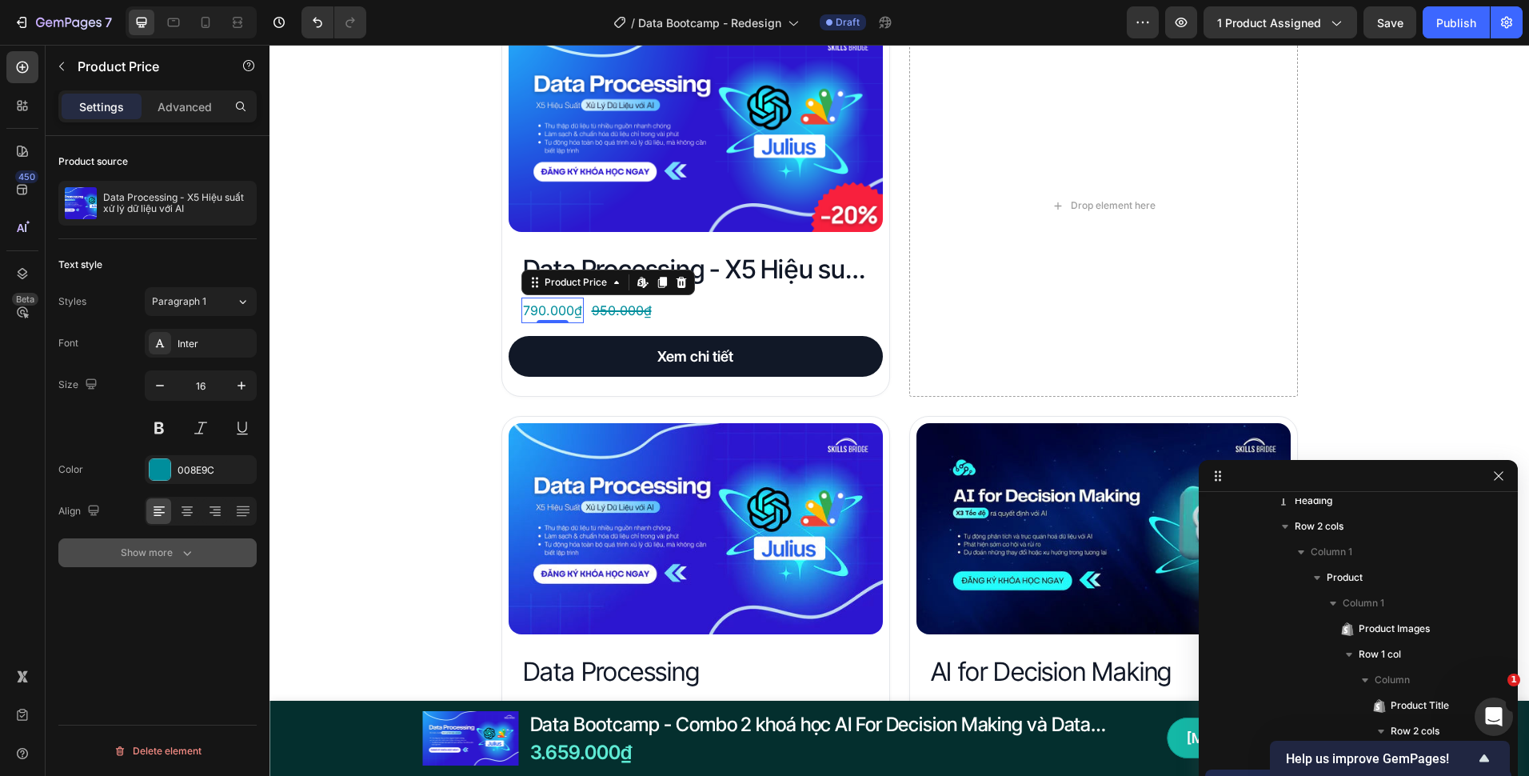
click at [176, 556] on div "Show more" at bounding box center [158, 553] width 74 height 16
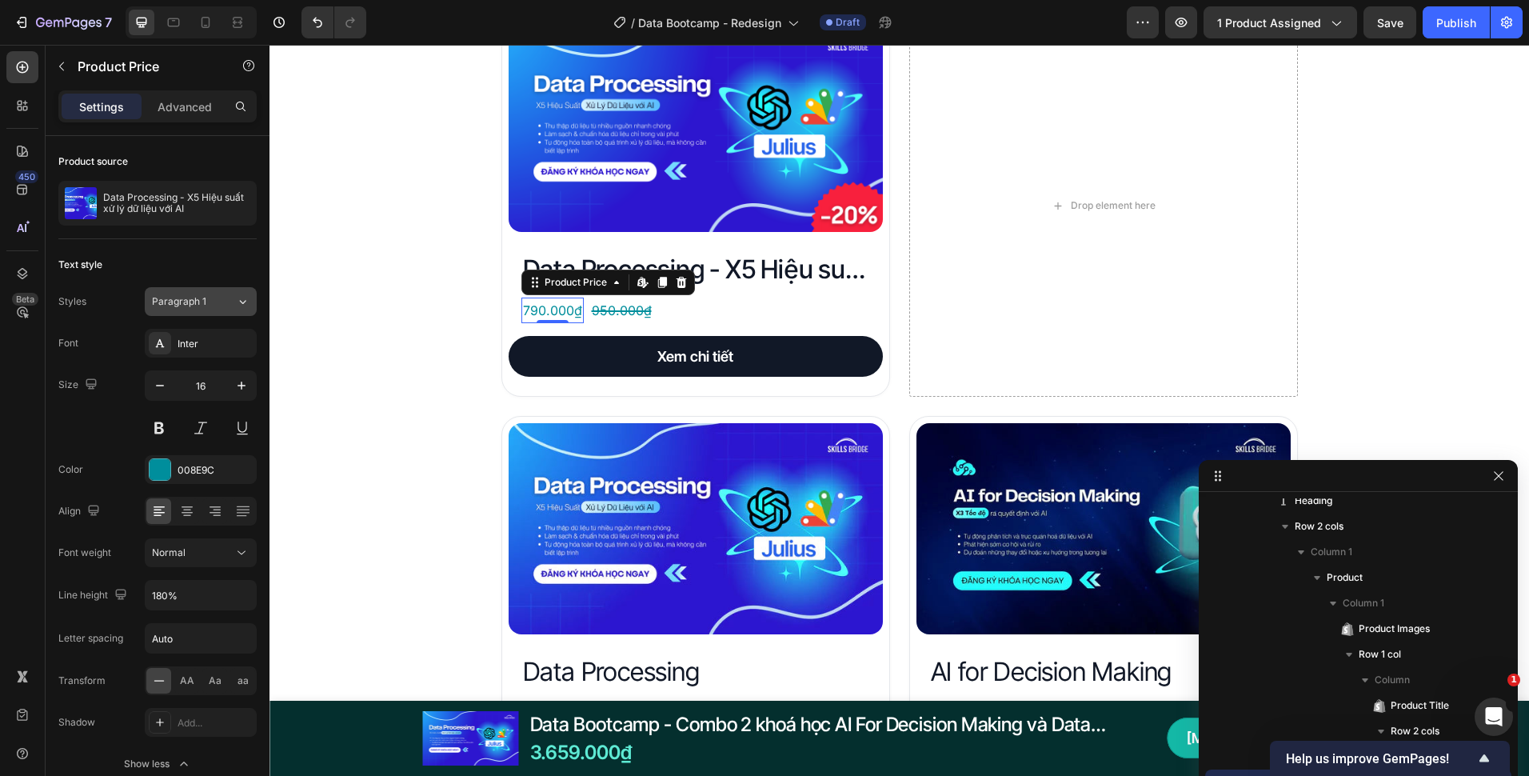
click at [210, 300] on div "Paragraph 1" at bounding box center [184, 301] width 65 height 14
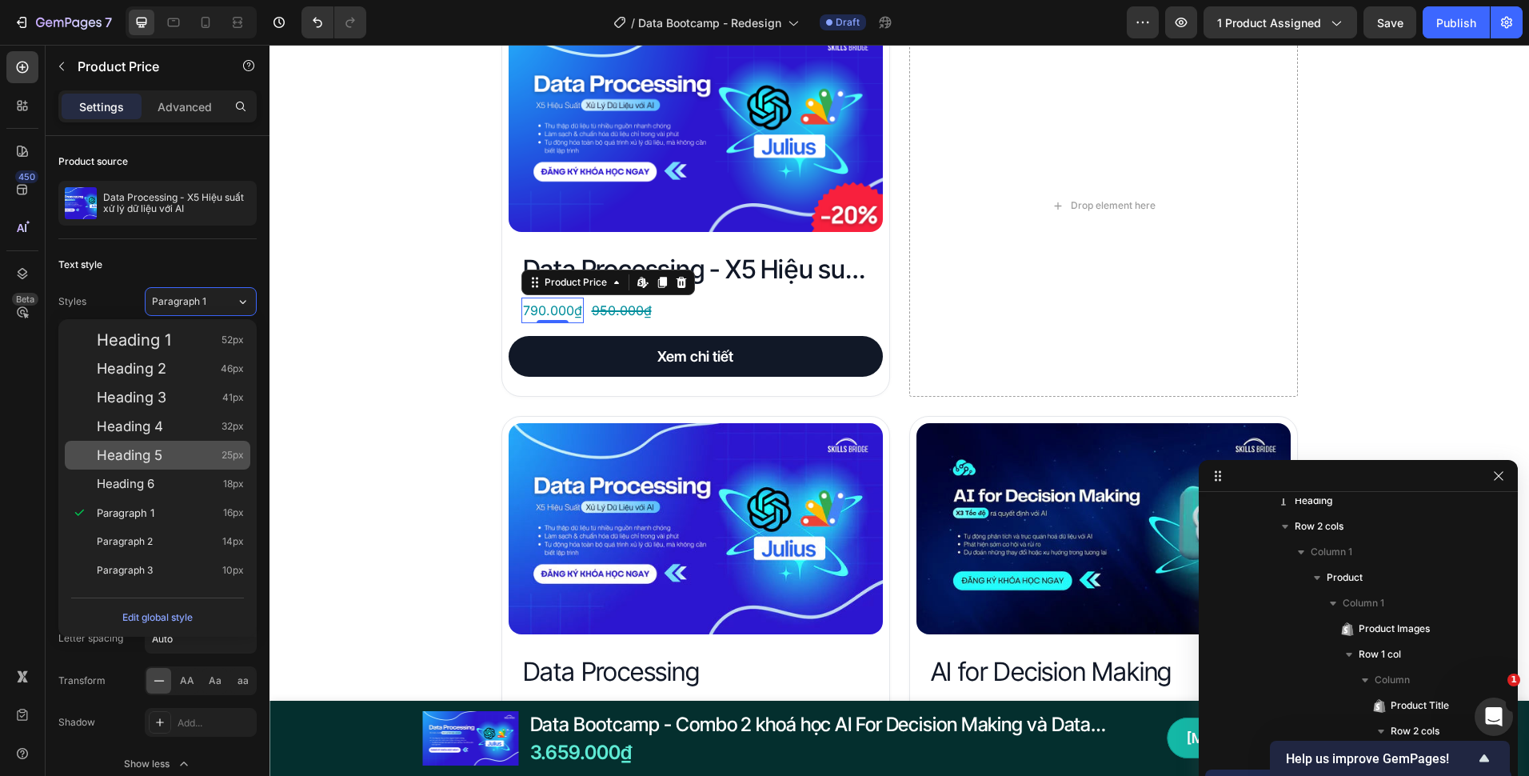
click at [203, 441] on div "Heading 5 25px" at bounding box center [158, 455] width 186 height 29
type input "25"
type input "130%"
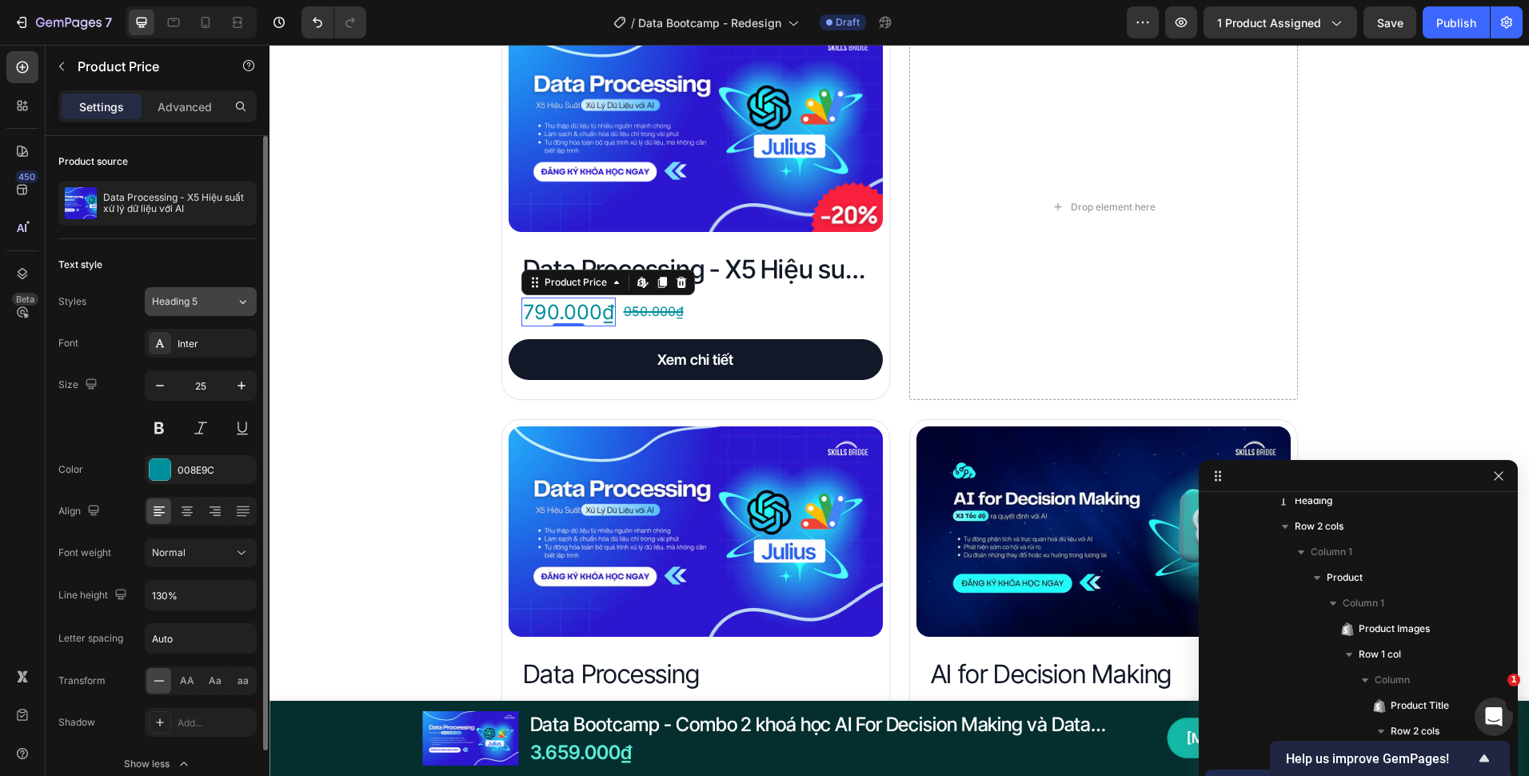
click at [207, 312] on button "Heading 5" at bounding box center [201, 301] width 112 height 29
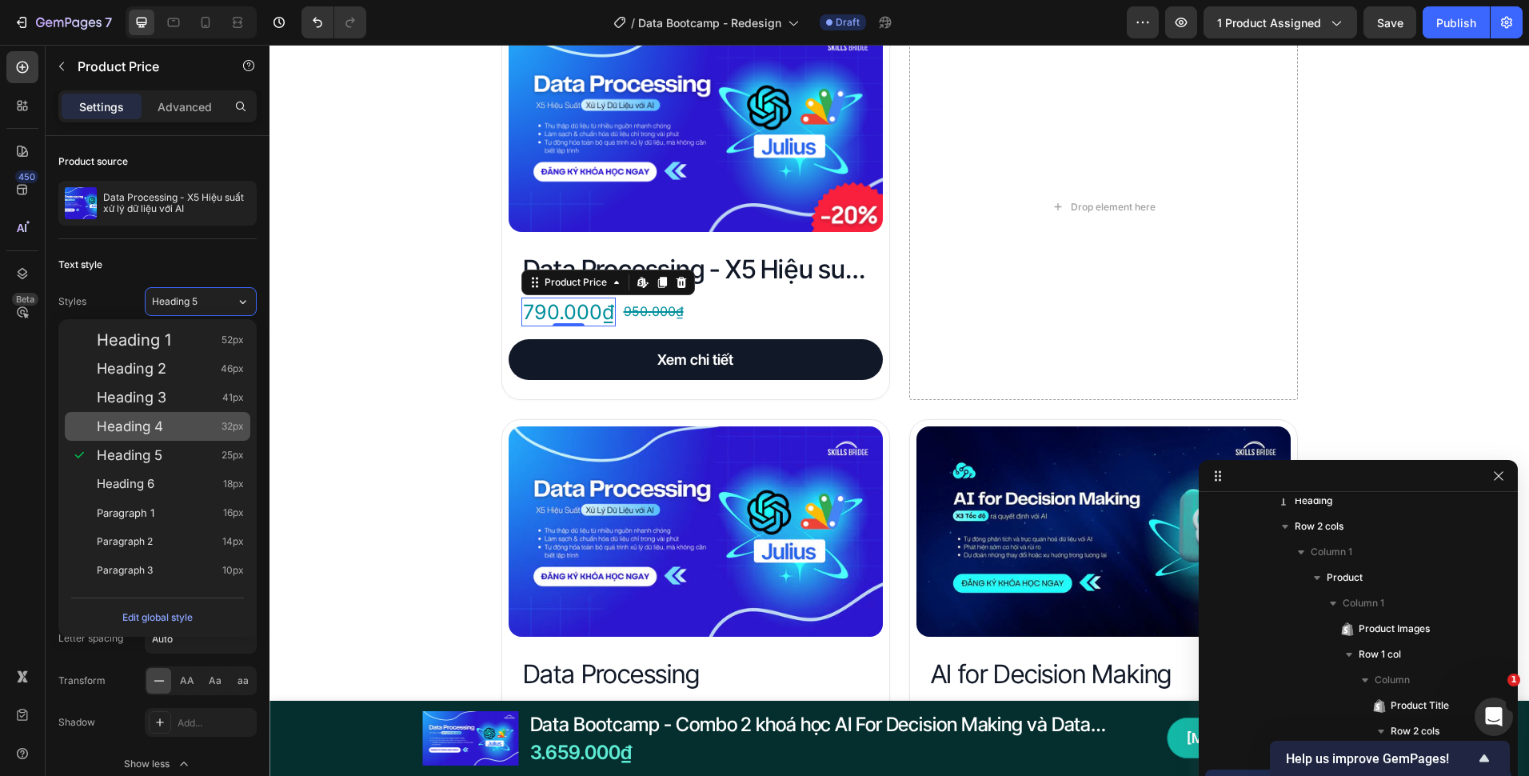
click at [180, 430] on div "Heading 4 32px" at bounding box center [170, 426] width 147 height 16
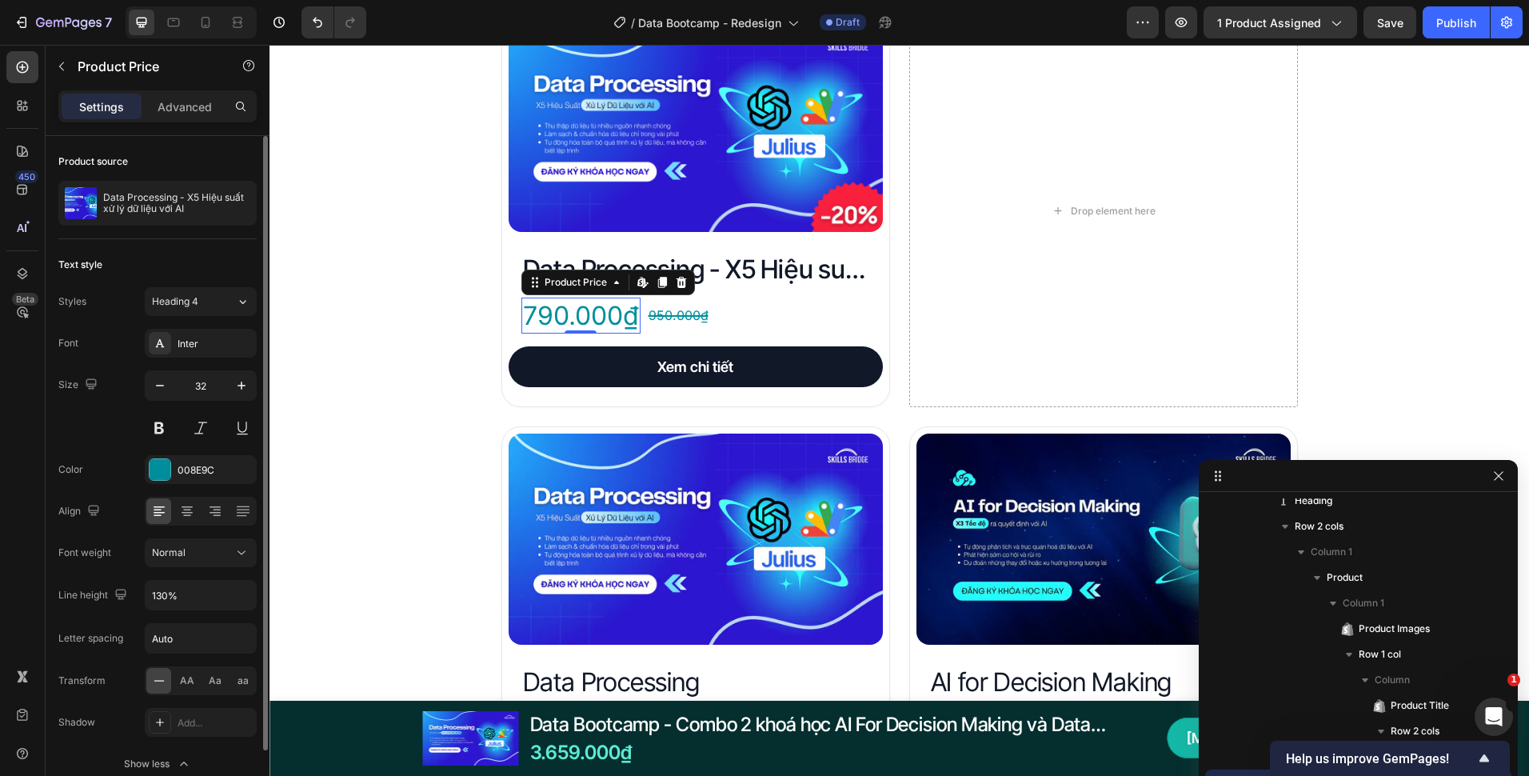
click at [223, 372] on input "32" at bounding box center [200, 385] width 53 height 29
type input "24"
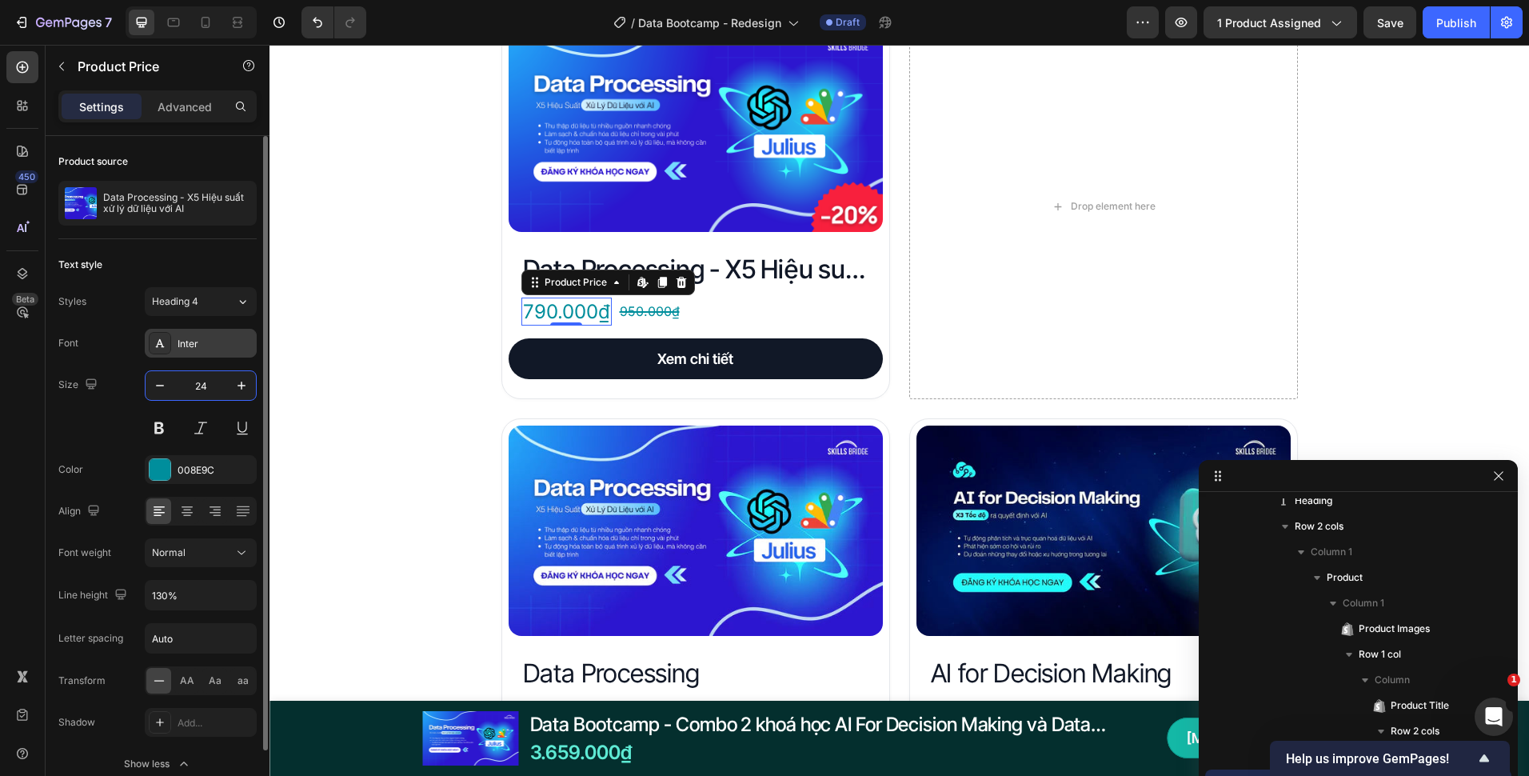
click at [224, 353] on div "Inter" at bounding box center [201, 343] width 112 height 29
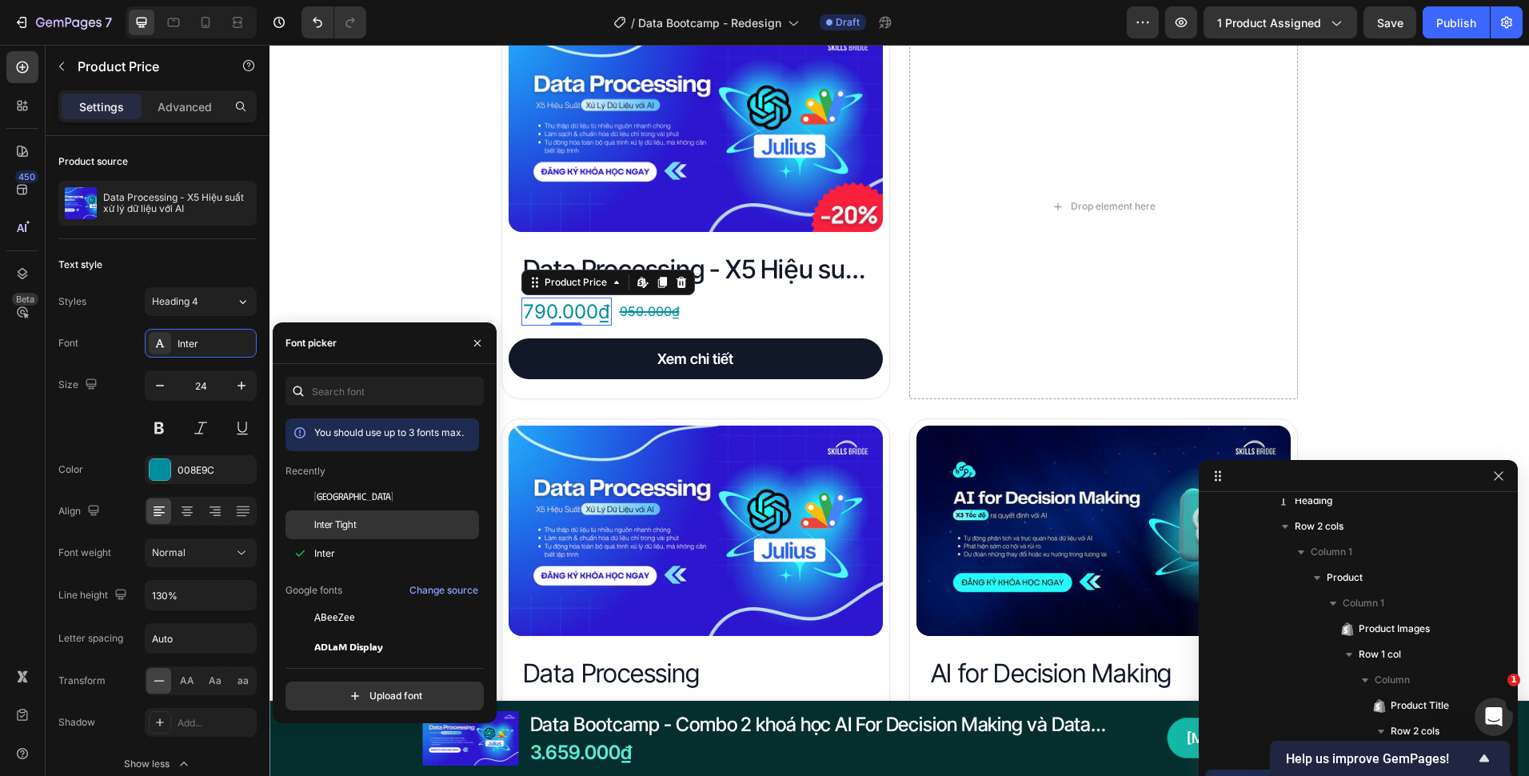
click at [339, 518] on span "Inter Tight" at bounding box center [335, 525] width 42 height 14
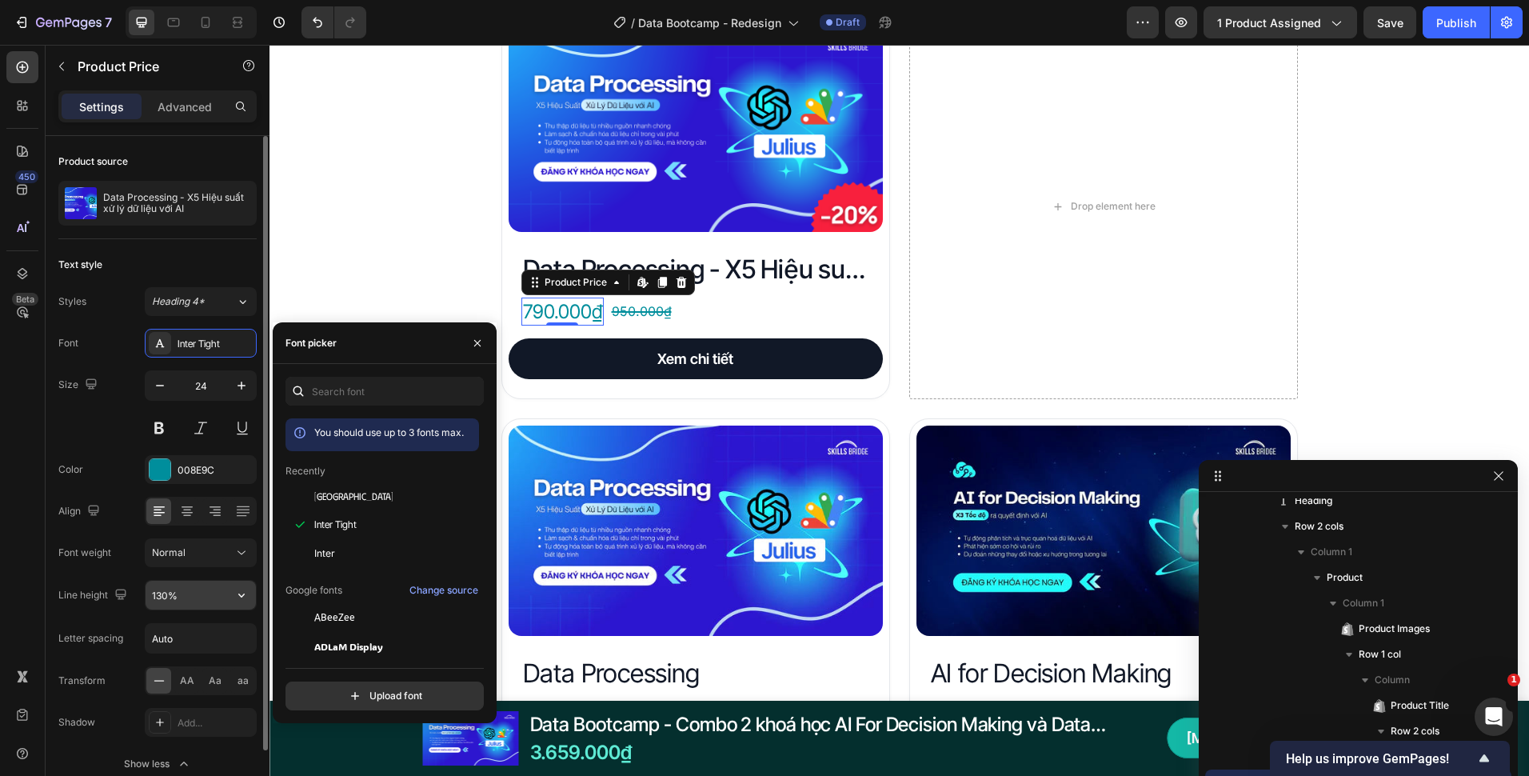
click at [181, 601] on input "130%" at bounding box center [201, 595] width 110 height 29
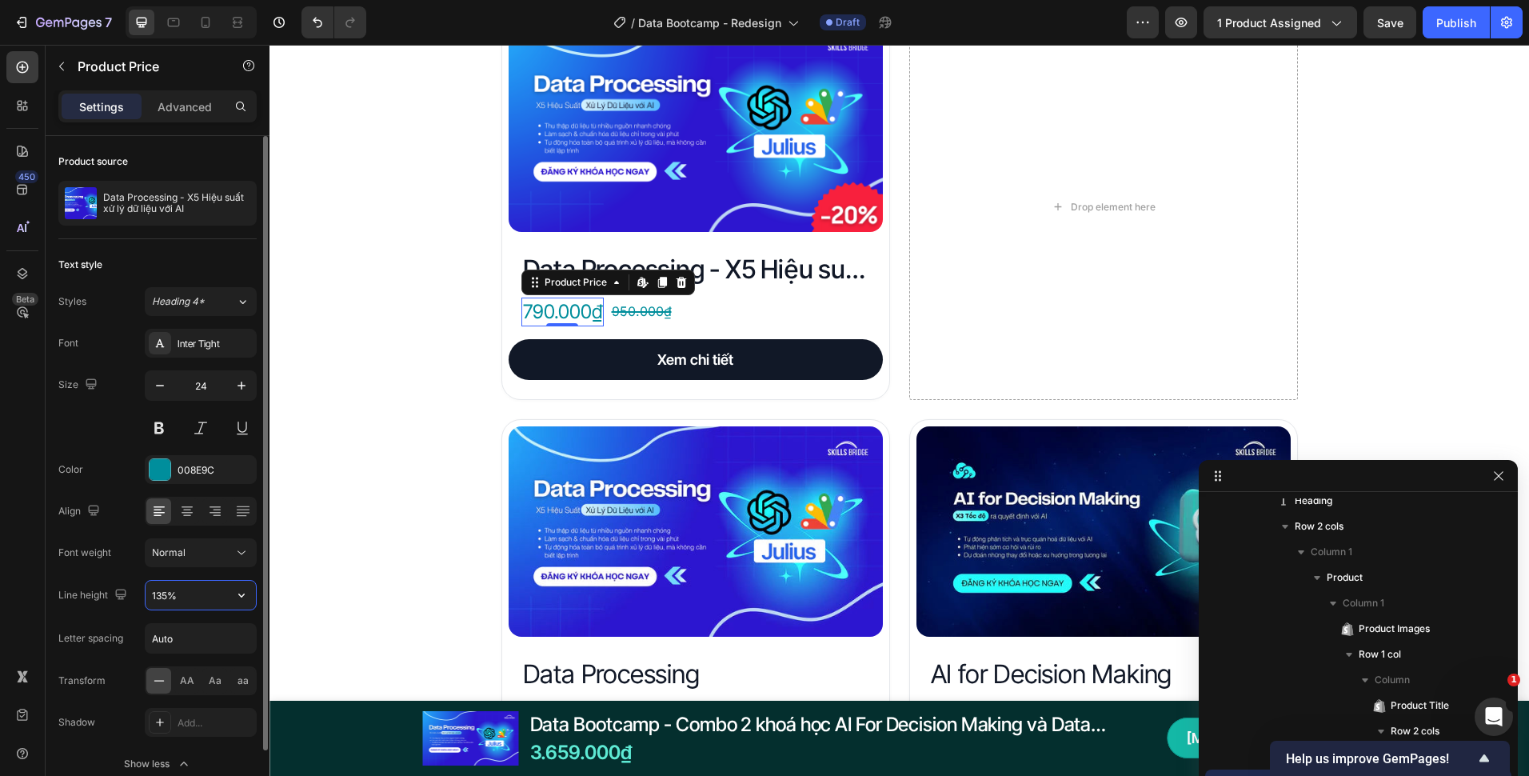
type input "135%"
click at [190, 632] on input "Auto" at bounding box center [201, 638] width 110 height 29
type input "-0.1"
click at [225, 557] on div "Normal" at bounding box center [193, 553] width 82 height 14
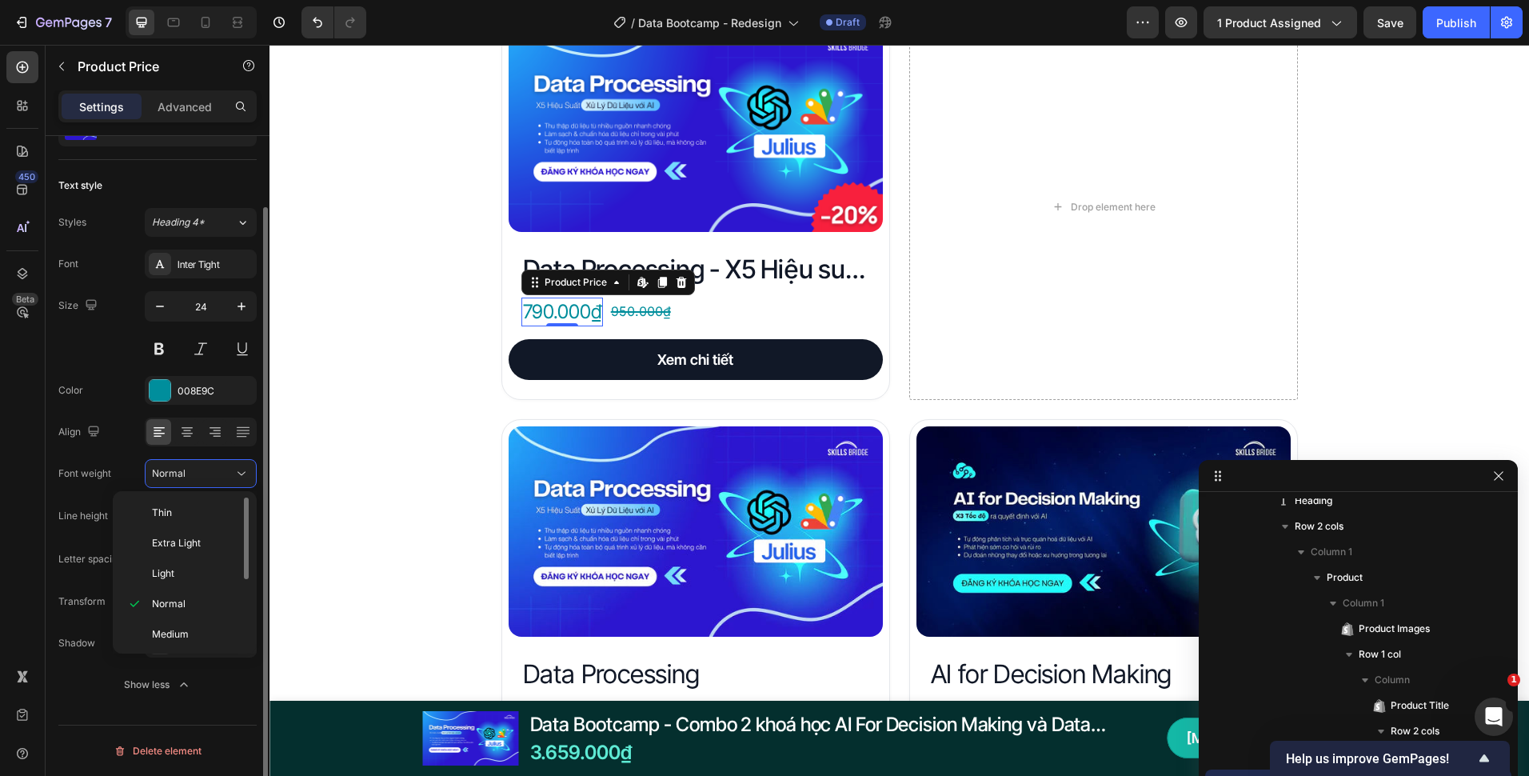
scroll to position [80, 0]
click at [203, 587] on p "Semi Bold" at bounding box center [194, 584] width 85 height 14
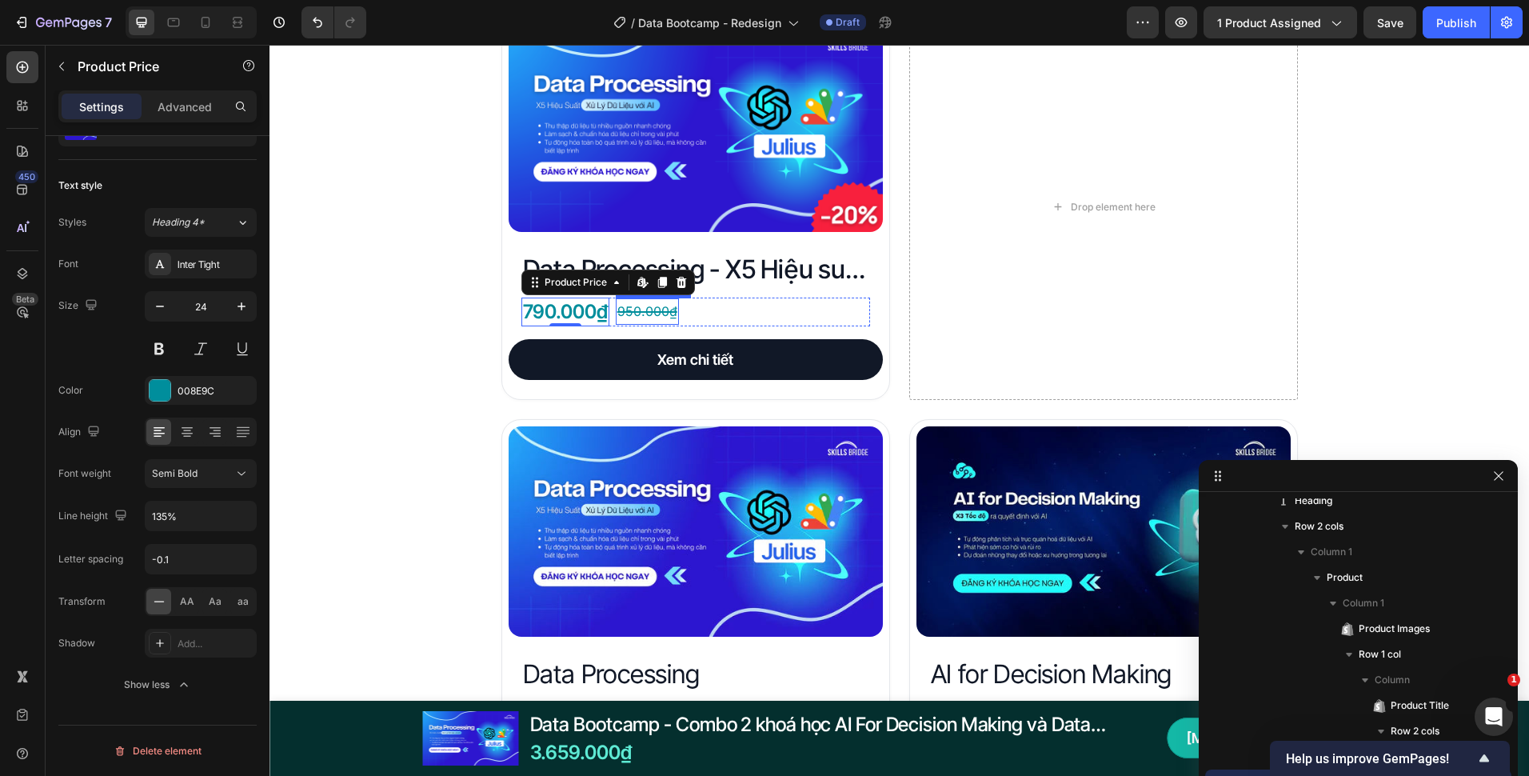
click at [664, 307] on div "950.000₫" at bounding box center [647, 311] width 63 height 26
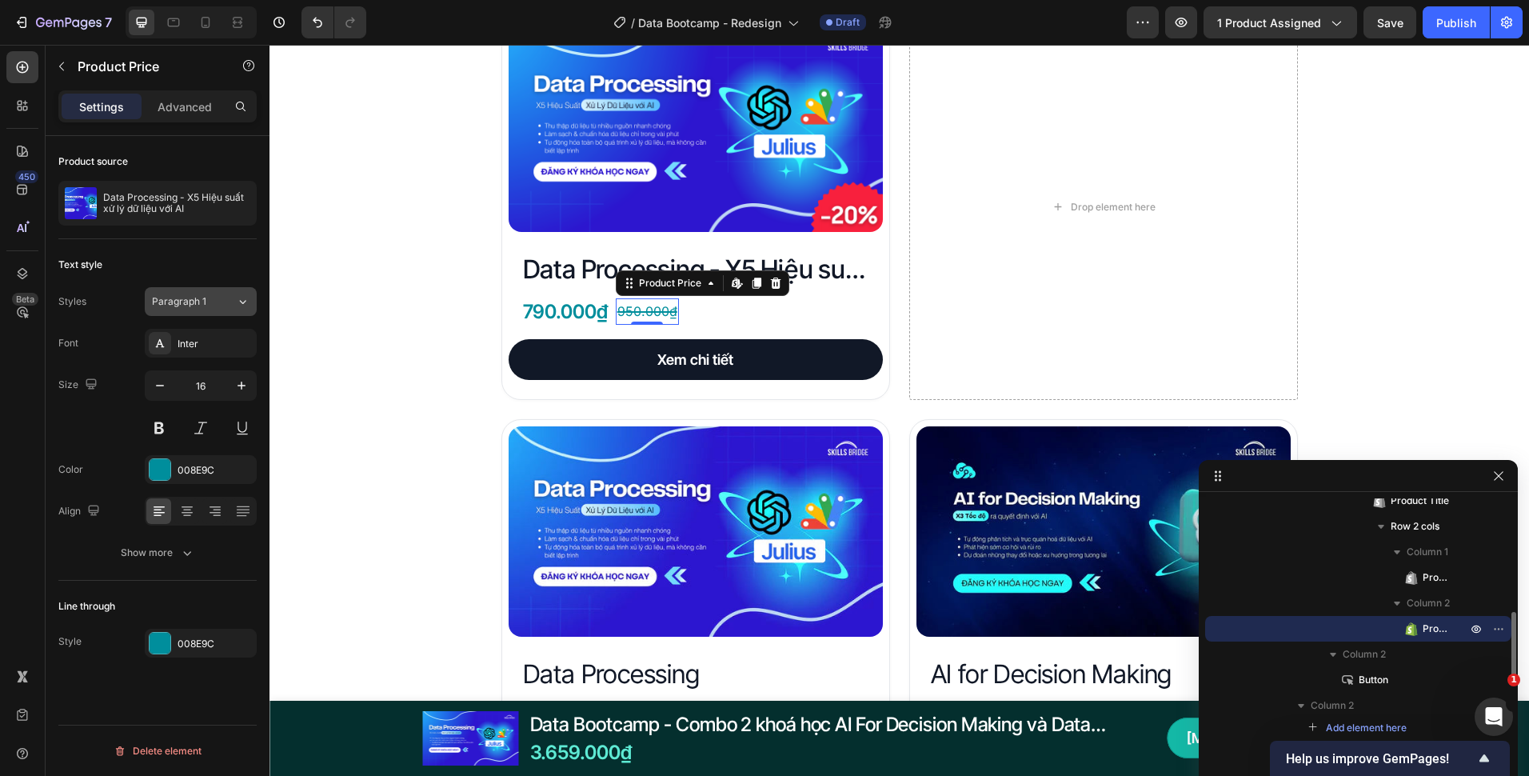
click at [201, 306] on span "Paragraph 1" at bounding box center [179, 301] width 54 height 14
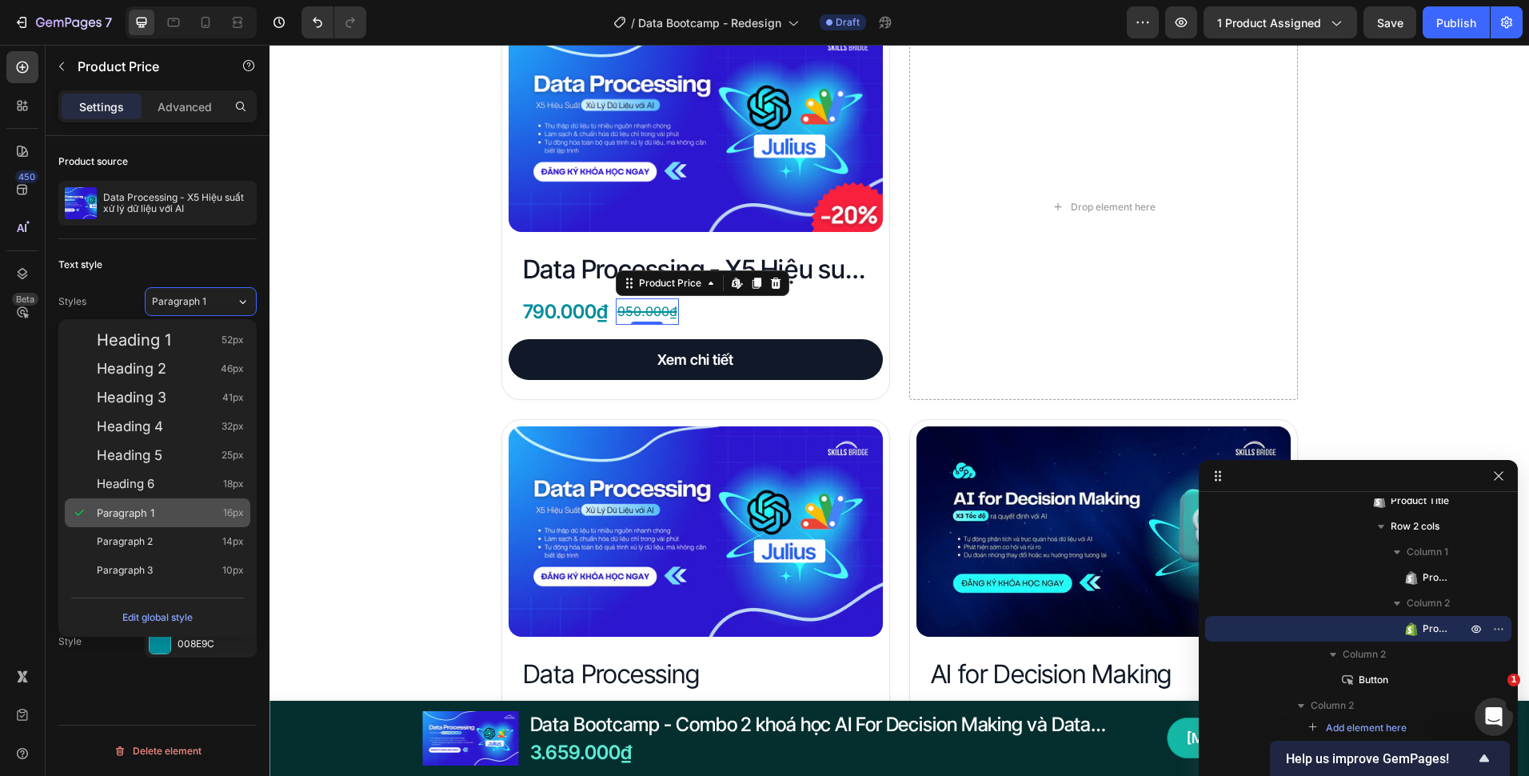
click at [172, 504] on div "Paragraph 1 16px" at bounding box center [158, 512] width 186 height 29
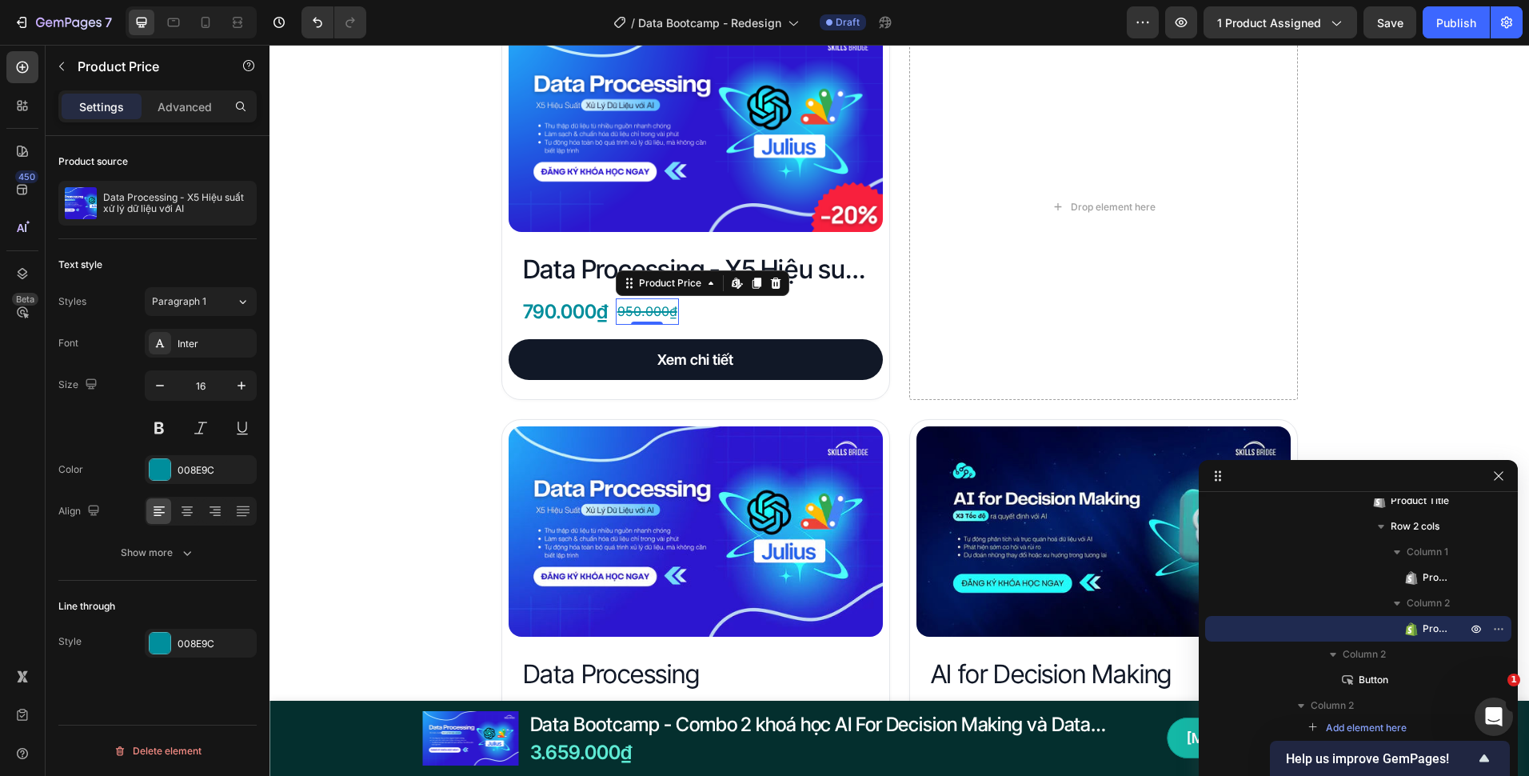
click at [208, 358] on div "Font Inter Size 16 Color 008E9C Align Show more" at bounding box center [157, 448] width 198 height 238
click at [210, 354] on div "Inter" at bounding box center [201, 343] width 112 height 29
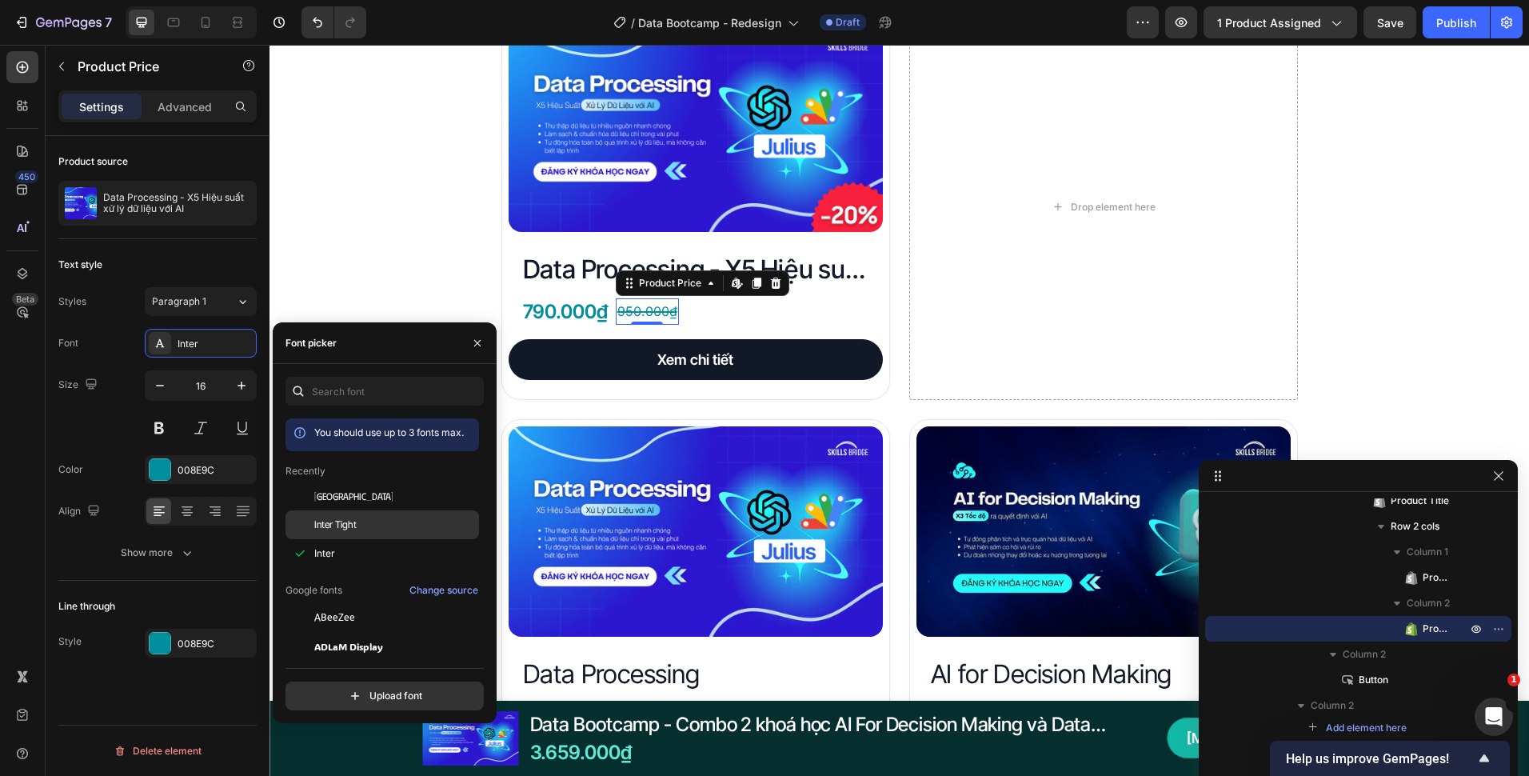
click at [338, 521] on span "Inter Tight" at bounding box center [335, 525] width 42 height 14
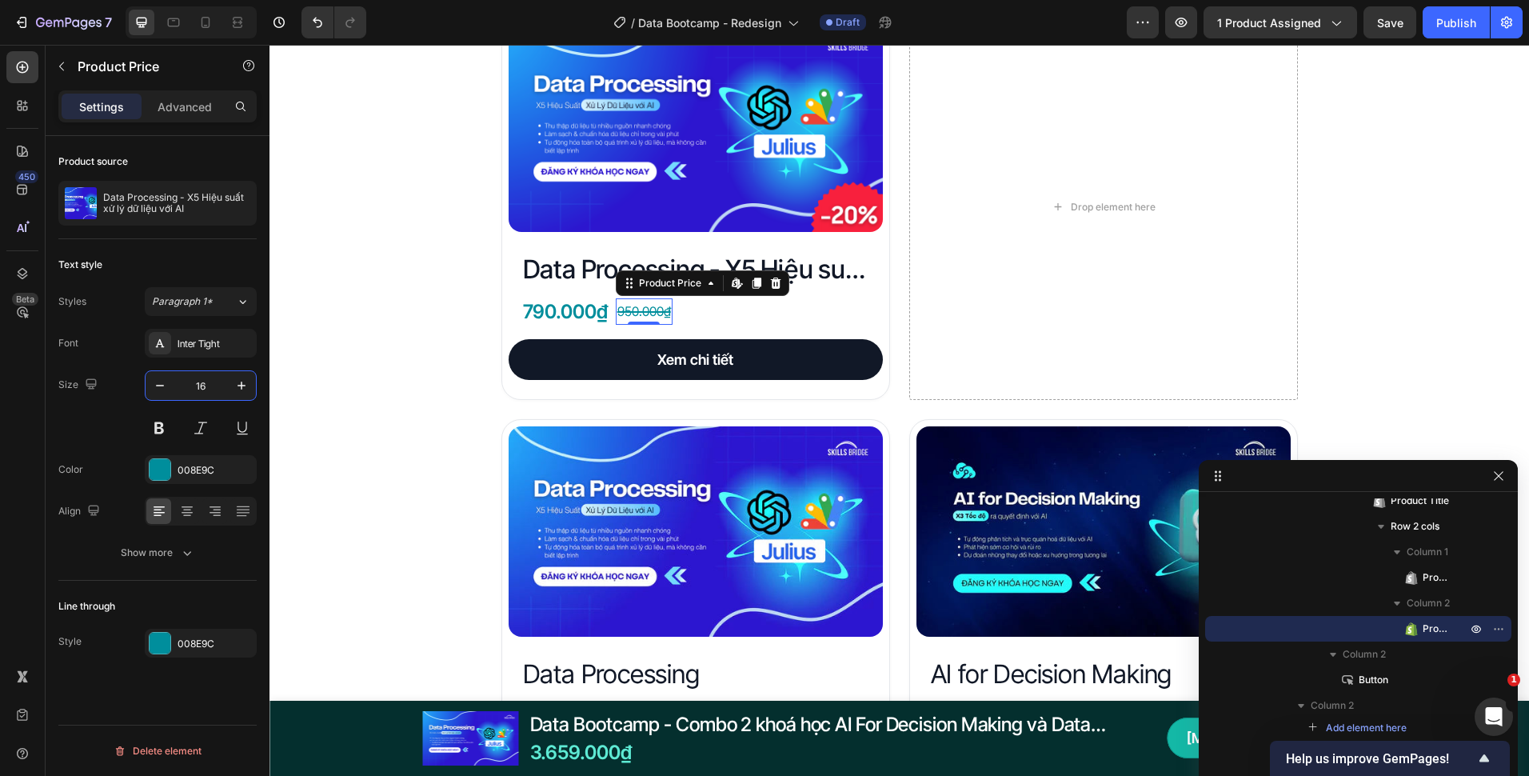
click at [223, 398] on input "16" at bounding box center [200, 385] width 53 height 29
type input "18"
click at [180, 554] on icon "button" at bounding box center [187, 553] width 16 height 16
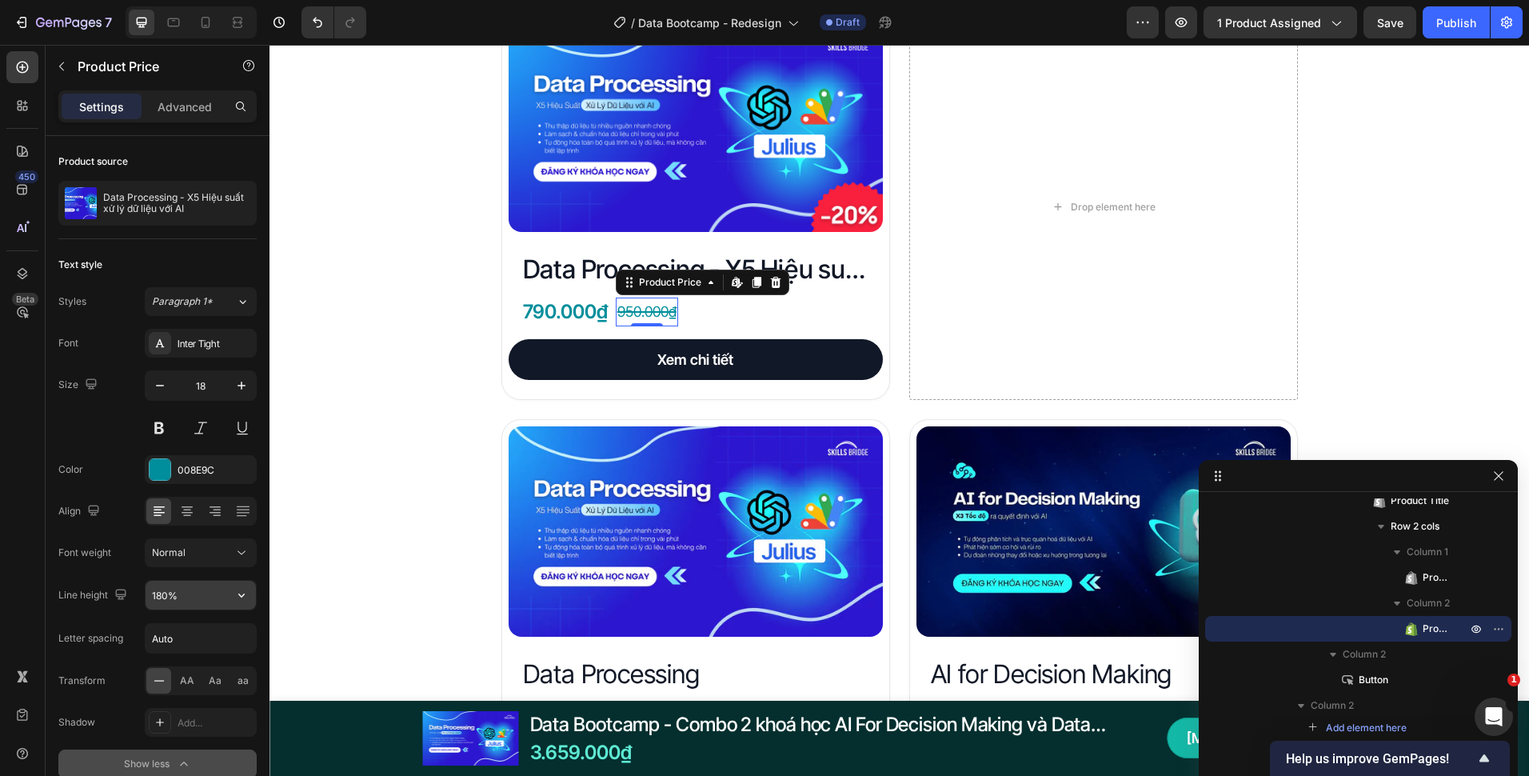
click at [171, 599] on input "180%" at bounding box center [201, 595] width 110 height 29
type input "150%"
click at [382, 453] on div "Đây là những gì bạn nhận được với Data Bootcamp Heading Product Images Data Pro…" at bounding box center [900, 786] width 1260 height 1676
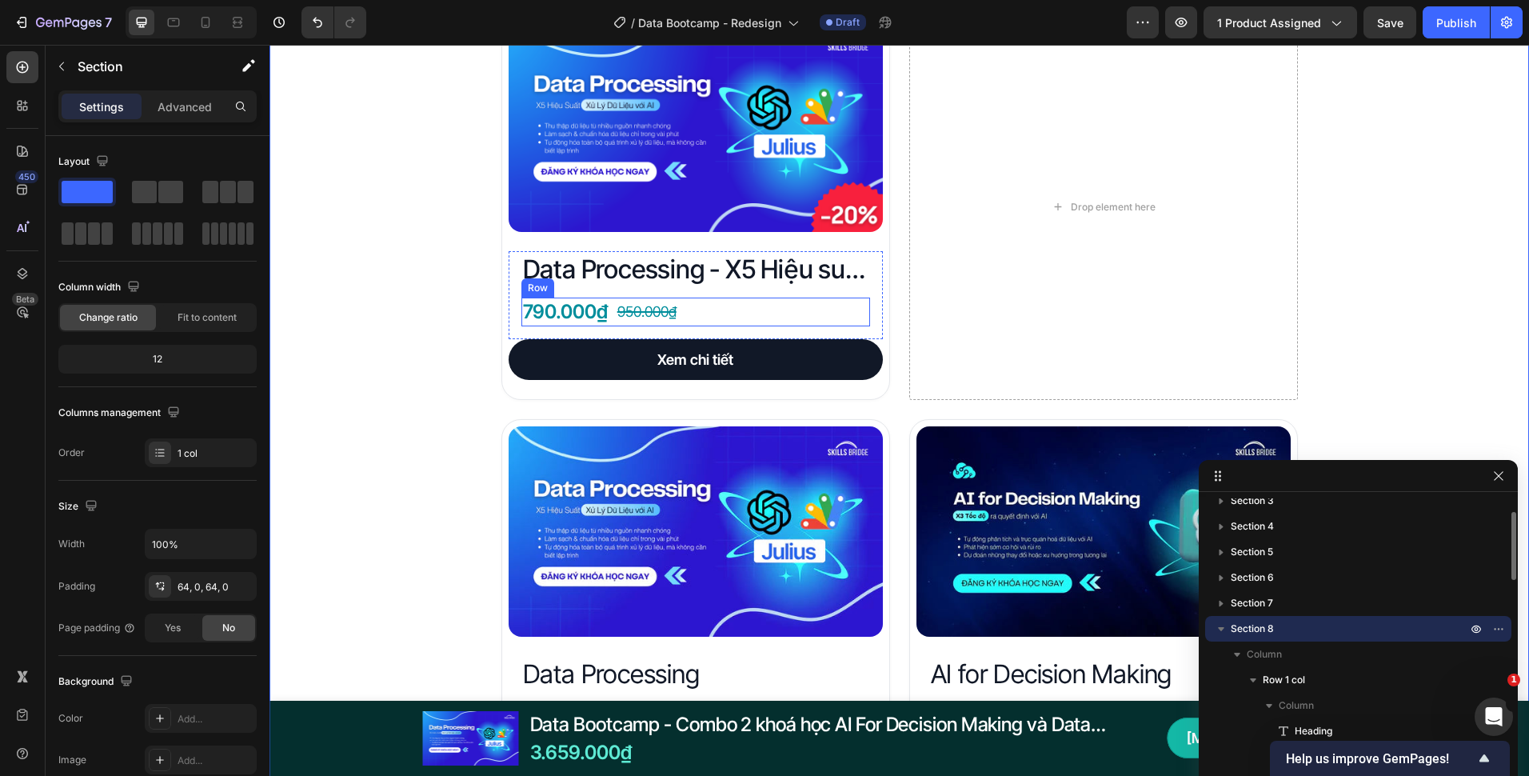
click at [706, 315] on div "790.000₫ Product Price Product Price 950.000₫ Product Price Product Price Row" at bounding box center [696, 312] width 349 height 29
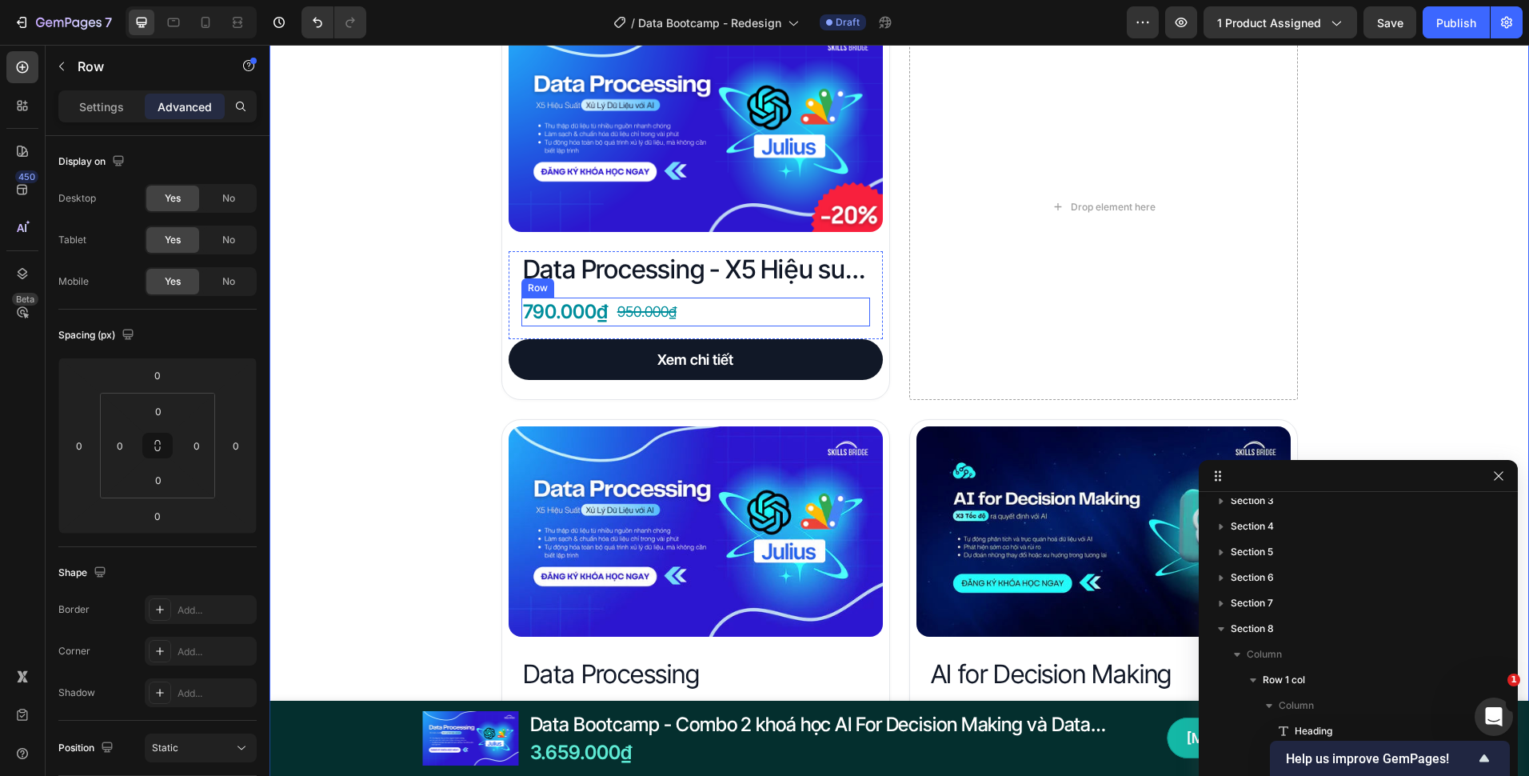
scroll to position [394, 0]
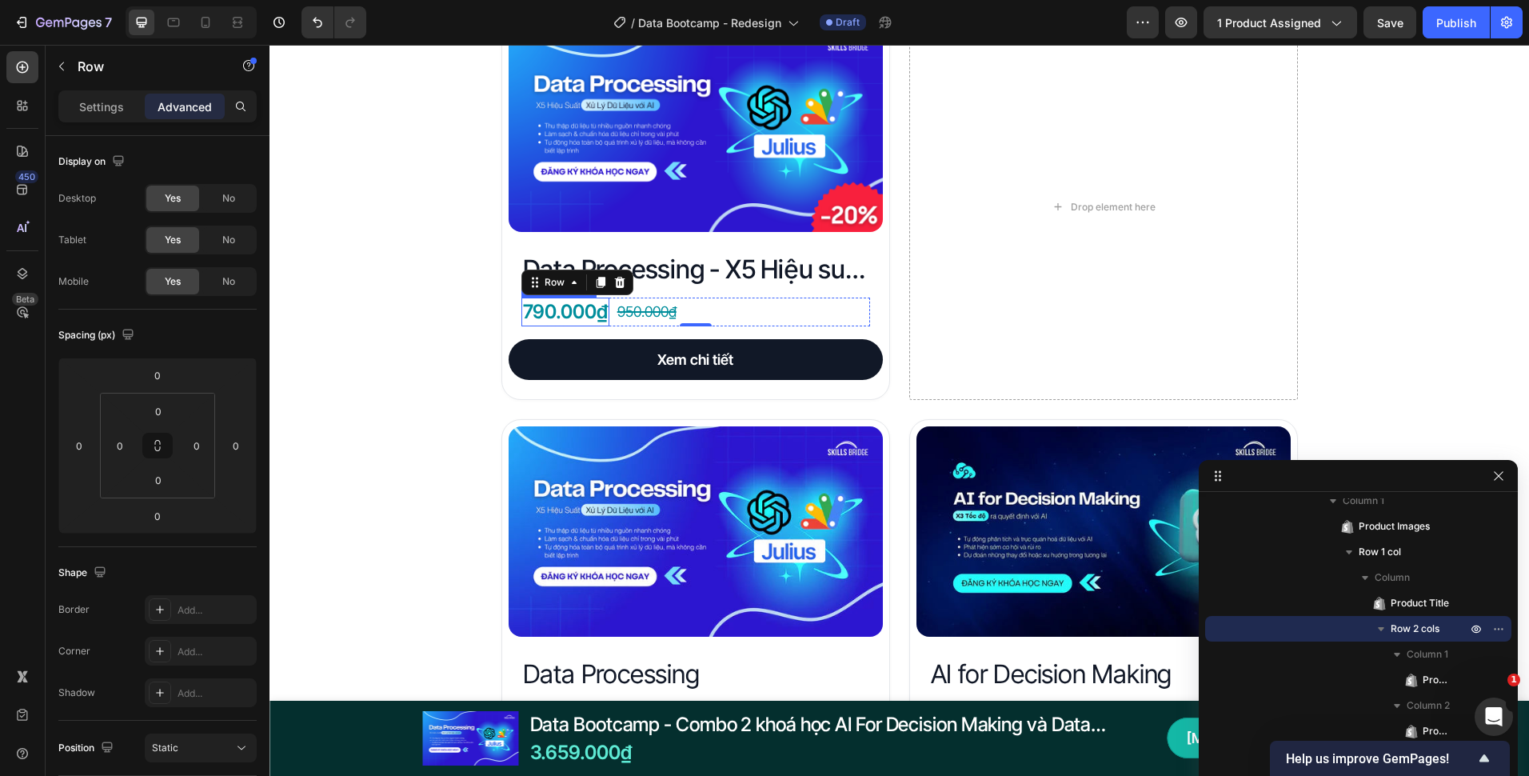
click at [546, 318] on div "790.000₫" at bounding box center [566, 312] width 88 height 29
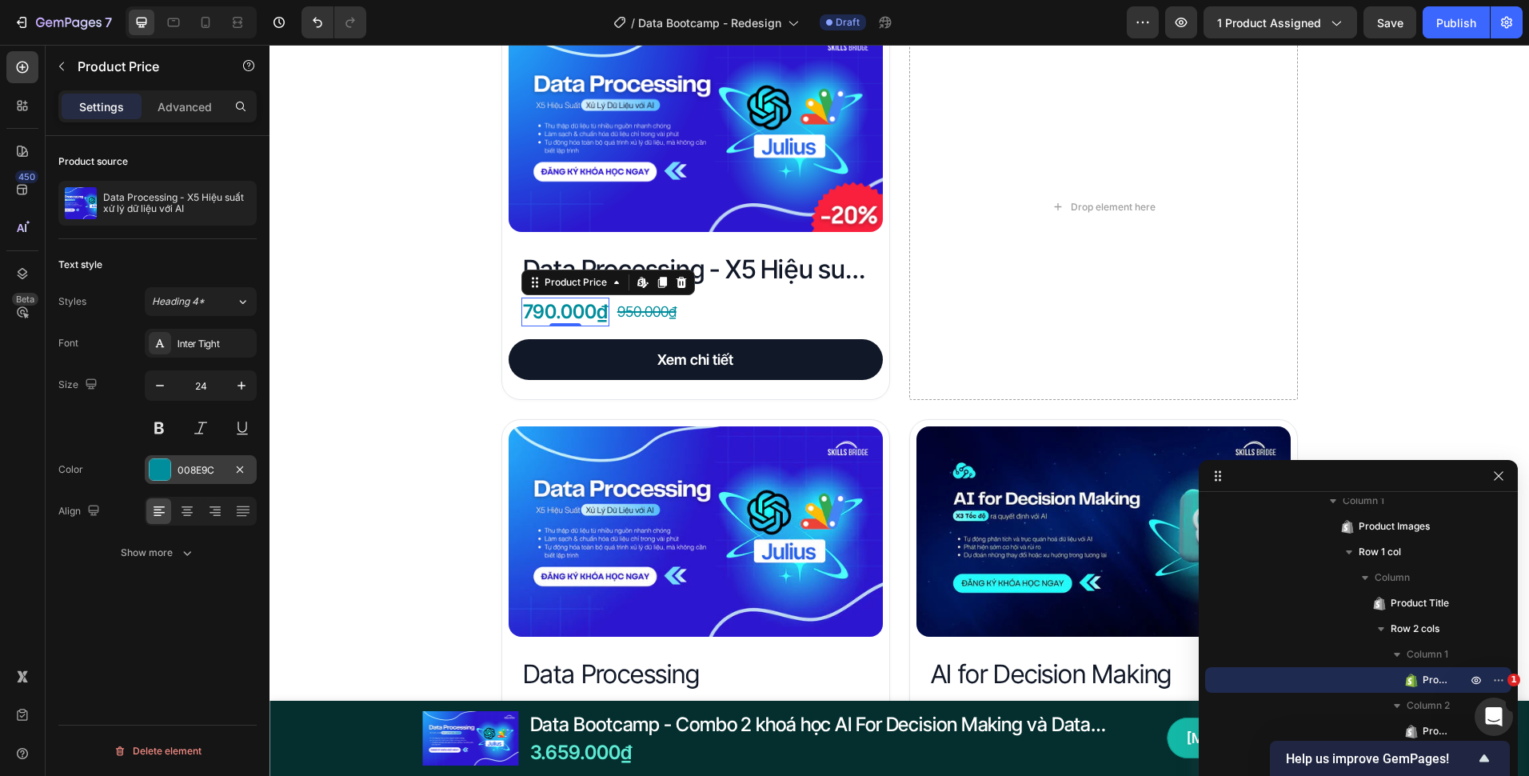
click at [194, 457] on div "008E9C" at bounding box center [201, 469] width 112 height 29
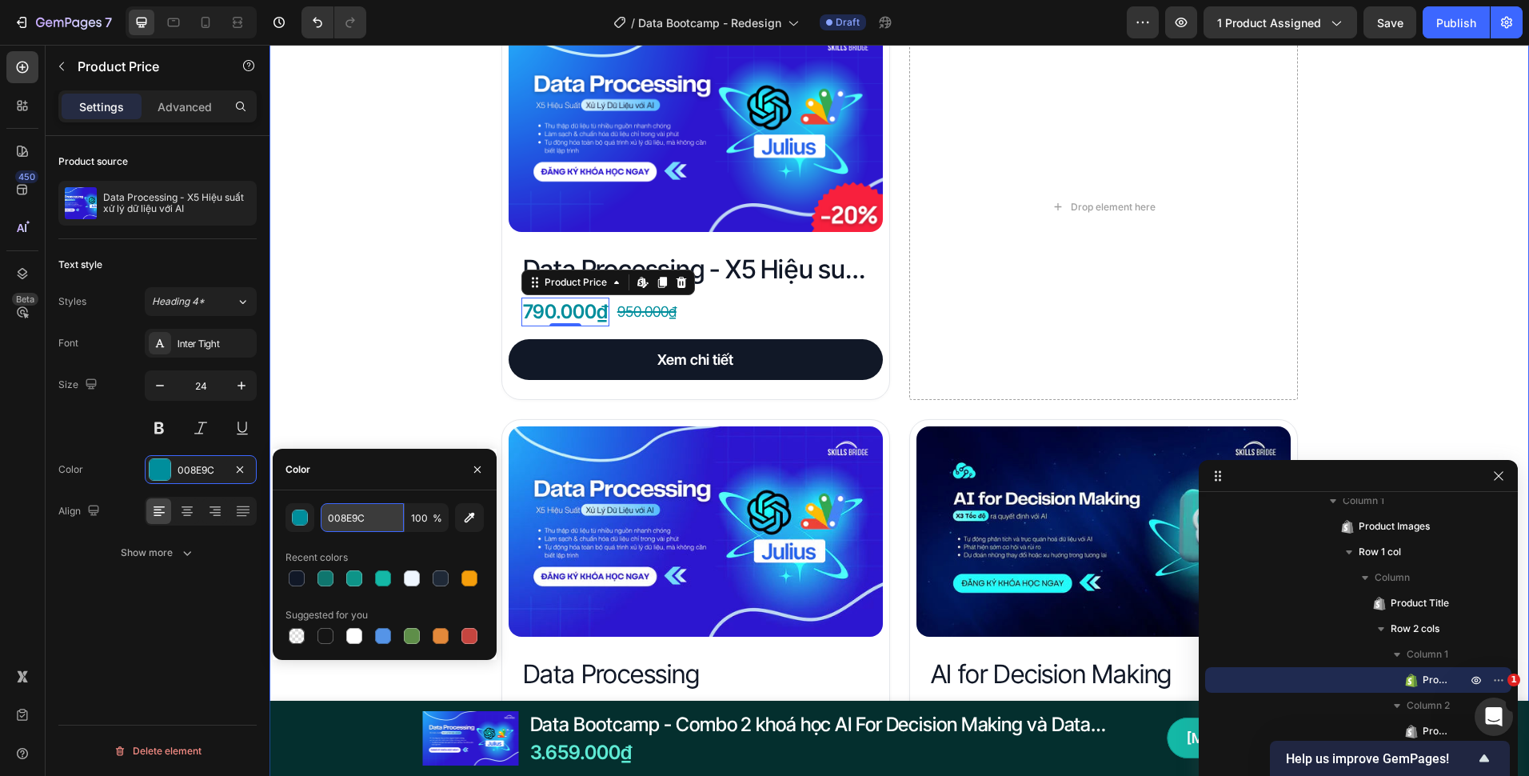
click at [359, 507] on input "008E9C" at bounding box center [362, 517] width 83 height 29
paste input "#111827"
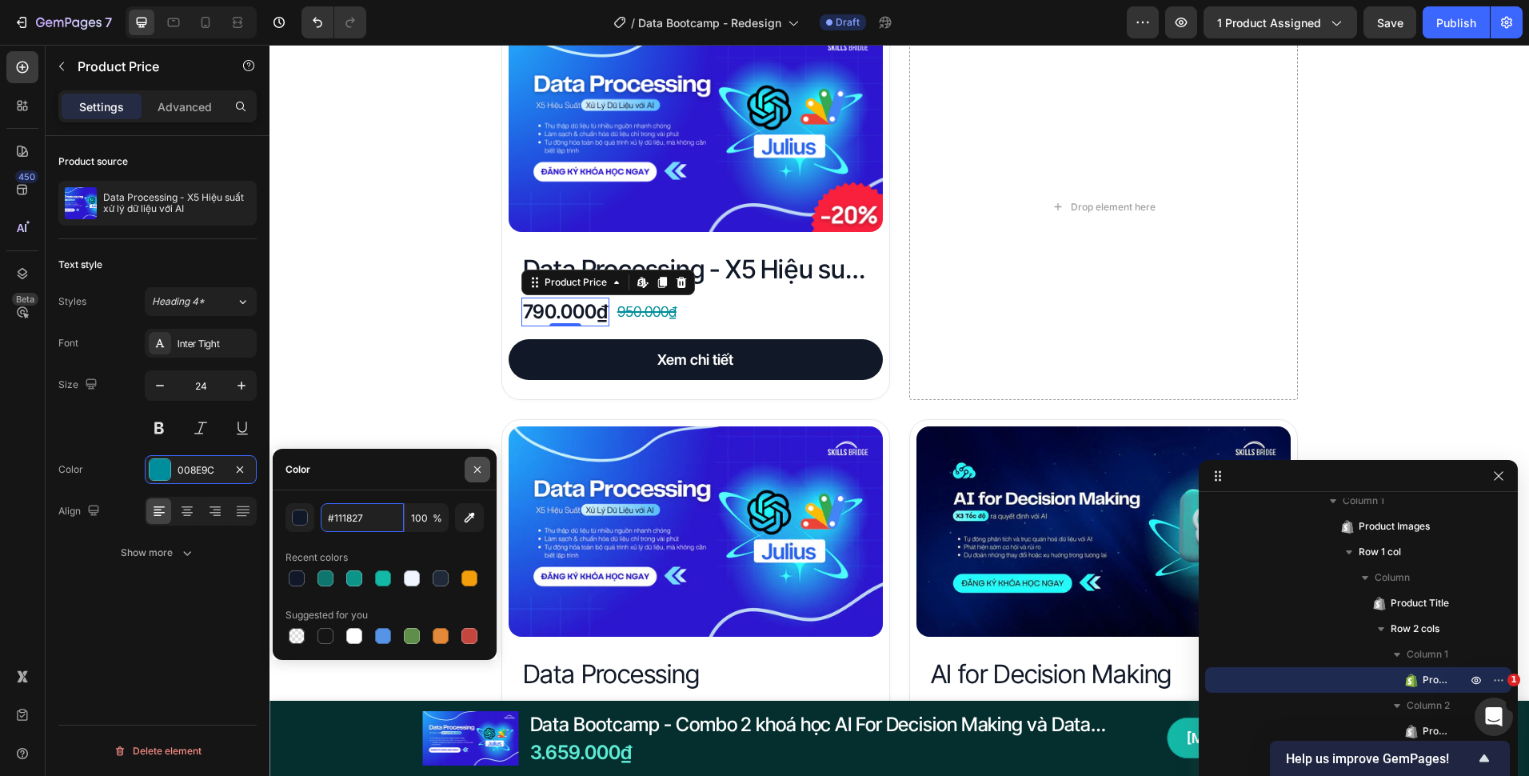
type input "111827"
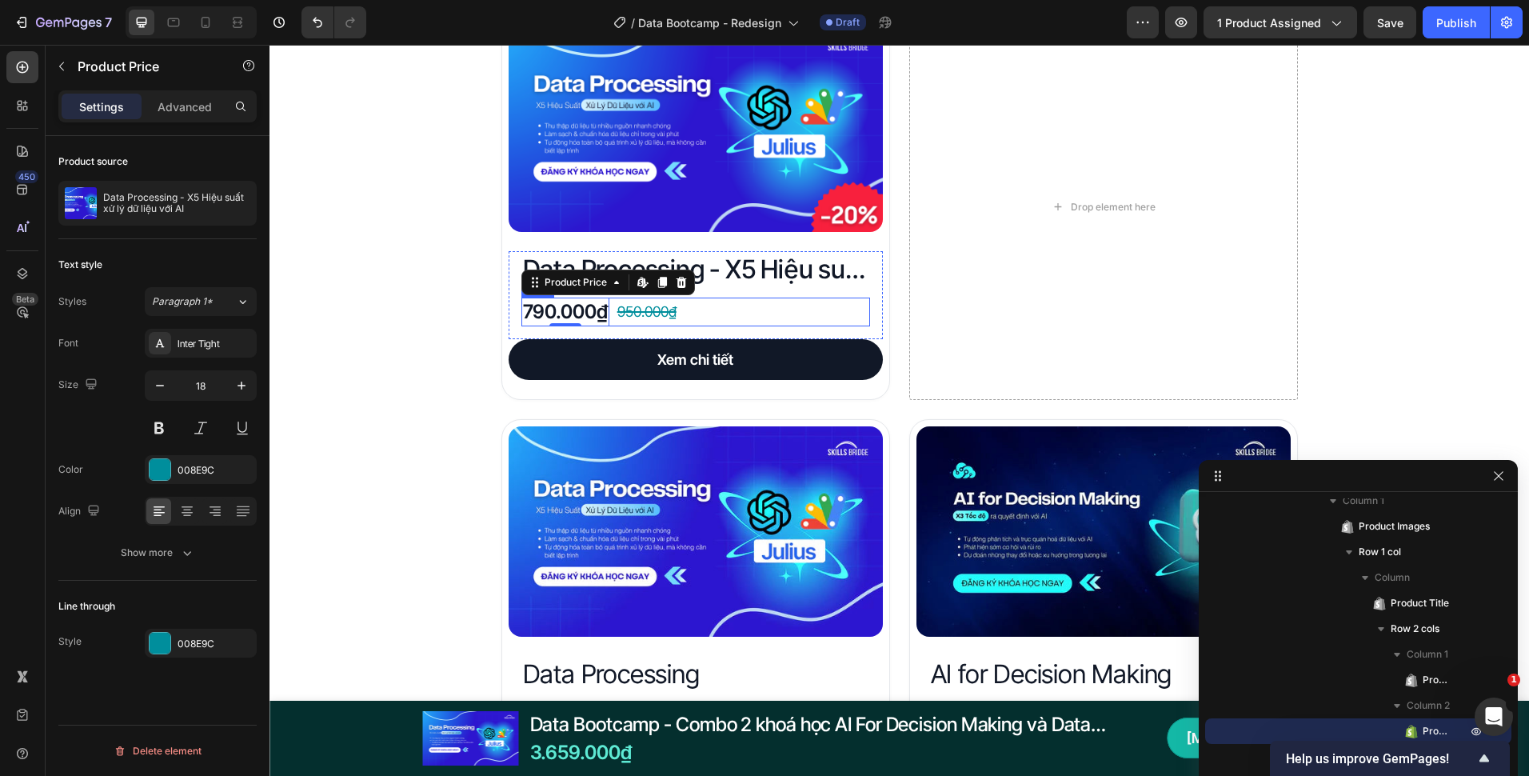
click at [668, 316] on div "950.000₫" at bounding box center [647, 311] width 62 height 25
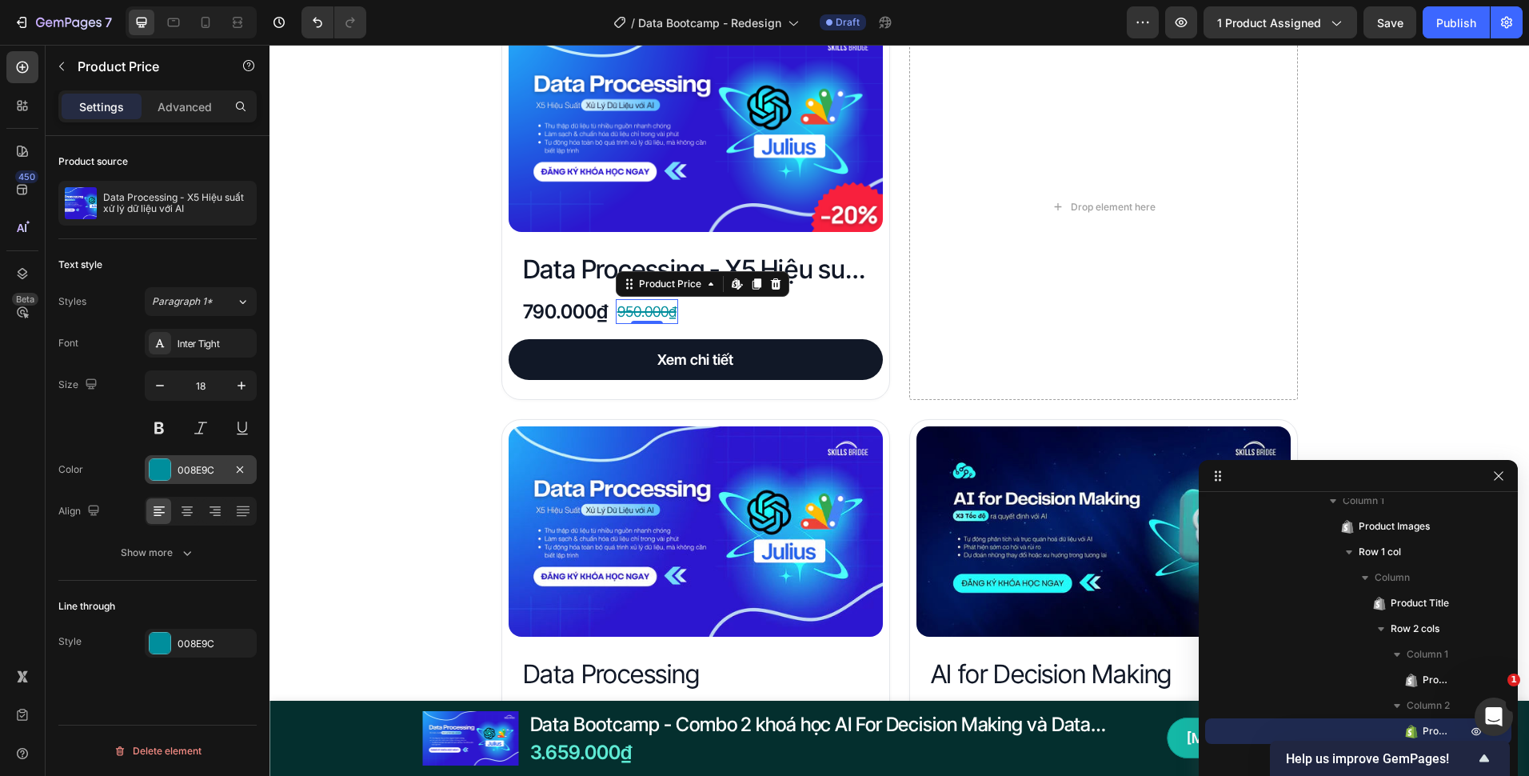
click at [180, 465] on div "008E9C" at bounding box center [201, 470] width 46 height 14
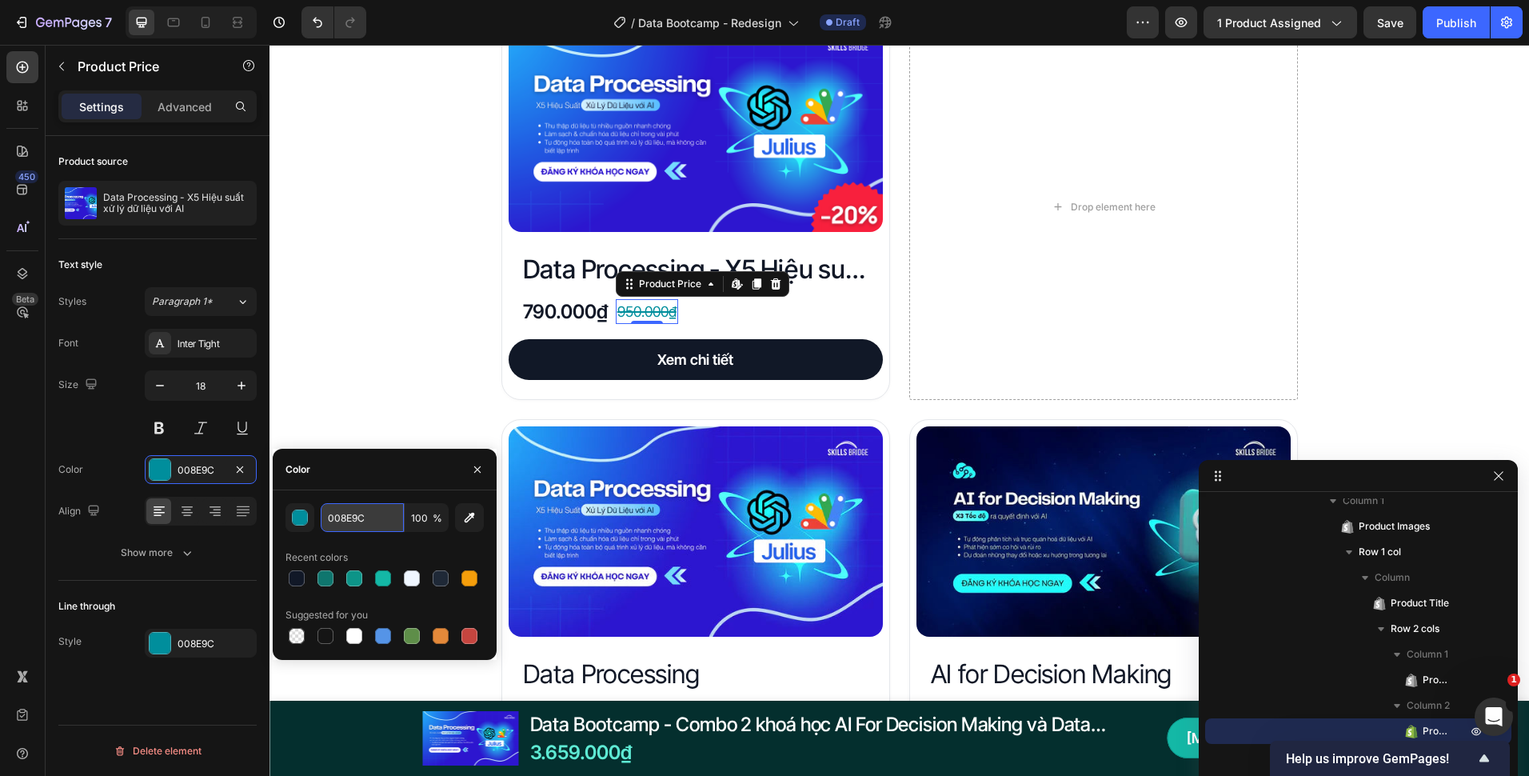
click at [364, 525] on input "008E9C" at bounding box center [362, 517] width 83 height 29
paste input "#4b5563"
type input "4B5563"
click at [190, 661] on div "Line through Style 008E9C" at bounding box center [157, 626] width 198 height 90
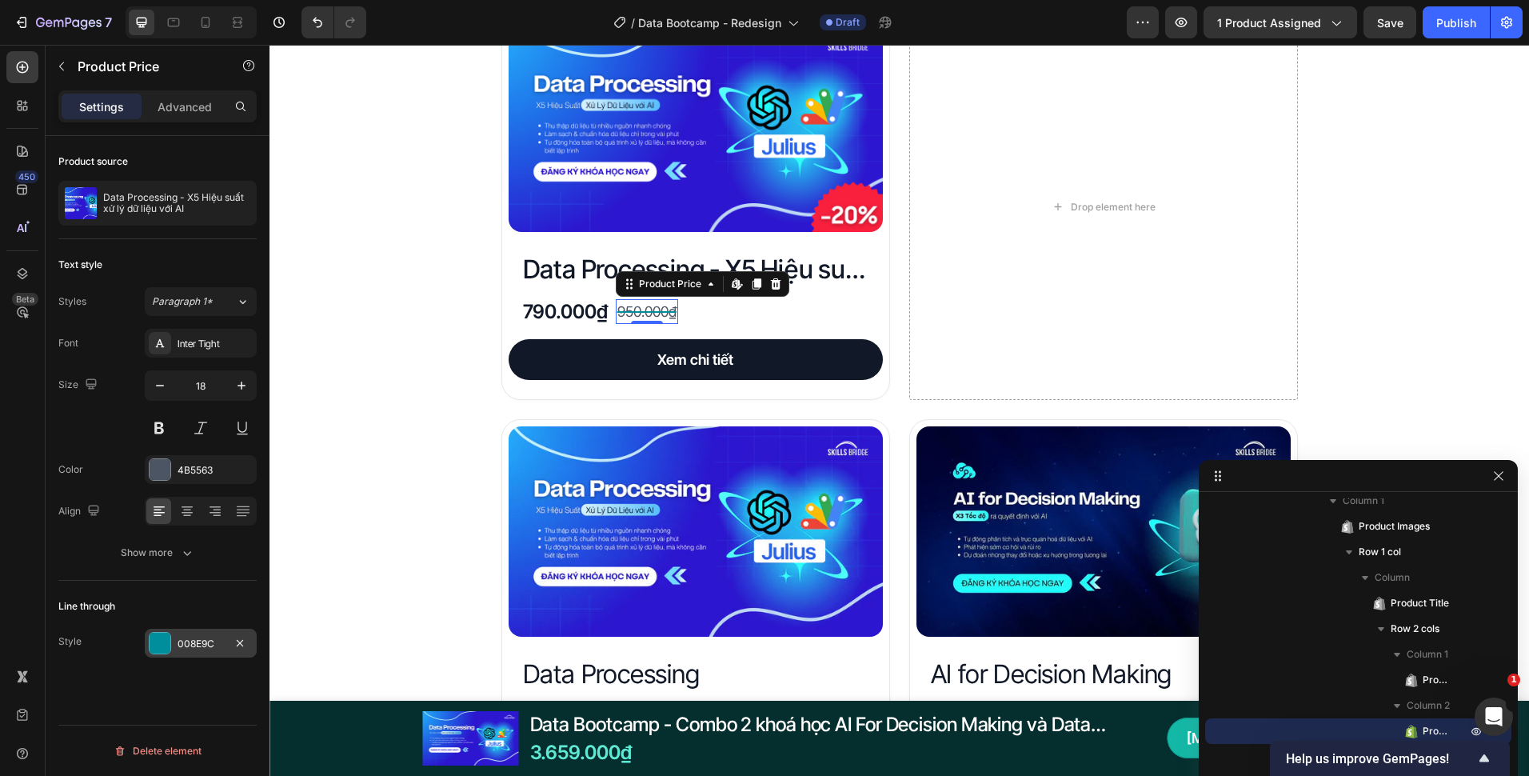
click at [189, 653] on div "008E9C" at bounding box center [201, 643] width 112 height 29
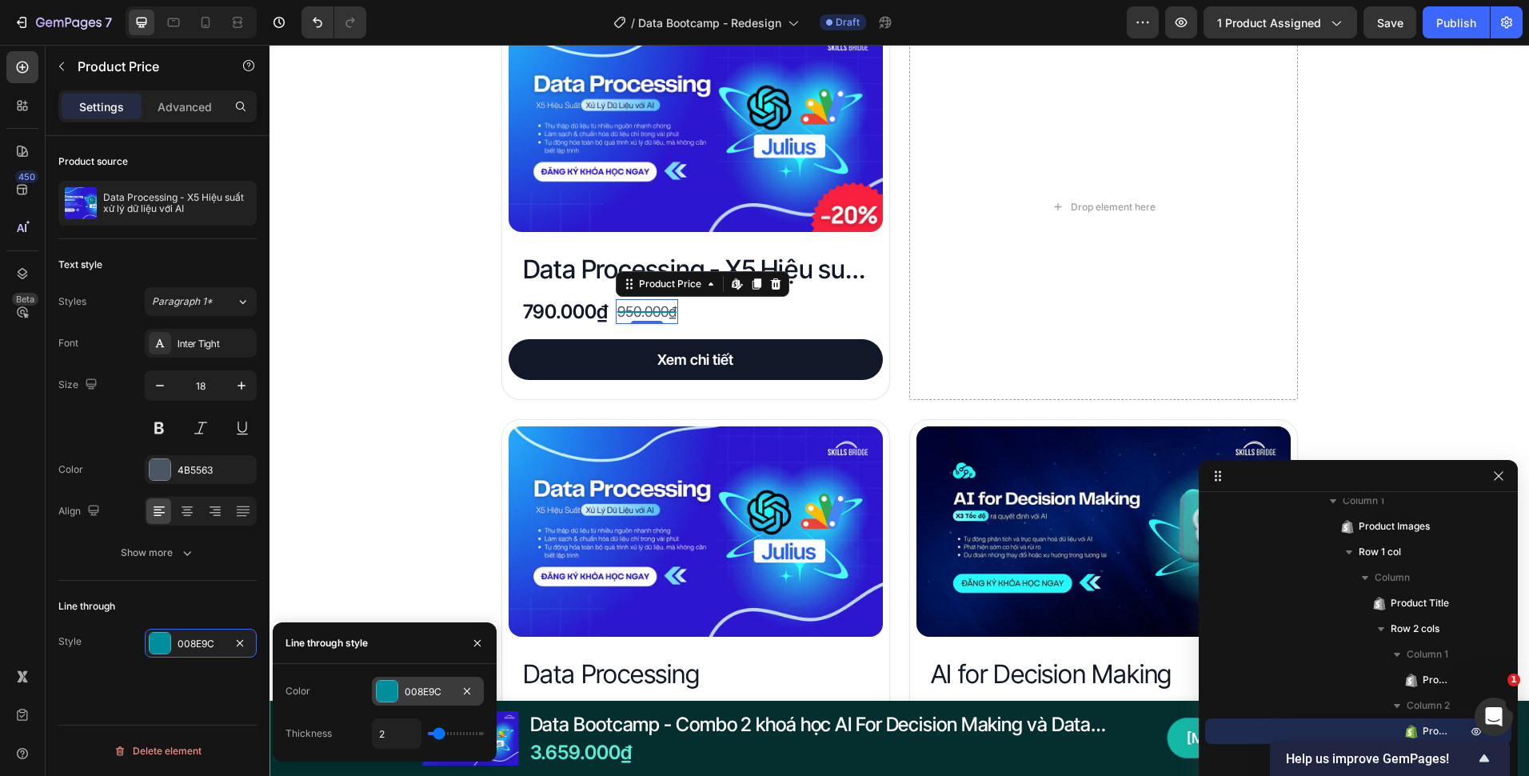
click at [423, 691] on div "008E9C" at bounding box center [428, 692] width 46 height 14
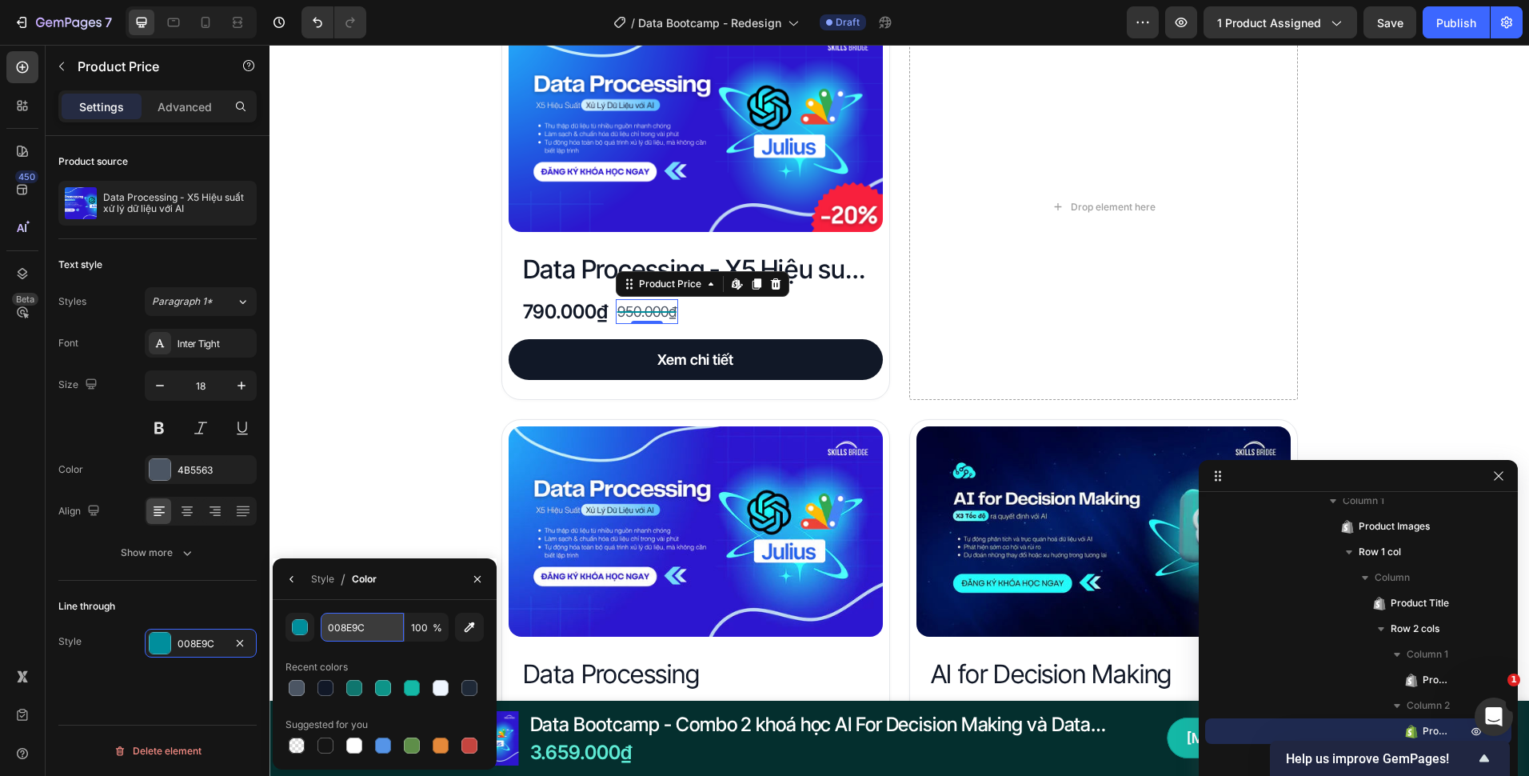
click at [366, 628] on input "008E9C" at bounding box center [362, 627] width 83 height 29
paste input "#4b5563"
type input "4B5563"
click at [295, 581] on icon "button" at bounding box center [292, 579] width 13 height 13
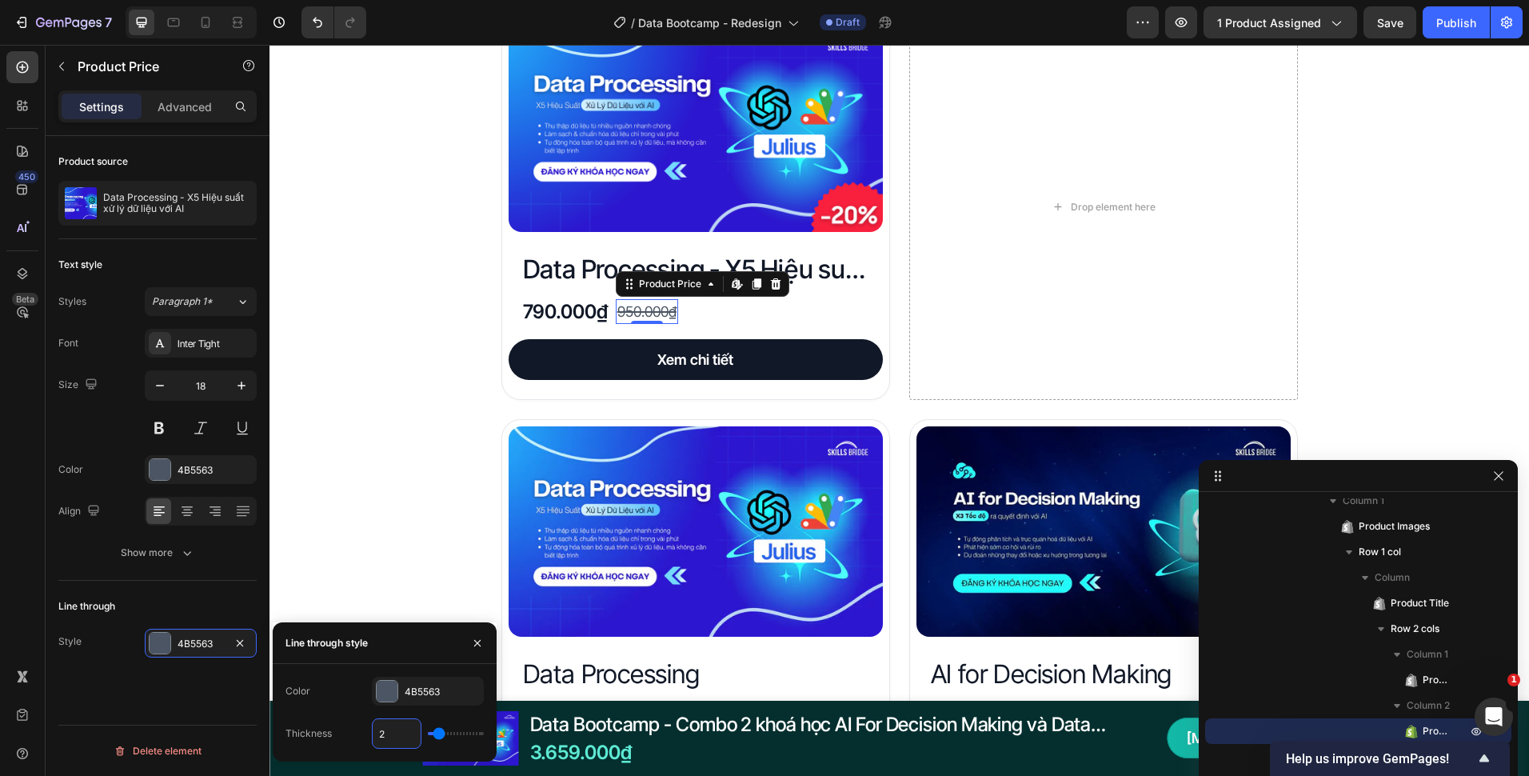
click at [395, 728] on input "2" at bounding box center [397, 733] width 48 height 29
click at [399, 385] on div "Đây là những gì bạn nhận được với Data Bootcamp Heading Product Images Data Pro…" at bounding box center [900, 786] width 1260 height 1676
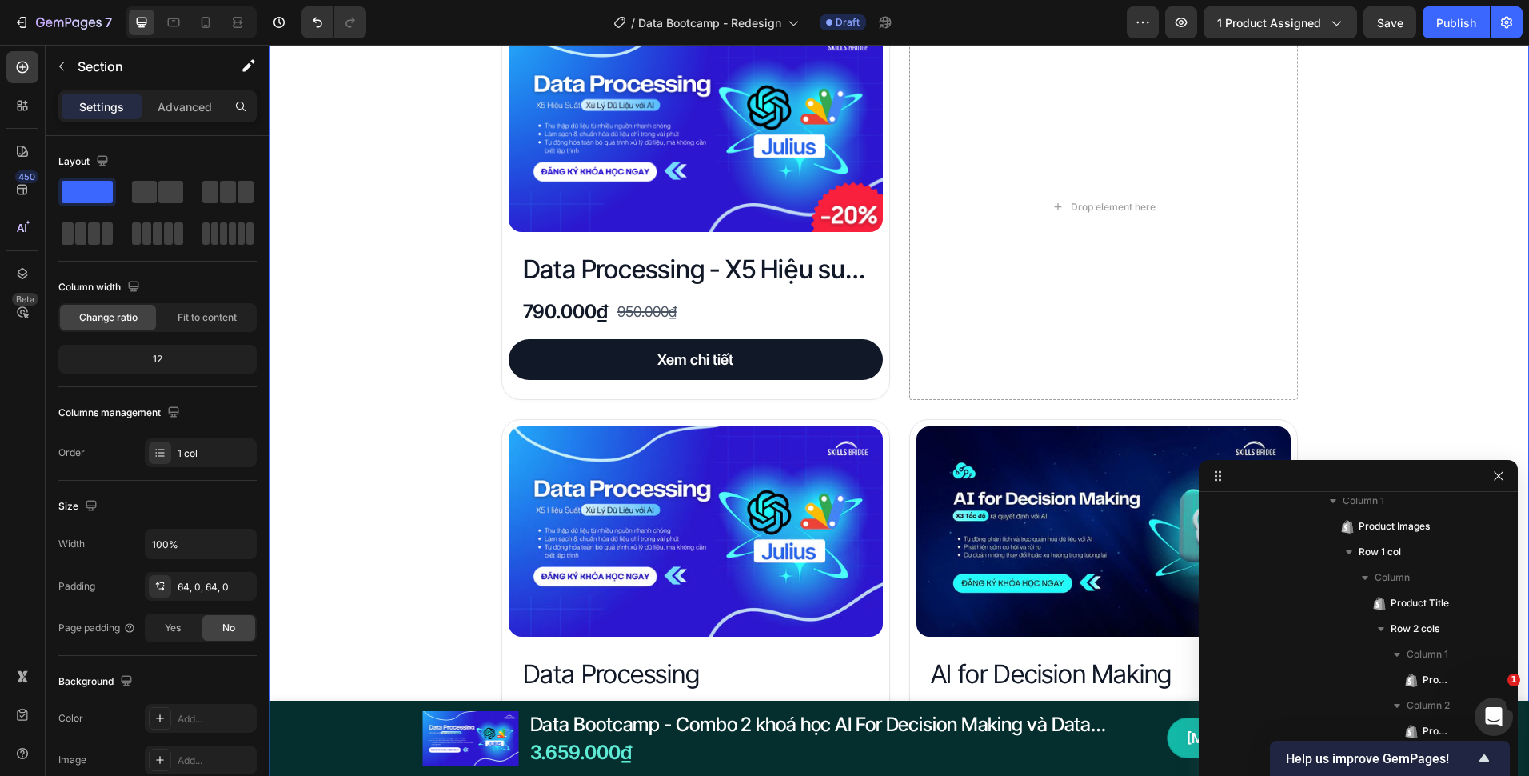
scroll to position [62, 0]
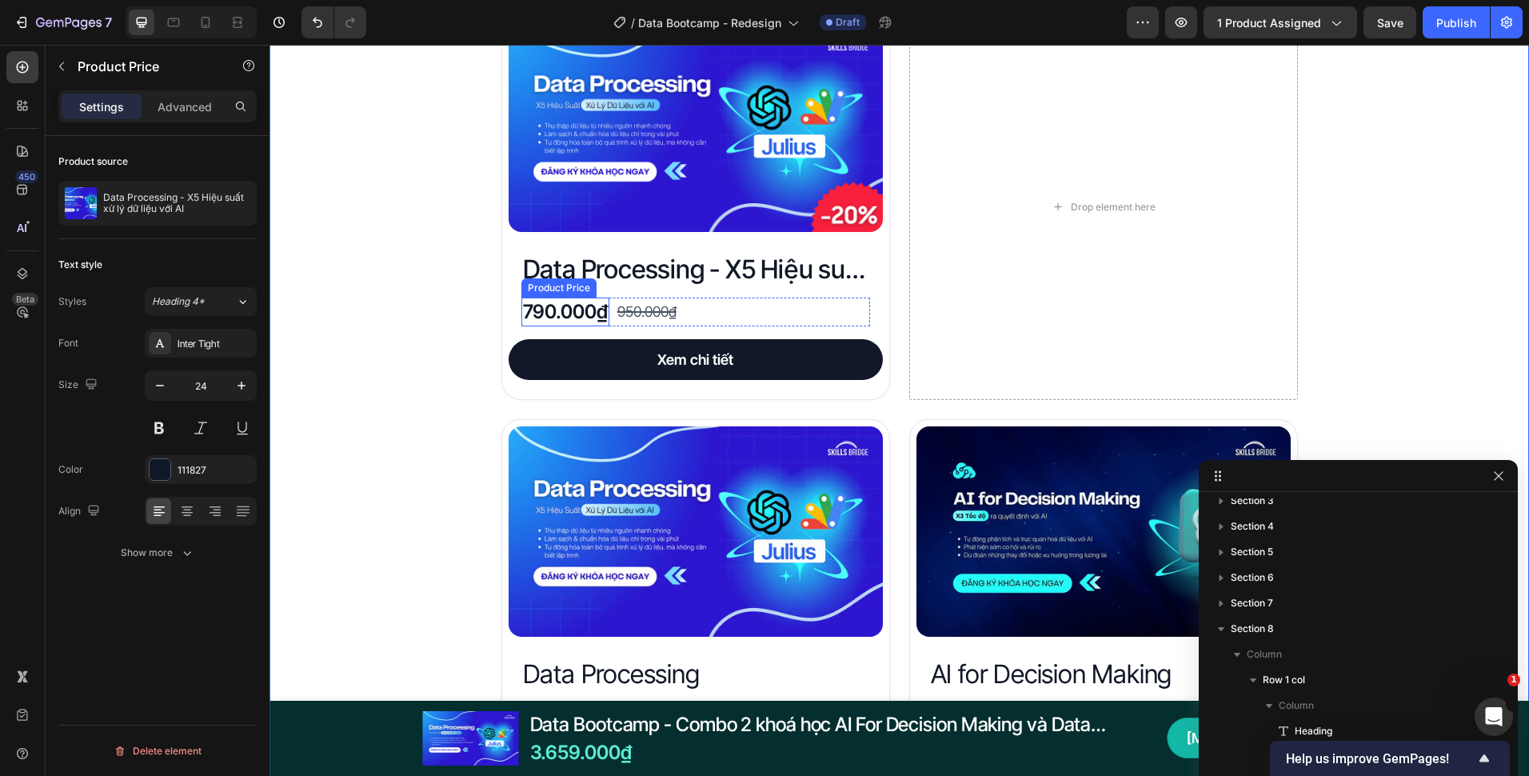
click at [575, 311] on div "790.000₫" at bounding box center [566, 312] width 88 height 29
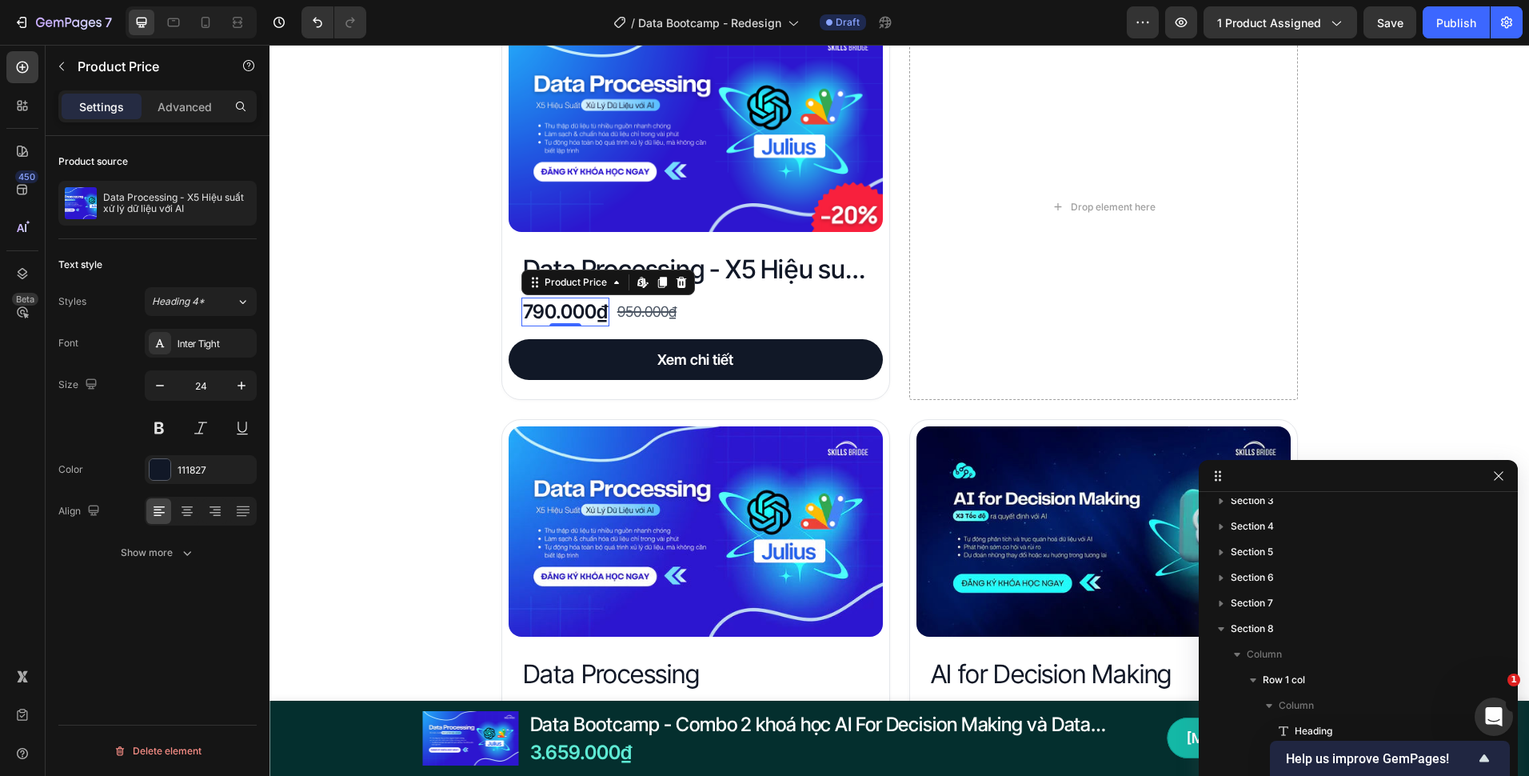
scroll to position [446, 0]
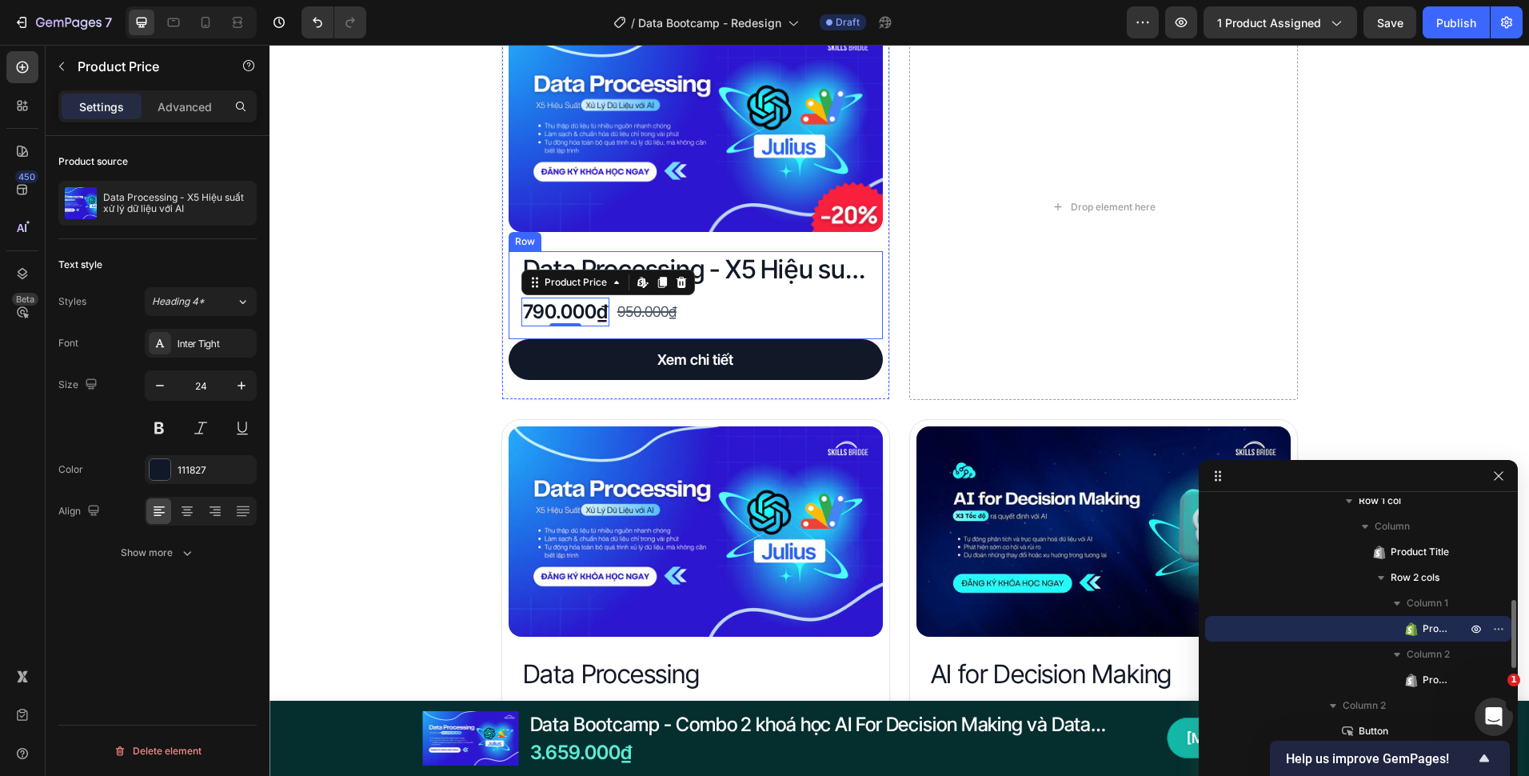
click at [787, 278] on h2 "Data Processing - X5 Hiệu suất xử lý dữ liệu với AI" at bounding box center [696, 269] width 349 height 37
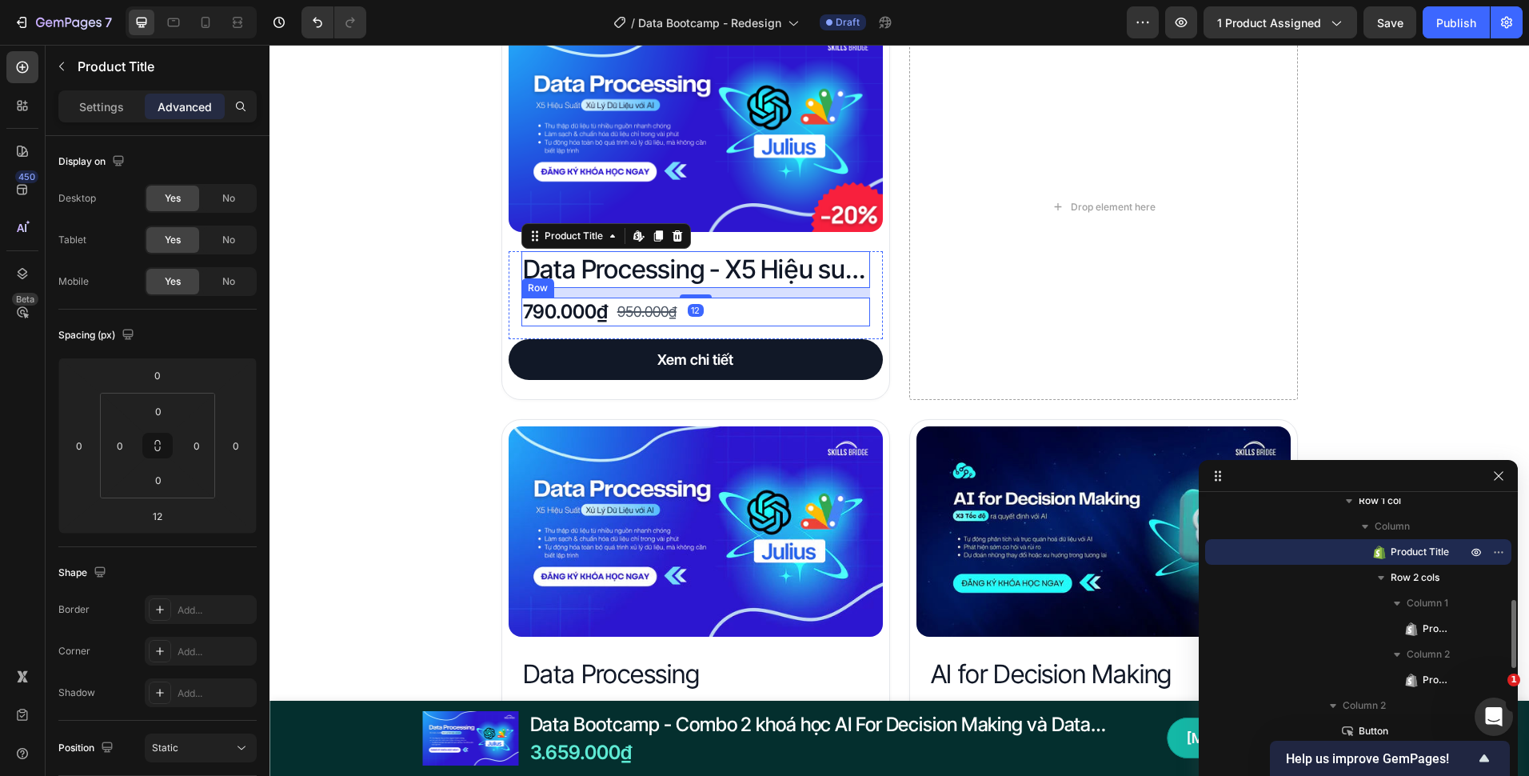
click at [771, 303] on div "790.000₫ Product Price Product Price 950.000₫ Product Price Product Price Row" at bounding box center [696, 312] width 349 height 29
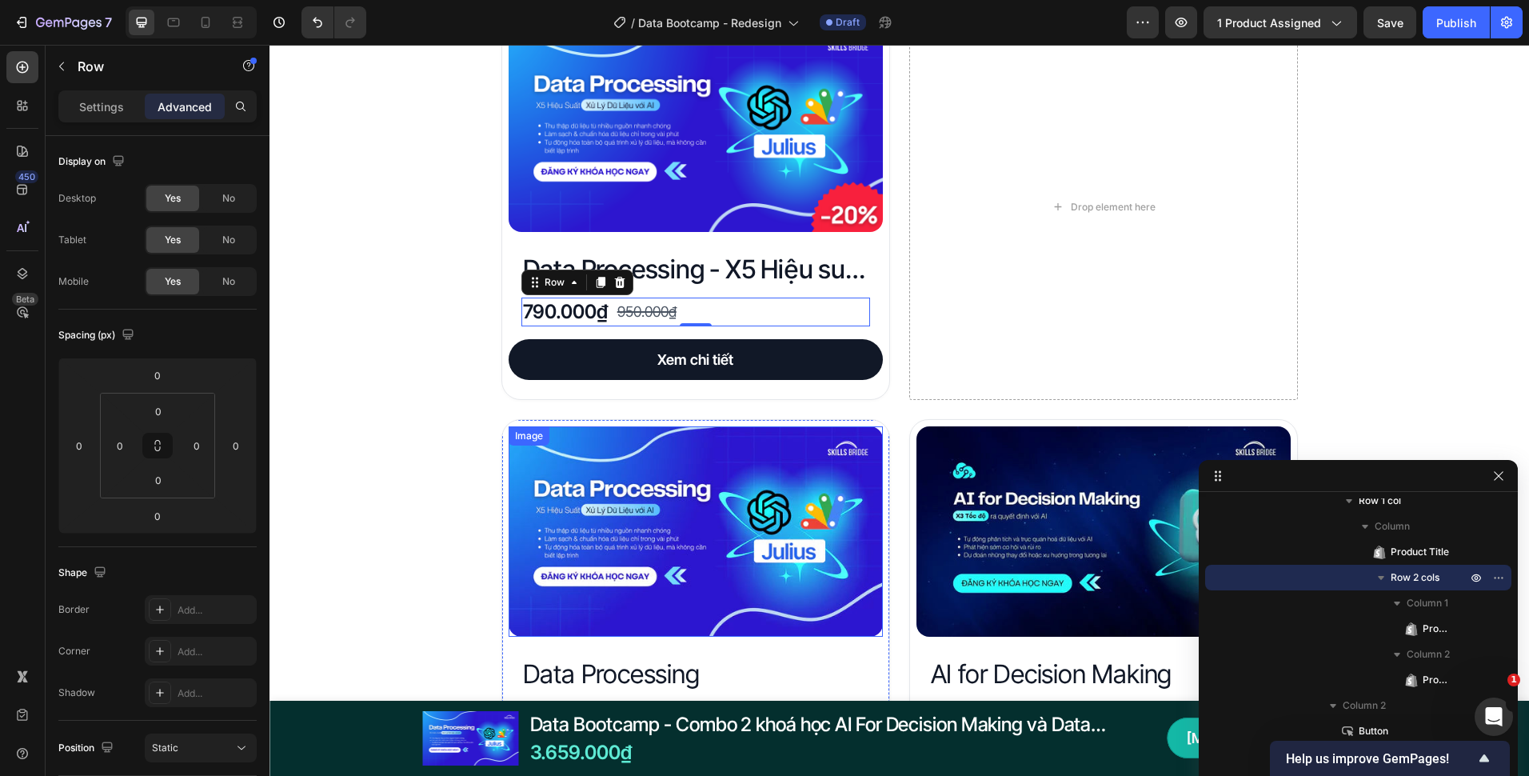
click at [461, 374] on div "Đây là những gì bạn nhận được với Data Bootcamp Heading Product Images Data Pro…" at bounding box center [900, 786] width 1260 height 1676
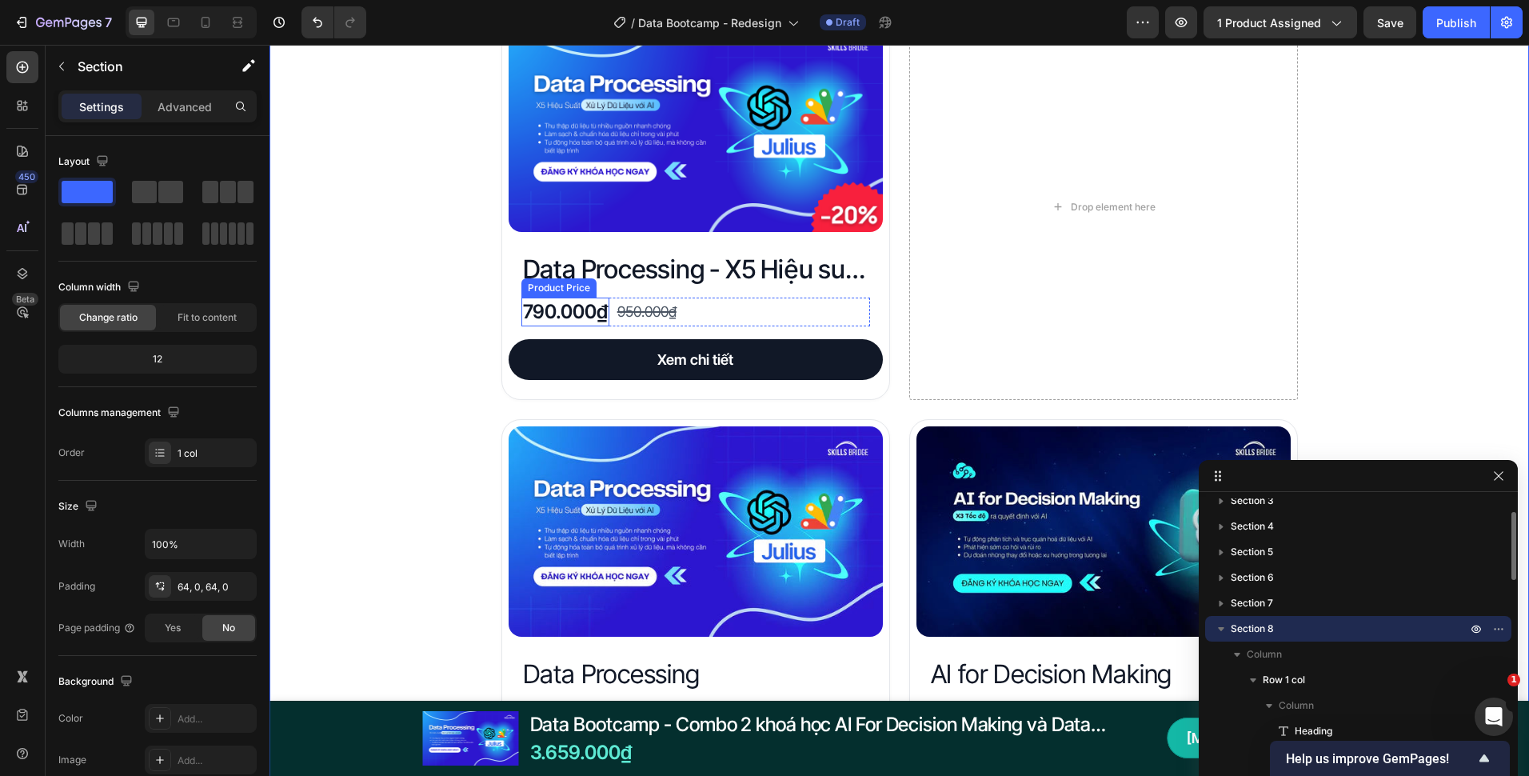
click at [714, 296] on div "Data Processing - X5 Hiệu suất xử lý dữ liệu với AI Product Title 790.000₫ Prod…" at bounding box center [696, 288] width 349 height 75
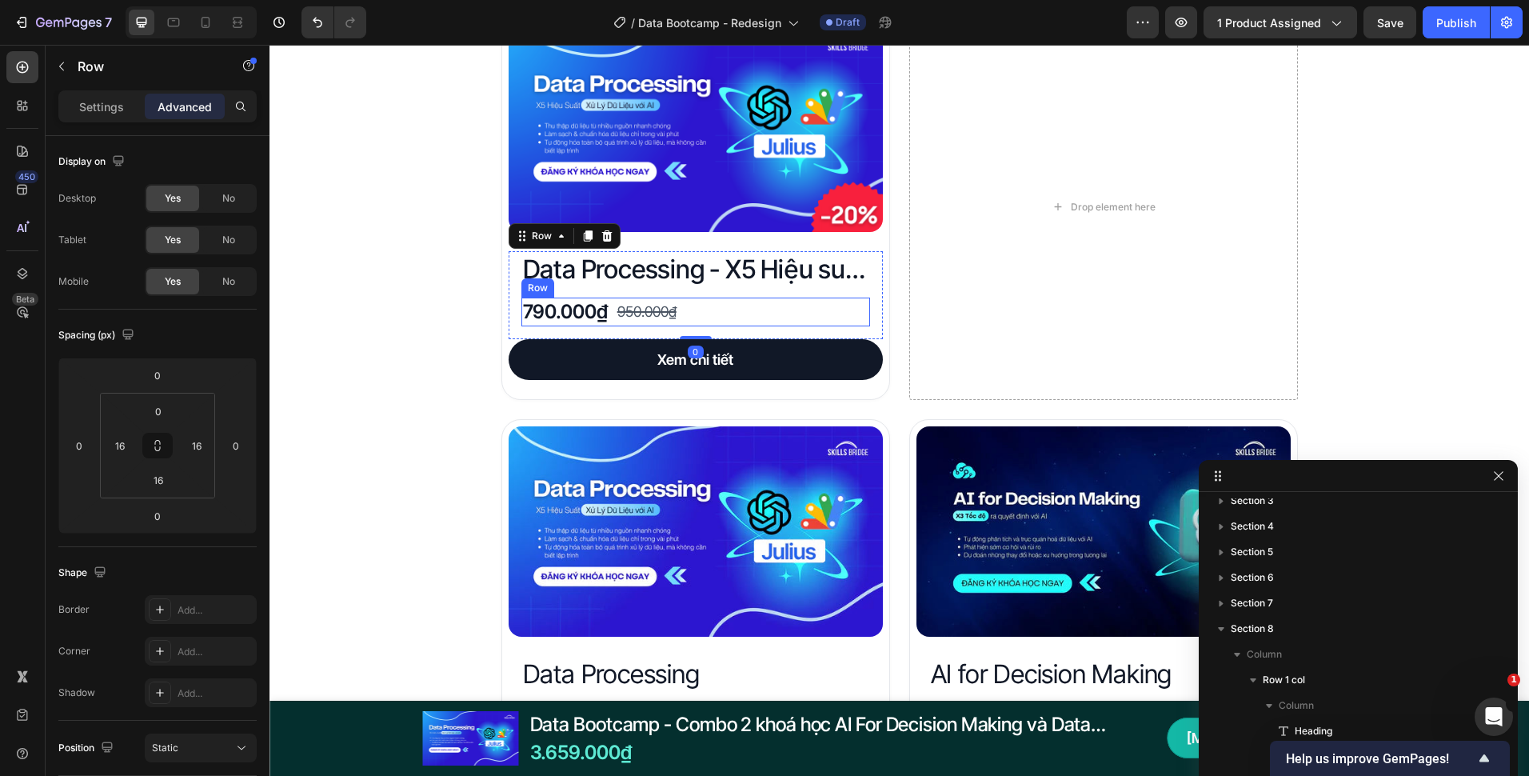
scroll to position [318, 0]
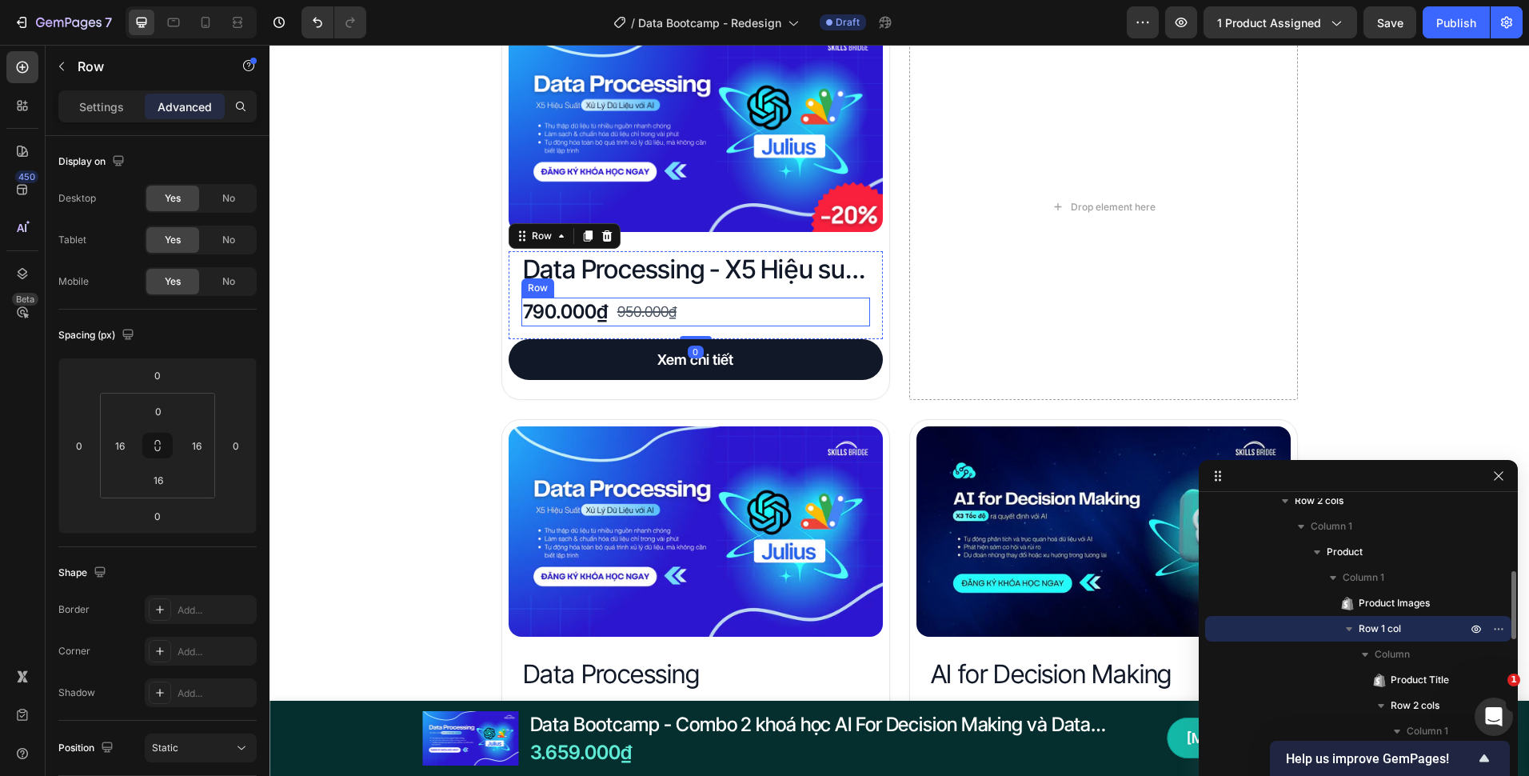
click at [716, 312] on div "790.000₫ Product Price Product Price 950.000₫ Product Price Product Price Row" at bounding box center [696, 312] width 349 height 29
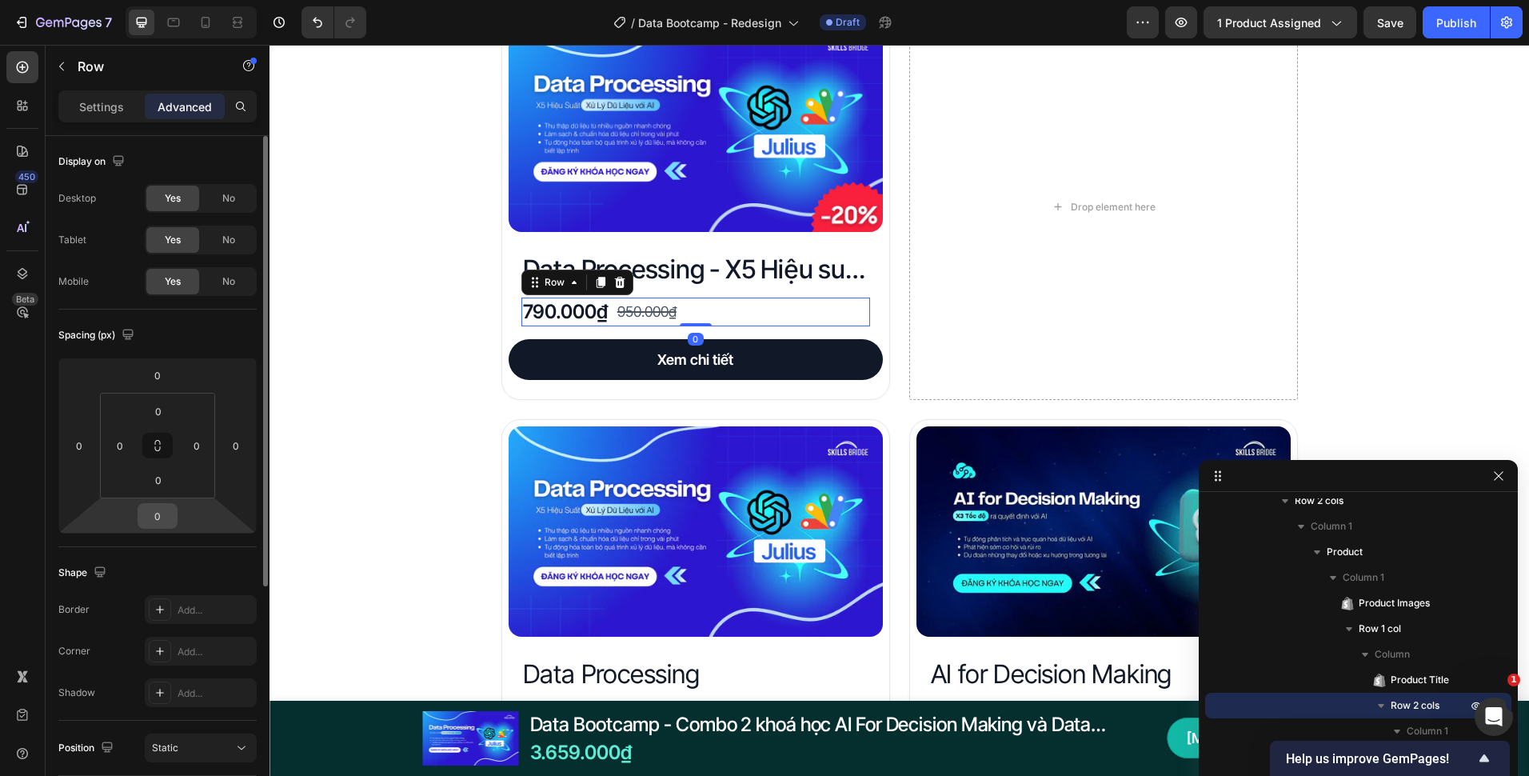
click at [166, 522] on input "0" at bounding box center [158, 516] width 32 height 24
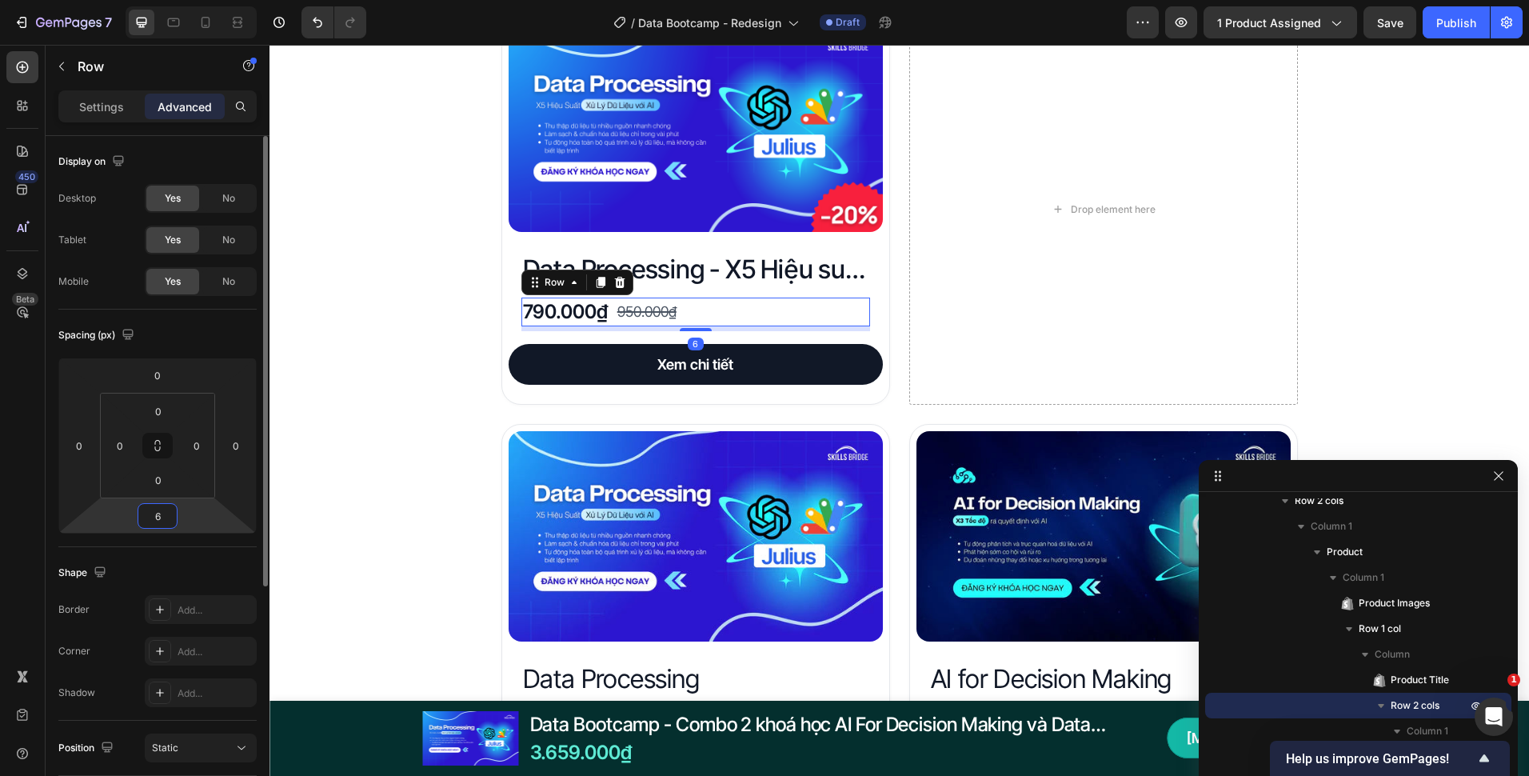
click at [166, 520] on input "6" at bounding box center [158, 516] width 32 height 24
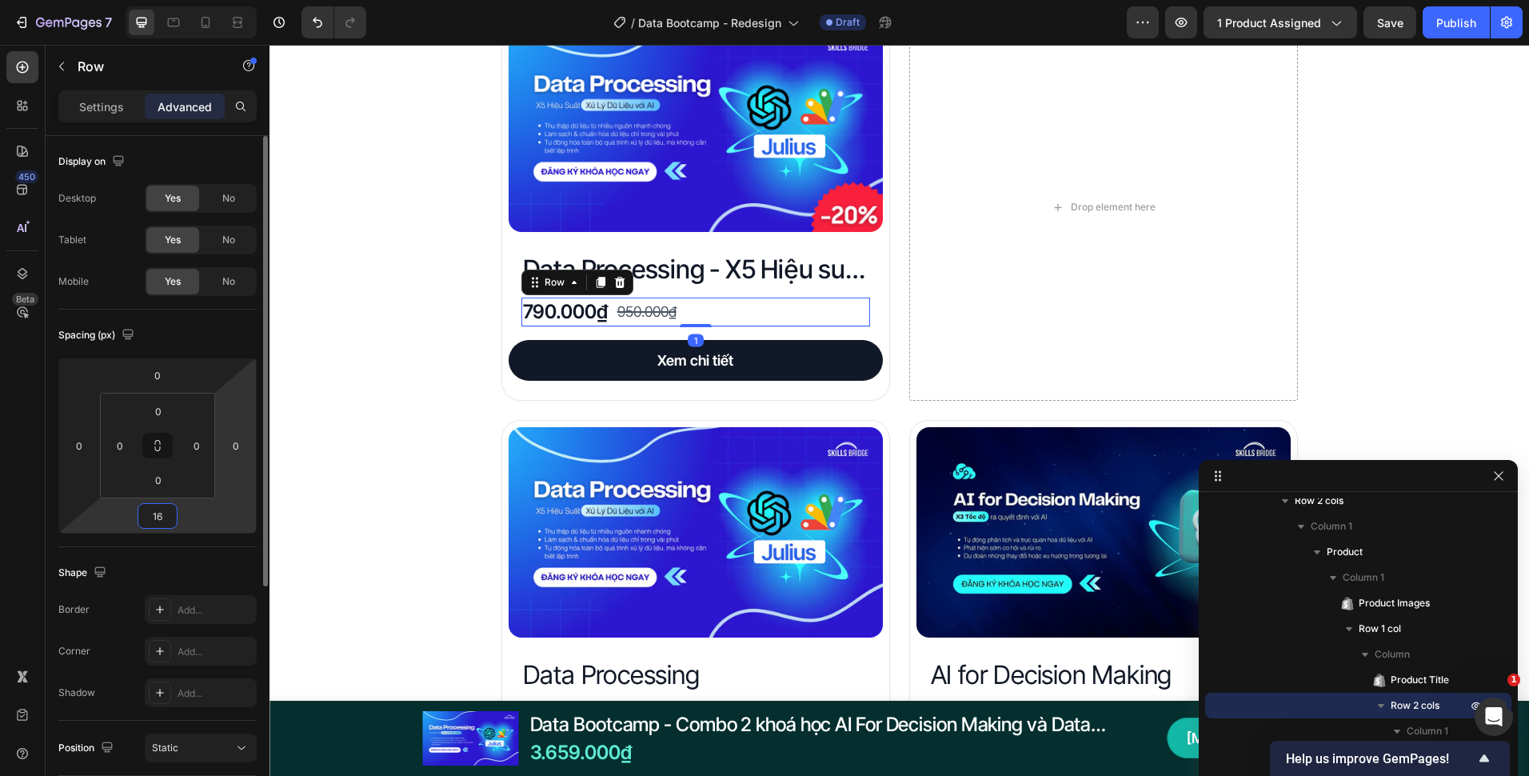
type input "16"
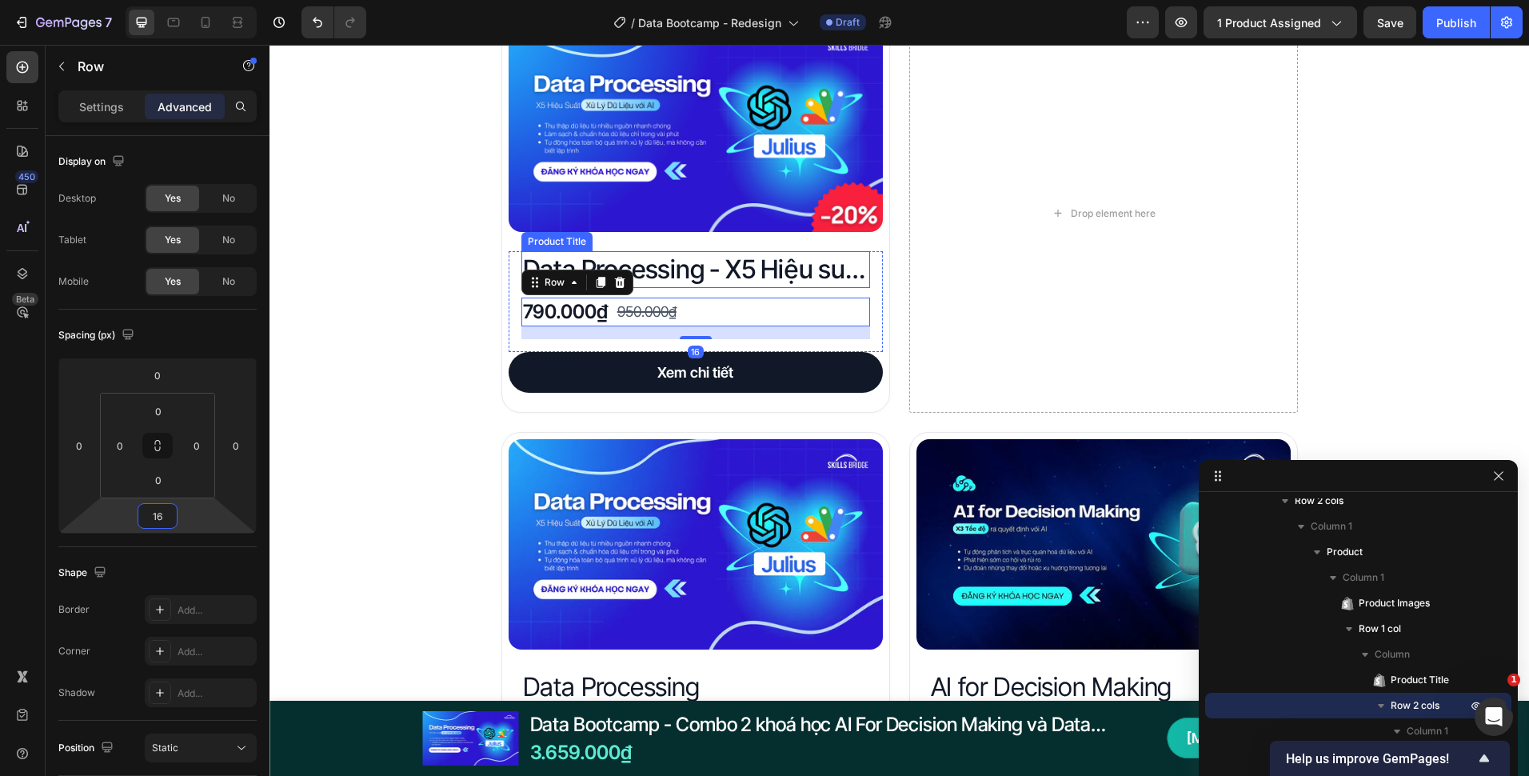
click at [837, 284] on h2 "Data Processing - X5 Hiệu suất xử lý dữ liệu với AI" at bounding box center [696, 269] width 349 height 37
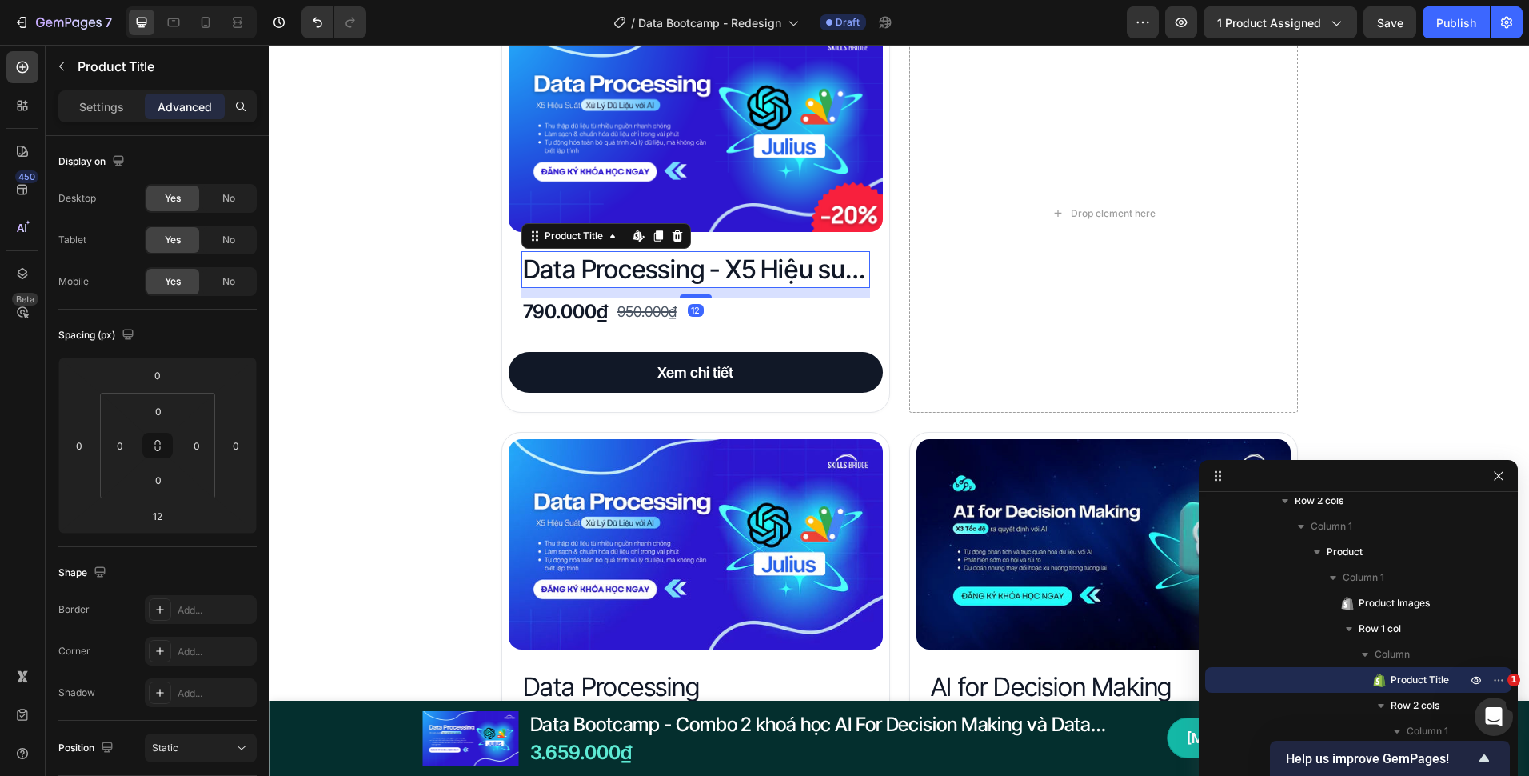
click at [785, 319] on div "790.000₫ Product Price Product Price 950.000₫ Product Price Product Price Row" at bounding box center [696, 312] width 349 height 29
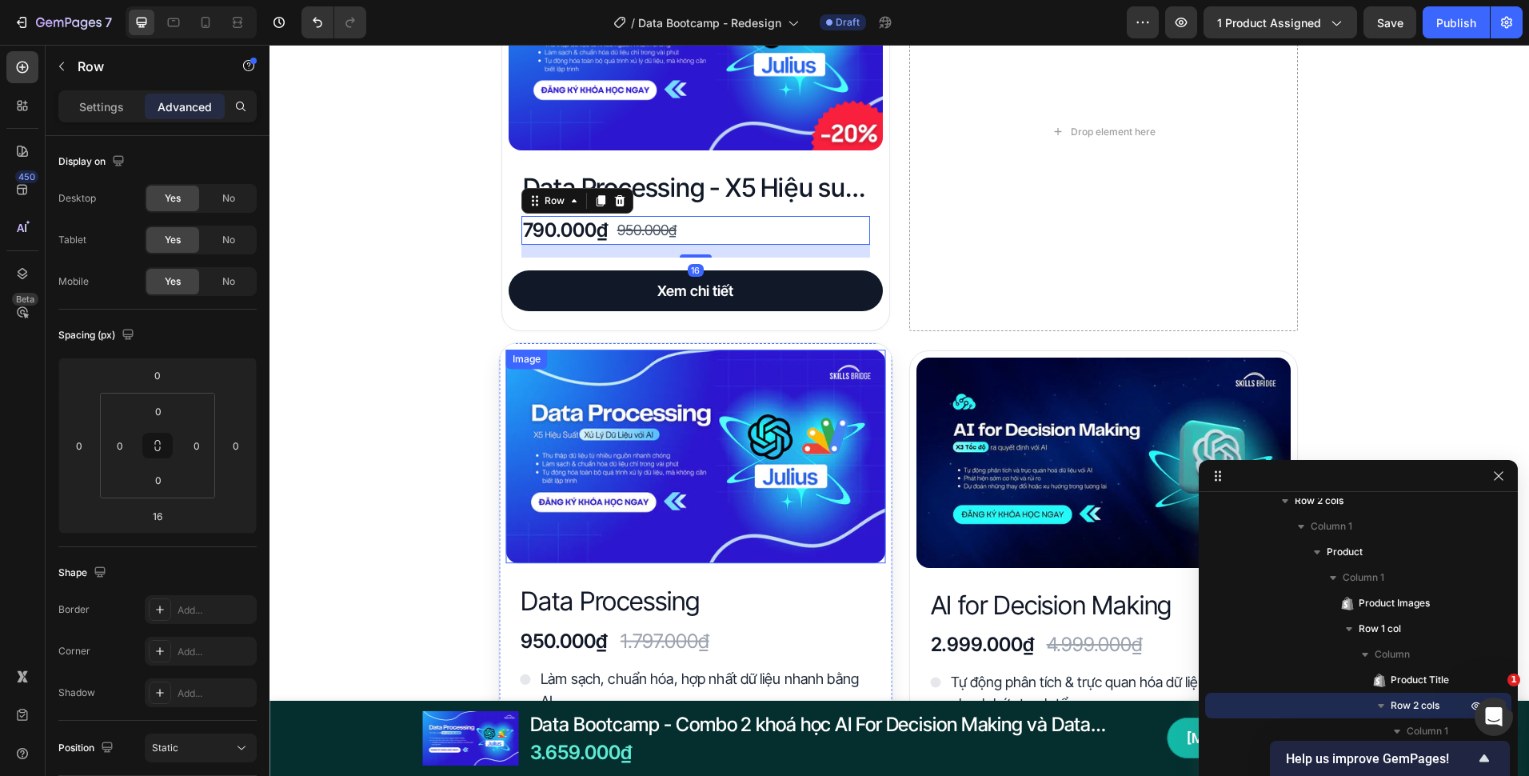
scroll to position [2992, 0]
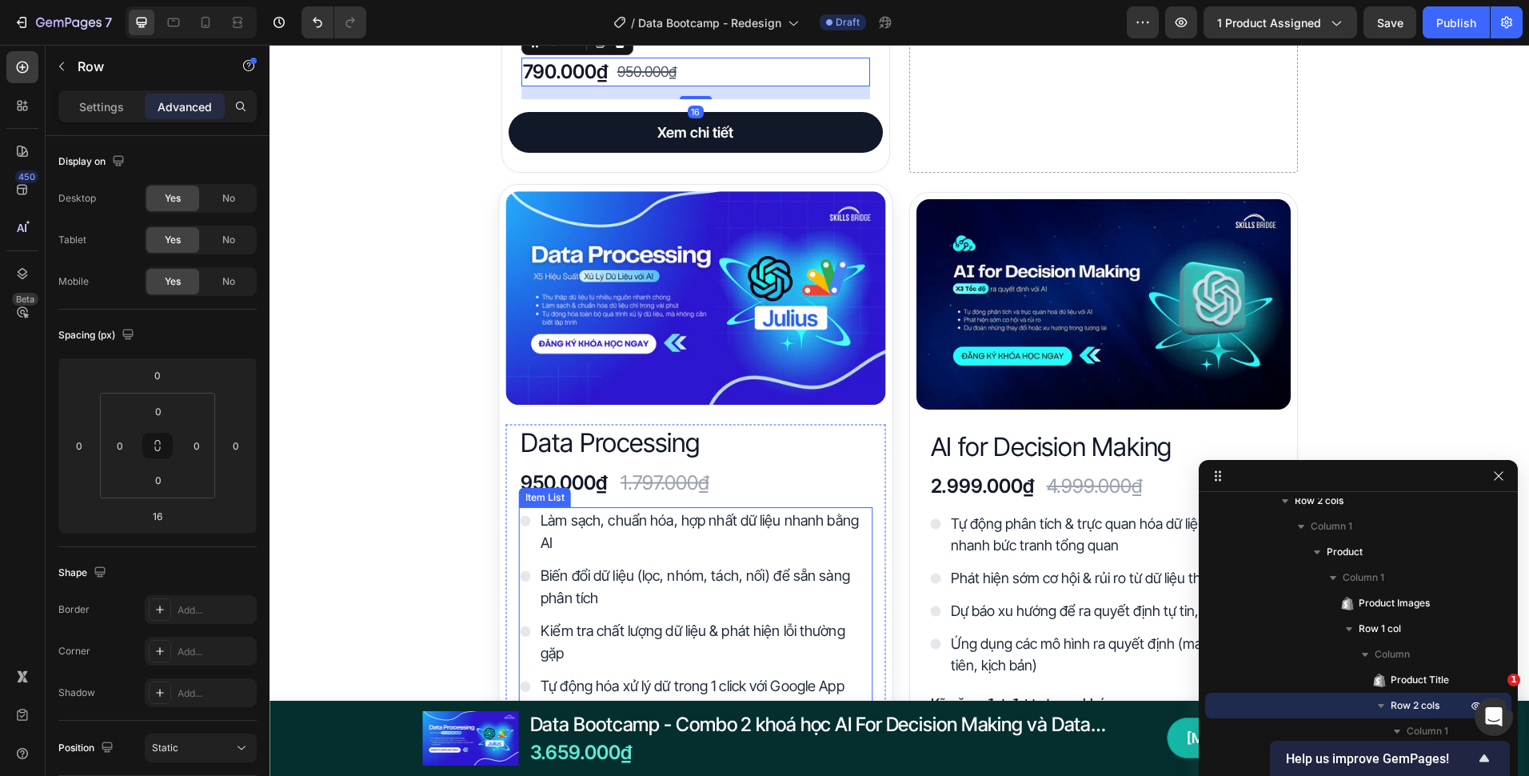
click at [525, 557] on div "Làm sạch, chuẩn hóa, hợp nhất dữ liệu nhanh bằng AI Biến đổi dữ liệu (lọc, nhóm…" at bounding box center [695, 614] width 354 height 214
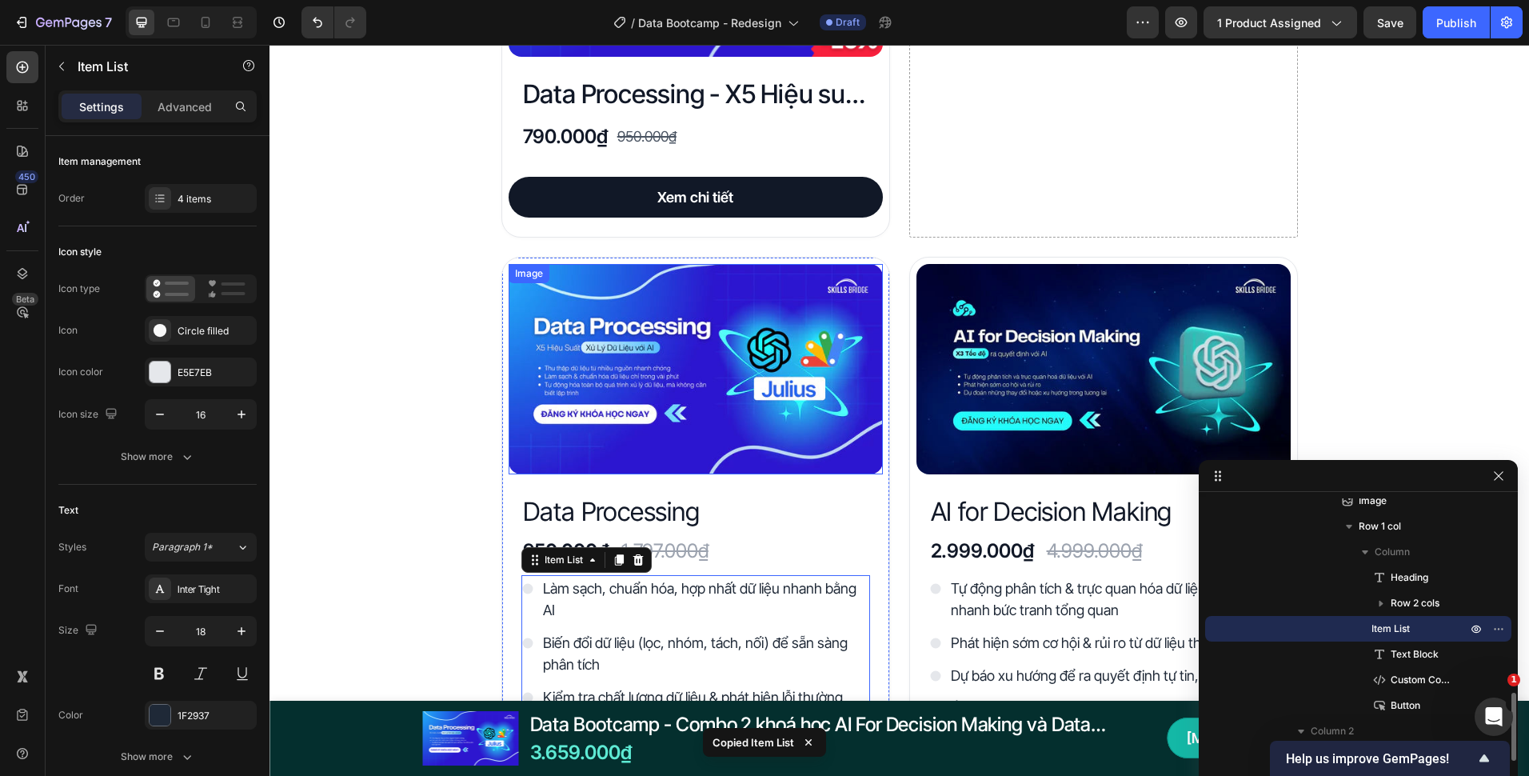
scroll to position [2752, 0]
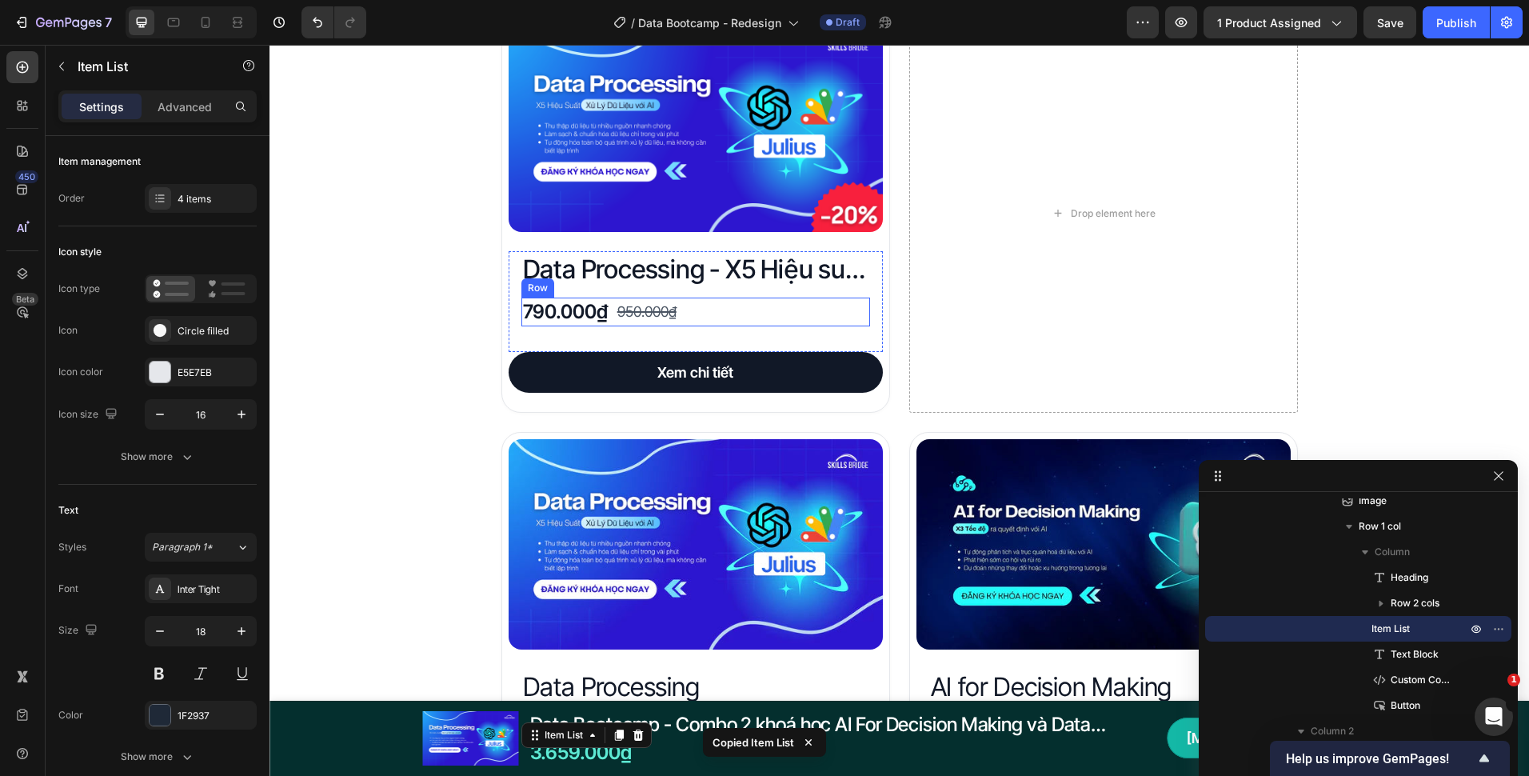
click at [725, 313] on div "790.000₫ Product Price Product Price 950.000₫ Product Price Product Price Row" at bounding box center [696, 312] width 349 height 29
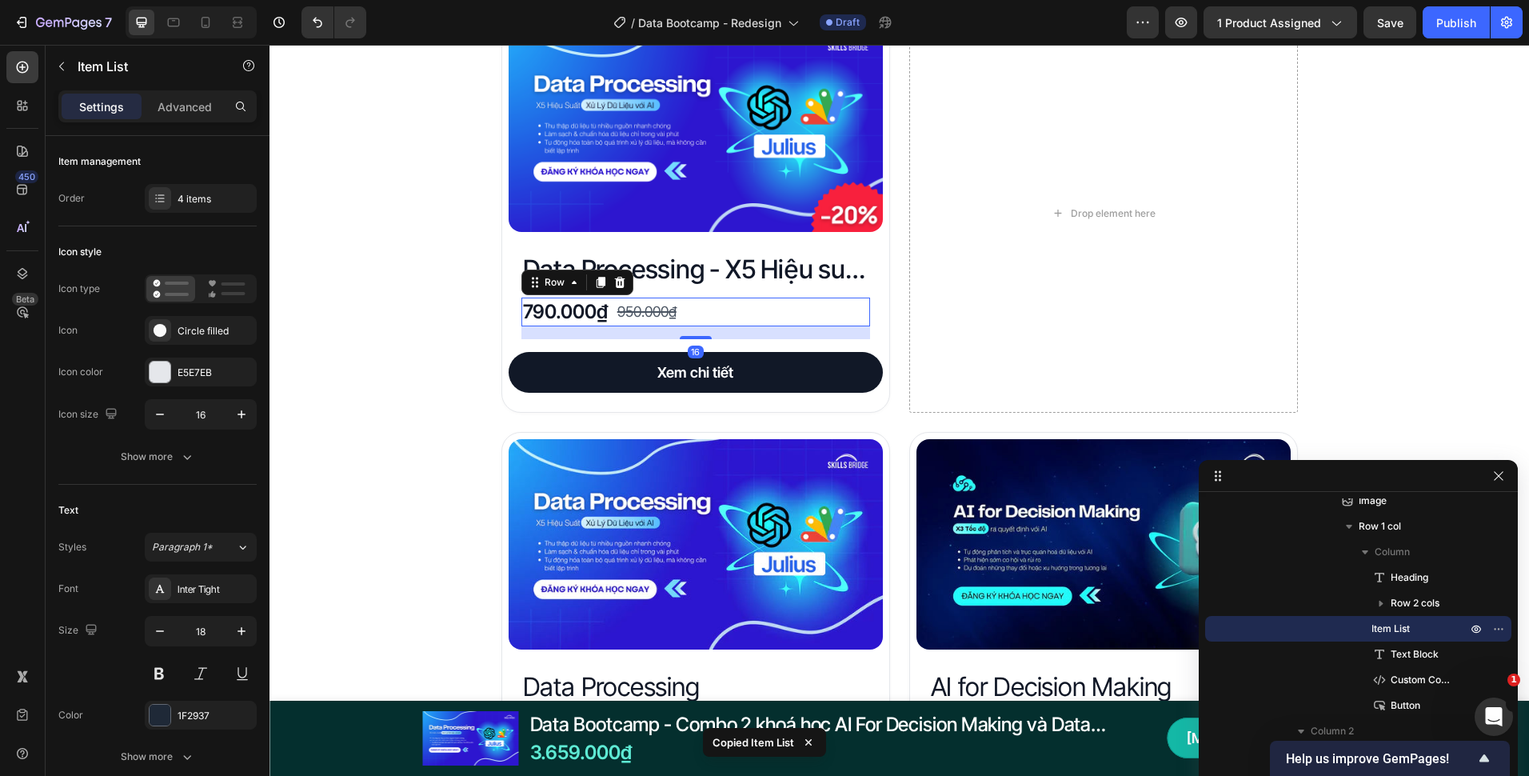
scroll to position [394, 0]
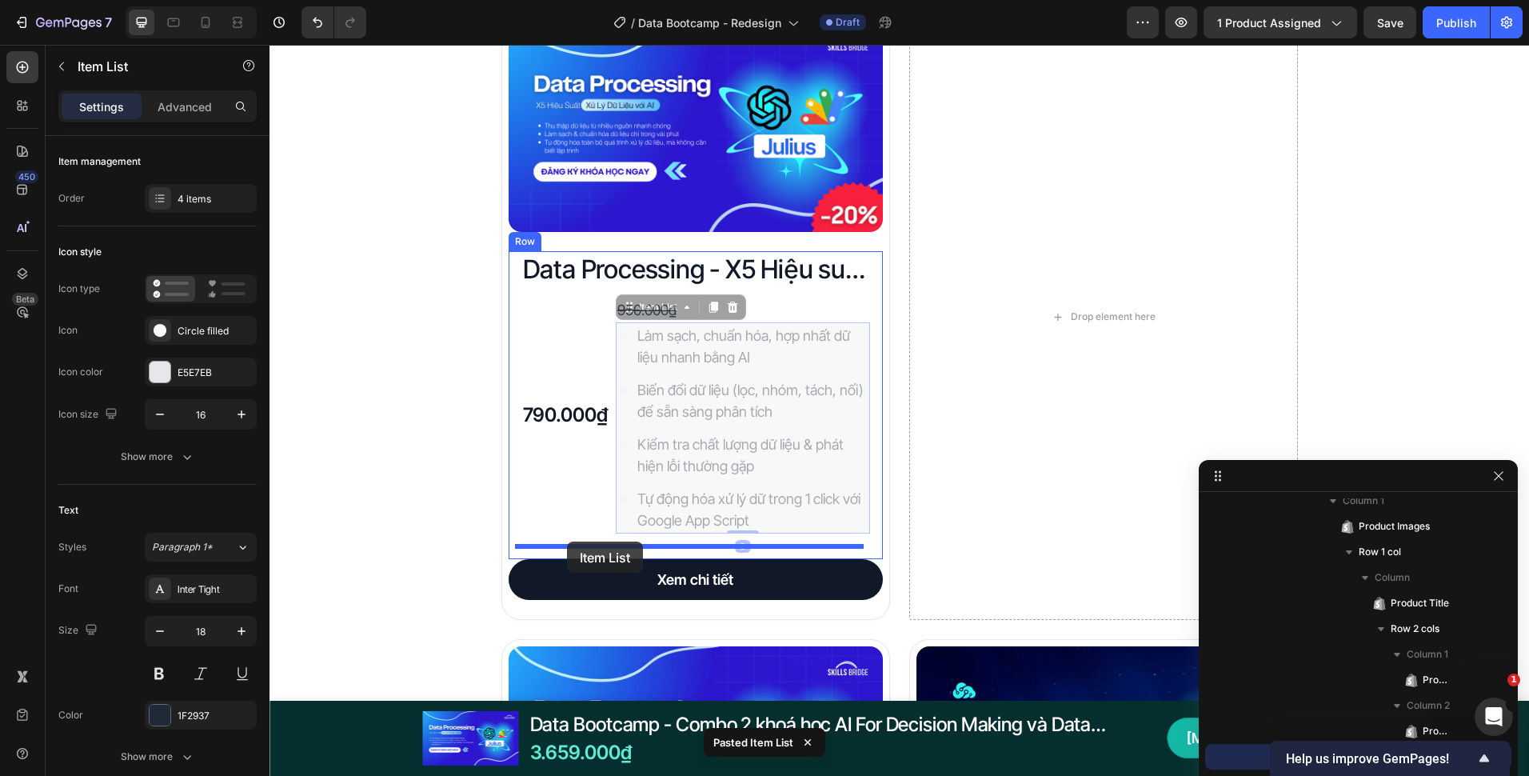
drag, startPoint x: 619, startPoint y: 310, endPoint x: 567, endPoint y: 542, distance: 236.9
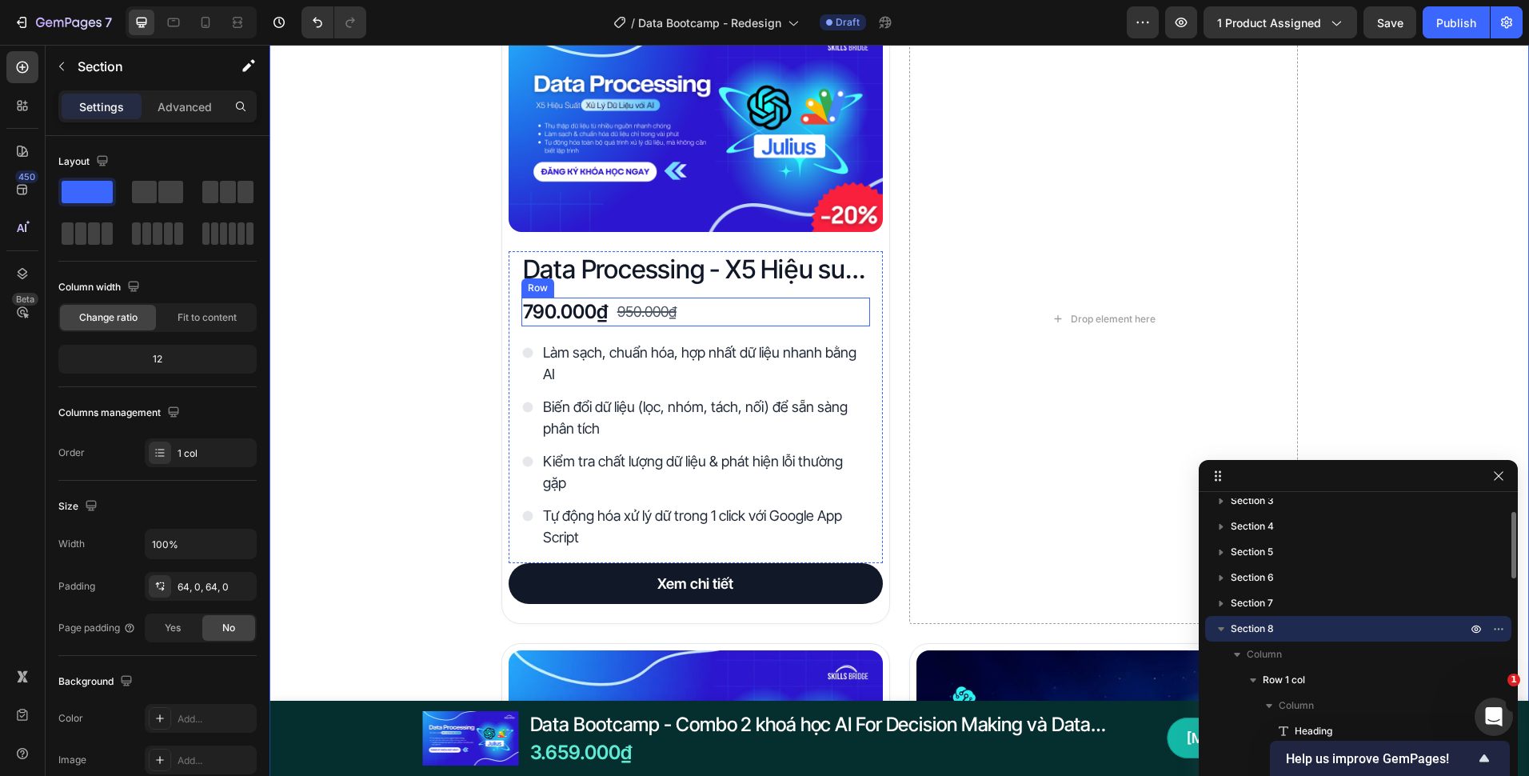
click at [724, 320] on div "790.000₫ Product Price Product Price 950.000₫ Product Price Product Price Row" at bounding box center [696, 312] width 349 height 29
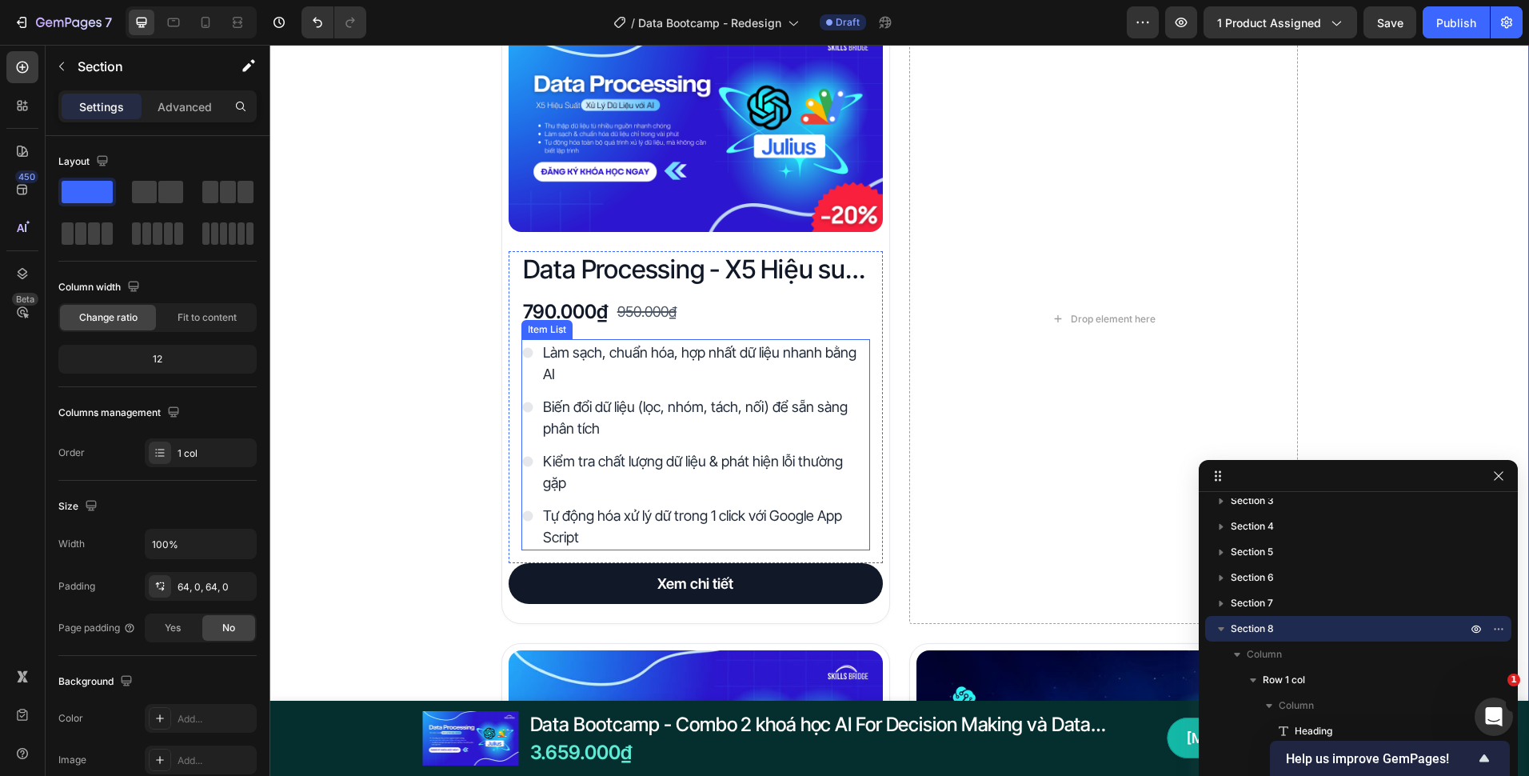
click at [541, 390] on div "Làm sạch, chuẩn hóa, hợp nhất dữ liệu nhanh bằng AI Biến đổi dữ liệu (lọc, nhóm…" at bounding box center [696, 444] width 349 height 211
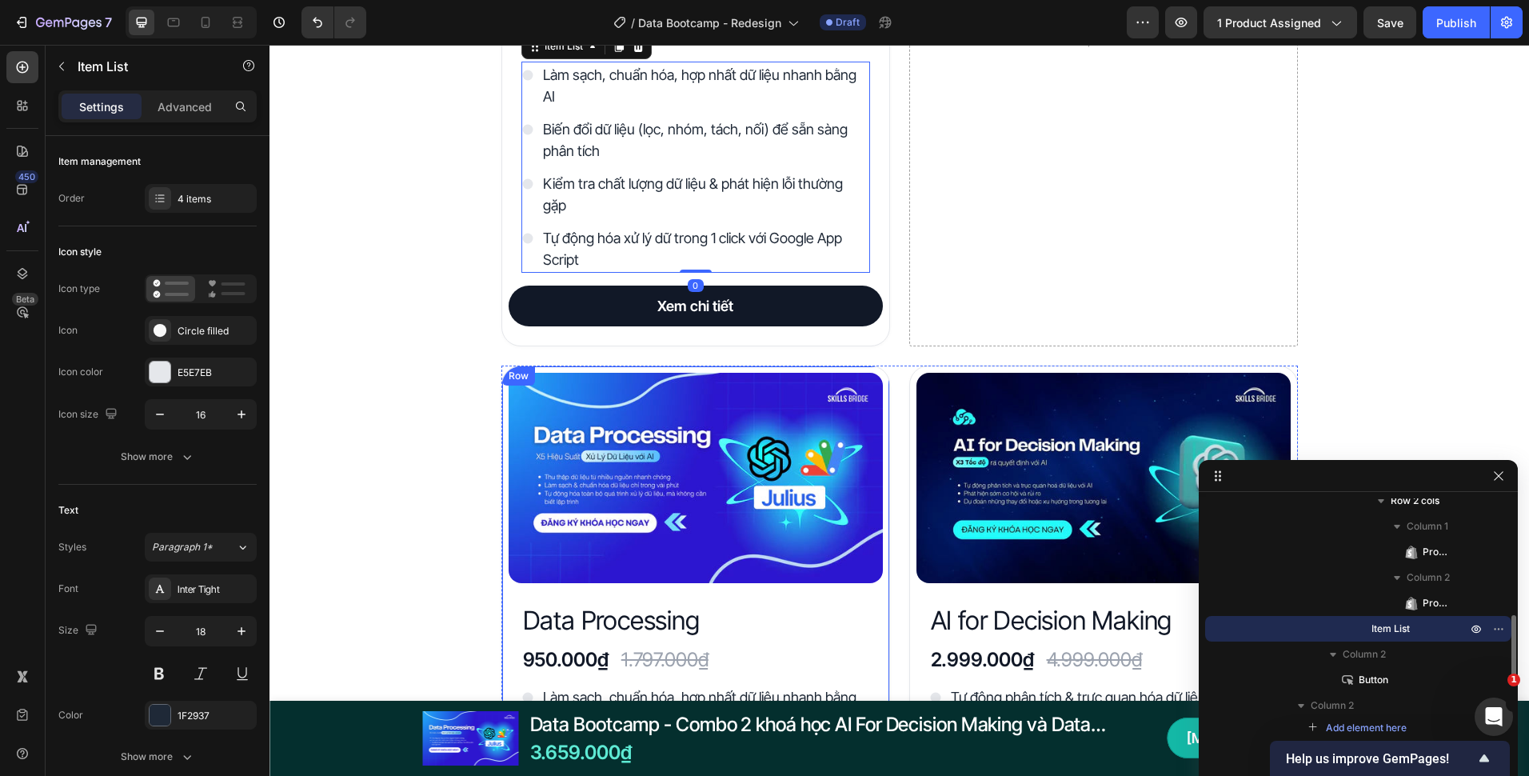
scroll to position [3072, 0]
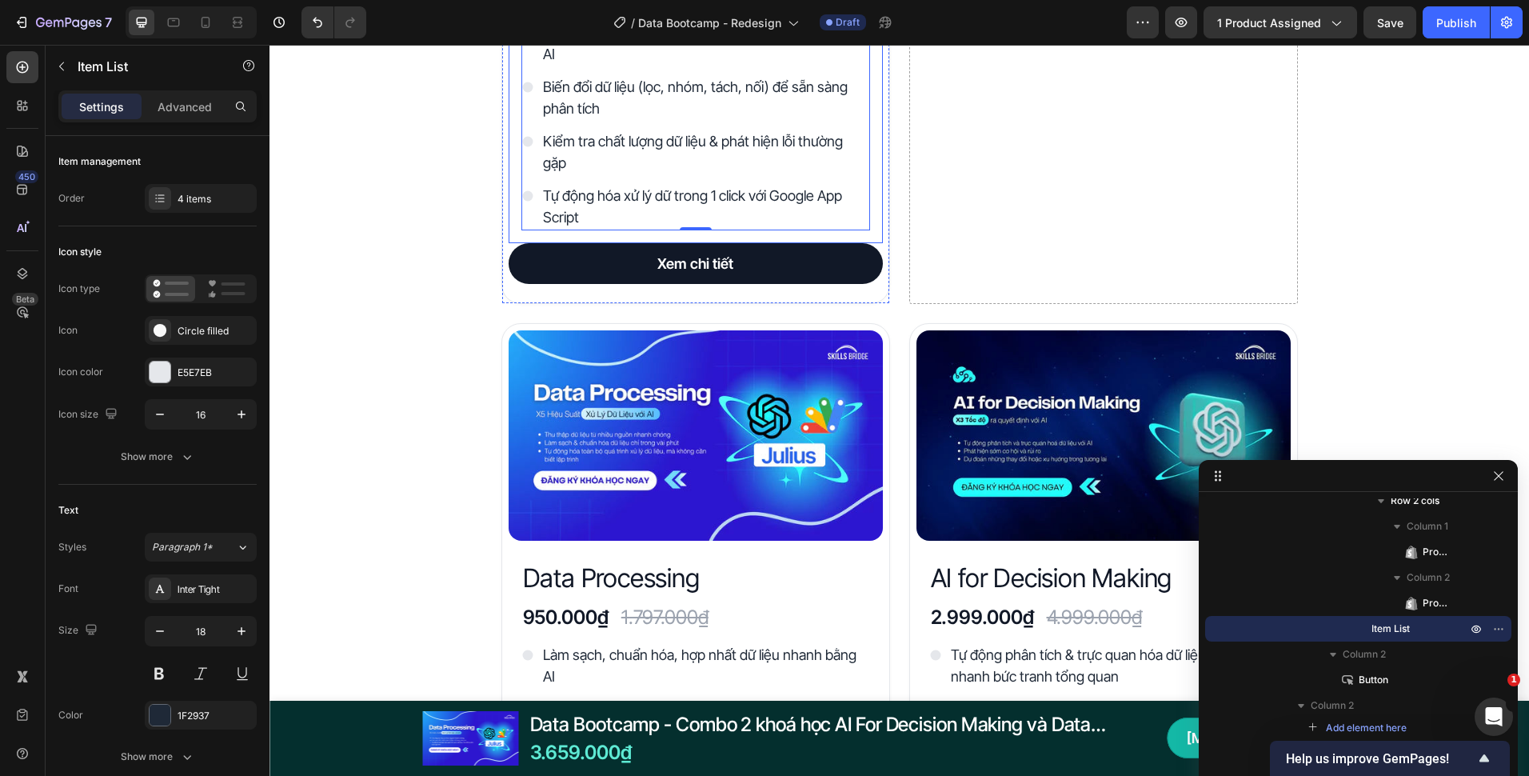
click at [612, 231] on div "Data Processing - X5 Hiệu suất xử lý dữ liệu với AI Product Title 790.000₫ Prod…" at bounding box center [696, 87] width 374 height 312
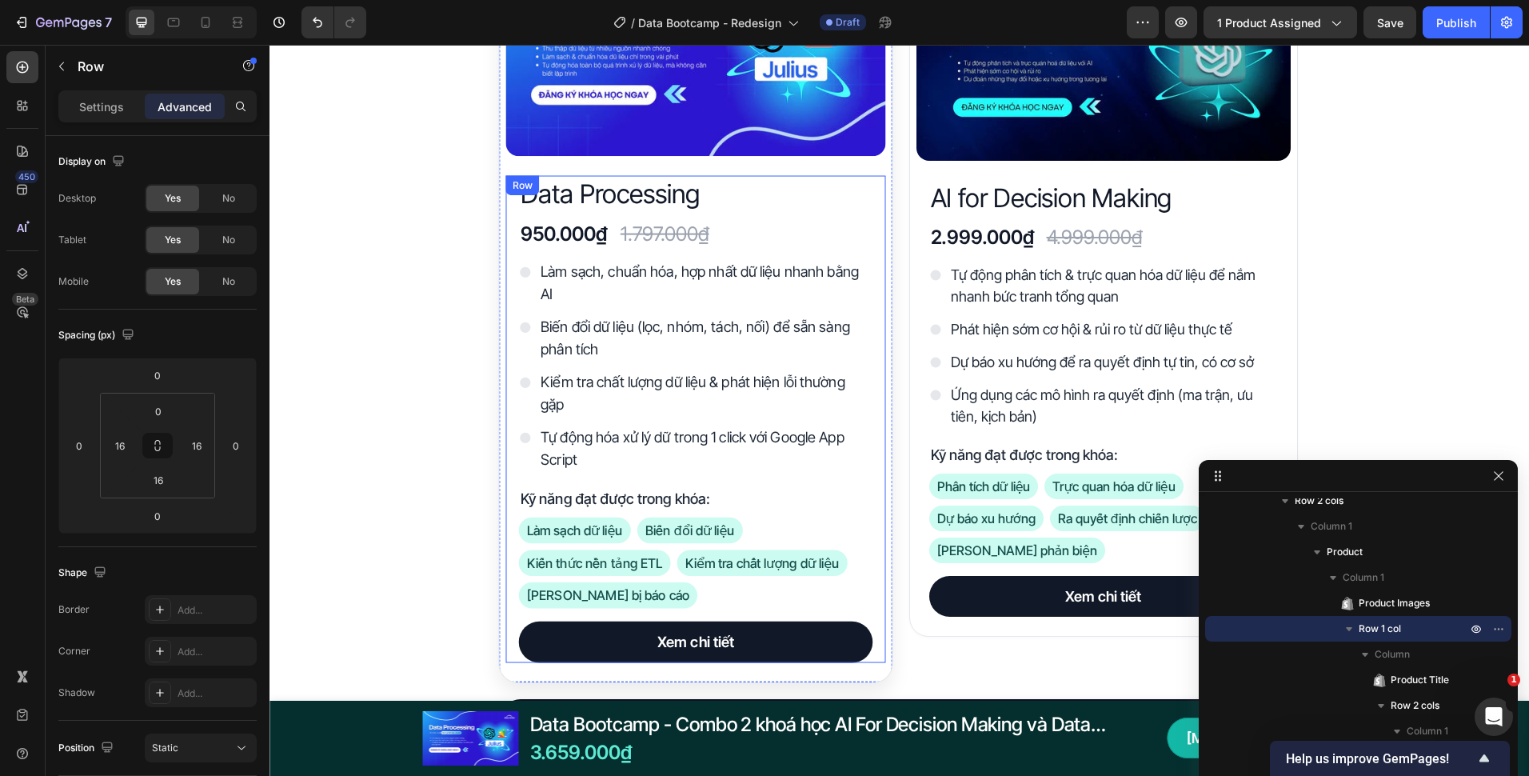
scroll to position [3552, 0]
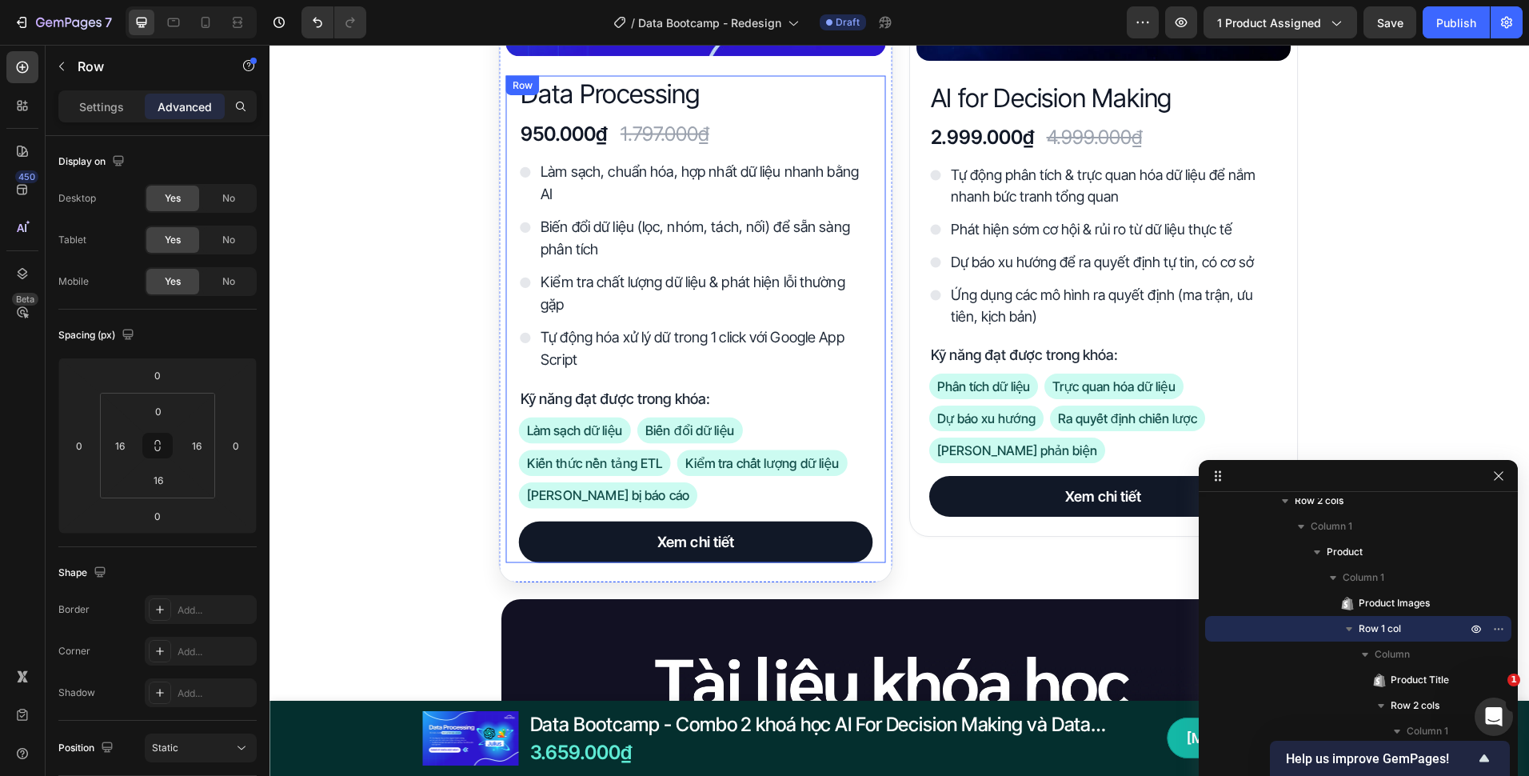
click at [665, 509] on div "Data Processing Heading 950.000₫ Heading 1.797.000₫ Heading Row Làm sạch, chuẩn…" at bounding box center [695, 319] width 354 height 487
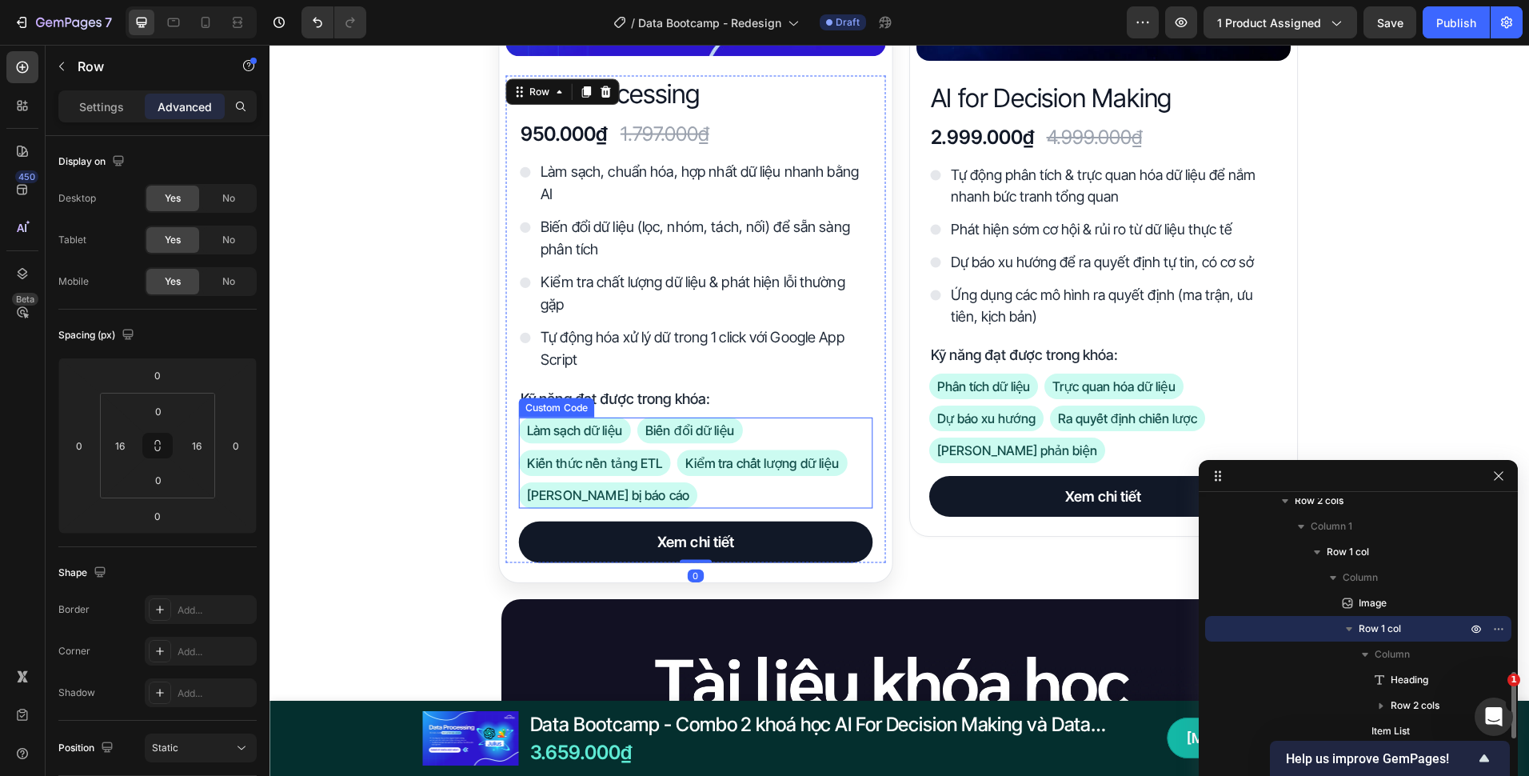
click at [669, 500] on div "Làm sạch dữ liệu Biến đổi dữ liệu Kiến thức nền tảng ETL Kiểm tra chất lượng dữ…" at bounding box center [695, 463] width 354 height 91
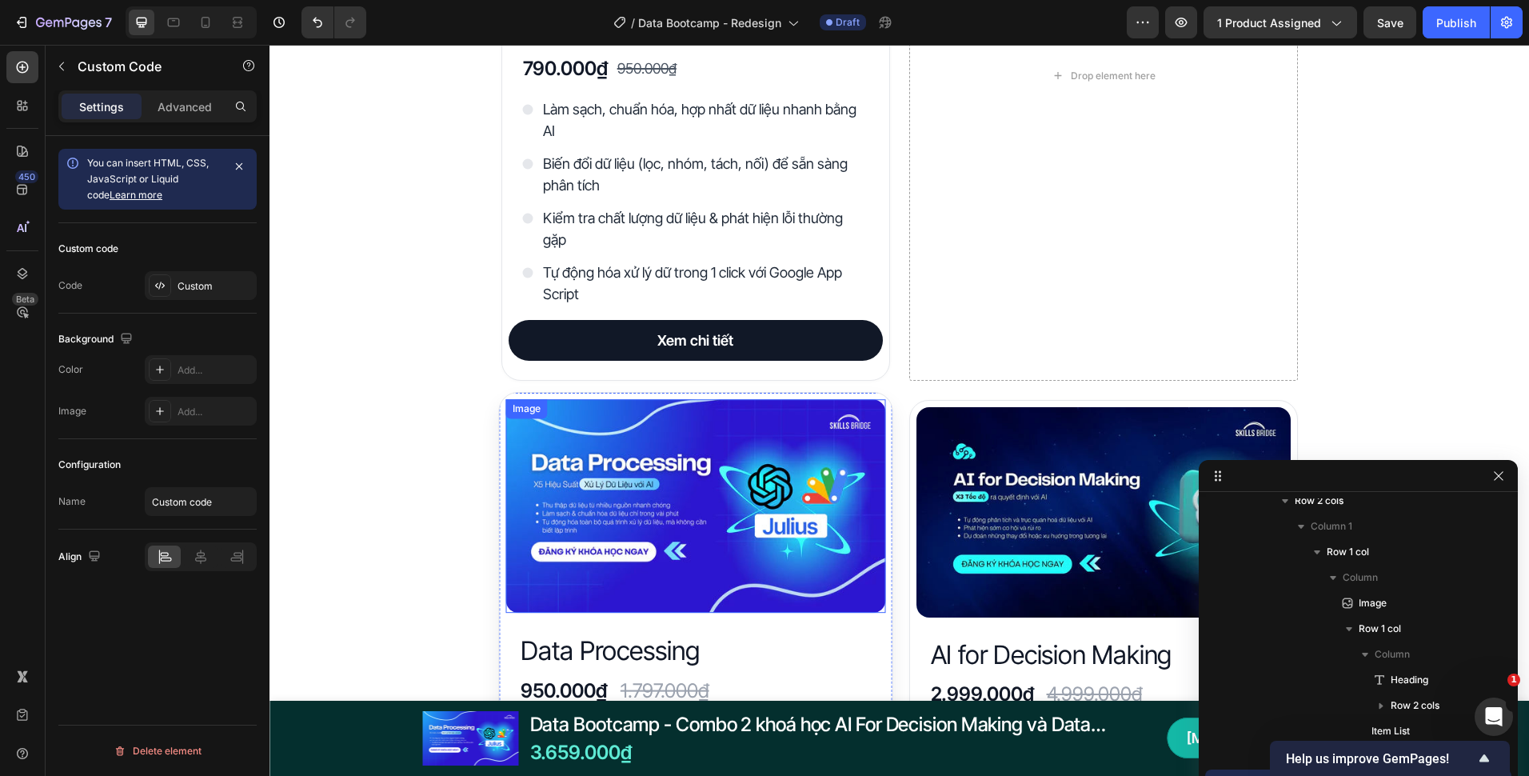
scroll to position [2992, 0]
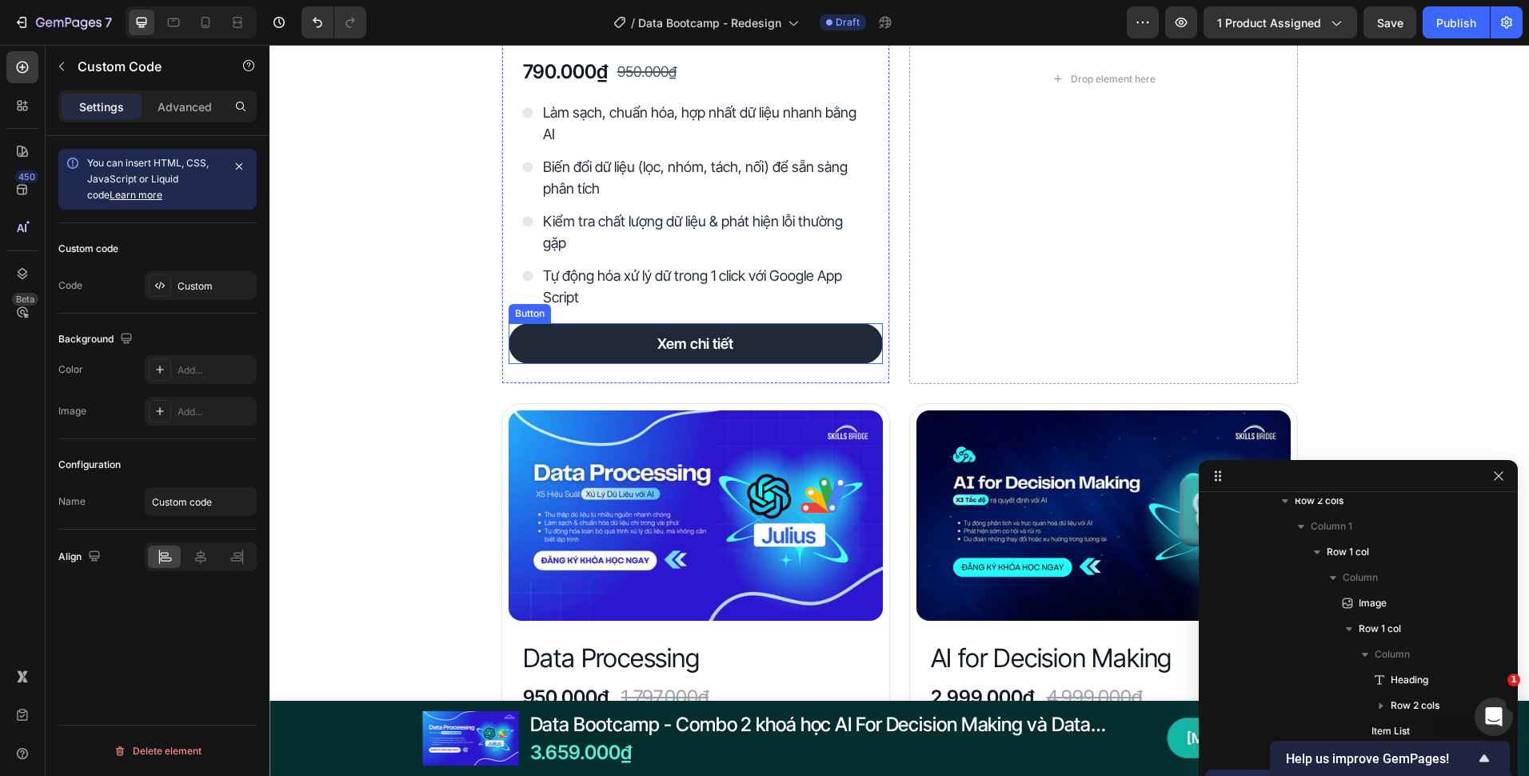
click at [570, 346] on link "Xem chi tiết" at bounding box center [696, 343] width 374 height 41
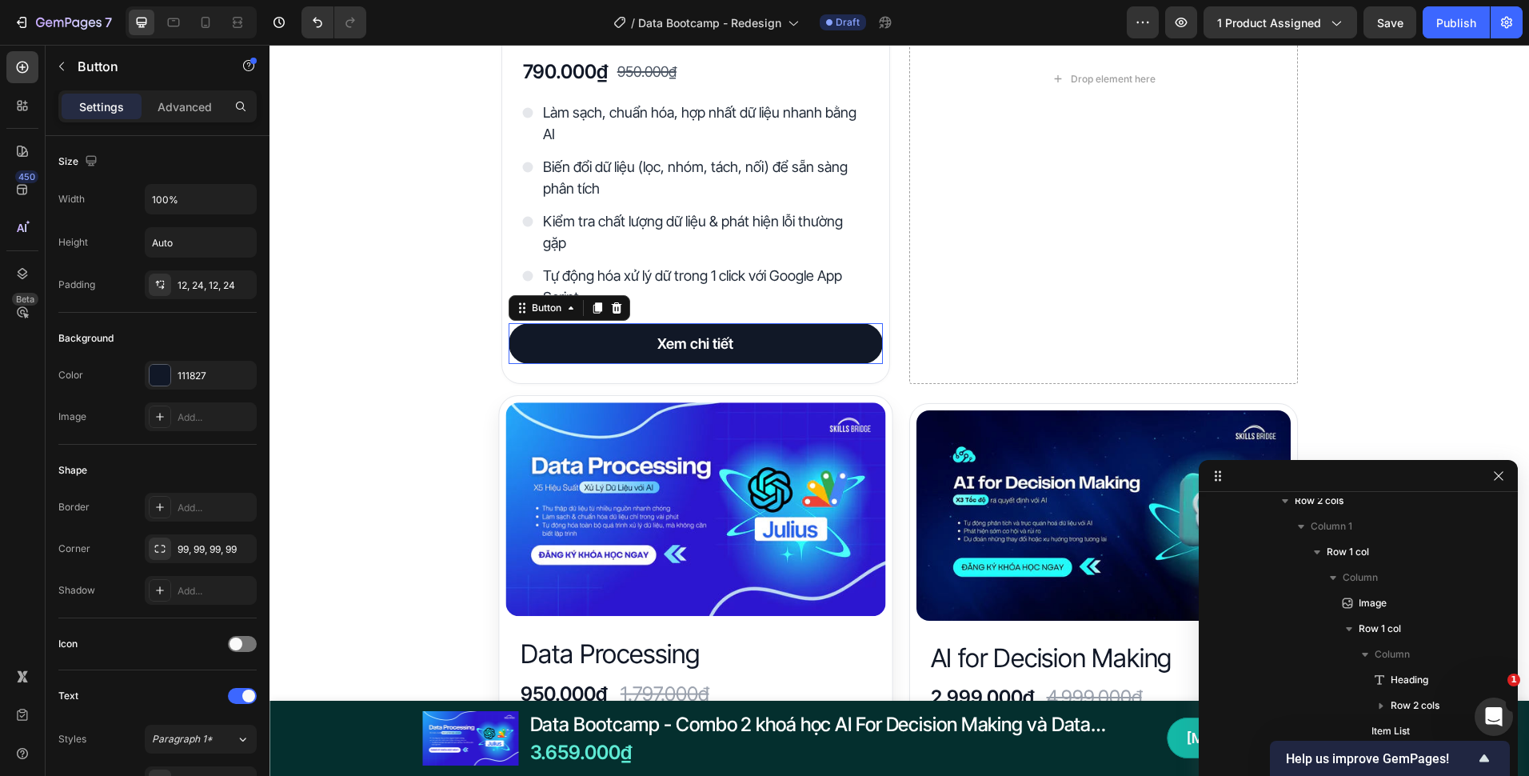
scroll to position [573, 0]
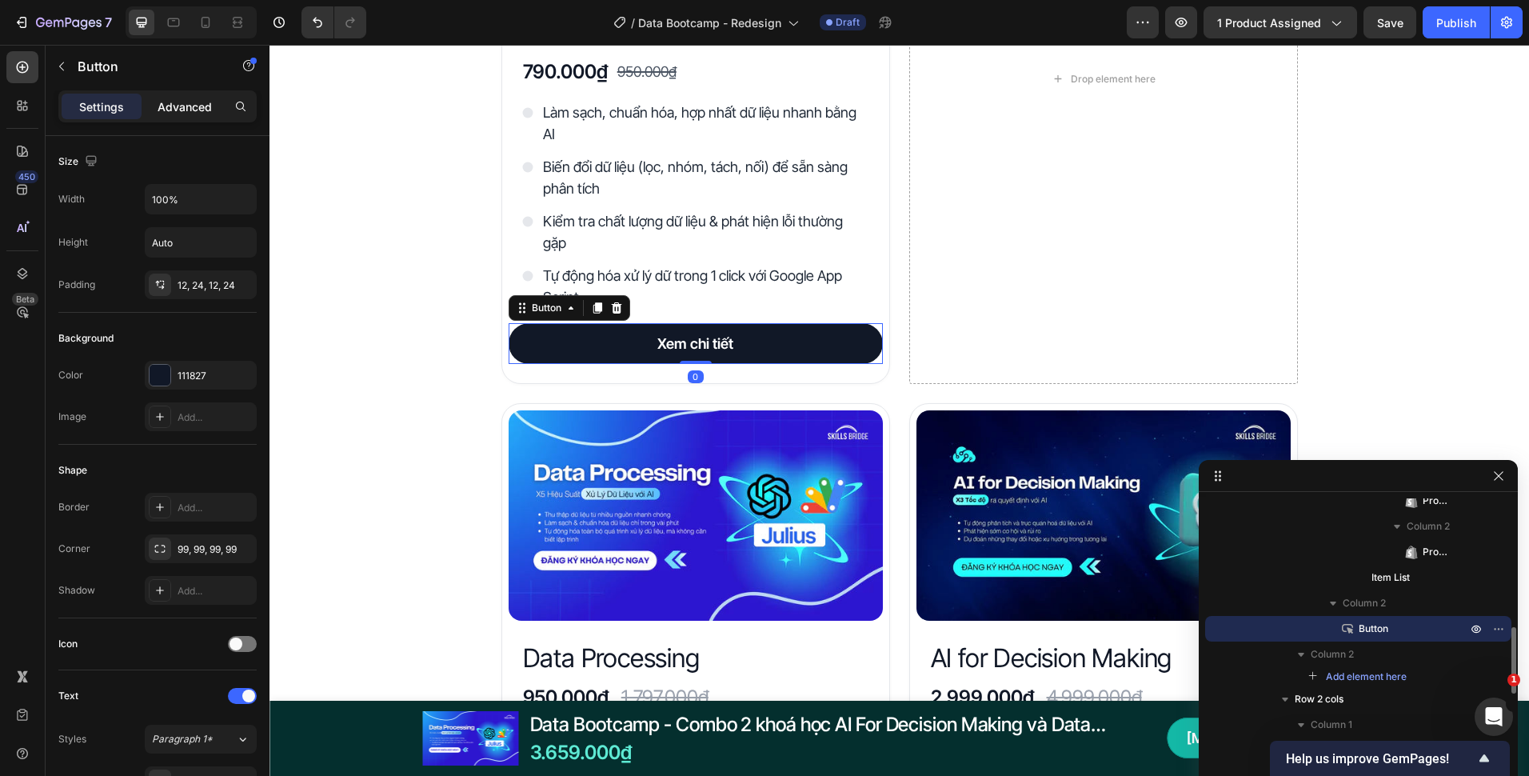
click at [181, 118] on div "Advanced" at bounding box center [185, 107] width 80 height 26
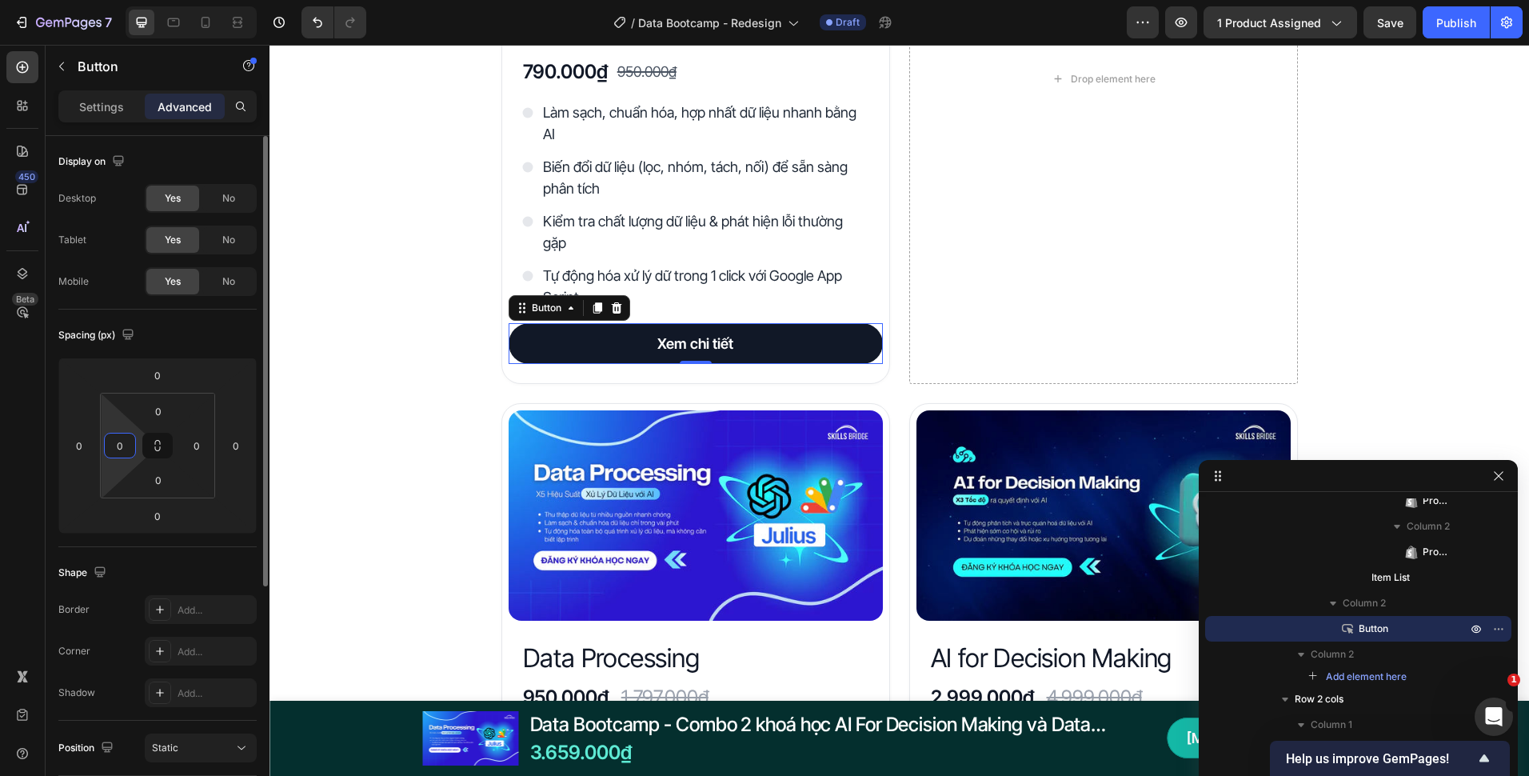
click at [124, 450] on input "0" at bounding box center [120, 446] width 24 height 24
type input "16"
click at [196, 450] on input "0" at bounding box center [197, 446] width 24 height 24
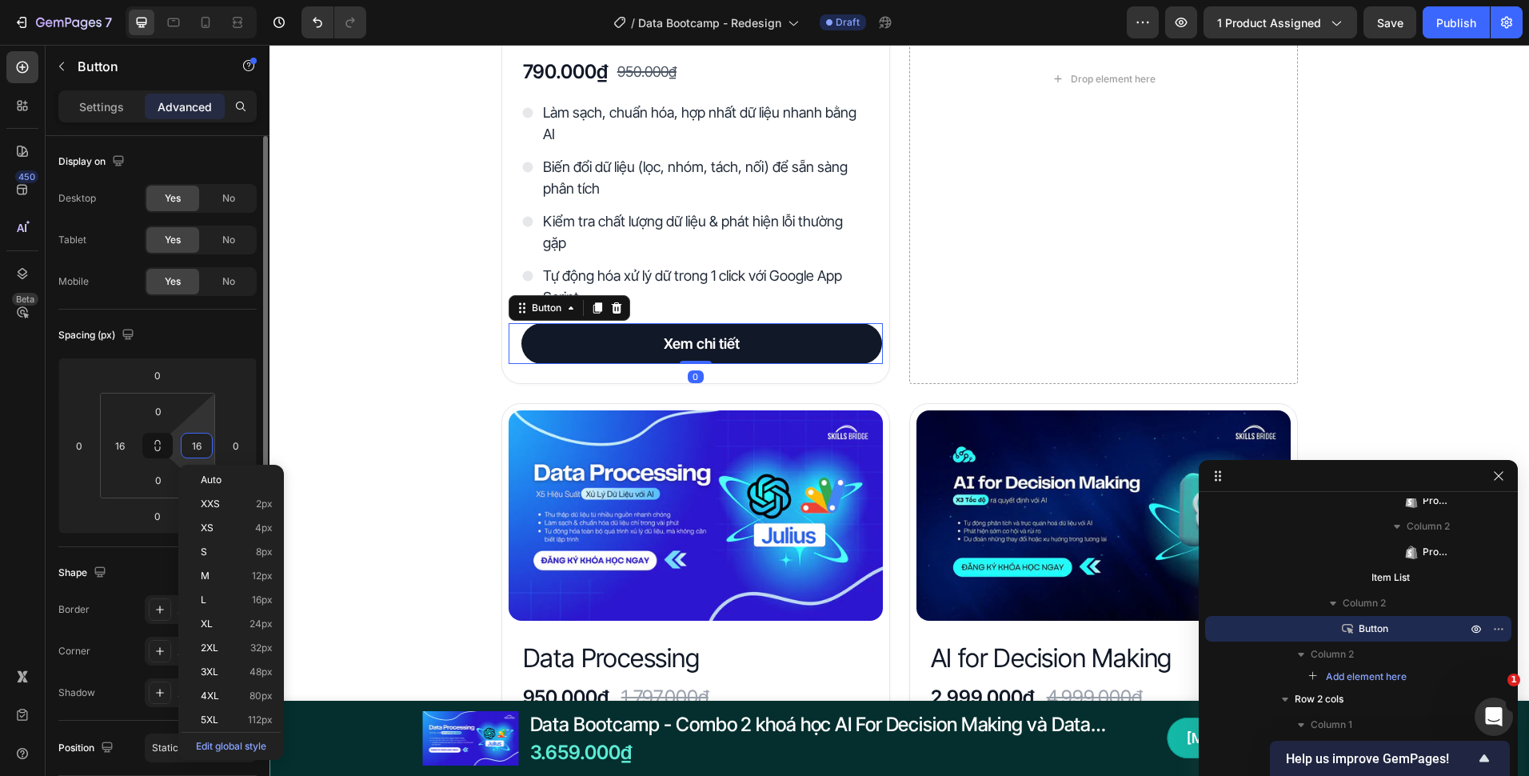
type input "16"
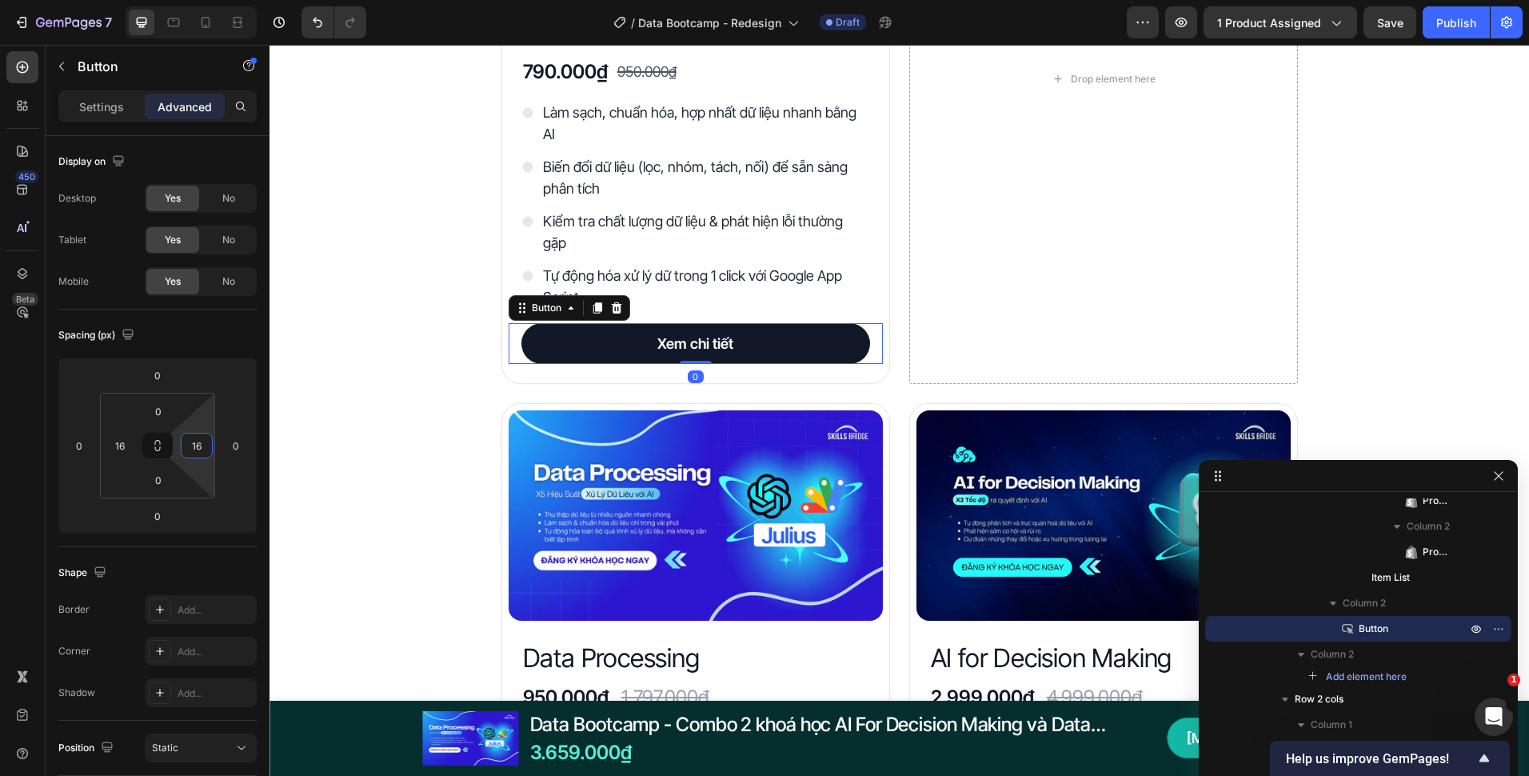
click at [305, 372] on div "Đây là những gì bạn nhận được với Data Bootcamp Heading Product Images Data Pro…" at bounding box center [900, 658] width 1260 height 1900
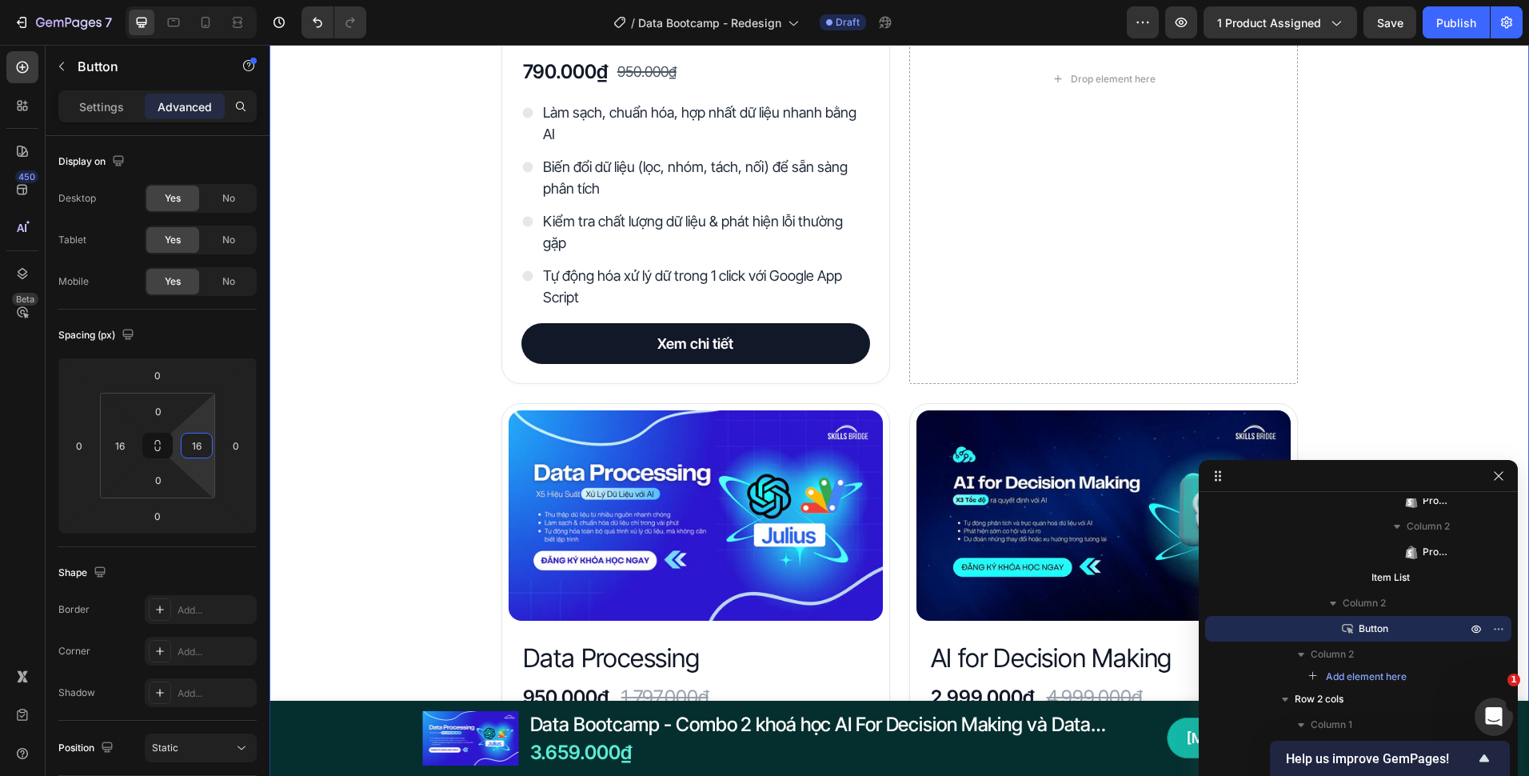
scroll to position [62, 0]
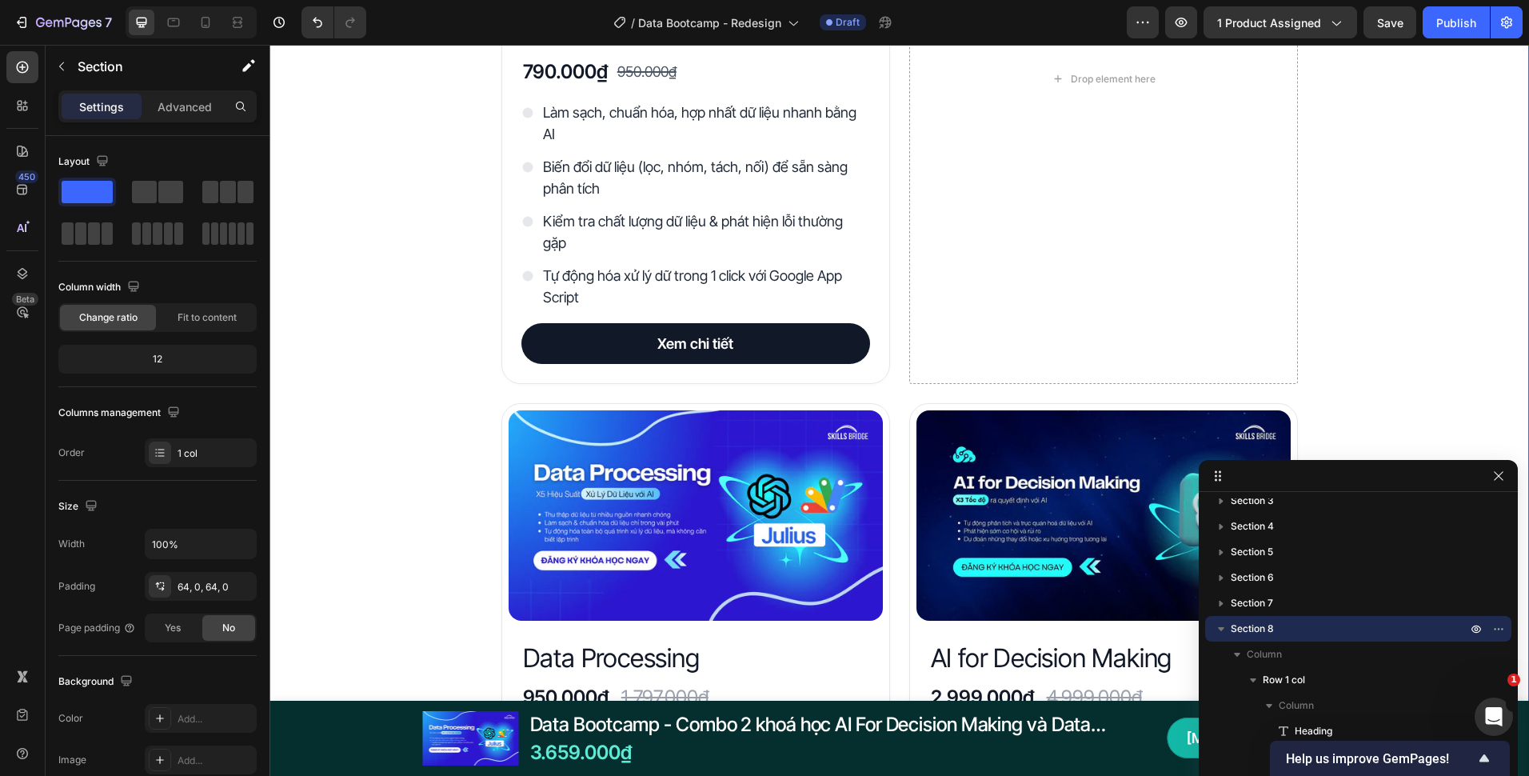
click at [309, 397] on div "Đây là những gì bạn nhận được với Data Bootcamp Heading Product Images Data Pro…" at bounding box center [900, 658] width 1260 height 1900
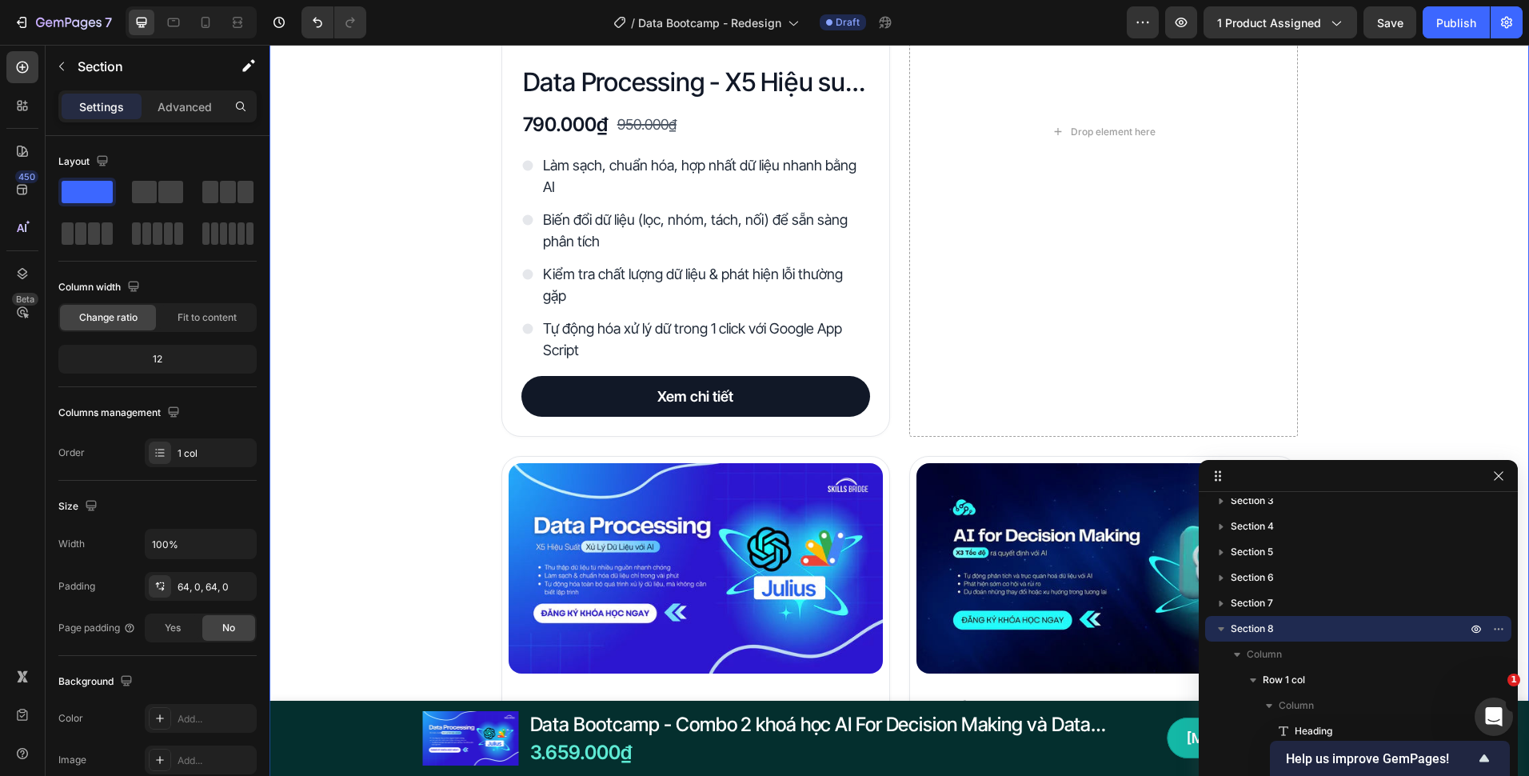
scroll to position [2912, 0]
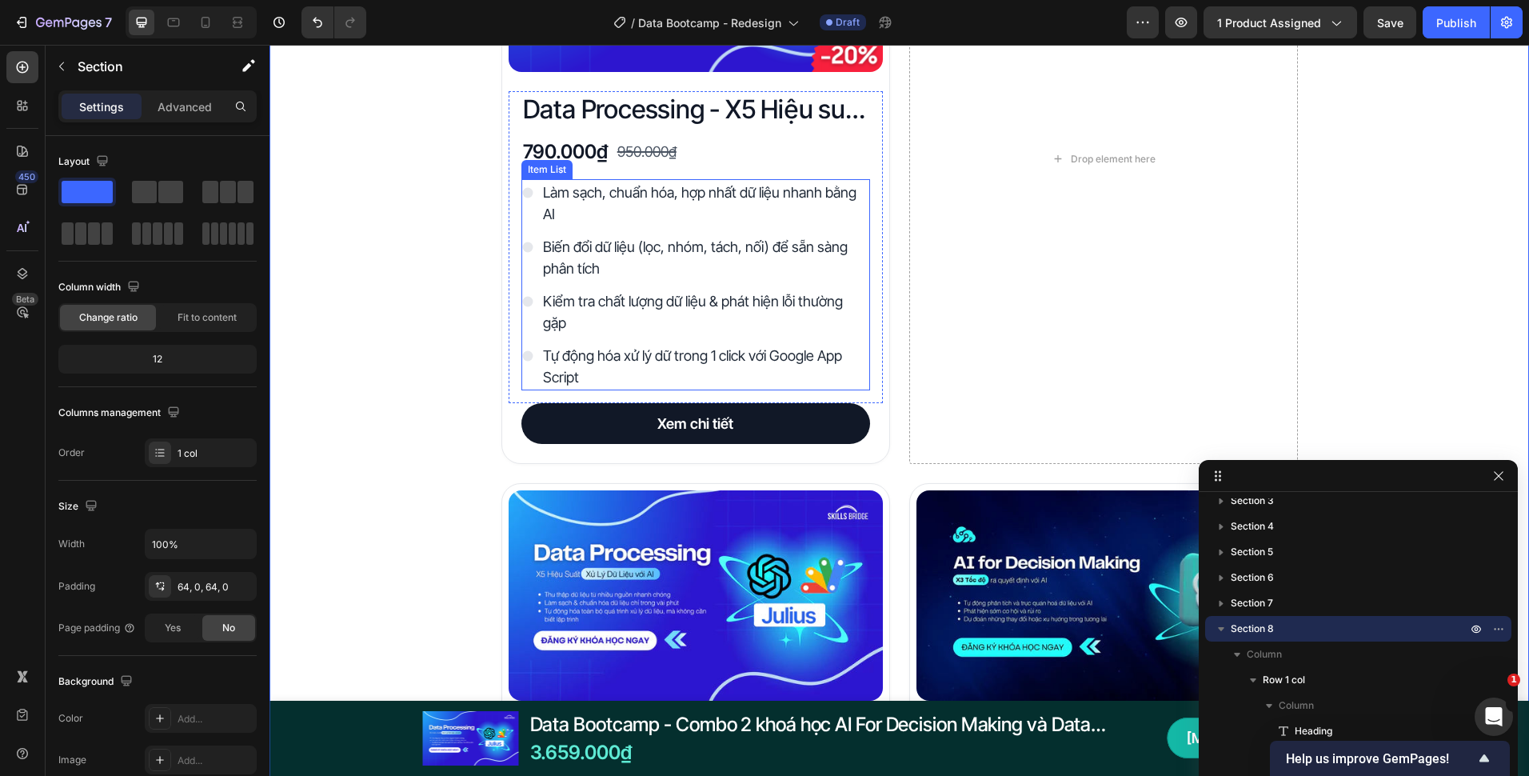
click at [616, 384] on p "Tự động hóa xử lý dữ trong 1 click với Google App Script" at bounding box center [705, 366] width 325 height 43
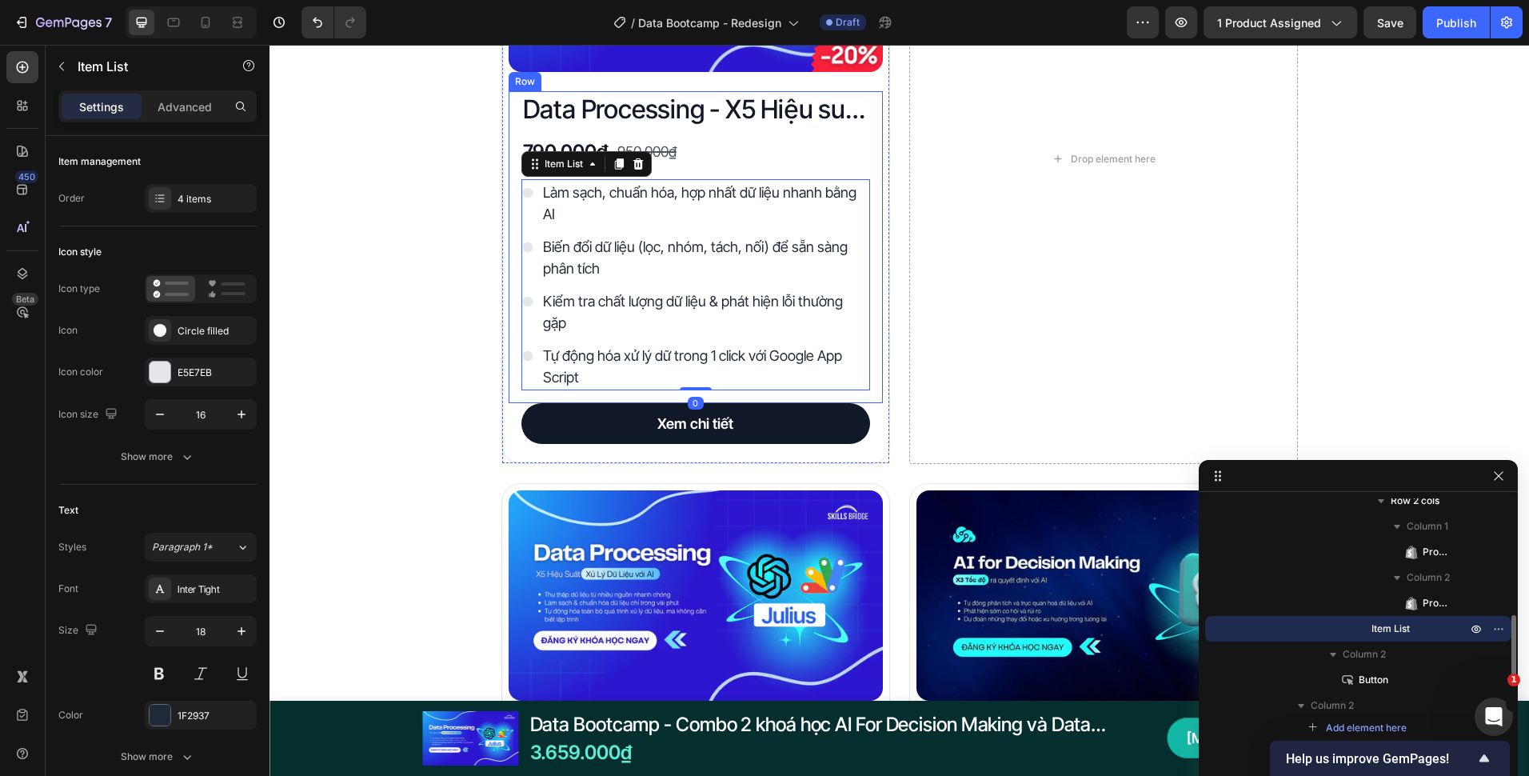
click at [609, 402] on div "Data Processing - X5 Hiệu suất xử lý dữ liệu với AI Product Title 790.000₫ Prod…" at bounding box center [696, 247] width 374 height 312
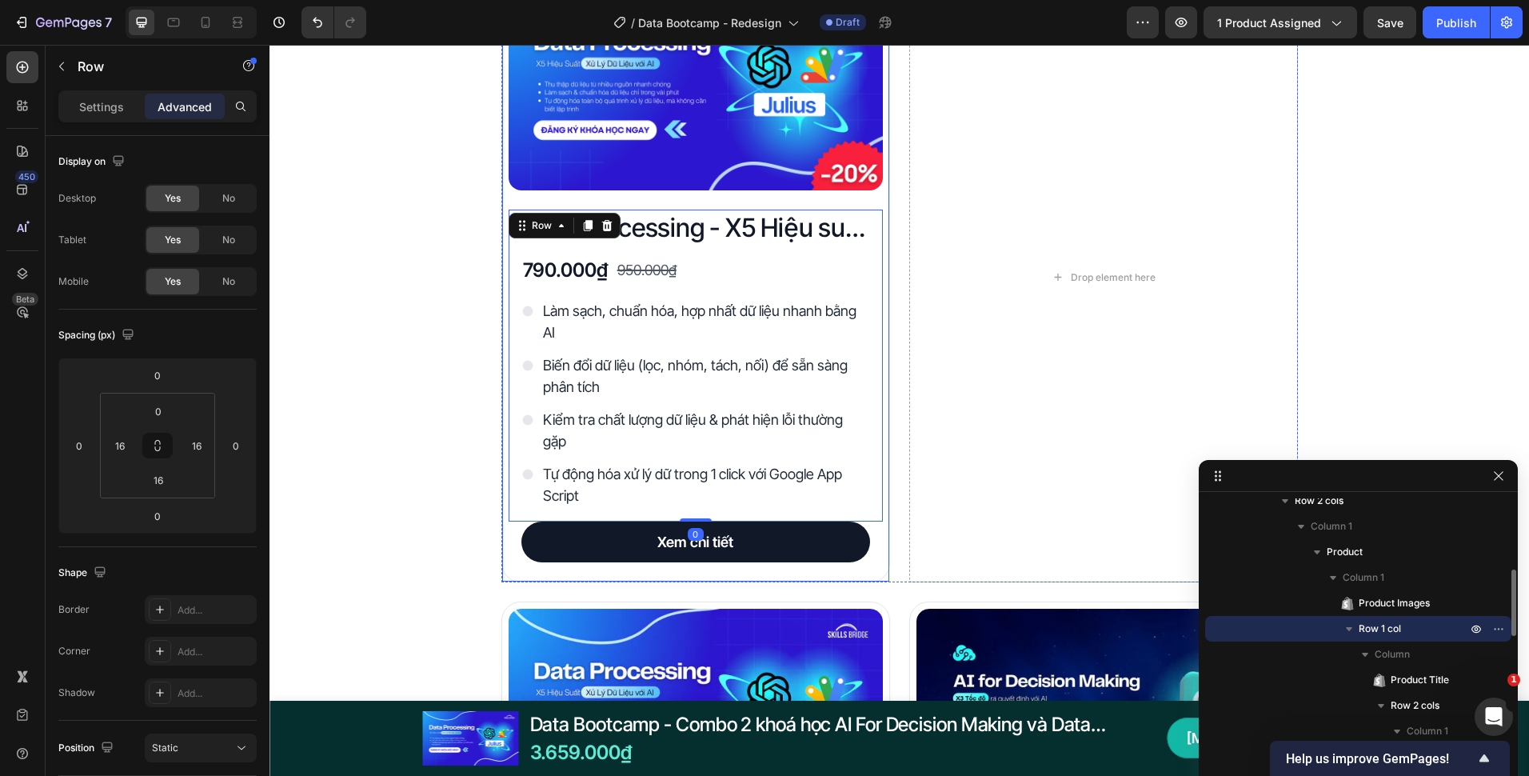
scroll to position [2752, 0]
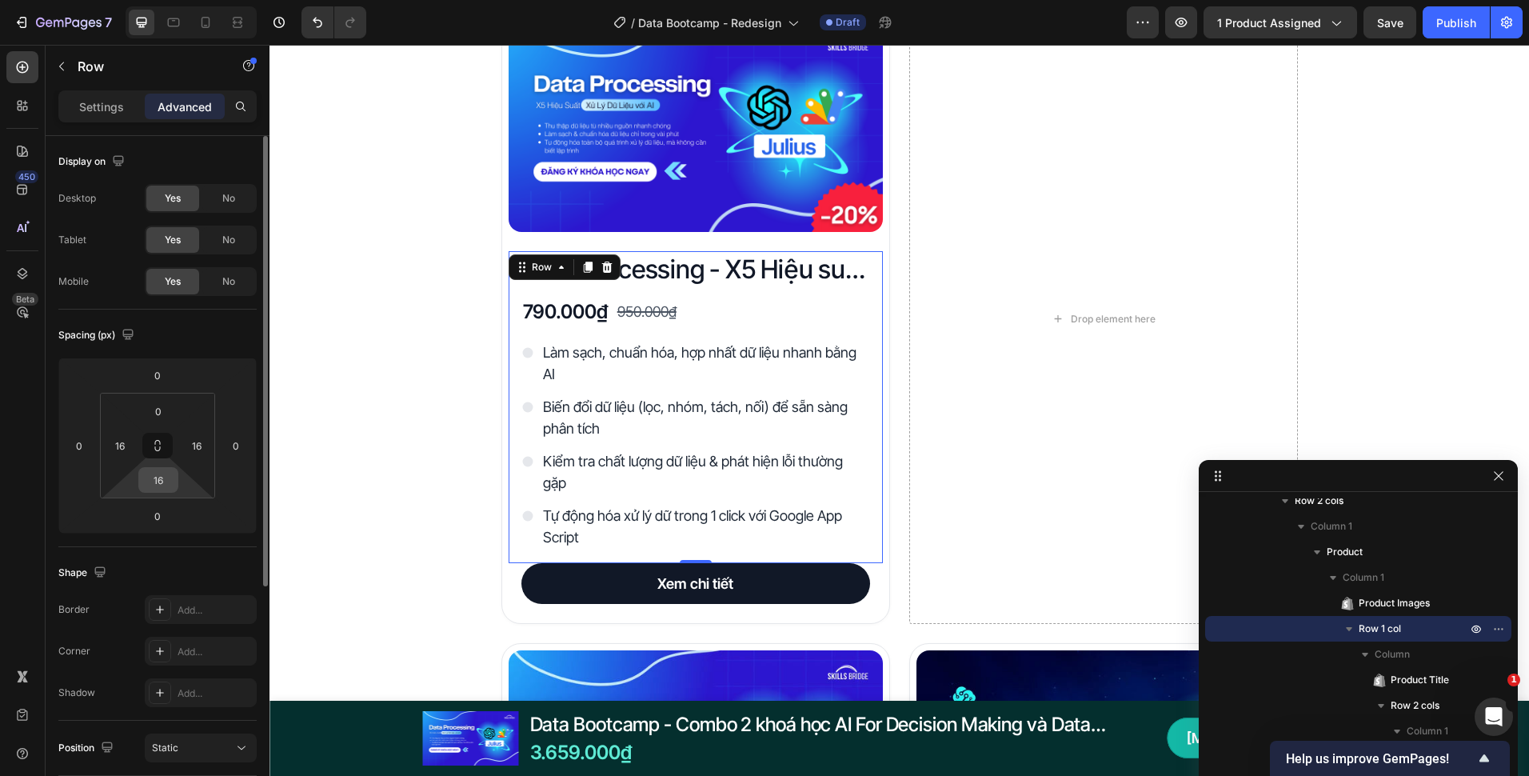
click at [157, 481] on input "16" at bounding box center [158, 480] width 32 height 24
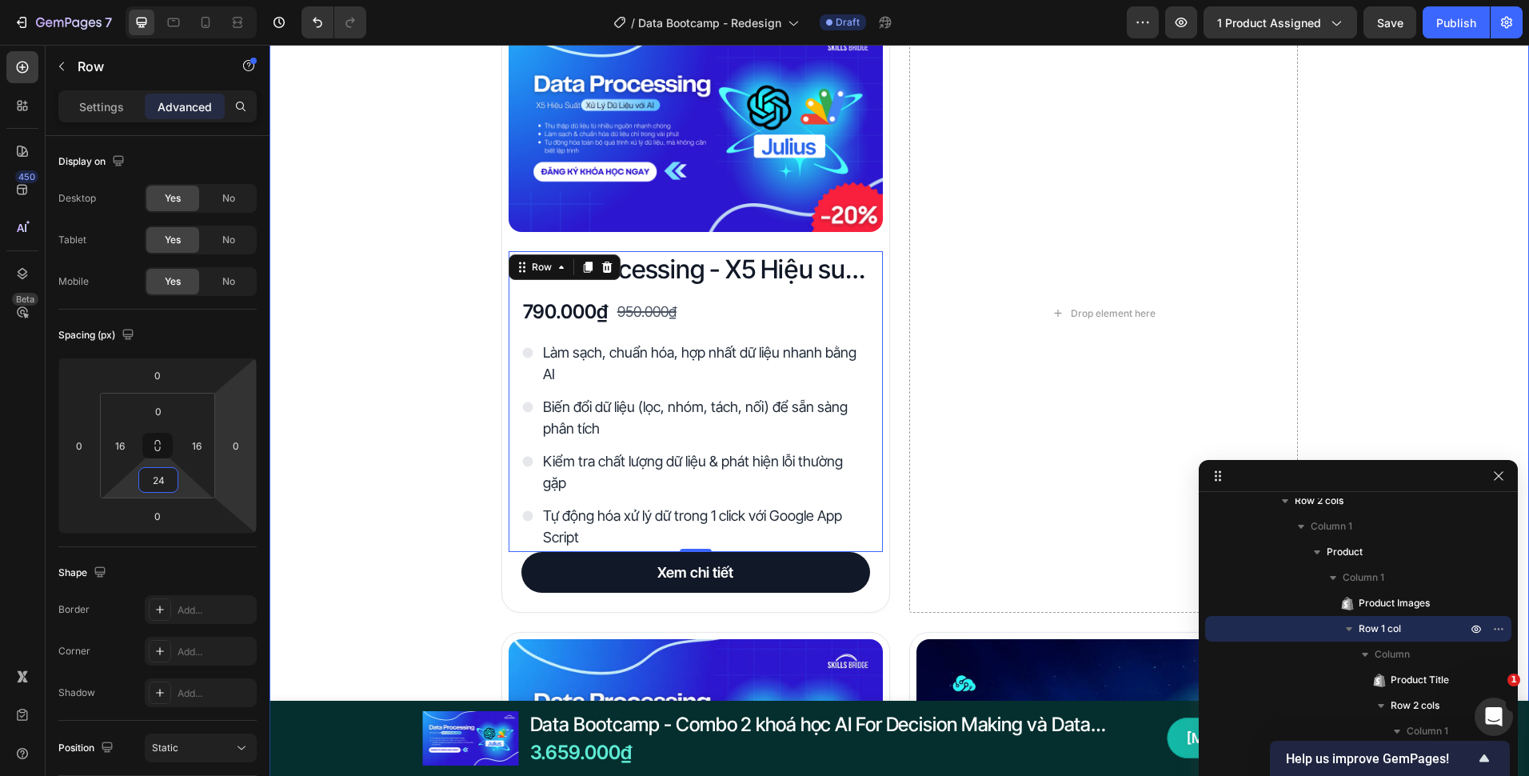
type input "24"
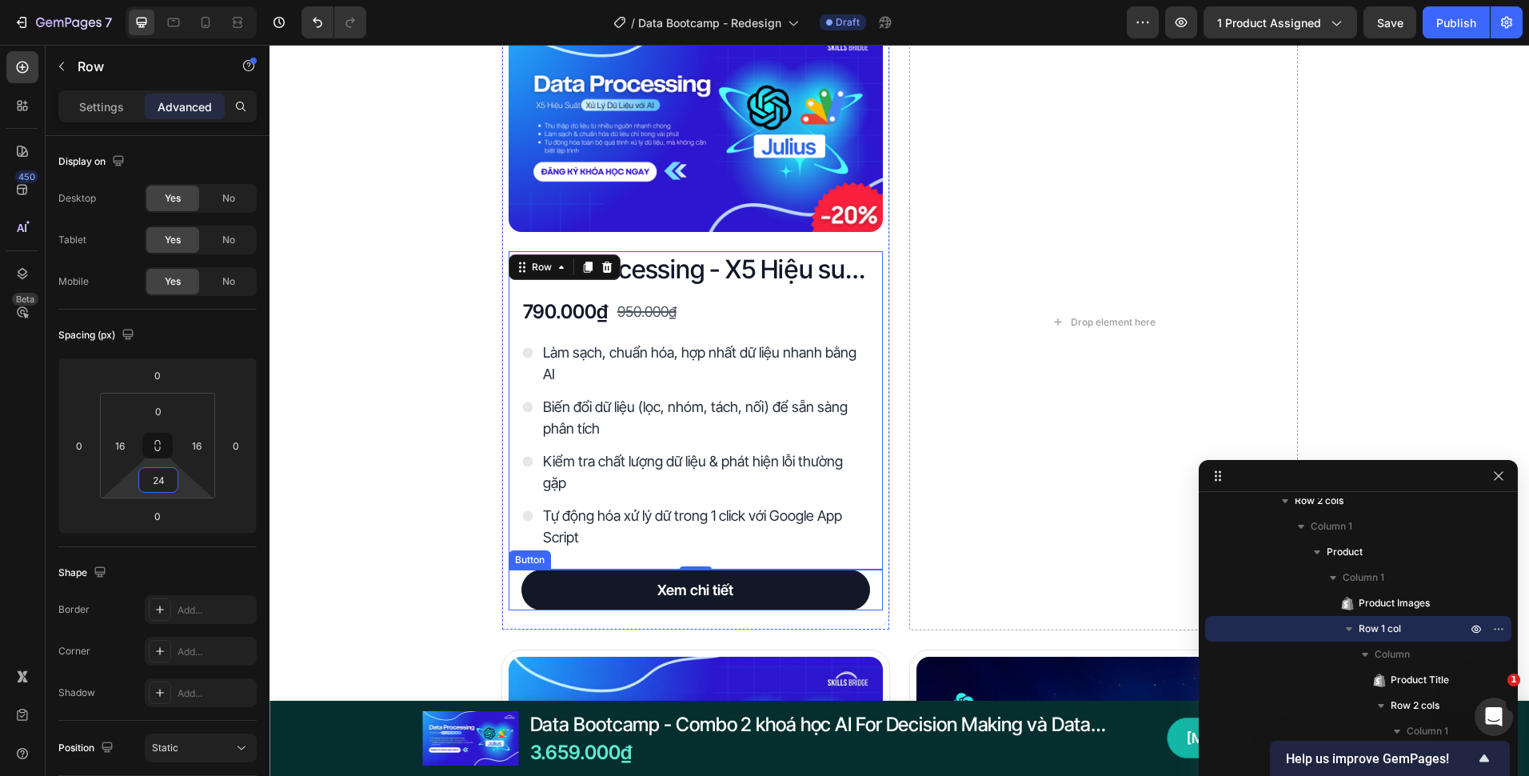
click at [509, 586] on div "Xem chi tiết Button" at bounding box center [696, 589] width 374 height 41
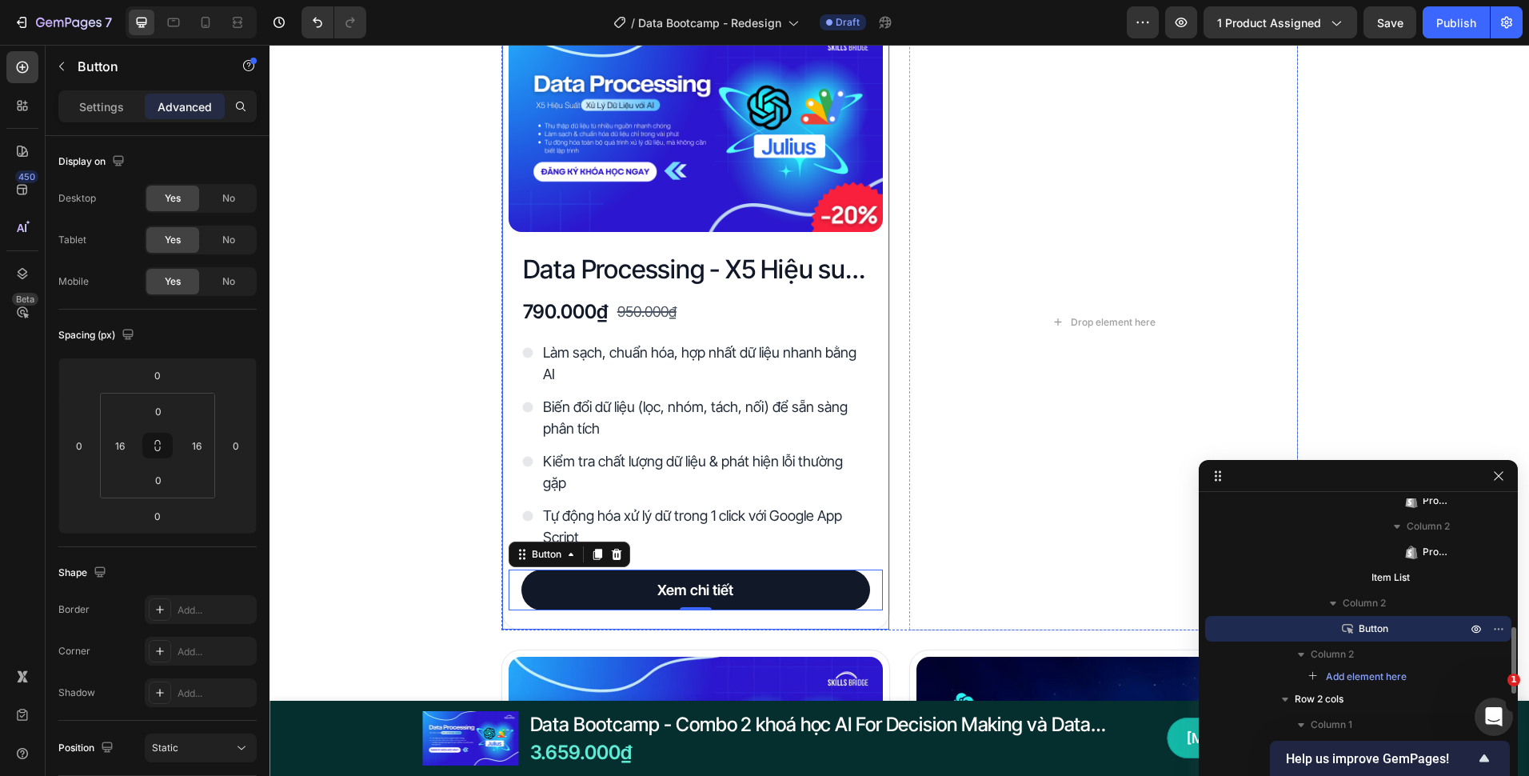
click at [502, 593] on div "Product Images Data Processing - X5 Hiệu suất xử lý dữ liệu với AI Product Titl…" at bounding box center [696, 322] width 389 height 616
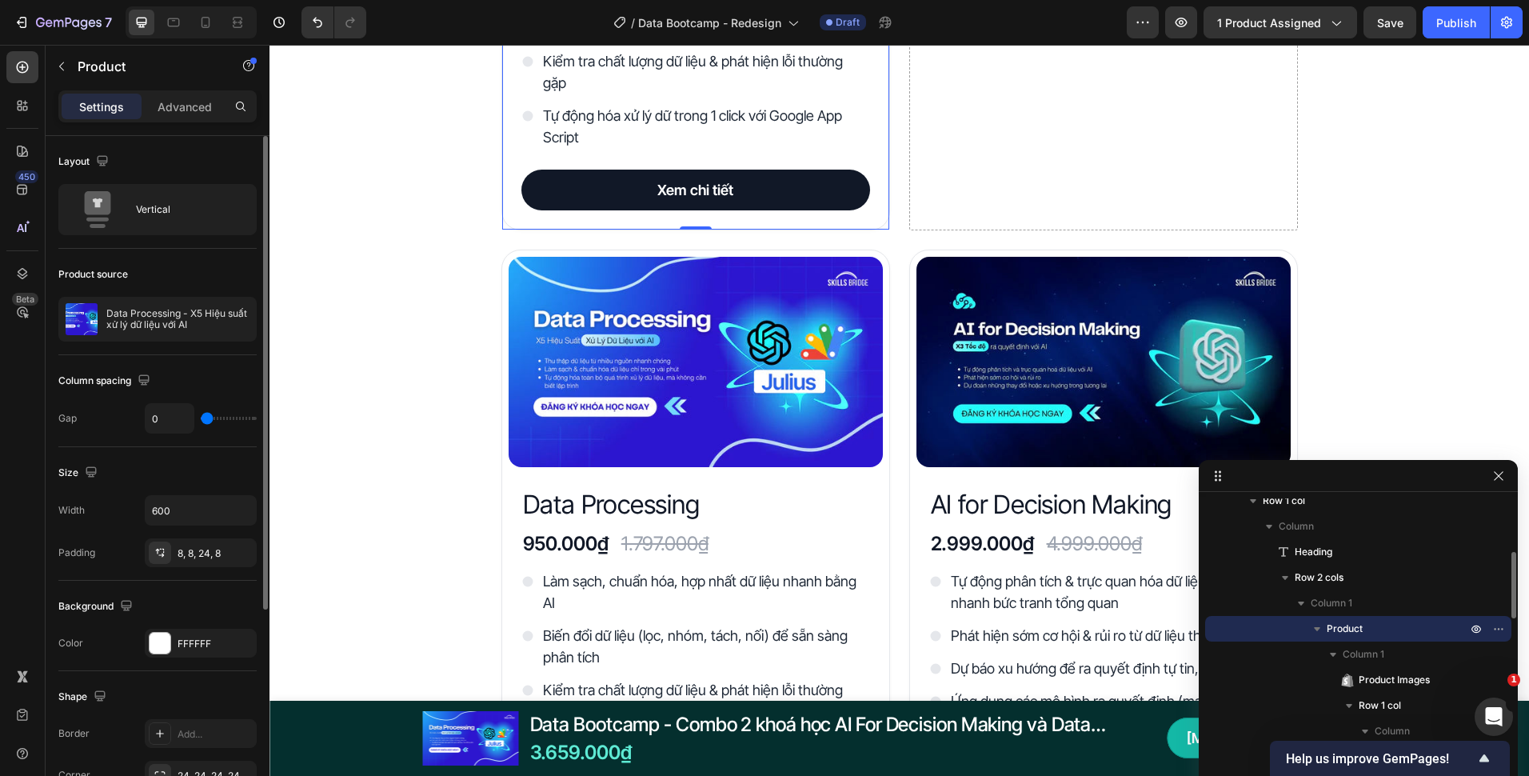
scroll to position [240, 0]
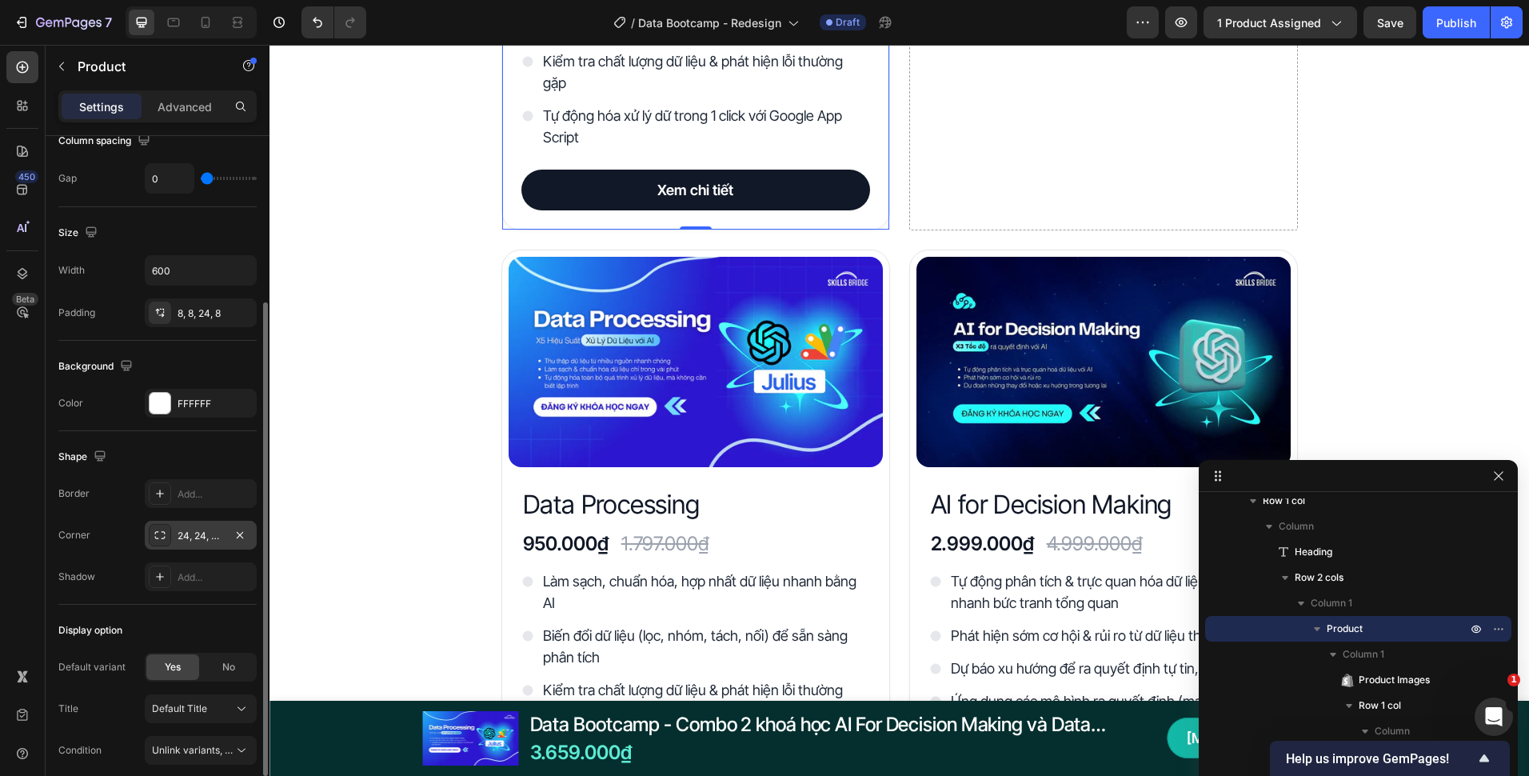
click at [178, 545] on div "24, 24, 24, 24" at bounding box center [201, 535] width 112 height 29
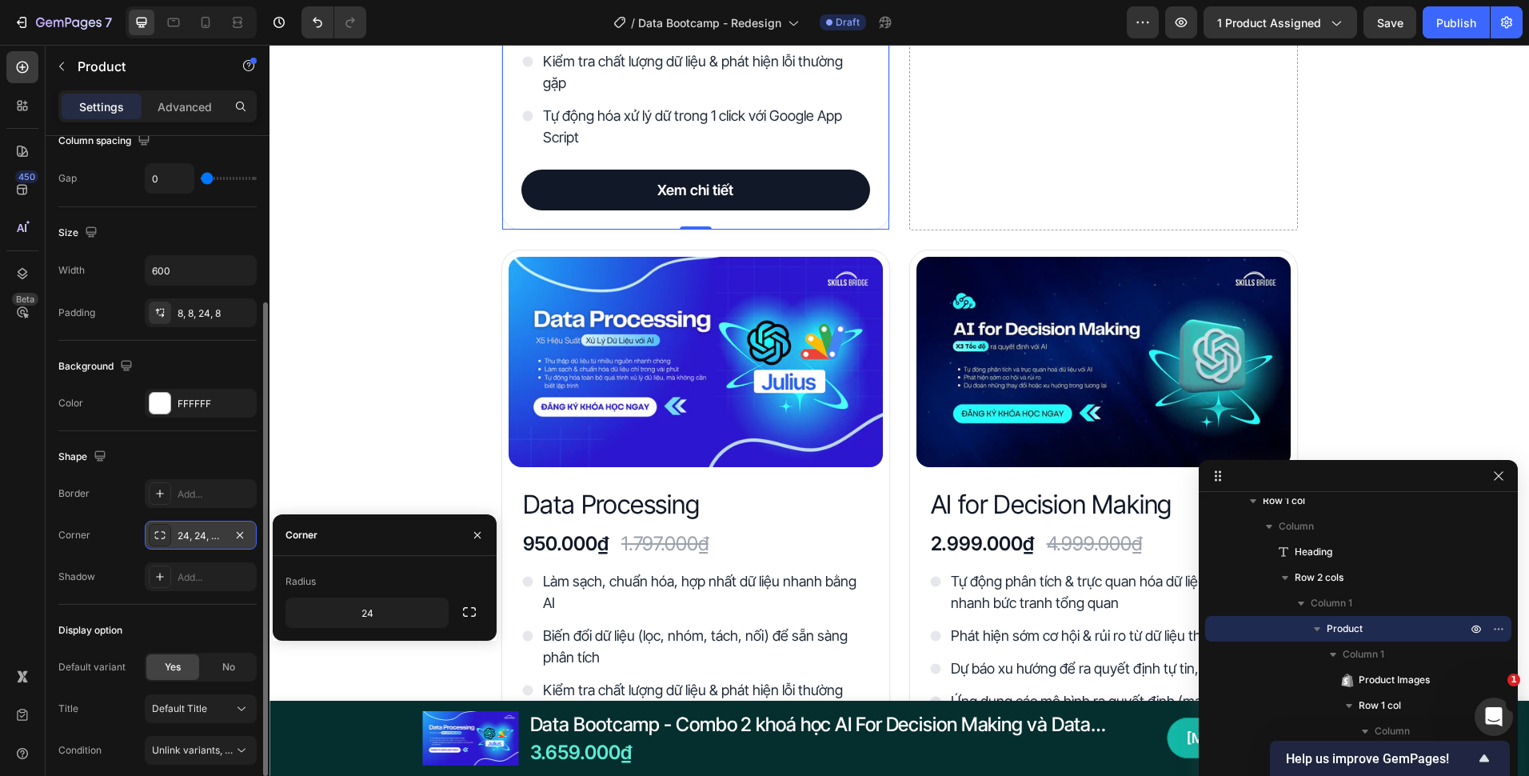
click at [180, 540] on div "24, 24, 24, 24" at bounding box center [201, 536] width 46 height 14
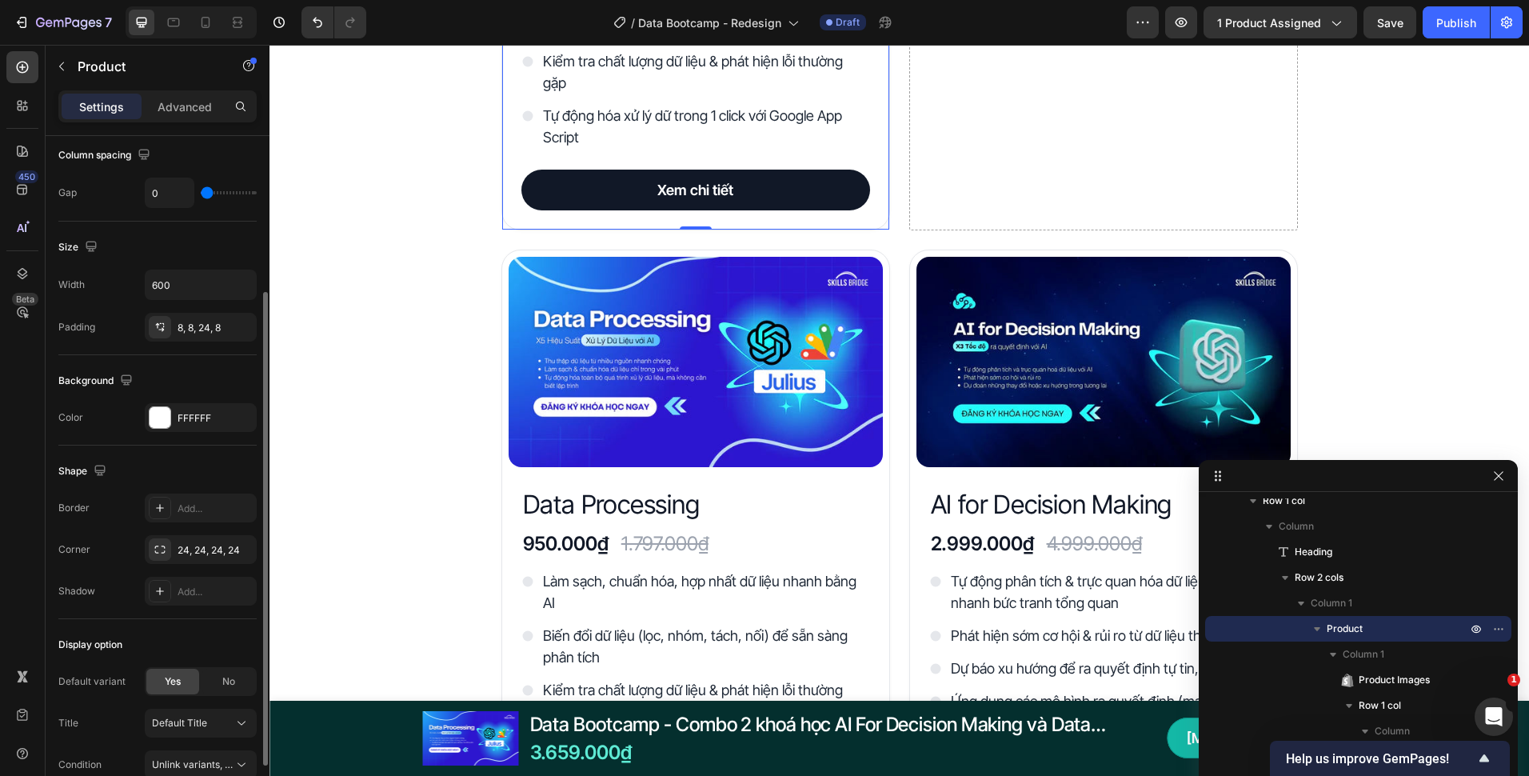
scroll to position [146, 0]
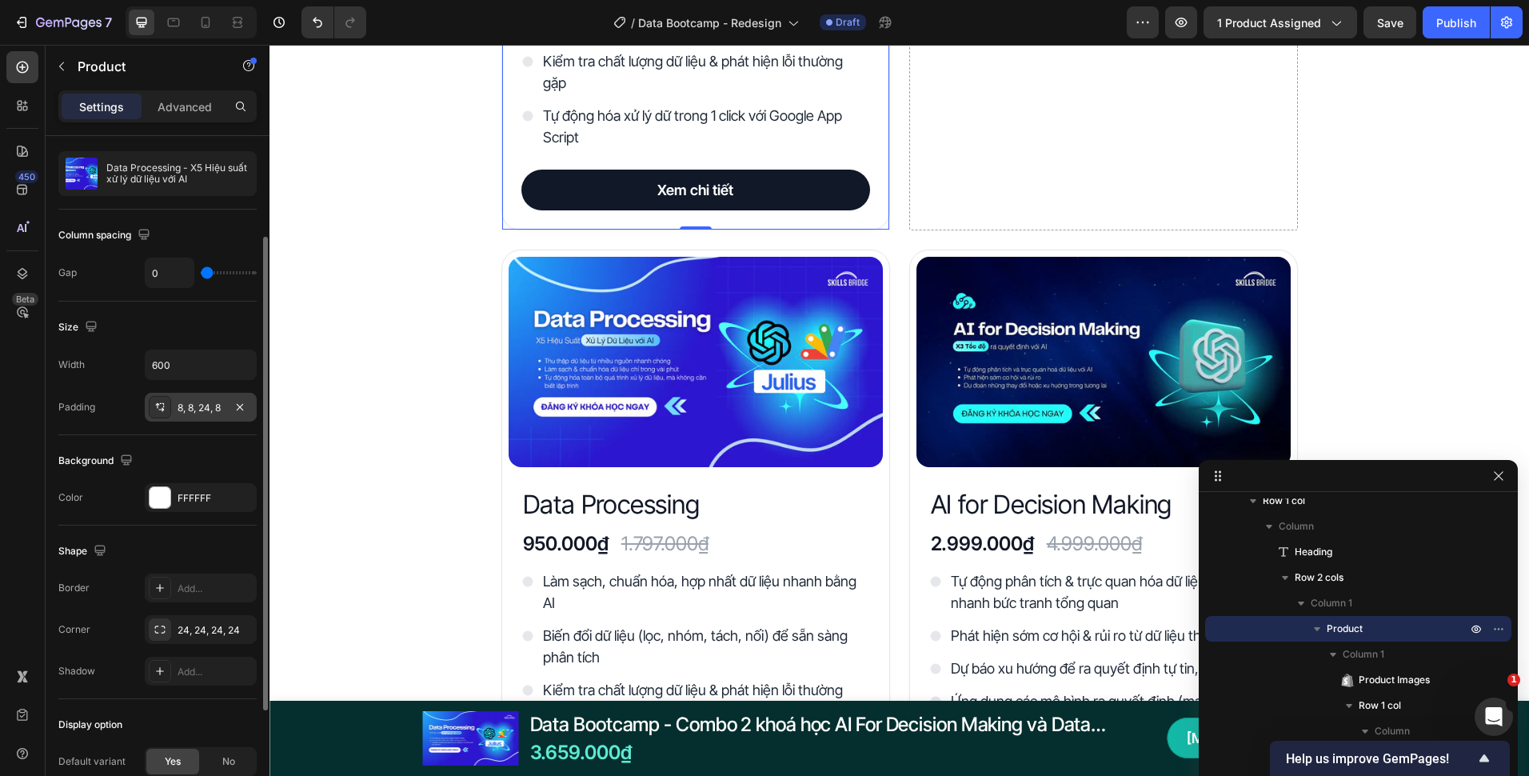
click at [197, 402] on div "8, 8, 24, 8" at bounding box center [201, 408] width 46 height 14
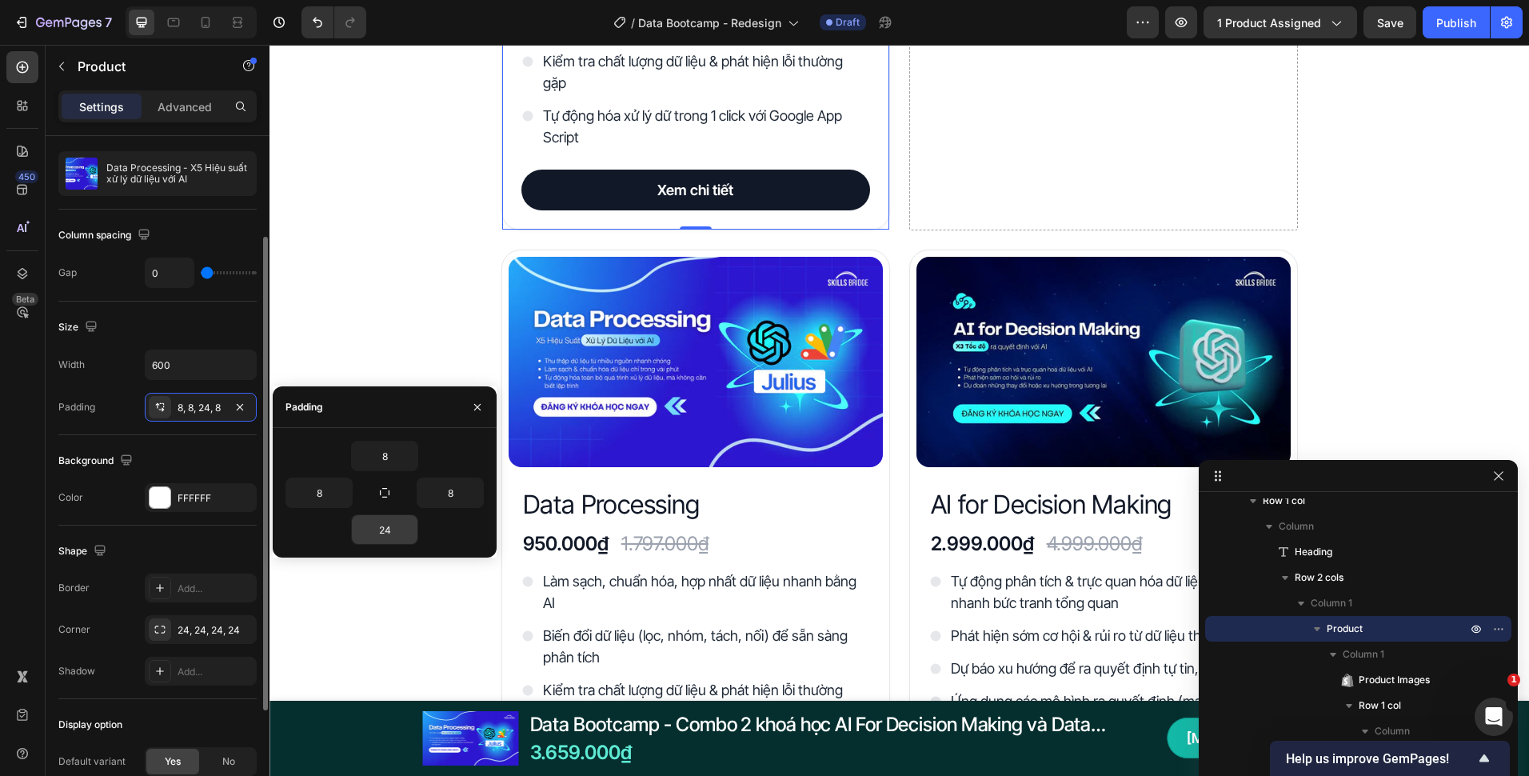
click at [380, 530] on input "24" at bounding box center [385, 529] width 66 height 29
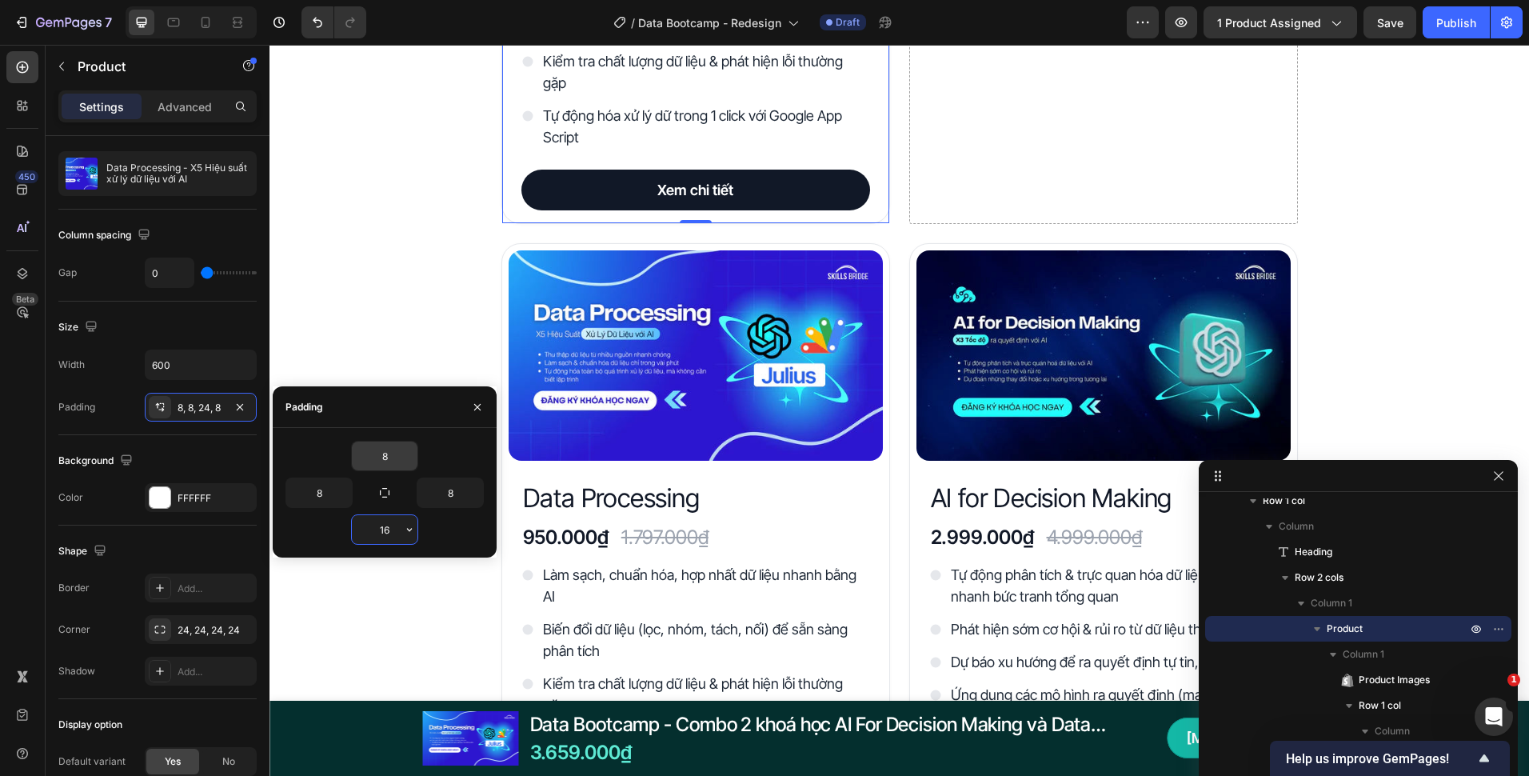
type input "16"
click at [442, 285] on div "Đây là những gì bạn nhận được với Data Bootcamp Heading Product Images Data Pro…" at bounding box center [900, 498] width 1260 height 1900
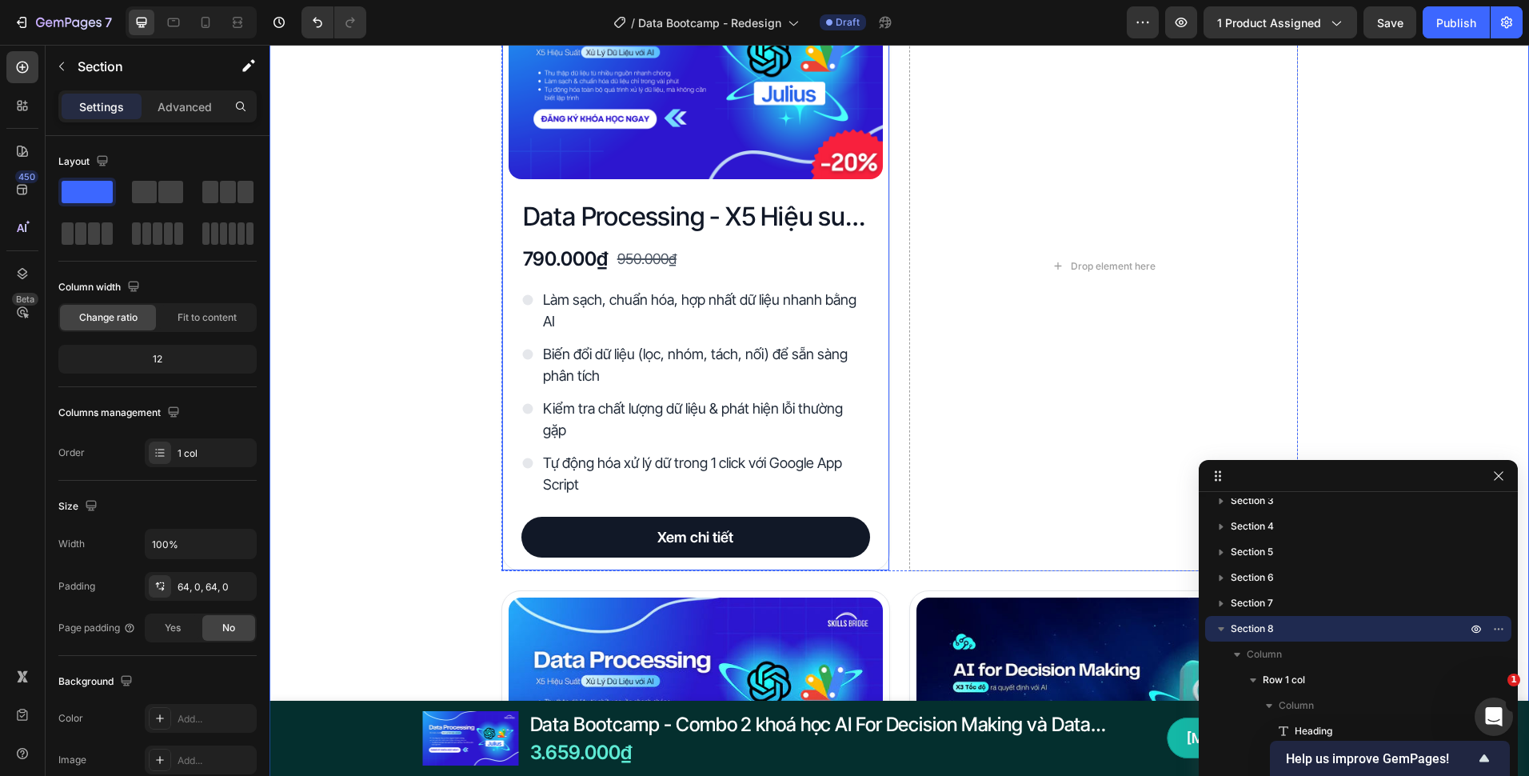
scroll to position [2752, 0]
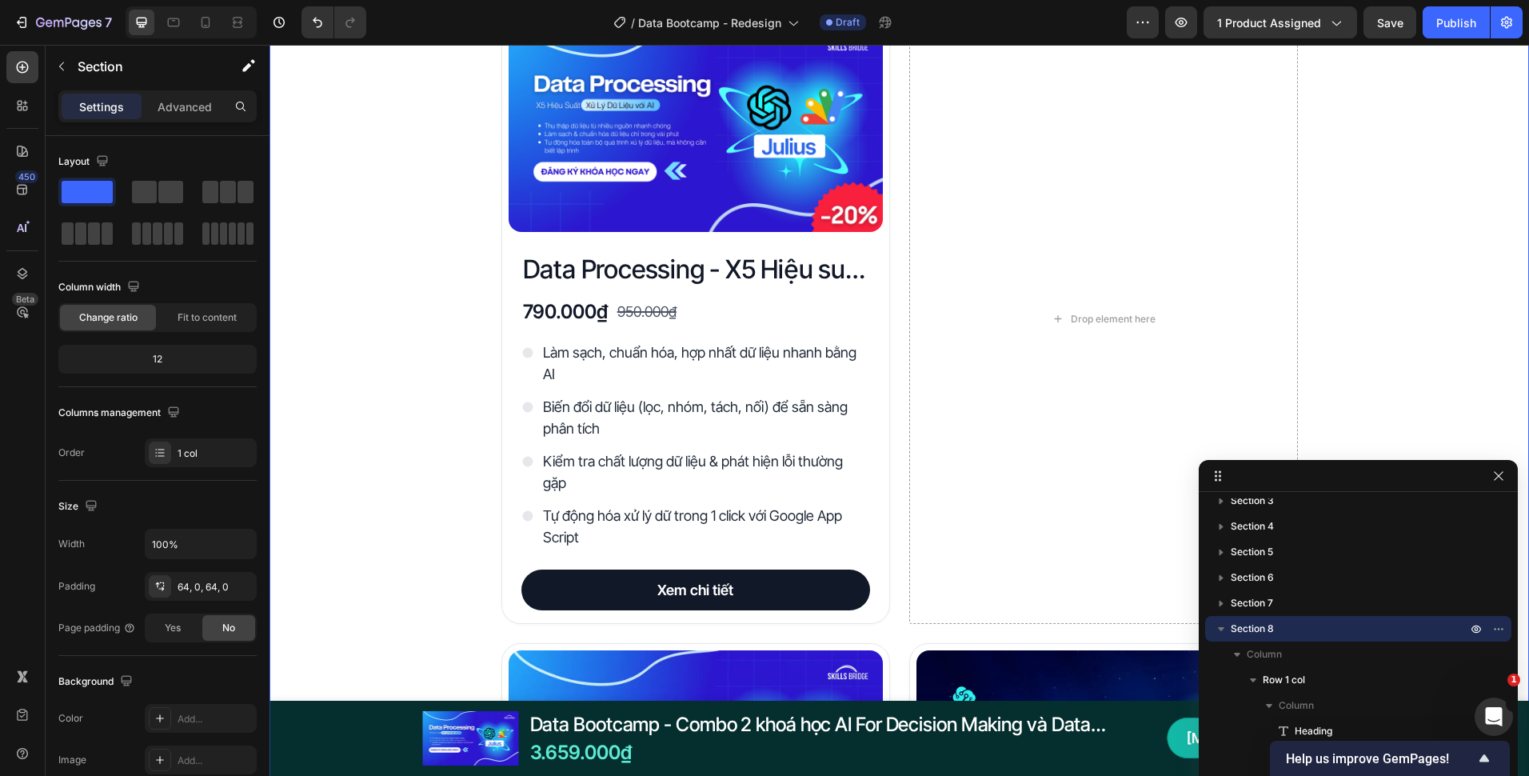
click at [509, 594] on div "Xem chi tiết Button" at bounding box center [696, 589] width 374 height 41
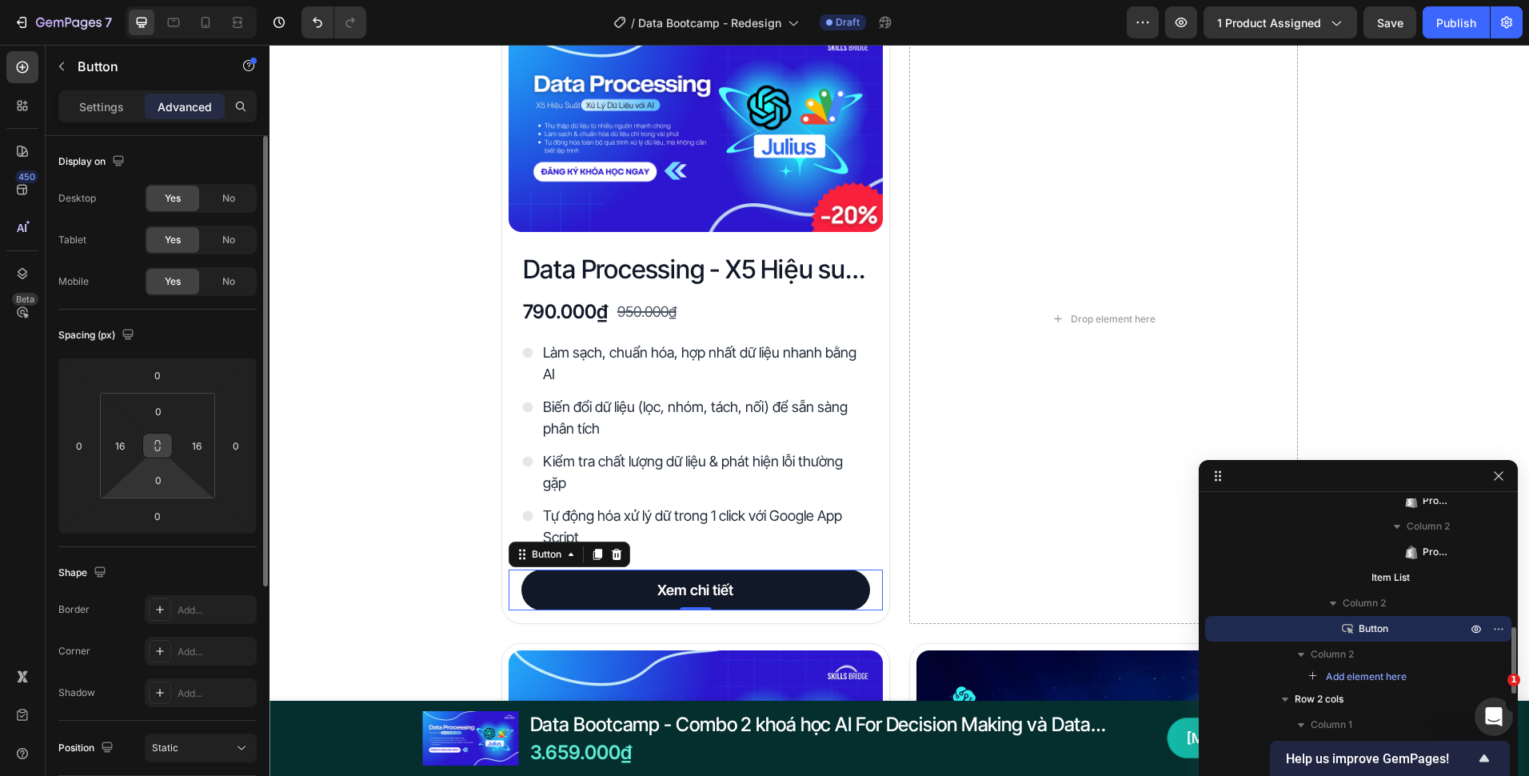
scroll to position [160, 0]
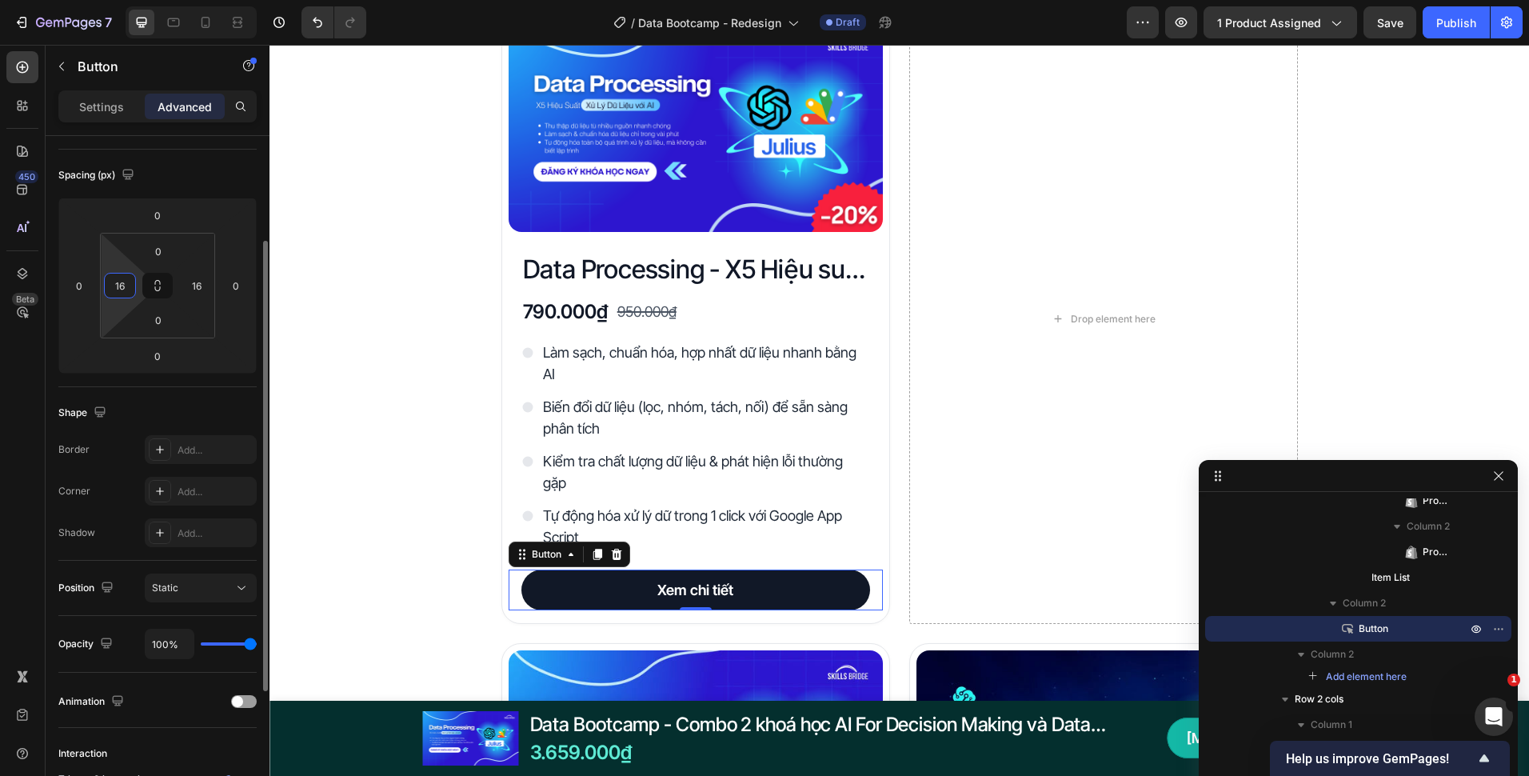
click at [126, 297] on input "16" at bounding box center [120, 286] width 24 height 24
type input "0"
click at [200, 285] on input "16" at bounding box center [197, 286] width 24 height 24
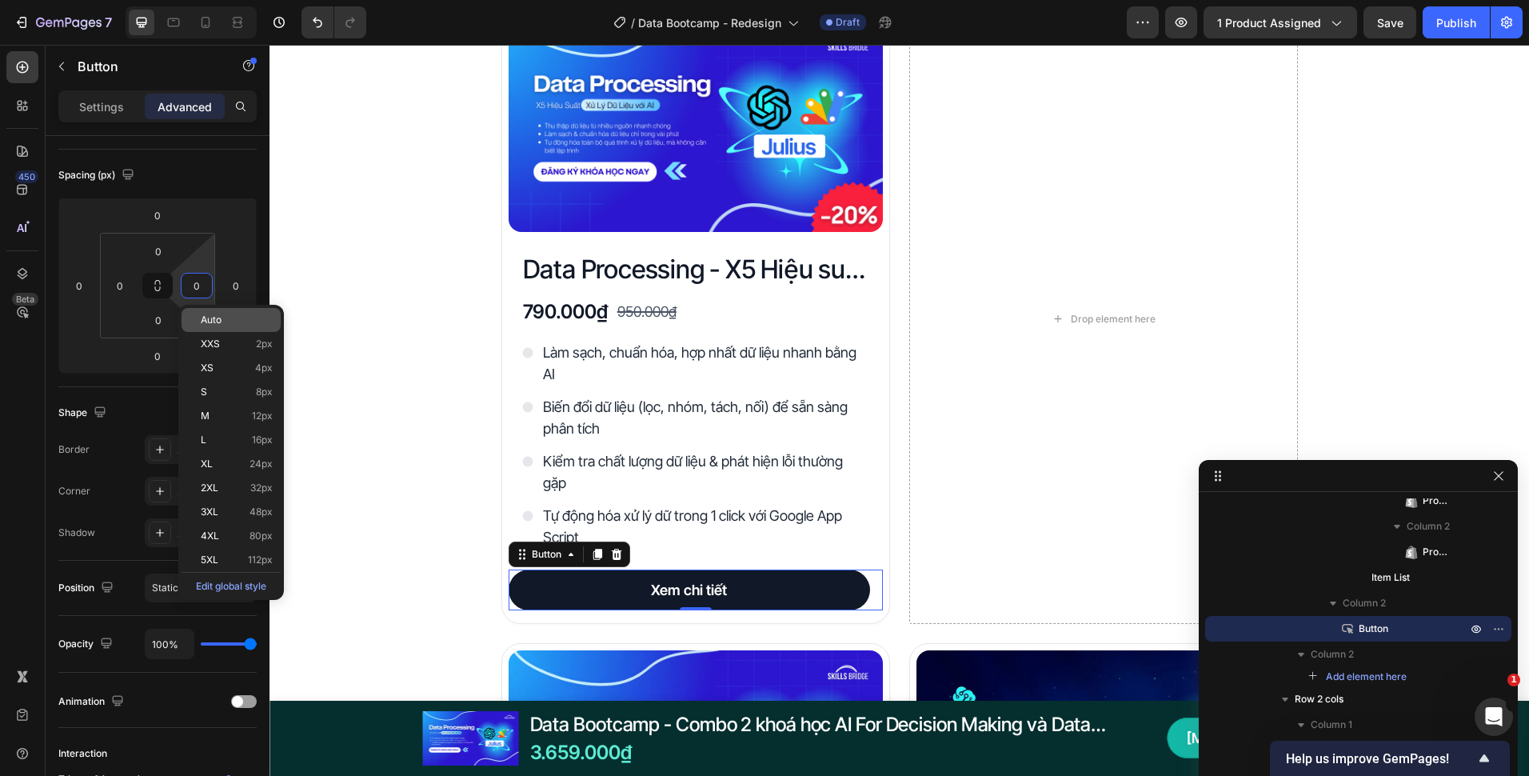
type input "0"
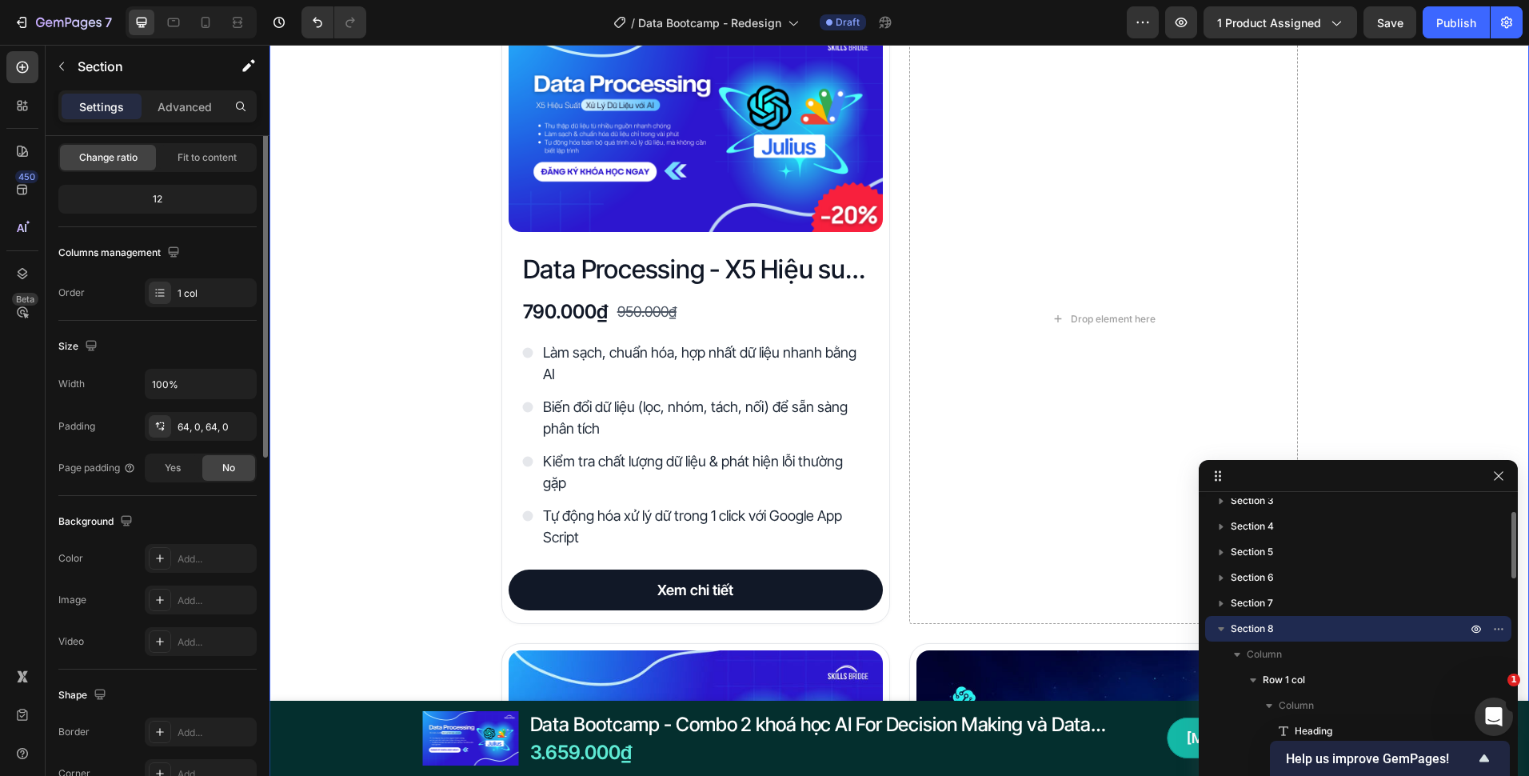
scroll to position [0, 0]
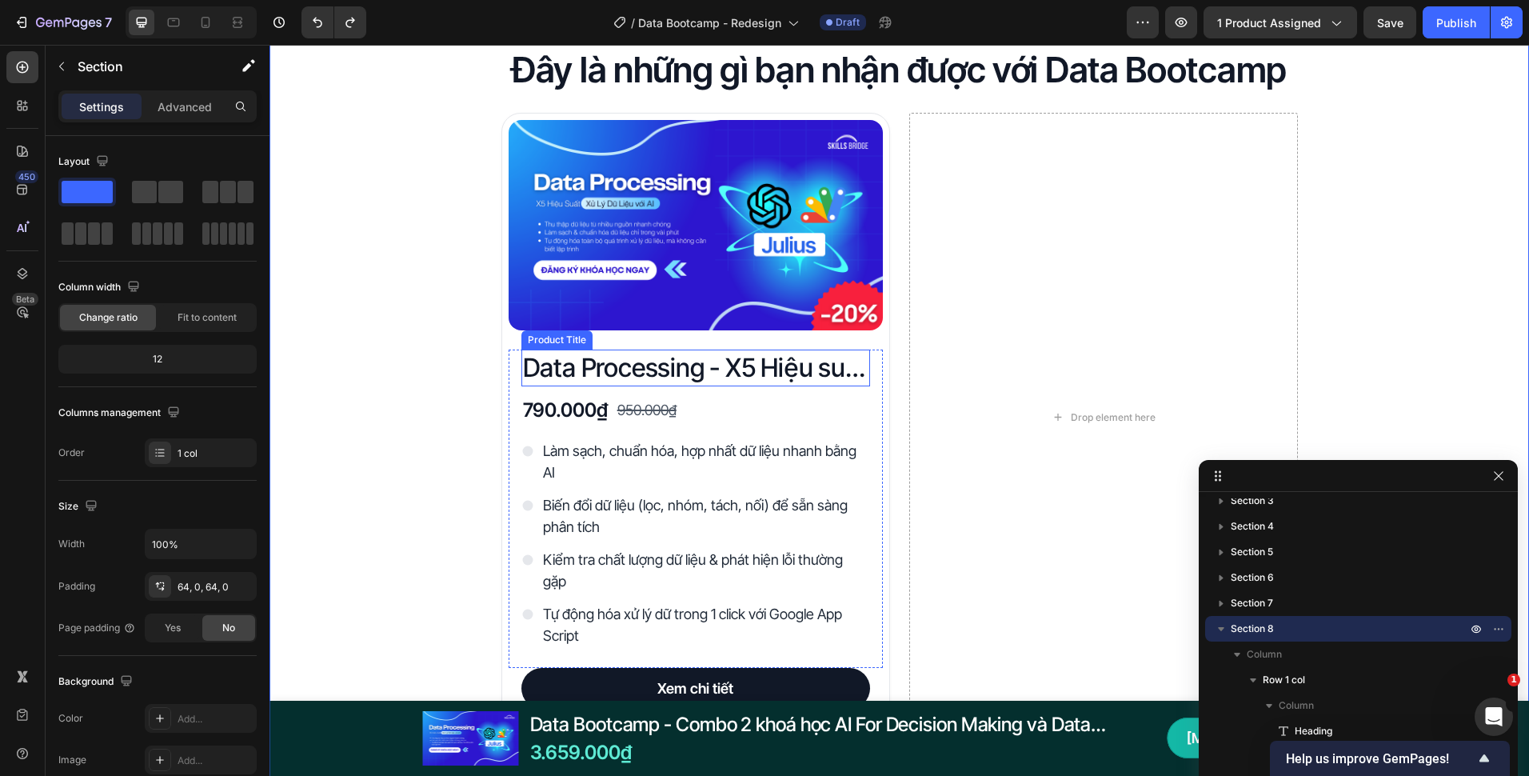
scroll to position [2592, 0]
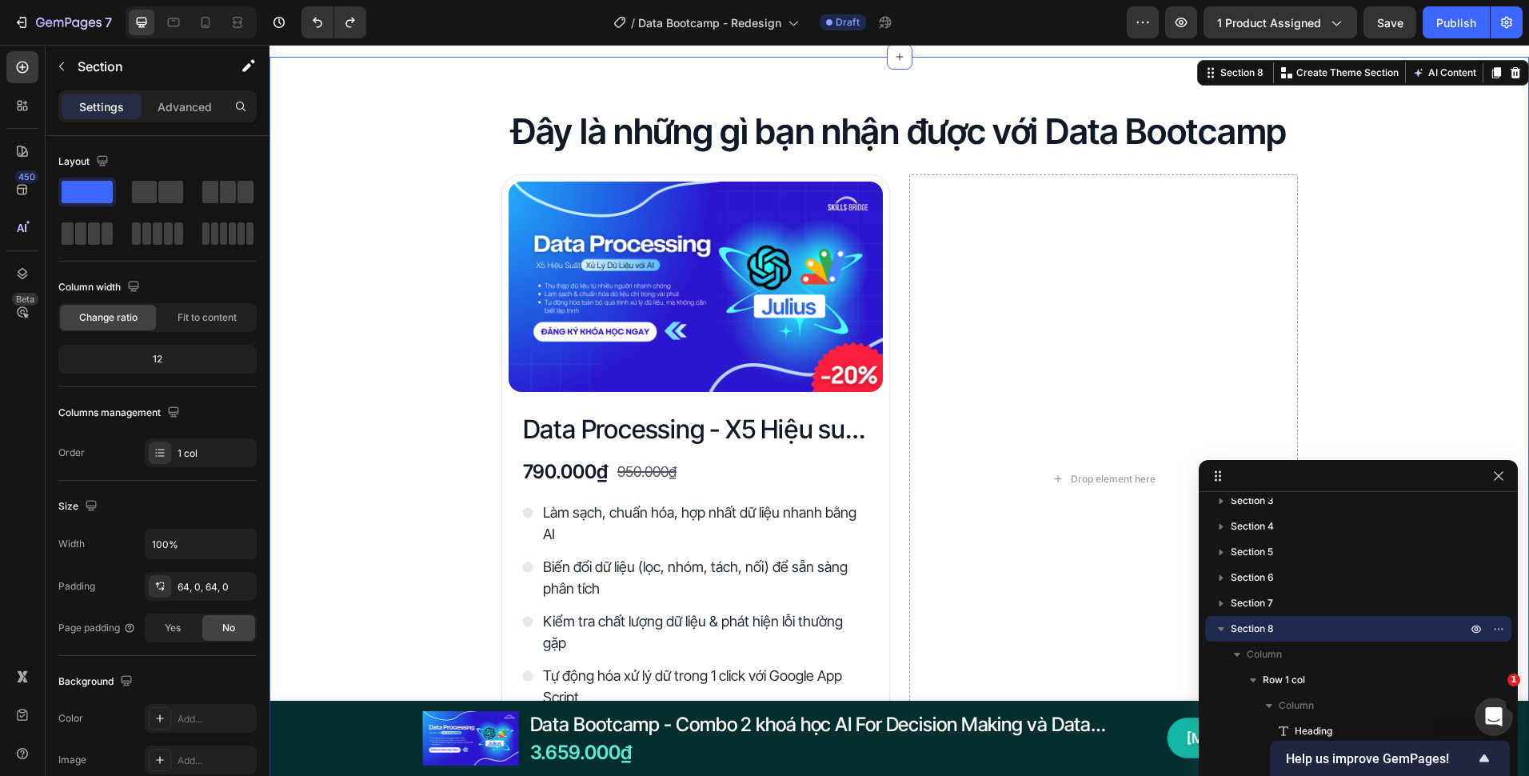
click at [880, 344] on div "Product Images Data Processing - X5 Hiệu suất xử lý dữ liệu với AI Product Titl…" at bounding box center [696, 478] width 389 height 609
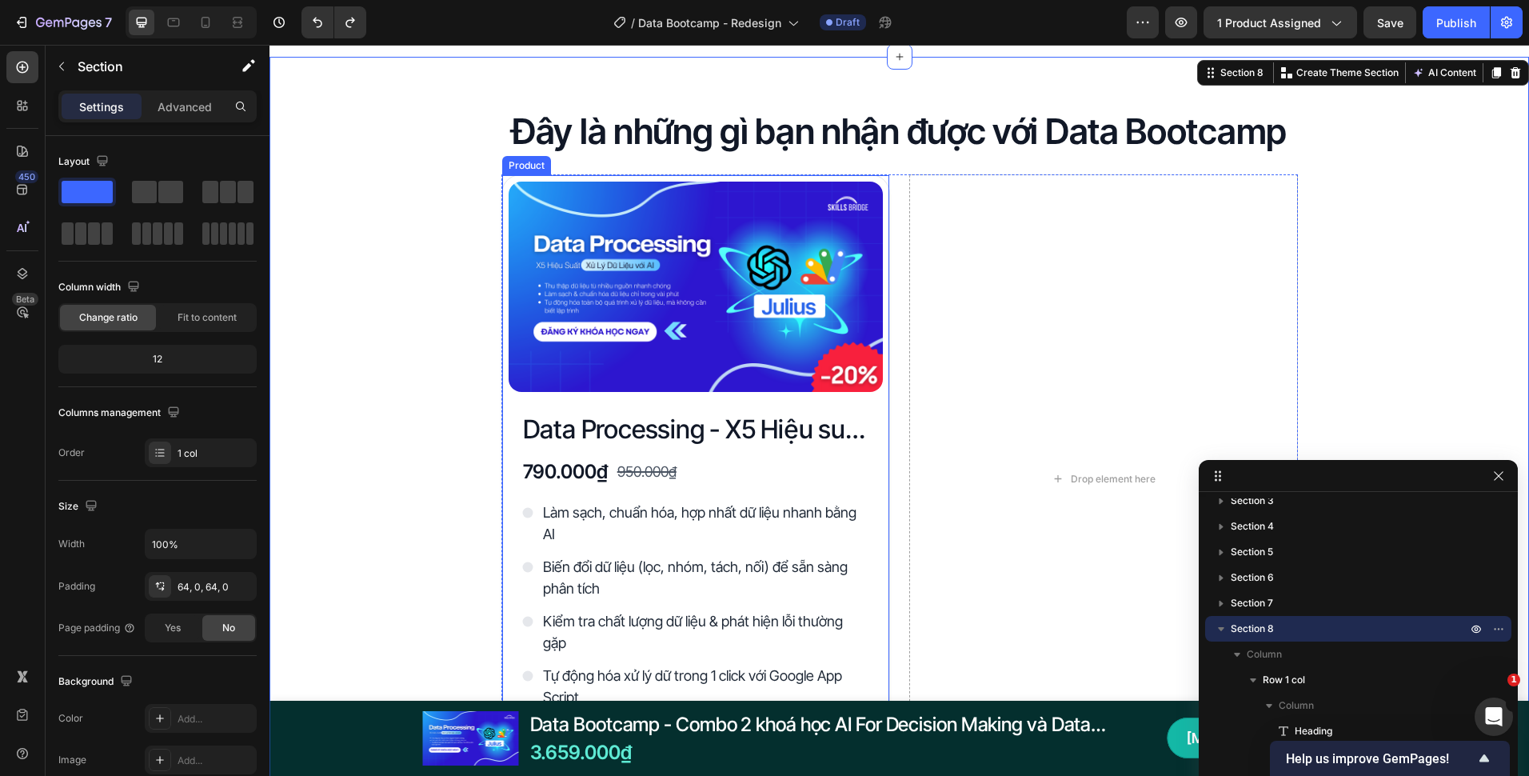
click at [502, 418] on div "Product Images Data Processing - X5 Hiệu suất xử lý dữ liệu với AI Product Titl…" at bounding box center [696, 478] width 389 height 609
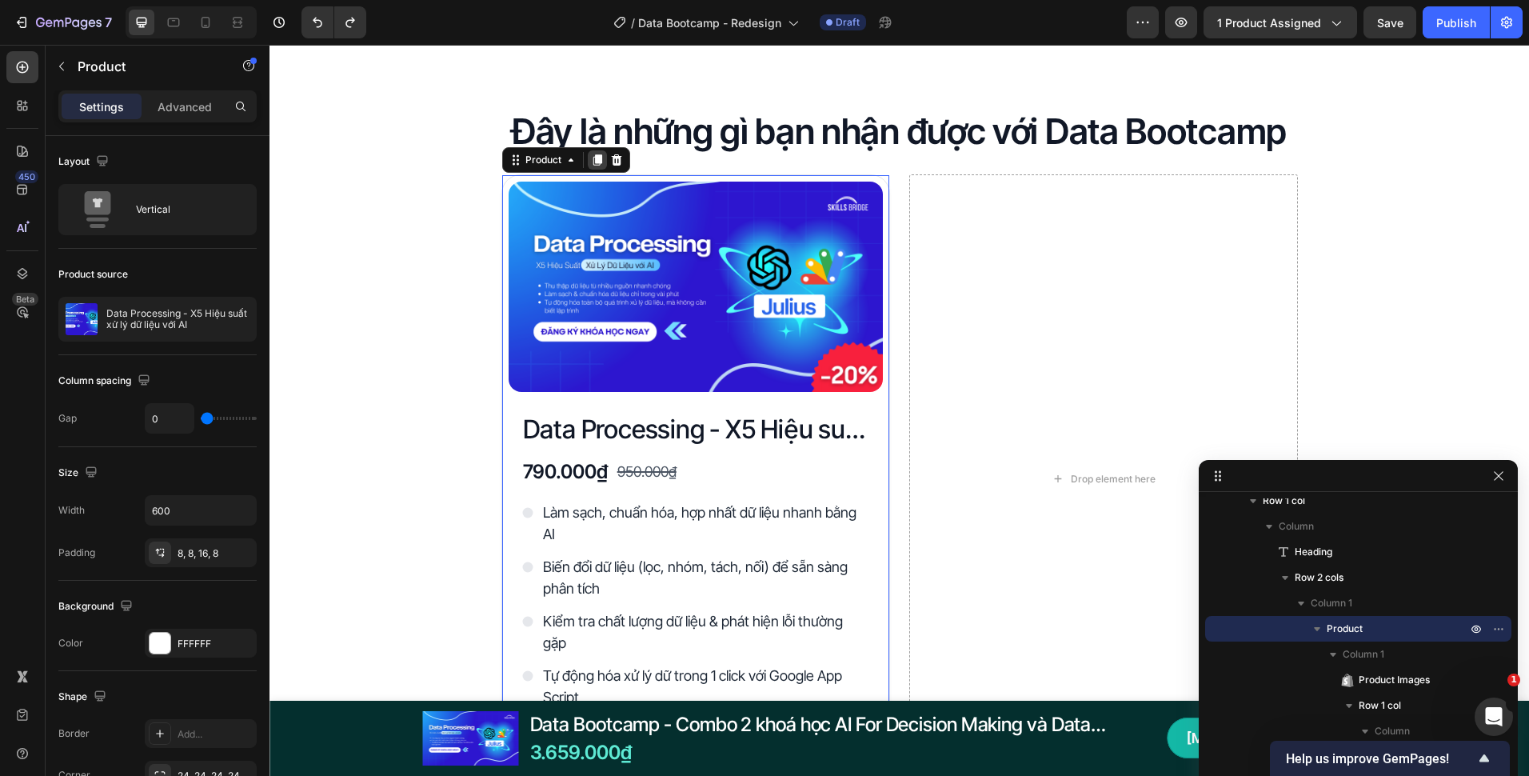
click at [593, 162] on icon at bounding box center [597, 159] width 9 height 11
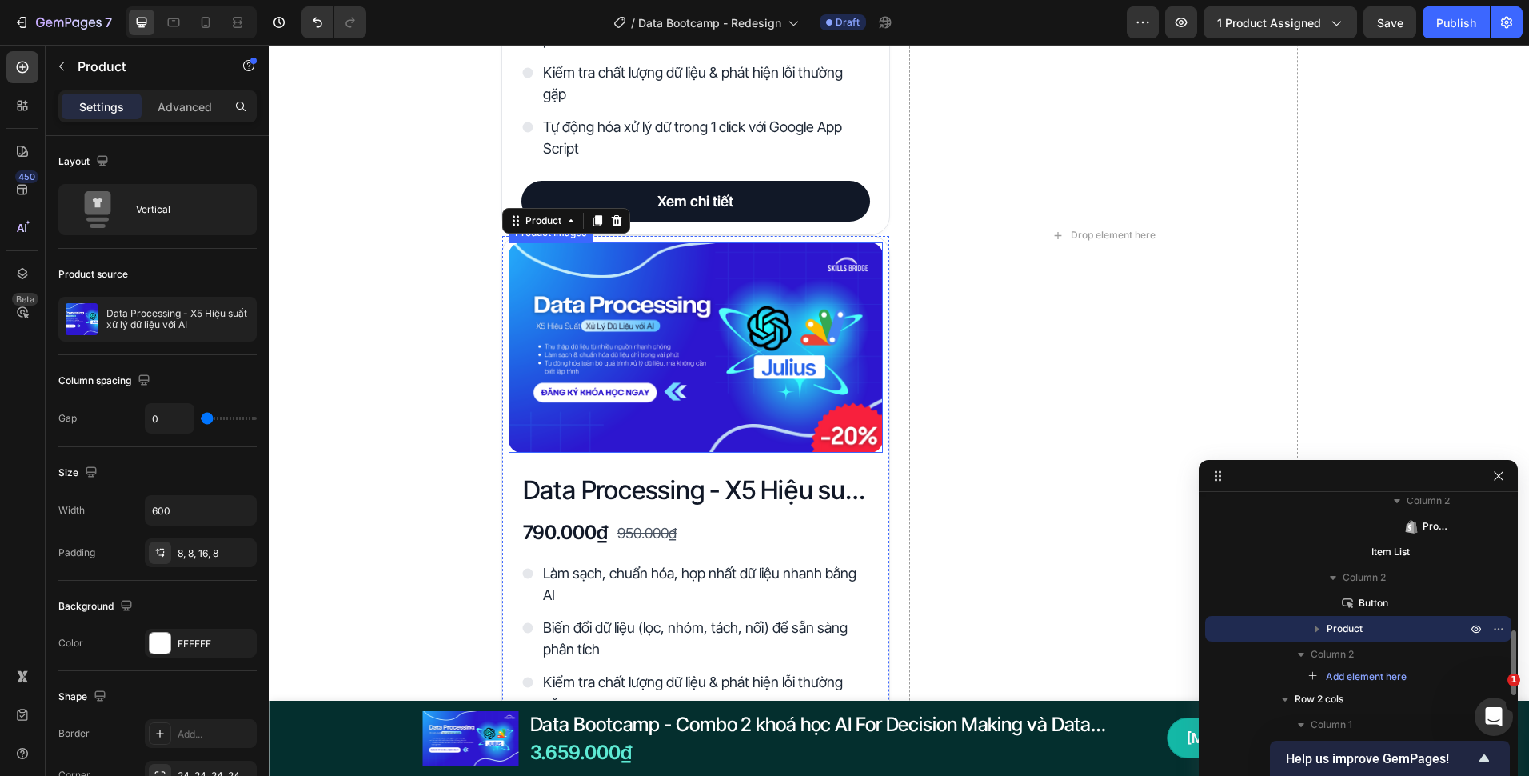
scroll to position [3115, 0]
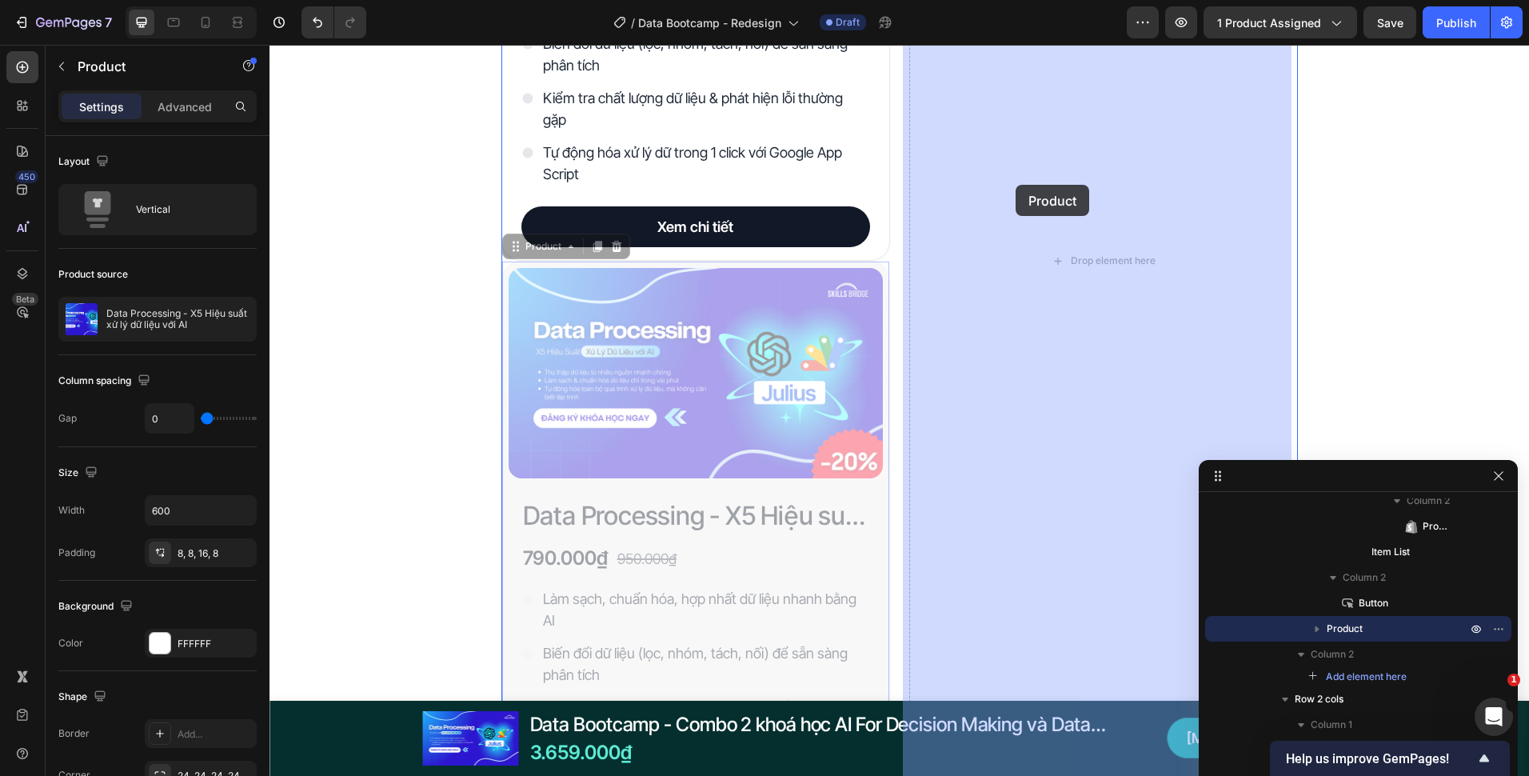
drag, startPoint x: 507, startPoint y: 242, endPoint x: 1021, endPoint y: 174, distance: 518.0
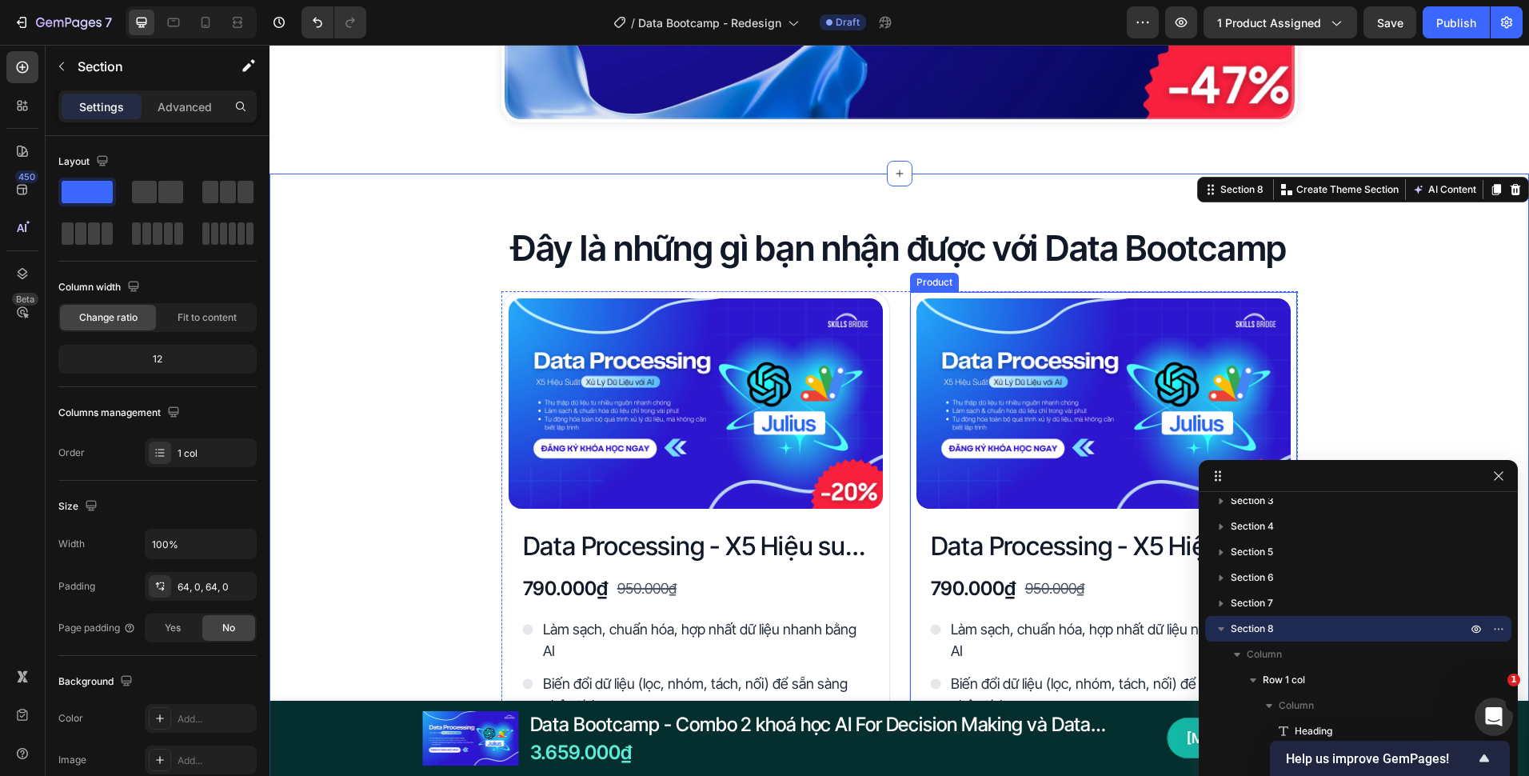
click at [909, 454] on div "Product Images Data Processing - X5 Hiệu suất xử lý dữ liệu với AI Product Titl…" at bounding box center [1103, 595] width 389 height 609
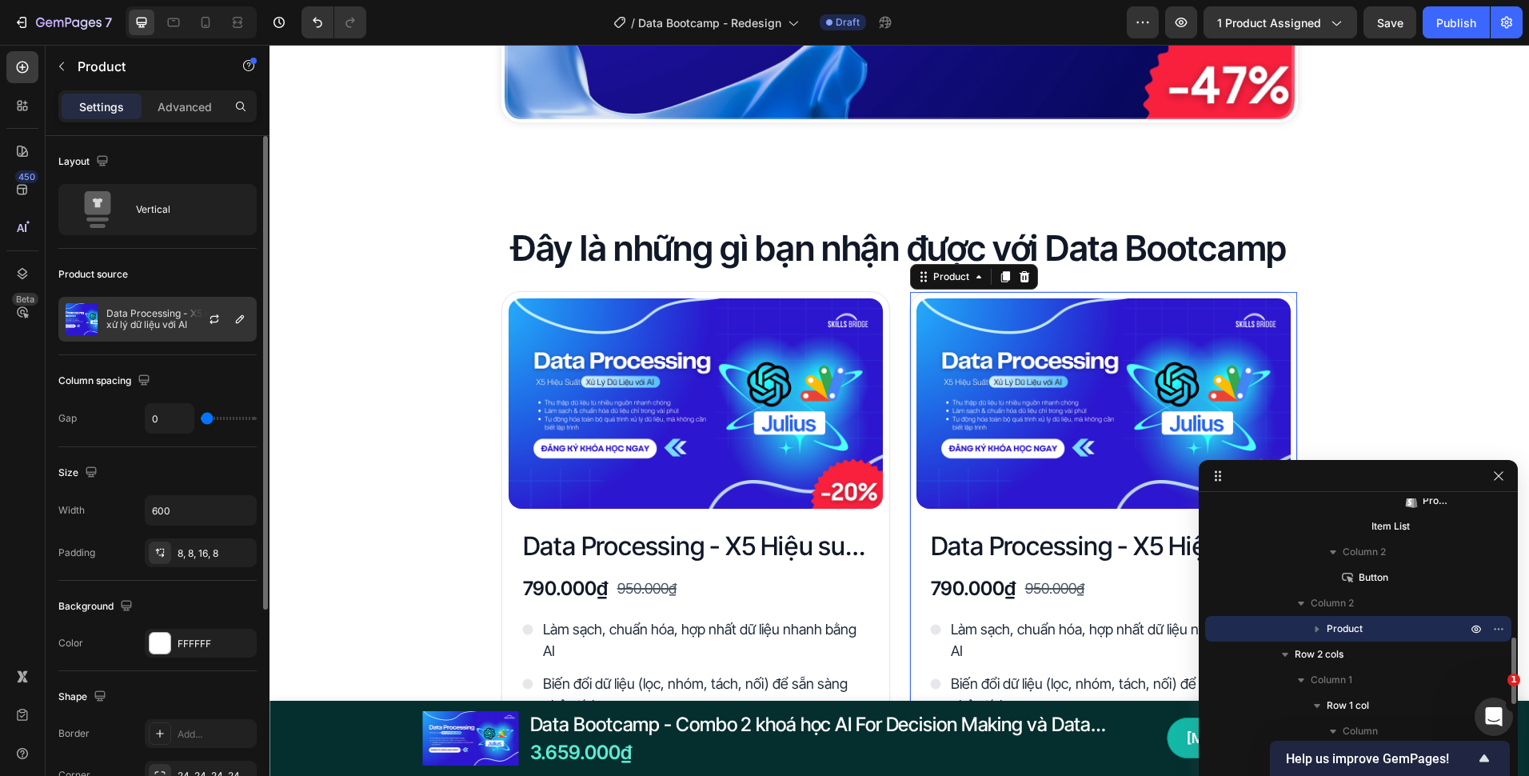
click at [122, 310] on p "Data Processing - X5 Hiệu suất xử lý dữ liệu với AI" at bounding box center [177, 319] width 143 height 22
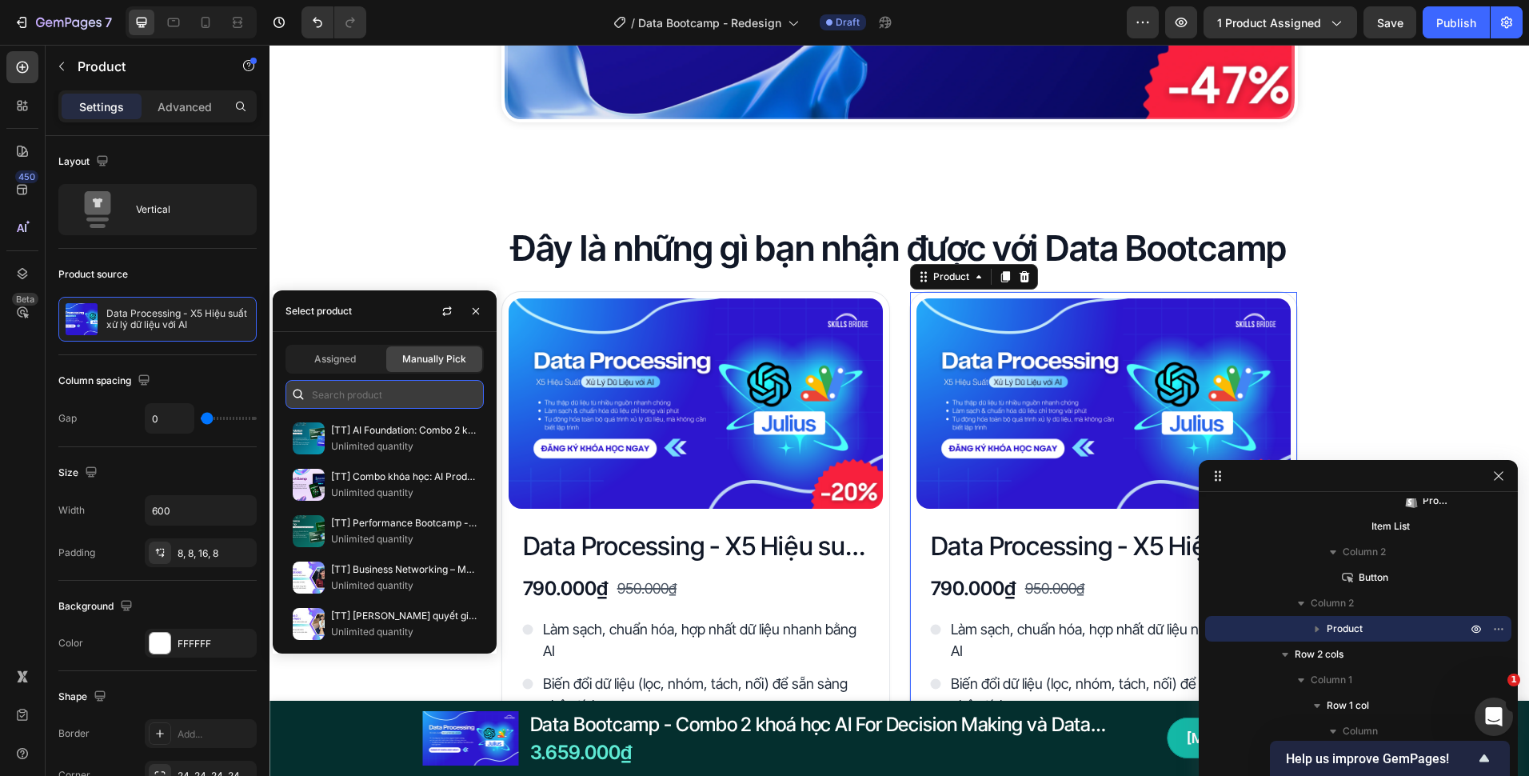
click at [426, 400] on input "text" at bounding box center [385, 394] width 198 height 29
type input "a"
type input "c"
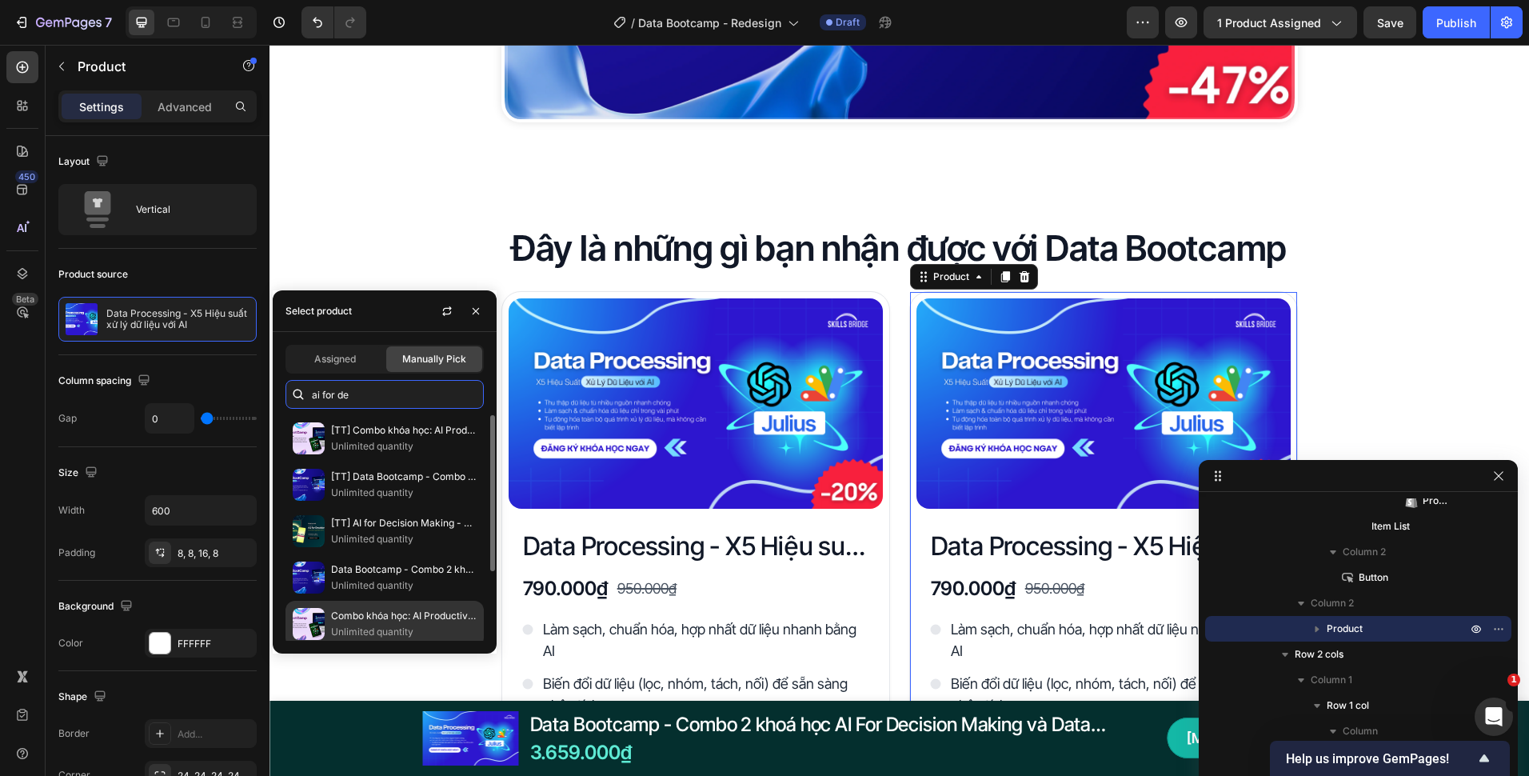
scroll to position [99, 0]
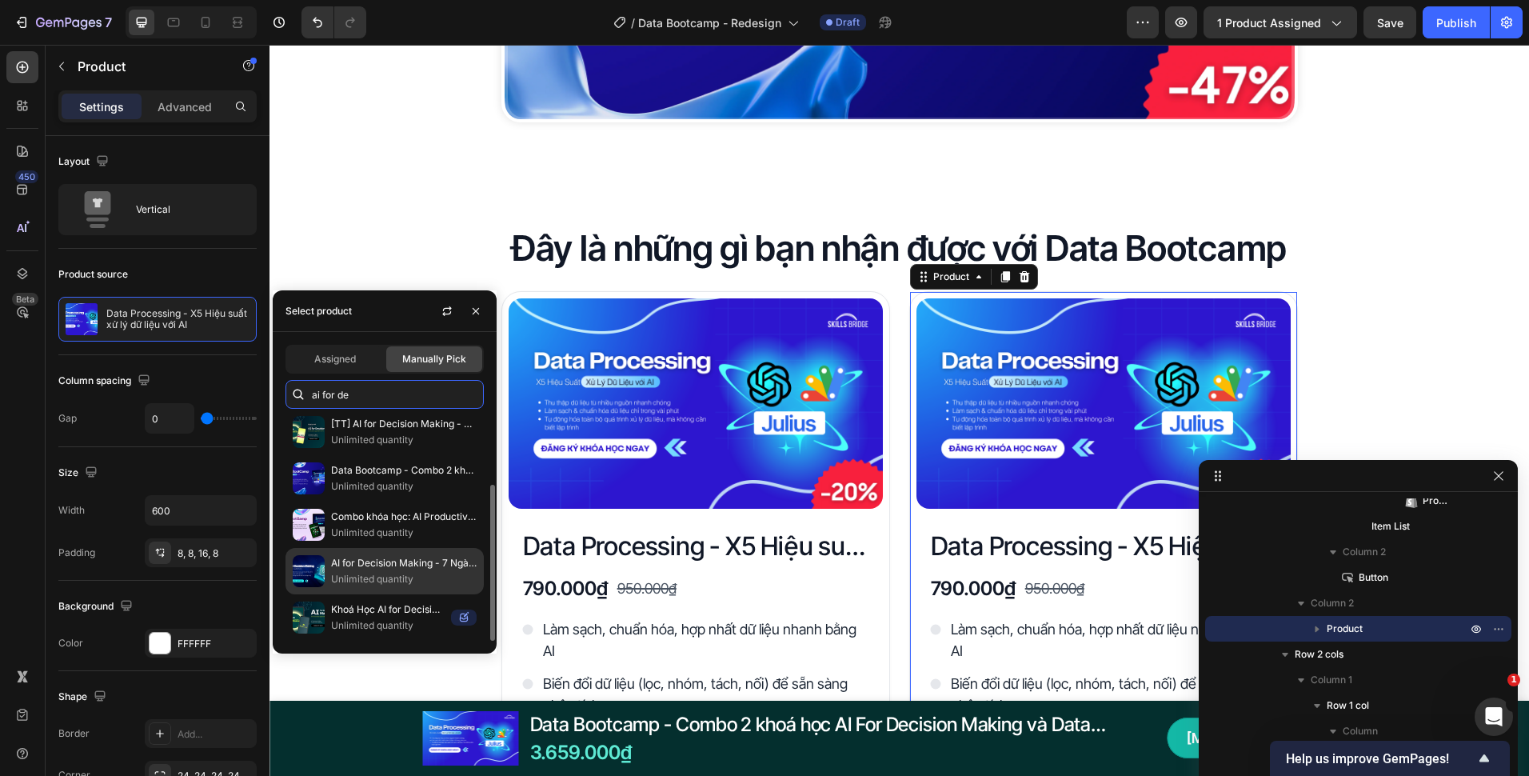
type input "ai for de"
click at [367, 567] on p "AI for Decision Making - 7 Ngày Ứng Dụng AI Chuyển Dữ Liệu Thành Quyết Định Chi…" at bounding box center [404, 563] width 146 height 16
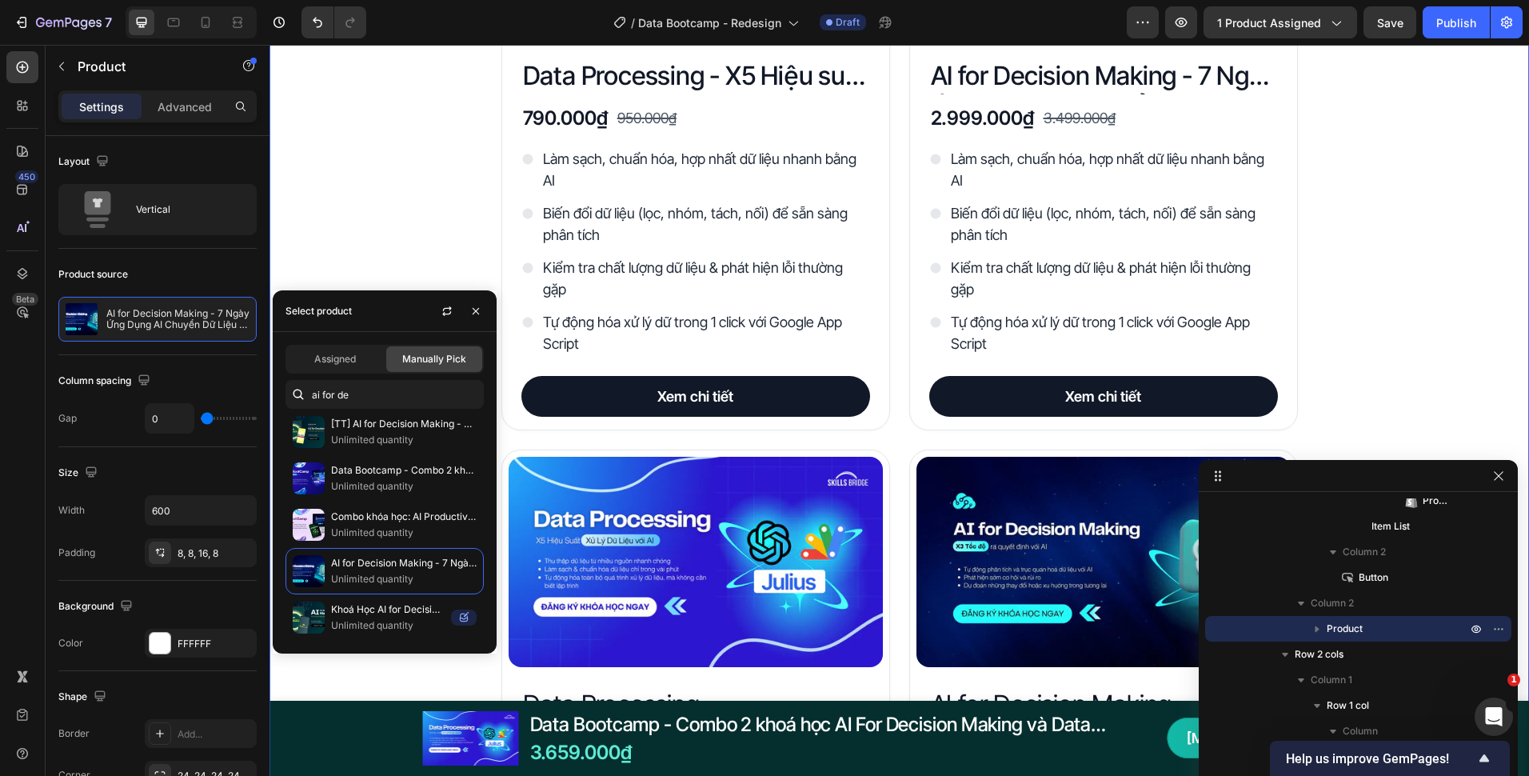
scroll to position [2955, 0]
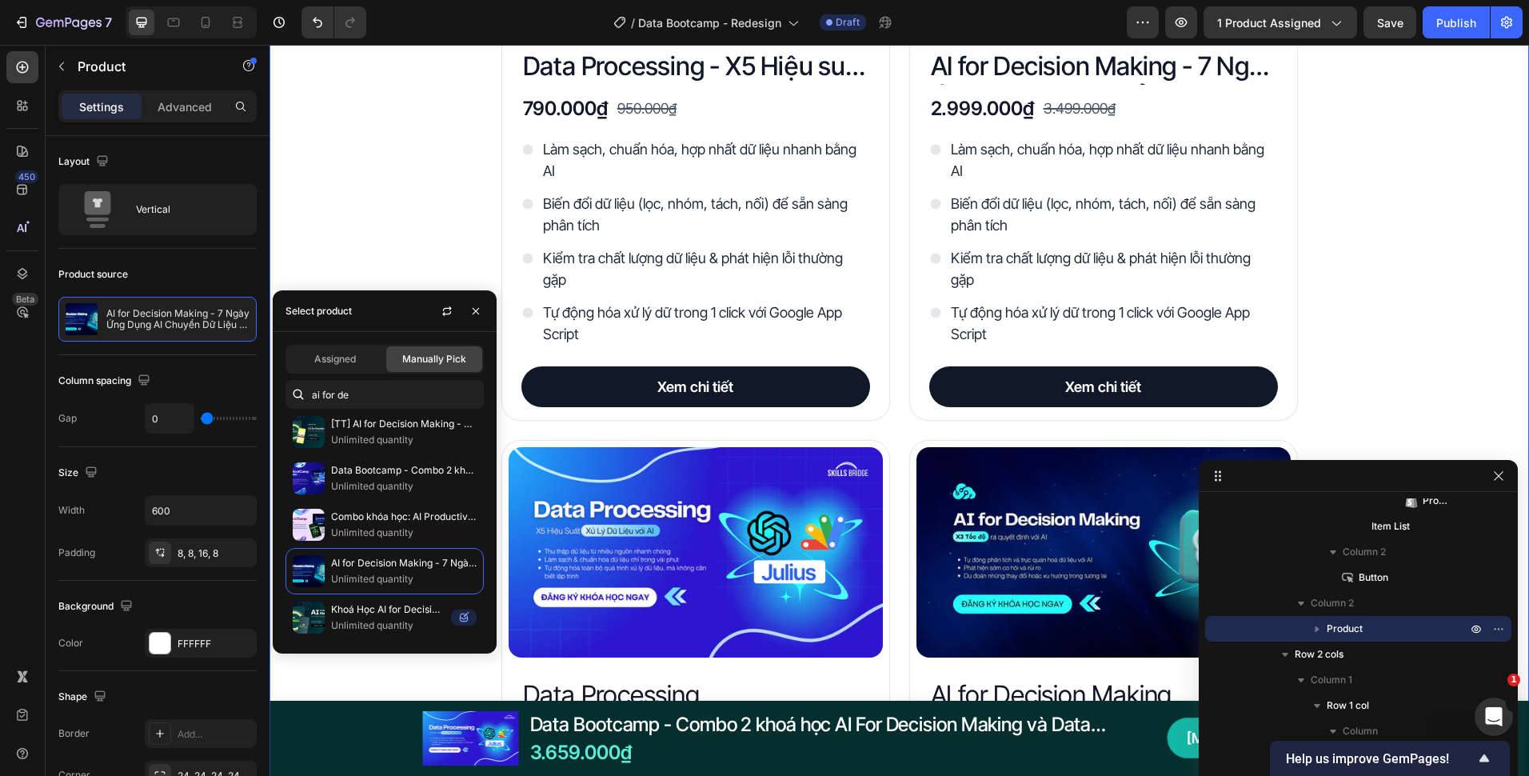
click at [1351, 312] on div "Đây là những gì bạn nhận được với Data Bootcamp Heading Product Images Data Pro…" at bounding box center [900, 695] width 1260 height 1900
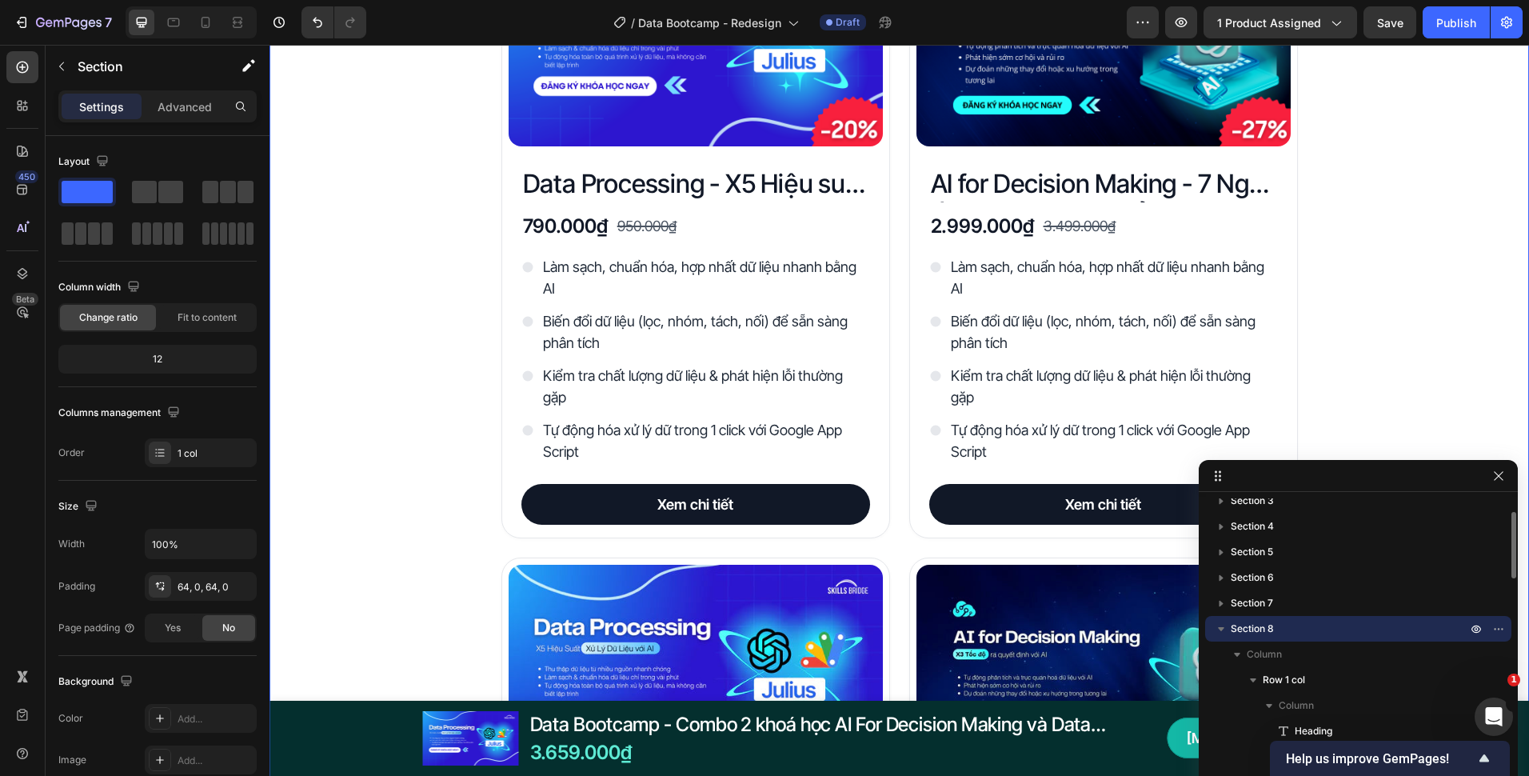
scroll to position [2795, 0]
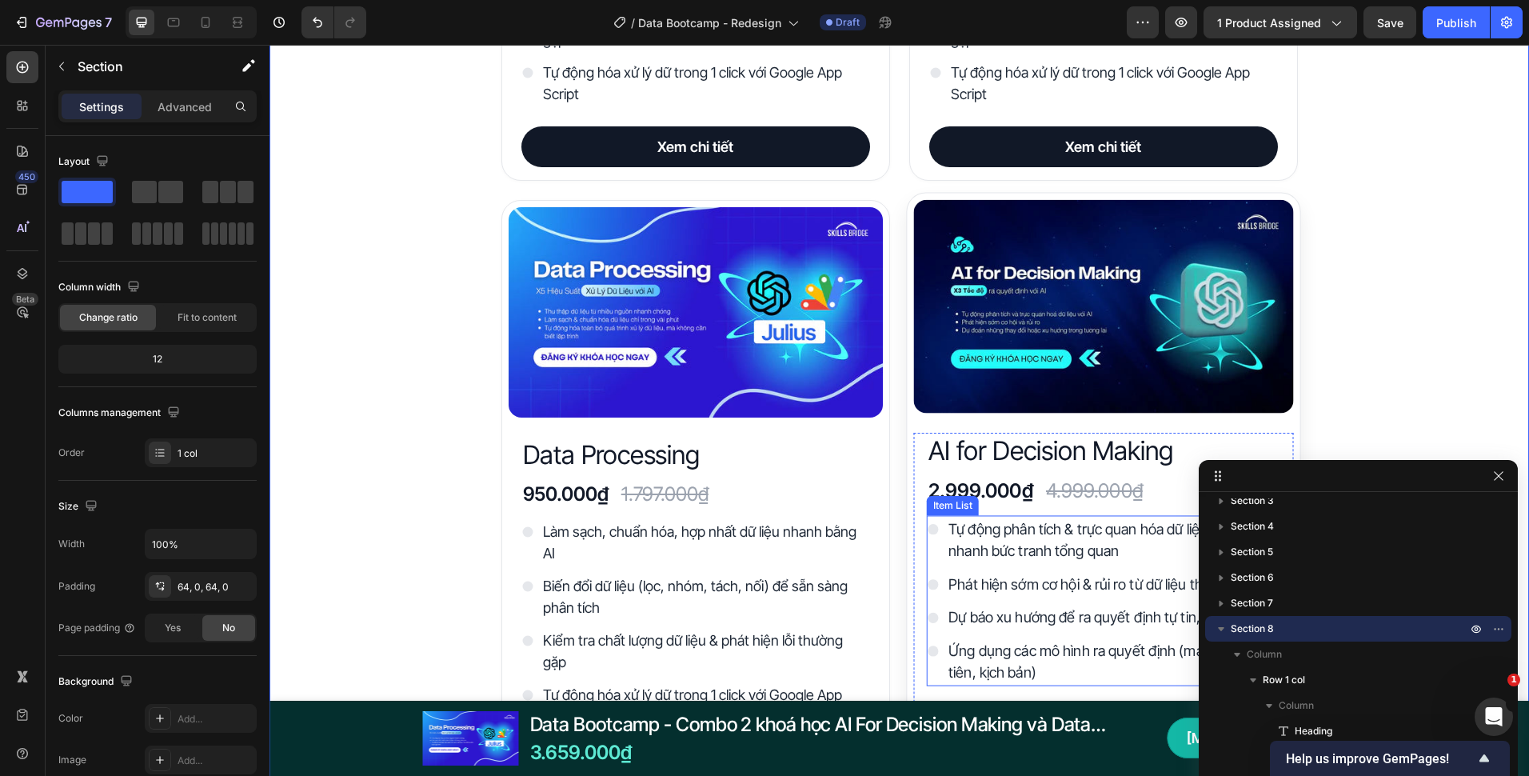
click at [926, 550] on div "Tự động phân tích & trực quan hóa dữ liệu để nắm nhanh bức tranh tổng quan" at bounding box center [1103, 540] width 354 height 49
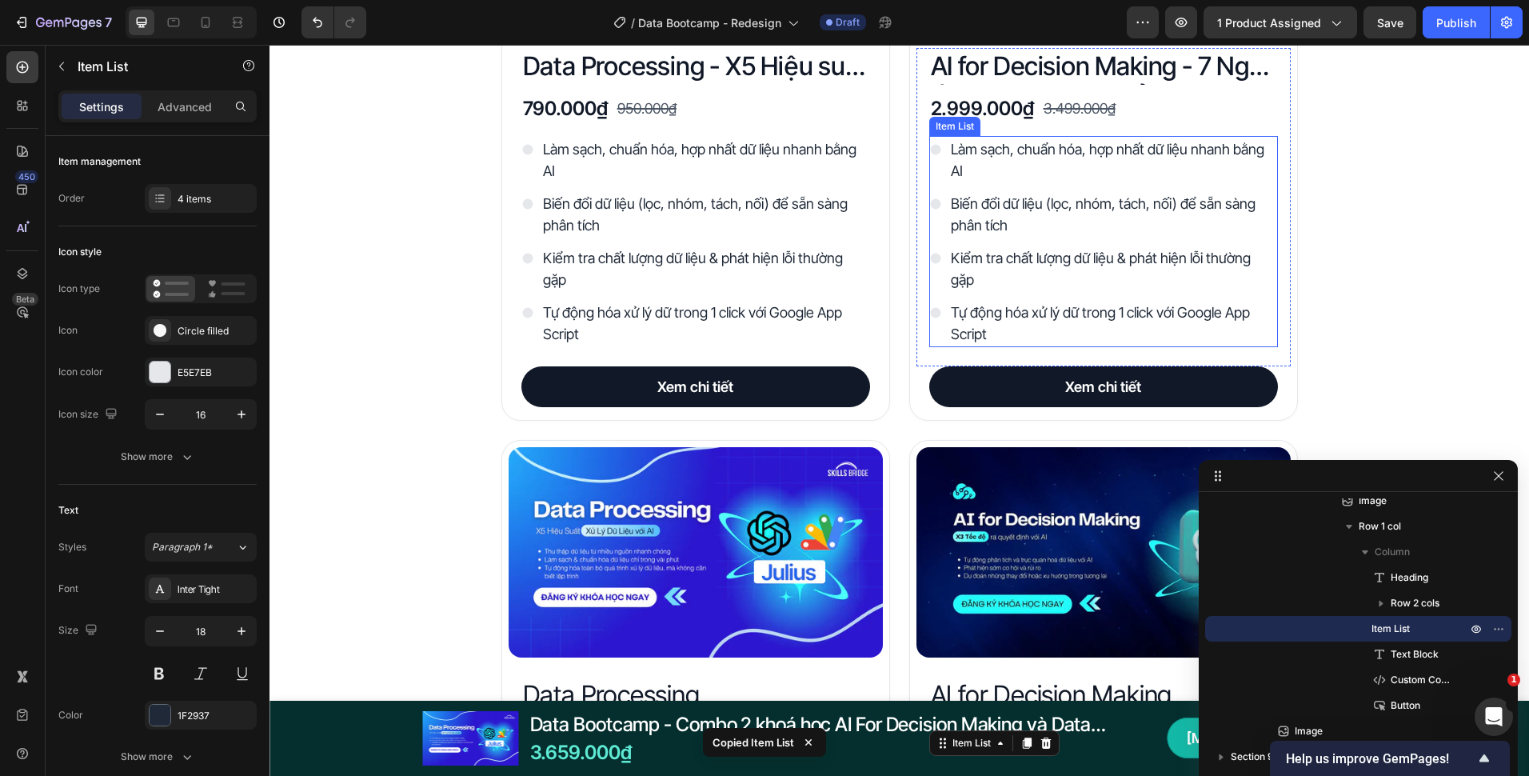
click at [933, 187] on div "Làm sạch, chuẩn hóa, hợp nhất dữ liệu nhanh bằng AI Biến đổi dữ liệu (lọc, nhóm…" at bounding box center [1103, 241] width 349 height 211
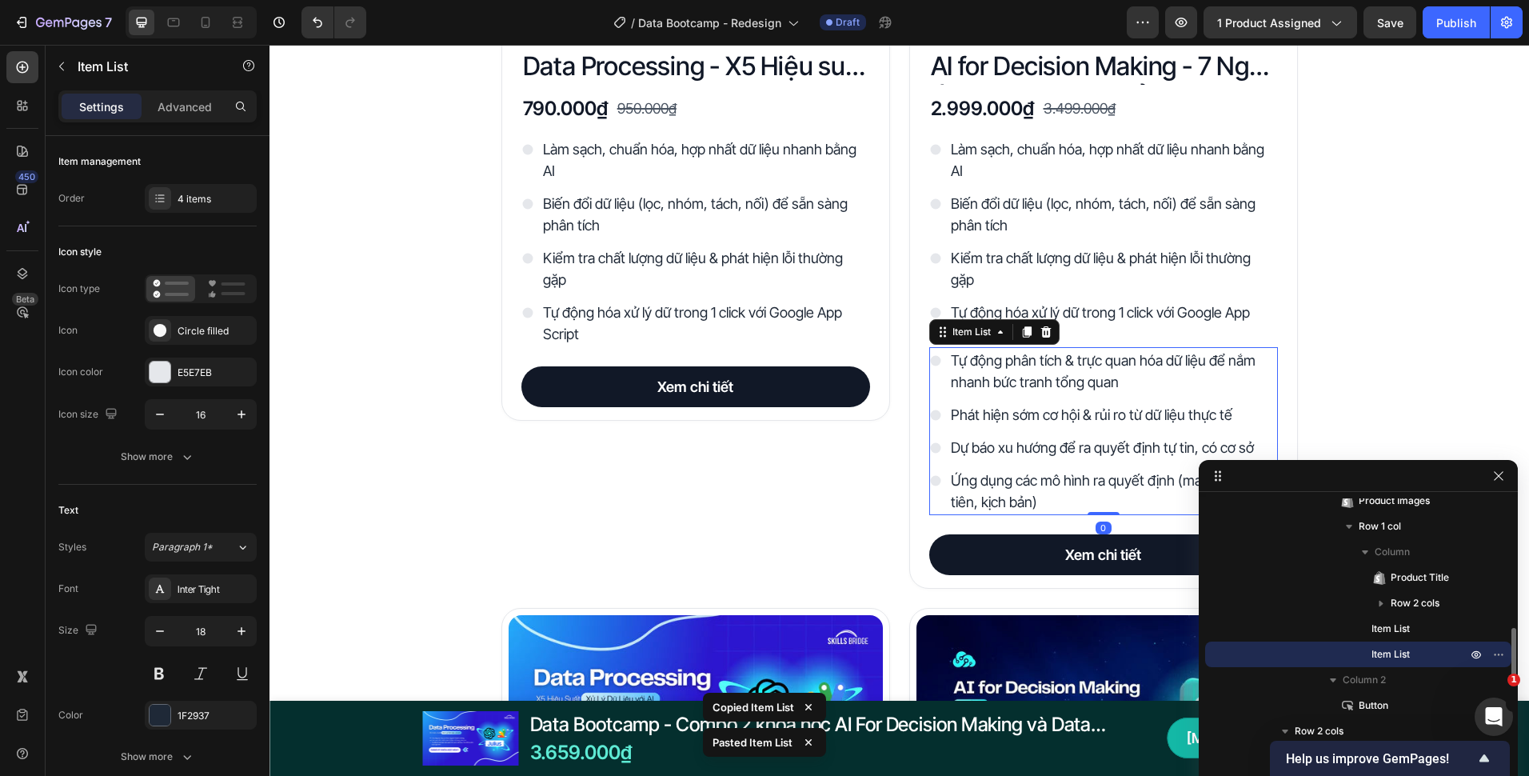
click at [933, 187] on div "Làm sạch, chuẩn hóa, hợp nhất dữ liệu nhanh bằng AI Biến đổi dữ liệu (lọc, nhóm…" at bounding box center [1103, 241] width 349 height 211
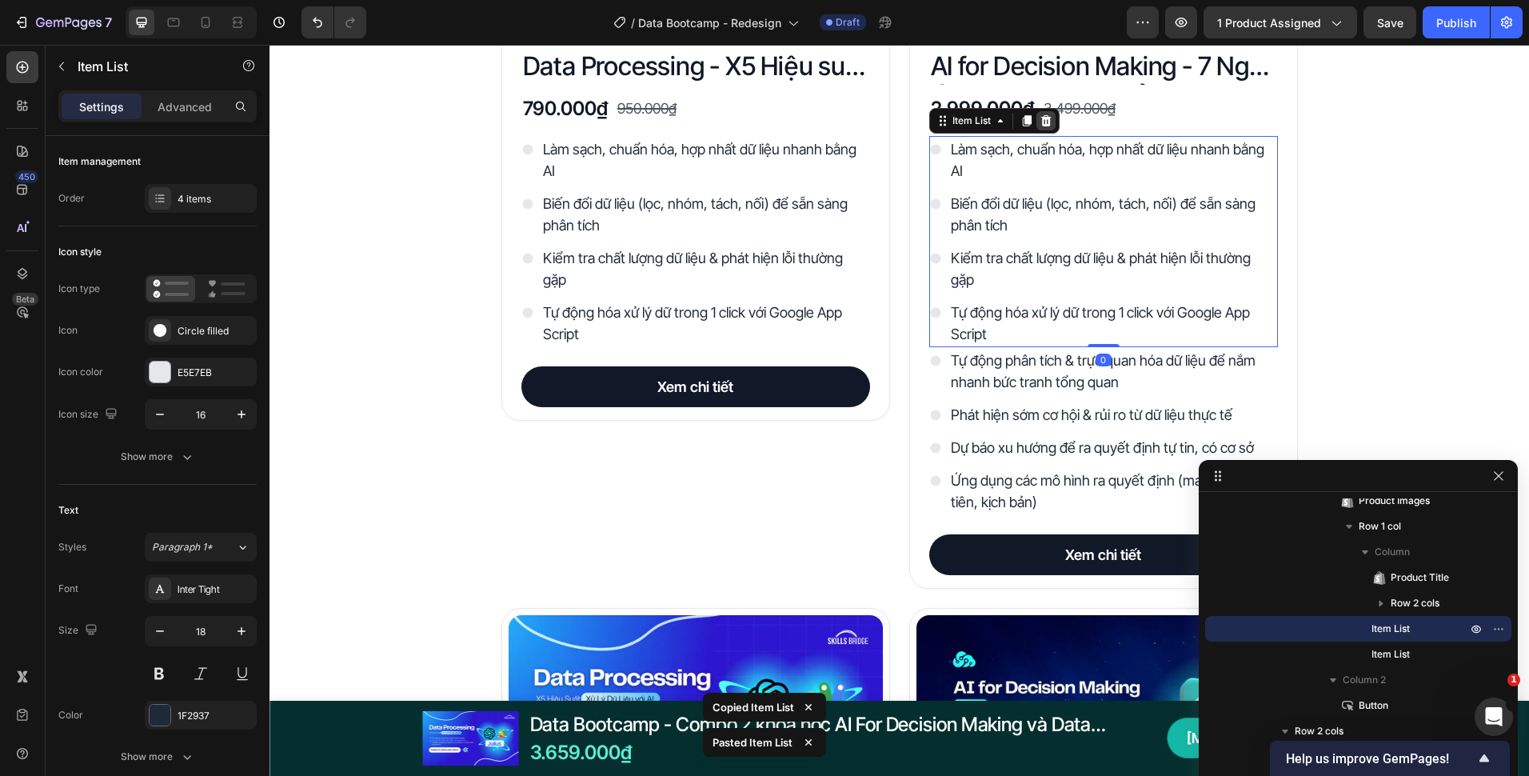
click at [1040, 122] on icon at bounding box center [1046, 120] width 13 height 13
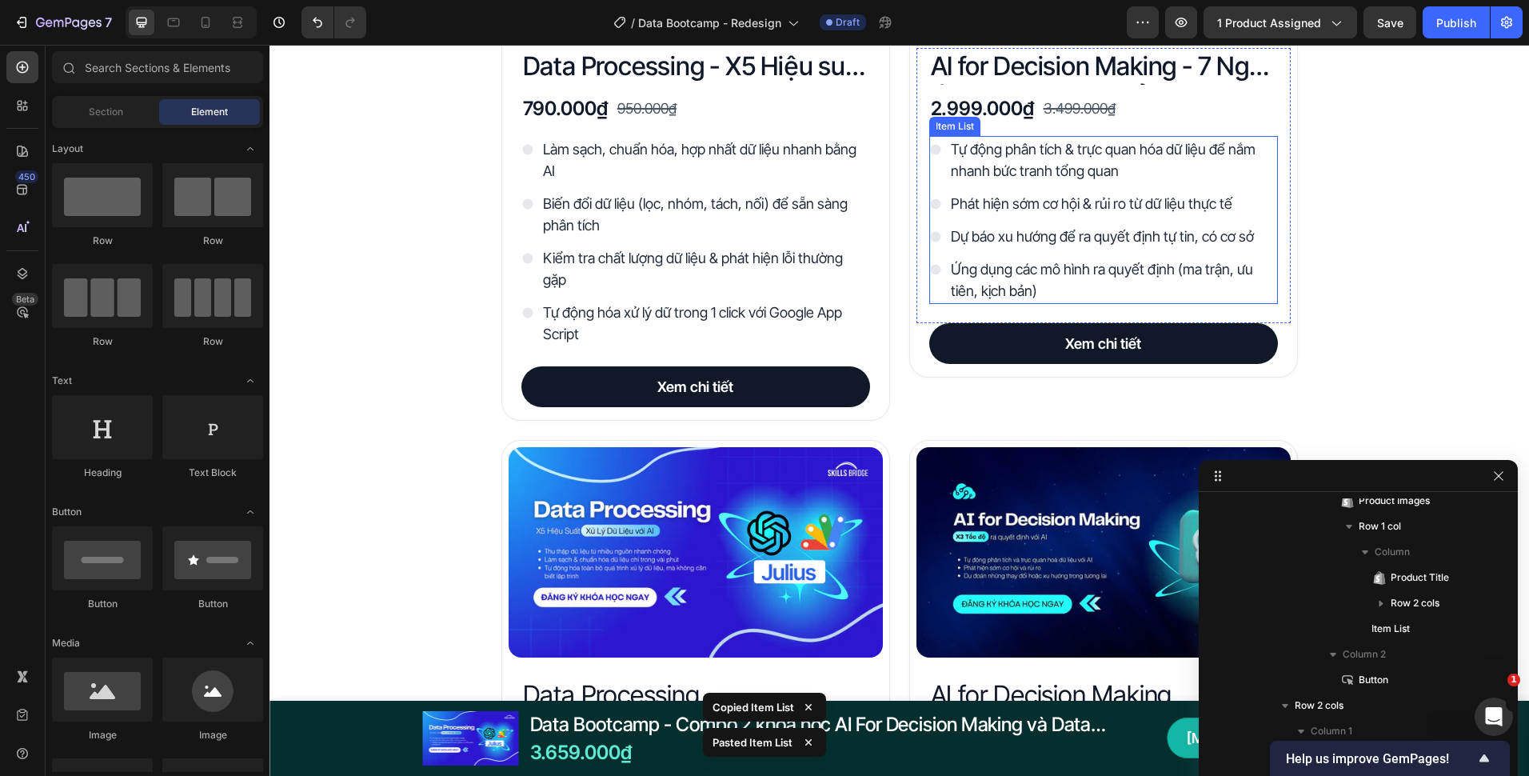
click at [937, 182] on div "Tự động phân tích & trực quan hóa dữ liệu để nắm nhanh bức tranh tổng quan" at bounding box center [1103, 160] width 349 height 48
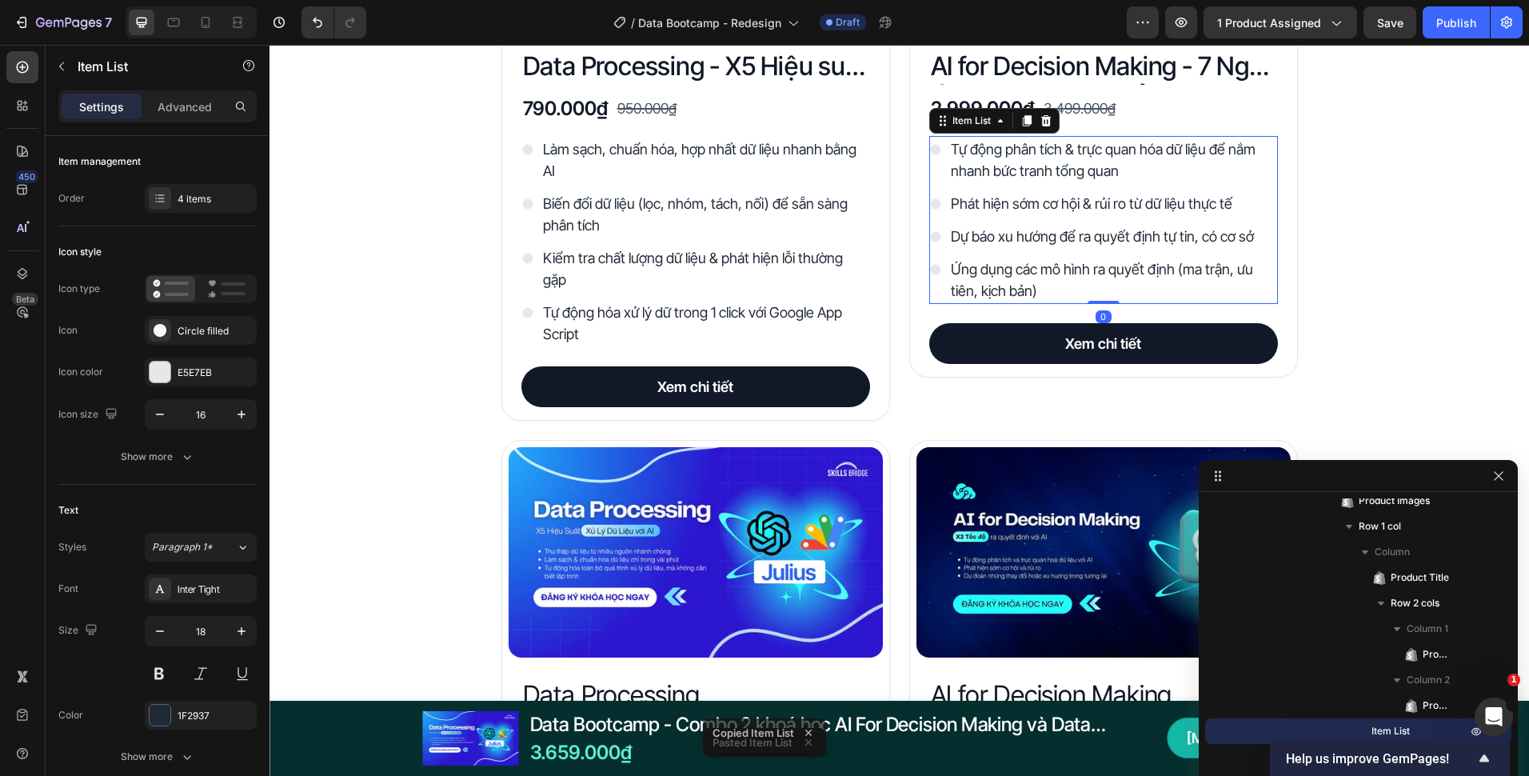
click at [1325, 194] on div "Đây là những gì bạn nhận được với Data Bootcamp Heading Product Images Data Pro…" at bounding box center [900, 695] width 1260 height 1900
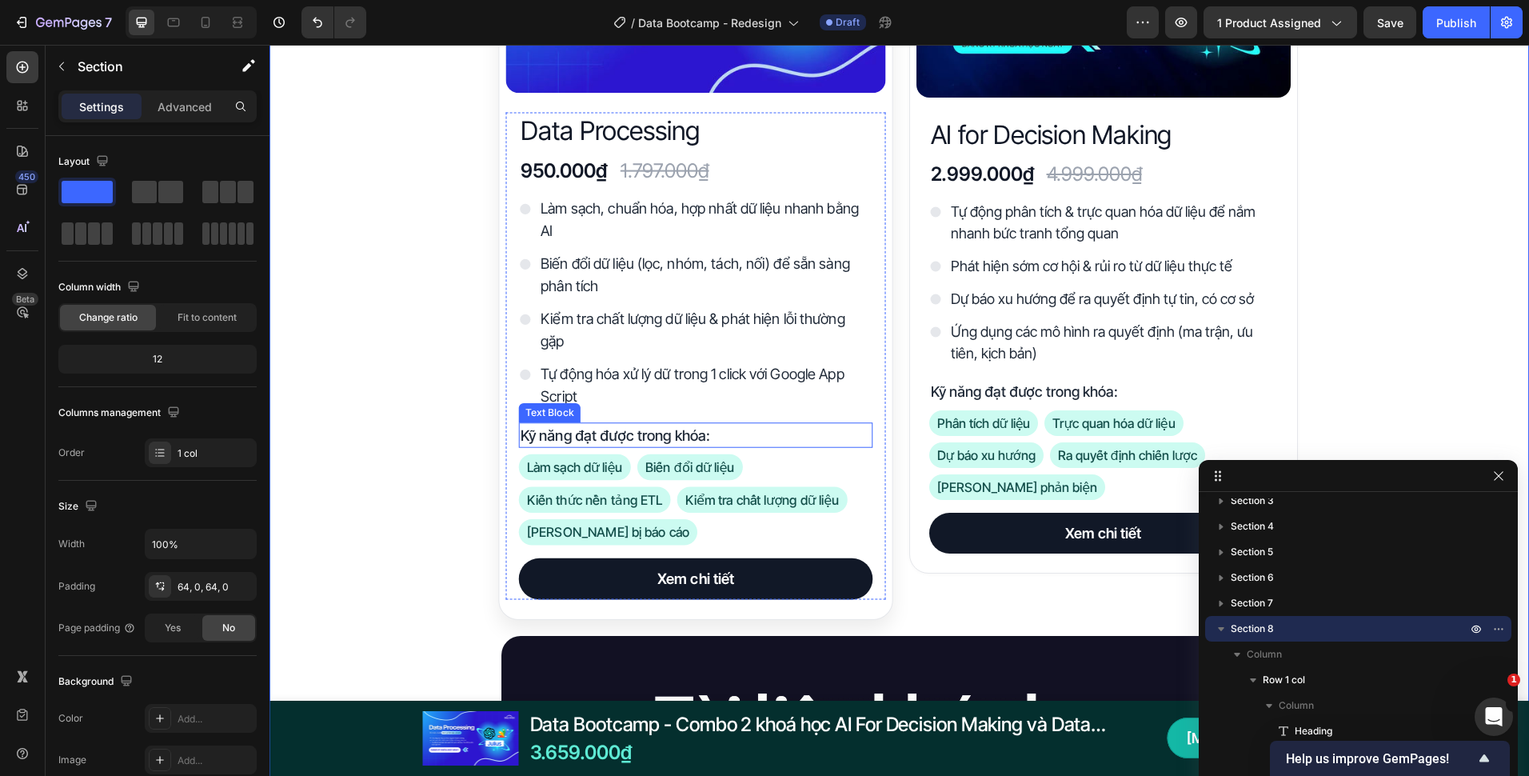
click at [708, 432] on p "Kỹ năng đạt được trong khóa:" at bounding box center [695, 436] width 350 height 22
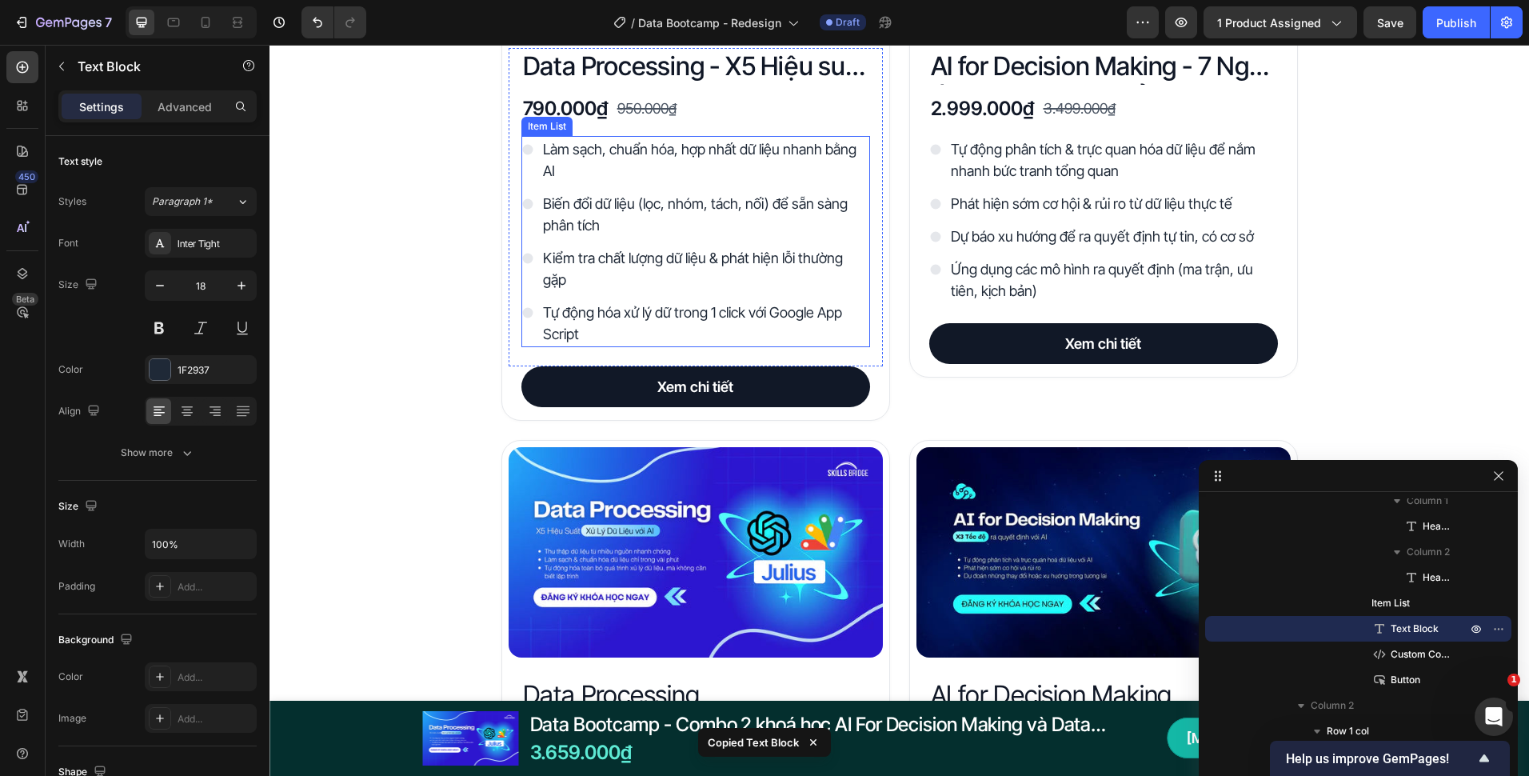
click at [829, 243] on div "Làm sạch, chuẩn hóa, hợp nhất dữ liệu nhanh bằng AI Biến đổi dữ liệu (lọc, nhóm…" at bounding box center [696, 241] width 349 height 211
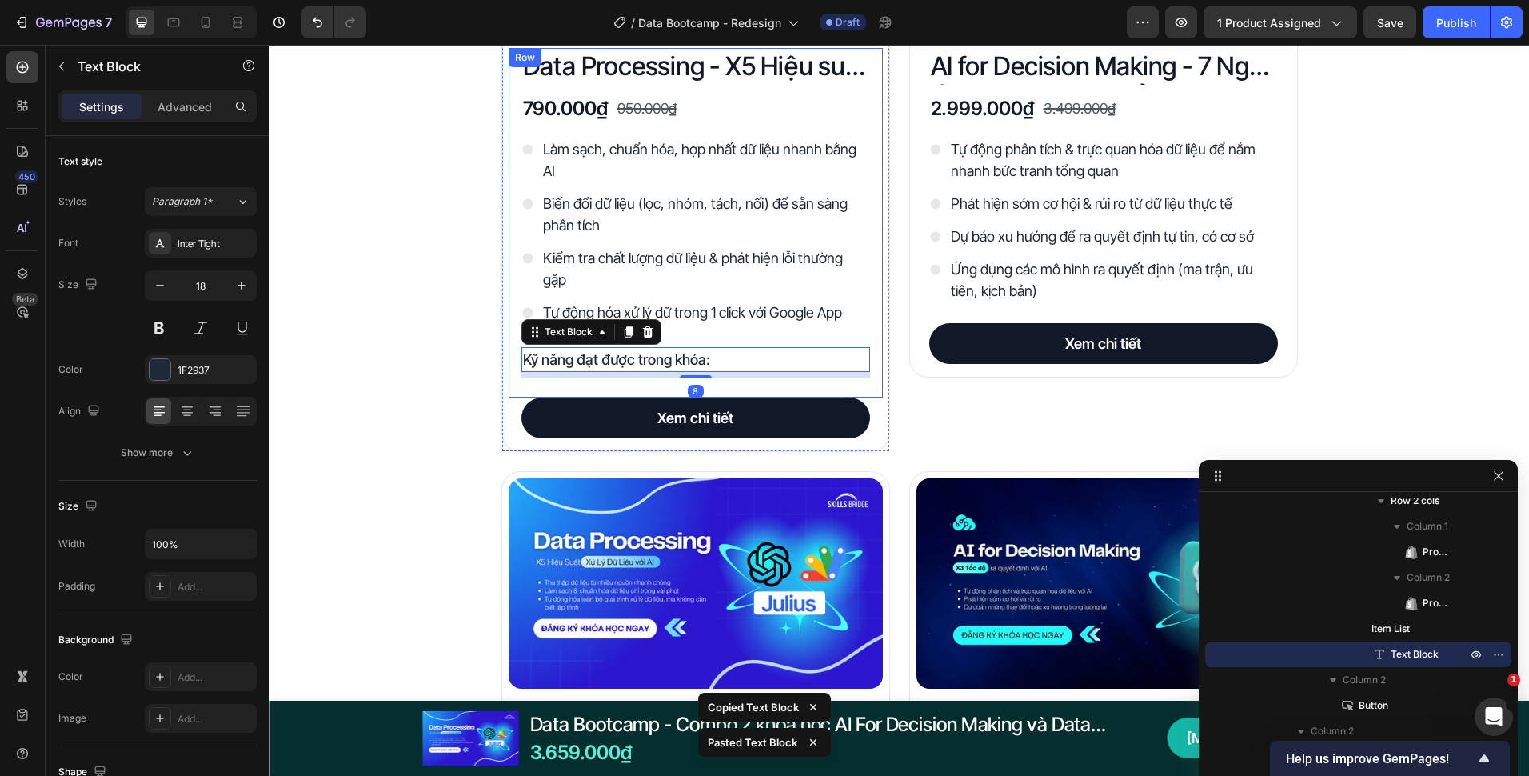
click at [502, 385] on div "Product Images Data Processing - X5 Hiệu suất xử lý dữ liệu với AI Product Titl…" at bounding box center [696, 131] width 389 height 641
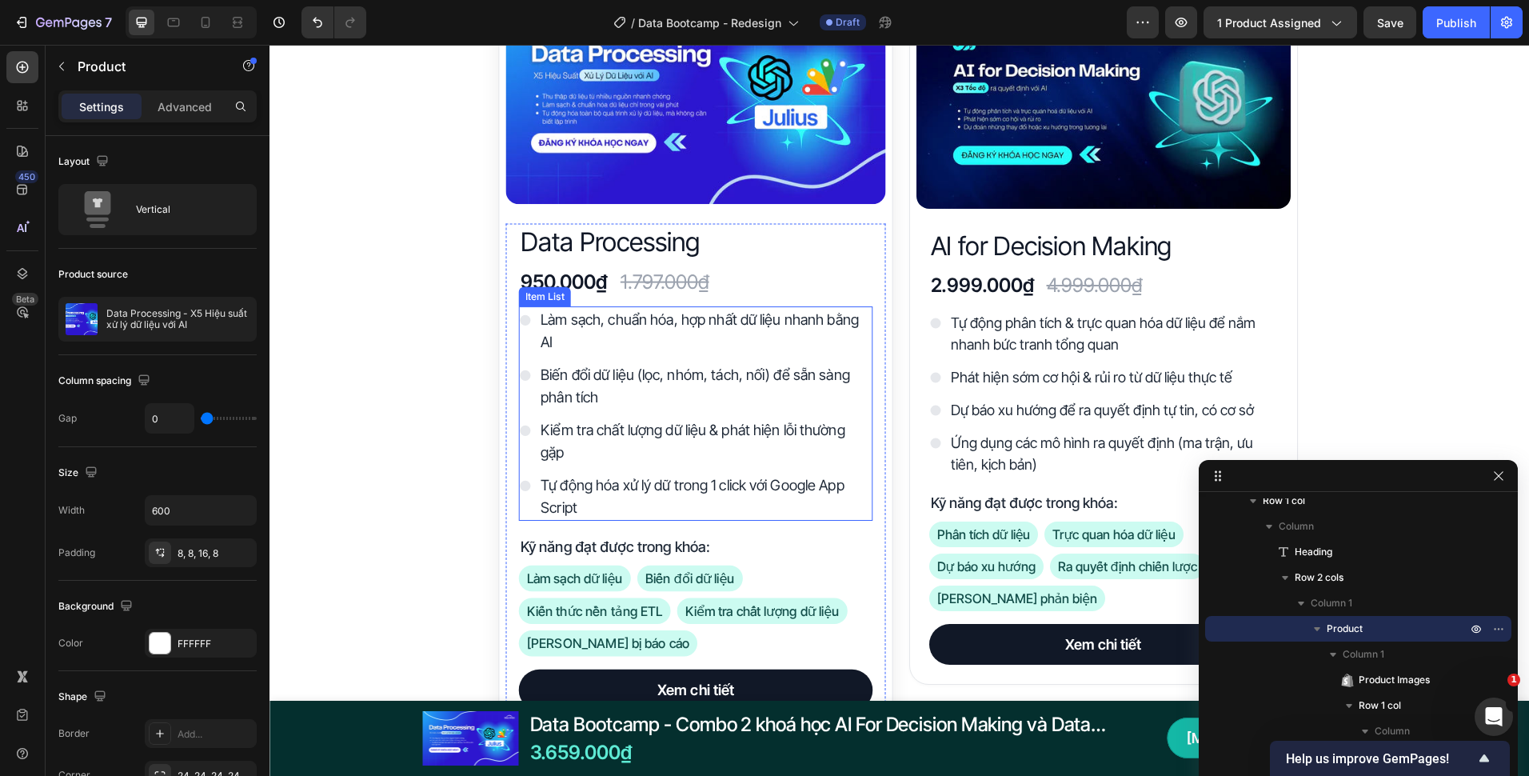
click at [526, 507] on div "Tự động hóa xử lý dữ trong 1 click với Google App Script" at bounding box center [695, 497] width 354 height 49
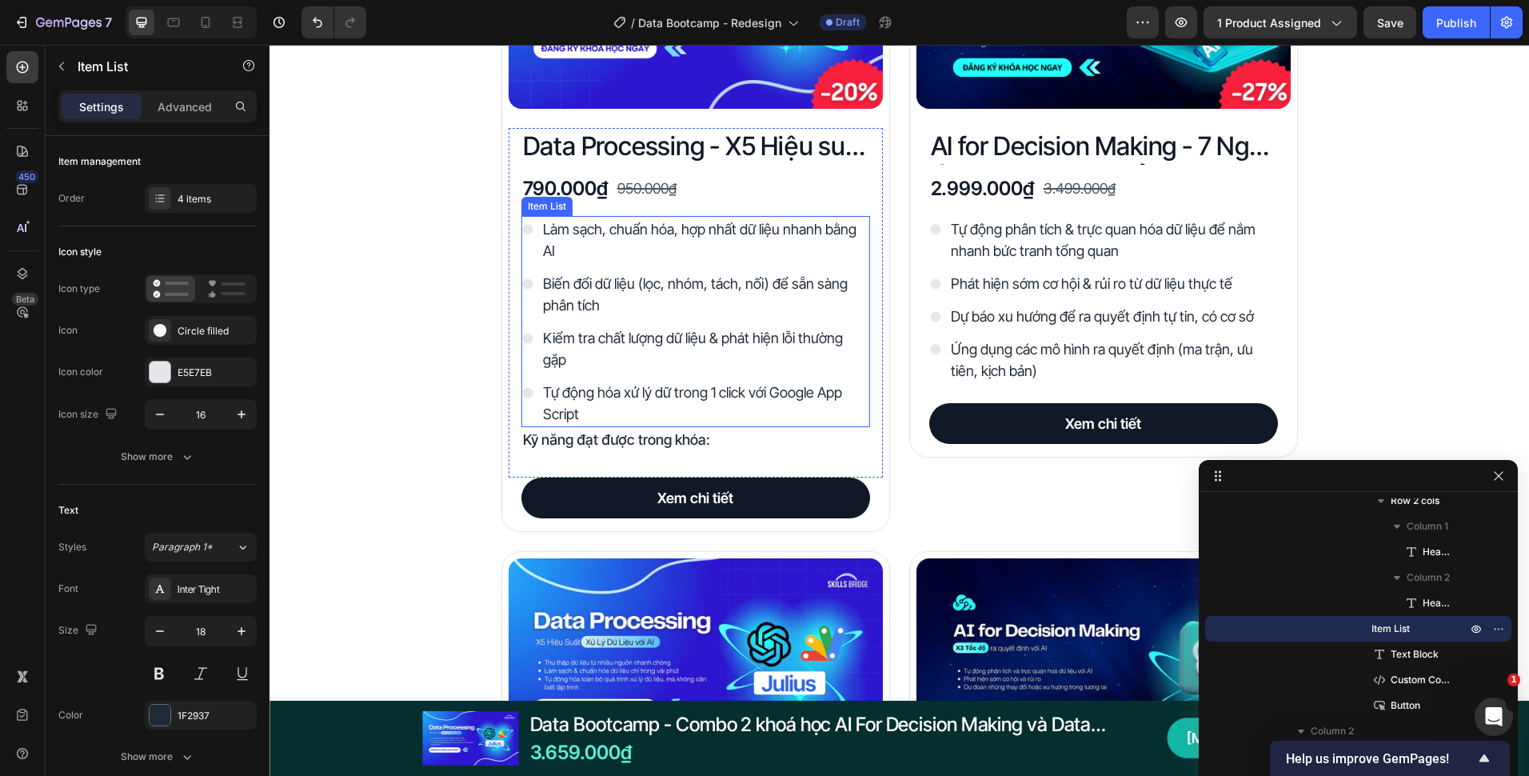
click at [522, 411] on div "Tự động hóa xử lý dữ trong 1 click với Google App Script" at bounding box center [696, 403] width 349 height 48
click at [208, 111] on p "Advanced" at bounding box center [185, 106] width 54 height 17
type input "100%"
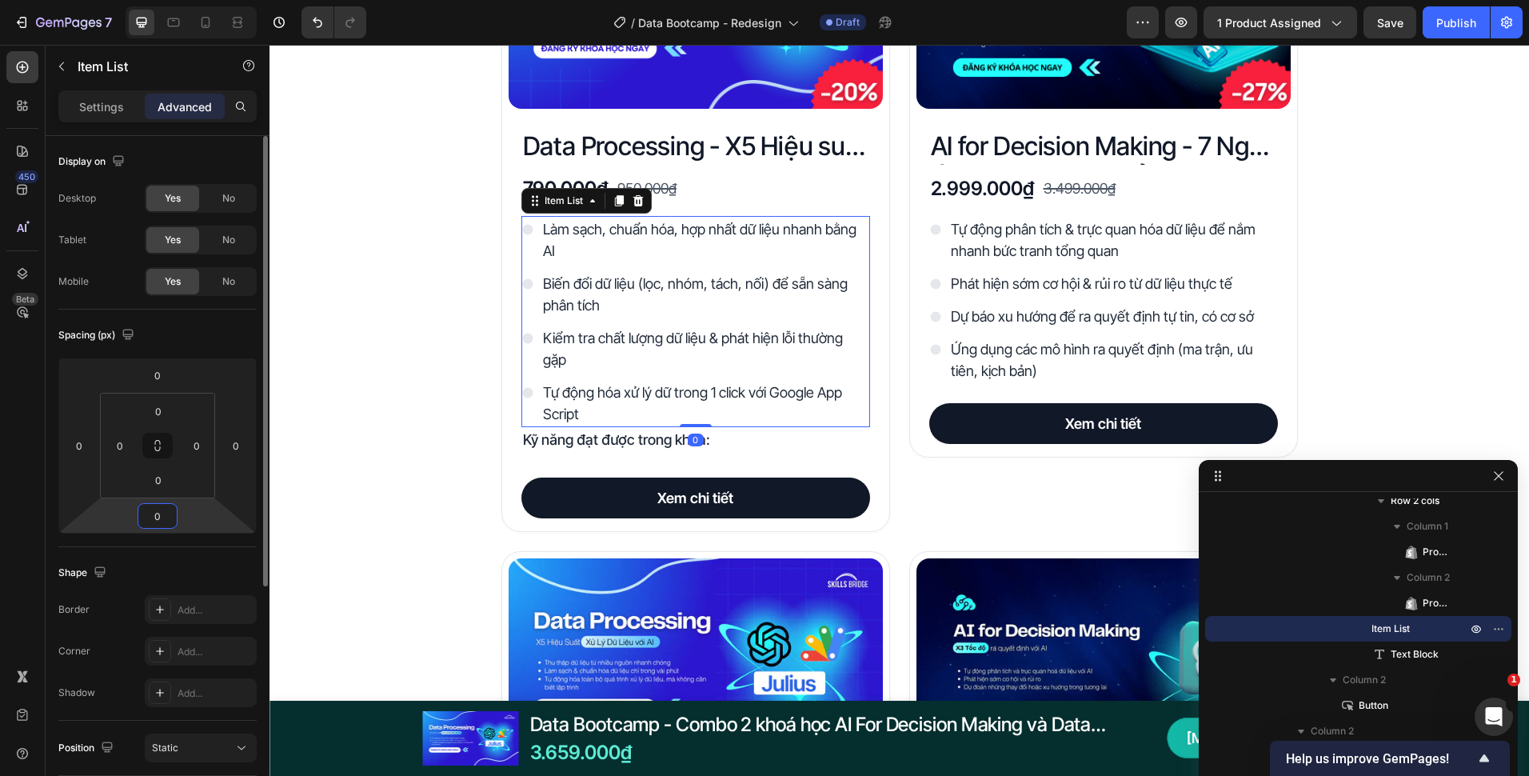
click at [162, 510] on input "0" at bounding box center [158, 516] width 32 height 24
type input "16"
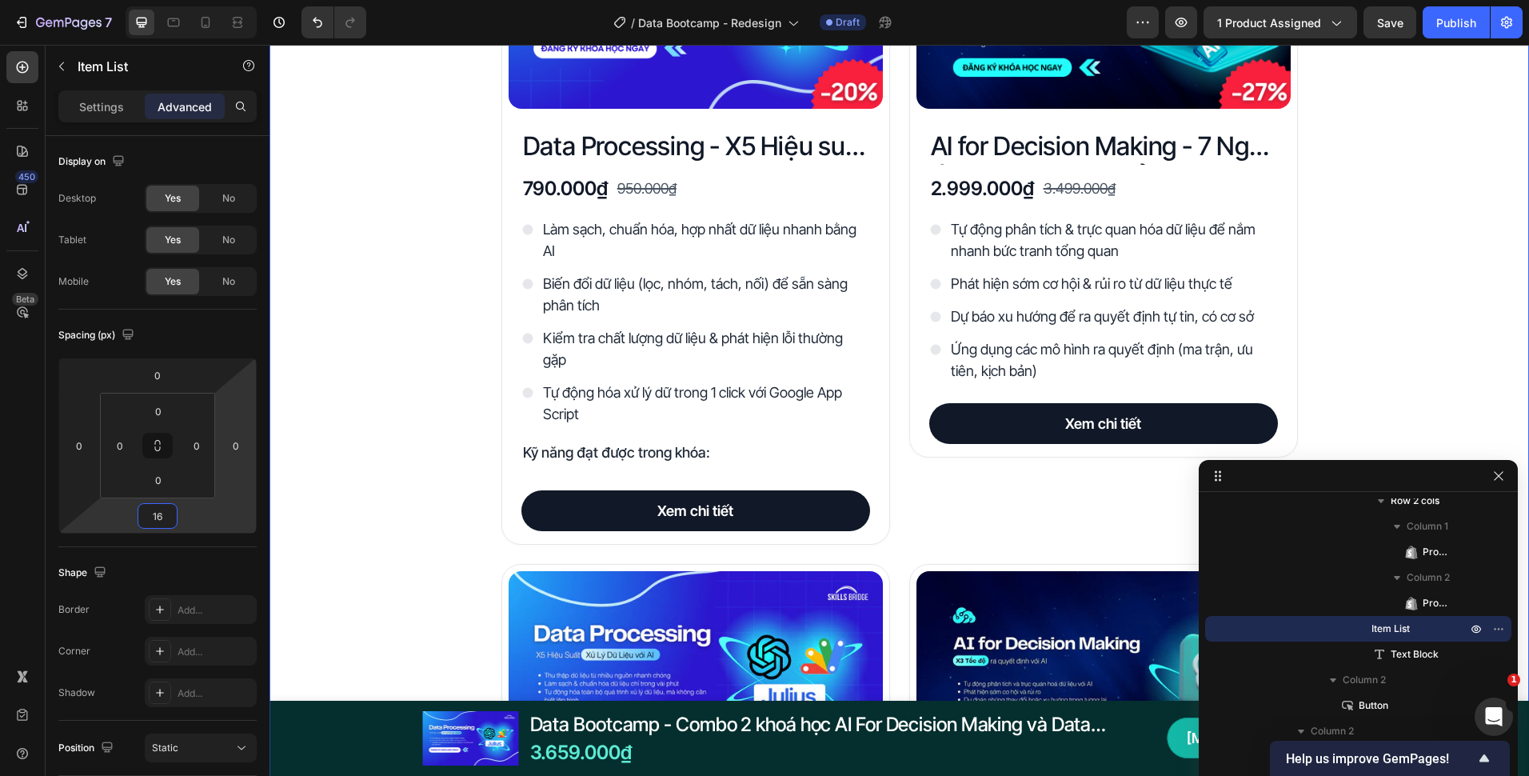
scroll to position [62, 0]
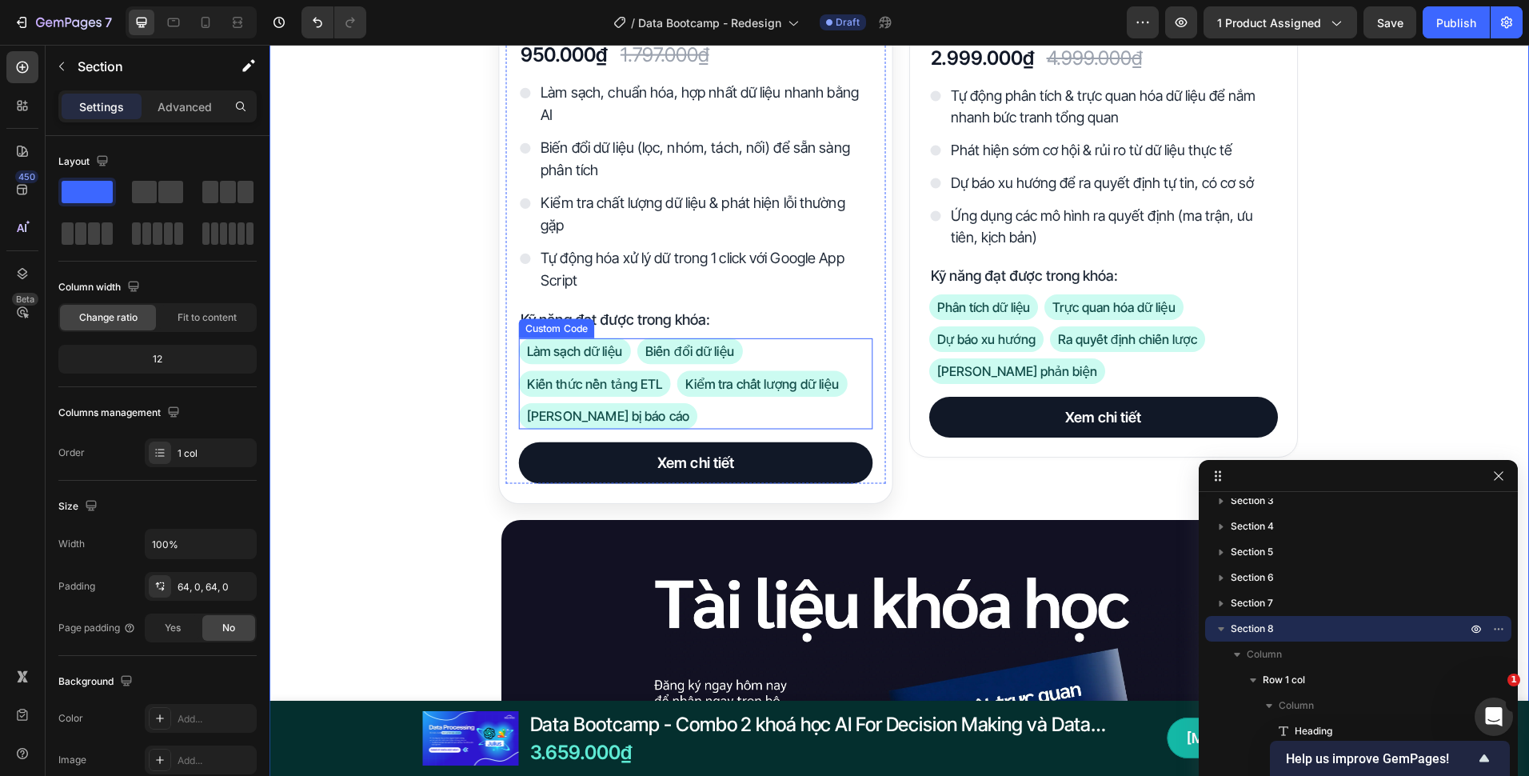
click at [760, 400] on div "Làm sạch dữ liệu Biến đổi dữ liệu Kiến thức nền tảng ETL Kiểm tra chất lượng dữ…" at bounding box center [695, 383] width 354 height 91
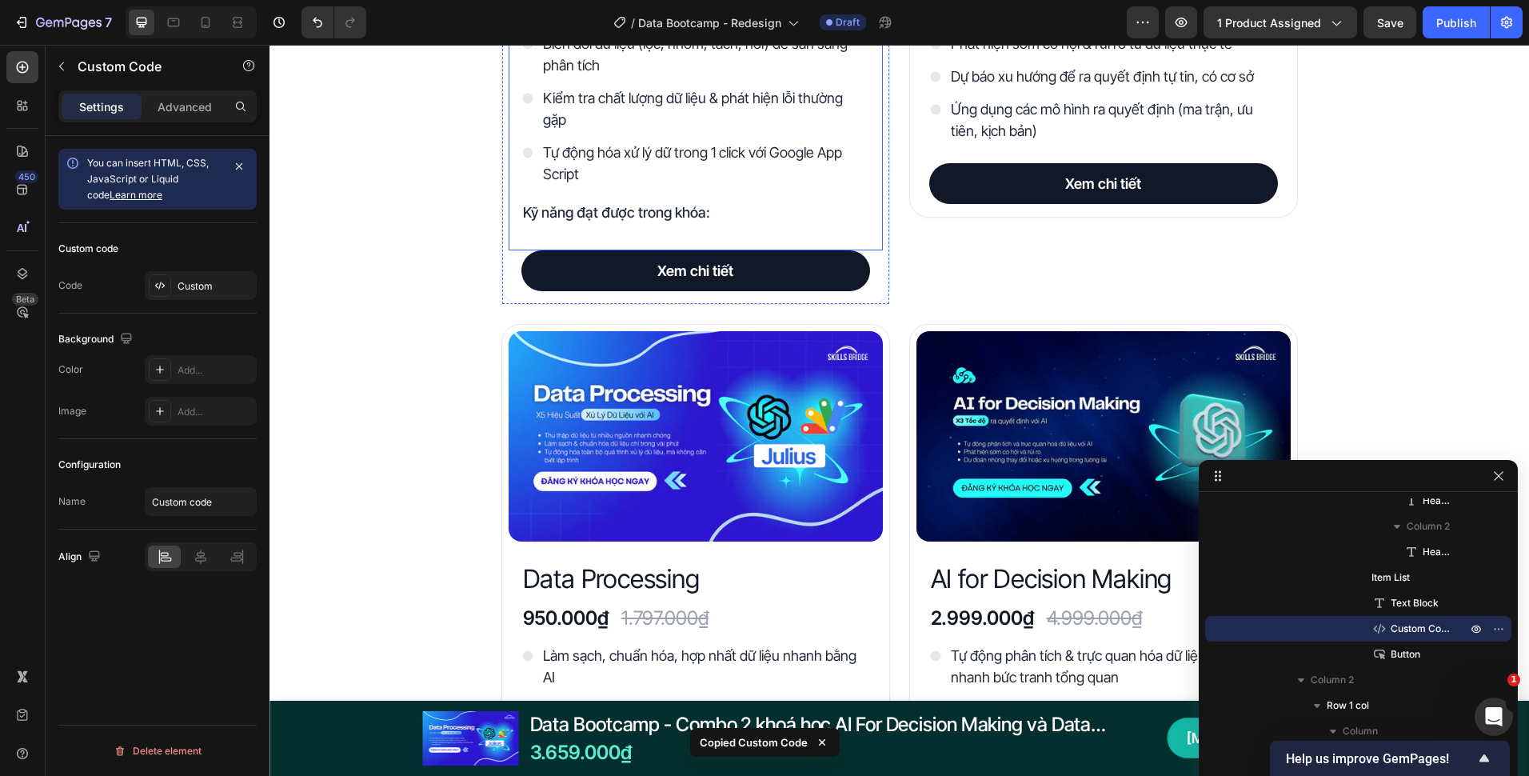
click at [683, 199] on div "Data Processing - X5 Hiệu suất xử lý dữ liệu với AI Product Title 790.000₫ Prod…" at bounding box center [696, 59] width 349 height 343
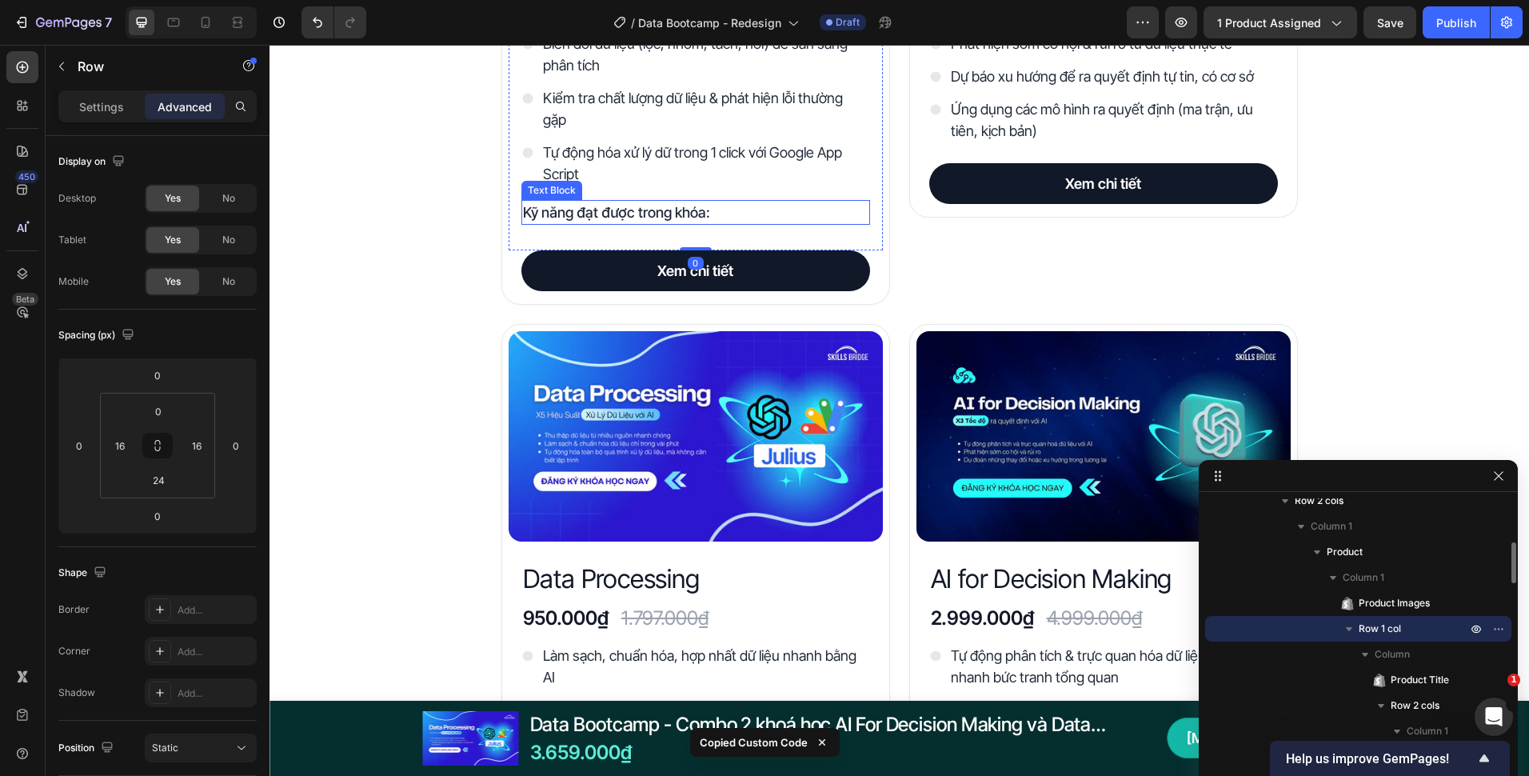
click at [681, 205] on p "Kỹ năng đạt được trong khóa:" at bounding box center [696, 213] width 346 height 22
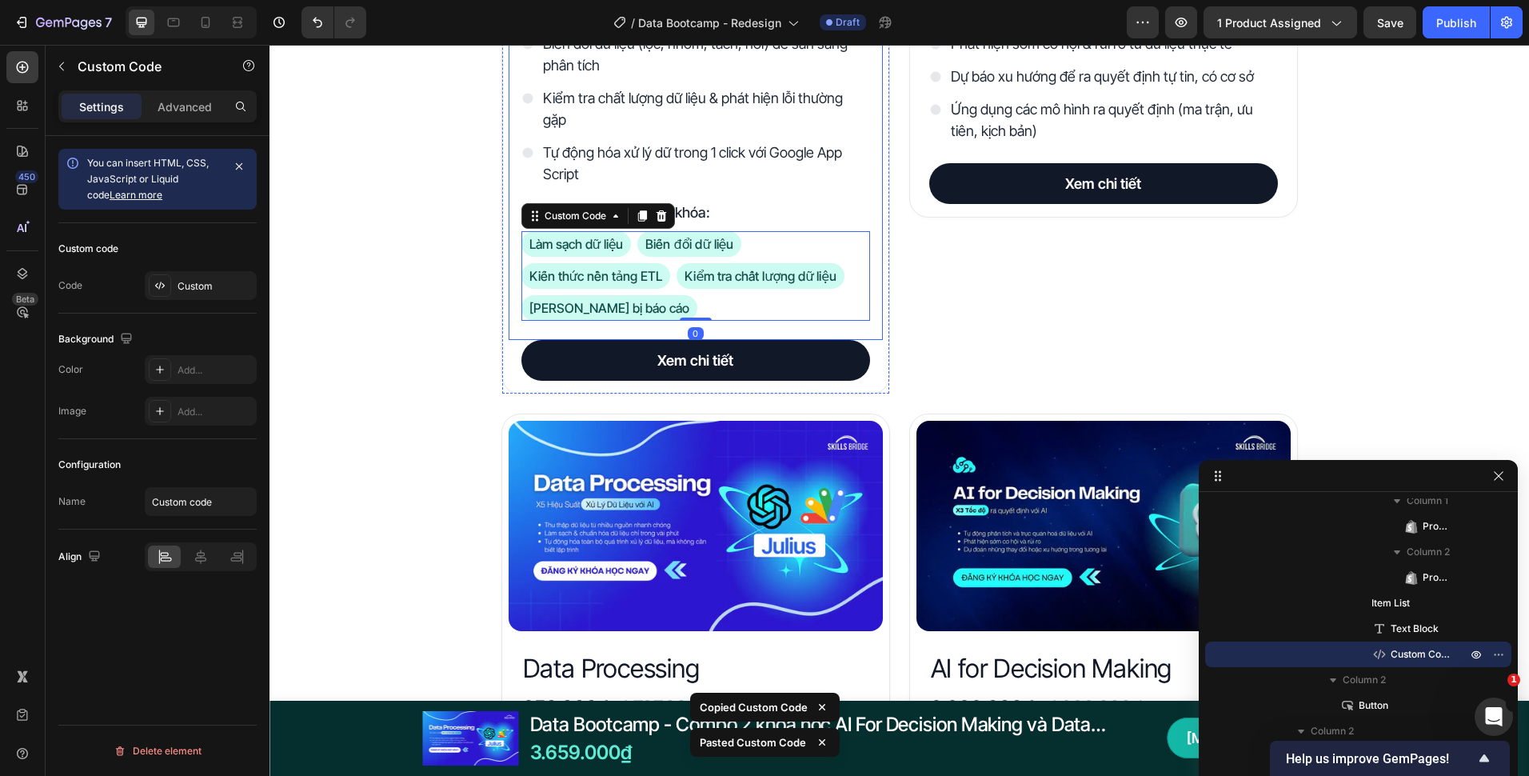
click at [601, 326] on div "Data Processing - X5 Hiệu suất xử lý dữ liệu với AI Product Title 790.000₫ Prod…" at bounding box center [696, 114] width 374 height 452
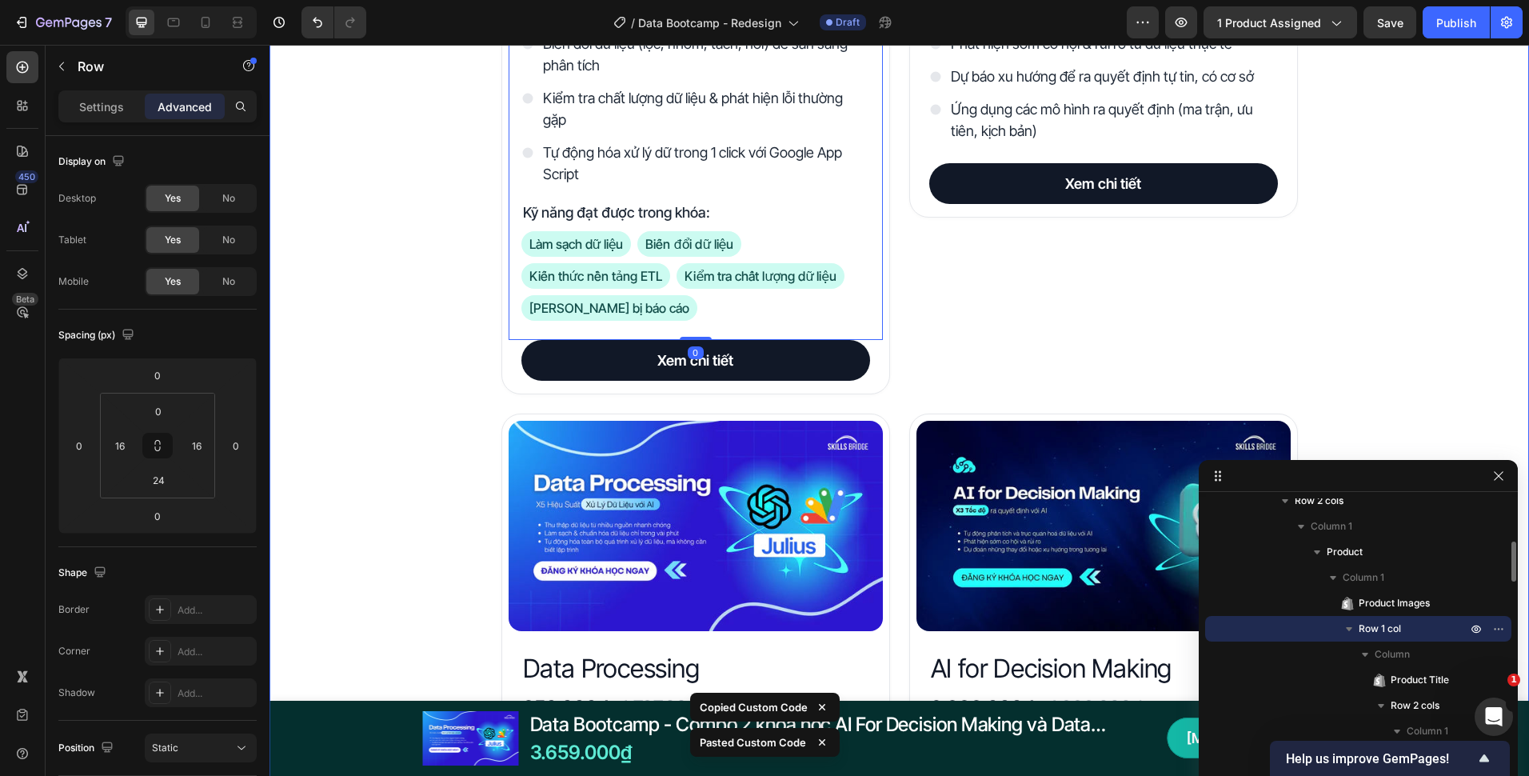
click at [423, 322] on div "Đây là những gì bạn nhận được với Data Bootcamp Heading Product Images Data Pro…" at bounding box center [900, 601] width 1260 height 2033
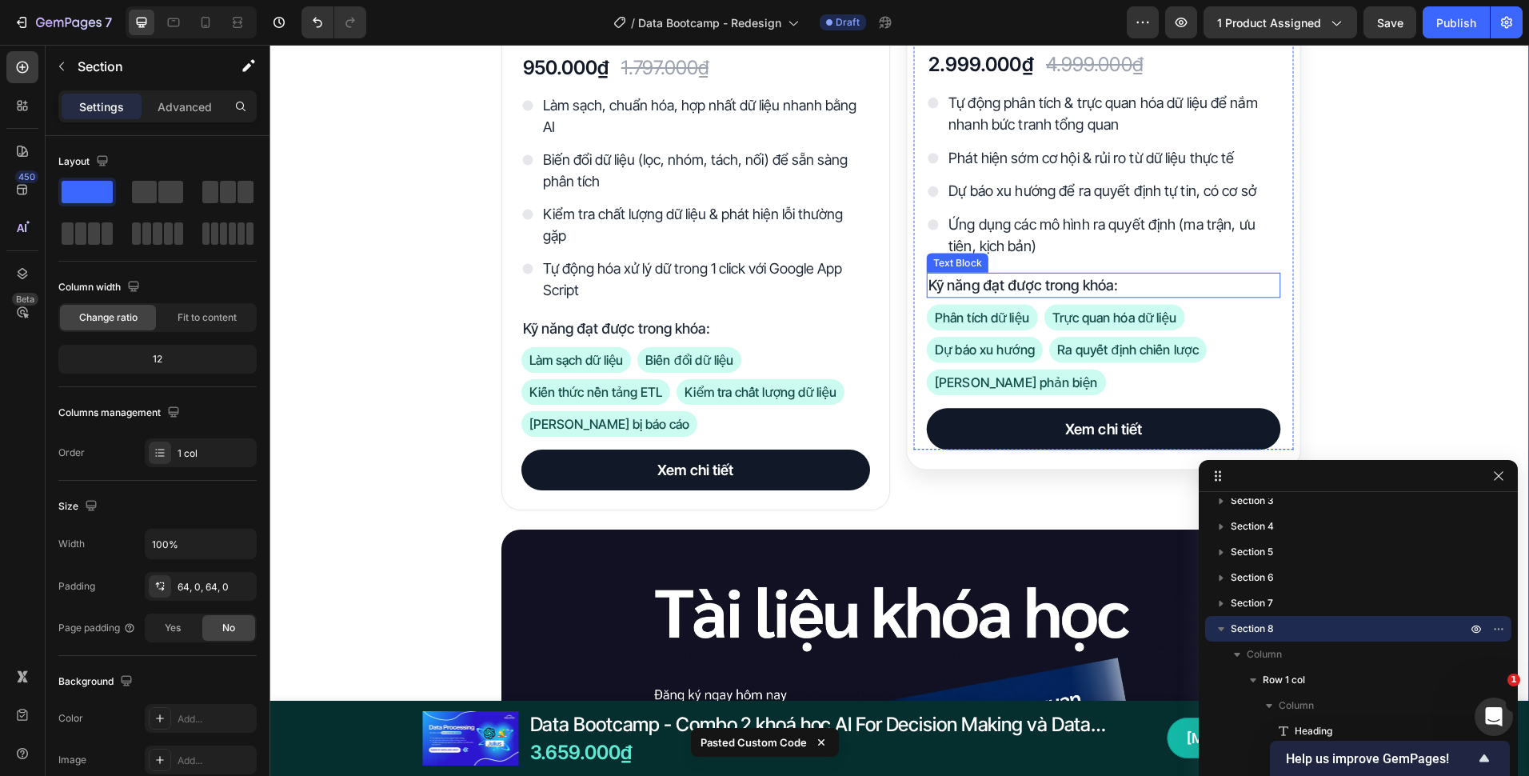
click at [1013, 282] on p "Kỹ năng đạt được trong khóa:" at bounding box center [1103, 285] width 350 height 22
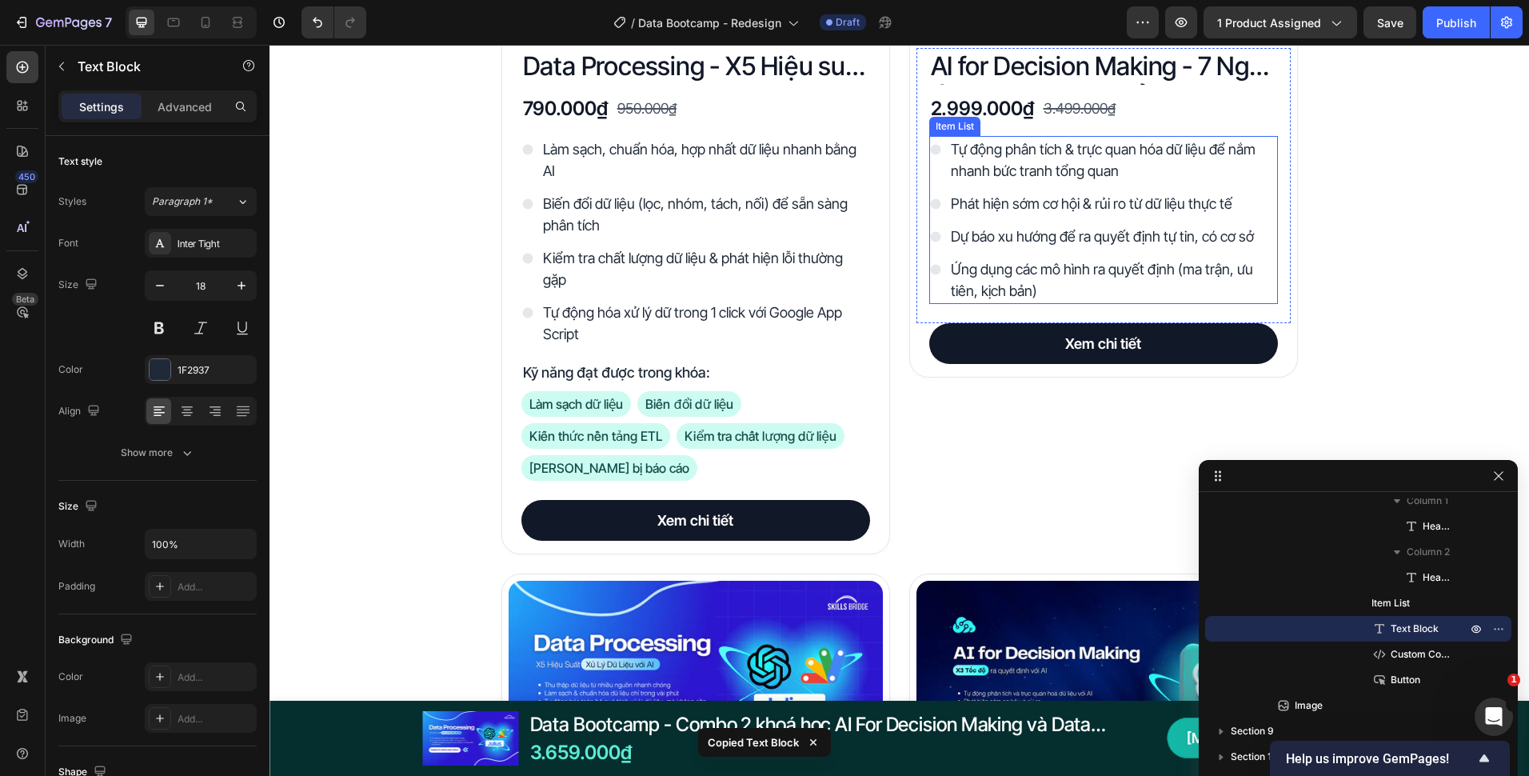
click at [932, 247] on div "Dự báo xu hướng để ra quyết định tự tin, có cơ sở" at bounding box center [1103, 236] width 349 height 26
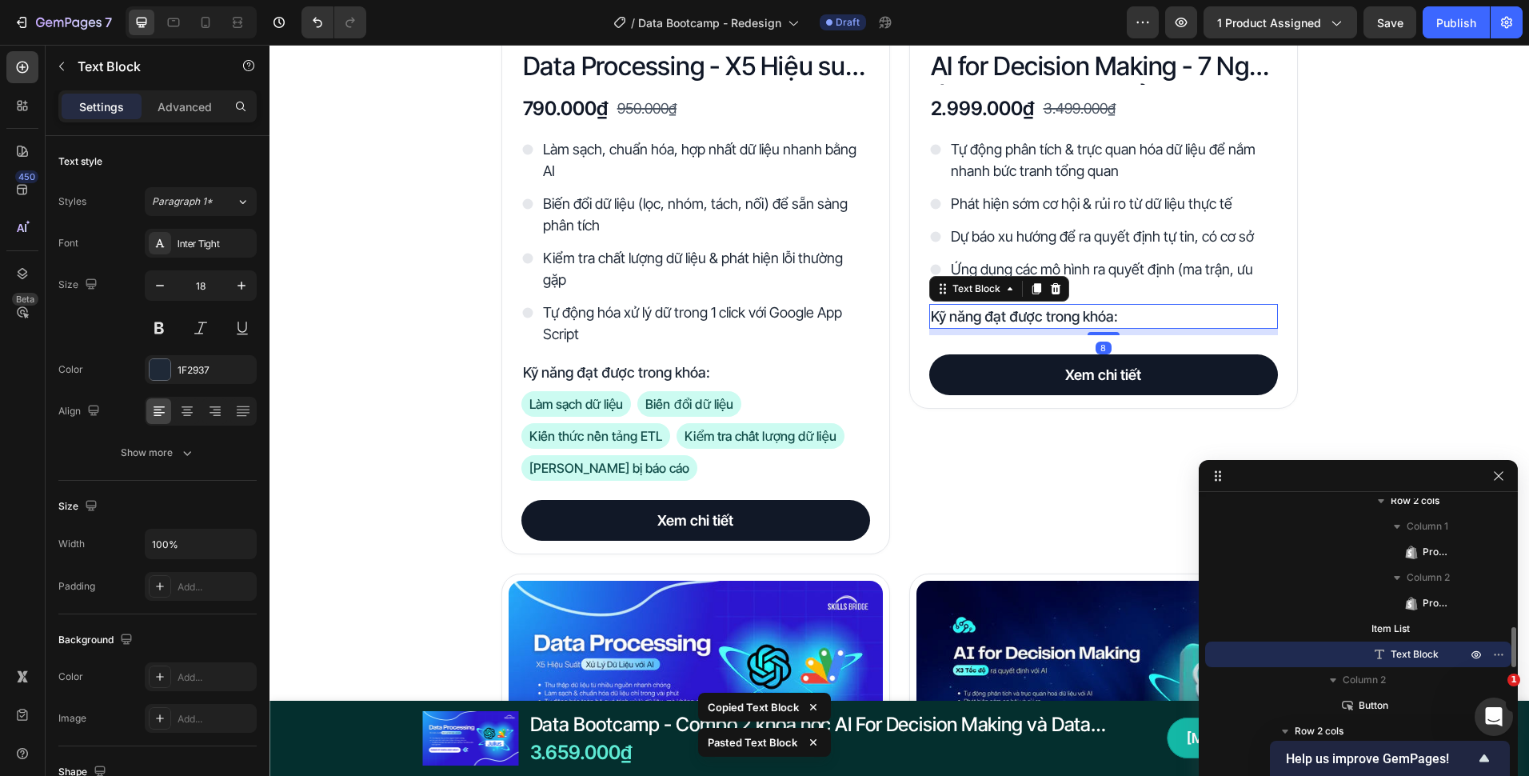
click at [933, 247] on div "Dự báo xu hướng để ra quyết định tự tin, có cơ sở" at bounding box center [1103, 236] width 349 height 26
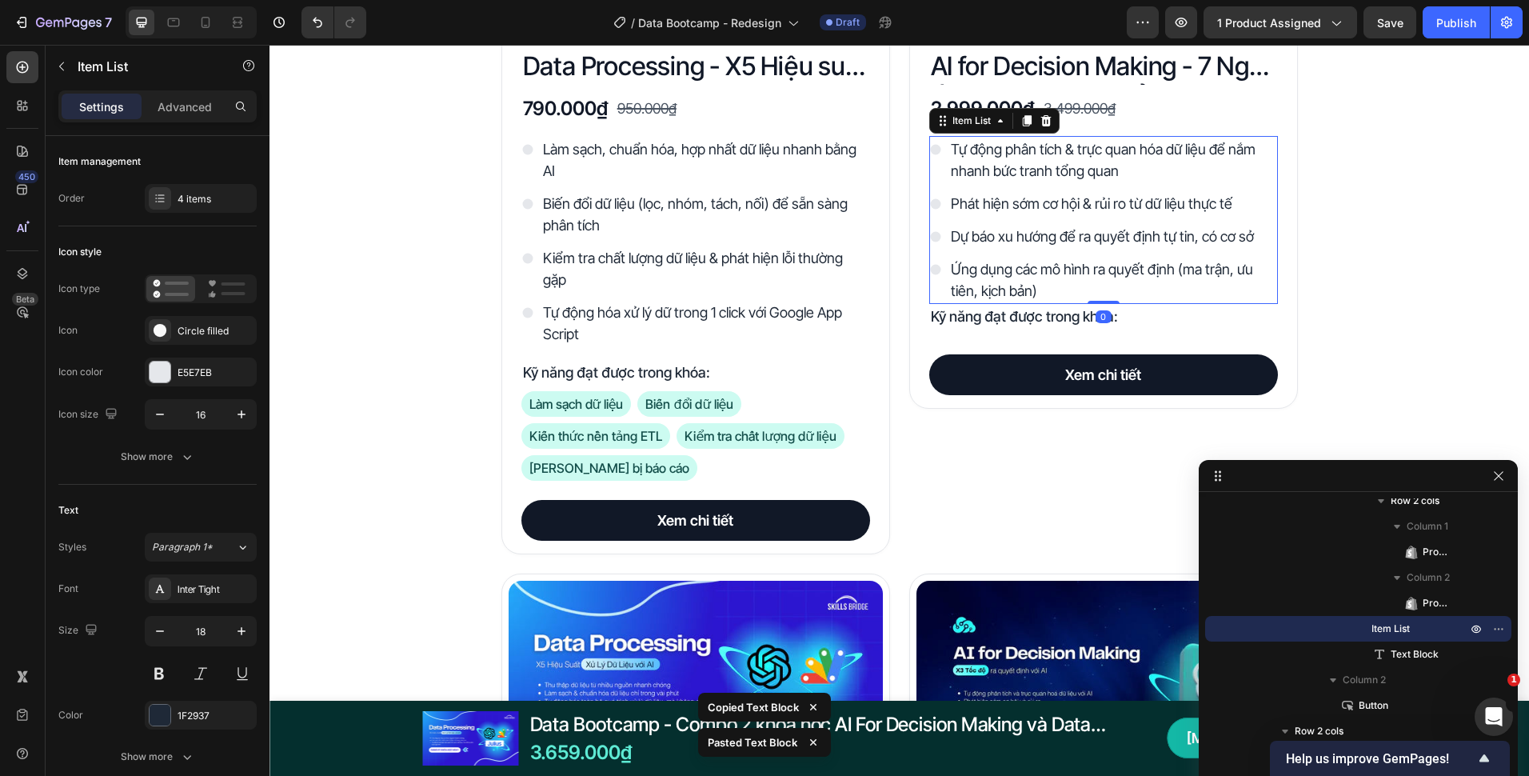
click at [212, 93] on div "Settings Advanced" at bounding box center [157, 106] width 198 height 32
click at [202, 95] on div "Advanced" at bounding box center [185, 107] width 80 height 26
type input "100%"
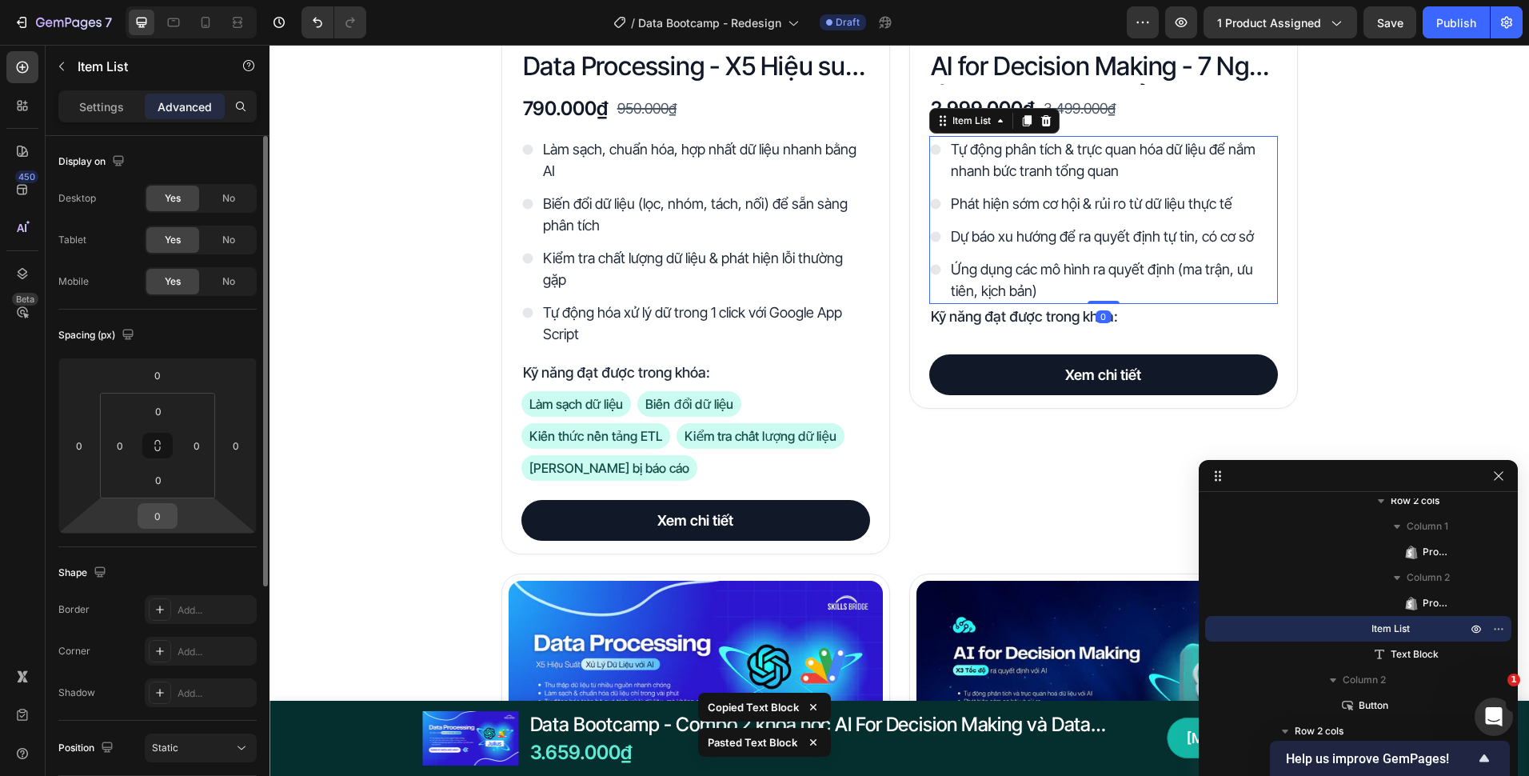
click at [164, 523] on input "0" at bounding box center [158, 516] width 32 height 24
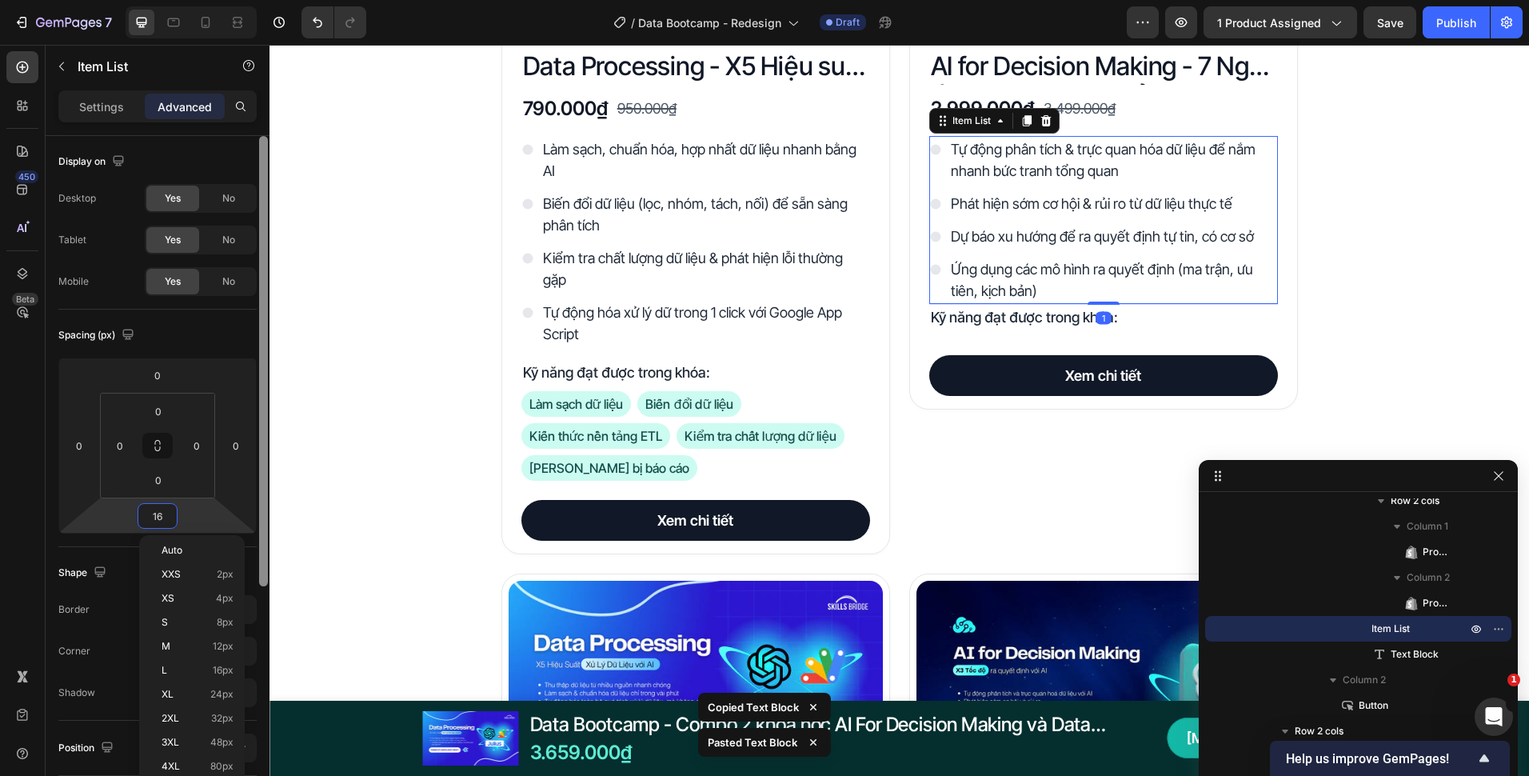
type input "16"
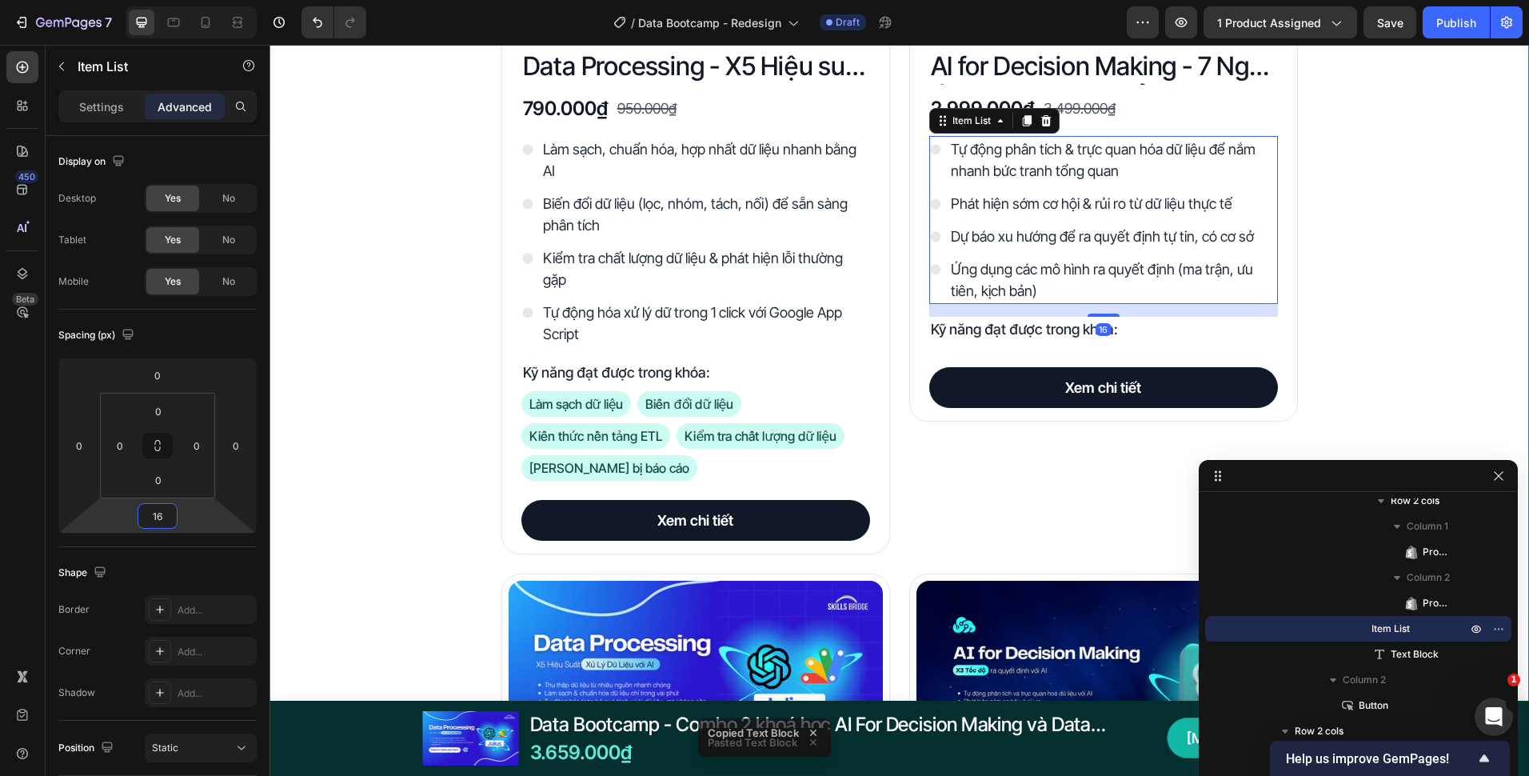
click at [410, 424] on div "Đây là những gì bạn nhận được với Data Bootcamp Heading Product Images Data Pro…" at bounding box center [900, 761] width 1260 height 2033
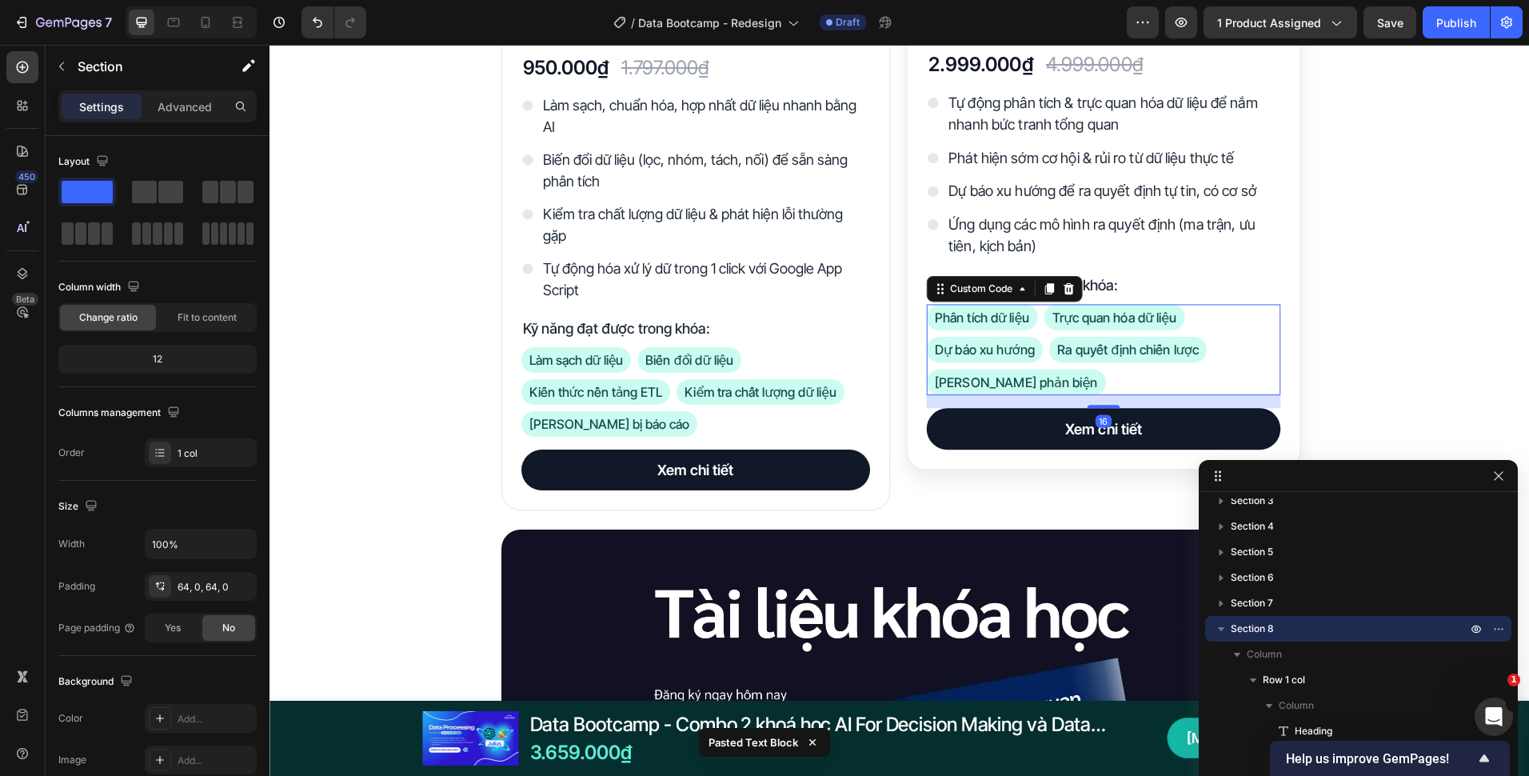
click at [1197, 382] on div "Phân tích dữ liệu Trực quan hóa dữ liệu Dự báo xu hướng Ra quyết định chiến lượ…" at bounding box center [1103, 350] width 354 height 91
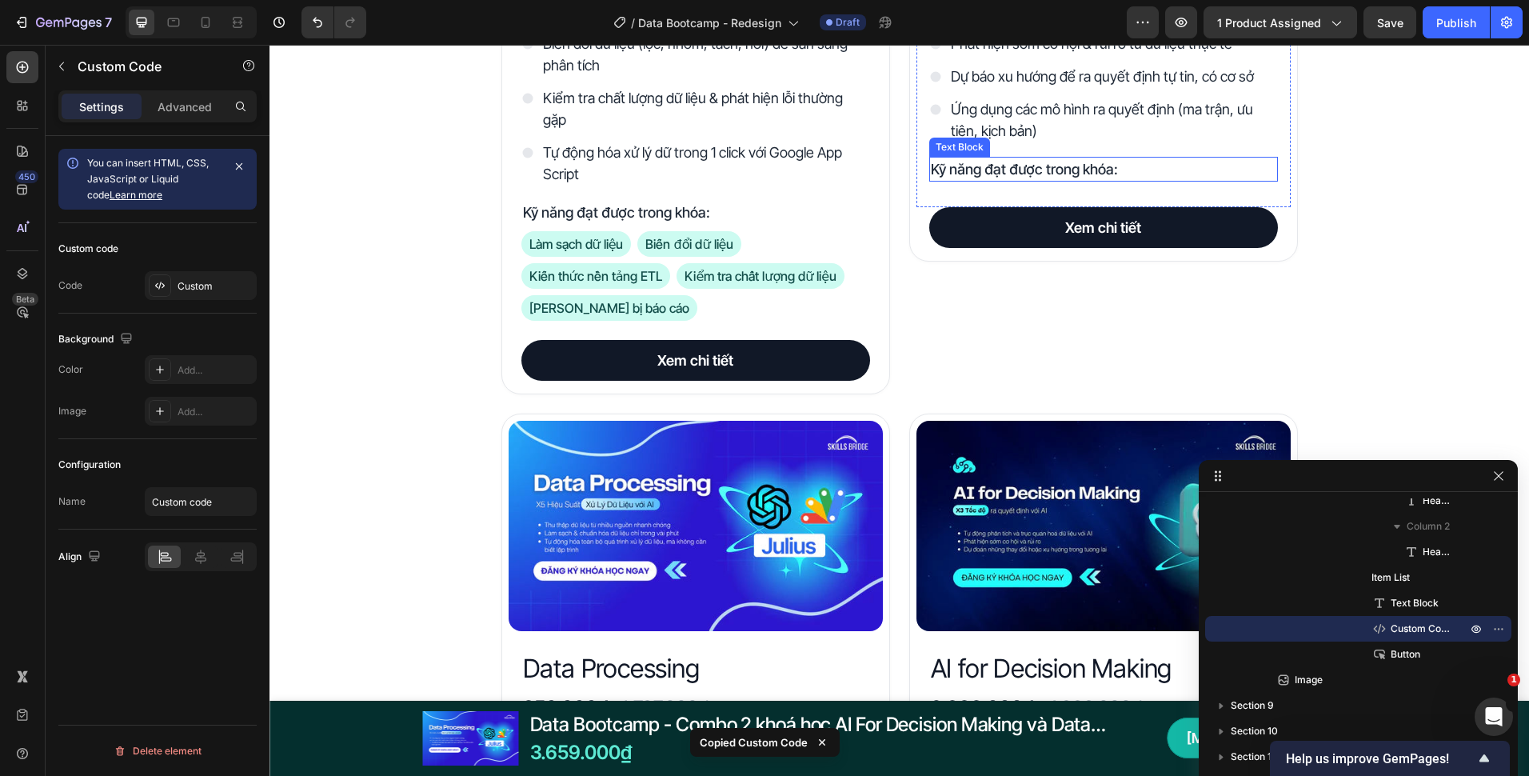
click at [1105, 168] on p "Kỹ năng đạt được trong khóa:" at bounding box center [1104, 169] width 346 height 22
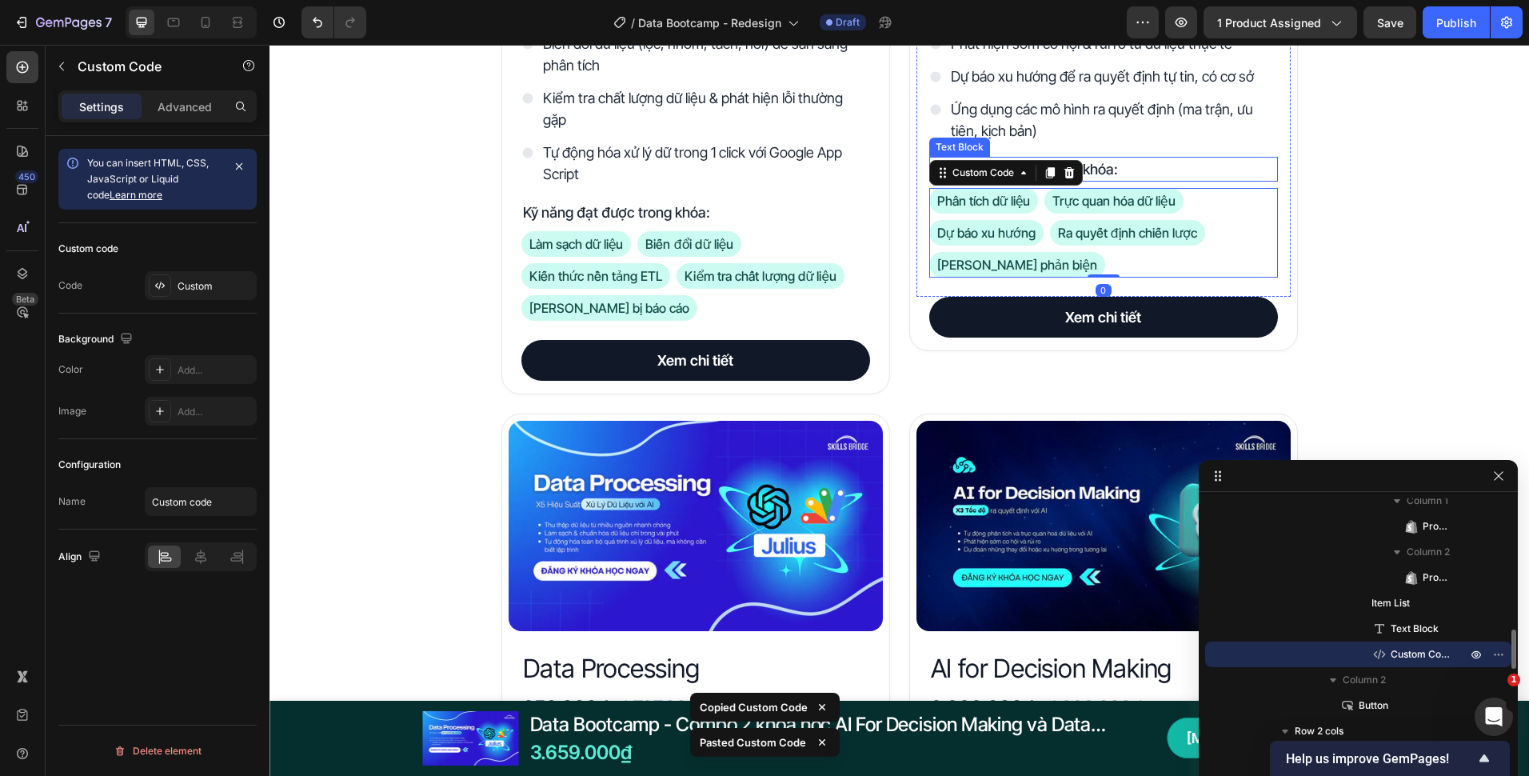
click at [1355, 209] on div "Đây là những gì bạn nhận được với Data Bootcamp Heading Product Images Data Pro…" at bounding box center [900, 601] width 1260 height 2033
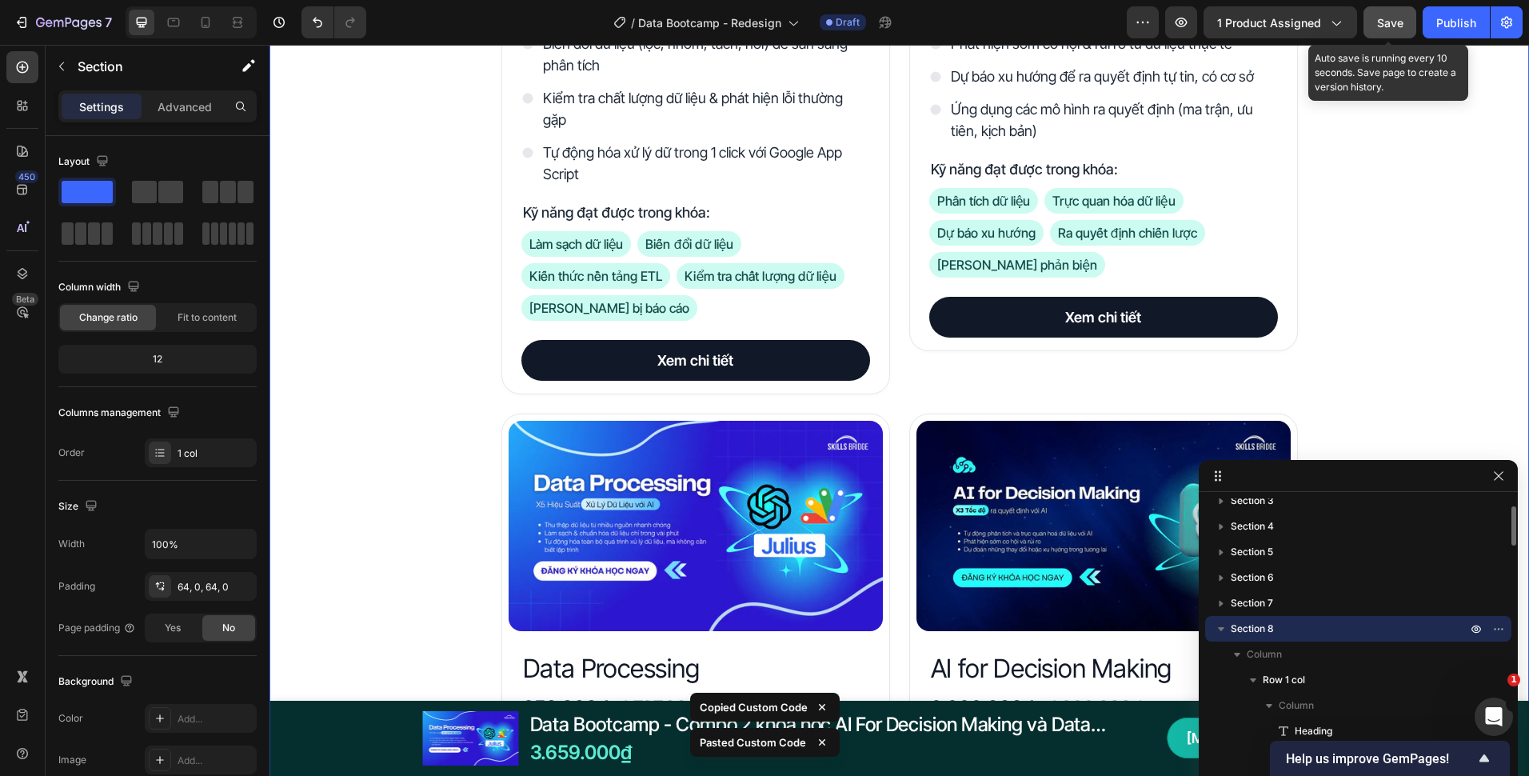
click at [1402, 21] on span "Save" at bounding box center [1390, 23] width 26 height 14
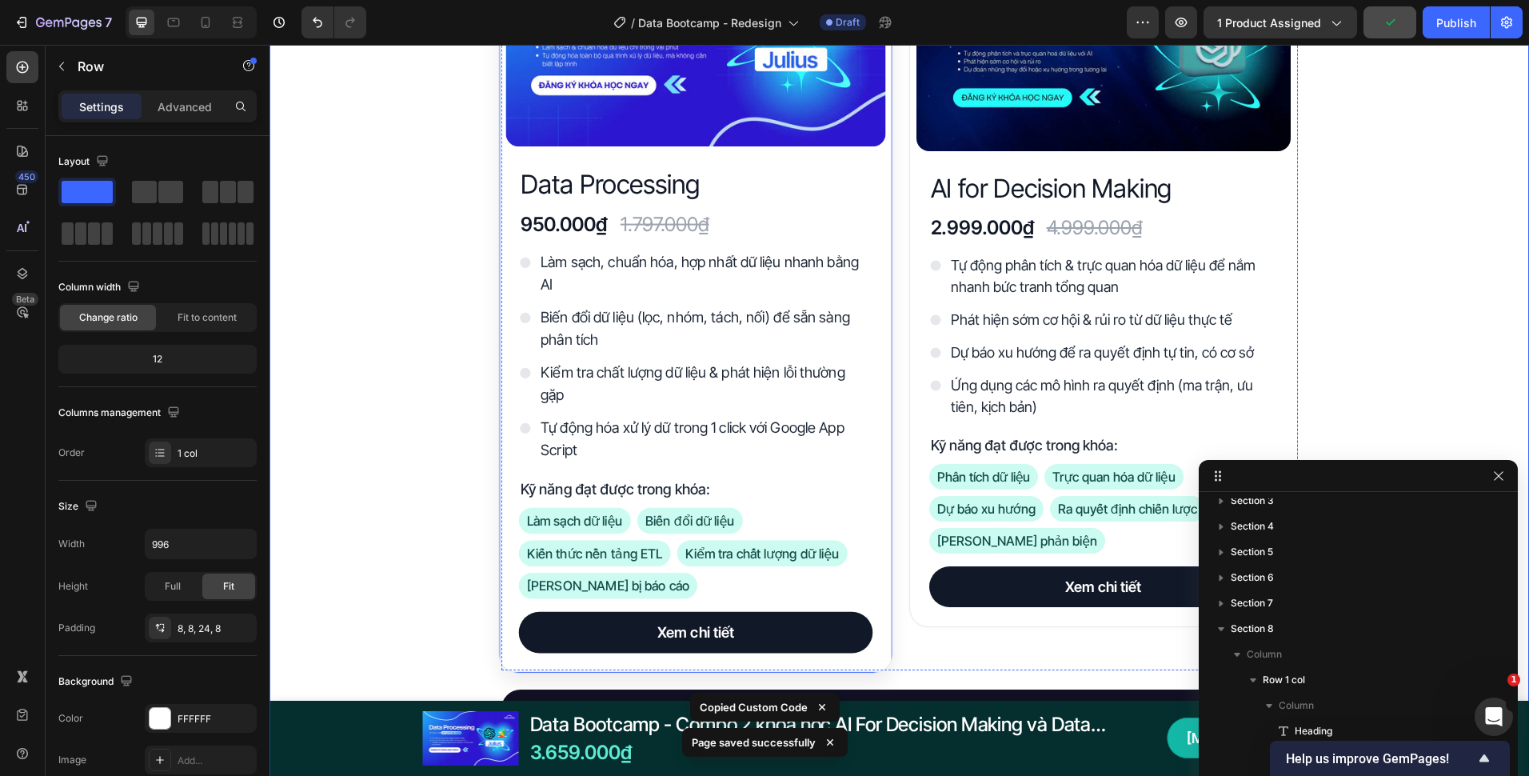
click at [880, 468] on div "Image Data Processing Heading 950.000₫ Heading 1.797.000₫ Heading Row Làm sạch,…" at bounding box center [695, 300] width 394 height 748
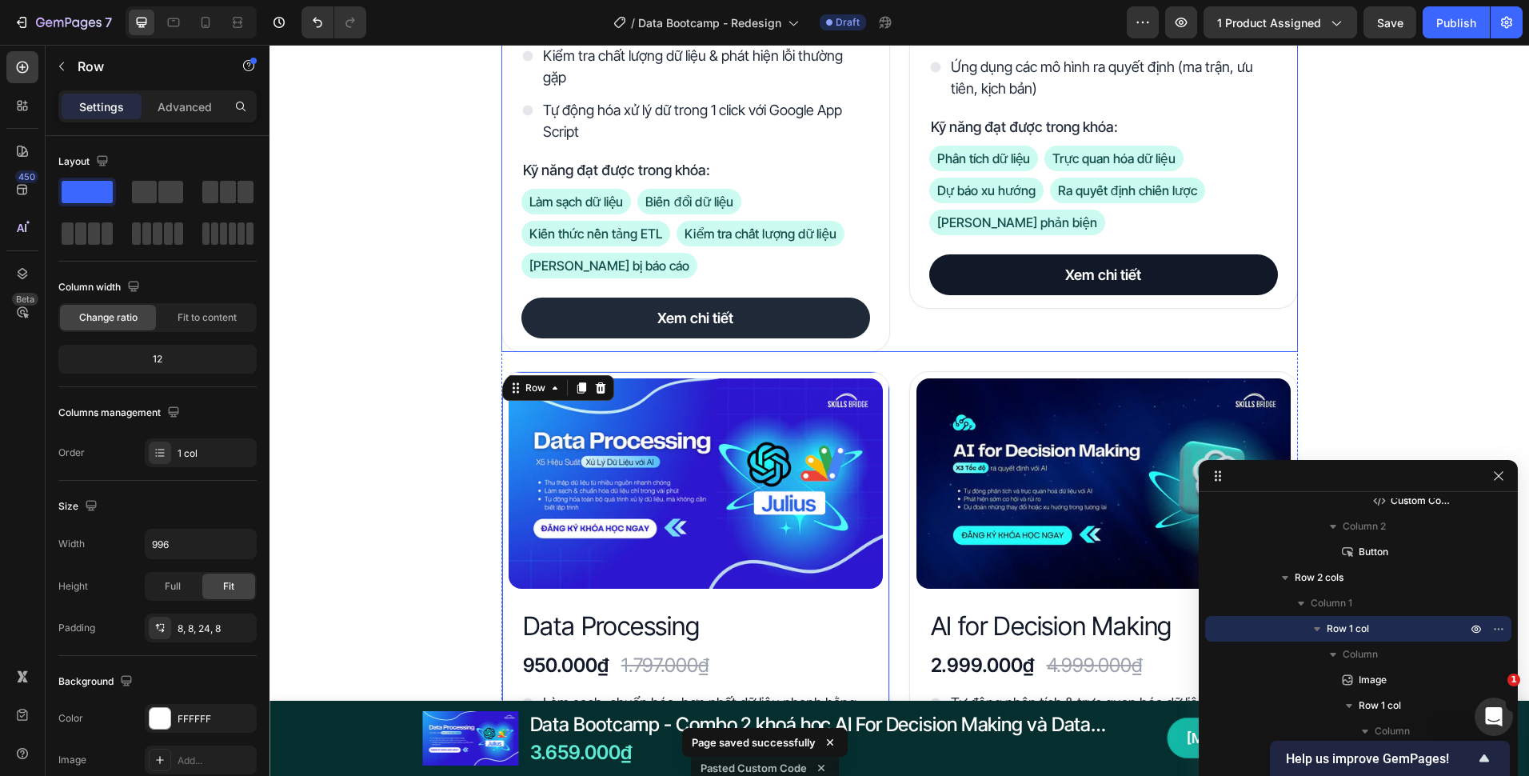
scroll to position [3115, 0]
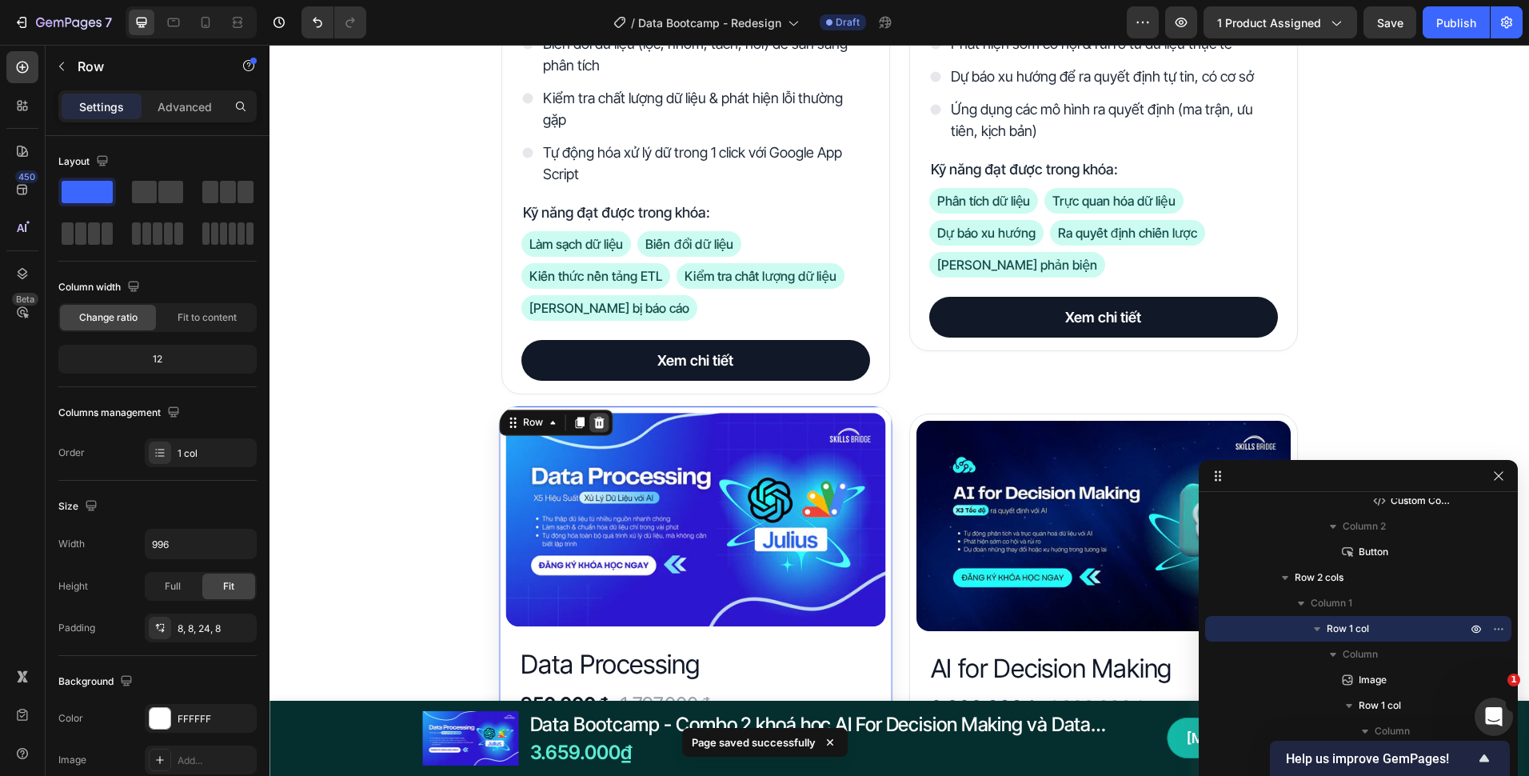
click at [593, 422] on icon at bounding box center [599, 422] width 13 height 13
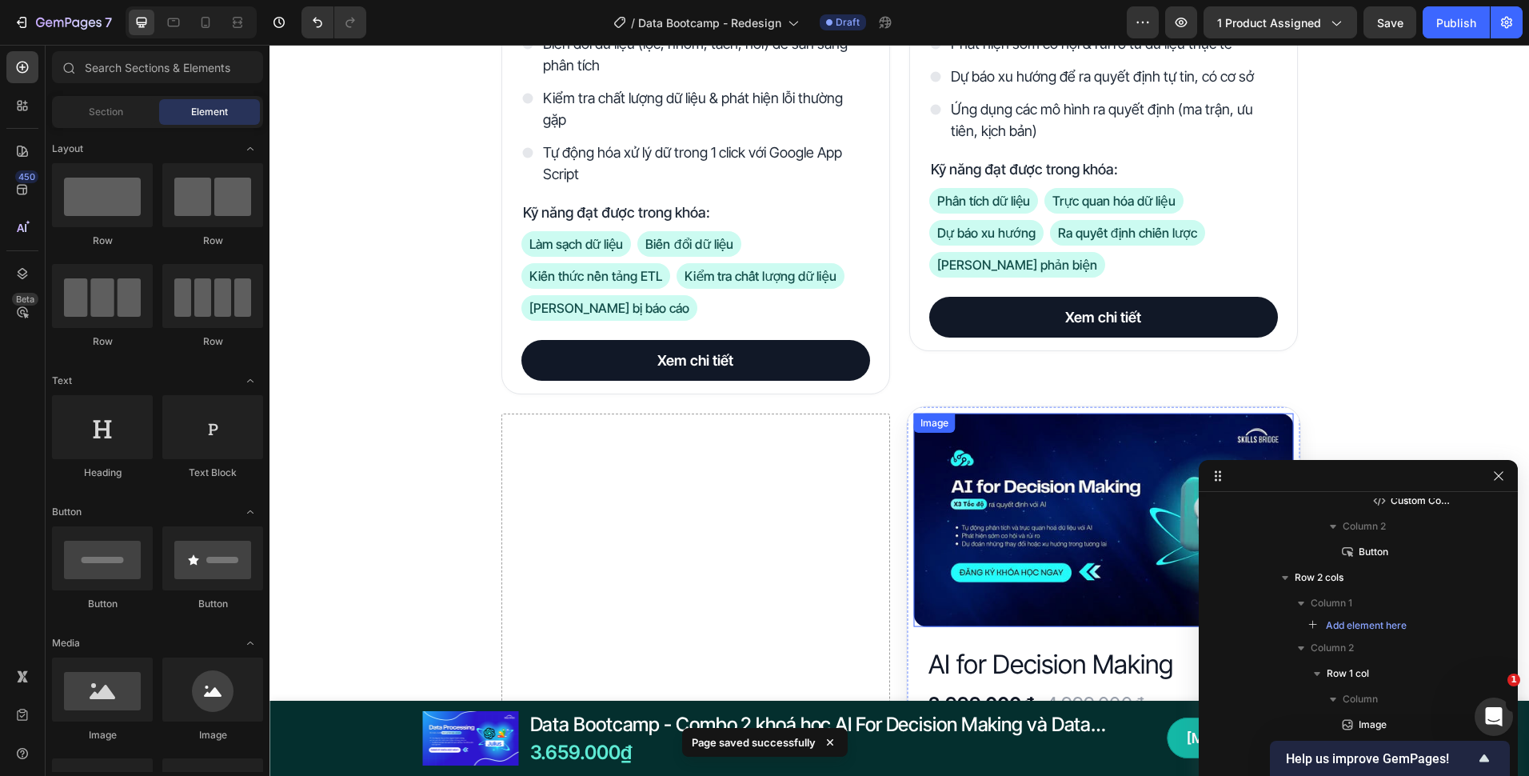
click at [906, 434] on div "Image AI for Decision Making Heading 2.999.000₫ Heading 4.999.000₫ Heading Row …" at bounding box center [1103, 758] width 394 height 704
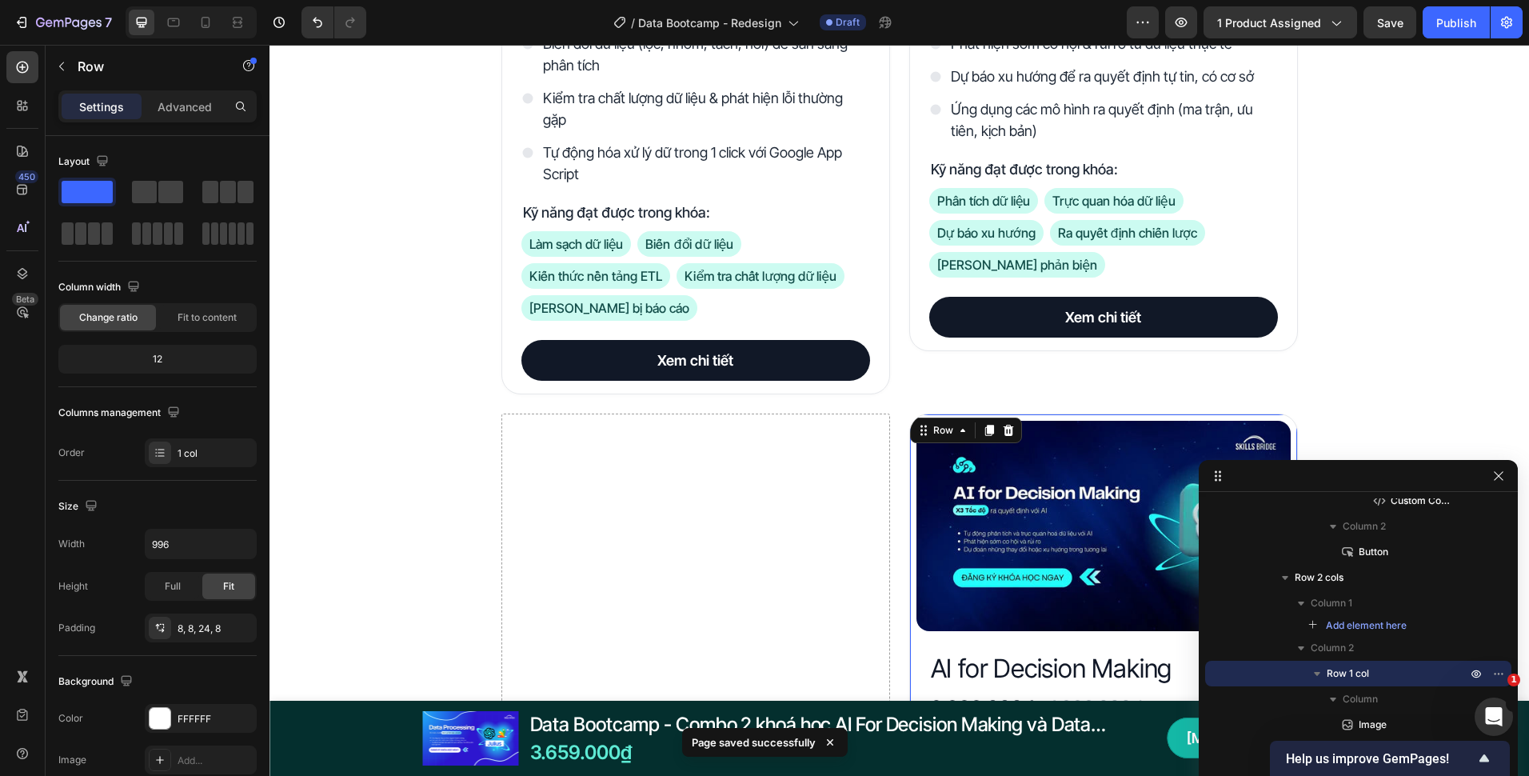
click at [887, 440] on div "Drop element here Image AI for Decision Making Heading 2.999.000₫ Heading 4.999…" at bounding box center [900, 760] width 797 height 693
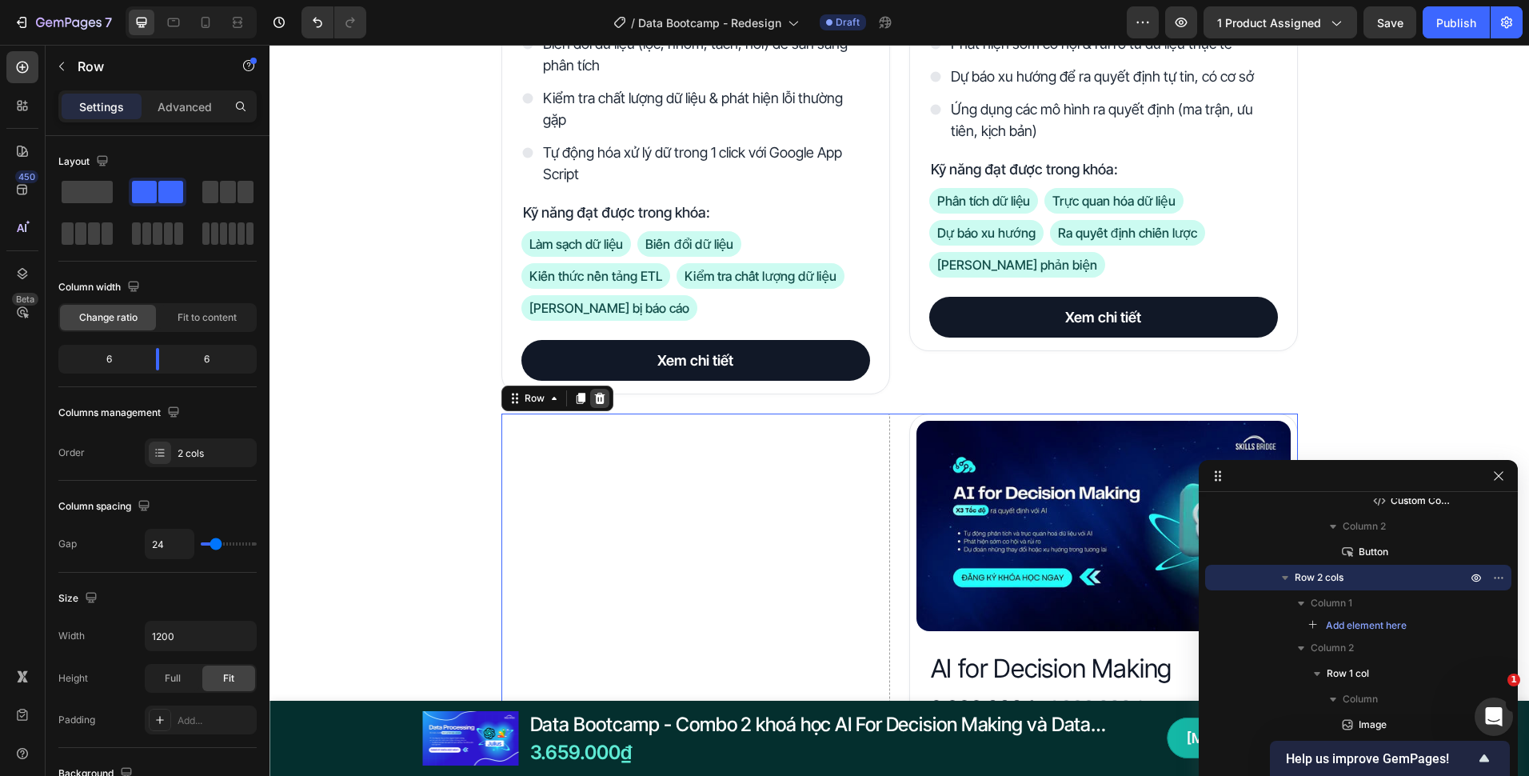
click at [594, 400] on icon at bounding box center [599, 398] width 10 height 11
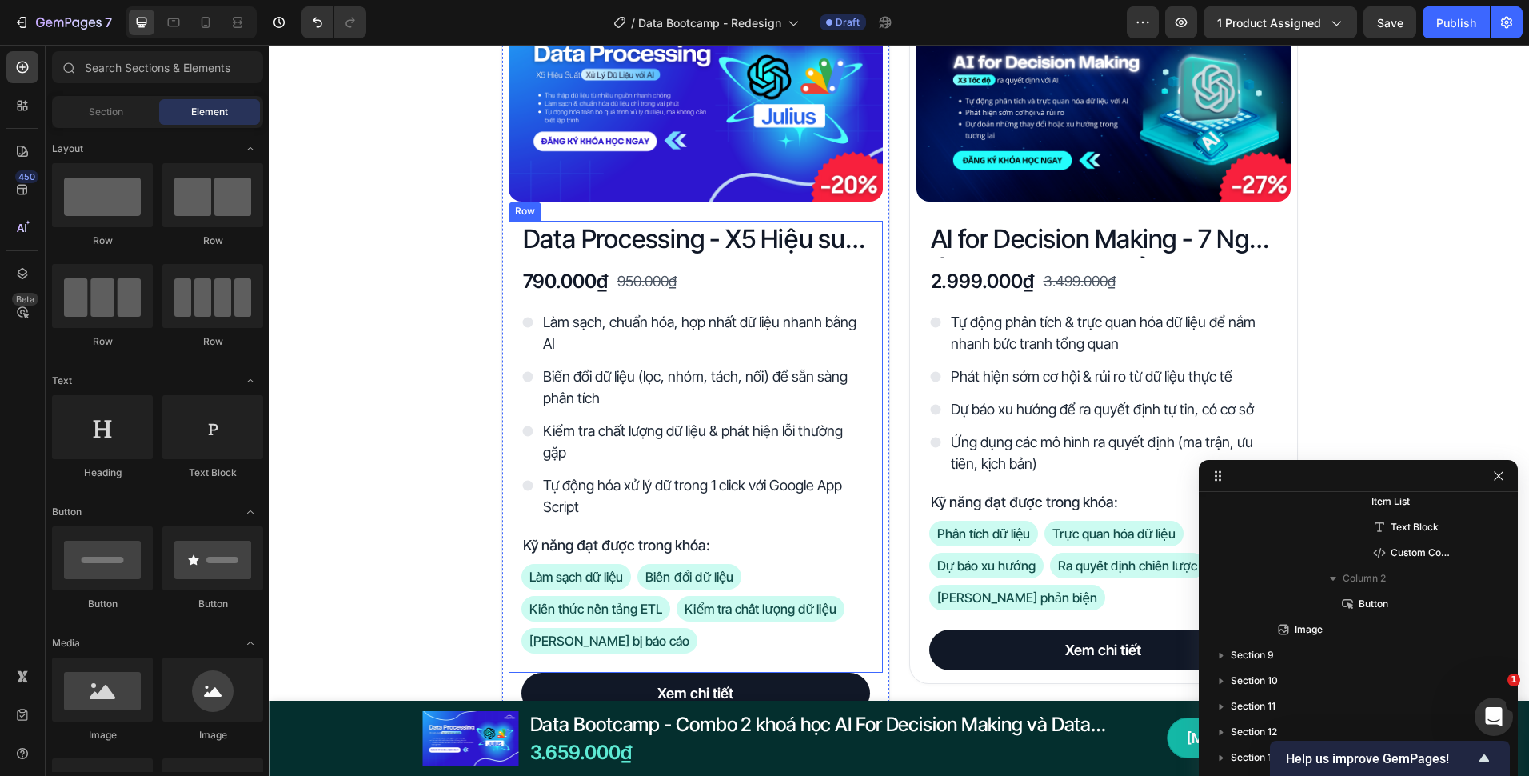
scroll to position [2636, 0]
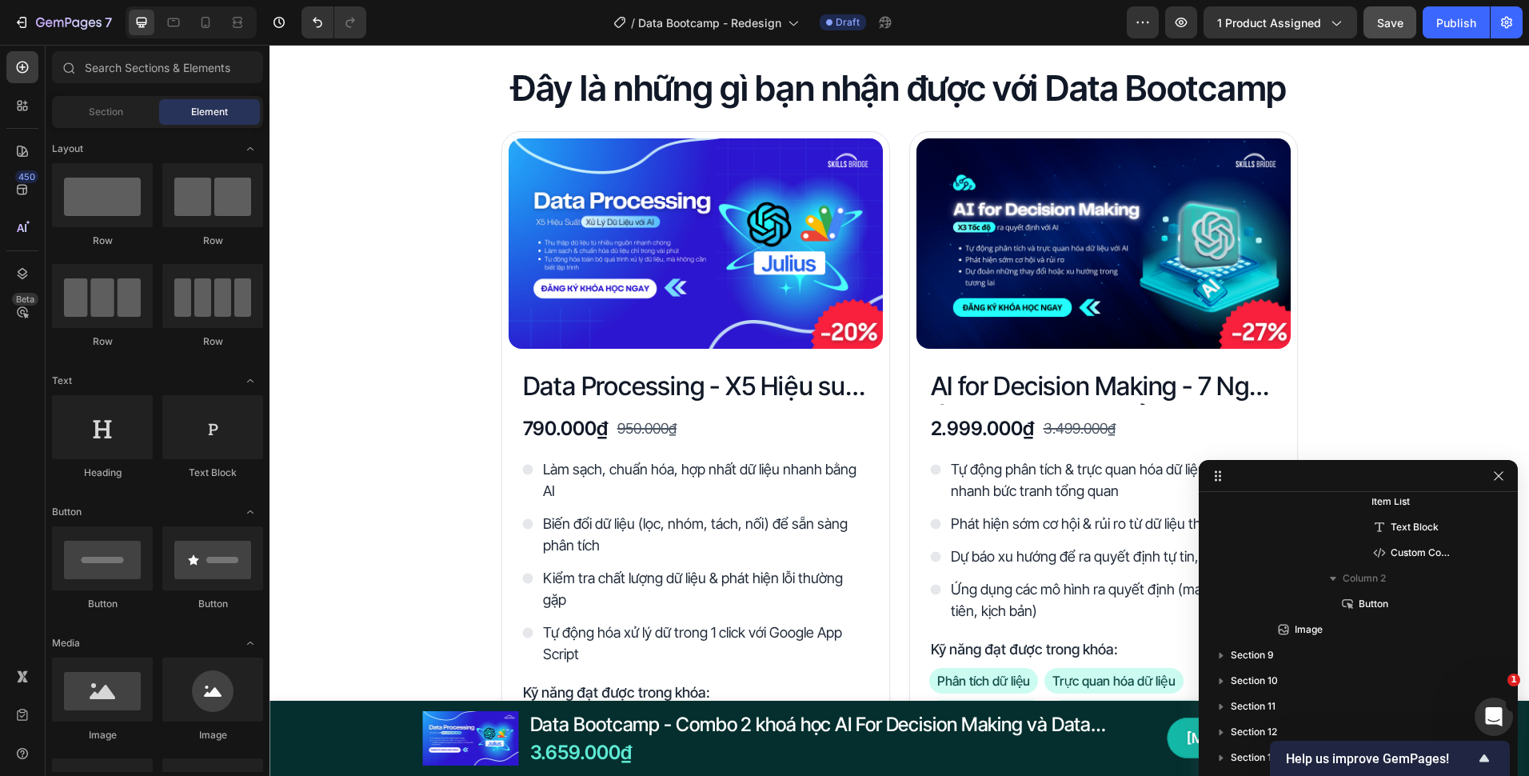
click at [1382, 22] on span "Save" at bounding box center [1390, 23] width 26 height 14
drag, startPoint x: 1498, startPoint y: 470, endPoint x: 1217, endPoint y: 410, distance: 287.3
click at [1498, 470] on icon "button" at bounding box center [1499, 476] width 13 height 13
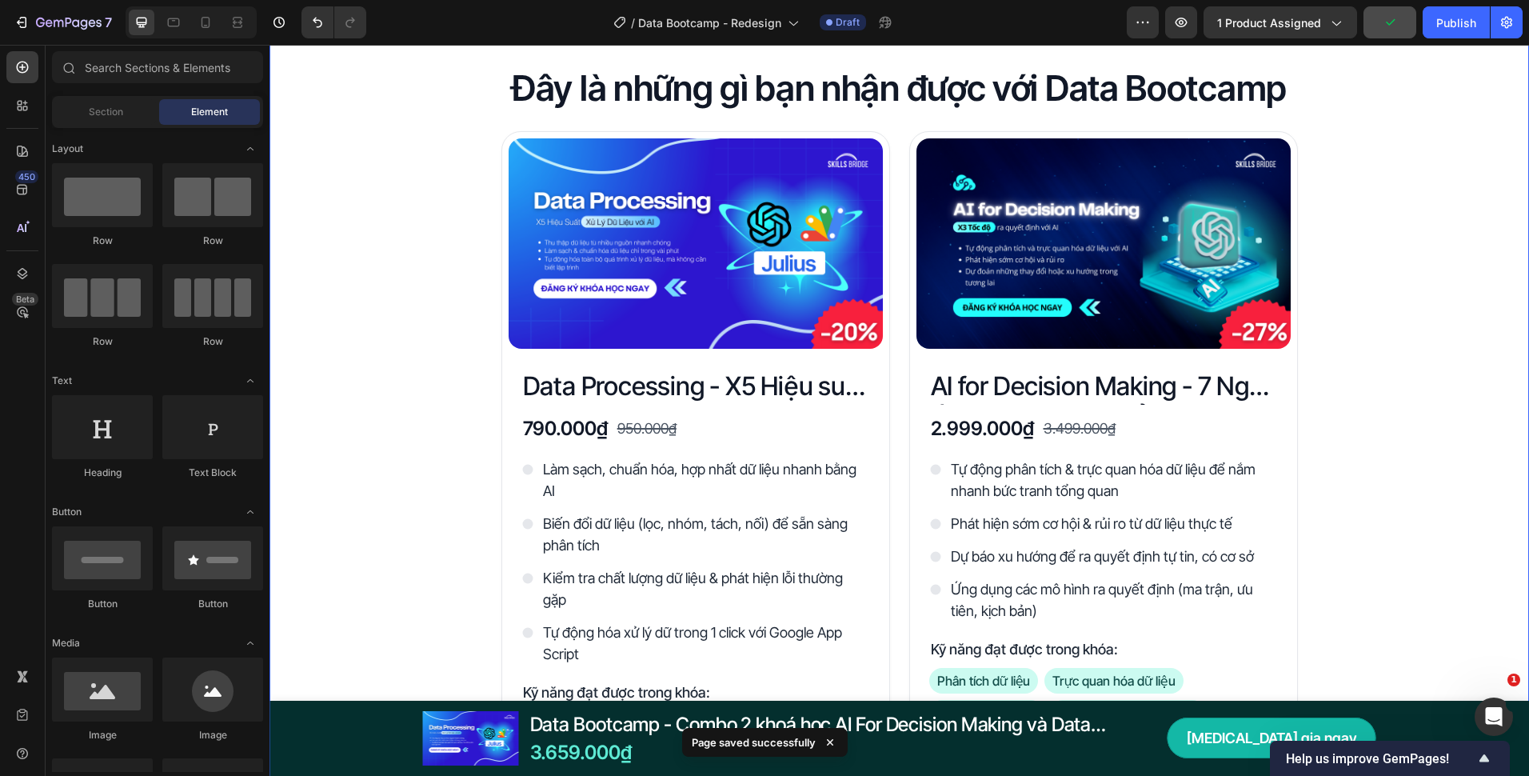
click at [1433, 378] on div "Đây là những gì bạn nhận được với Data Bootcamp Heading Product Images Data Pro…" at bounding box center [900, 713] width 1260 height 1297
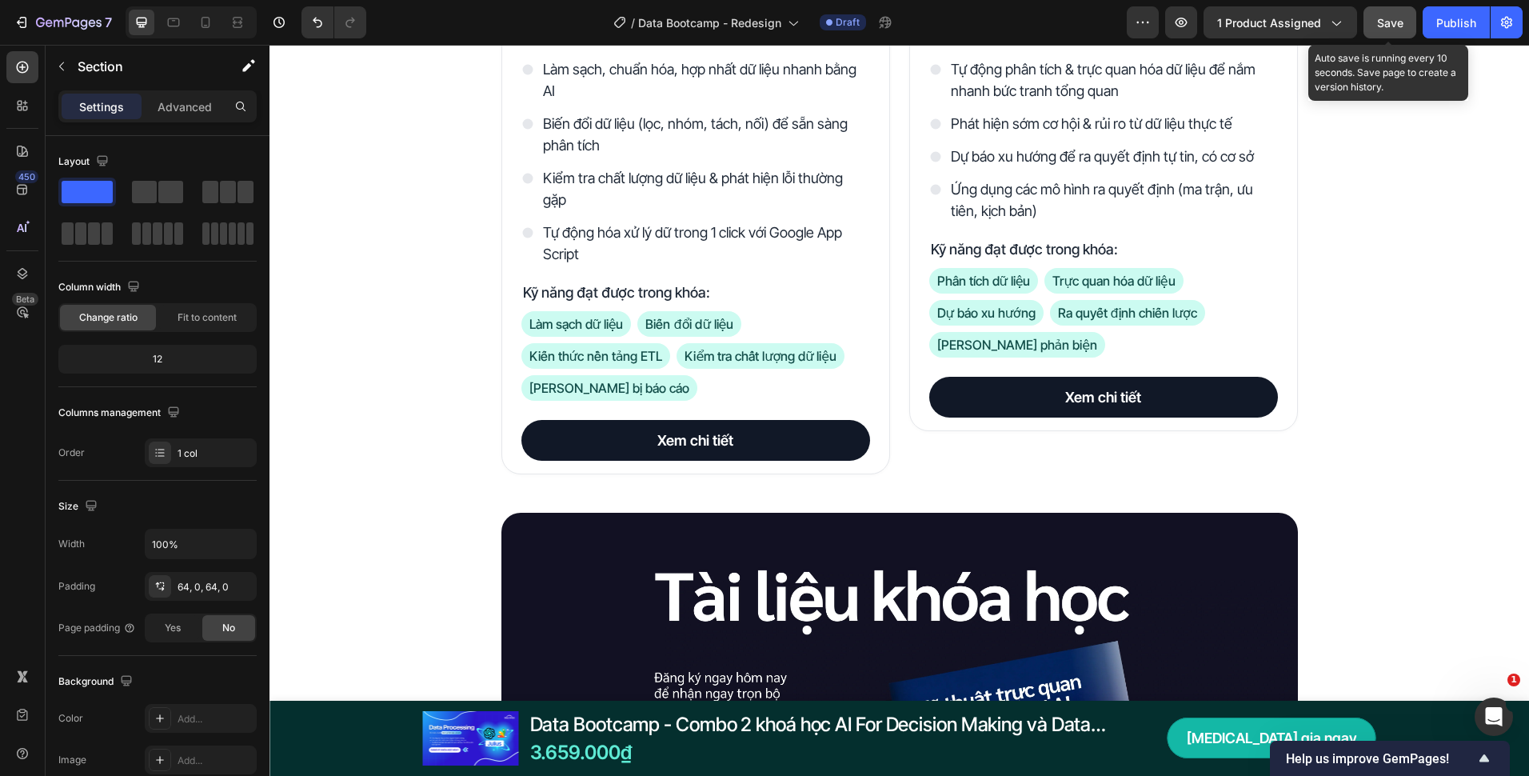
click at [1377, 29] on button "Save" at bounding box center [1390, 22] width 53 height 32
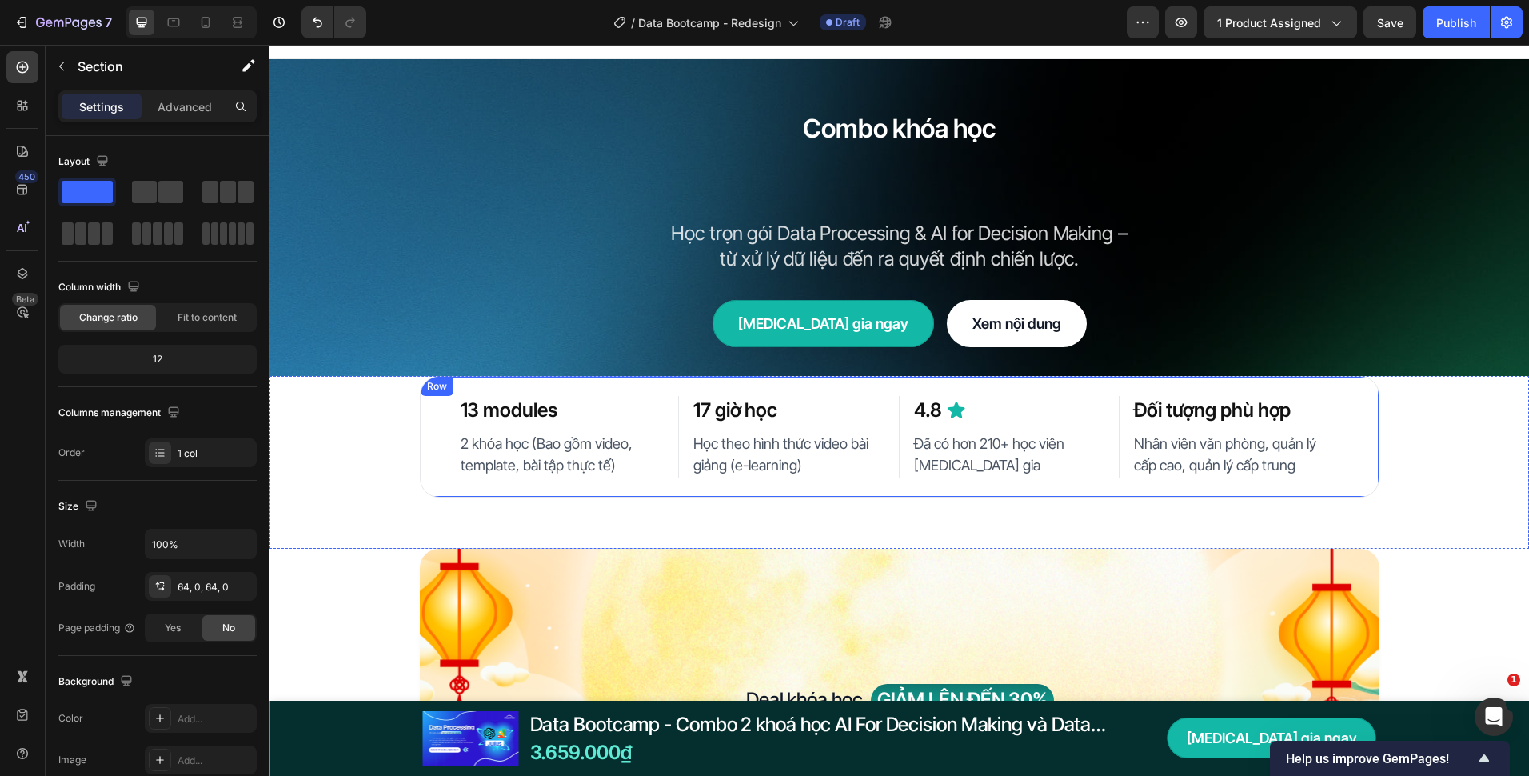
scroll to position [0, 0]
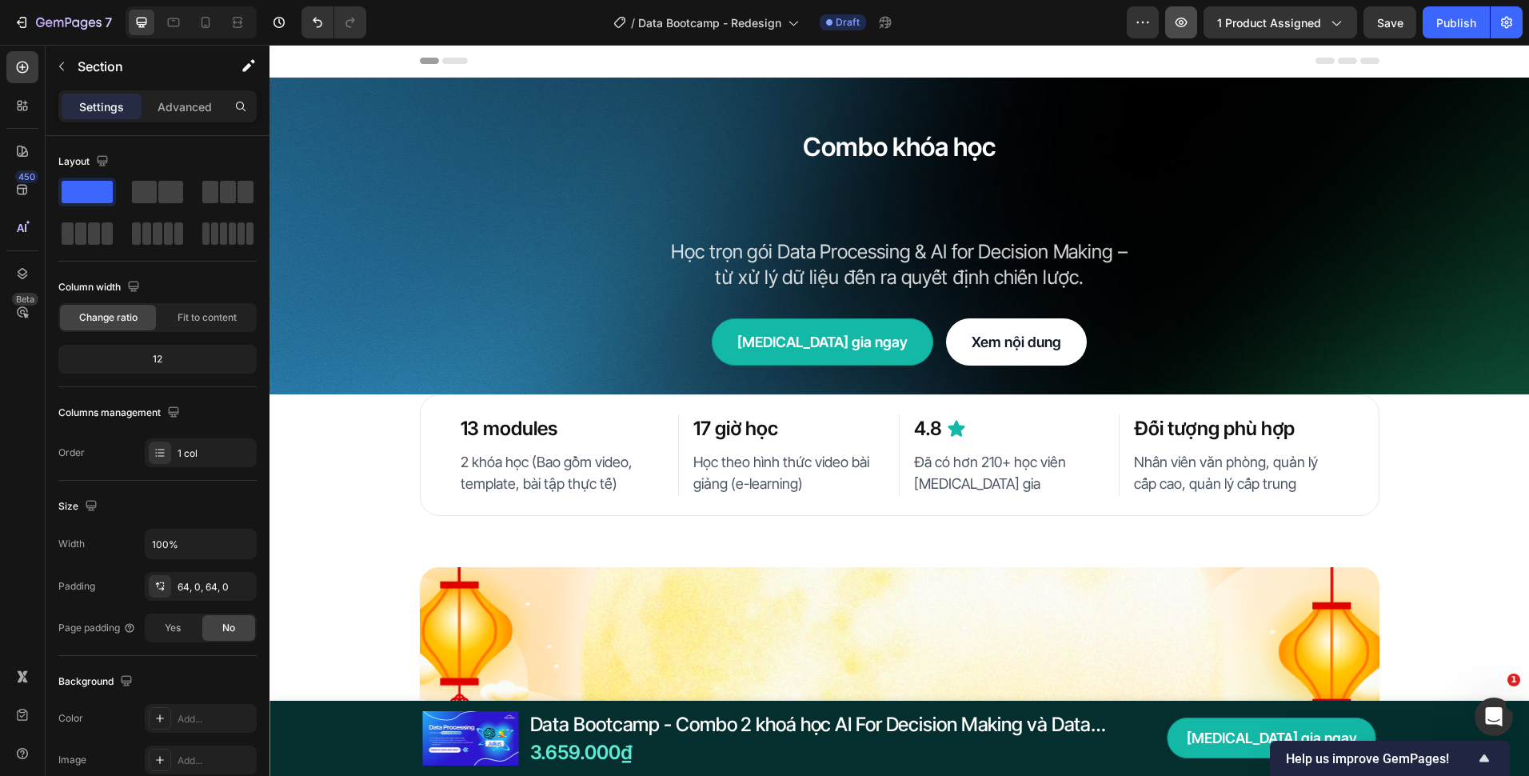
click at [1167, 20] on button "button" at bounding box center [1181, 22] width 32 height 32
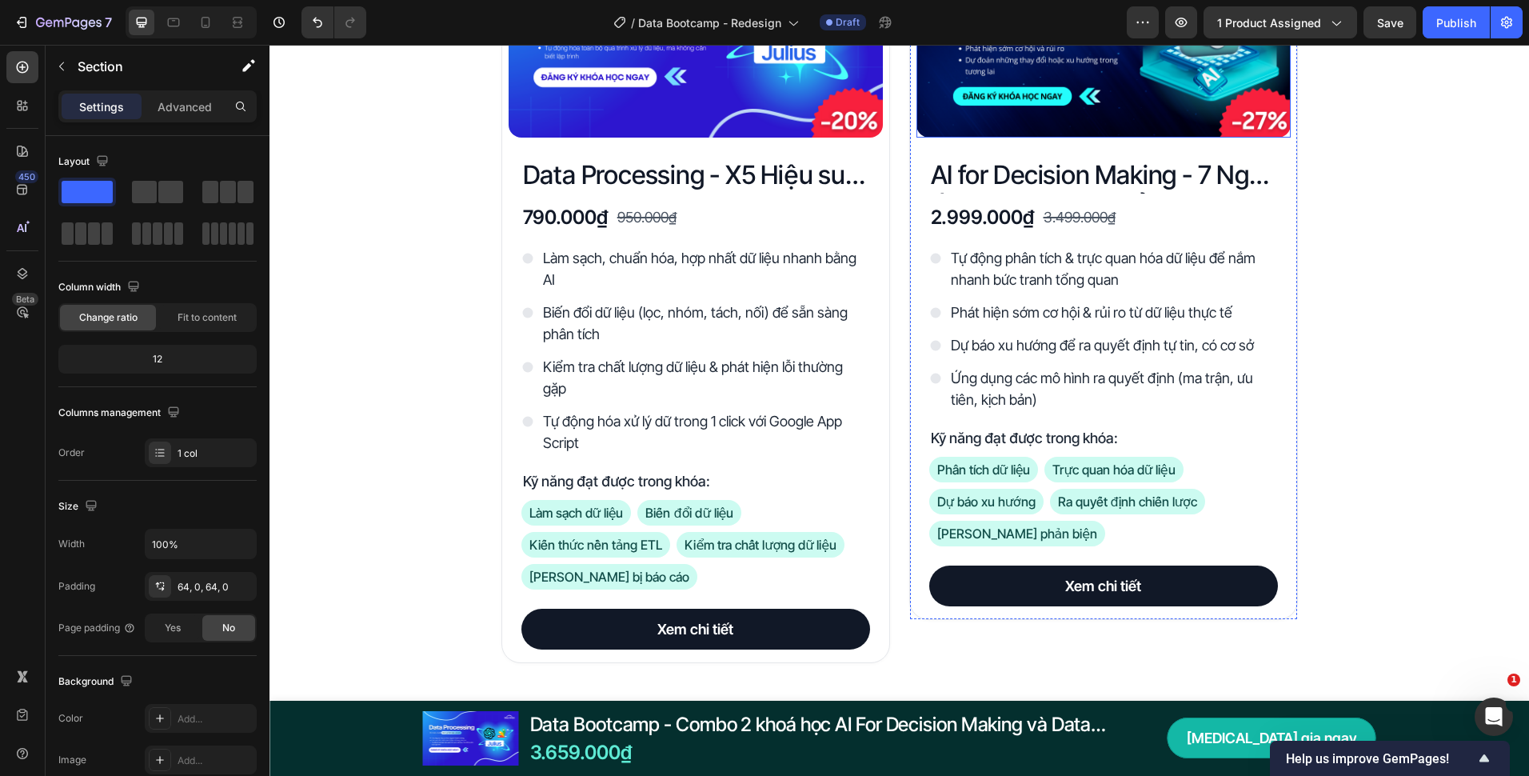
scroll to position [2879, 0]
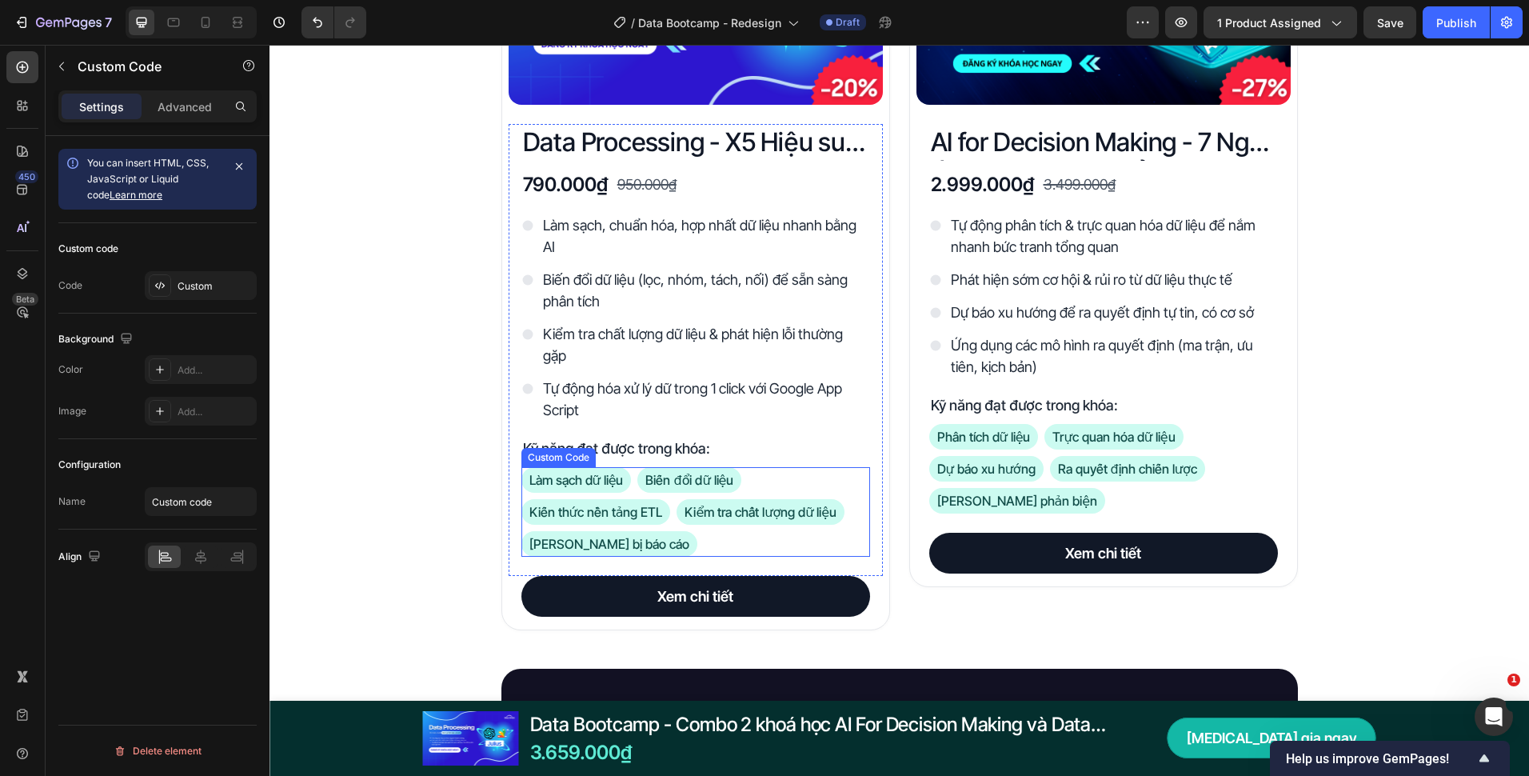
click at [783, 492] on div "Làm sạch dữ liệu Biến đổi dữ liệu Kiến thức nền tảng ETL Kiểm tra chất lượng dữ…" at bounding box center [696, 512] width 349 height 90
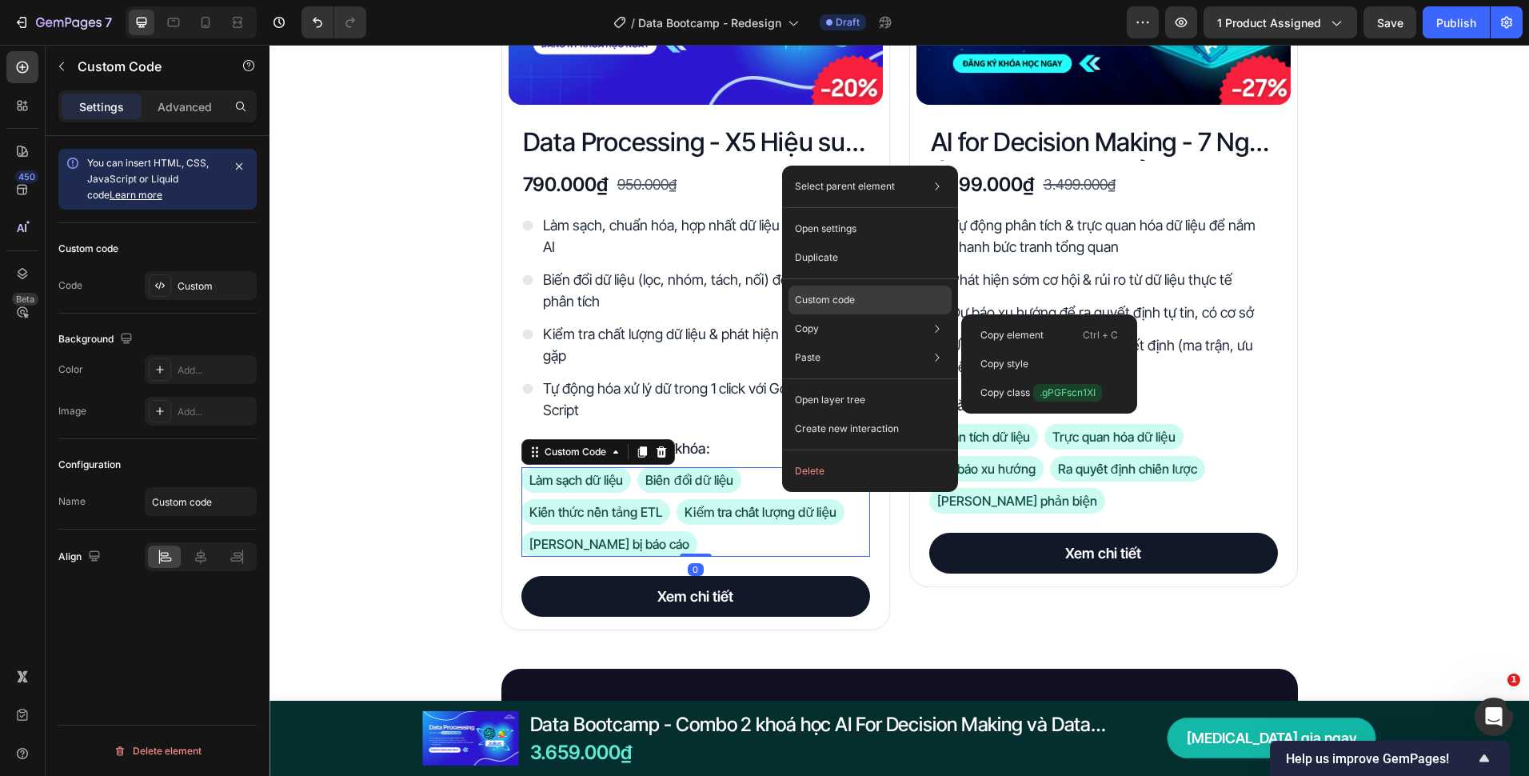
click at [876, 309] on div "Custom code" at bounding box center [870, 300] width 163 height 29
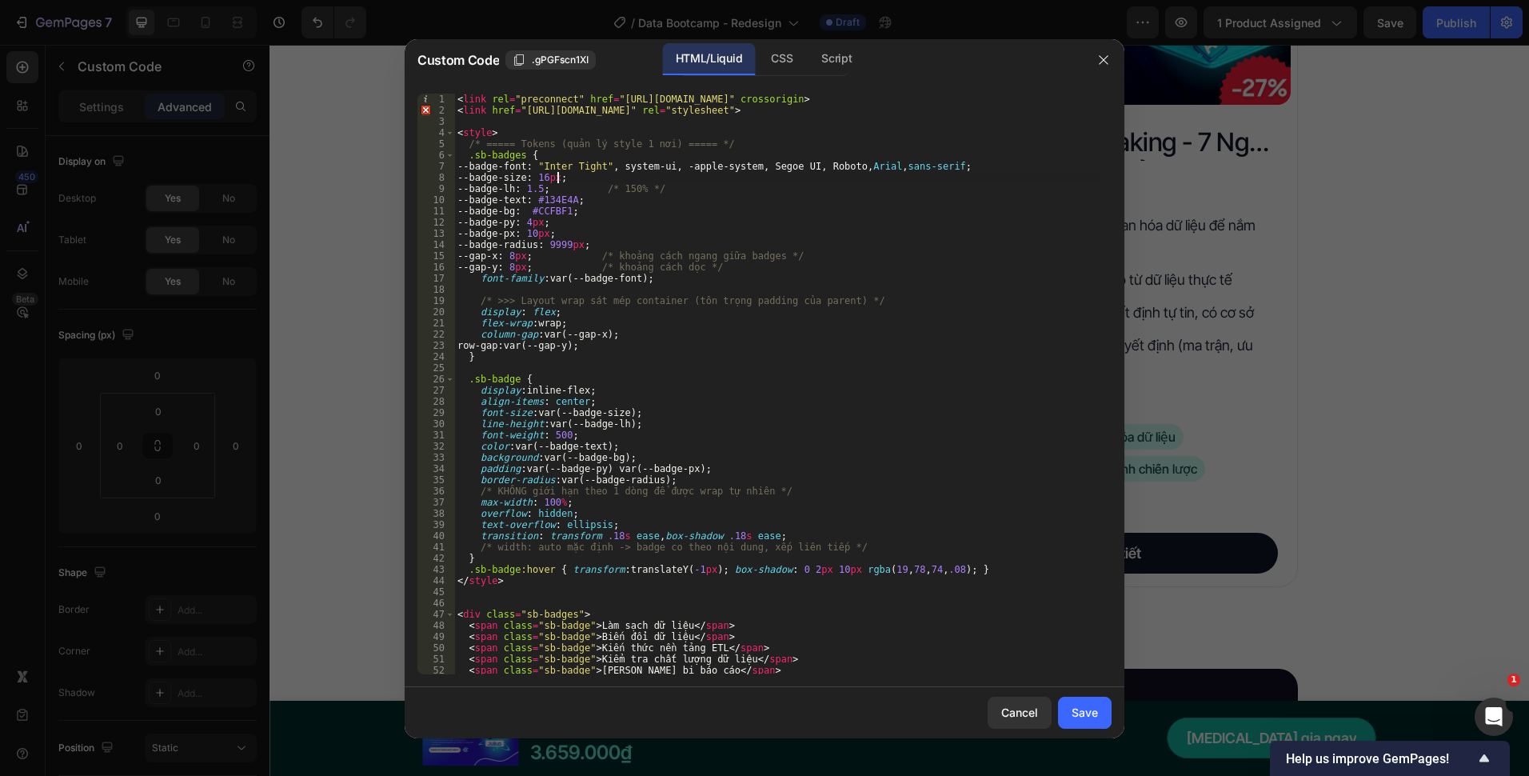
click at [559, 179] on div "< link rel = "preconnect" href = "https://fonts.gstatic.com" crossorigin > < li…" at bounding box center [776, 395] width 645 height 603
click at [562, 178] on div "< link rel = "preconnect" href = "https://fonts.gstatic.com" crossorigin > < li…" at bounding box center [776, 395] width 645 height 603
click at [577, 181] on div "< link rel = "preconnect" href = "https://fonts.gstatic.com" crossorigin > < li…" at bounding box center [776, 395] width 645 height 603
click at [571, 177] on div "< link rel = "preconnect" href = "https://fonts.gstatic.com" crossorigin > < li…" at bounding box center [776, 395] width 645 height 603
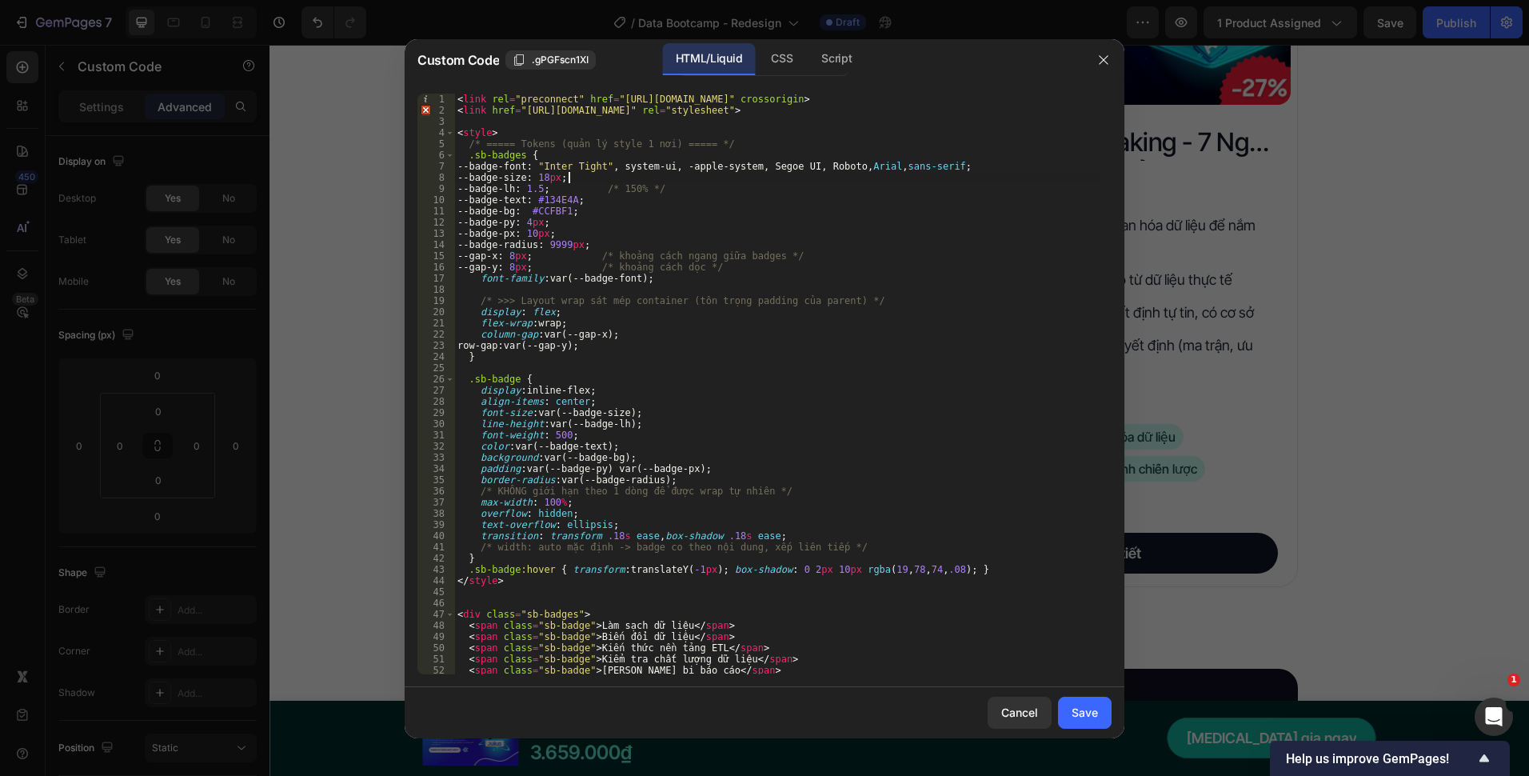
click at [575, 181] on div "< link rel = "preconnect" href = "https://fonts.gstatic.com" crossorigin > < li…" at bounding box center [776, 395] width 645 height 603
type textarea "--badge-size: 18px !;"
click at [1073, 715] on div "Save" at bounding box center [1085, 712] width 26 height 17
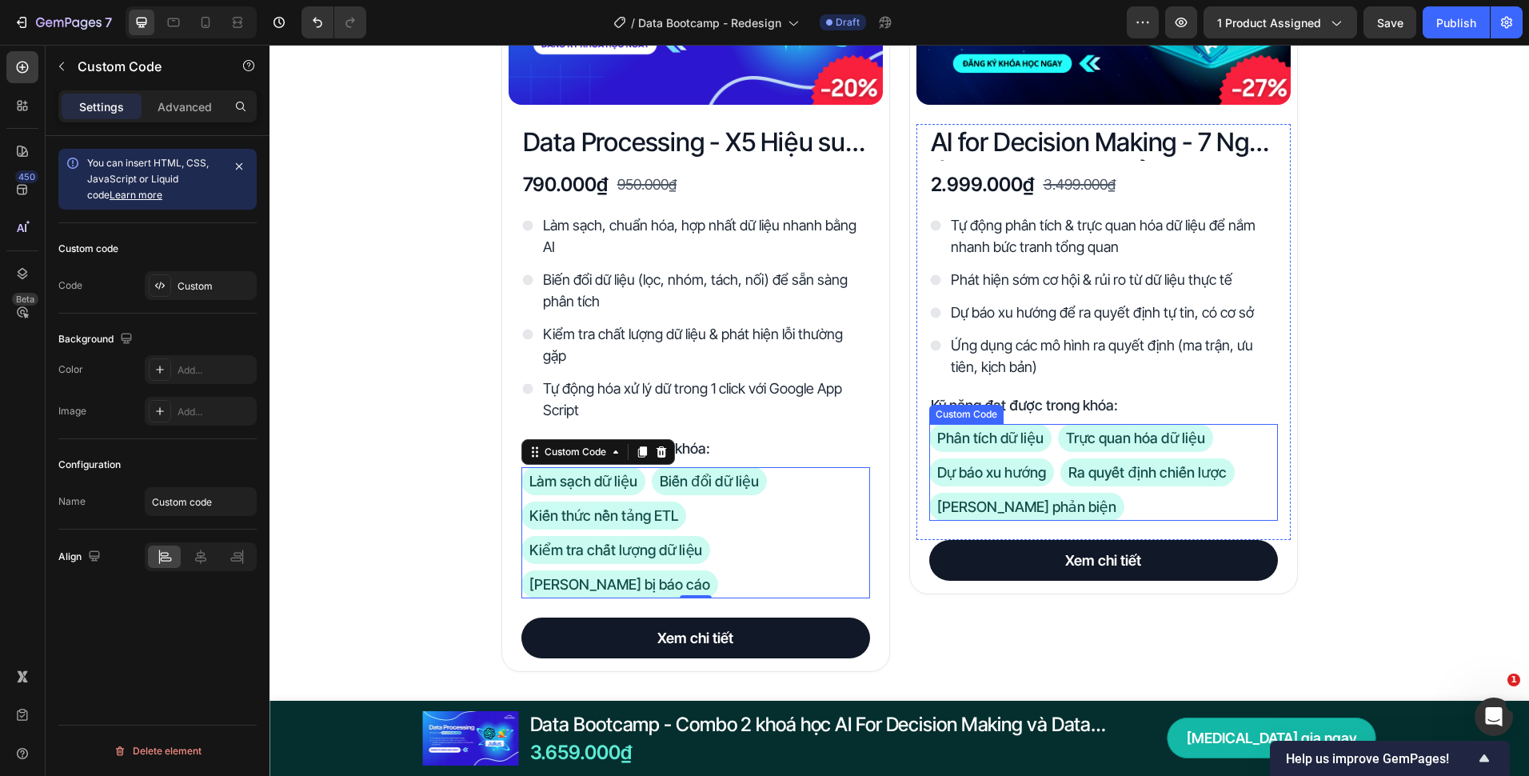
click at [1152, 494] on div "Phân tích dữ liệu Trực quan hóa dữ liệu Dự báo xu hướng Ra quyết định chiến lượ…" at bounding box center [1103, 472] width 349 height 97
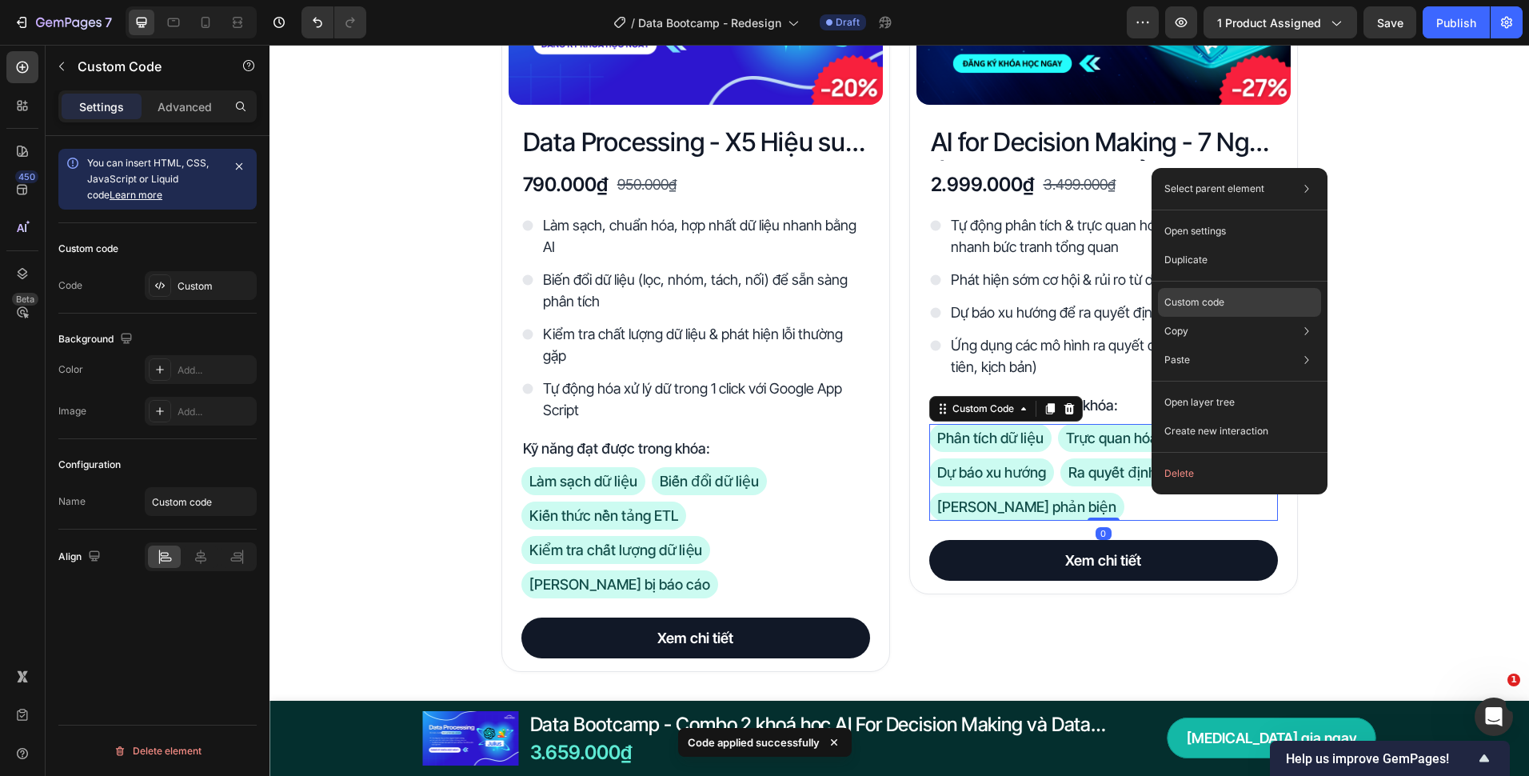
click at [1199, 301] on p "Custom code" at bounding box center [1195, 302] width 60 height 14
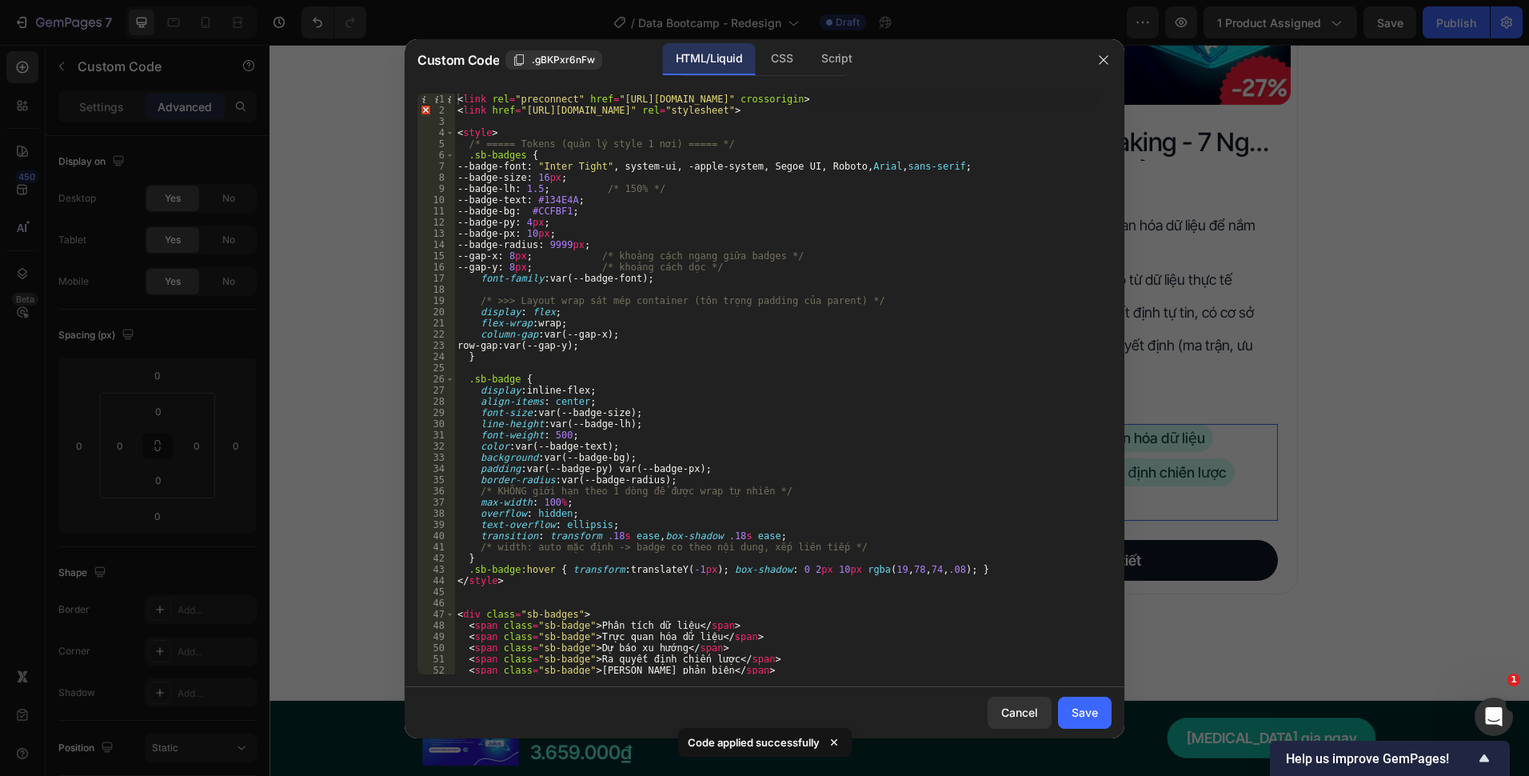
click at [567, 176] on div "< link rel = "preconnect" href = "https://fonts.gstatic.com" crossorigin > < li…" at bounding box center [776, 395] width 645 height 603
click at [564, 174] on div "< link rel = "preconnect" href = "https://fonts.gstatic.com" crossorigin > < li…" at bounding box center [776, 395] width 645 height 603
click at [575, 177] on div "< link rel = "preconnect" href = "https://fonts.gstatic.com" crossorigin > < li…" at bounding box center [776, 395] width 645 height 603
type textarea "--badge-size: 18px !;"
click at [1083, 713] on div "Save" at bounding box center [1085, 712] width 26 height 17
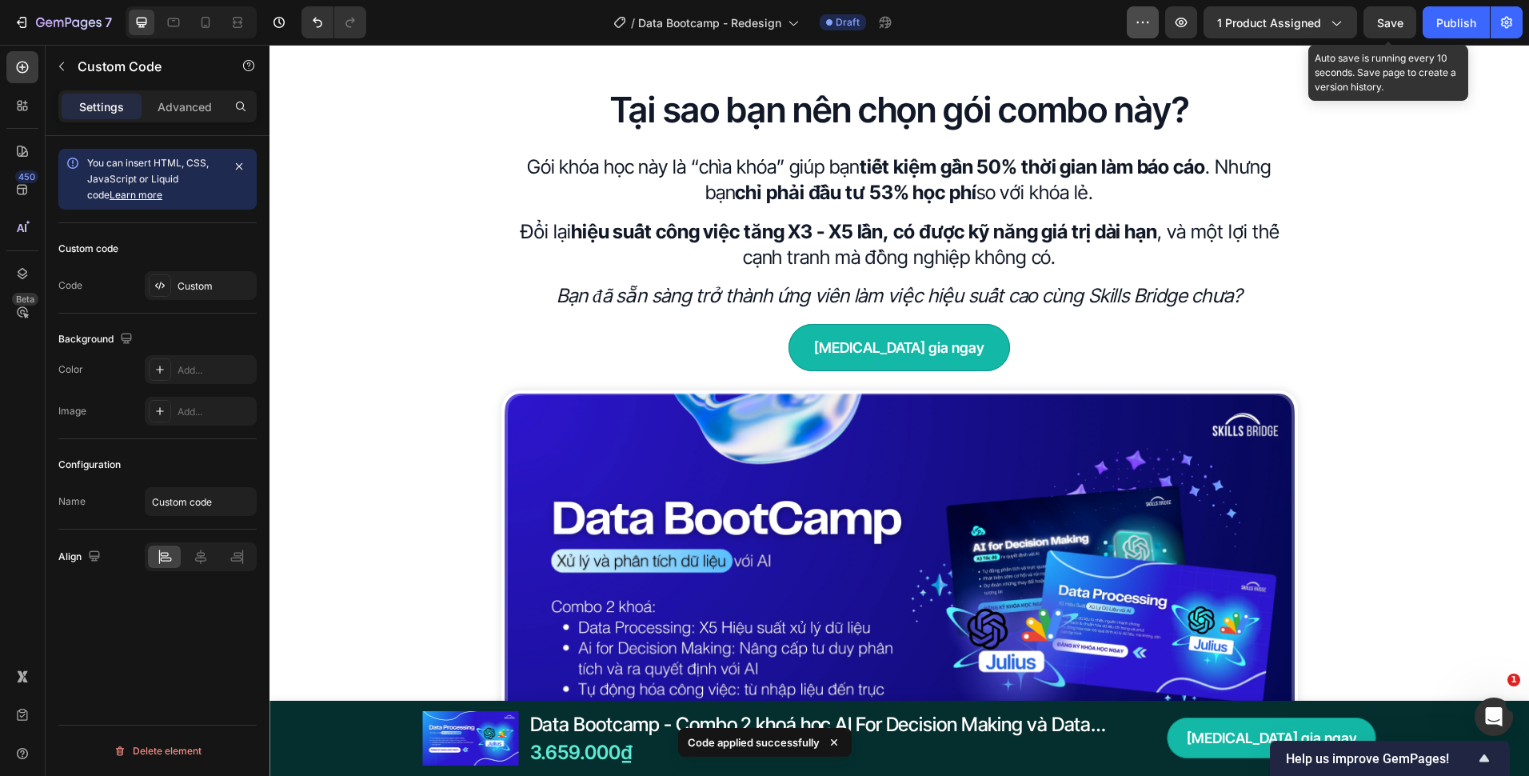
click at [1373, 28] on button "Save" at bounding box center [1390, 22] width 53 height 32
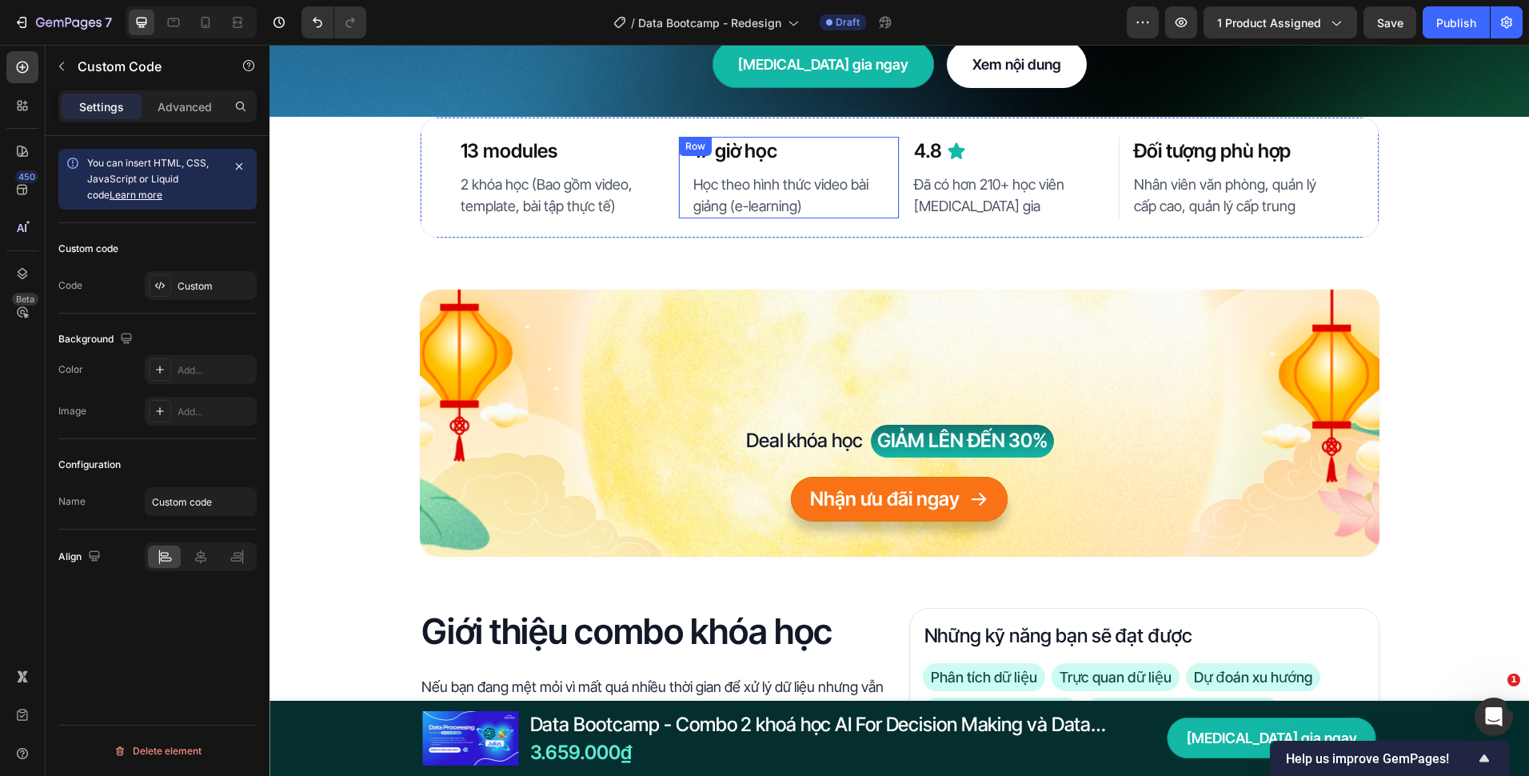
scroll to position [0, 0]
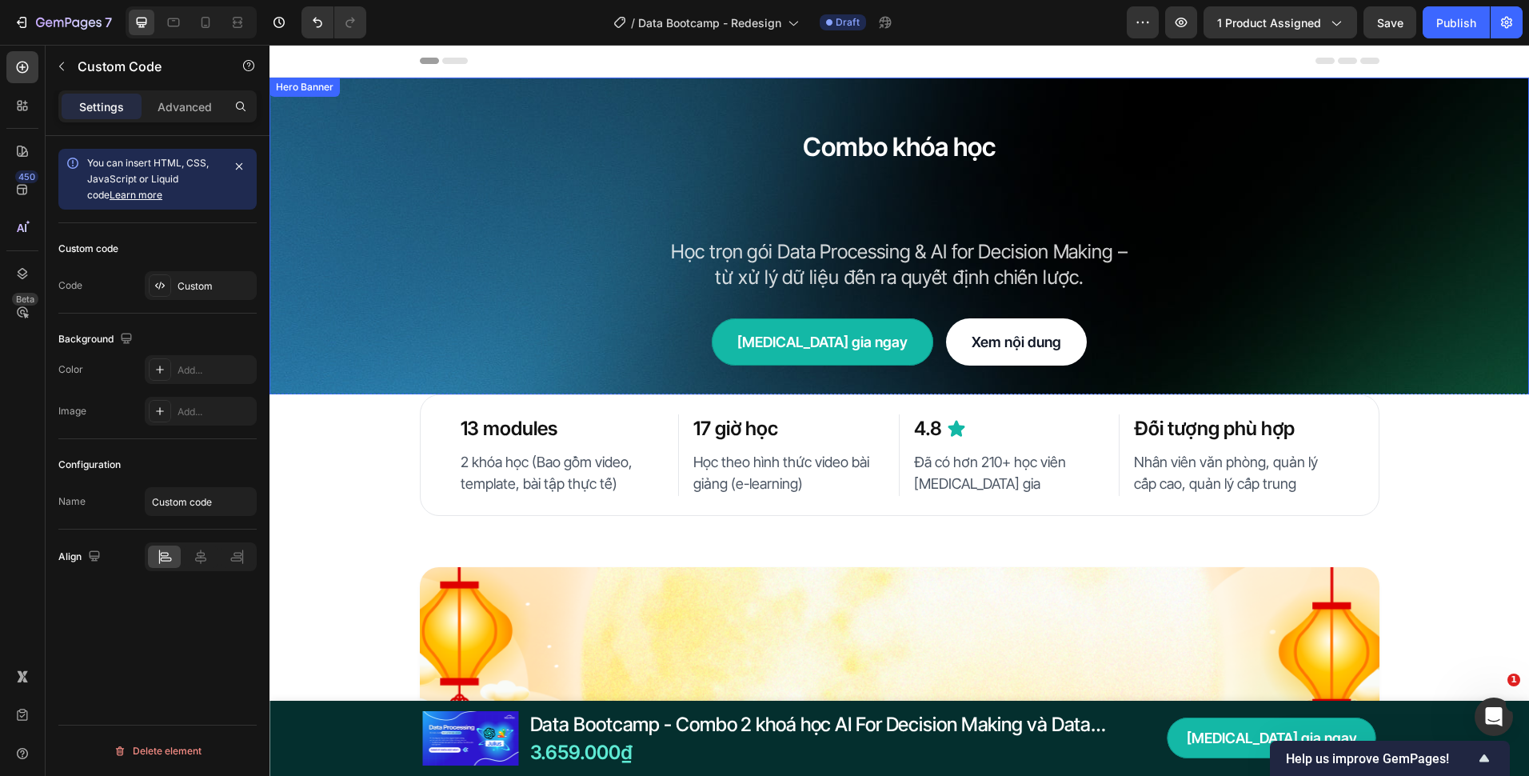
click at [929, 204] on h2 "Data Bootcamp" at bounding box center [900, 201] width 934 height 53
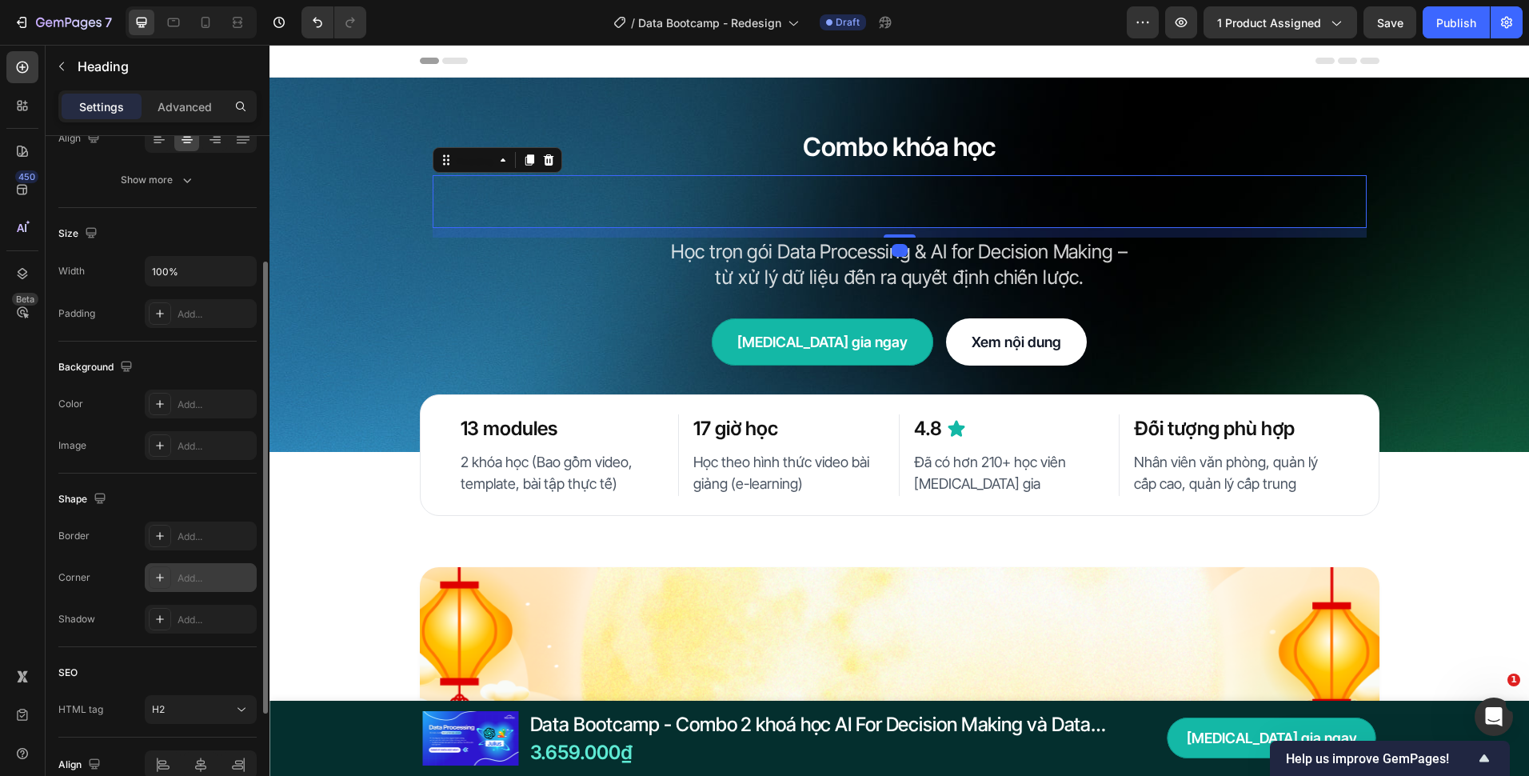
scroll to position [353, 0]
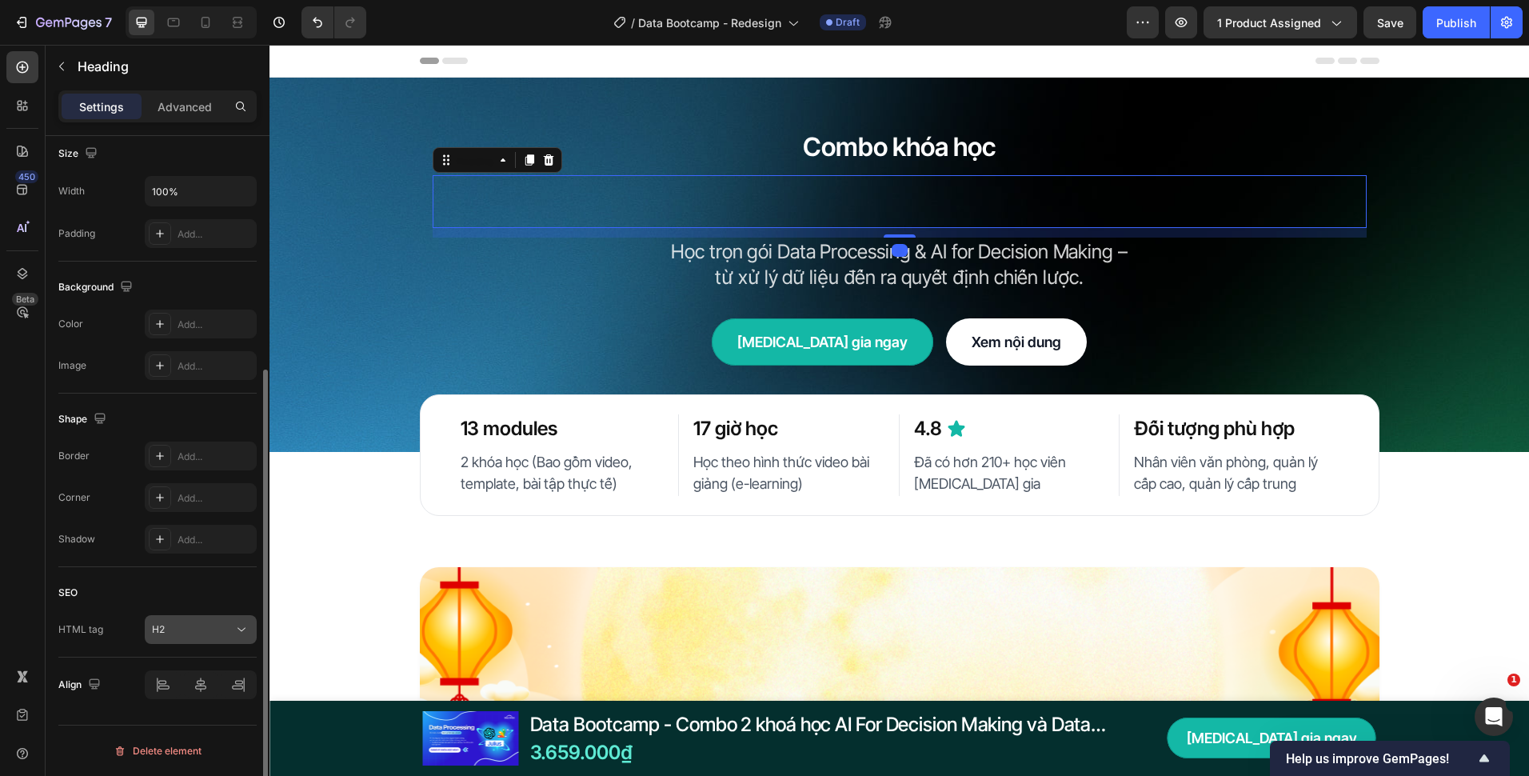
click at [210, 636] on div "H2" at bounding box center [193, 629] width 82 height 14
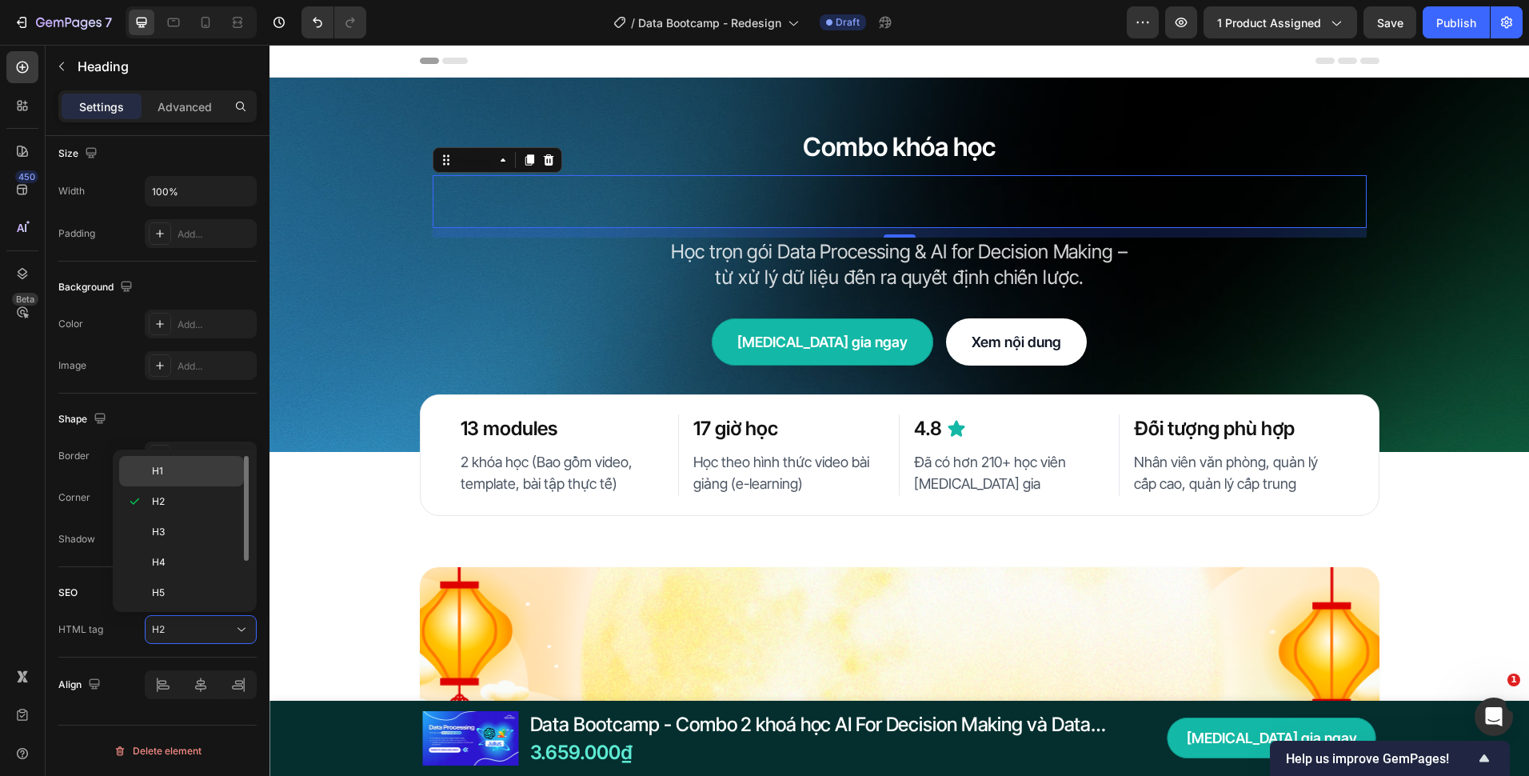
click at [173, 481] on div "H1" at bounding box center [181, 471] width 125 height 30
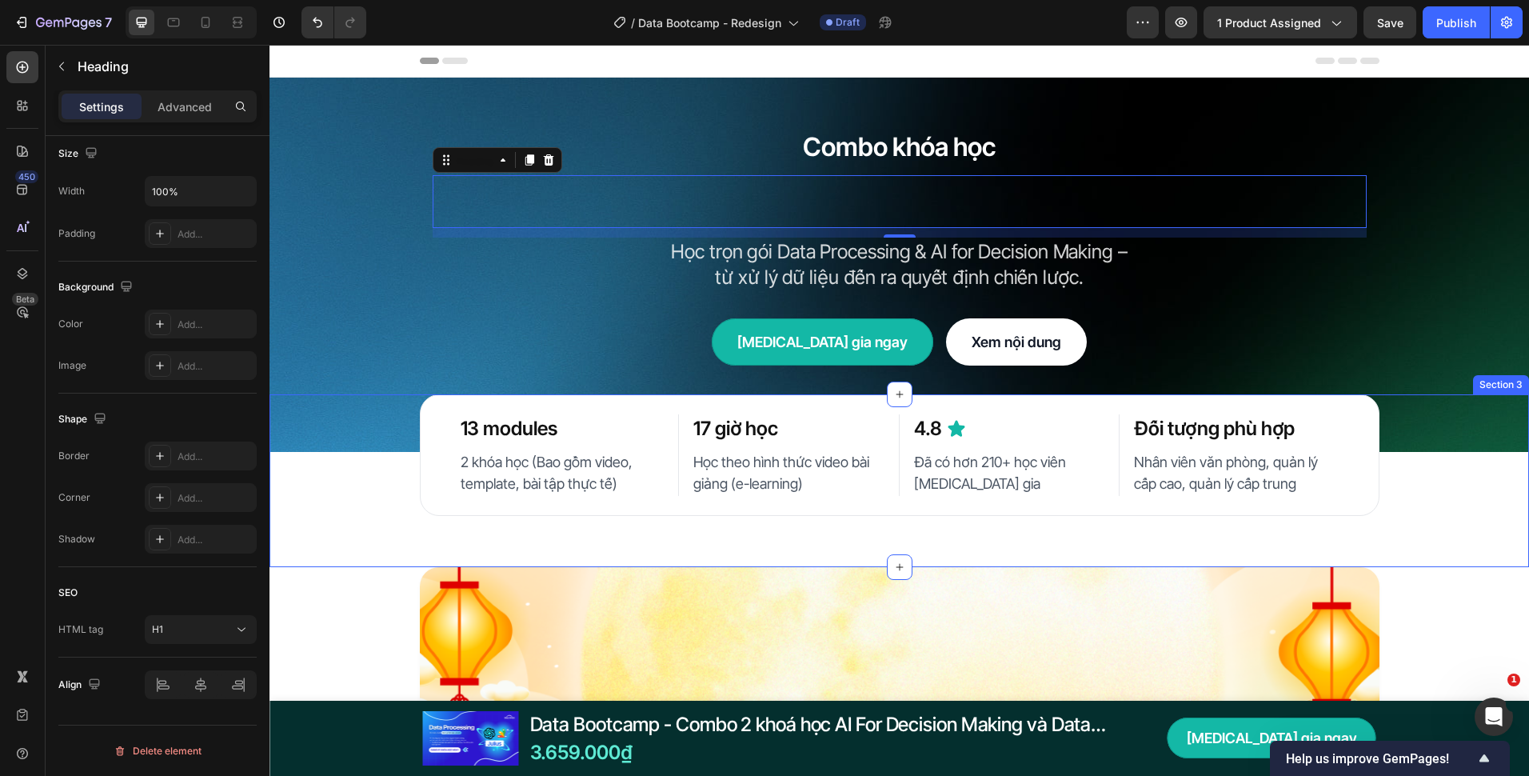
click at [366, 490] on div "13 modules Heading 2 khóa học (Bao gồm video, template, bài tập thực tế) Text B…" at bounding box center [900, 455] width 1260 height 122
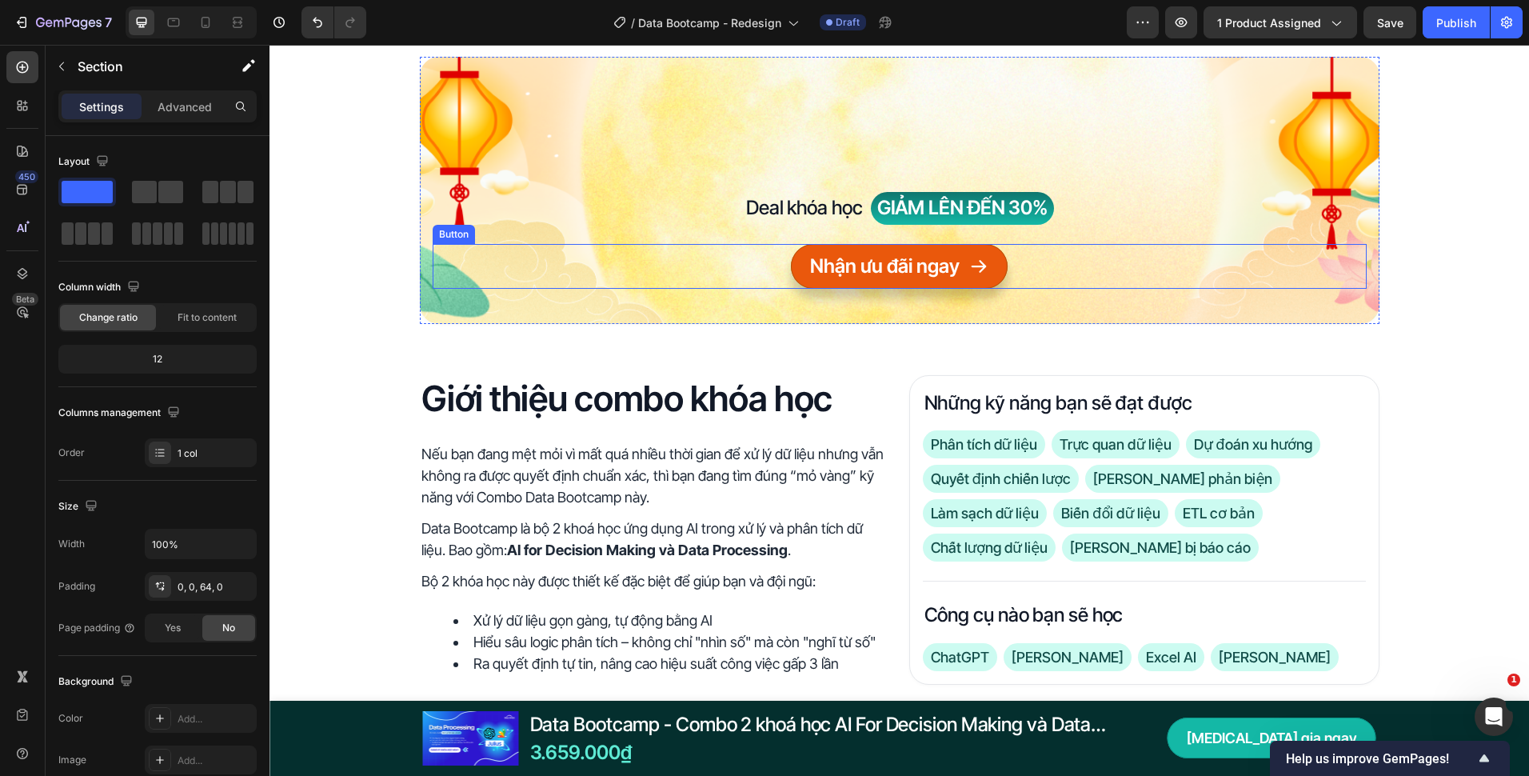
scroll to position [480, 0]
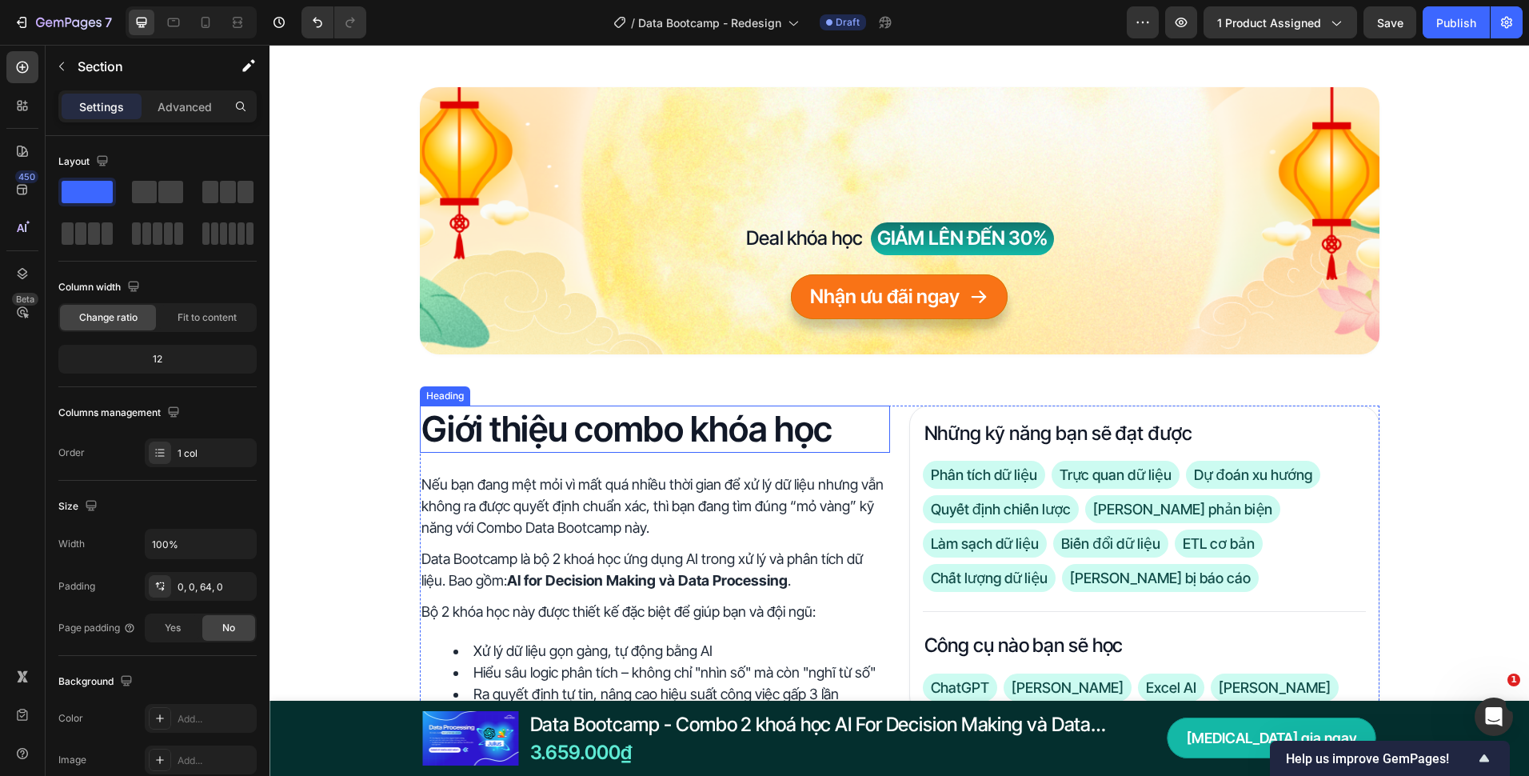
click at [726, 422] on h2 "Giới thiệu combo khóa học" at bounding box center [655, 429] width 470 height 47
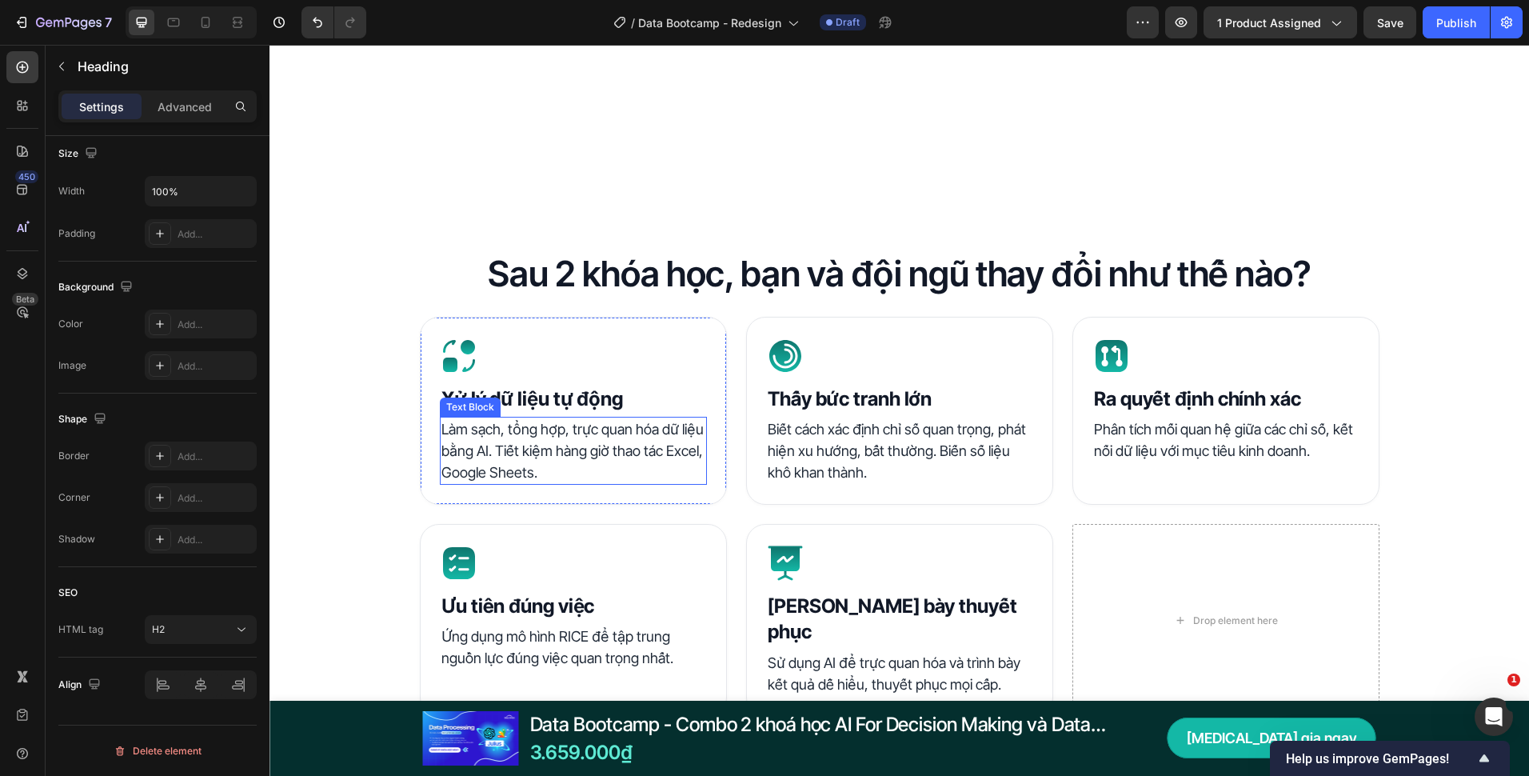
scroll to position [1040, 0]
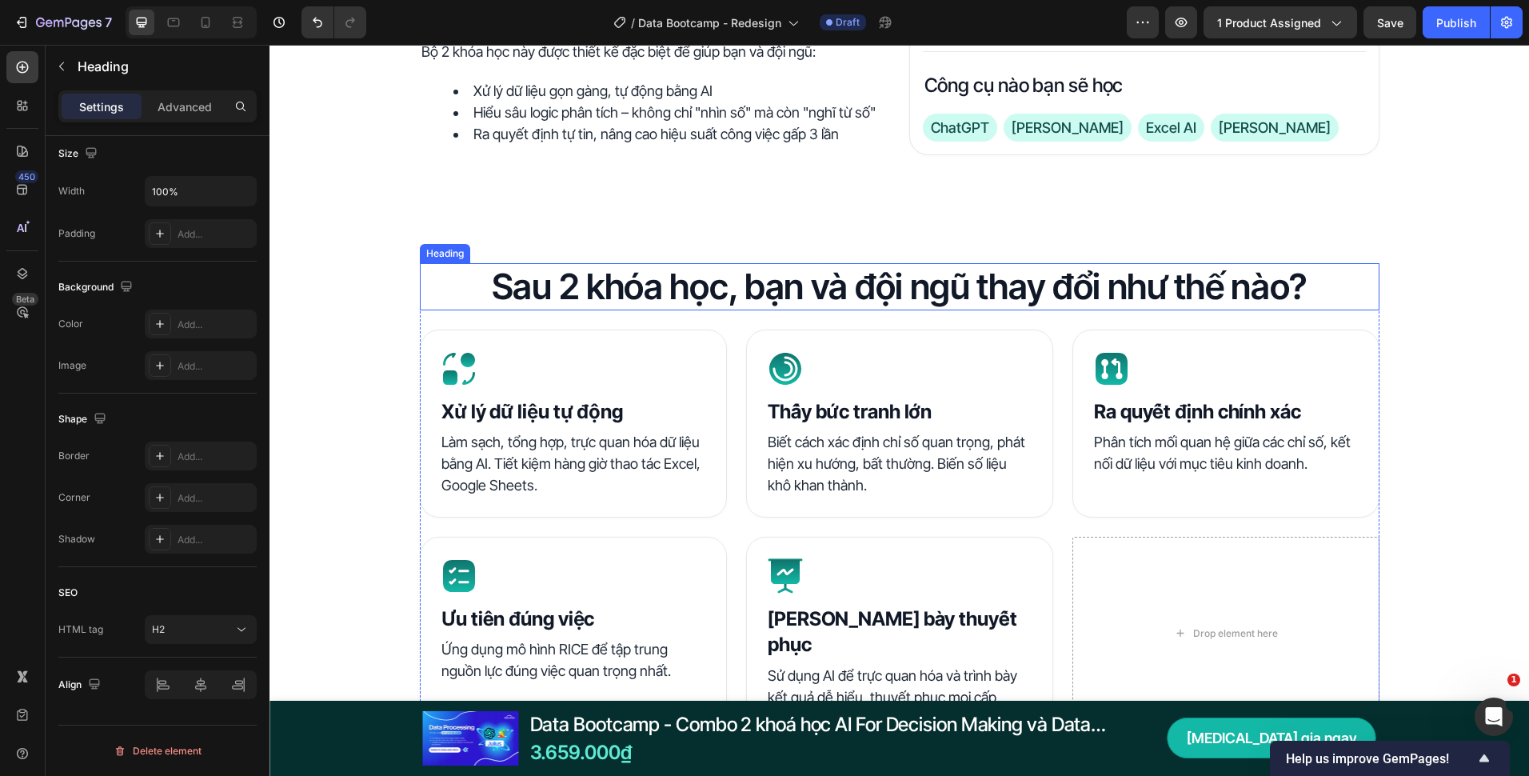
click at [701, 283] on h2 "Sau 2 khóa học, bạn và đội ngũ thay đổi như thế nào?" at bounding box center [900, 286] width 960 height 47
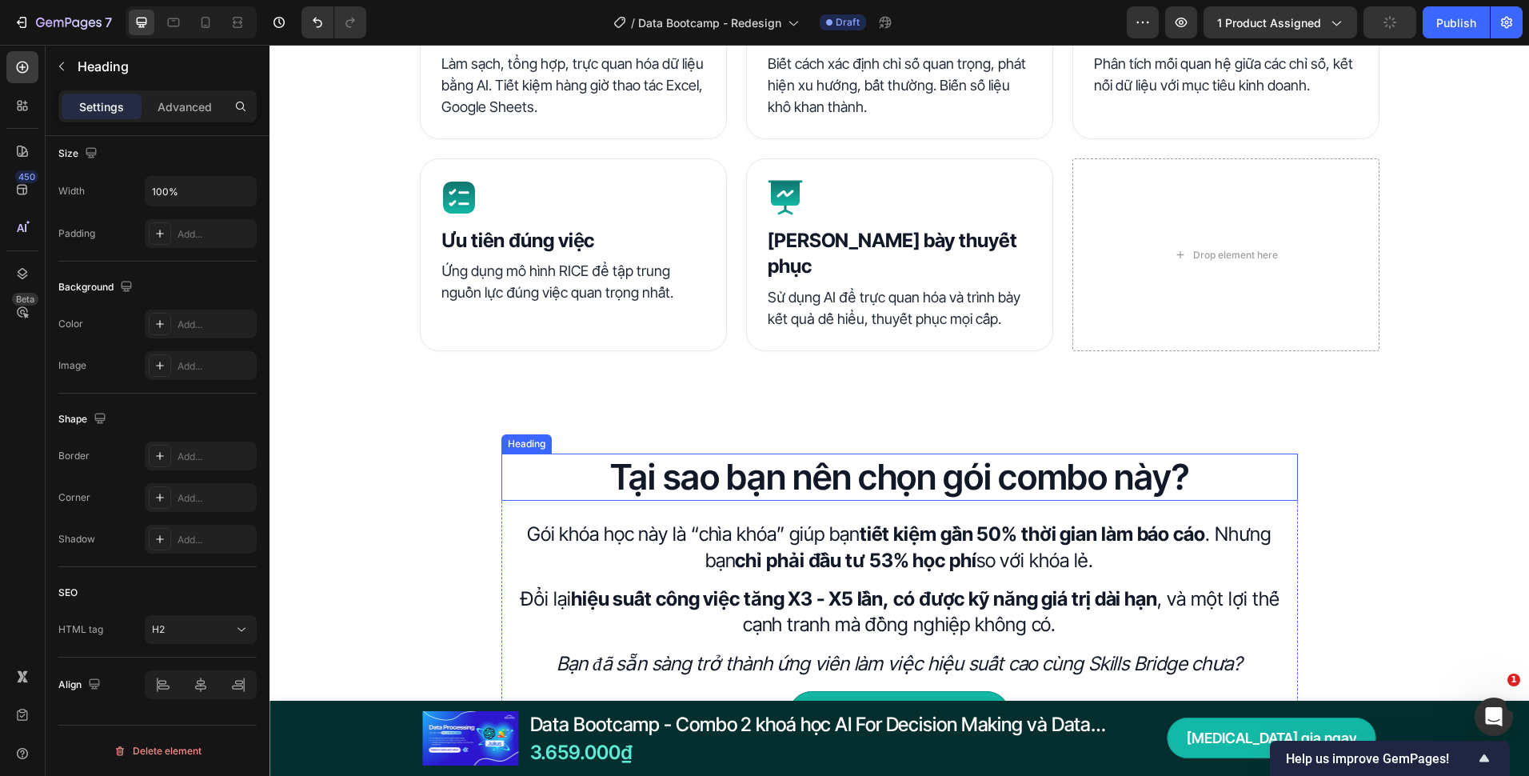
scroll to position [1440, 0]
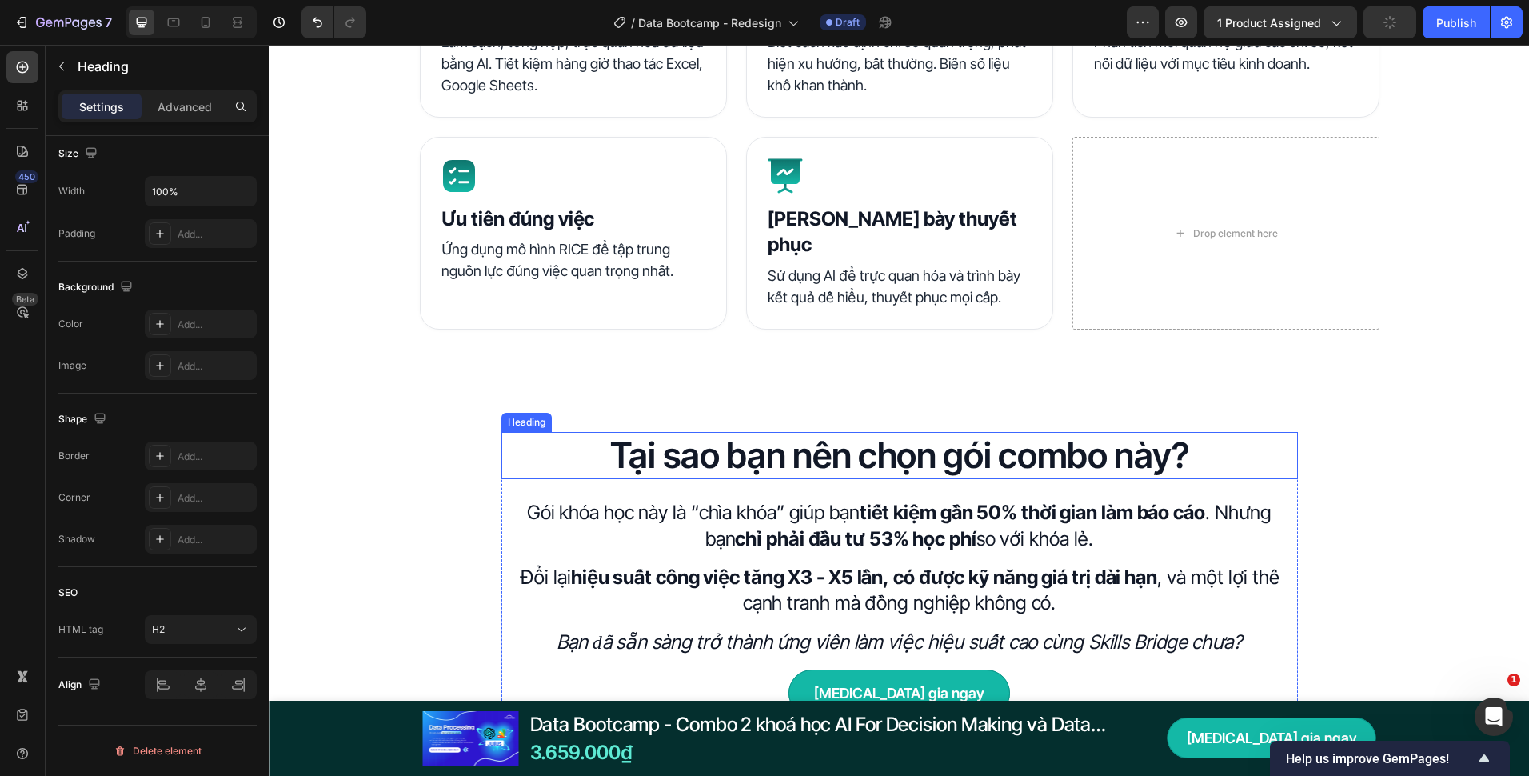
click at [792, 432] on h2 "Tại sao bạn nên chọn gói combo này?" at bounding box center [900, 455] width 797 height 47
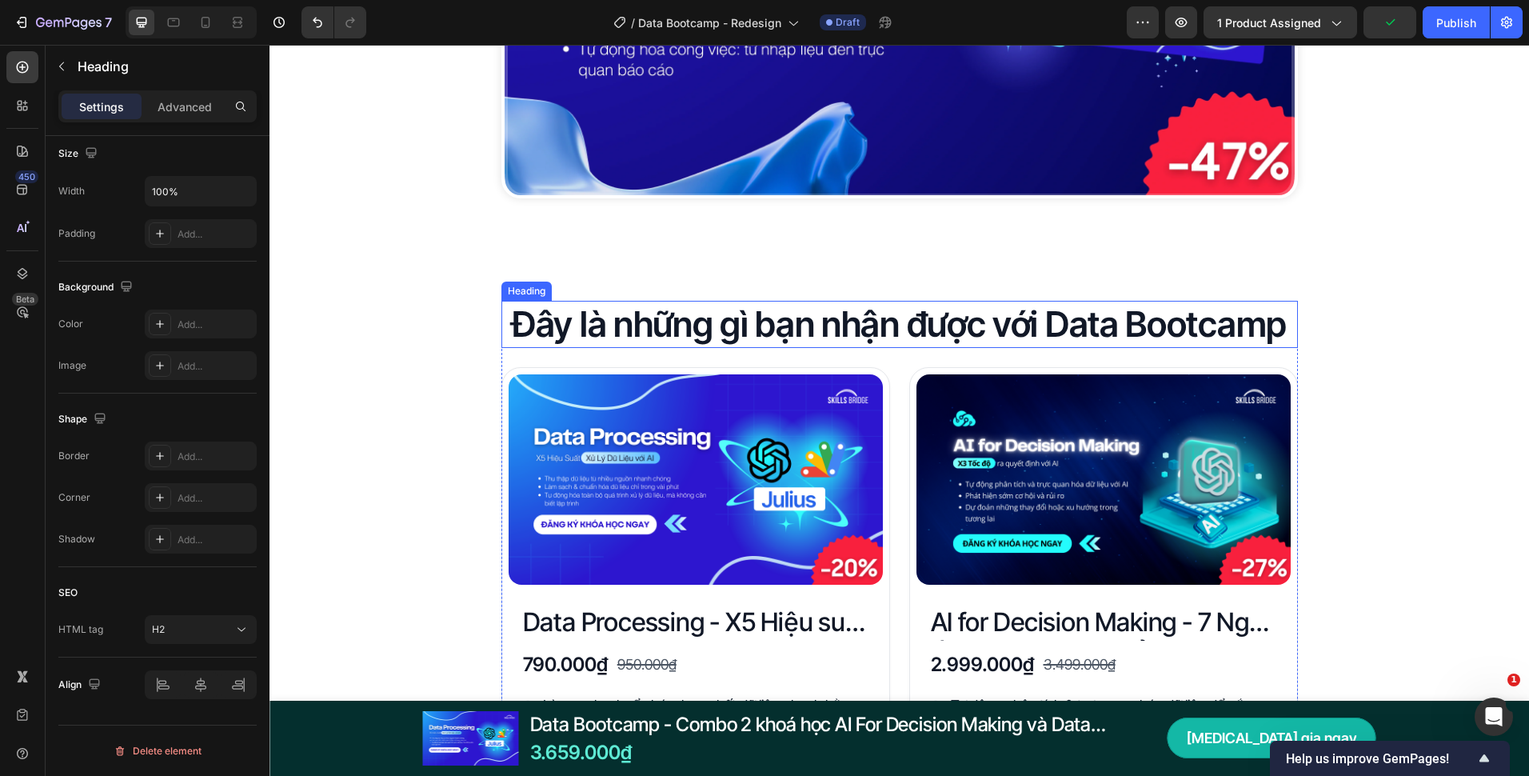
click at [783, 325] on h2 "Đây là những gì bạn nhận được với Data Bootcamp" at bounding box center [900, 324] width 797 height 47
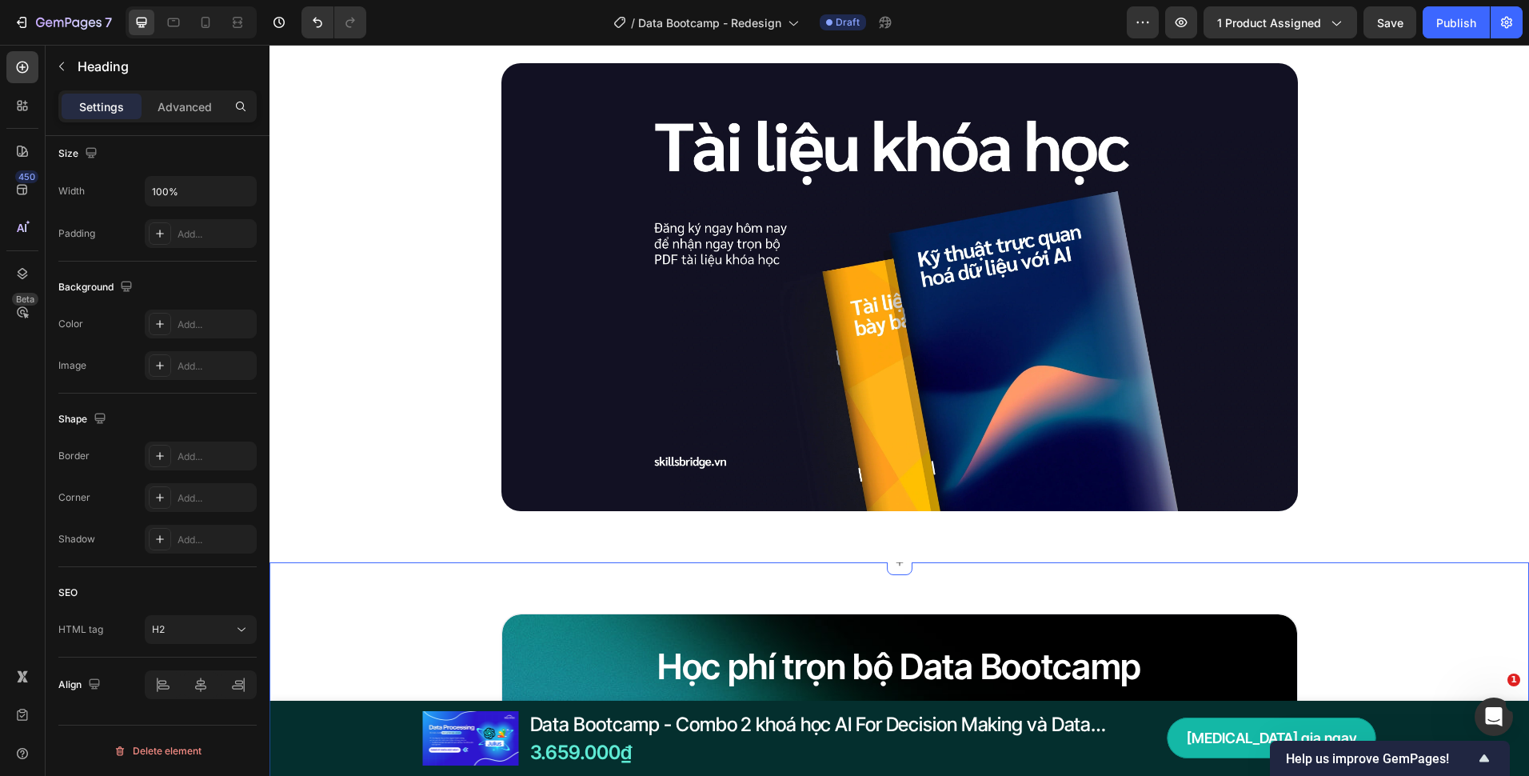
scroll to position [3839, 0]
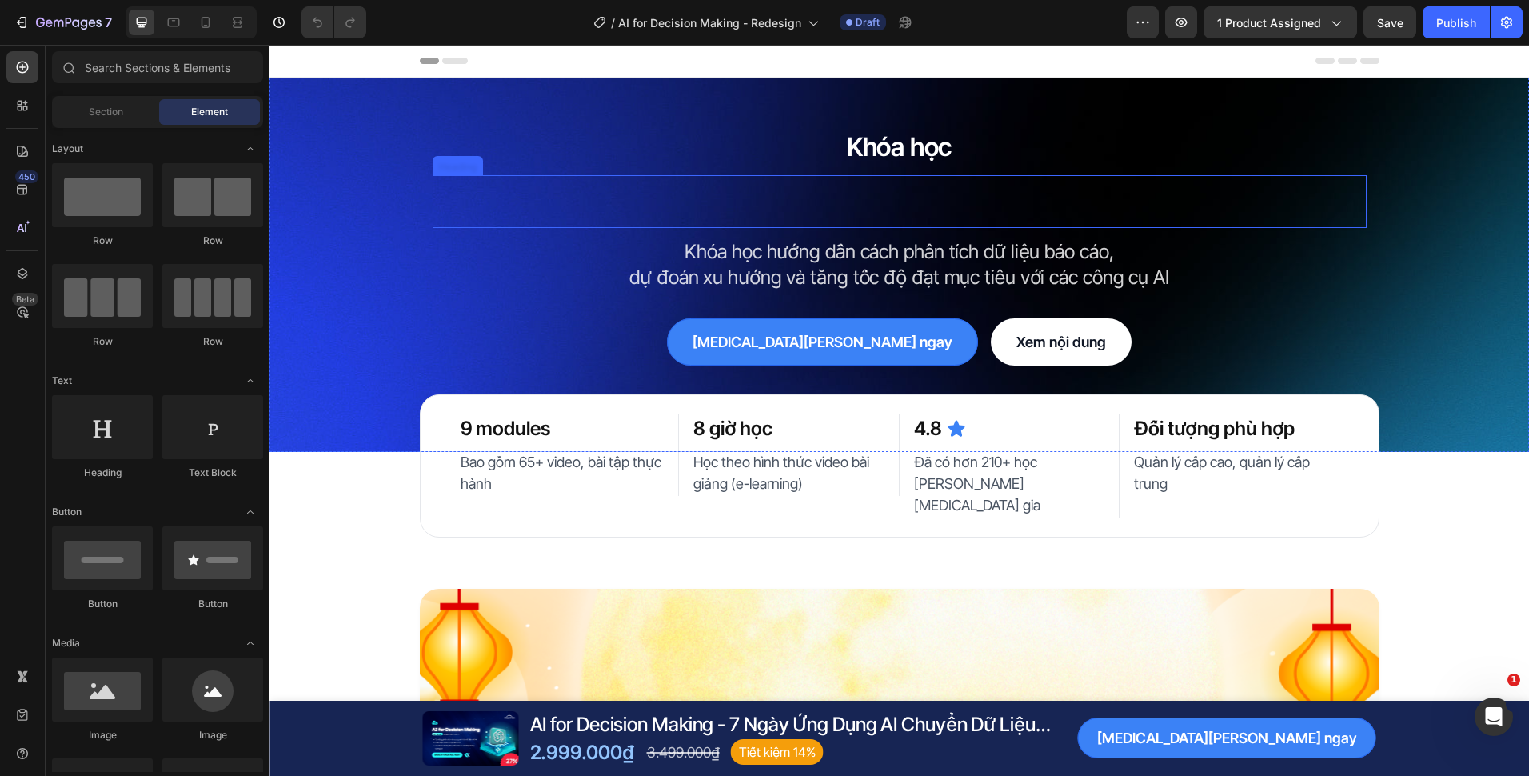
click at [957, 196] on h2 "AI for Decision Making" at bounding box center [900, 201] width 934 height 53
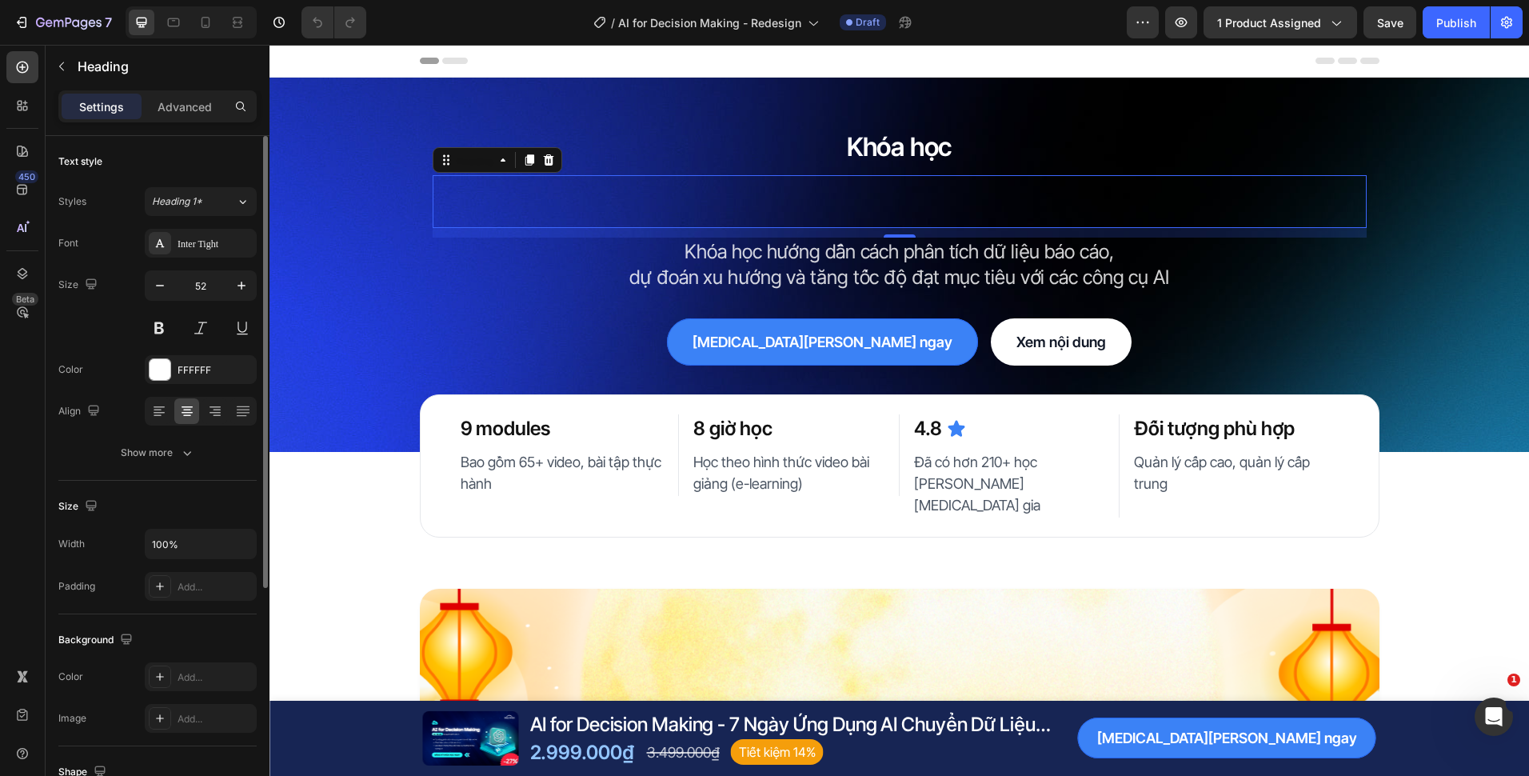
scroll to position [353, 0]
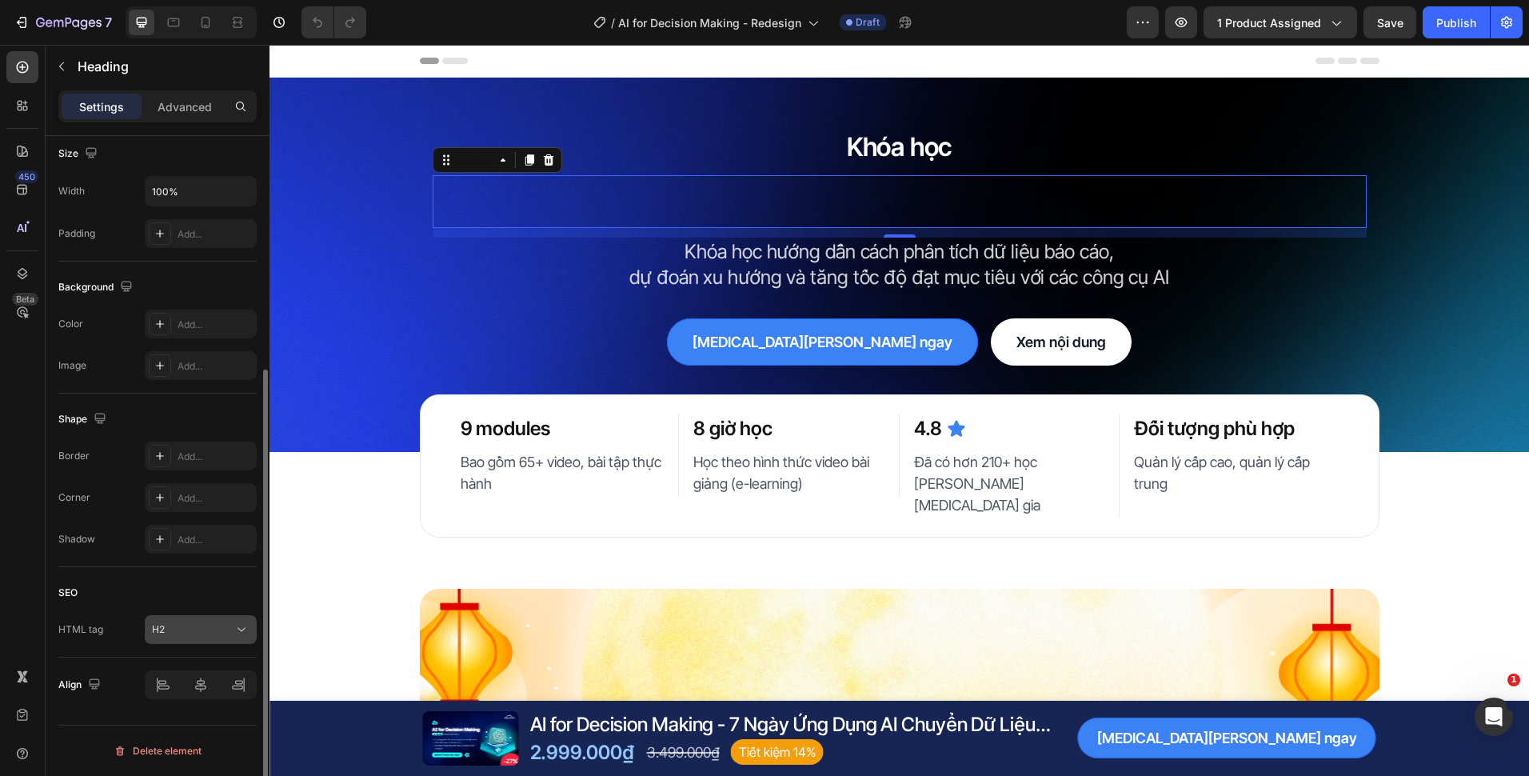
click at [189, 629] on div "H2" at bounding box center [193, 629] width 82 height 14
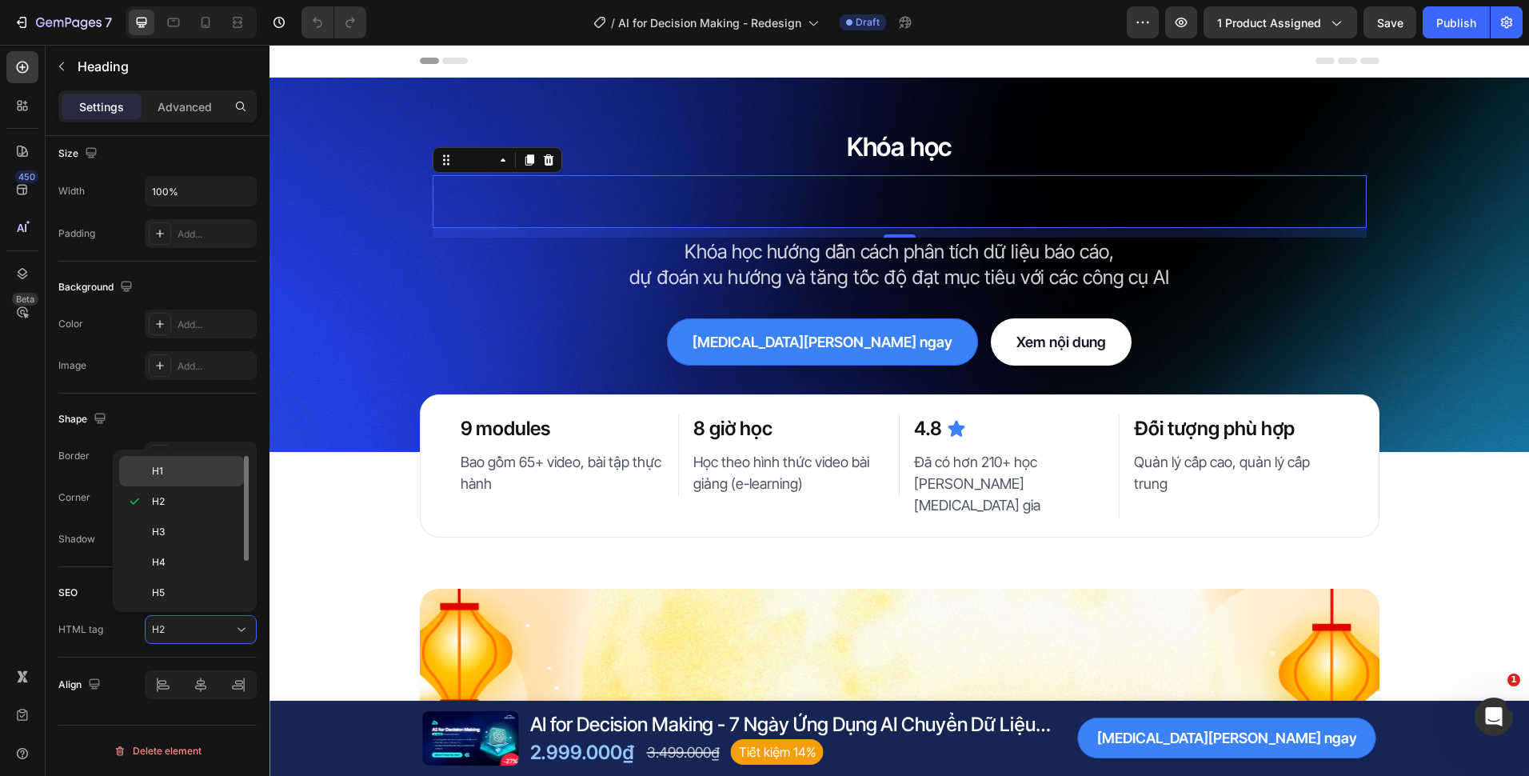
drag, startPoint x: 183, startPoint y: 467, endPoint x: 228, endPoint y: 359, distance: 116.9
click at [183, 467] on p "H1" at bounding box center [194, 471] width 85 height 14
